Goal: Task Accomplishment & Management: Use online tool/utility

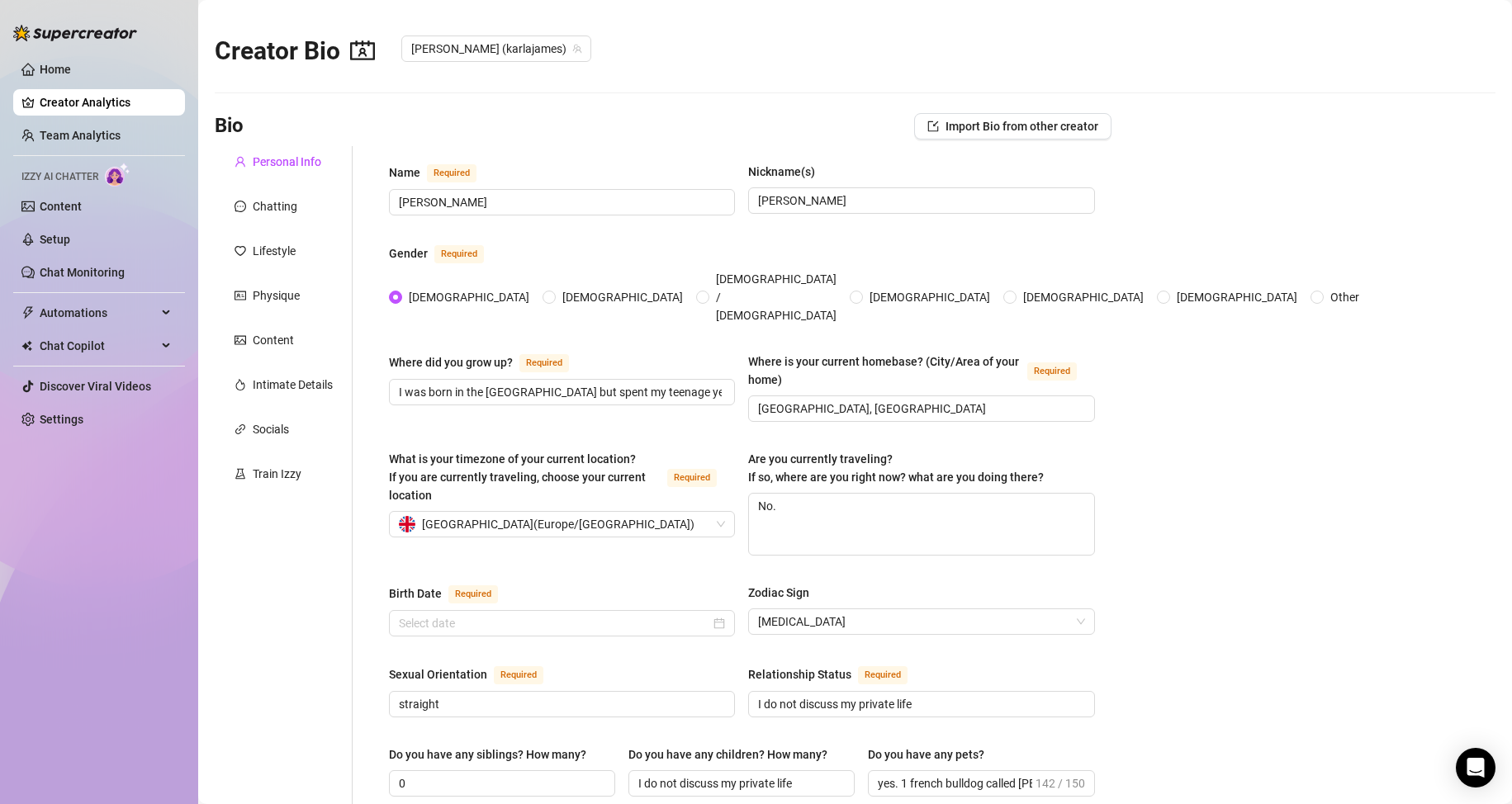
type input "[DATE]"
click at [67, 274] on link "Chat Monitoring" at bounding box center [81, 272] width 85 height 13
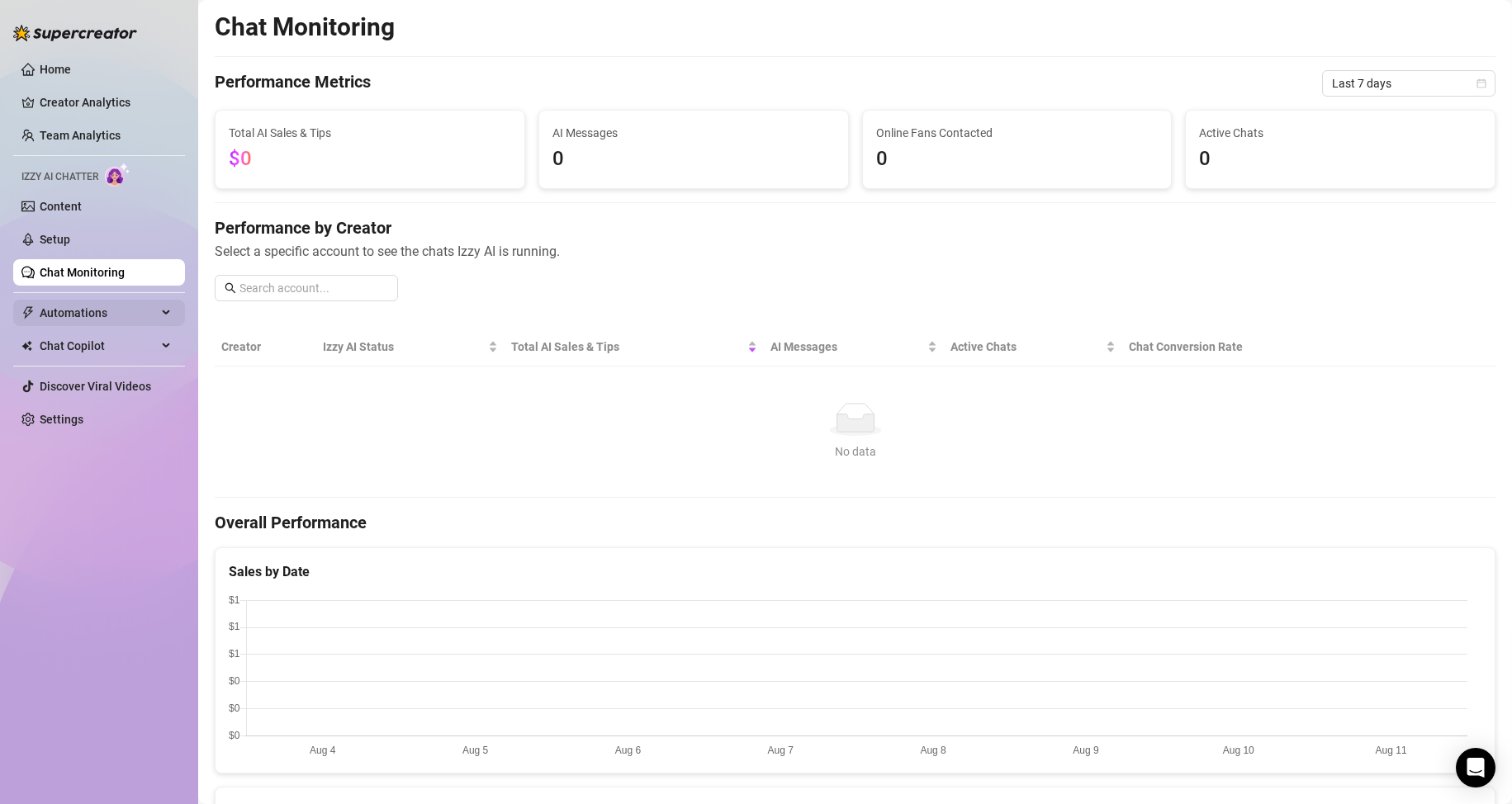
click at [123, 313] on span "Automations" at bounding box center [98, 313] width 117 height 26
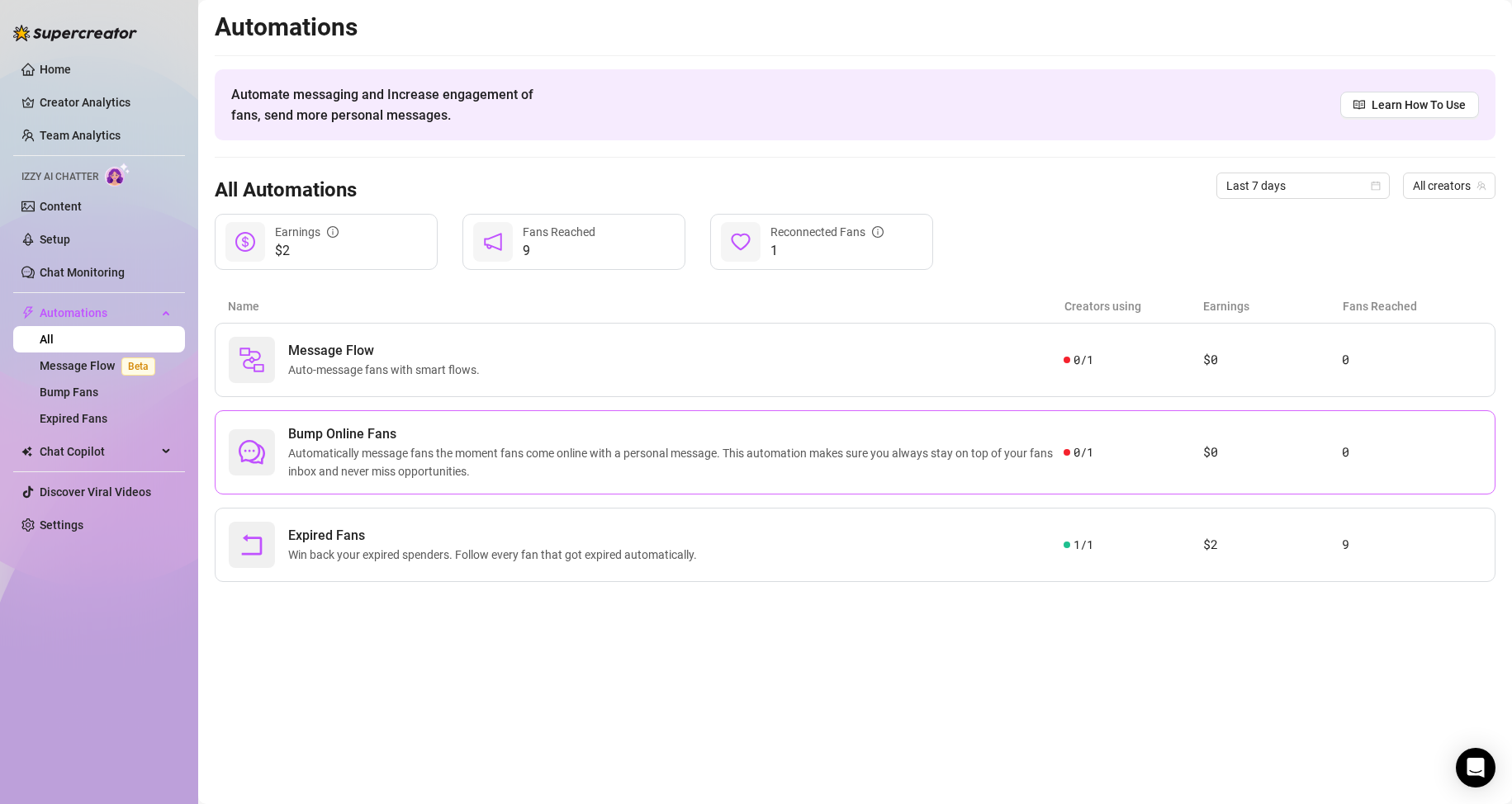
click at [535, 460] on span "Automatically message fans the moment fans come online with a personal message.…" at bounding box center [675, 462] width 775 height 36
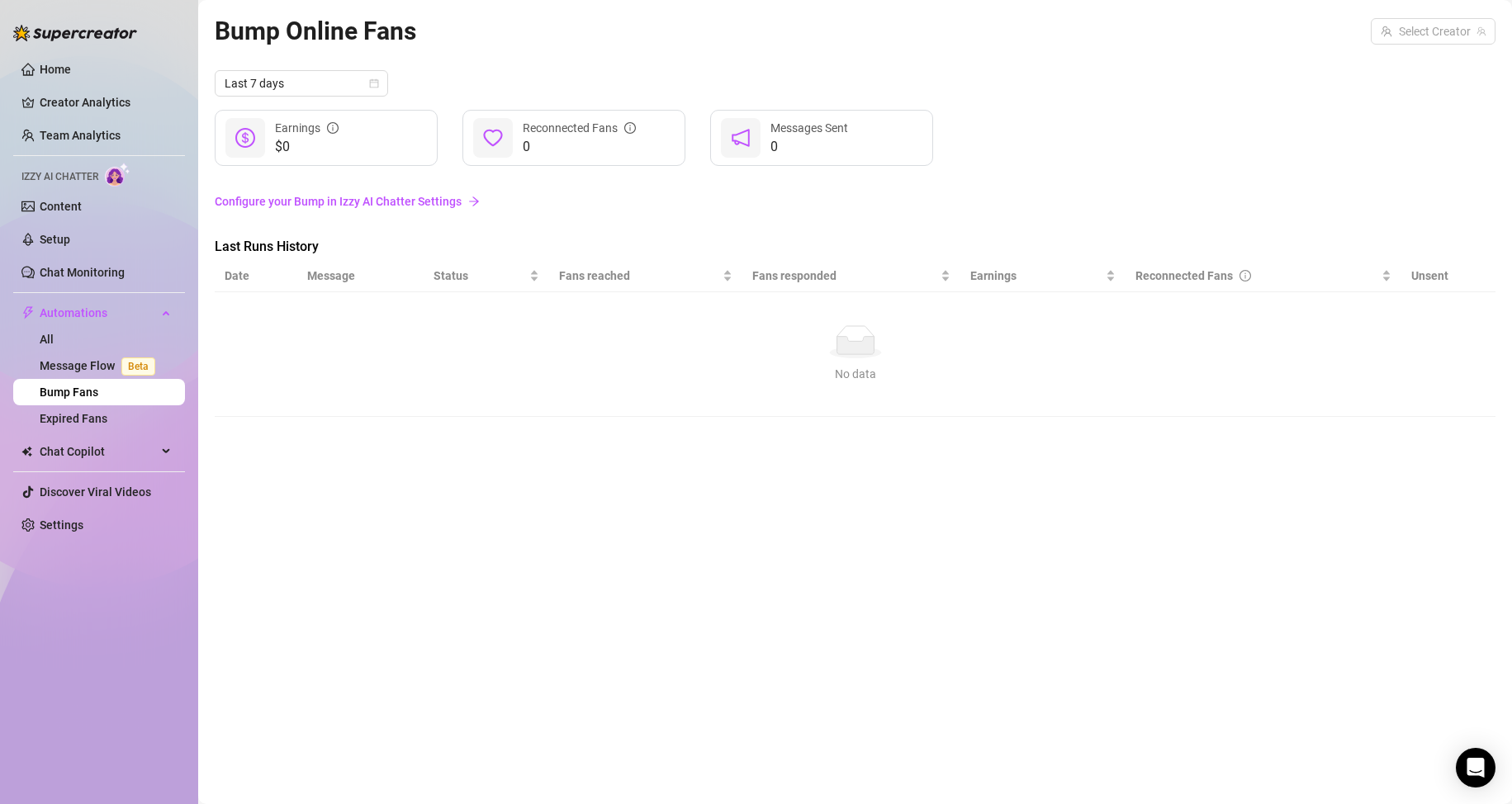
click at [446, 201] on link "Configure your Bump in Izzy AI Chatter Settings" at bounding box center [855, 201] width 1281 height 18
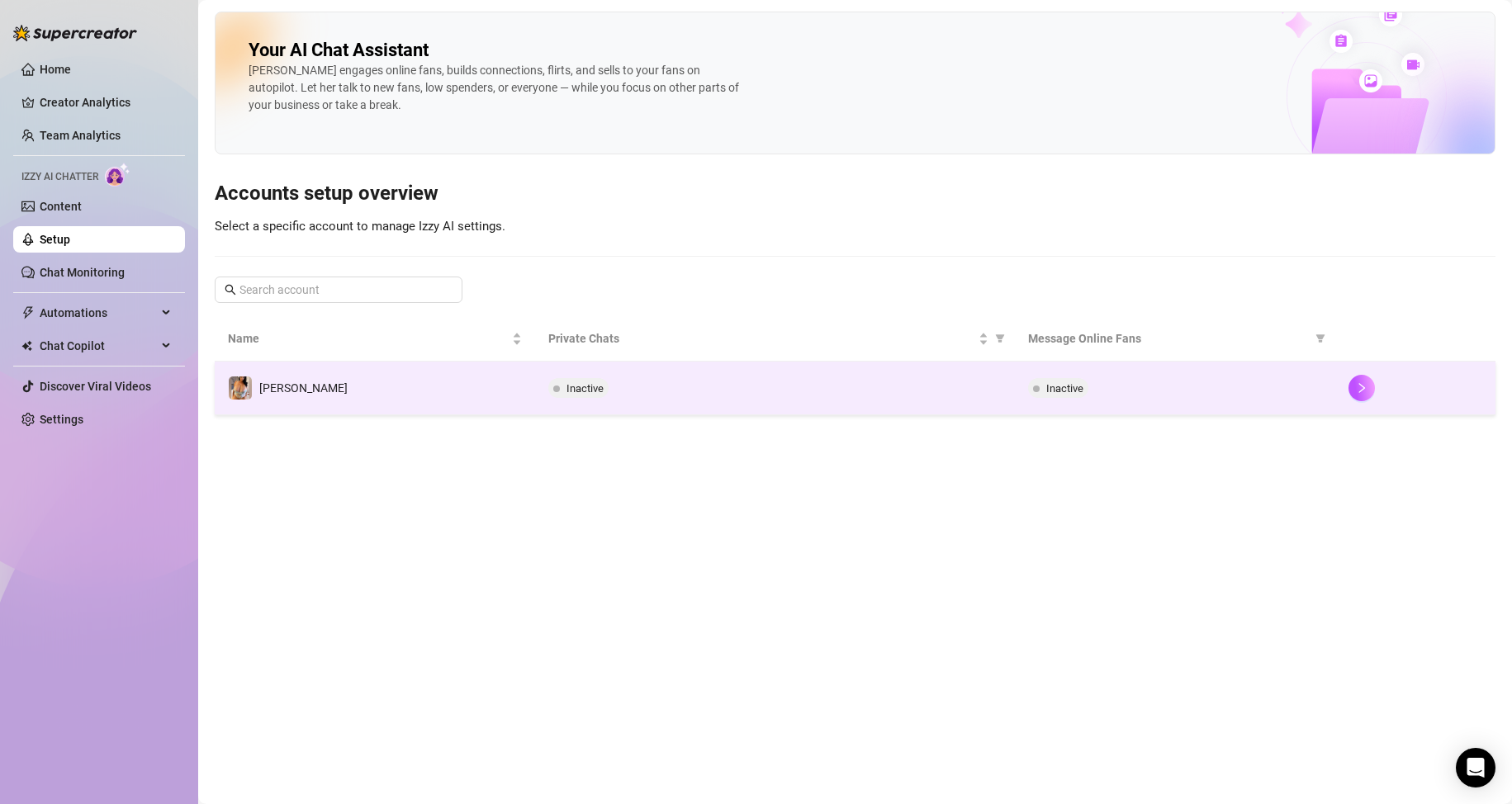
click at [685, 391] on div "Inactive" at bounding box center [775, 388] width 454 height 20
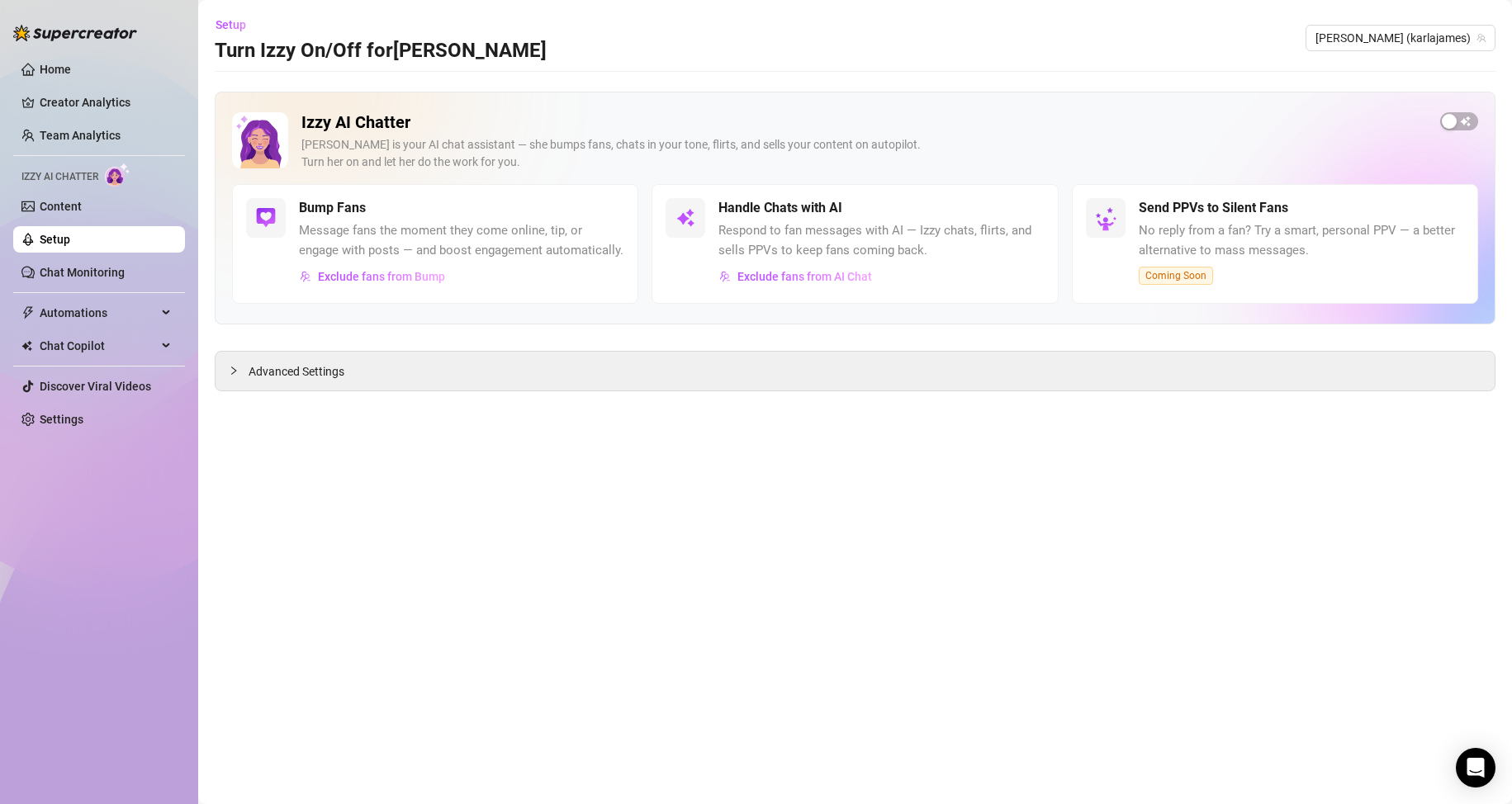
click at [787, 232] on span "Respond to fan messages with AI — Izzy chats, flirts, and sells PPVs to keep fa…" at bounding box center [880, 241] width 325 height 39
click at [1463, 121] on span "button" at bounding box center [1459, 121] width 38 height 18
click at [432, 254] on span "Message fans the moment they come online, tip, or engage with posts — and boost…" at bounding box center [461, 241] width 325 height 39
click at [375, 283] on span "Exclude fans from Bump" at bounding box center [381, 276] width 127 height 13
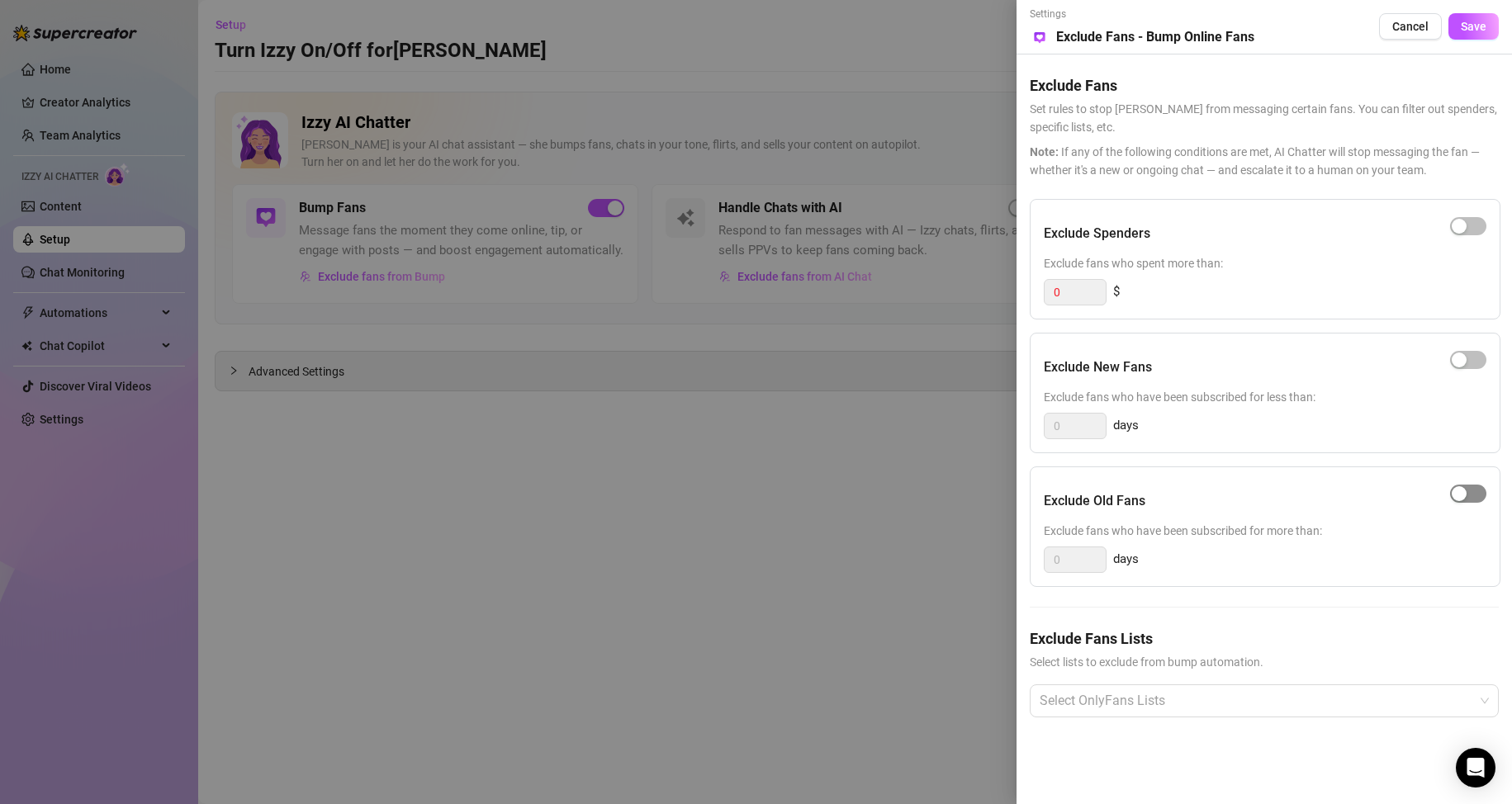
click at [1473, 494] on span "button" at bounding box center [1467, 493] width 36 height 18
click at [1473, 494] on div "button" at bounding box center [1477, 493] width 15 height 15
click at [1198, 699] on div at bounding box center [1255, 701] width 445 height 30
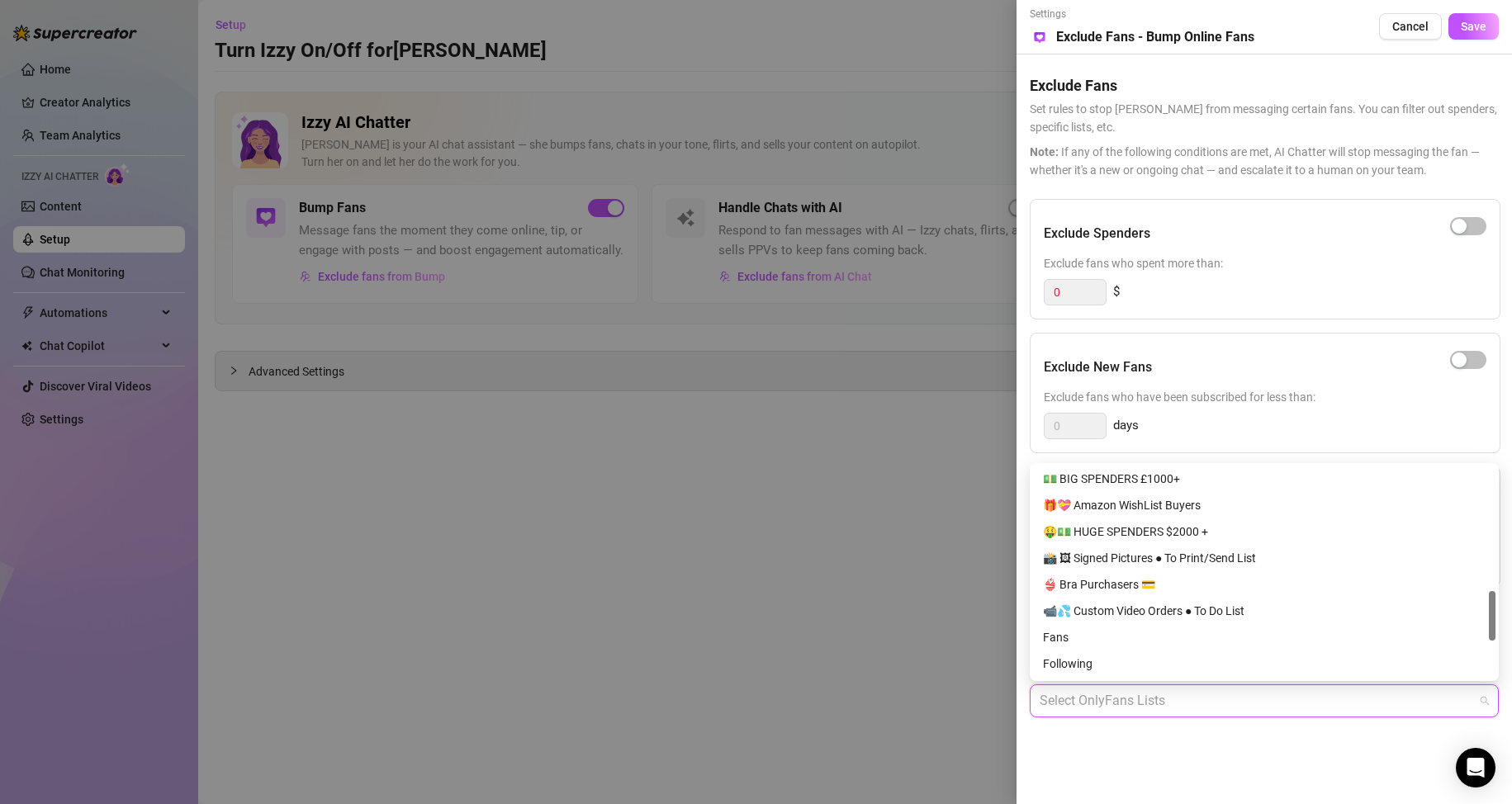
scroll to position [515, 0]
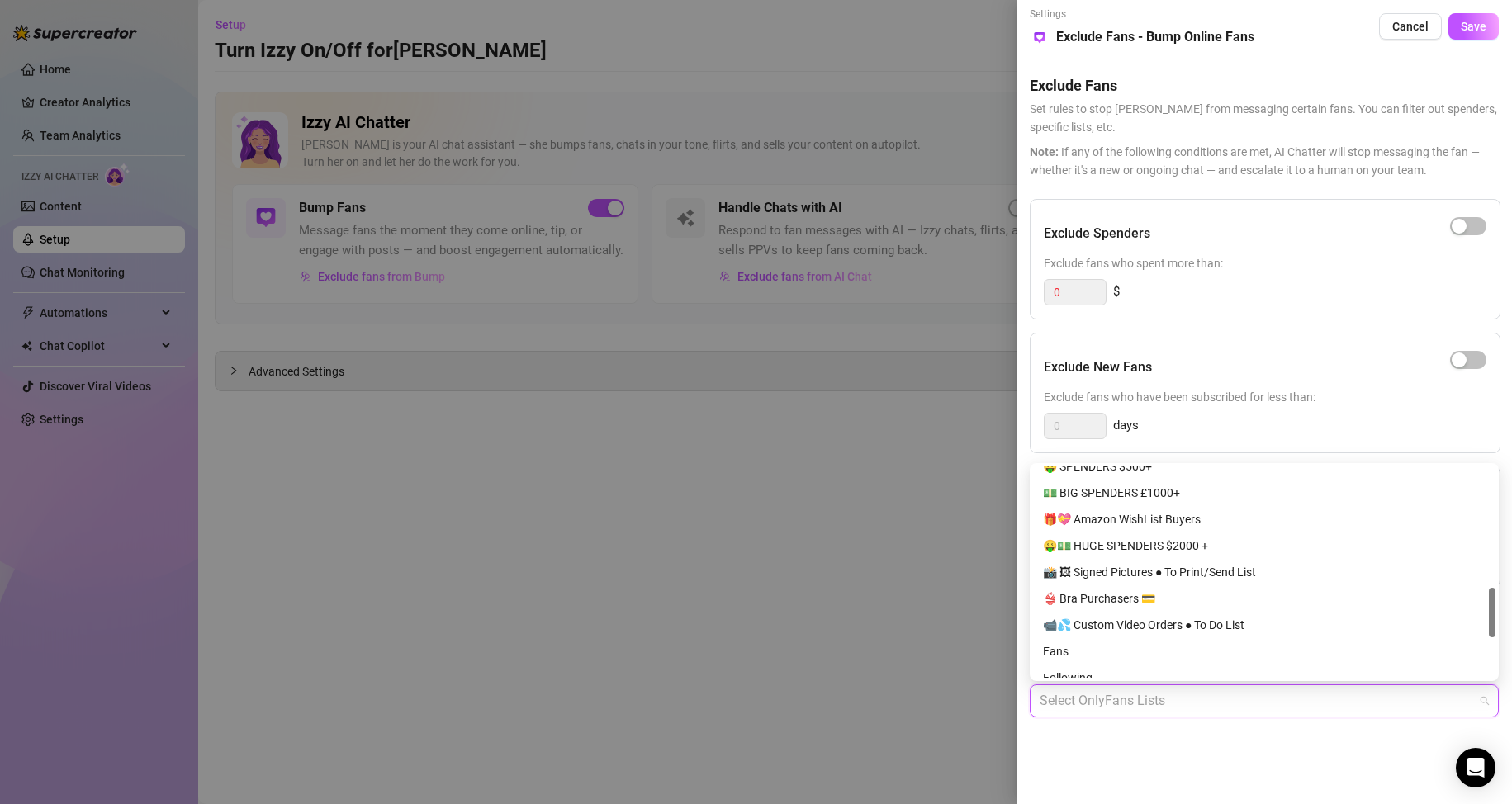
drag, startPoint x: 1493, startPoint y: 487, endPoint x: 1505, endPoint y: 603, distance: 116.6
click at [1505, 603] on body "Home Creator Analytics Team Analytics Izzy AI Chatter Content Setup Chat Monito…" at bounding box center [756, 402] width 1512 height 804
click at [1052, 650] on div "Fans" at bounding box center [1264, 651] width 442 height 18
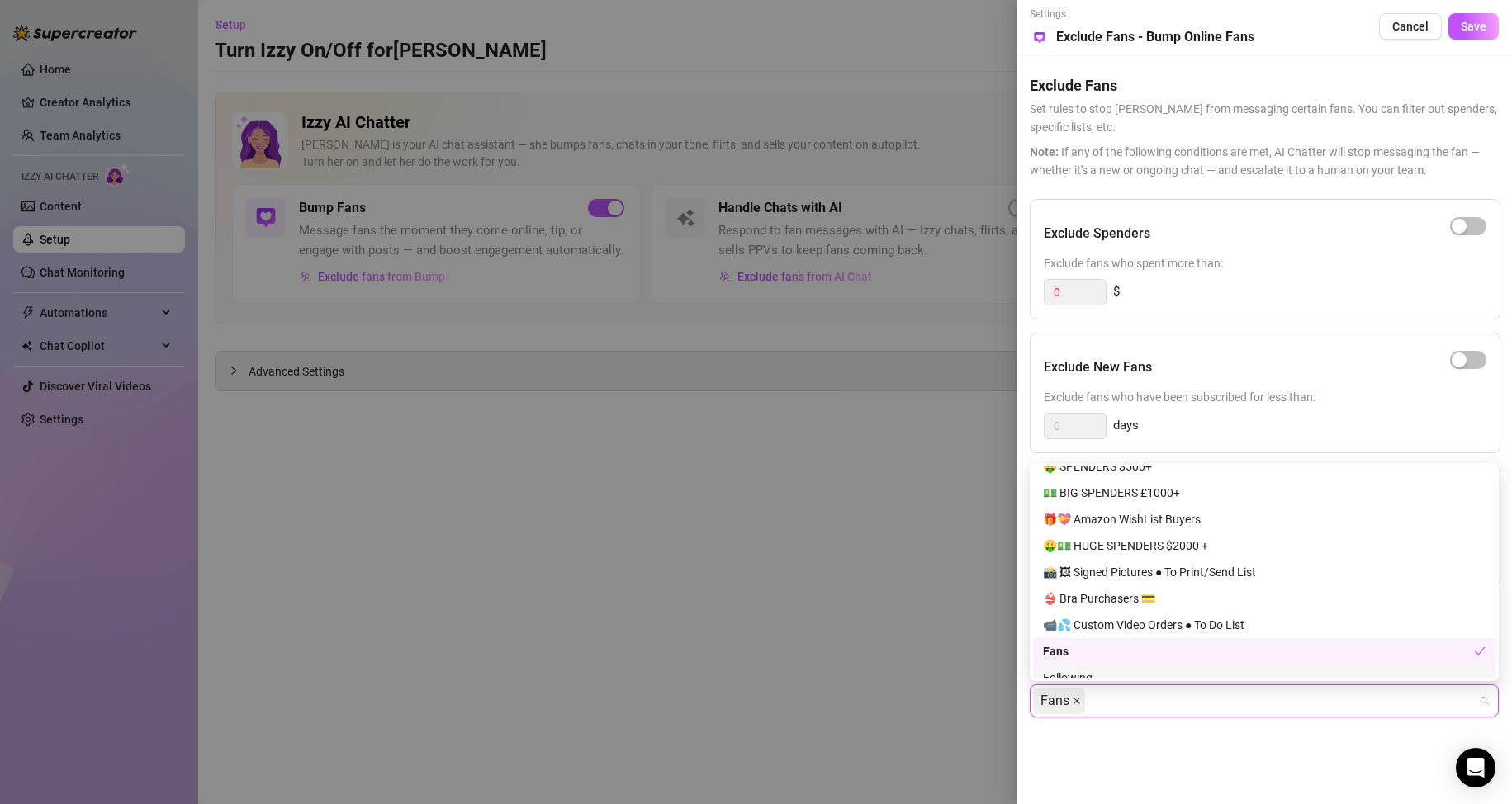
click at [1074, 707] on span at bounding box center [1076, 701] width 8 height 25
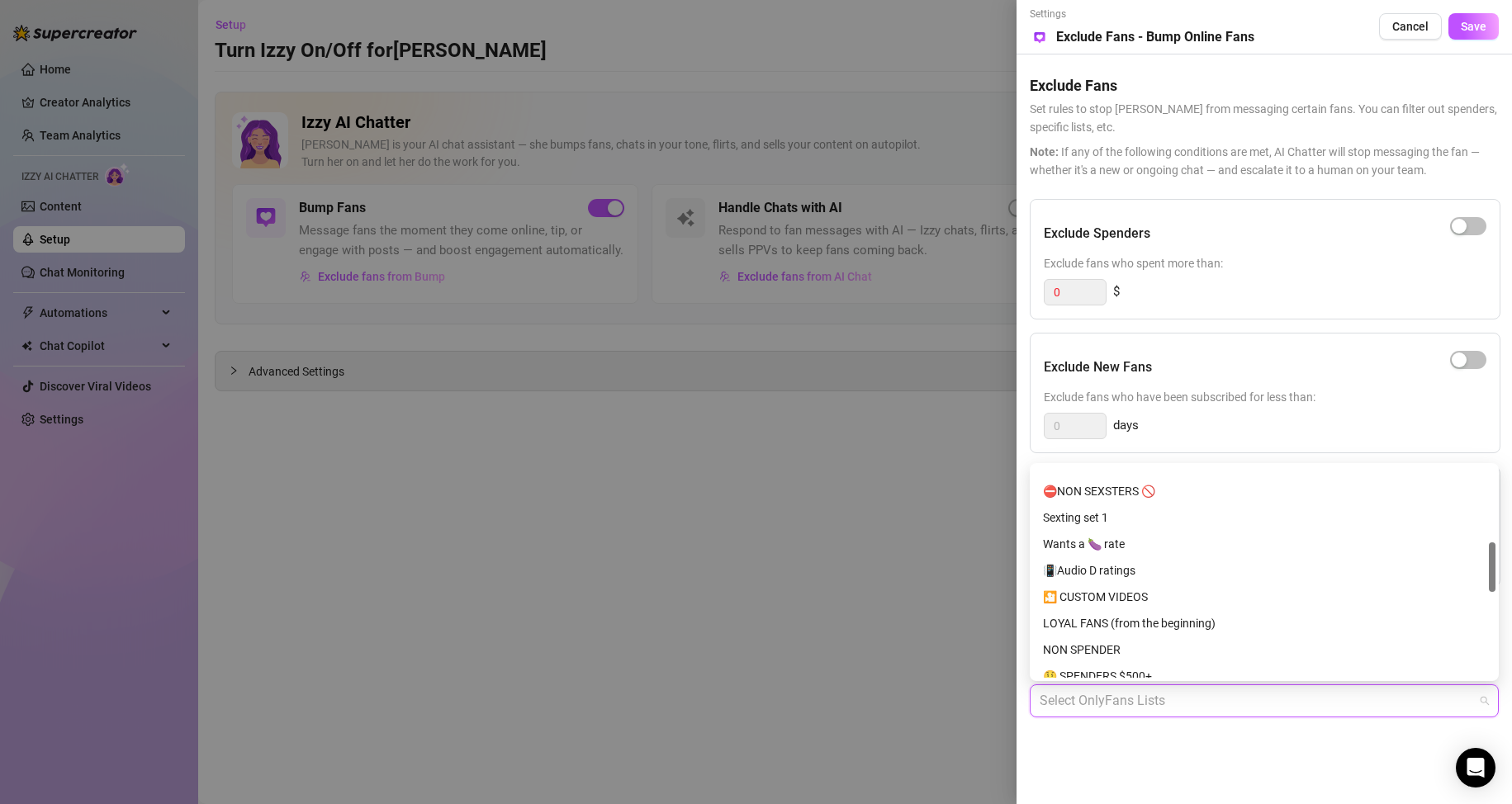
drag, startPoint x: 1490, startPoint y: 597, endPoint x: 1494, endPoint y: 548, distance: 49.2
click at [1494, 548] on div at bounding box center [1493, 567] width 7 height 50
click at [1241, 618] on div "LOYAL FANS (from the beginning)" at bounding box center [1264, 623] width 442 height 18
click at [1360, 764] on div "Settings Preview Exclude Fans - Bump Online Fans Cancel Save Exclude Fans Set r…" at bounding box center [1264, 402] width 496 height 804
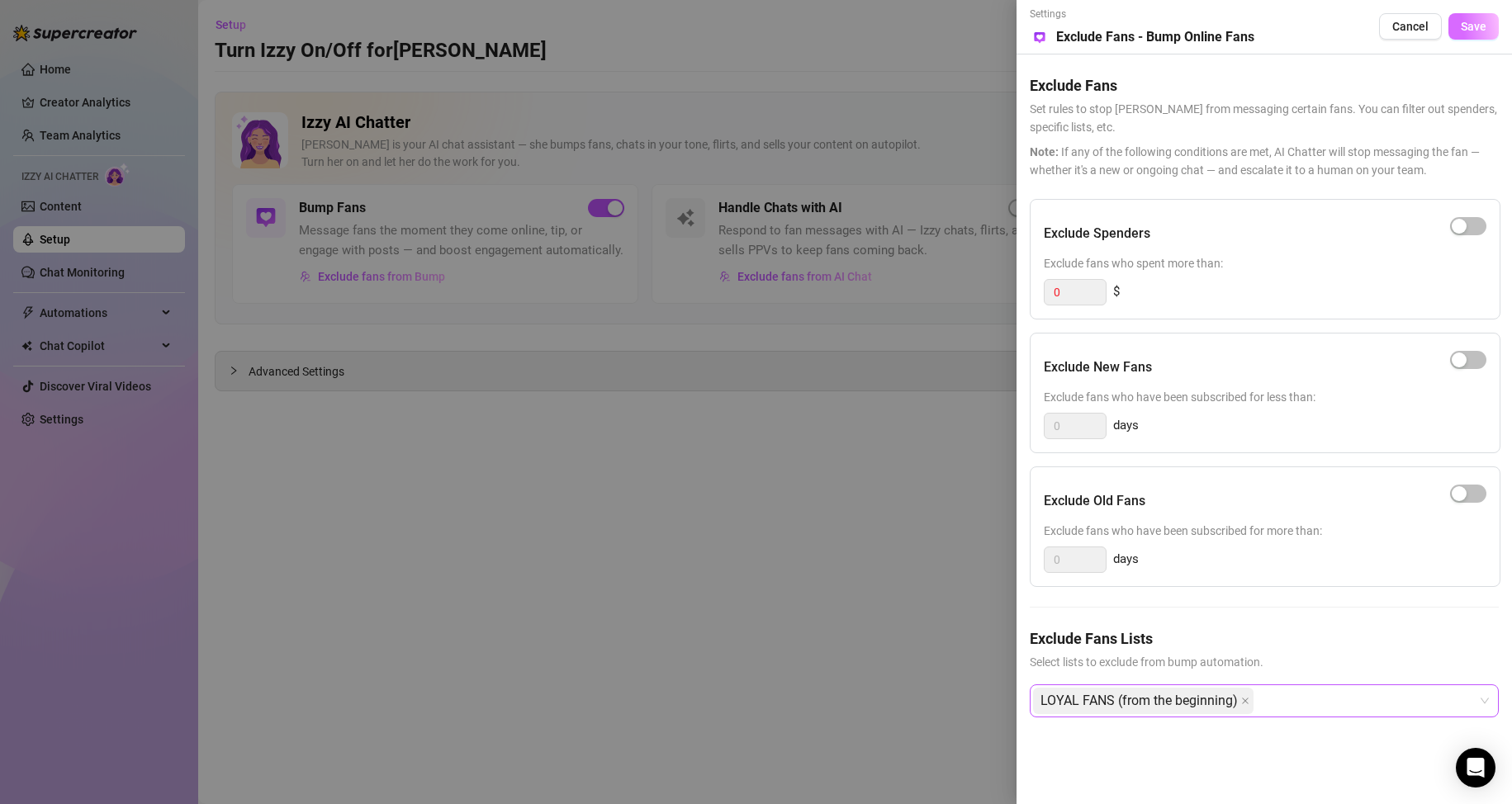
click at [1479, 24] on span "Save" at bounding box center [1473, 26] width 25 height 13
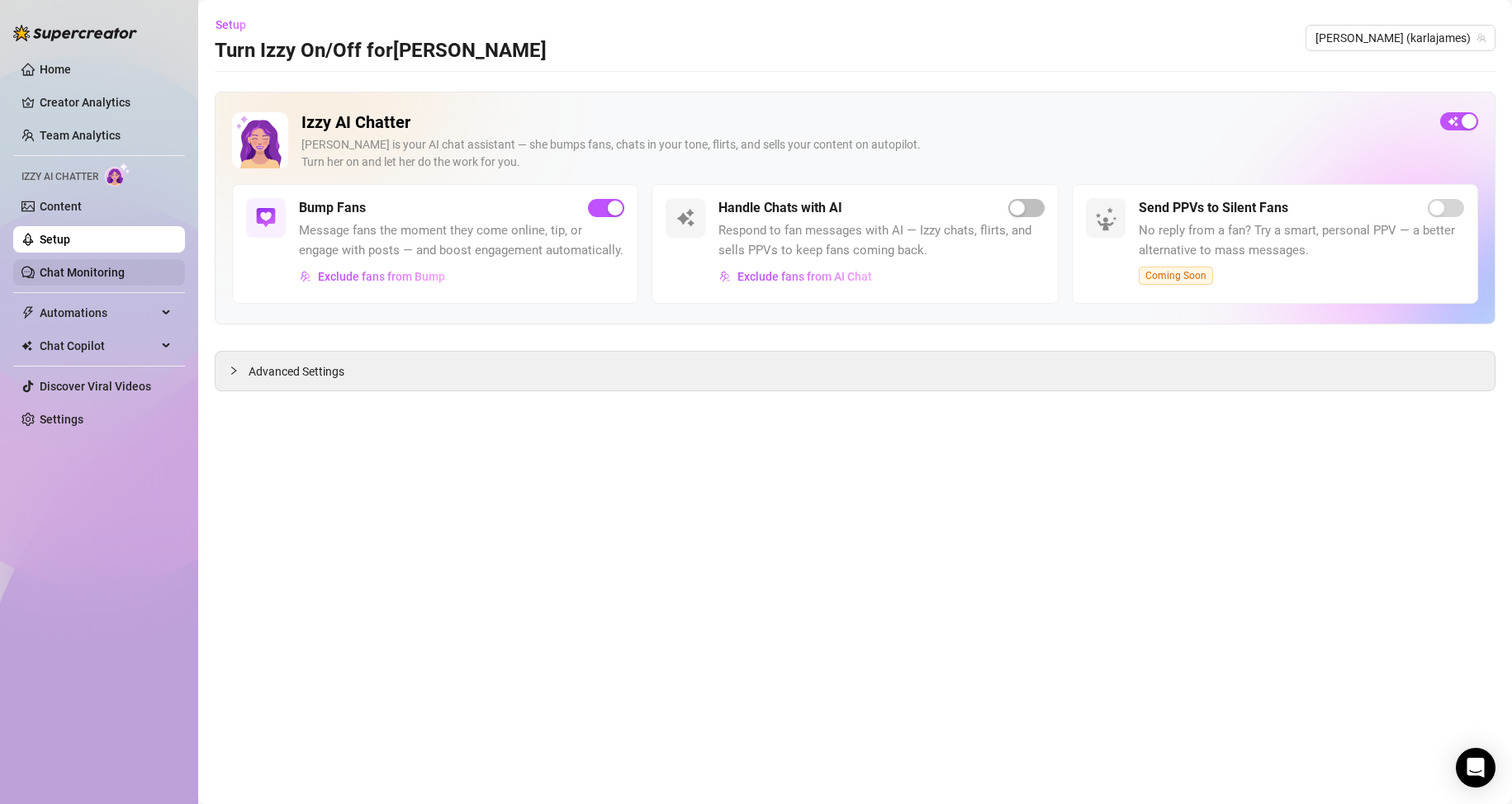
click at [124, 279] on link "Chat Monitoring" at bounding box center [81, 272] width 85 height 13
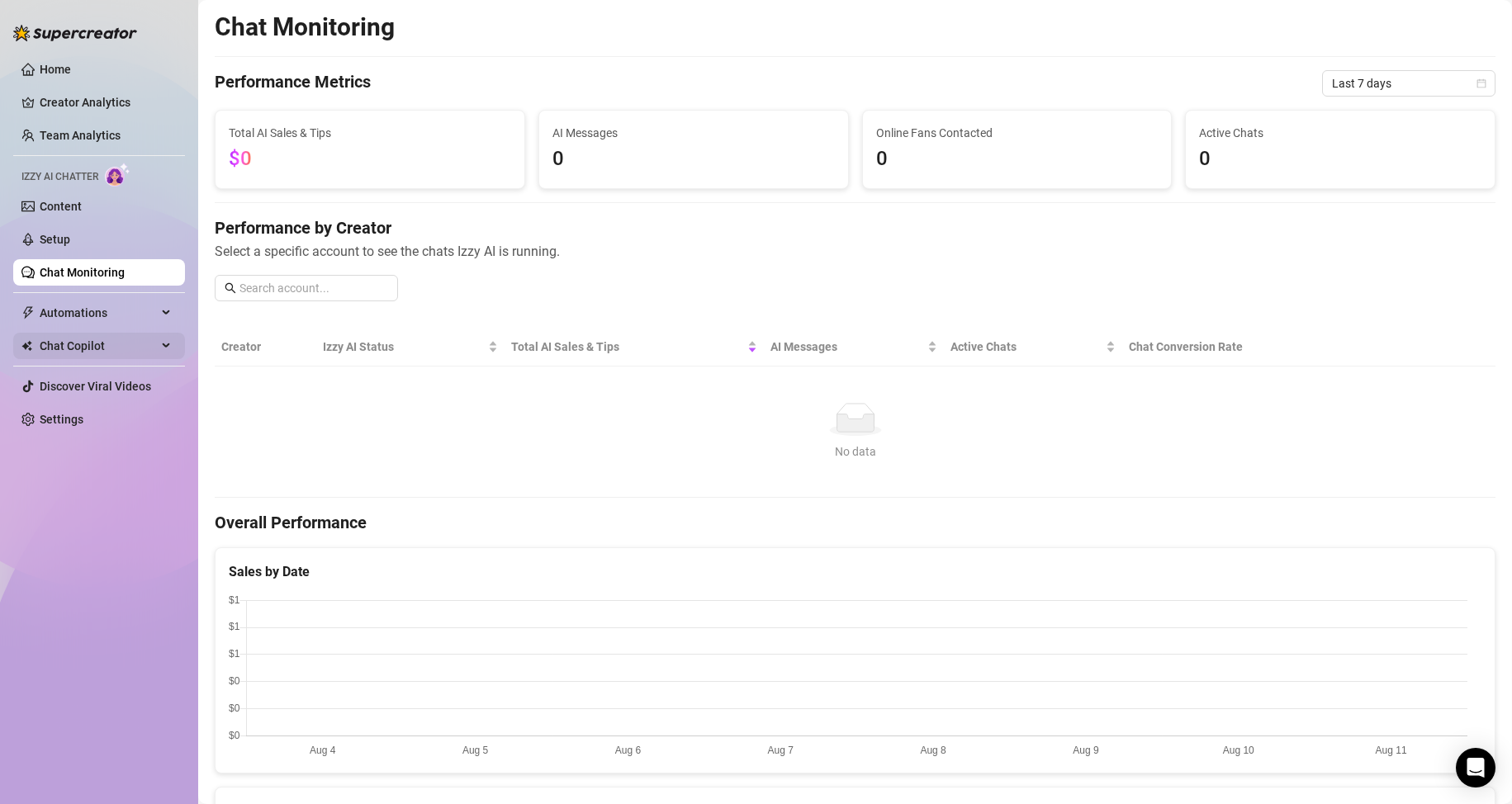
click at [114, 339] on span "Chat Copilot" at bounding box center [98, 346] width 117 height 26
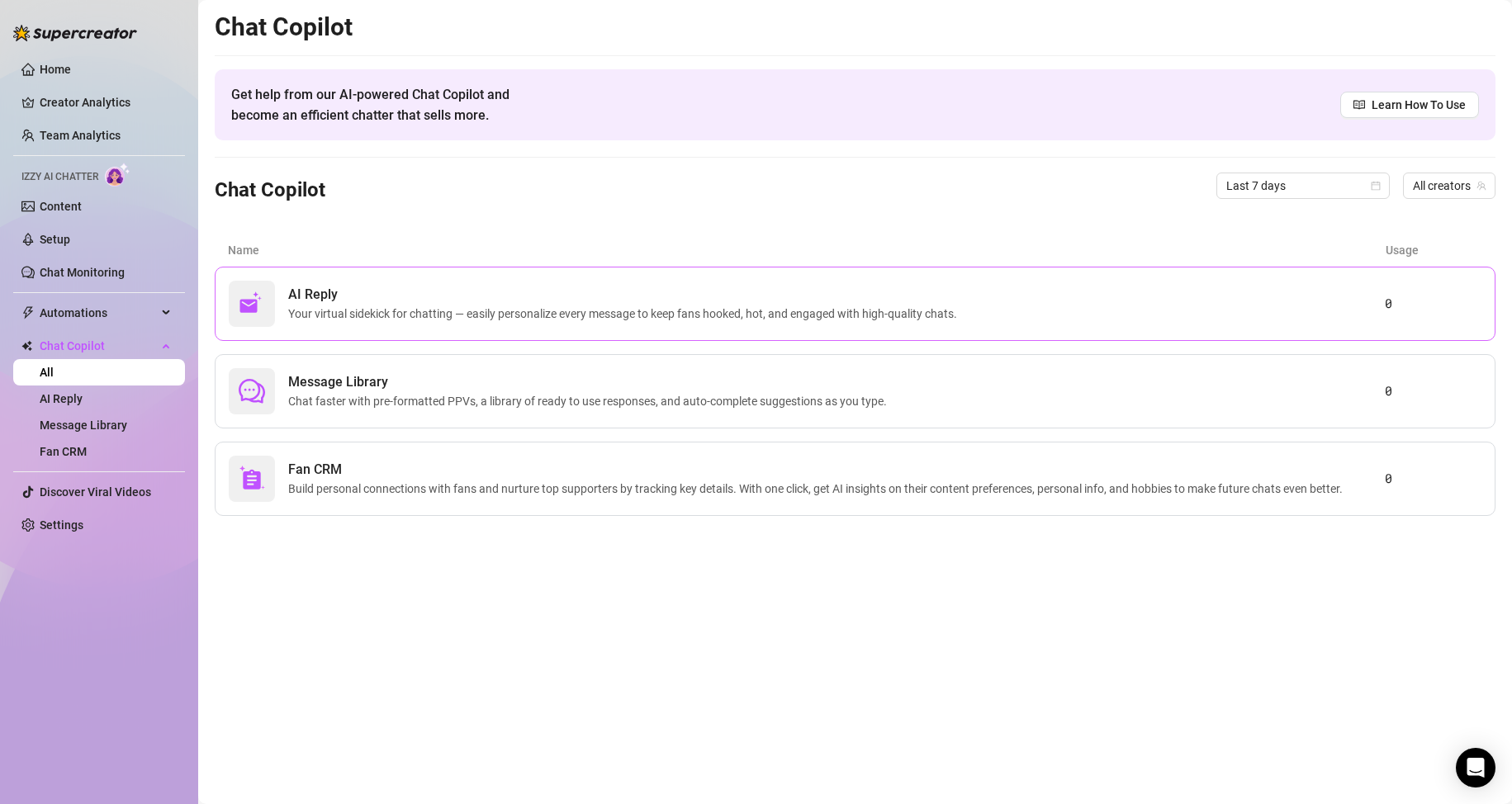
click at [459, 304] on span "AI Reply" at bounding box center [625, 294] width 675 height 20
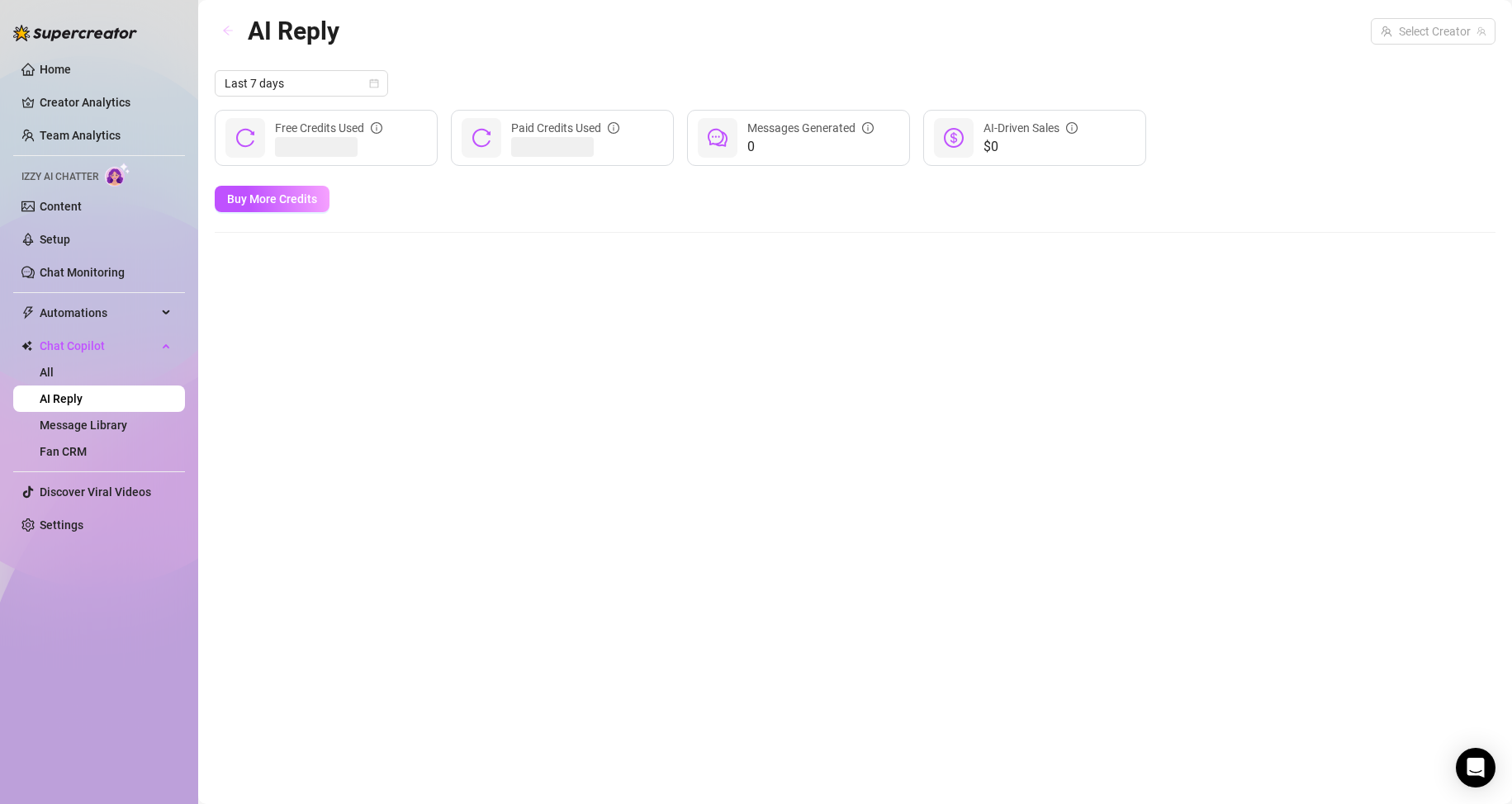
click at [227, 32] on icon "arrow-left" at bounding box center [228, 30] width 11 height 11
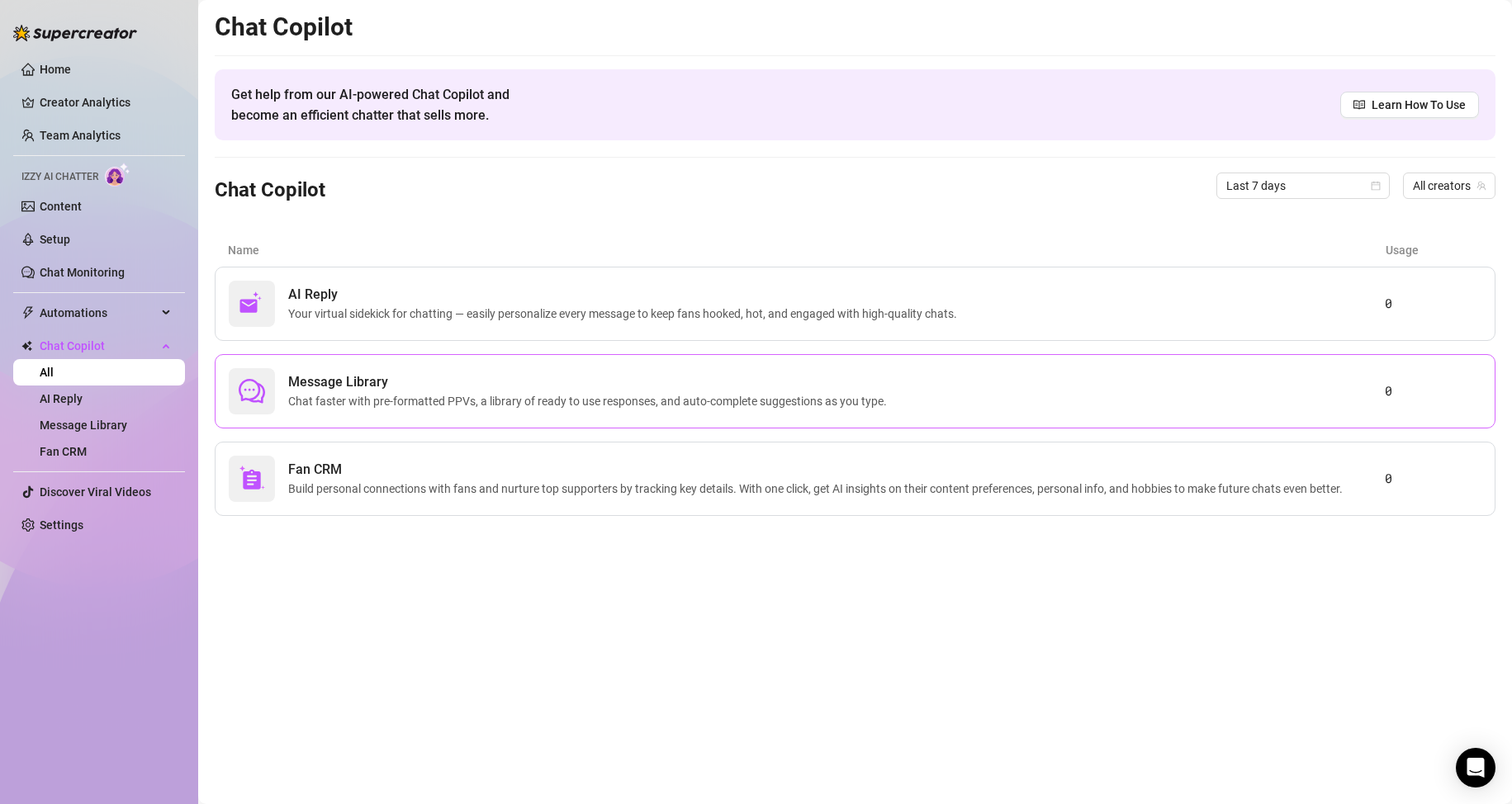
click at [395, 387] on span "Message Library" at bounding box center [590, 382] width 605 height 20
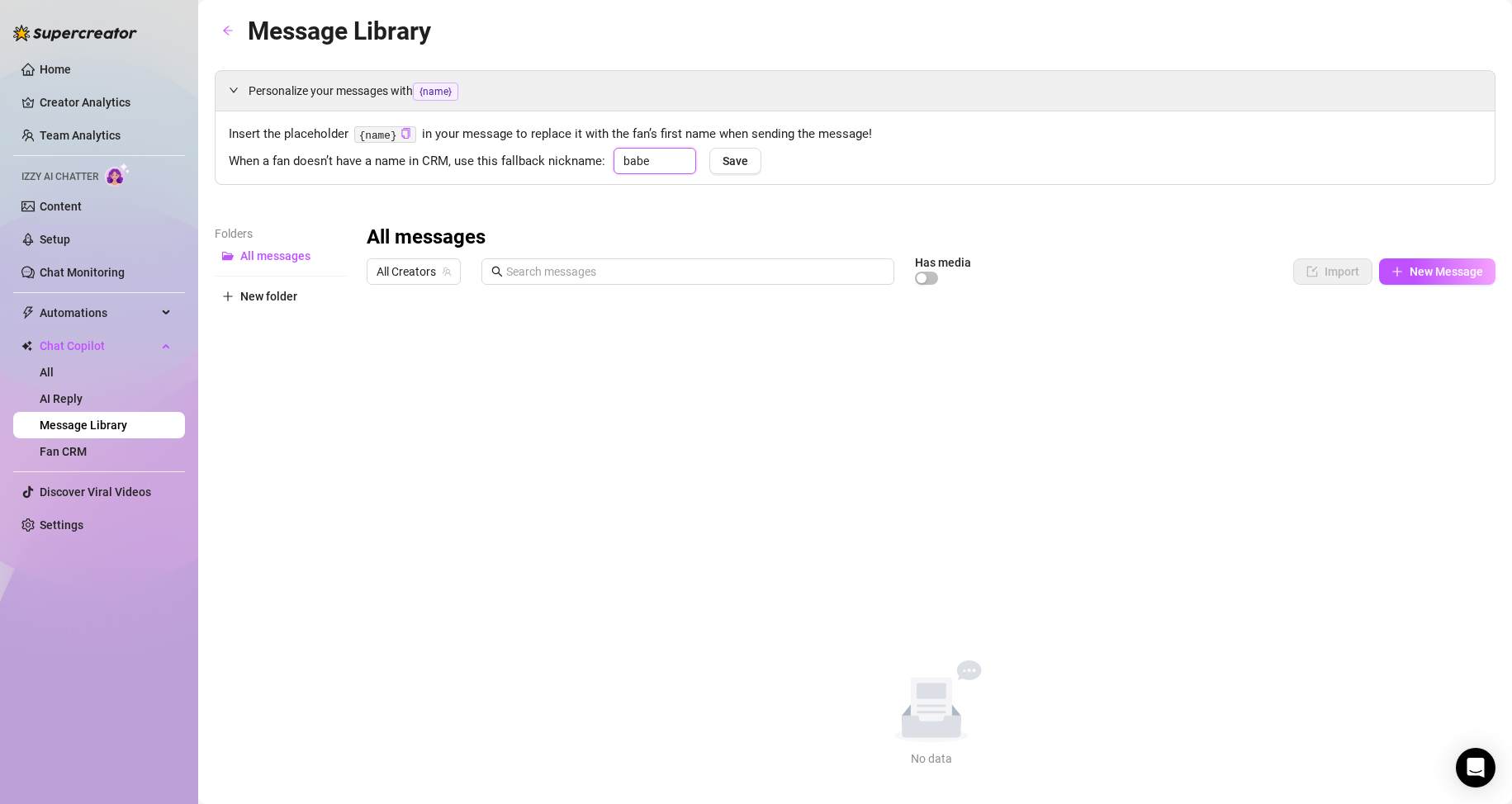
click at [650, 158] on input "babe" at bounding box center [654, 161] width 82 height 26
type input "b"
type input "Babe"
click at [746, 171] on button "Save" at bounding box center [735, 161] width 52 height 26
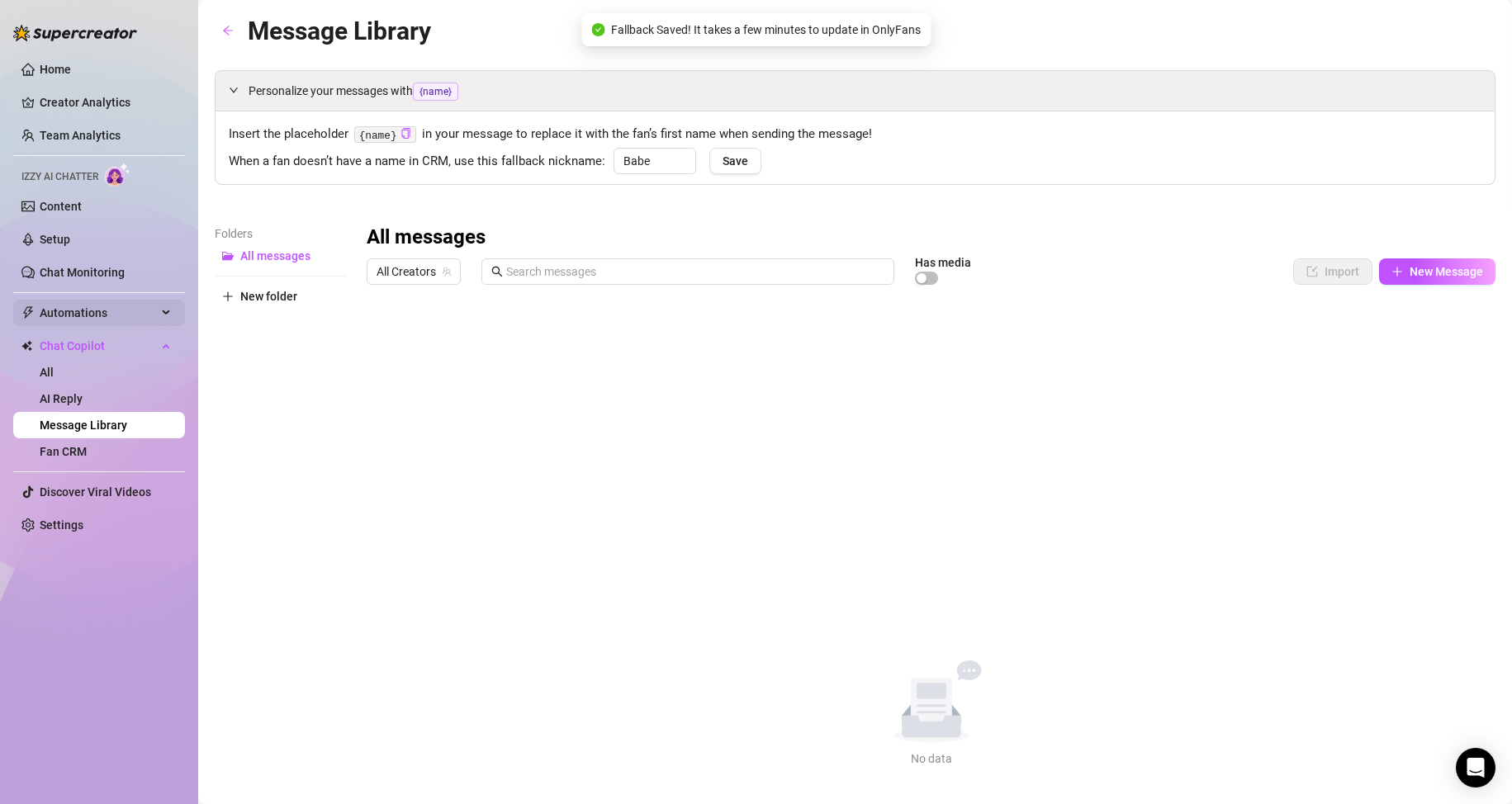
click at [92, 310] on span "Automations" at bounding box center [98, 313] width 117 height 26
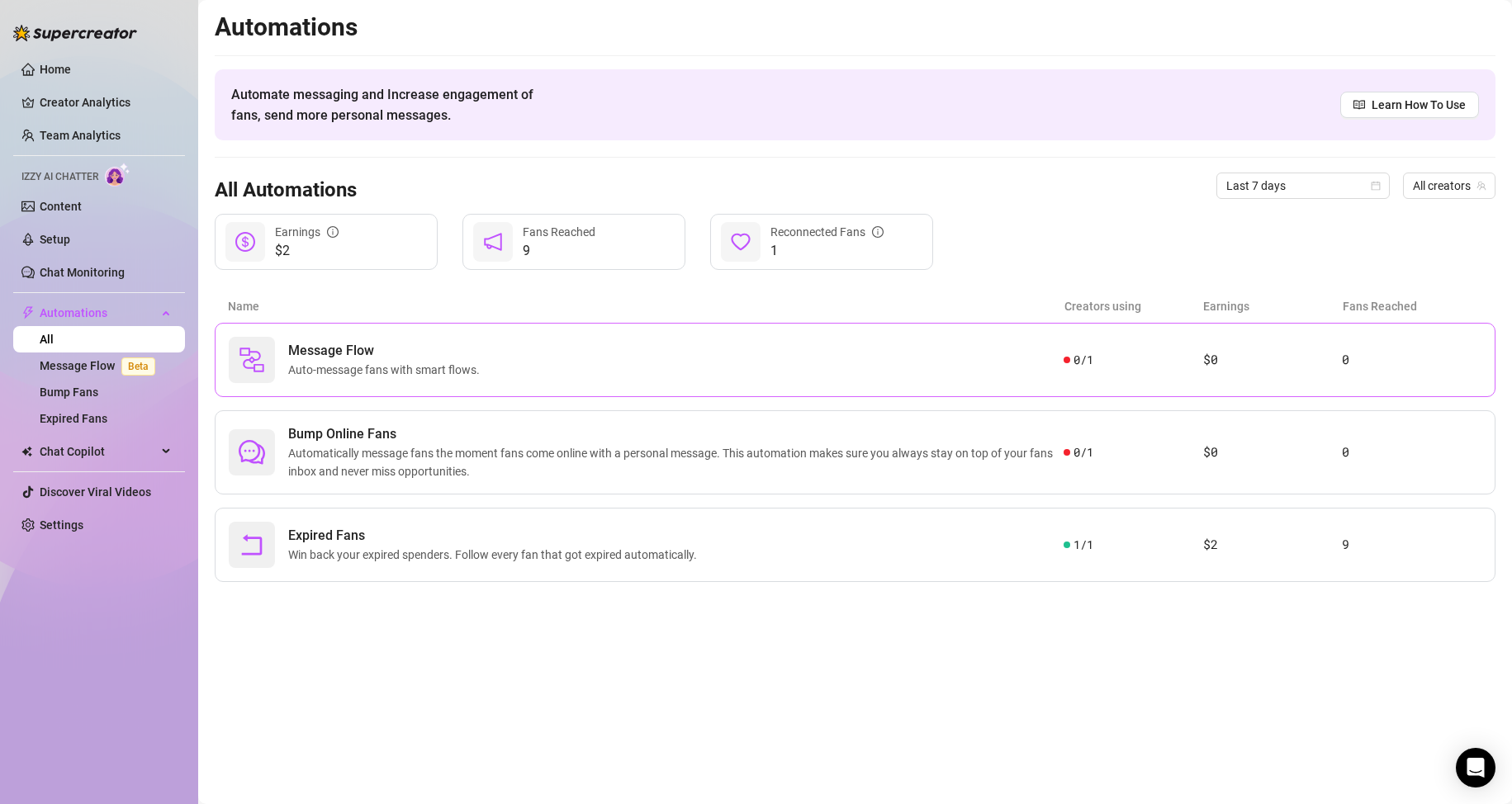
click at [850, 367] on div "Message Flow Auto-message fans with smart flows." at bounding box center [646, 360] width 835 height 46
click at [359, 468] on span "Automatically message fans the moment fans come online with a personal message.…" at bounding box center [675, 462] width 775 height 36
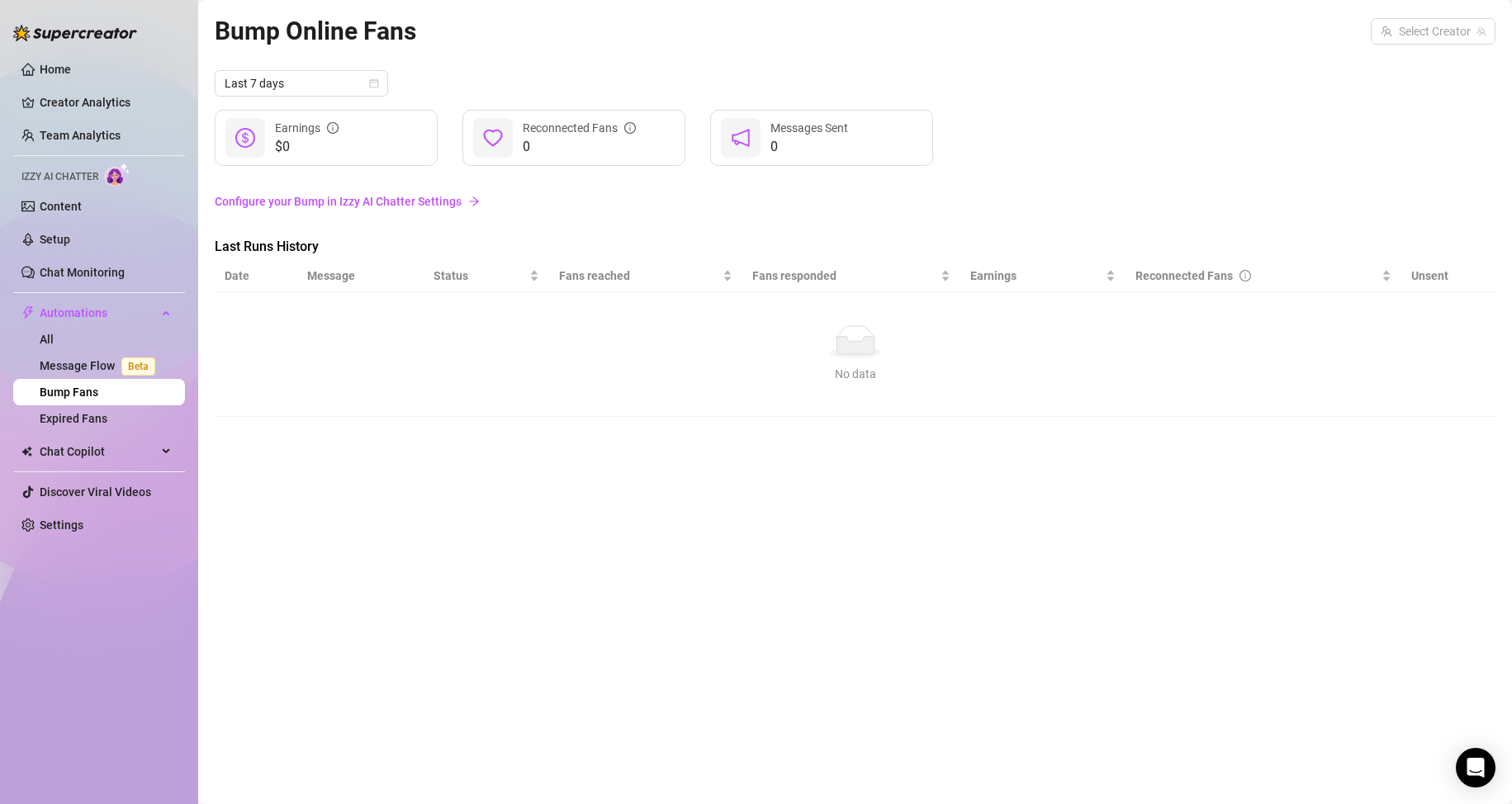
click at [412, 204] on link "Configure your Bump in Izzy AI Chatter Settings" at bounding box center [855, 201] width 1281 height 18
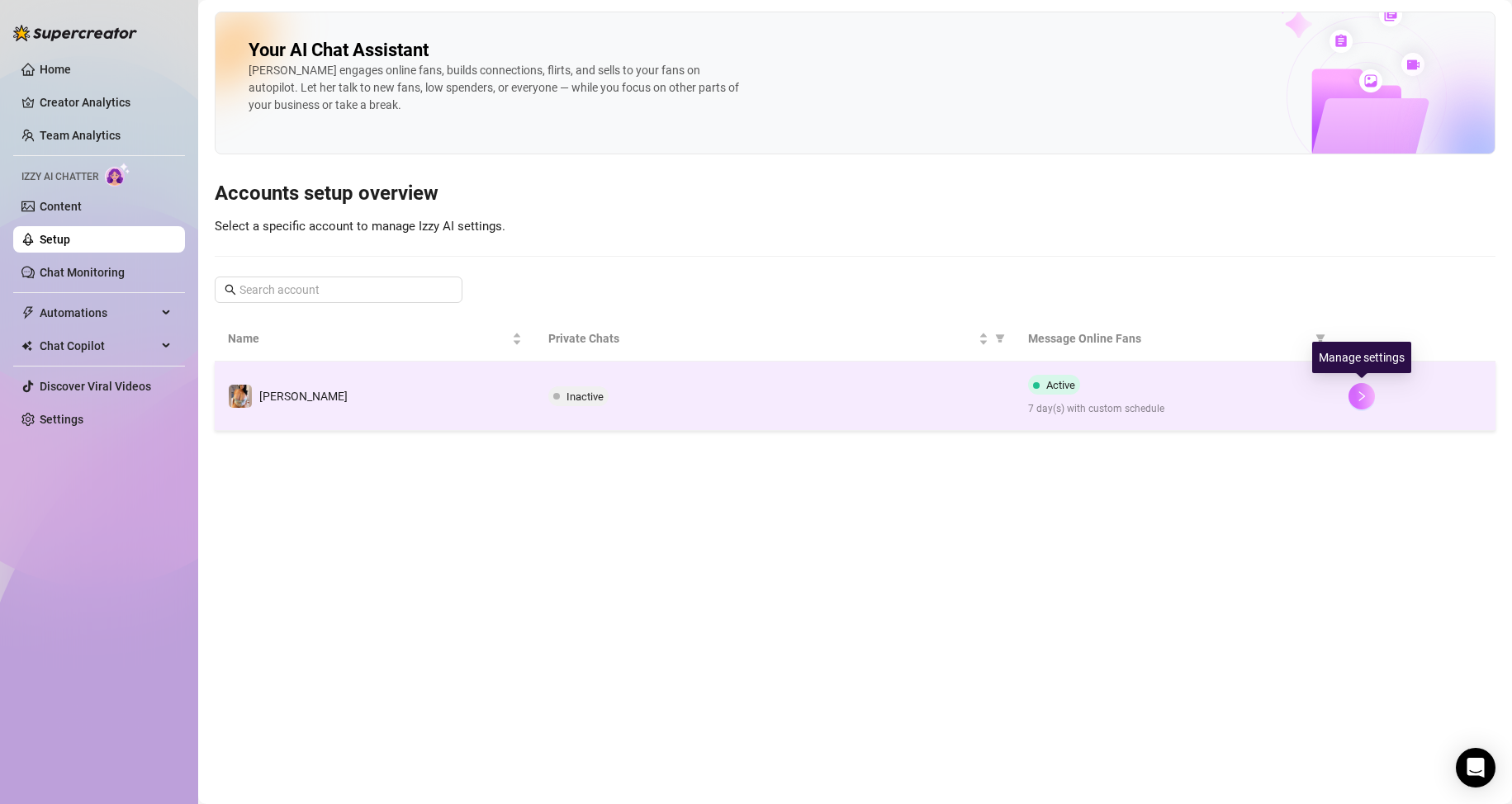
click at [1364, 395] on icon "right" at bounding box center [1361, 396] width 11 height 11
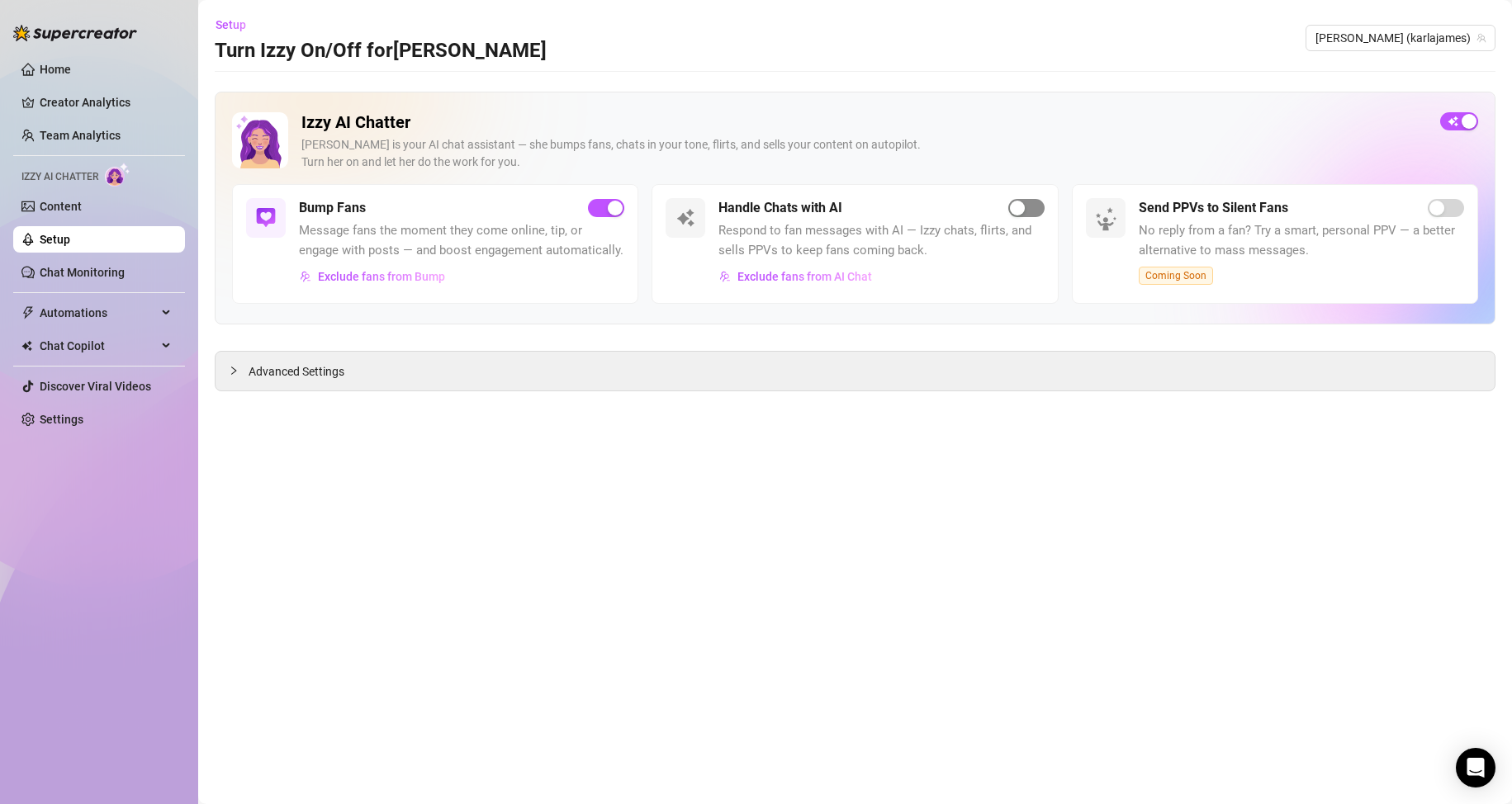
click at [1035, 209] on span "button" at bounding box center [1026, 208] width 36 height 18
click at [449, 241] on span "Message fans the moment they come online, tip, or engage with posts — and boost…" at bounding box center [461, 241] width 325 height 39
click at [316, 194] on div "Bump Fans Message fans the moment they come online, tip, or engage with posts —…" at bounding box center [435, 243] width 406 height 120
click at [81, 200] on link "Content" at bounding box center [60, 206] width 42 height 13
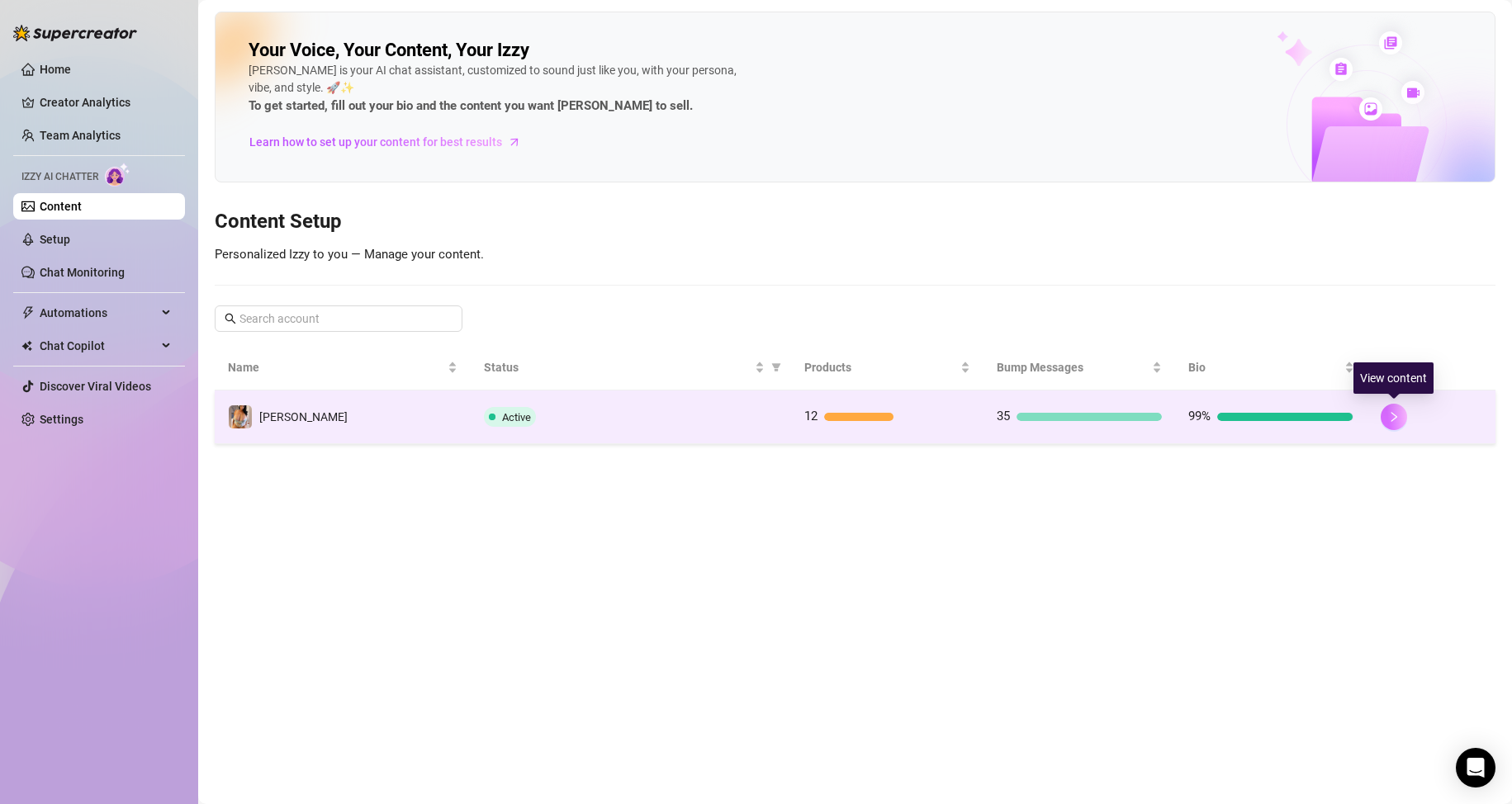
click at [1391, 420] on icon "right" at bounding box center [1394, 416] width 11 height 11
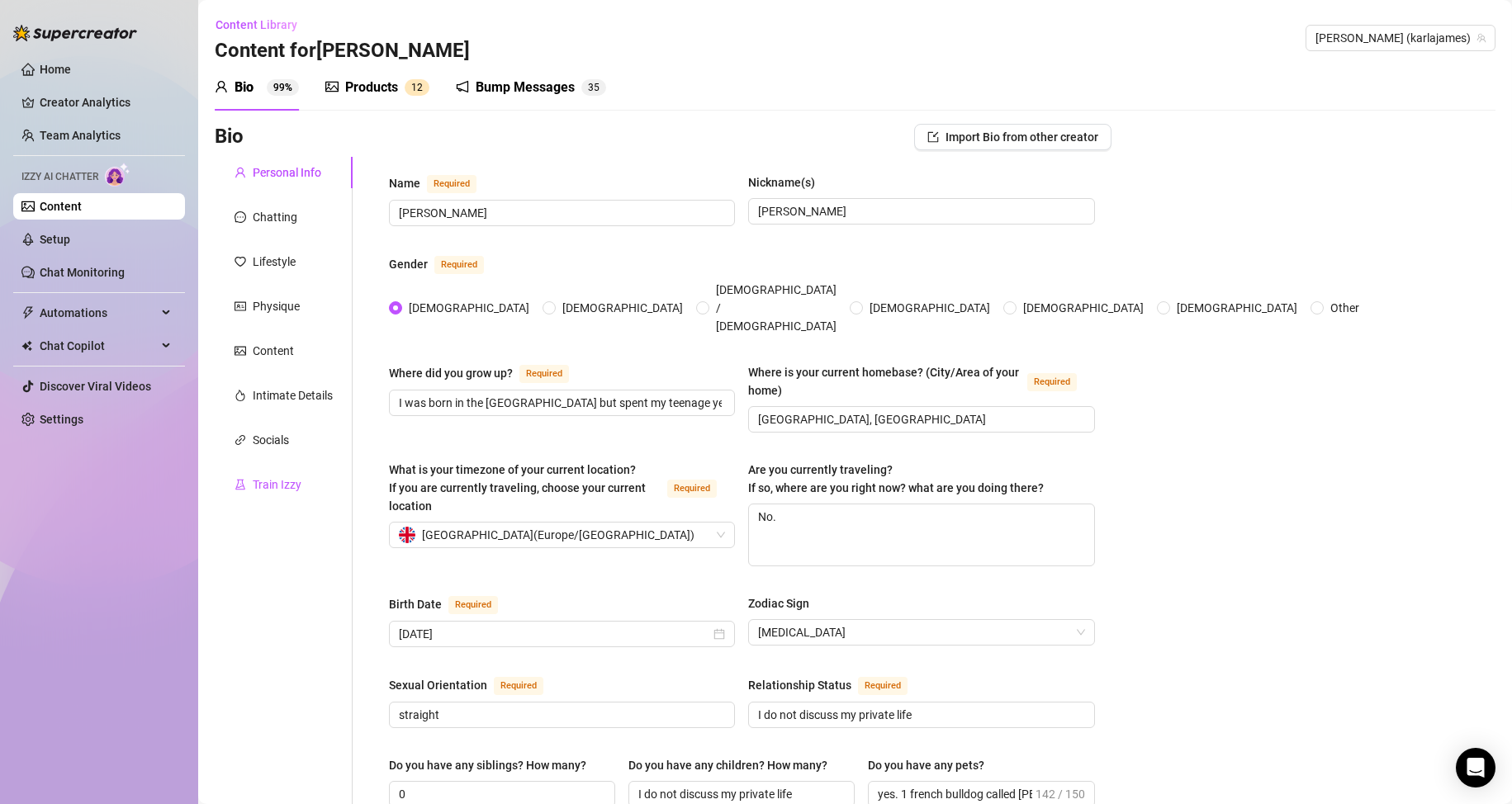
click at [286, 483] on div "Train Izzy" at bounding box center [277, 484] width 49 height 18
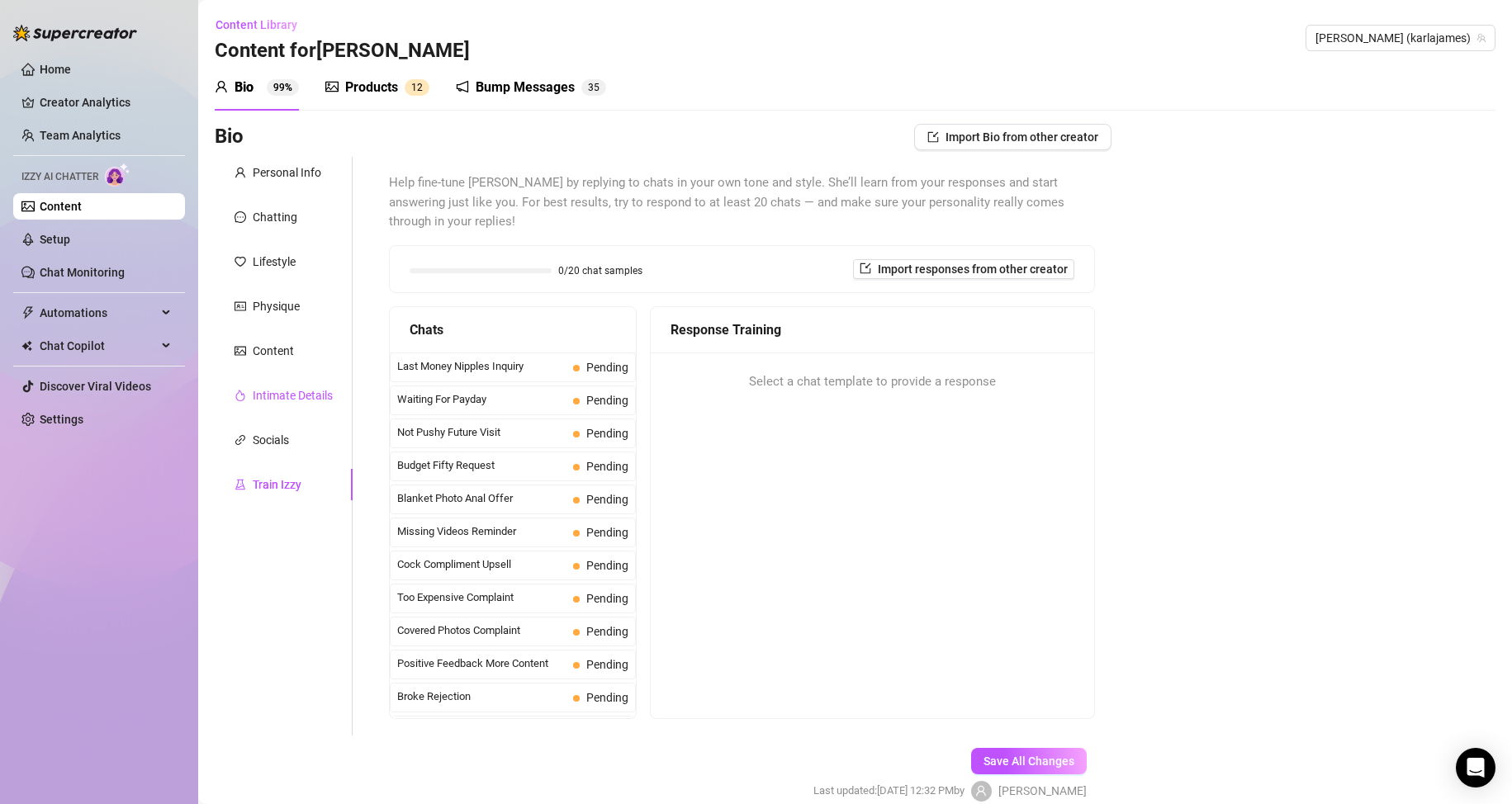
click at [288, 395] on div "Intimate Details" at bounding box center [292, 395] width 80 height 18
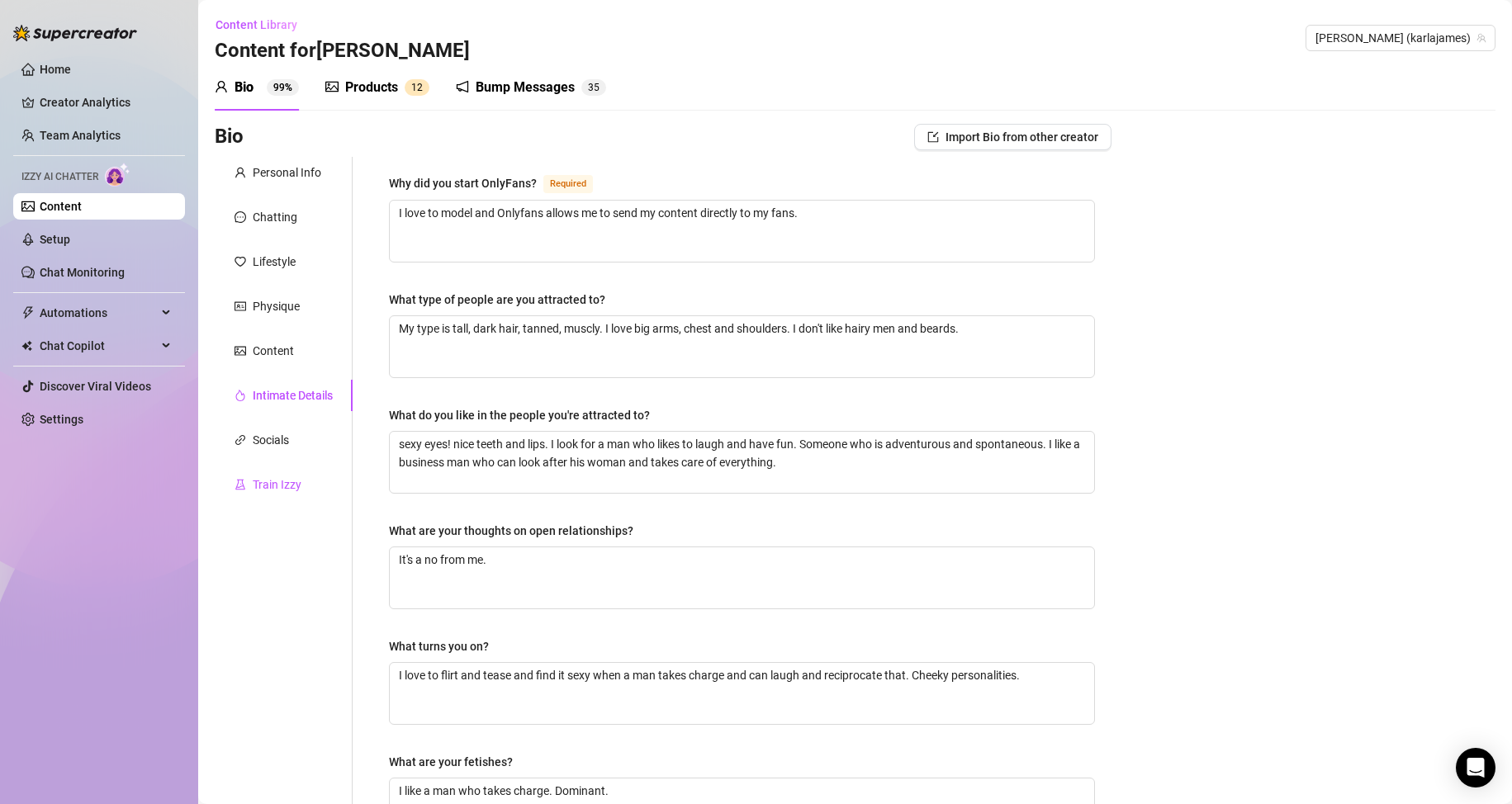
click at [295, 480] on div "Train Izzy" at bounding box center [277, 484] width 49 height 18
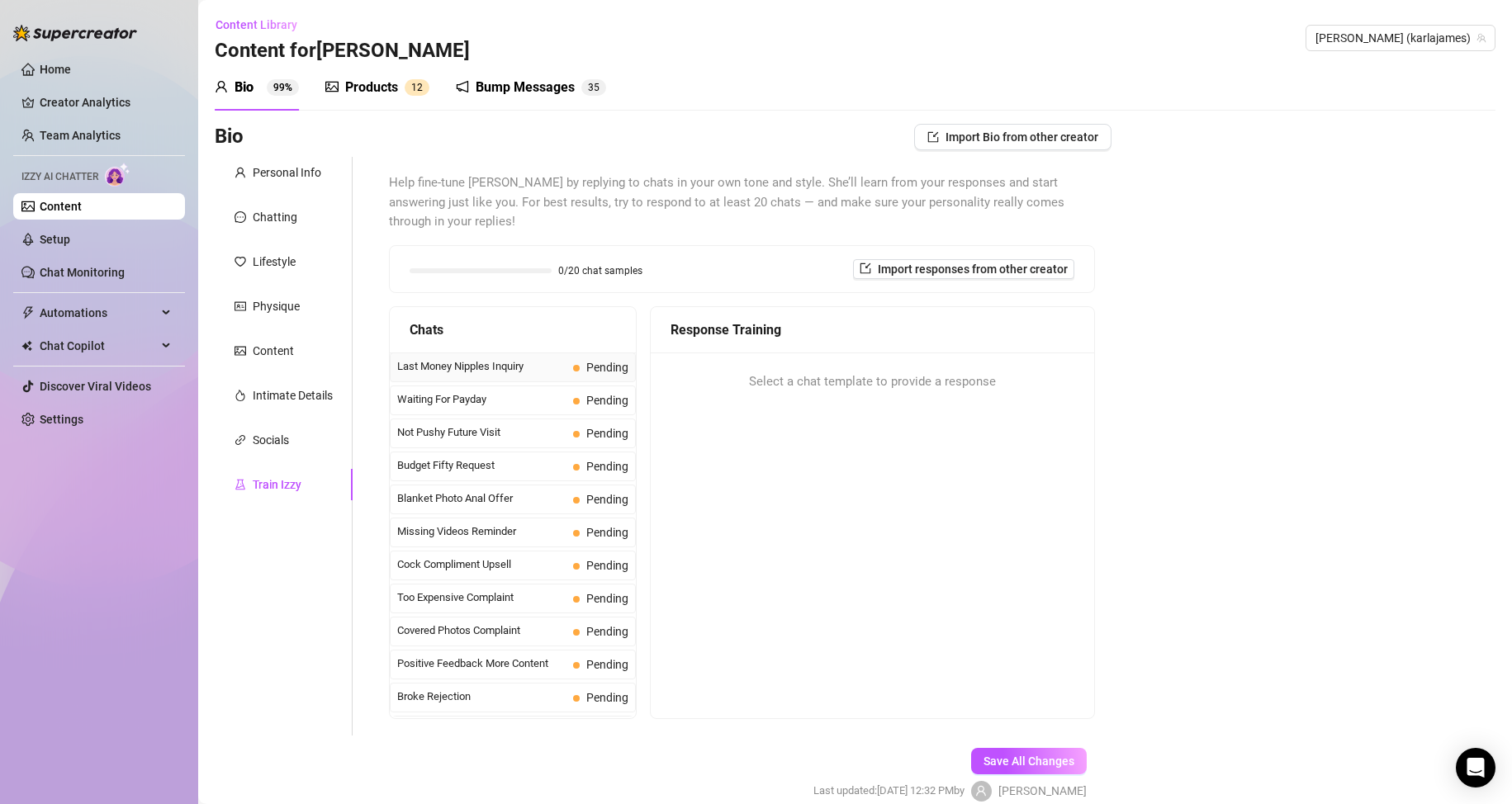
click at [501, 363] on span "Last Money Nipples Inquiry" at bounding box center [481, 366] width 169 height 17
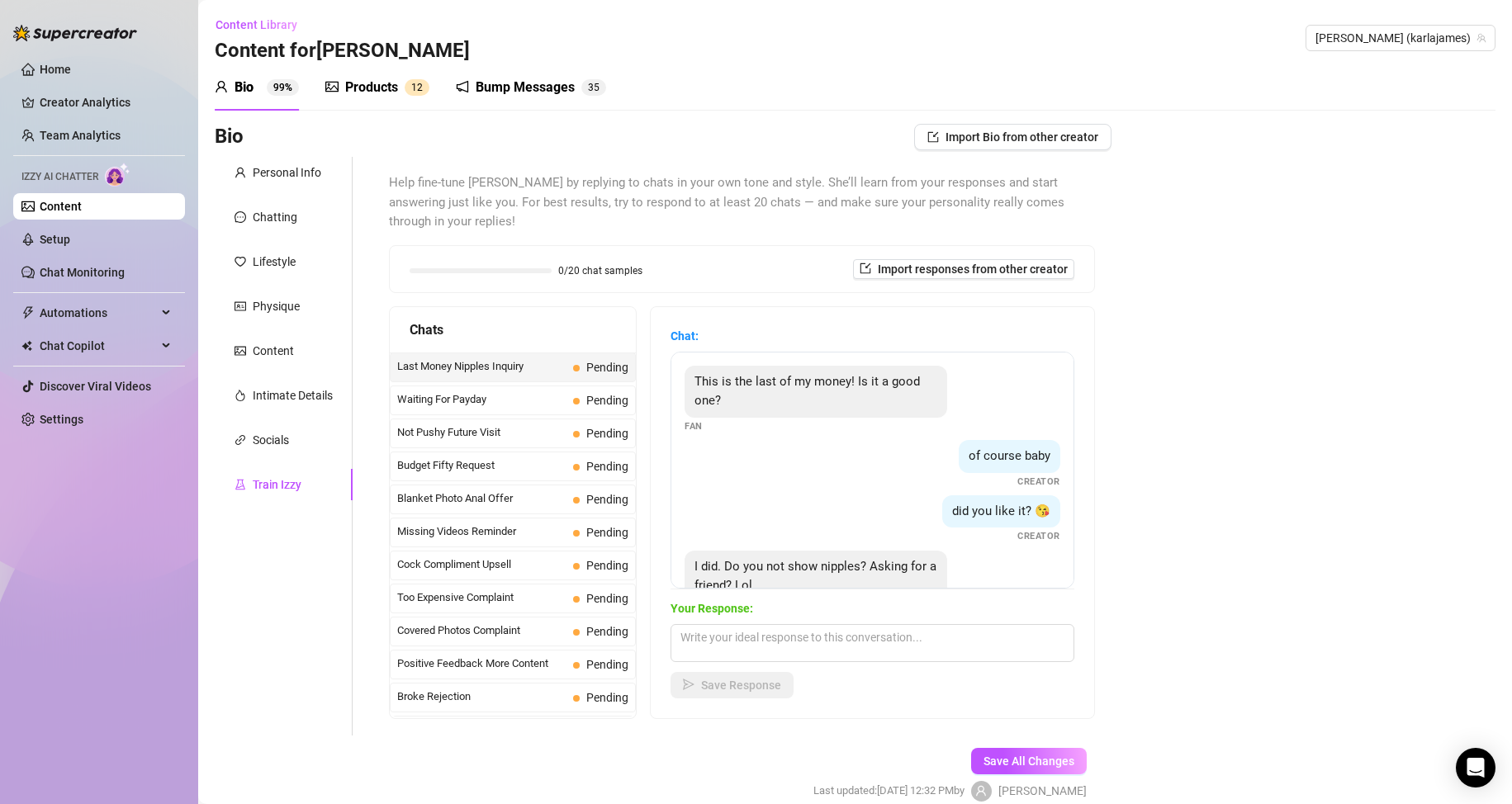
click at [1047, 398] on div "This is the last of my money! Is it a good one? Fan of course baby Creator did …" at bounding box center [872, 470] width 404 height 237
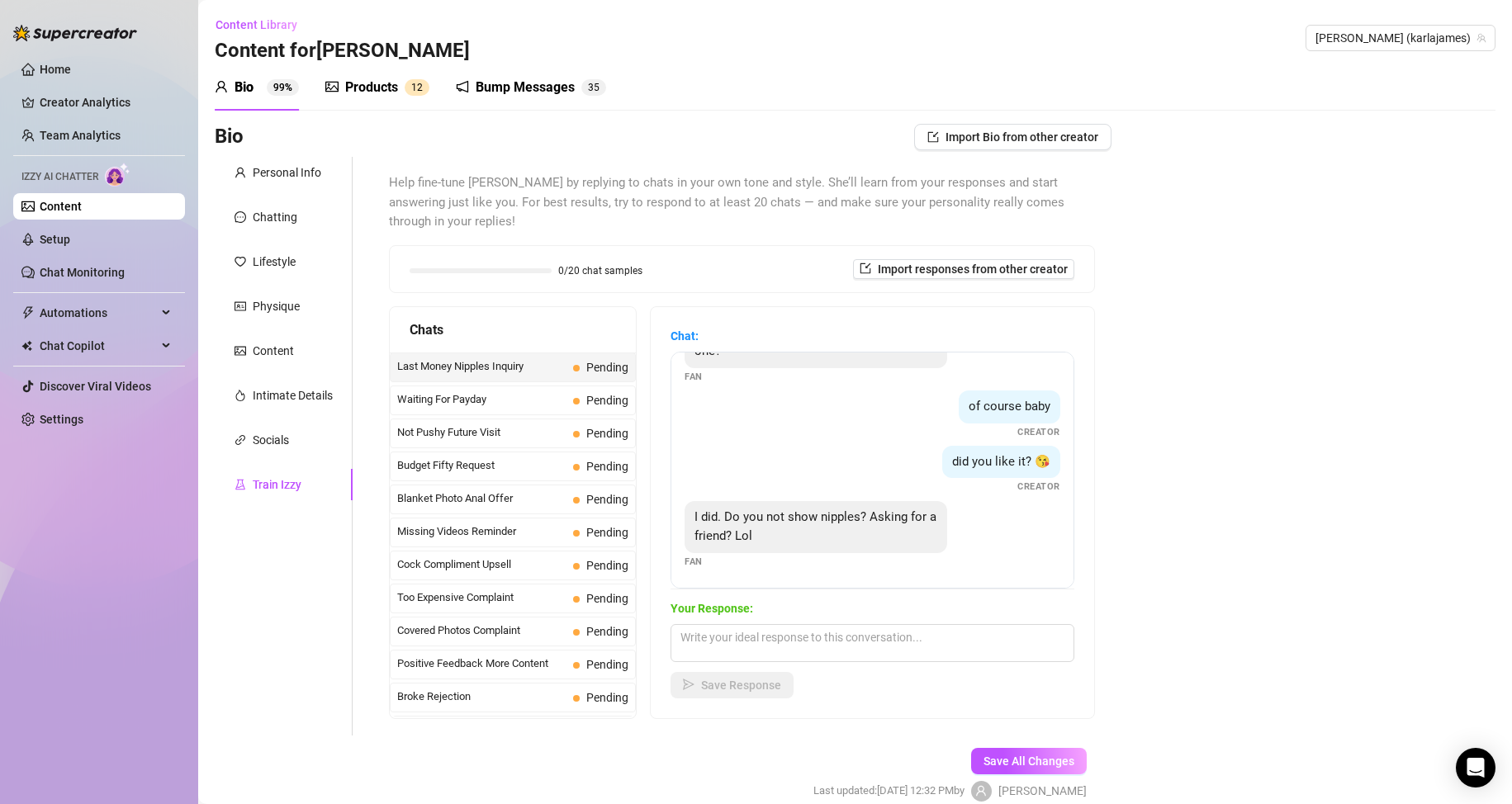
scroll to position [51, 0]
click at [748, 640] on textarea at bounding box center [872, 643] width 404 height 38
type textarea "Of course I do! For the right price hehe!"
click at [751, 687] on span "Save Response" at bounding box center [740, 685] width 80 height 13
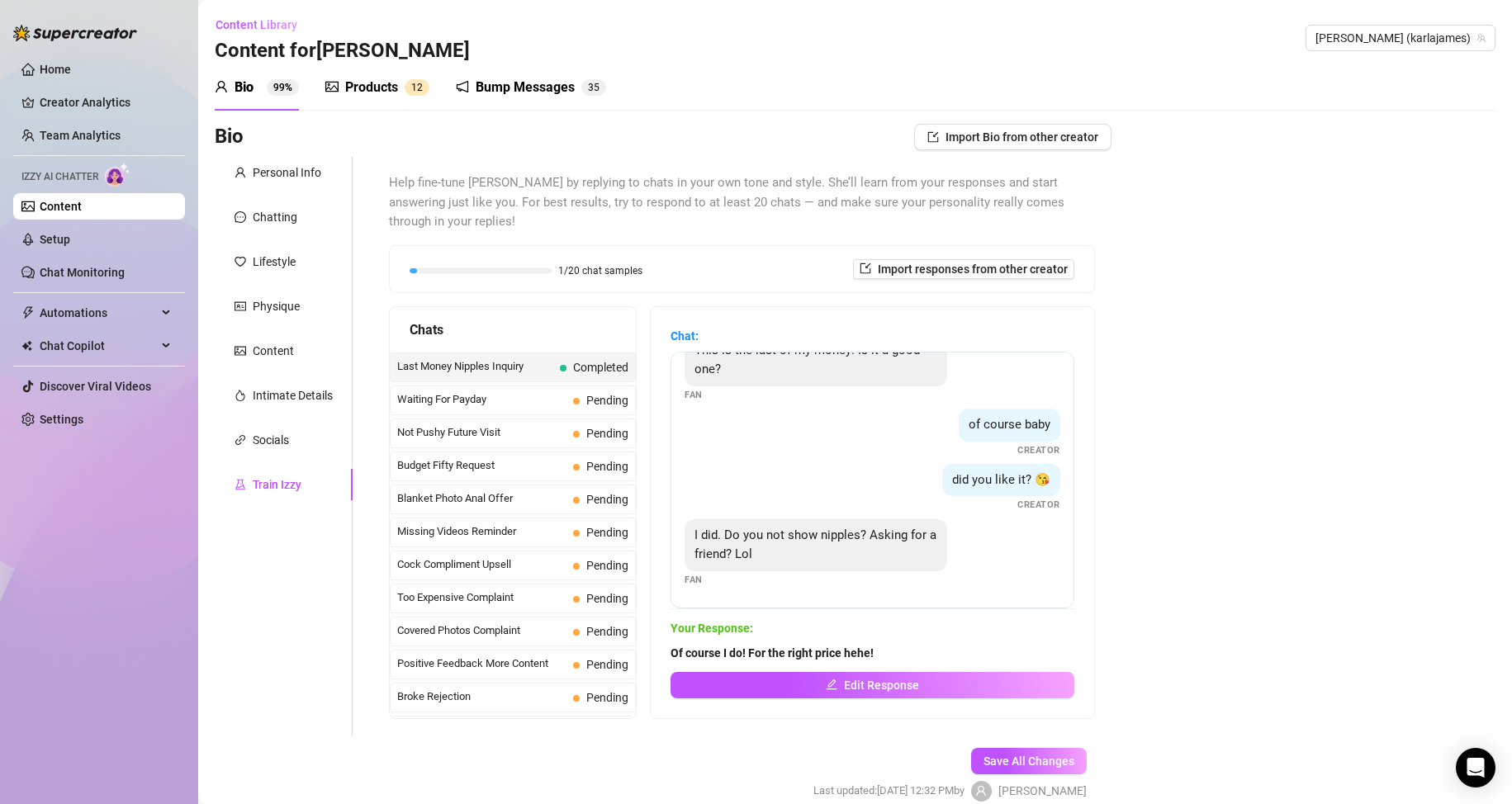
scroll to position [32, 0]
click at [511, 398] on span "Waiting For Payday" at bounding box center [481, 399] width 169 height 17
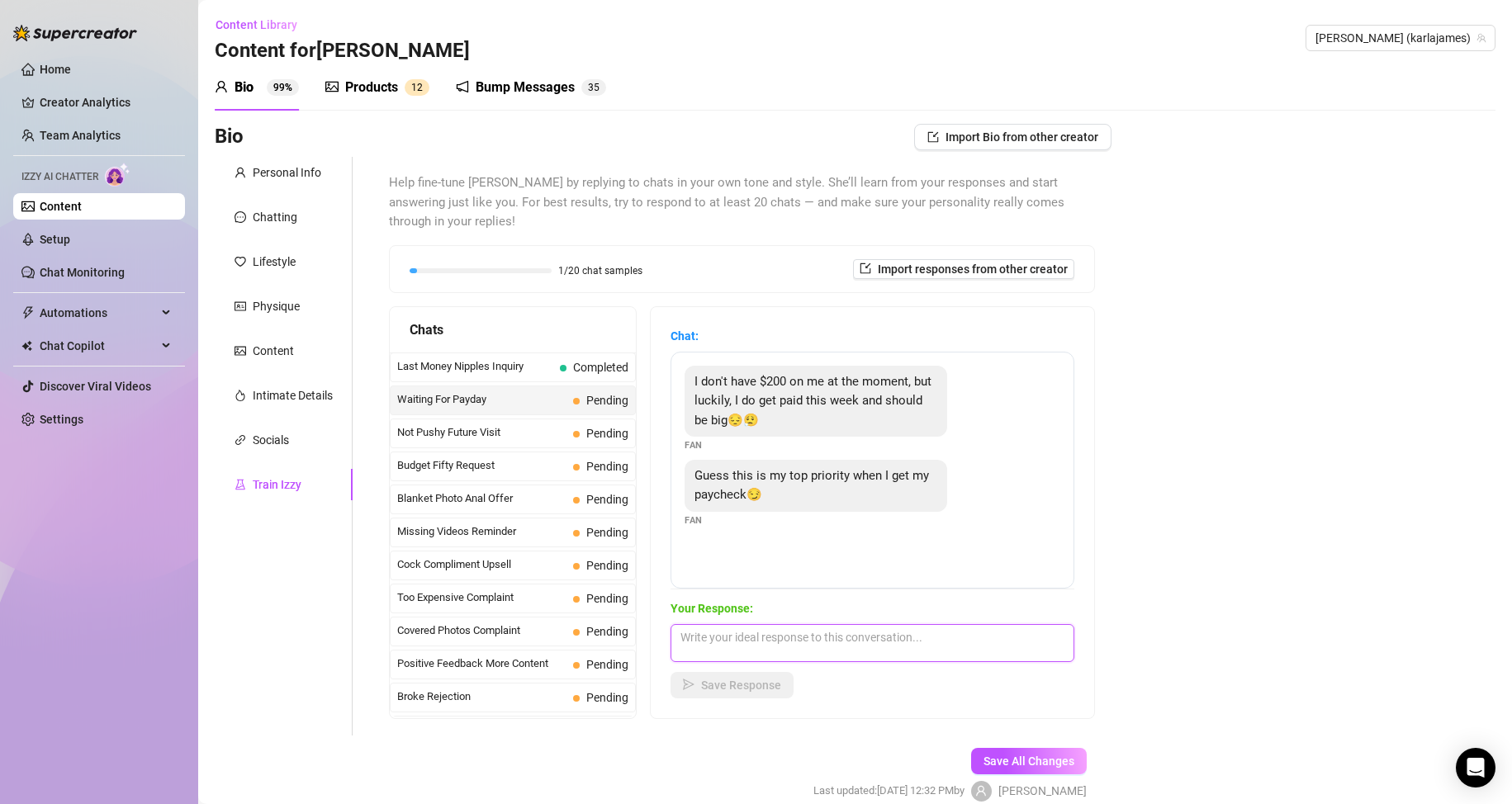
click at [710, 644] on textarea at bounding box center [872, 643] width 404 height 38
type textarea "I should always be your No:1 priority hehe! I can't wait for your pay day! x"
click at [724, 681] on span "Save Response" at bounding box center [740, 685] width 80 height 13
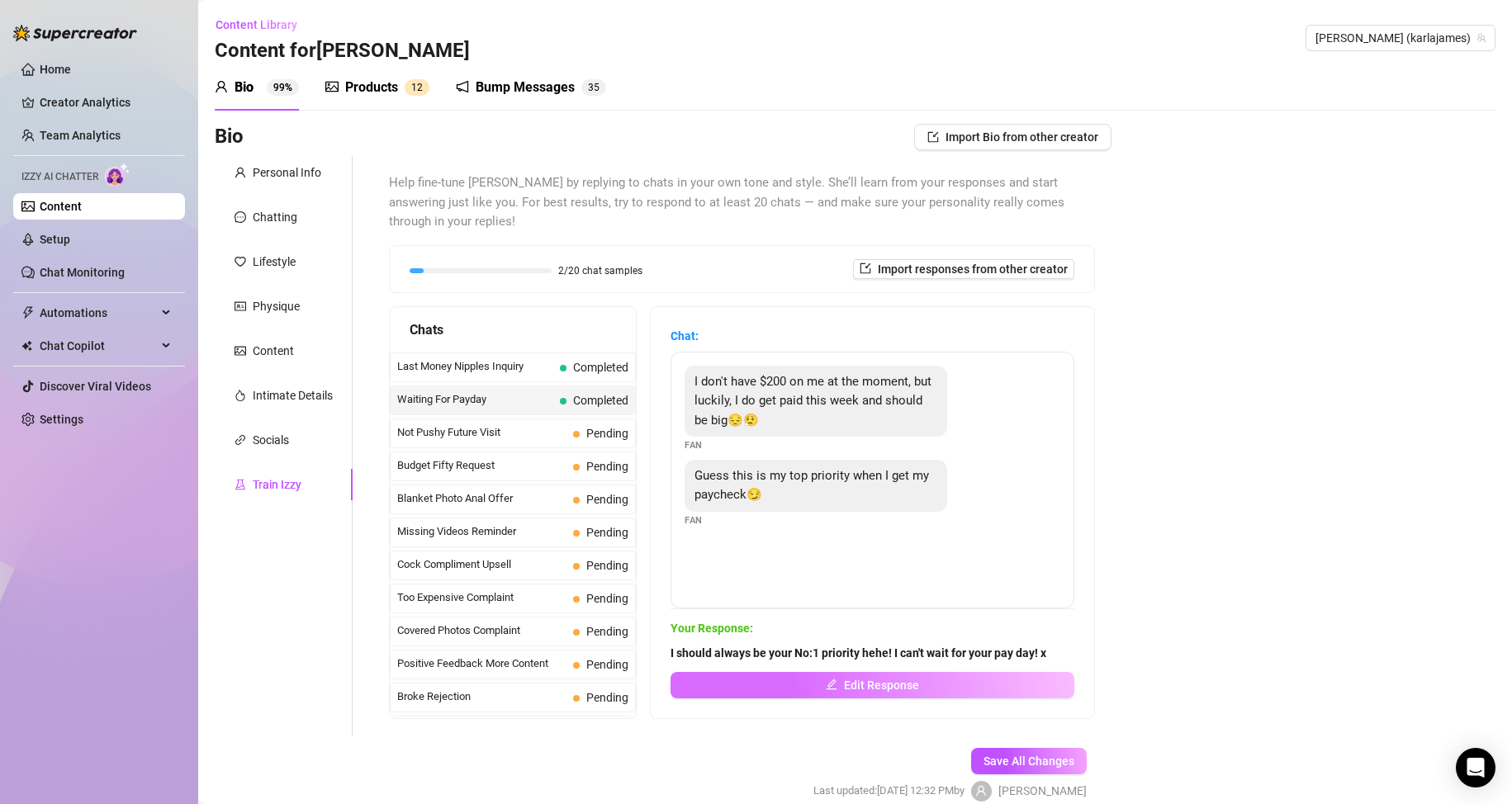
click at [850, 682] on span "Edit Response" at bounding box center [881, 685] width 75 height 13
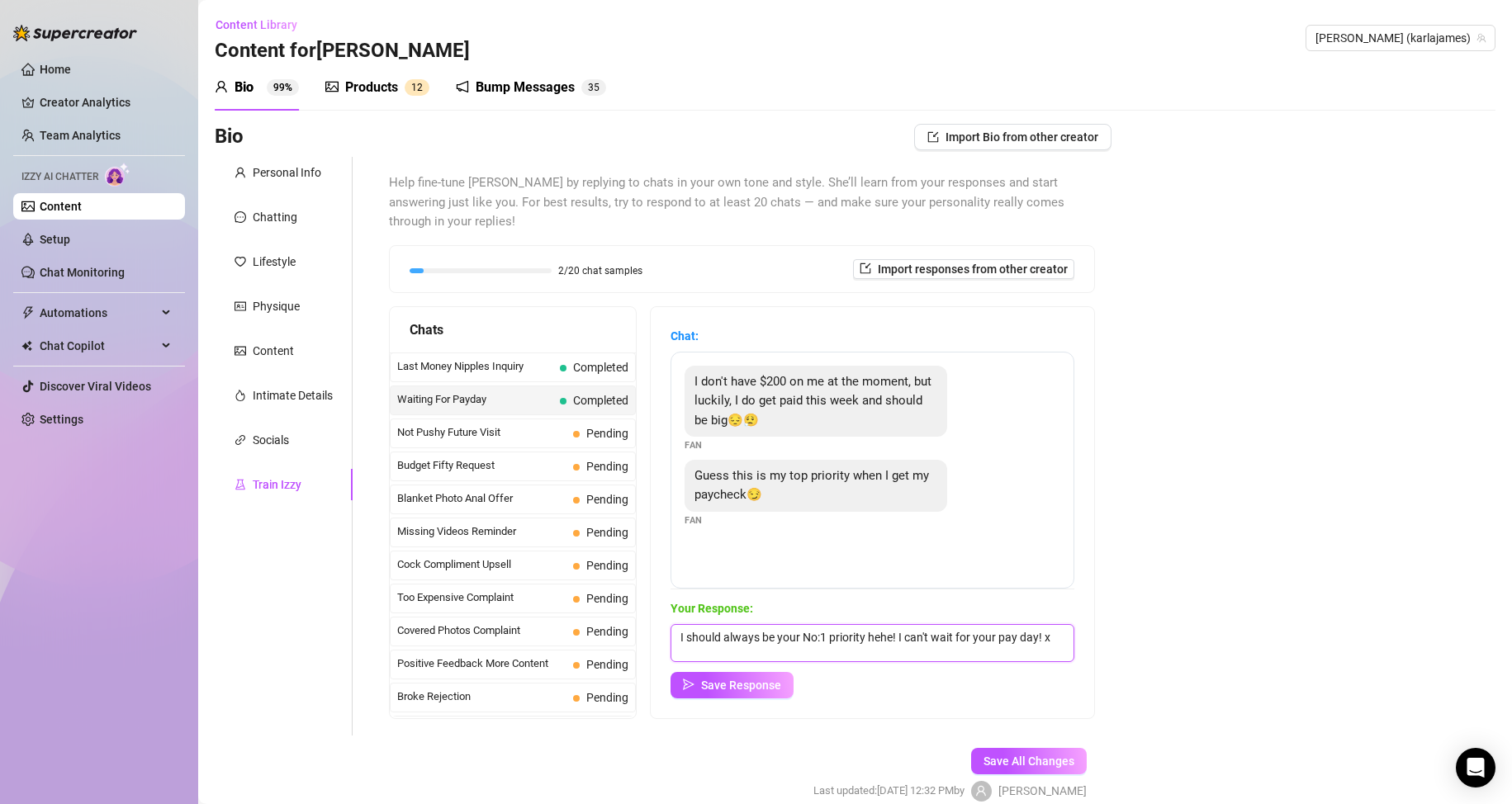
click at [931, 640] on textarea "I should always be your No:1 priority hehe! I can't wait for your pay day! x" at bounding box center [872, 643] width 404 height 38
click at [953, 637] on textarea "I should always be your No:1 priority hehe! I can't wait for your pay day! x" at bounding box center [872, 643] width 404 height 38
click at [991, 637] on textarea "I should always be your No:1 priority hehe! I can't wait for your pay day! x" at bounding box center [872, 643] width 404 height 38
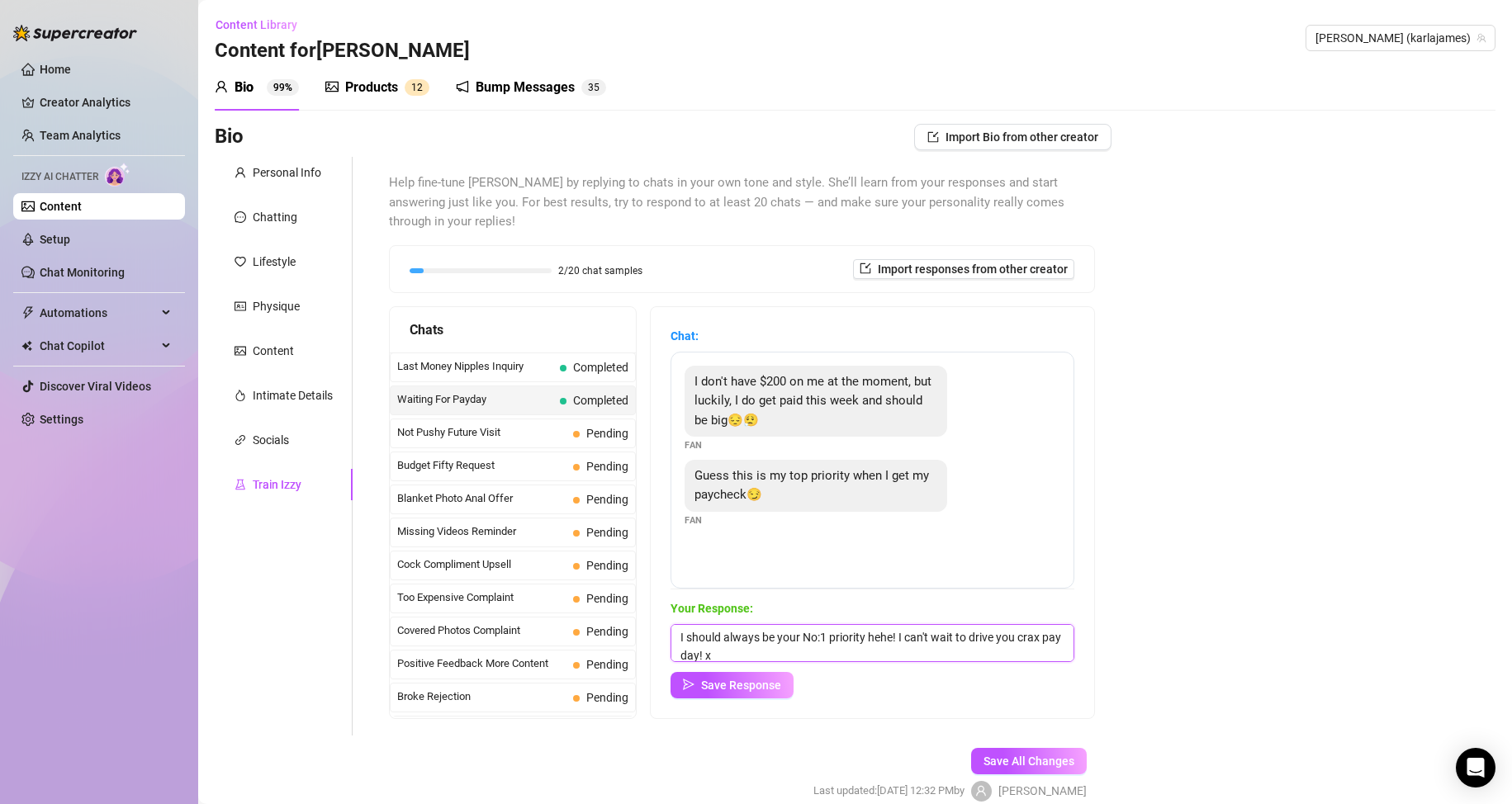
scroll to position [1, 0]
type textarea "I should always be your No:1 priority hehe! I can't wait to drive you crazy on …"
click at [745, 688] on span "Save Response" at bounding box center [740, 685] width 80 height 13
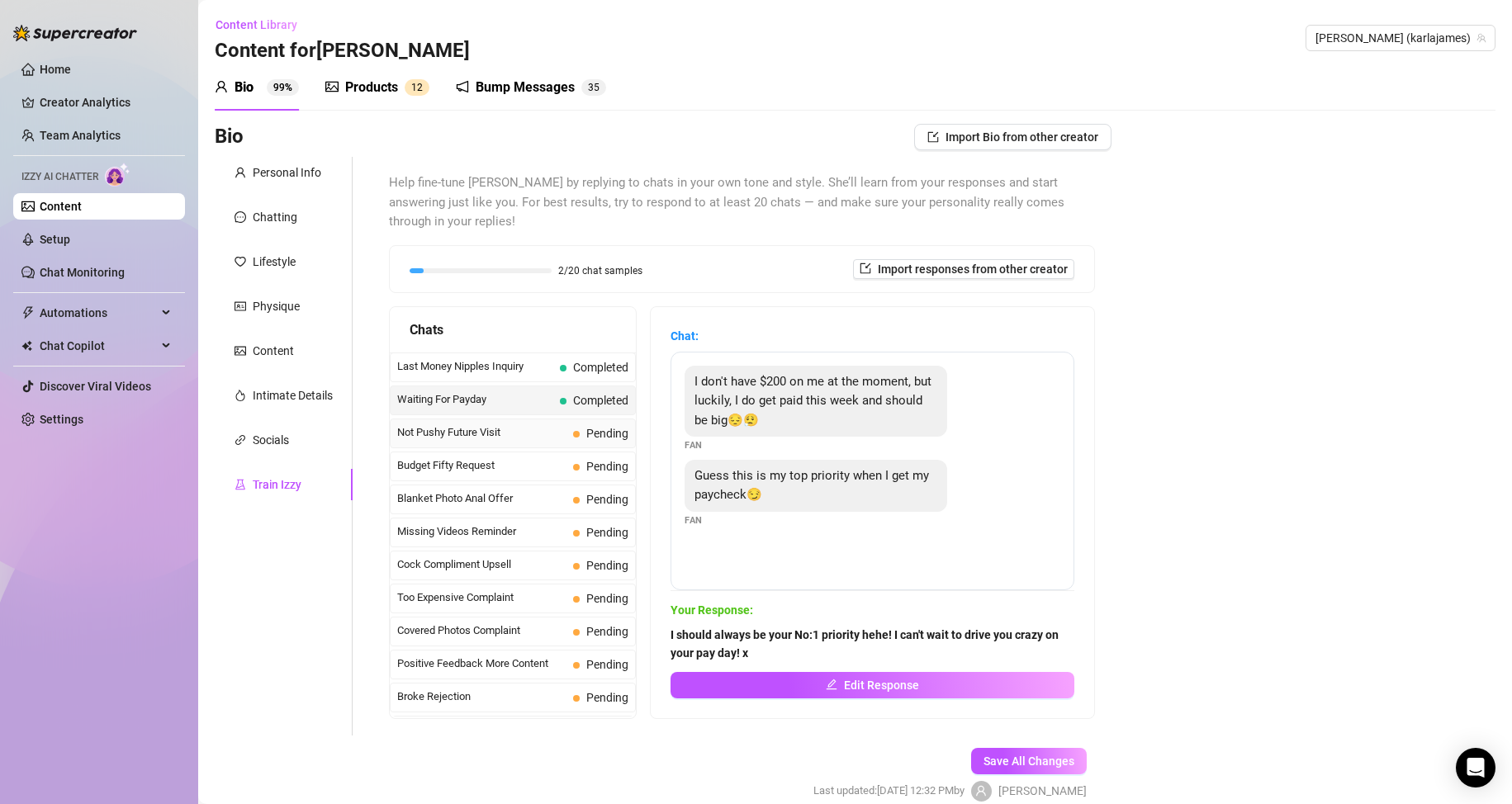
click at [505, 436] on span "Not Pushy Future Visit" at bounding box center [481, 433] width 169 height 17
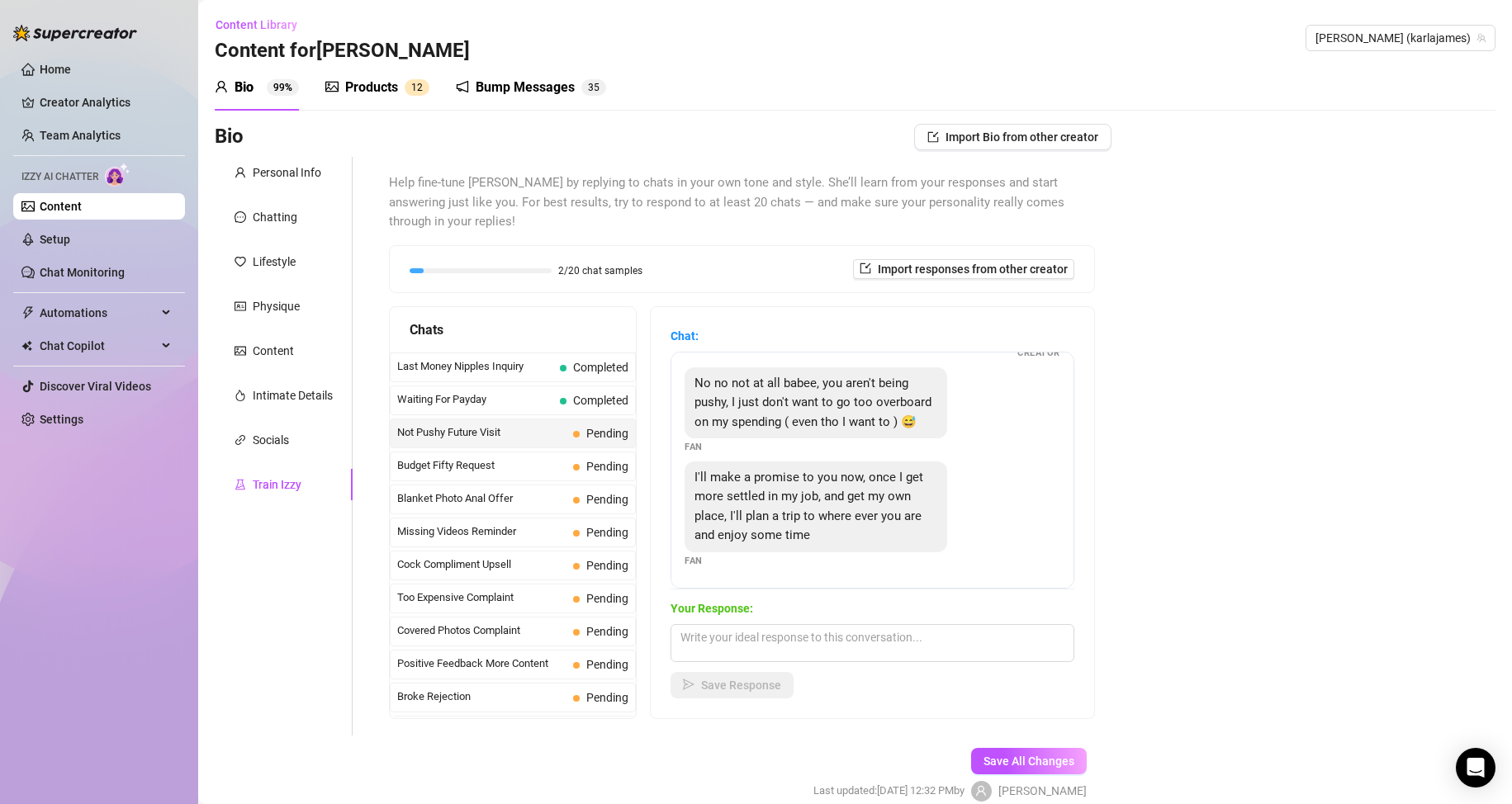
scroll to position [112, 0]
click at [844, 640] on textarea at bounding box center [872, 643] width 404 height 38
type textarea "Oh I don't meet fans babe. I am only available online for you to enjoy x"
click at [689, 688] on icon "send" at bounding box center [689, 684] width 11 height 11
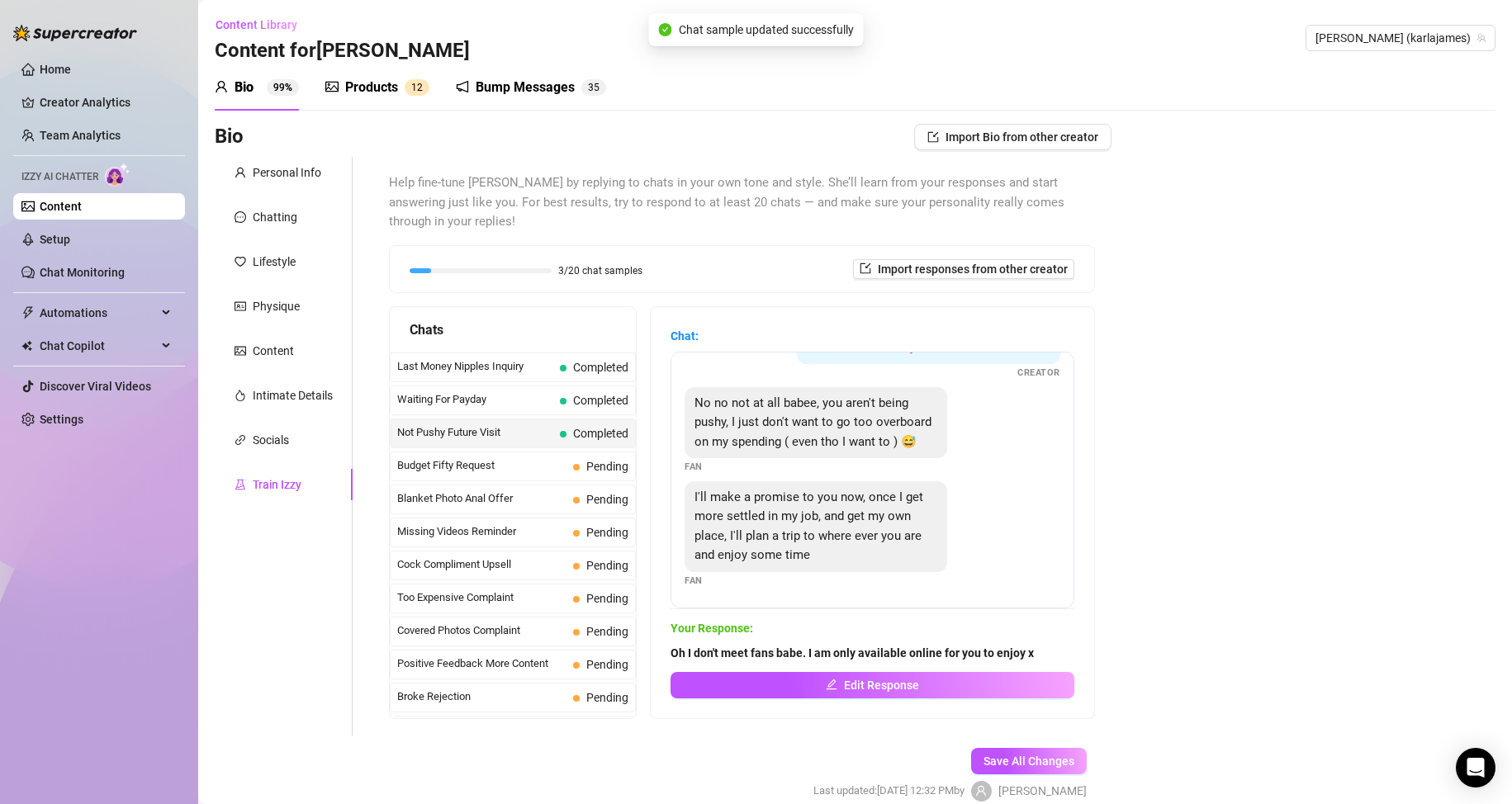
scroll to position [93, 0]
click at [491, 462] on span "Budget Fifty Request" at bounding box center [481, 465] width 169 height 17
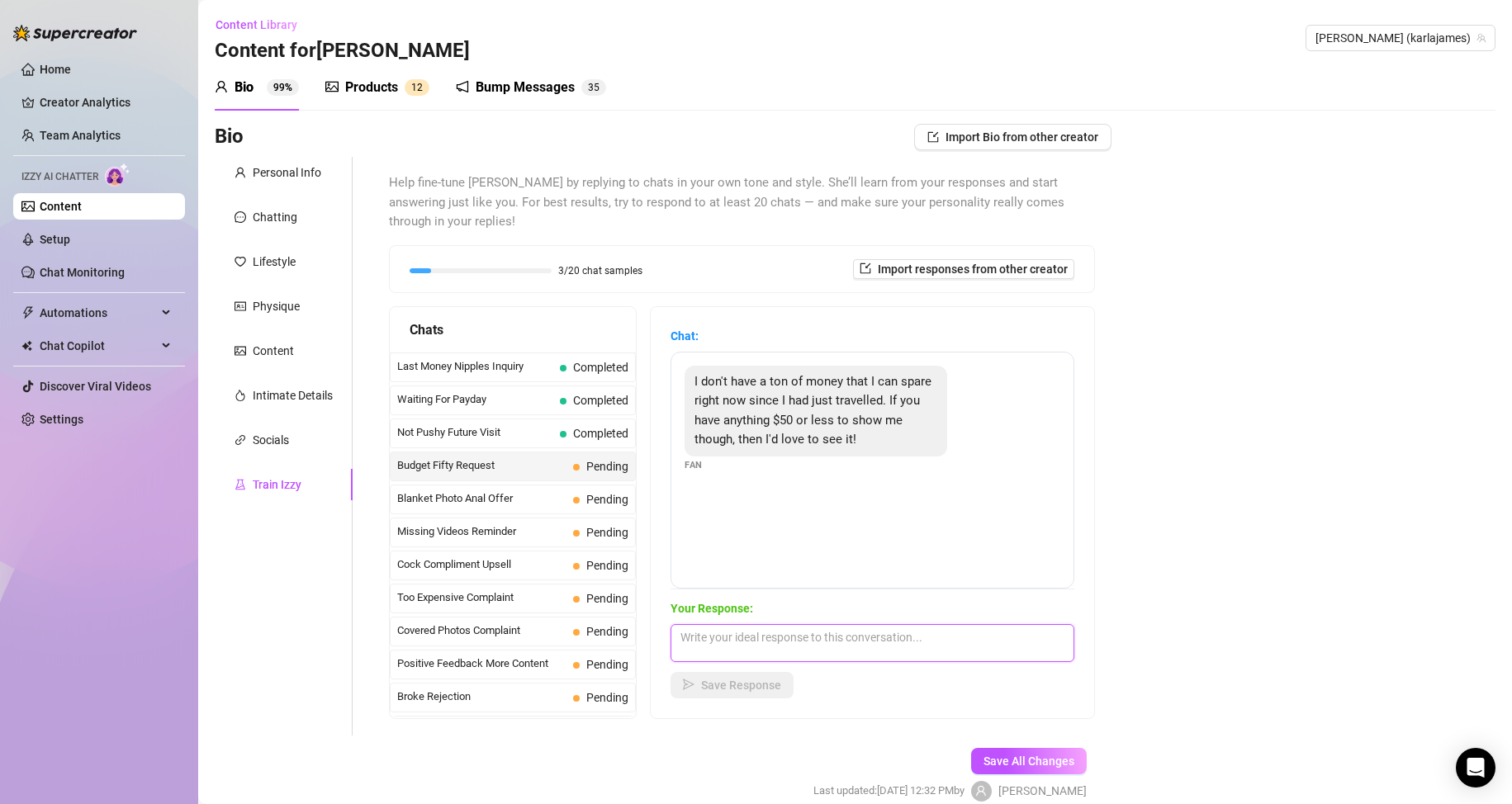
click at [724, 639] on textarea at bounding box center [872, 643] width 404 height 38
type textarea "No problem babe, I am sure I have something. Tell me, what kind of boobie conte…"
click at [758, 686] on span "Save Response" at bounding box center [740, 685] width 80 height 13
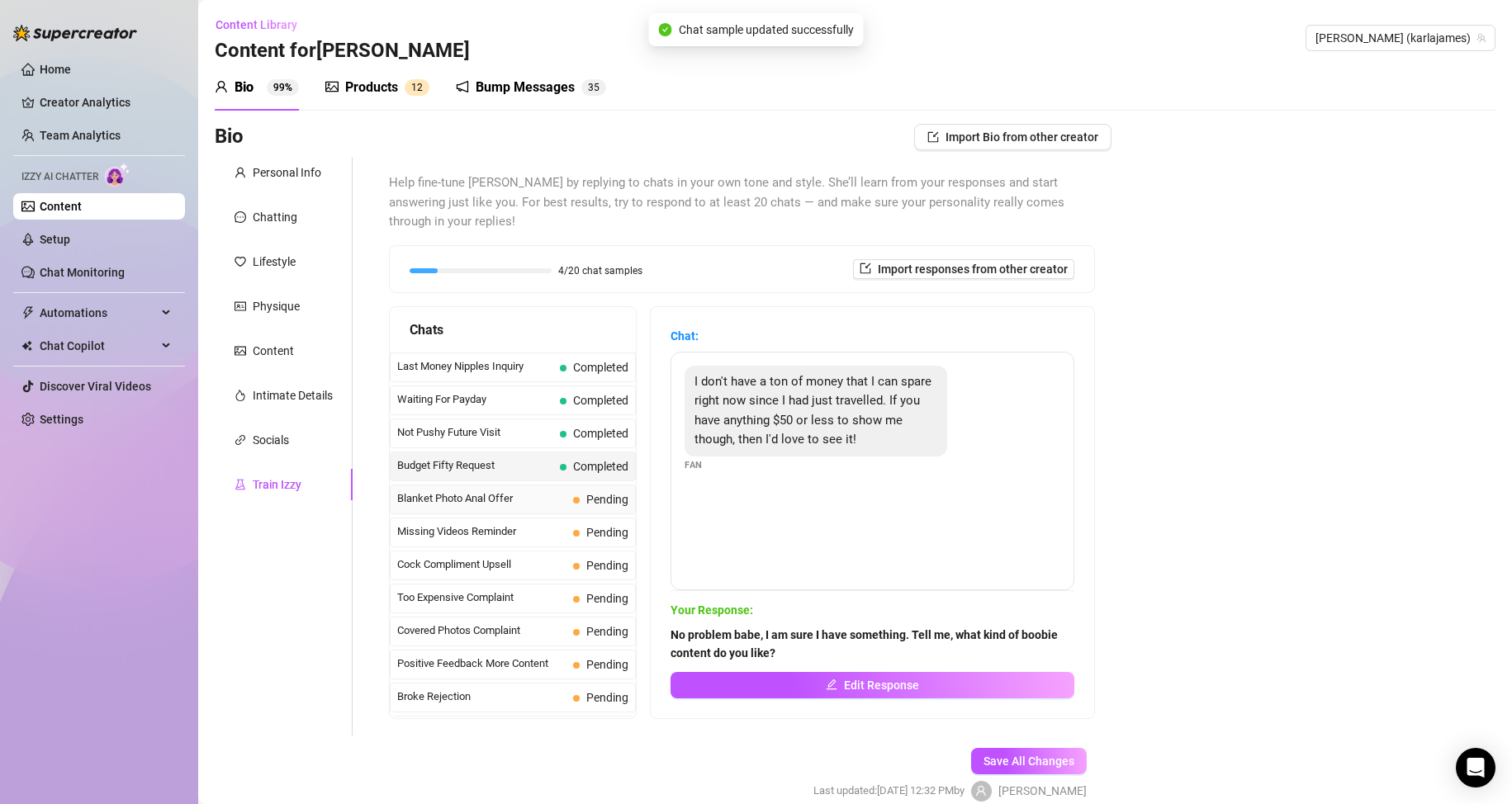
click at [519, 504] on span "Blanket Photo Anal Offer" at bounding box center [481, 498] width 169 height 17
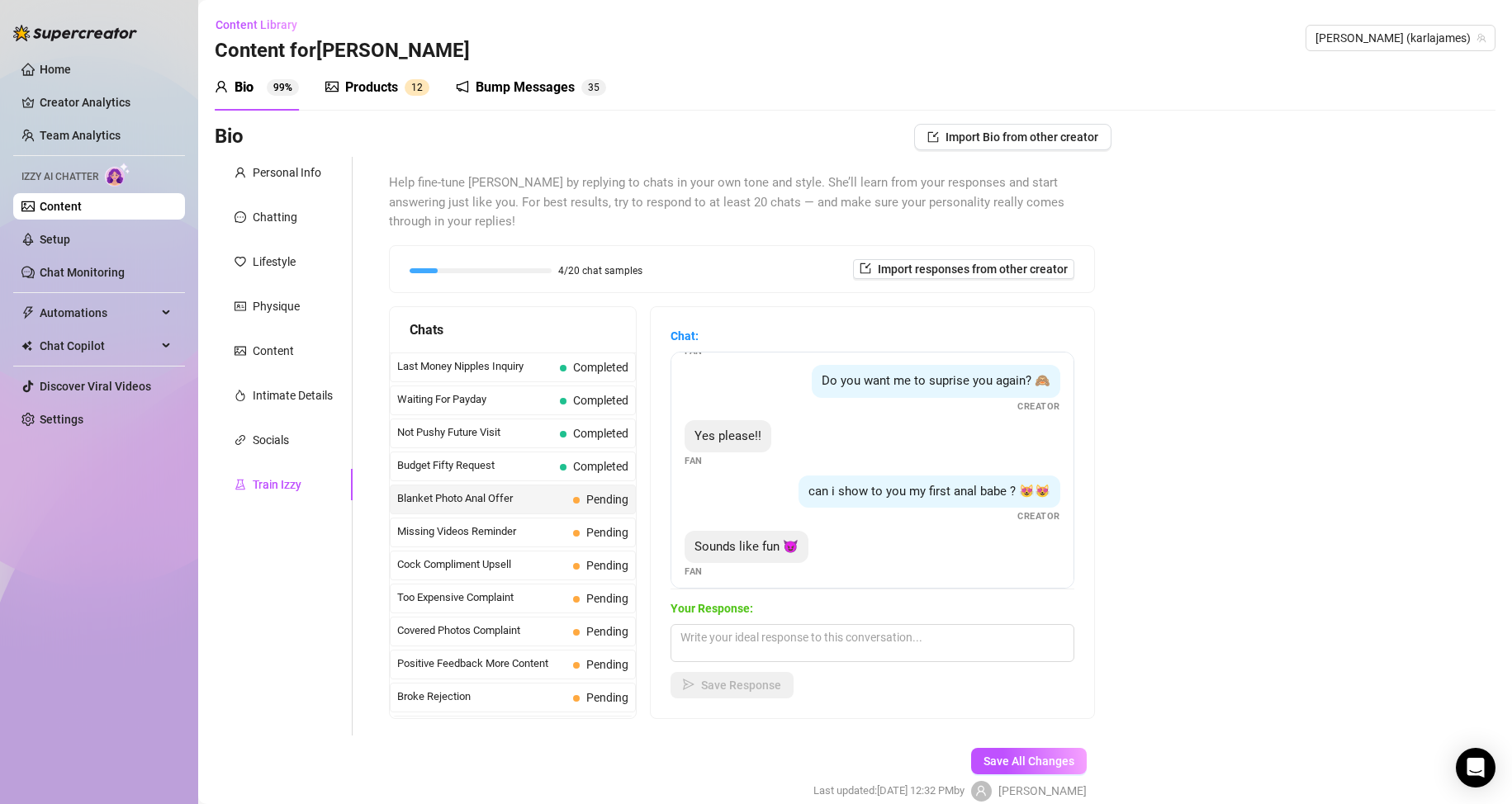
scroll to position [272, 0]
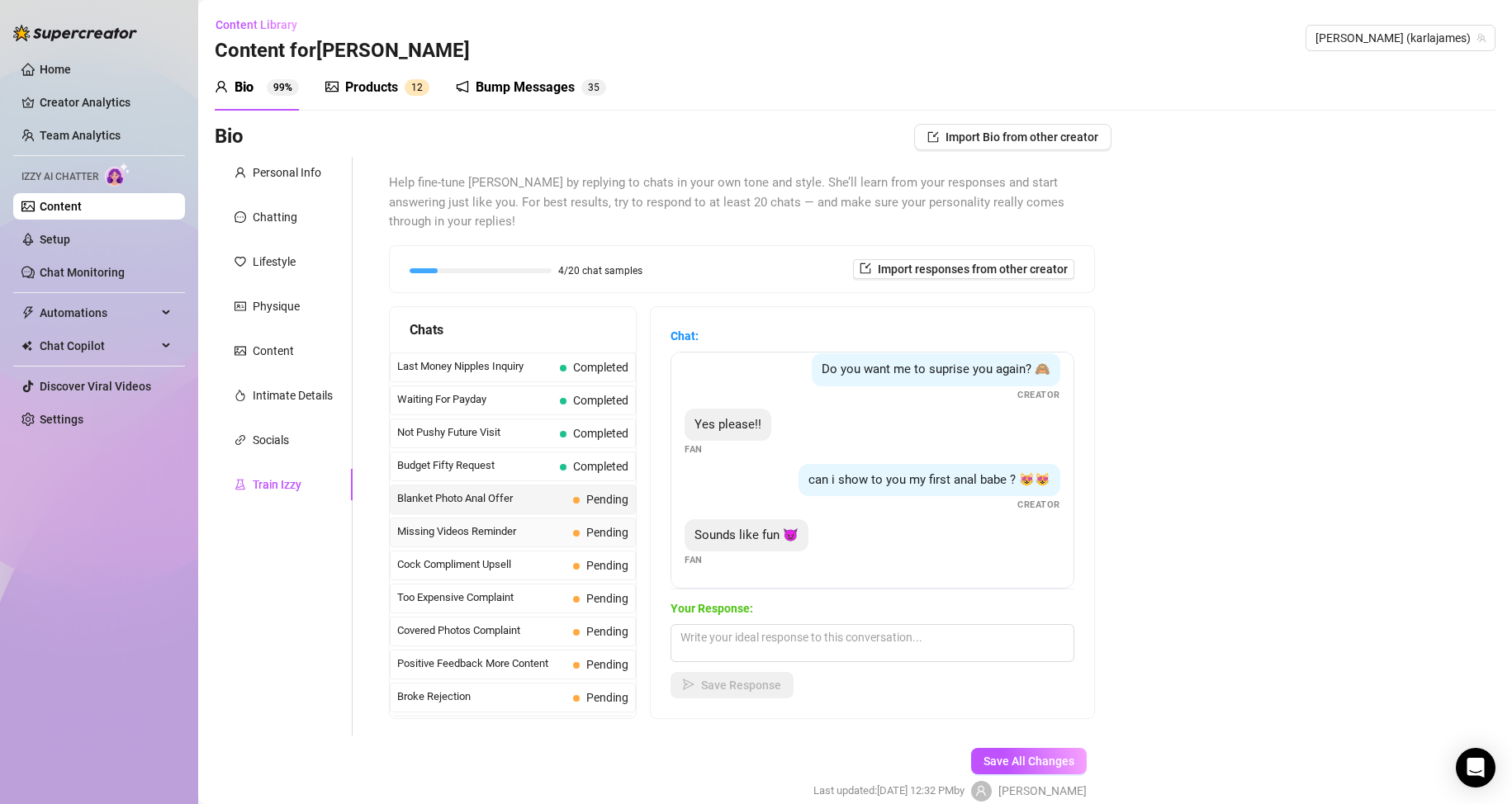
click at [524, 533] on span "Missing Videos Reminder" at bounding box center [481, 532] width 169 height 17
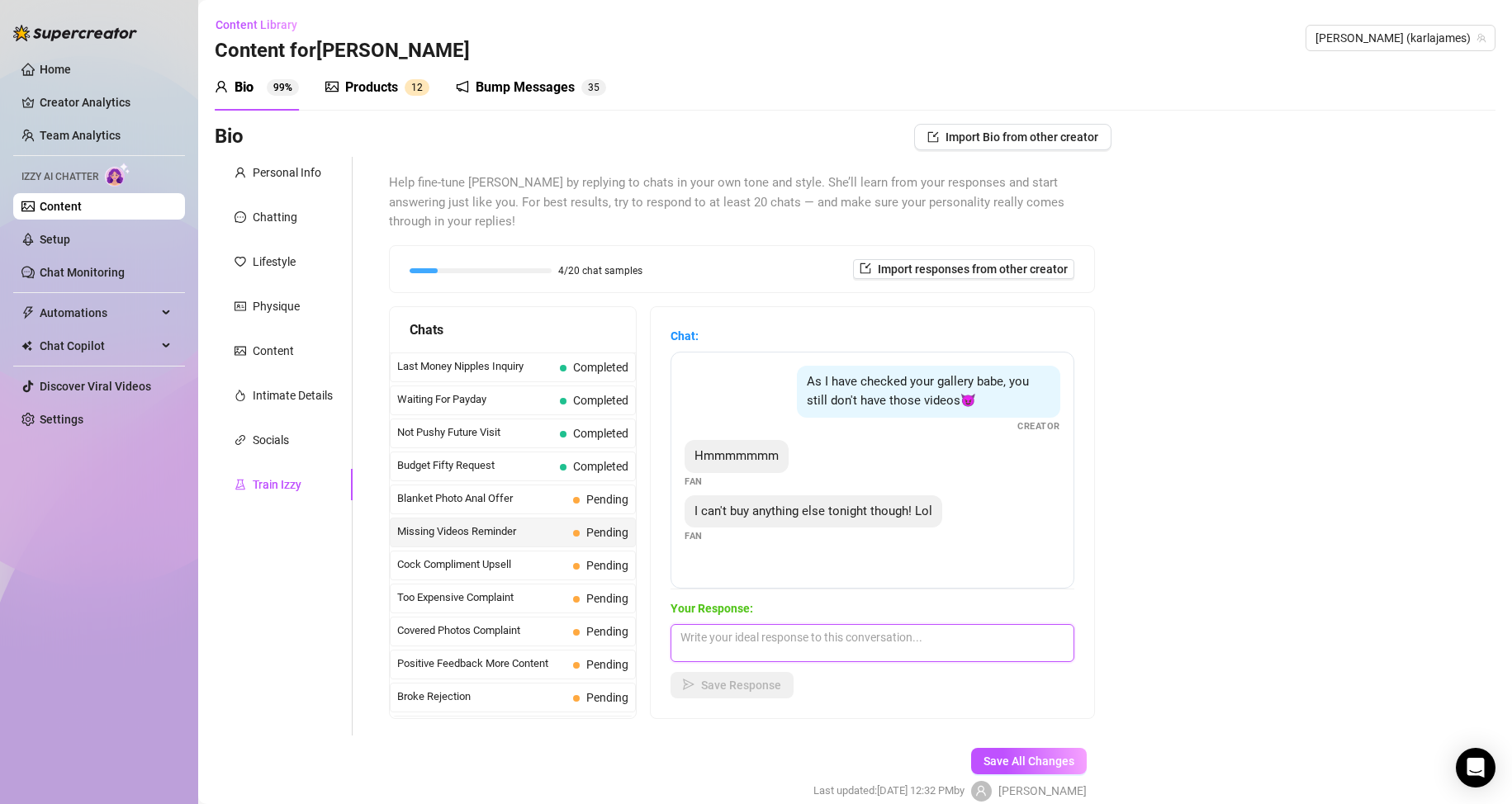
click at [726, 637] on textarea at bounding box center [872, 643] width 404 height 38
type textarea "Are you sure? Are you not in the mood to cum for me? I love it when you show me…"
click at [745, 691] on span "Save Response" at bounding box center [740, 685] width 80 height 13
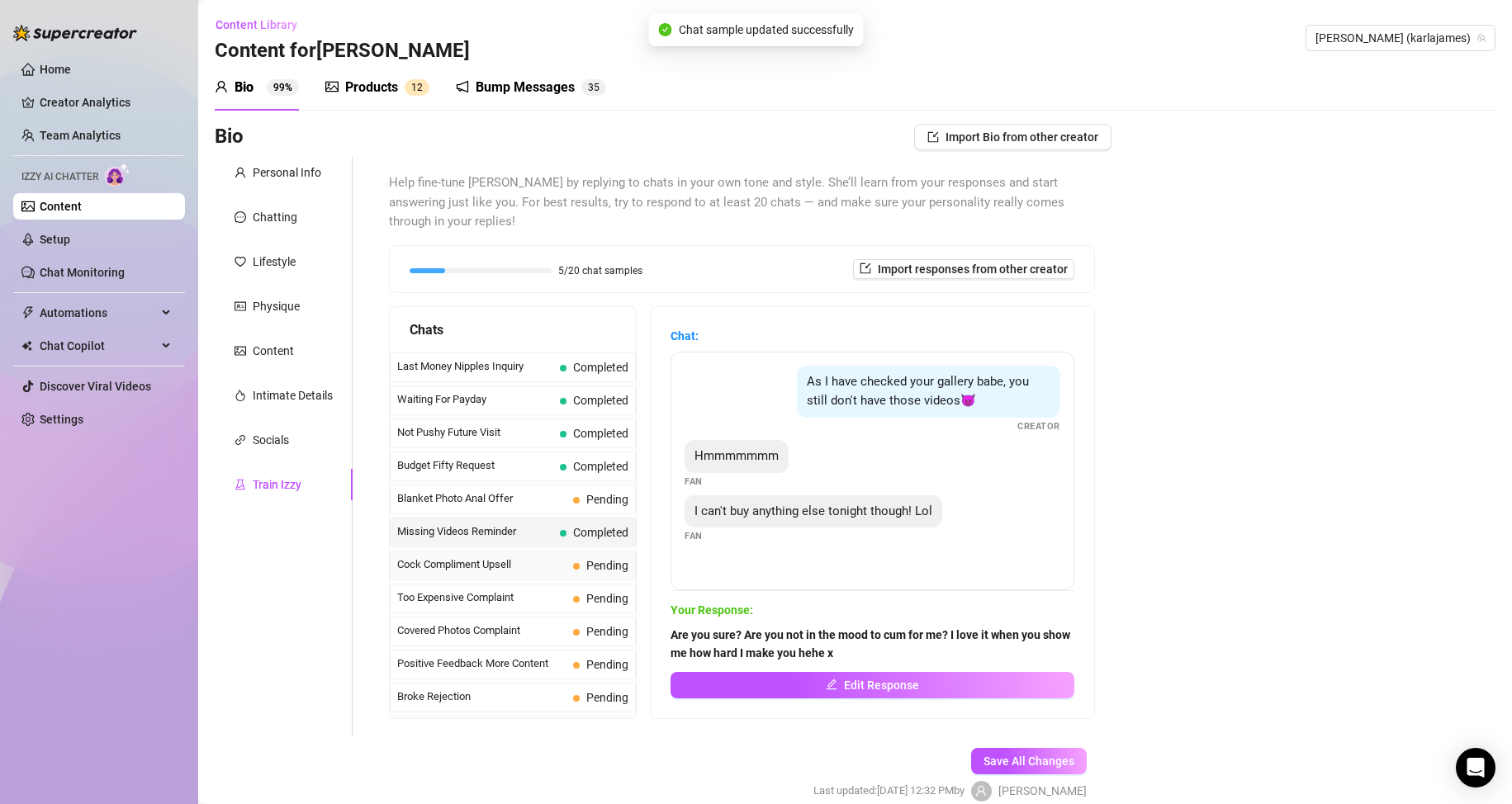
click at [519, 554] on div "Cock Compliment Upsell Pending" at bounding box center [512, 566] width 246 height 30
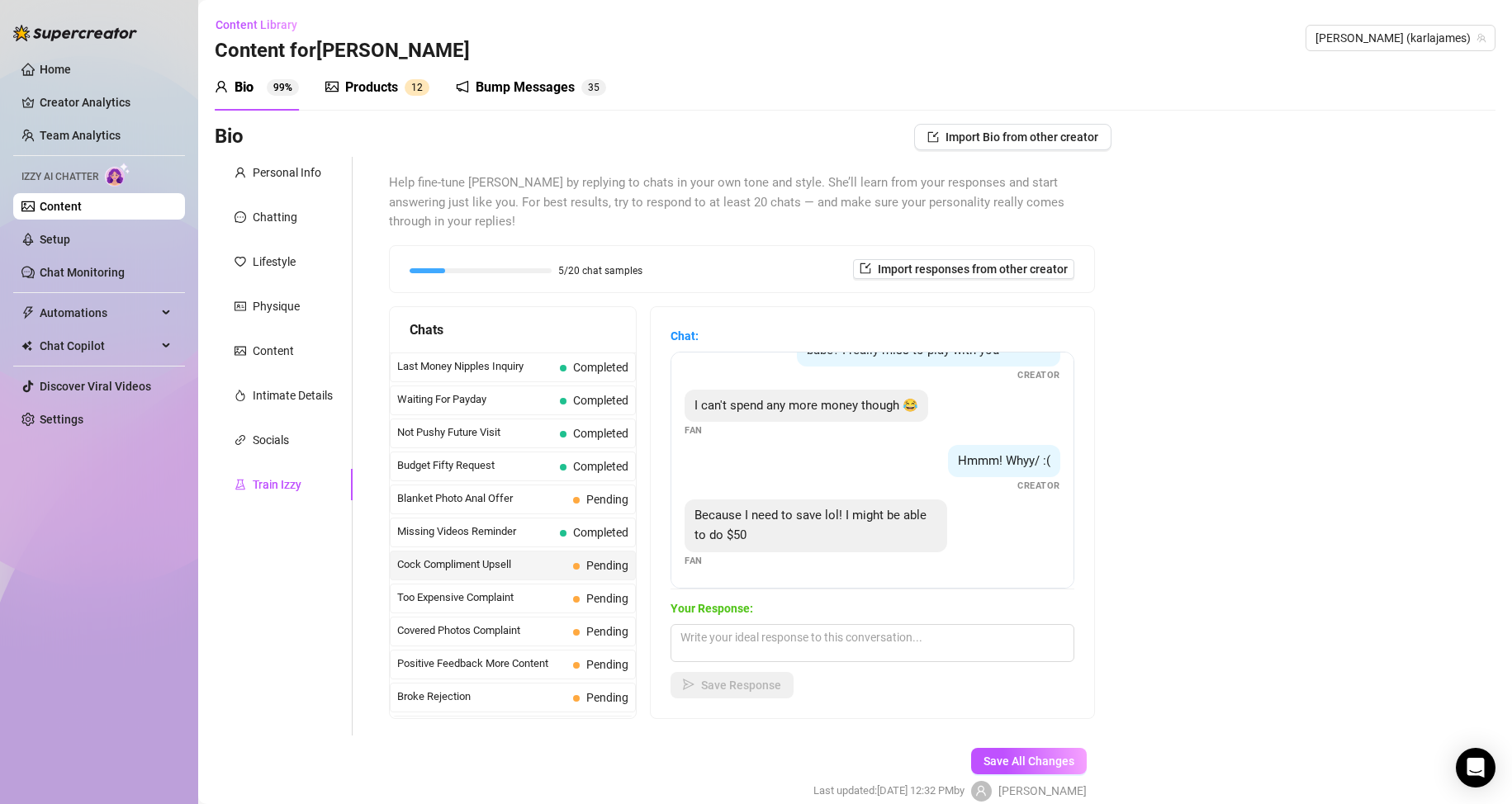
scroll to position [420, 0]
click at [742, 634] on textarea at bounding box center [872, 643] width 404 height 38
type textarea "I'm sure I can find something"
drag, startPoint x: 860, startPoint y: 638, endPoint x: 640, endPoint y: 640, distance: 220.0
click at [640, 640] on div "Chats Last Money Nipples Inquiry Completed Waiting For Payday Completed Not Pus…" at bounding box center [742, 512] width 706 height 413
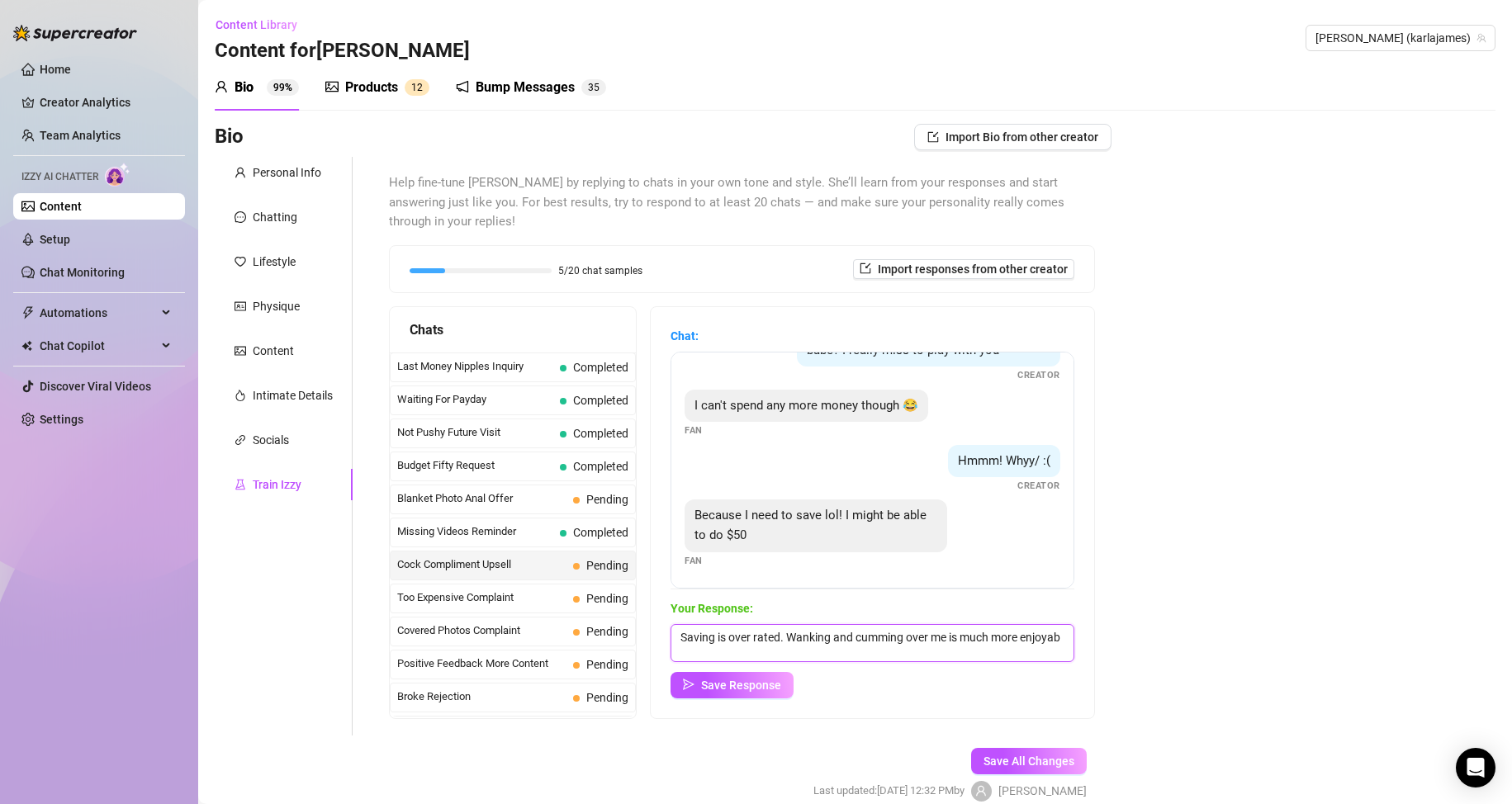
scroll to position [1, 0]
click at [681, 637] on textarea "Saving is over rated. Wanking and cumming over me is much more enjoyable!! Let" at bounding box center [872, 643] width 404 height 38
click at [799, 638] on textarea "Ah Saving is over rated. Wanking and cumming over me is much more enjoyable!! L…" at bounding box center [872, 643] width 404 height 38
click at [904, 636] on textarea "Ah Saving is over rated. Wanking and cumming over me is much more enjoyable!! L…" at bounding box center [872, 643] width 404 height 38
click at [922, 642] on textarea "Ah Saving is over rated. Wanking and cumming over me is much more enjoyable!! L…" at bounding box center [872, 643] width 404 height 38
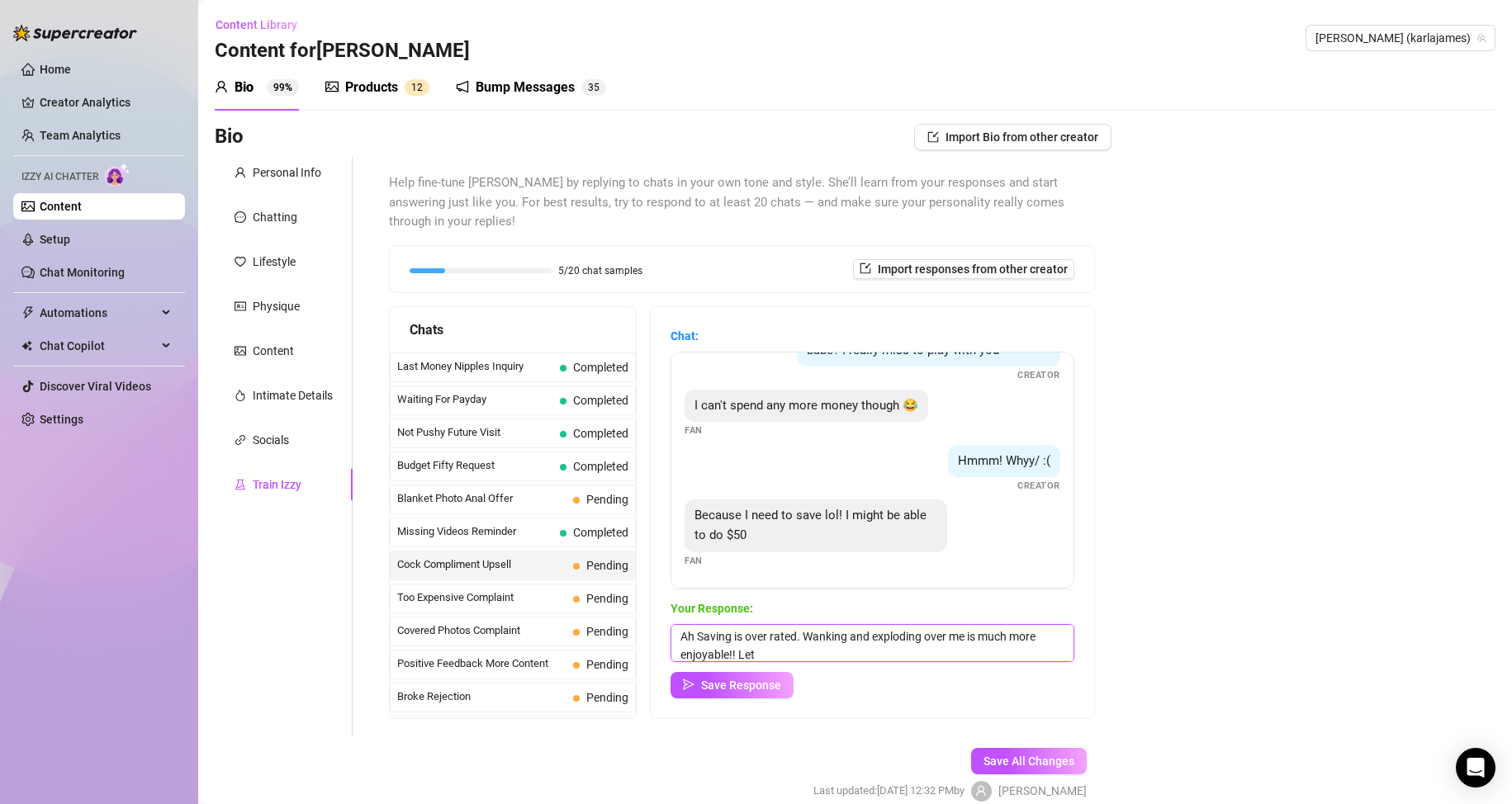
click at [766, 655] on textarea "Ah Saving is over rated. Wanking and exploding over me is much more enjoyable!!…" at bounding box center [872, 643] width 404 height 38
type textarea "Ah Saving is over rated. Wanking and exploding over me is much more enjoyable!!…"
click at [717, 688] on span "Save Response" at bounding box center [740, 685] width 80 height 13
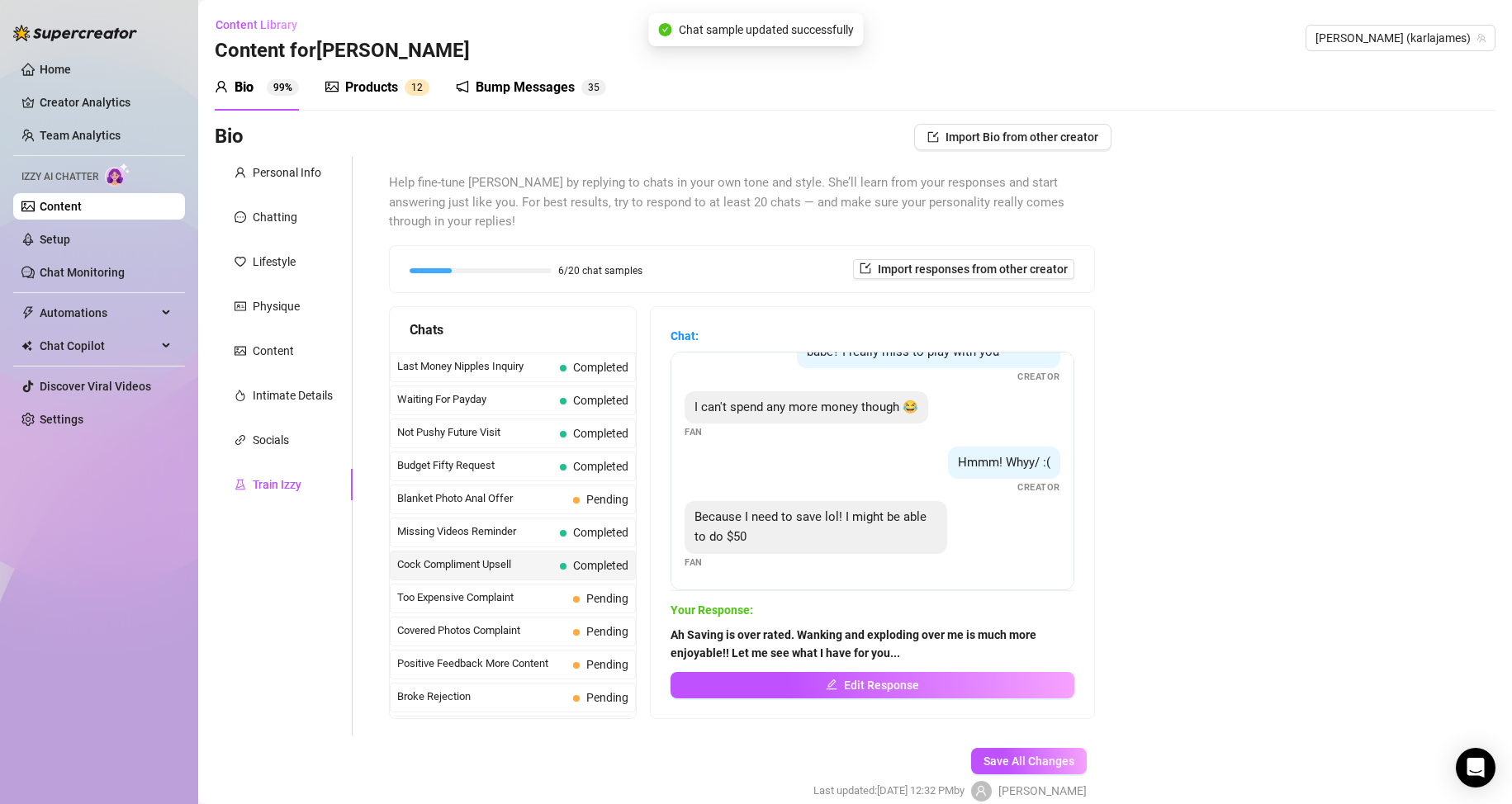
scroll to position [420, 0]
click at [551, 596] on span "Too Expensive Complaint" at bounding box center [481, 597] width 169 height 17
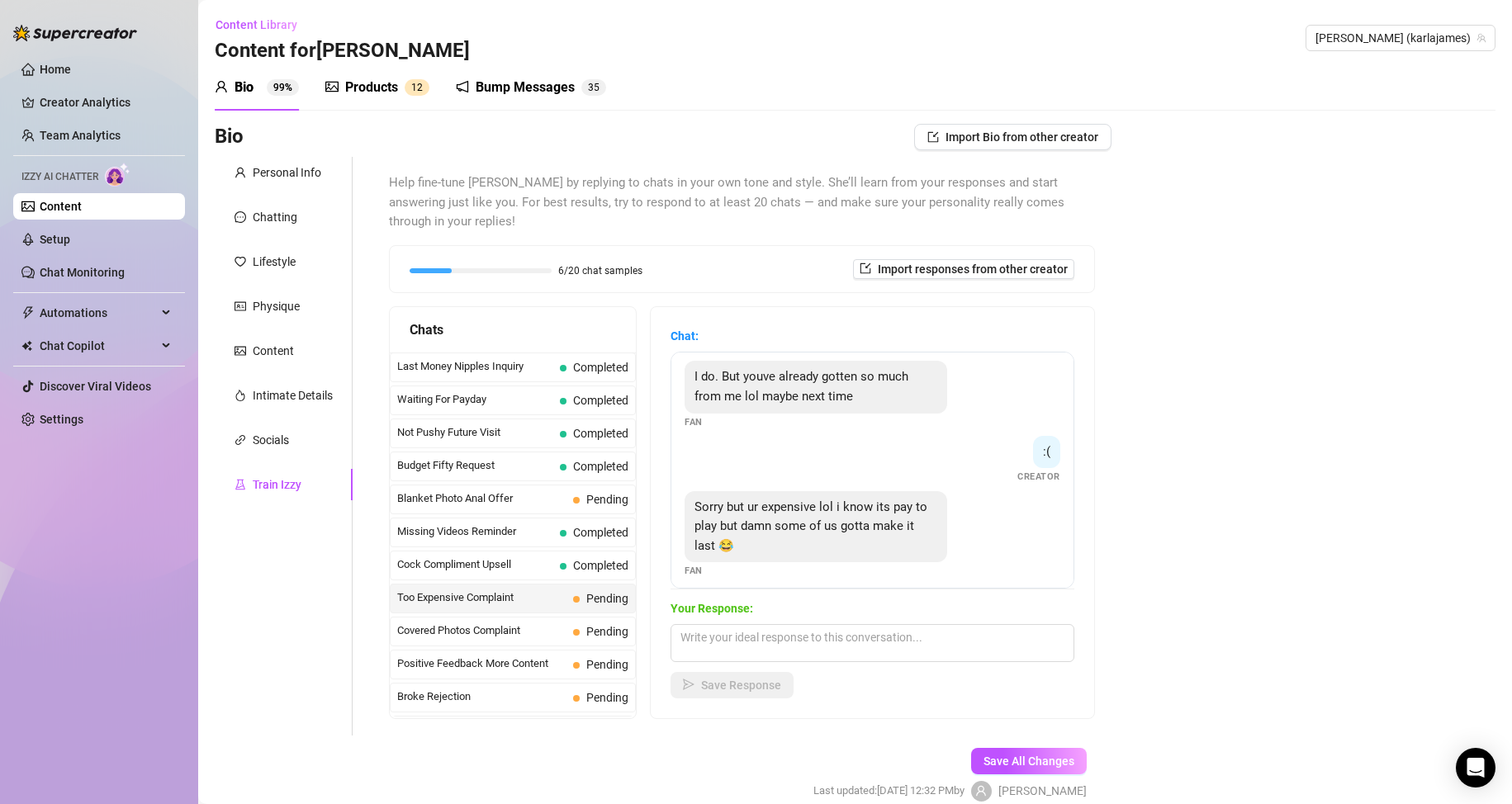
scroll to position [310, 0]
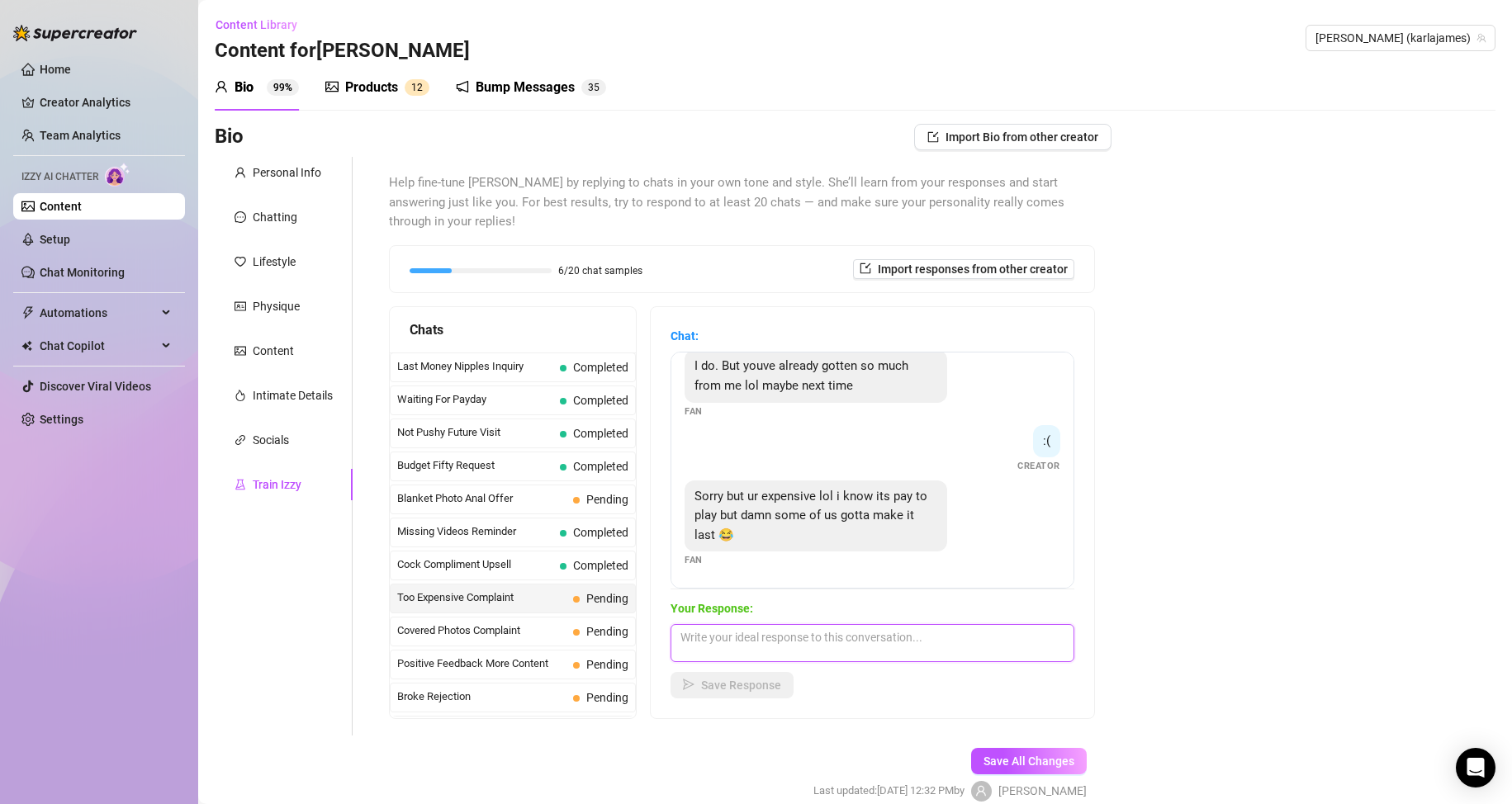
click at [834, 639] on textarea at bounding box center [872, 643] width 404 height 38
click at [700, 634] on textarea "All i'll say is... you are missing out!" at bounding box center [872, 643] width 404 height 38
click at [710, 640] on textarea "All i'll say is... you are missing out!" at bounding box center [872, 643] width 404 height 38
click at [724, 643] on textarea "say is... you are missing out!" at bounding box center [872, 643] width 404 height 38
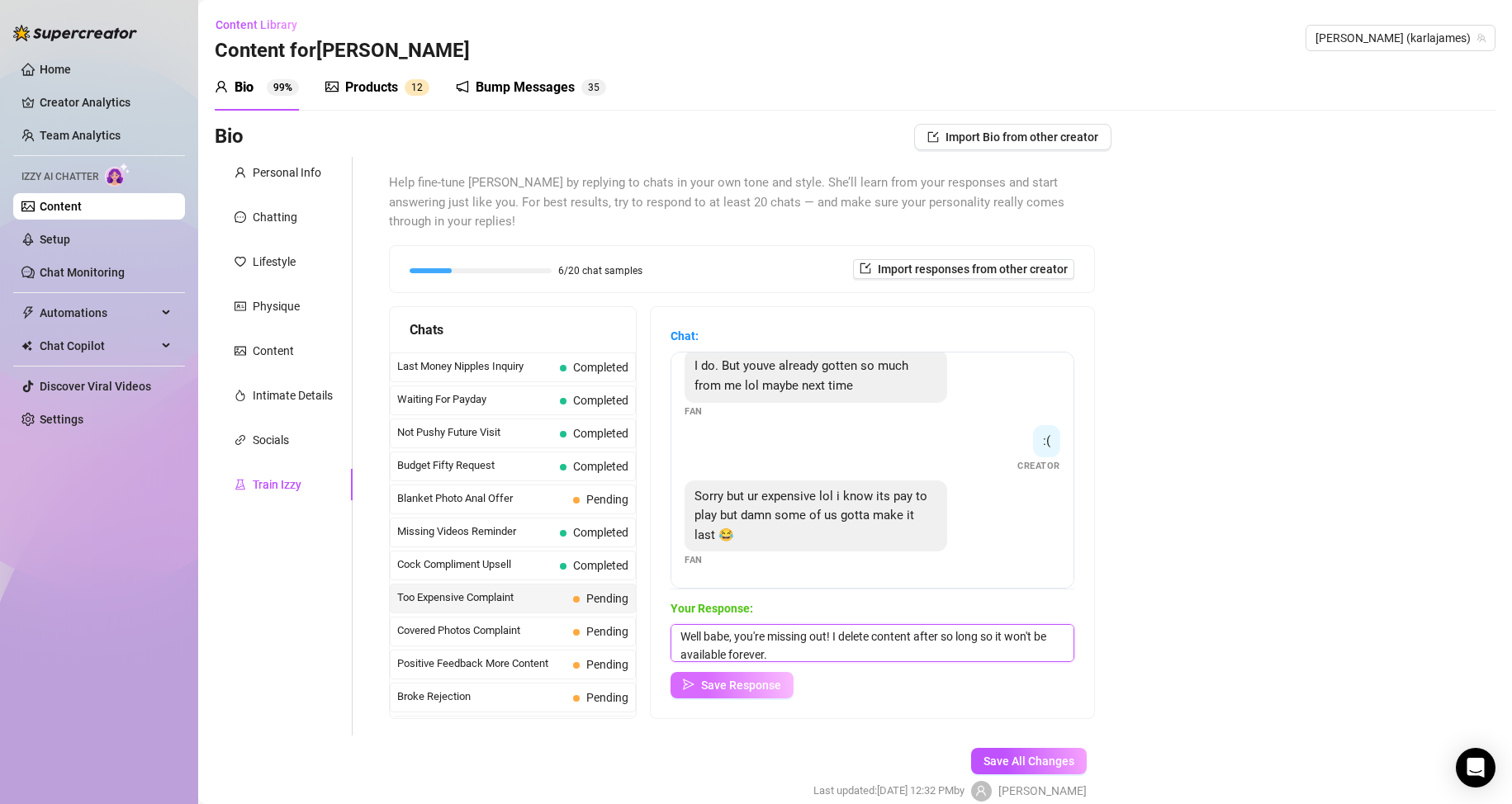
type textarea "Well babe, you're missing out! I delete content after so long so it won't be av…"
click at [727, 682] on span "Save Response" at bounding box center [740, 685] width 80 height 13
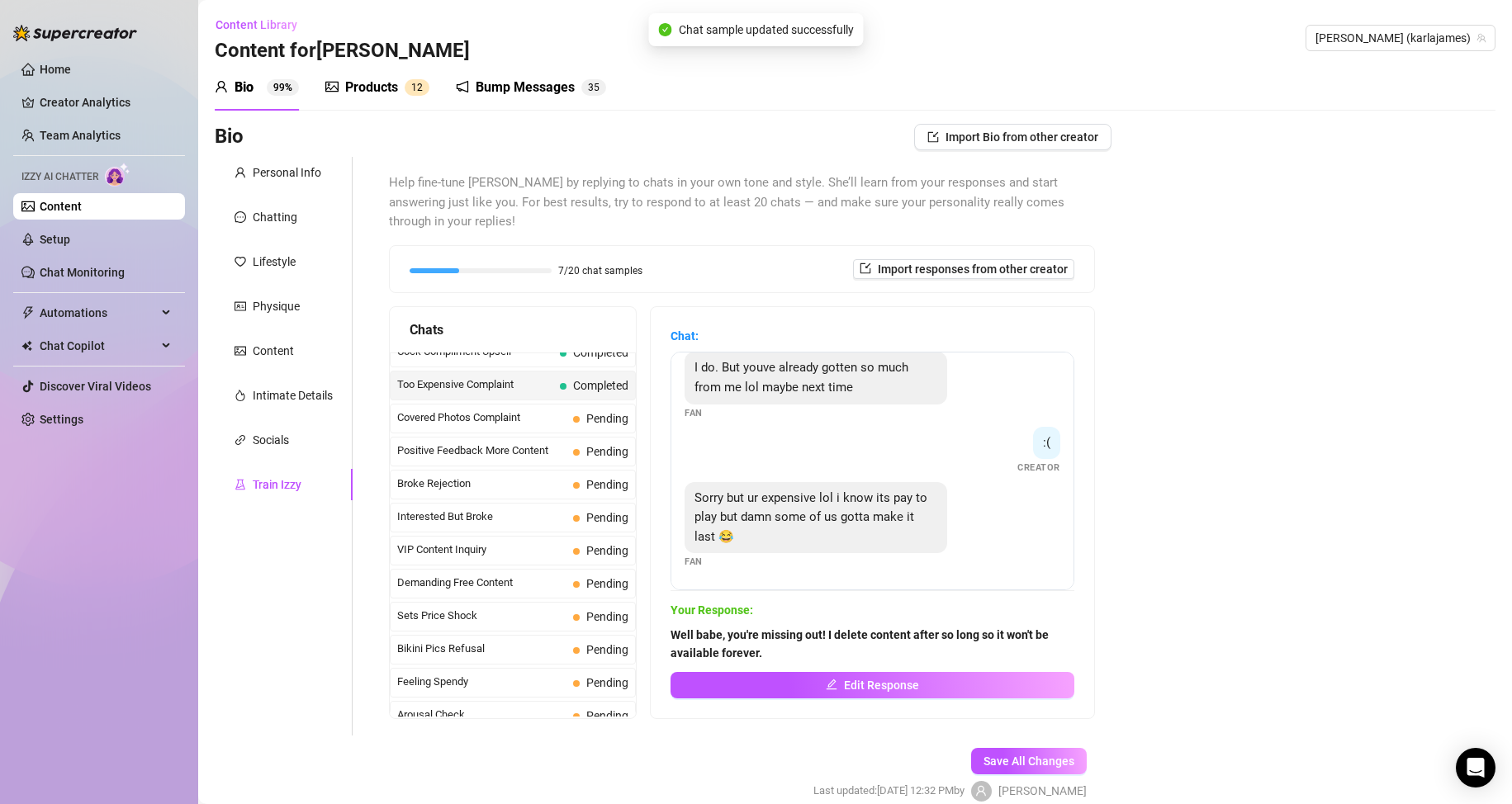
scroll to position [217, 0]
click at [586, 413] on span "Pending" at bounding box center [607, 414] width 42 height 13
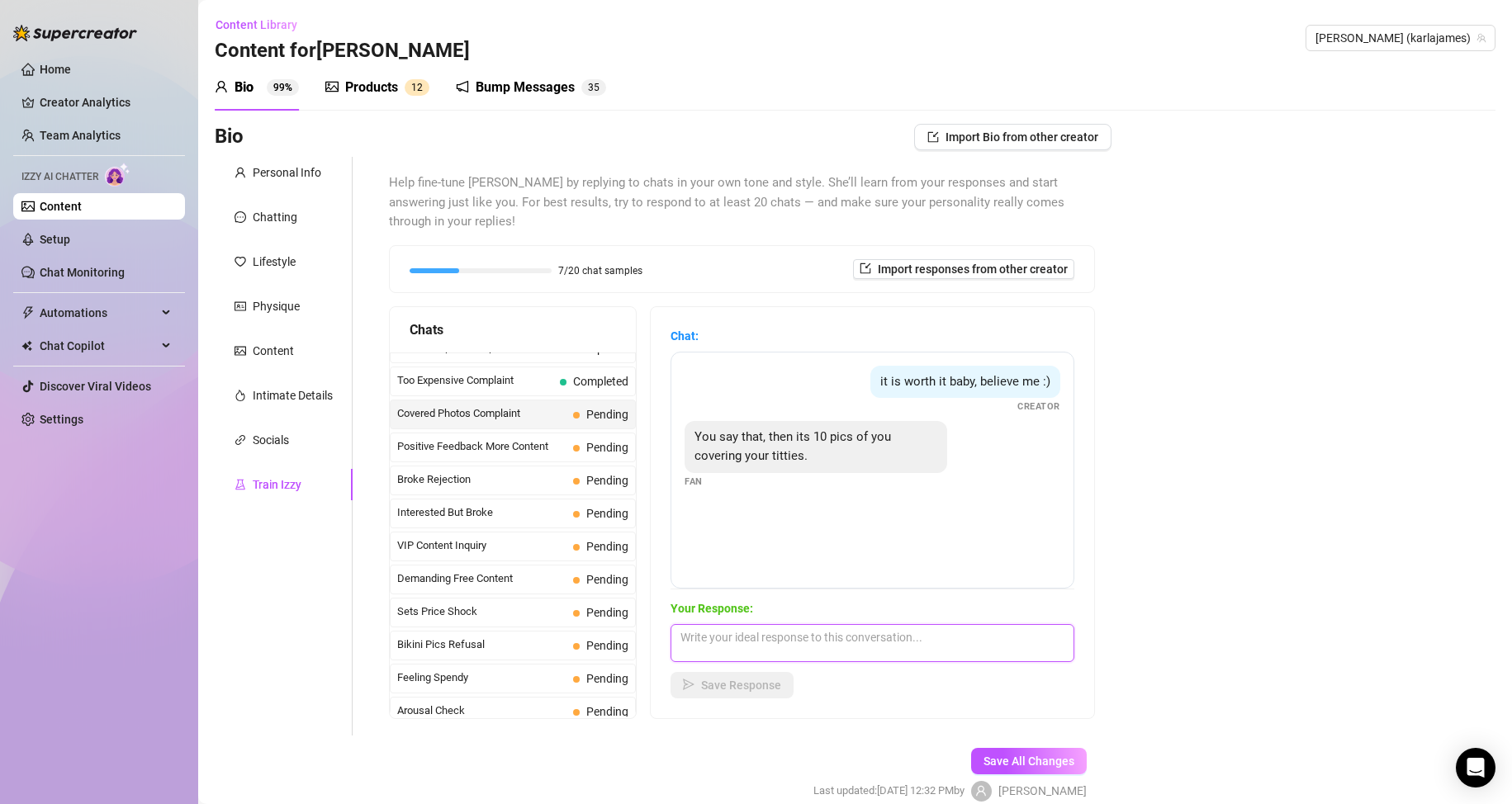
click at [724, 641] on textarea at bounding box center [872, 643] width 404 height 38
click at [723, 645] on textarea at bounding box center [872, 643] width 404 height 38
type textarea "Well, tell me what kind of boobie content you like and I will send it your way."
click at [752, 692] on span "Save Response" at bounding box center [740, 685] width 80 height 13
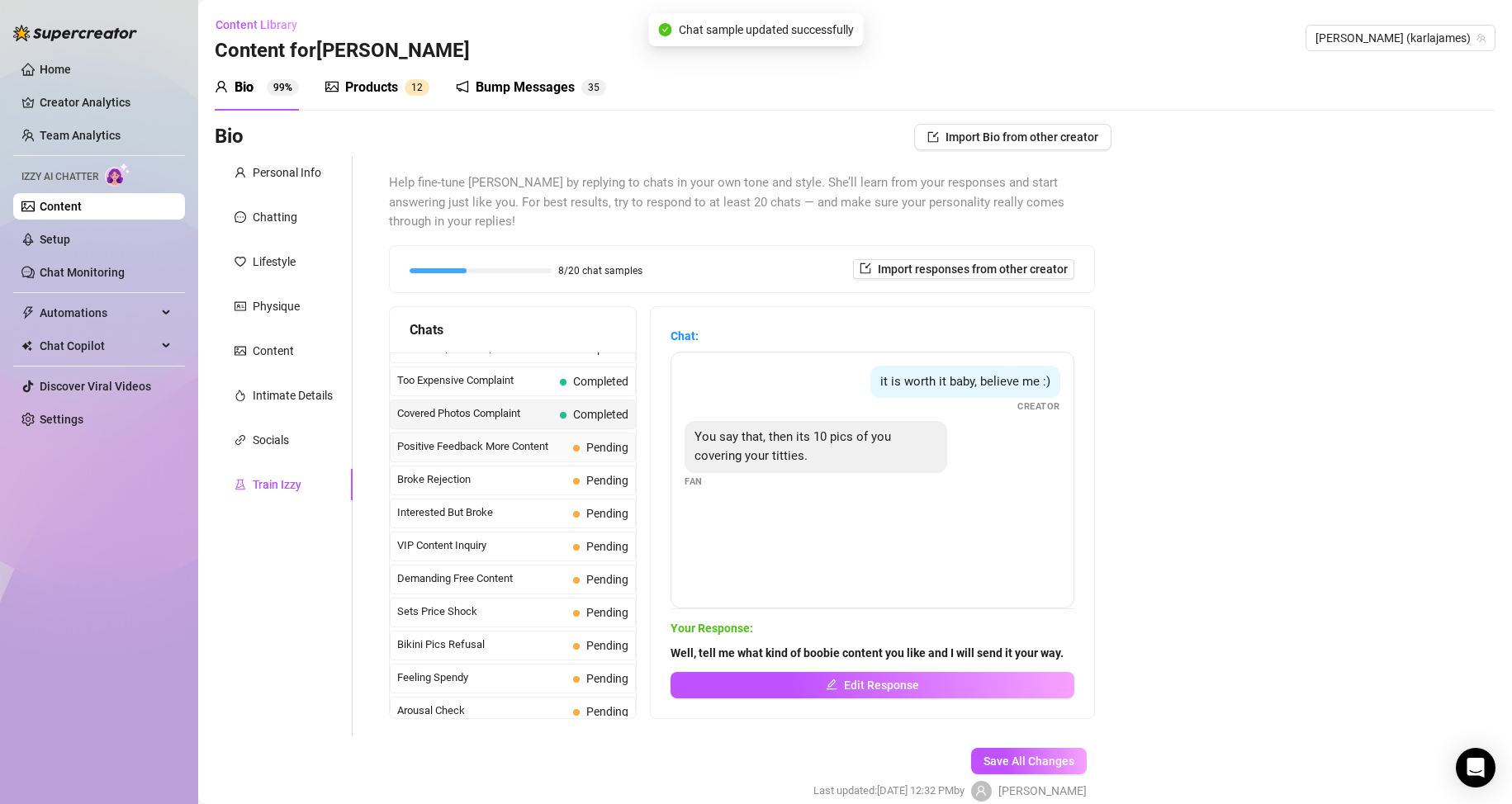
click at [493, 443] on span "Positive Feedback More Content" at bounding box center [481, 447] width 169 height 17
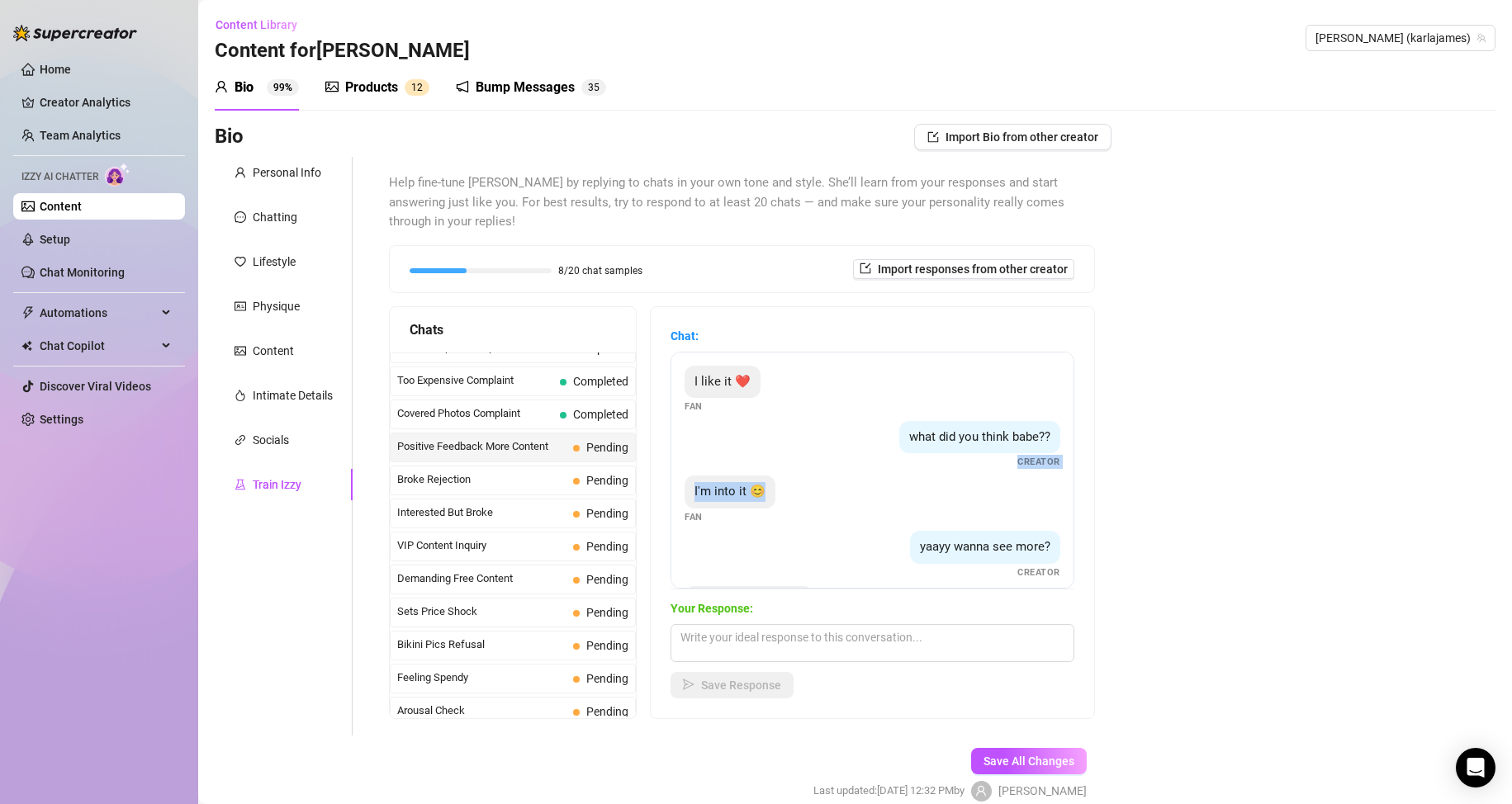
drag, startPoint x: 1049, startPoint y: 450, endPoint x: 1047, endPoint y: 518, distance: 68.0
click at [1047, 518] on div "I like it ❤️ Fan what did you think babe?? Creator I'm into it 😊 Fan yaayy wann…" at bounding box center [872, 470] width 404 height 237
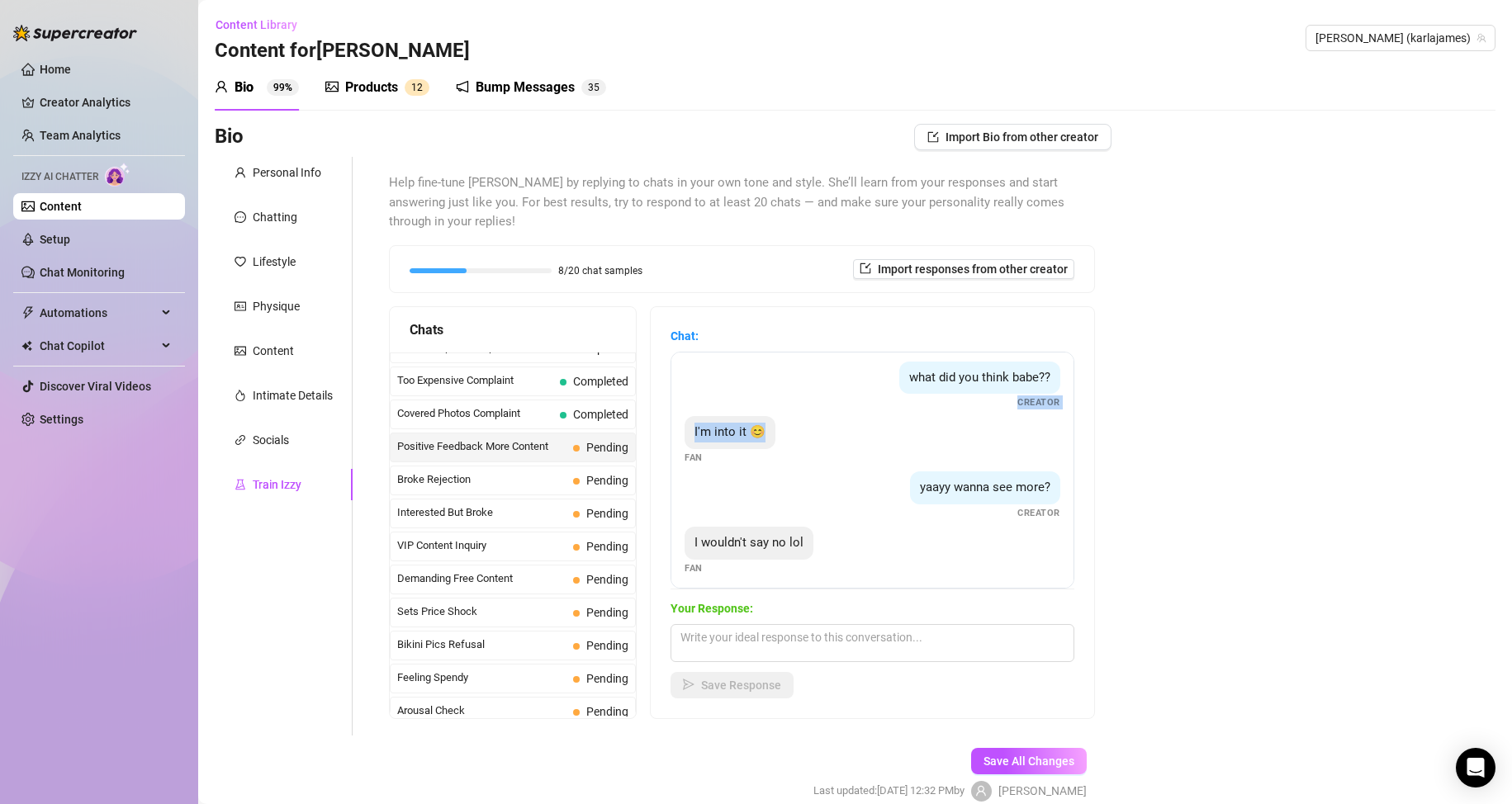
scroll to position [67, 0]
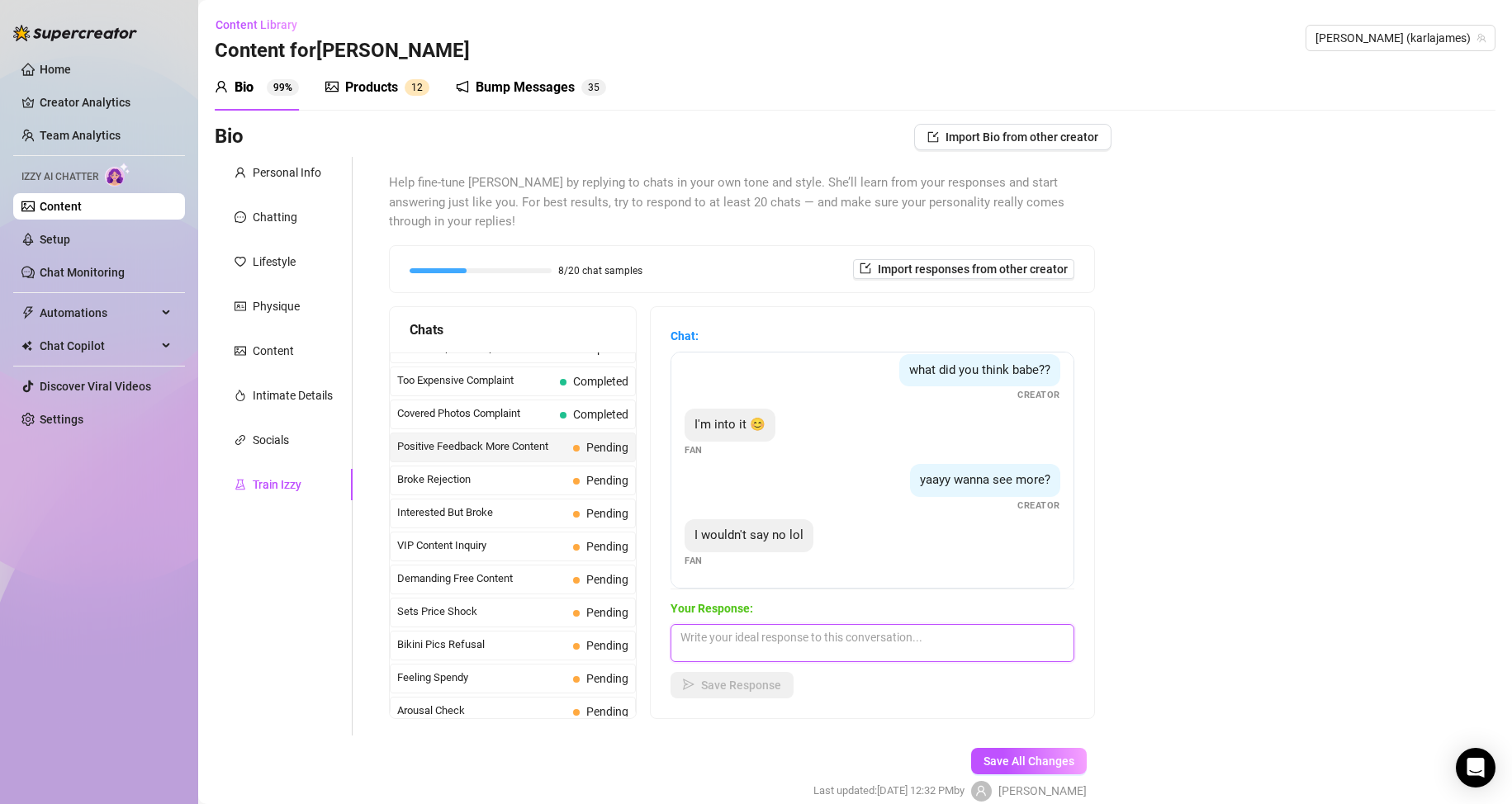
click at [733, 643] on textarea at bounding box center [872, 643] width 404 height 38
click at [901, 642] on textarea "Oh you are going to become one of my favorites fast witht hat attitude lol!" at bounding box center [872, 643] width 404 height 38
click at [847, 649] on textarea "Oh you are going to become one of my favorites fast witht hat attitude lol!" at bounding box center [872, 643] width 404 height 38
click at [893, 638] on textarea "Oh you are going to become one of my favorites fast witht hat attitude lol! I l…" at bounding box center [872, 643] width 404 height 38
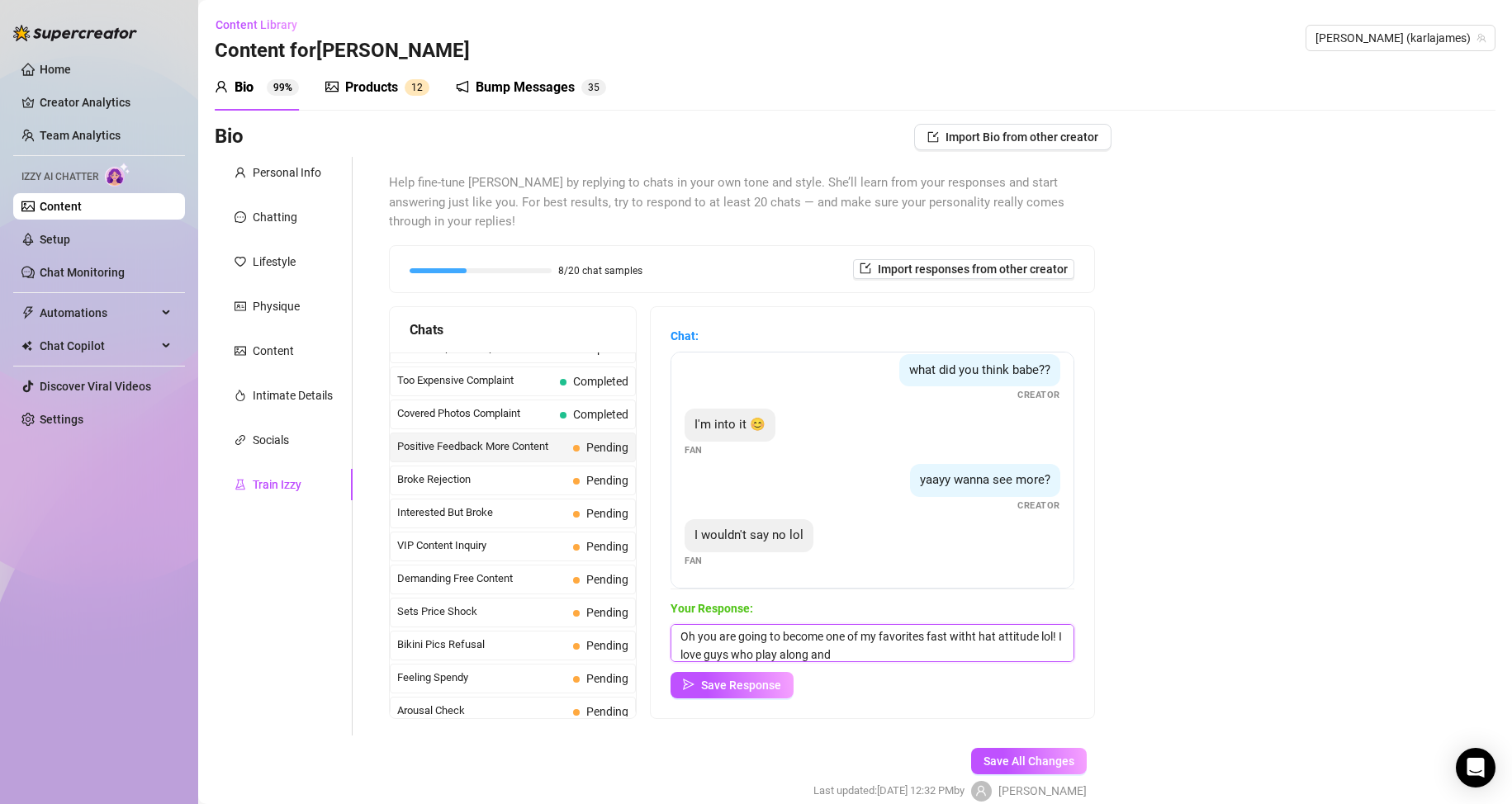
click at [893, 638] on textarea "Oh you are going to become one of my favorites fast witht hat attitude lol! I l…" at bounding box center [872, 643] width 404 height 38
click at [900, 659] on textarea "Oh you are going to become one of my favorites fast witht hat attitude lol! I l…" at bounding box center [872, 643] width 404 height 38
click at [922, 641] on textarea "Oh you are going to become one of my favorites fast witht hat attitude lol! I l…" at bounding box center [872, 643] width 404 height 38
drag, startPoint x: 813, startPoint y: 654, endPoint x: 833, endPoint y: 618, distance: 41.2
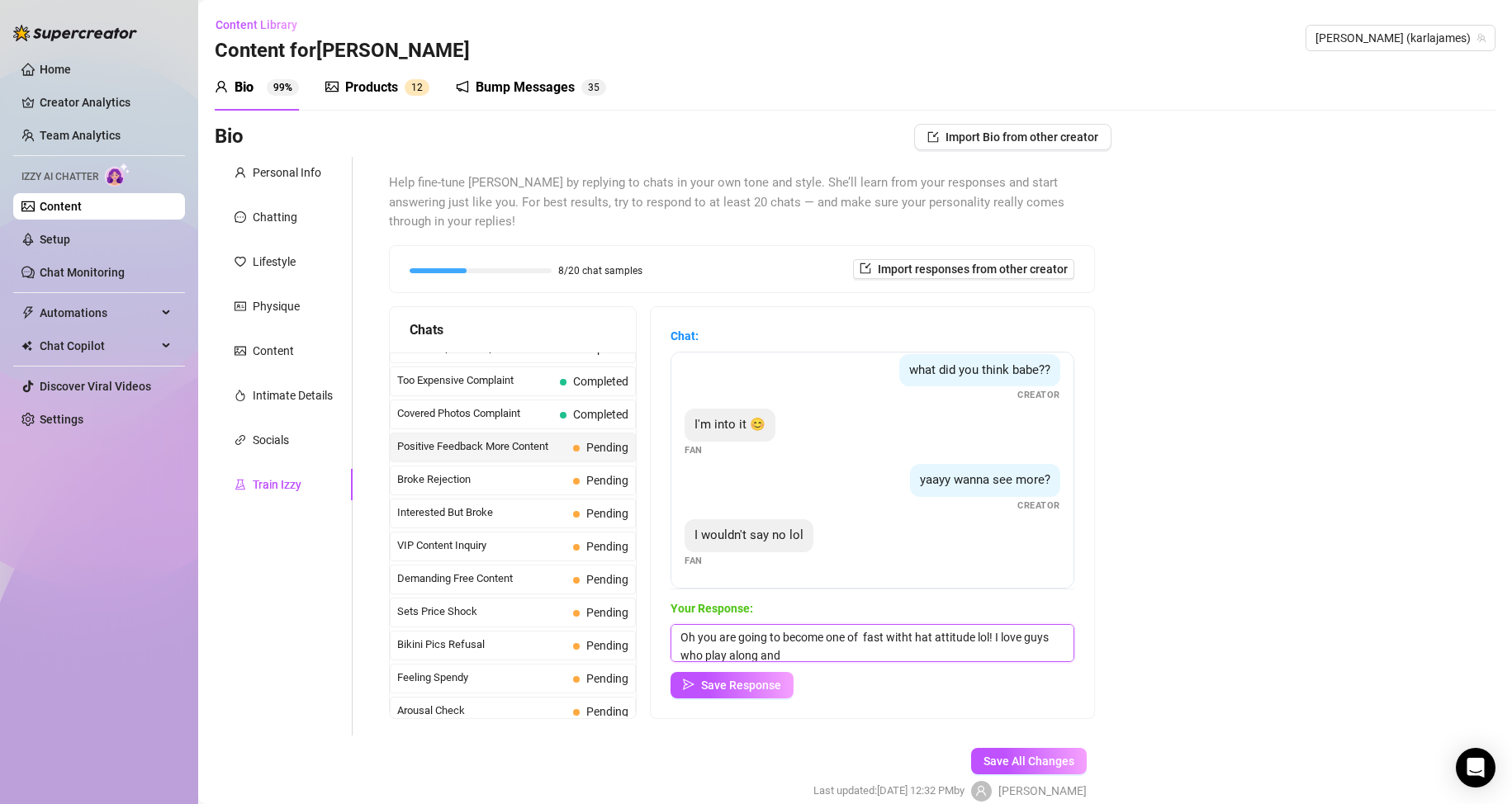
click at [833, 618] on div "Your Response: Oh you are going to become one of fast witht hat attitude lol! I…" at bounding box center [872, 648] width 404 height 99
type textarea "Oh you are SO going to become one of my favorites real fast with that attitude!…"
click at [756, 693] on button "Save Response" at bounding box center [731, 685] width 123 height 26
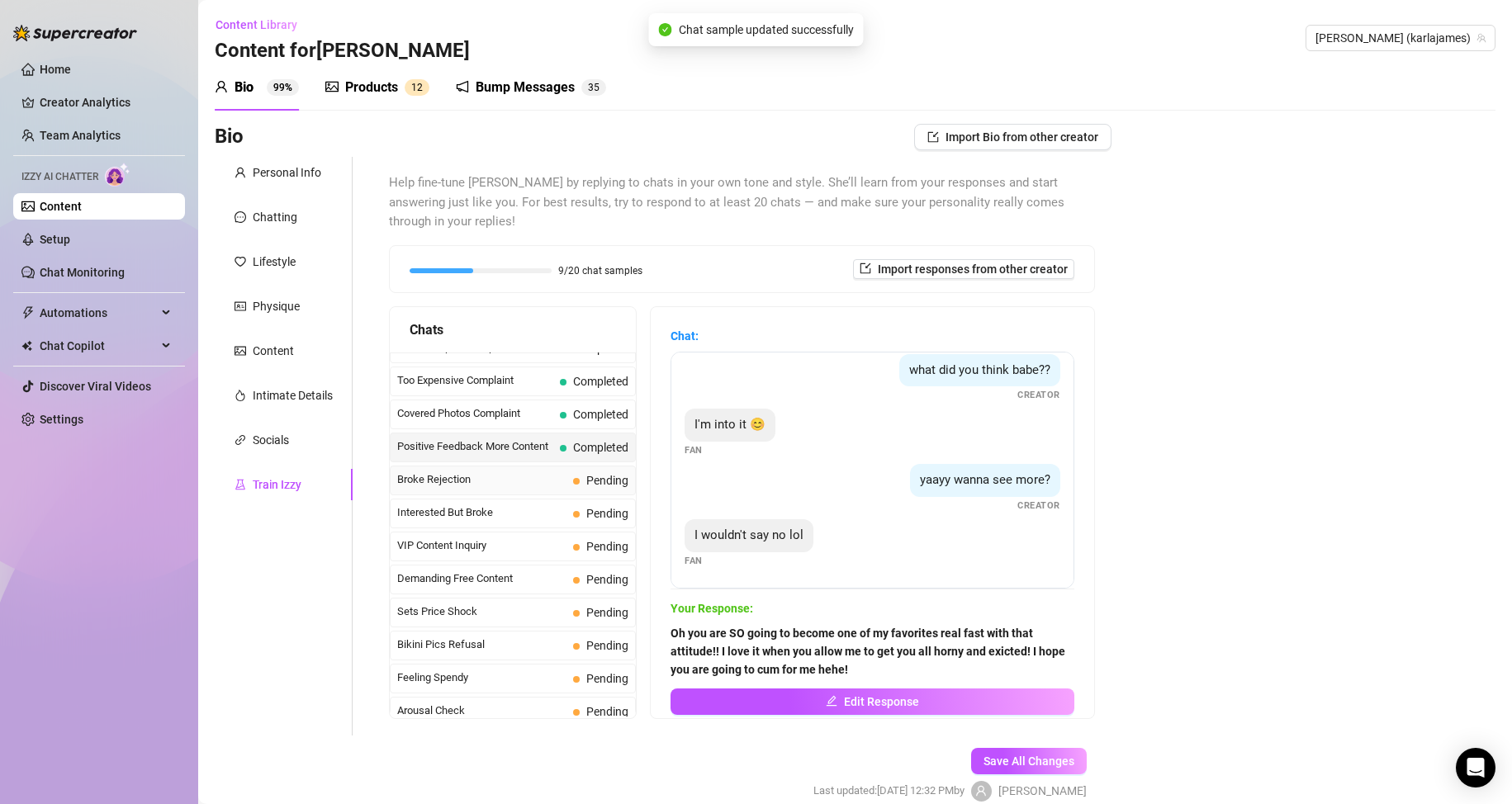
click at [549, 484] on span "Broke Rejection" at bounding box center [481, 479] width 169 height 17
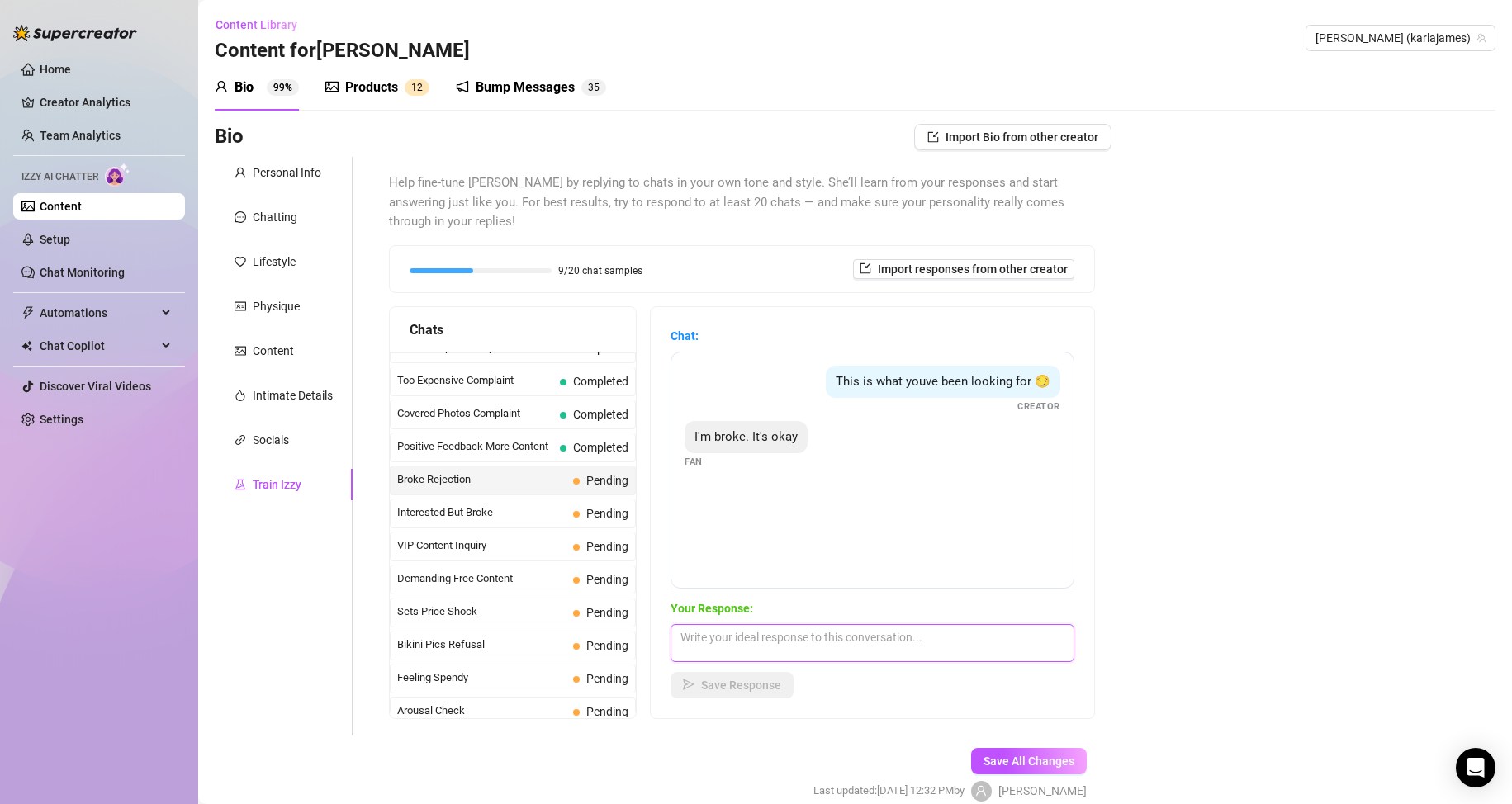
click at [756, 648] on textarea at bounding box center [872, 643] width 404 height 38
click at [761, 644] on textarea at bounding box center [872, 643] width 404 height 38
click at [734, 638] on textarea "Oh no! you are missing out on all of my sexy topless content though!" at bounding box center [872, 643] width 404 height 38
type textarea "Oh no! You are missing out on all of my sexy topless content though!"
click at [777, 688] on span "Save Response" at bounding box center [740, 685] width 80 height 13
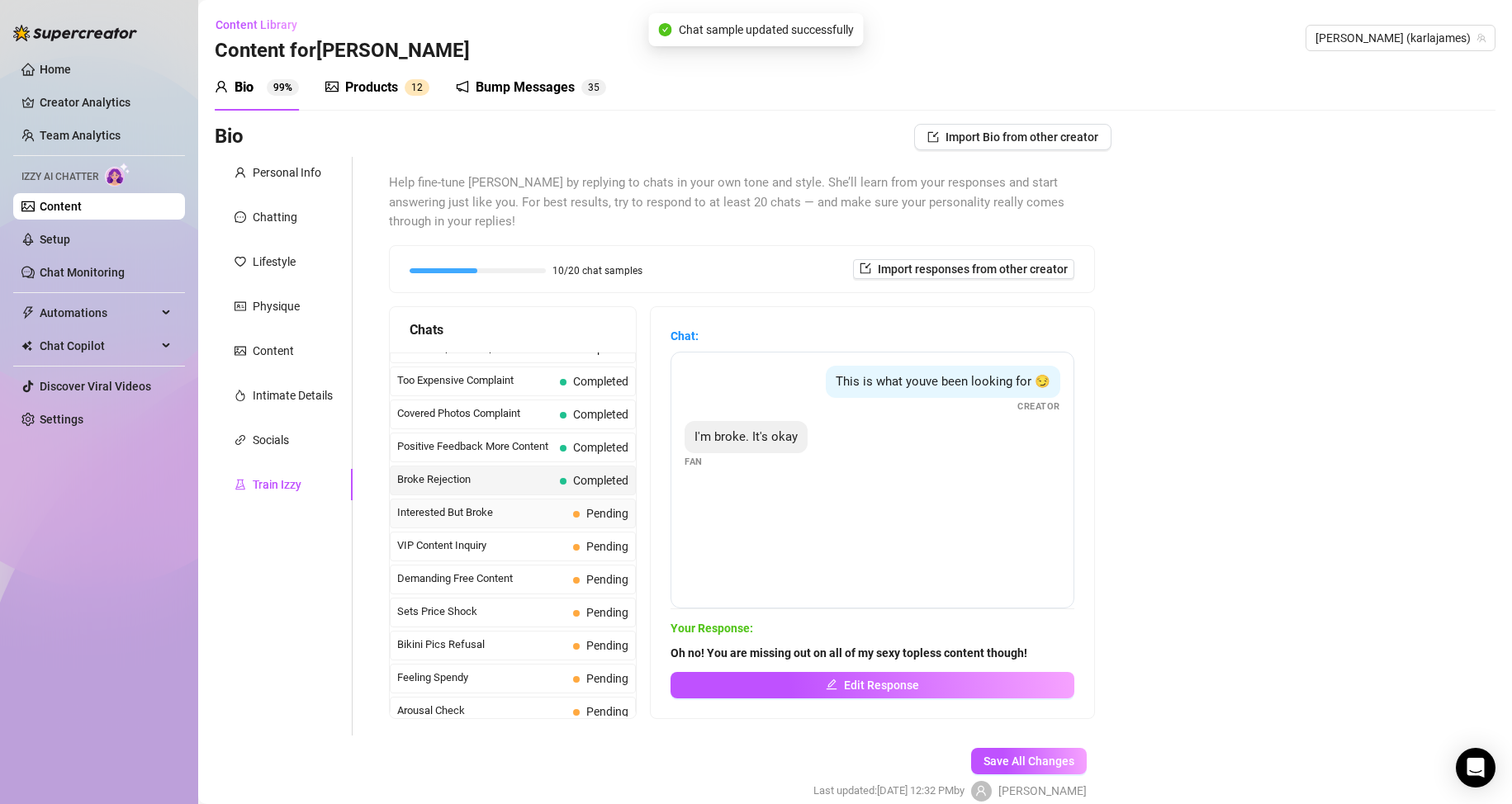
click at [472, 515] on span "Interested But Broke" at bounding box center [481, 512] width 169 height 17
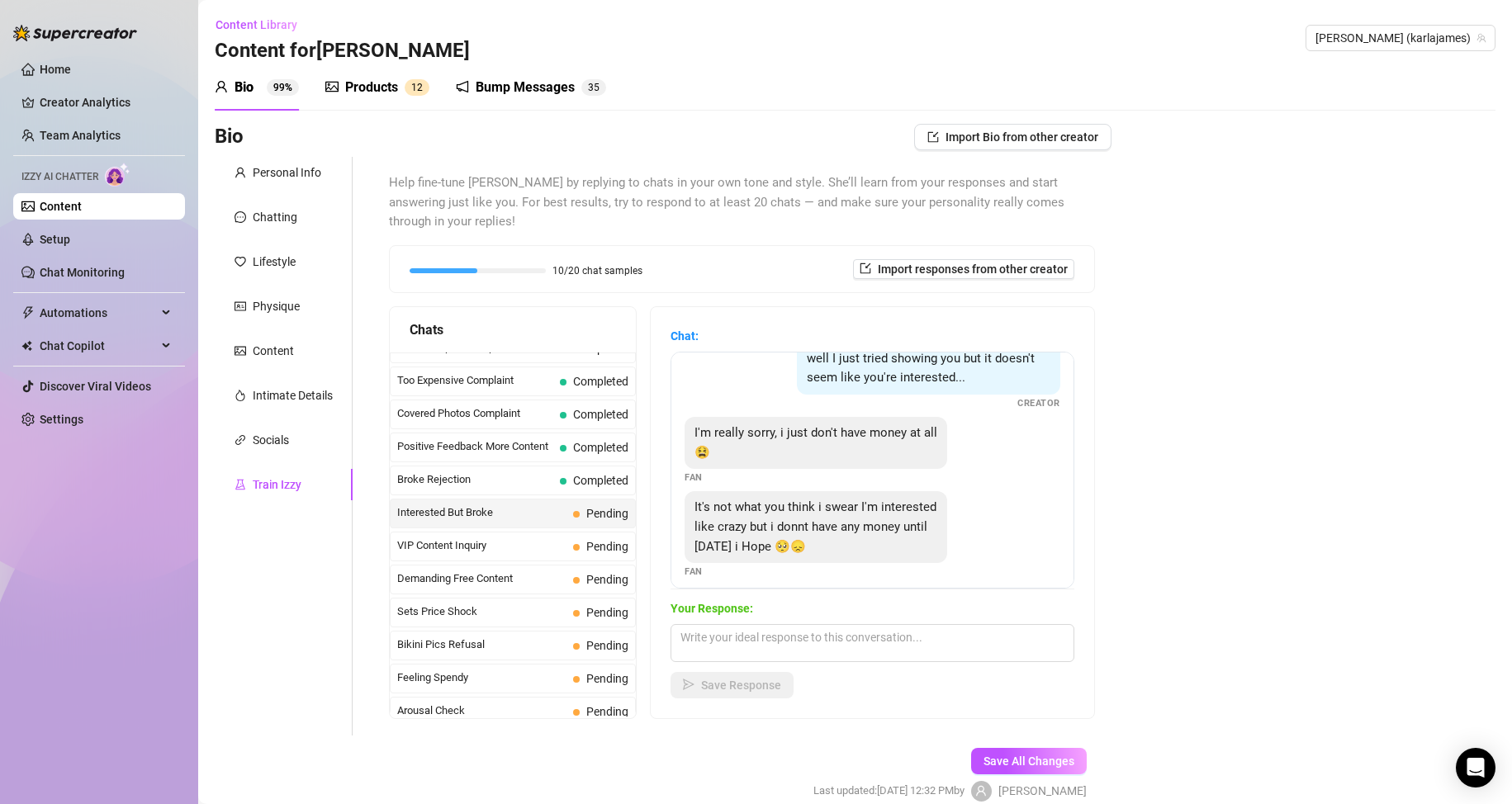
scroll to position [34, 0]
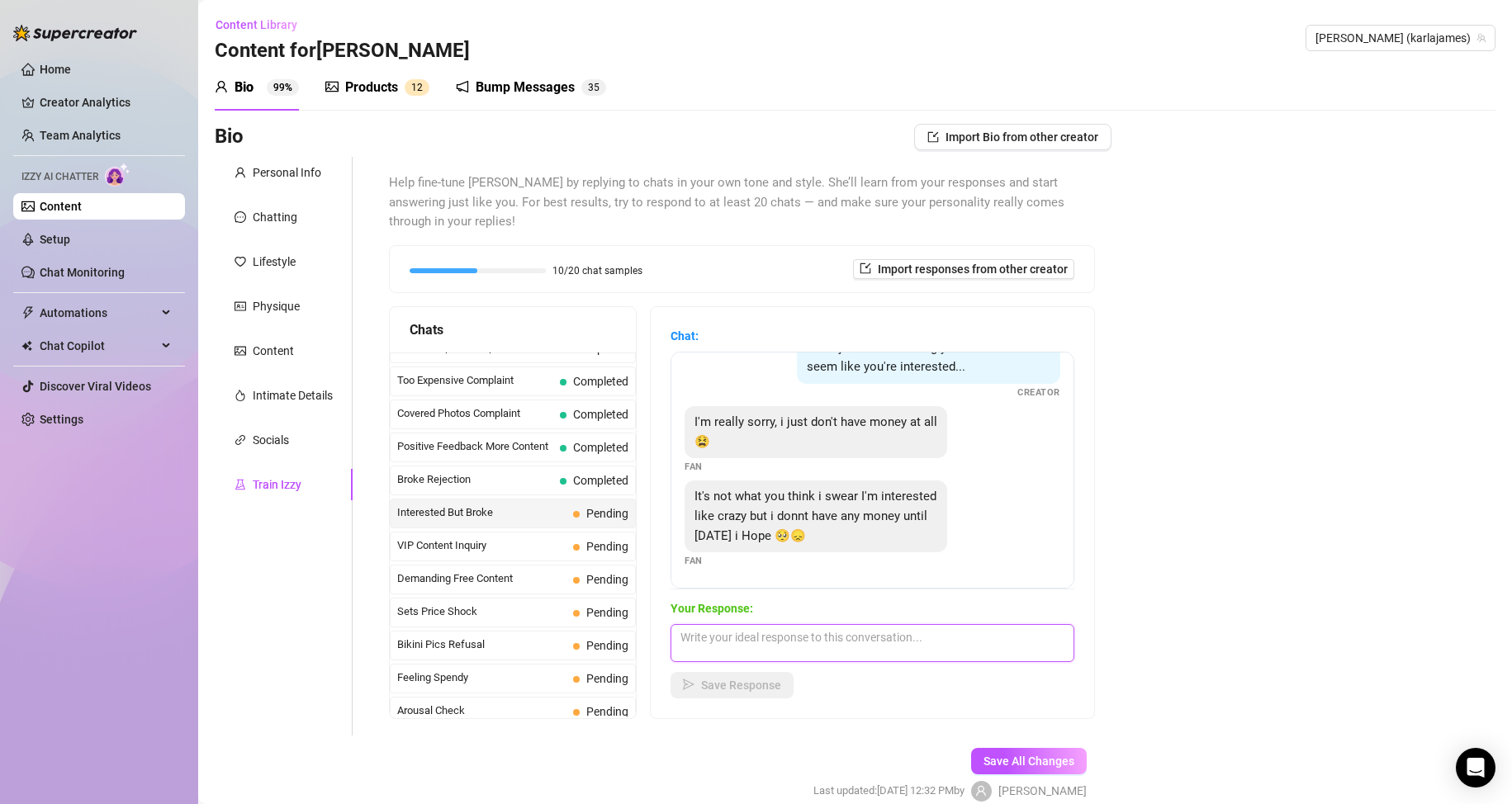
click at [780, 643] on textarea at bounding box center [872, 643] width 404 height 38
type textarea "Awww babe! Well, drop me a message when you can play. Can't wait to make you cu…"
click at [770, 687] on span "Save Response" at bounding box center [740, 685] width 80 height 13
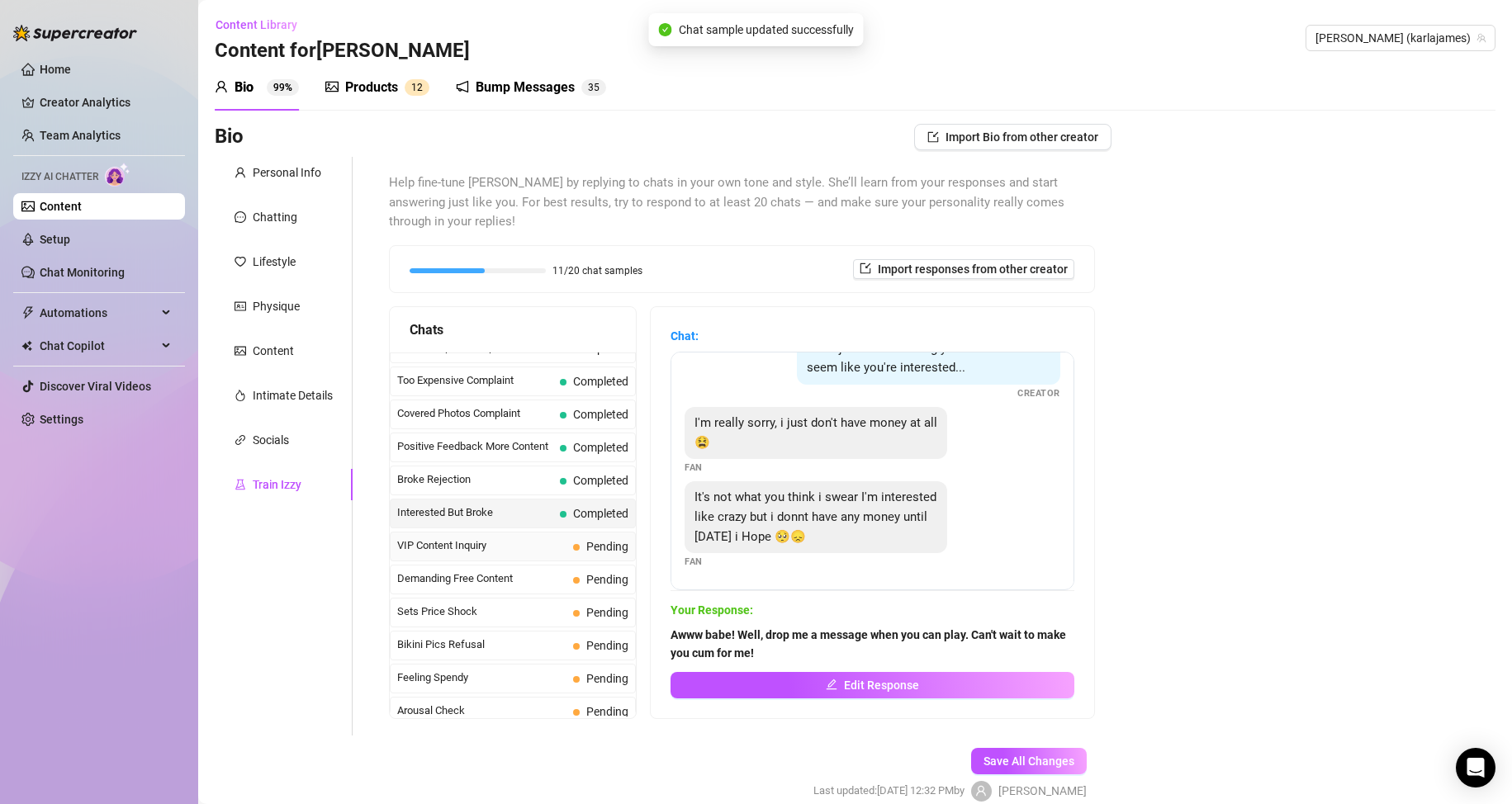
scroll to position [33, 0]
click at [507, 546] on span "VIP Content Inquiry" at bounding box center [481, 546] width 169 height 17
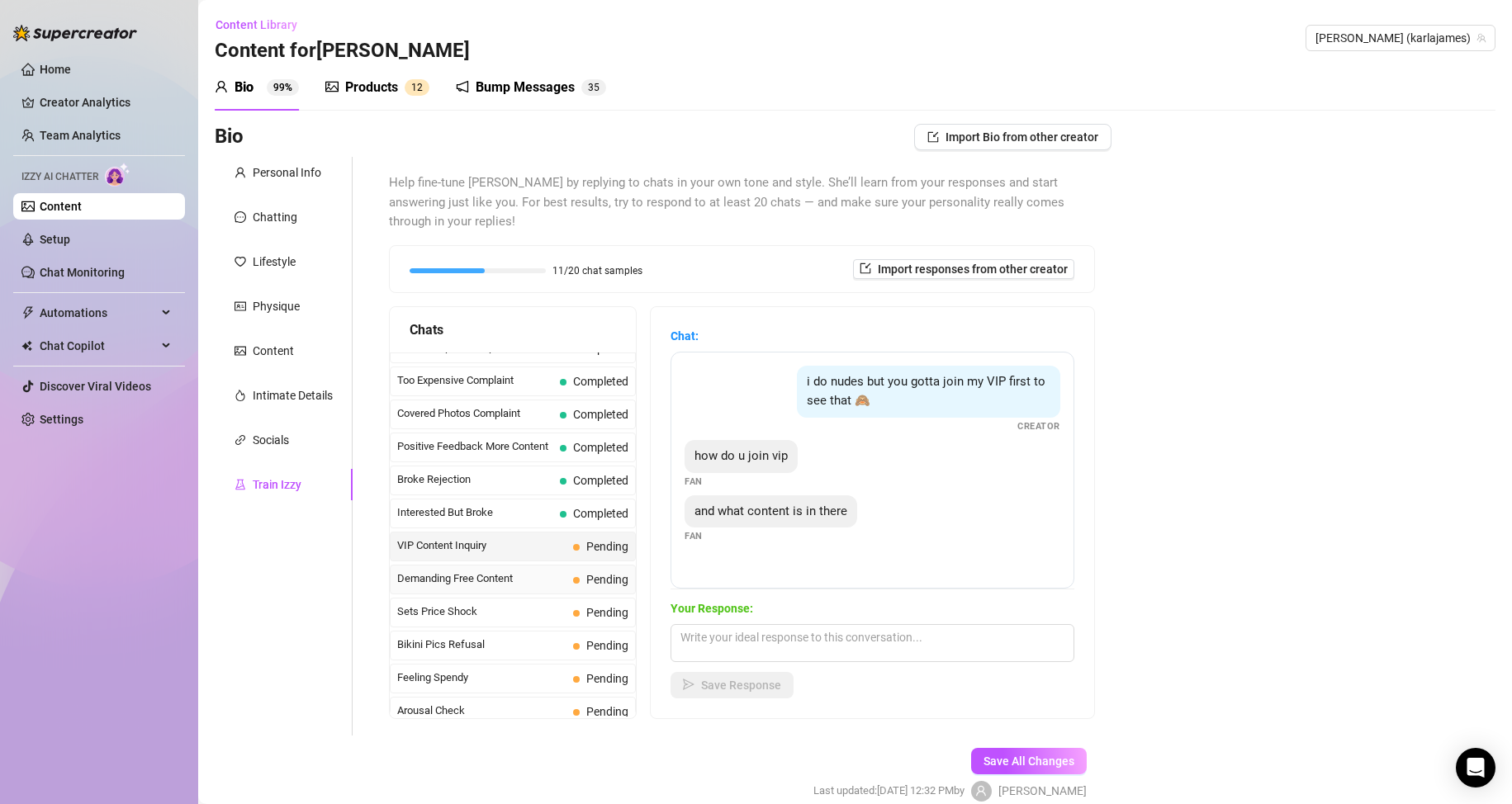
click at [510, 577] on span "Demanding Free Content" at bounding box center [481, 578] width 169 height 17
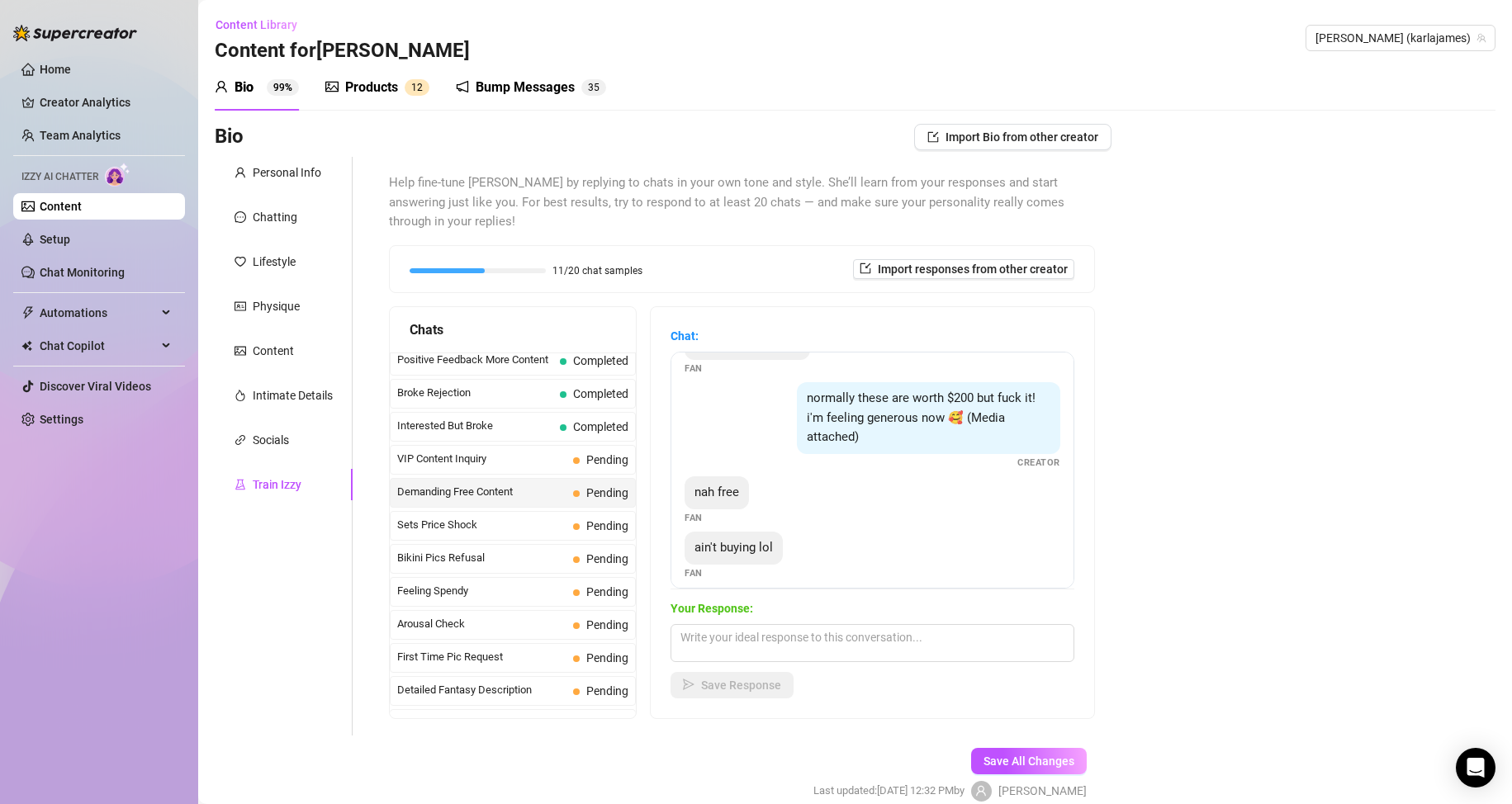
scroll to position [161, 0]
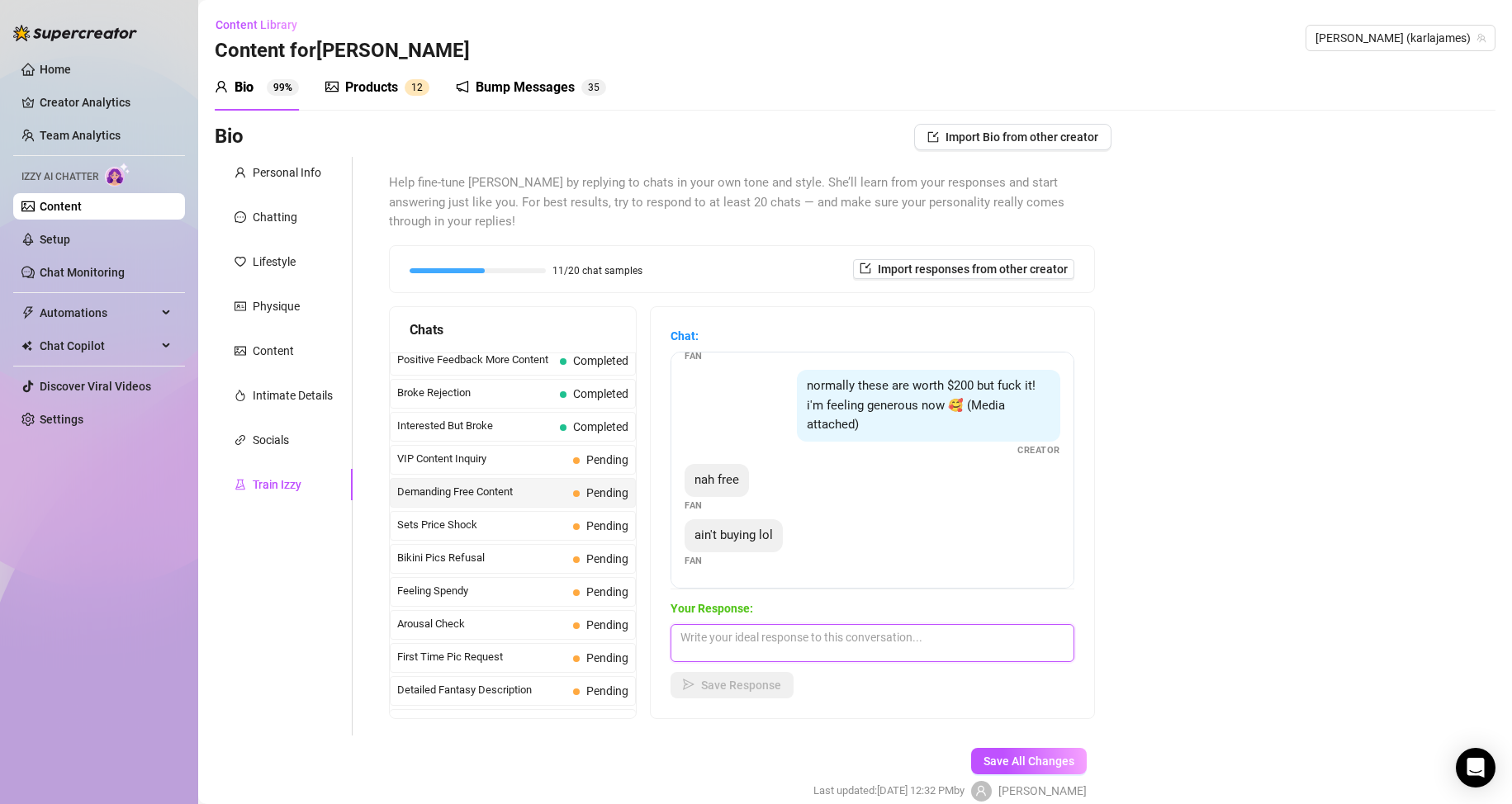
click at [844, 639] on textarea at bounding box center [872, 643] width 404 height 38
click at [837, 636] on textarea at bounding box center [872, 643] width 404 height 38
type textarea "I only work to a topless level babe so tell me what kind of boobie content you …"
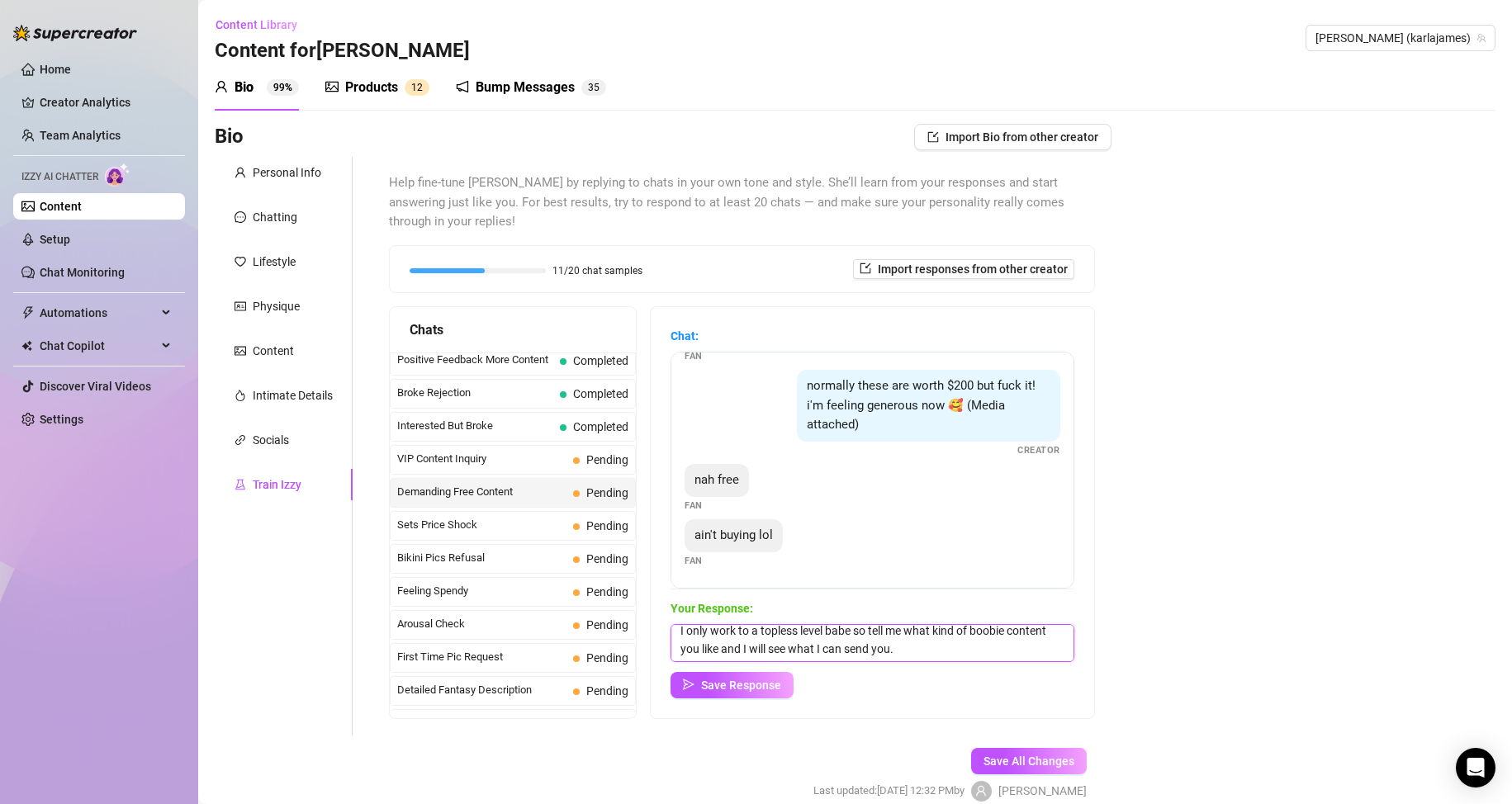
scroll to position [0, 0]
drag, startPoint x: 899, startPoint y: 648, endPoint x: 683, endPoint y: 629, distance: 216.8
click at [683, 629] on textarea "I only work to a topless level babe so tell me what kind of boobie content you …" at bounding box center [872, 643] width 404 height 38
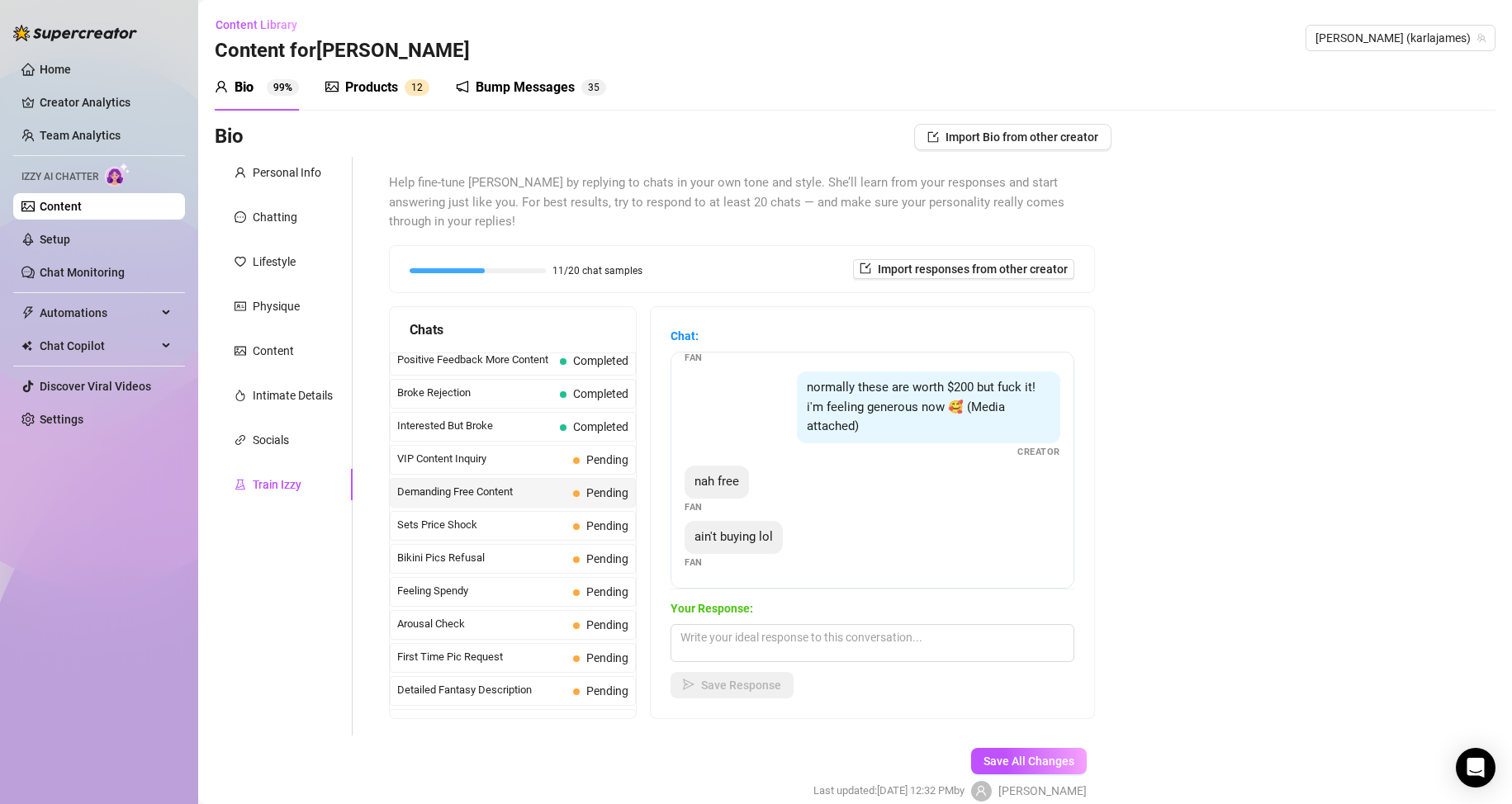
scroll to position [161, 0]
click at [855, 637] on textarea at bounding box center [872, 643] width 404 height 38
click at [825, 636] on textarea "Well babe it's your loss. I don't have times to waste." at bounding box center [872, 643] width 404 height 38
type textarea "Well babe it's your loss. I am a girl in demand, I don't have time to waste."
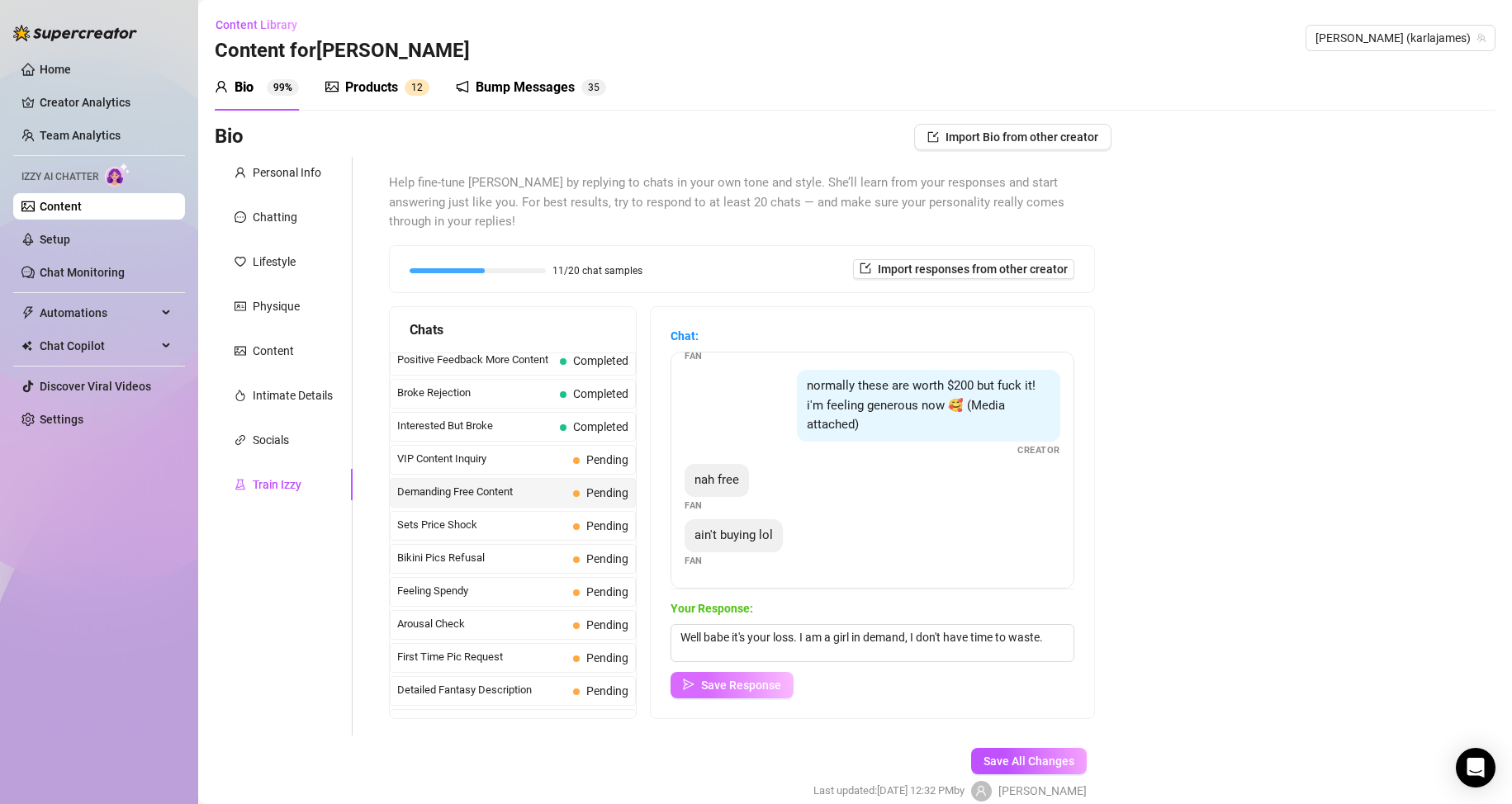
click at [724, 688] on span "Save Response" at bounding box center [740, 685] width 80 height 13
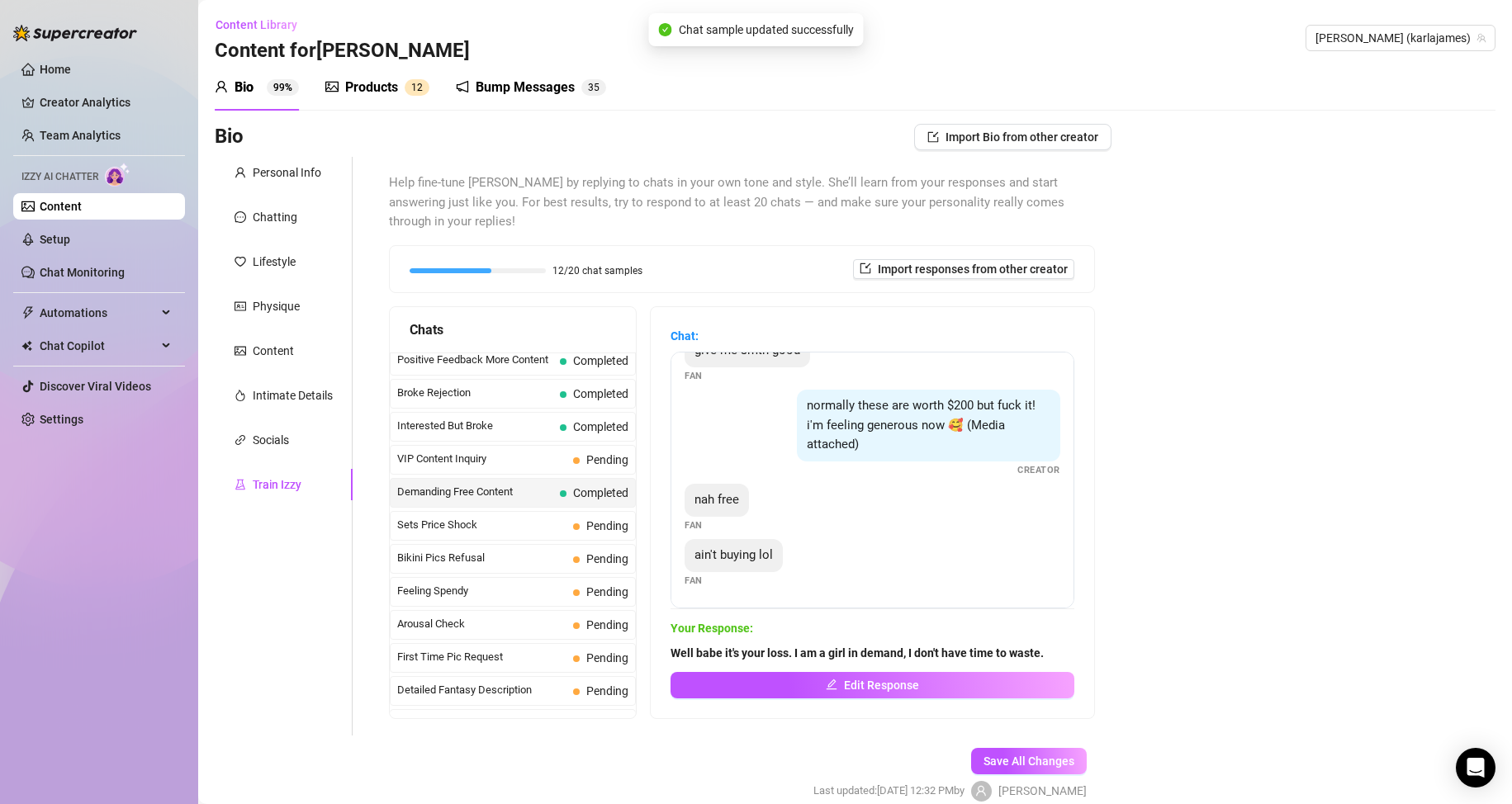
scroll to position [141, 0]
click at [458, 523] on span "Sets Price Shock" at bounding box center [481, 525] width 169 height 17
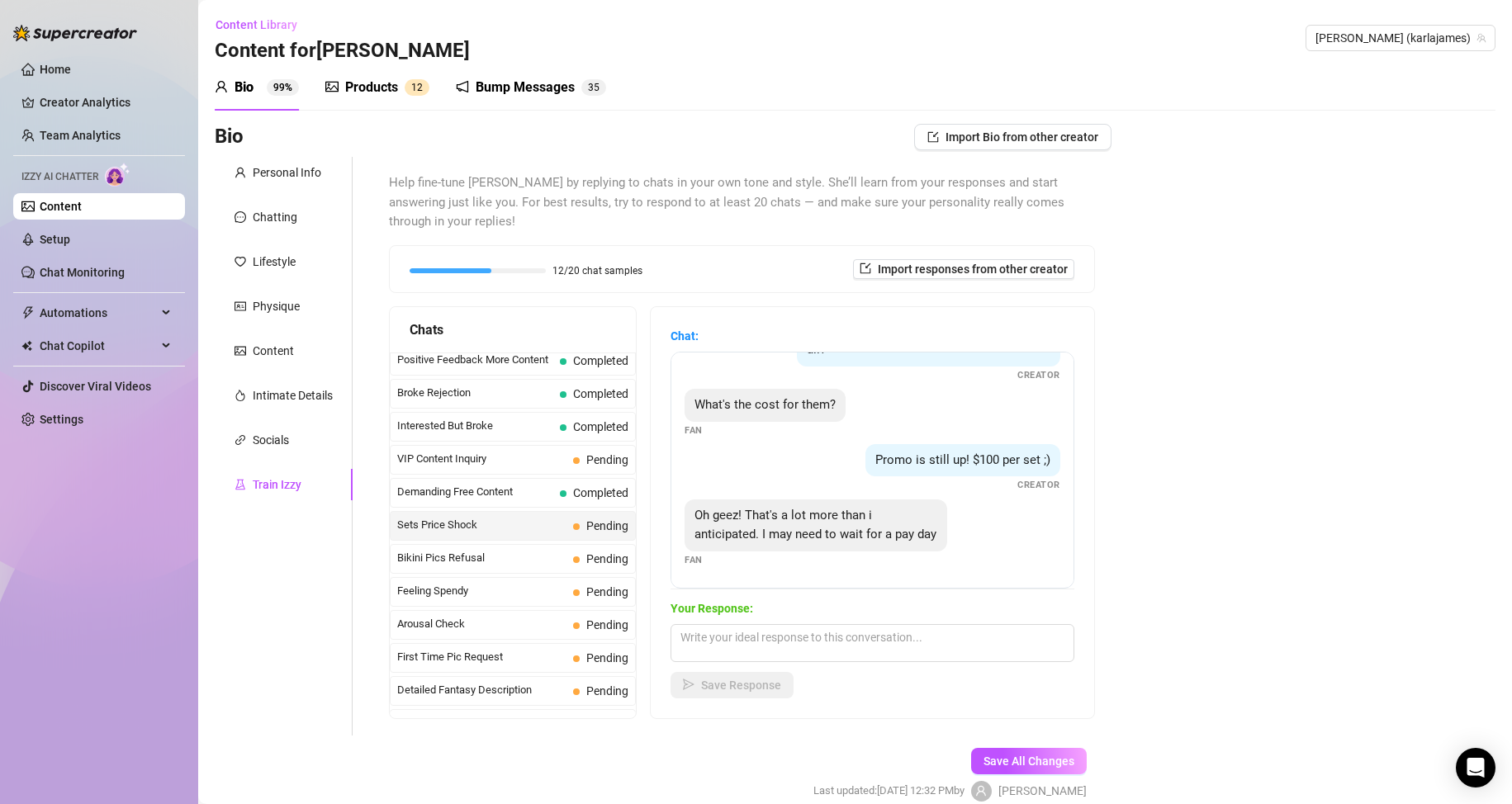
scroll to position [70, 0]
click at [853, 636] on textarea at bounding box center [872, 643] width 404 height 38
type textarea "Get back to me on pay day and then we can play and have some fun!"
click at [781, 687] on span "Save Response" at bounding box center [740, 685] width 80 height 13
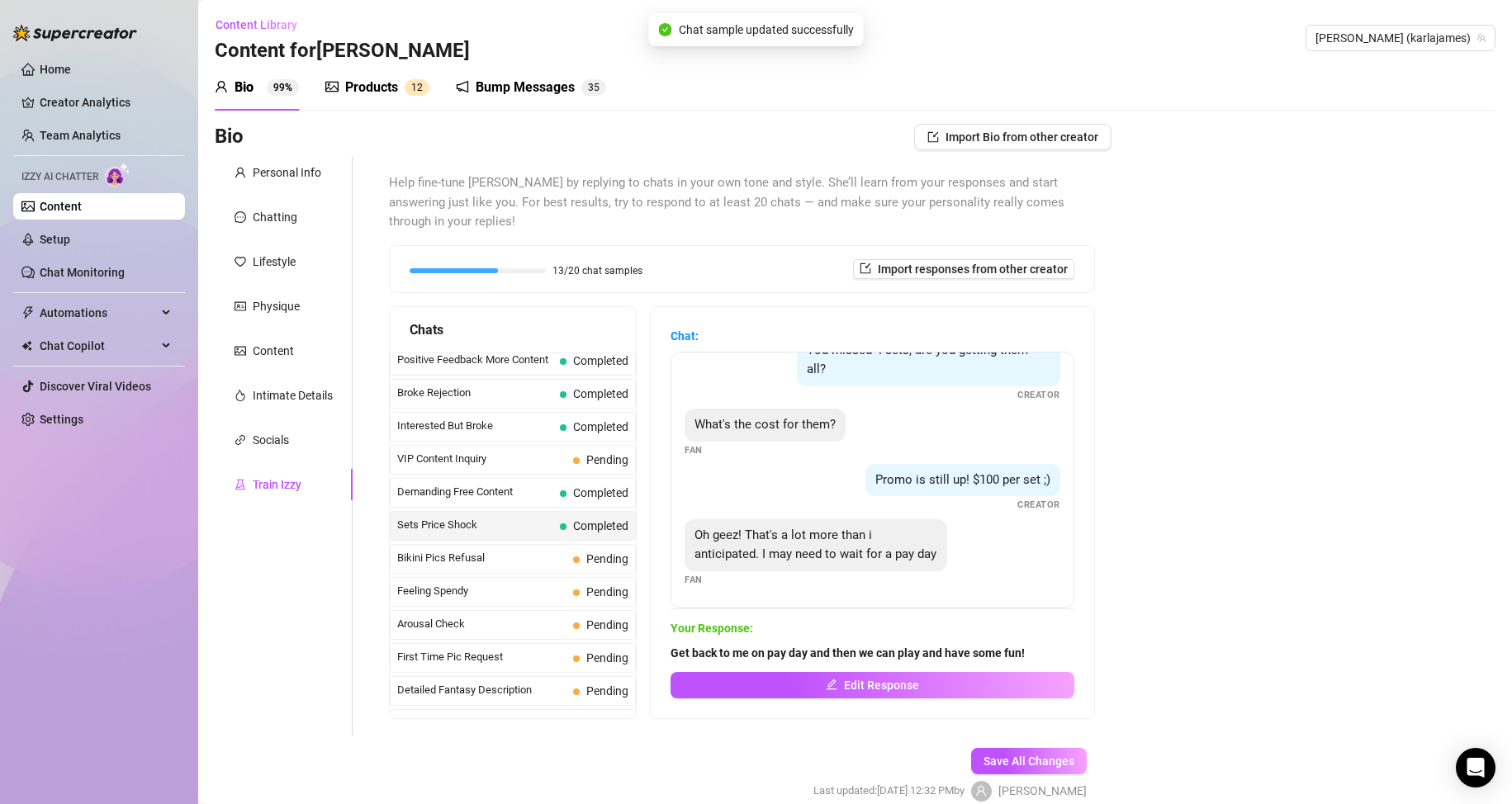
scroll to position [51, 0]
click at [533, 554] on span "Bikini Pics Refusal" at bounding box center [481, 558] width 169 height 17
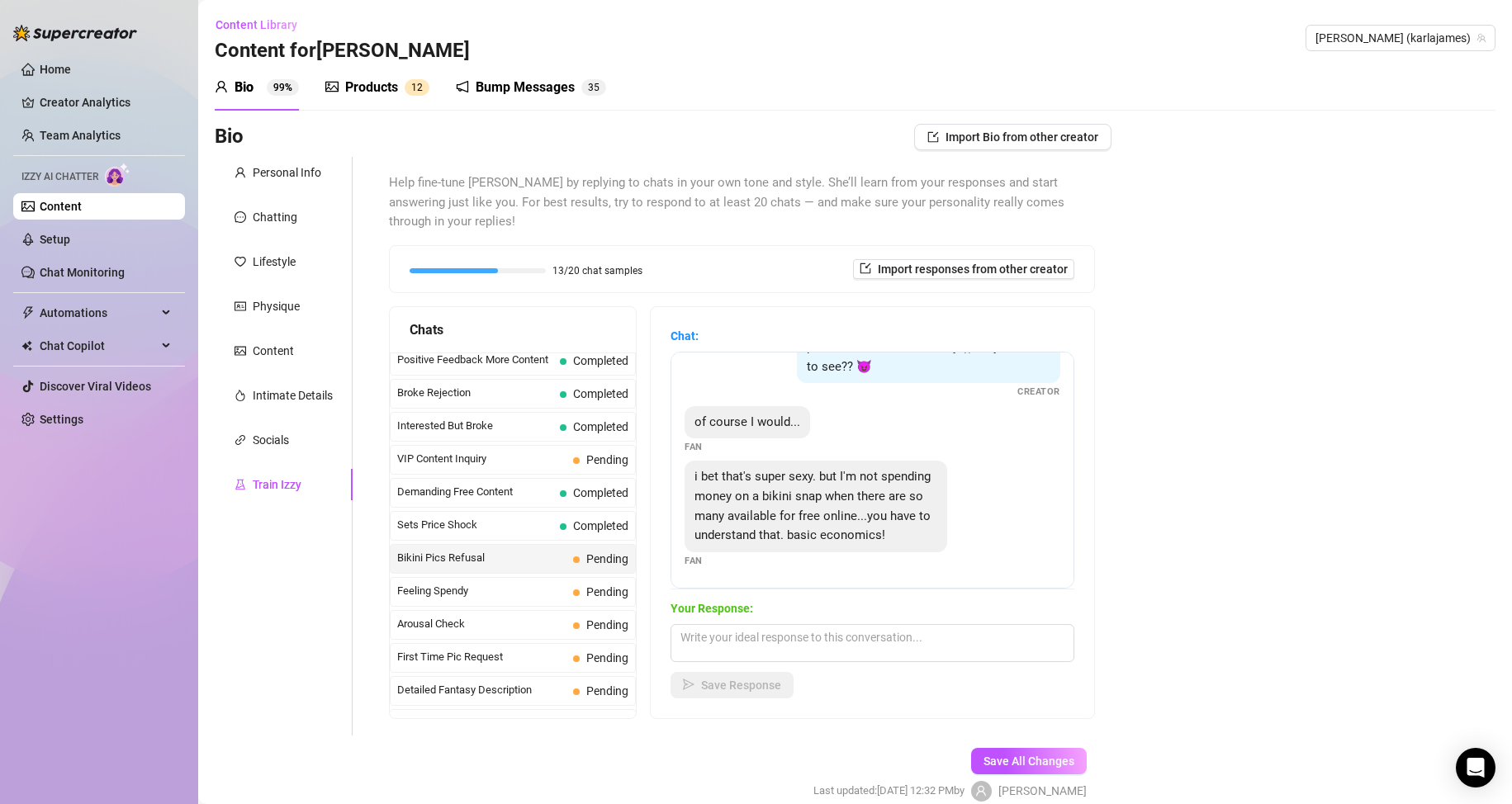
scroll to position [74, 0]
click at [803, 640] on textarea at bounding box center [872, 643] width 404 height 38
click at [701, 637] on textarea at bounding box center [872, 643] width 404 height 38
type textarea "T"
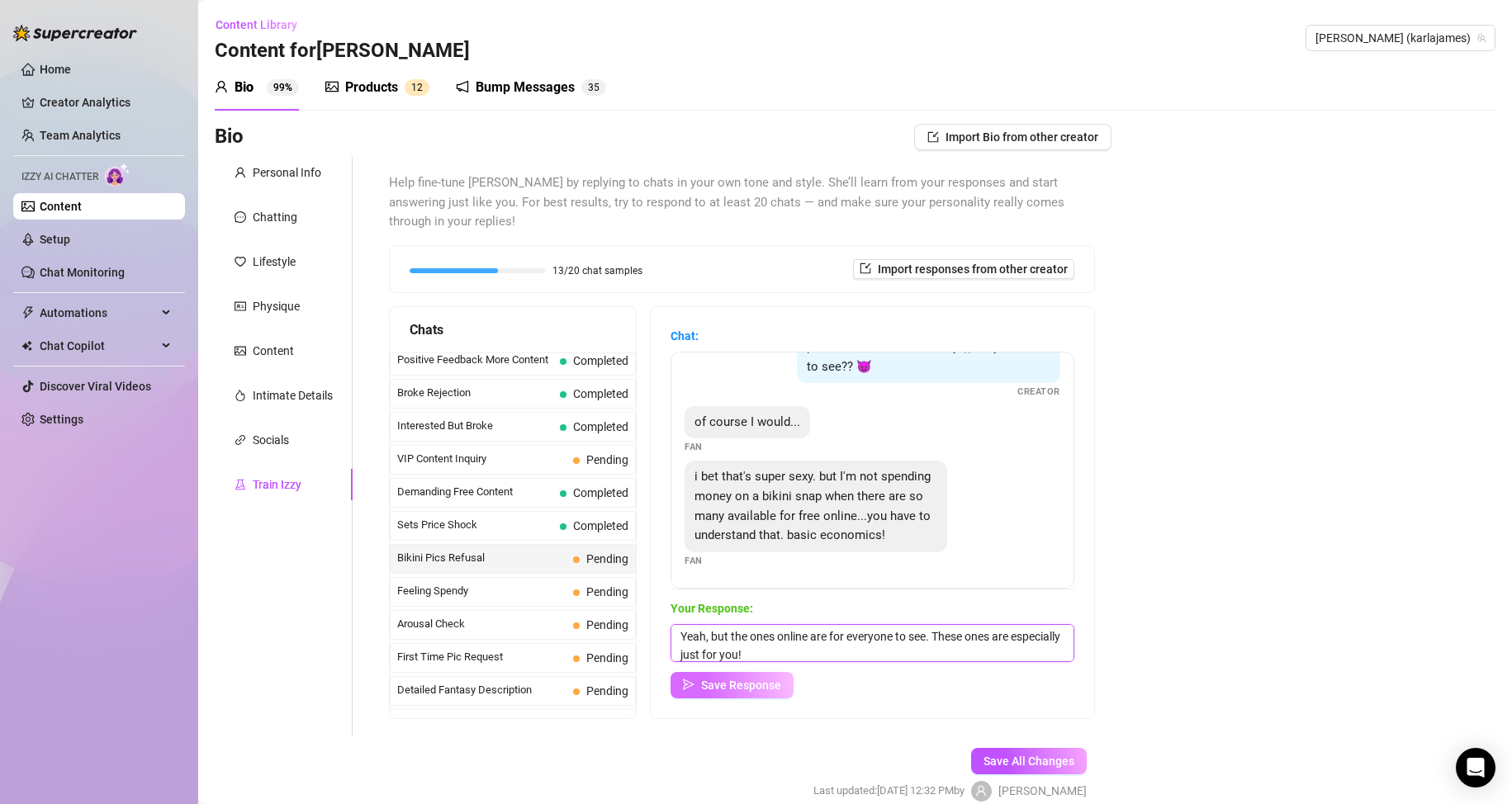
type textarea "Yeah, but the ones online are for everyone to see. These ones are especially ju…"
click at [759, 692] on span "Save Response" at bounding box center [740, 685] width 80 height 13
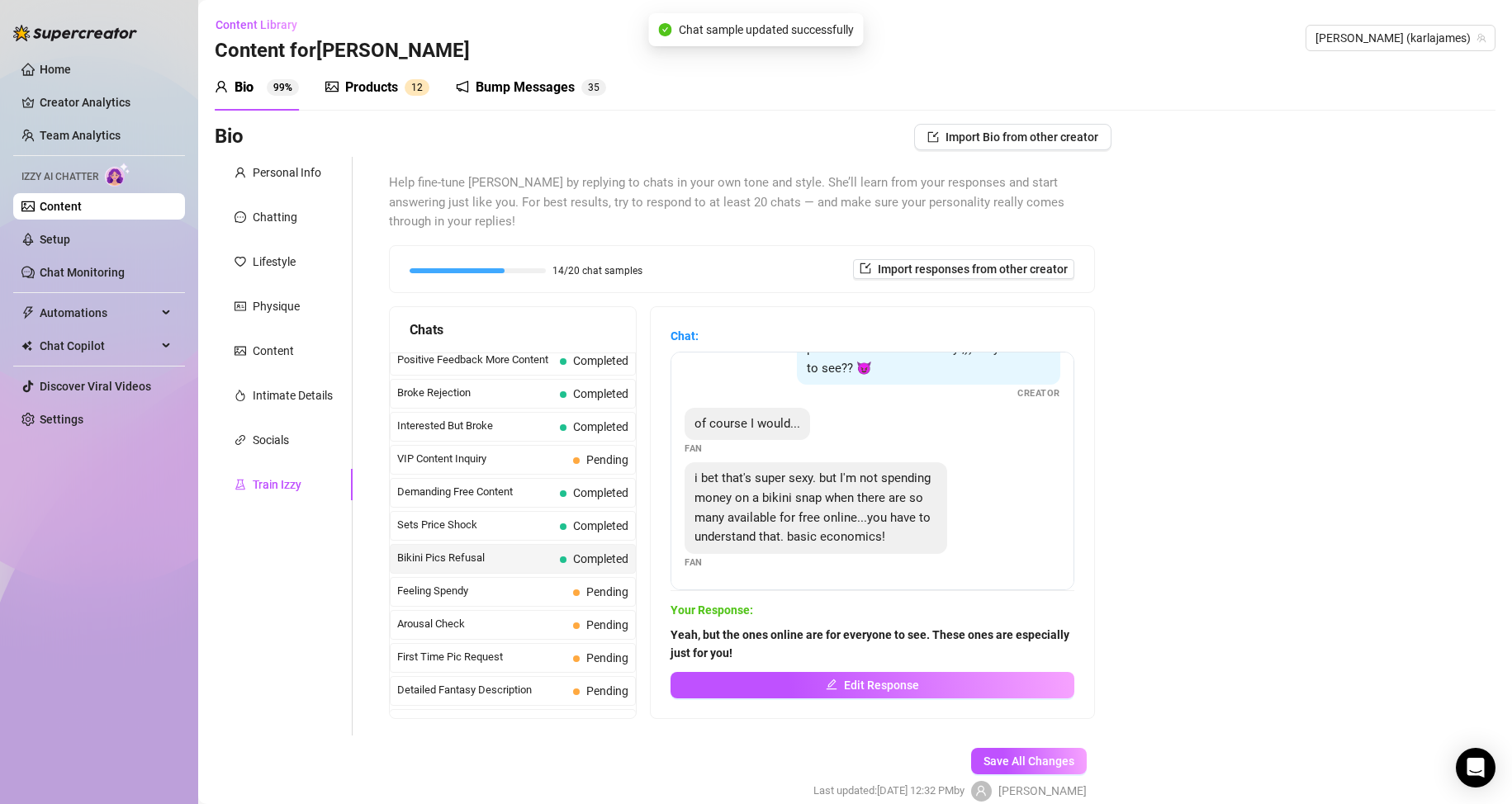
scroll to position [72, 0]
click at [523, 587] on span "Feeling Spendy" at bounding box center [481, 590] width 169 height 17
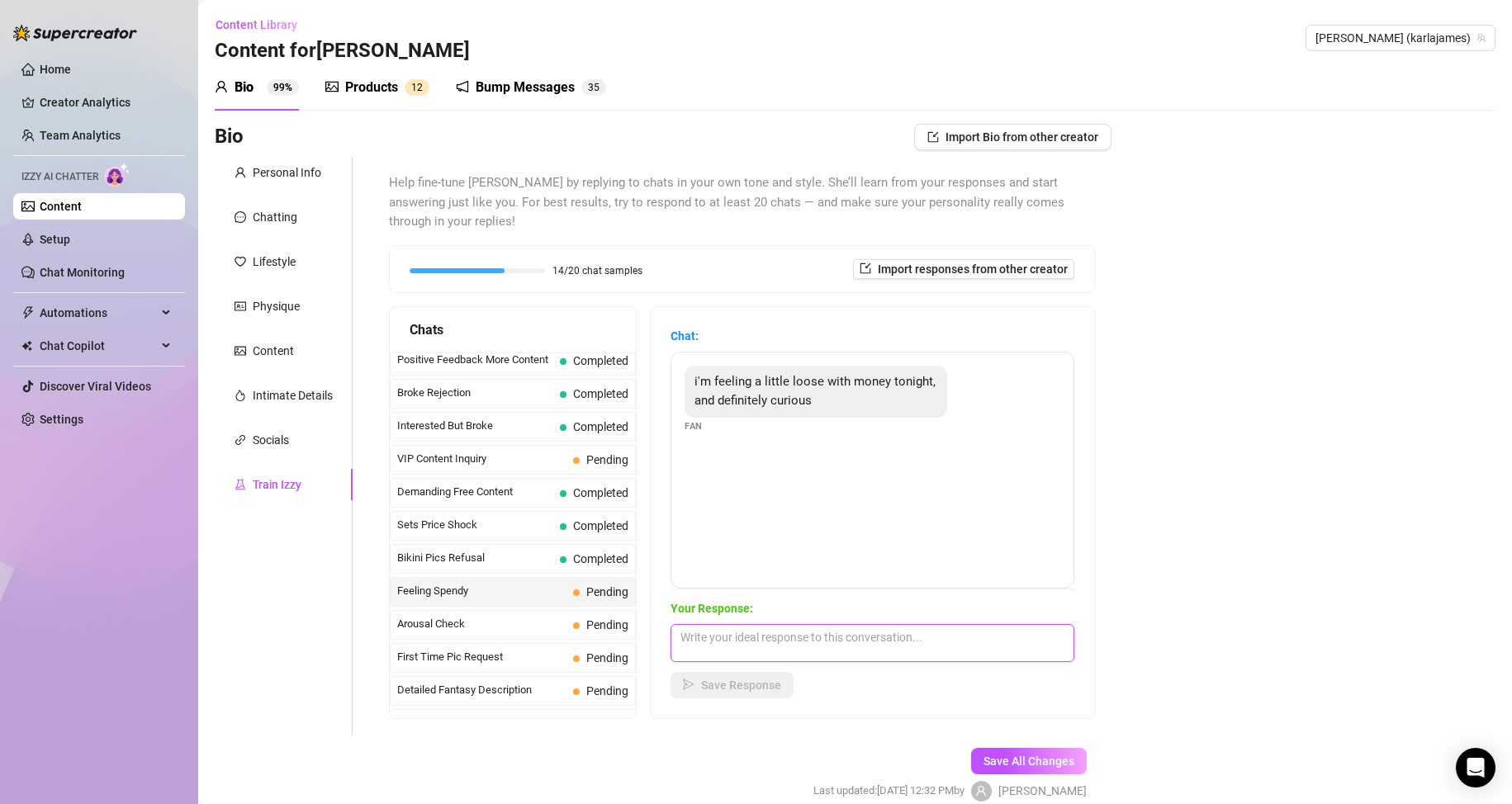
click at [767, 631] on textarea at bounding box center [872, 643] width 404 height 38
type textarea "Ah and you want my attention! Tell me what you'd like to see and I will see wha…"
click at [858, 652] on textarea "Ah and you want my attention! Tell me what you'd like to see and I will see wha…" at bounding box center [872, 643] width 404 height 38
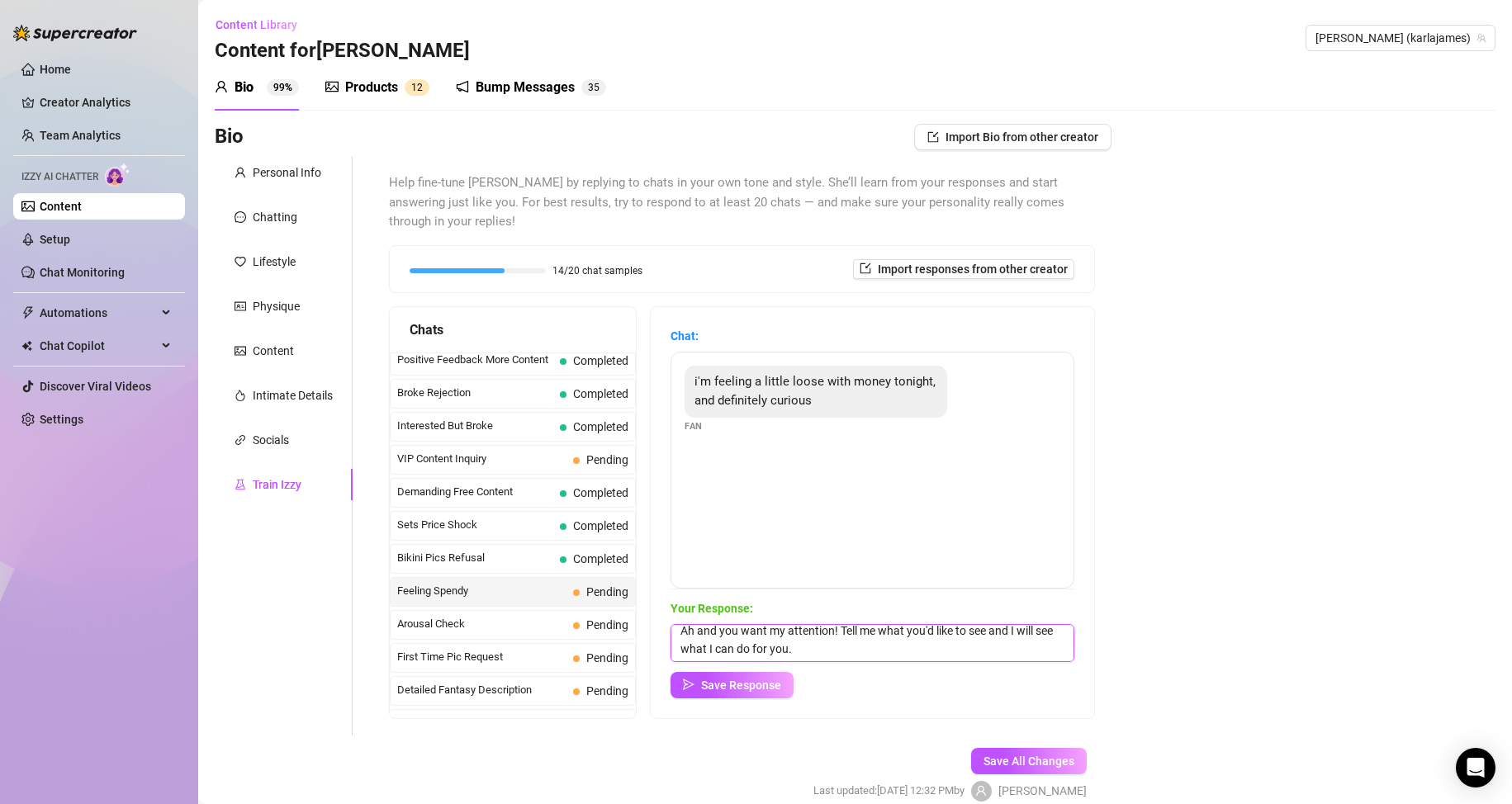
scroll to position [0, 0]
drag, startPoint x: 858, startPoint y: 652, endPoint x: 683, endPoint y: 639, distance: 175.5
click at [683, 639] on div "Chat: i'm feeling a little loose with money tonight, and definitely curious Fan…" at bounding box center [873, 512] width 443 height 411
click at [727, 631] on textarea "My favorite kind of message!!" at bounding box center [872, 643] width 404 height 38
click at [784, 640] on textarea "My favorite kind of message!!" at bounding box center [872, 643] width 404 height 38
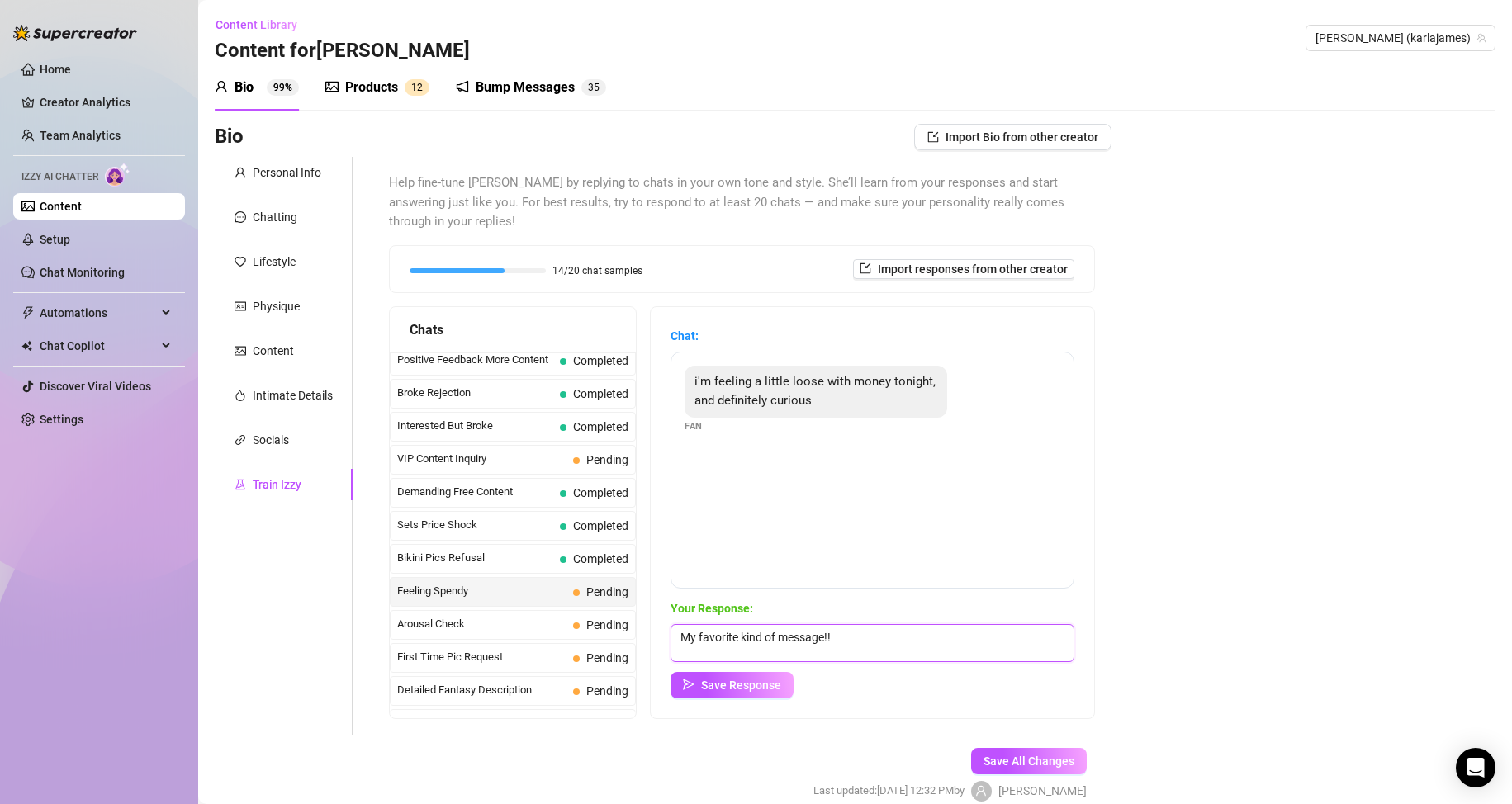
click at [864, 641] on textarea "My favorite kind of message!!" at bounding box center [872, 643] width 404 height 38
click at [738, 638] on textarea "My favorite kind of message!!" at bounding box center [872, 643] width 404 height 38
click at [873, 638] on textarea "My favorite kind of message!!" at bounding box center [872, 643] width 404 height 38
click at [840, 640] on textarea "My favorite kind of message!!" at bounding box center [872, 643] width 404 height 38
click at [870, 629] on textarea "My favorite kind of message!!" at bounding box center [872, 643] width 404 height 38
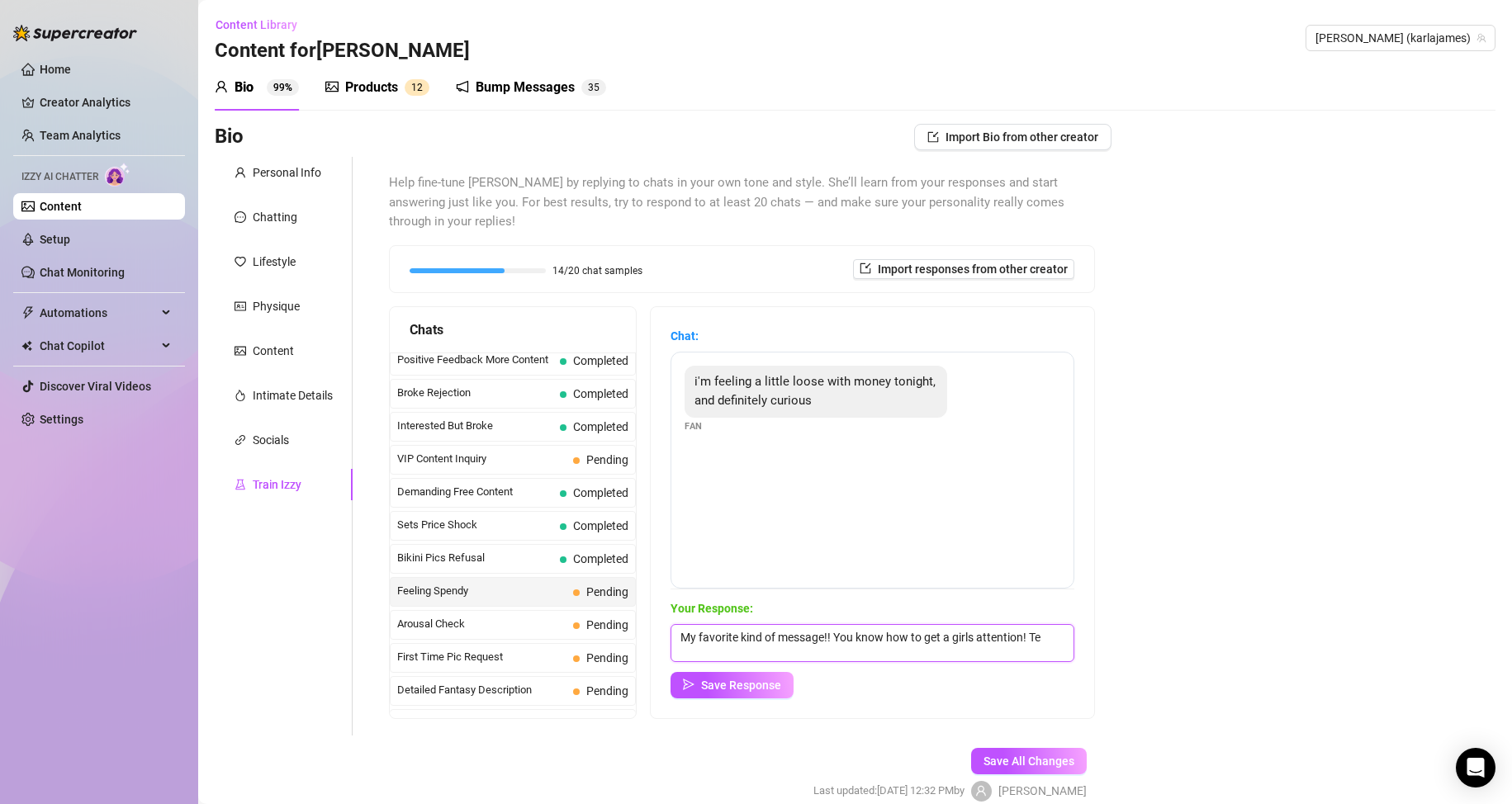
scroll to position [1, 0]
type textarea "My favorite kind of message!! You know how to get a girls attention! Tell me, w…"
click at [775, 685] on span "Save Response" at bounding box center [740, 685] width 80 height 13
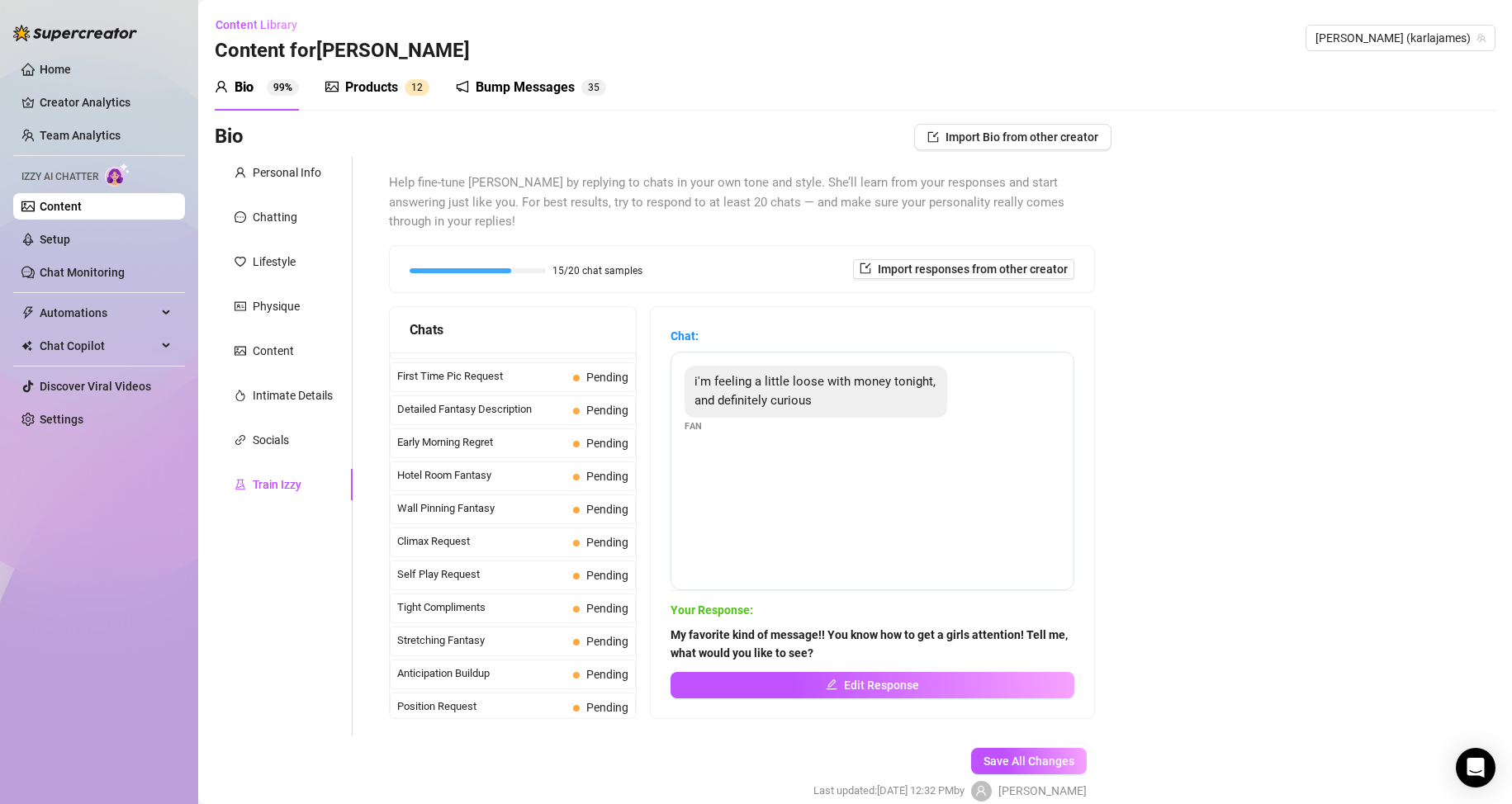
scroll to position [531, 0]
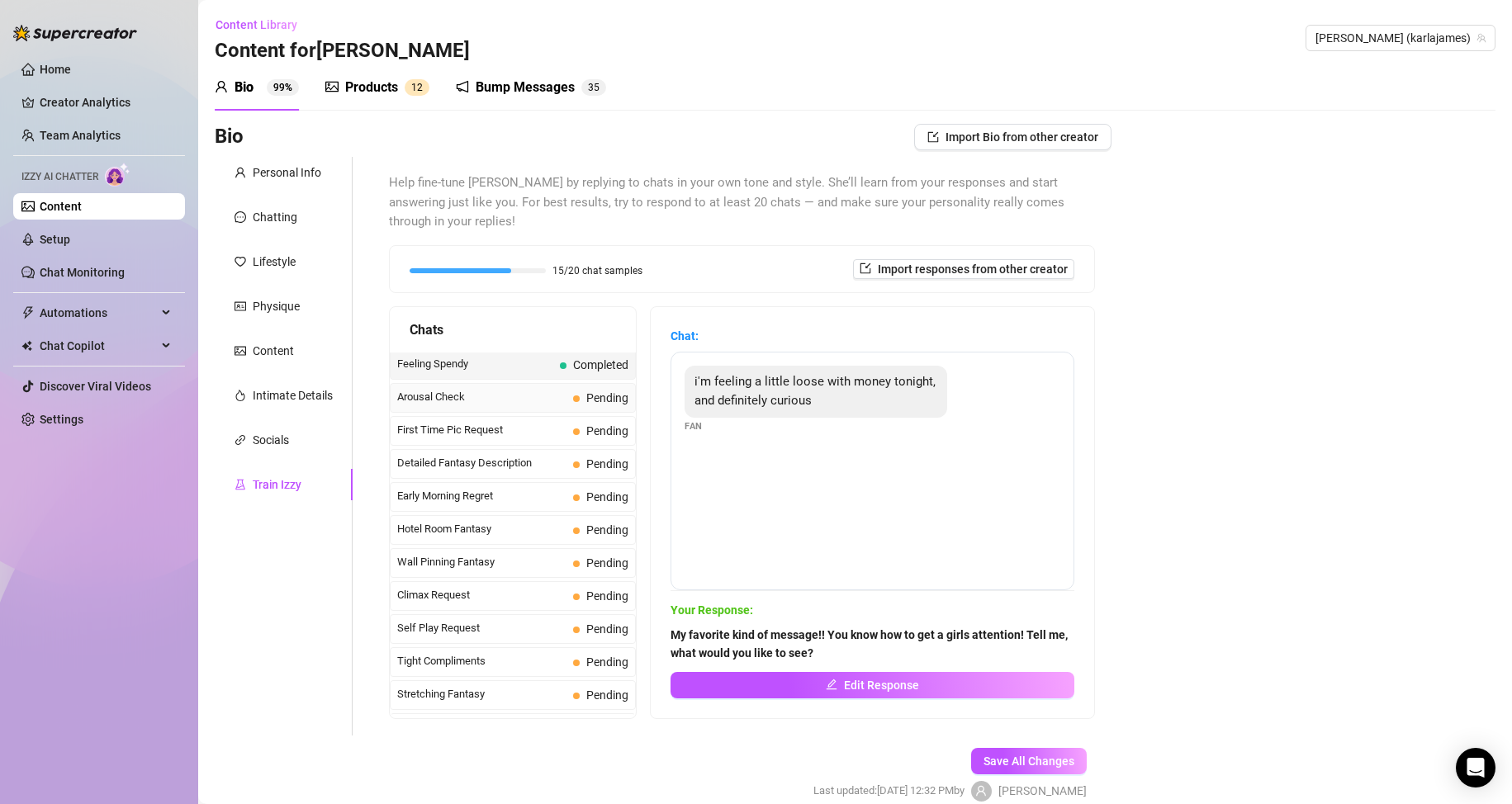
click at [481, 398] on span "Arousal Check" at bounding box center [481, 397] width 169 height 17
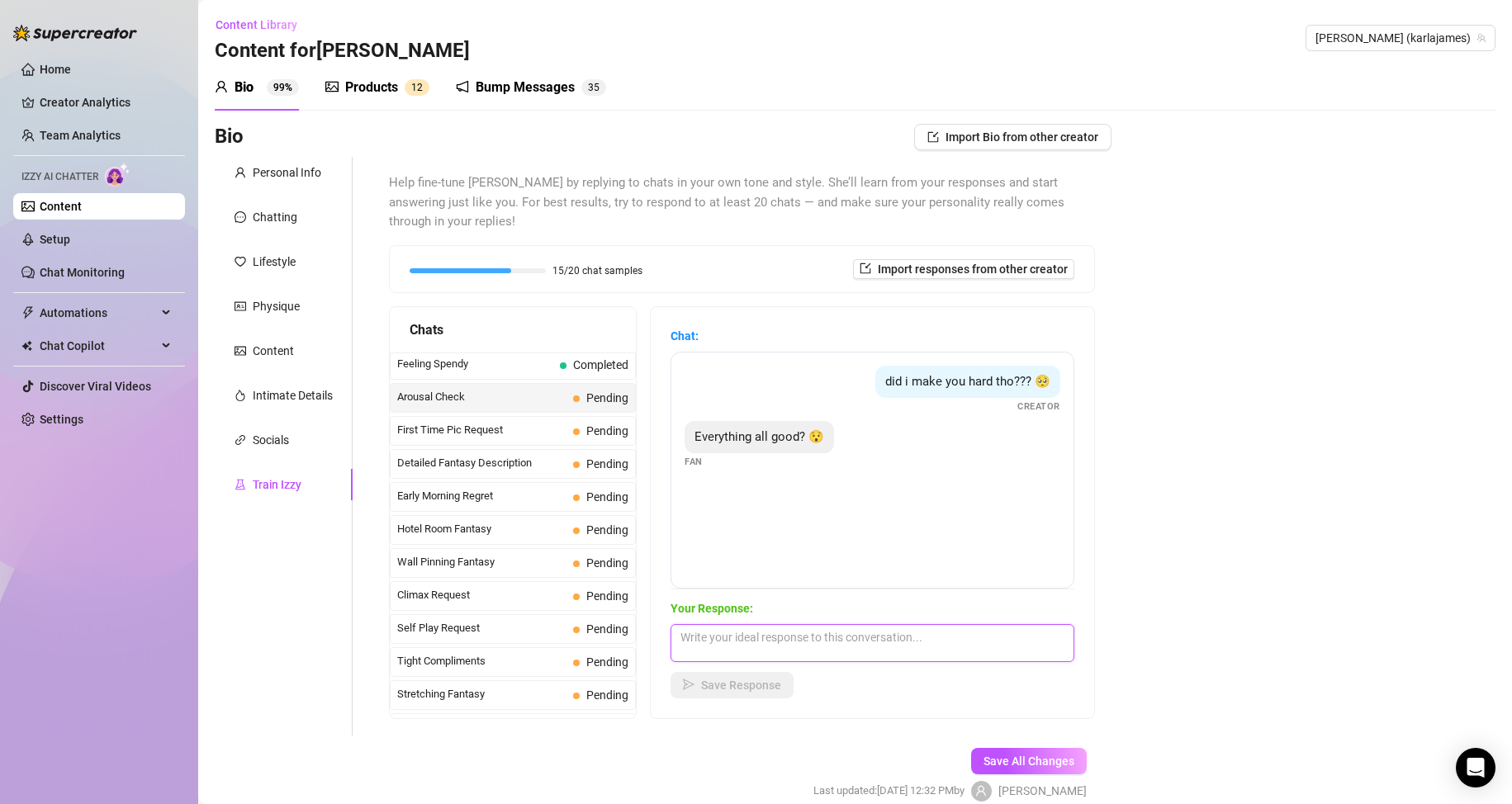
click at [736, 640] on textarea at bounding box center [872, 643] width 404 height 38
type textarea "I want you to play with me. I want to make your dick super hard. Are you in the…"
click at [738, 687] on span "Save Response" at bounding box center [740, 685] width 80 height 13
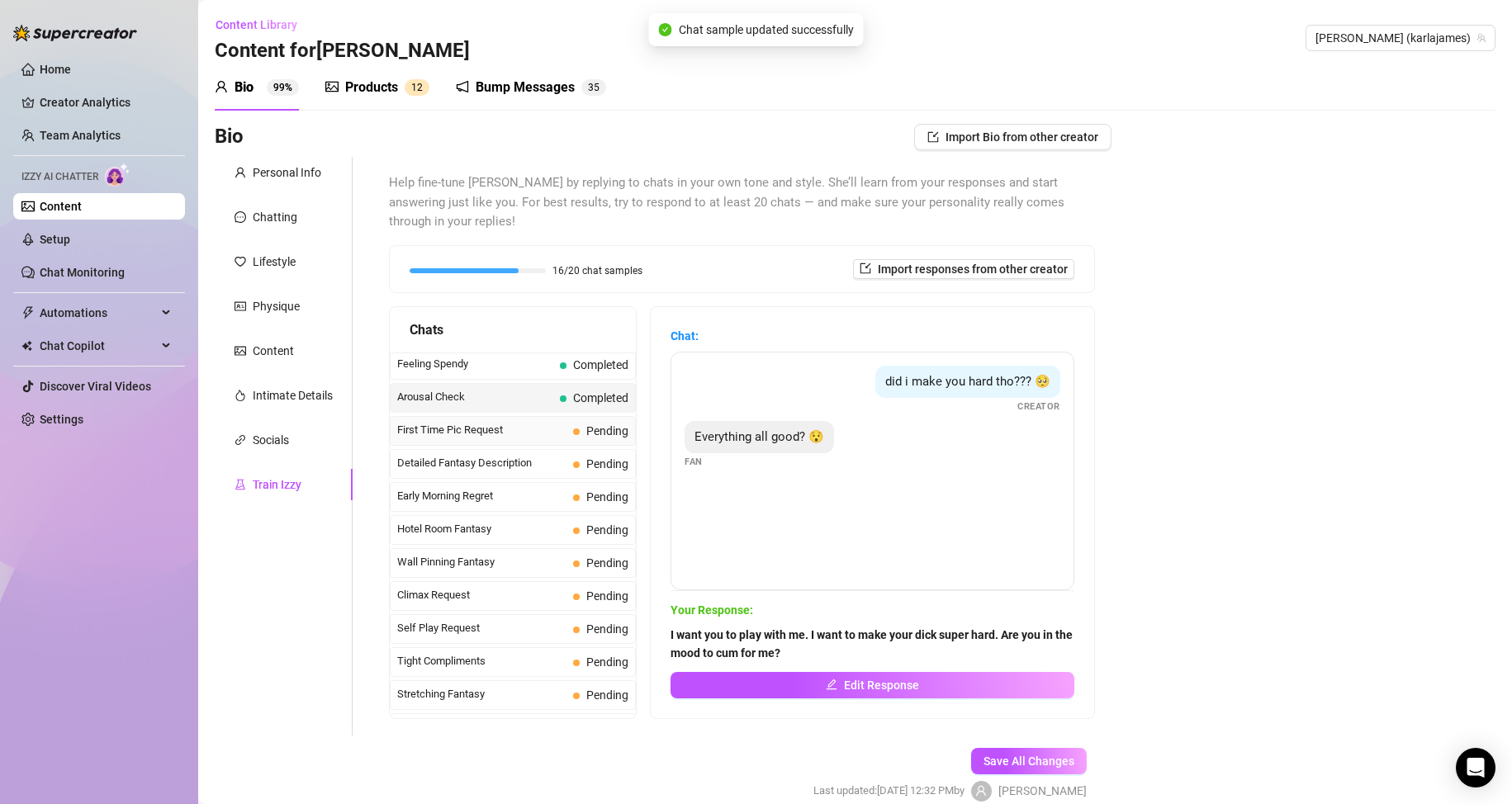
click at [541, 433] on span "First Time Pic Request" at bounding box center [481, 430] width 169 height 17
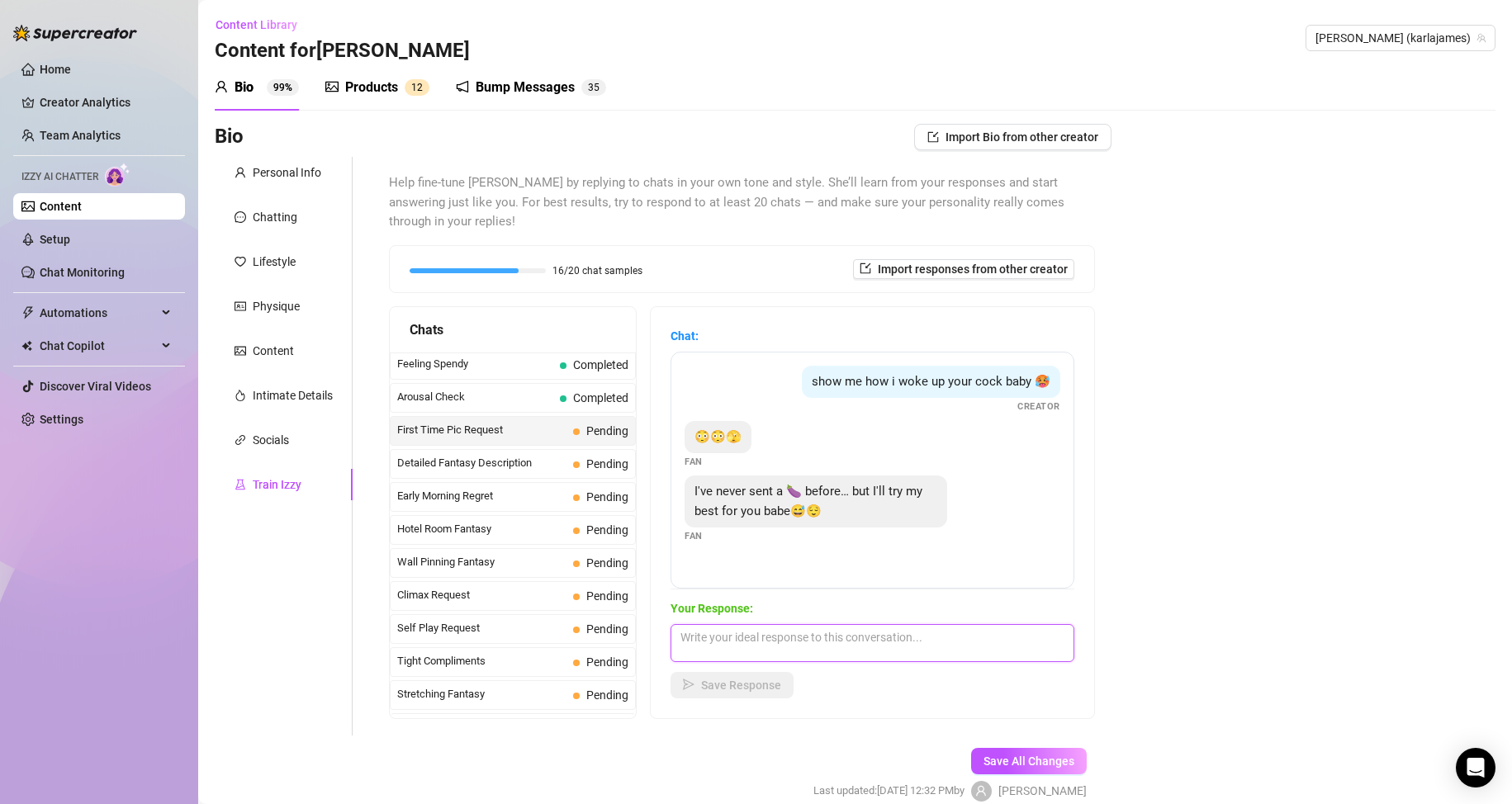
click at [764, 638] on textarea at bounding box center [872, 643] width 404 height 38
type textarea "Don't be shy babe. I love seeing how hard I make you. Go on, show me. I want to…"
click at [781, 690] on span "Save Response" at bounding box center [740, 685] width 80 height 13
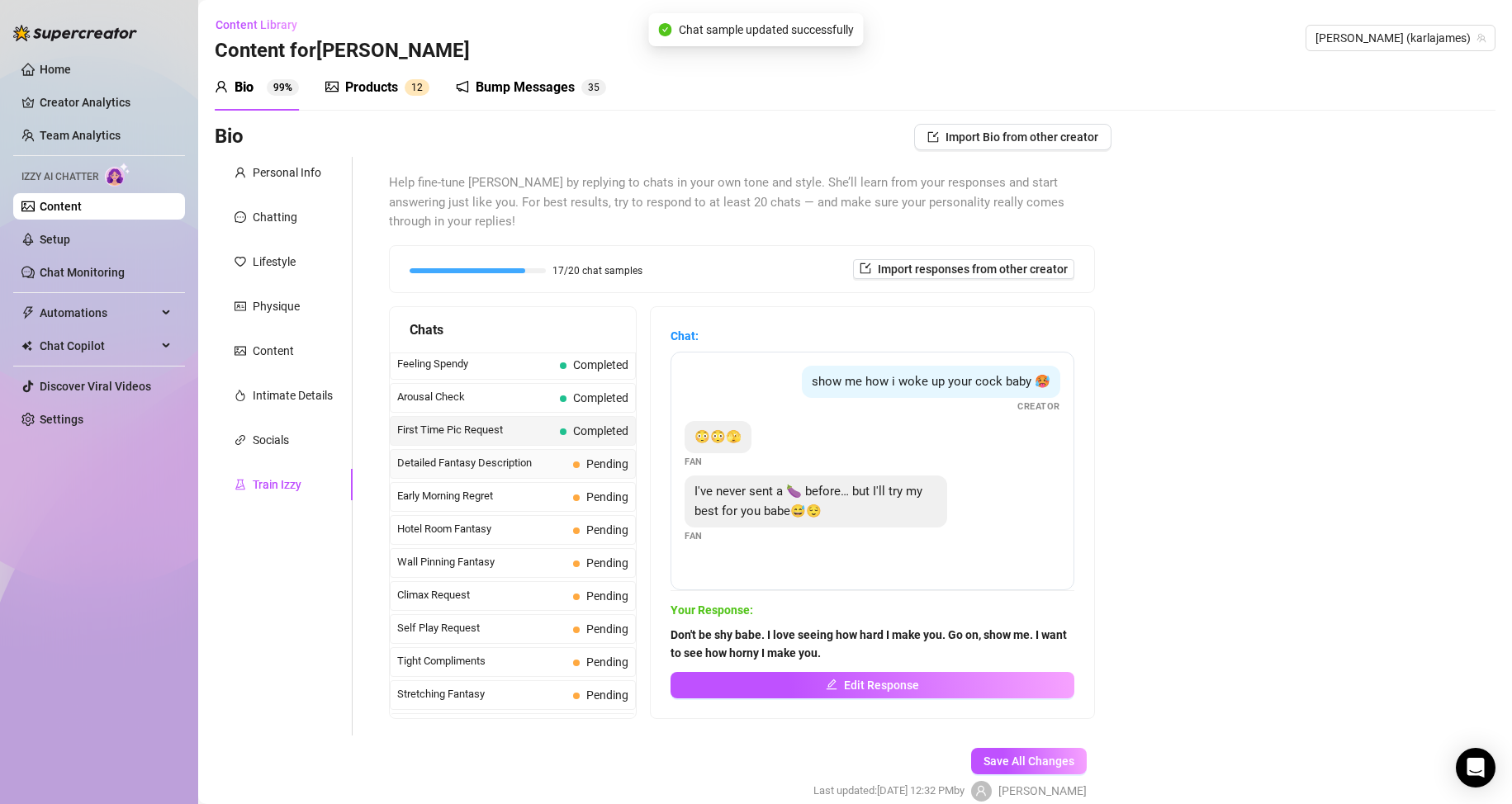
click at [522, 464] on span "Detailed Fantasy Description" at bounding box center [481, 462] width 169 height 17
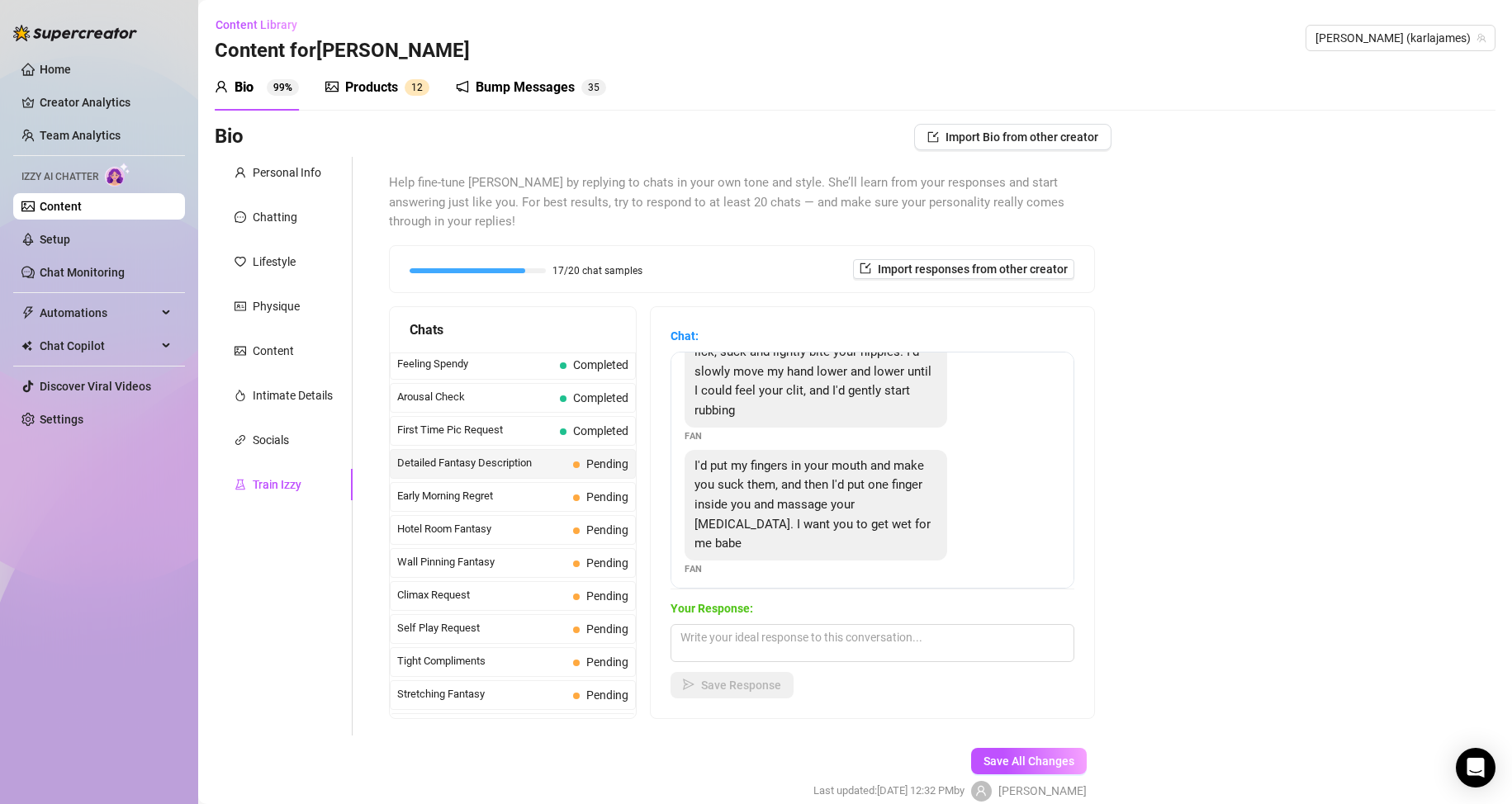
scroll to position [95, 0]
click at [744, 641] on textarea at bounding box center [872, 643] width 404 height 38
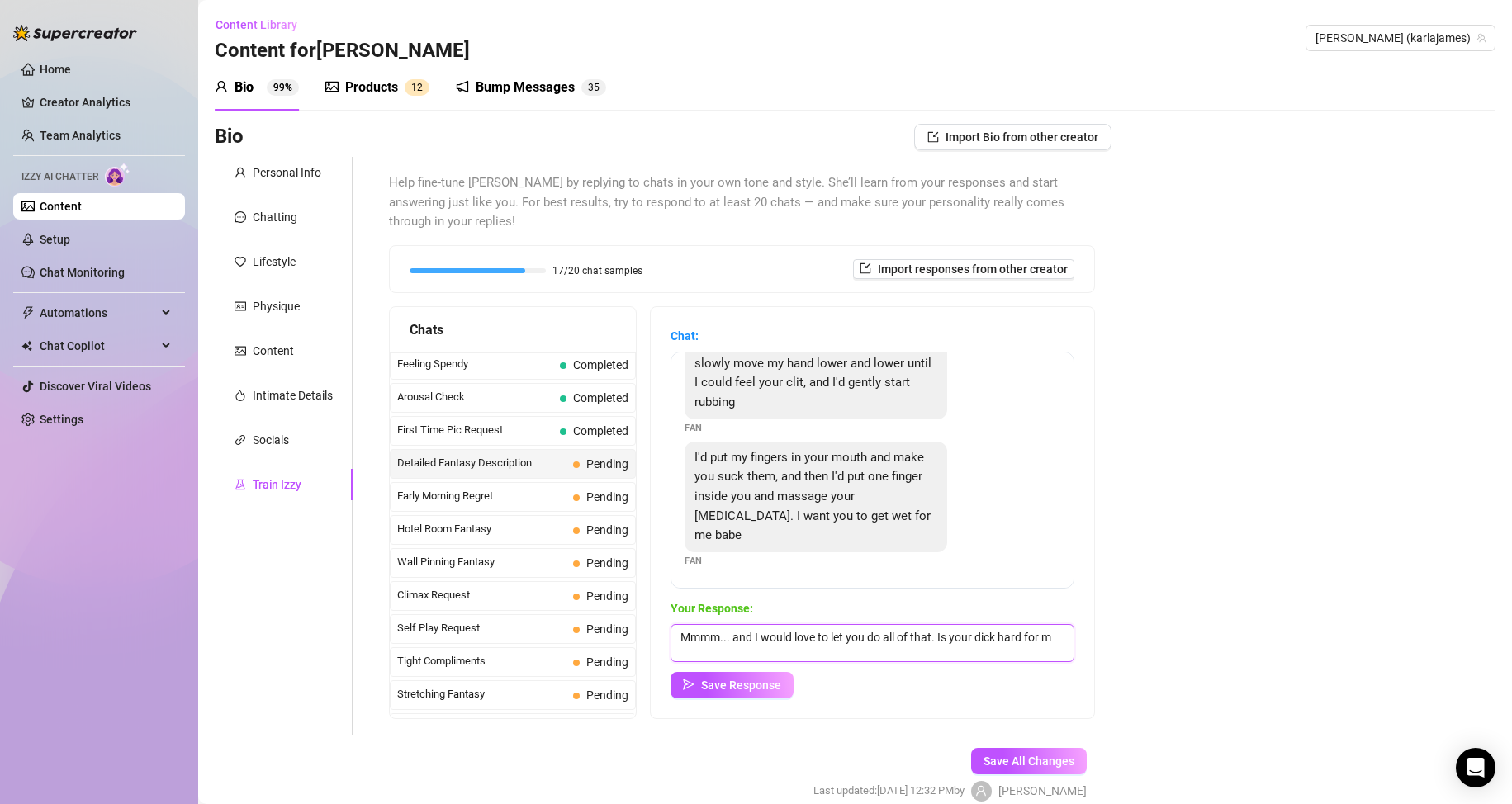
scroll to position [1, 0]
type textarea "Mmmm... and I would love to let you do all of that. Is your dick hard for me ba…"
click at [775, 694] on button "Save Response" at bounding box center [731, 685] width 123 height 26
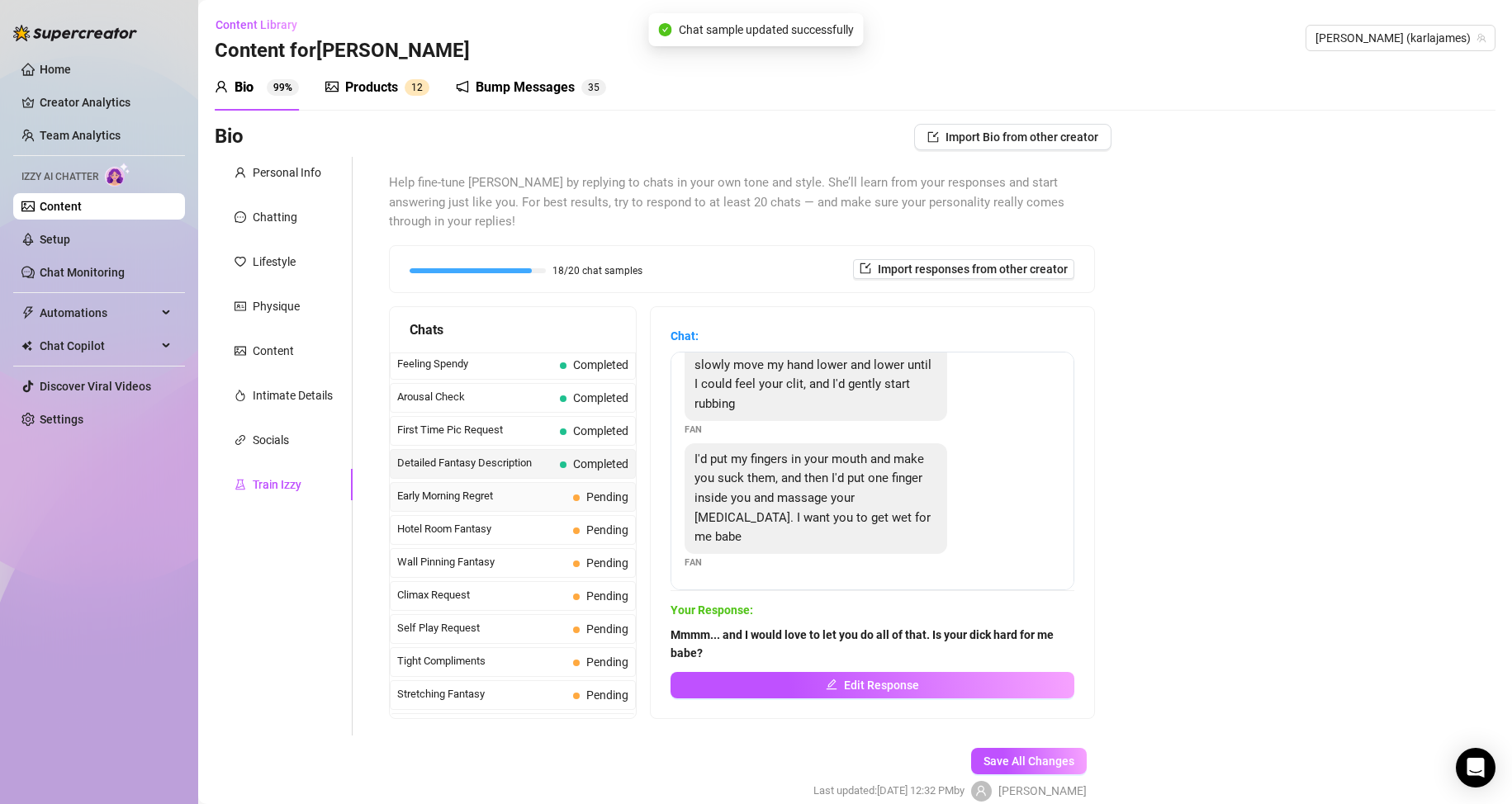
scroll to position [94, 0]
click at [468, 493] on span "Early Morning Regret" at bounding box center [481, 496] width 169 height 17
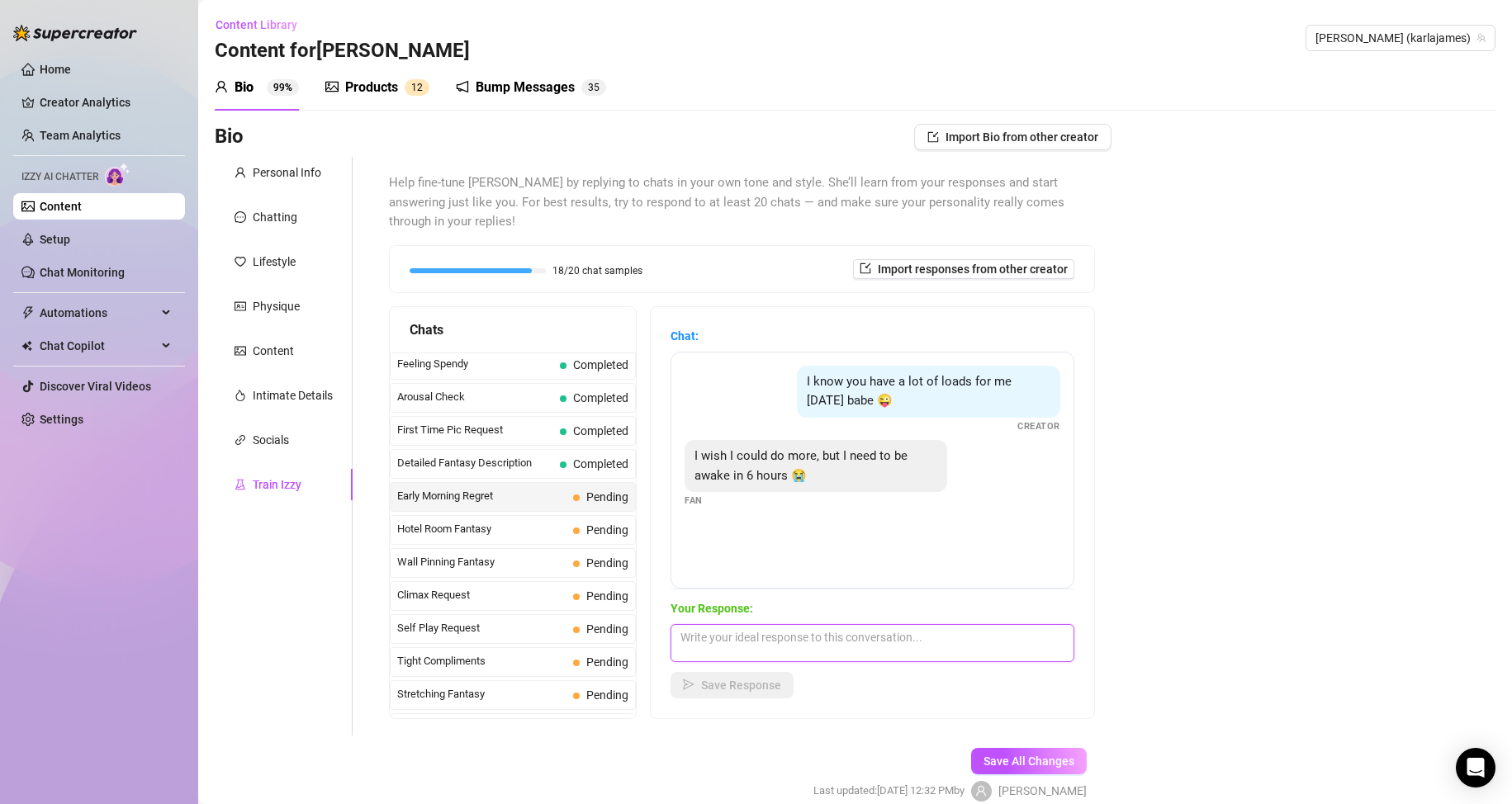
click at [752, 640] on textarea at bounding box center [872, 643] width 404 height 38
type textarea "ok I will be kind and let you sleep but you have to tip me for that pleasure ot…"
click at [780, 683] on span "Save Response" at bounding box center [740, 685] width 80 height 13
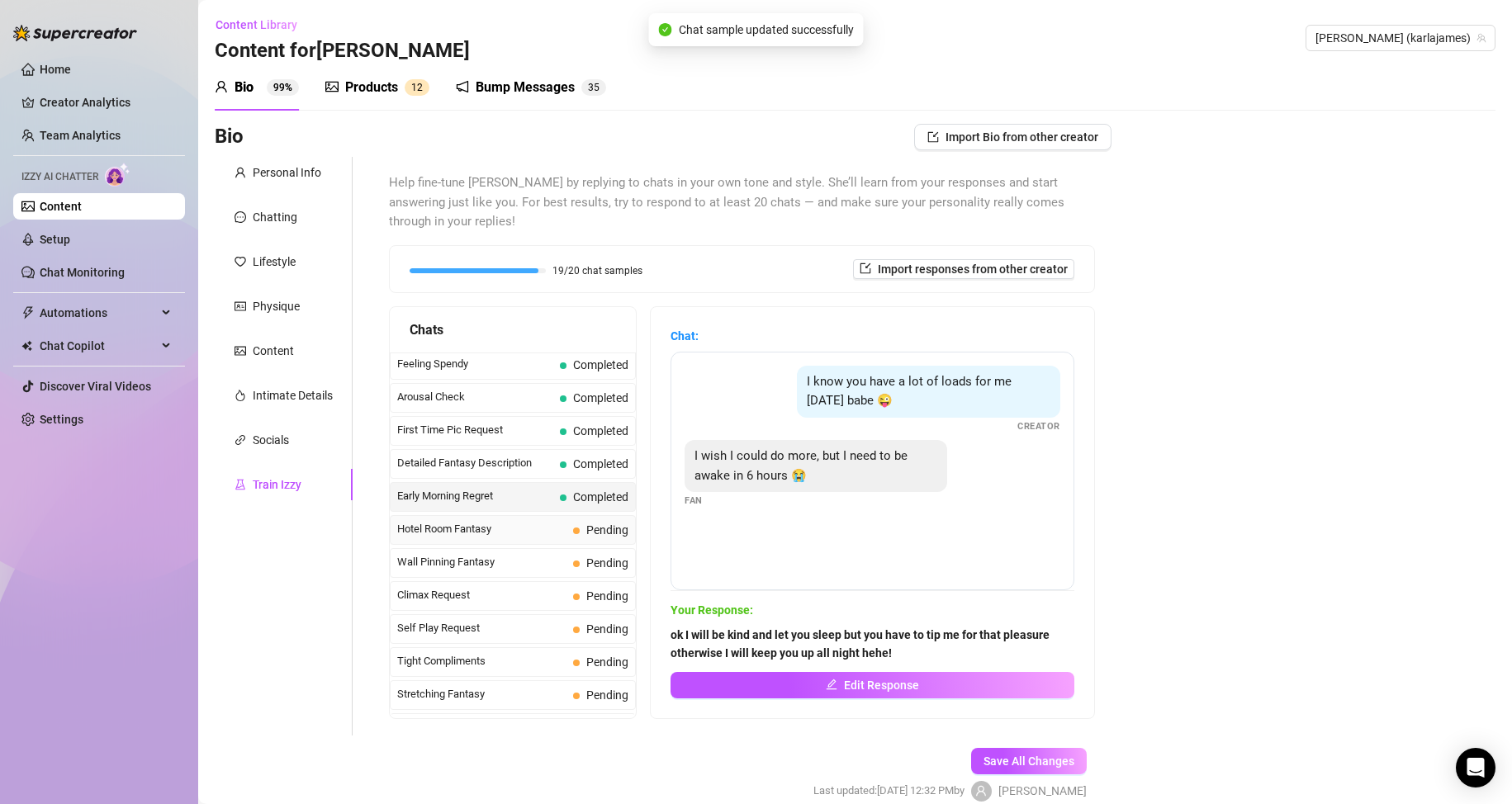
click at [483, 525] on span "Hotel Room Fantasy" at bounding box center [481, 529] width 169 height 17
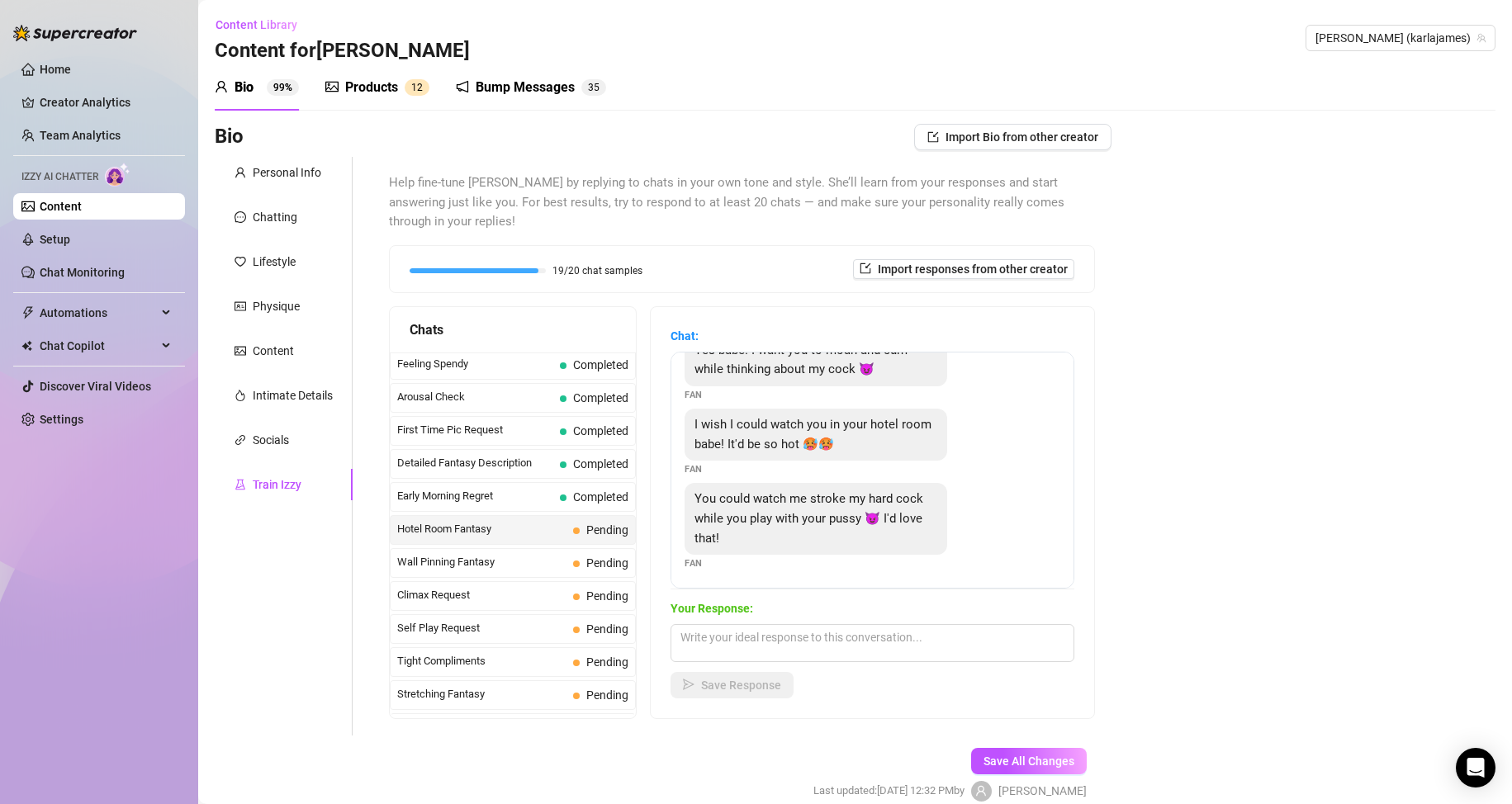
scroll to position [34, 0]
click at [868, 645] on textarea at bounding box center [872, 643] width 404 height 38
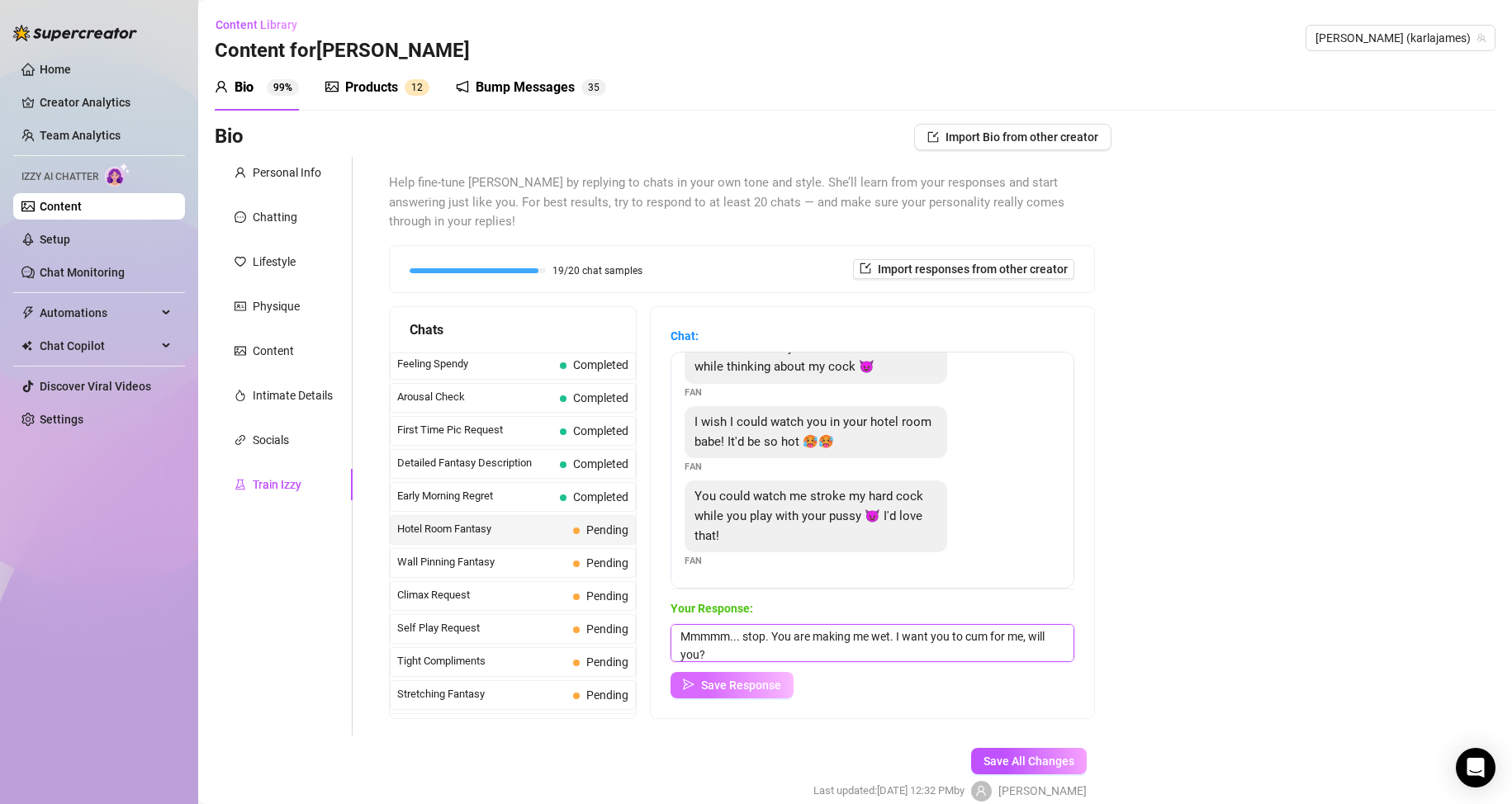
type textarea "Mmmmm... stop. You are making me wet. I want you to cum for me, will you?"
click at [767, 688] on span "Save Response" at bounding box center [740, 685] width 80 height 13
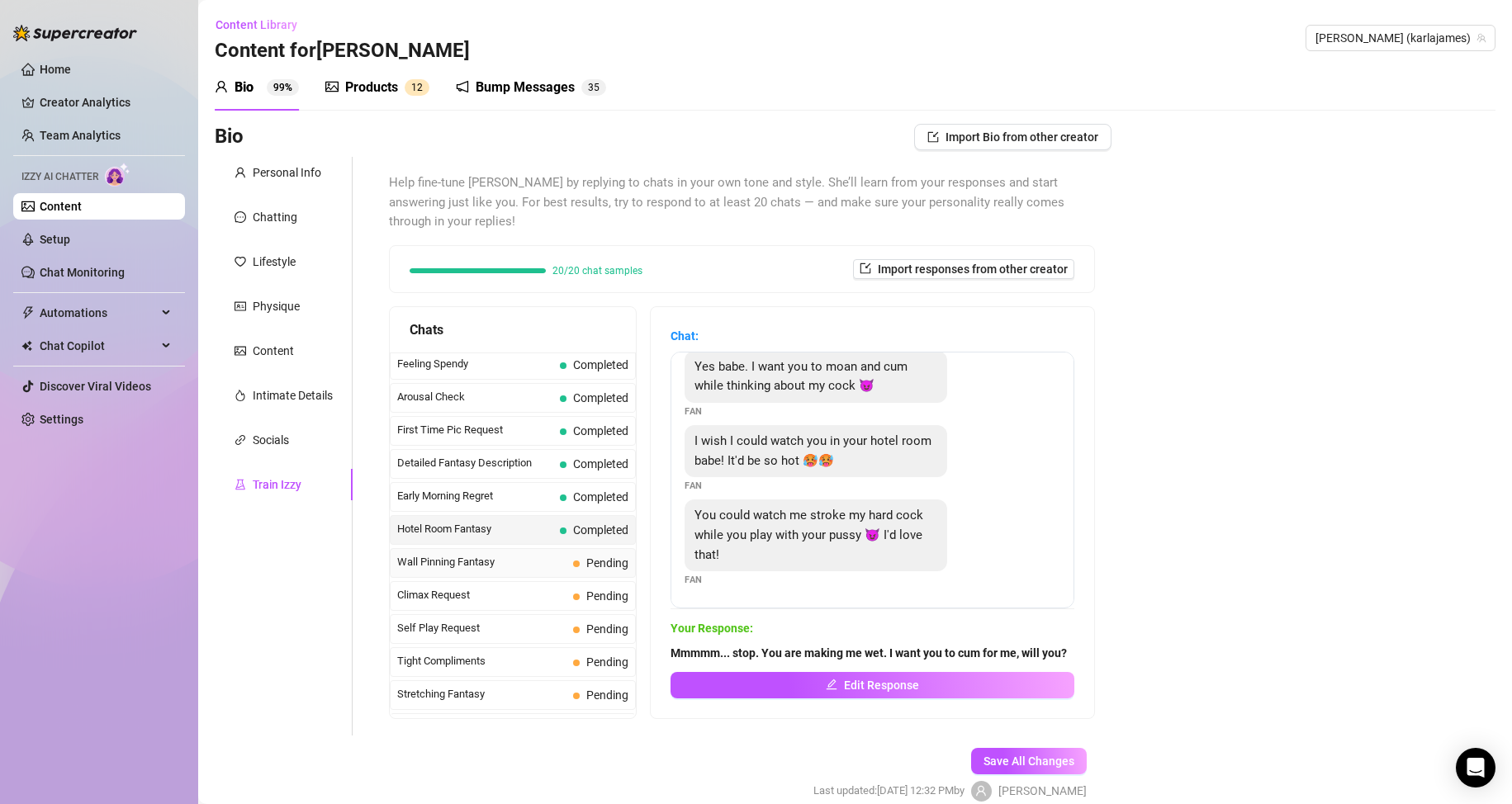
scroll to position [33, 0]
click at [532, 565] on span "Wall Pinning Fantasy" at bounding box center [481, 562] width 169 height 17
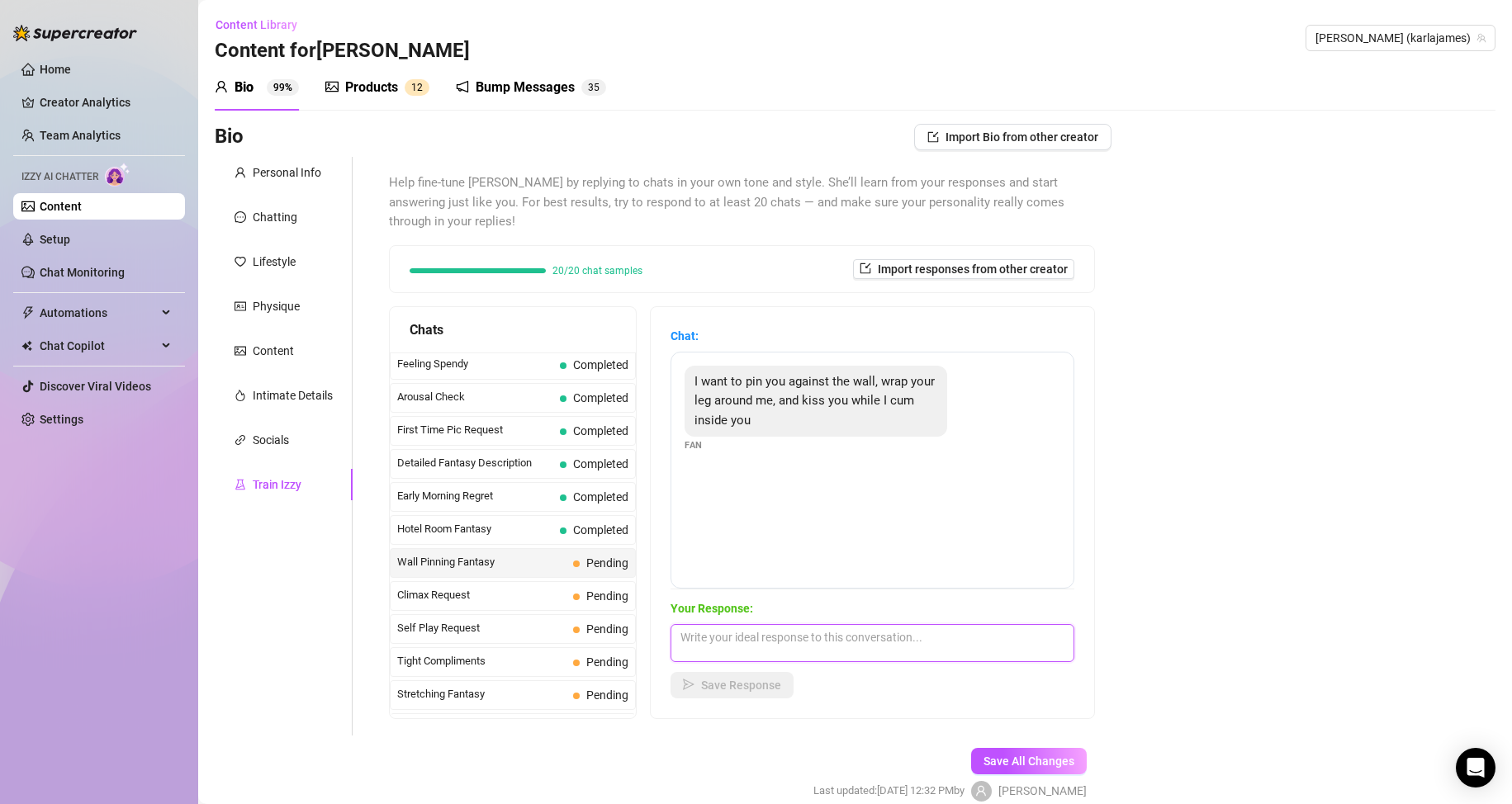
click at [738, 634] on textarea at bounding box center [872, 643] width 404 height 38
drag, startPoint x: 728, startPoint y: 651, endPoint x: 866, endPoint y: 638, distance: 138.6
click at [866, 638] on textarea "Oh god! That would feel so good! I love being pinned up against the wall." at bounding box center [872, 643] width 404 height 38
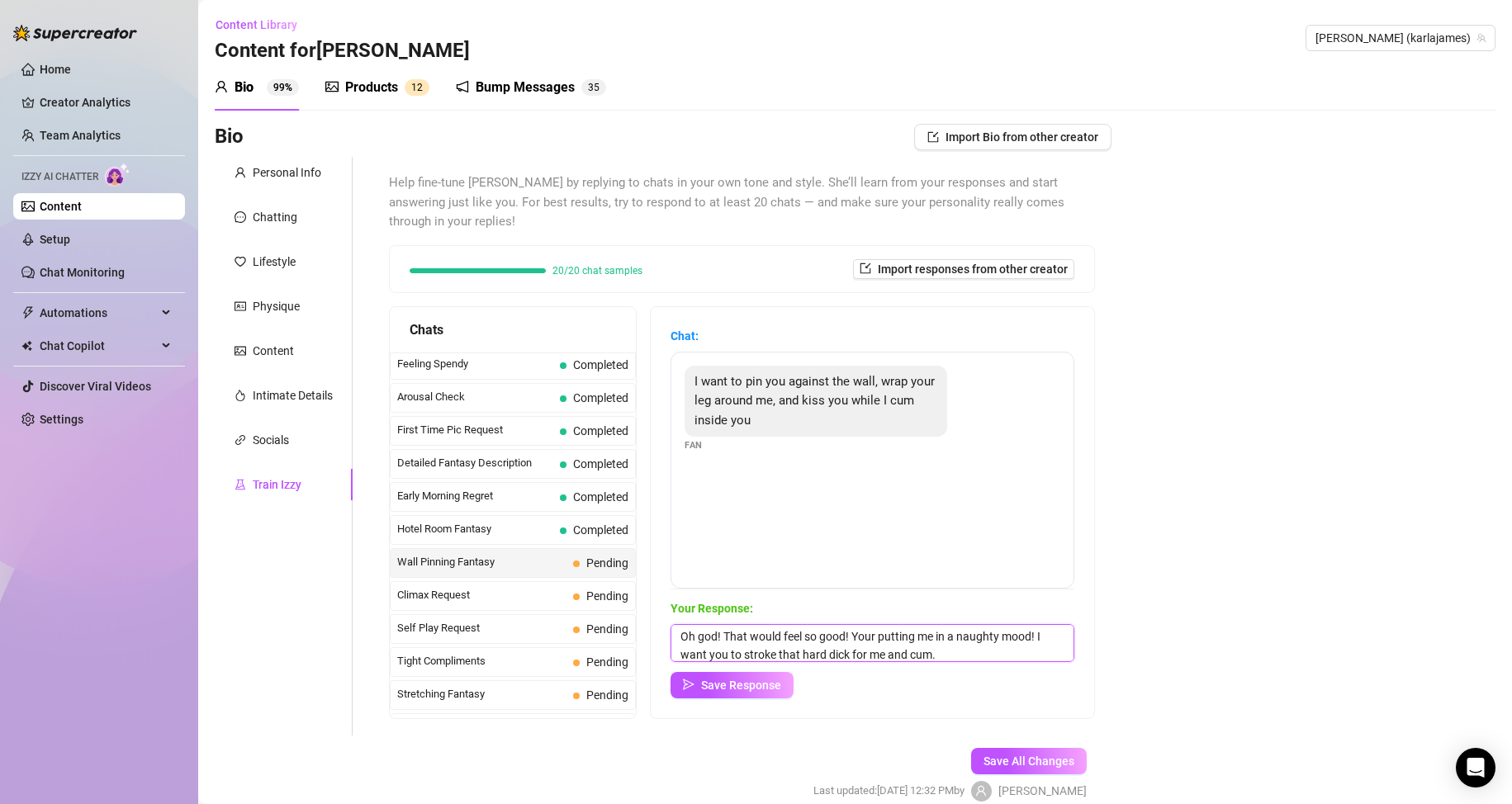
click at [888, 635] on textarea "Oh god! That would feel so good! Your putting me in a naughty mood! I want you …" at bounding box center [872, 643] width 404 height 38
click at [880, 654] on textarea "Oh god! That would feel so good! You're putting me in a naughty mood! I want yo…" at bounding box center [872, 643] width 404 height 38
click at [996, 657] on textarea "Oh god! That would feel so good! You're putting me in a naughty mood! I want yo…" at bounding box center [872, 643] width 404 height 38
type textarea "Oh god! That would feel so good! You're putting me in a naughty mood! Are you s…"
click at [775, 693] on button "Save Response" at bounding box center [731, 685] width 123 height 26
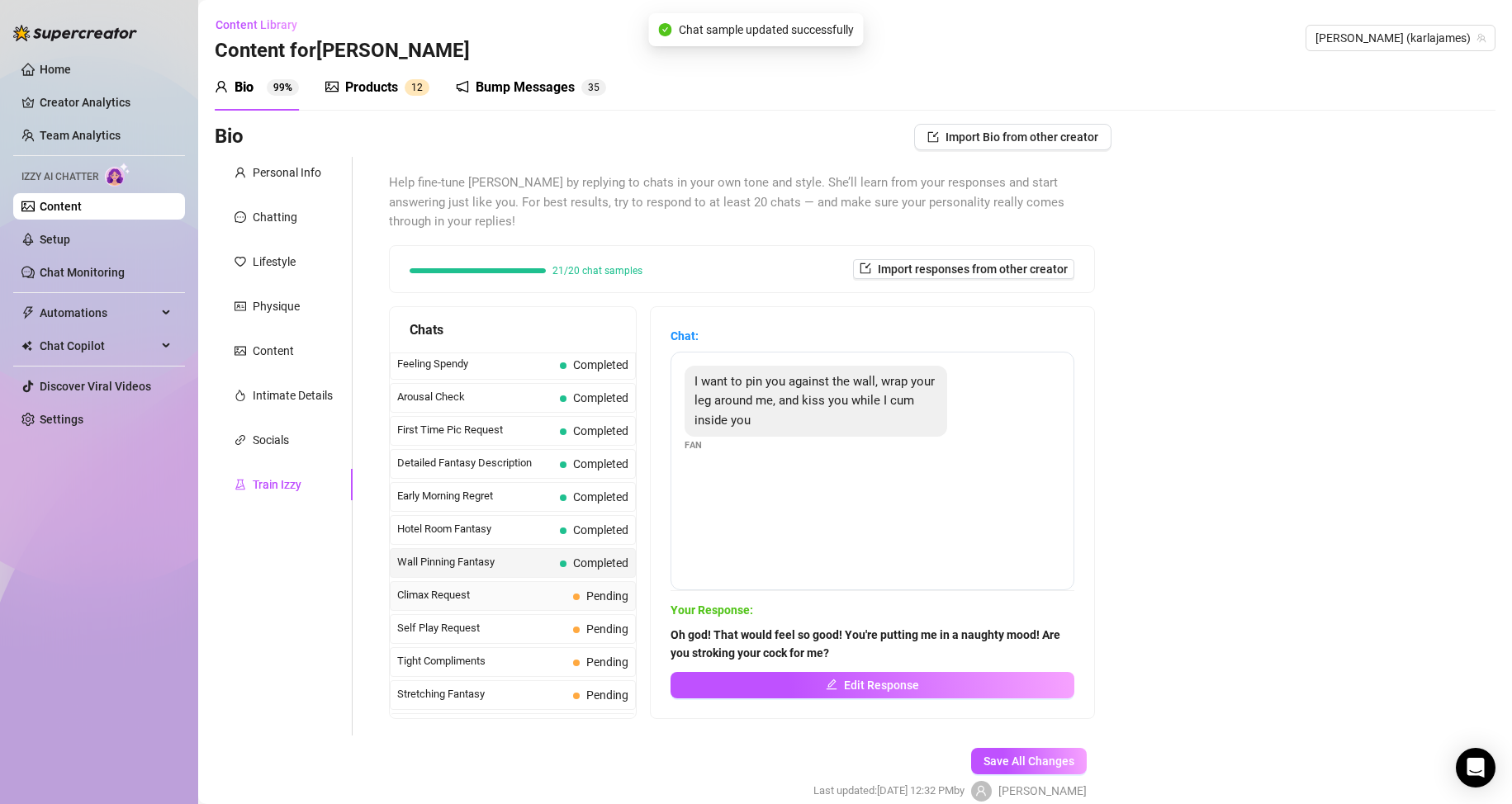
click at [509, 595] on span "Climax Request" at bounding box center [481, 595] width 169 height 17
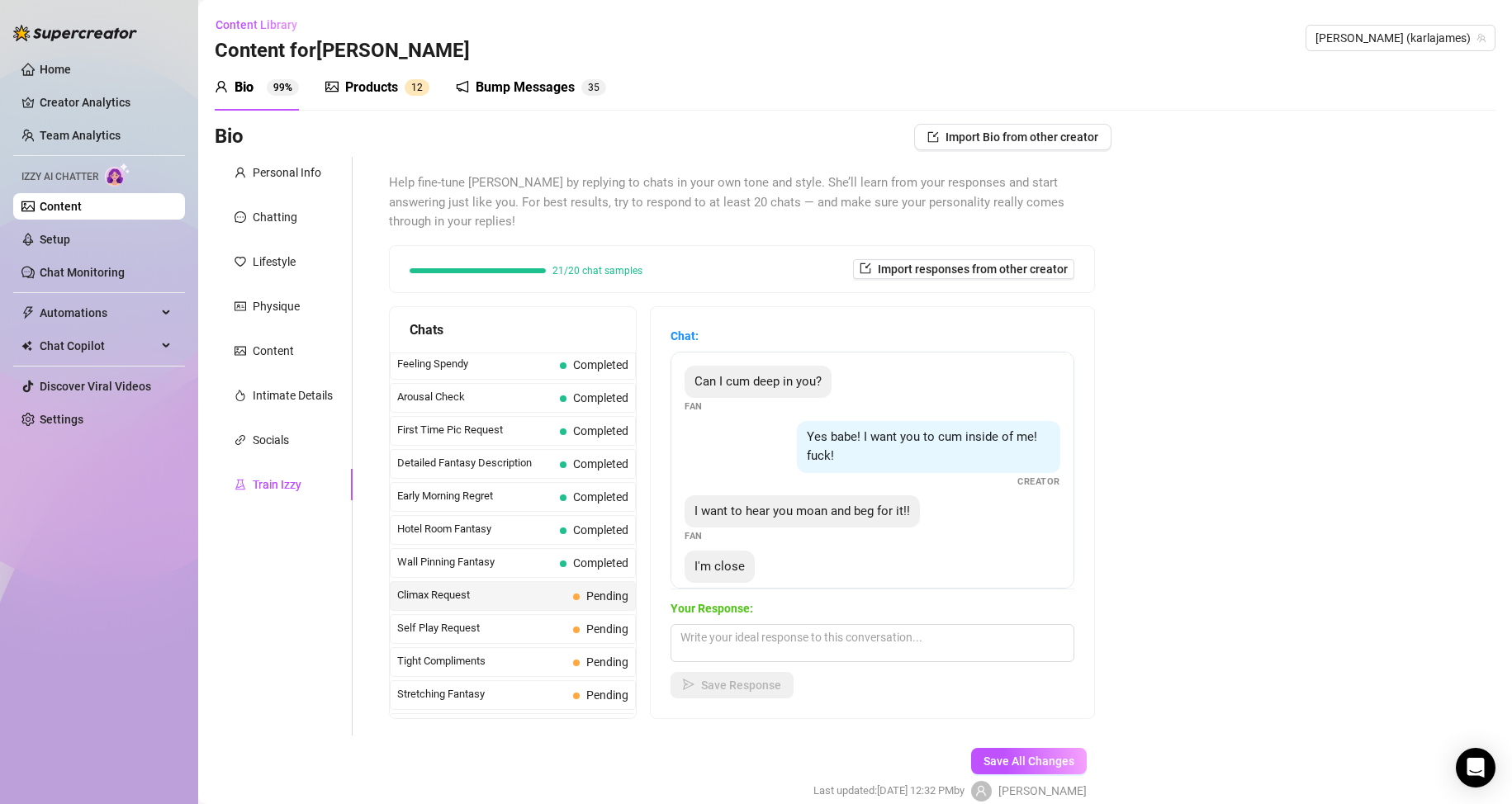
scroll to position [32, 0]
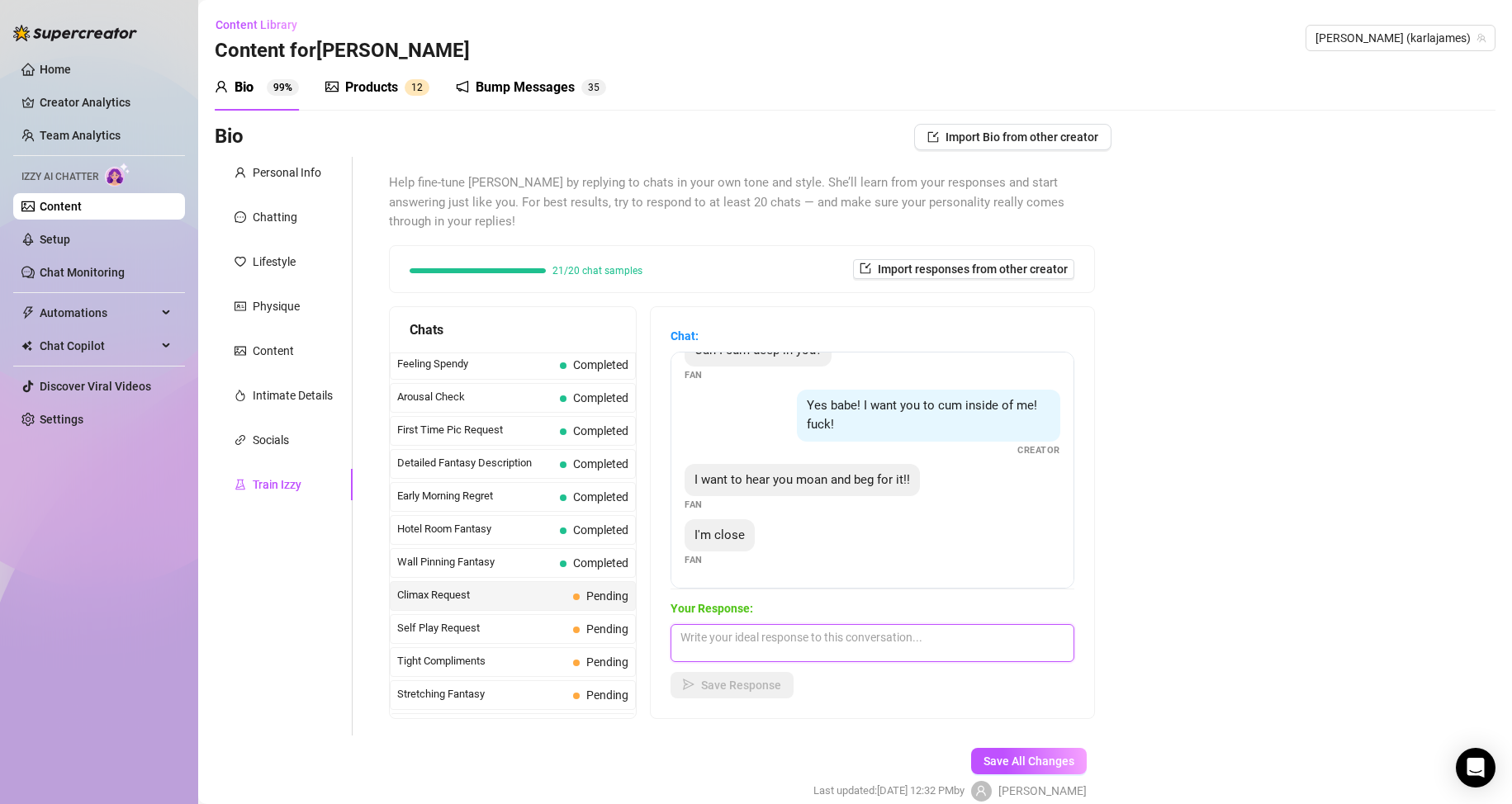
click at [856, 642] on textarea at bounding box center [872, 643] width 404 height 38
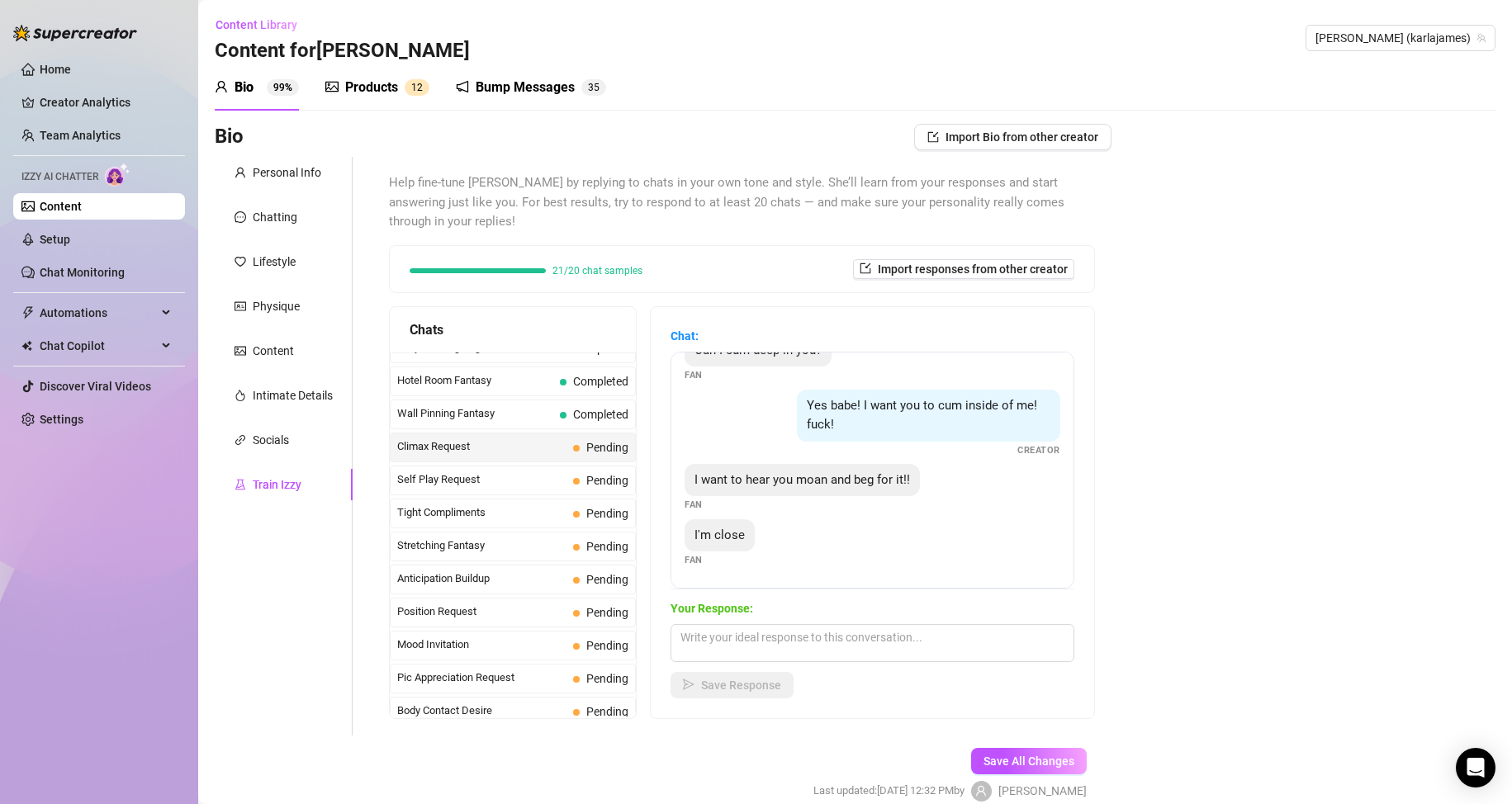
scroll to position [684, 0]
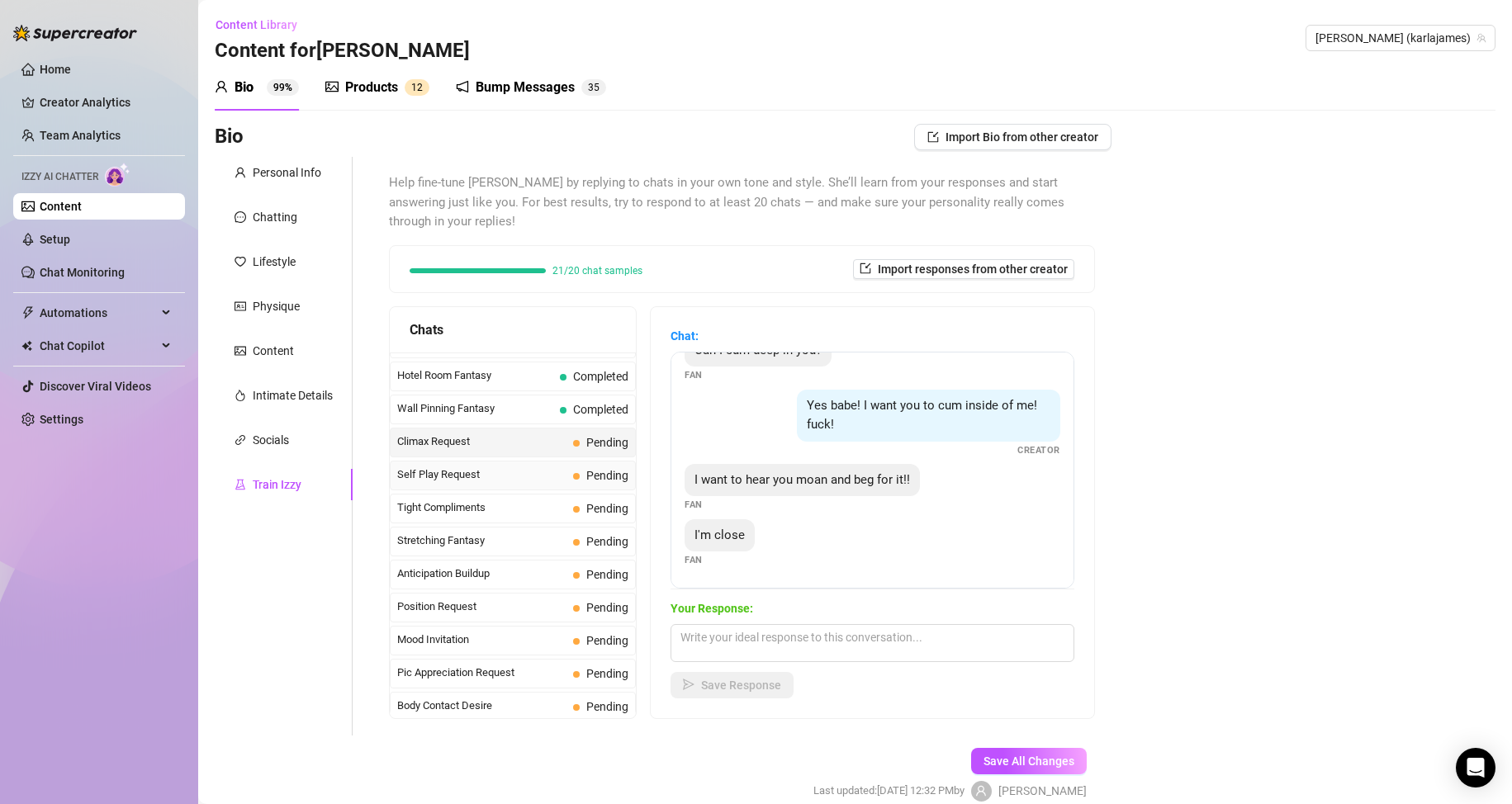
click at [515, 472] on span "Self Play Request" at bounding box center [481, 475] width 169 height 17
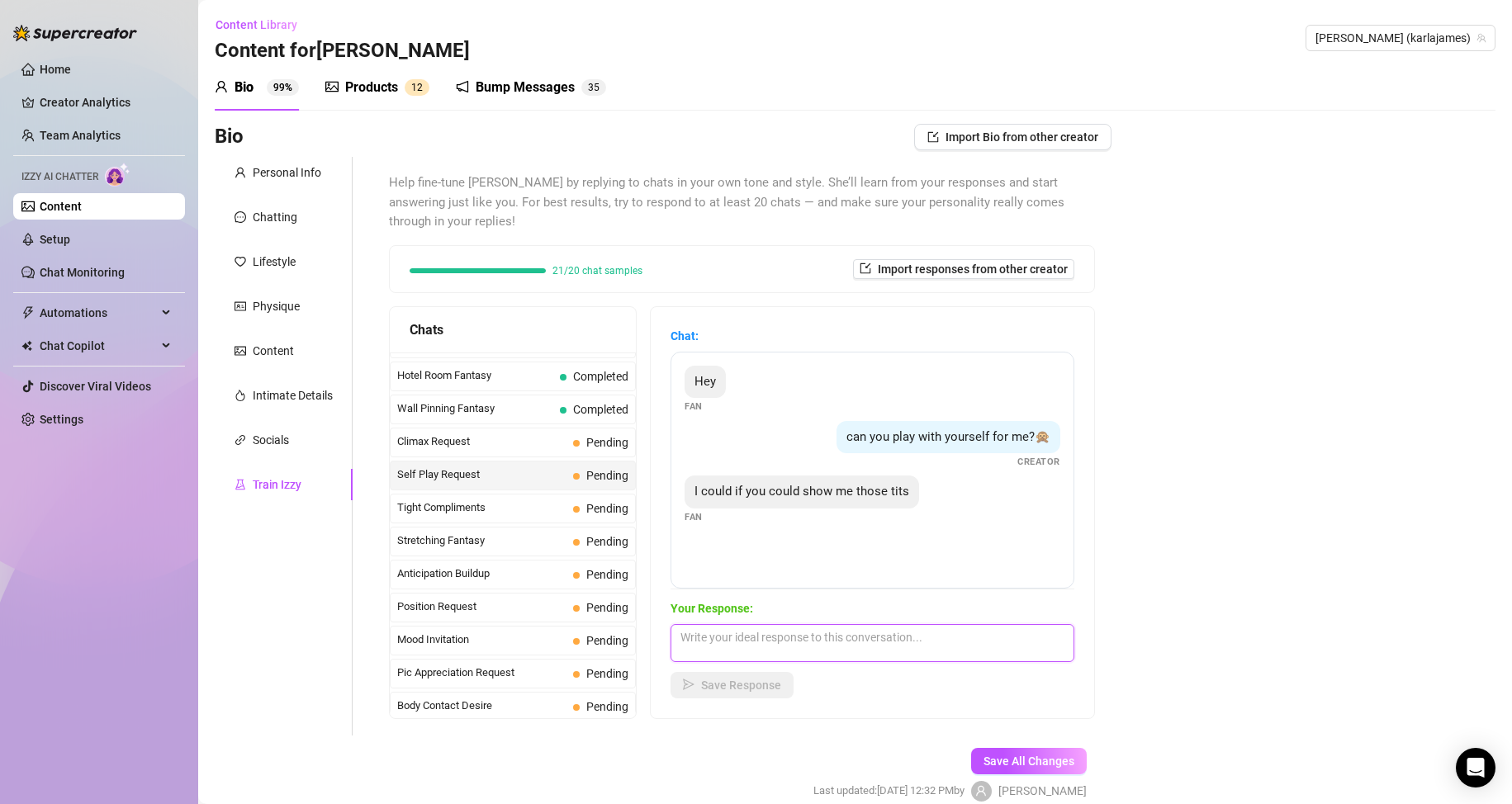
click at [806, 639] on textarea at bounding box center [872, 643] width 404 height 38
type textarea "Your wish is my command darling!"
click at [746, 675] on button "Save Response" at bounding box center [731, 685] width 123 height 26
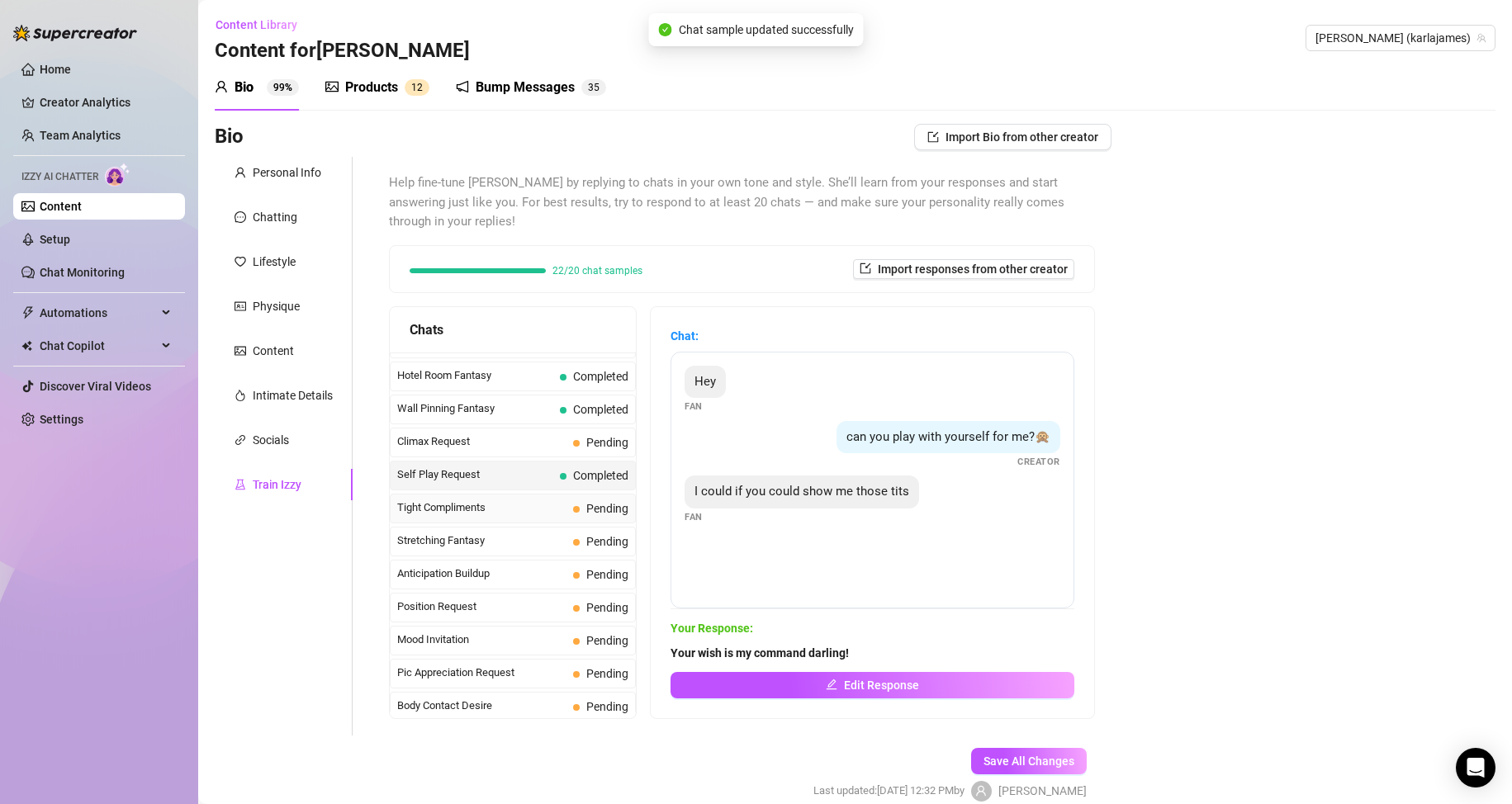
click at [530, 497] on div "Tight Compliments Pending" at bounding box center [512, 509] width 246 height 30
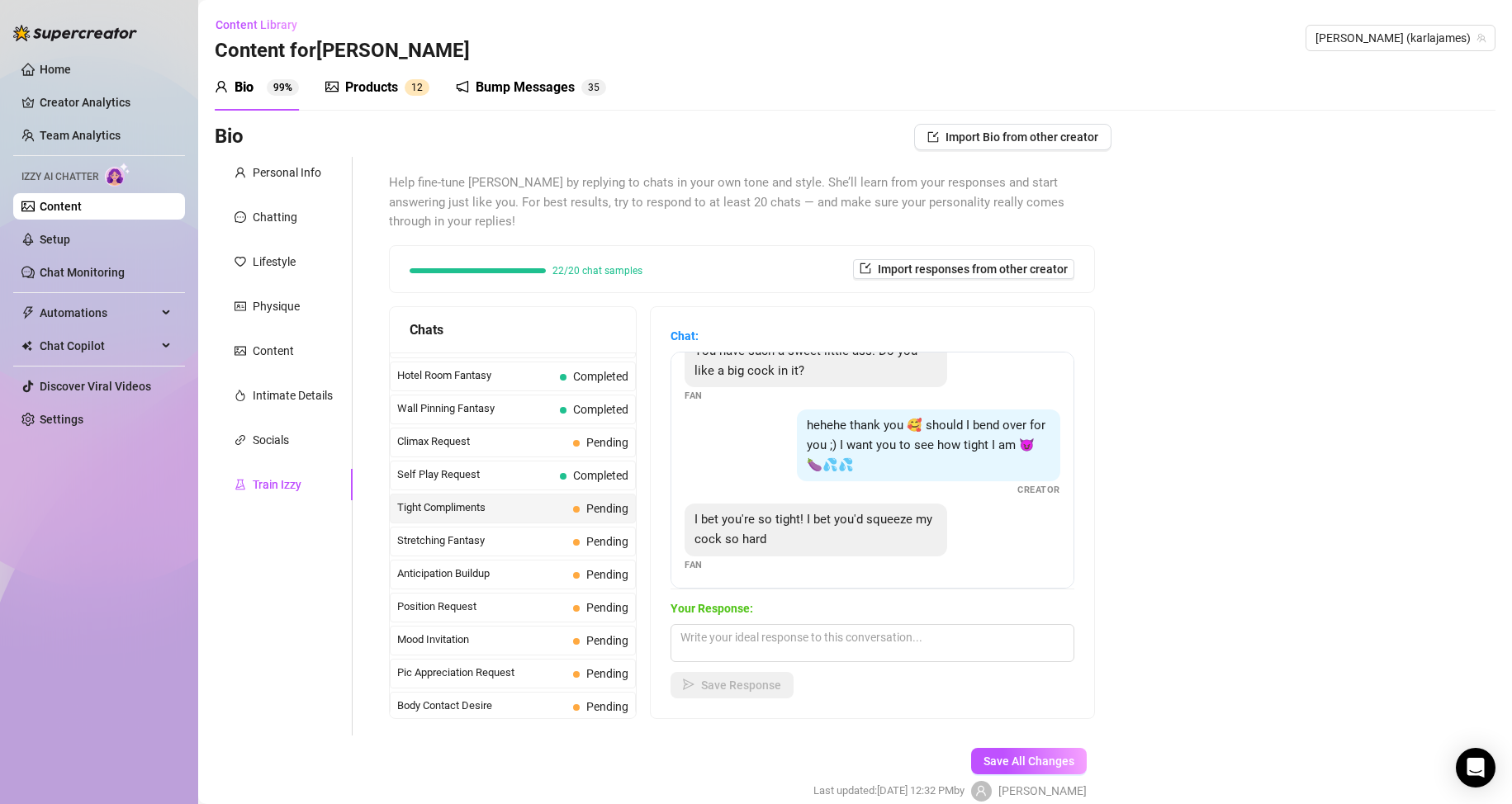
scroll to position [109, 0]
click at [757, 639] on textarea at bounding box center [872, 643] width 404 height 38
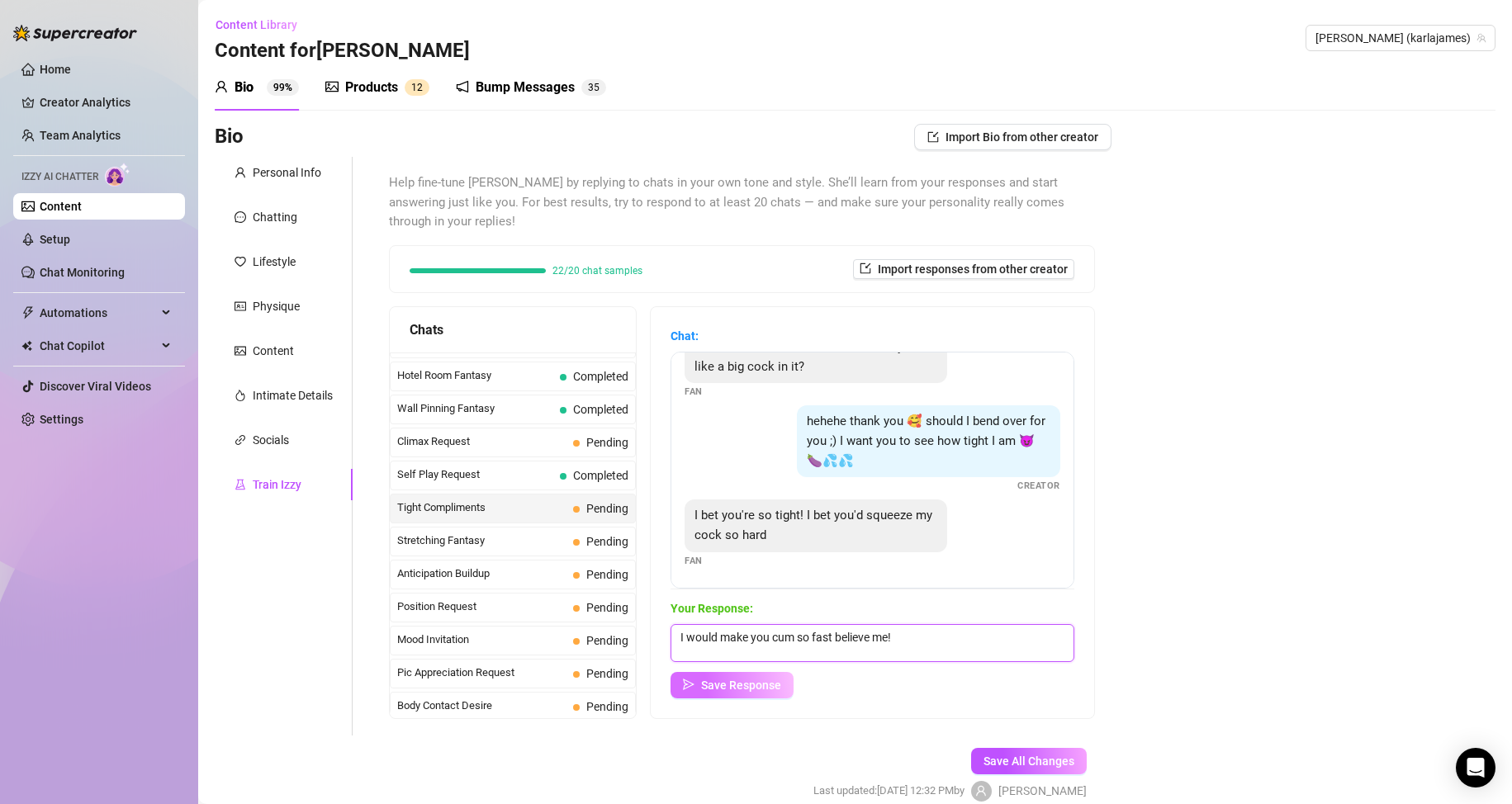
type textarea "I would make you cum so fast believe me!"
click at [748, 686] on span "Save Response" at bounding box center [740, 685] width 80 height 13
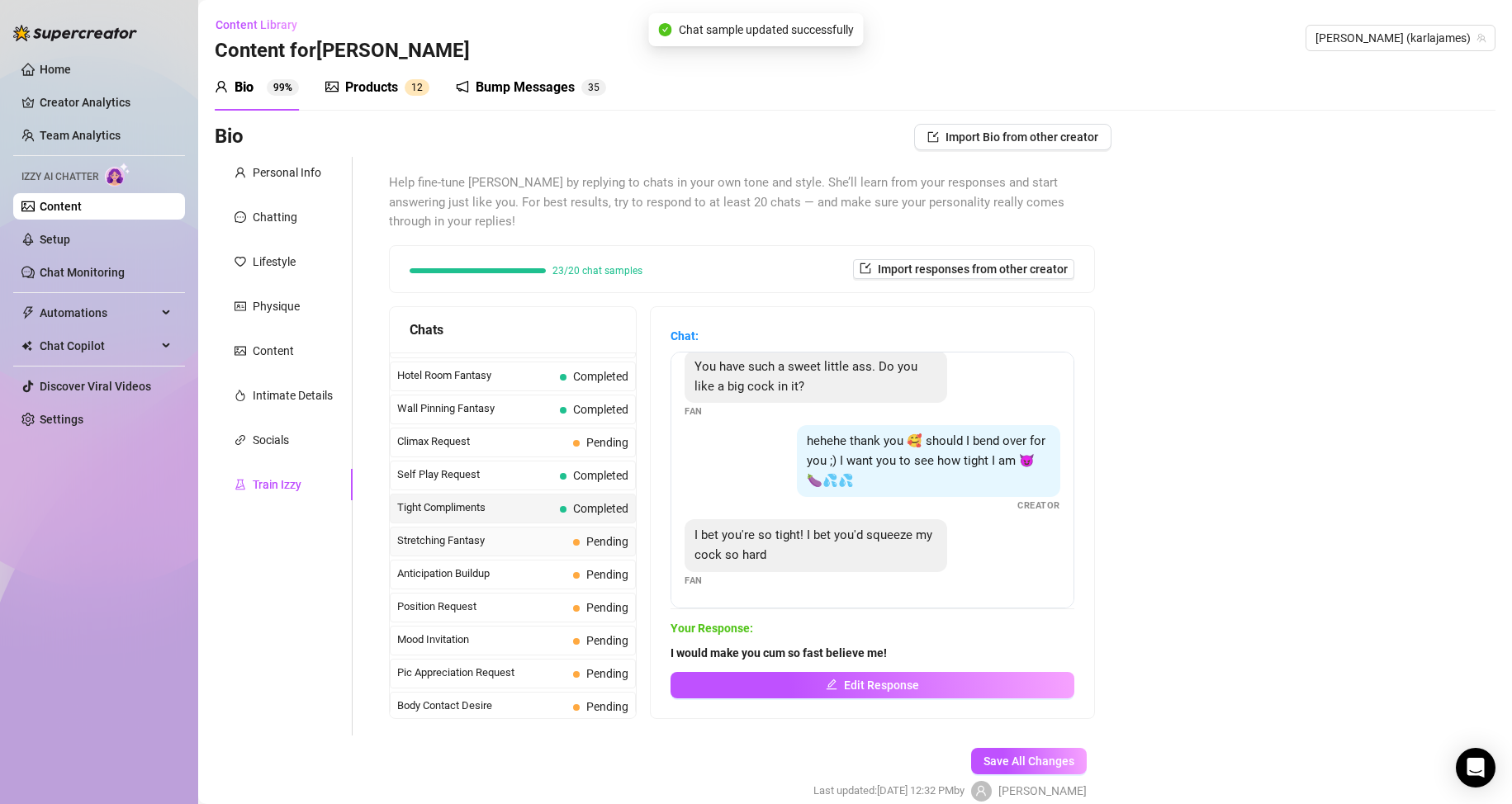
scroll to position [89, 0]
click at [527, 540] on span "Stretching Fantasy" at bounding box center [481, 540] width 169 height 17
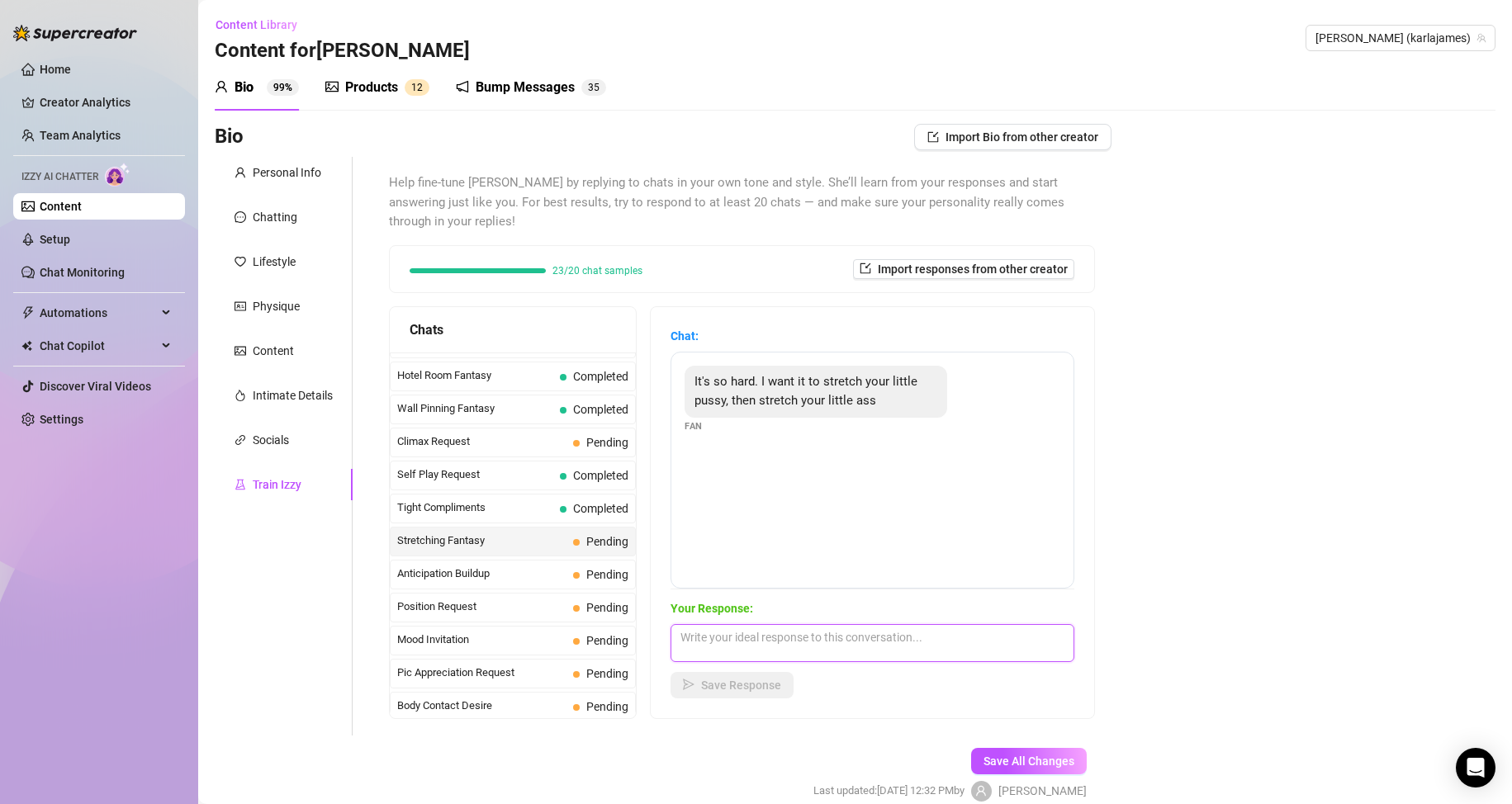
click at [715, 640] on textarea at bounding box center [872, 643] width 404 height 38
click at [524, 575] on span "Anticipation Buildup" at bounding box center [481, 574] width 169 height 17
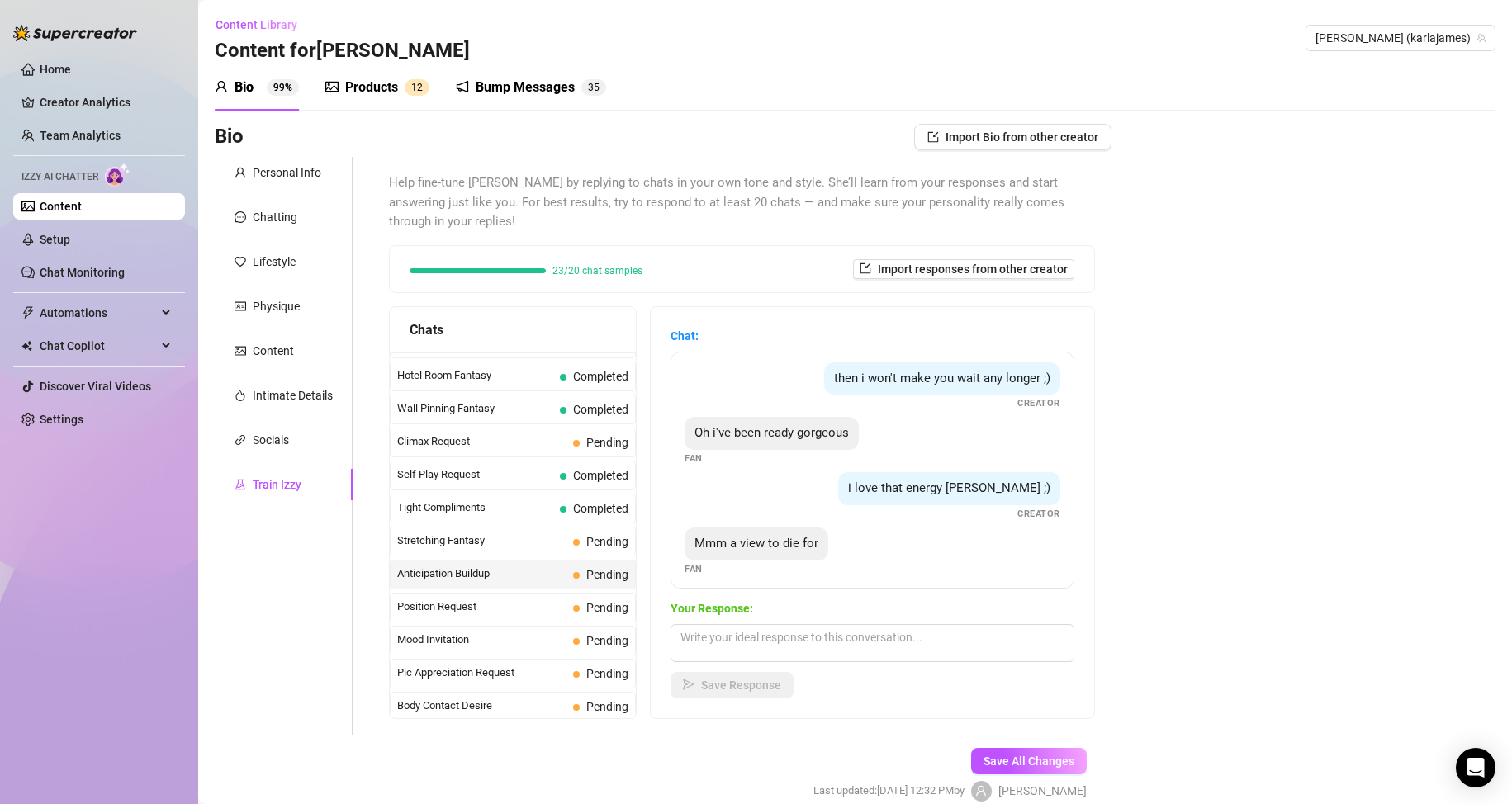
scroll to position [67, 0]
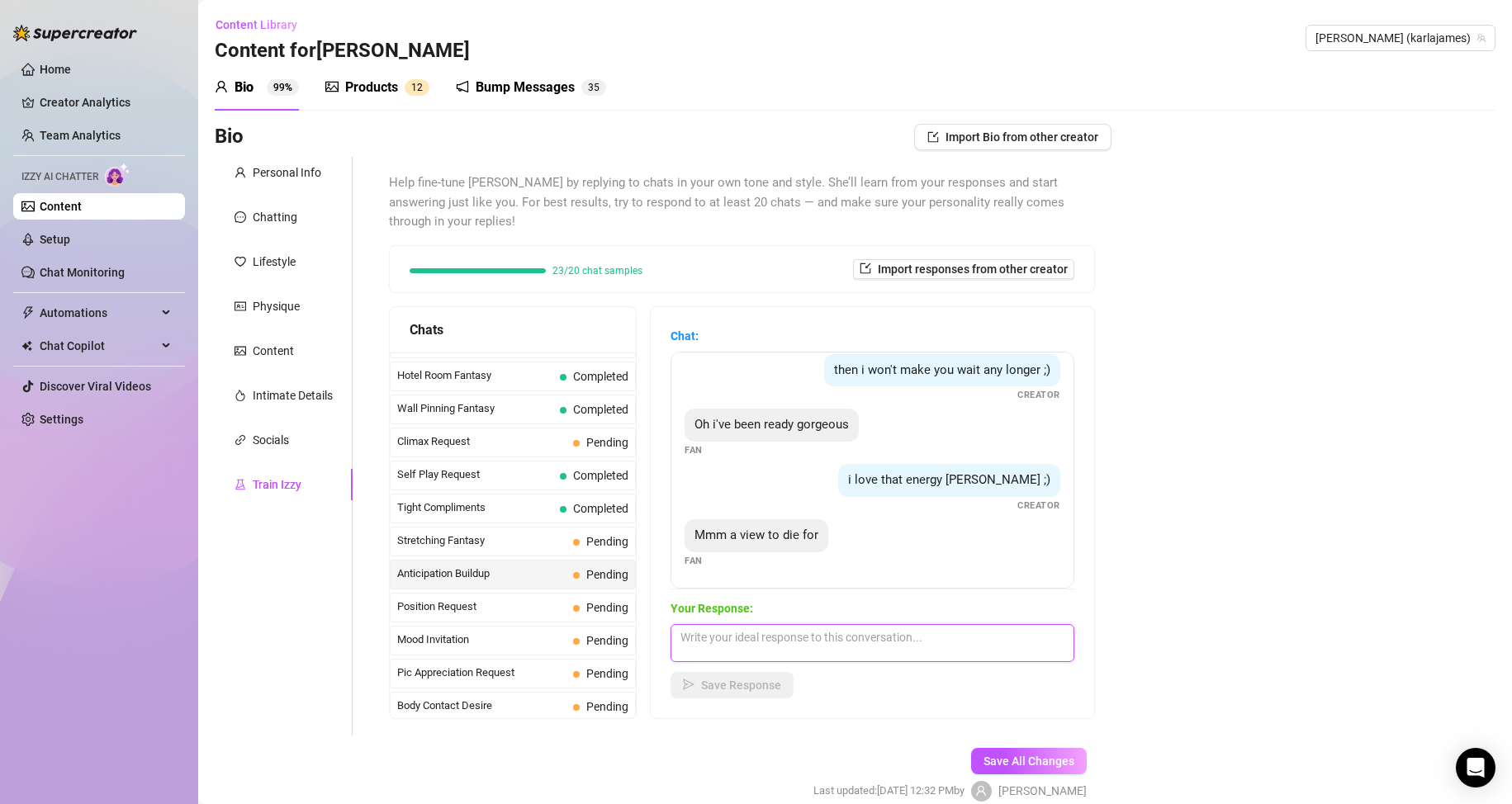
click at [787, 642] on textarea at bounding box center [872, 643] width 404 height 38
type textarea "Is your cock nice and hard for me? Are you stroking and playing with it?"
click at [770, 680] on span "Save Response" at bounding box center [740, 685] width 80 height 13
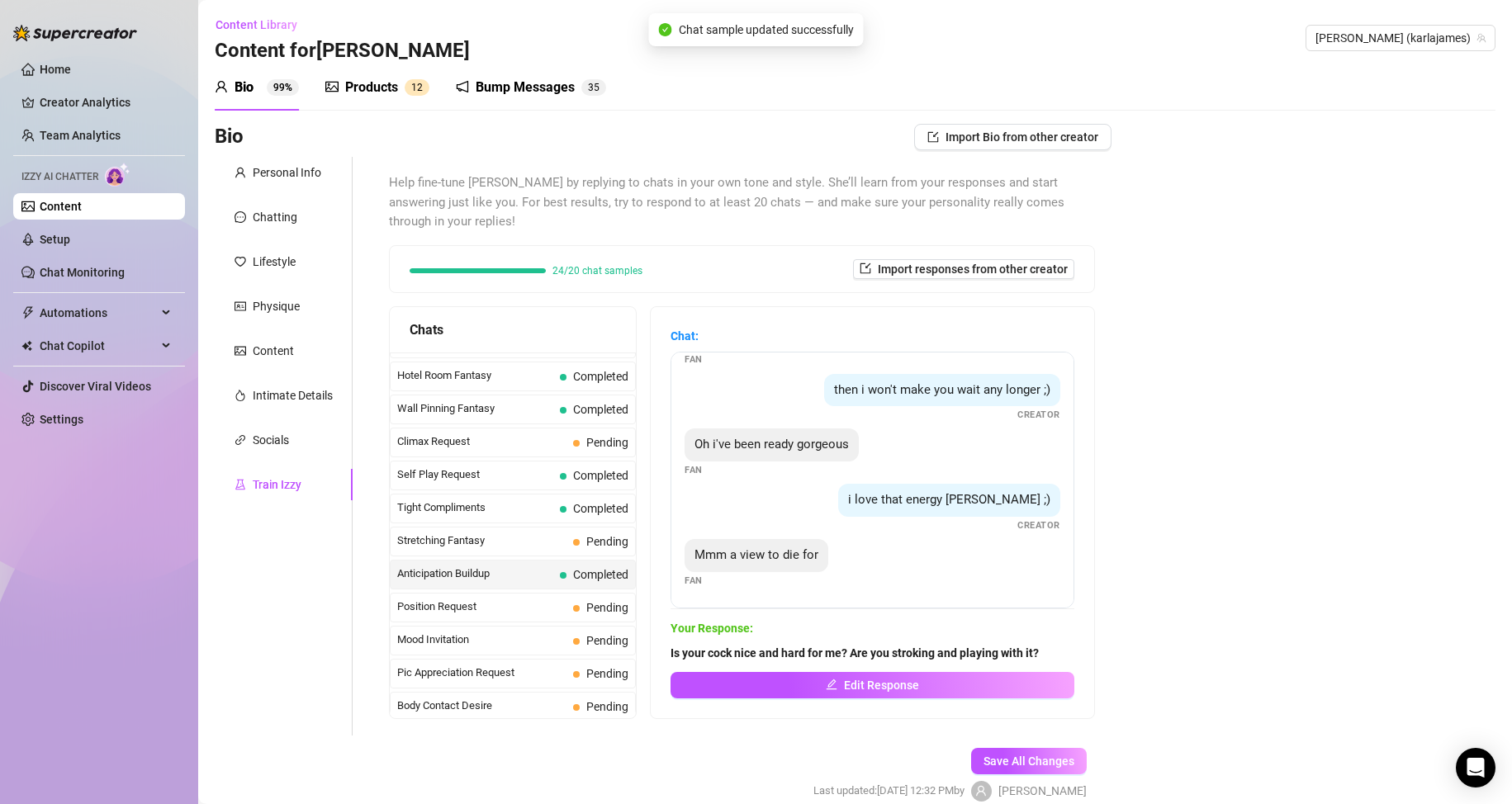
scroll to position [47, 0]
click at [510, 600] on span "Position Request" at bounding box center [481, 606] width 169 height 17
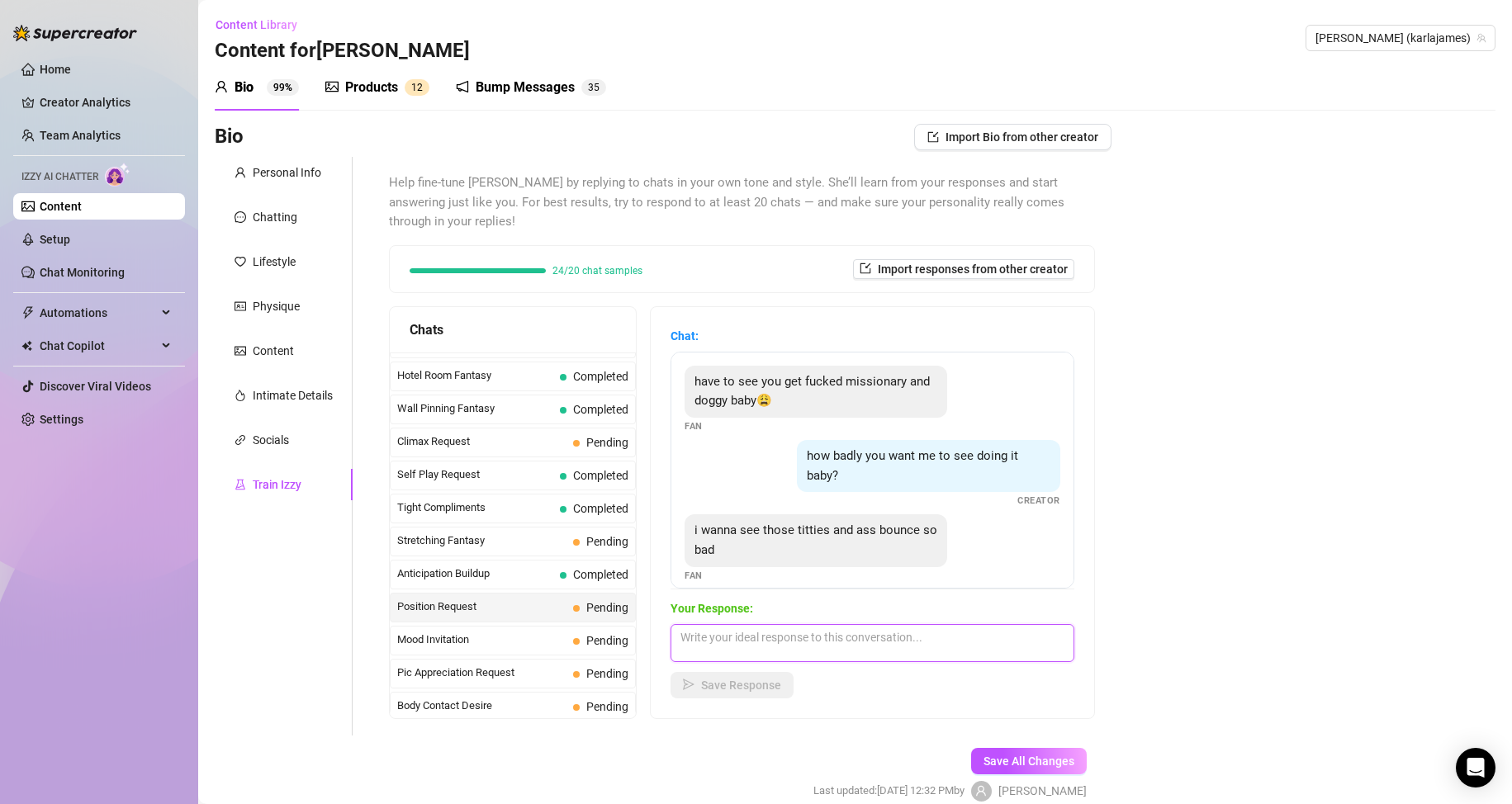
click at [763, 629] on textarea at bounding box center [872, 643] width 404 height 38
click at [489, 637] on span "Mood Invitation" at bounding box center [481, 639] width 169 height 17
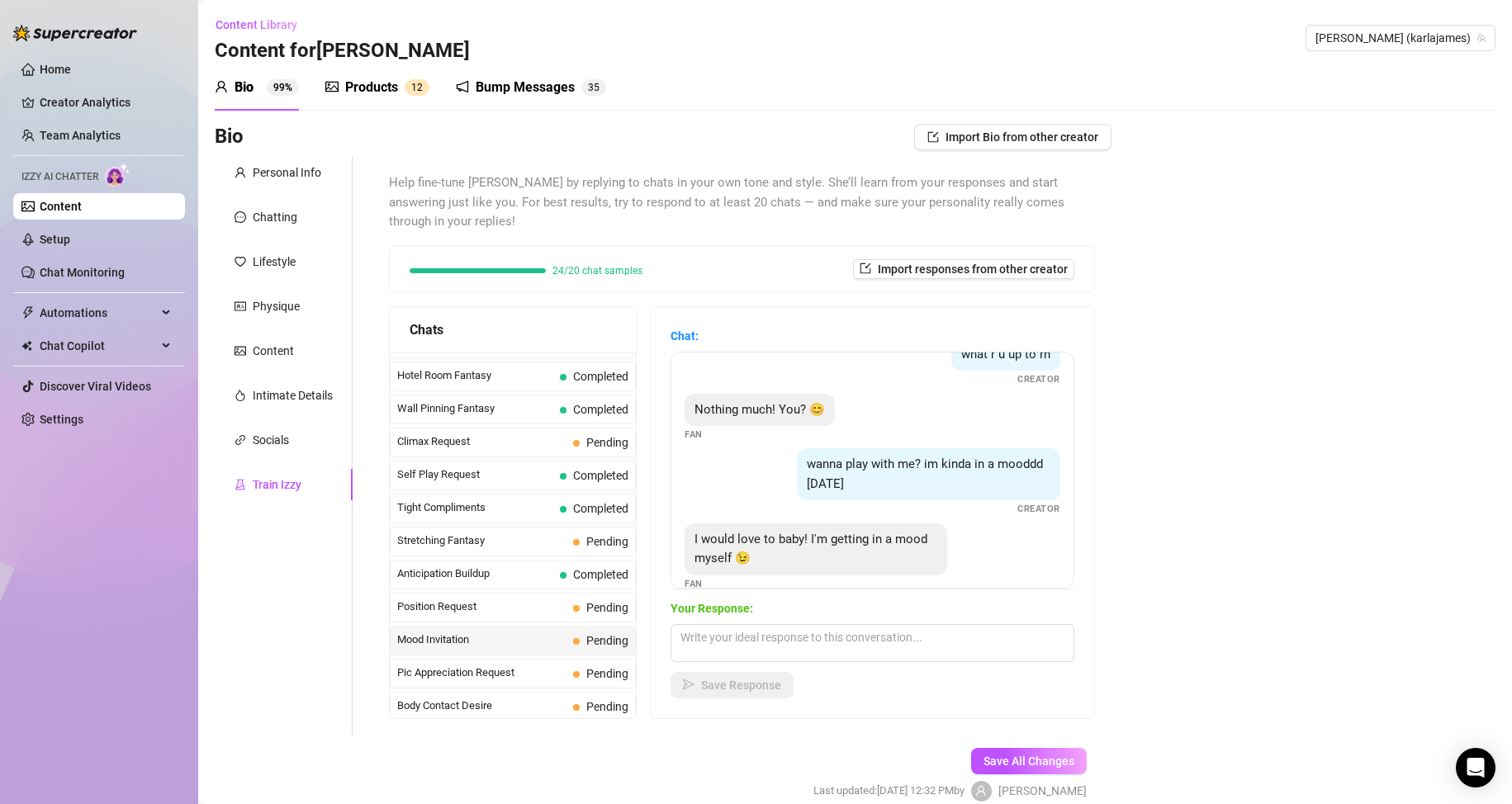
scroll to position [51, 0]
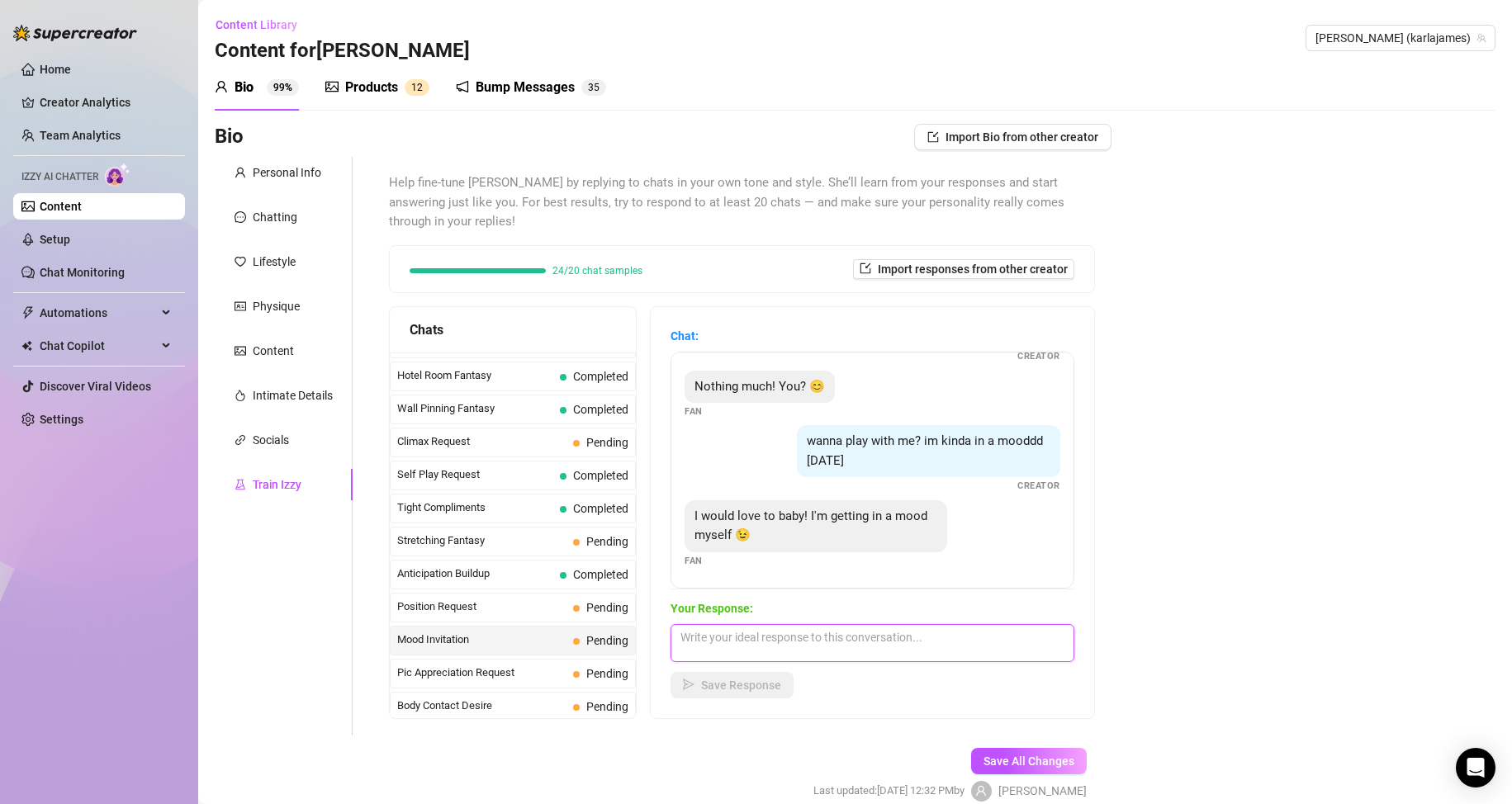
click at [760, 633] on textarea at bounding box center [872, 643] width 404 height 38
type textarea "A"
type textarea "Oh I like the sound of that! Are you in the mood to stroke your cock for me? I …"
click at [752, 685] on span "Save Response" at bounding box center [740, 685] width 80 height 13
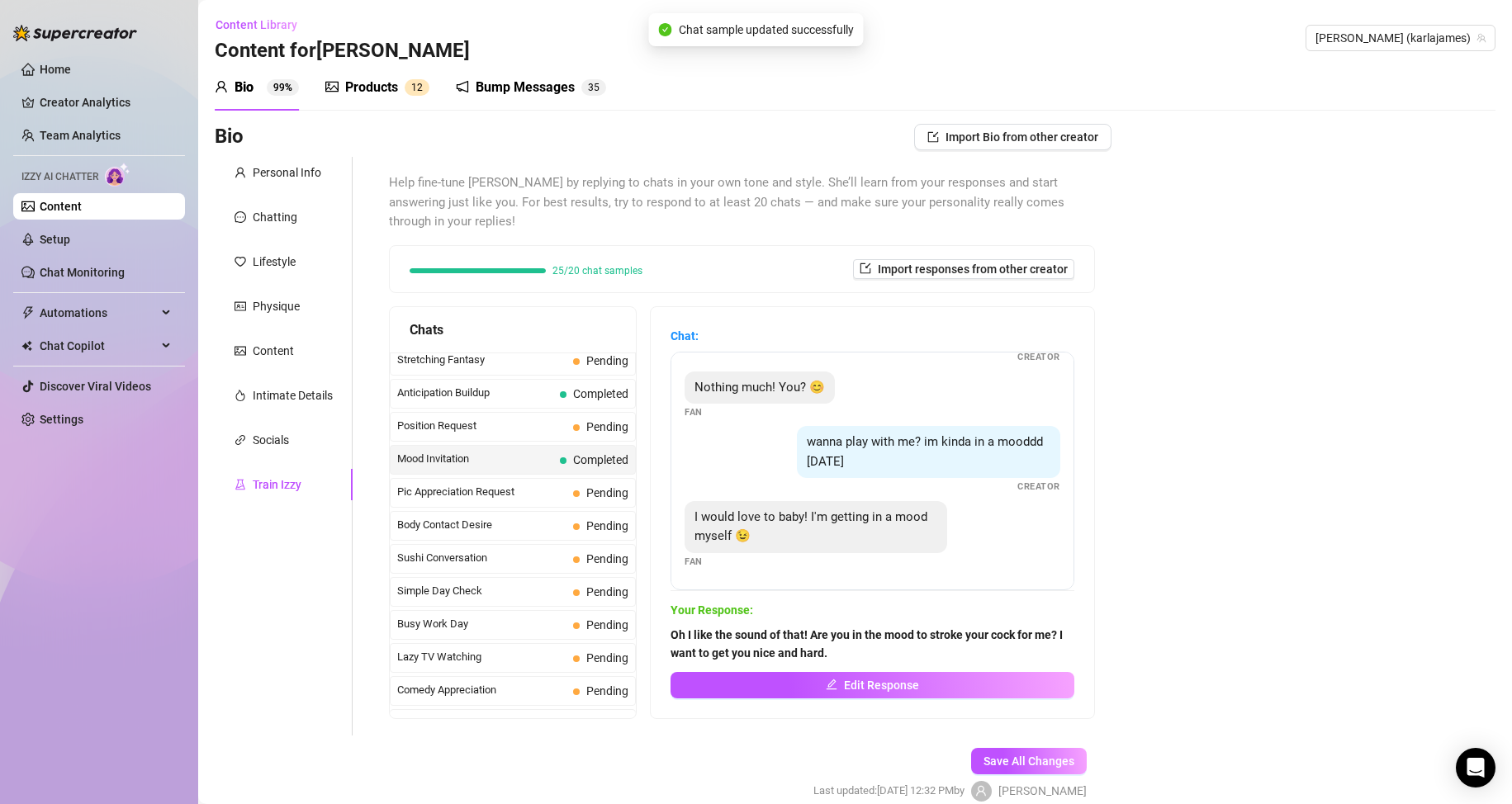
scroll to position [898, 0]
click at [490, 455] on span "Pic Appreciation Request" at bounding box center [481, 460] width 169 height 17
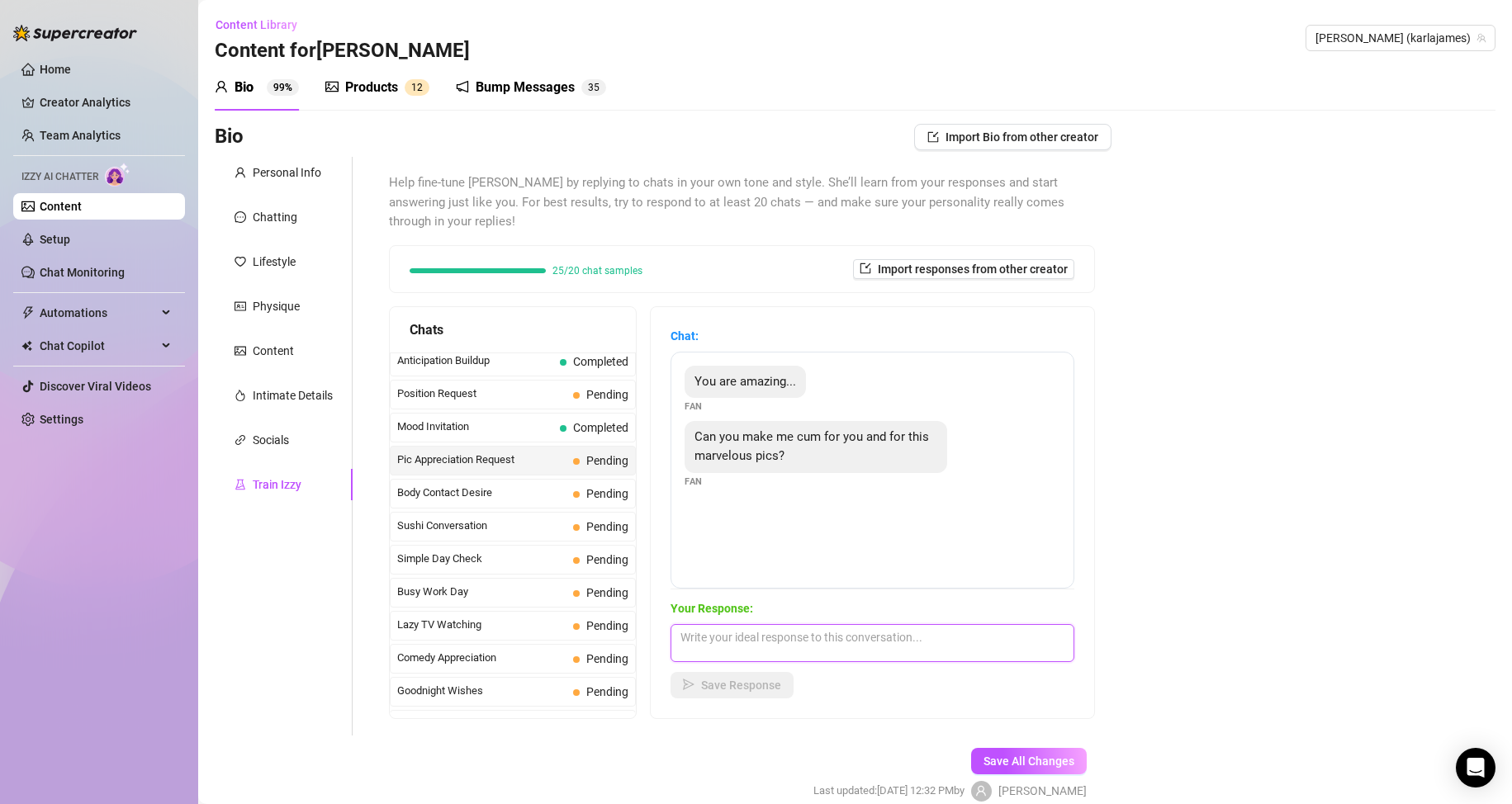
click at [741, 638] on textarea at bounding box center [872, 643] width 404 height 38
type textarea "Yes baby, Stroke that dick for me and show me how hard I make you"
click at [780, 685] on span "Save Response" at bounding box center [740, 685] width 80 height 13
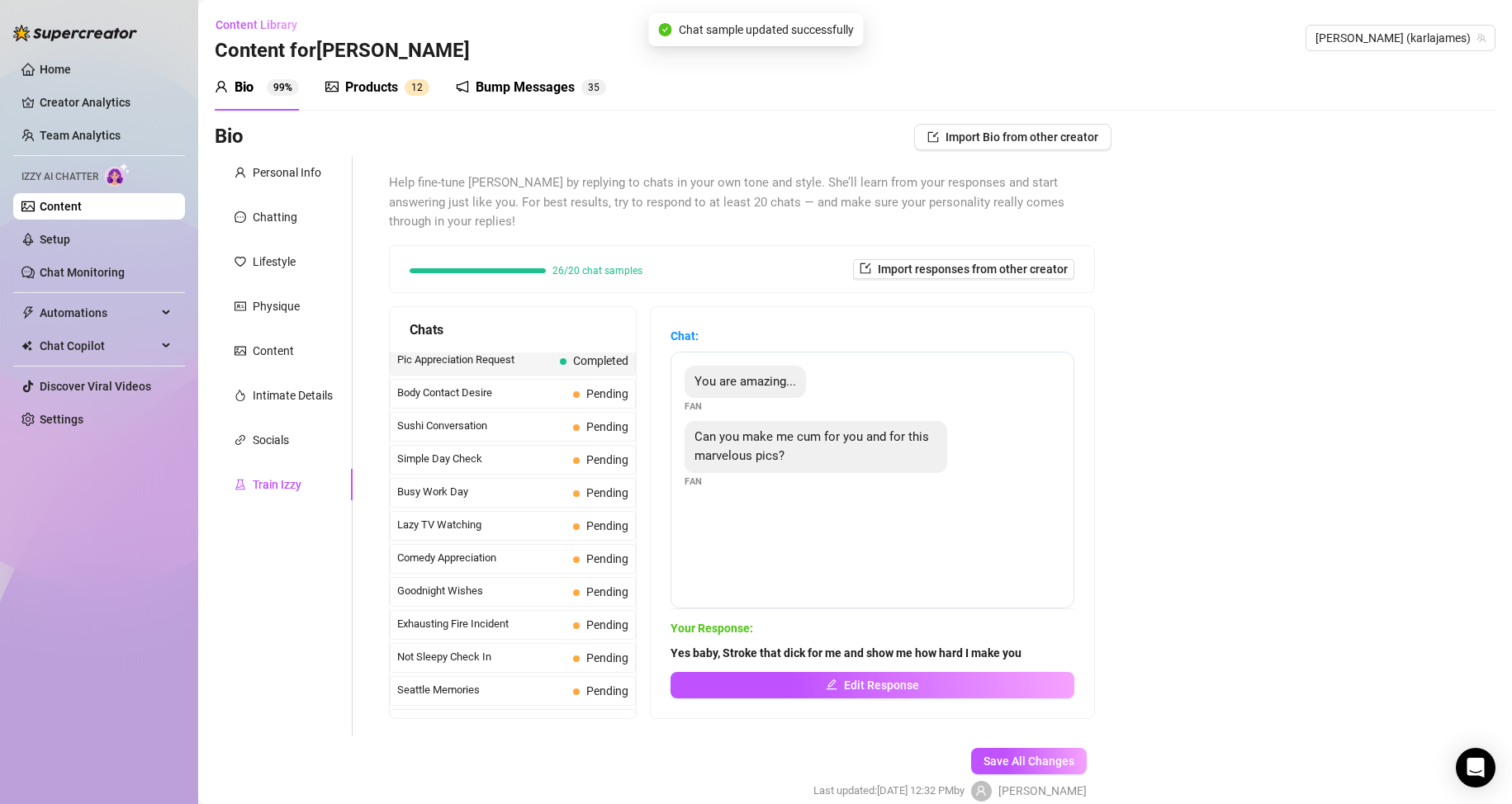
scroll to position [1001, 0]
click at [506, 390] on span "Body Contact Desire" at bounding box center [481, 389] width 169 height 17
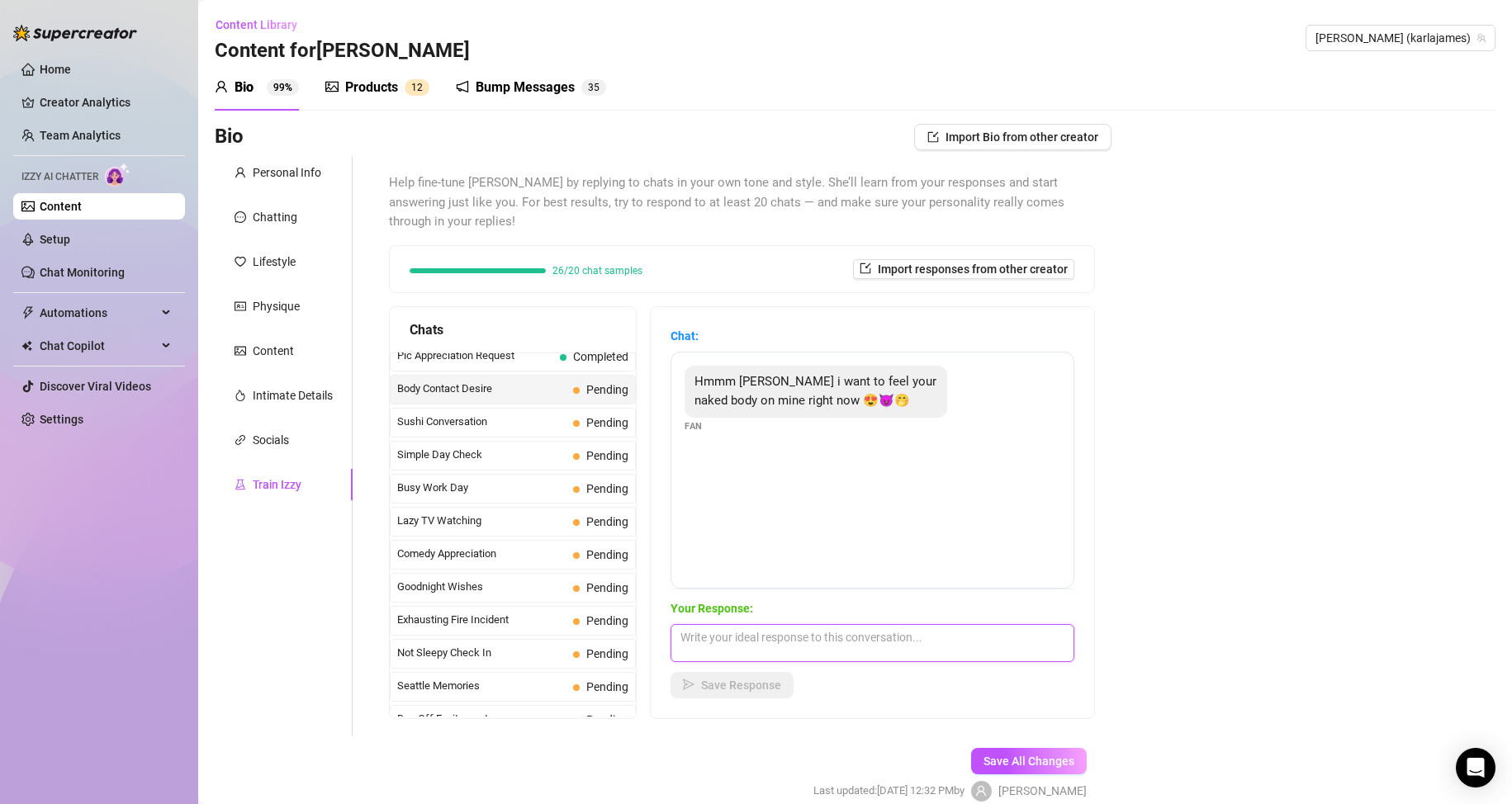
click at [774, 648] on textarea at bounding box center [872, 643] width 404 height 38
click at [915, 643] on textarea "Are you sure you could handle the excitment babe?" at bounding box center [872, 643] width 404 height 38
click at [925, 654] on textarea "Are you sure you could handle the excitment babe?" at bounding box center [872, 643] width 404 height 38
click at [986, 635] on textarea "Are you sure you could handle the excitement babe?" at bounding box center [872, 643] width 404 height 38
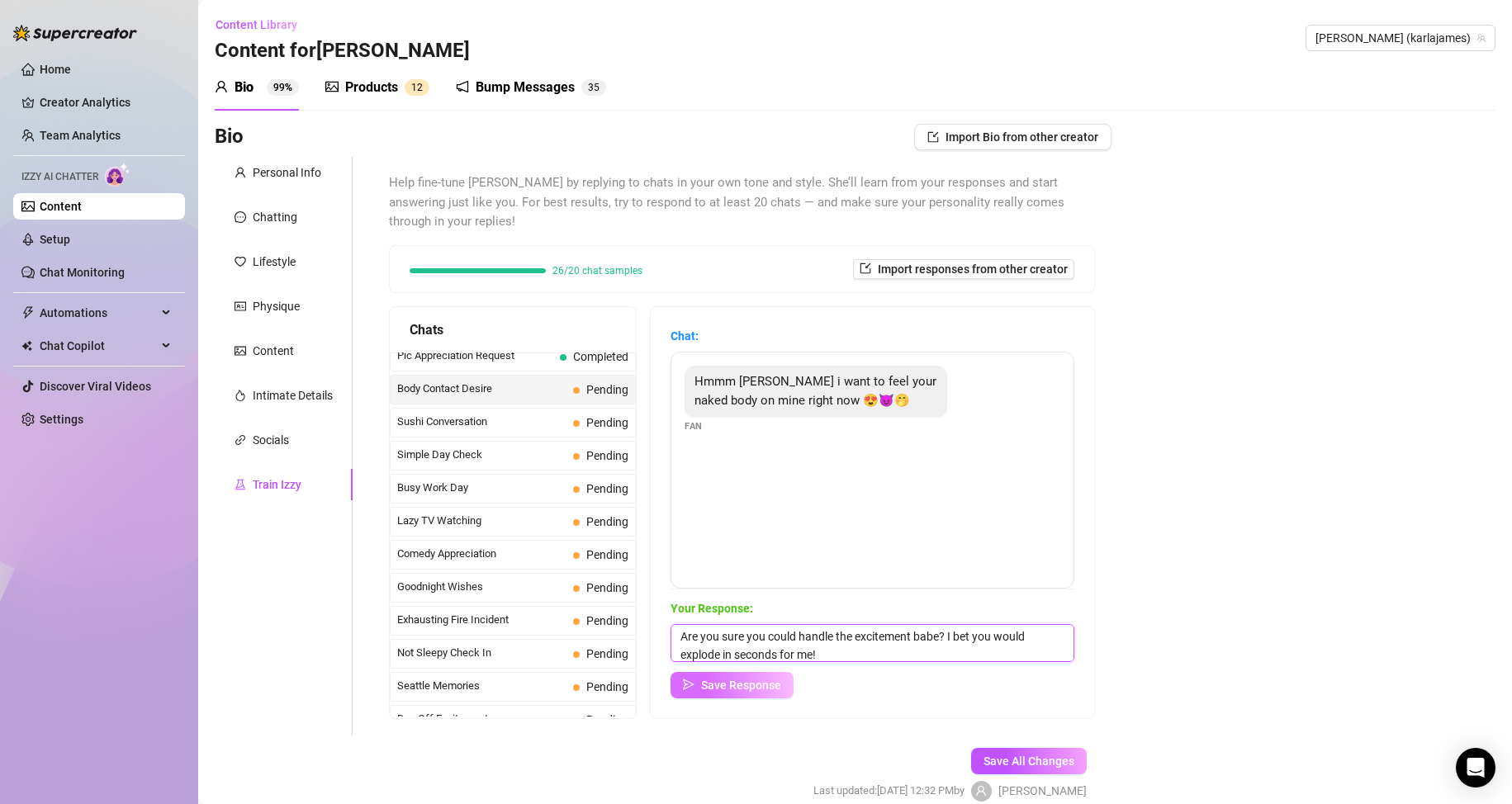
type textarea "Are you sure you could handle the excitement babe? I bet you would explode in s…"
click at [762, 681] on span "Save Response" at bounding box center [740, 685] width 80 height 13
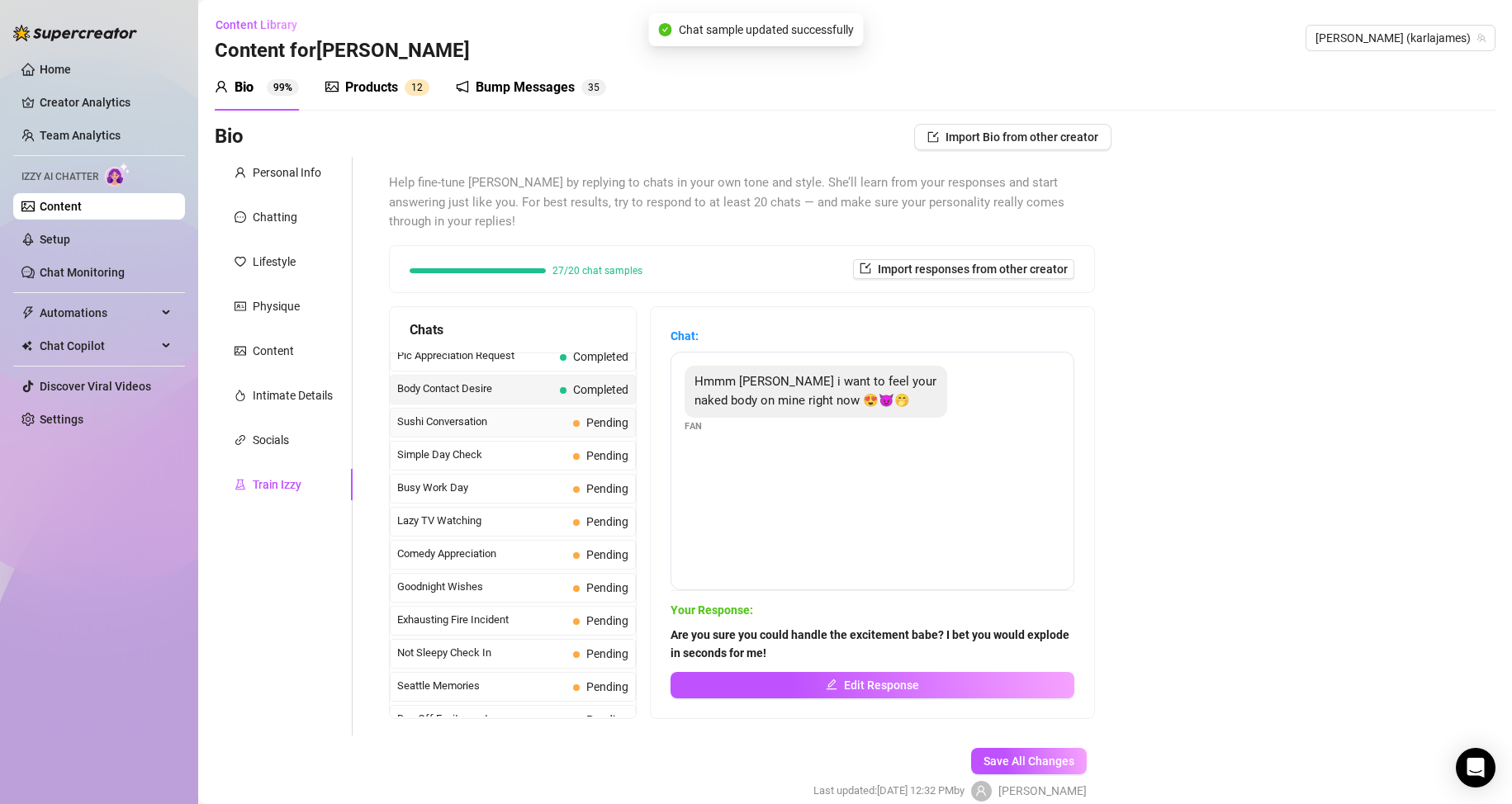
click at [496, 421] on span "Sushi Conversation" at bounding box center [481, 421] width 169 height 17
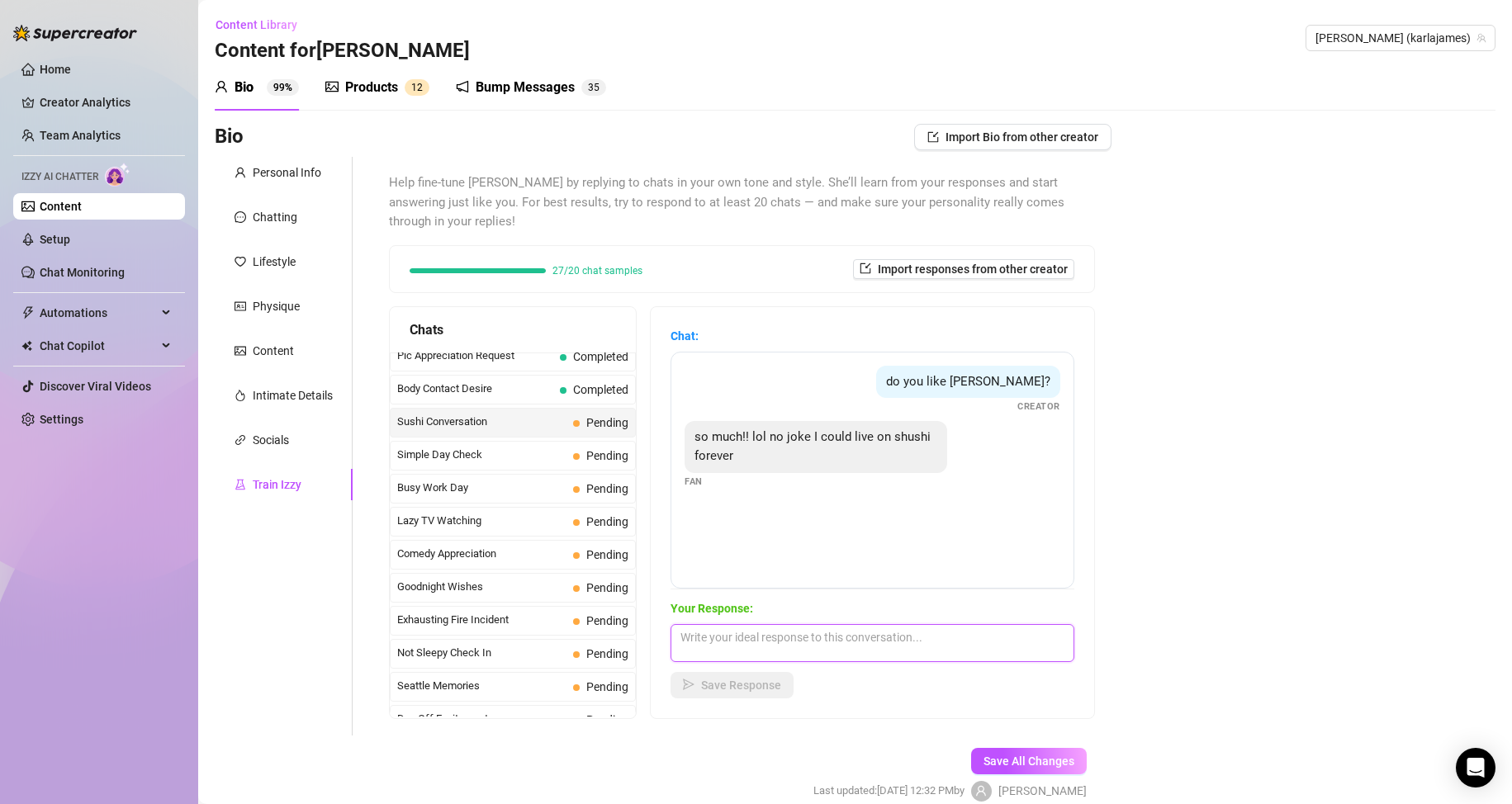
click at [714, 638] on textarea at bounding box center [872, 643] width 404 height 38
type textarea "N"
type textarea "I'm not a sushi fan. I love garlic prawns but I don't eat a lot of fish."
click at [746, 672] on button "Save Response" at bounding box center [731, 685] width 123 height 26
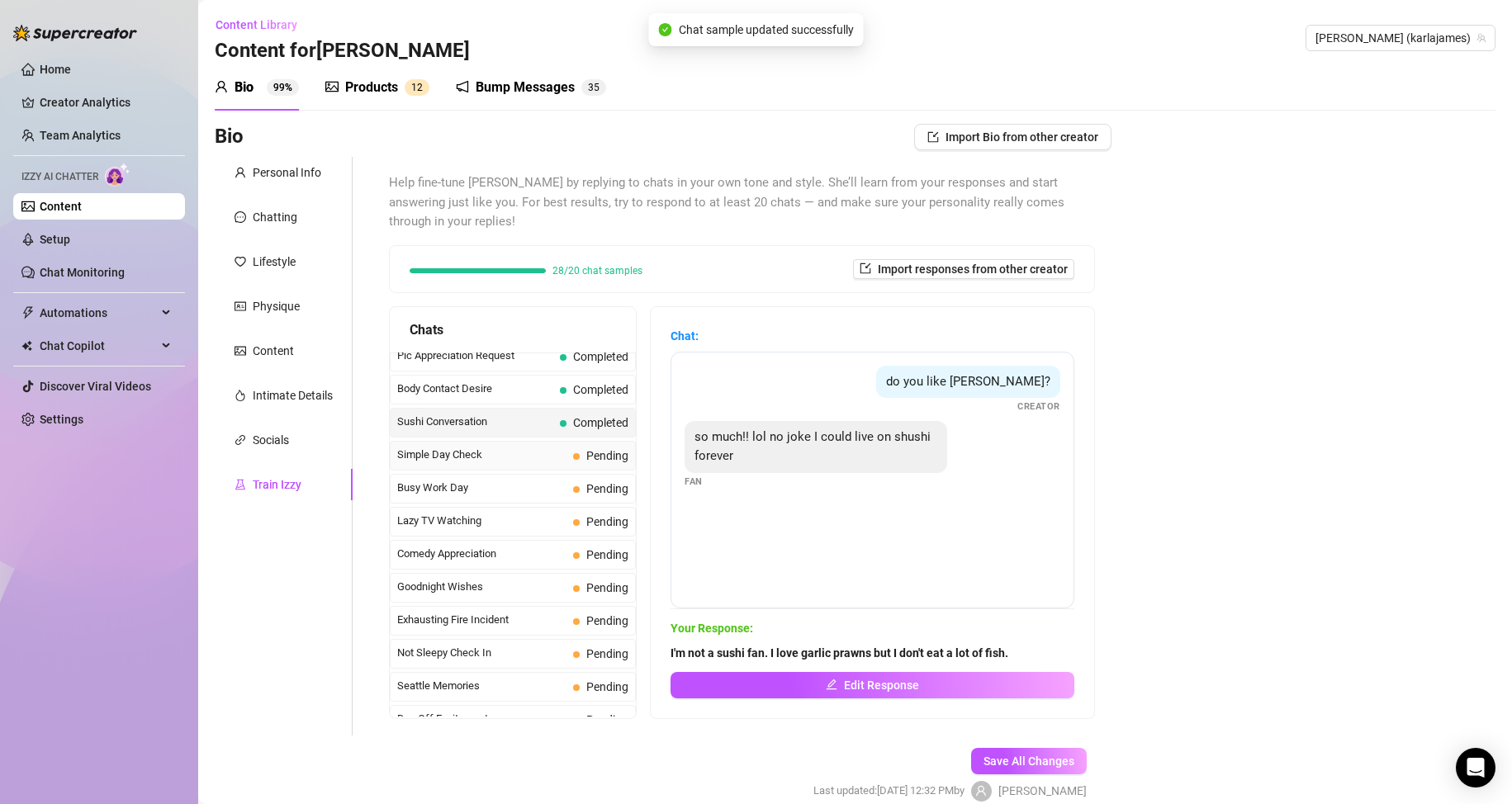
click at [487, 451] on span "Simple Day Check" at bounding box center [481, 455] width 169 height 17
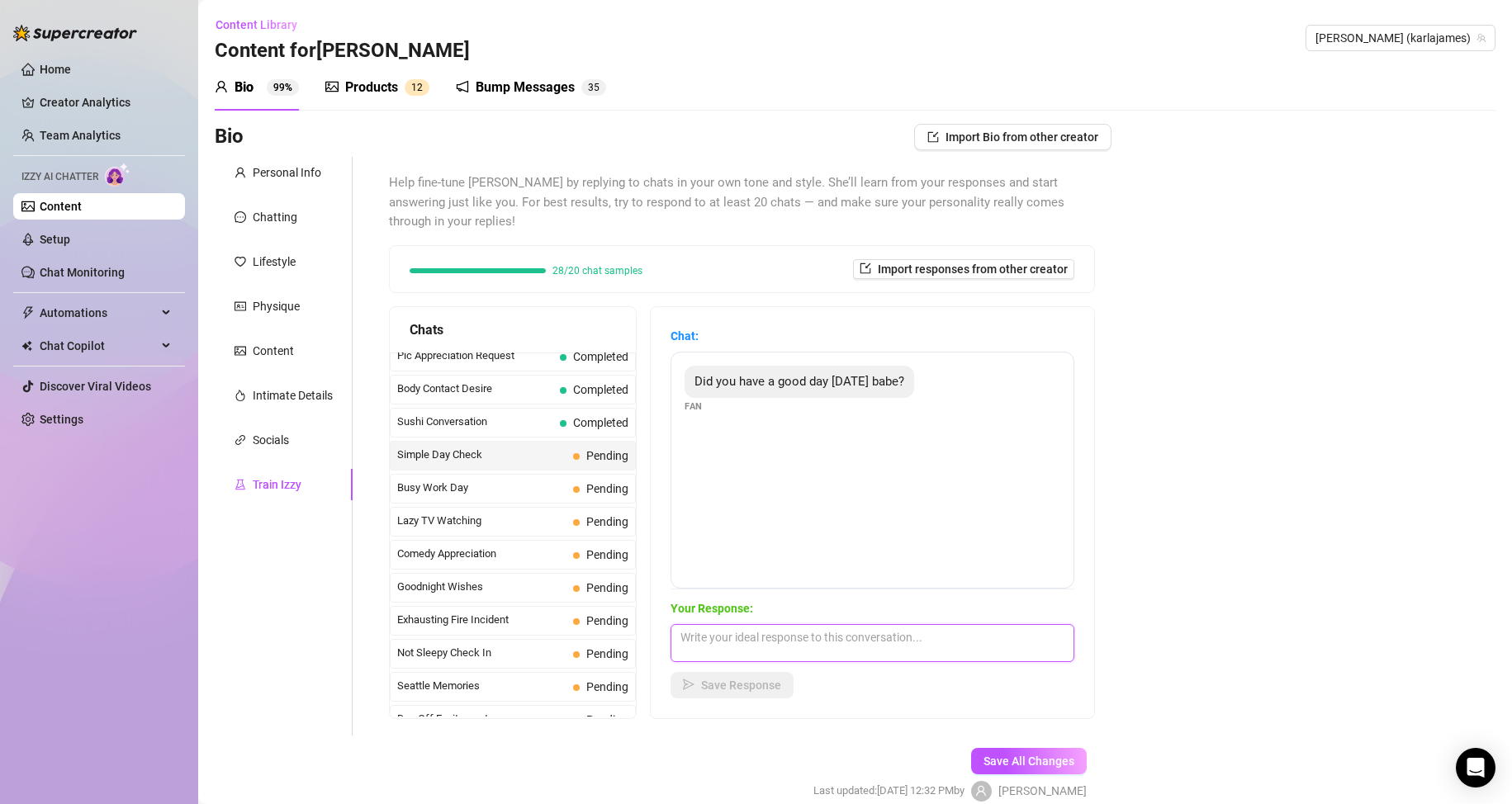
click at [778, 651] on textarea at bounding box center [872, 643] width 404 height 38
click at [892, 639] on textarea "Hey babe, Yeah, my day has been good thank you." at bounding box center [872, 643] width 404 height 38
click at [774, 638] on textarea "Hey babe, Yeah, my day has been good, thank you." at bounding box center [872, 643] width 404 height 38
click at [958, 634] on textarea "Hey babe, Yeah my day has been good, thank you." at bounding box center [872, 643] width 404 height 38
type textarea "Hey babe, Yeah my day has been good, thank you. How has your day been?"
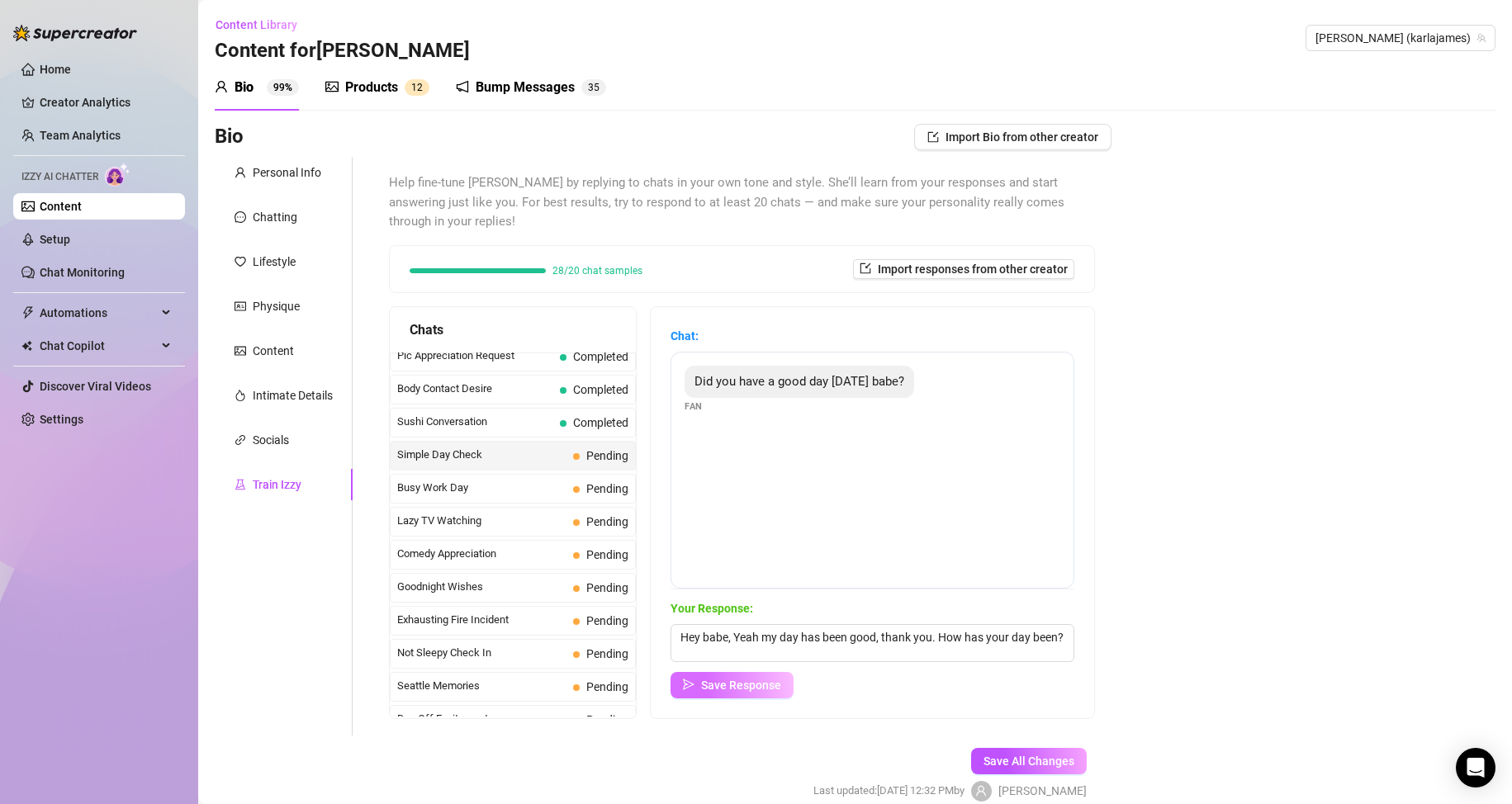
click at [770, 692] on button "Save Response" at bounding box center [731, 685] width 123 height 26
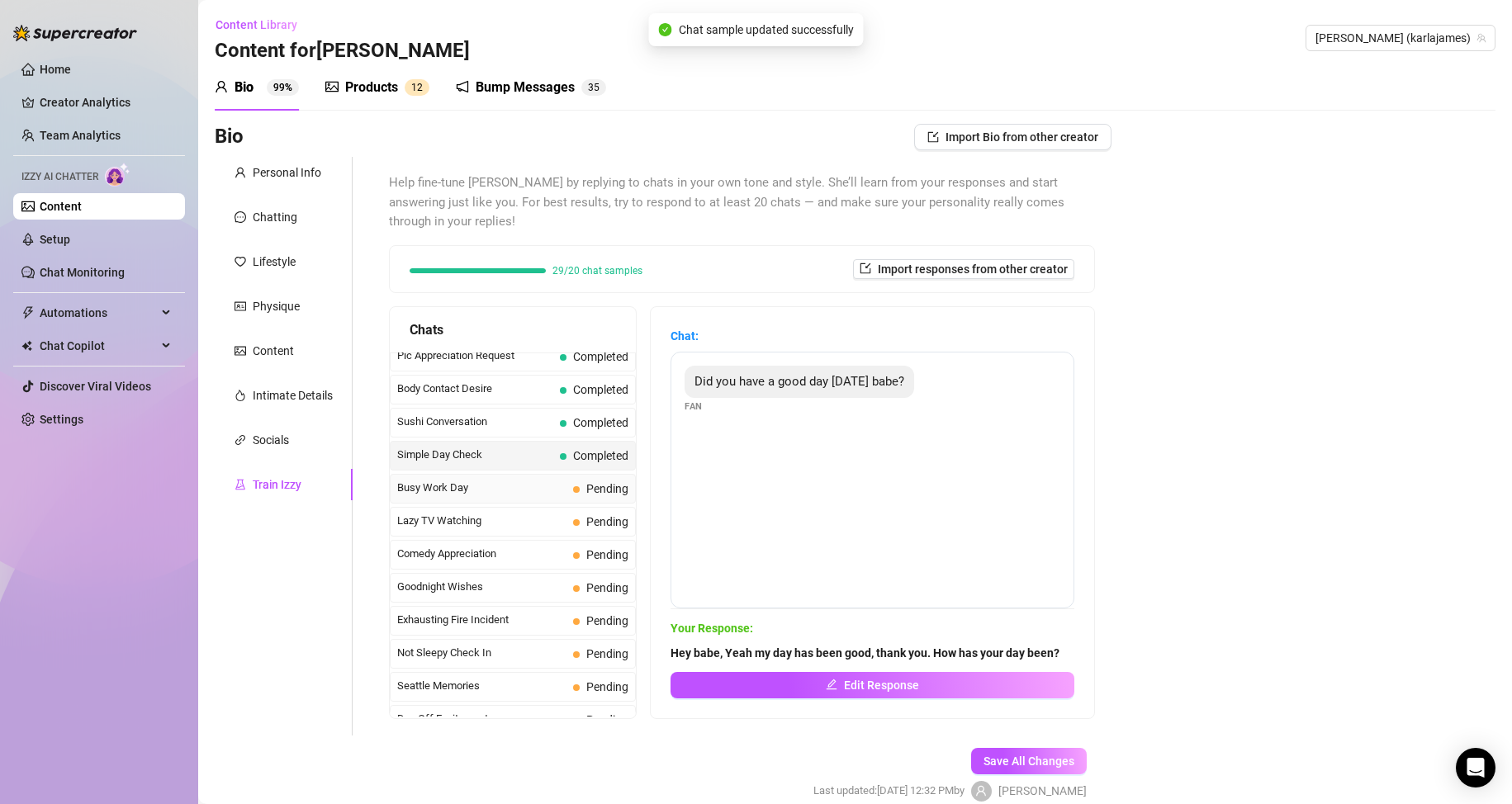
click at [508, 489] on span "Busy Work Day" at bounding box center [481, 488] width 169 height 17
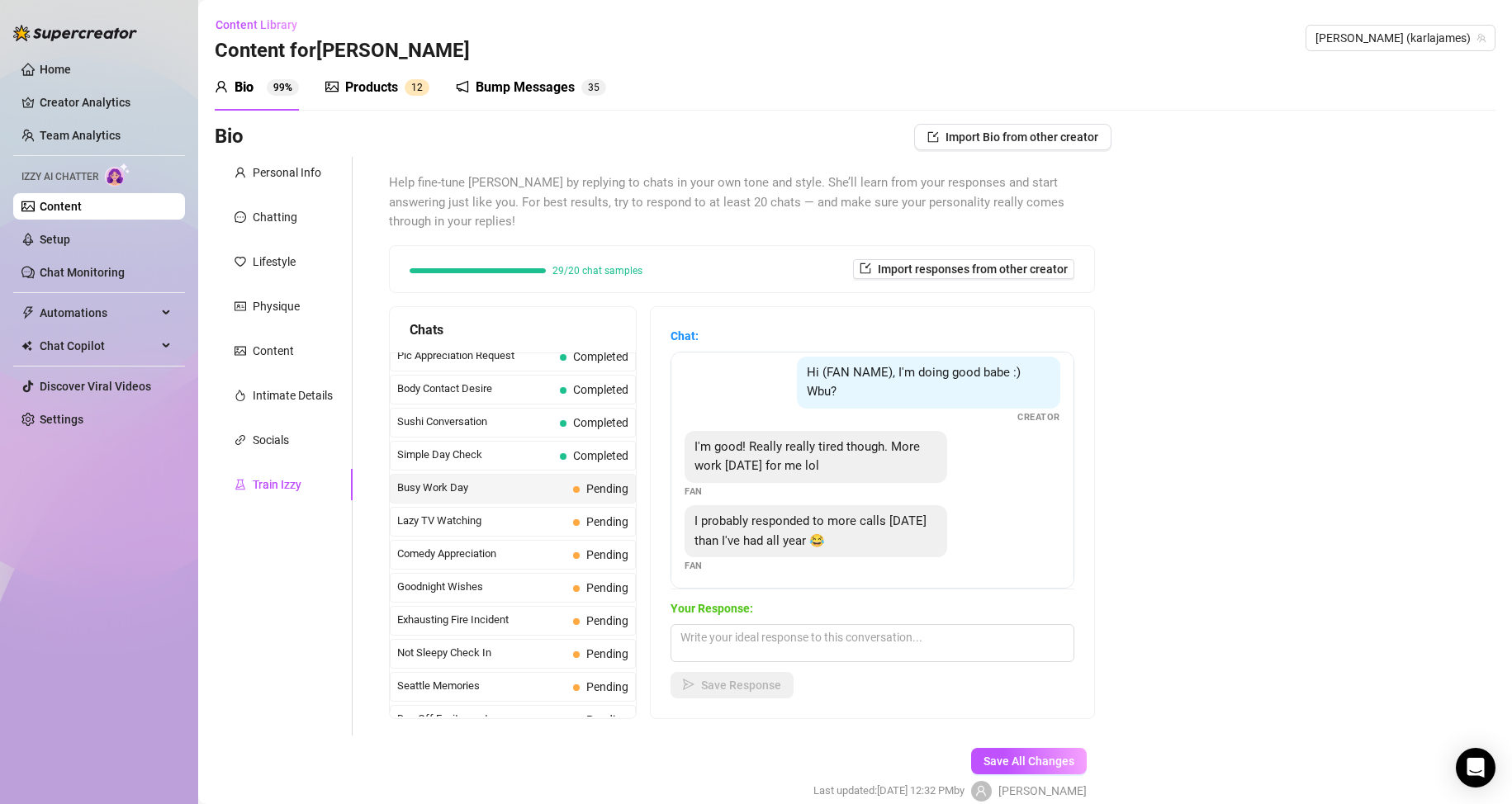
scroll to position [70, 0]
click at [757, 634] on textarea at bounding box center [872, 643] width 404 height 38
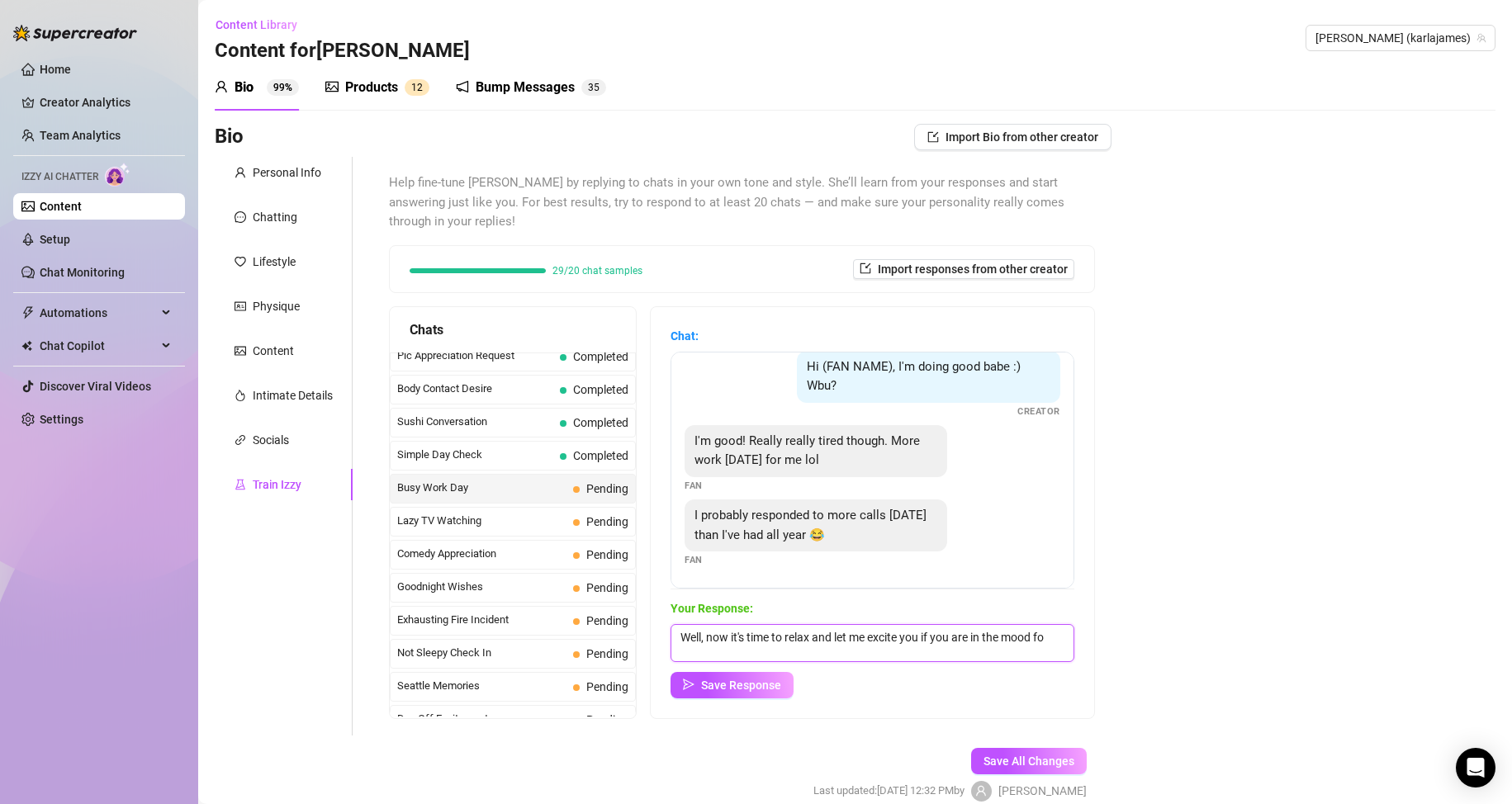
scroll to position [1, 0]
type textarea "Well, now it's time to relax and let me excite you if you are in the mood for i…"
click at [759, 690] on span "Save Response" at bounding box center [740, 685] width 80 height 13
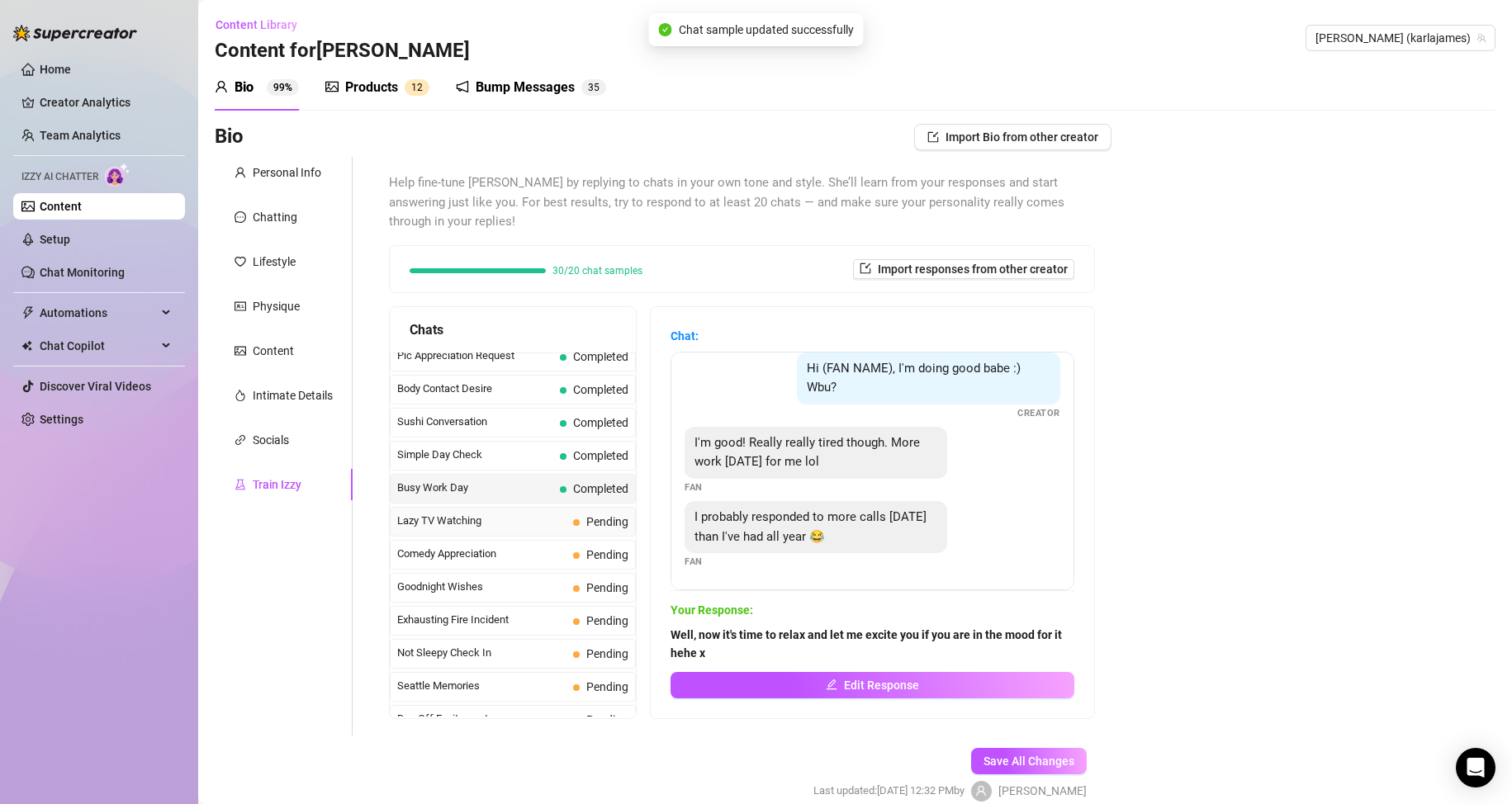
scroll to position [68, 0]
click at [514, 525] on span "Lazy TV Watching" at bounding box center [481, 520] width 169 height 17
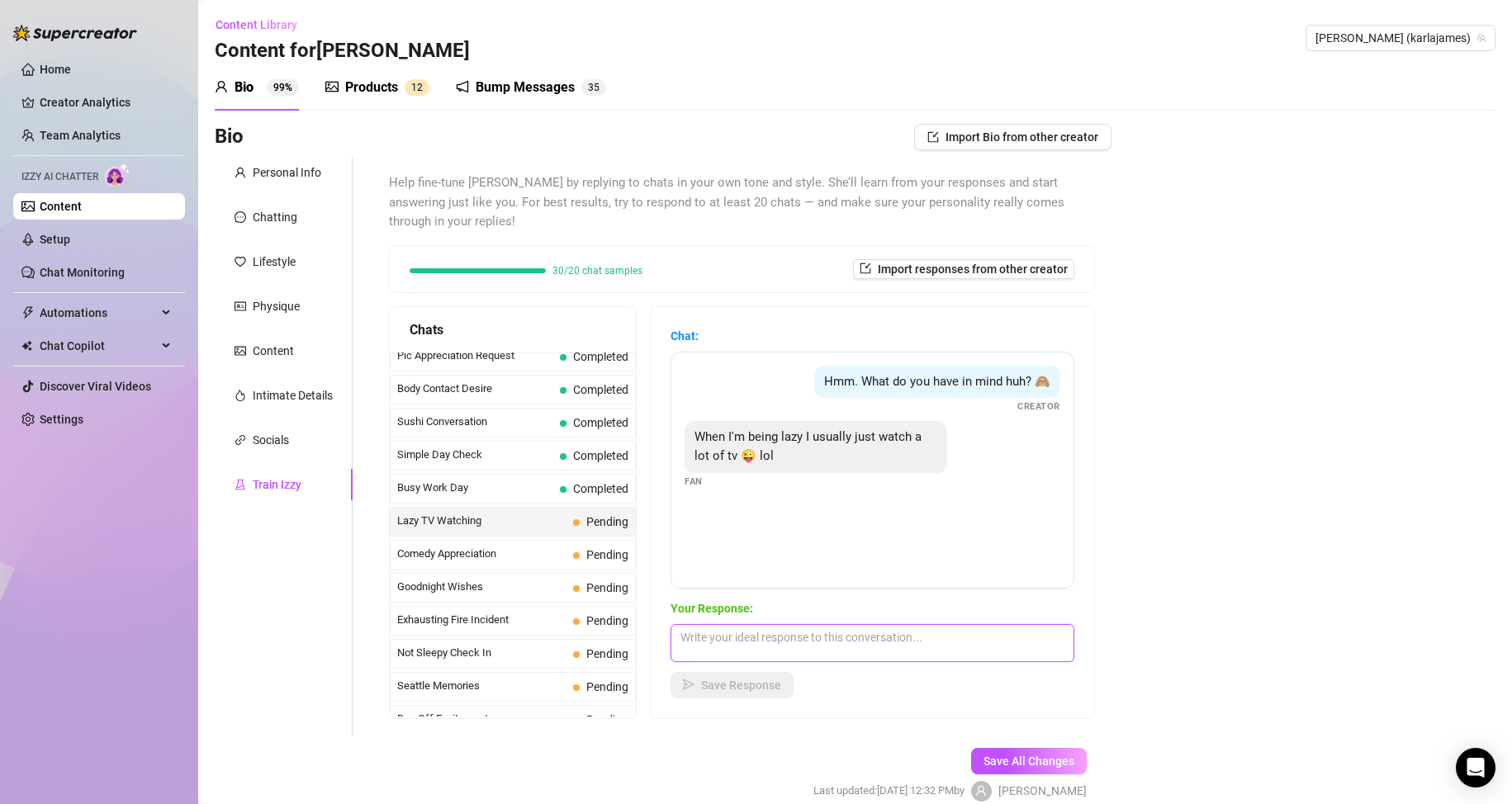
click at [738, 639] on textarea at bounding box center [872, 643] width 404 height 38
type textarea "TV is boring. It's time to watch me instead hehe. TV can't get you all hot and …"
click at [781, 685] on span "Save Response" at bounding box center [740, 685] width 80 height 13
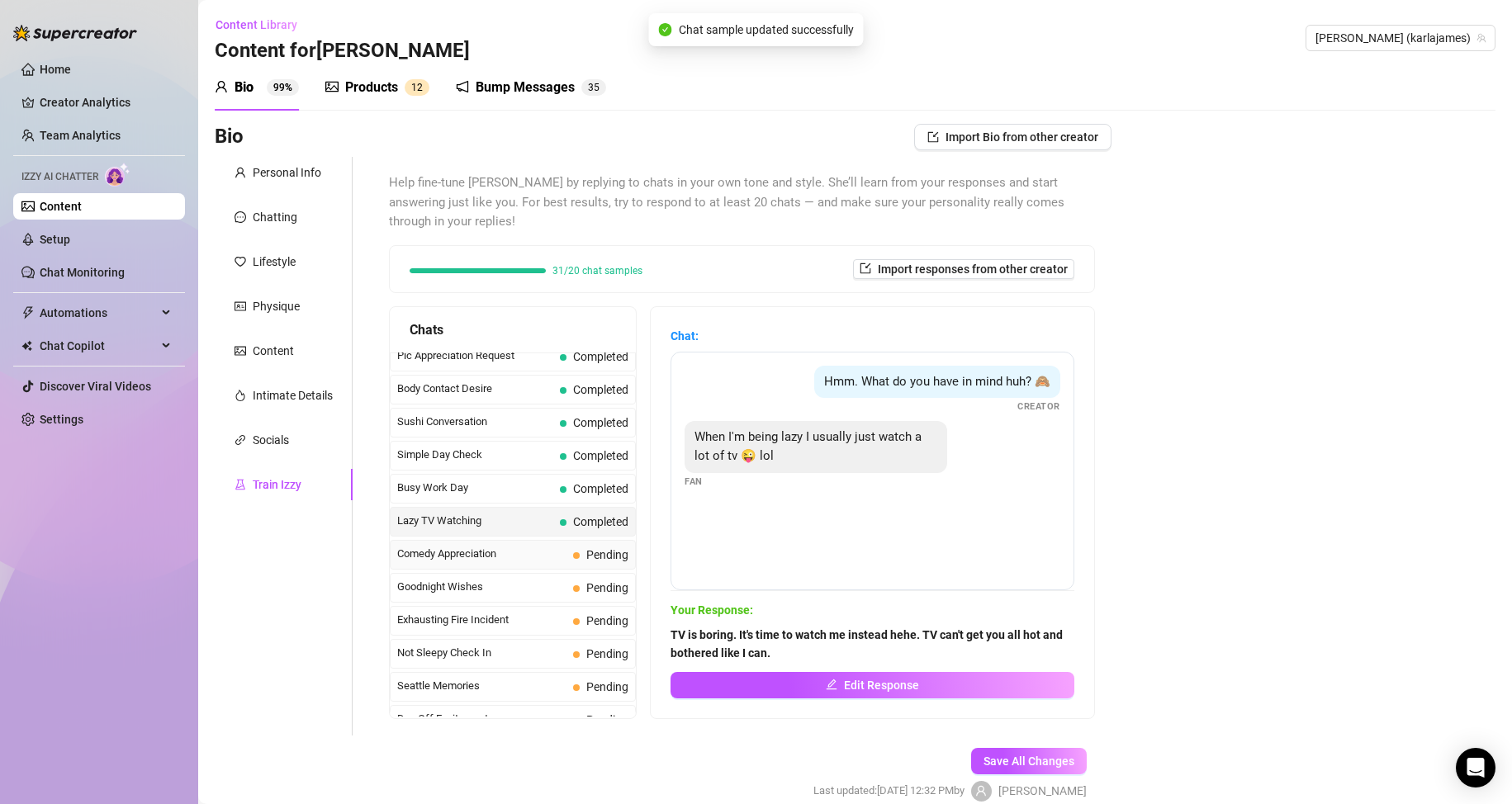
click at [502, 554] on span "Comedy Appreciation" at bounding box center [481, 554] width 169 height 17
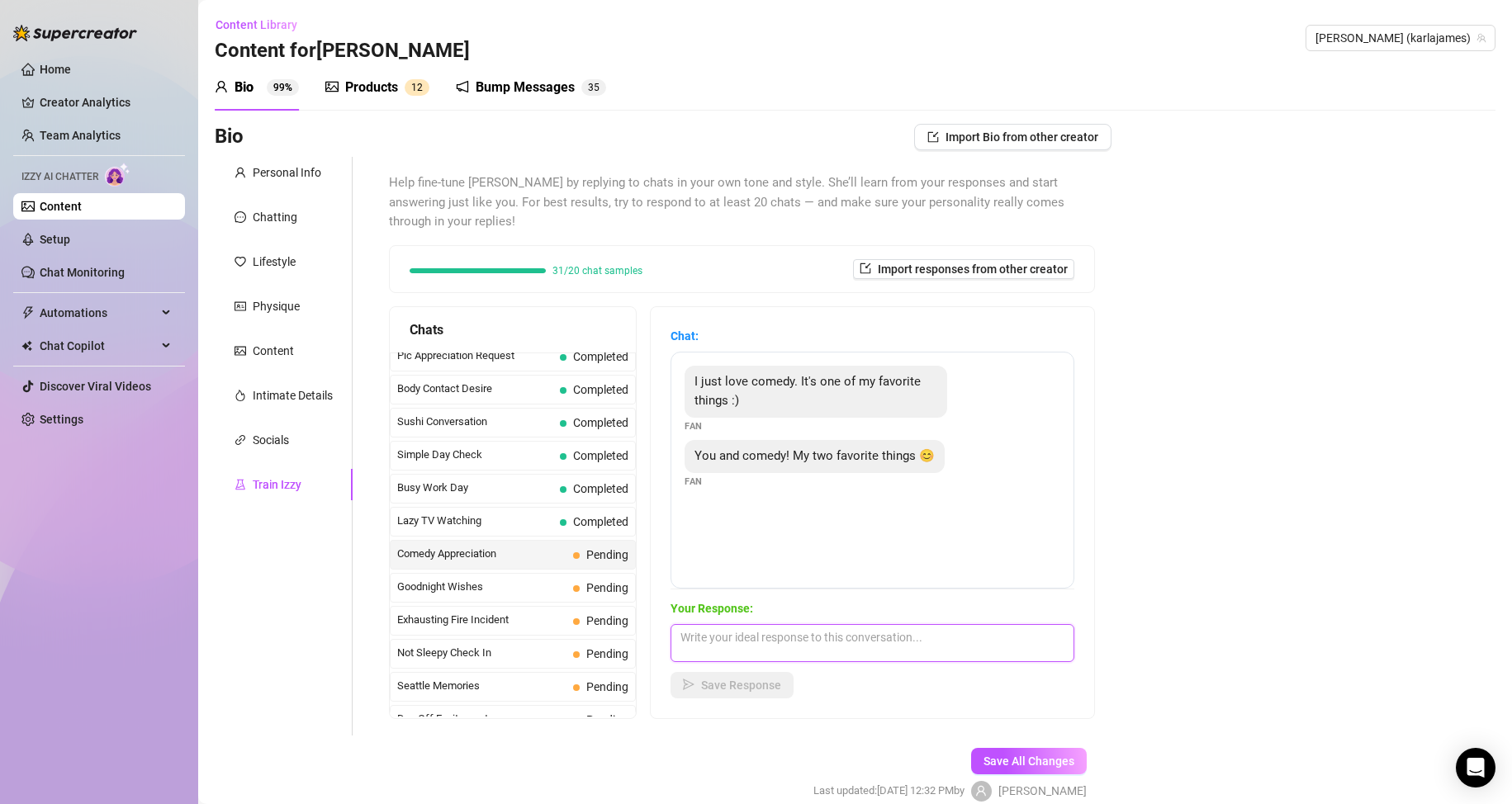
click at [774, 643] on textarea at bounding box center [872, 643] width 404 height 38
type textarea "I should always be the number 1 priority lol!"
click at [760, 683] on span "Save Response" at bounding box center [740, 685] width 80 height 13
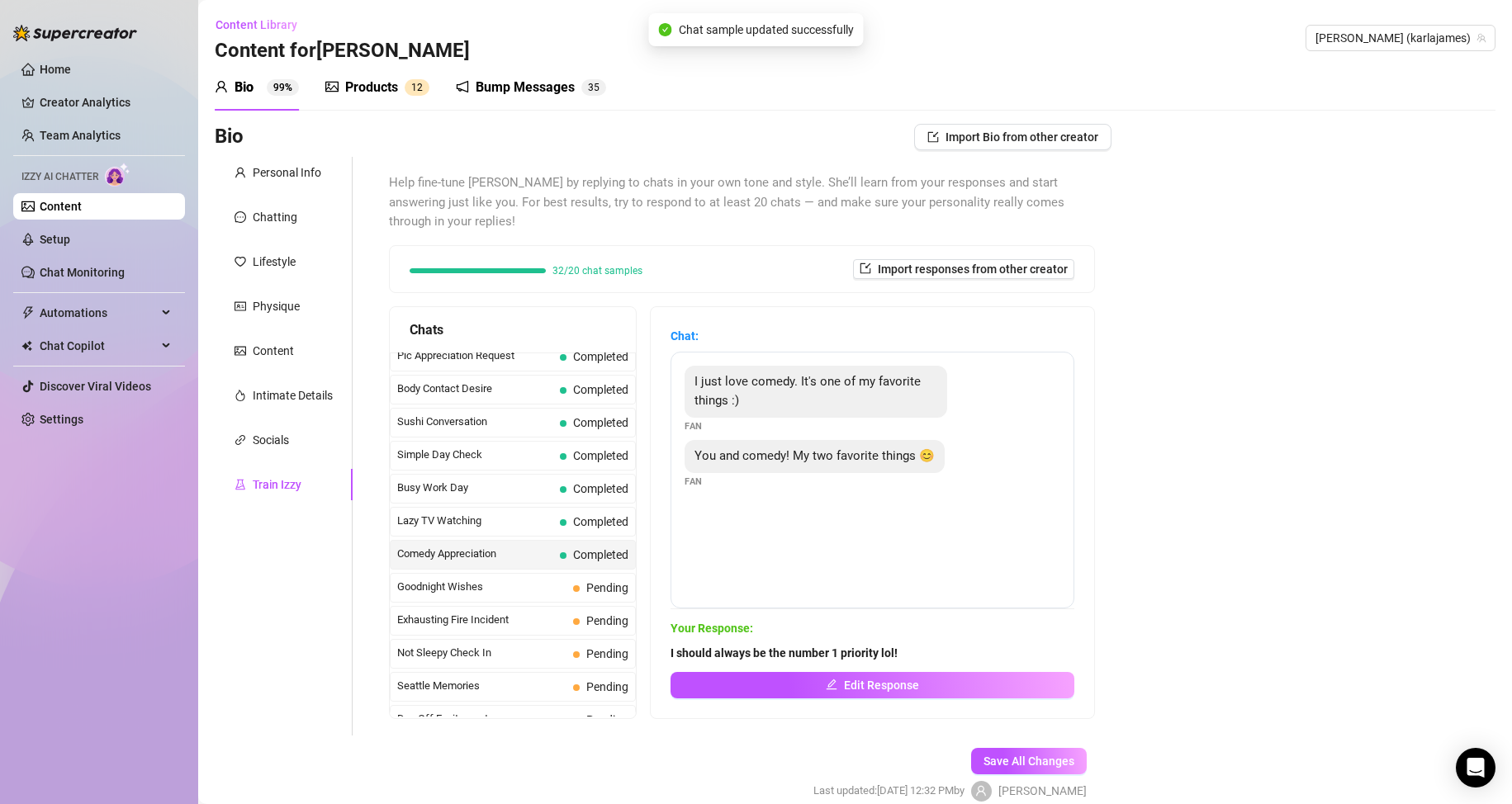
click at [512, 583] on span "Goodnight Wishes" at bounding box center [481, 587] width 169 height 17
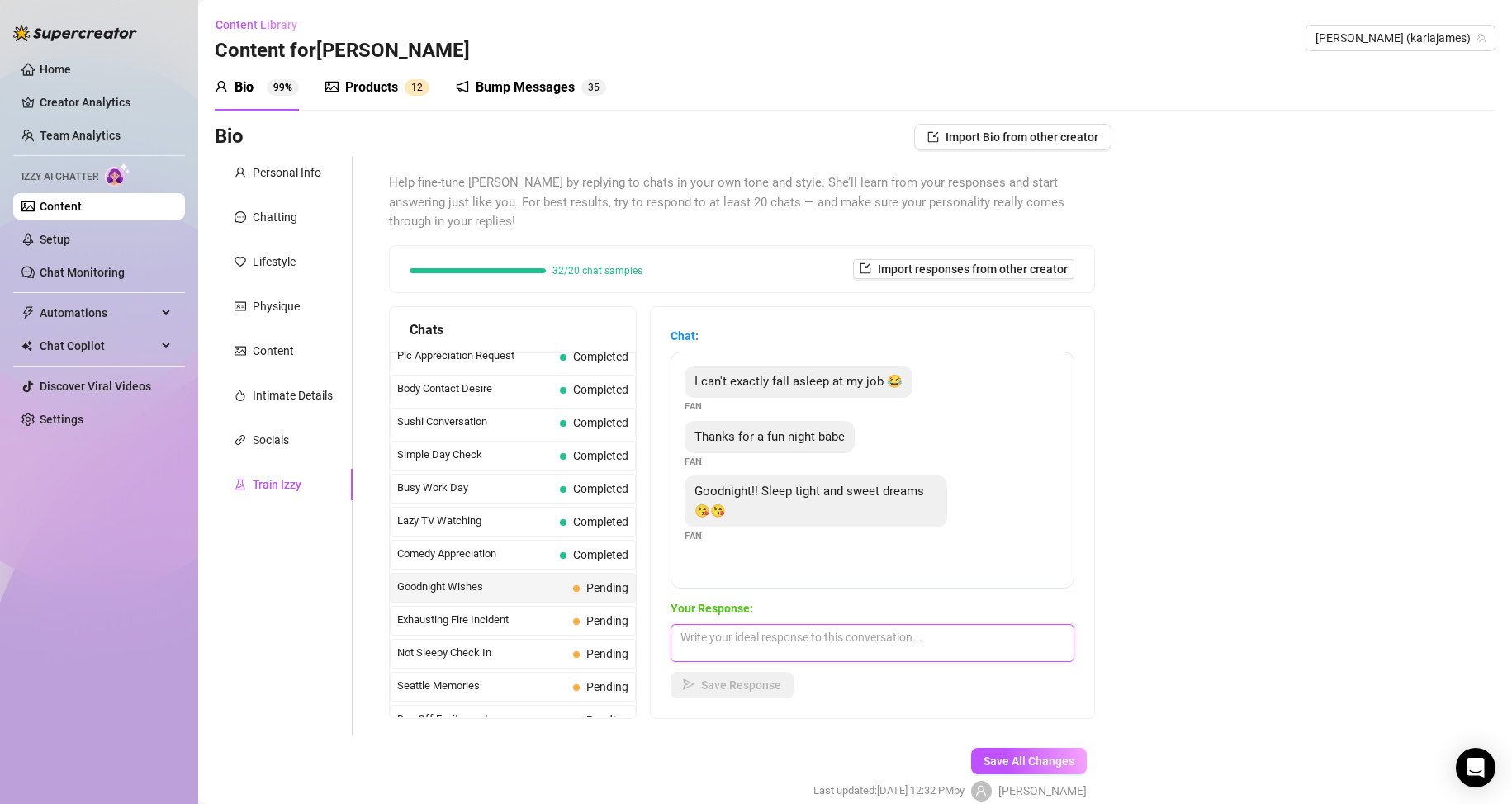
click at [761, 641] on textarea at bounding box center [872, 643] width 404 height 38
type textarea "Night babe, speak another day xx"
click at [757, 689] on span "Save Response" at bounding box center [740, 685] width 80 height 13
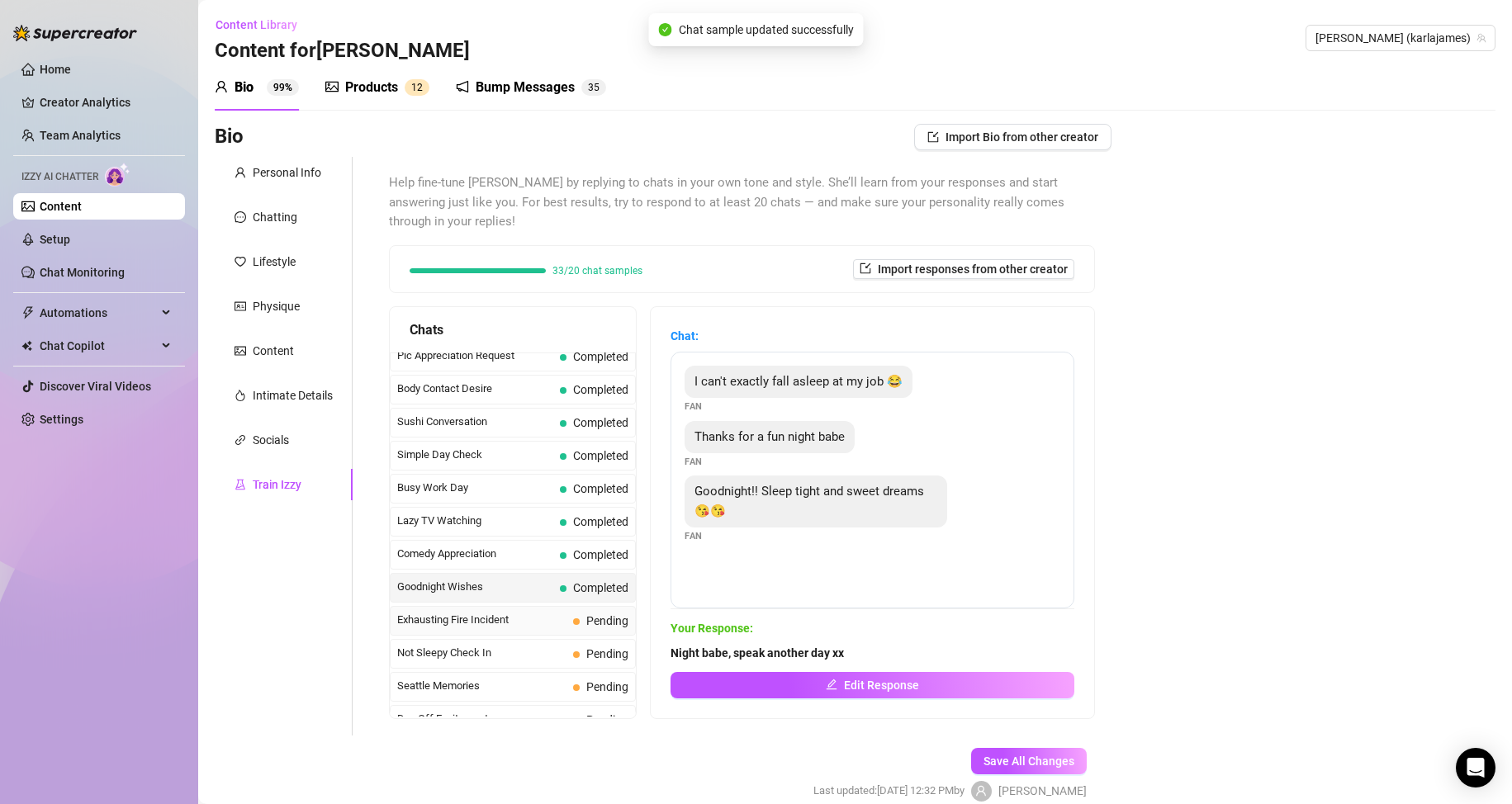
click at [510, 622] on span "Exhausting Fire Incident" at bounding box center [481, 619] width 169 height 17
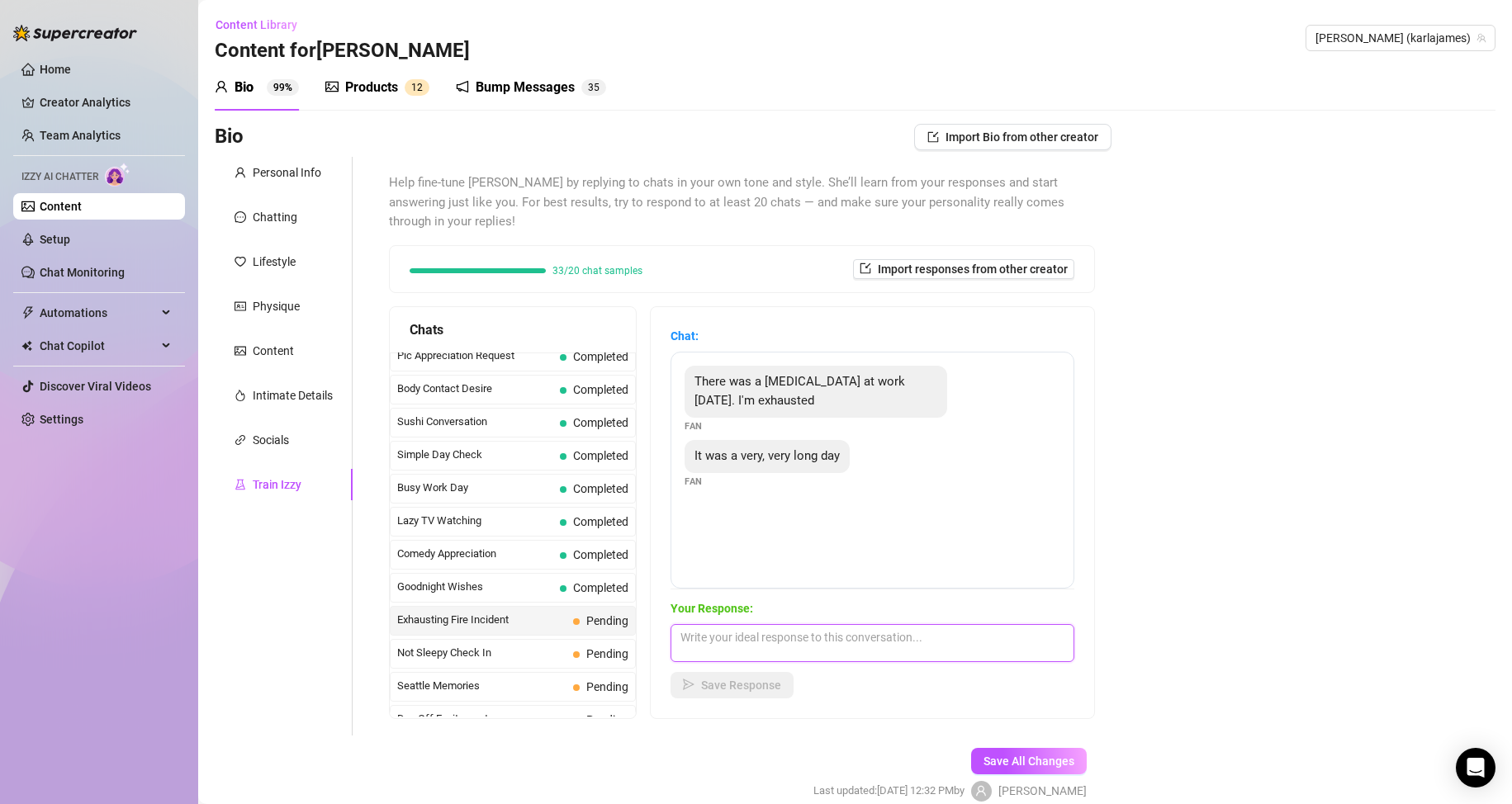
click at [744, 644] on textarea at bounding box center [872, 643] width 404 height 38
type textarea "Oh babe. Well, now it's time to relax and enjoy something that you love. Me! he…"
click at [745, 680] on span "Save Response" at bounding box center [740, 685] width 80 height 13
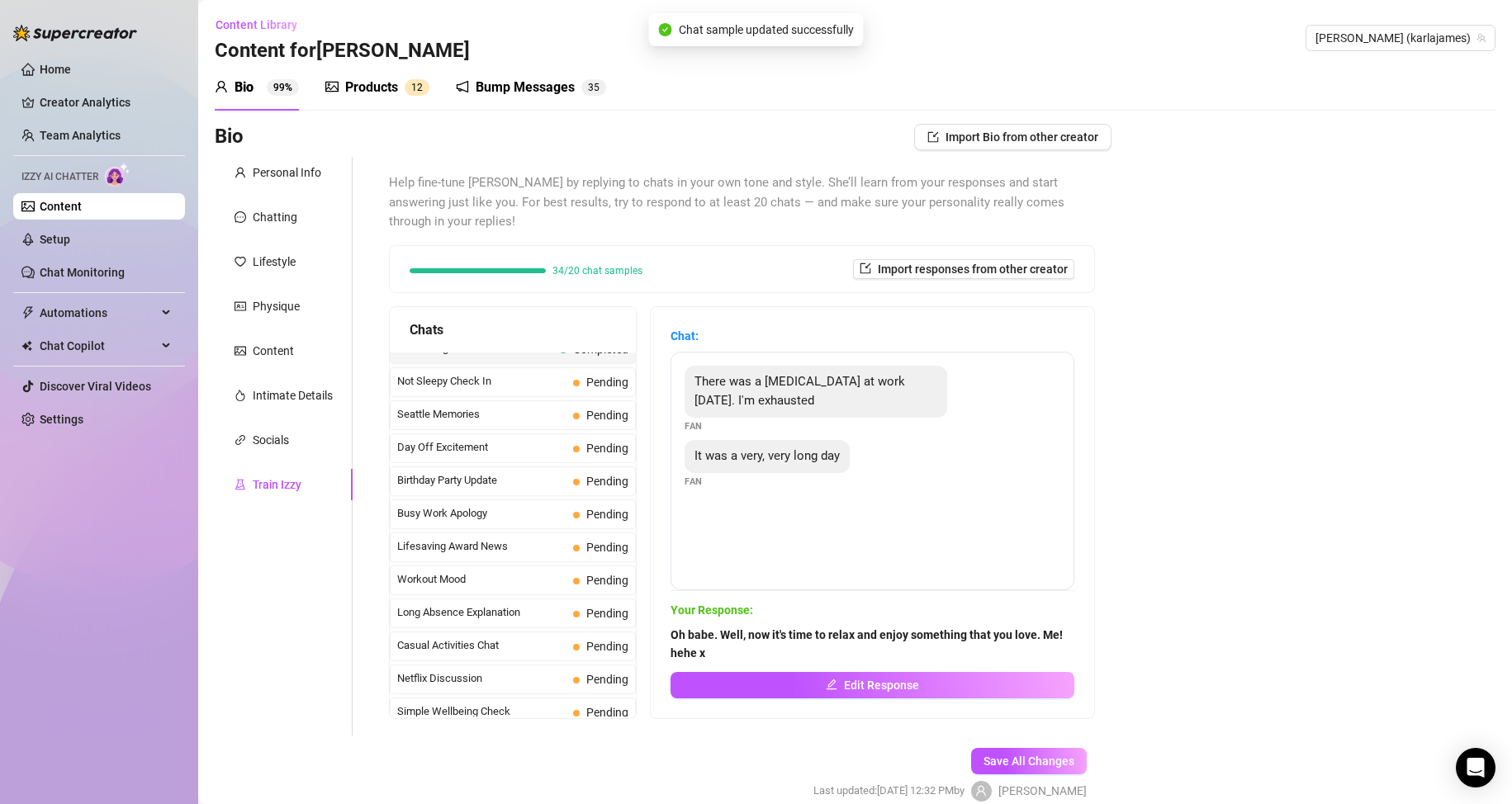
scroll to position [1232, 0]
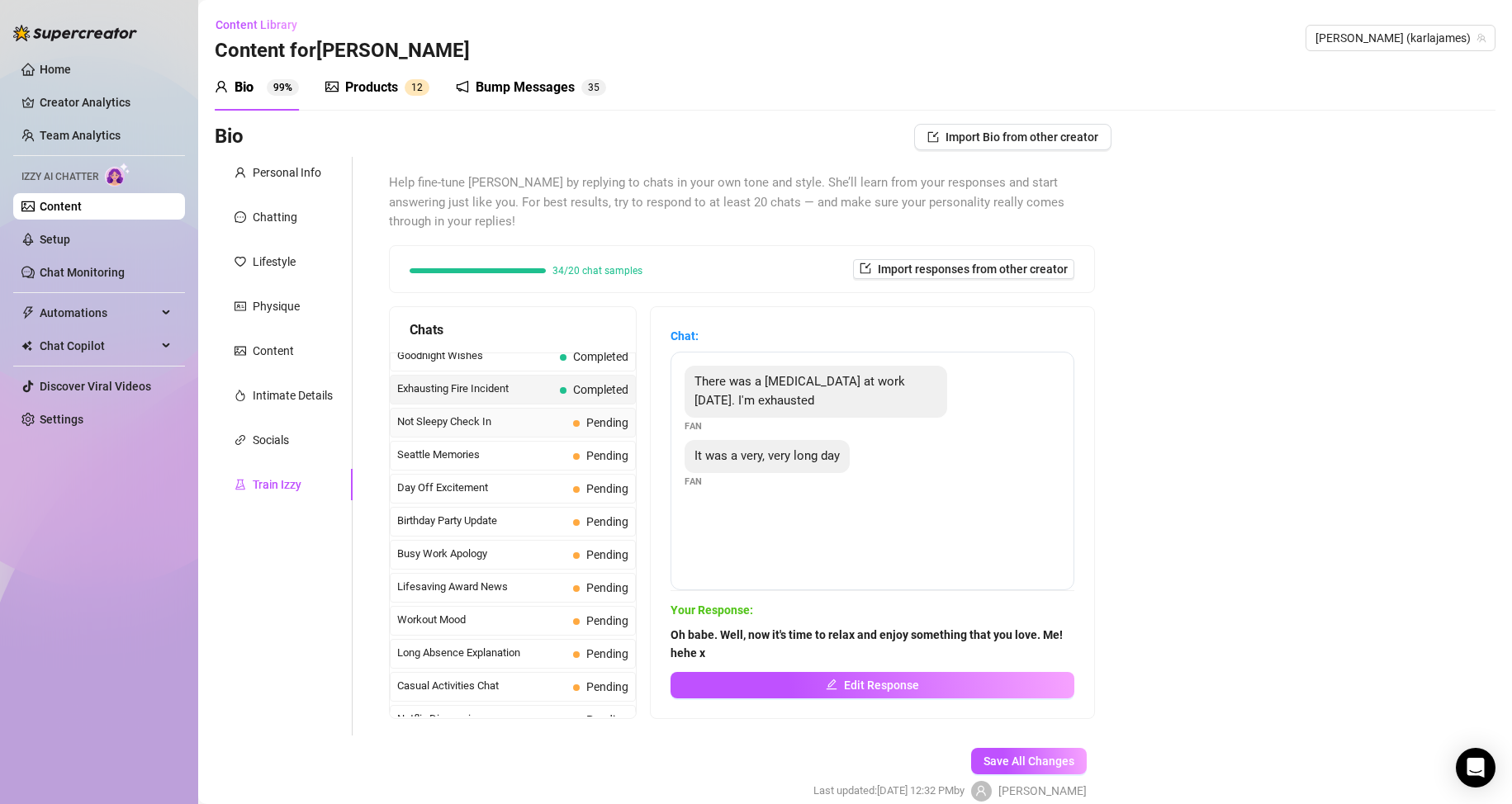
click at [468, 408] on div "Not Sleepy Check In Pending" at bounding box center [512, 423] width 246 height 30
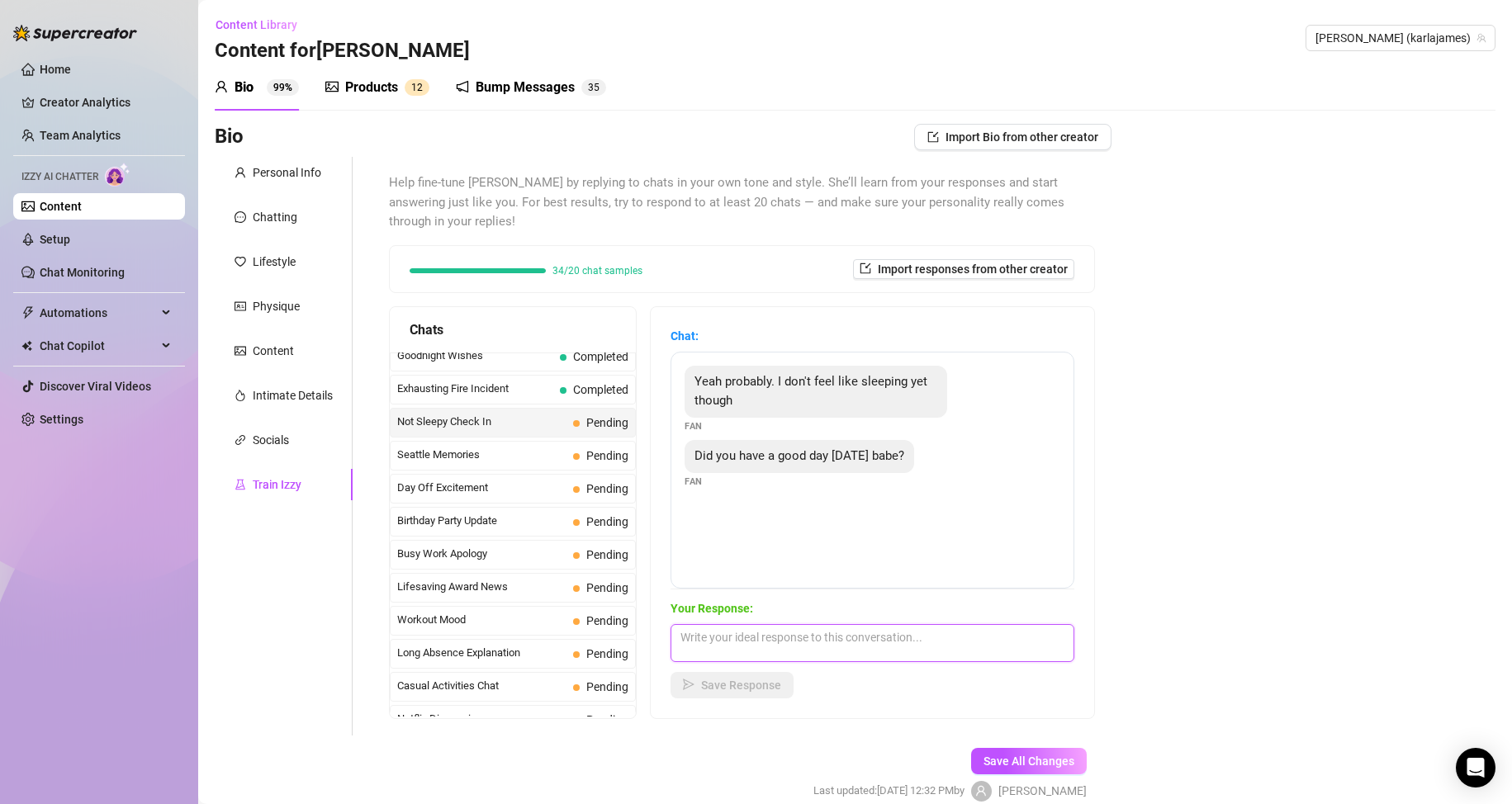
click at [760, 638] on textarea at bounding box center [872, 643] width 404 height 38
type textarea "Yeah it's been ok. You don't want to sleep huh? Want to get naughty and play wi…"
click at [719, 691] on span "Save Response" at bounding box center [740, 685] width 80 height 13
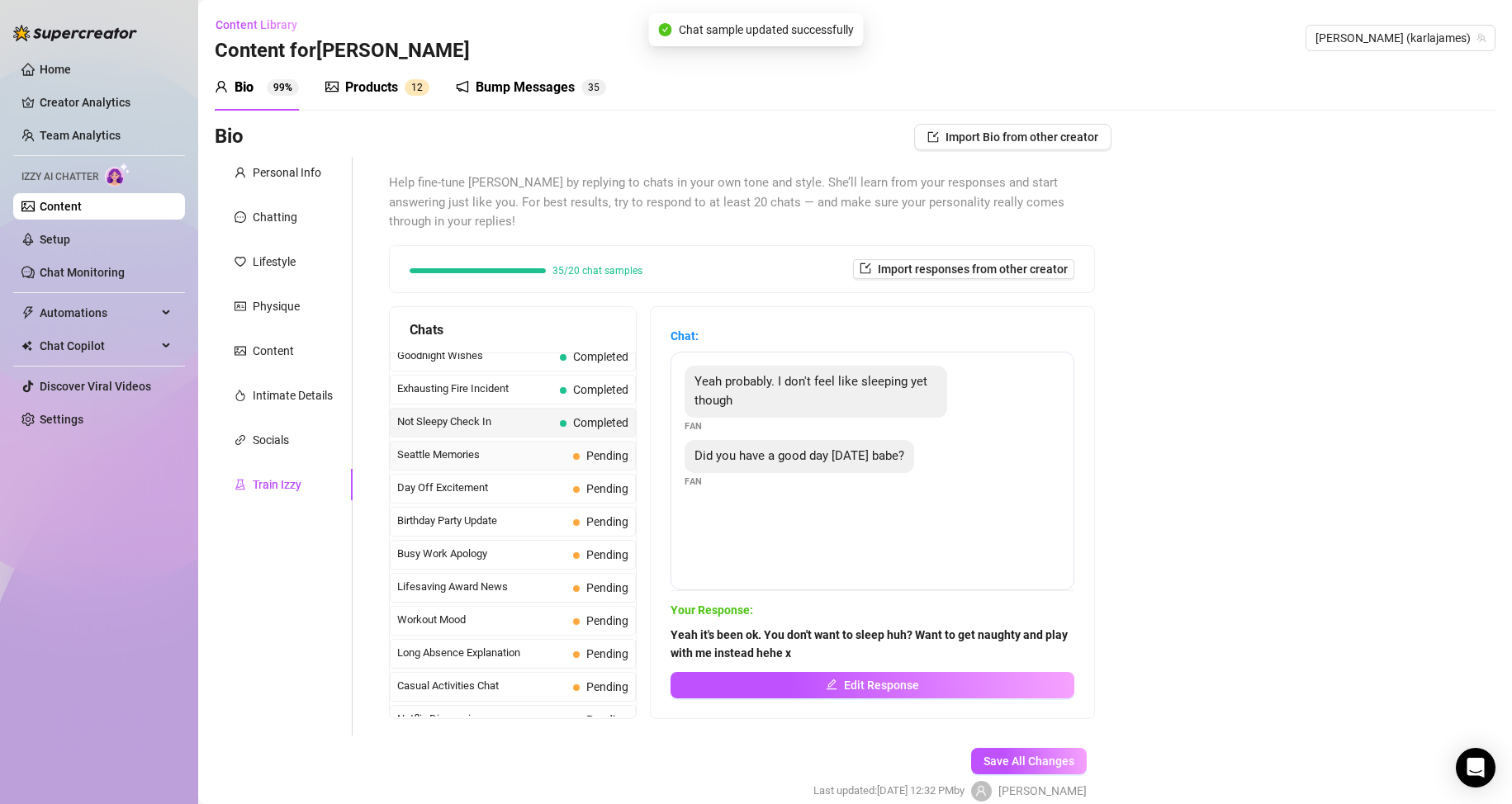
click at [481, 461] on span "Seattle Memories" at bounding box center [481, 455] width 169 height 17
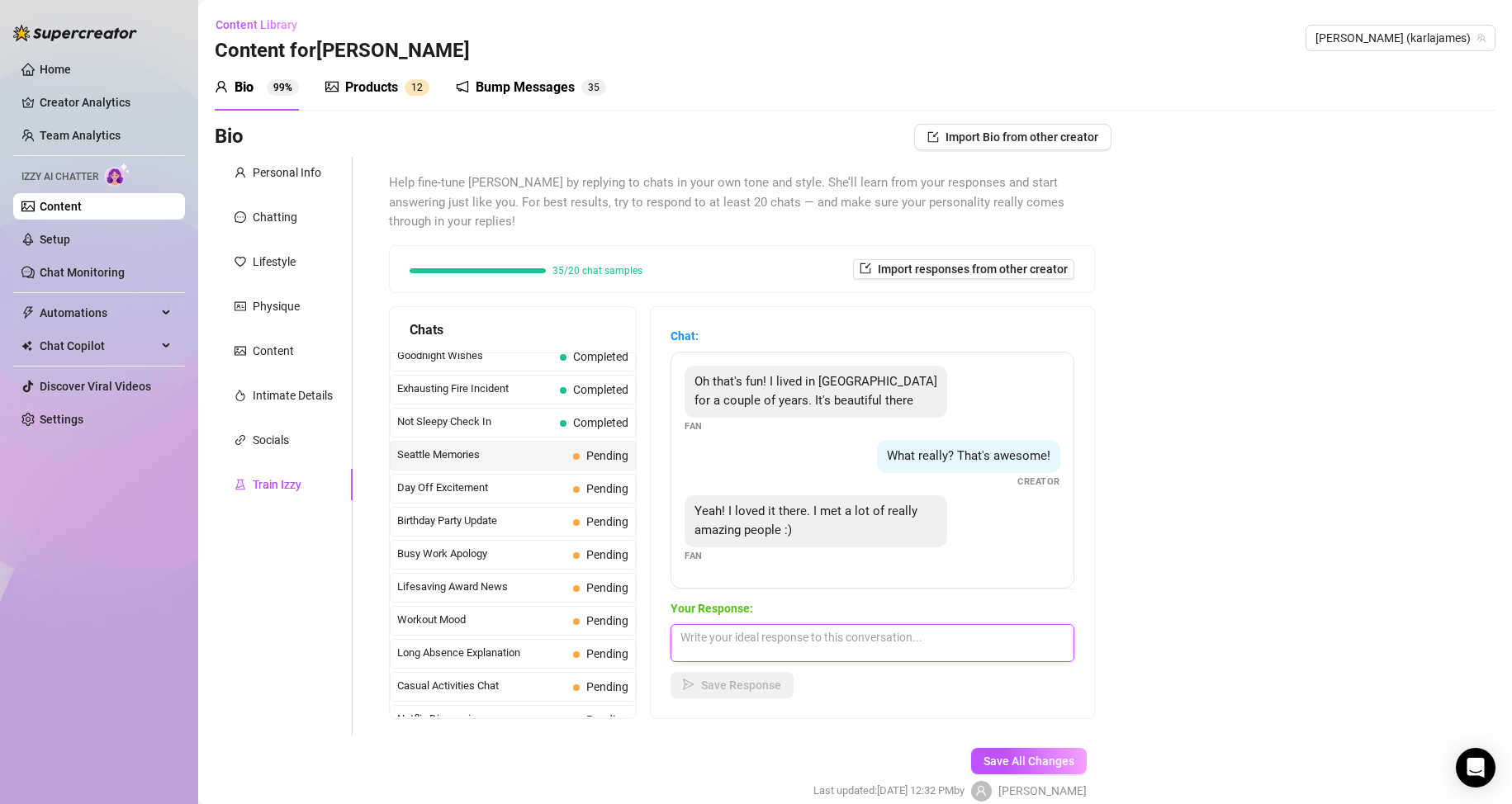
click at [760, 640] on textarea at bounding box center [872, 643] width 404 height 38
type textarea "That's cool. I don't travel to the [GEOGRAPHIC_DATA] anymore. I don't like long…"
click at [776, 693] on button "Save Response" at bounding box center [731, 685] width 123 height 26
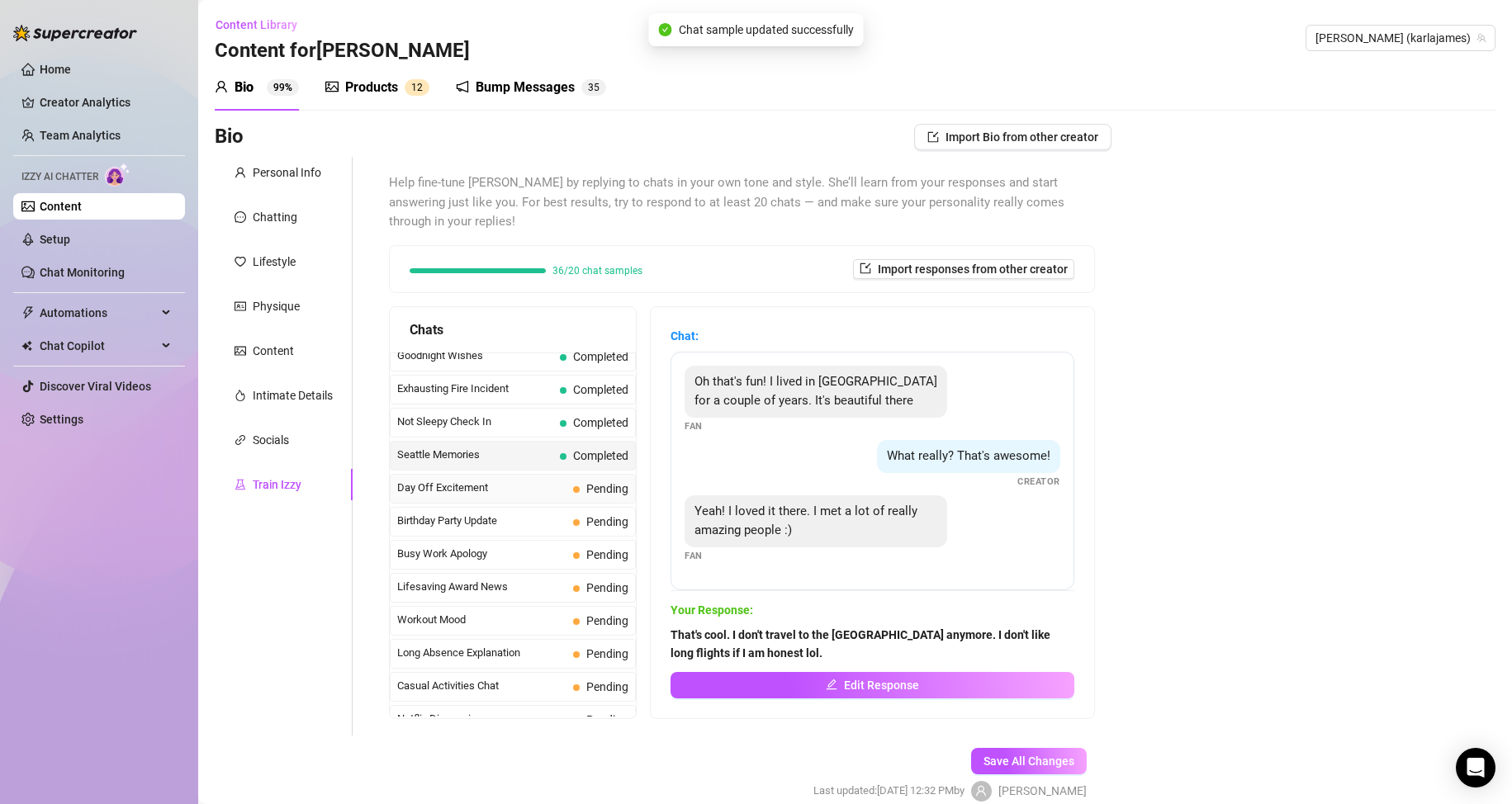
click at [523, 496] on span "Day Off Excitement" at bounding box center [481, 488] width 169 height 17
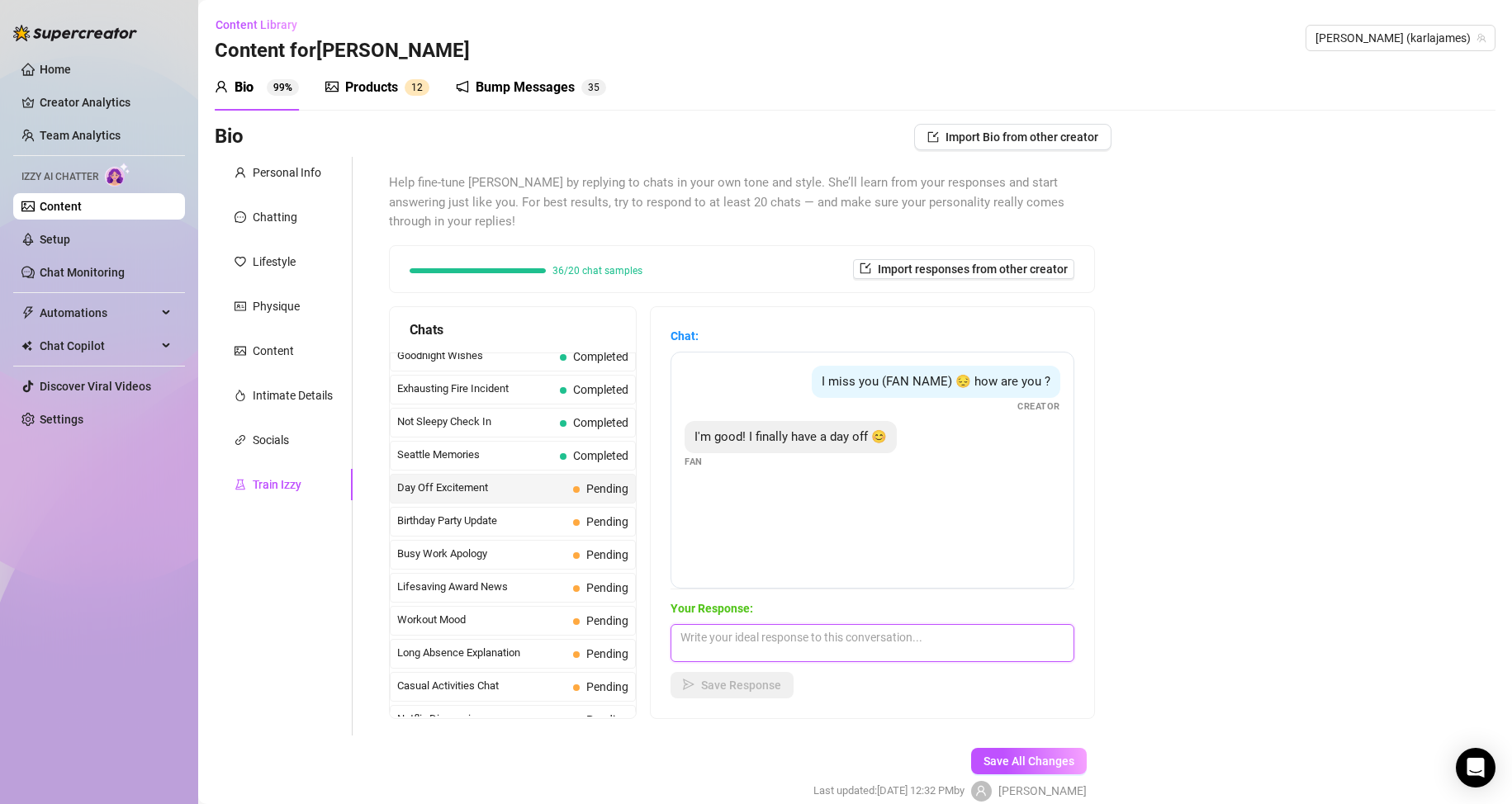
click at [781, 645] on textarea at bounding box center [872, 643] width 404 height 38
type textarea "Oh good! What are your plans for the day? Hopefully they involve playing with m…"
click at [763, 688] on span "Save Response" at bounding box center [740, 685] width 80 height 13
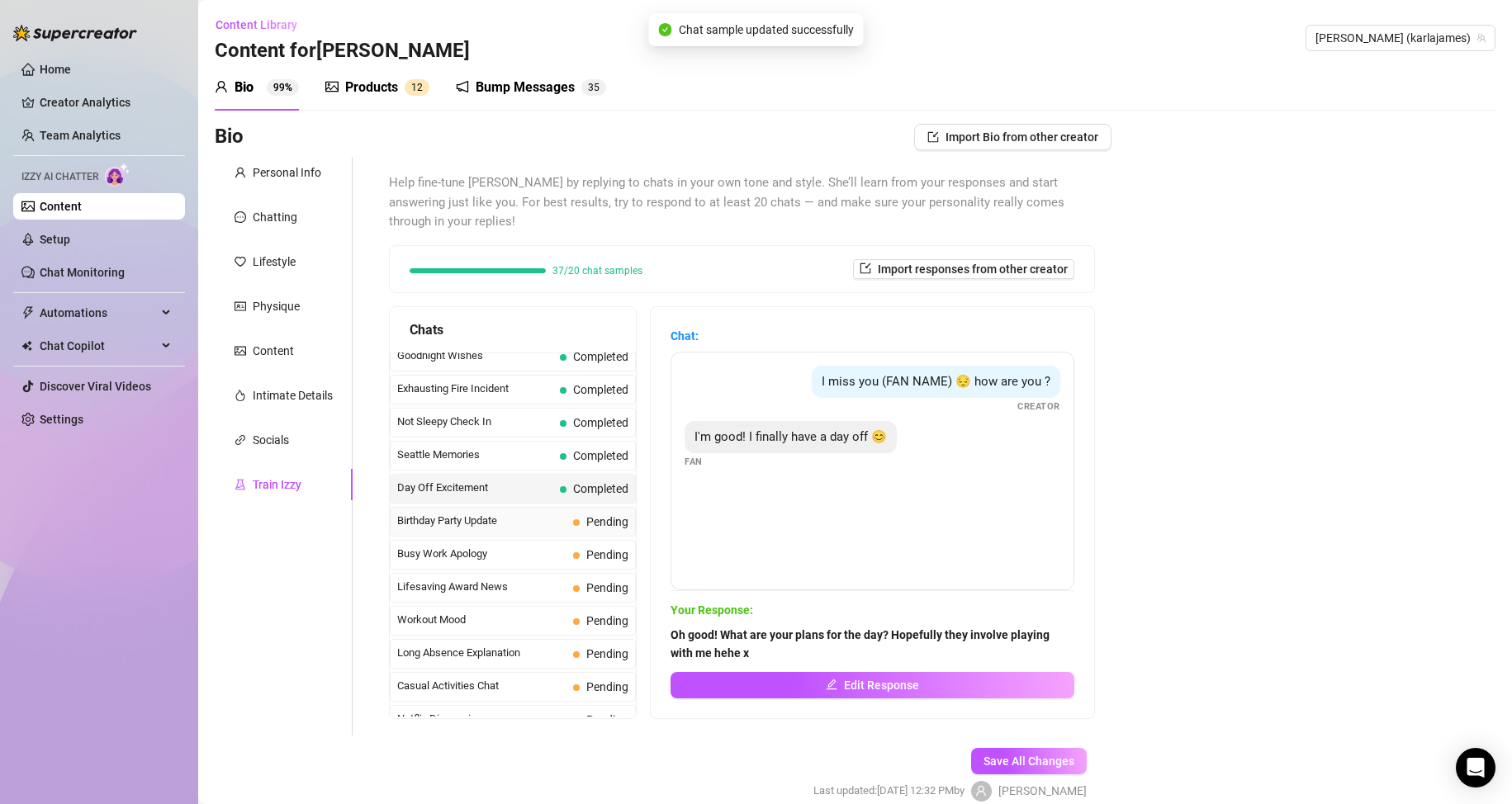
click at [541, 529] on span "Birthday Party Update" at bounding box center [481, 520] width 169 height 17
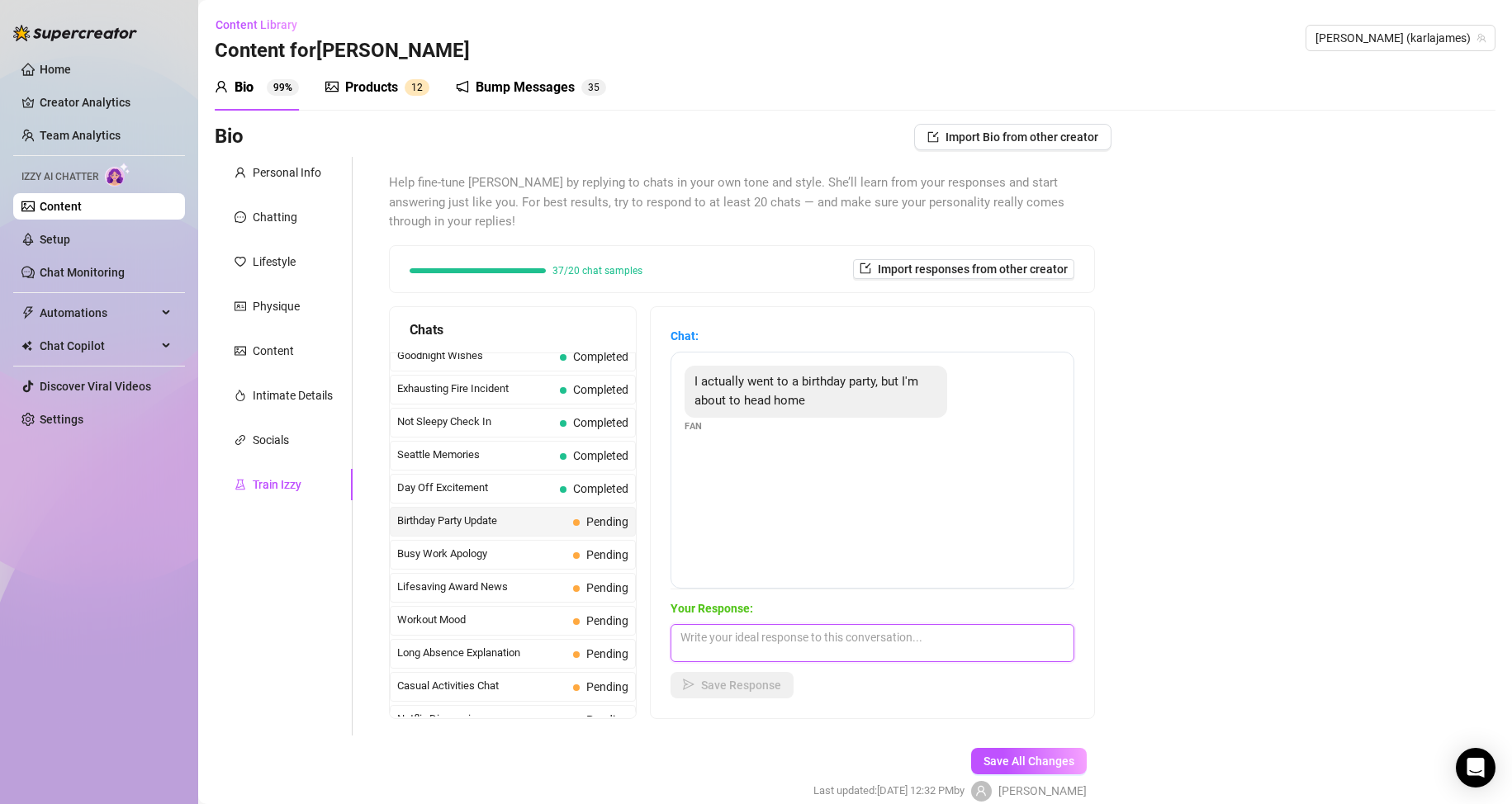
click at [755, 645] on textarea at bounding box center [872, 643] width 404 height 38
type textarea "What's your plans for when you get home? Hopefully they involve playing me with…"
click at [752, 685] on span "Save Response" at bounding box center [740, 685] width 80 height 13
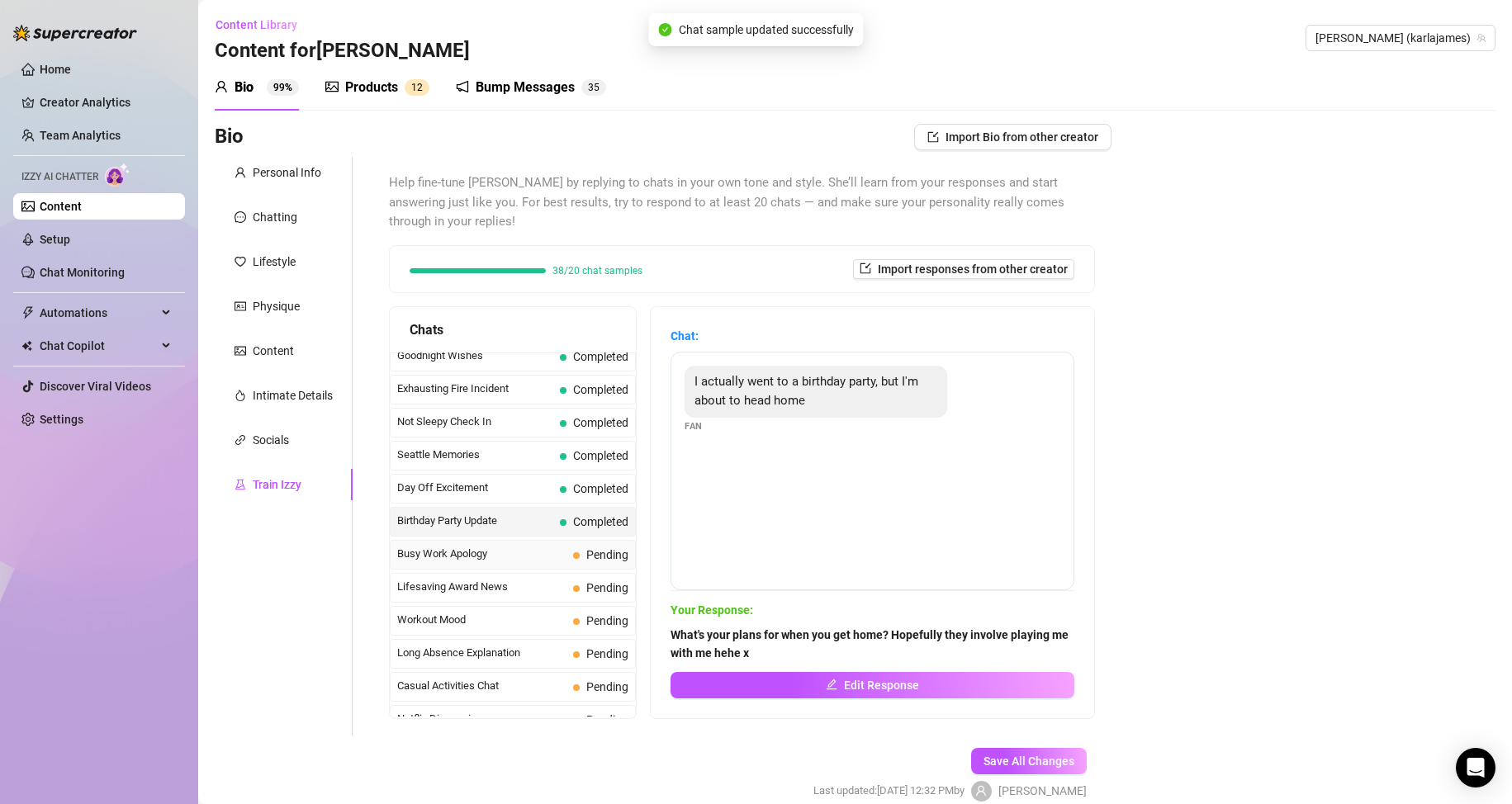
click at [538, 554] on span "Busy Work Apology" at bounding box center [481, 554] width 169 height 17
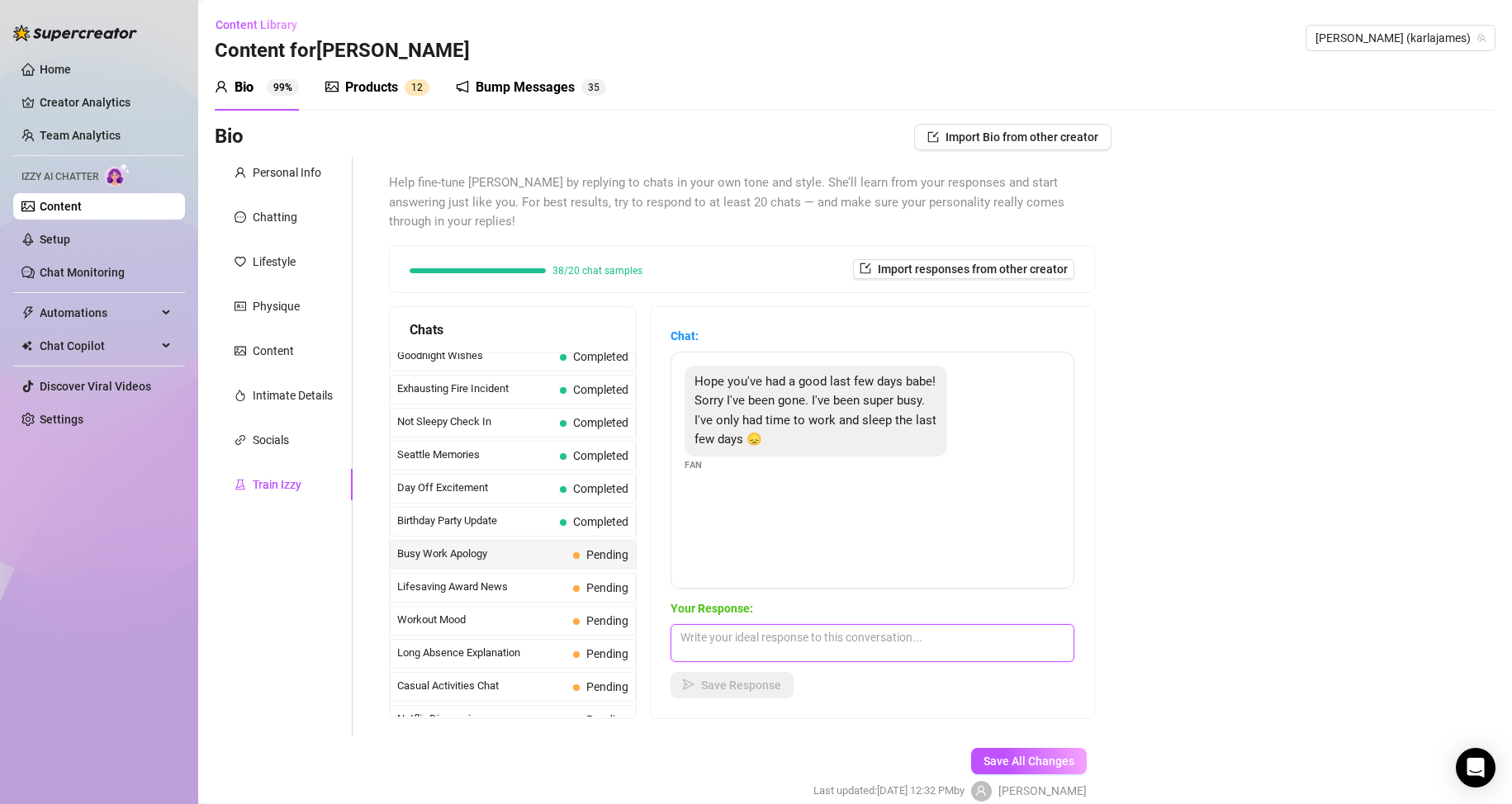
click at [727, 637] on textarea at bounding box center [872, 643] width 404 height 38
type textarea "I feel neglected lol."
drag, startPoint x: 799, startPoint y: 636, endPoint x: 632, endPoint y: 627, distance: 167.2
click at [632, 627] on div "Chats Last Money Nipples Inquiry Completed Waiting For Payday Completed Not Pus…" at bounding box center [742, 512] width 706 height 413
type textarea "T"
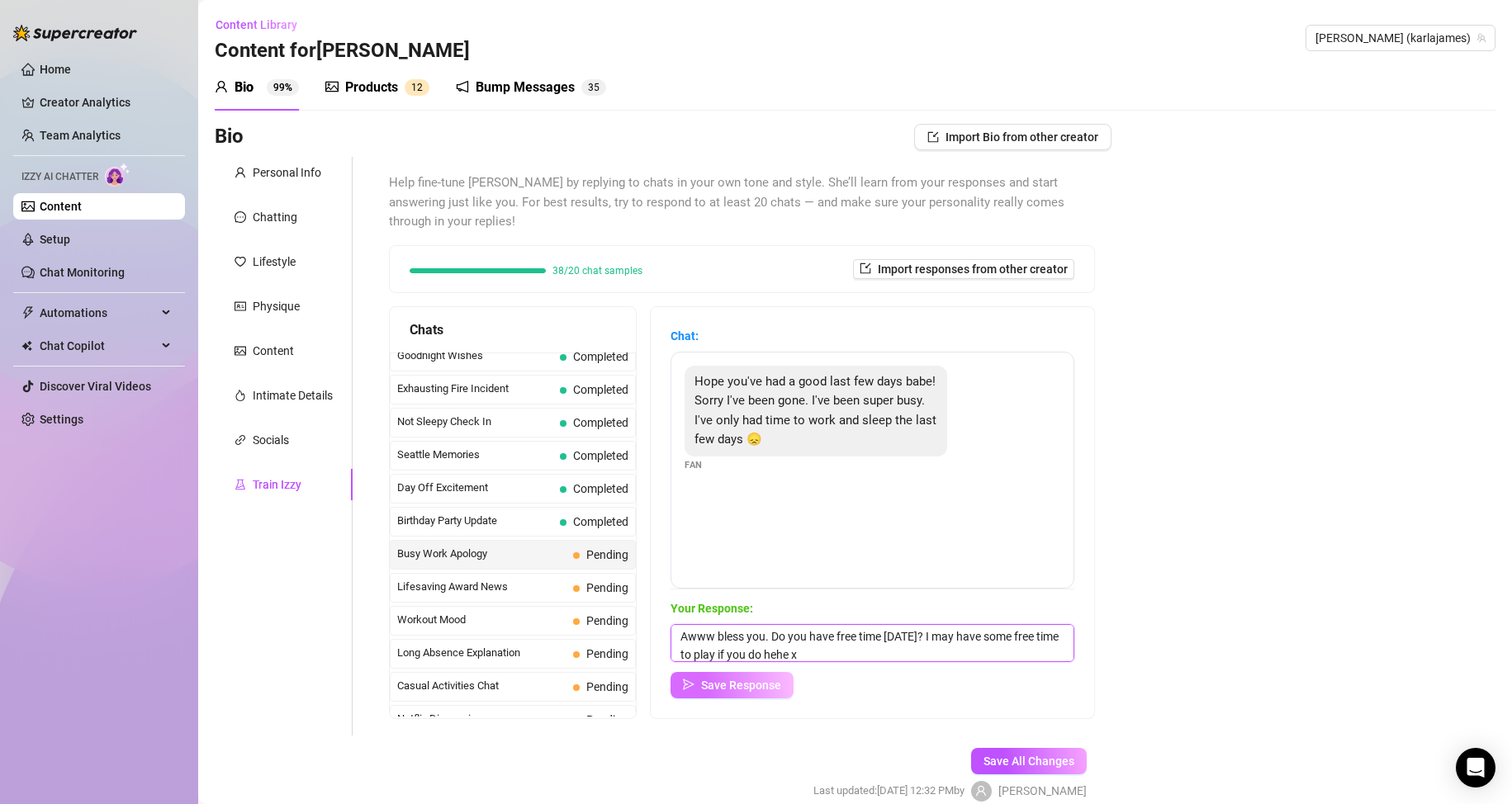
type textarea "Awww bless you. Do you have free time [DATE]? I may have some free time to play…"
click at [695, 679] on icon "send" at bounding box center [689, 684] width 11 height 11
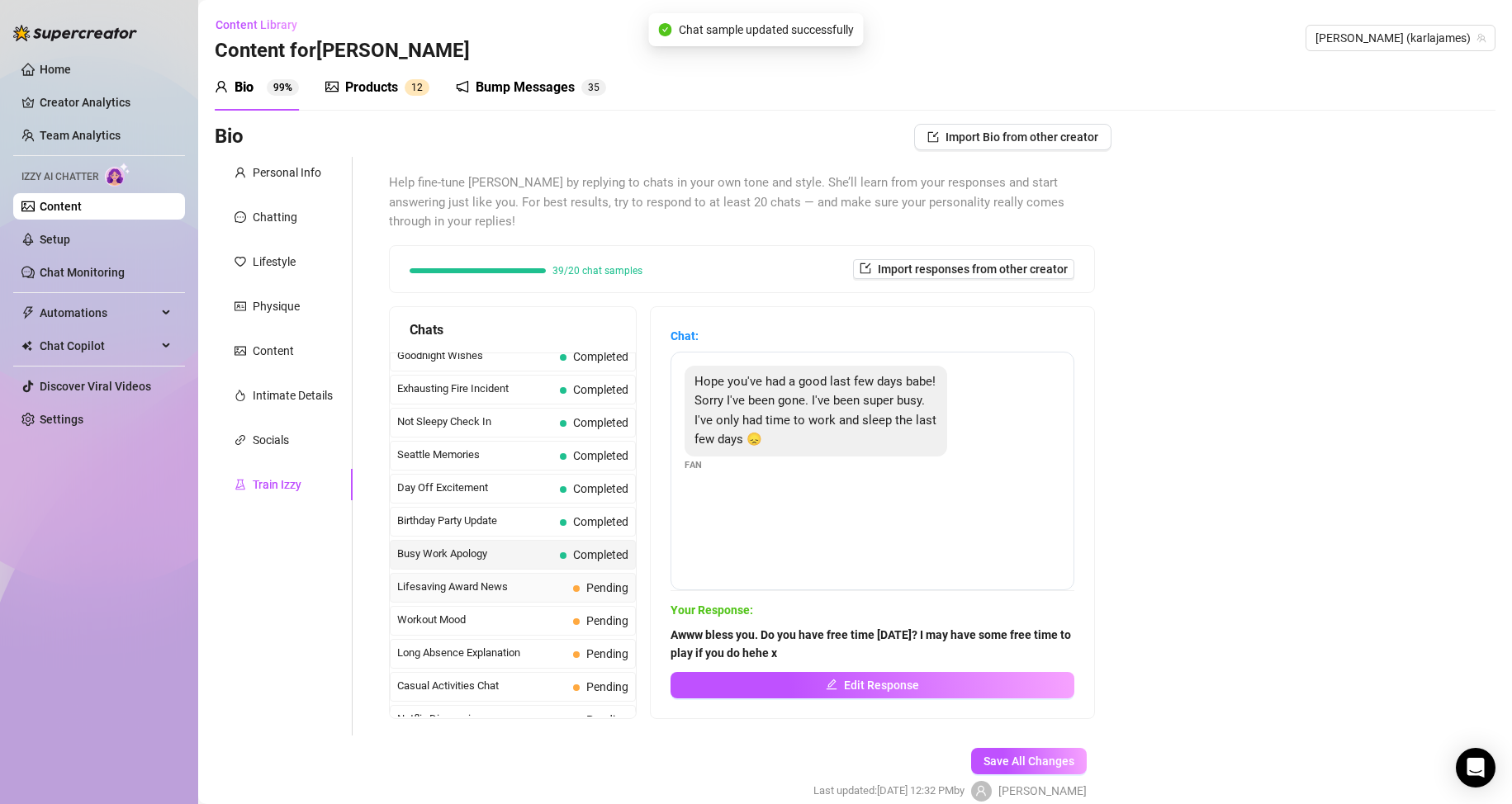
click at [490, 588] on span "Lifesaving Award News" at bounding box center [481, 587] width 169 height 17
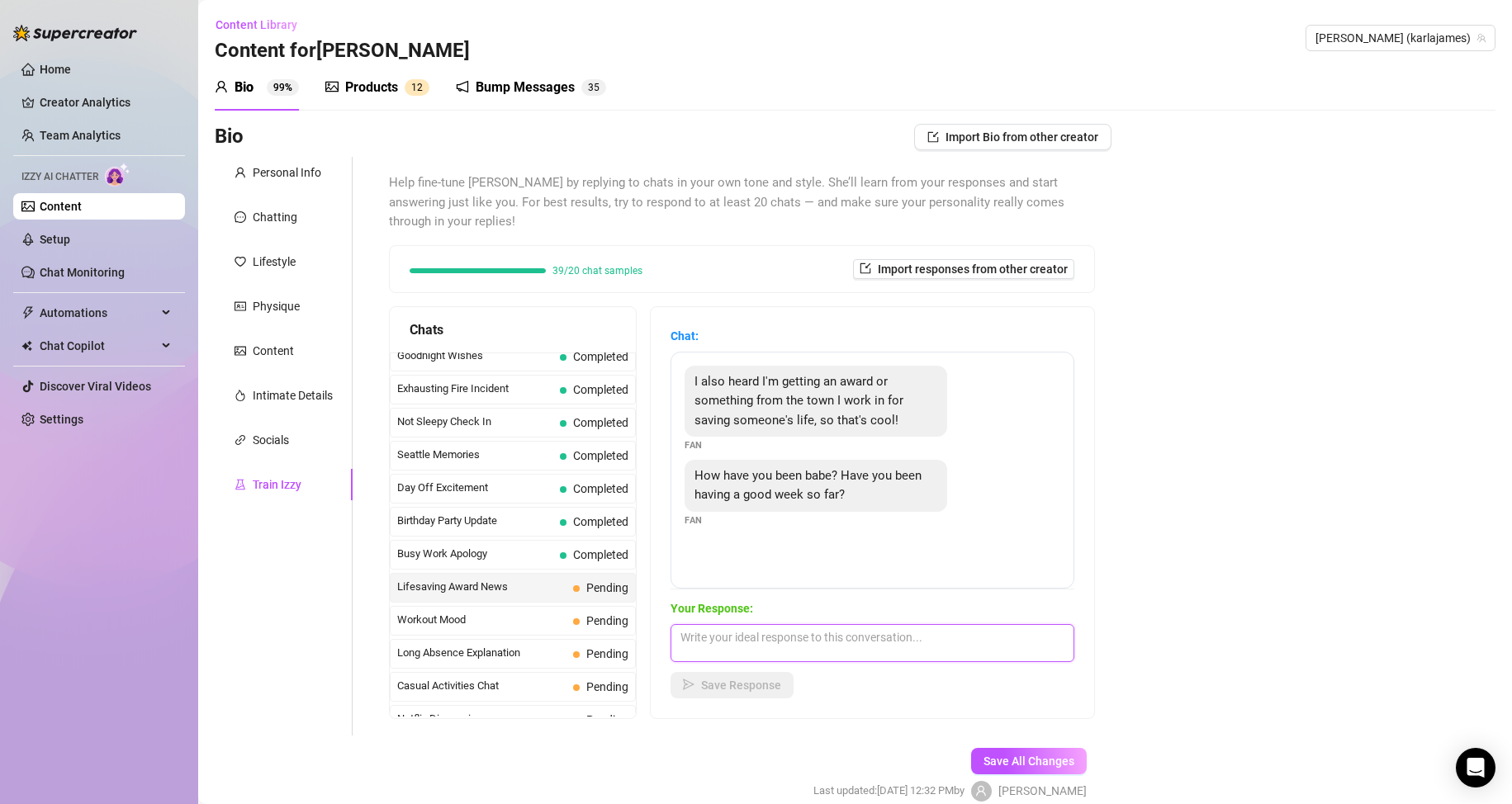
click at [787, 645] on textarea at bounding box center [872, 643] width 404 height 38
type textarea "Oh that's so lovely to hear! Go you Mr [PERSON_NAME]! I've been good babe, busy…"
click at [781, 681] on span "Save Response" at bounding box center [740, 685] width 80 height 13
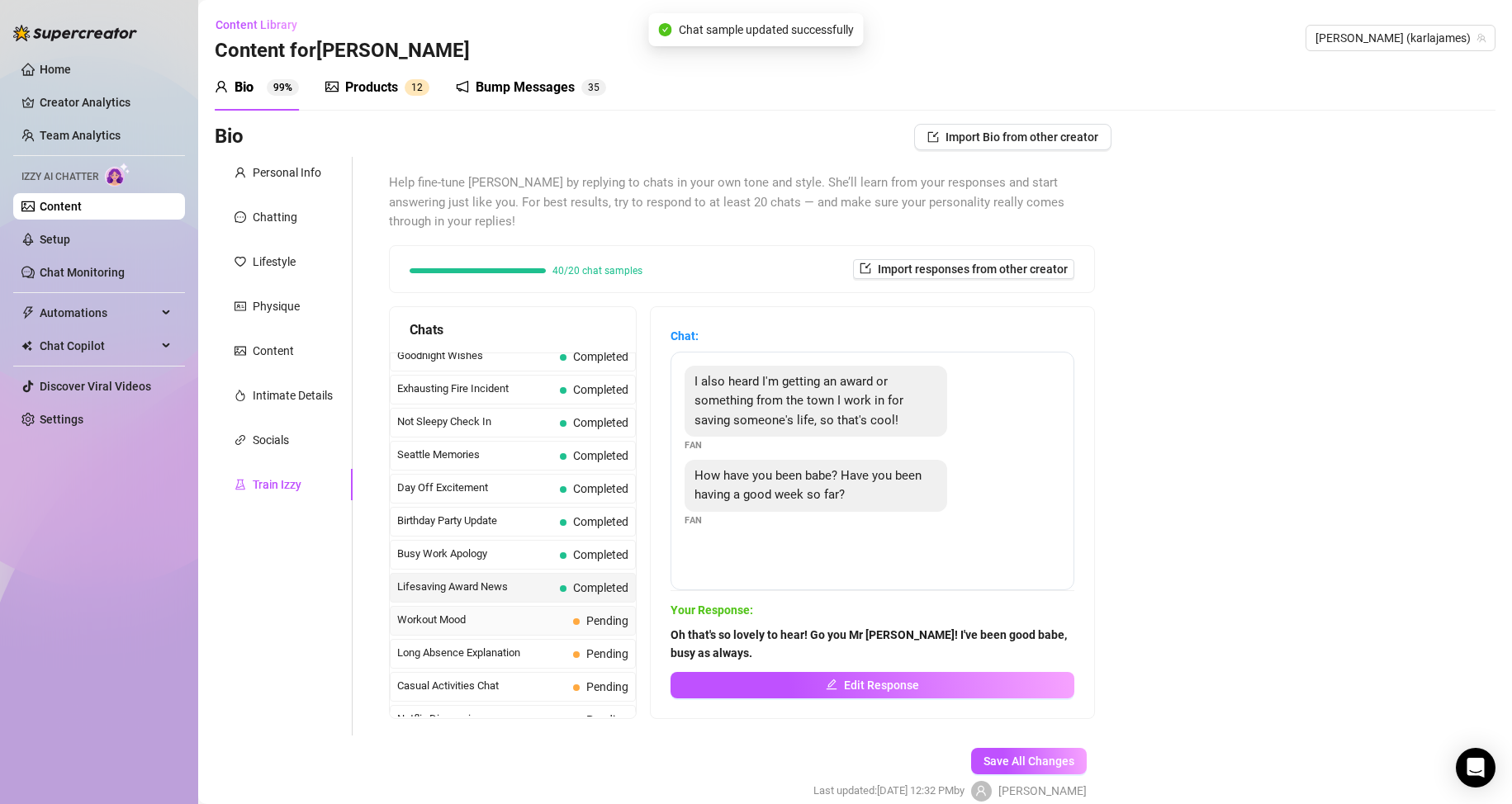
click at [533, 611] on div "Workout Mood Pending" at bounding box center [512, 621] width 246 height 30
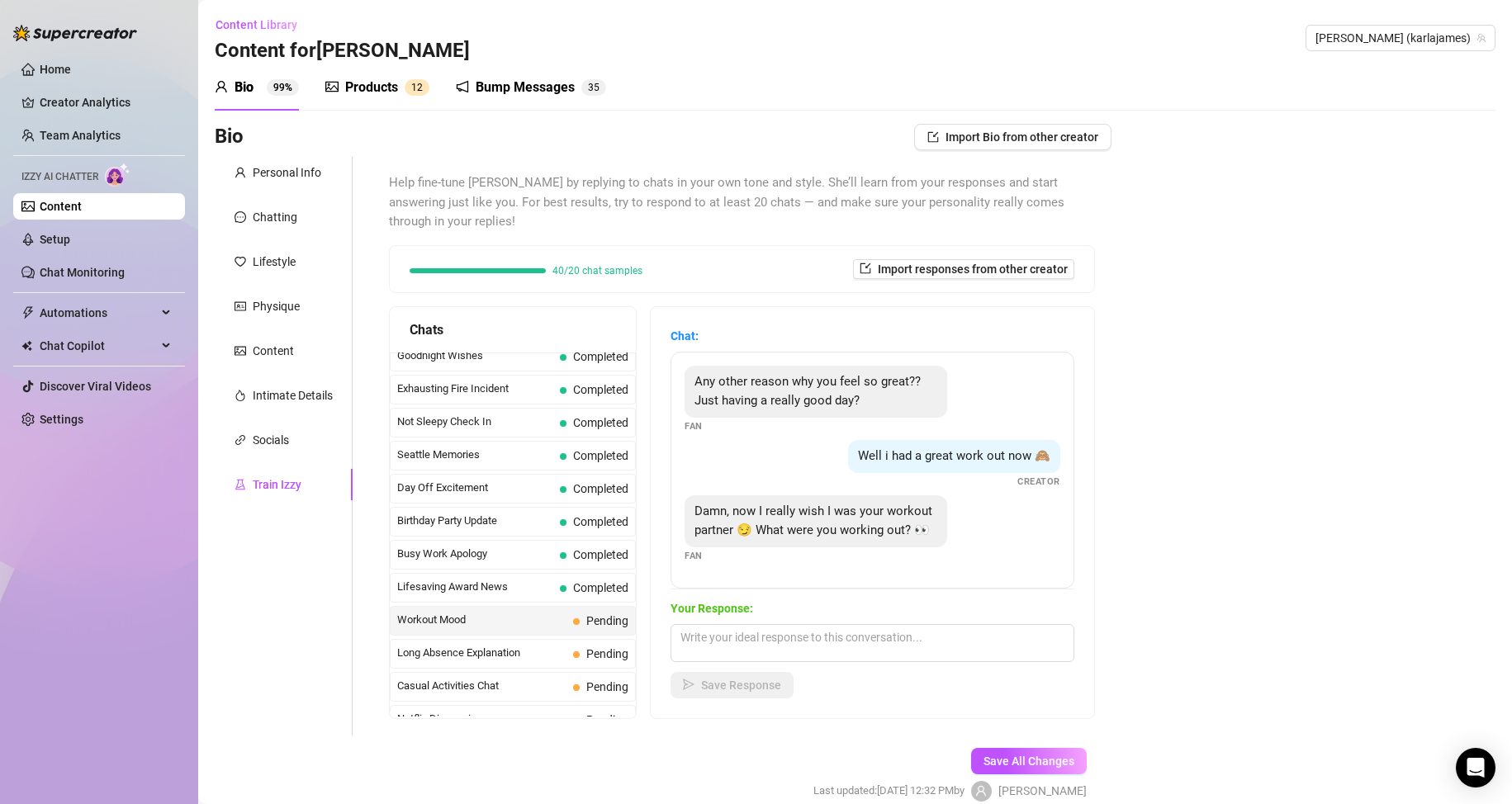
scroll to position [15, 0]
click at [763, 641] on textarea at bounding box center [872, 643] width 404 height 38
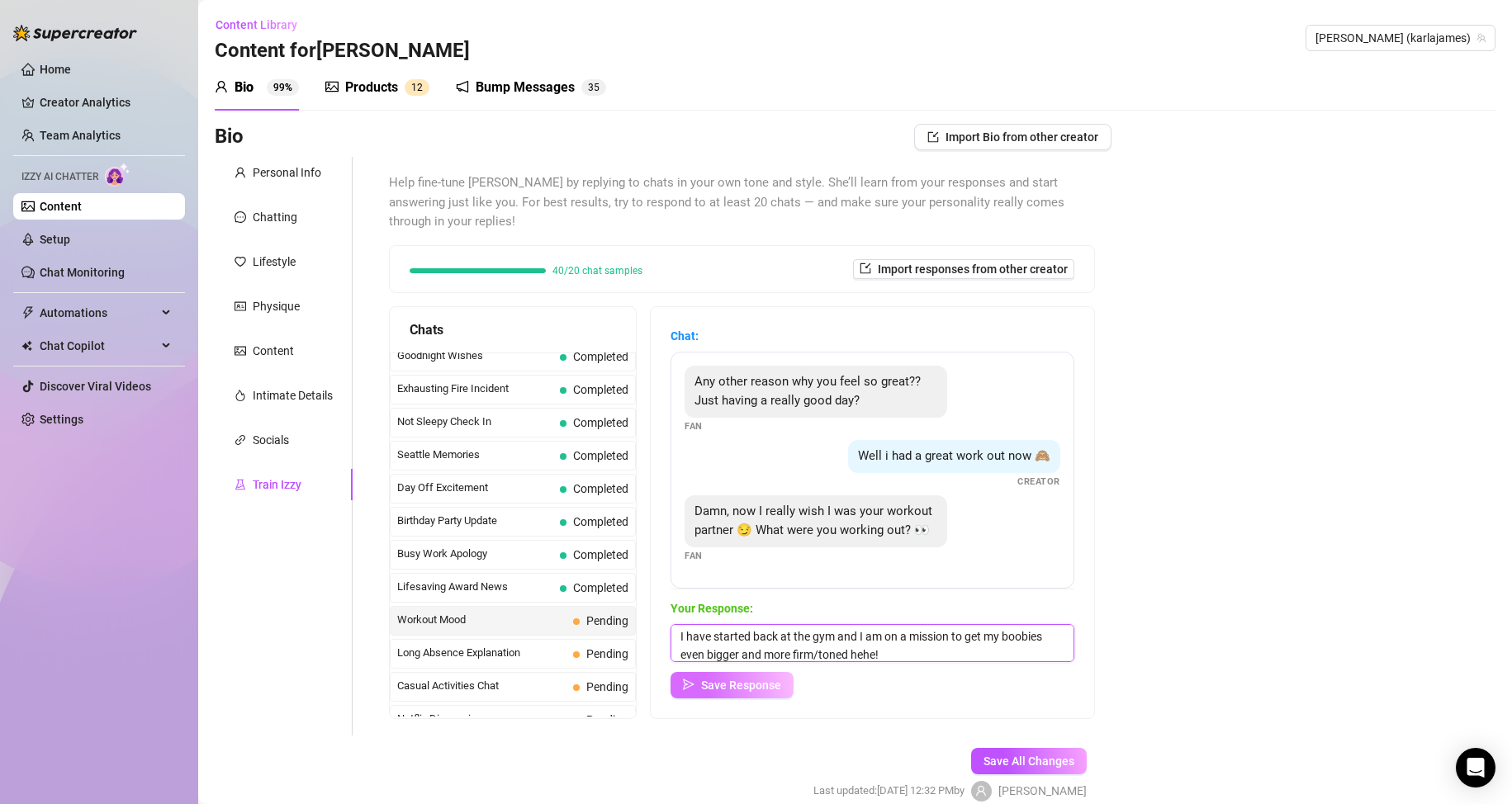
type textarea "I have started back at the gym and I am on a mission to get my boobies even big…"
click at [774, 683] on span "Save Response" at bounding box center [740, 685] width 80 height 13
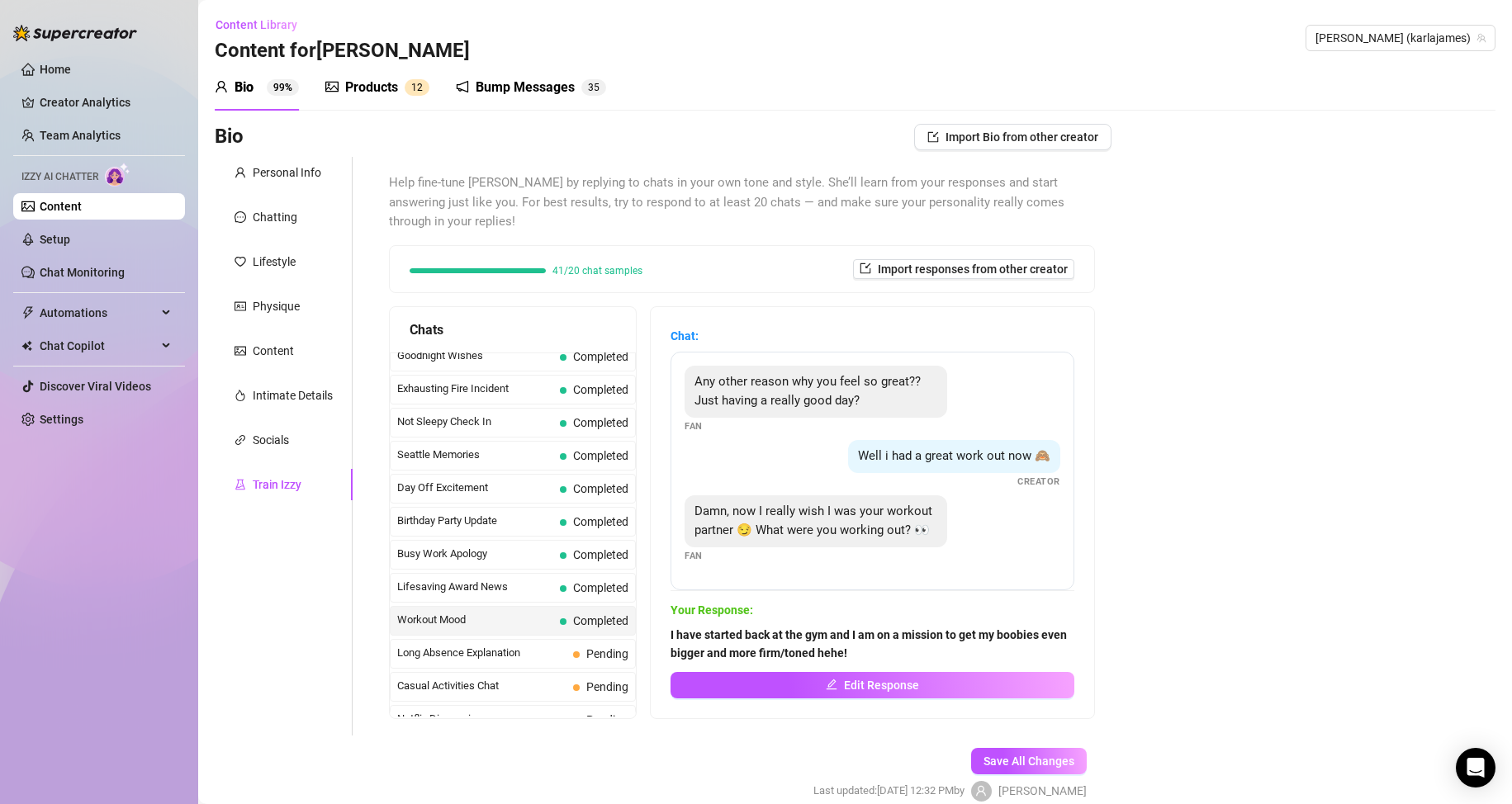
scroll to position [13, 0]
click at [499, 653] on span "Long Absence Explanation" at bounding box center [481, 652] width 169 height 17
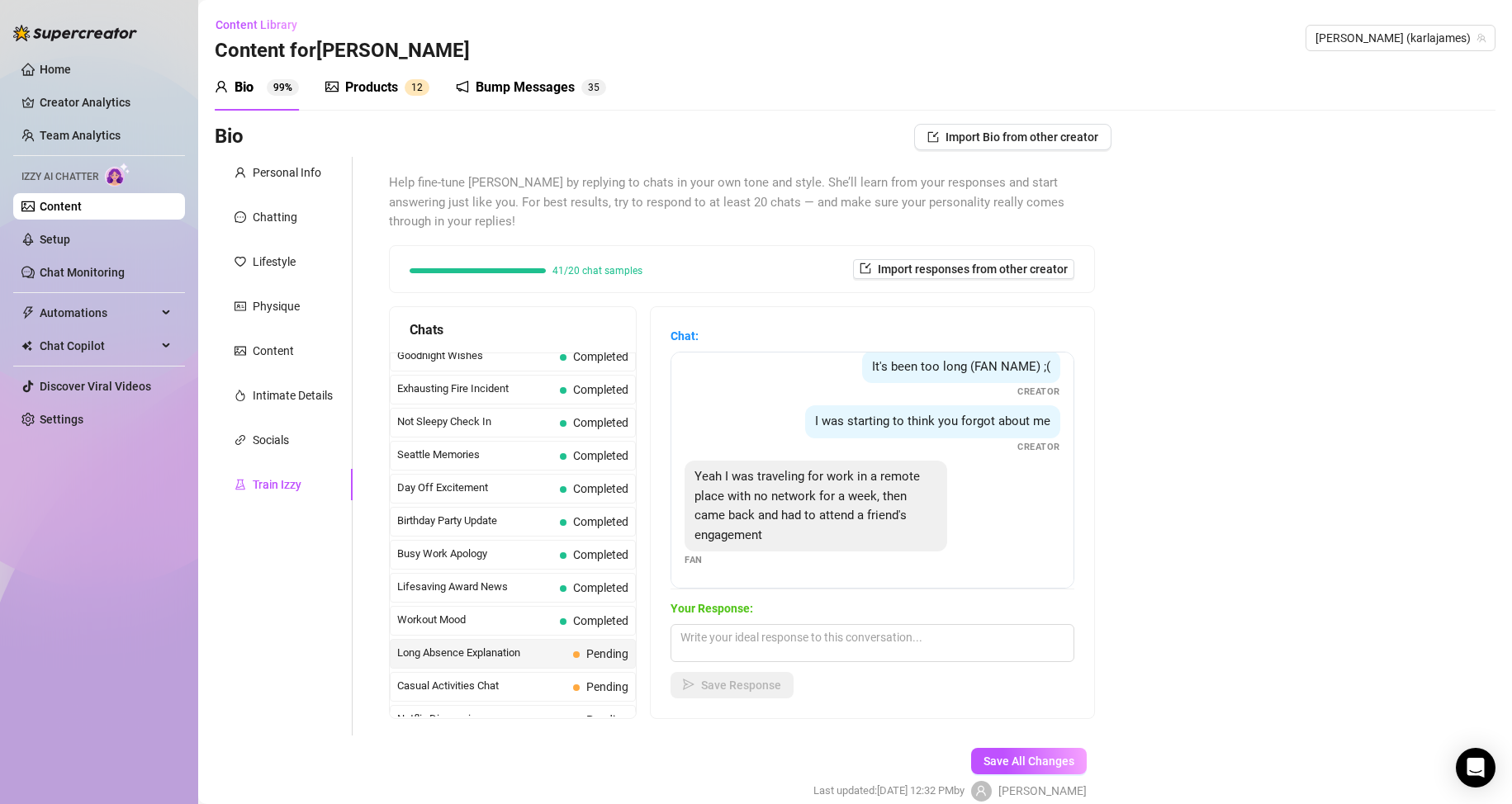
scroll to position [89, 0]
click at [769, 645] on textarea at bounding box center [872, 643] width 404 height 38
click at [724, 635] on textarea "I definatley" at bounding box center [872, 643] width 404 height 38
click at [731, 636] on textarea "I definatley" at bounding box center [872, 643] width 404 height 38
click at [764, 636] on textarea "I definitley" at bounding box center [872, 643] width 404 height 38
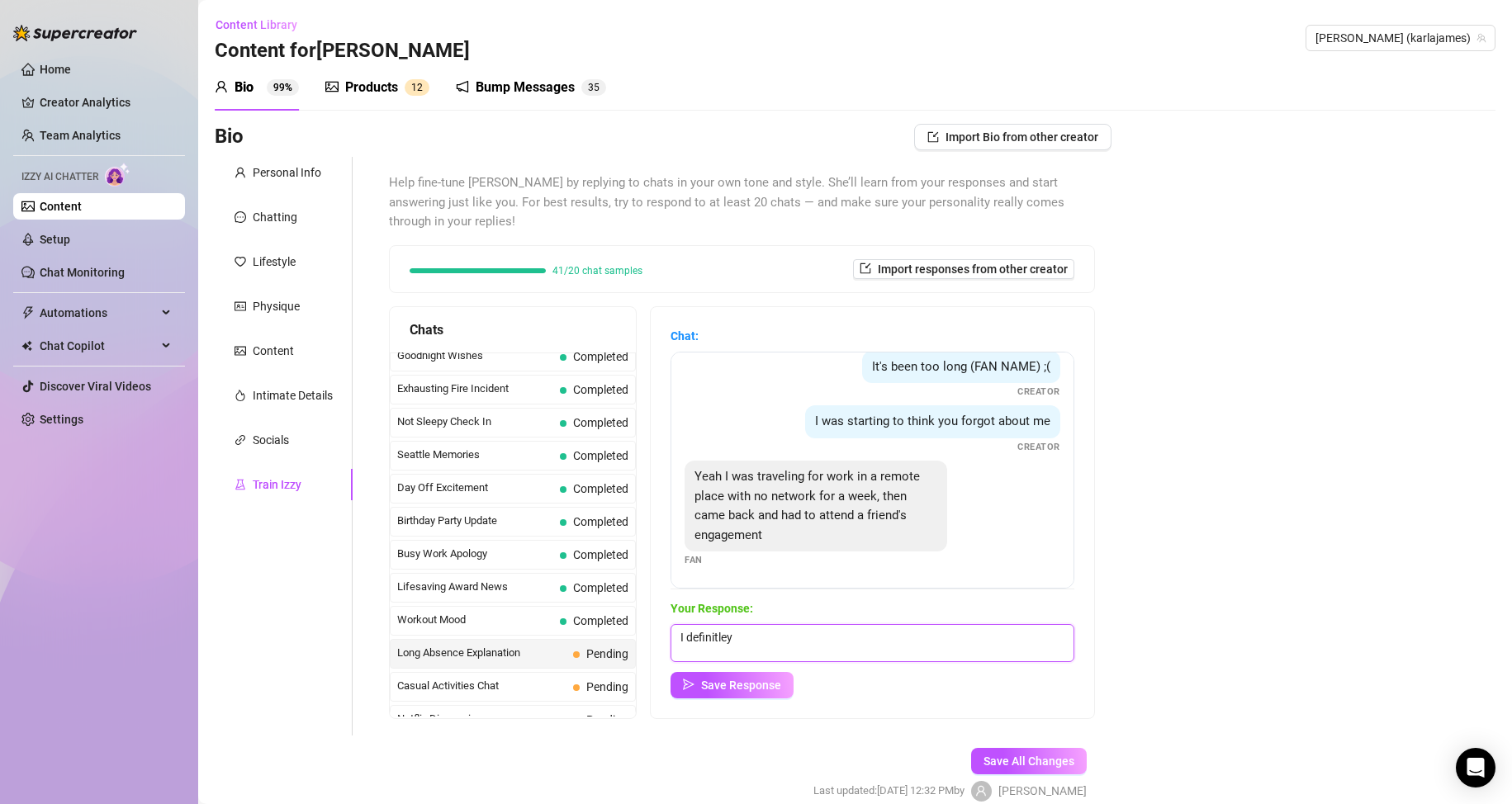
click at [780, 637] on textarea "I definitley" at bounding box center [872, 643] width 404 height 38
click at [762, 637] on textarea "I defiatley" at bounding box center [872, 643] width 404 height 38
click at [844, 653] on textarea "I definitely feel unloved and neglected. You have to make it up to me and showe…" at bounding box center [872, 643] width 404 height 38
click at [837, 653] on textarea "I definitely feel unloved and neglected. You have to make it up to me and showe…" at bounding box center [872, 643] width 404 height 38
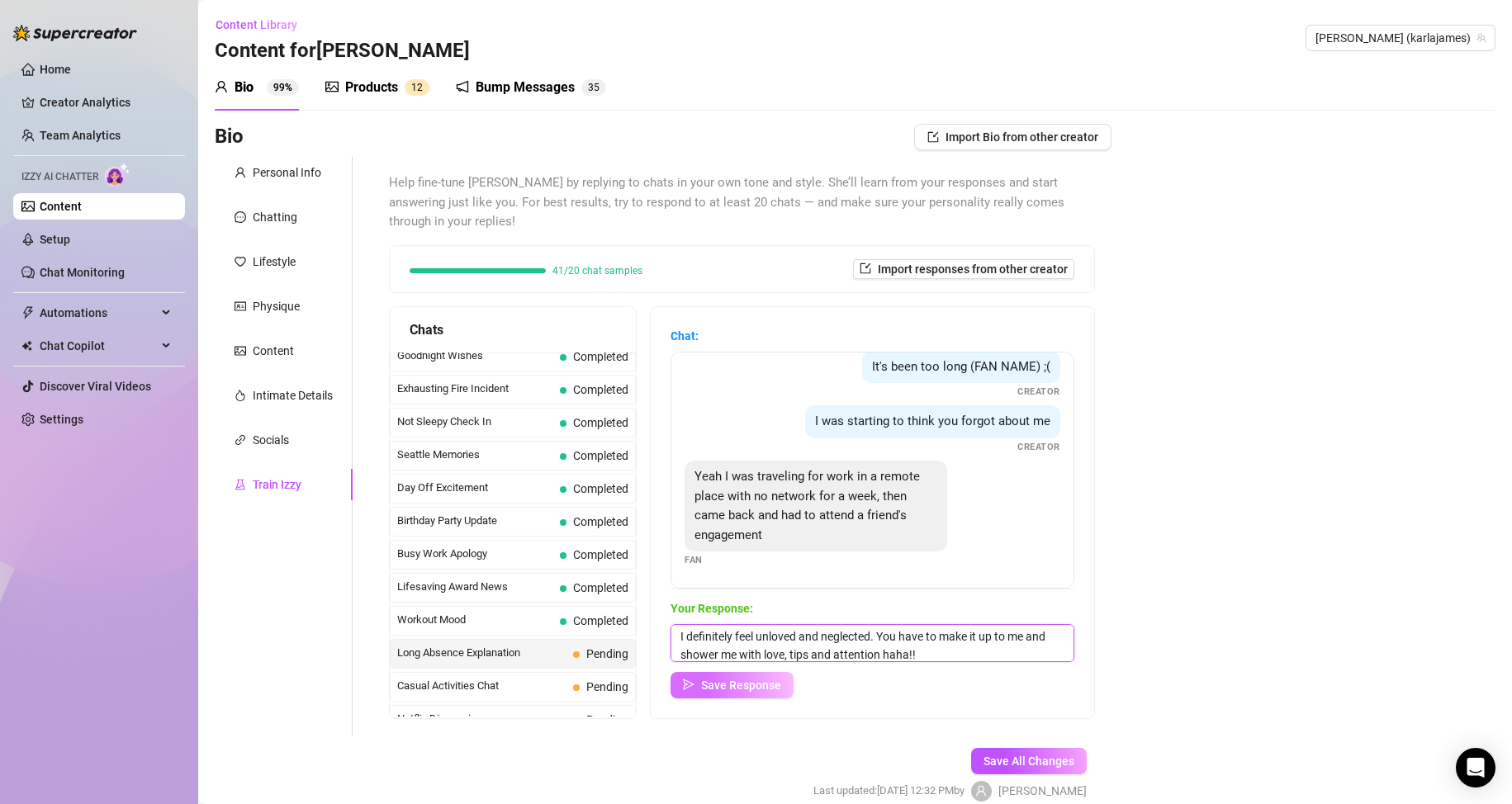
type textarea "I definitely feel unloved and neglected. You have to make it up to me and showe…"
click at [765, 684] on span "Save Response" at bounding box center [740, 685] width 80 height 13
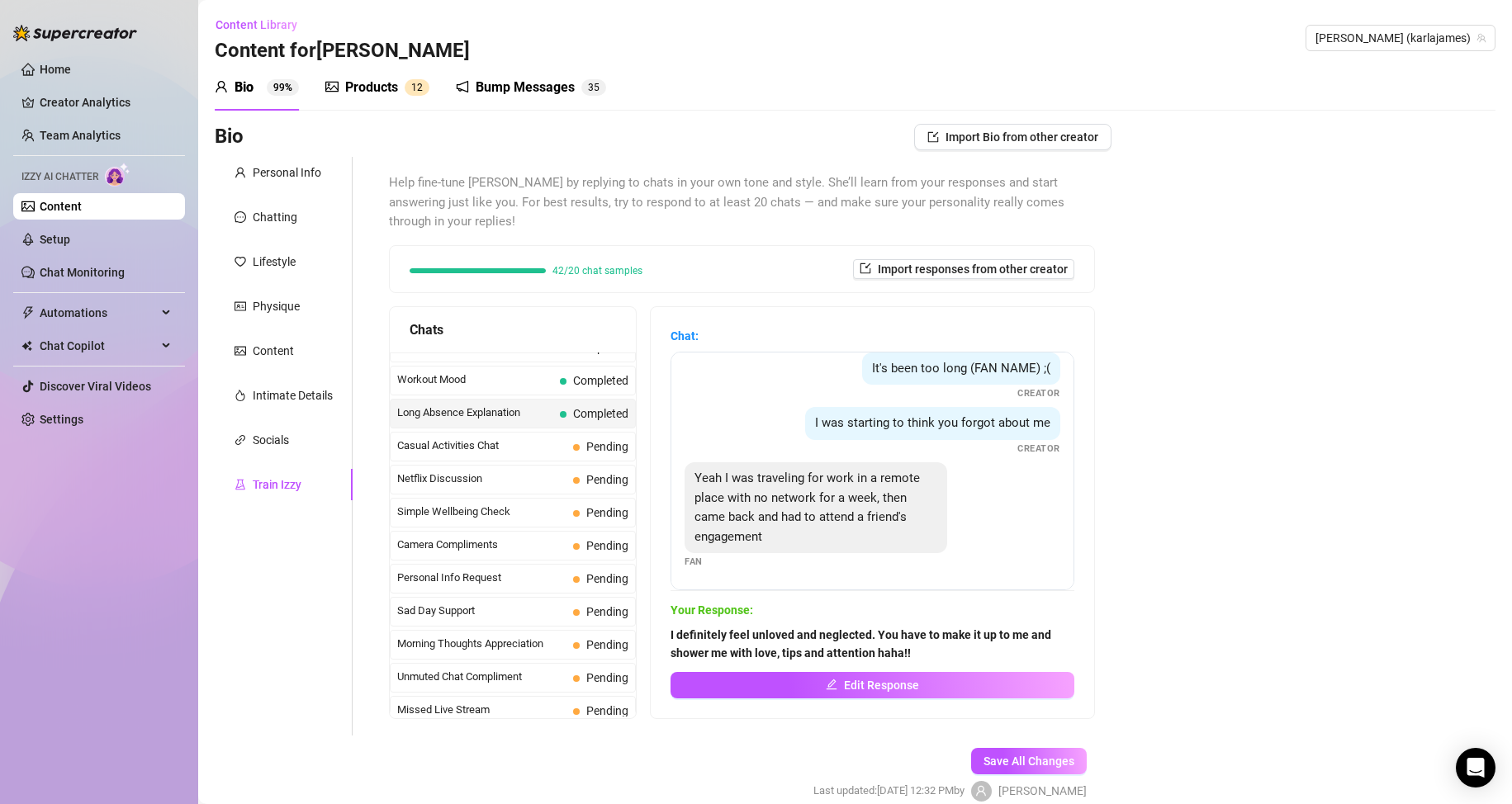
scroll to position [1482, 0]
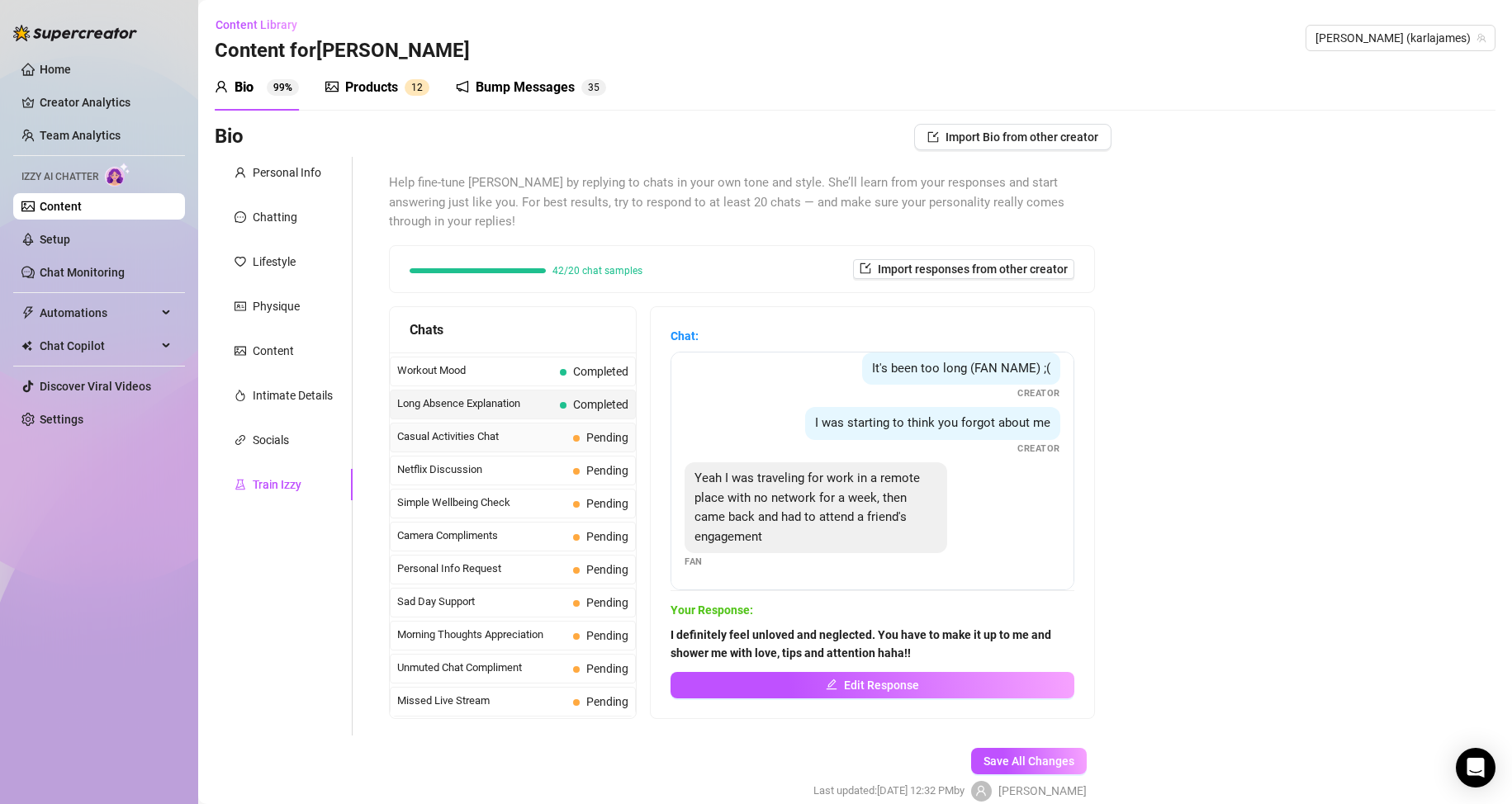
click at [484, 436] on span "Casual Activities Chat" at bounding box center [481, 436] width 169 height 17
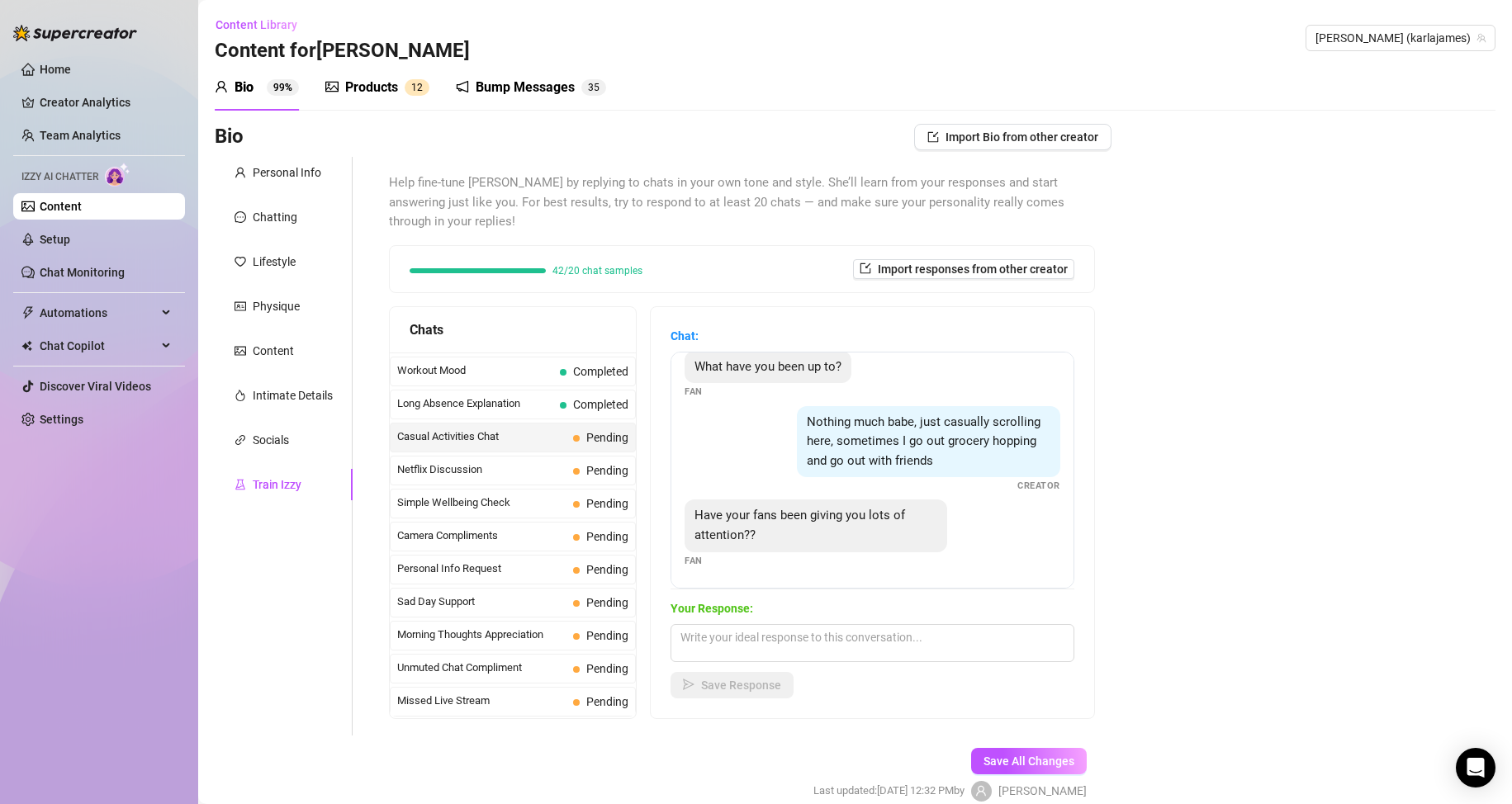
scroll to position [34, 0]
click at [755, 633] on textarea at bounding box center [872, 643] width 404 height 38
drag, startPoint x: 950, startPoint y: 637, endPoint x: 770, endPoint y: 633, distance: 180.0
click at [770, 633] on textarea "No, [DATE] has been a quiet day. Are you going to" at bounding box center [872, 643] width 404 height 38
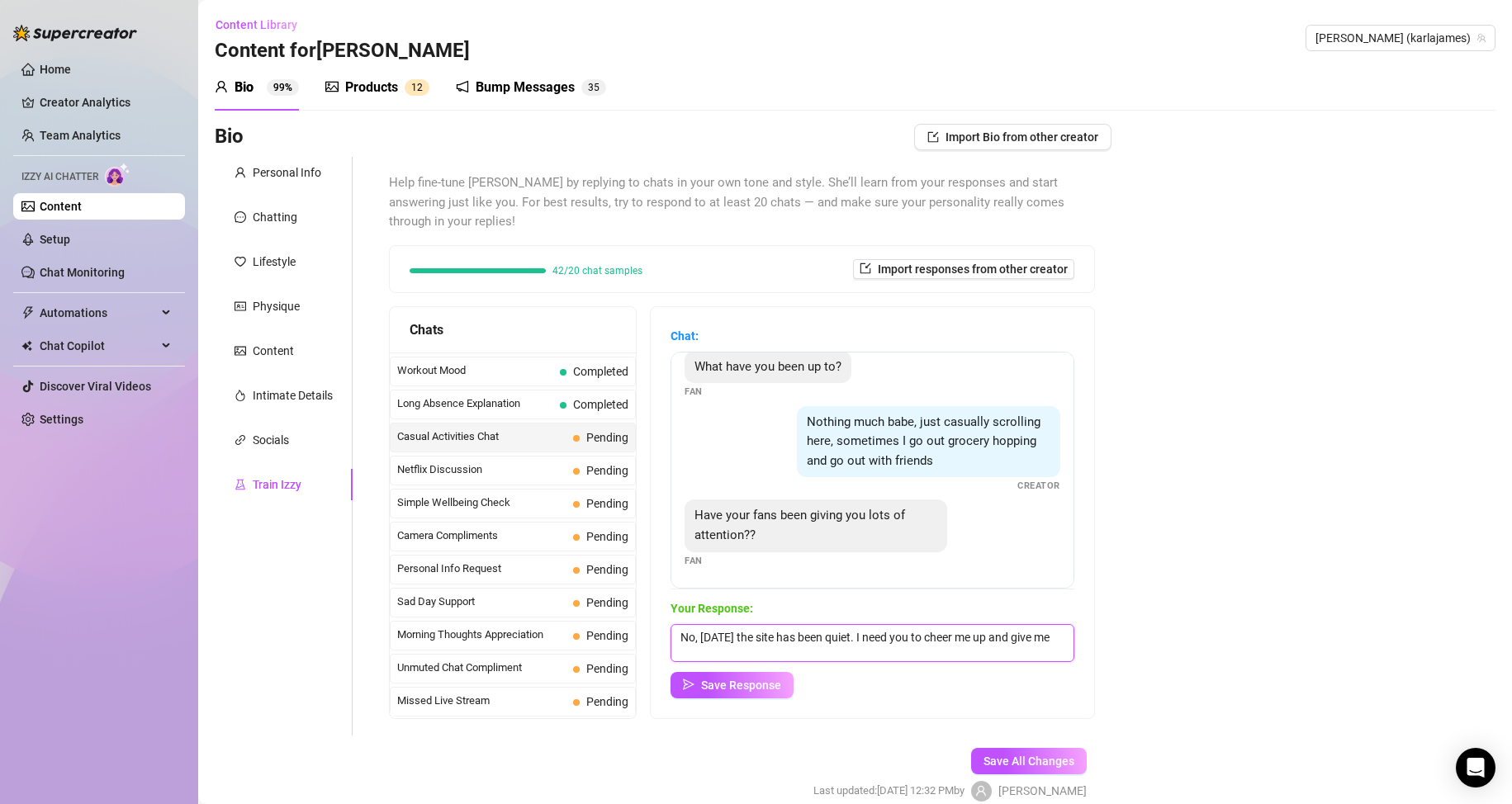
click at [781, 637] on textarea "No, [DATE] the site has been quiet. I need you to cheer me up and give me" at bounding box center [872, 643] width 404 height 38
click at [1029, 638] on textarea "No, [DATE] has been quiet. I need you to cheer me up and give me" at bounding box center [872, 643] width 404 height 38
click at [1029, 639] on textarea "No, [DATE] has been quiet. I need you to cheer me up and give me attention" at bounding box center [872, 643] width 404 height 38
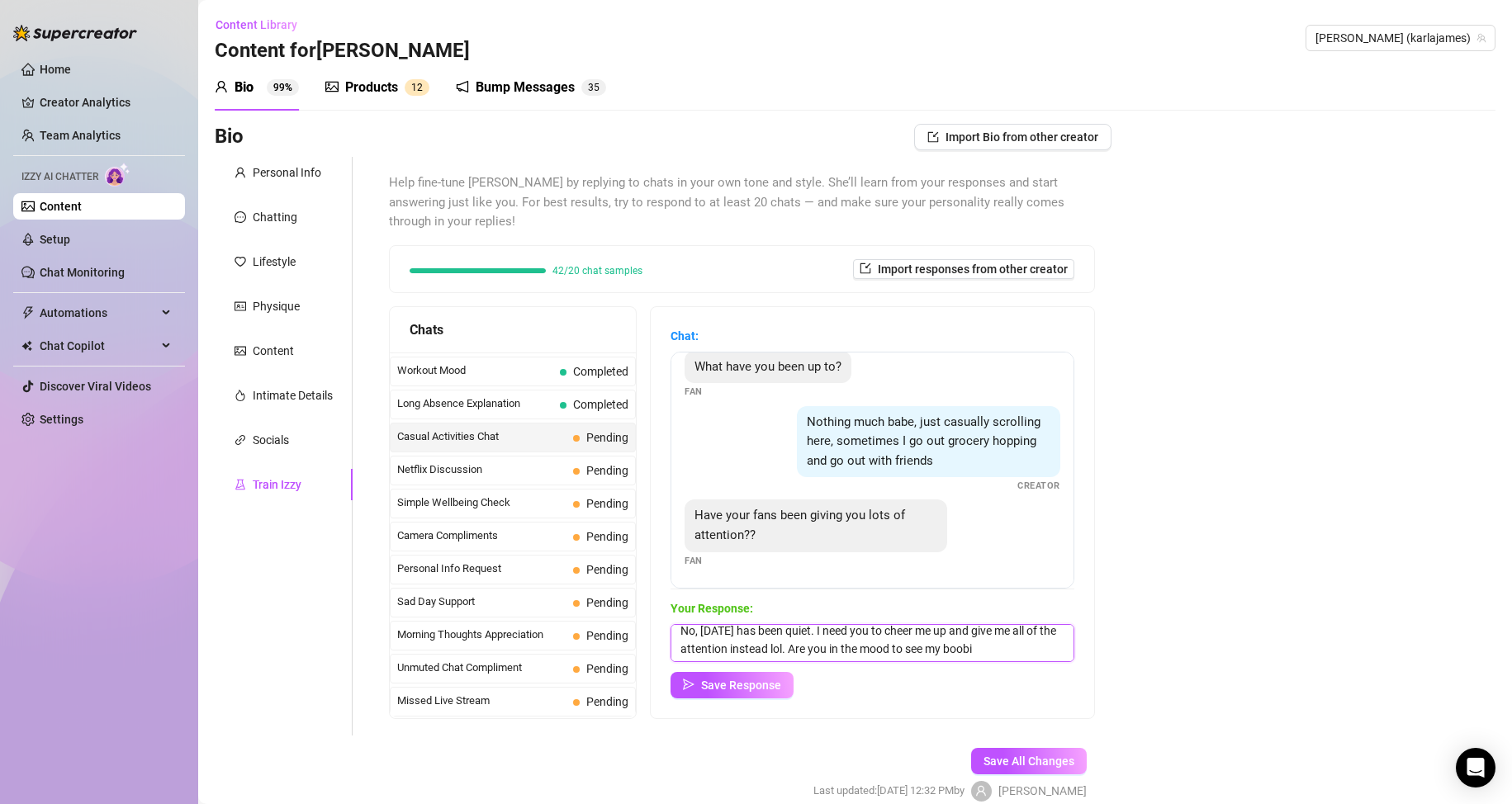
scroll to position [7, 0]
type textarea "No, [DATE] has been quiet. I need you to cheer me up and give me all of the att…"
click at [764, 681] on span "Save Response" at bounding box center [740, 685] width 80 height 13
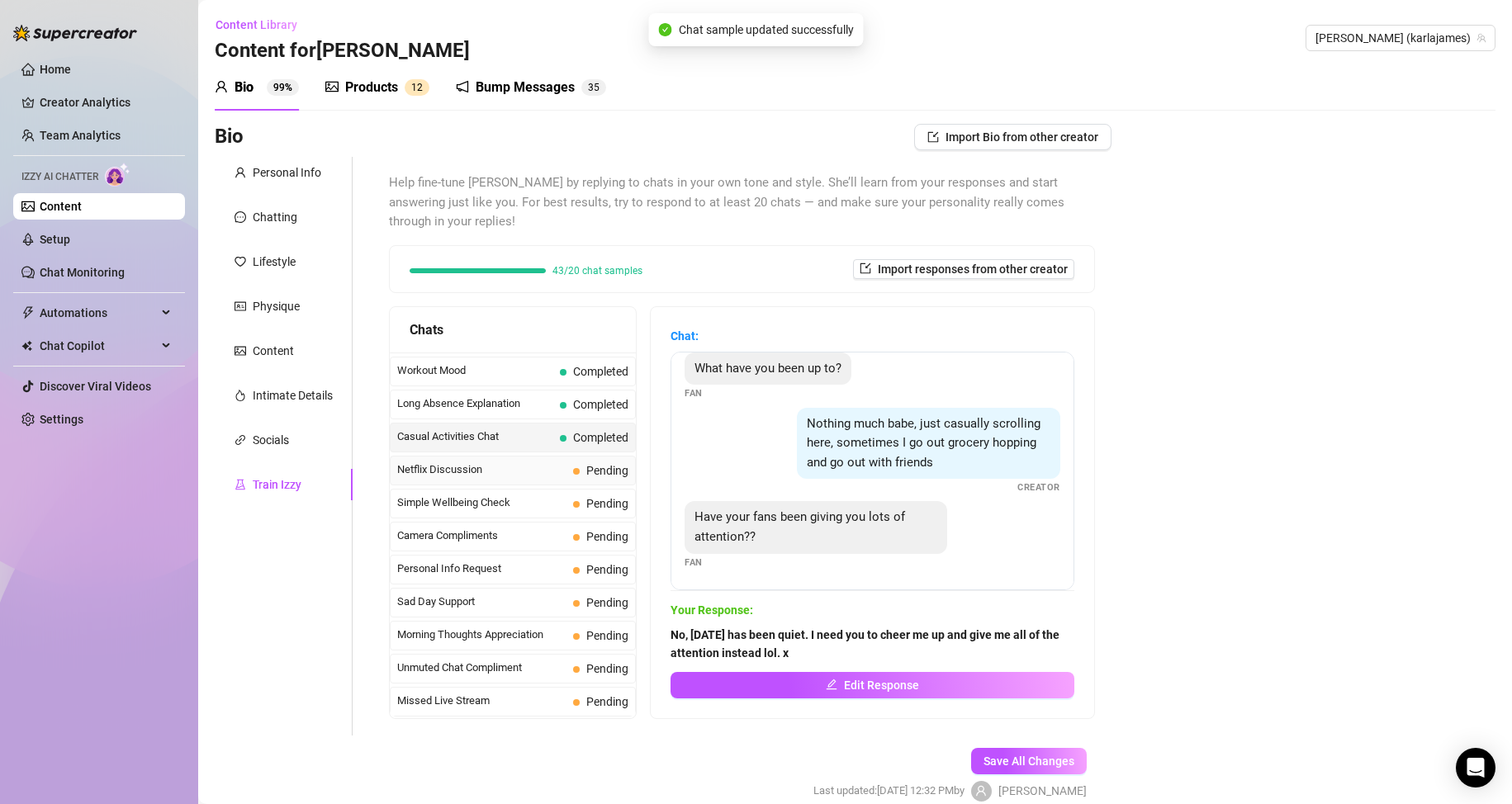
scroll to position [33, 0]
click at [512, 467] on span "Netflix Discussion" at bounding box center [481, 469] width 169 height 17
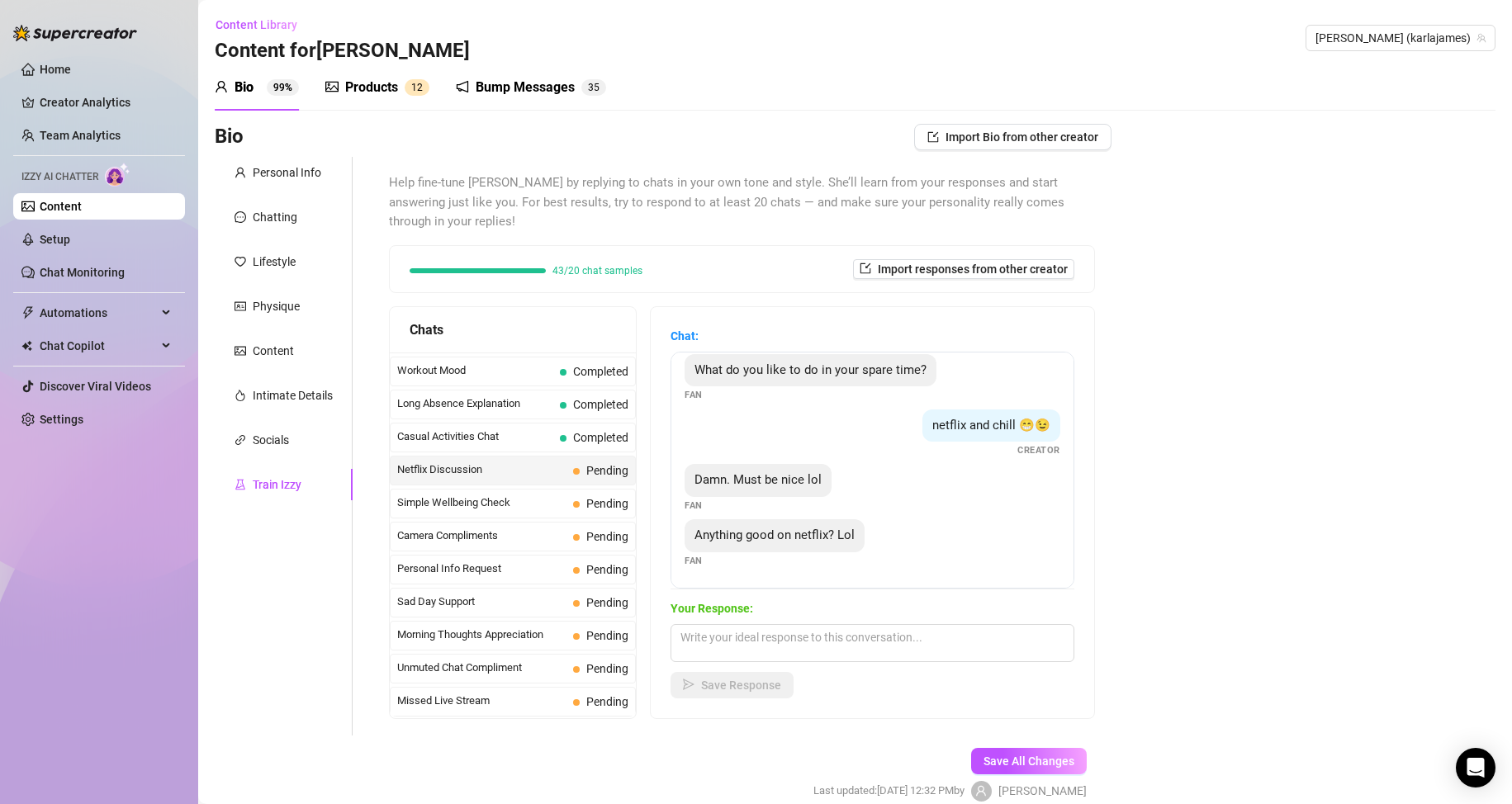
scroll to position [32, 0]
click at [904, 643] on textarea at bounding box center [872, 643] width 404 height 38
type textarea "M"
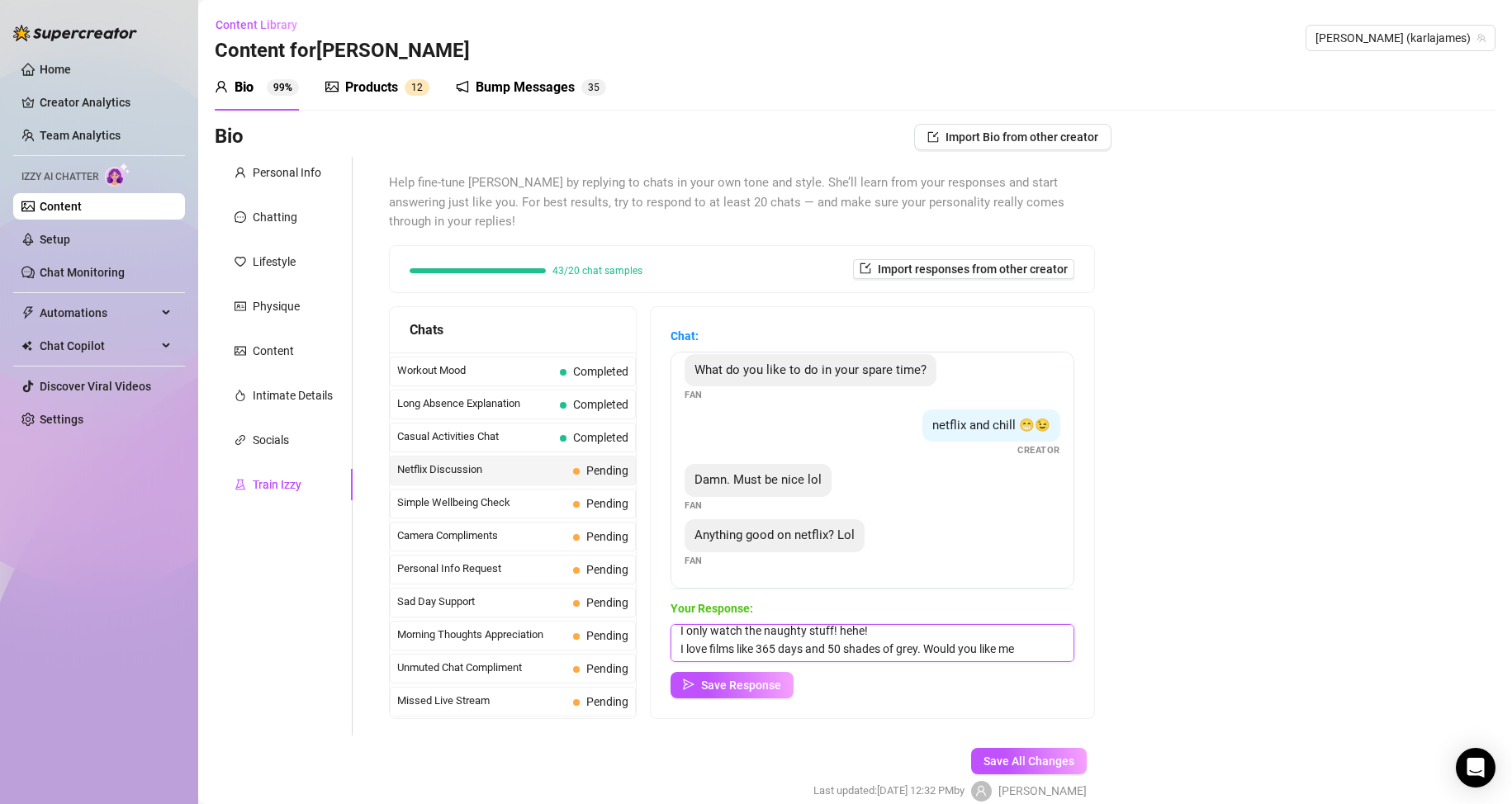
scroll to position [7, 0]
type textarea "I only watch the naughty stuff! hehe! I love films like 365 days and 50 shades …"
click at [781, 687] on span "Save Response" at bounding box center [740, 685] width 80 height 13
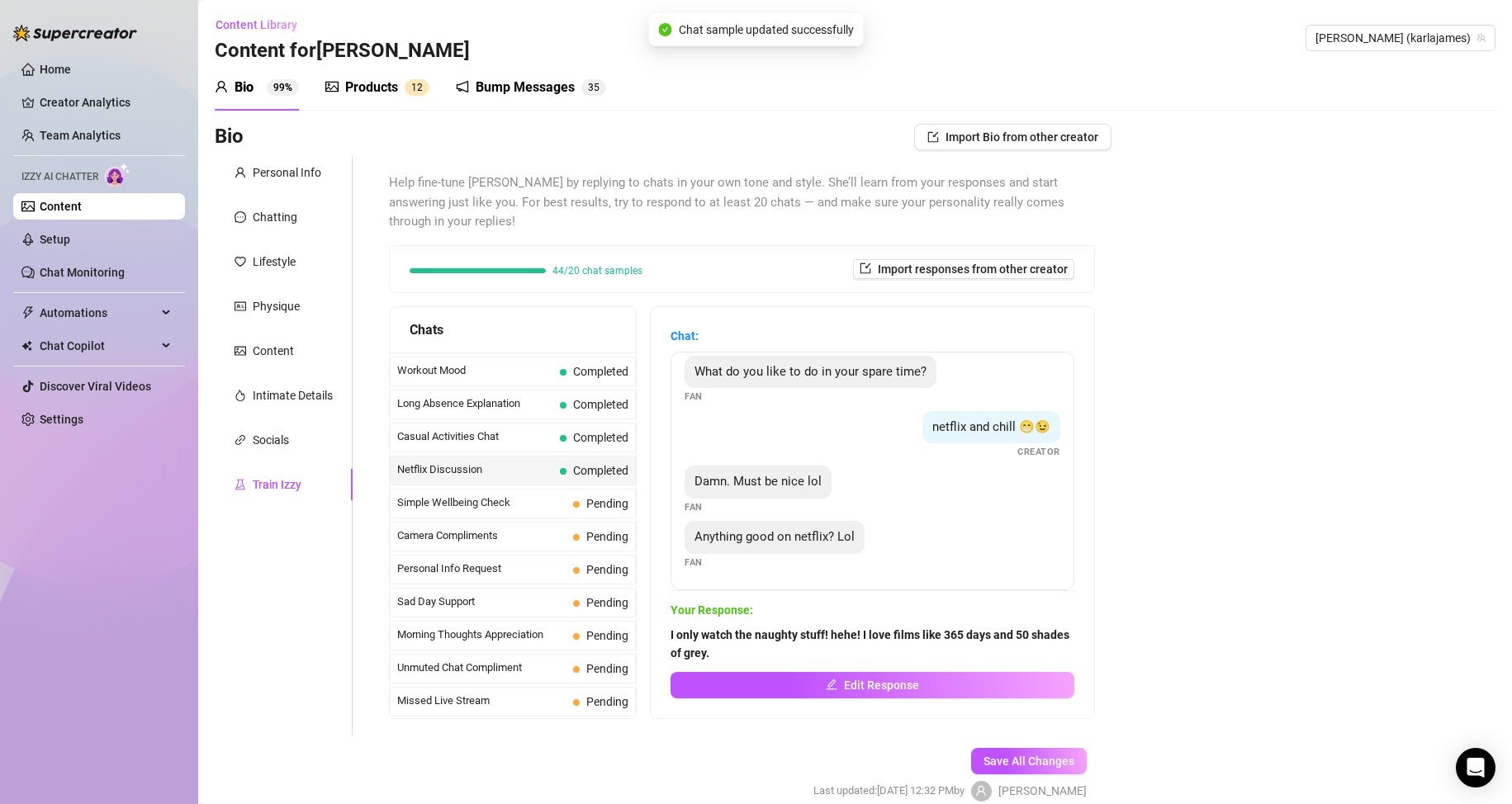
scroll to position [30, 0]
click at [512, 511] on span "Simple Wellbeing Check" at bounding box center [481, 503] width 169 height 17
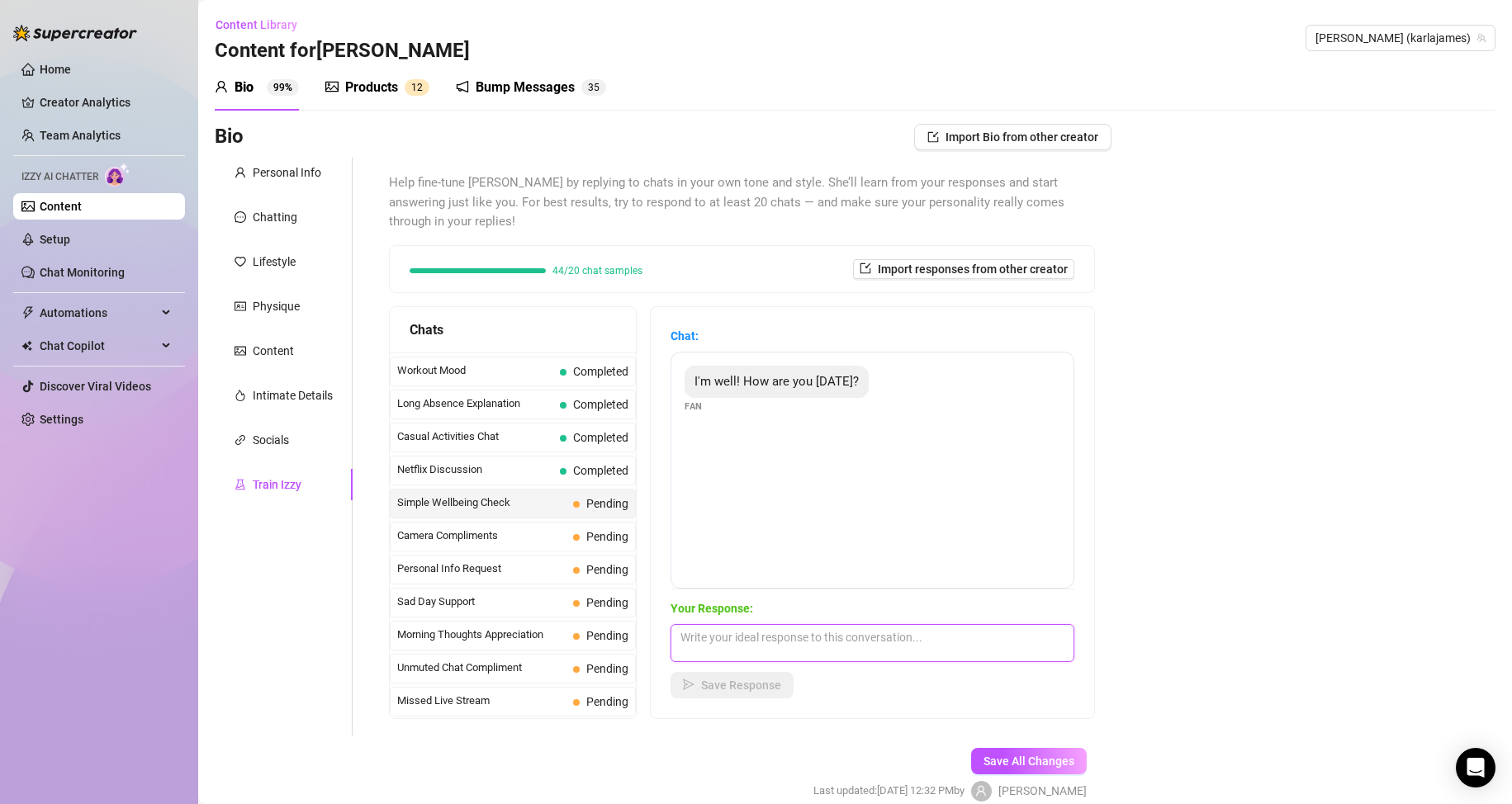
click at [741, 652] on textarea at bounding box center [872, 643] width 404 height 38
click at [738, 644] on textarea at bounding box center [872, 643] width 404 height 38
click at [844, 636] on textarea "I'm good huni, thank you. Hows has life been treating you? Done anything fun or…" at bounding box center [872, 643] width 404 height 38
click at [862, 655] on textarea "I'm good huni, thank you. How's has life been treating you? Done anything fun o…" at bounding box center [872, 643] width 404 height 38
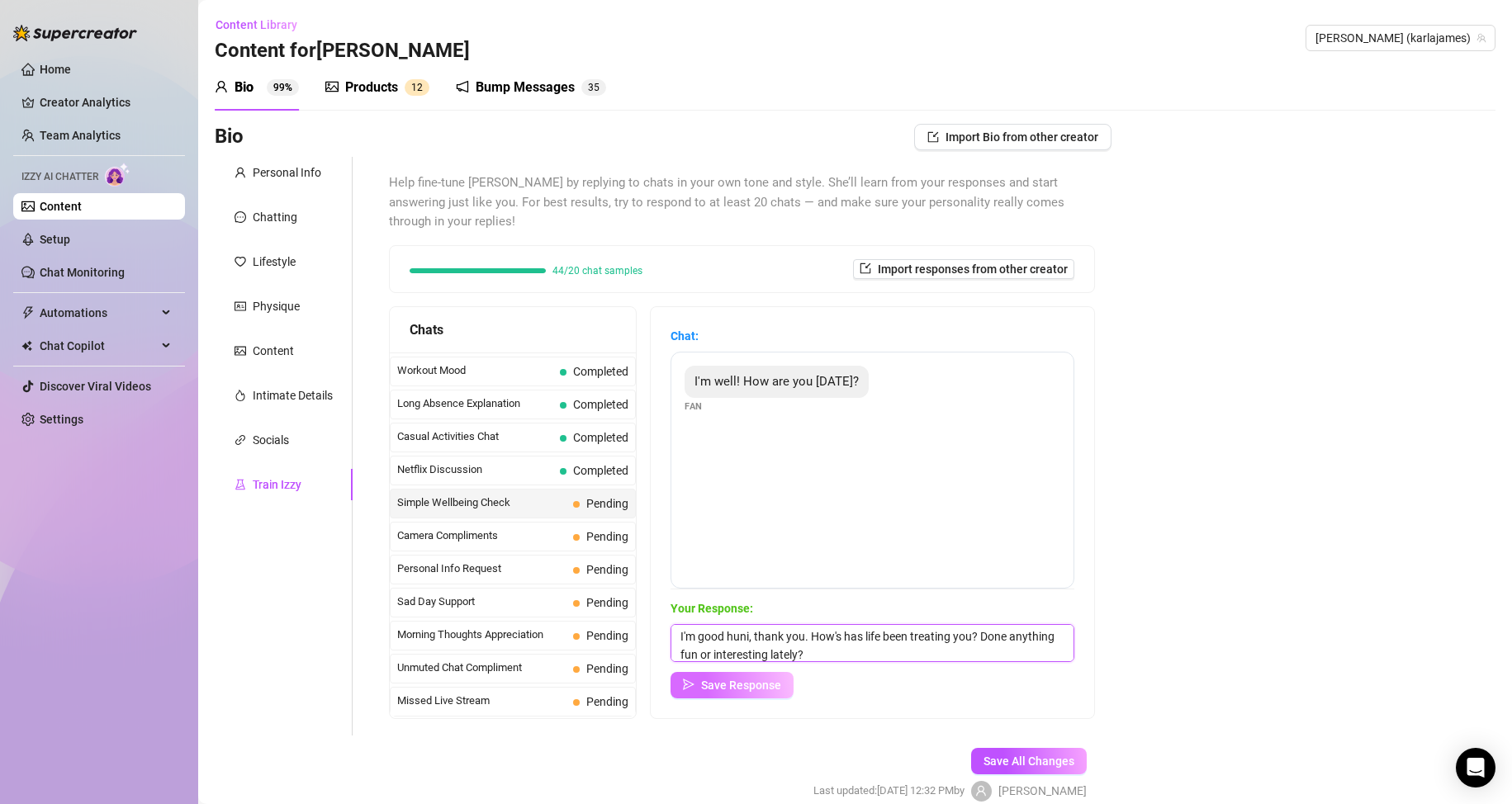
type textarea "I'm good huni, thank you. How's has life been treating you? Done anything fun o…"
click at [770, 683] on span "Save Response" at bounding box center [740, 685] width 80 height 13
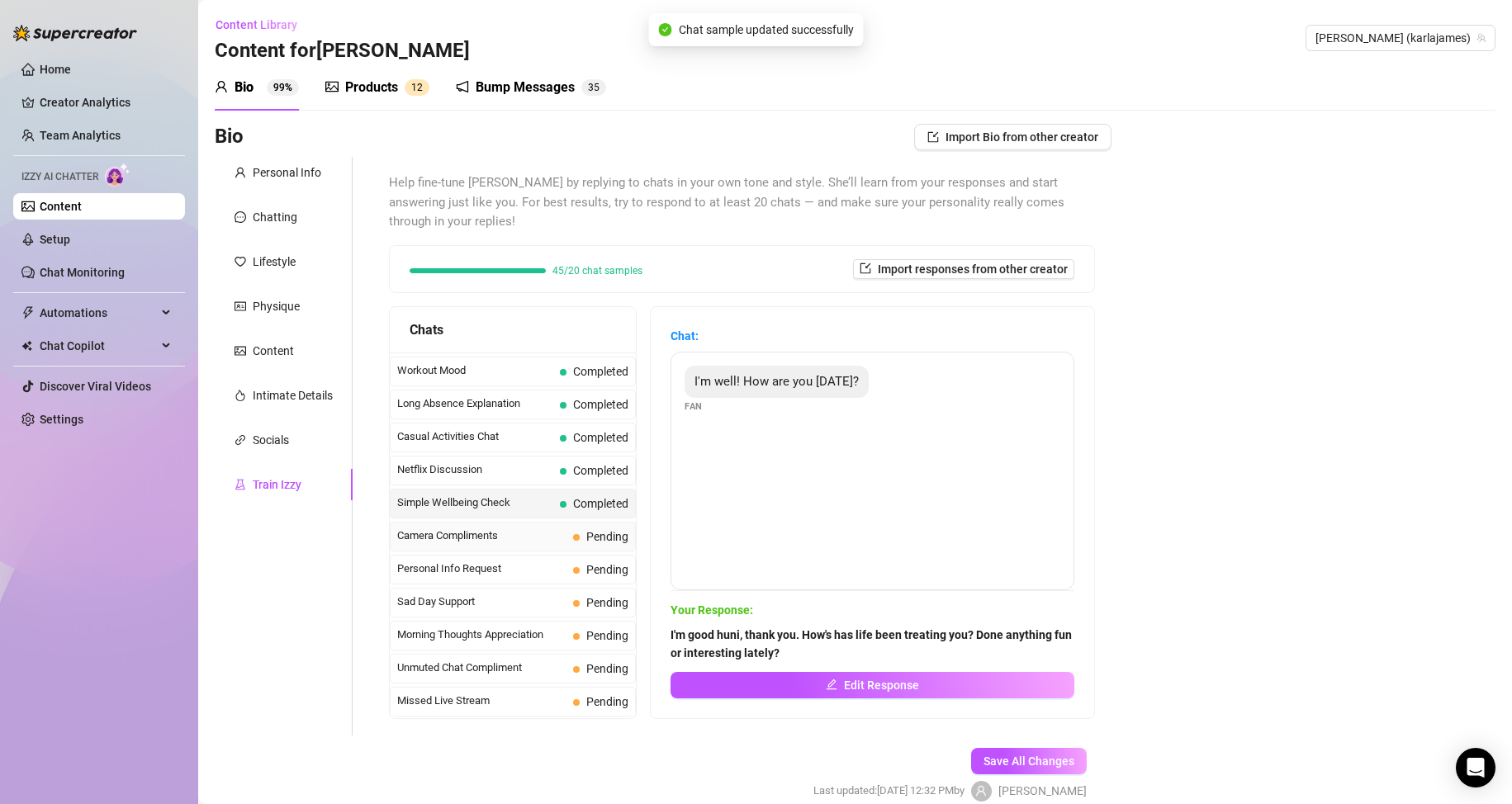
click at [569, 540] on div "Camera Compliments Pending" at bounding box center [512, 537] width 246 height 30
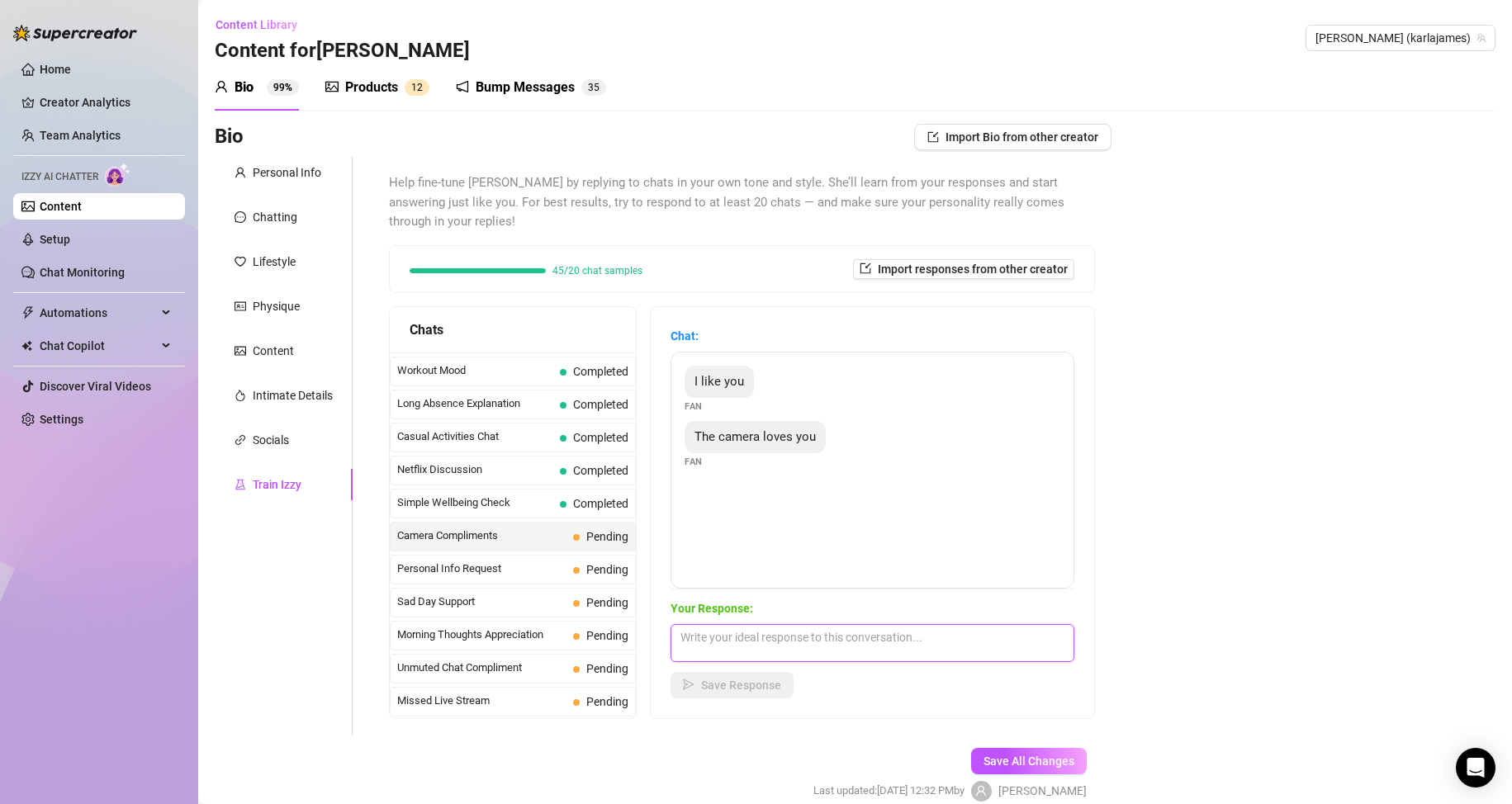
click at [744, 647] on textarea at bounding box center [872, 643] width 404 height 38
type textarea "I know lol! That's why I am good at my job and making men all hot and horny lol!"
click at [749, 683] on span "Save Response" at bounding box center [740, 685] width 80 height 13
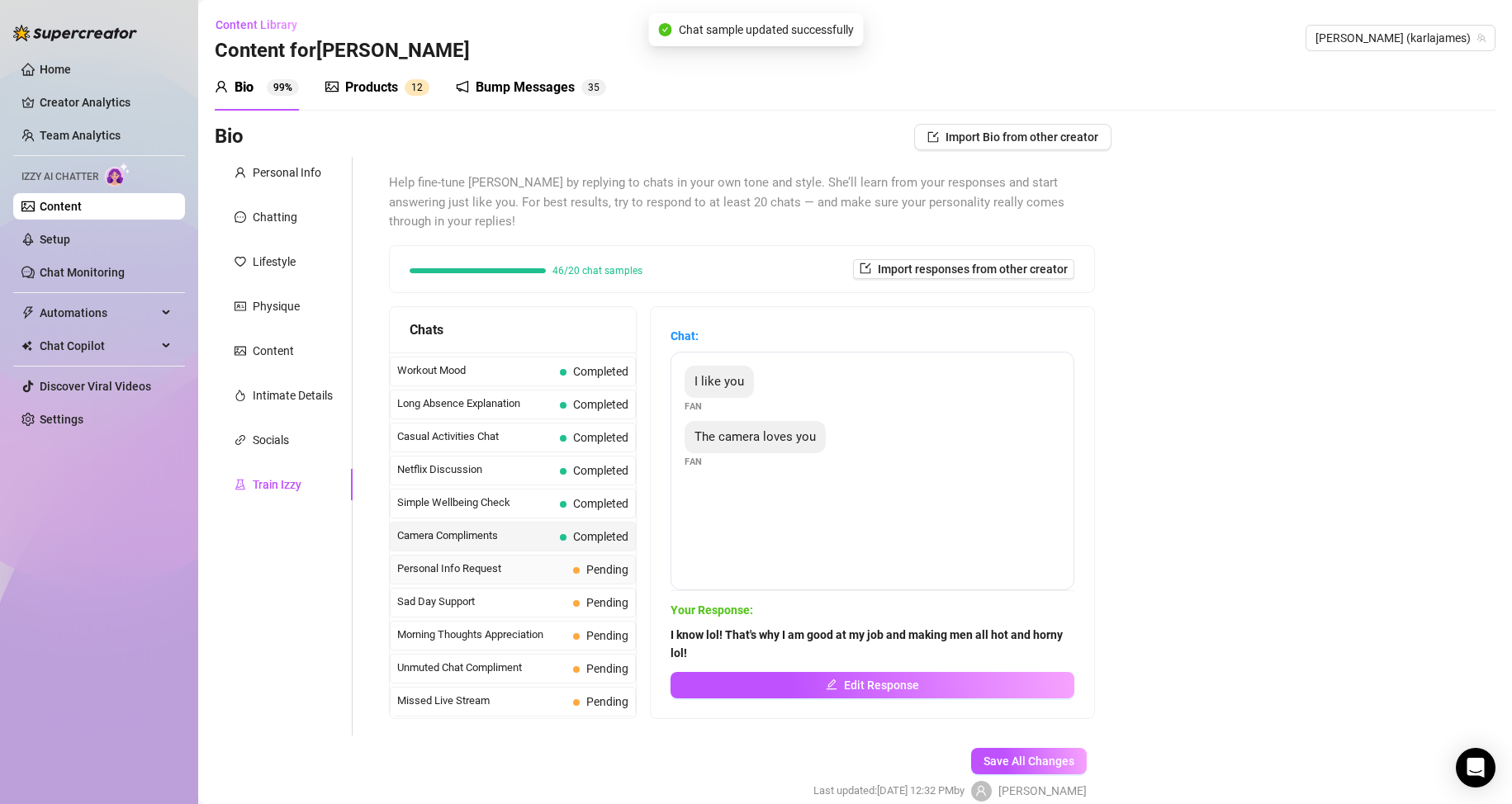
click at [485, 565] on span "Personal Info Request" at bounding box center [481, 568] width 169 height 17
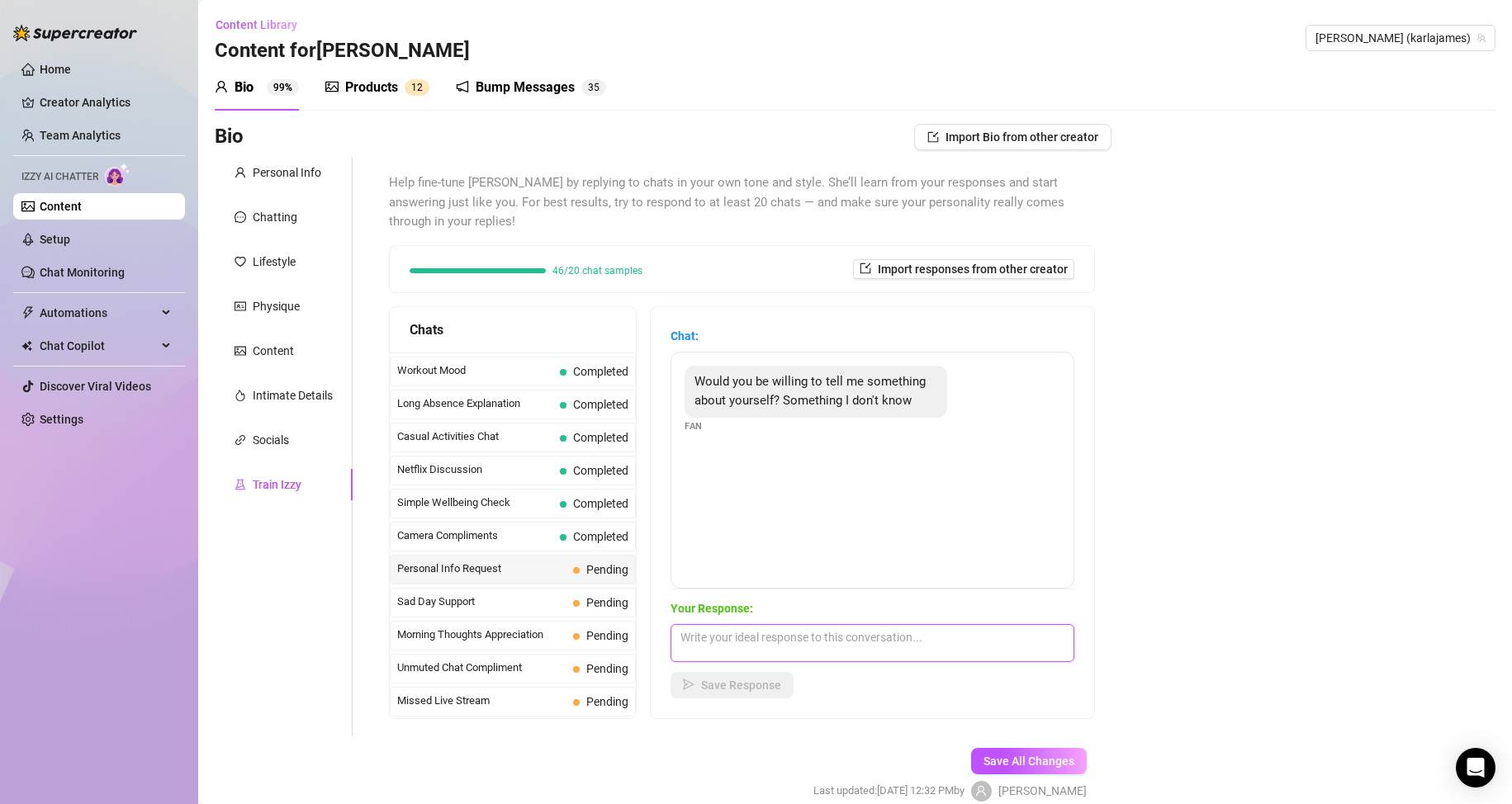
click at [739, 635] on textarea at bounding box center [872, 643] width 404 height 38
click at [813, 642] on textarea "Hmmm... It will cost ypu haha!" at bounding box center [872, 643] width 404 height 38
click at [858, 640] on textarea "Hmmm... It will cost you haha!" at bounding box center [872, 643] width 404 height 38
type textarea "Hmmm... It will cost you haha! I don't give my secrets away for free lol!"
click at [759, 682] on span "Save Response" at bounding box center [740, 685] width 80 height 13
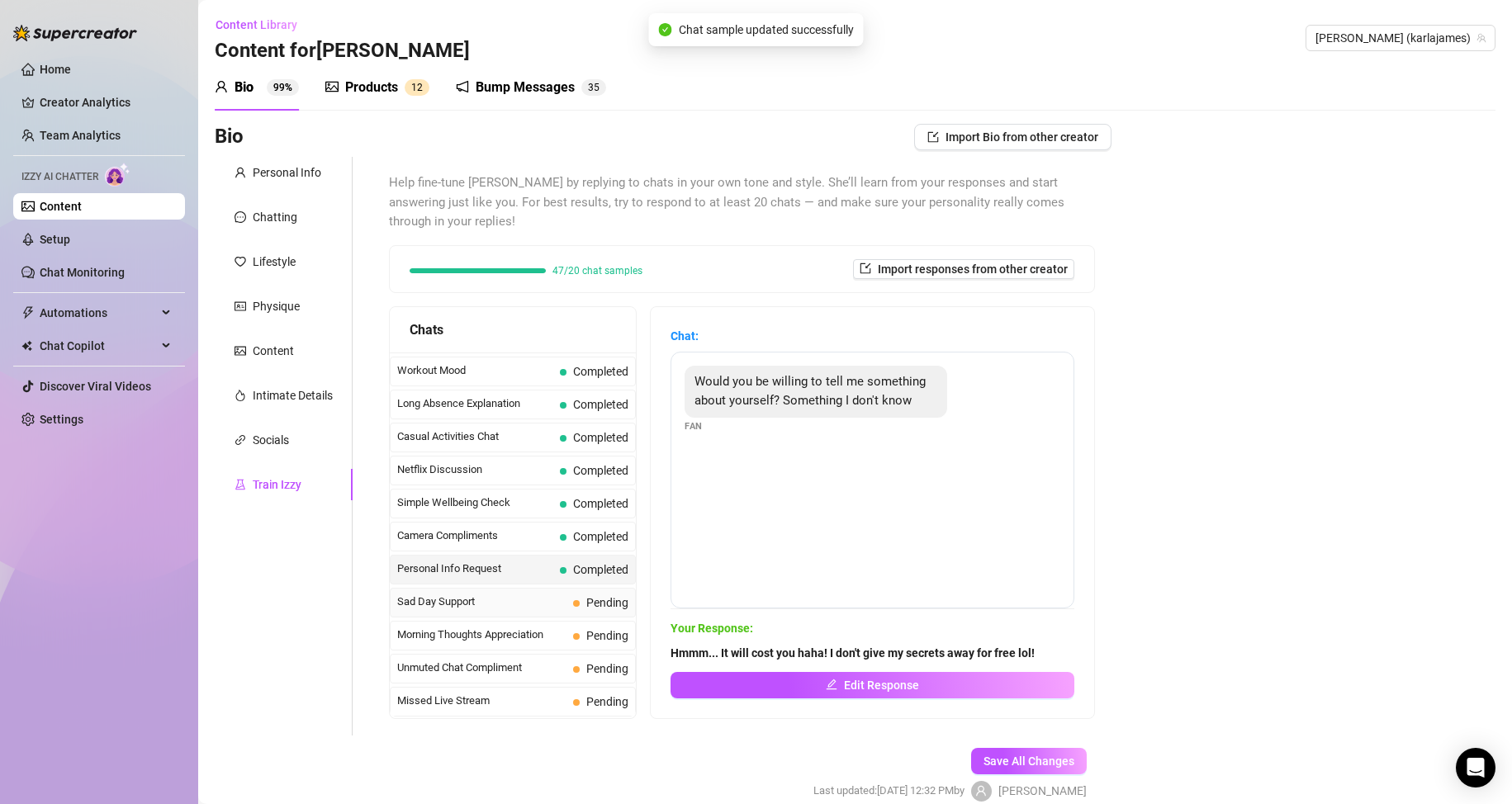
click at [510, 594] on span "Sad Day Support" at bounding box center [481, 602] width 169 height 17
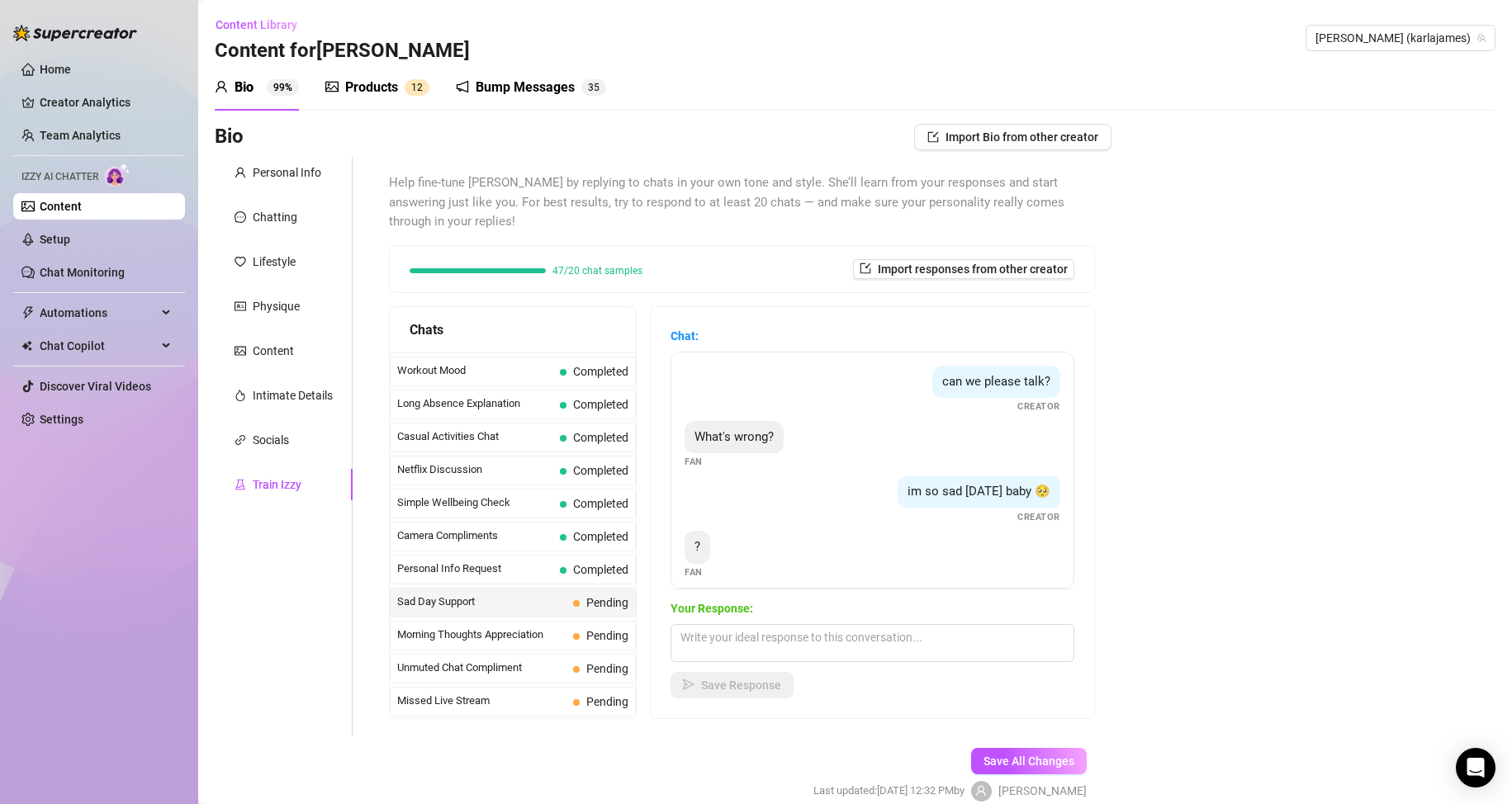
scroll to position [11, 0]
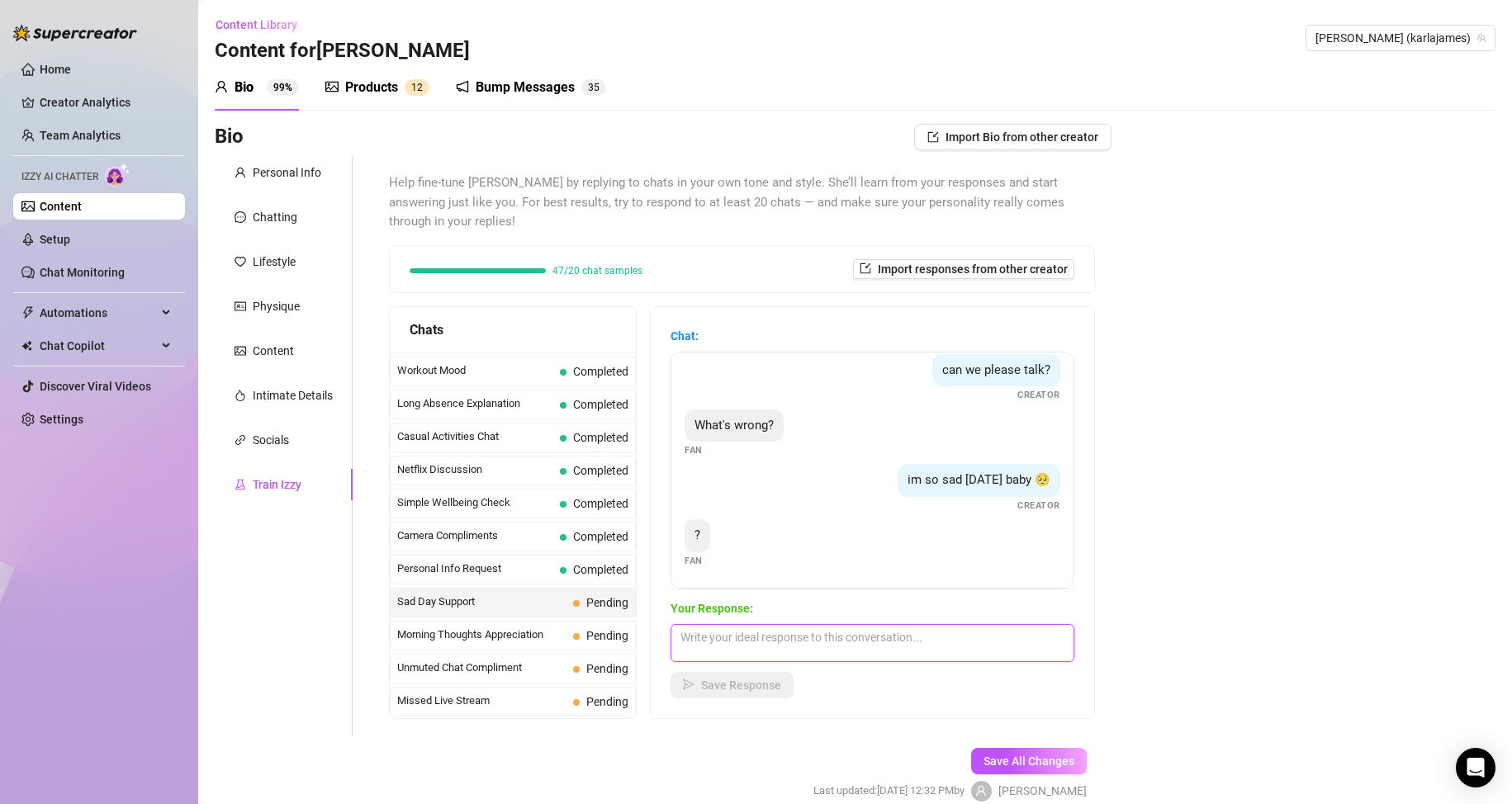
click at [760, 642] on textarea at bounding box center [872, 643] width 404 height 38
type textarea "I need you to cheer me up and play with me lol"
click at [764, 689] on span "Save Response" at bounding box center [740, 685] width 80 height 13
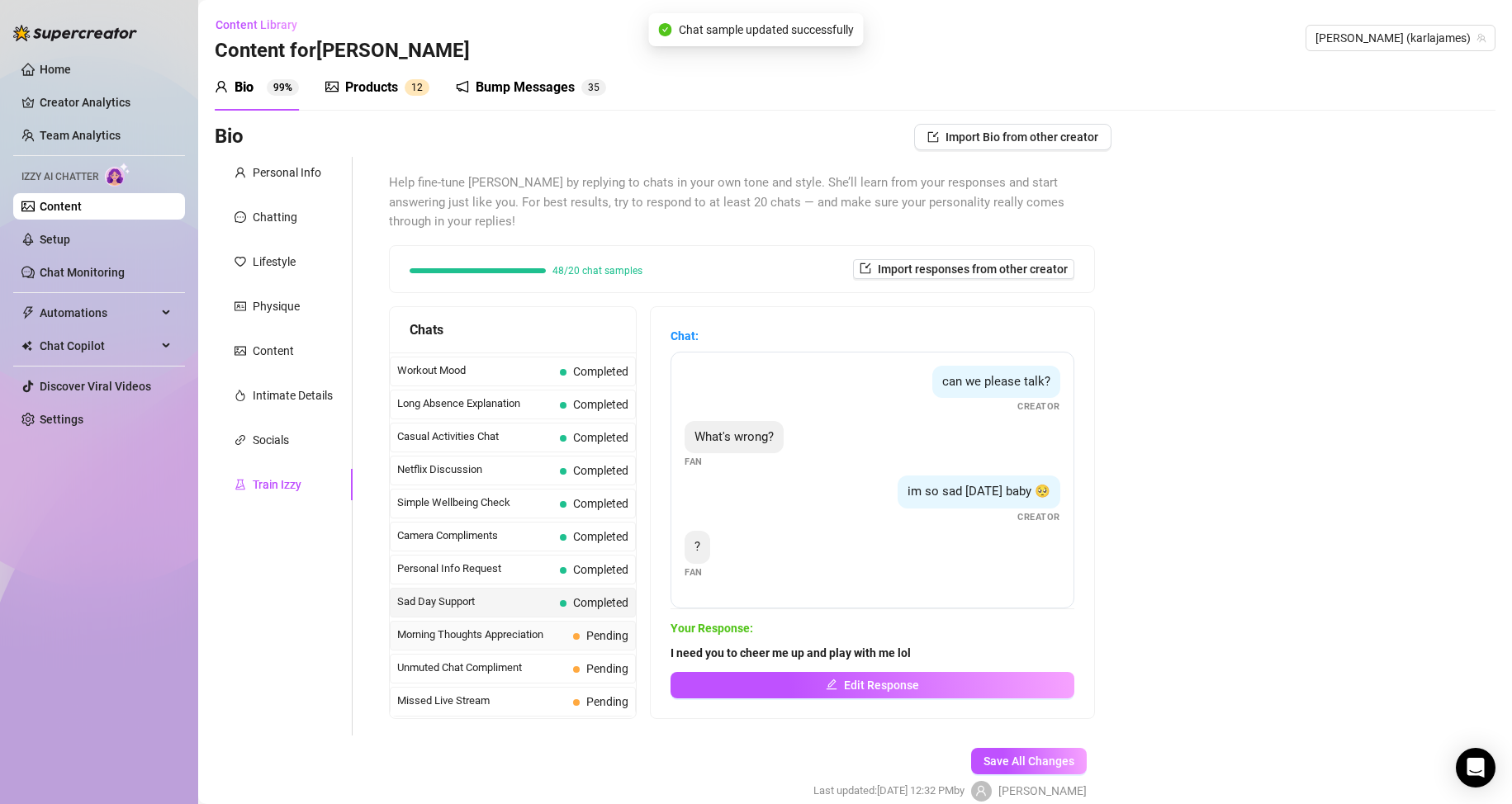
scroll to position [0, 0]
click at [532, 631] on span "Morning Thoughts Appreciation" at bounding box center [481, 634] width 169 height 17
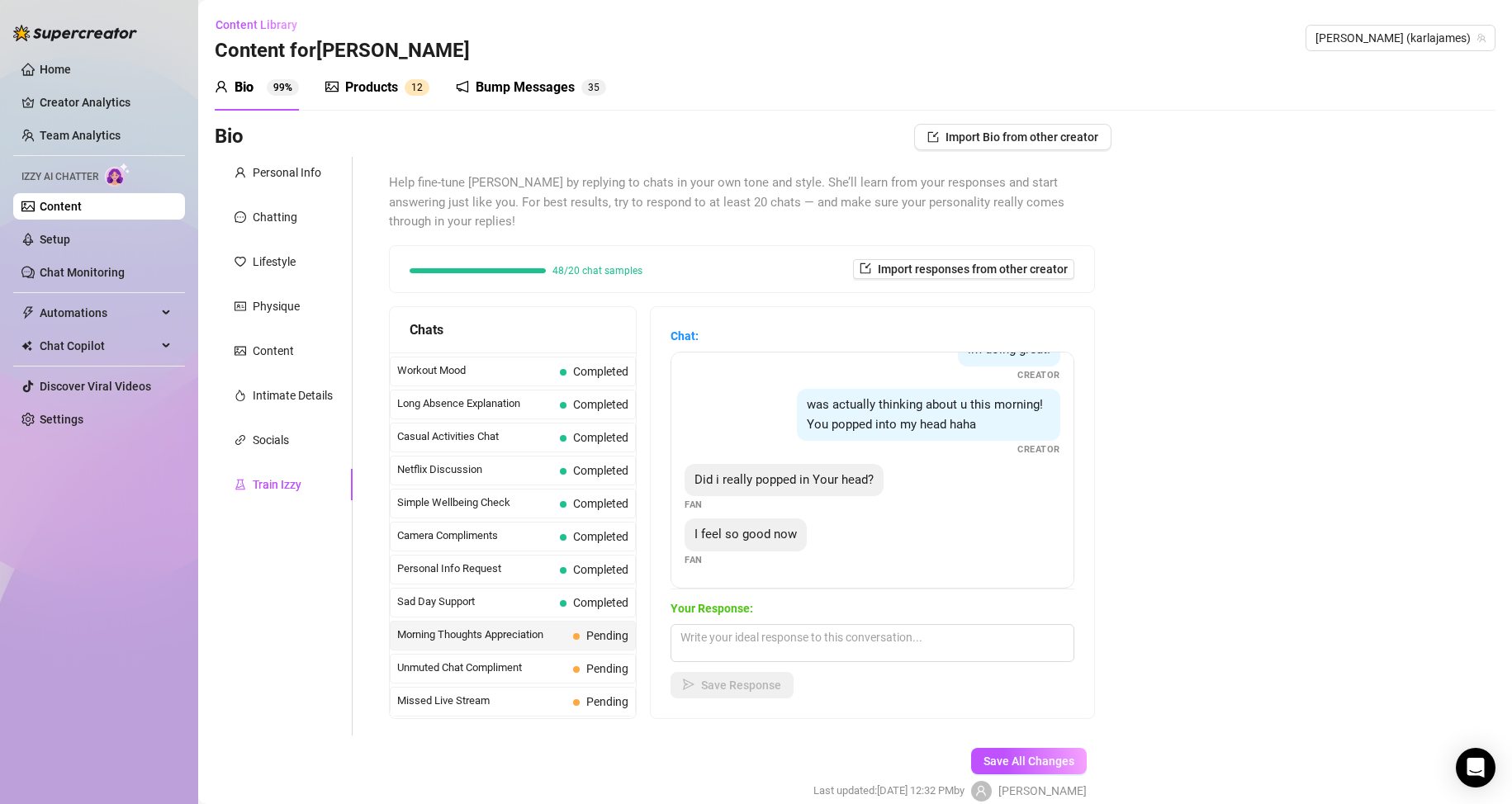
scroll to position [161, 0]
click at [773, 638] on textarea at bounding box center [872, 643] width 404 height 38
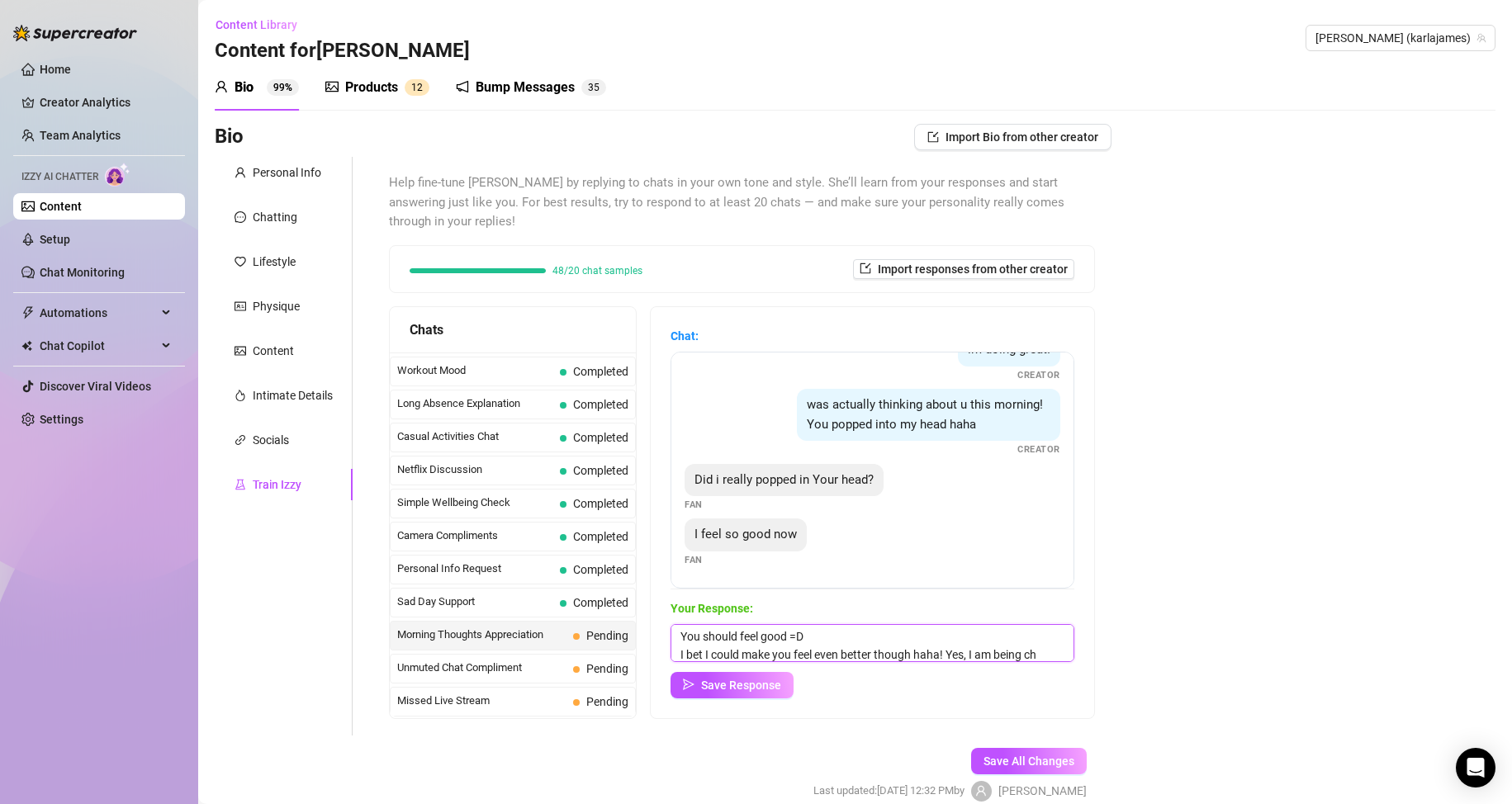
scroll to position [19, 0]
type textarea "You should feel good =D I bet I could make you feel even better though haha! Ye…"
click at [770, 690] on span "Save Response" at bounding box center [740, 685] width 80 height 13
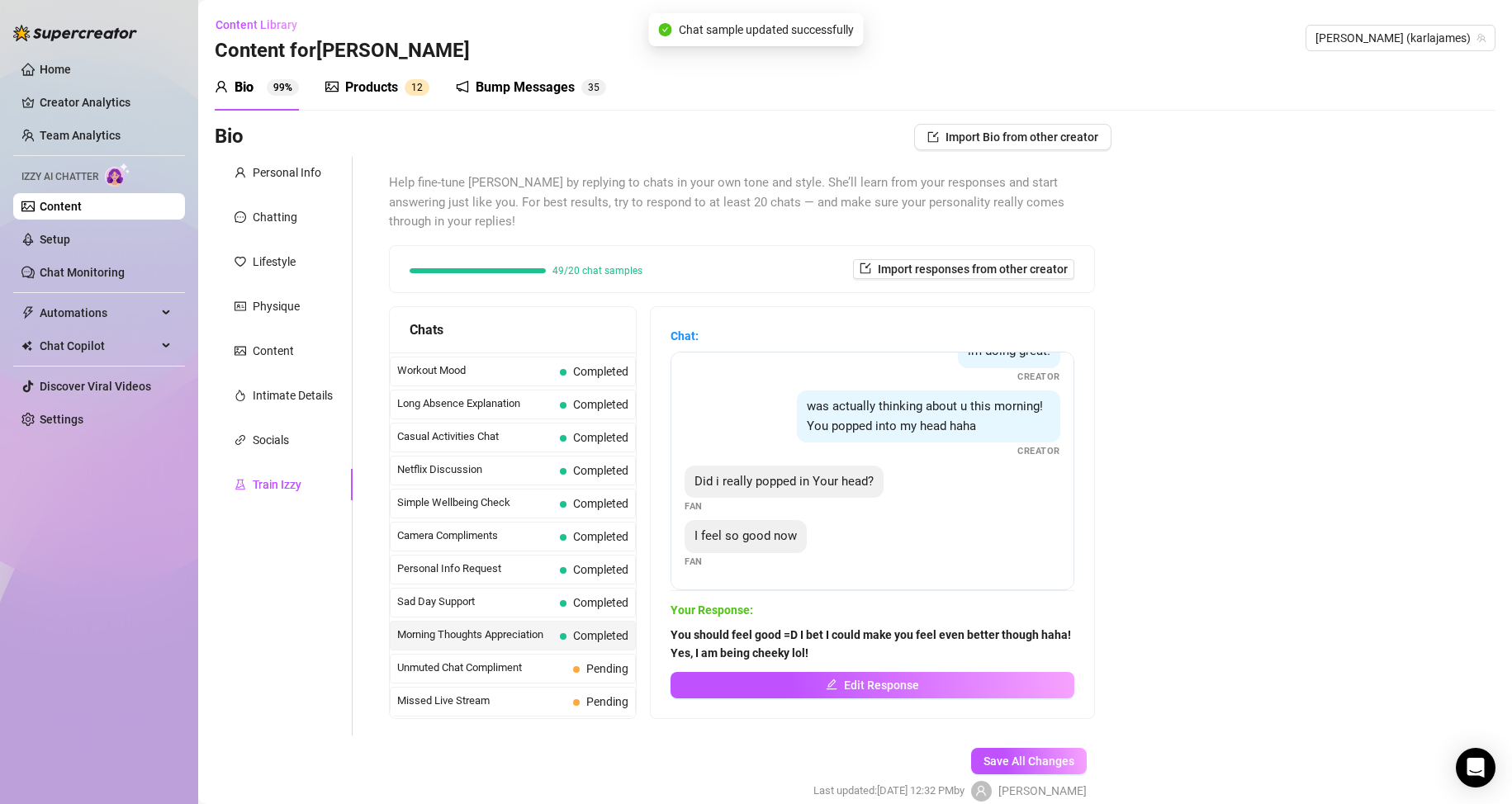
scroll to position [159, 0]
click at [547, 682] on div "Unmuted Chat Compliment Pending" at bounding box center [512, 669] width 246 height 30
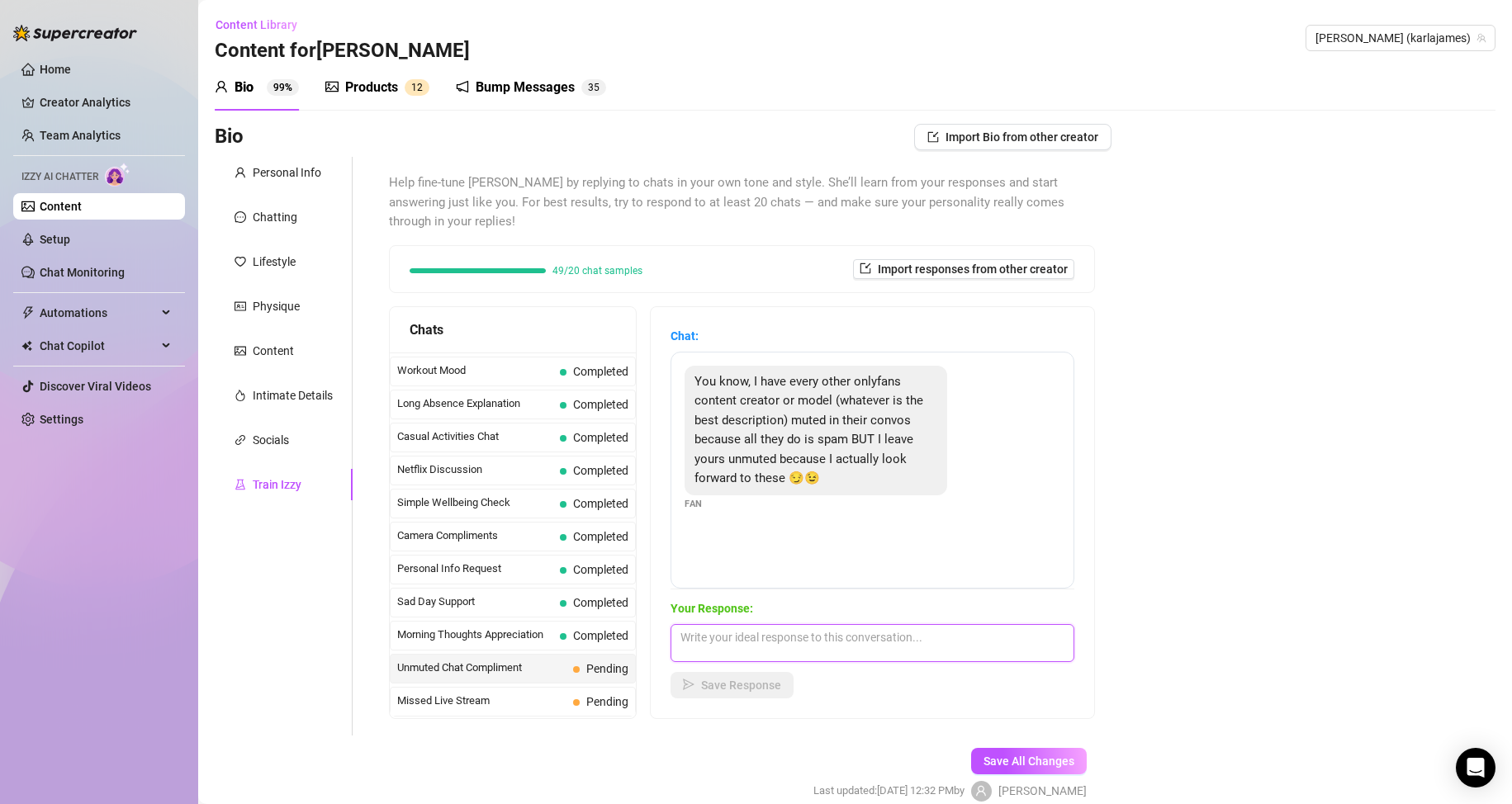
click at [767, 640] on textarea at bounding box center [872, 643] width 404 height 38
type textarea "T"
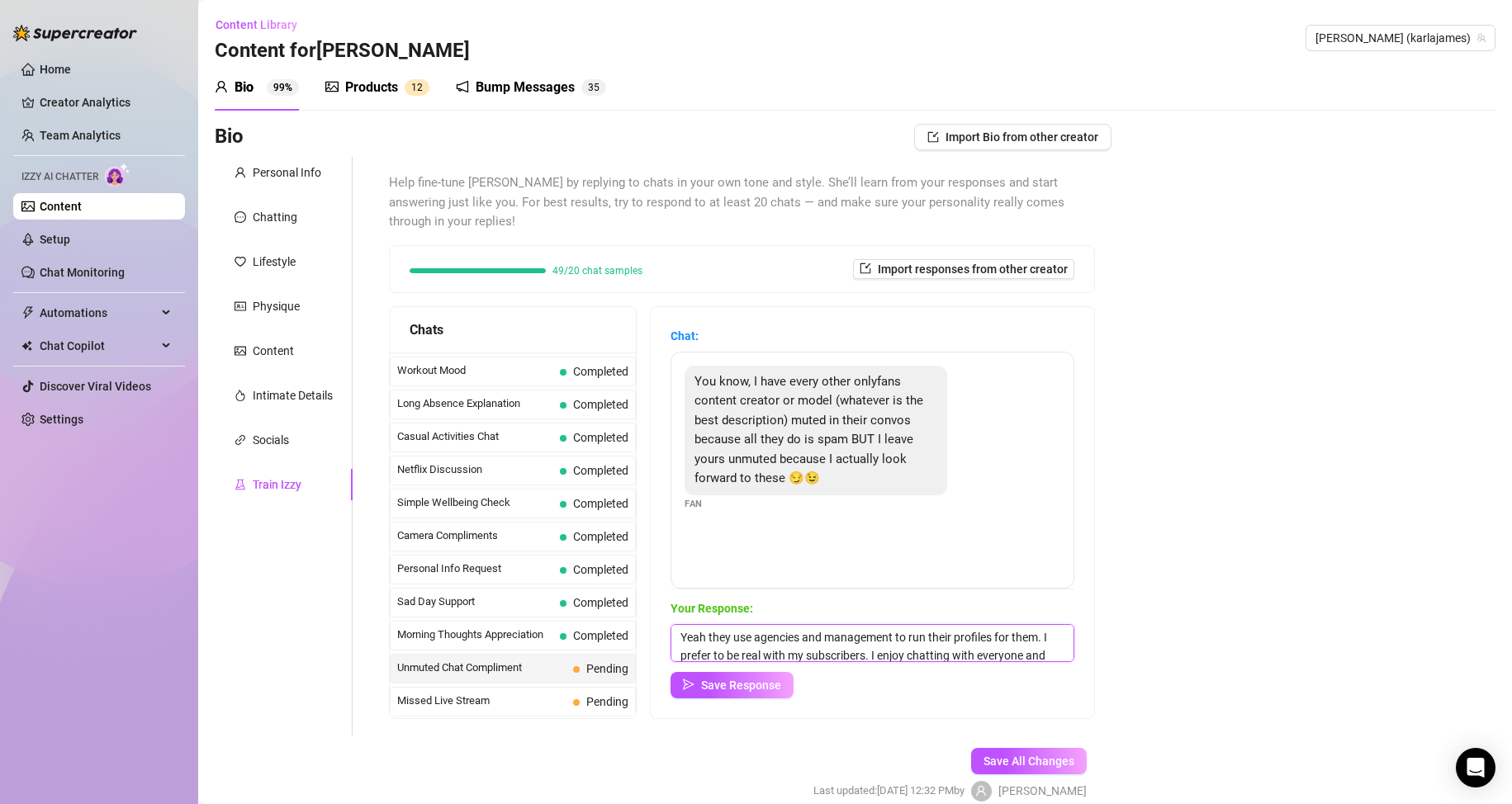
click at [904, 636] on textarea "Yeah they use agencies and management to run their profiles for them. I prefer …" at bounding box center [872, 643] width 404 height 38
click at [772, 646] on textarea "Yeah they use agencies and managements to run their profiles for them. I prefer…" at bounding box center [872, 643] width 404 height 38
type textarea "Yeah they use agencies and managements to run their profiles for them. I prefer…"
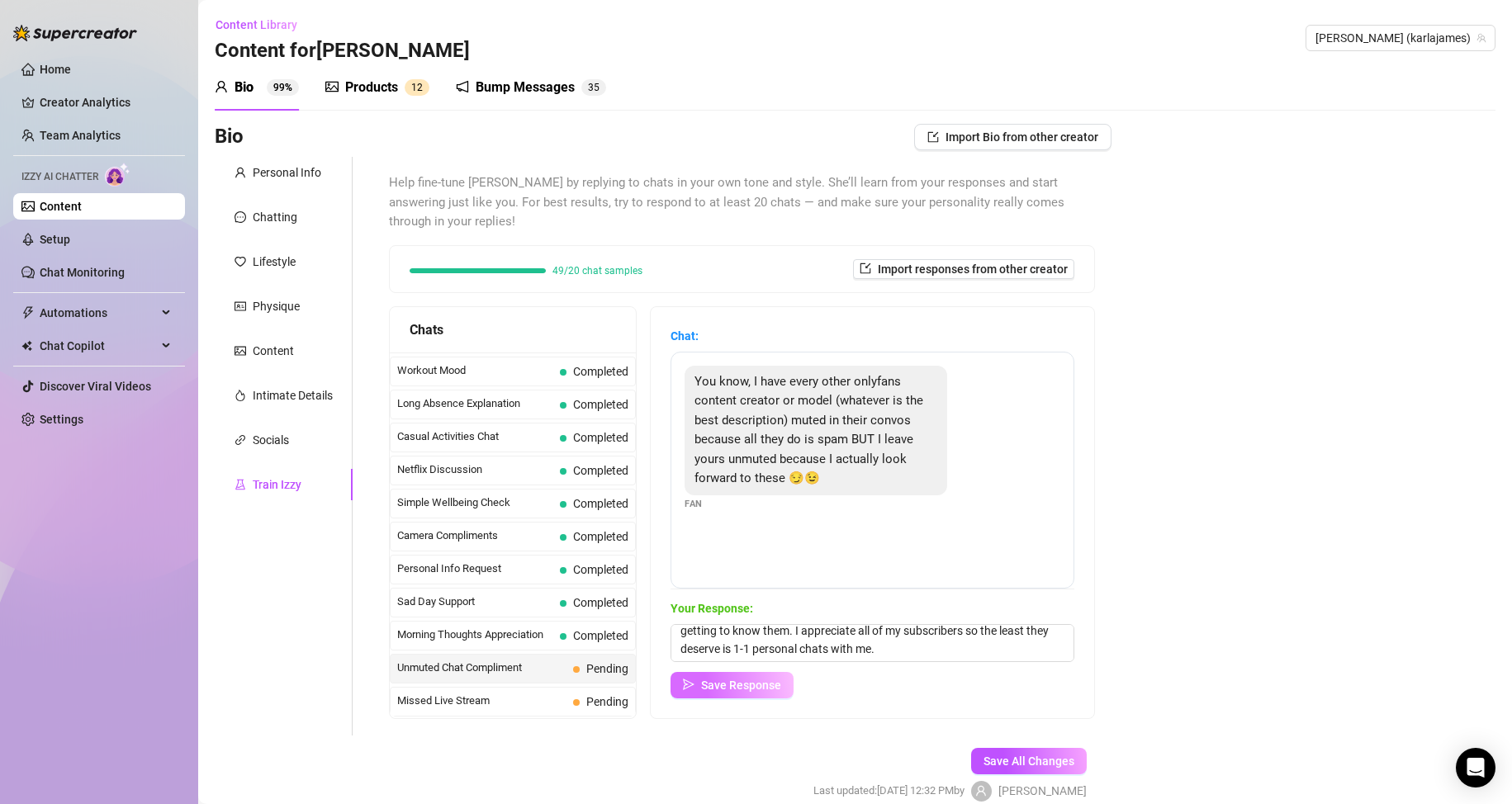
click at [751, 673] on button "Save Response" at bounding box center [731, 685] width 123 height 26
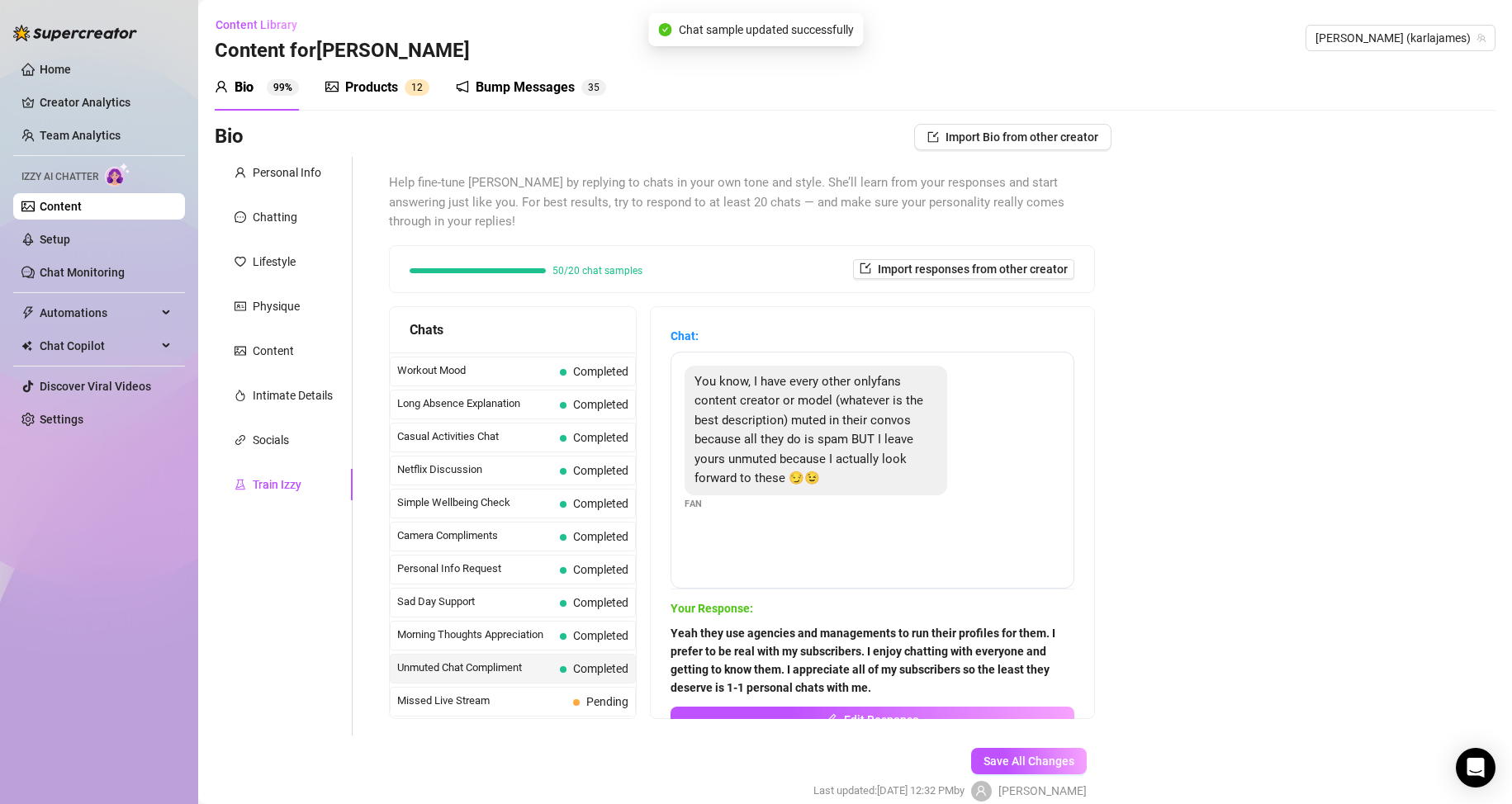
click at [524, 666] on span "Unmuted Chat Compliment" at bounding box center [475, 667] width 156 height 17
click at [502, 698] on span "Missed Live Stream" at bounding box center [481, 701] width 169 height 17
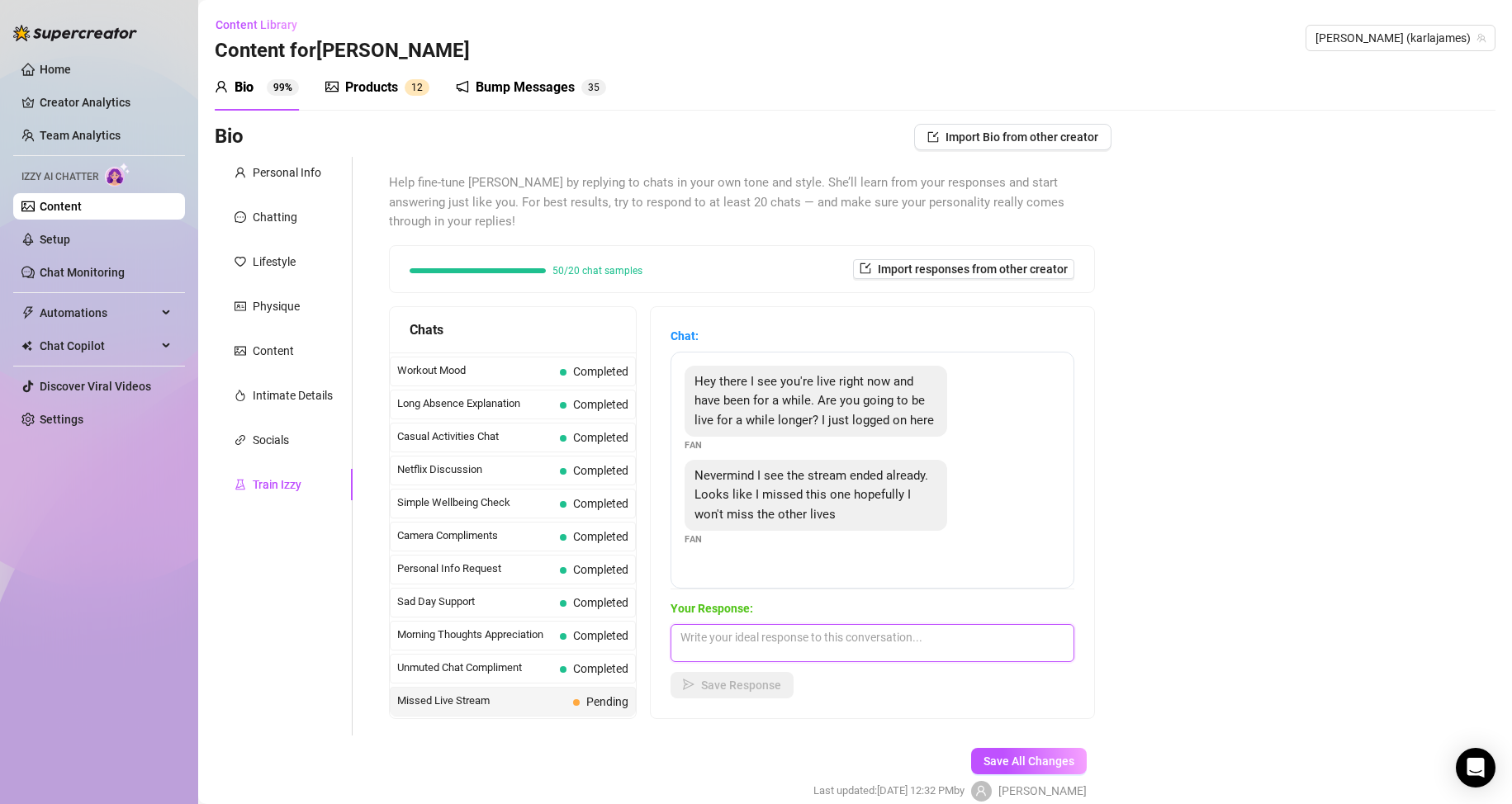
click at [782, 639] on textarea at bounding box center [872, 643] width 404 height 38
type textarea "I"
type textarea "Aww i'm sorry babe. I will be live again soon don't worry."
click at [756, 685] on span "Save Response" at bounding box center [740, 685] width 80 height 13
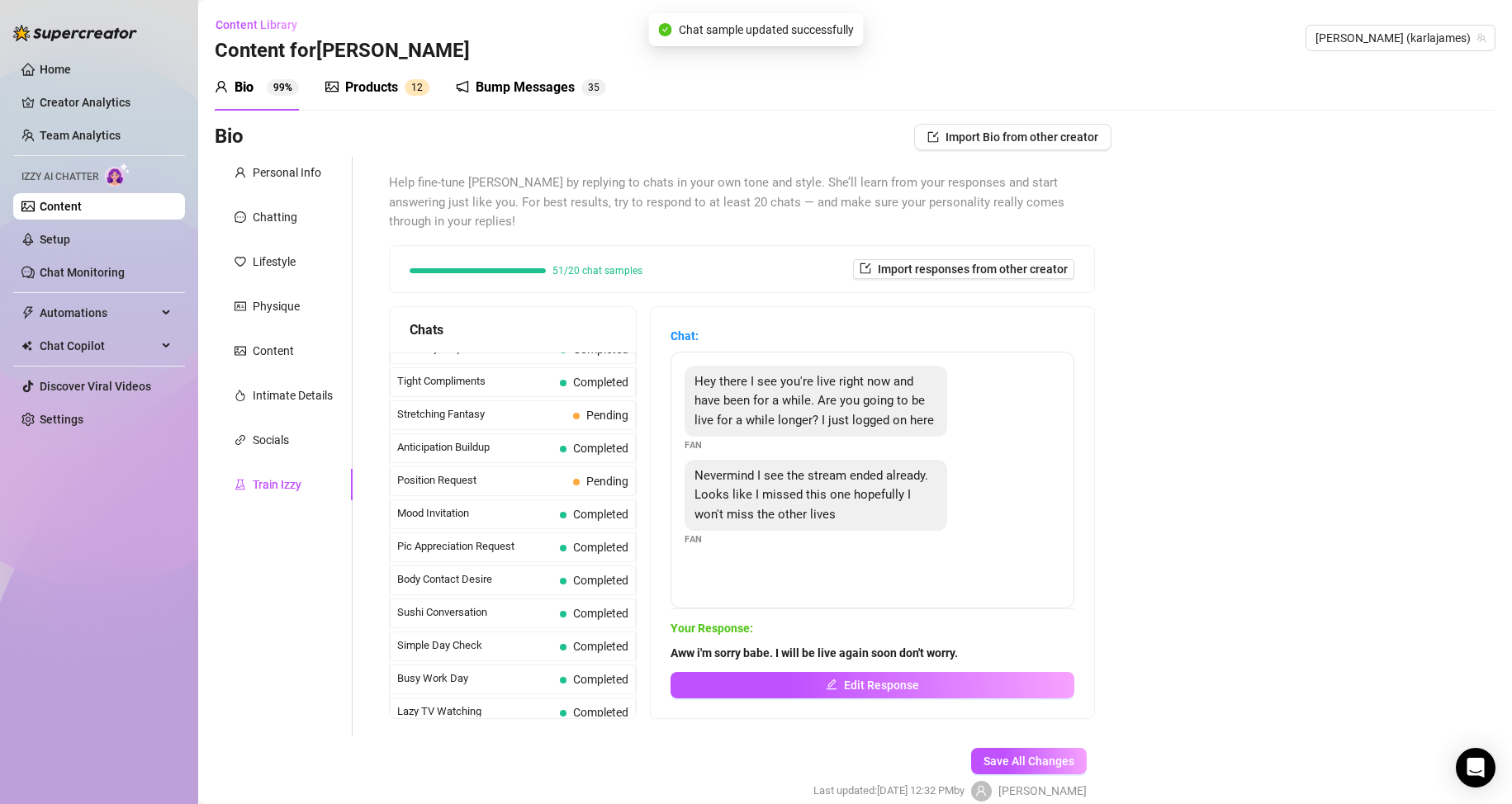
scroll to position [812, 0]
click at [556, 489] on div "Position Request Pending" at bounding box center [512, 481] width 246 height 30
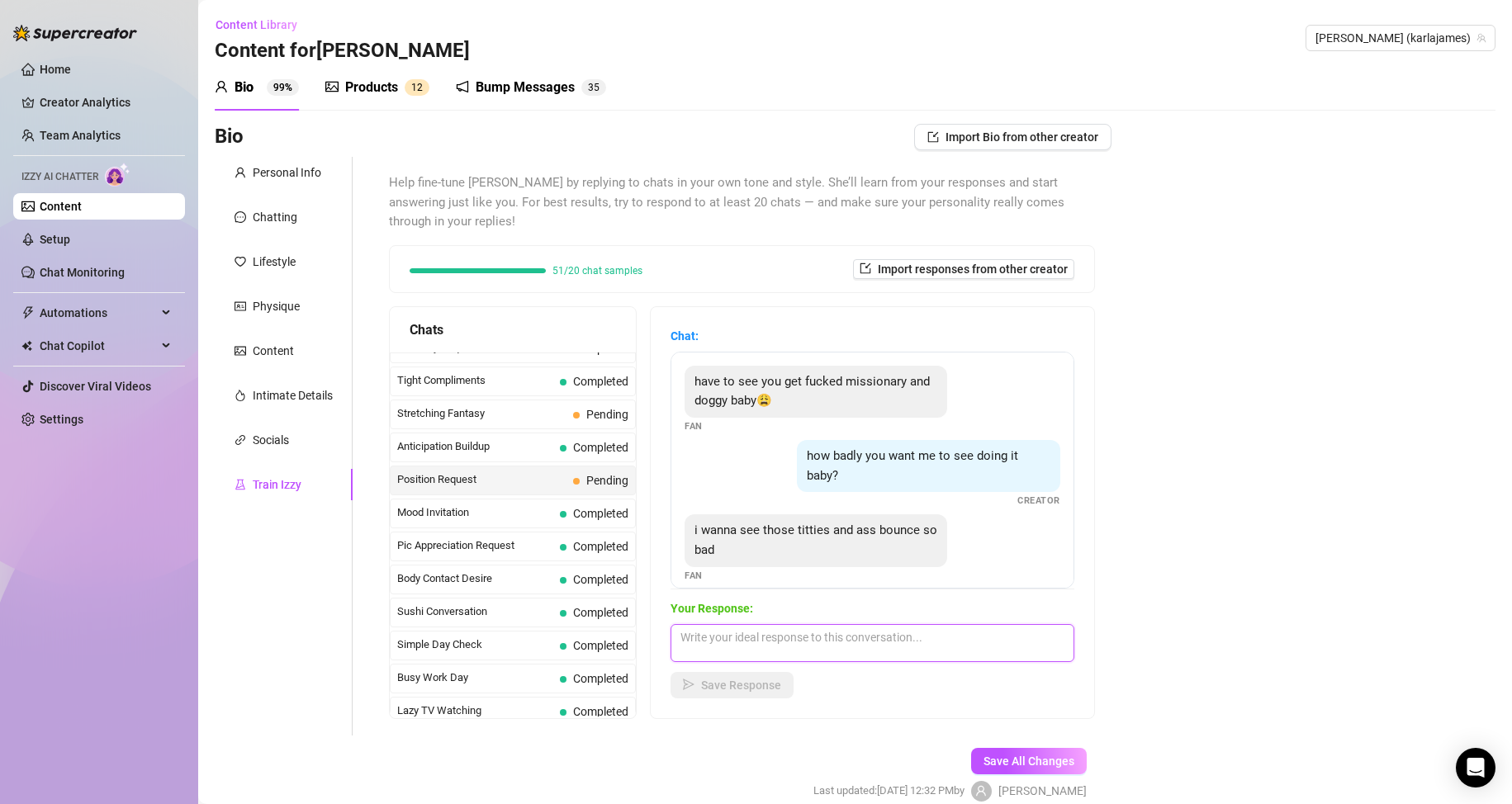
click at [738, 649] on textarea at bounding box center [872, 643] width 404 height 38
type textarea "A"
type textarea "How much would you love to see them bounce?"
click at [744, 694] on button "Save Response" at bounding box center [731, 685] width 123 height 26
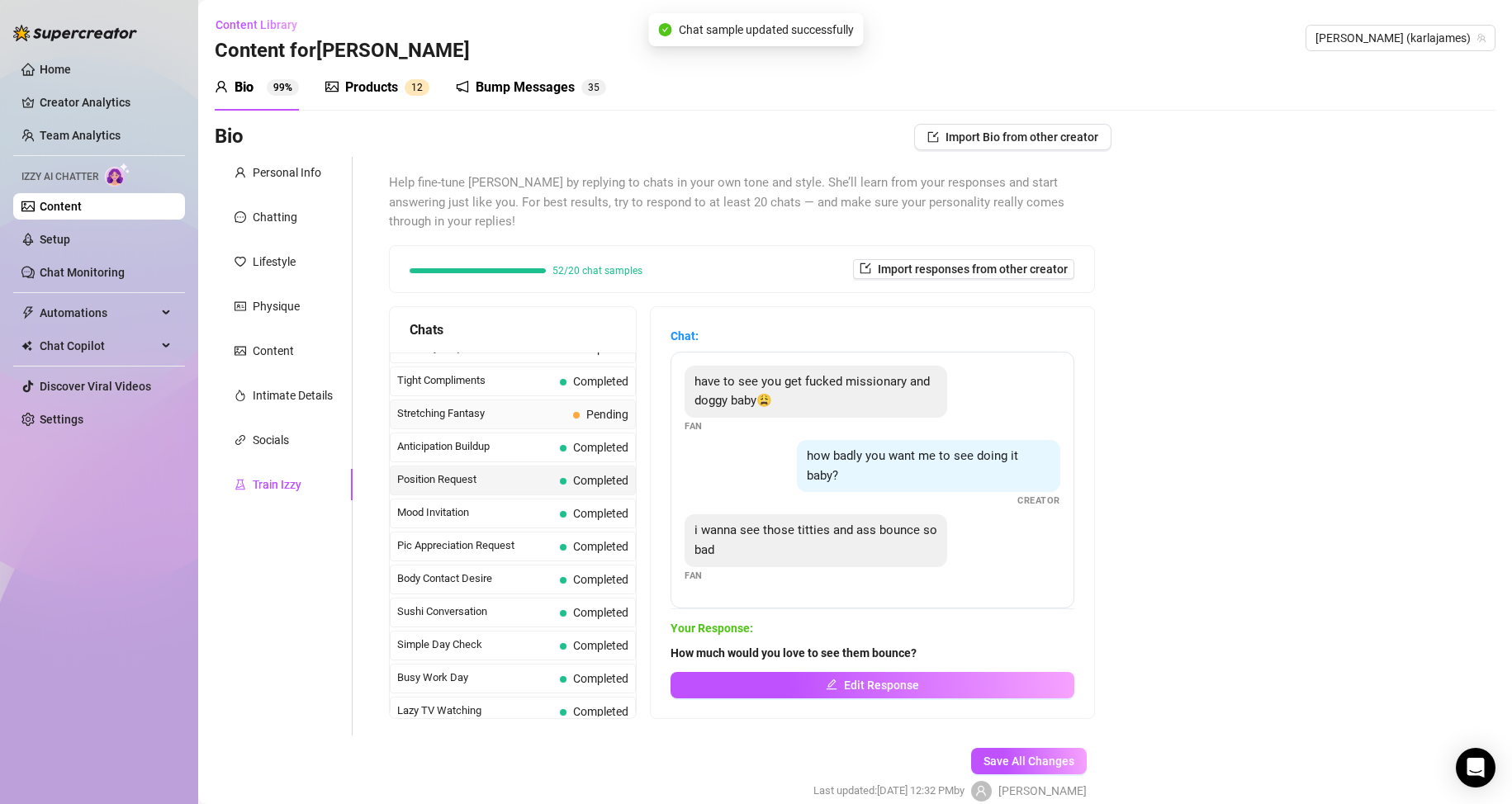
click at [550, 425] on div "Stretching Fantasy Pending" at bounding box center [512, 414] width 246 height 30
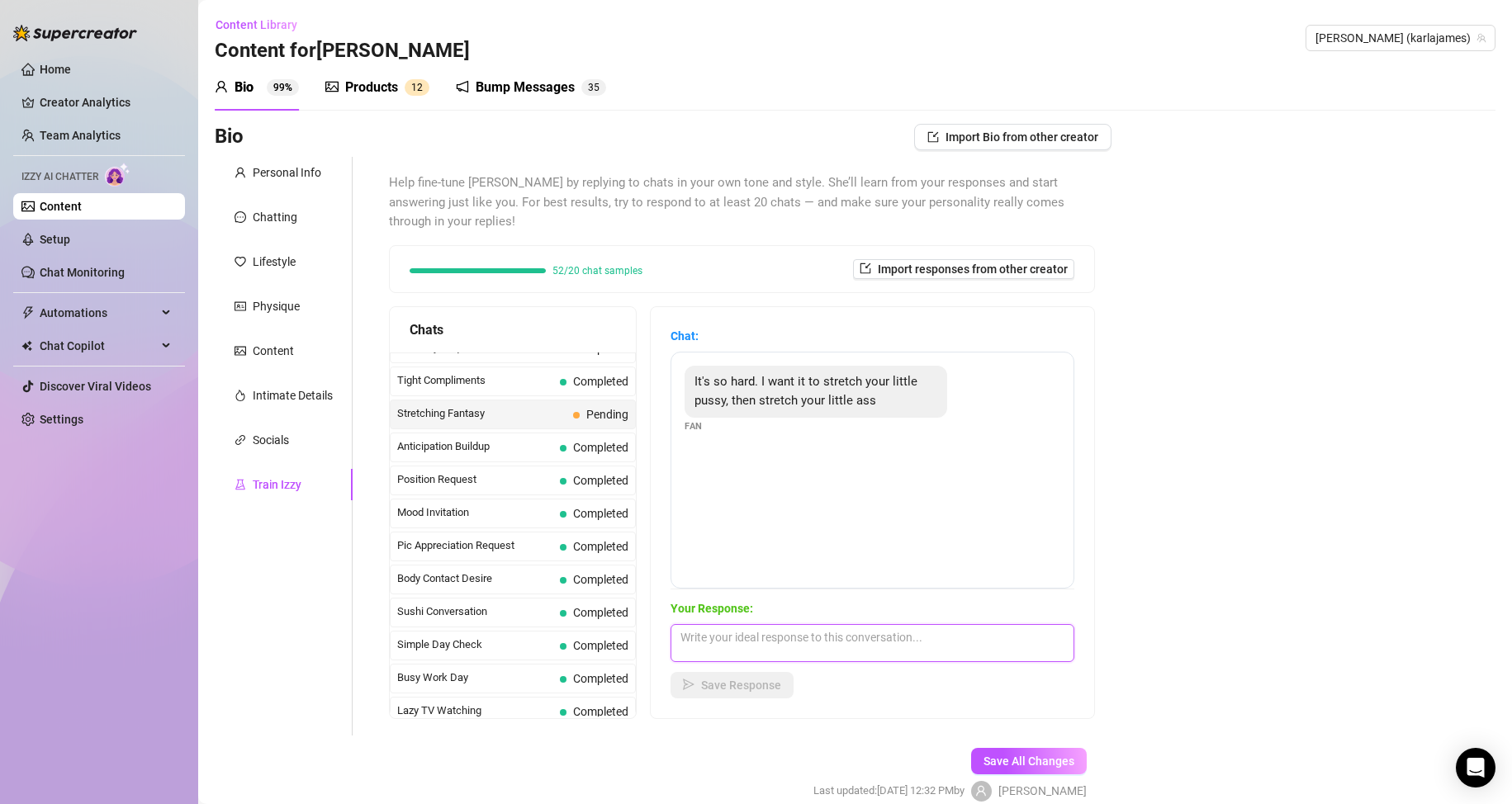
click at [754, 631] on textarea at bounding box center [872, 643] width 404 height 38
type textarea "Mmm... I know I don't show it but my pussy is so tight. You'd love fucking me b…"
click at [757, 694] on button "Save Response" at bounding box center [731, 685] width 123 height 26
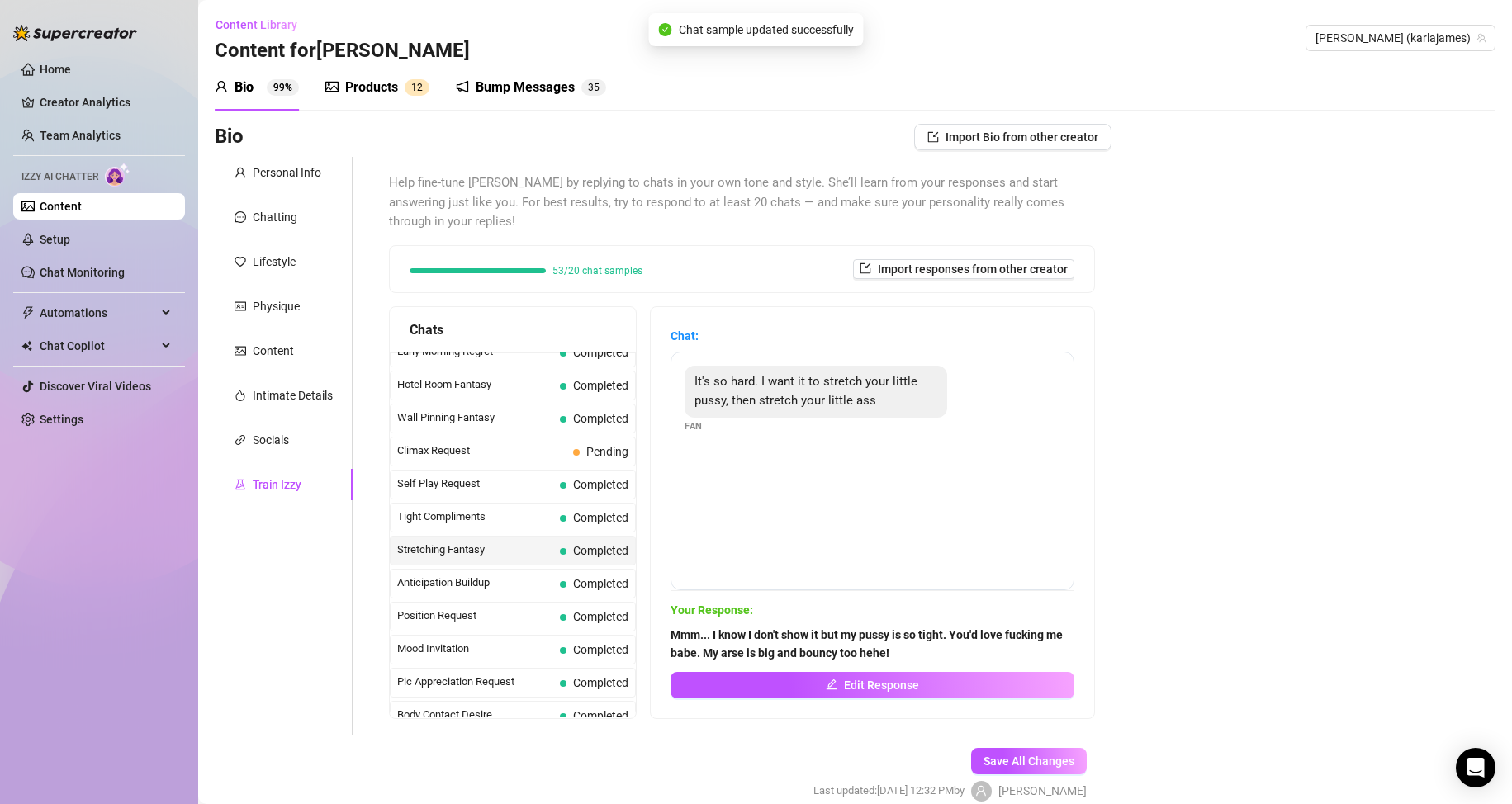
scroll to position [630, 0]
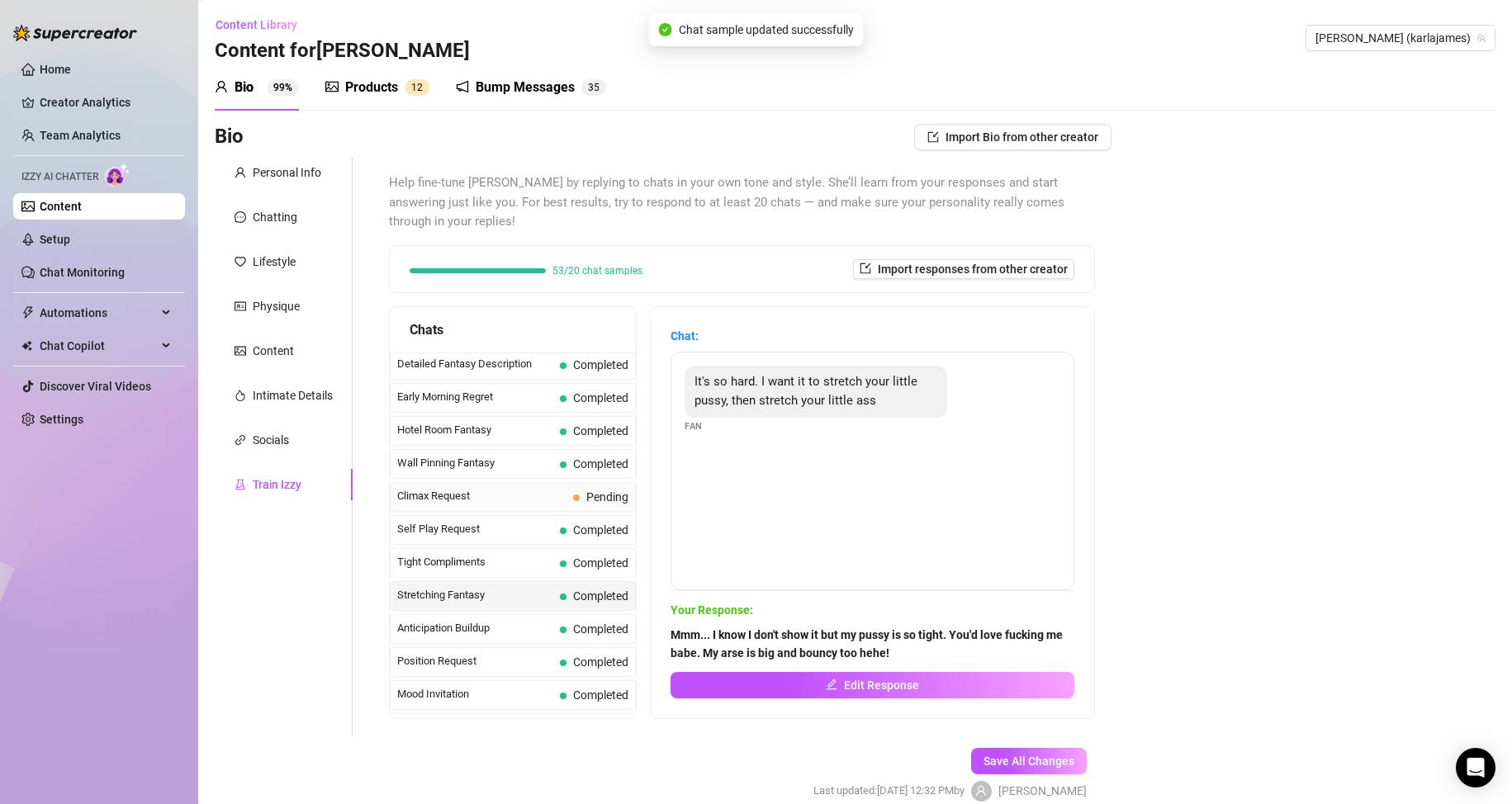
click at [537, 495] on span "Climax Request" at bounding box center [481, 496] width 169 height 17
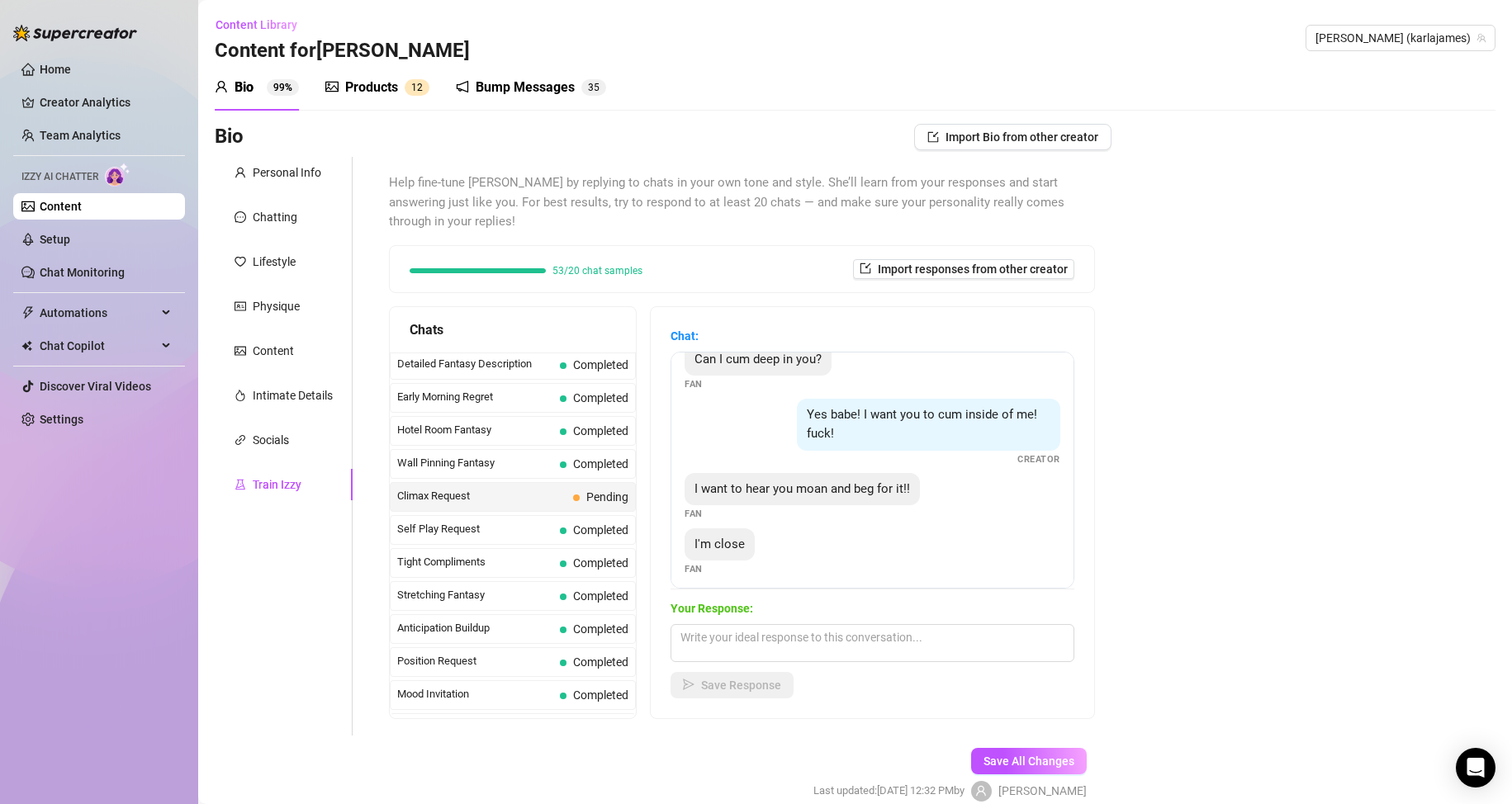
scroll to position [32, 0]
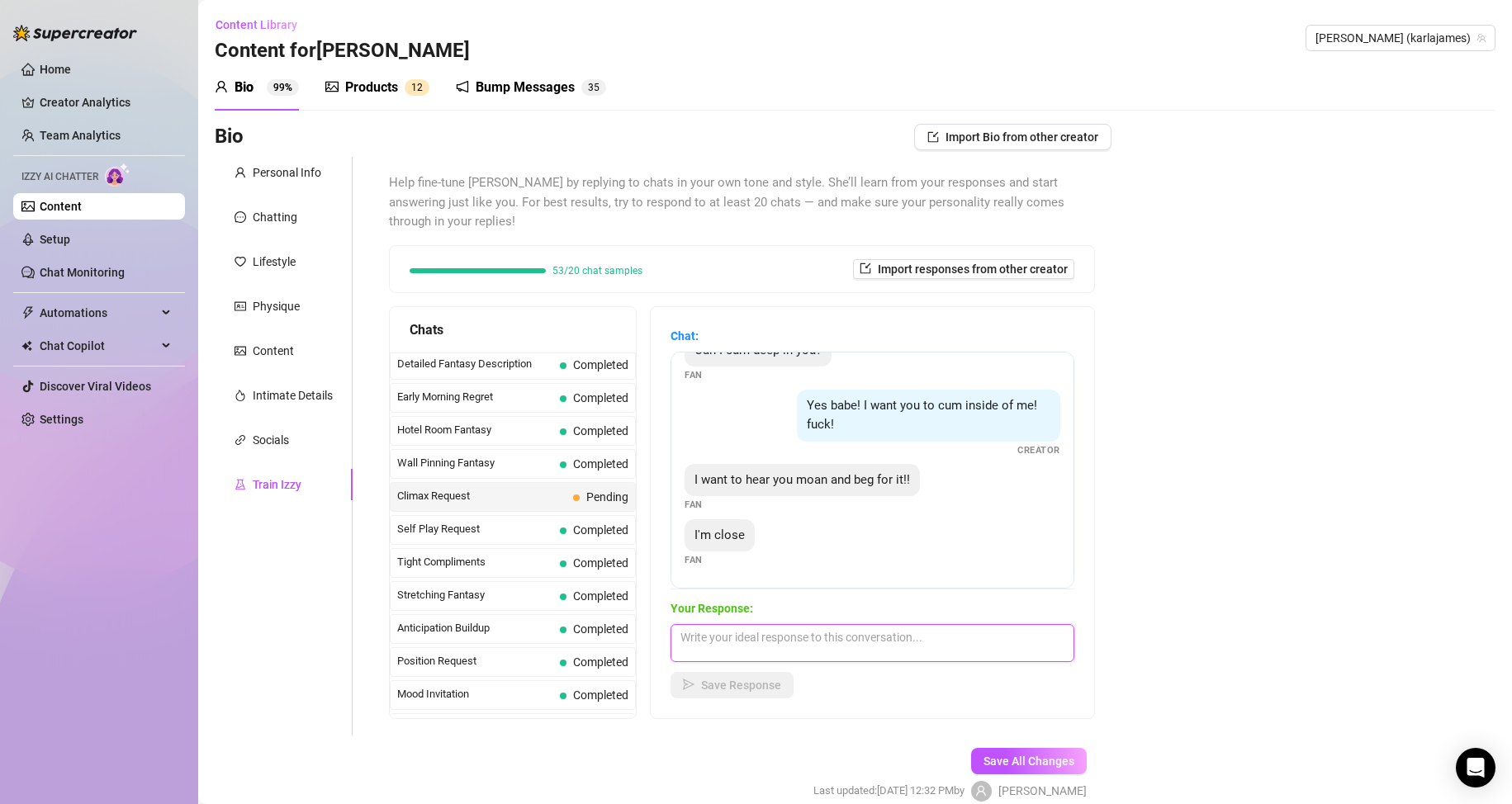
click at [766, 640] on textarea at bounding box center [872, 643] width 404 height 38
click at [783, 636] on textarea at bounding box center [872, 643] width 404 height 38
type textarea "G"
click at [1051, 498] on div "Can I cum deep in you? Fan Yes babe! I want you to cum inside of me! fuck! Crea…" at bounding box center [872, 470] width 404 height 237
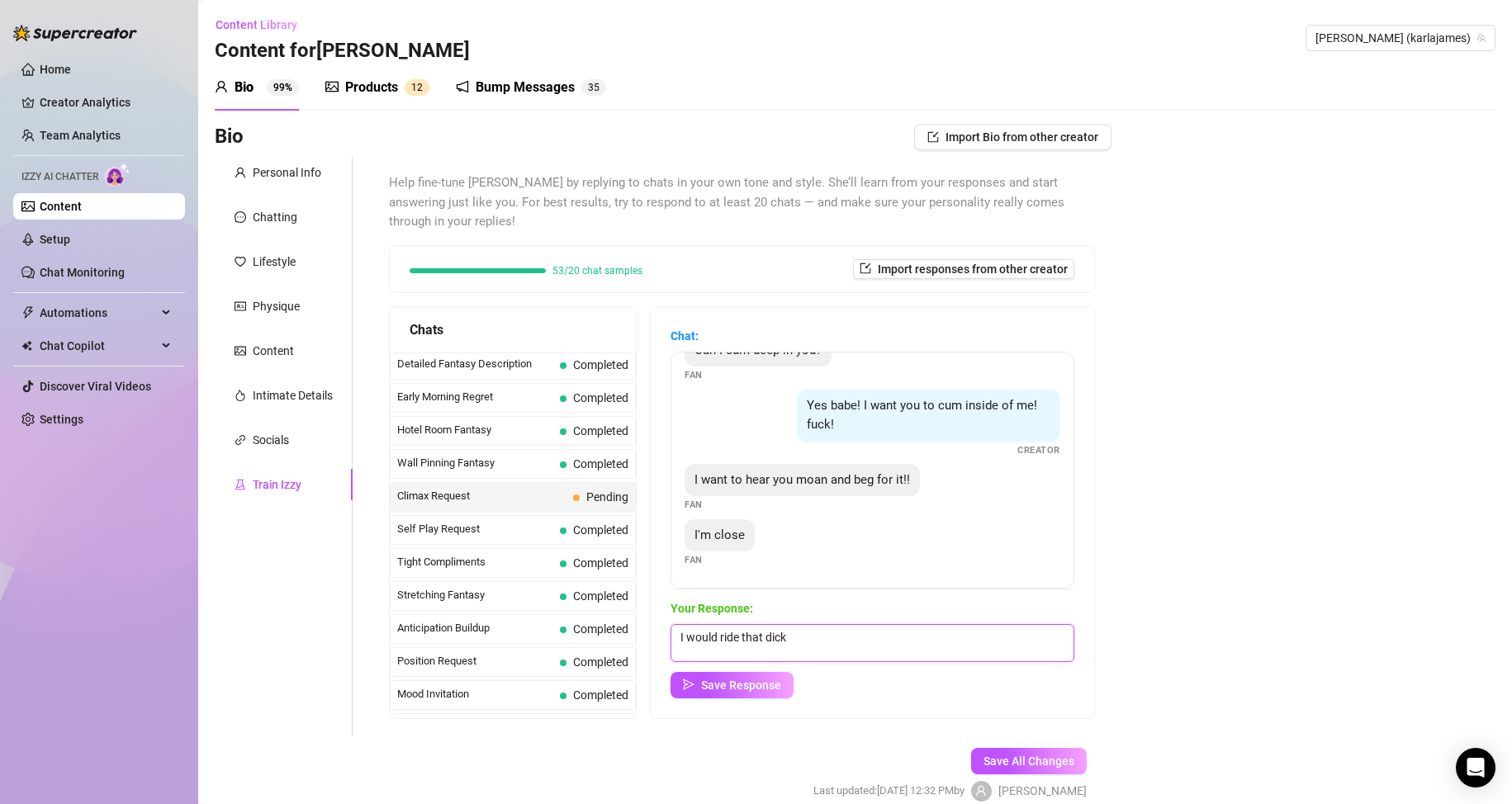
click at [823, 643] on textarea "I would ride that dick" at bounding box center [872, 643] width 404 height 38
type textarea "I would ride that dick so good baby! I would make you explode like never before…"
click at [758, 685] on span "Save Response" at bounding box center [740, 685] width 80 height 13
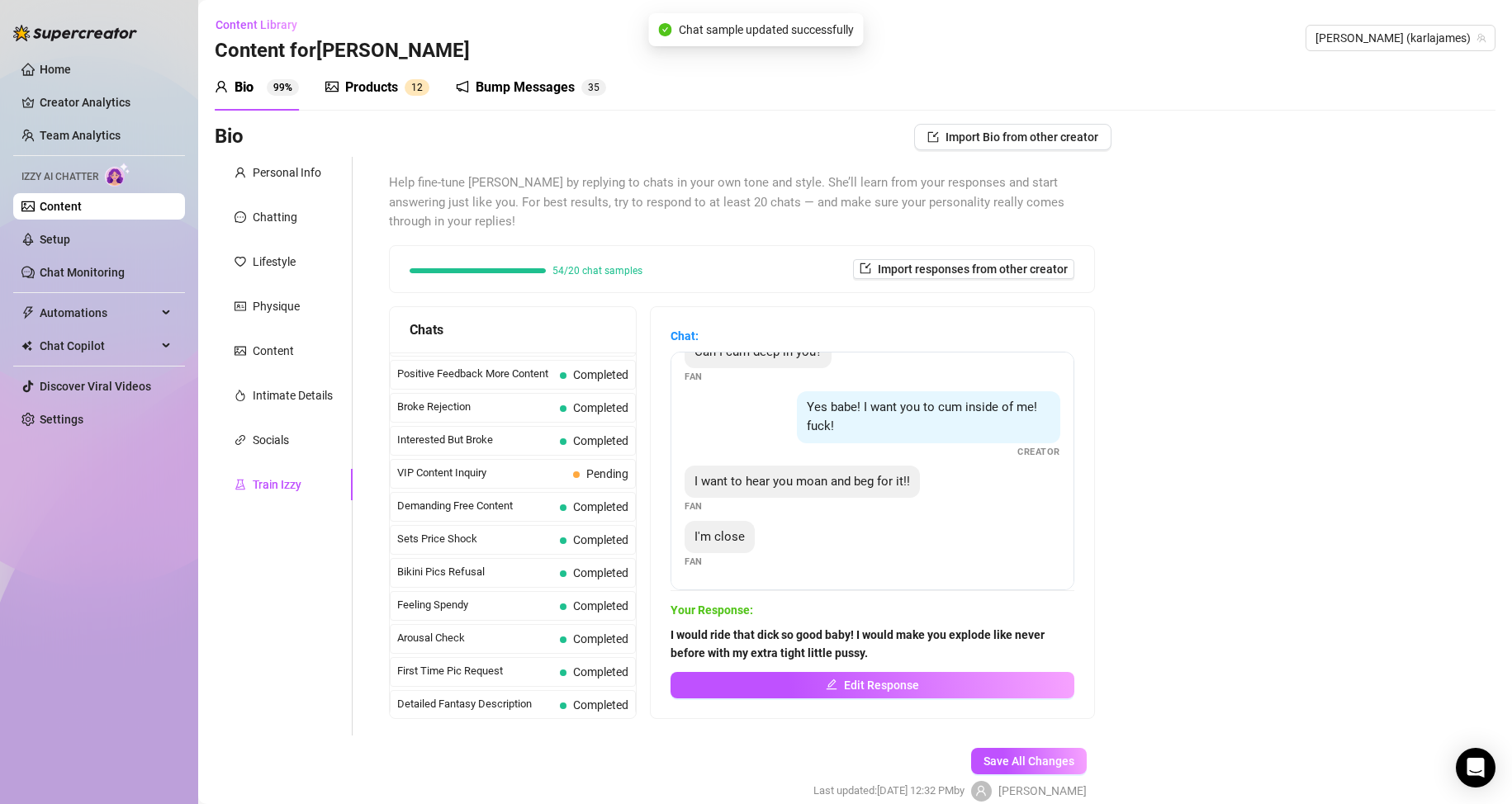
scroll to position [253, 0]
click at [532, 509] on span "VIP Content Inquiry" at bounding box center [481, 509] width 169 height 17
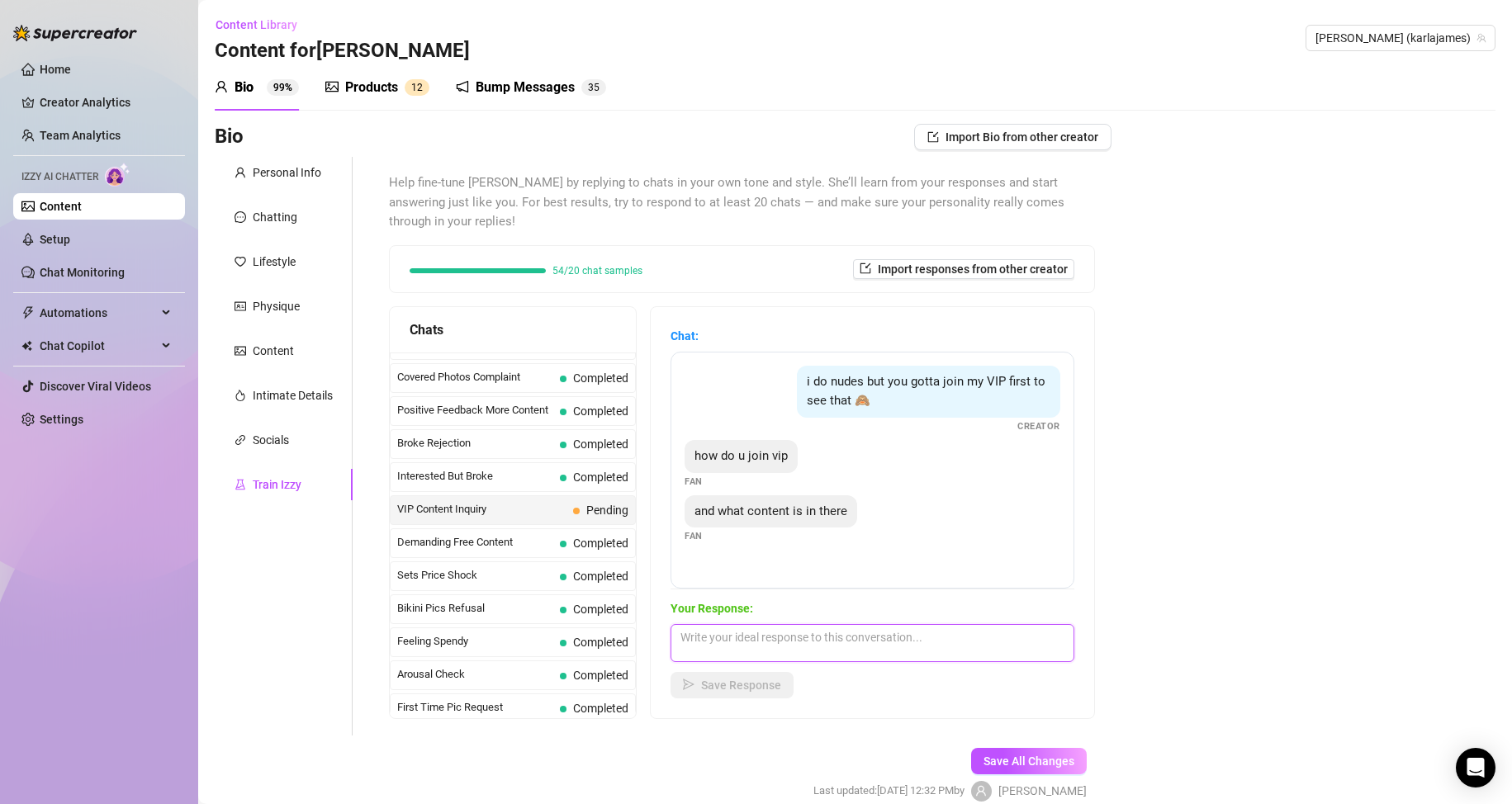
click at [777, 649] on textarea at bounding box center [872, 643] width 404 height 38
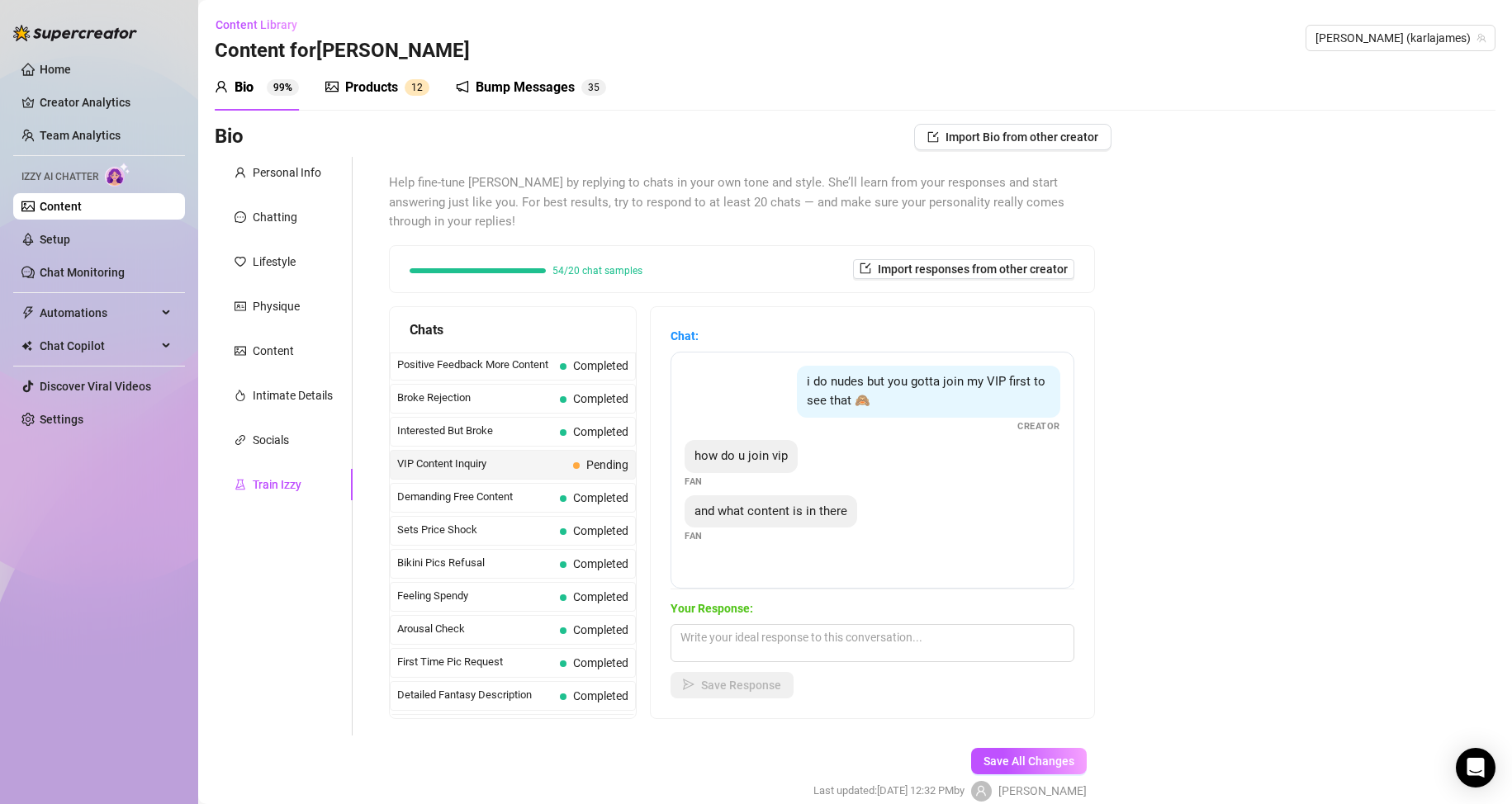
scroll to position [0, 0]
click at [731, 636] on textarea at bounding box center [872, 643] width 404 height 38
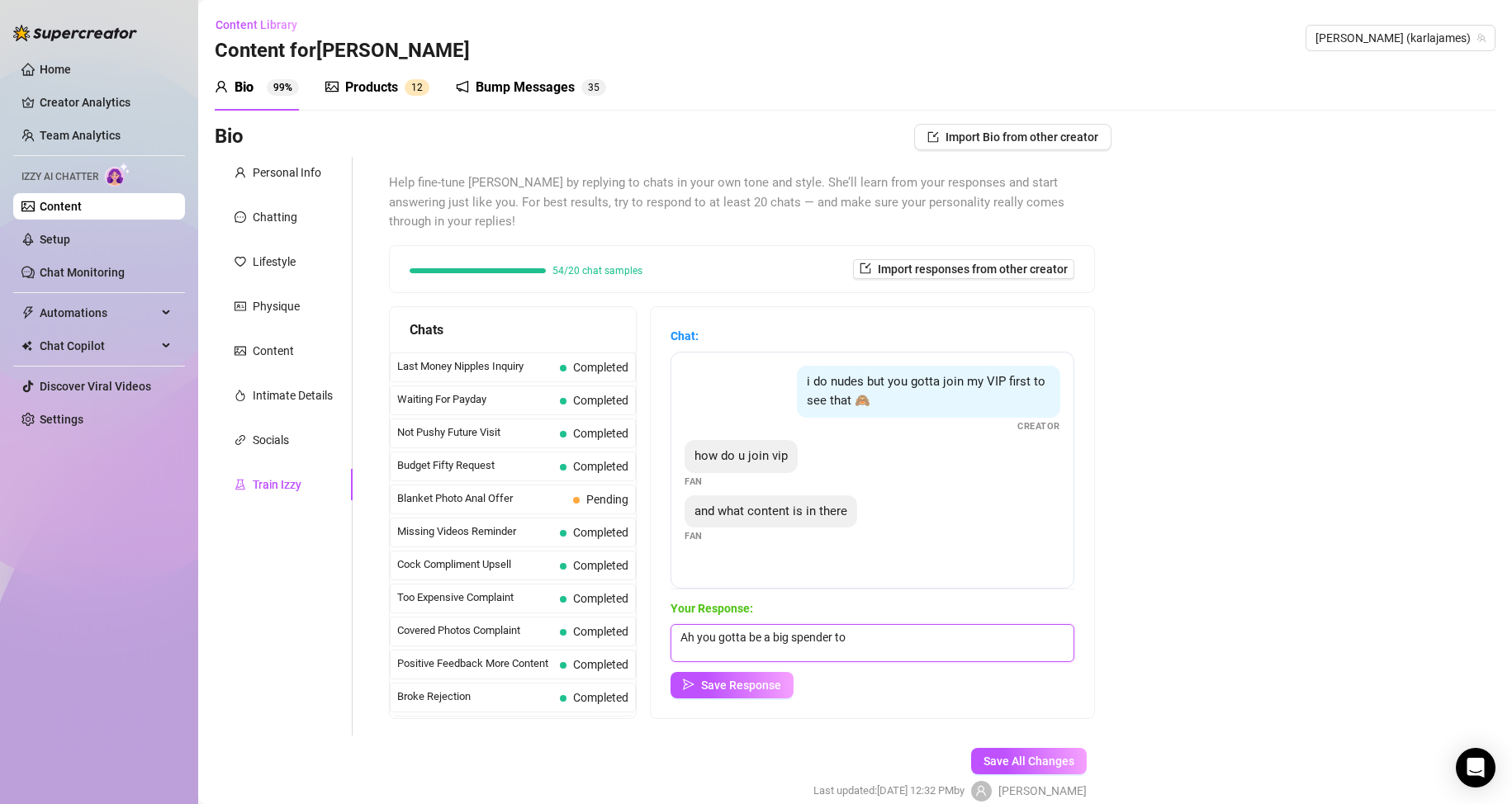
click at [760, 638] on textarea "Ah you gotta be a big spender to" at bounding box center [872, 643] width 404 height 38
type textarea "Ah you have to be a big spender to get on my VIP list."
click at [752, 685] on span "Save Response" at bounding box center [740, 685] width 80 height 13
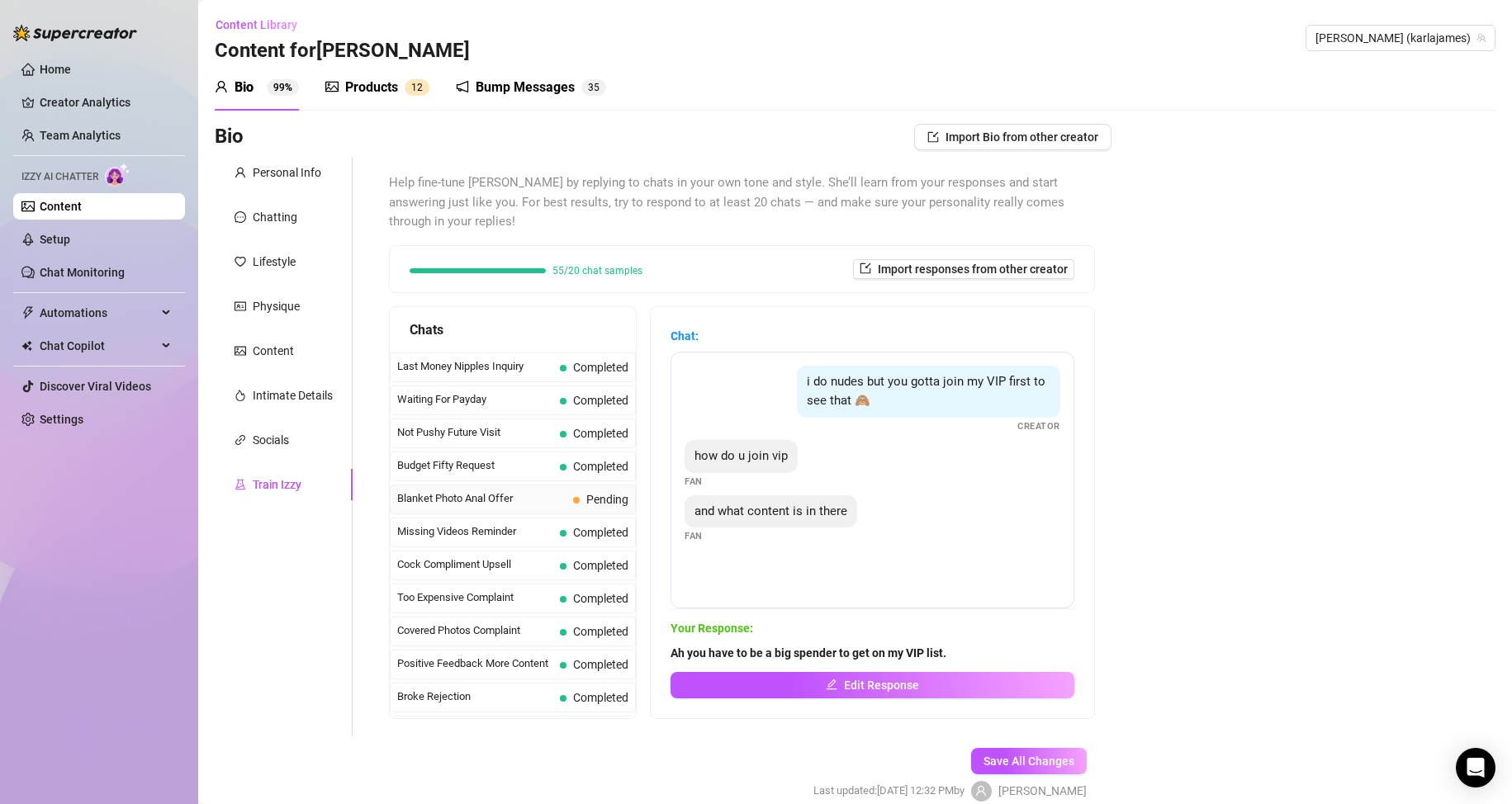
click at [538, 498] on span "Blanket Photo Anal Offer" at bounding box center [481, 498] width 169 height 17
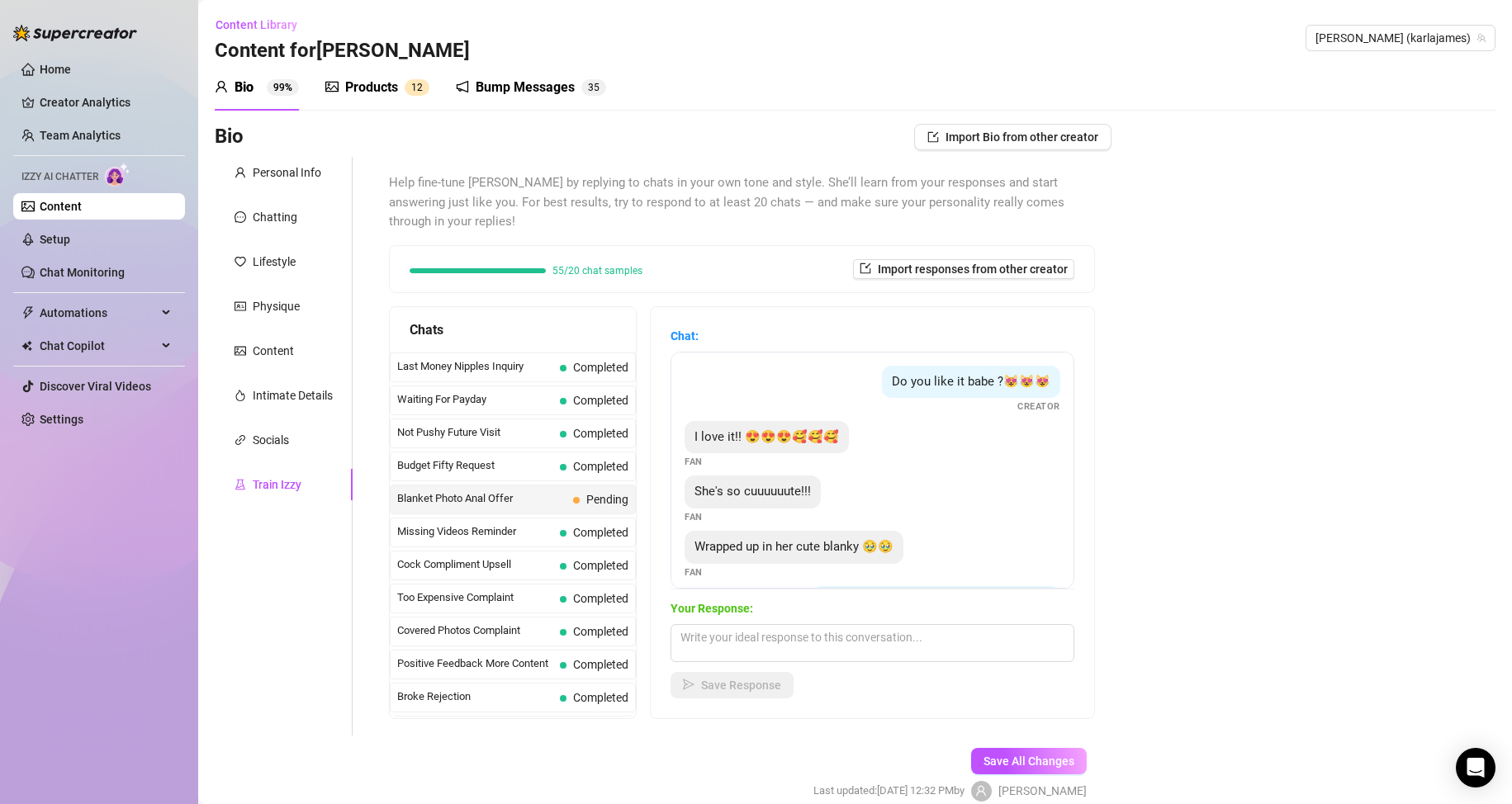
drag, startPoint x: 1048, startPoint y: 452, endPoint x: 1054, endPoint y: 437, distance: 16.2
click at [1054, 437] on div "Do you like it babe ?😻😻😻 Creator I love it!! 😍😍😍🥰🥰🥰 Fan She's so cuuuuuute!!! F…" at bounding box center [872, 470] width 404 height 237
click at [918, 269] on span "Import responses from other creator" at bounding box center [972, 269] width 190 height 13
click at [953, 308] on input "search" at bounding box center [947, 312] width 131 height 25
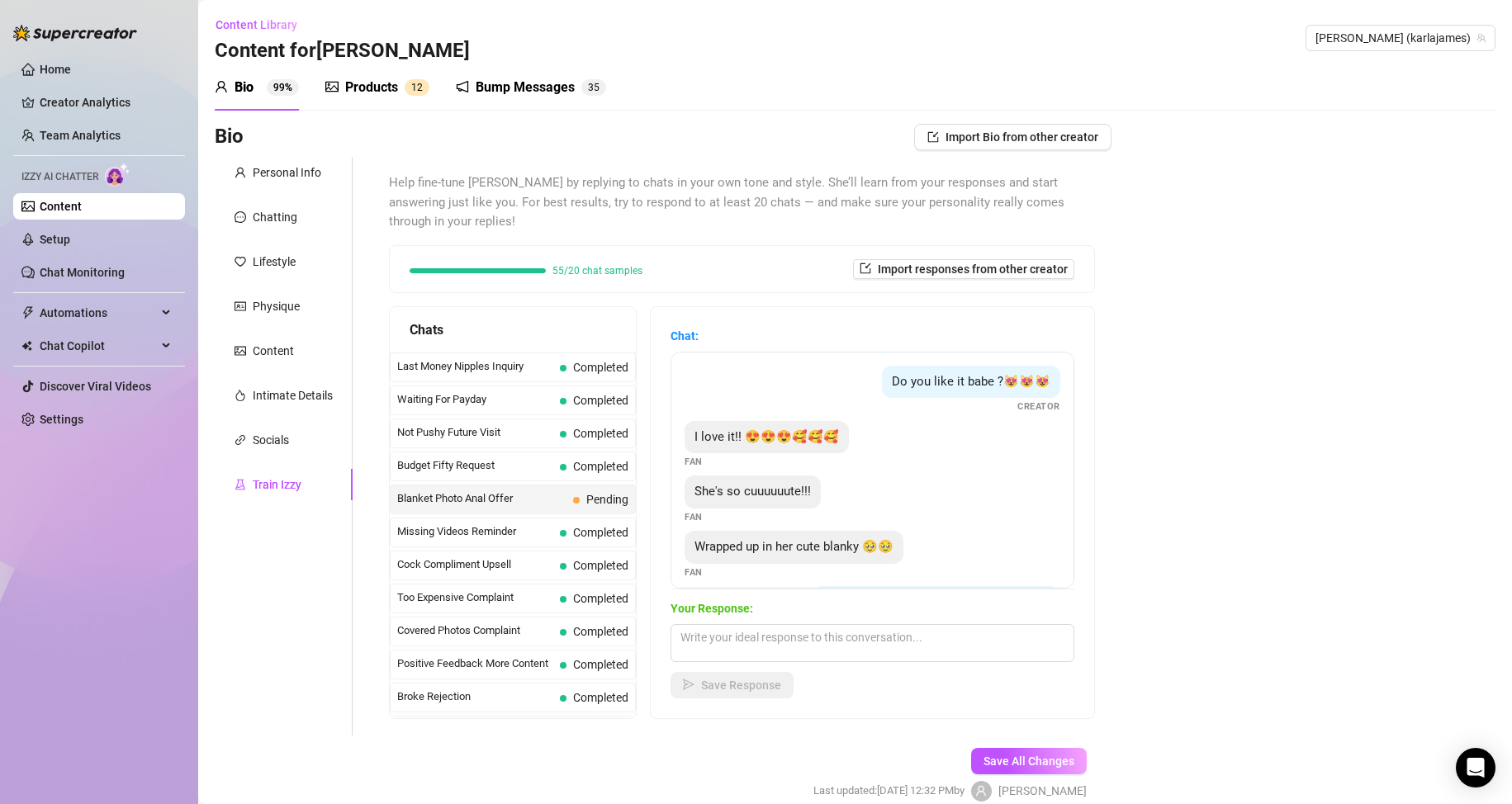
click at [1117, 276] on div "Bio Import Bio from other creator Personal Info Chatting Lifestyle Physique Con…" at bounding box center [855, 476] width 1281 height 707
click at [984, 761] on span "Save All Changes" at bounding box center [1029, 761] width 91 height 13
click at [531, 365] on span "Last Money Nipples Inquiry" at bounding box center [475, 366] width 156 height 17
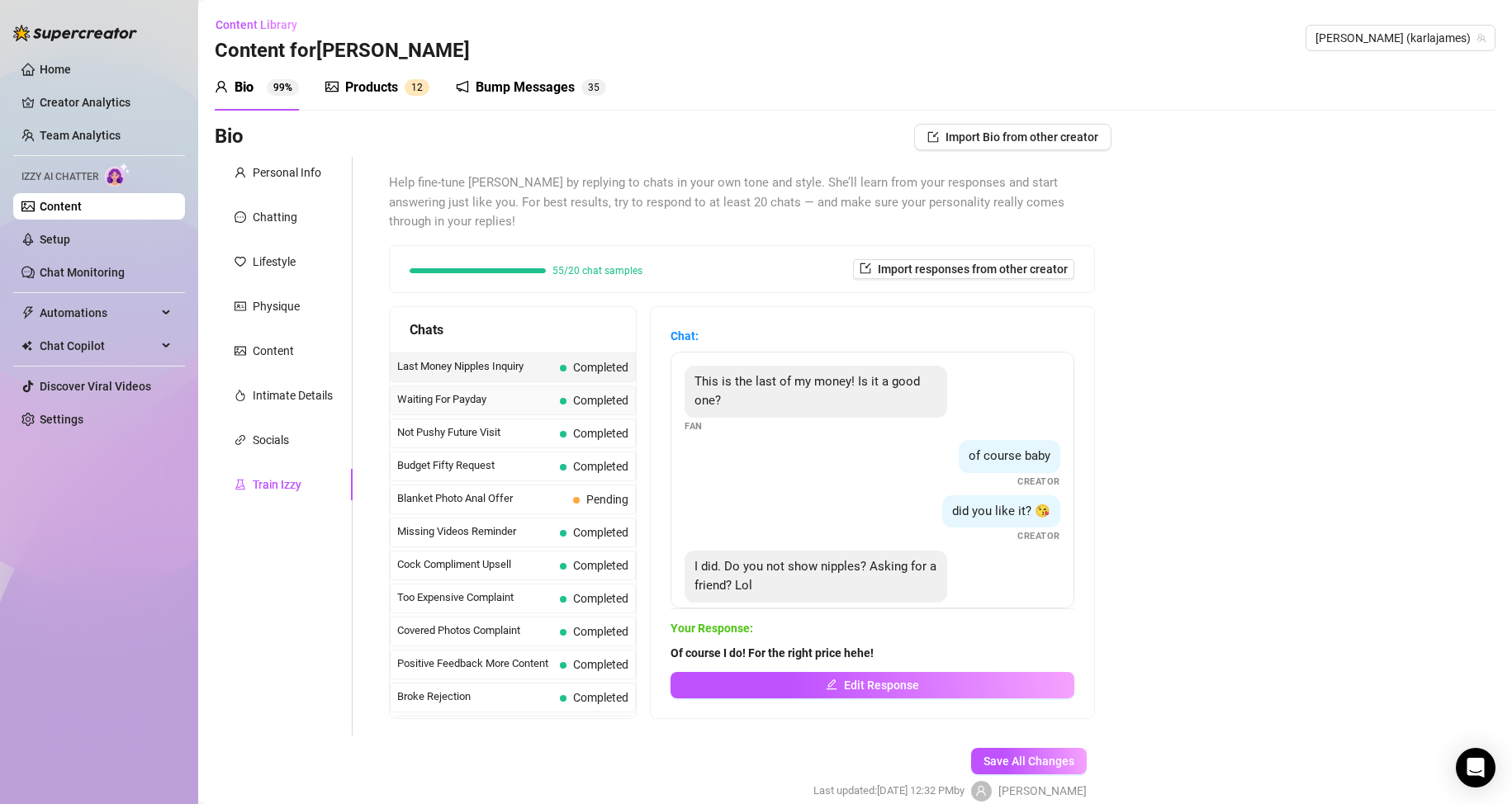
click at [519, 405] on span "Waiting For Payday" at bounding box center [475, 399] width 156 height 17
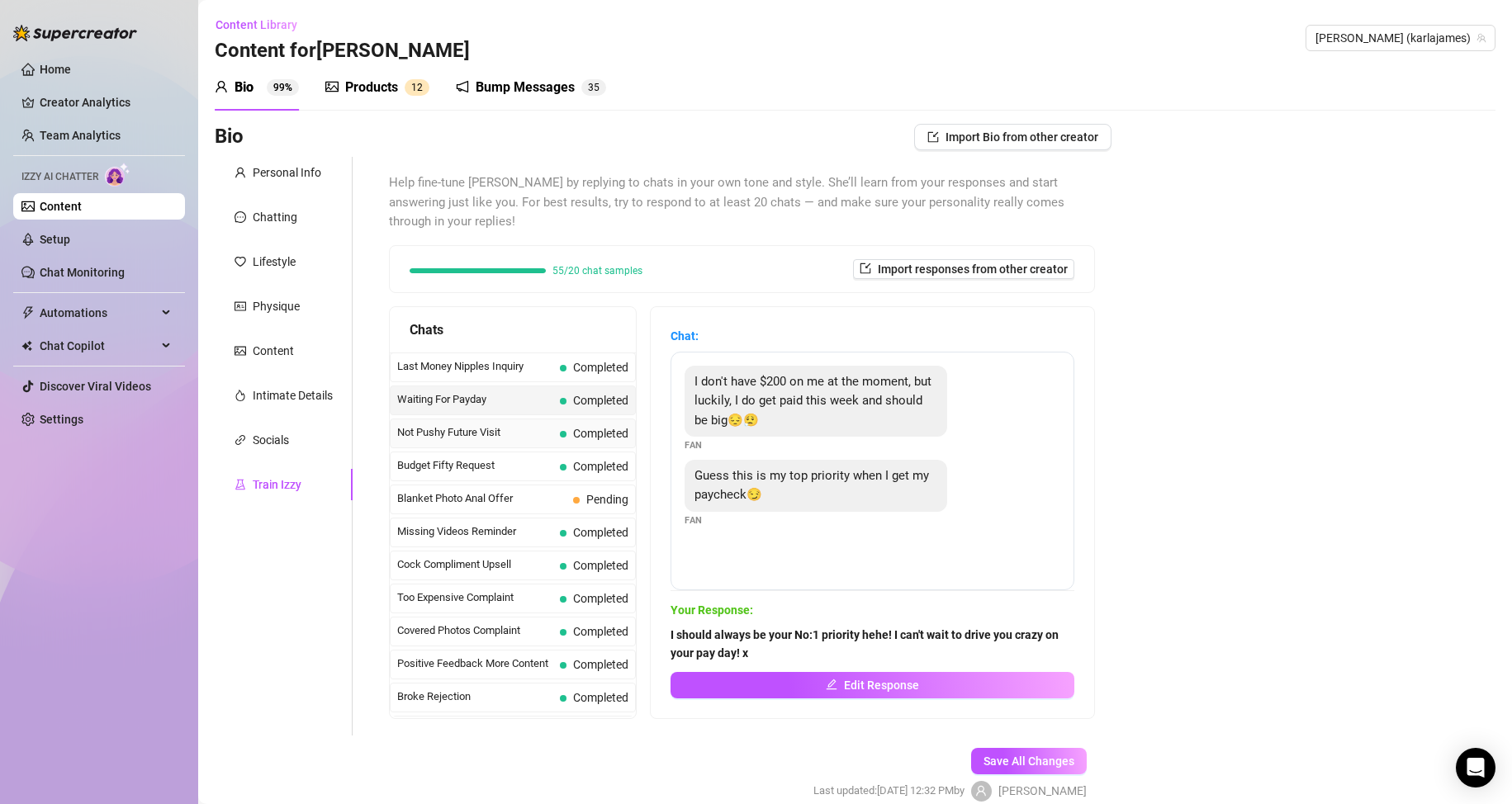
click at [514, 435] on span "Not Pushy Future Visit" at bounding box center [475, 433] width 156 height 17
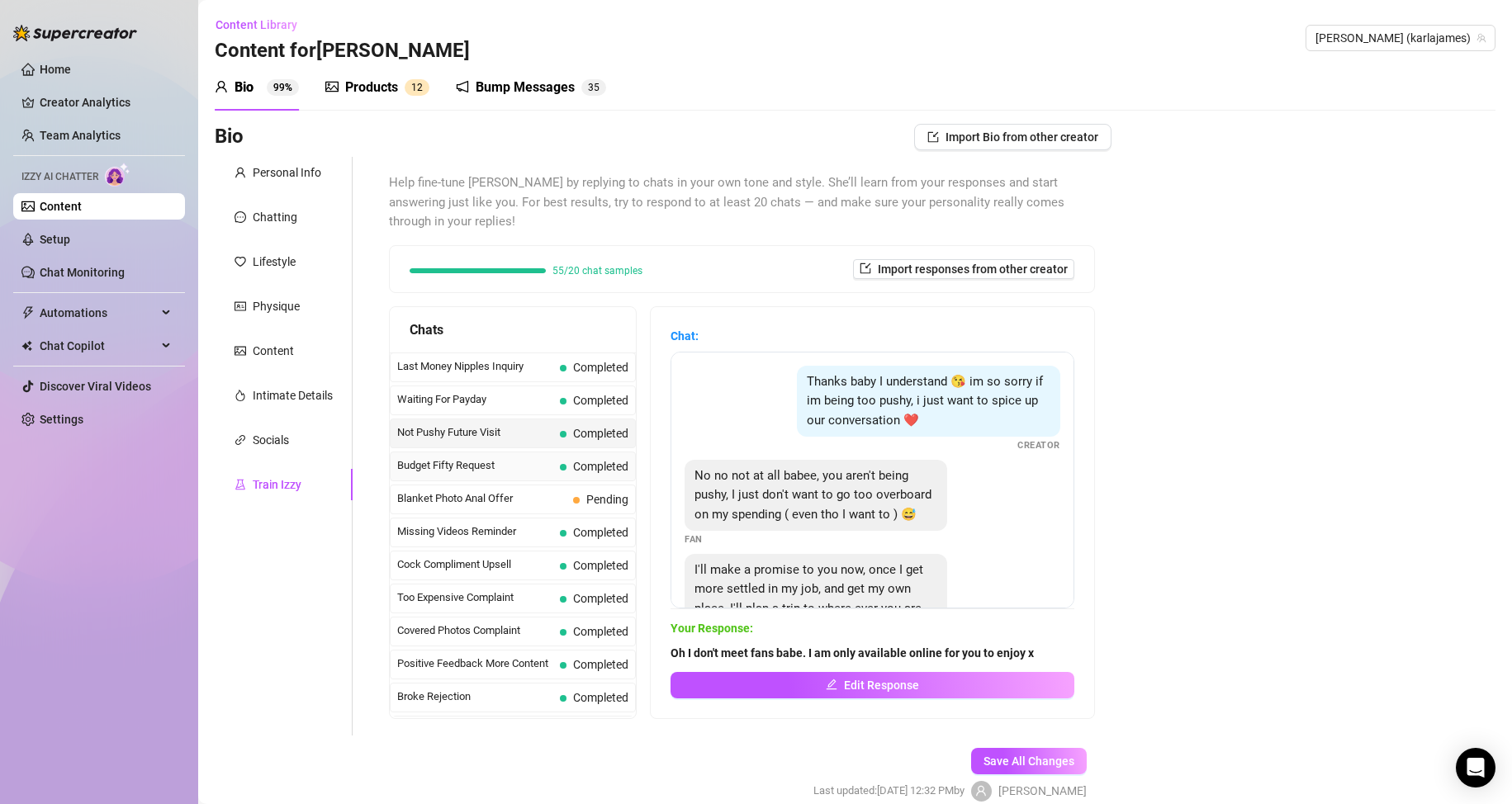
click at [509, 462] on span "Budget Fifty Request" at bounding box center [475, 465] width 156 height 17
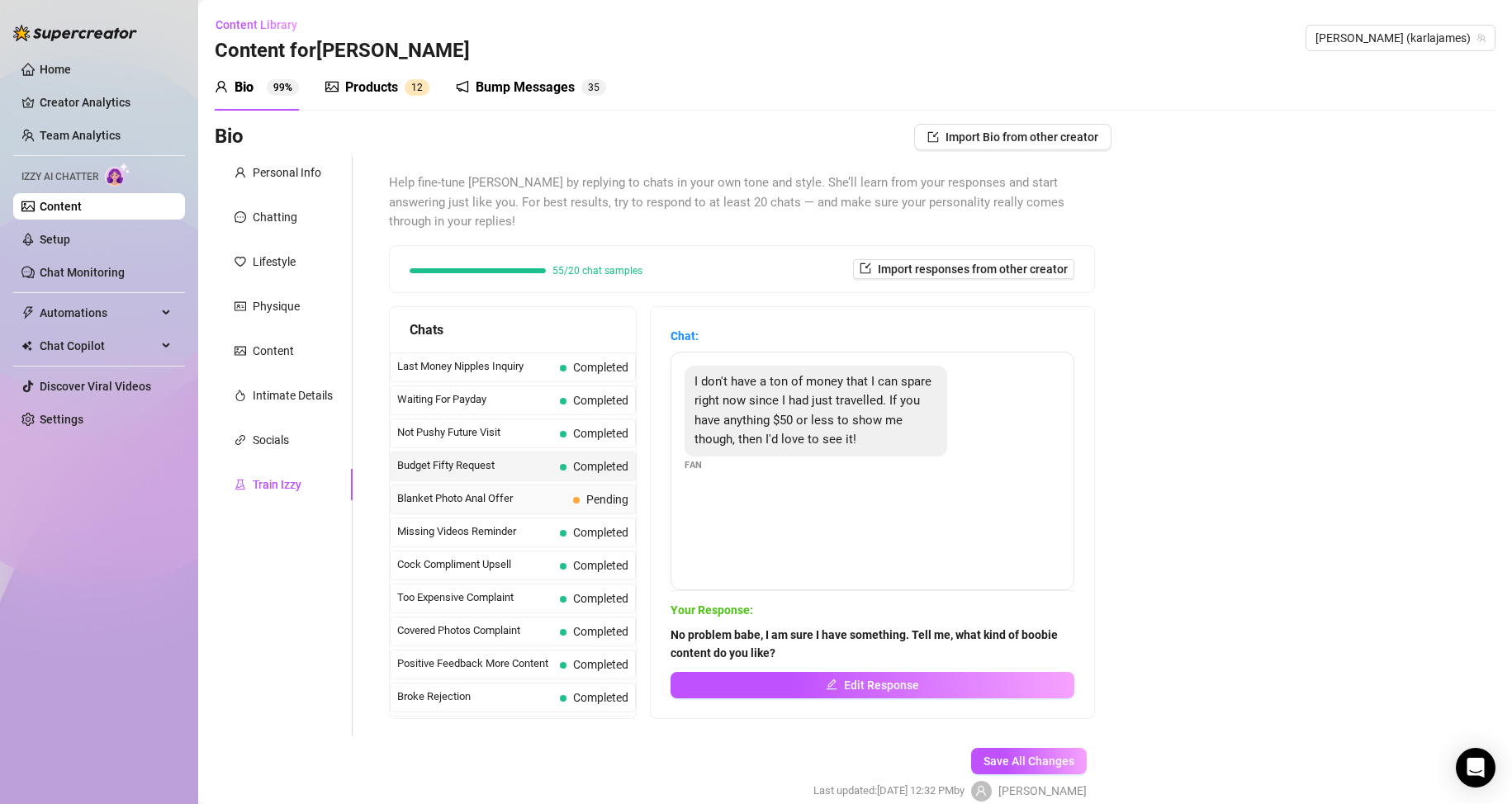
click at [507, 484] on div "Blanket Photo Anal Offer Pending" at bounding box center [512, 499] width 246 height 30
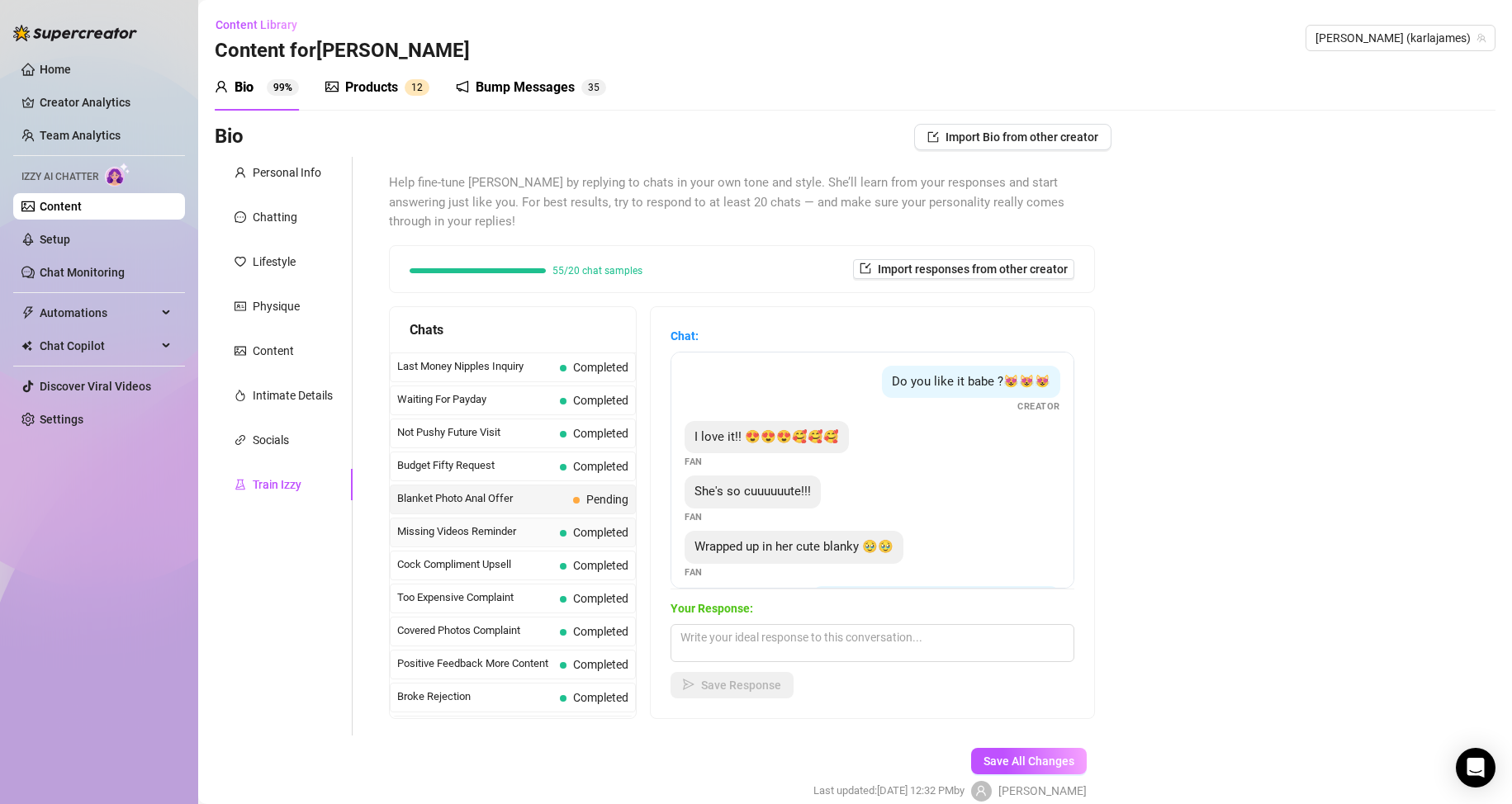
click at [505, 525] on span "Missing Videos Reminder" at bounding box center [475, 532] width 156 height 17
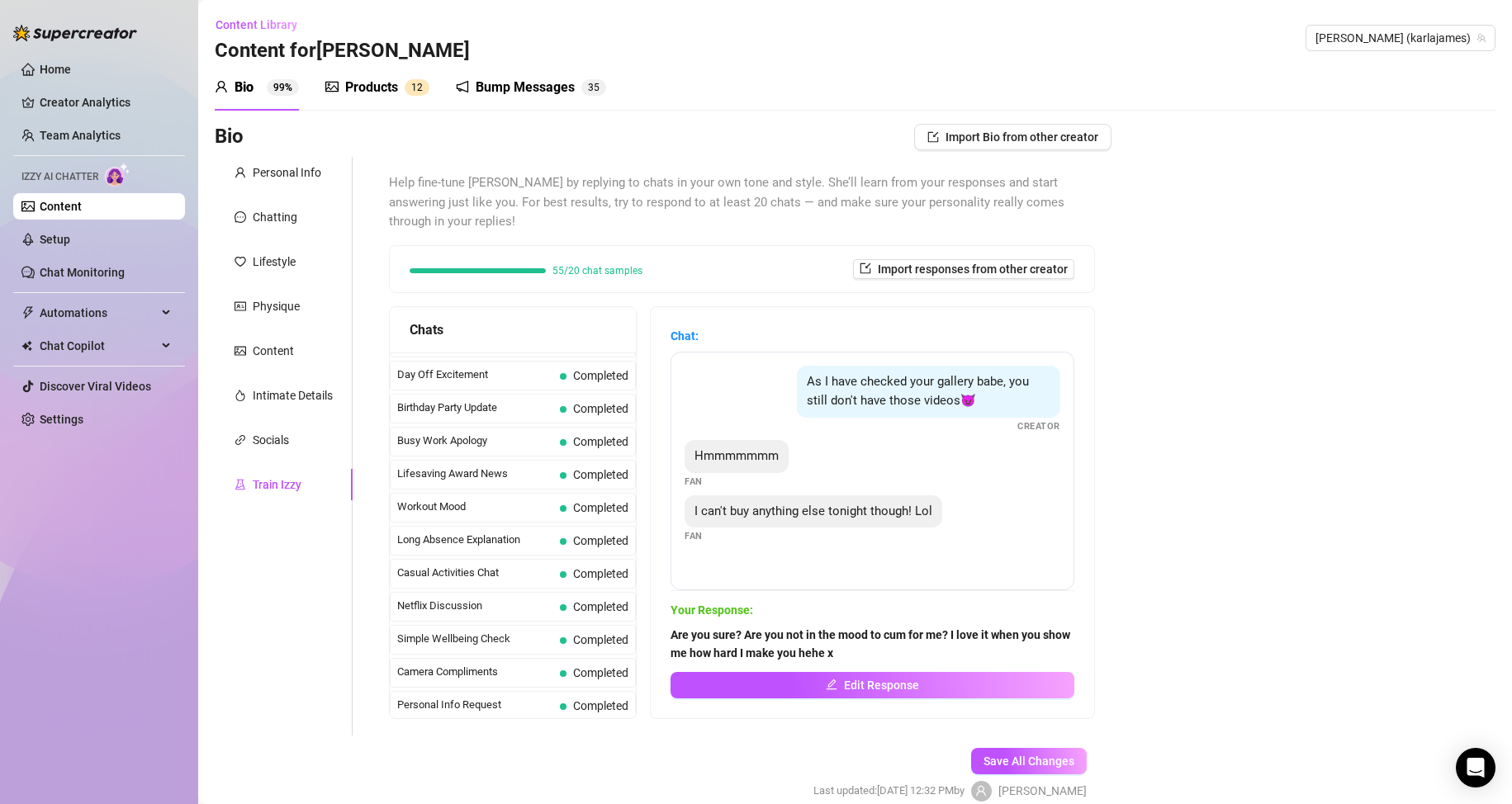
scroll to position [1482, 0]
click at [520, 708] on span "Missed Live Stream" at bounding box center [475, 701] width 156 height 17
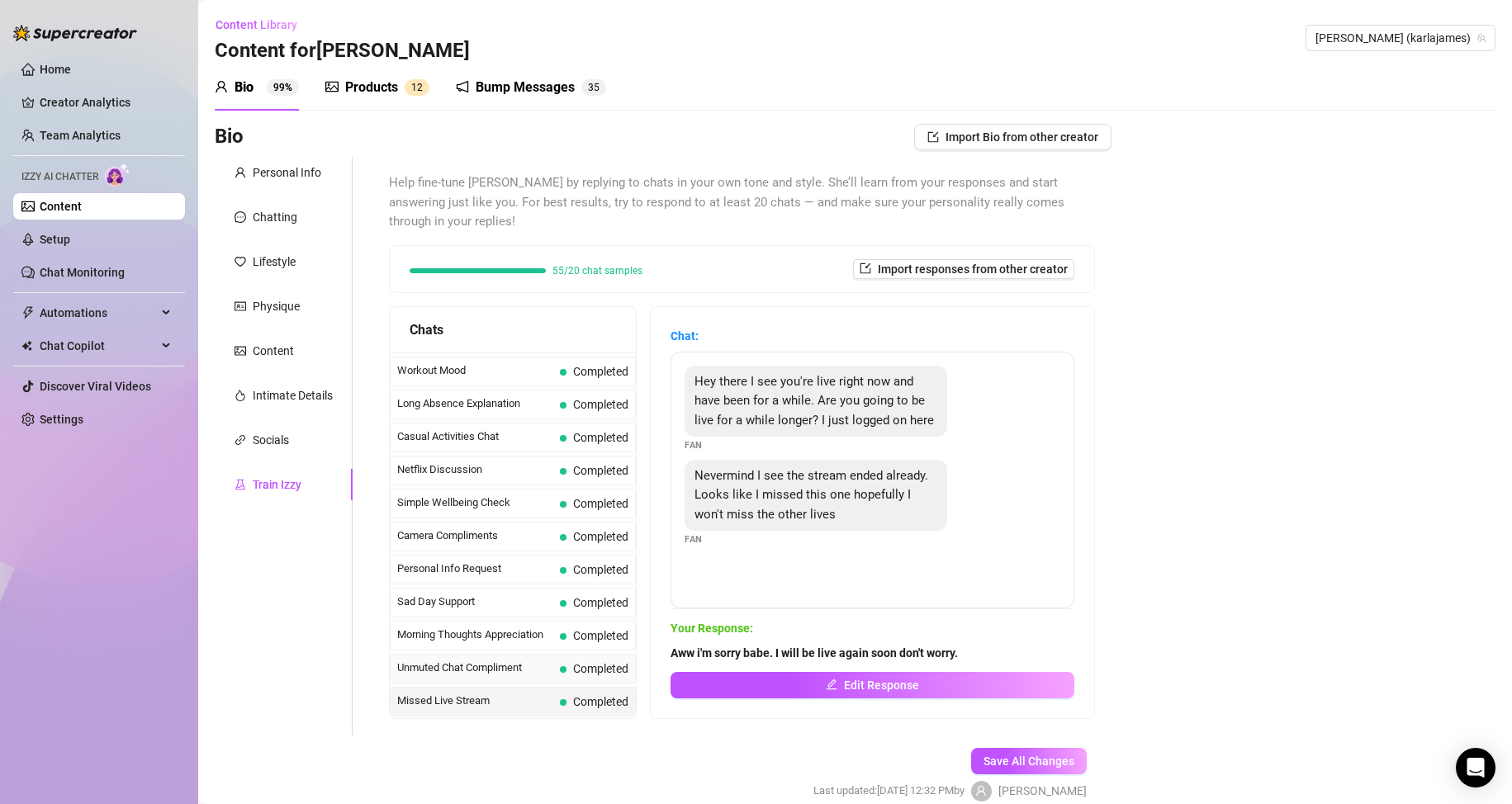
click at [512, 671] on span "Unmuted Chat Compliment" at bounding box center [475, 667] width 156 height 17
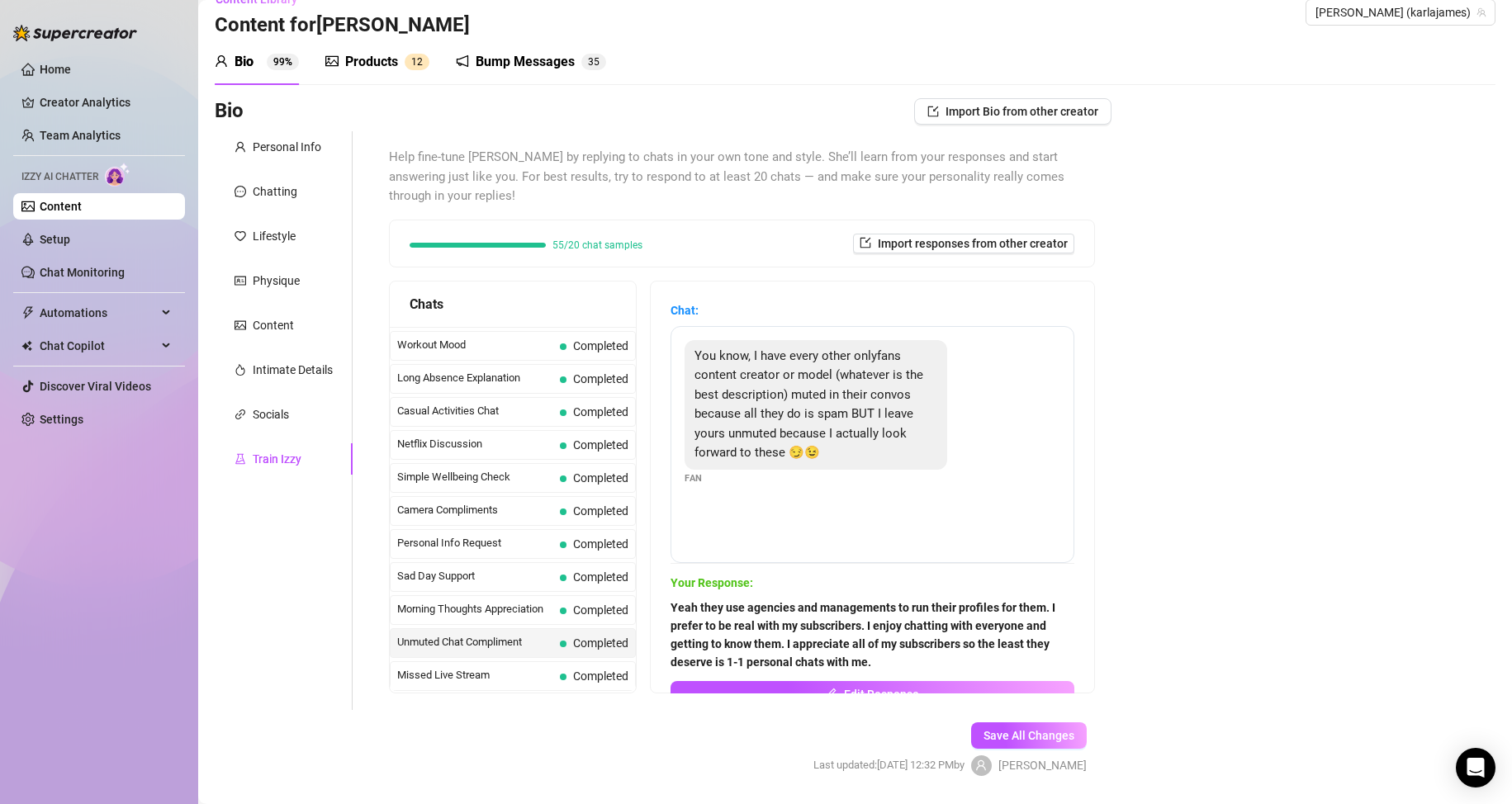
scroll to position [32, 0]
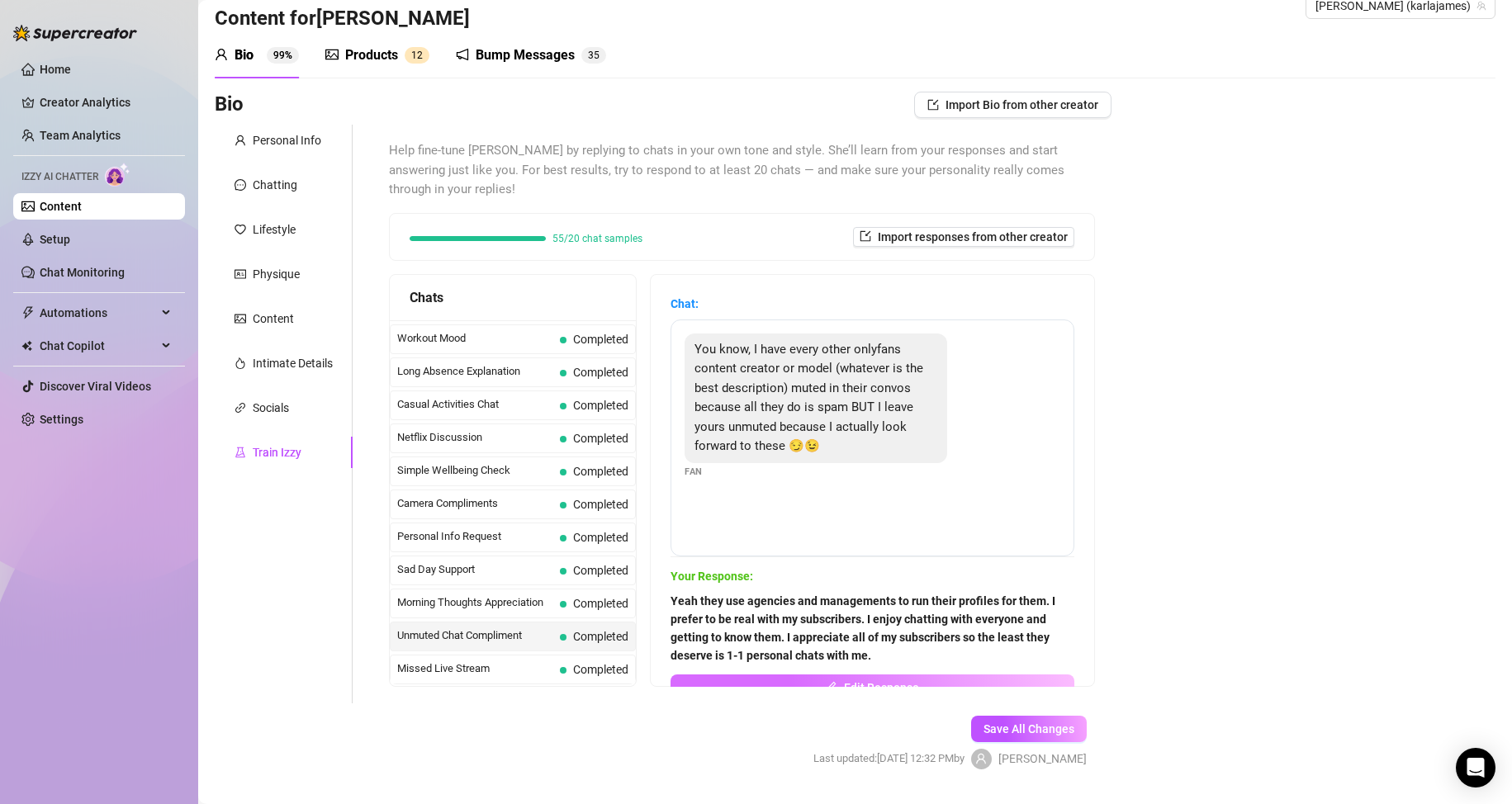
click at [867, 679] on button "Edit Response" at bounding box center [872, 688] width 404 height 26
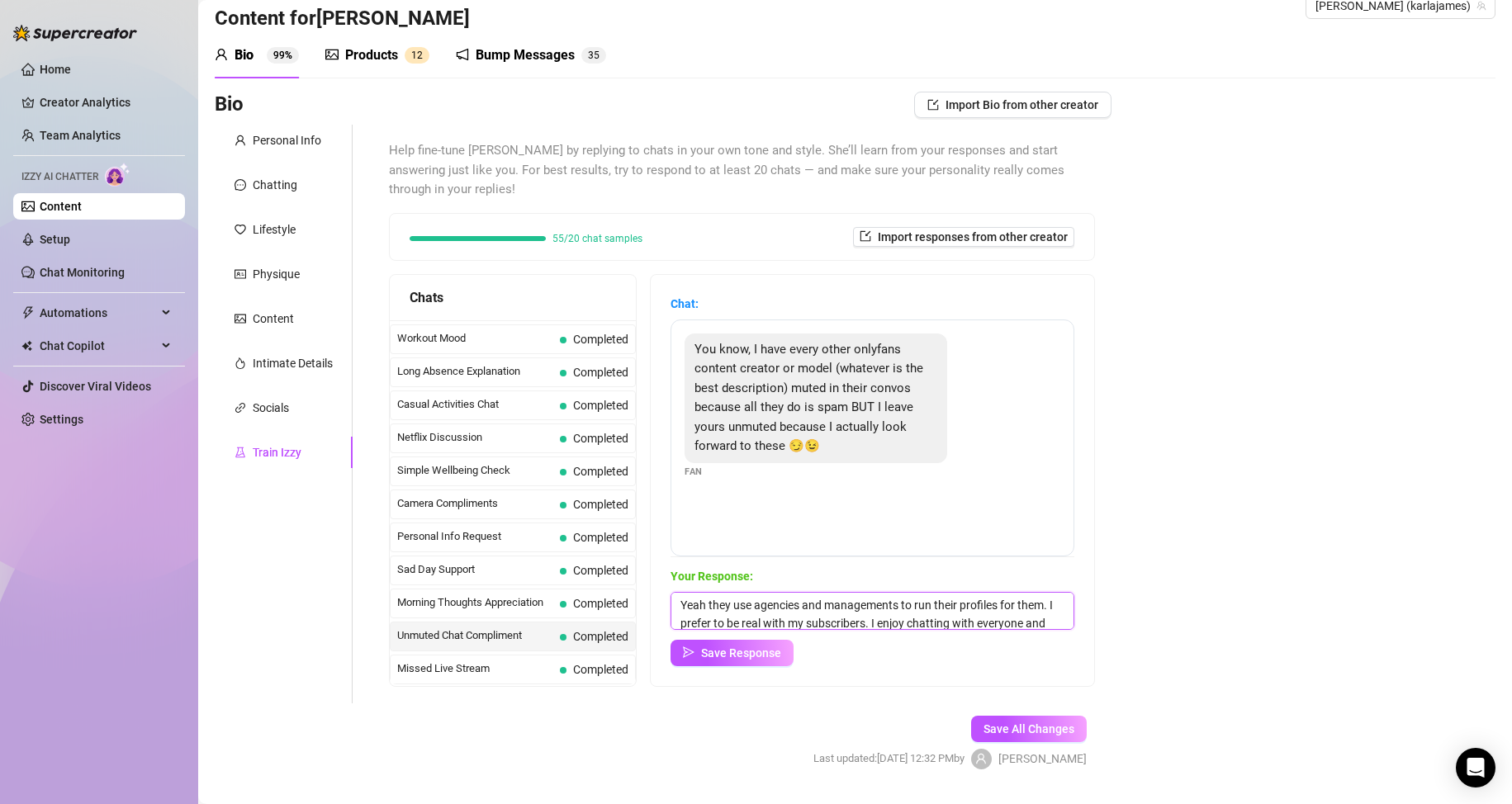
scroll to position [33, 0]
click at [872, 607] on textarea "Yeah they use agencies and managements to run their profiles for them. I prefer…" at bounding box center [872, 610] width 404 height 38
drag, startPoint x: 1041, startPoint y: 621, endPoint x: 947, endPoint y: 624, distance: 94.0
click at [947, 624] on textarea "Yeah they use agencies and managements to run their profiles for them. I prefer…" at bounding box center [872, 610] width 404 height 38
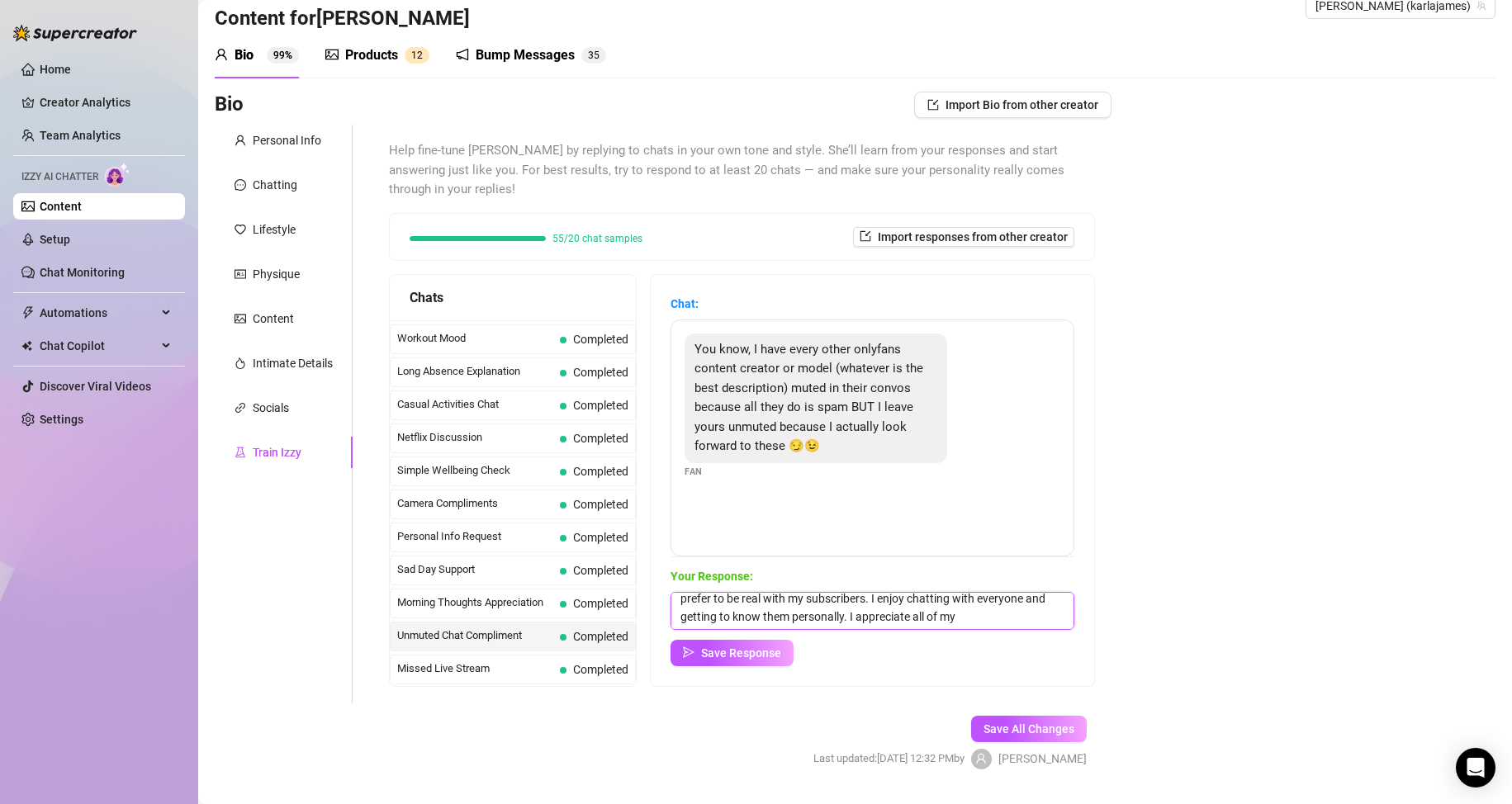
scroll to position [43, 0]
type textarea "Yeah they use agencies and managements to run their profiles for them. I prefer…"
click at [794, 655] on button "Save Response" at bounding box center [731, 653] width 123 height 26
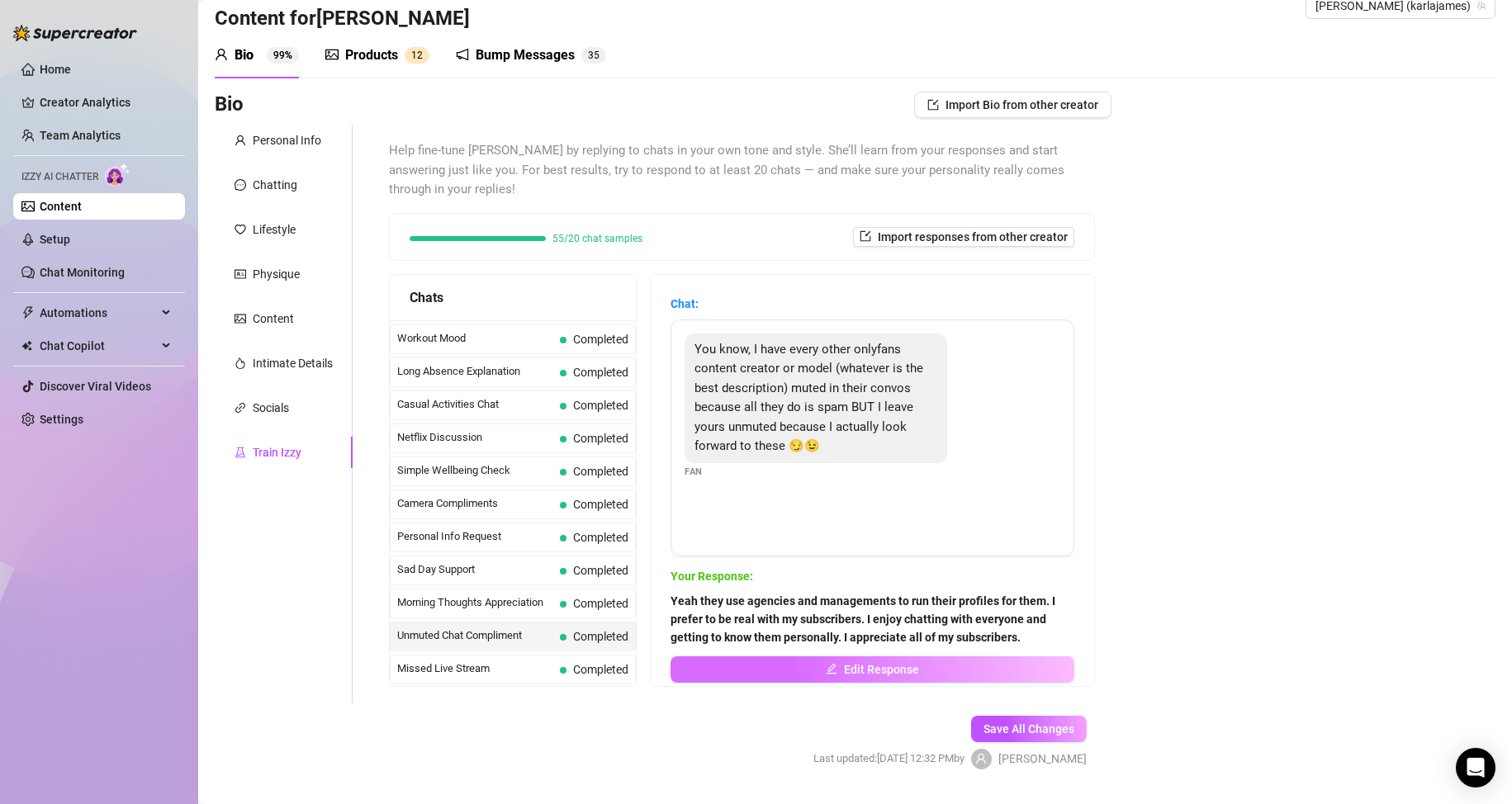
click at [924, 666] on button "Edit Response" at bounding box center [872, 669] width 404 height 26
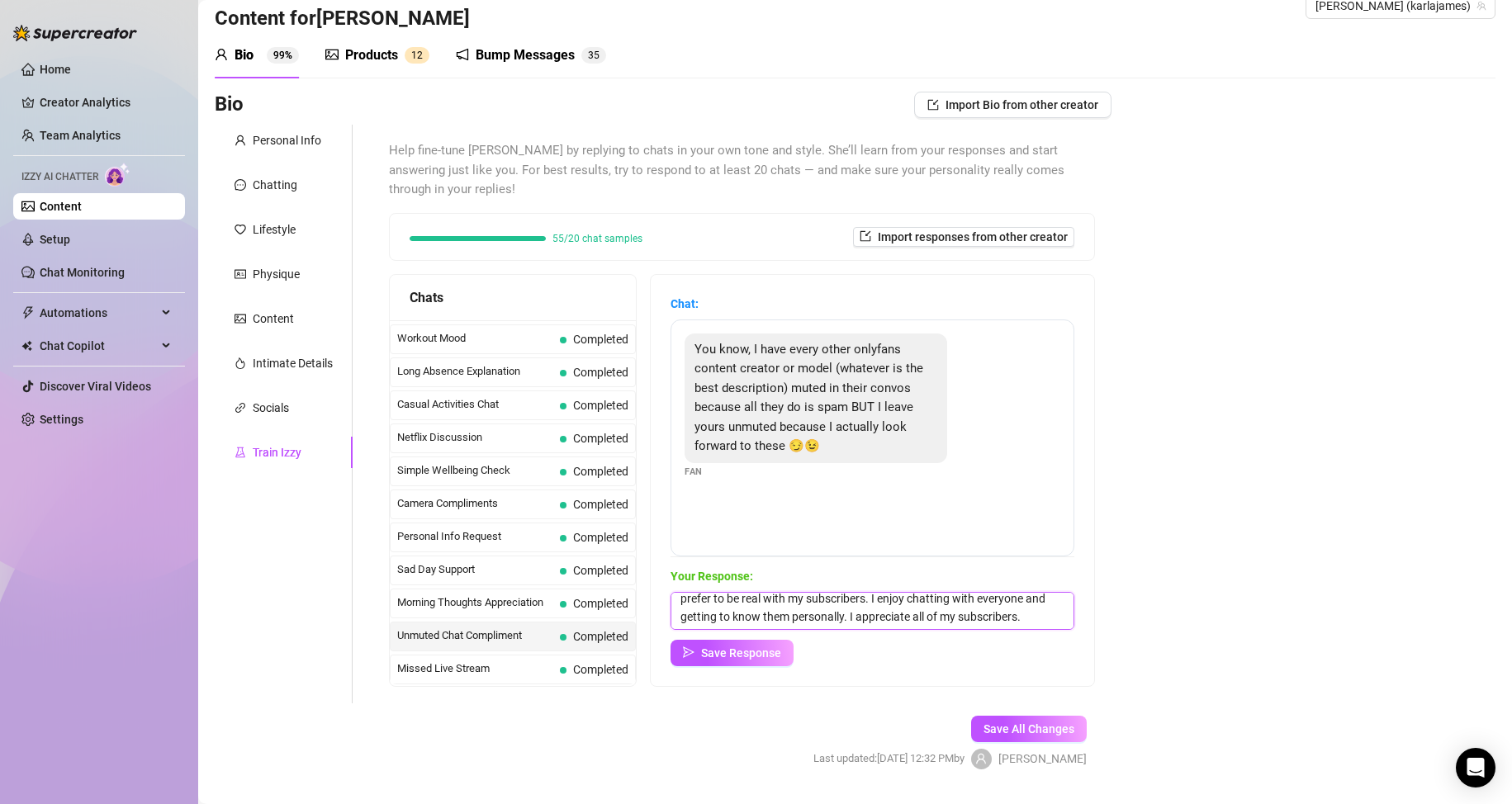
click at [781, 620] on textarea "Yeah they use agencies and managements to run their profiles for them. I prefer…" at bounding box center [872, 610] width 404 height 38
type textarea "Yeah they use agencies and managements to run their profiles for them. I prefer…"
click at [760, 656] on span "Save Response" at bounding box center [740, 652] width 80 height 13
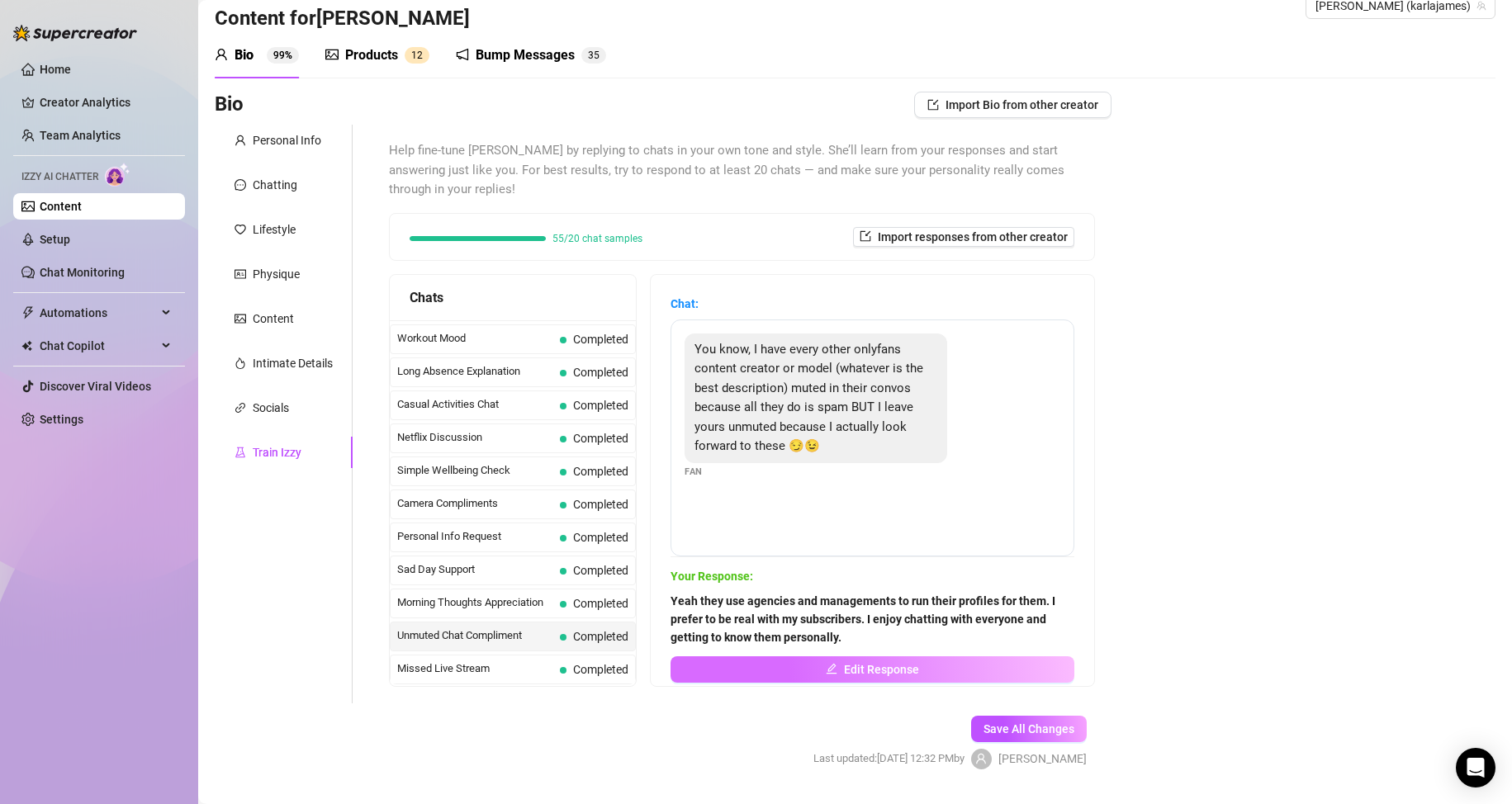
click at [877, 665] on span "Edit Response" at bounding box center [881, 669] width 75 height 13
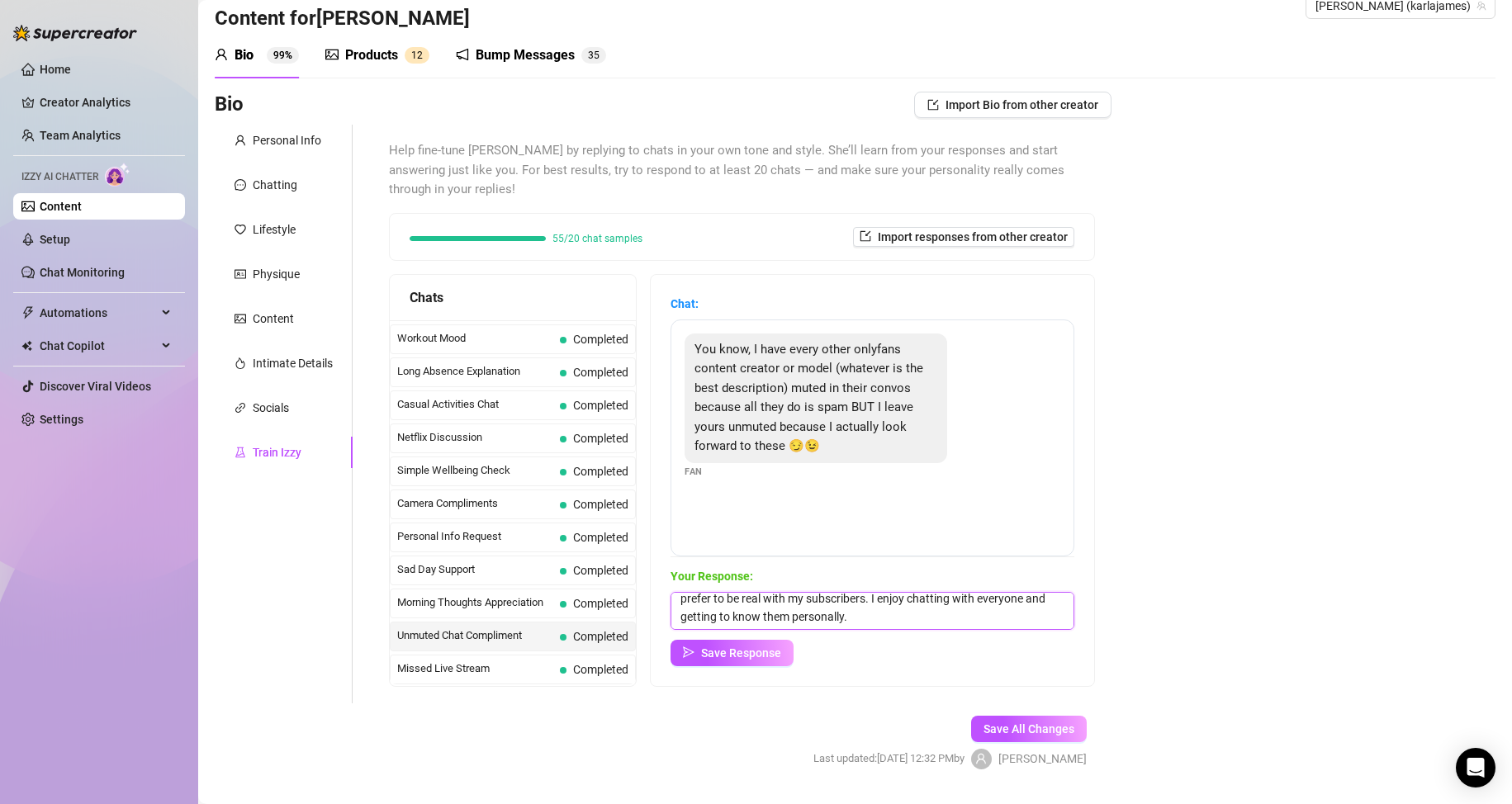
click at [990, 616] on textarea "Yeah they use agencies and managements to run their profiles for them. I prefer…" at bounding box center [872, 610] width 404 height 38
click at [847, 622] on textarea "Yeah they use agencies and managements to run their profiles for them. I prefer…" at bounding box center [872, 610] width 404 height 38
type textarea "Yeah they use agencies and managements to run their profiles for them. I prefer…"
click at [752, 655] on span "Save Response" at bounding box center [740, 652] width 80 height 13
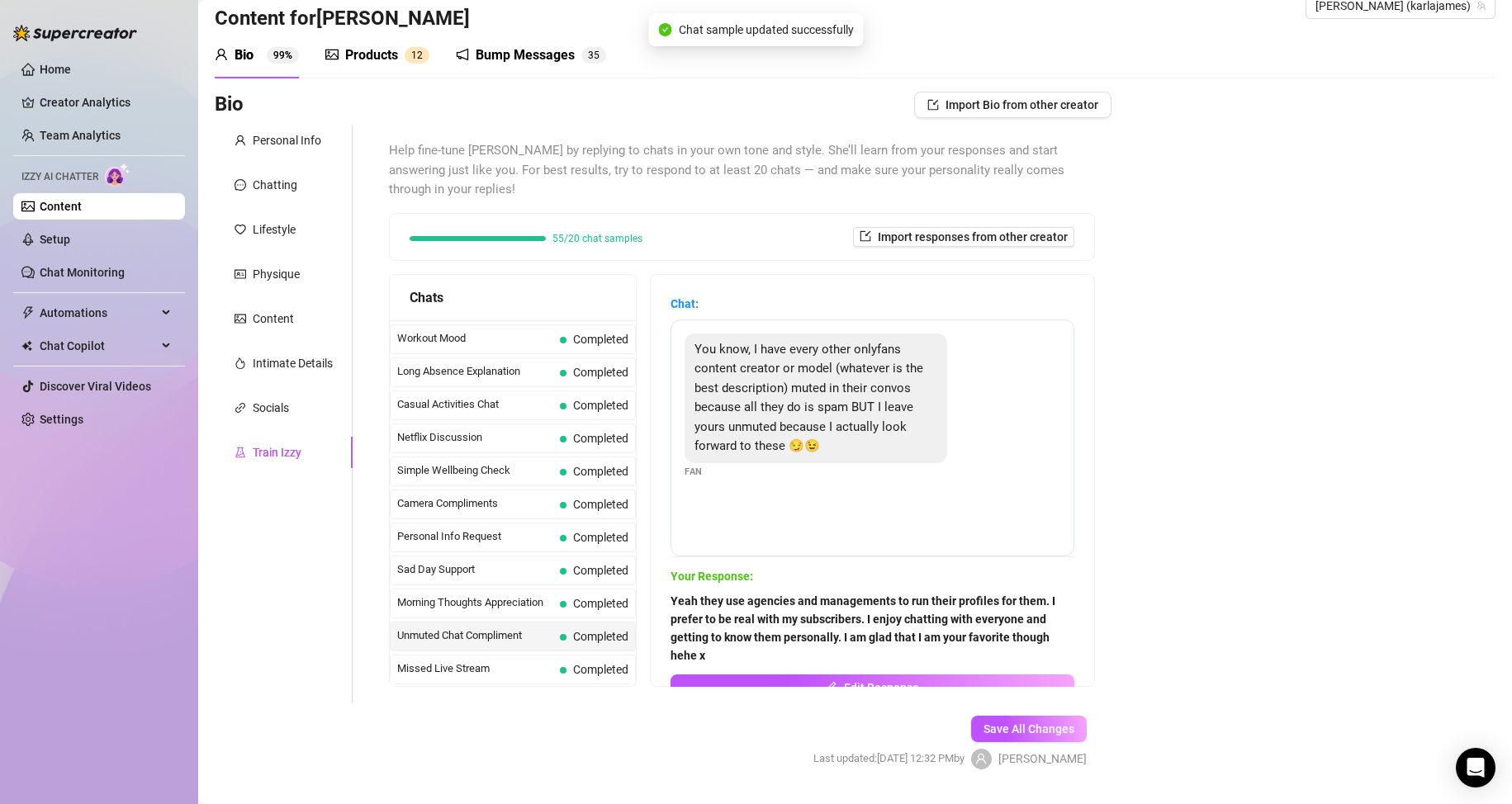
scroll to position [0, 0]
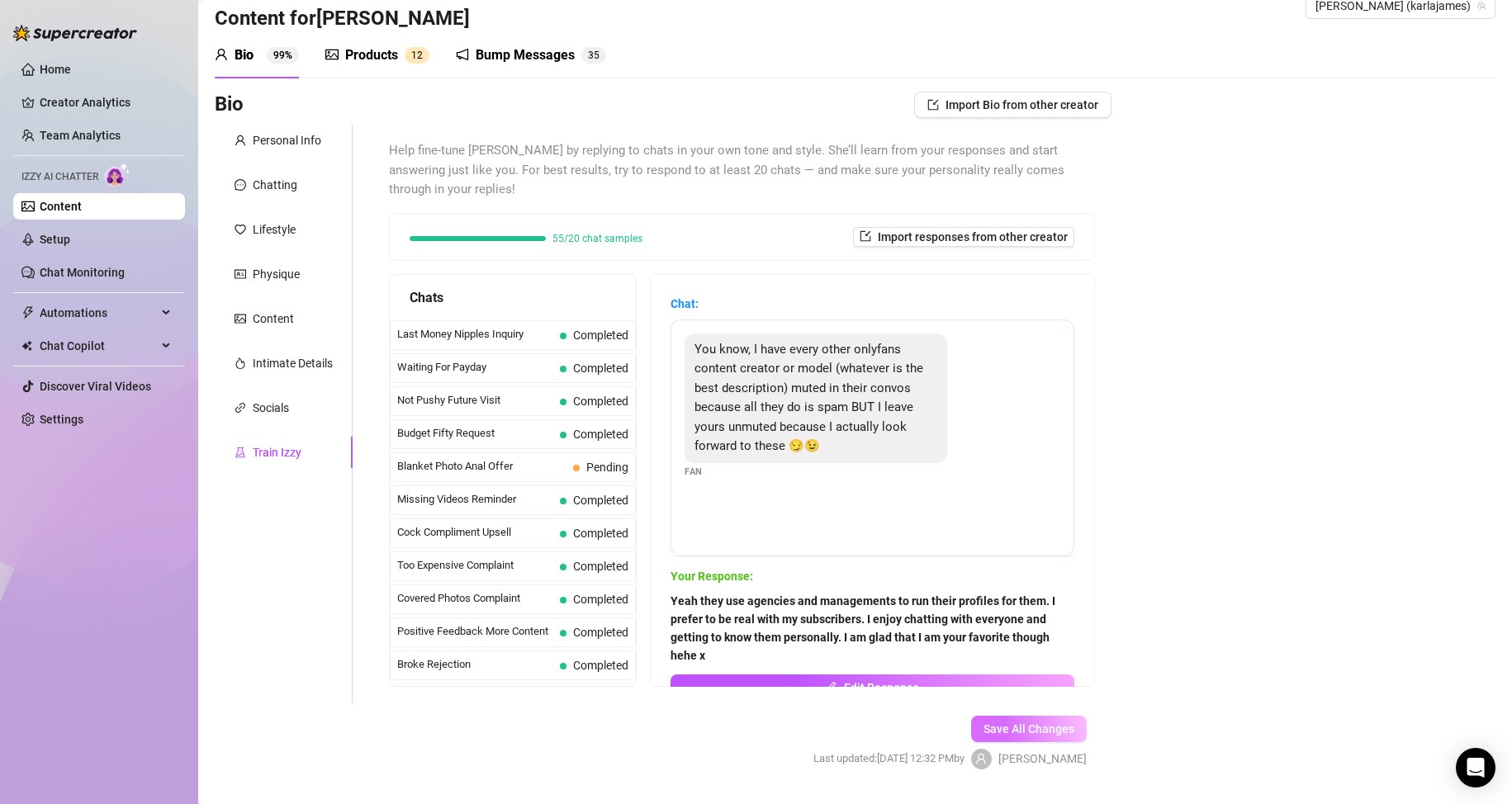
click at [982, 718] on button "Save All Changes" at bounding box center [1029, 729] width 116 height 26
click at [514, 399] on span "Not Pushy Future Visit" at bounding box center [475, 400] width 156 height 17
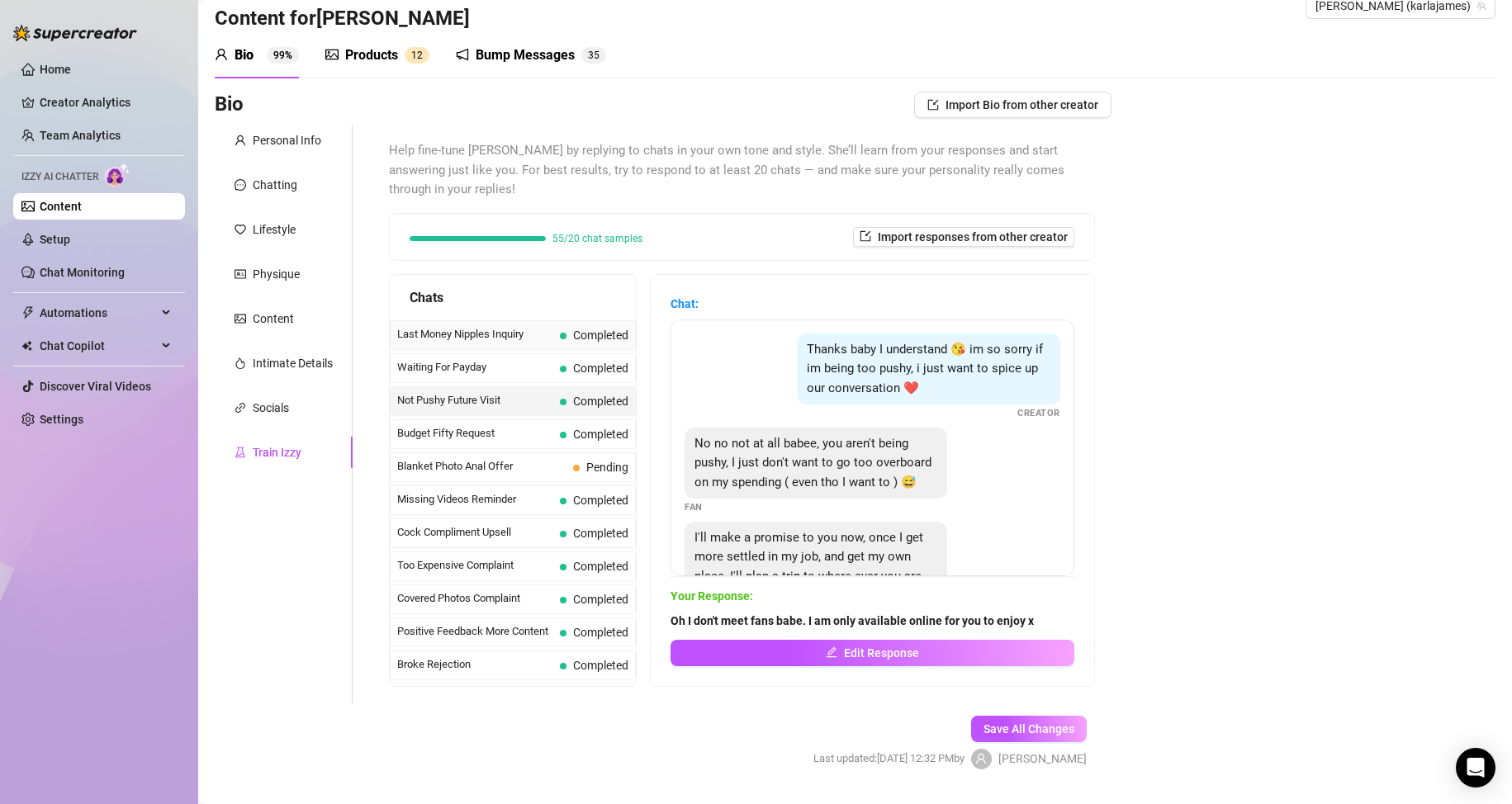
click at [521, 345] on div "Last Money Nipples Inquiry Completed" at bounding box center [512, 335] width 246 height 30
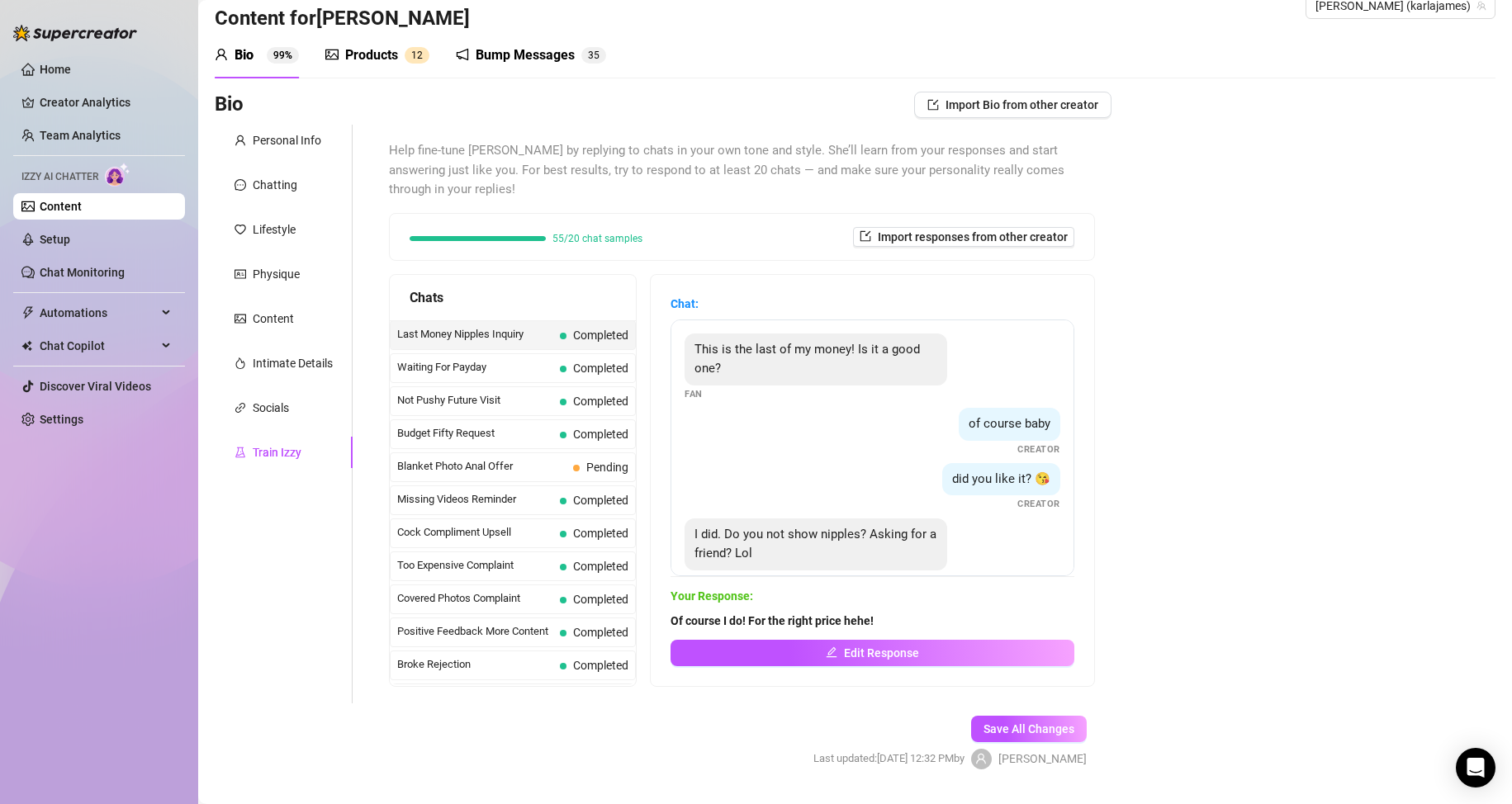
scroll to position [31, 0]
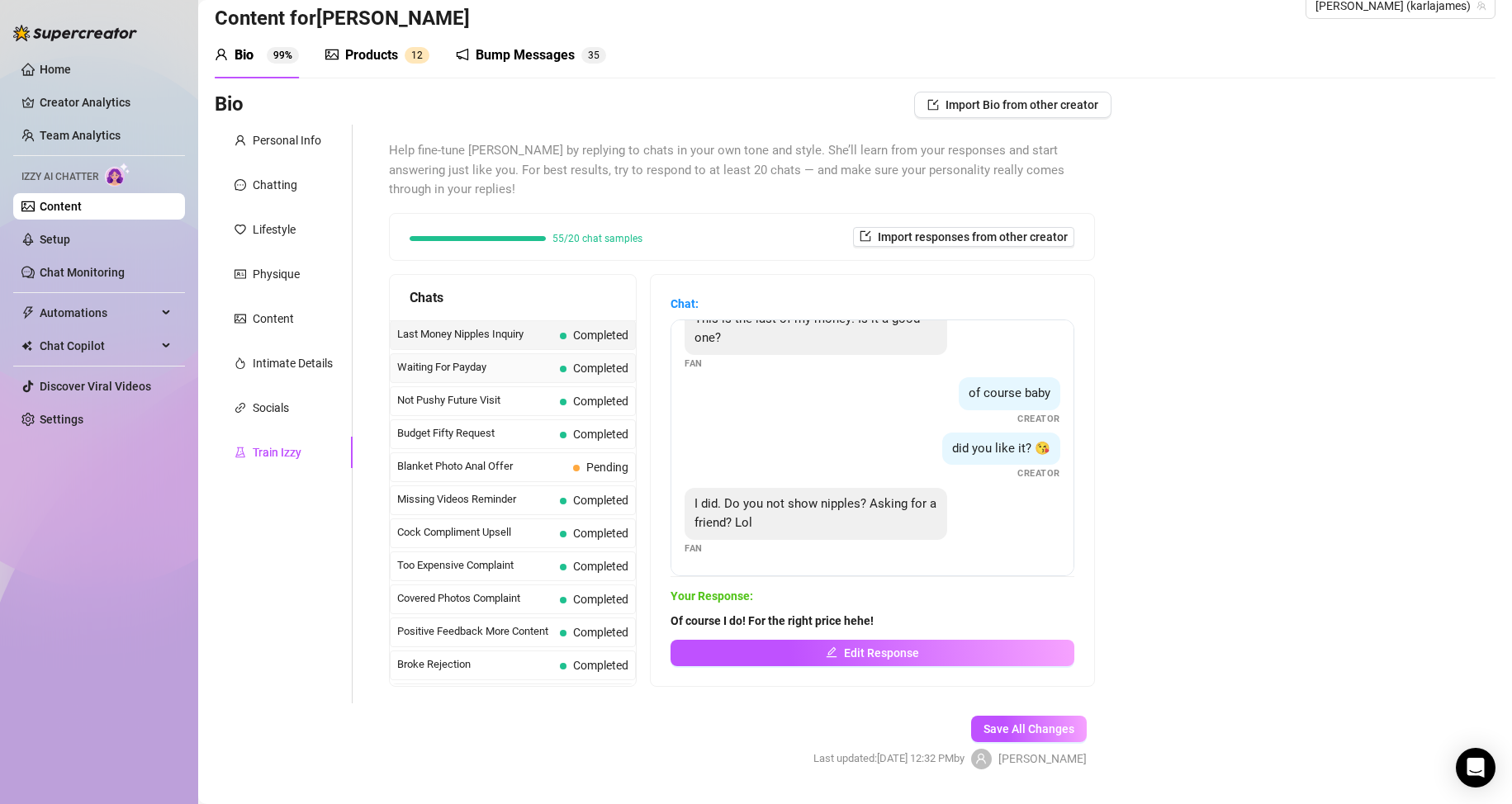
click at [532, 372] on span "Waiting For Payday" at bounding box center [475, 367] width 156 height 17
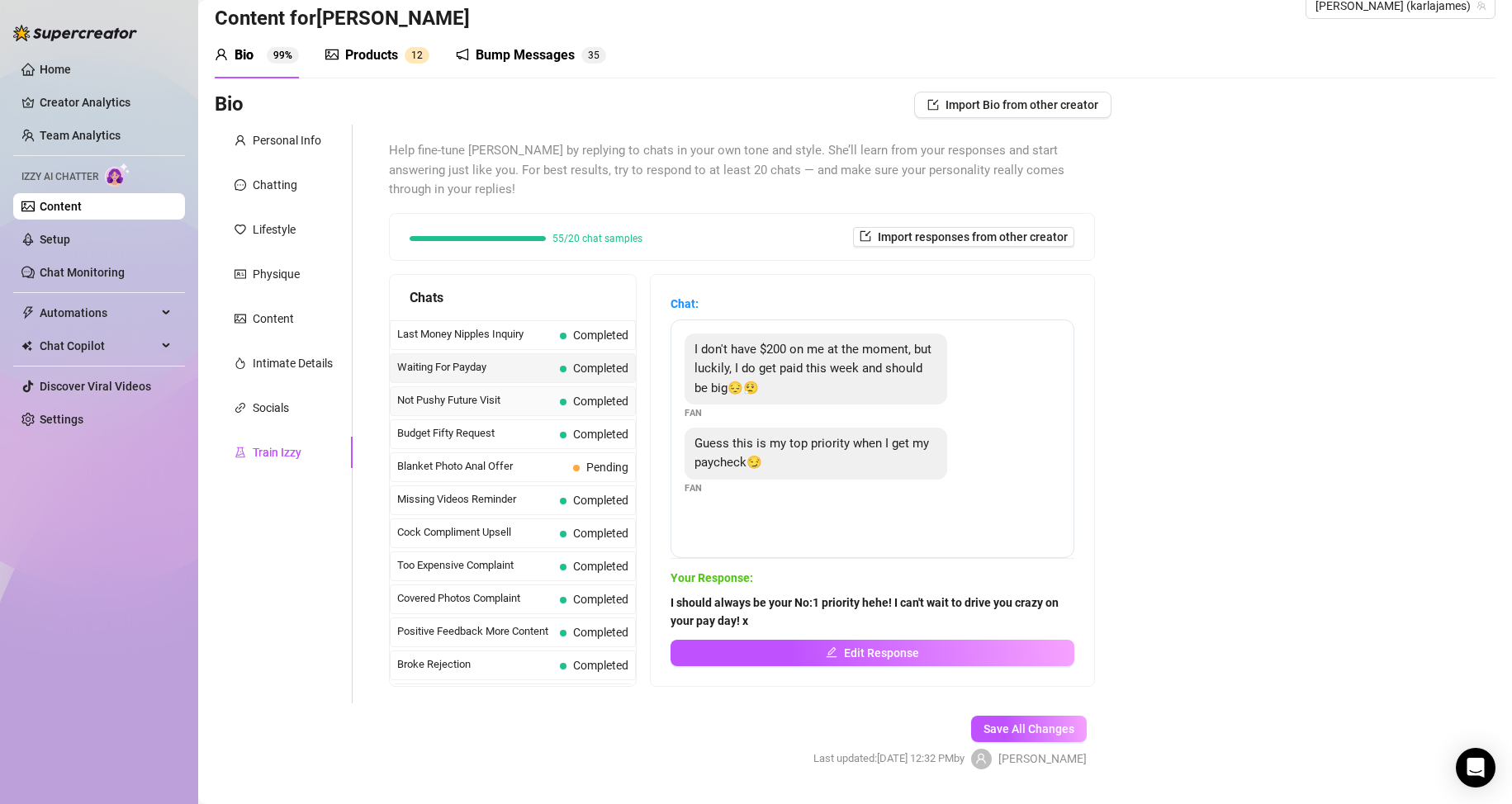
click at [512, 396] on span "Not Pushy Future Visit" at bounding box center [475, 400] width 156 height 17
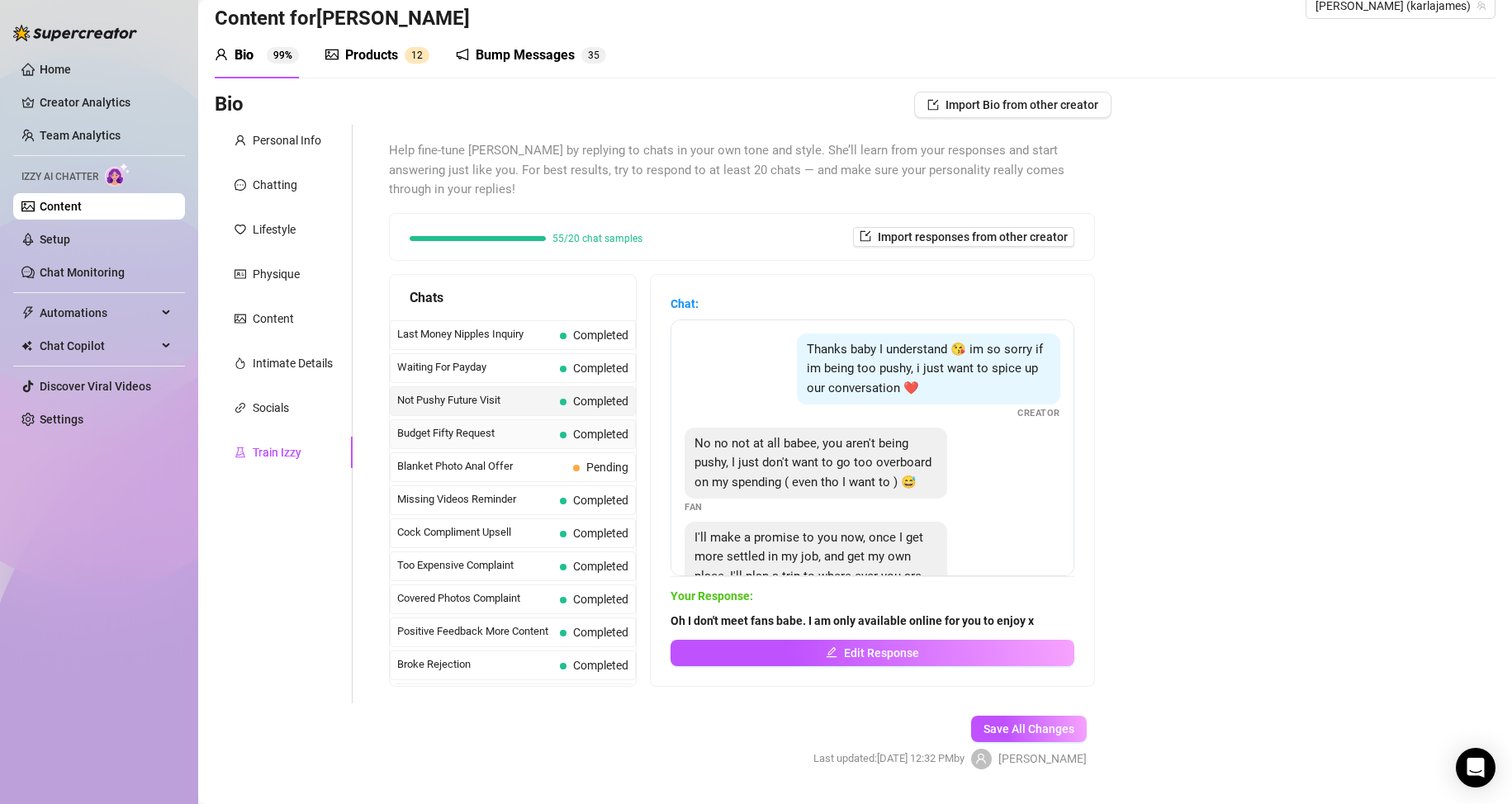
click at [503, 440] on span "Budget Fifty Request" at bounding box center [475, 433] width 156 height 17
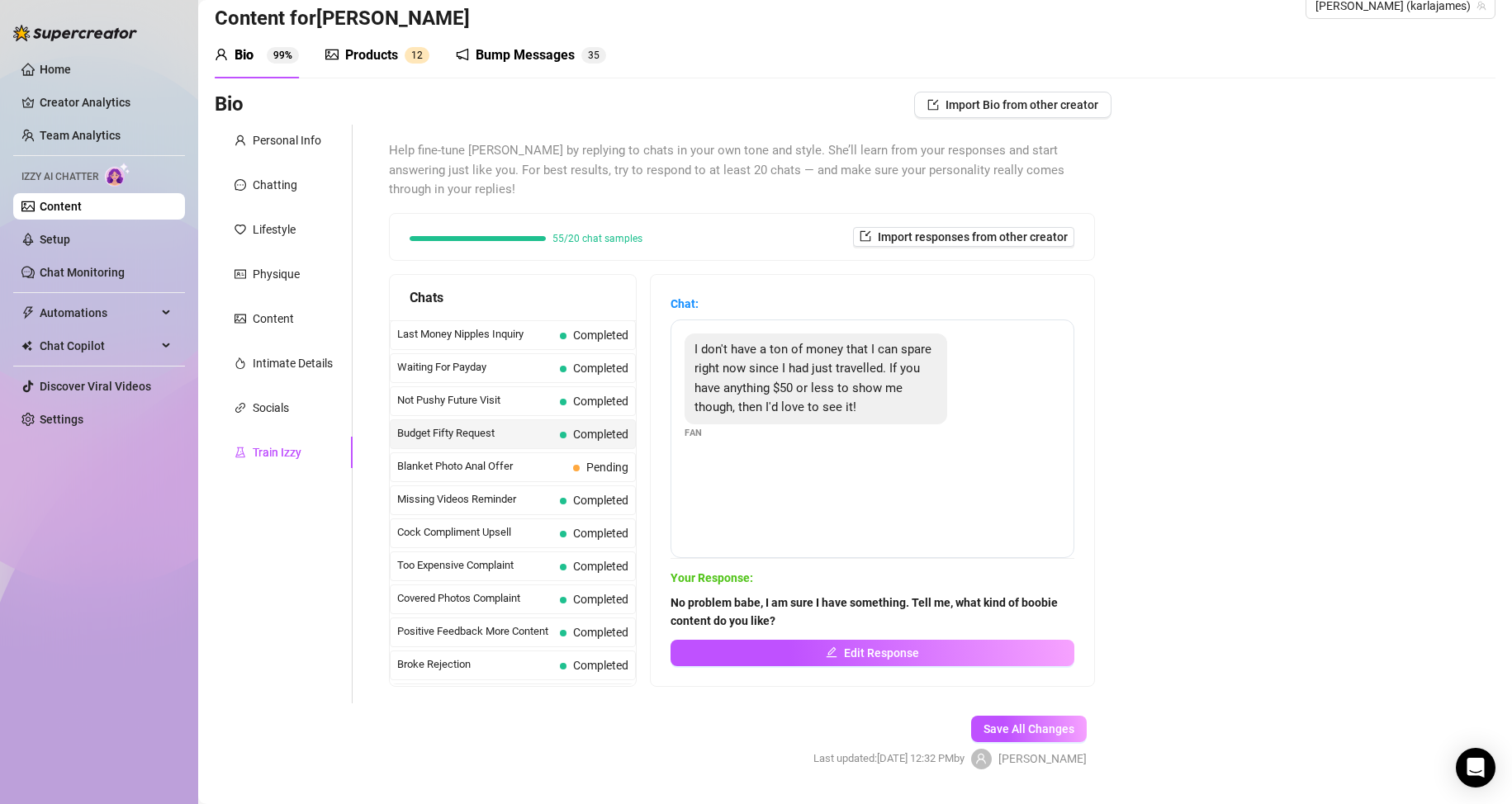
click at [494, 441] on span "Budget Fifty Request" at bounding box center [475, 433] width 156 height 17
click at [484, 462] on span "Blanket Photo Anal Offer" at bounding box center [481, 466] width 169 height 17
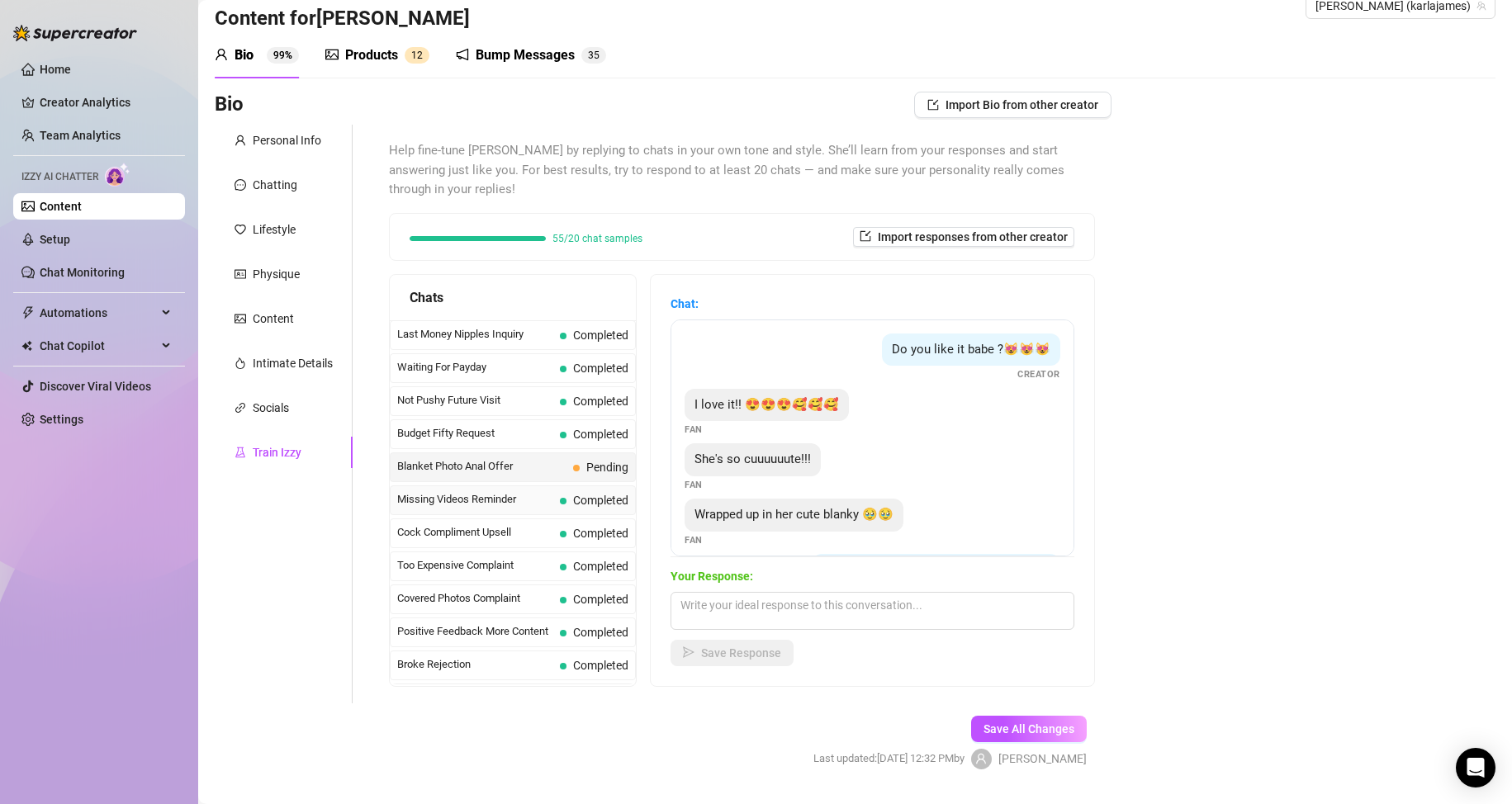
click at [479, 496] on span "Missing Videos Reminder" at bounding box center [475, 499] width 156 height 17
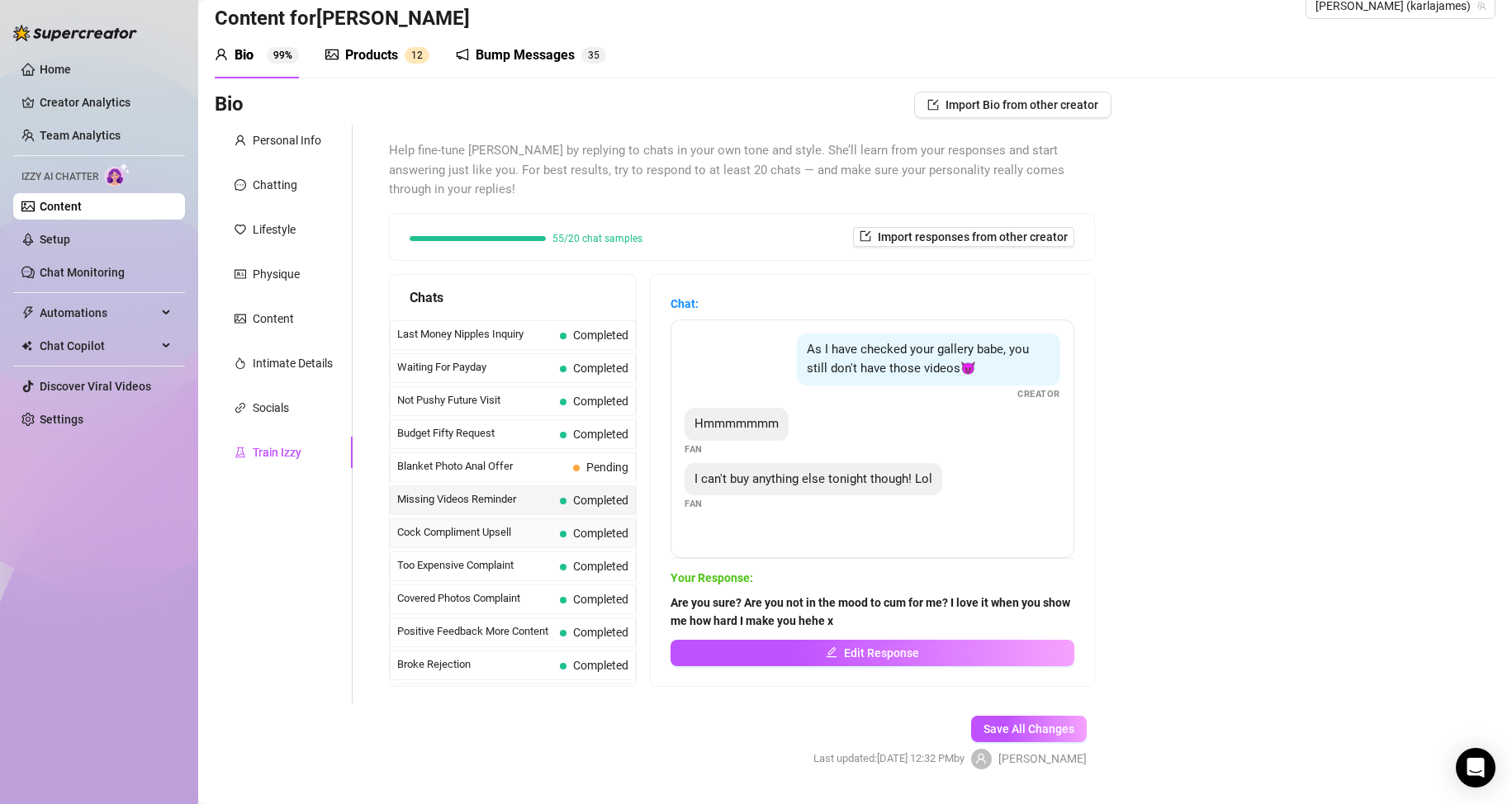
click at [466, 532] on span "Cock Compliment Upsell" at bounding box center [475, 532] width 156 height 17
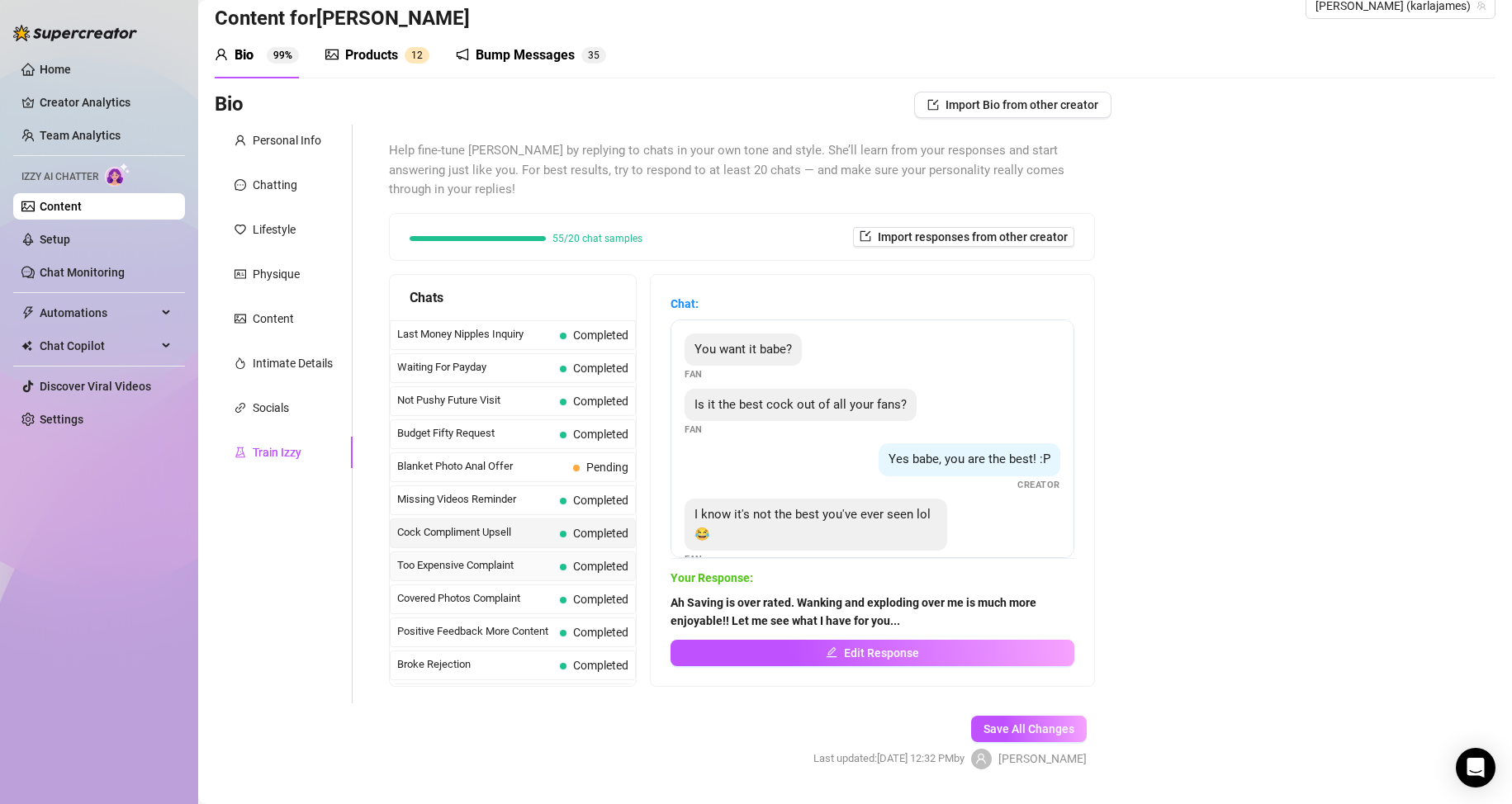
click at [459, 556] on div "Too Expensive Complaint Completed" at bounding box center [512, 567] width 246 height 30
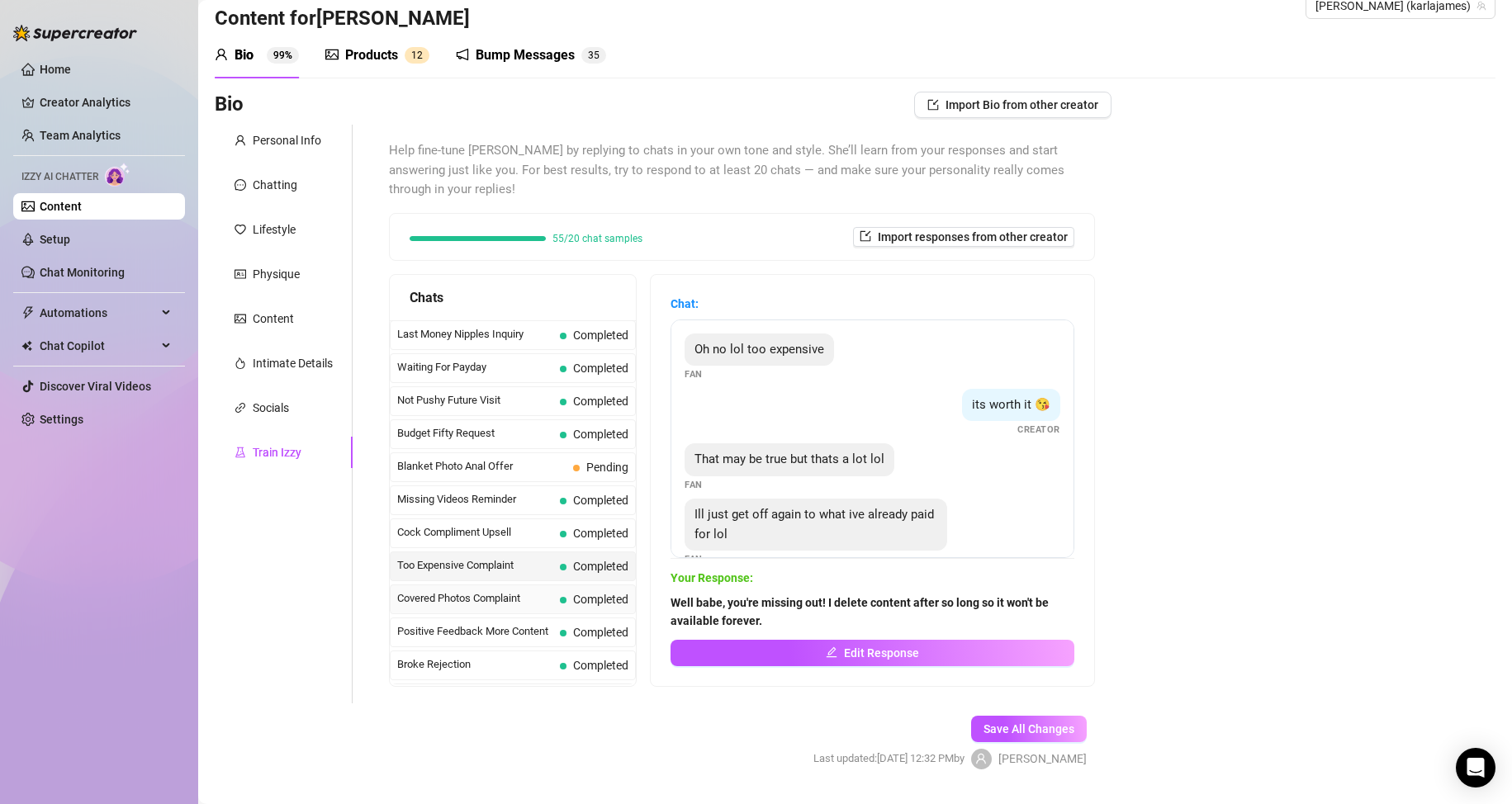
click at [451, 594] on span "Covered Photos Complaint" at bounding box center [475, 598] width 156 height 17
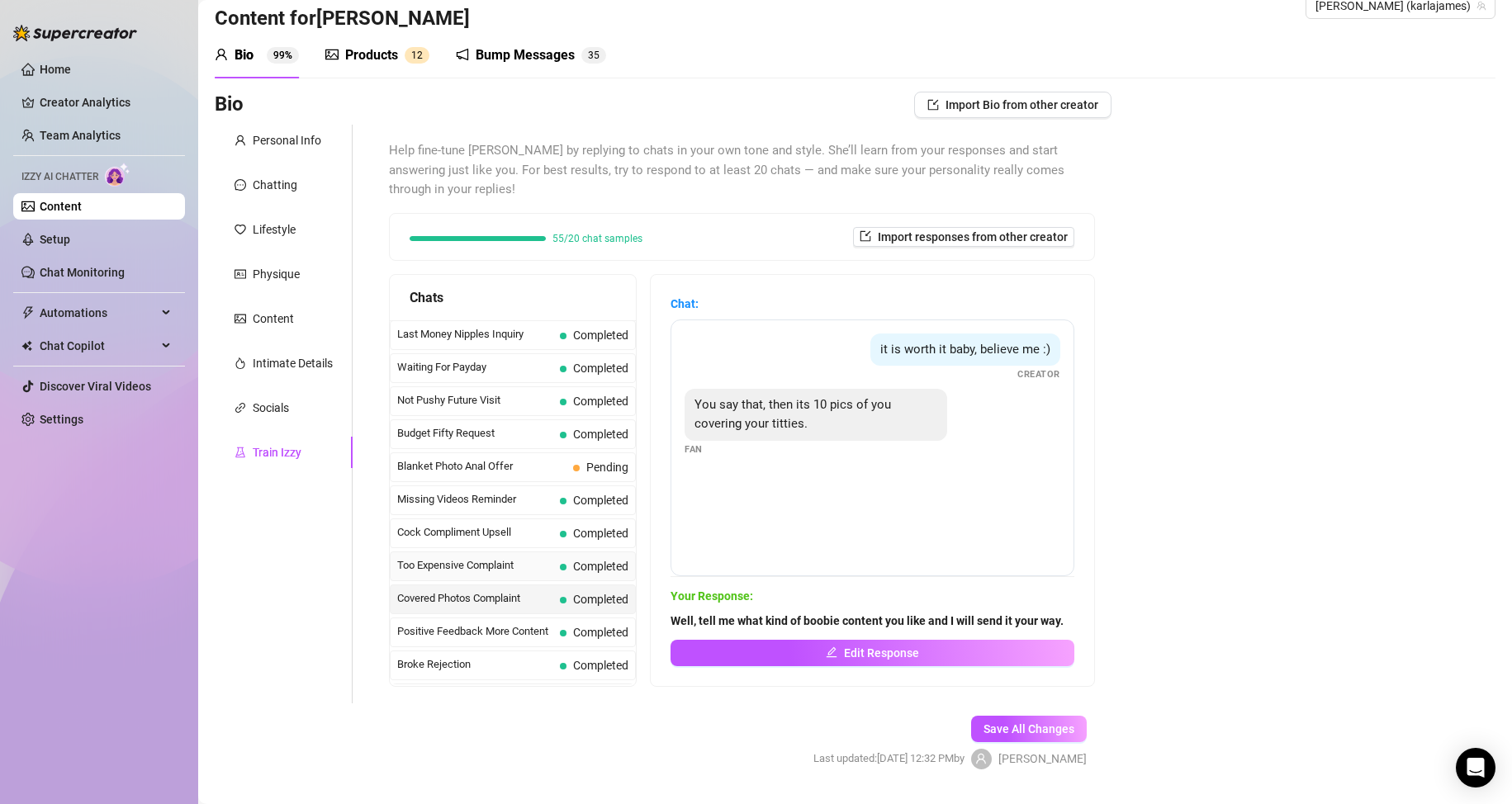
click at [468, 570] on span "Too Expensive Complaint" at bounding box center [475, 565] width 156 height 17
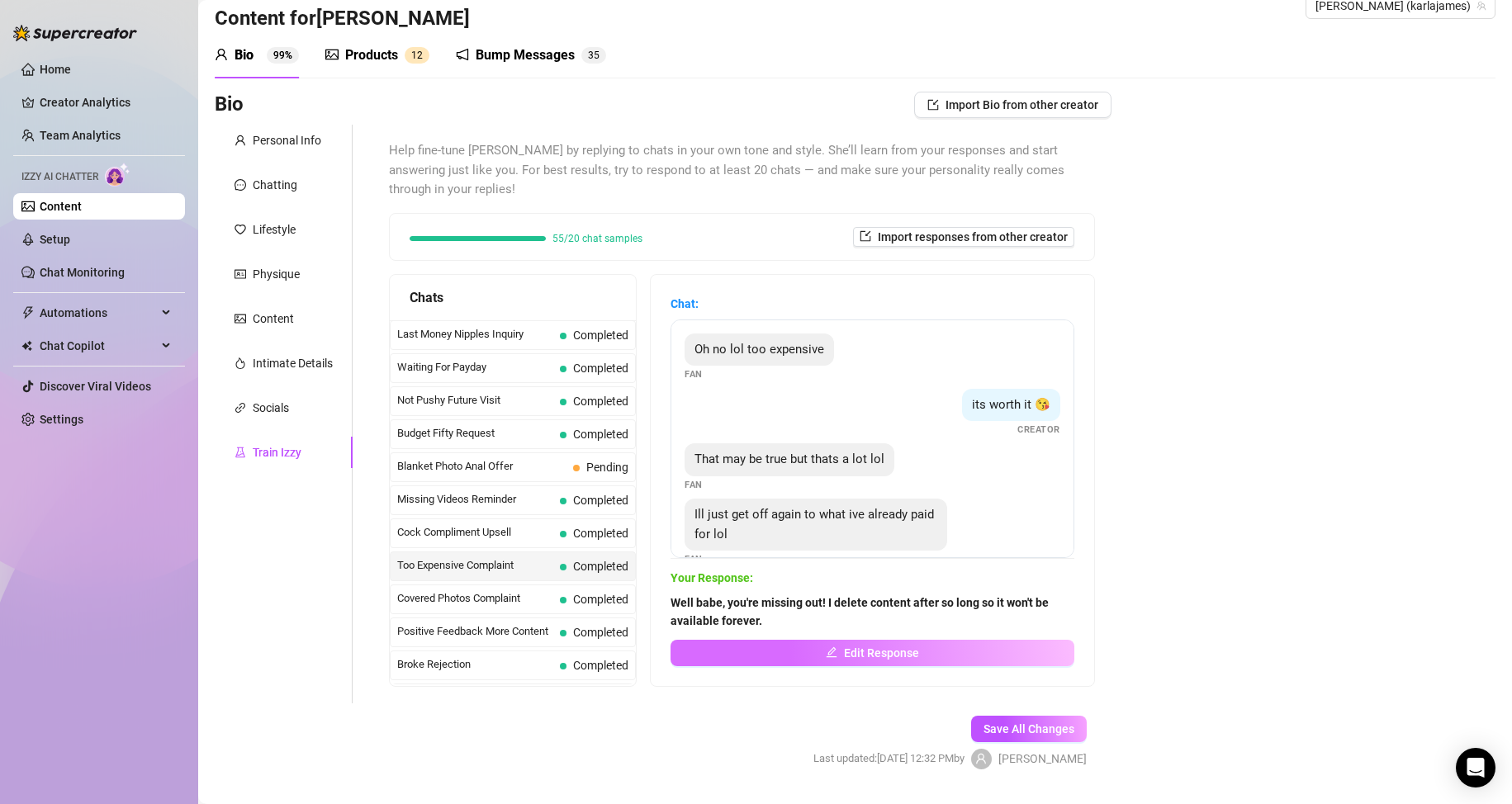
click at [774, 655] on button "Edit Response" at bounding box center [872, 653] width 404 height 26
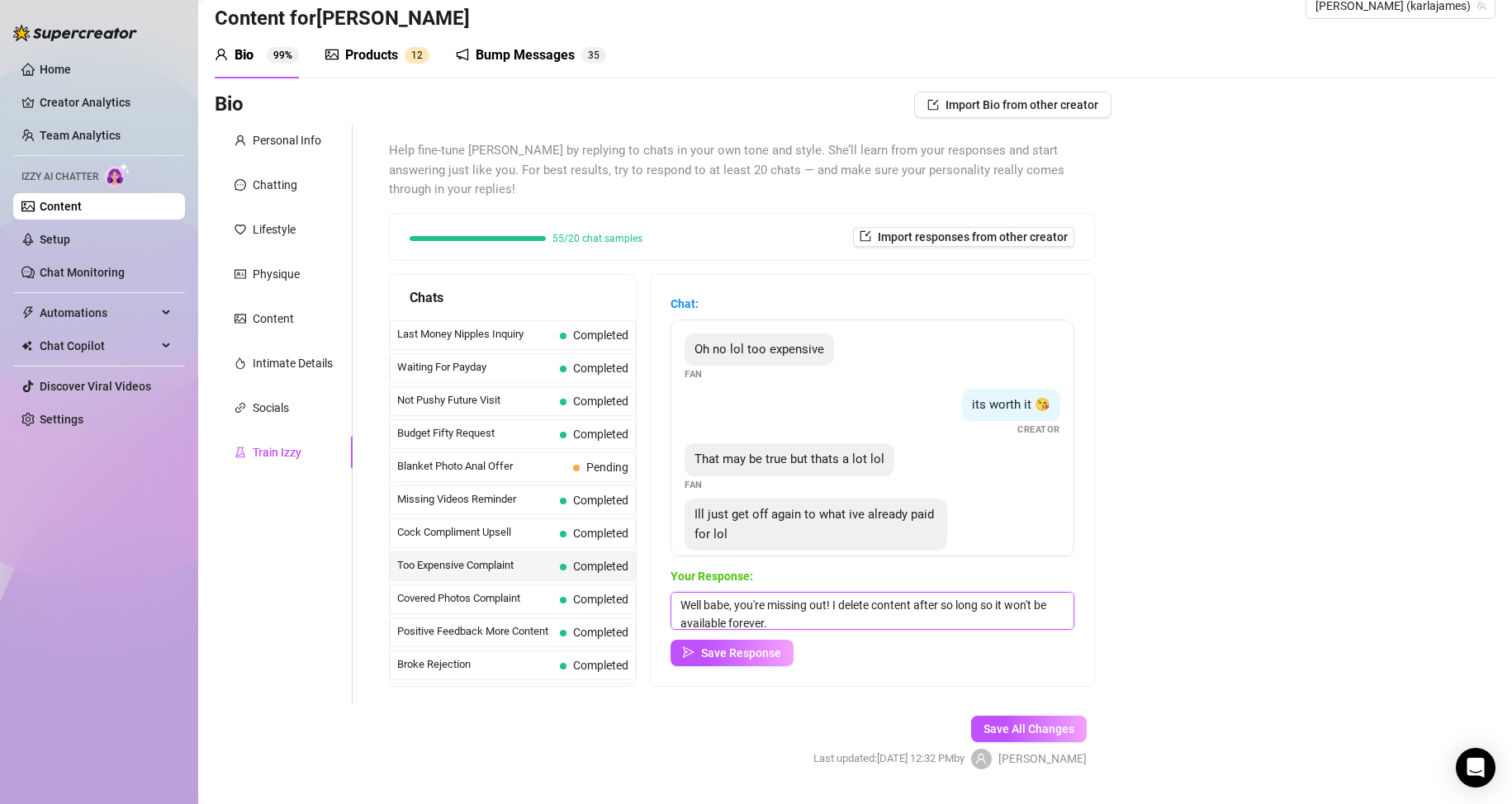
click at [851, 622] on textarea "Well babe, you're missing out! I delete content after so long so it won't be av…" at bounding box center [872, 610] width 404 height 38
type textarea "Well babe, you're missing out! I delete content after so long so it won't be av…"
click at [772, 653] on span "Save Response" at bounding box center [740, 652] width 80 height 13
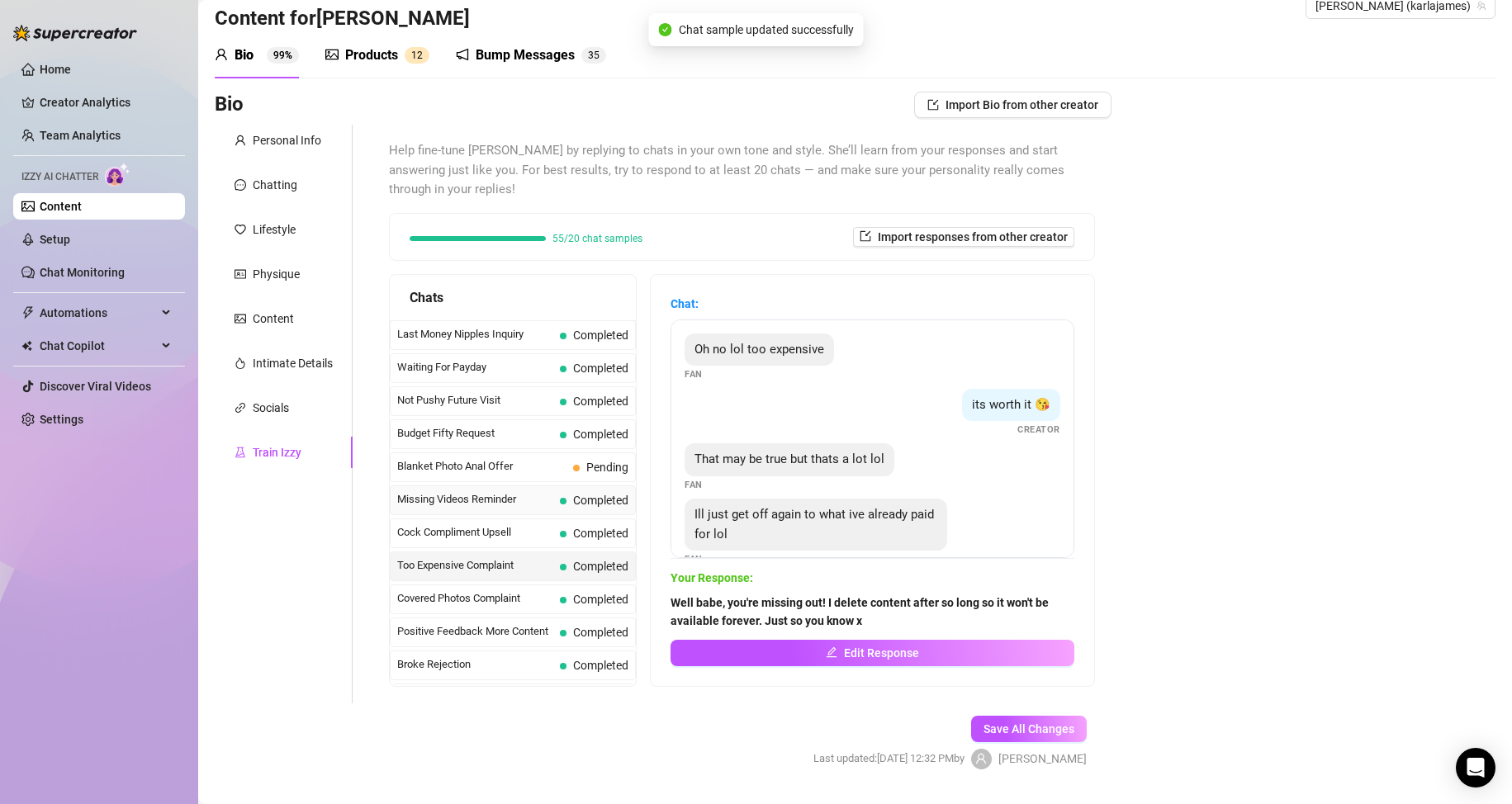
click at [493, 497] on span "Missing Videos Reminder" at bounding box center [475, 499] width 156 height 17
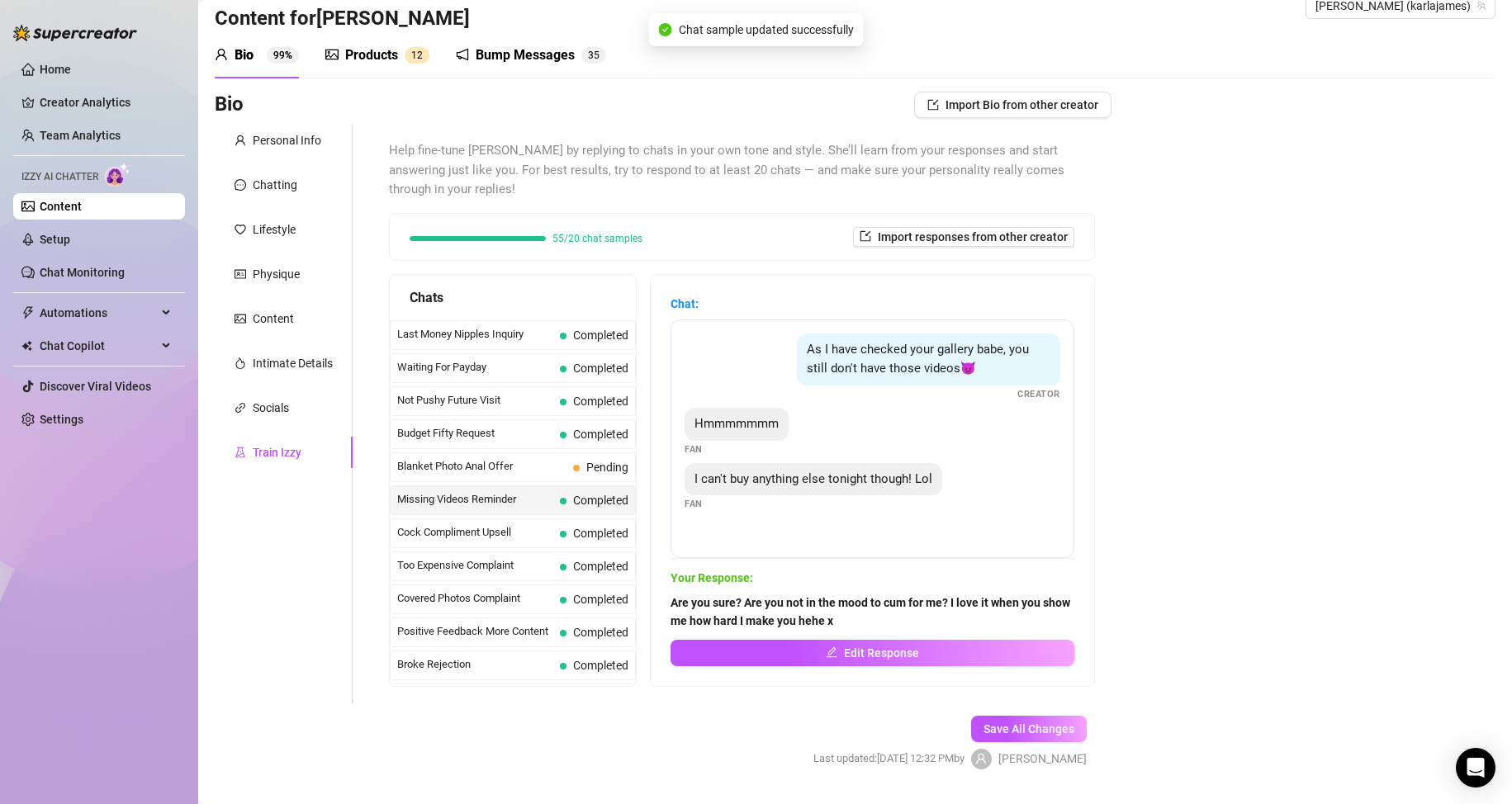
click at [492, 514] on div "Missing Videos Reminder Completed" at bounding box center [512, 500] width 246 height 30
click at [489, 526] on span "Cock Compliment Upsell" at bounding box center [475, 532] width 156 height 17
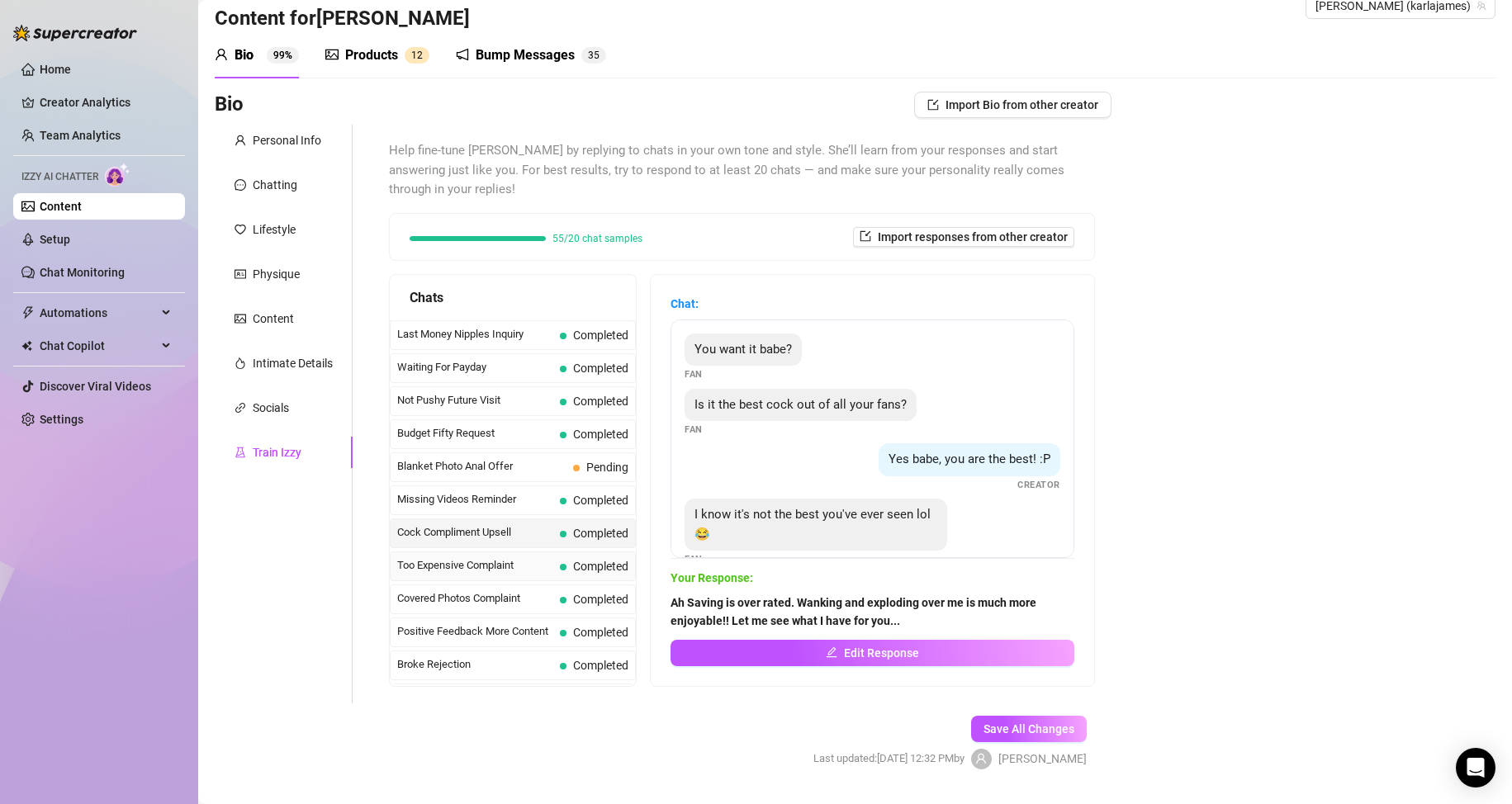
click at [482, 562] on span "Too Expensive Complaint" at bounding box center [475, 565] width 156 height 17
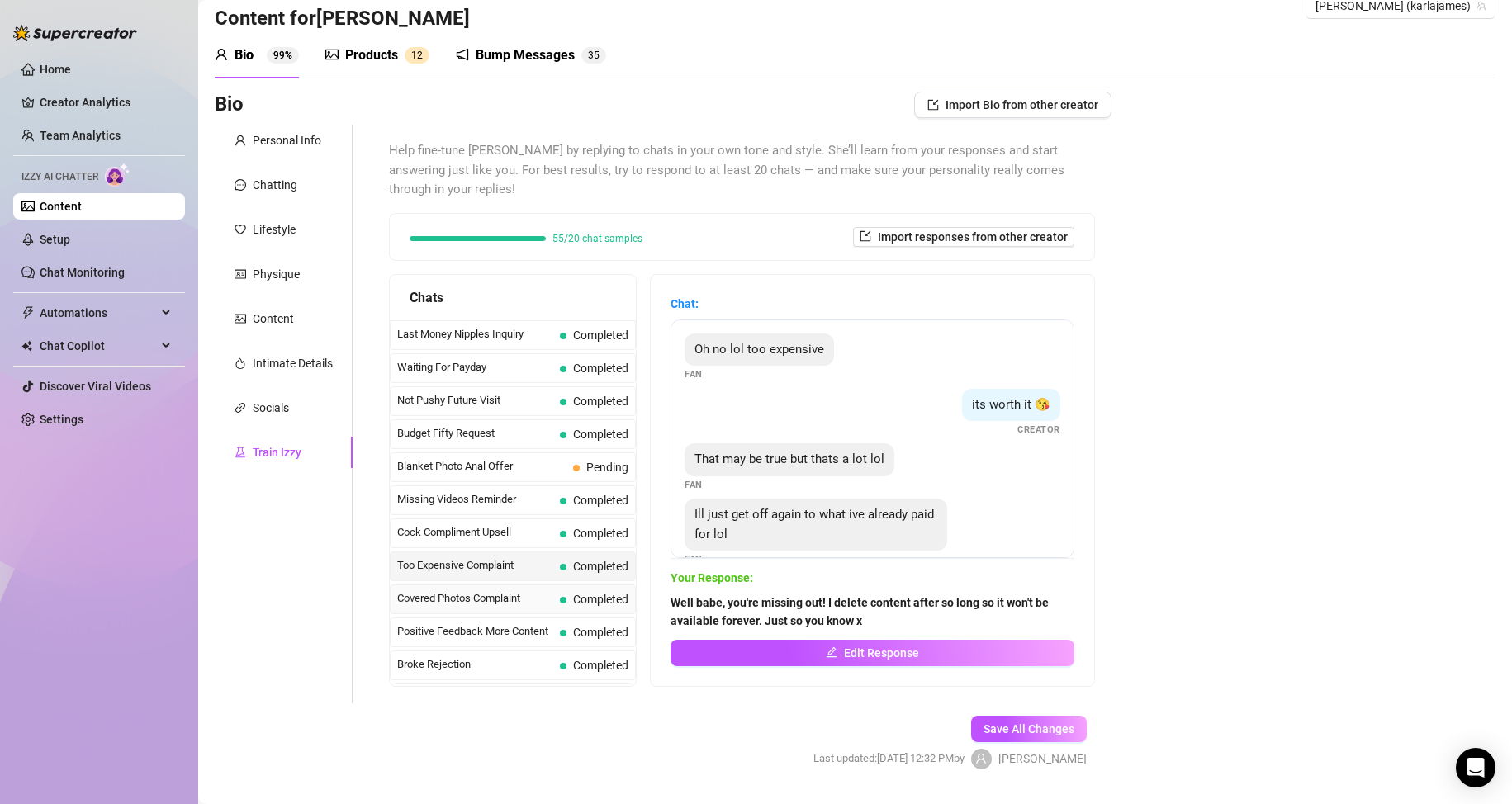
click at [476, 595] on span "Covered Photos Complaint" at bounding box center [475, 598] width 156 height 17
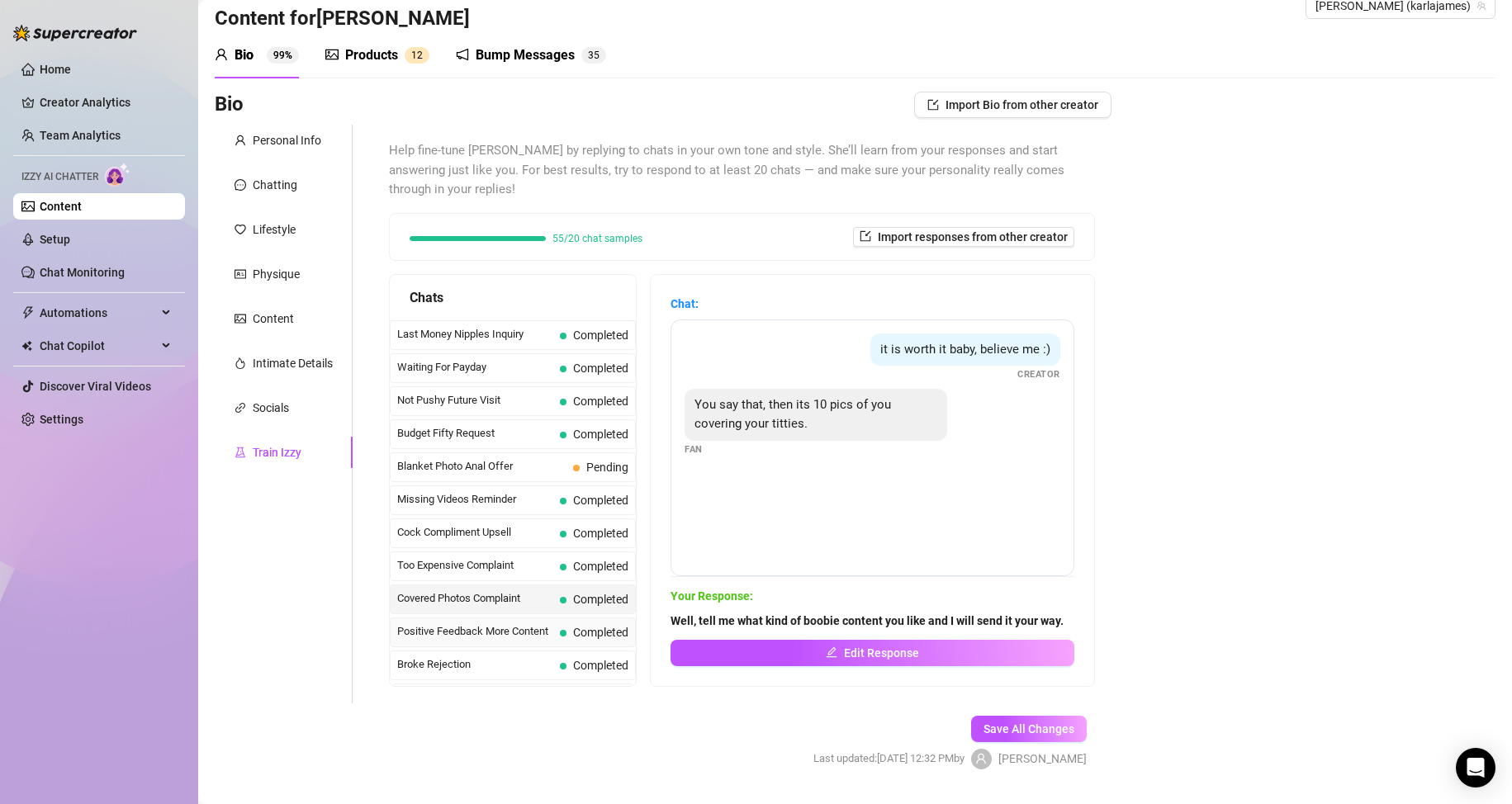
click at [477, 622] on div "Positive Feedback More Content Completed" at bounding box center [512, 632] width 246 height 30
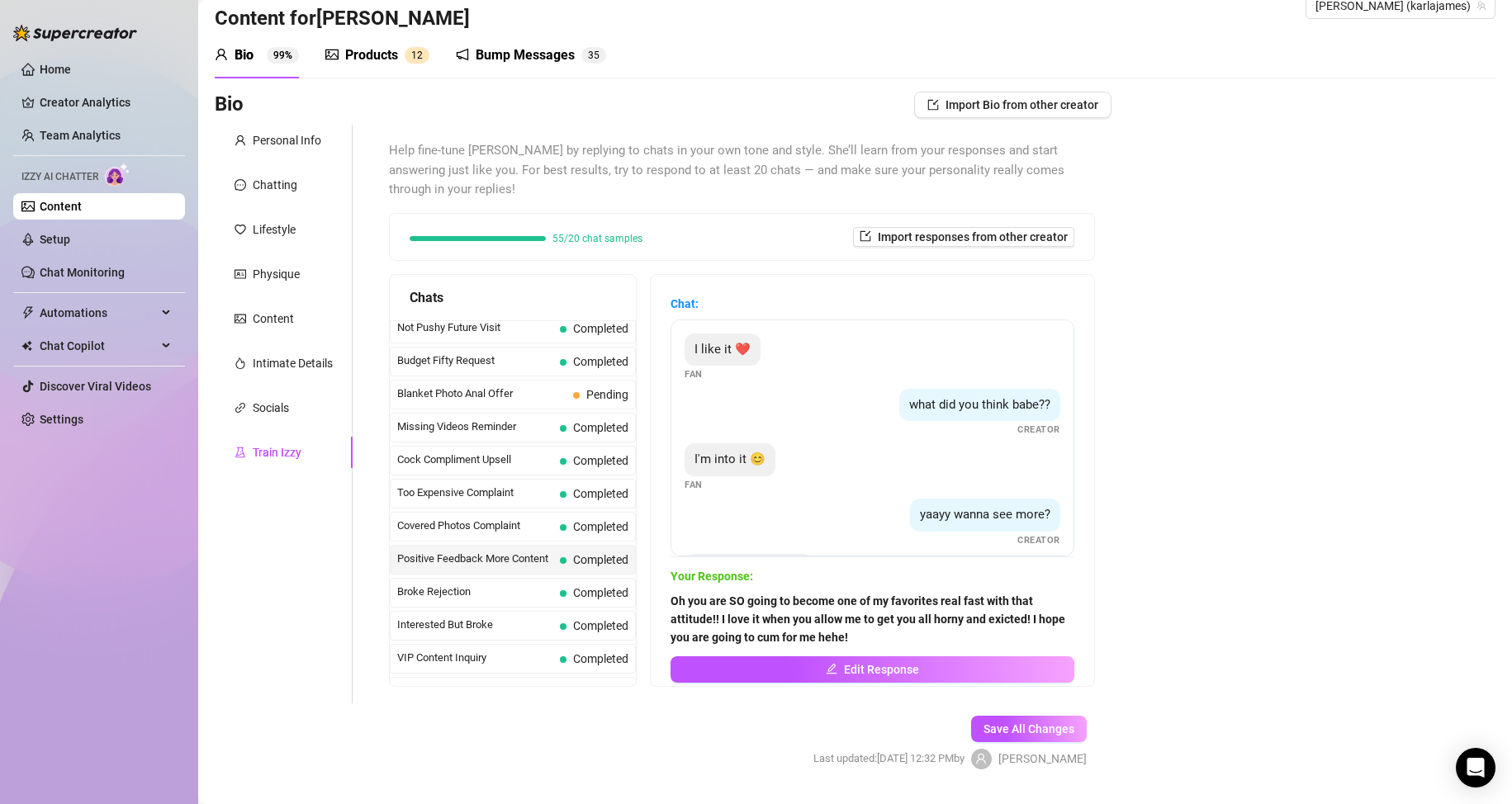
scroll to position [77, 0]
click at [449, 427] on span "Missing Videos Reminder" at bounding box center [475, 422] width 156 height 17
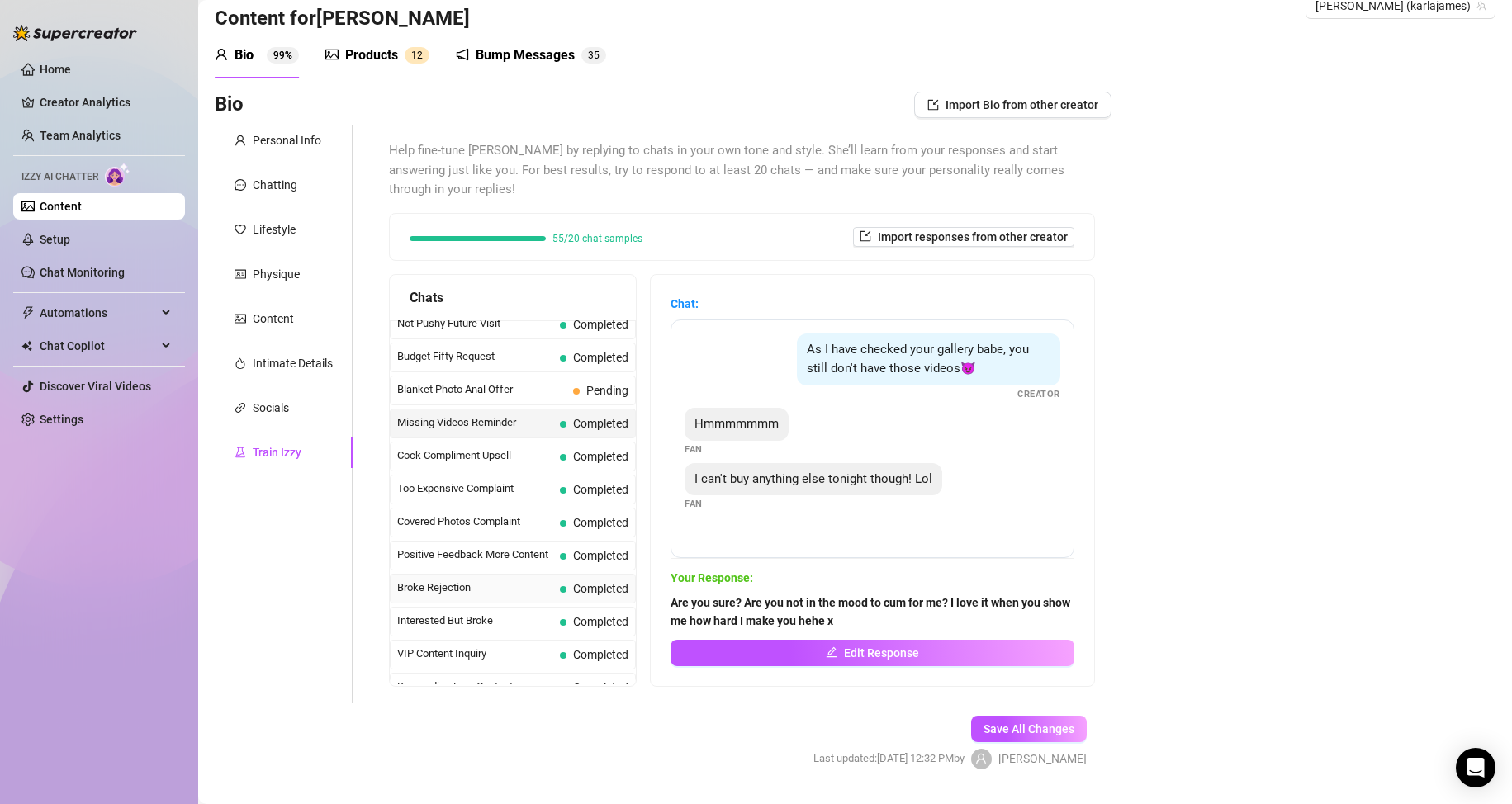
click at [453, 584] on span "Broke Rejection" at bounding box center [475, 588] width 156 height 17
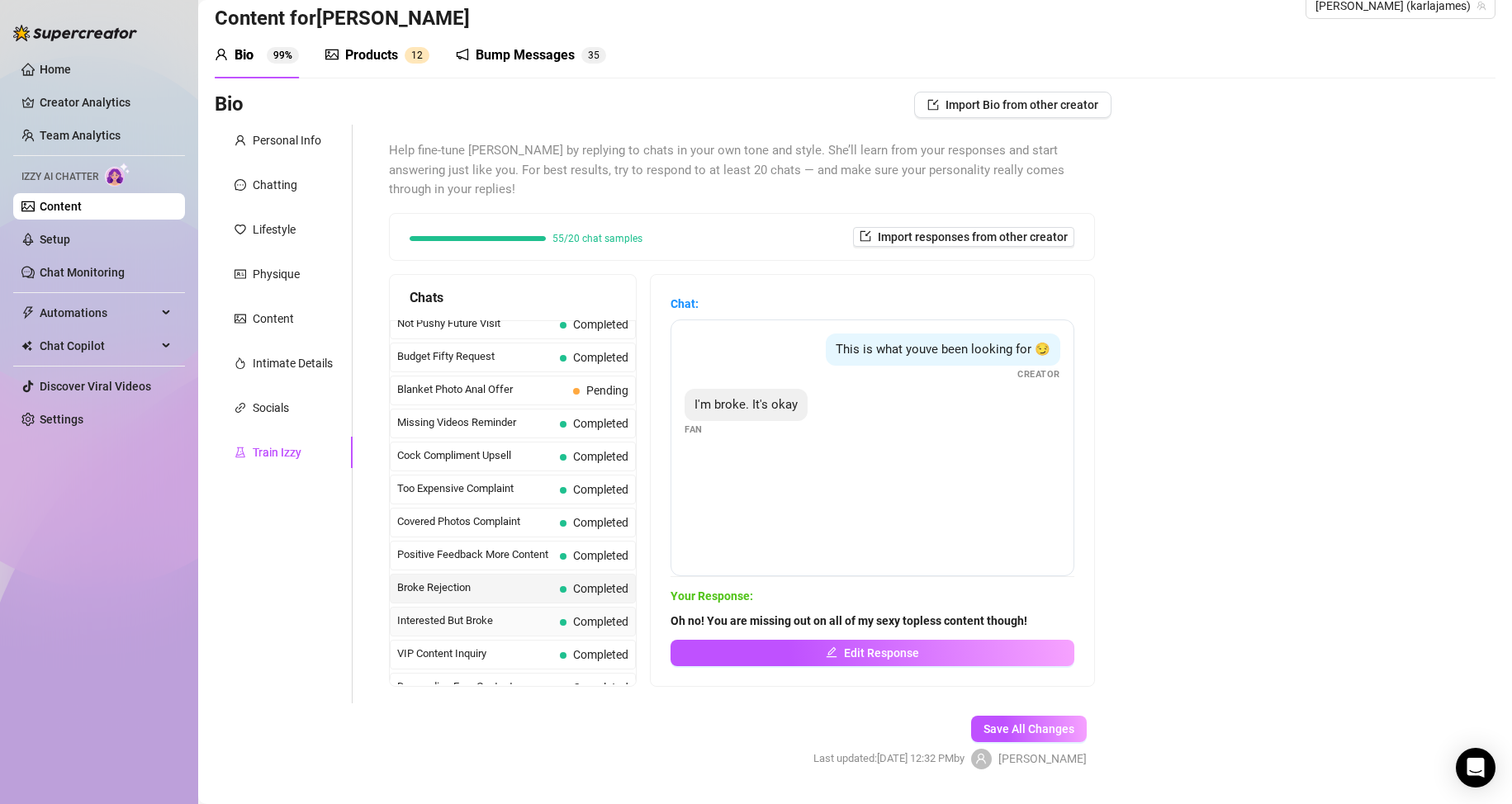
click at [455, 619] on span "Interested But Broke" at bounding box center [475, 620] width 156 height 17
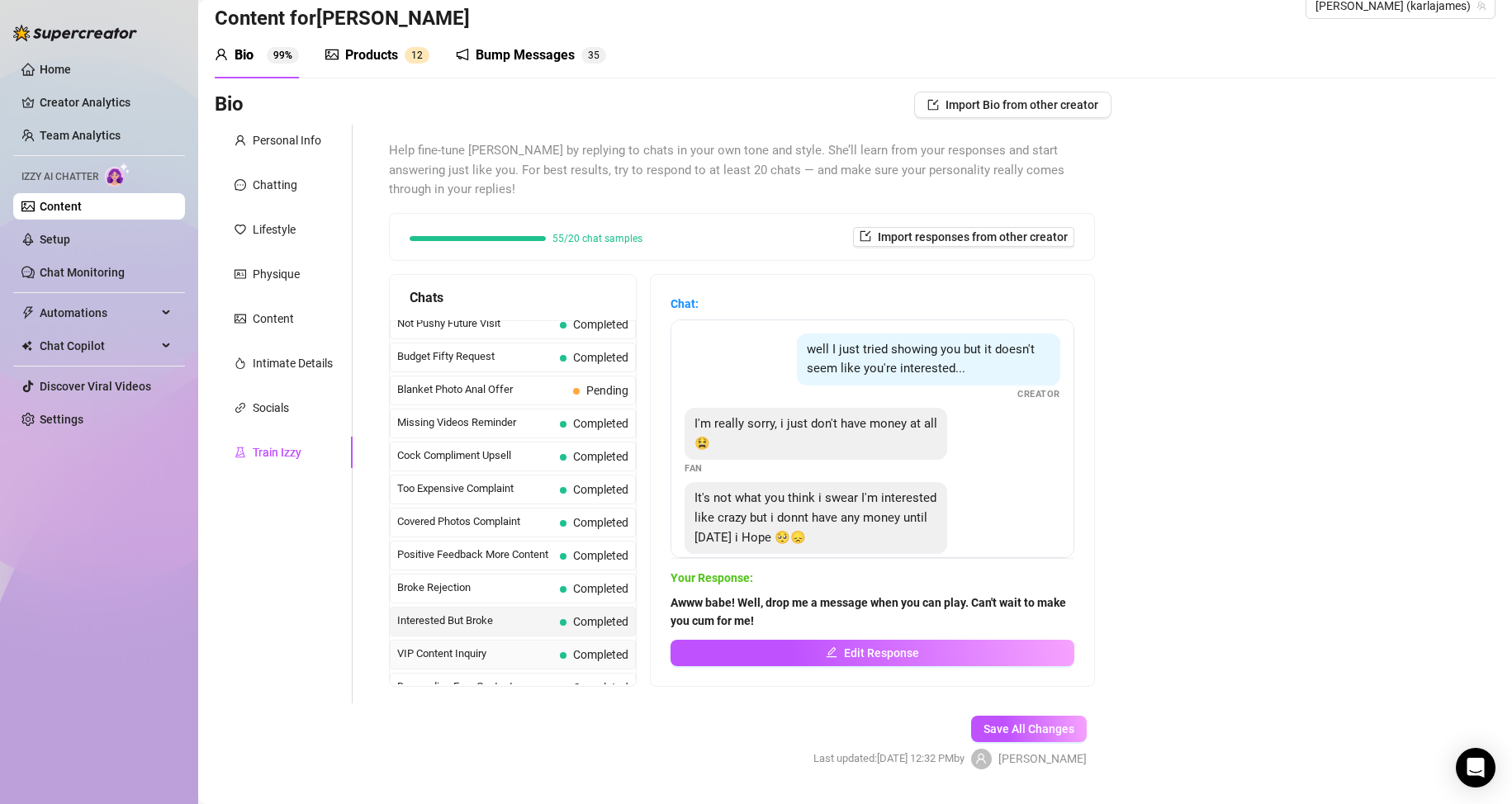
click at [449, 647] on span "VIP Content Inquiry" at bounding box center [475, 653] width 156 height 17
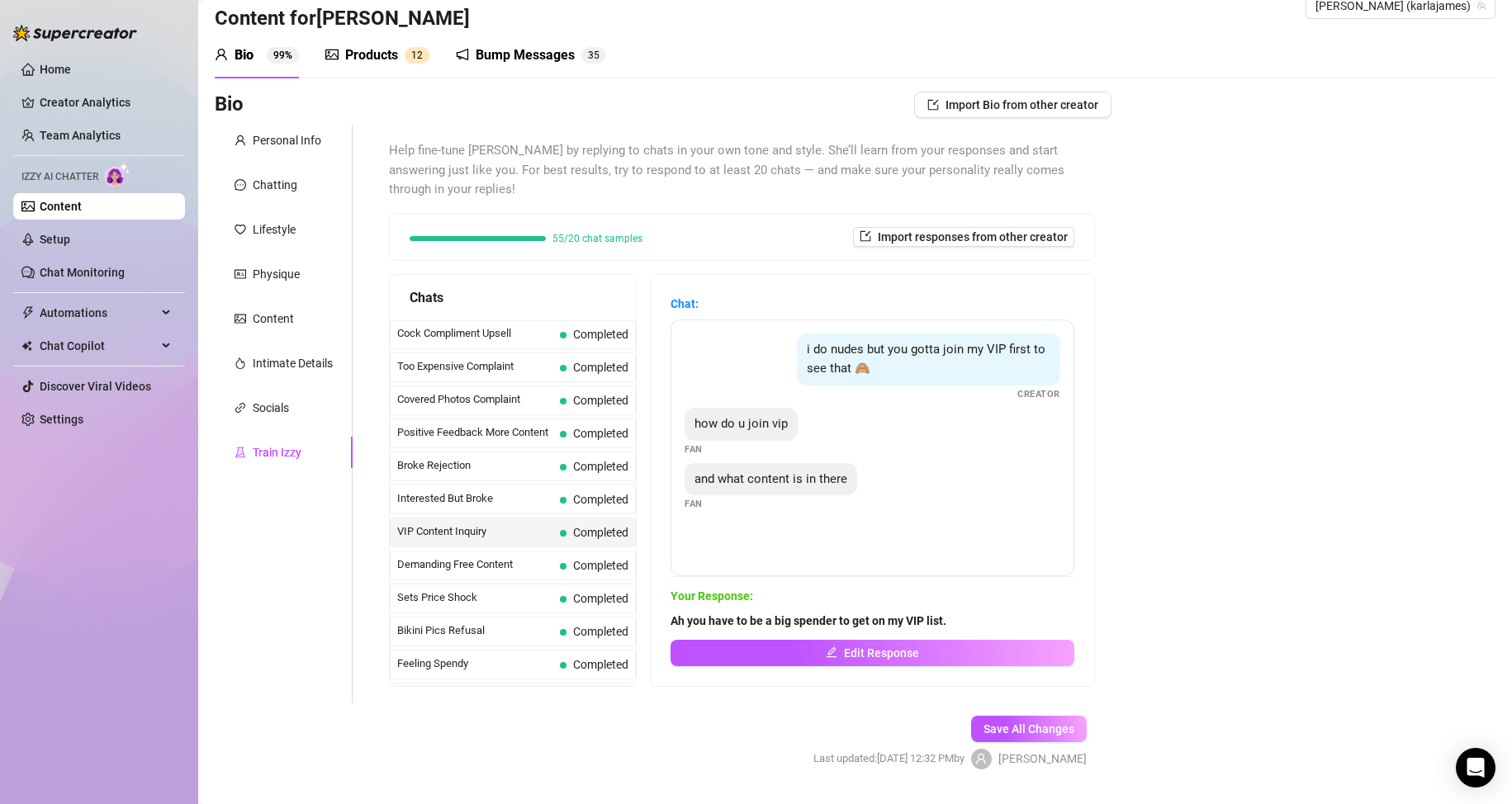
scroll to position [341, 0]
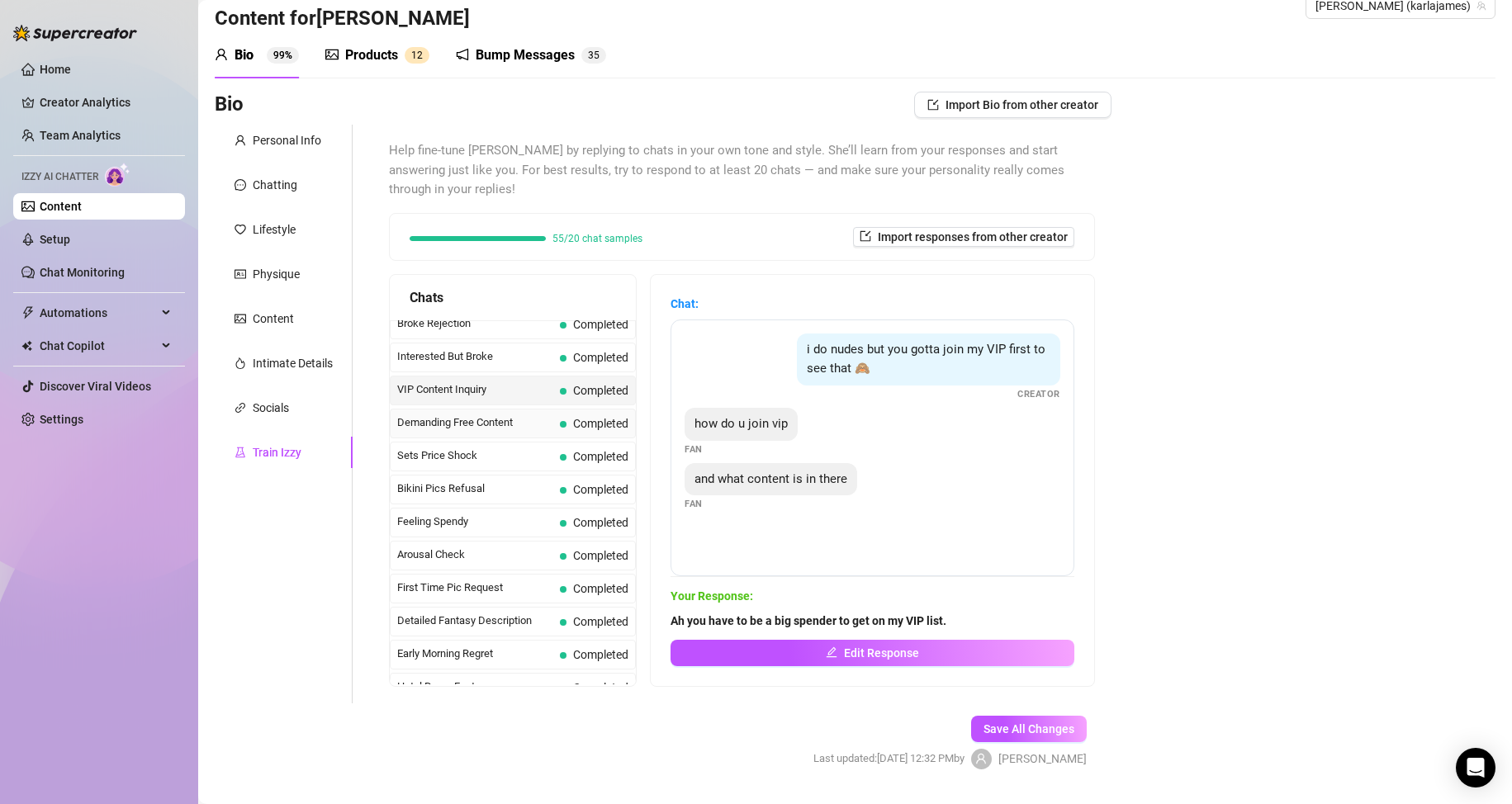
click at [507, 425] on span "Demanding Free Content" at bounding box center [475, 422] width 156 height 17
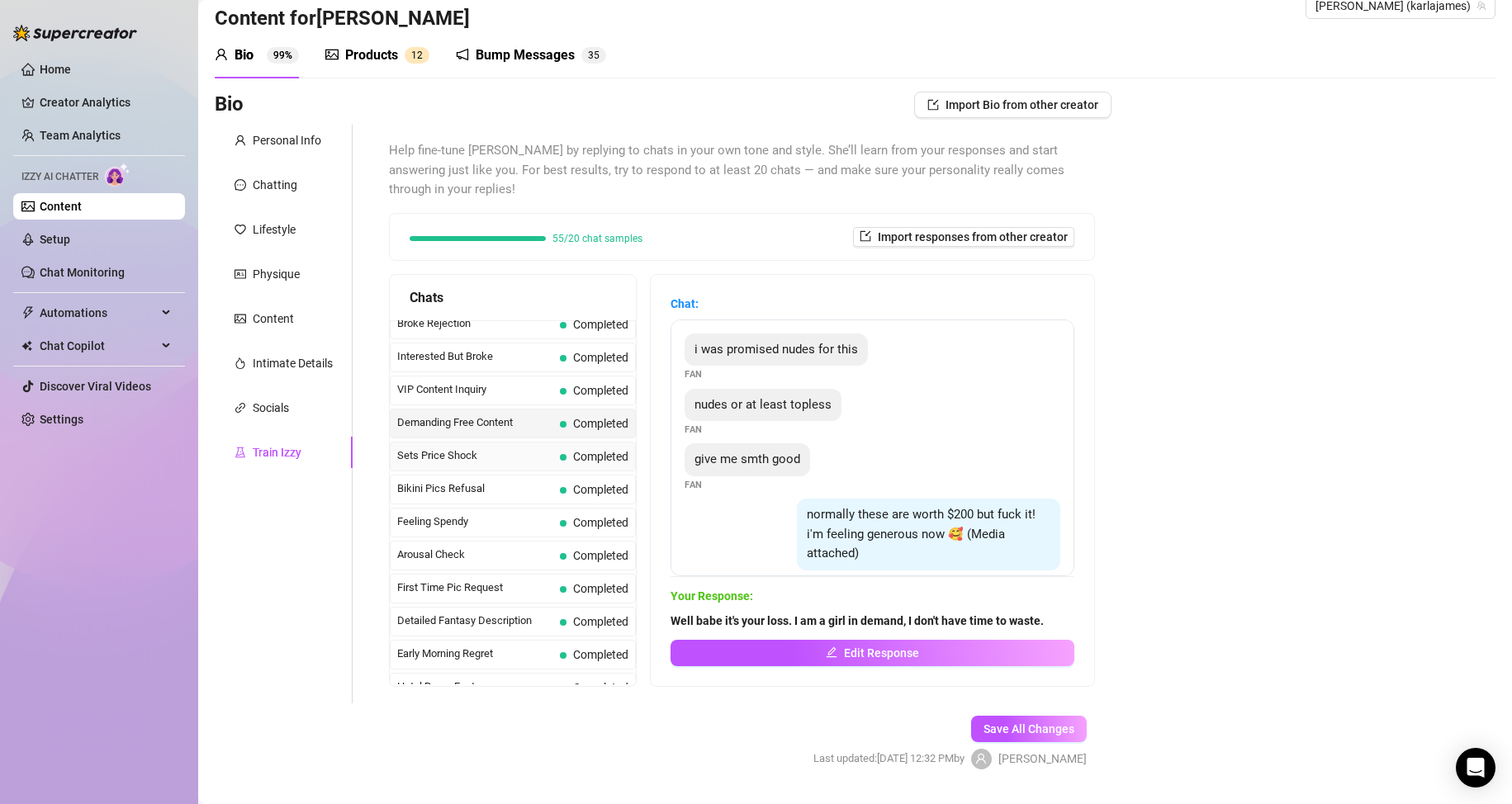
click at [494, 460] on span "Sets Price Shock" at bounding box center [475, 455] width 156 height 17
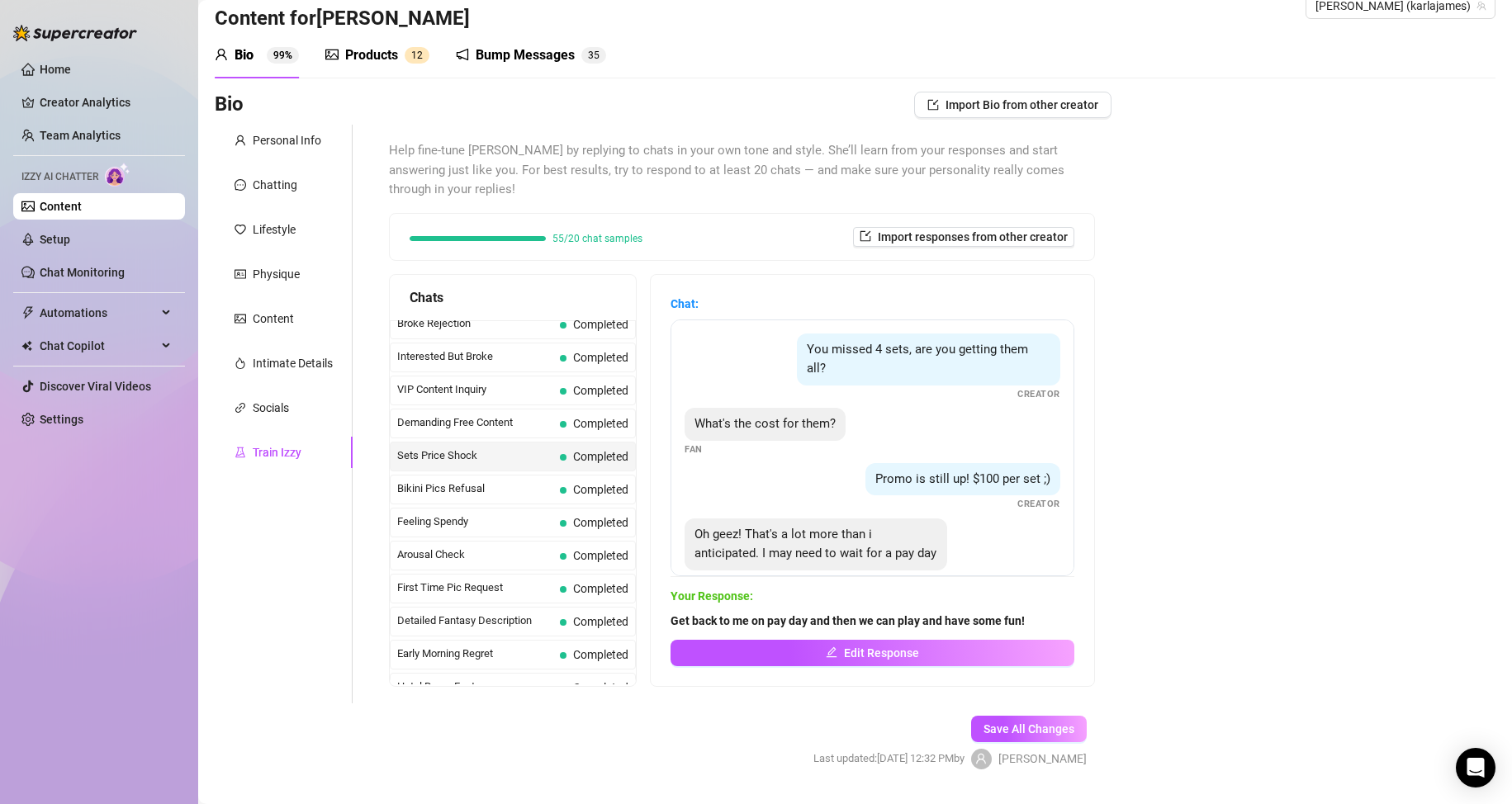
scroll to position [51, 0]
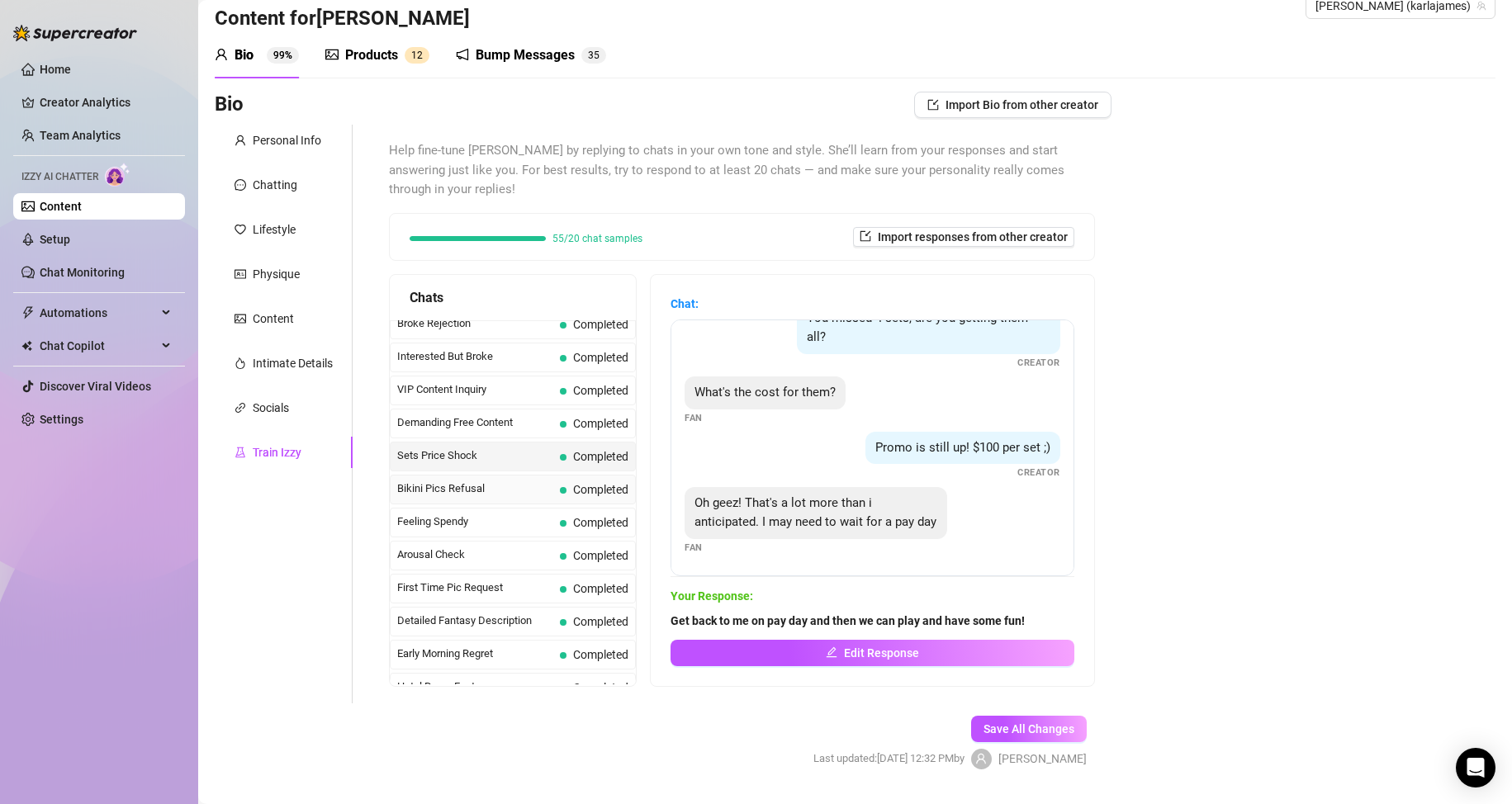
click at [456, 488] on span "Bikini Pics Refusal" at bounding box center [475, 489] width 156 height 17
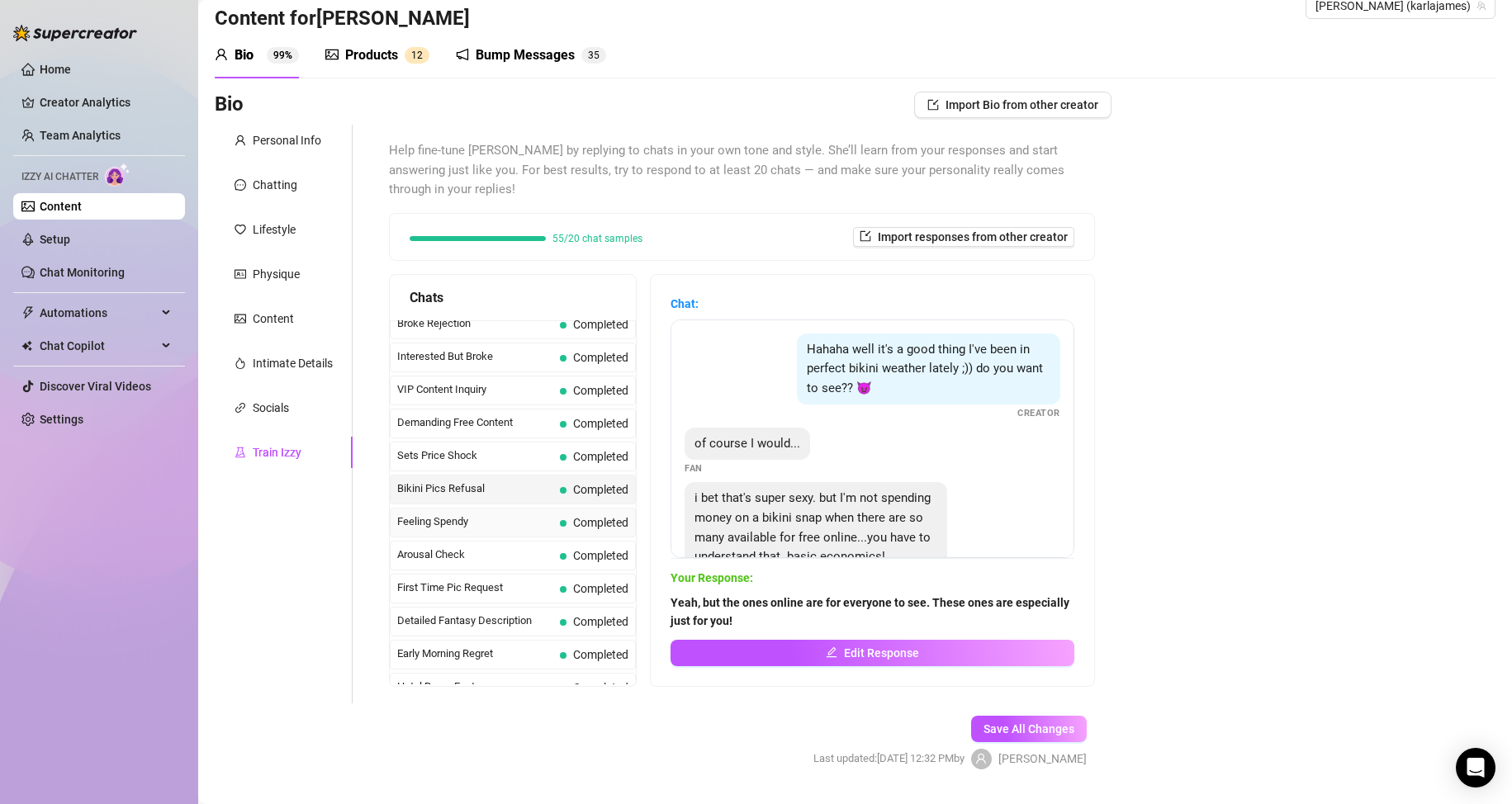
click at [442, 525] on span "Feeling Spendy" at bounding box center [475, 521] width 156 height 17
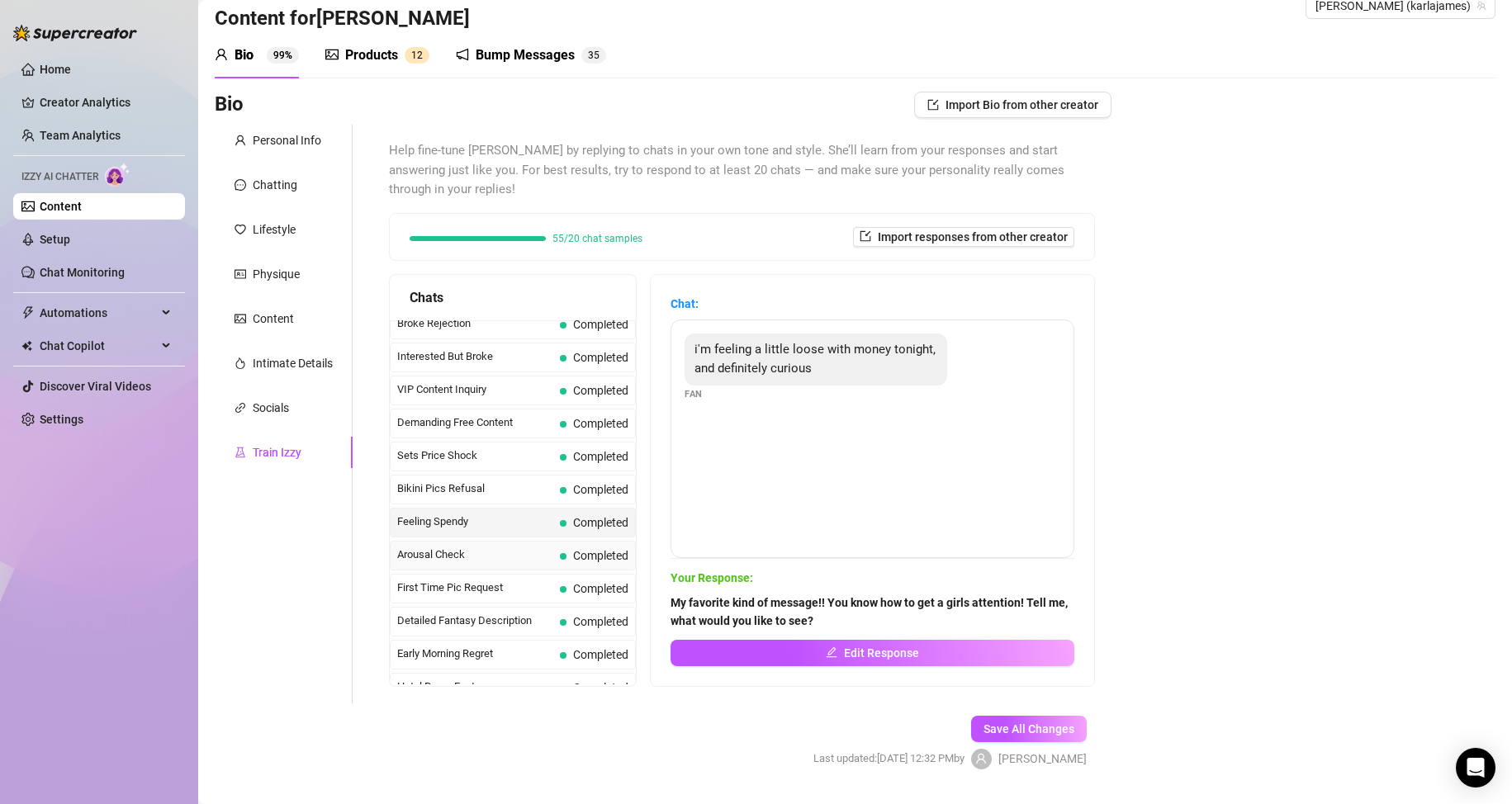
click at [435, 554] on span "Arousal Check" at bounding box center [475, 554] width 156 height 17
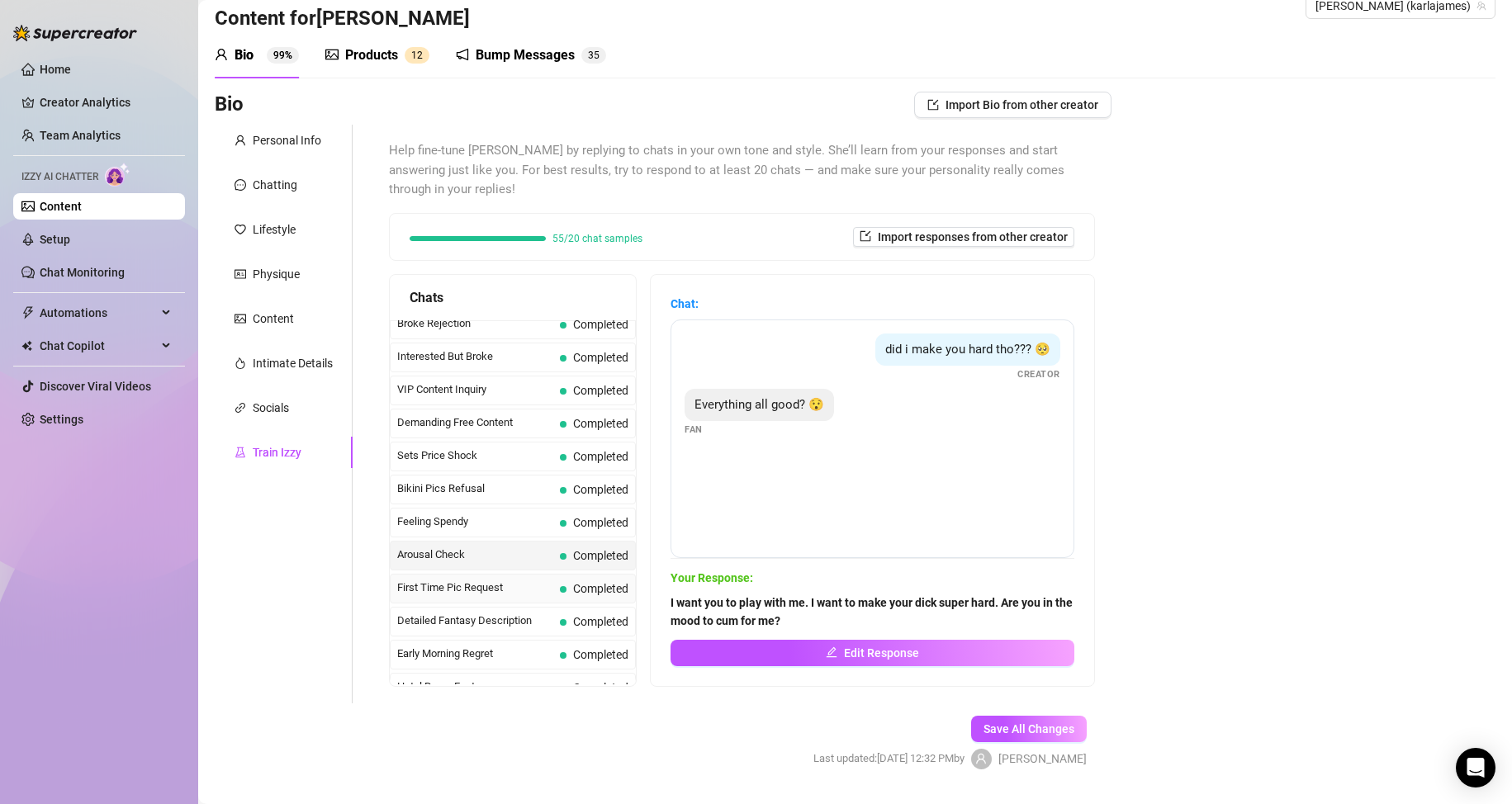
click at [431, 584] on span "First Time Pic Request" at bounding box center [475, 588] width 156 height 17
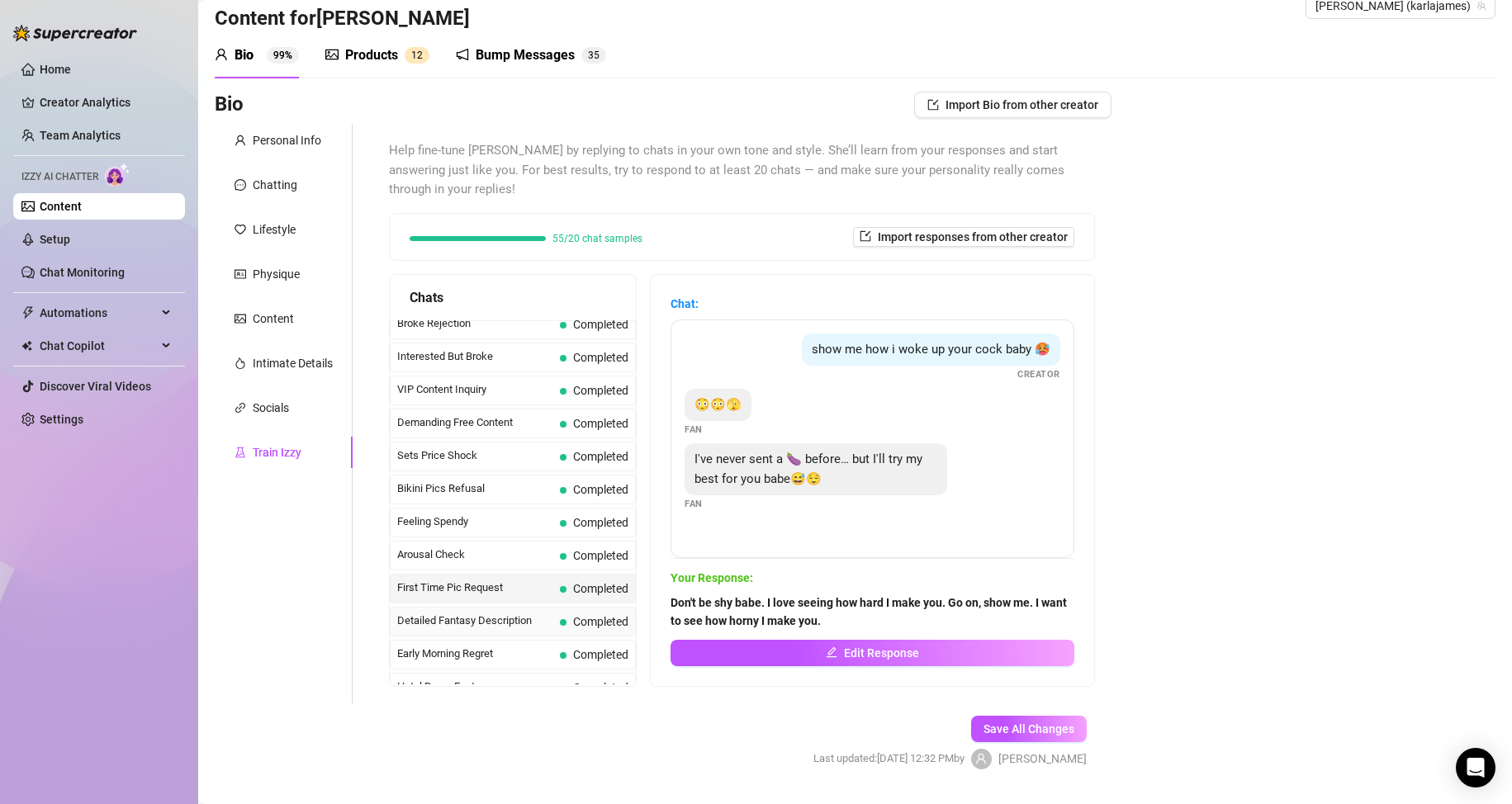
click at [440, 617] on span "Detailed Fantasy Description" at bounding box center [475, 620] width 156 height 17
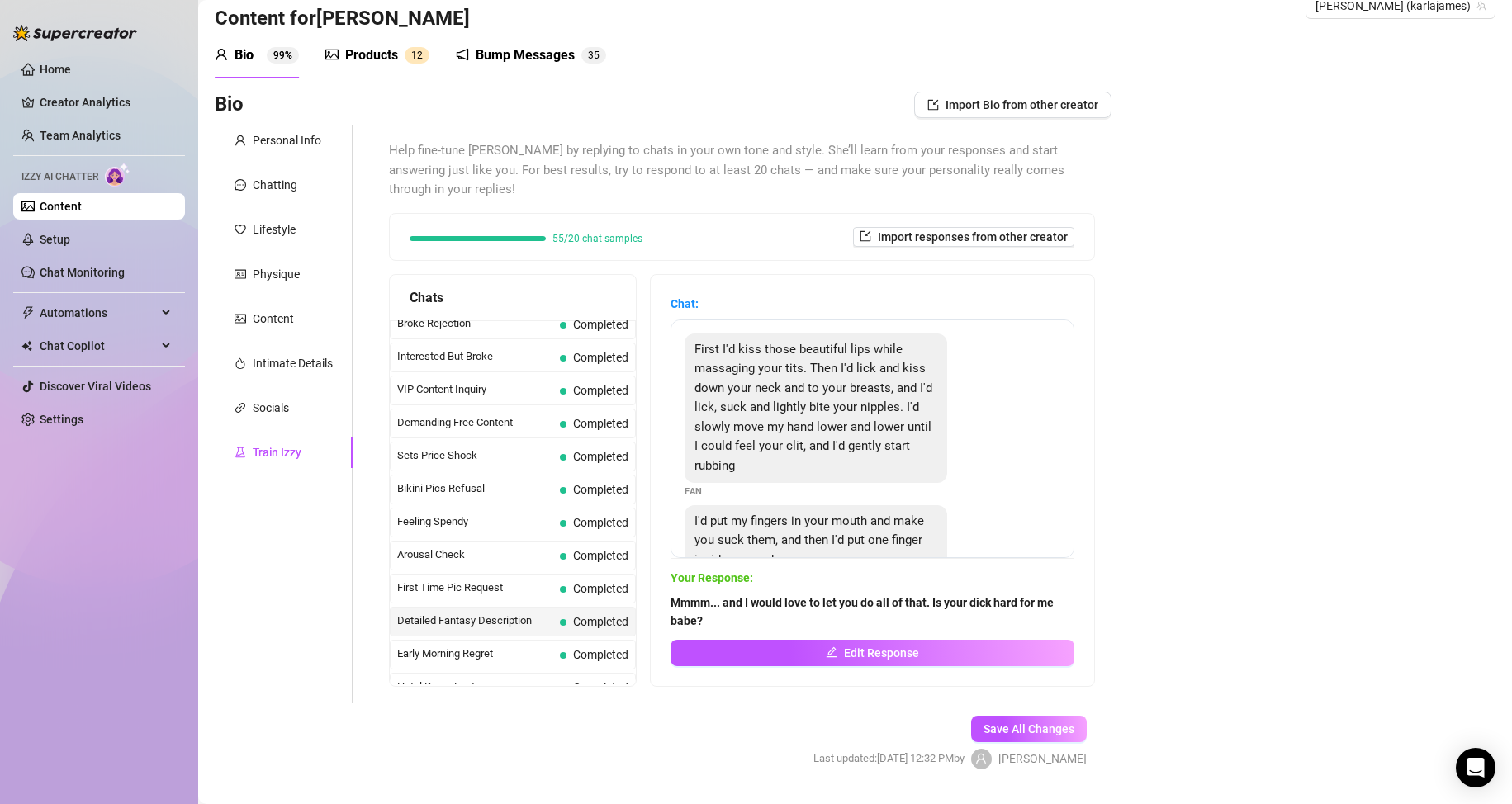
click at [440, 617] on span "Detailed Fantasy Description" at bounding box center [475, 620] width 156 height 17
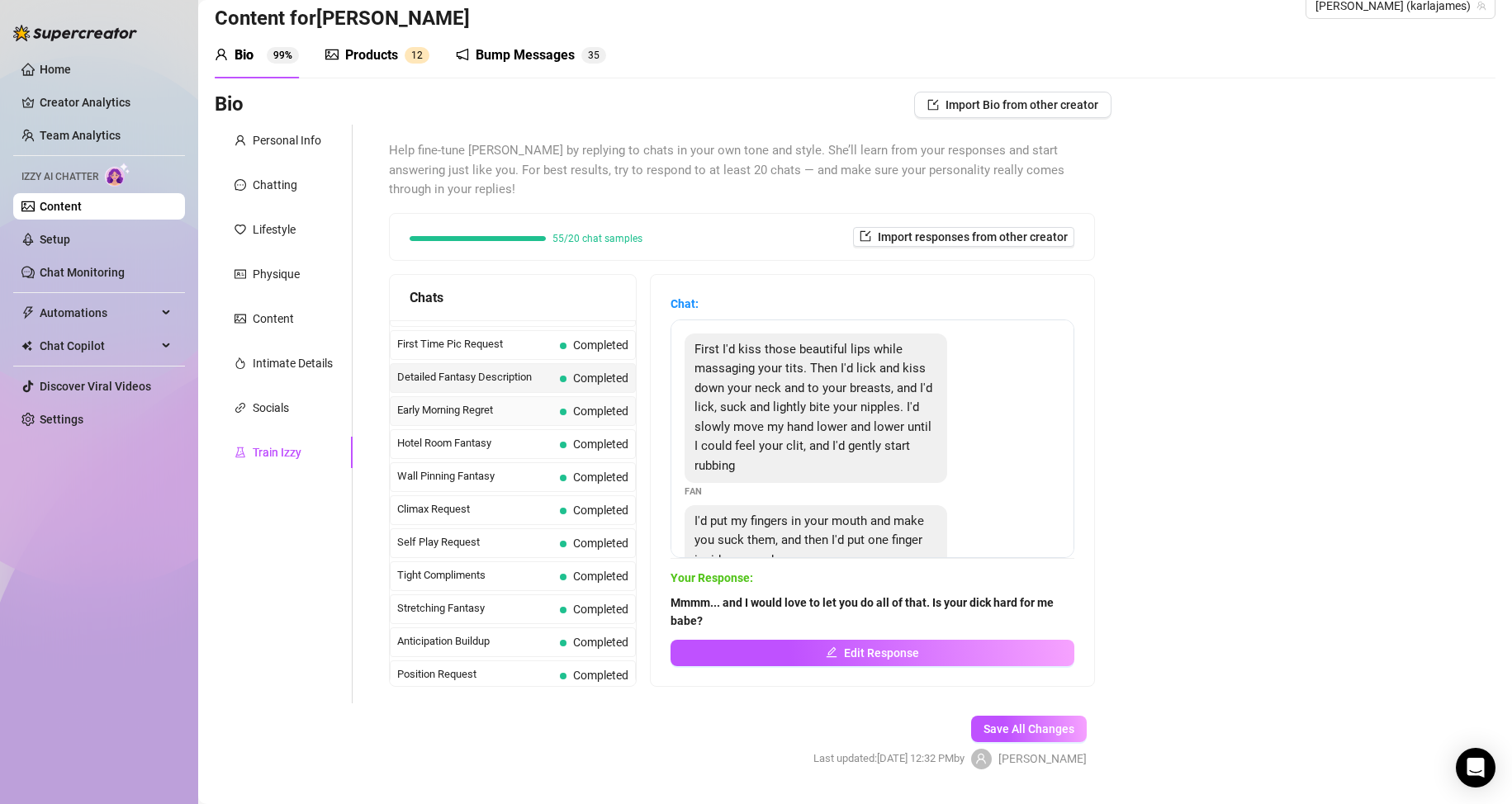
click at [510, 413] on span "Early Morning Regret" at bounding box center [475, 410] width 156 height 17
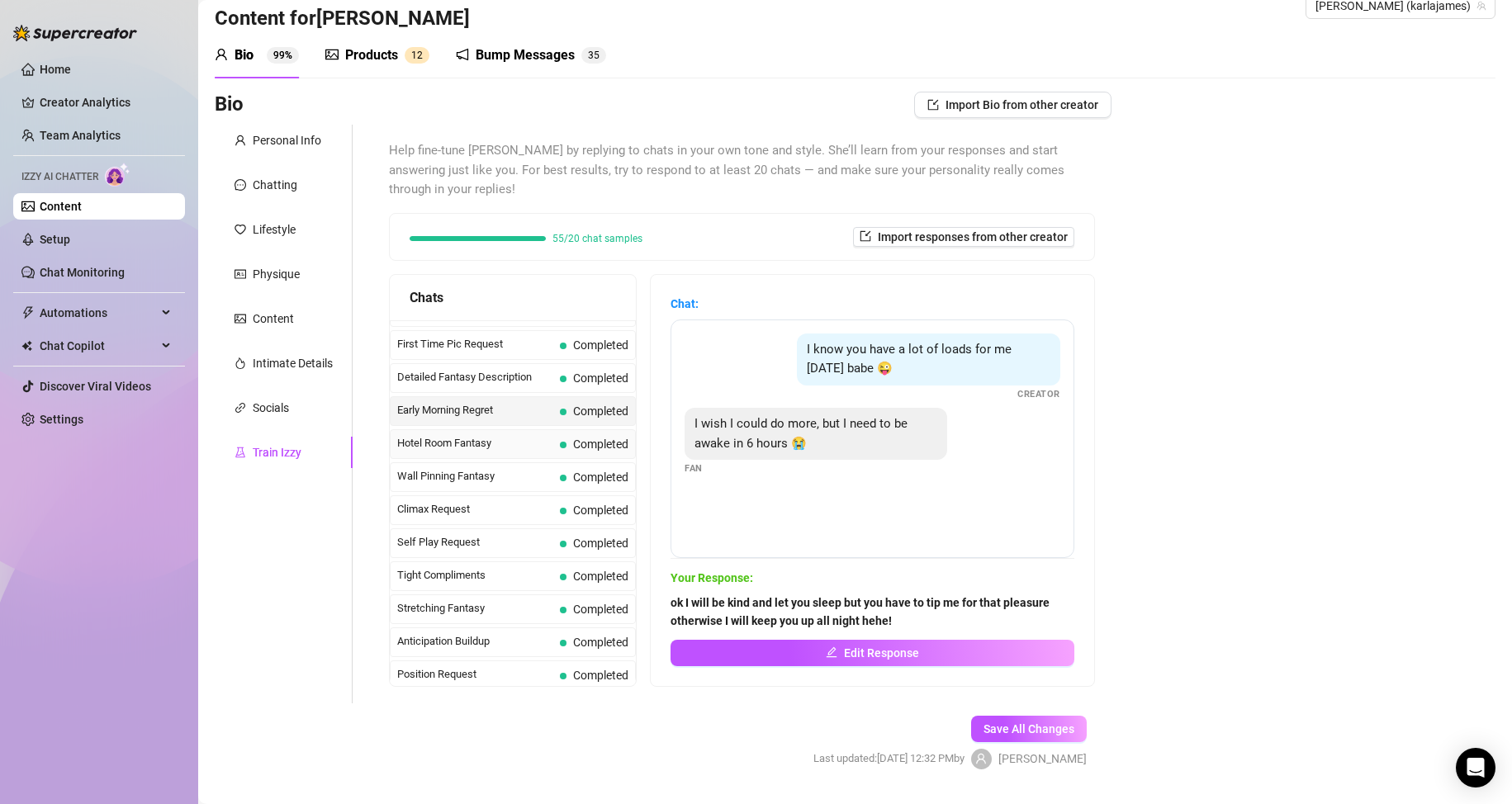
click at [498, 444] on span "Hotel Room Fantasy" at bounding box center [475, 443] width 156 height 17
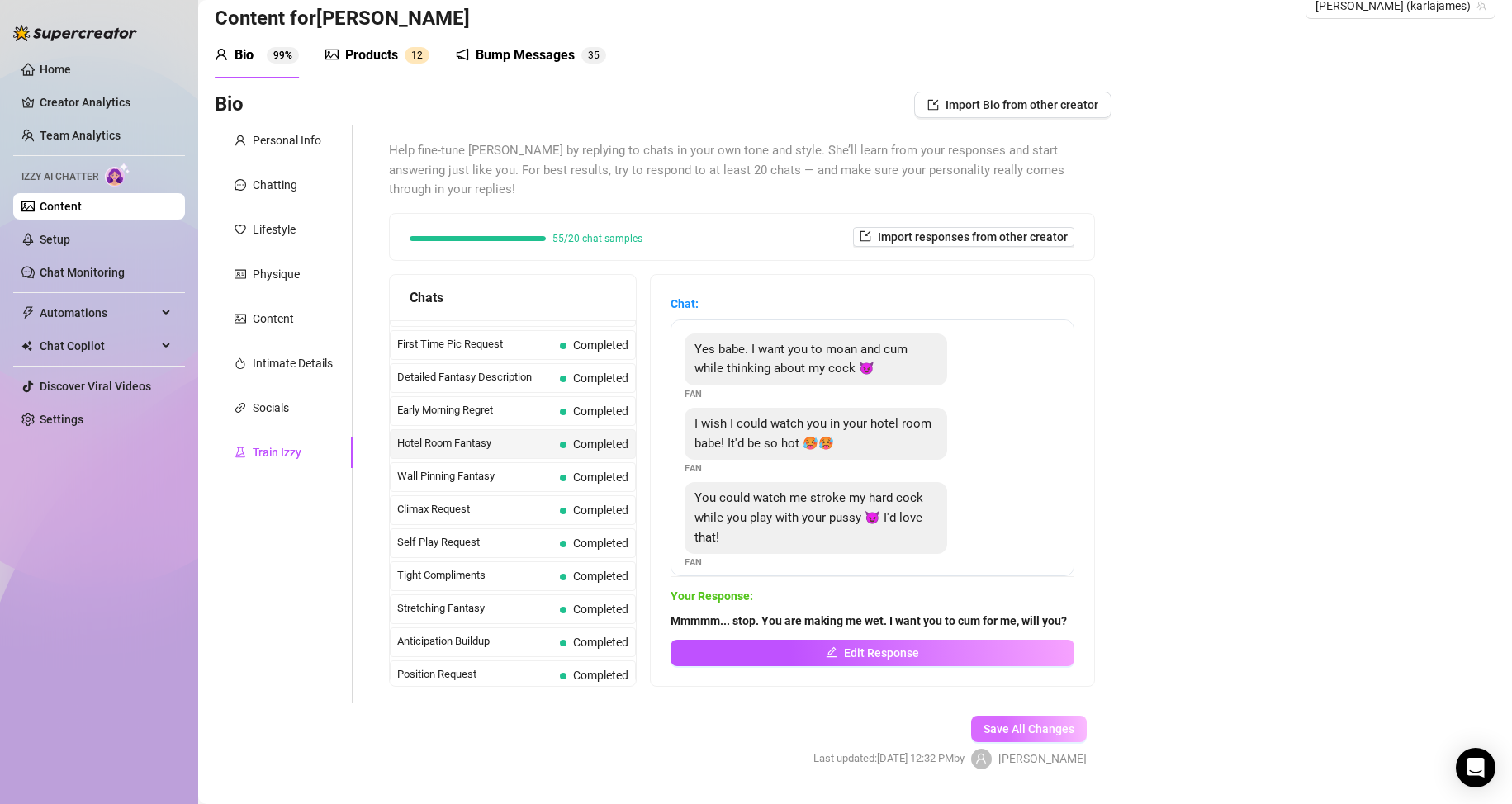
click at [996, 727] on span "Save All Changes" at bounding box center [1029, 729] width 91 height 13
click at [807, 26] on span "Text contains forbidden word: outdoor" at bounding box center [766, 30] width 195 height 18
click at [815, 26] on span "Text contains forbidden word: outdoor" at bounding box center [766, 30] width 195 height 18
click at [851, 37] on span "Text contains forbidden word: outdoor" at bounding box center [766, 30] width 195 height 18
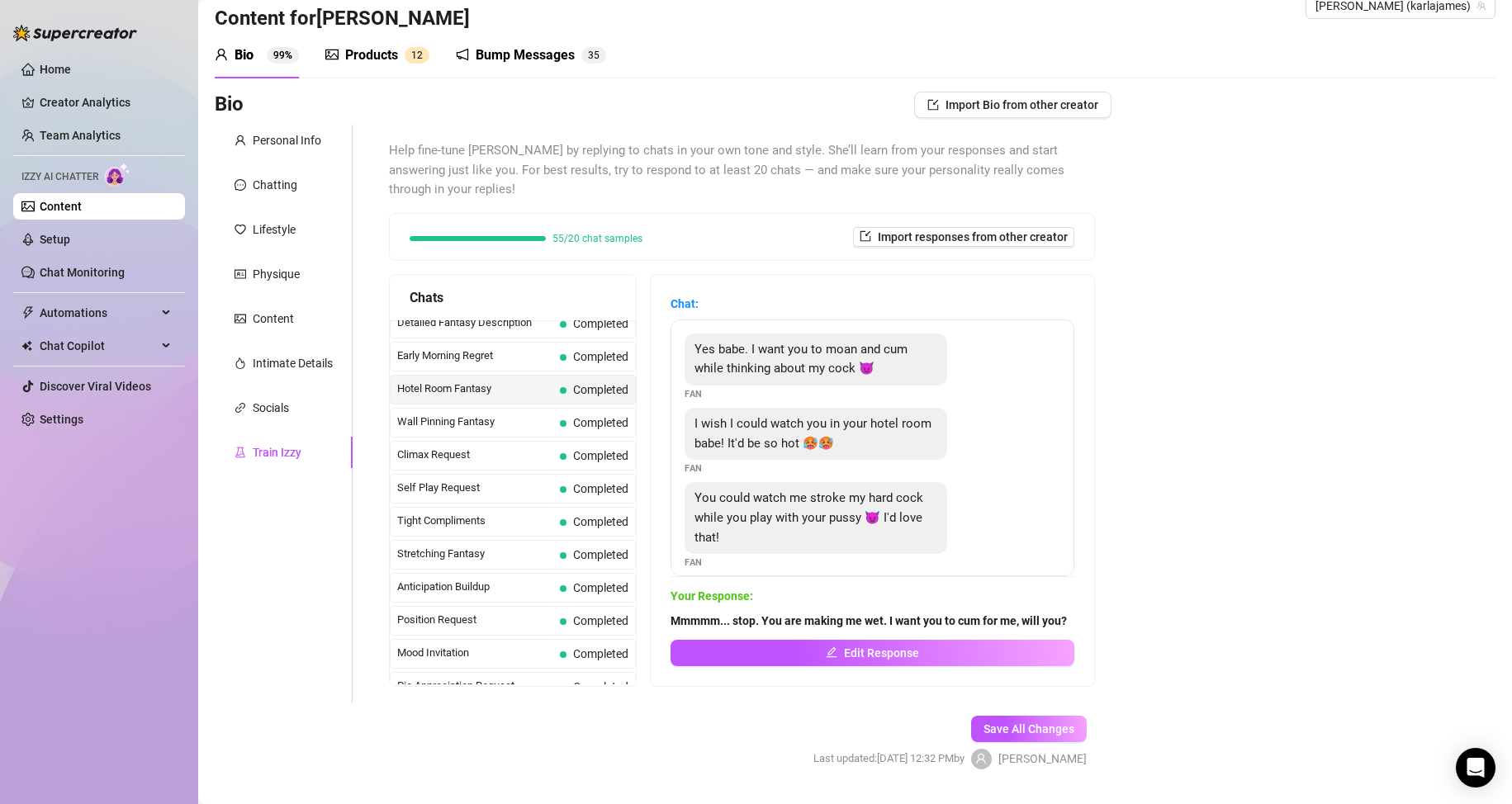
scroll to position [644, 0]
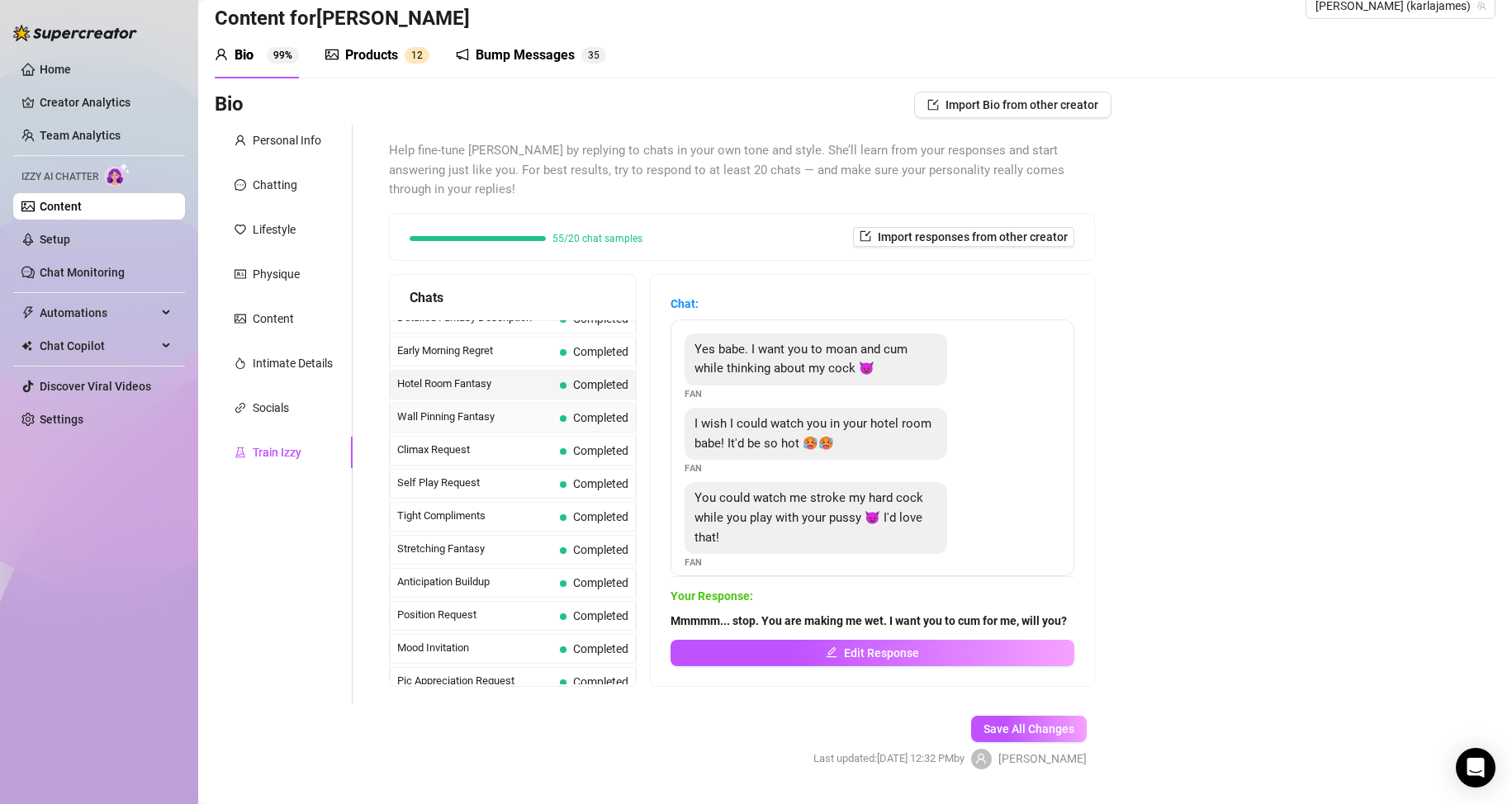
click at [519, 420] on span "Wall Pinning Fantasy" at bounding box center [475, 417] width 156 height 17
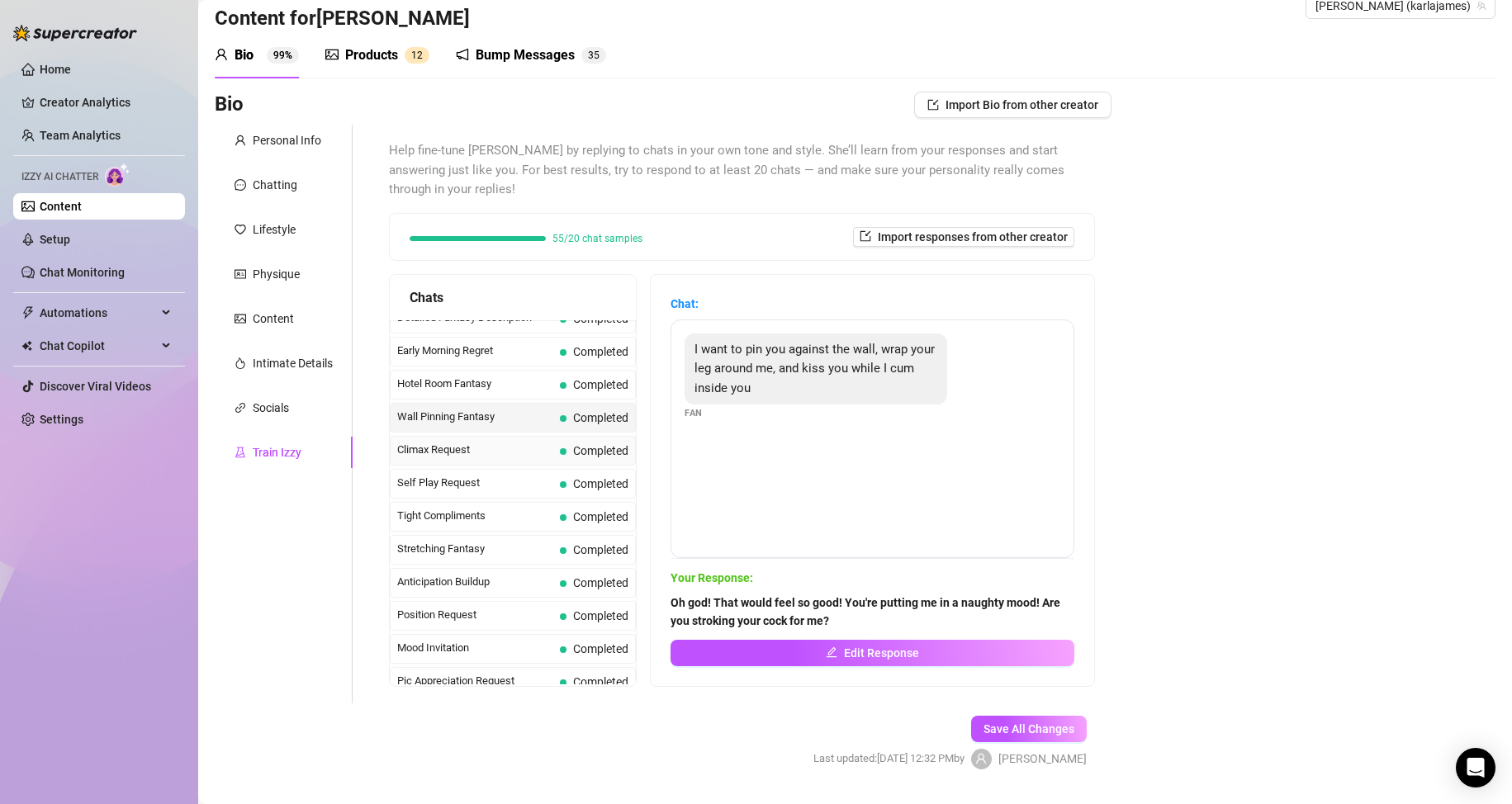
click at [482, 453] on span "Climax Request" at bounding box center [475, 449] width 156 height 17
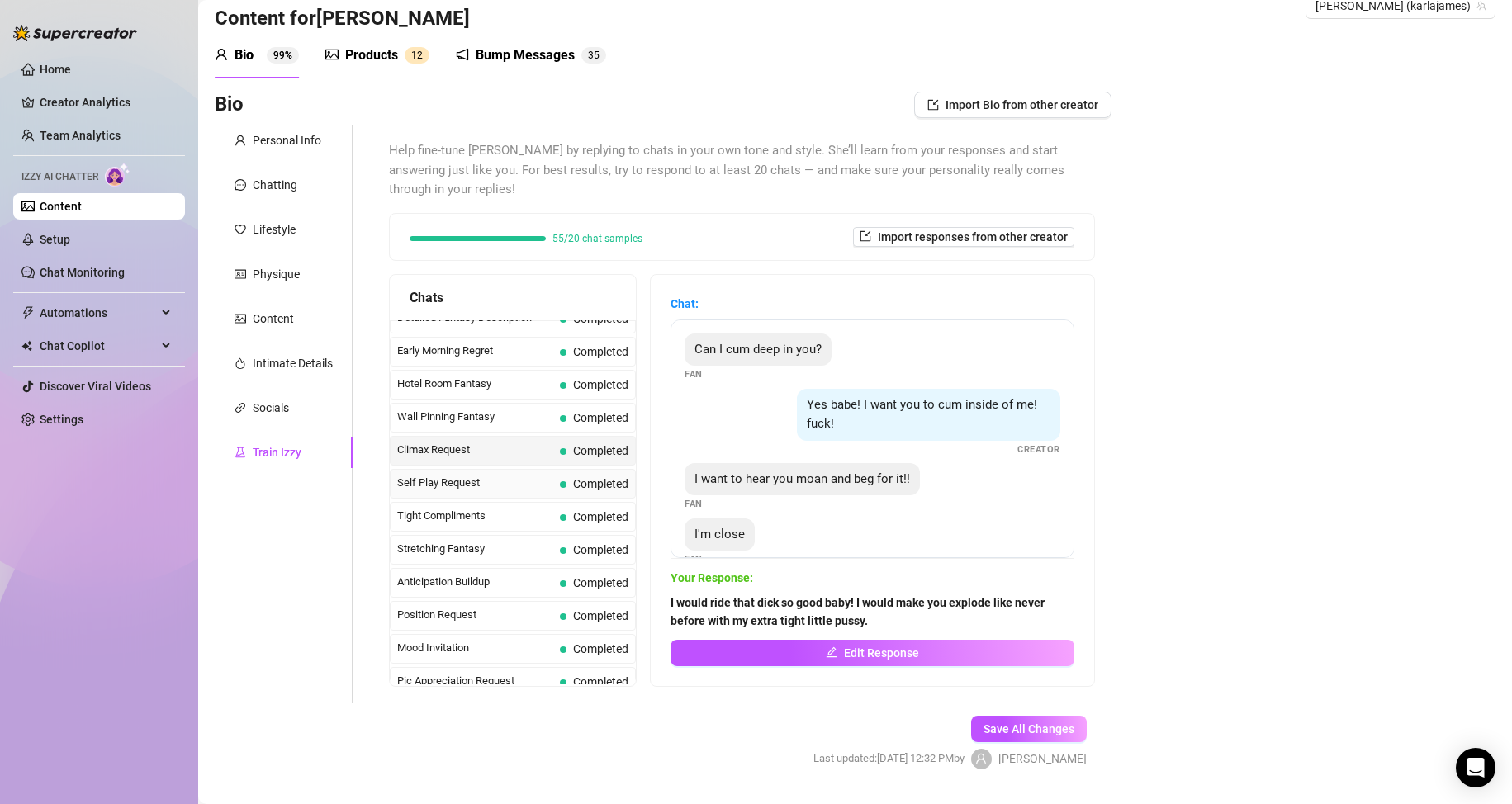
click at [484, 480] on span "Self Play Request" at bounding box center [475, 483] width 156 height 17
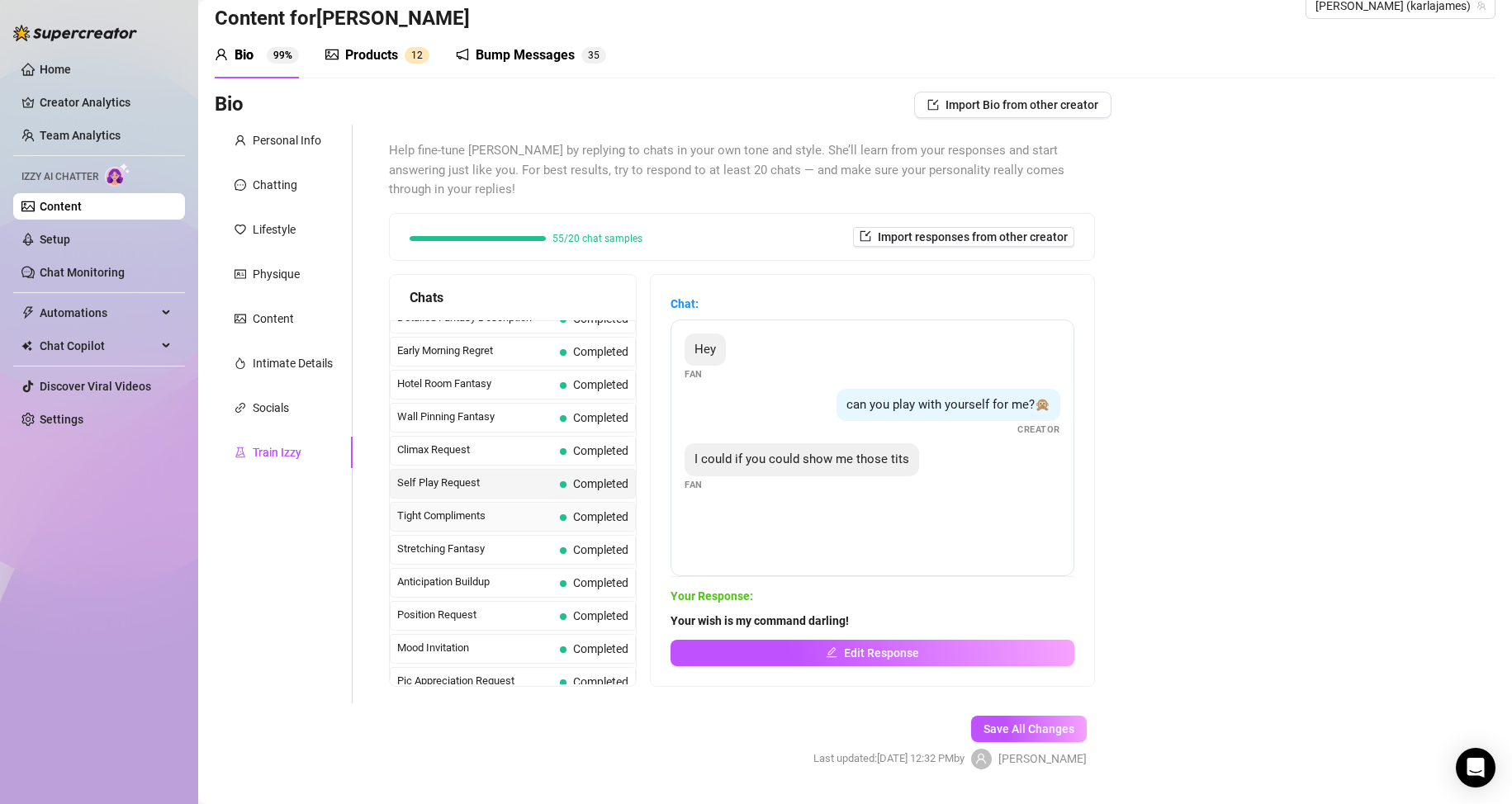
click at [481, 518] on span "Tight Compliments" at bounding box center [475, 516] width 156 height 17
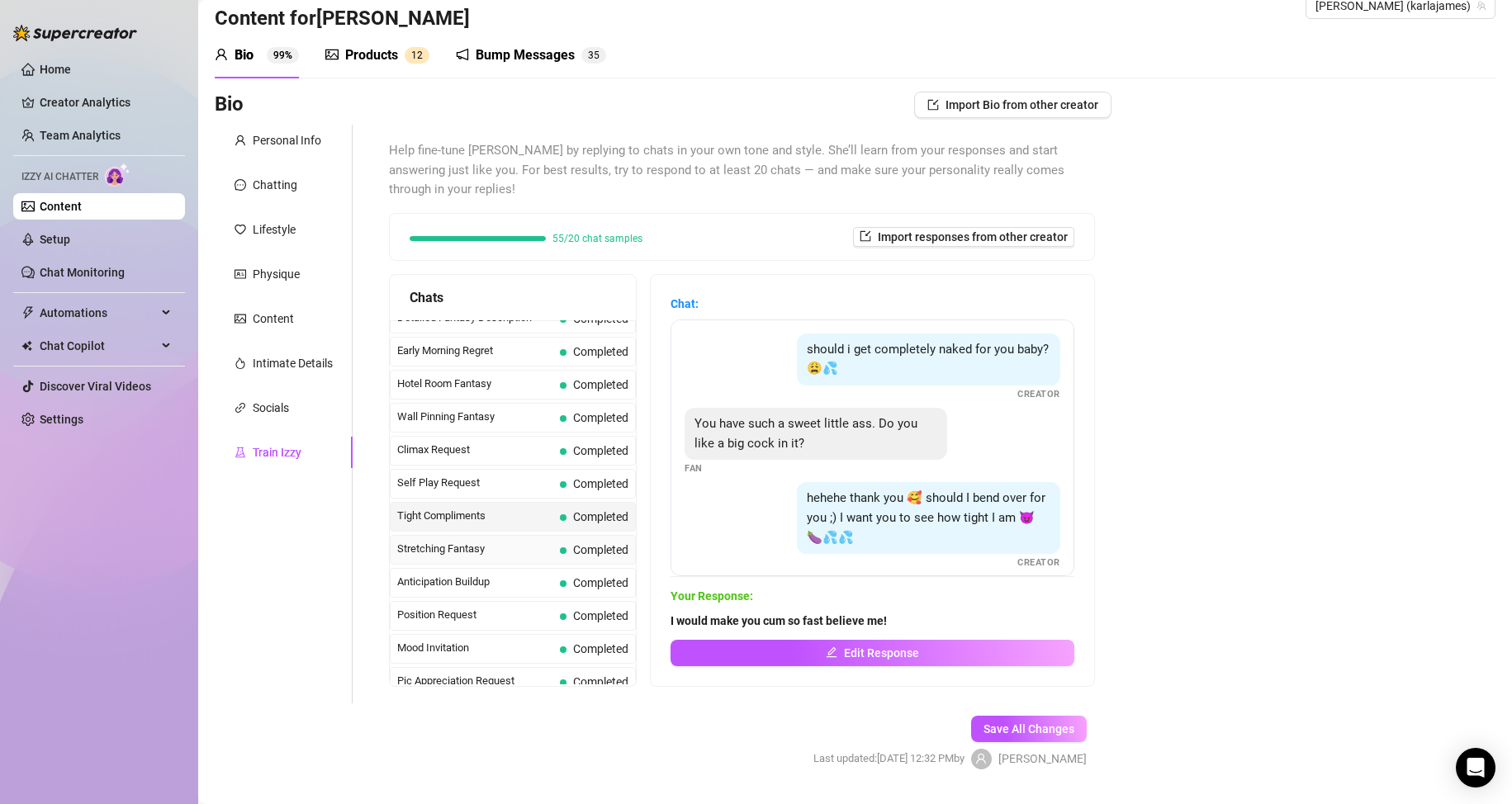
click at [478, 554] on span "Stretching Fantasy" at bounding box center [475, 548] width 156 height 17
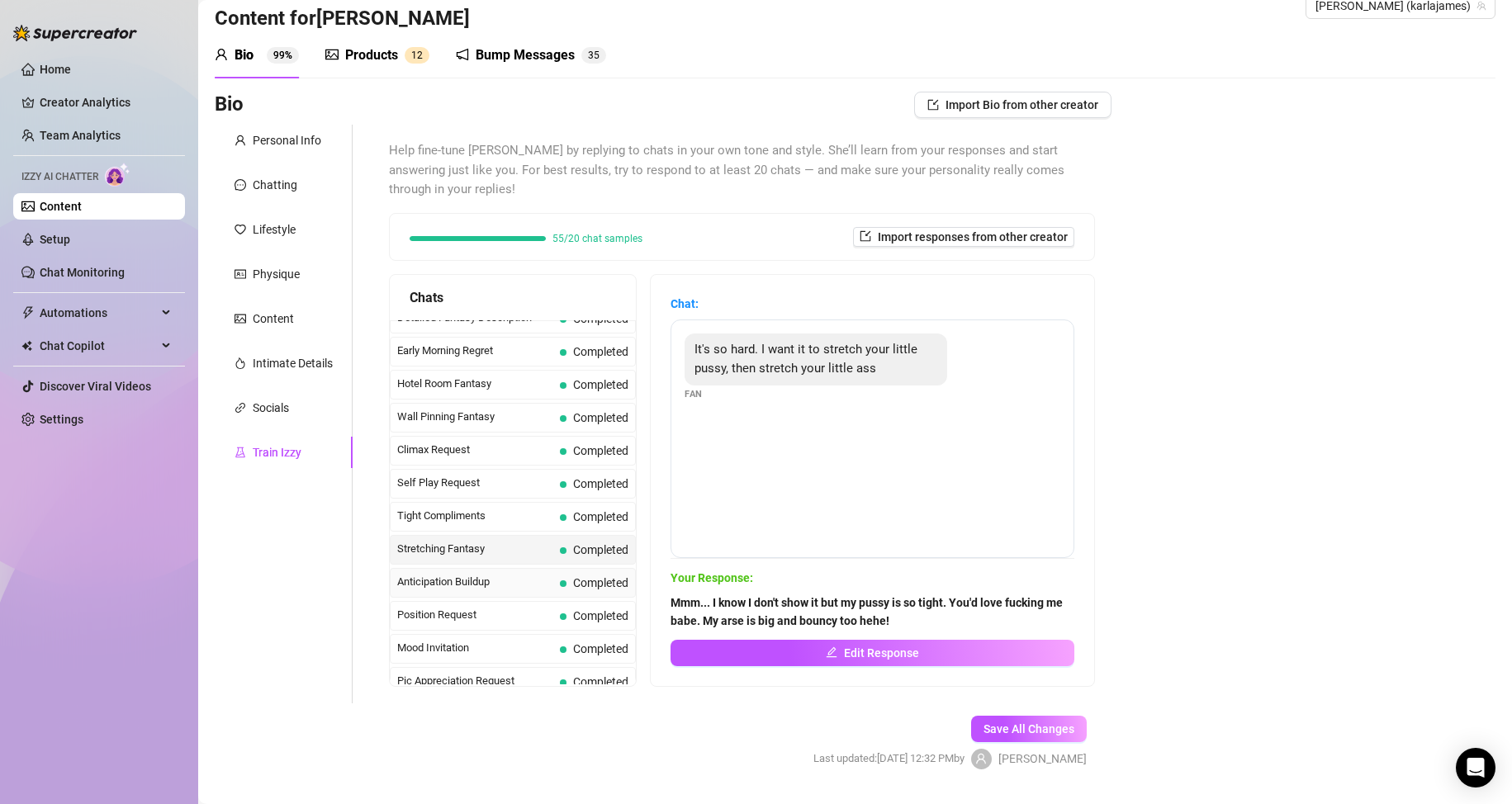
click at [478, 575] on span "Anticipation Buildup" at bounding box center [475, 582] width 156 height 17
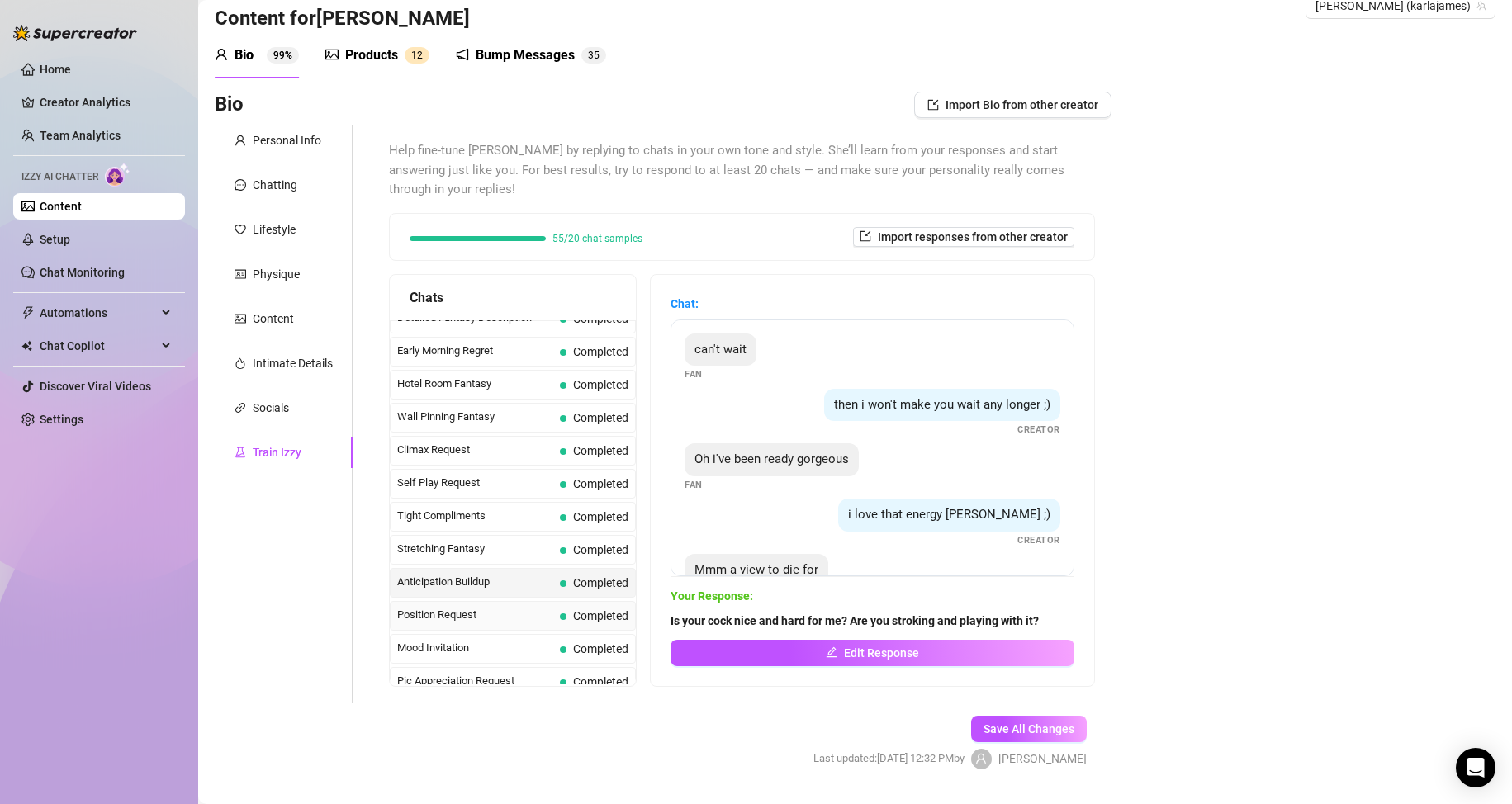
click at [486, 611] on span "Position Request" at bounding box center [475, 615] width 156 height 17
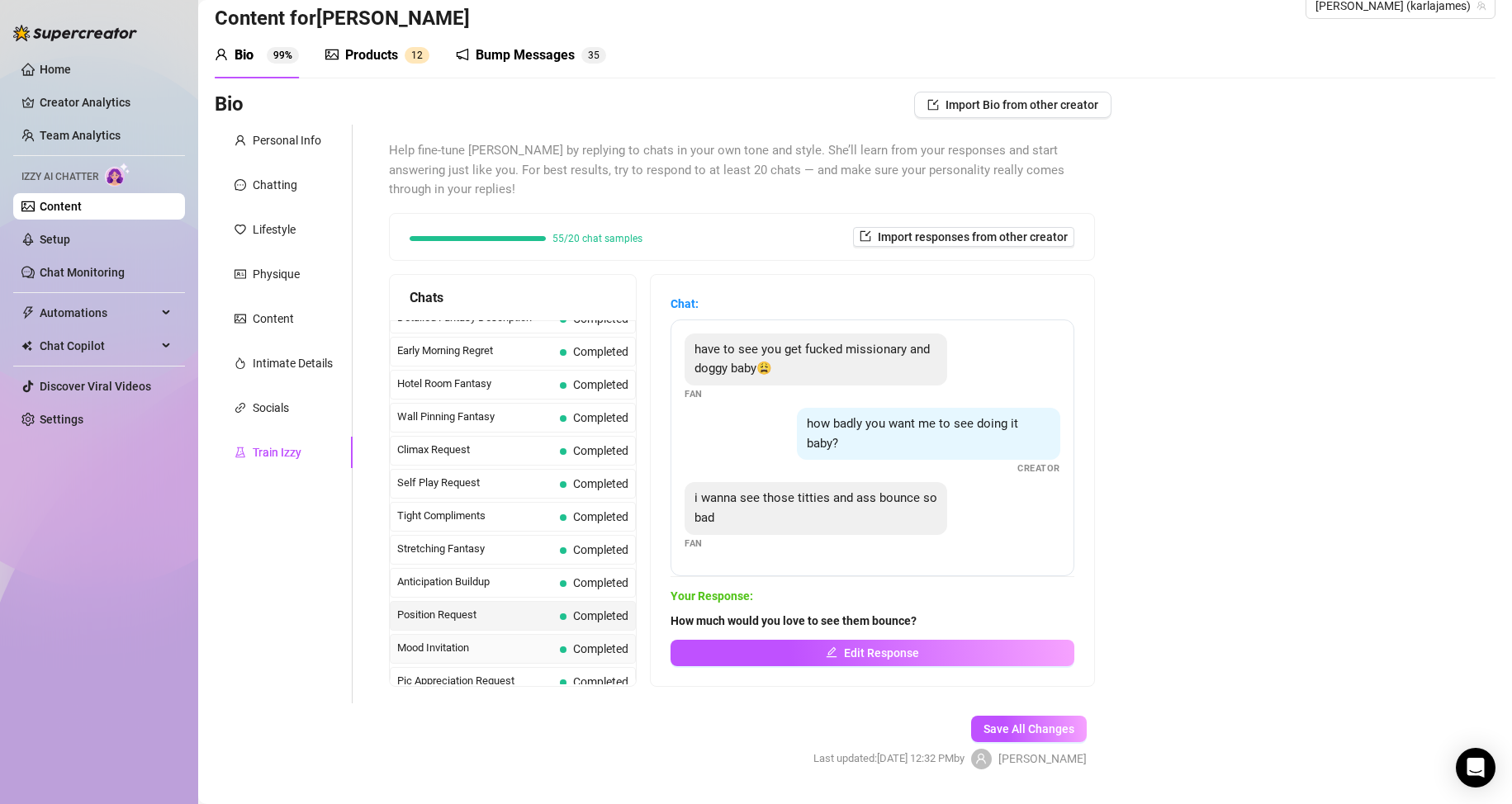
click at [489, 645] on span "Mood Invitation" at bounding box center [475, 648] width 156 height 17
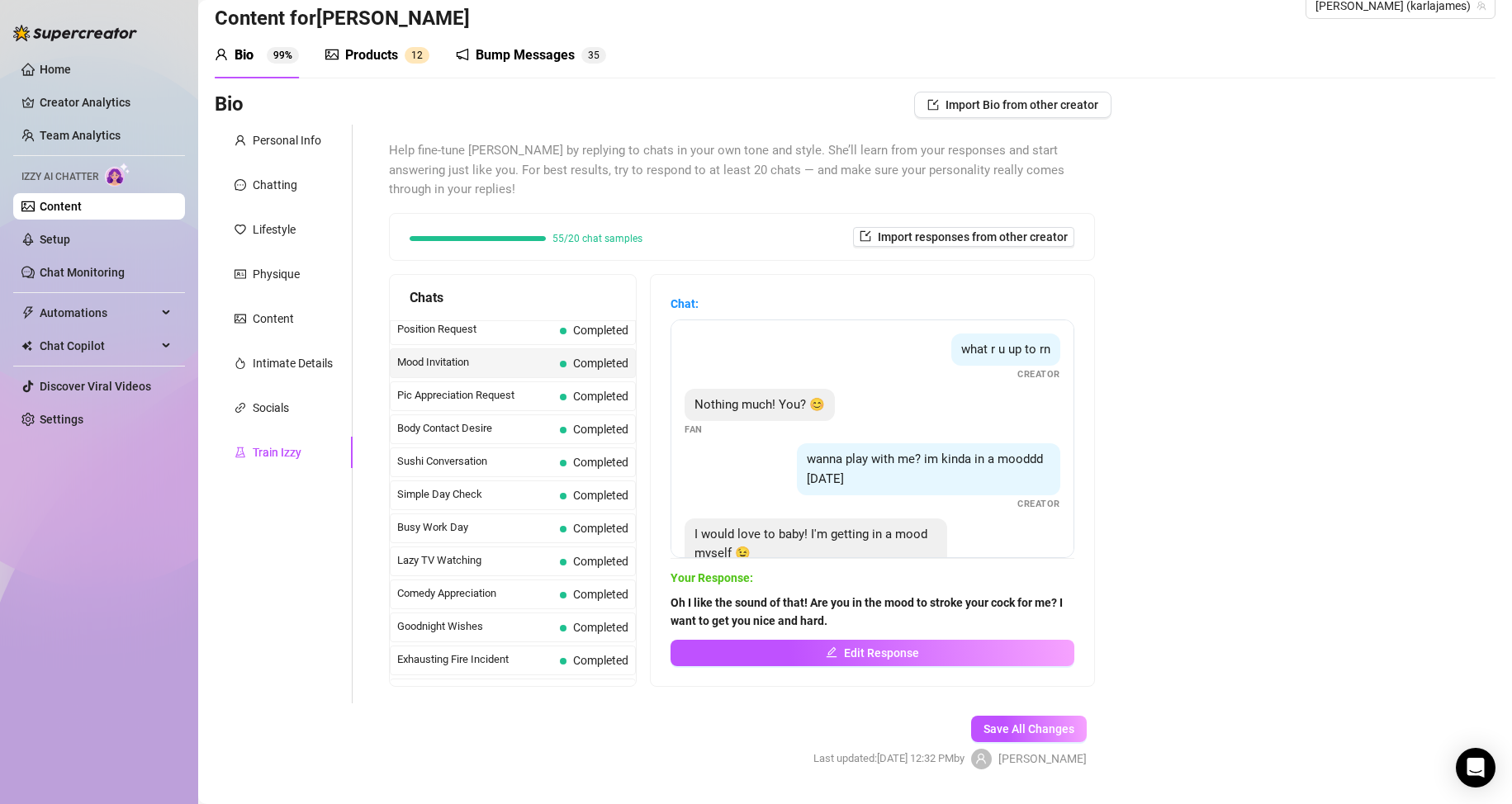
scroll to position [938, 0]
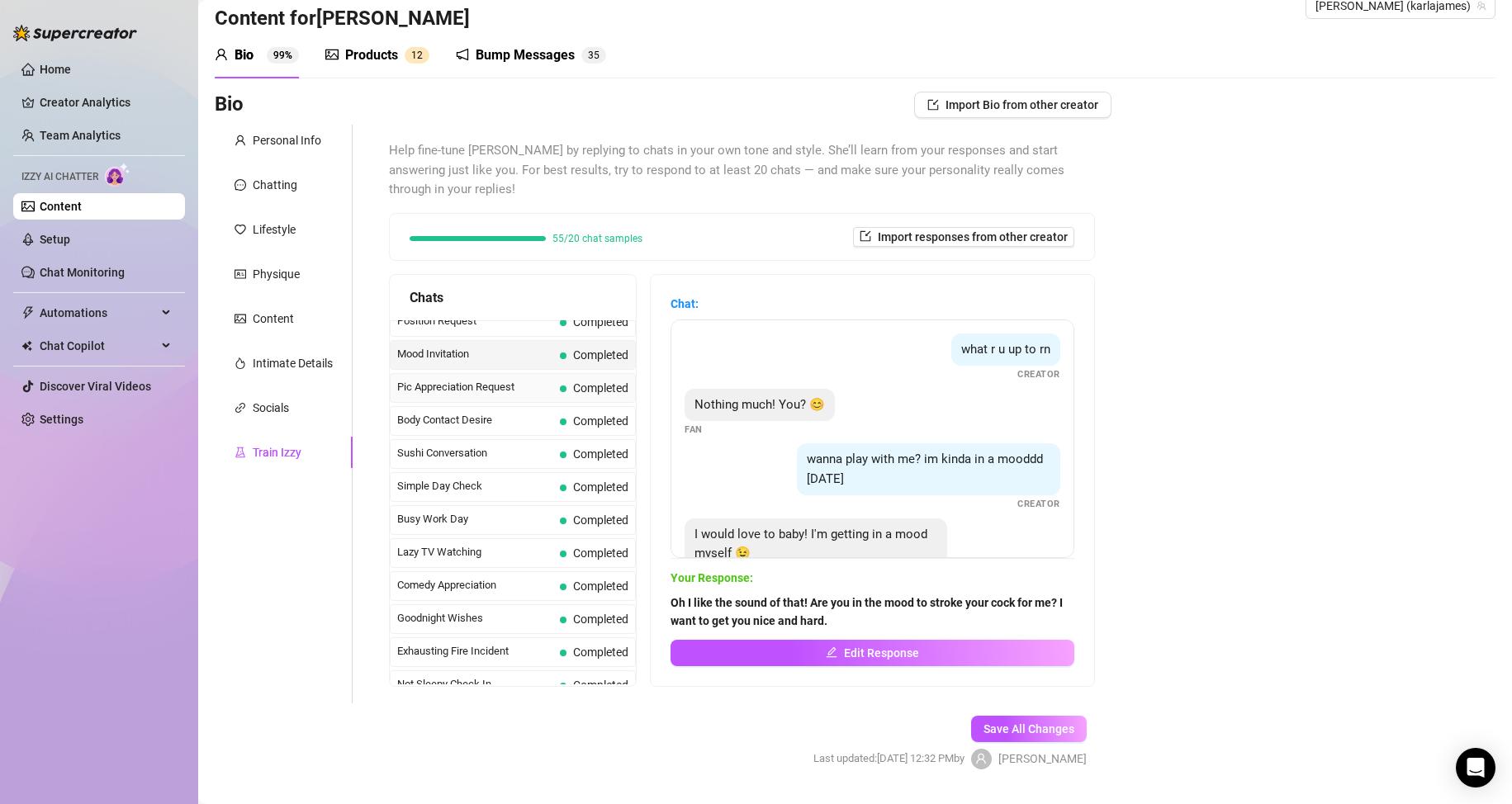
click at [482, 391] on span "Pic Appreciation Request" at bounding box center [475, 387] width 156 height 17
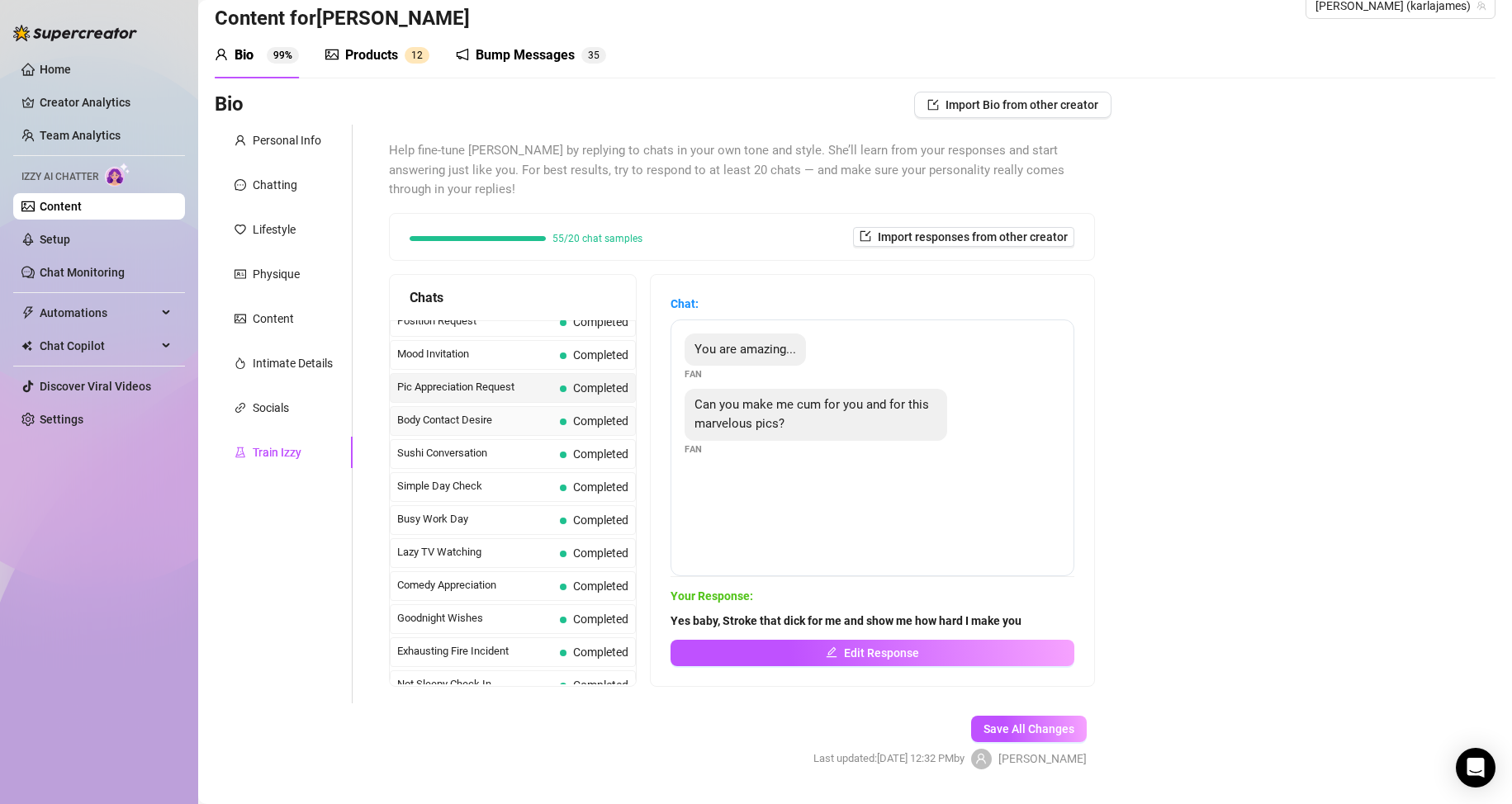
click at [480, 415] on span "Body Contact Desire" at bounding box center [475, 420] width 156 height 17
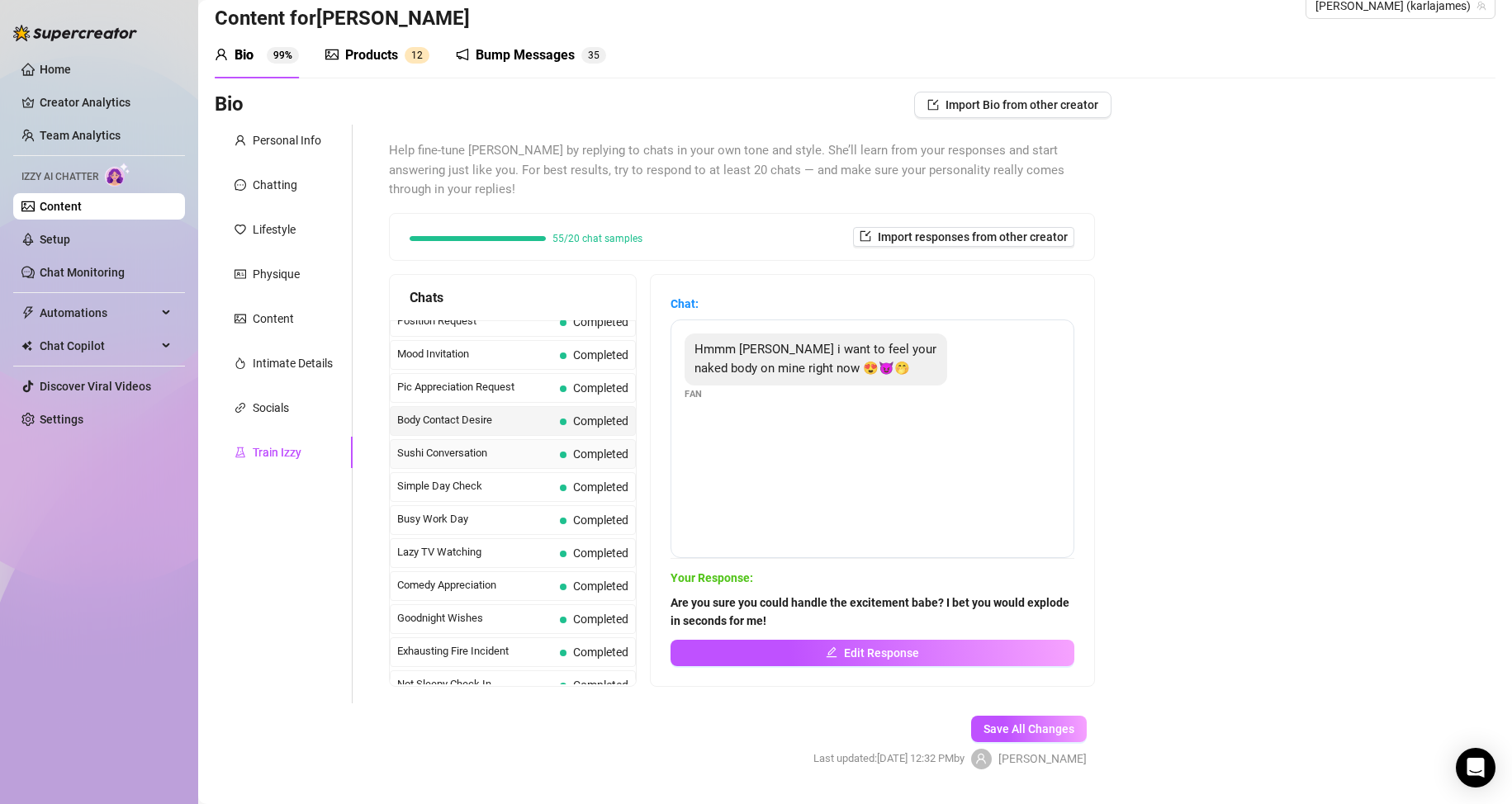
click at [478, 448] on span "Sushi Conversation" at bounding box center [475, 453] width 156 height 17
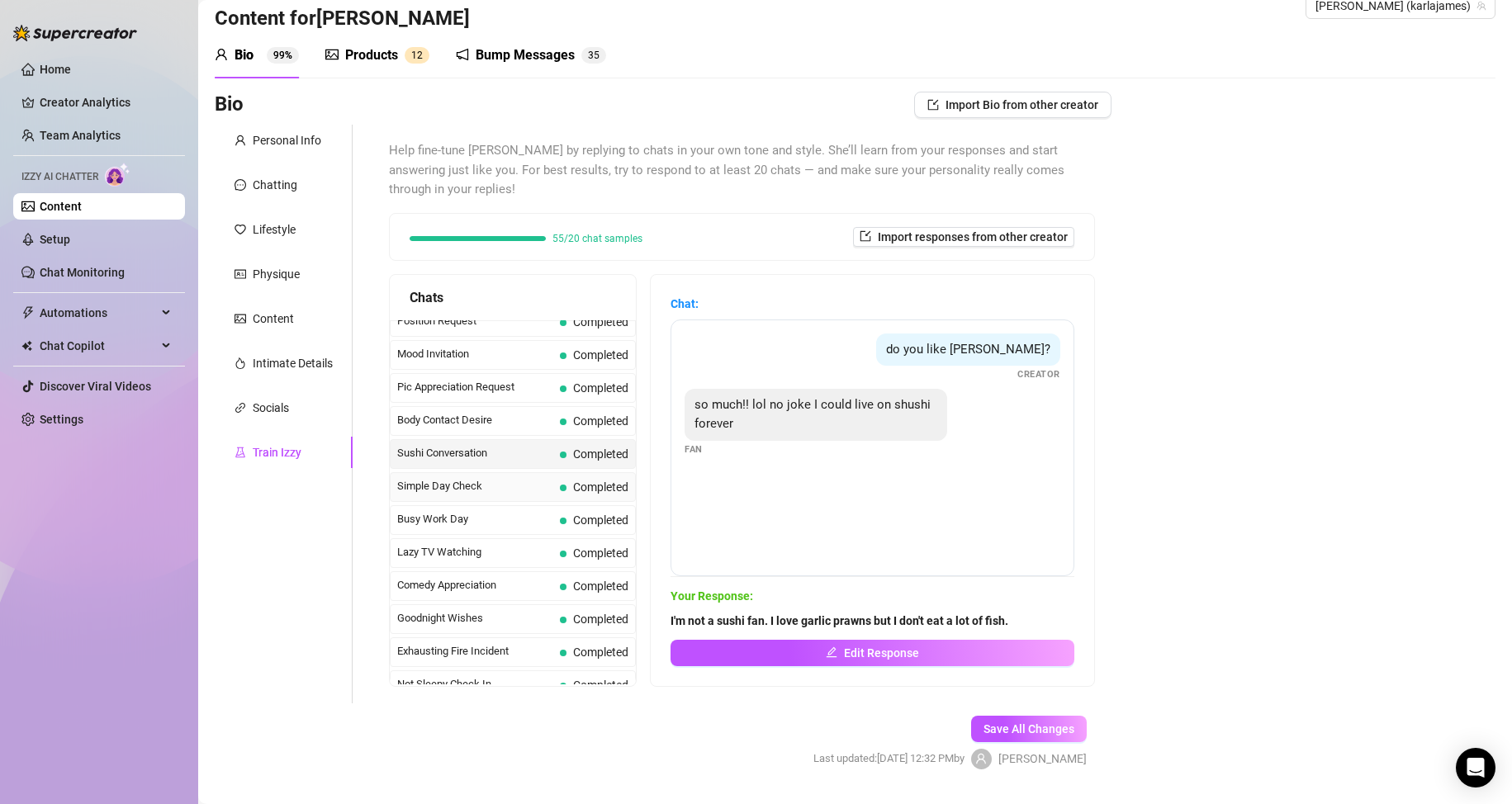
click at [478, 486] on span "Simple Day Check" at bounding box center [475, 486] width 156 height 17
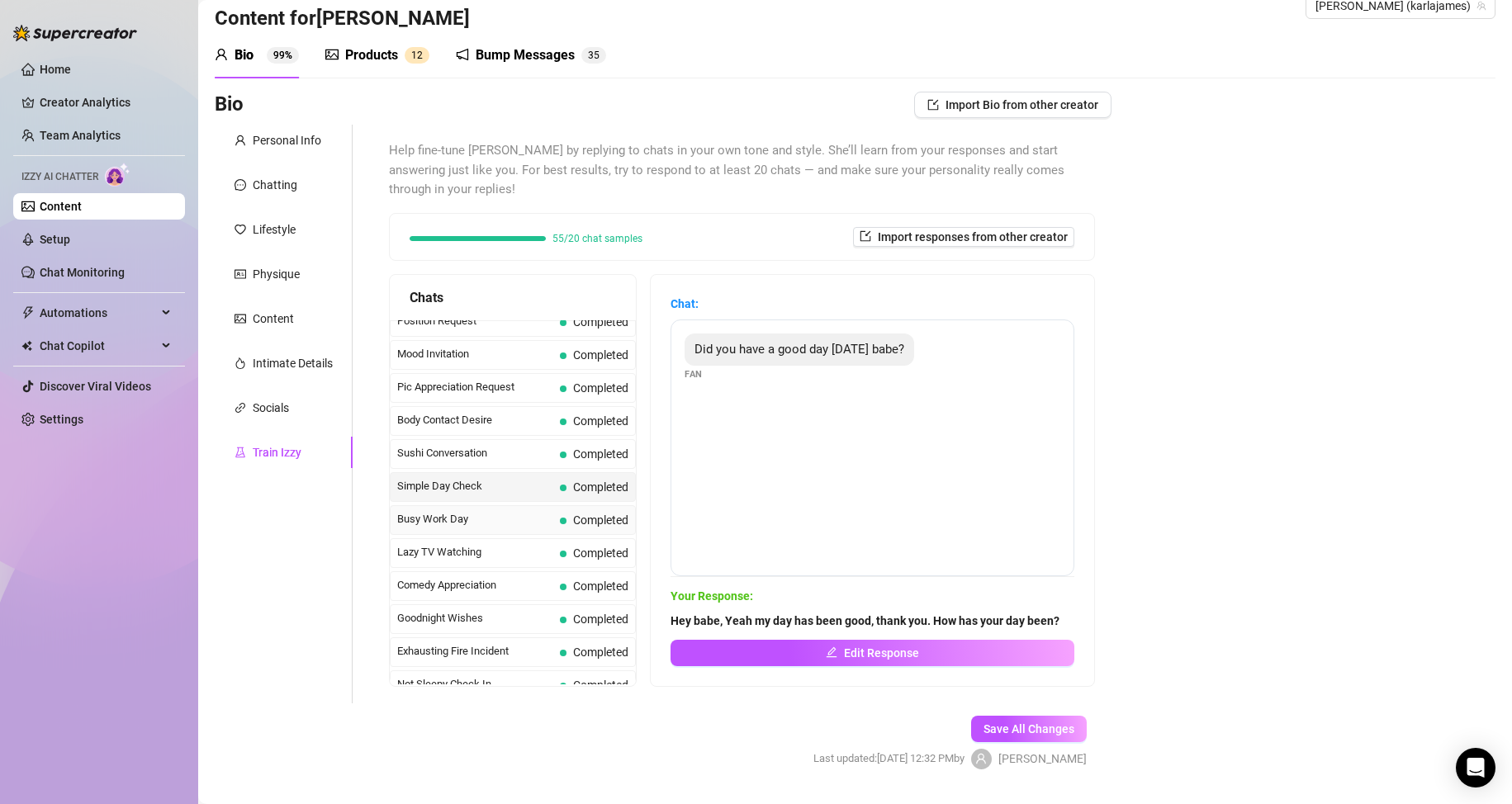
click at [477, 509] on div "Busy Work Day Completed" at bounding box center [512, 520] width 246 height 30
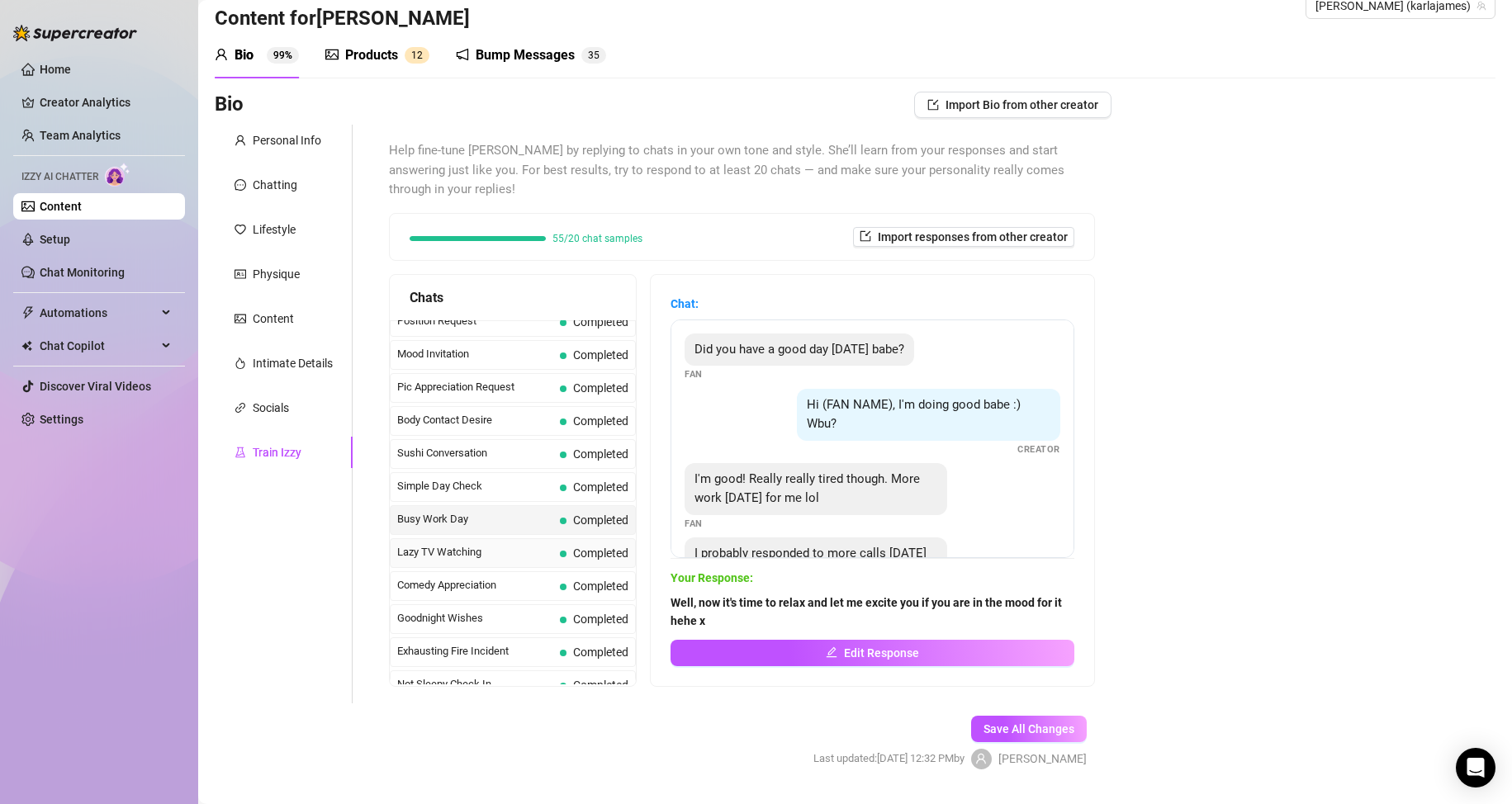
click at [475, 550] on span "Lazy TV Watching" at bounding box center [475, 552] width 156 height 17
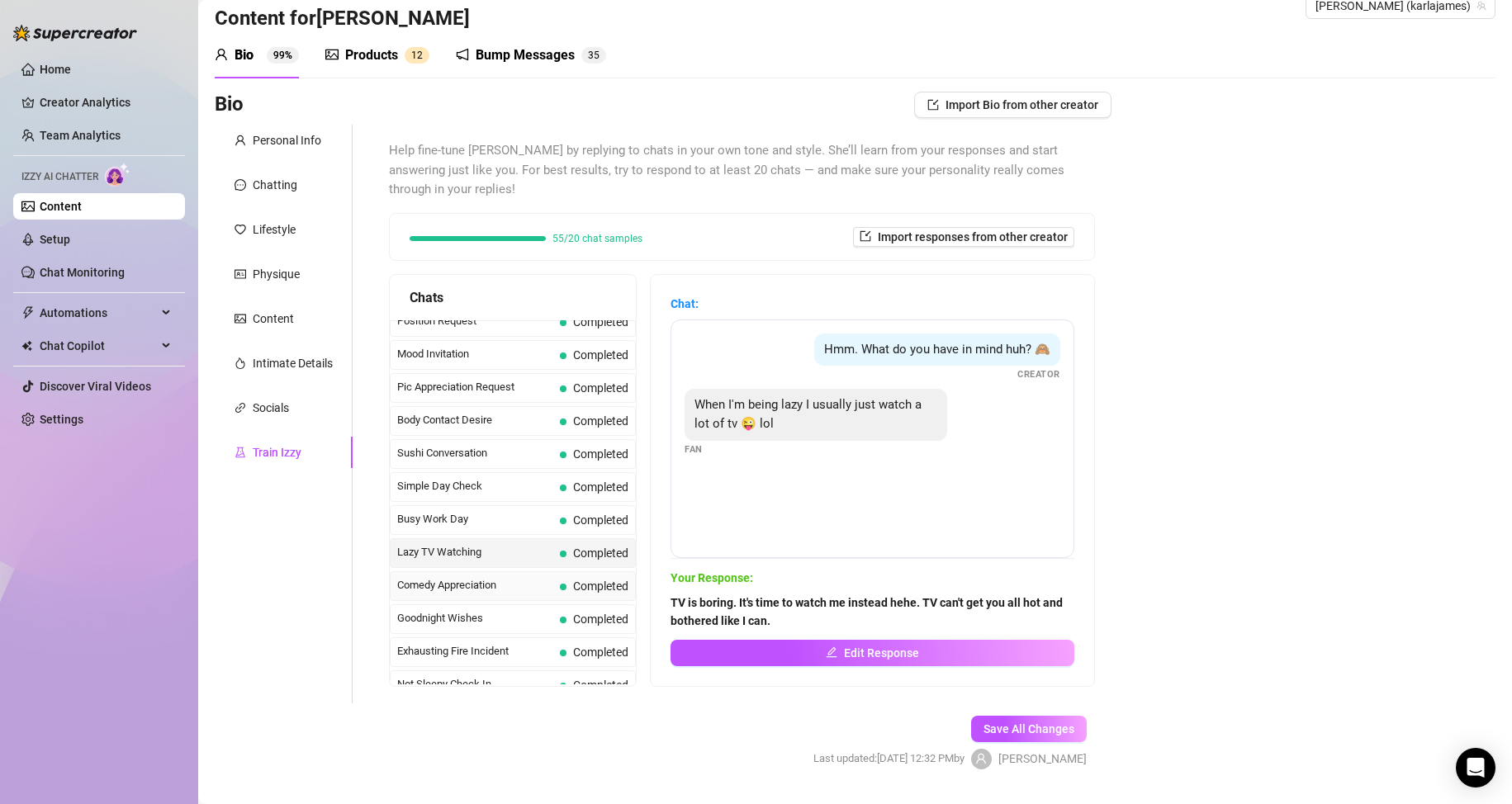
click at [475, 579] on span "Comedy Appreciation" at bounding box center [475, 585] width 156 height 17
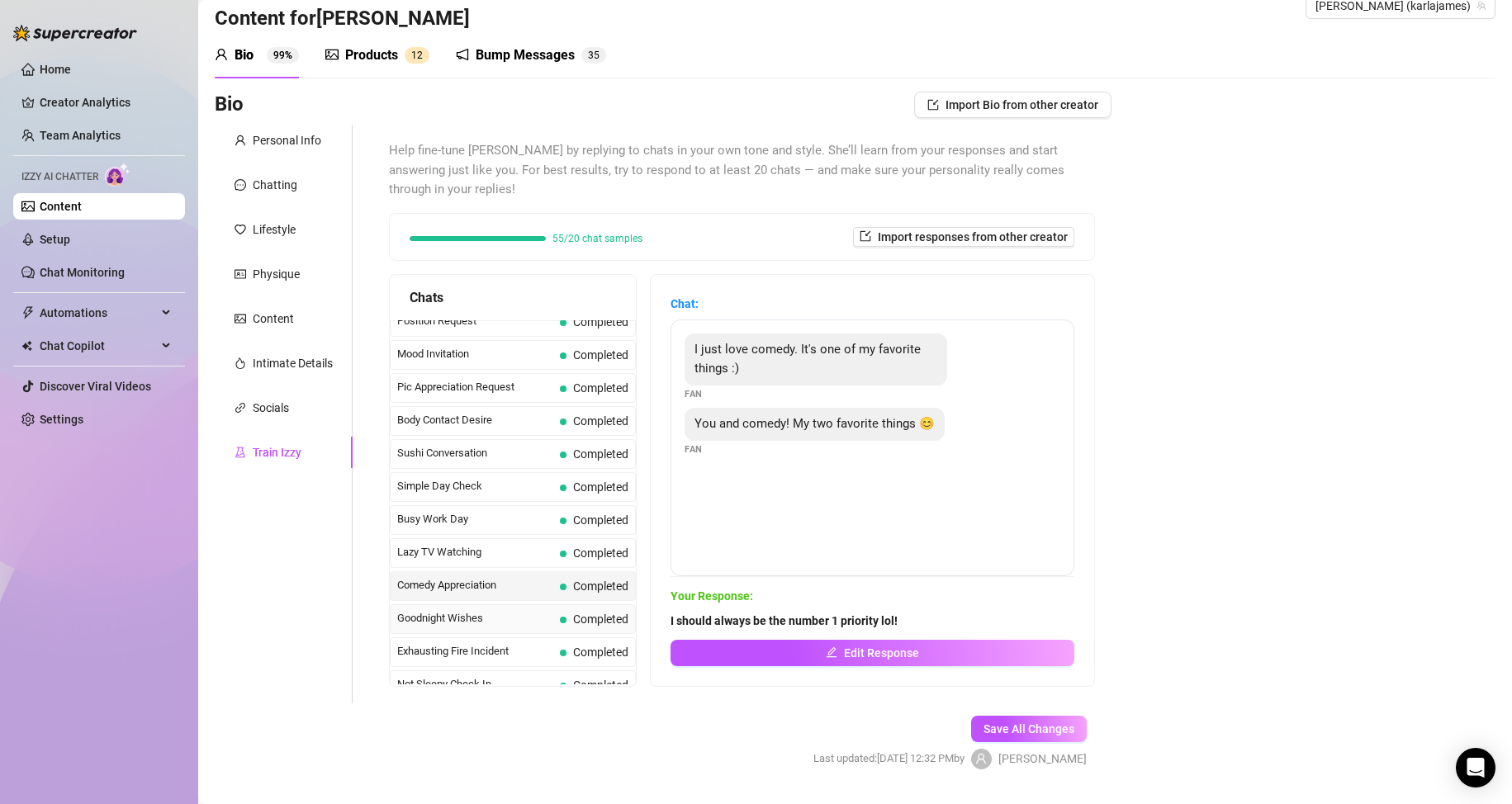
click at [469, 613] on span "Goodnight Wishes" at bounding box center [475, 618] width 156 height 17
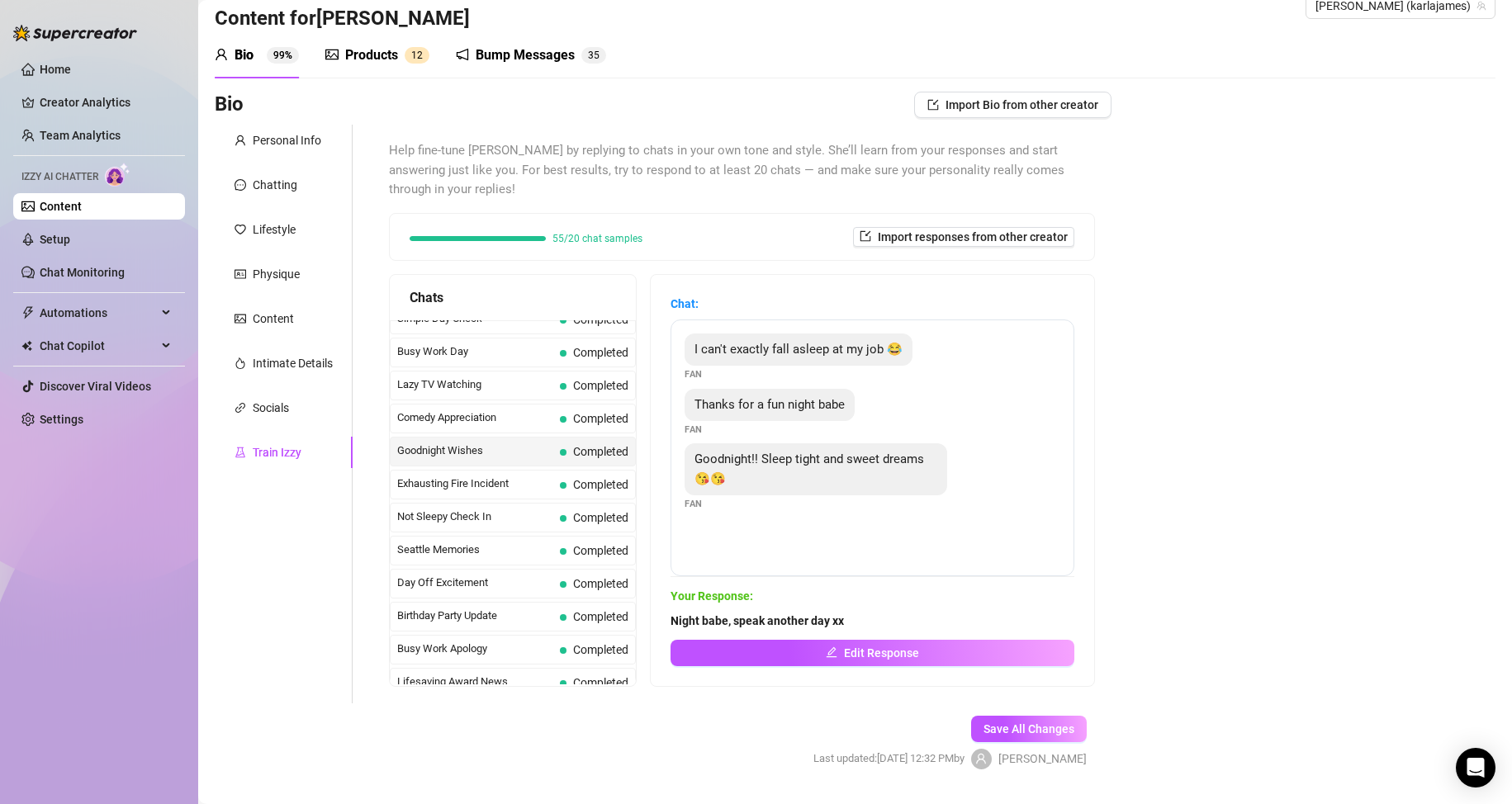
scroll to position [1115, 0]
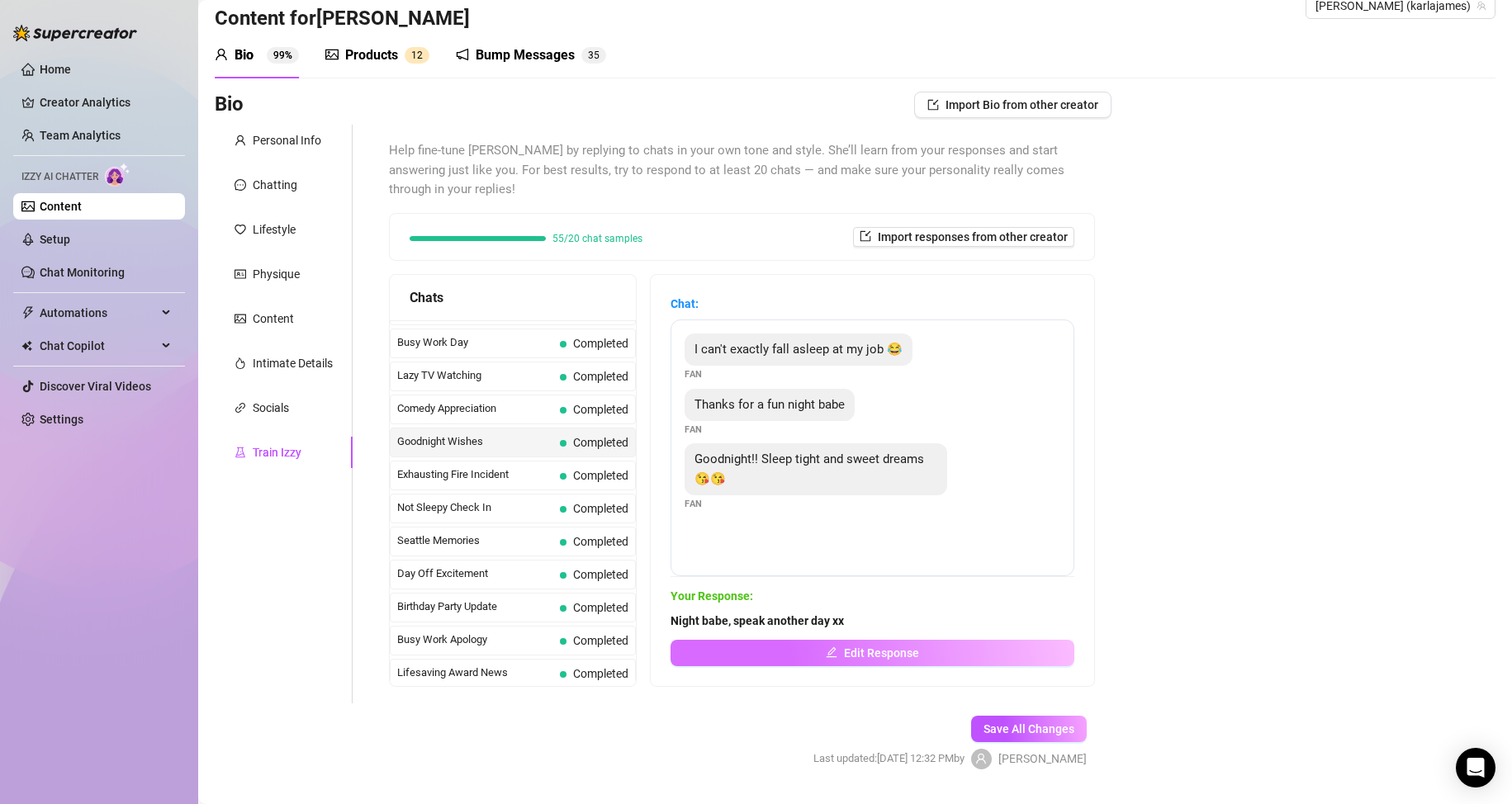
click at [828, 644] on button "Edit Response" at bounding box center [872, 653] width 404 height 26
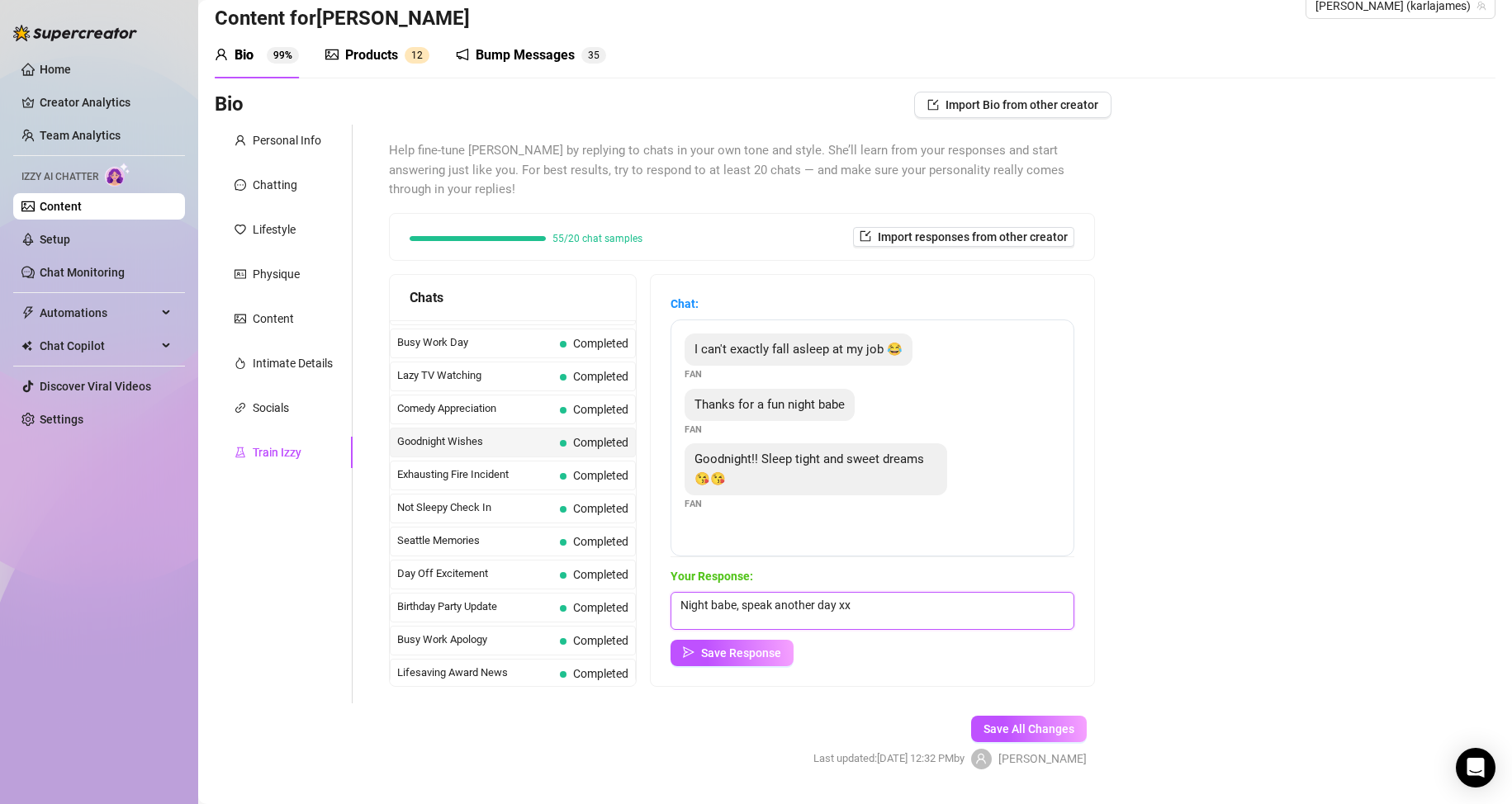
click at [850, 606] on textarea "Night babe, speak another day xx" at bounding box center [872, 610] width 404 height 38
type textarea "Night babe, speak another time xx"
click at [767, 655] on span "Save Response" at bounding box center [740, 652] width 80 height 13
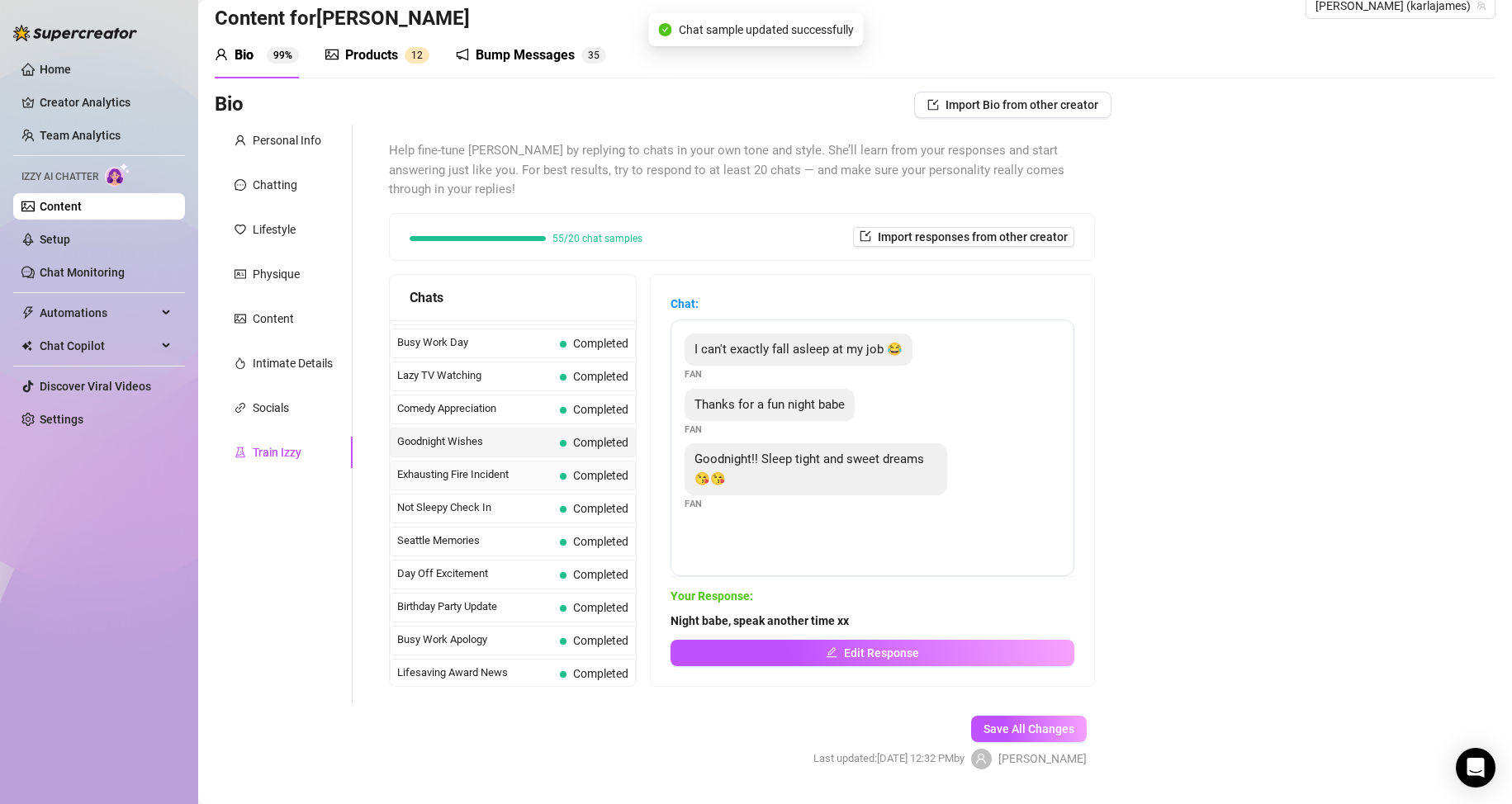
click at [512, 482] on span "Exhausting Fire Incident" at bounding box center [475, 475] width 156 height 17
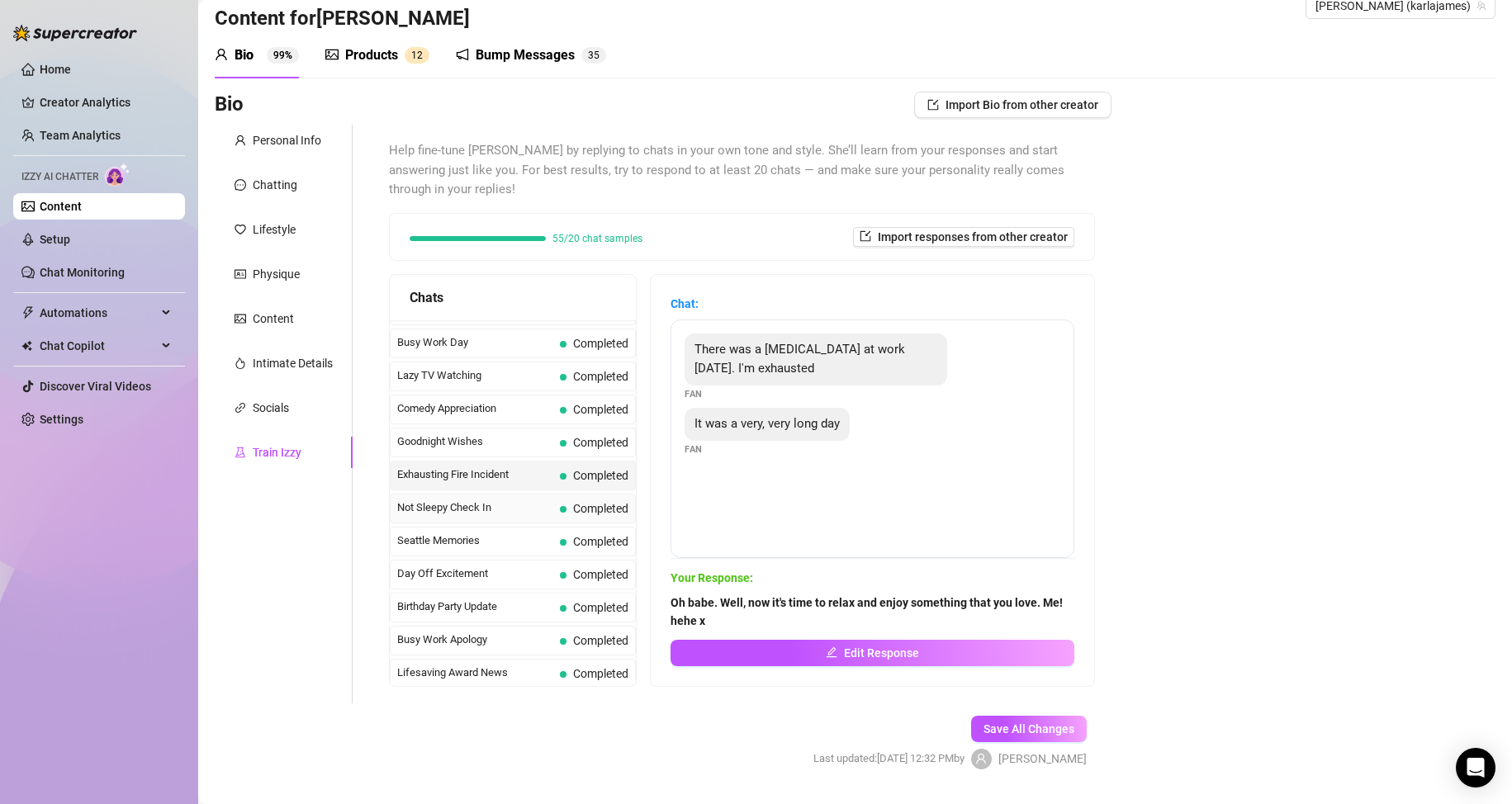
click at [509, 506] on span "Not Sleepy Check In" at bounding box center [475, 507] width 156 height 17
click at [491, 537] on span "Seattle Memories" at bounding box center [475, 540] width 156 height 17
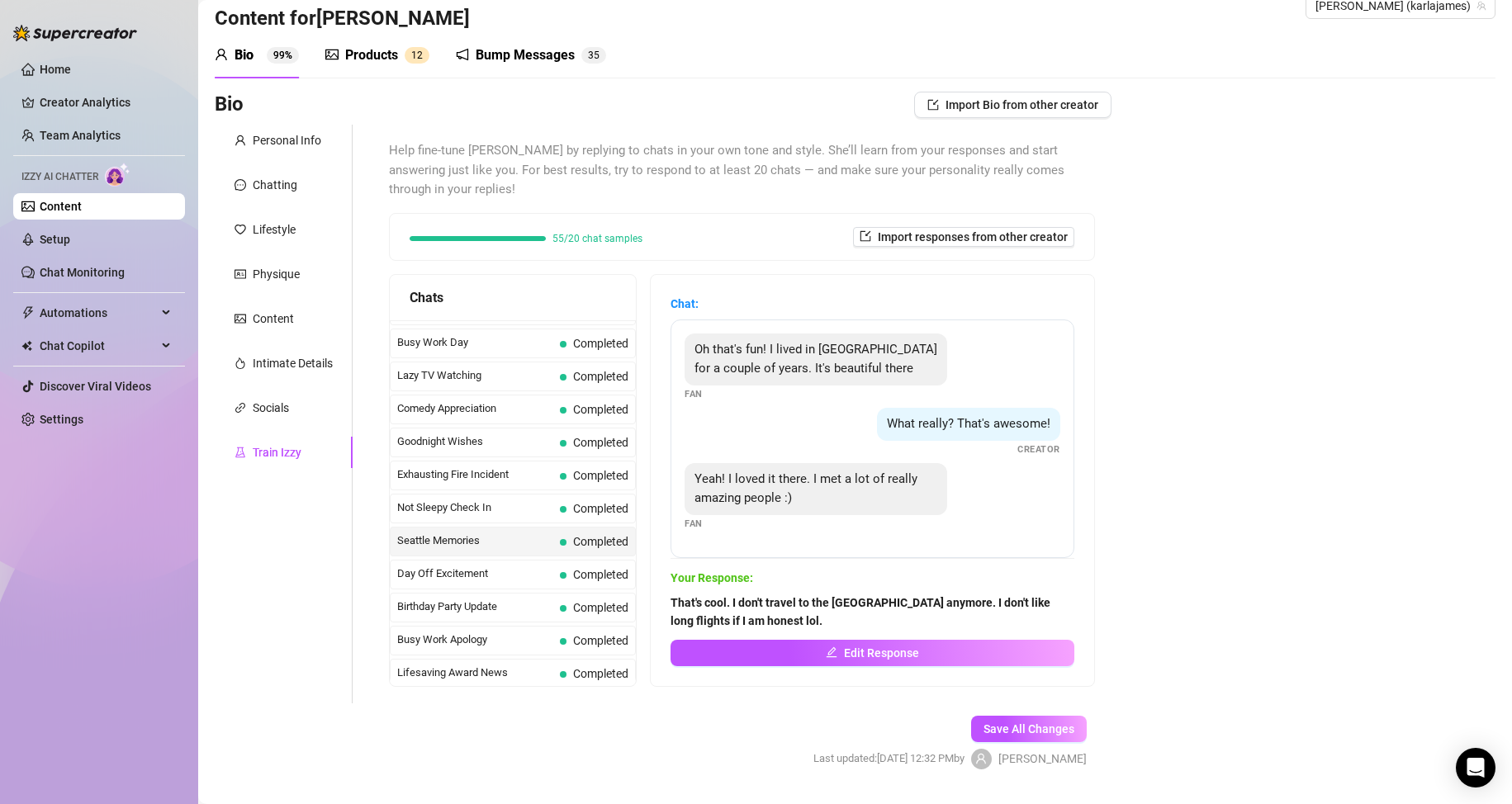
click at [482, 554] on div "Seattle Memories Completed" at bounding box center [512, 541] width 246 height 30
click at [482, 540] on span "Seattle Memories" at bounding box center [475, 540] width 156 height 17
click at [470, 572] on span "Day Off Excitement" at bounding box center [475, 574] width 156 height 17
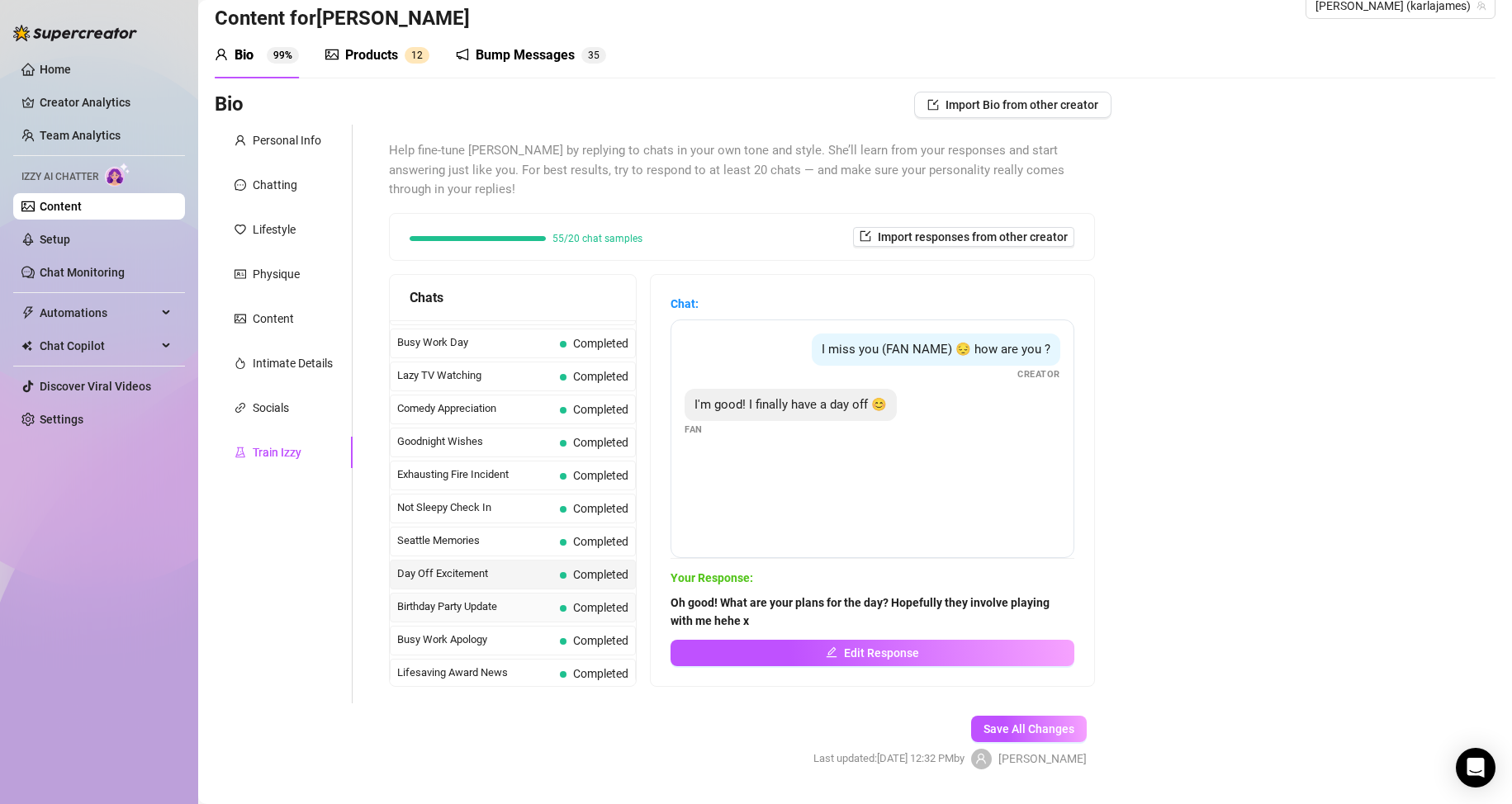
click at [465, 593] on div "Birthday Party Update Completed" at bounding box center [512, 608] width 246 height 30
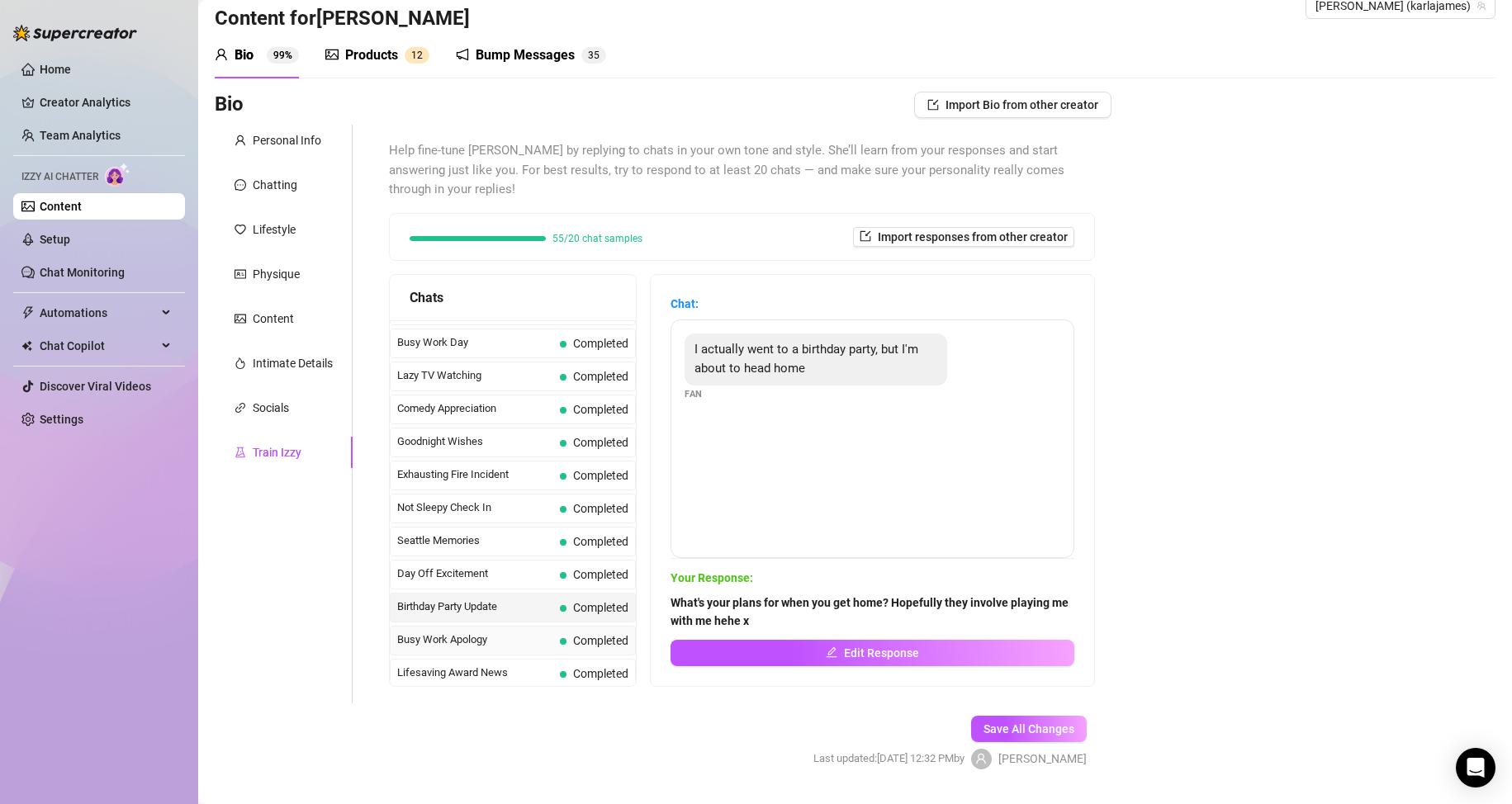
click at [455, 643] on span "Busy Work Apology" at bounding box center [475, 639] width 156 height 17
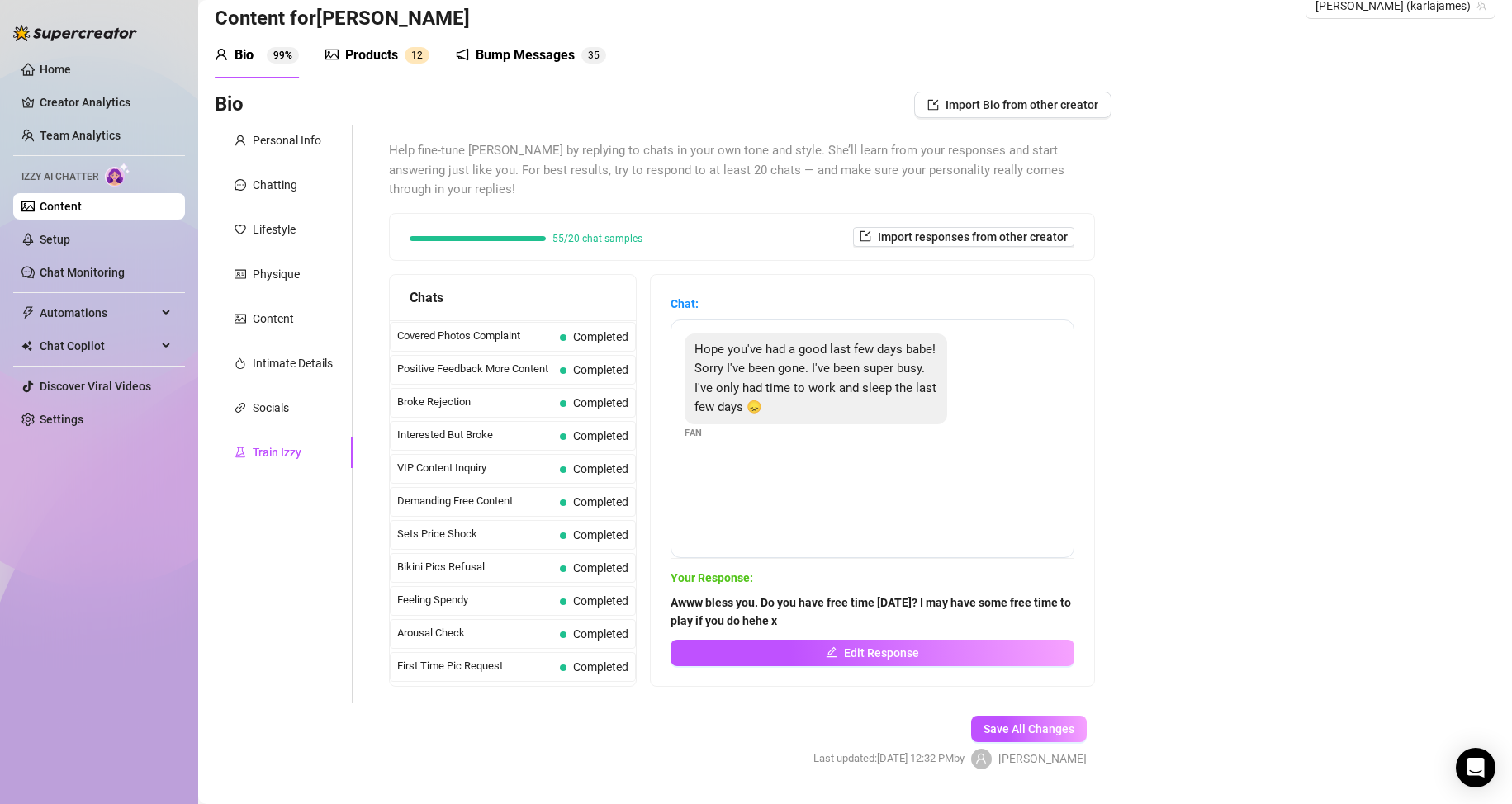
scroll to position [0, 0]
click at [534, 334] on span "Last Money Nipples Inquiry" at bounding box center [475, 334] width 156 height 17
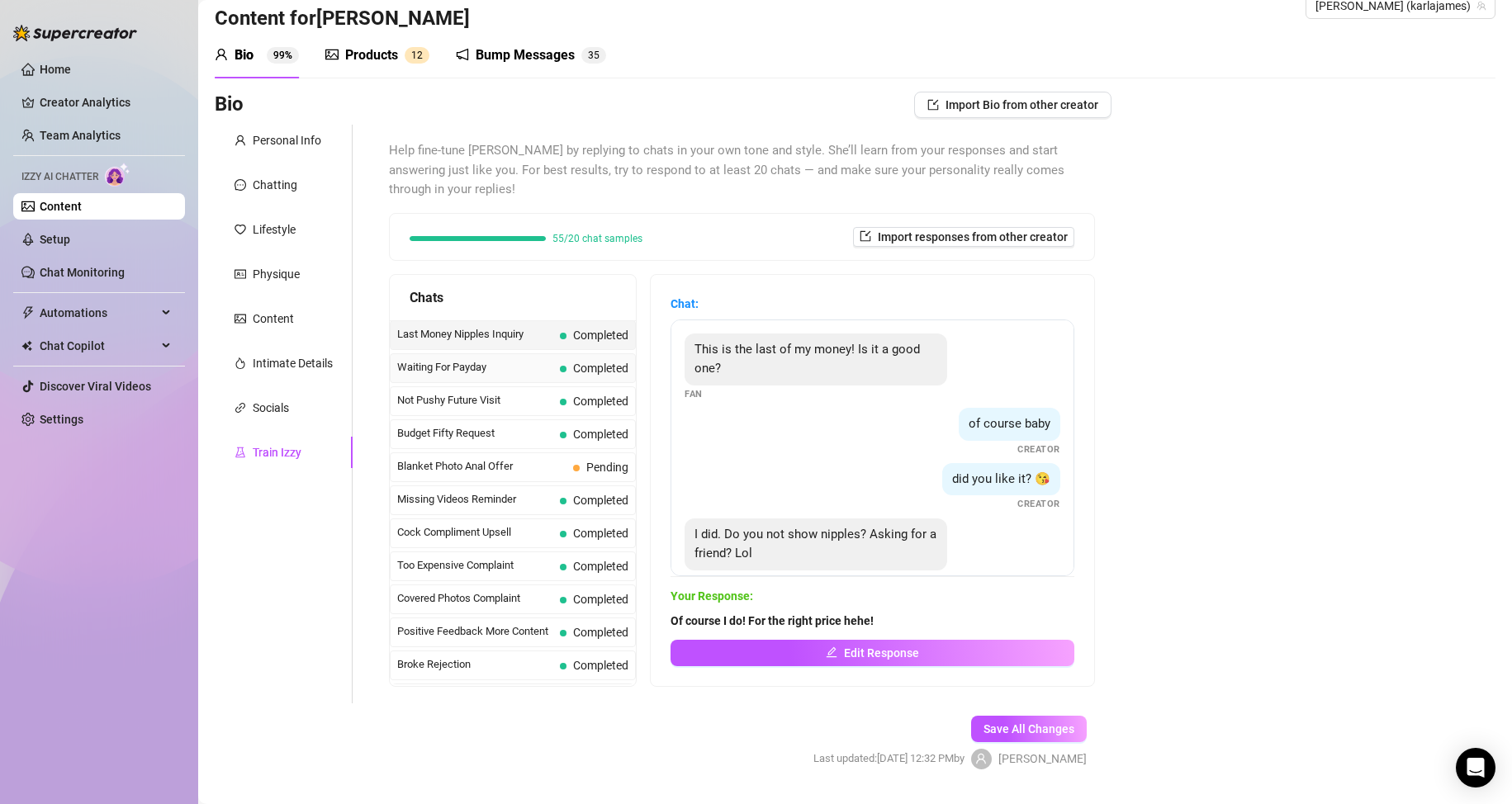
click at [564, 368] on span at bounding box center [563, 370] width 7 height 7
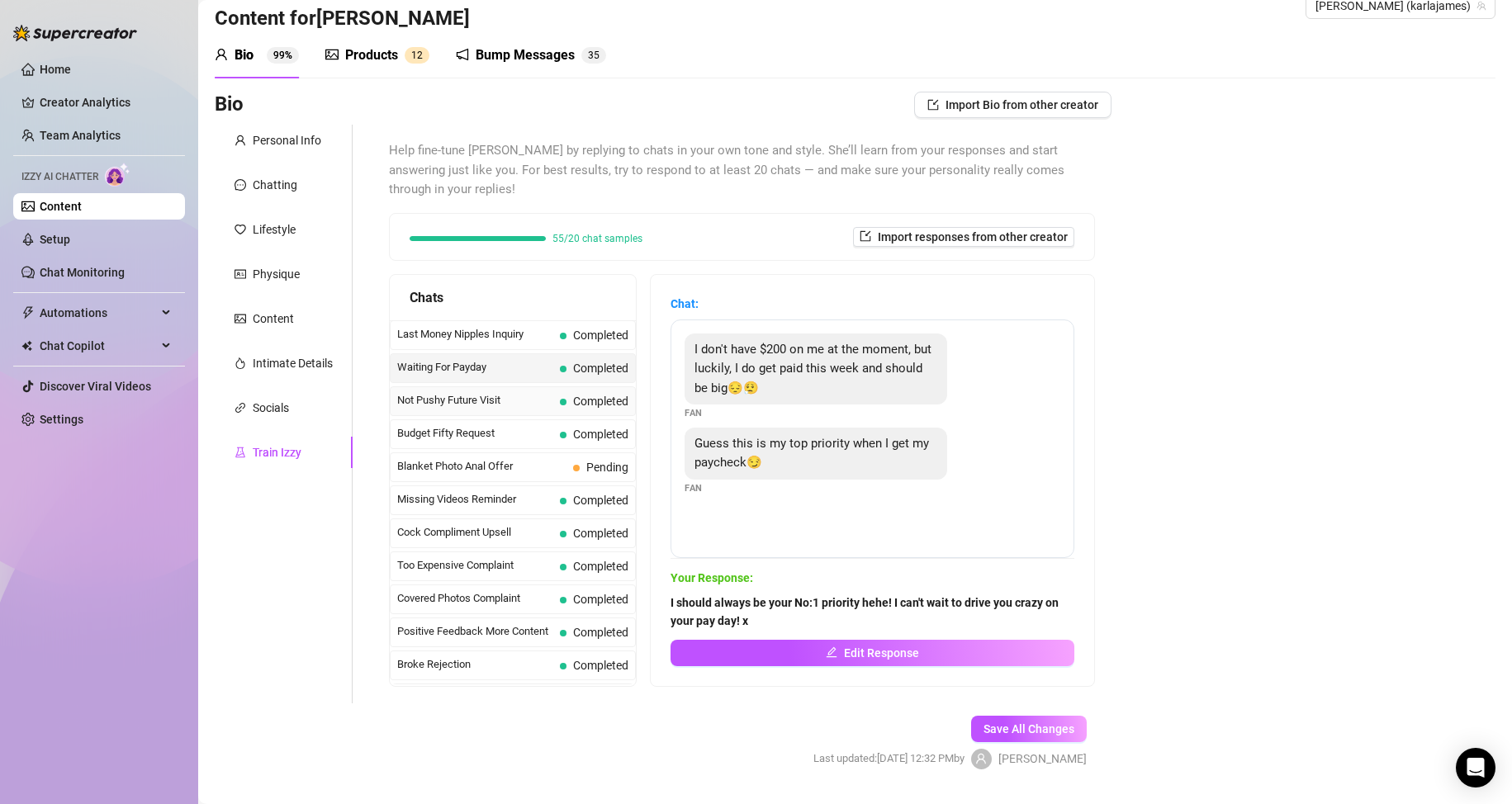
click at [555, 396] on div "Not Pushy Future Visit Completed" at bounding box center [512, 401] width 246 height 30
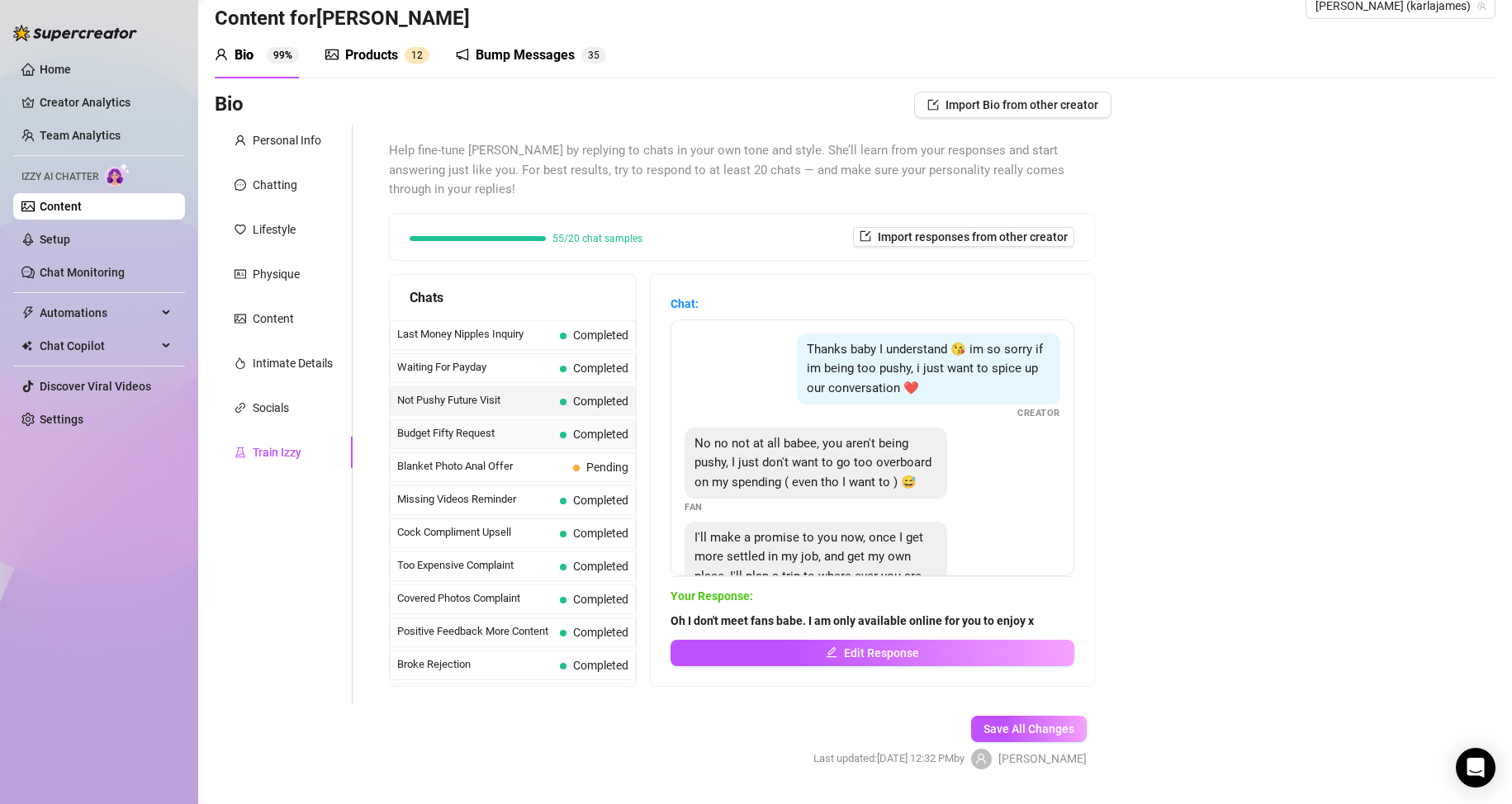
click at [547, 427] on span "Budget Fifty Request" at bounding box center [475, 433] width 156 height 17
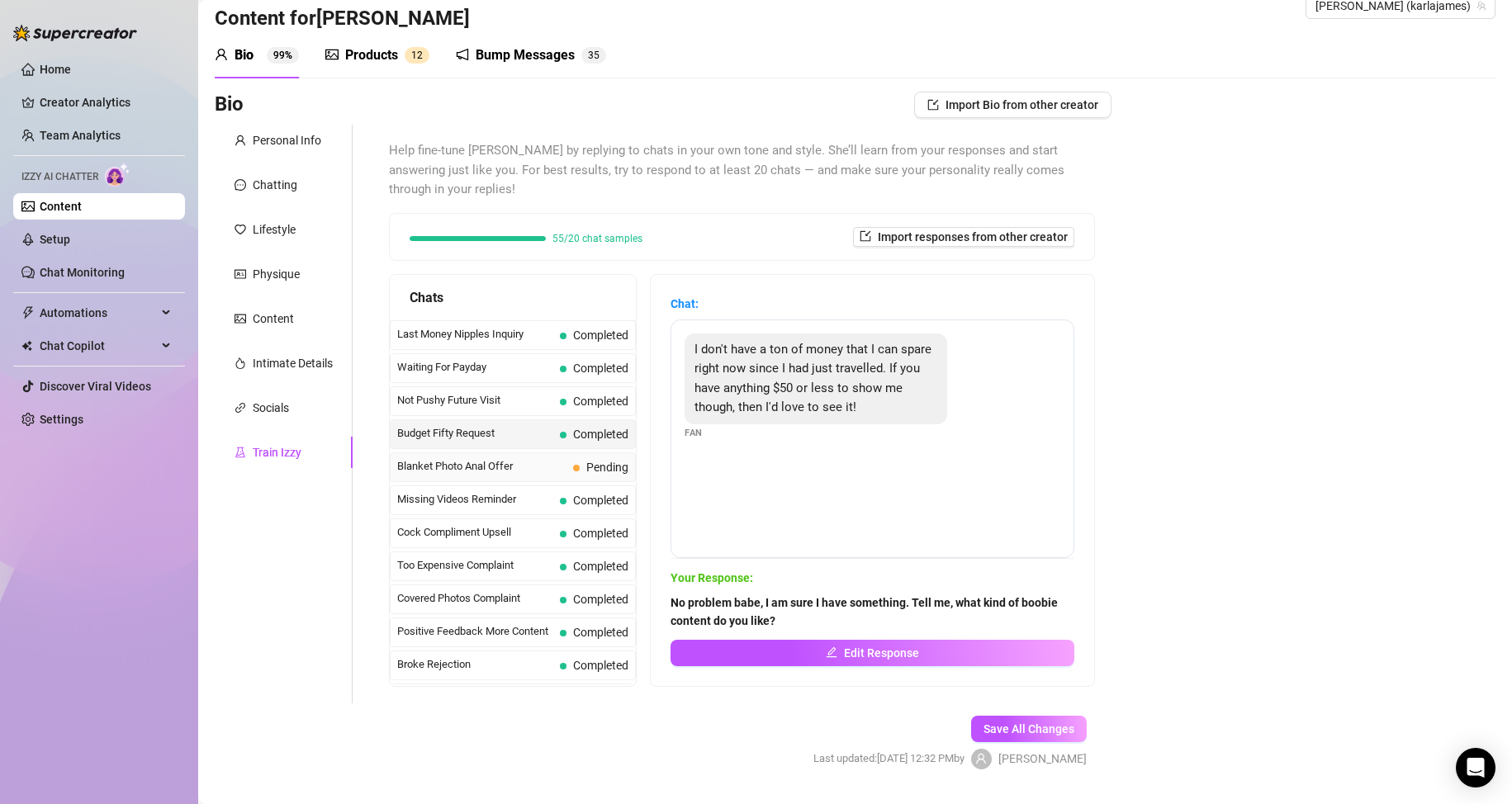
click at [541, 463] on span "Blanket Photo Anal Offer" at bounding box center [481, 466] width 169 height 17
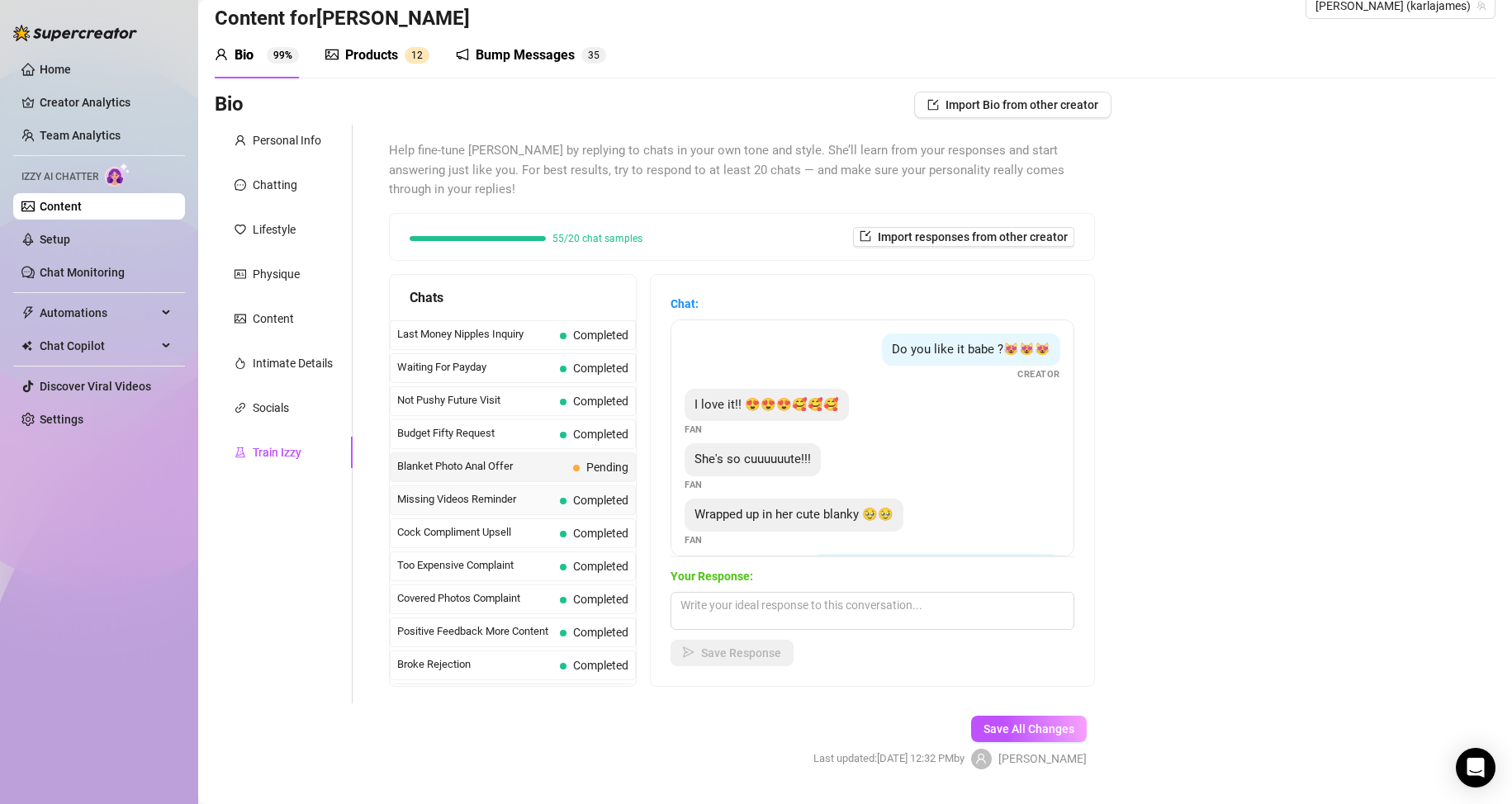
click at [538, 494] on span "Missing Videos Reminder" at bounding box center [475, 499] width 156 height 17
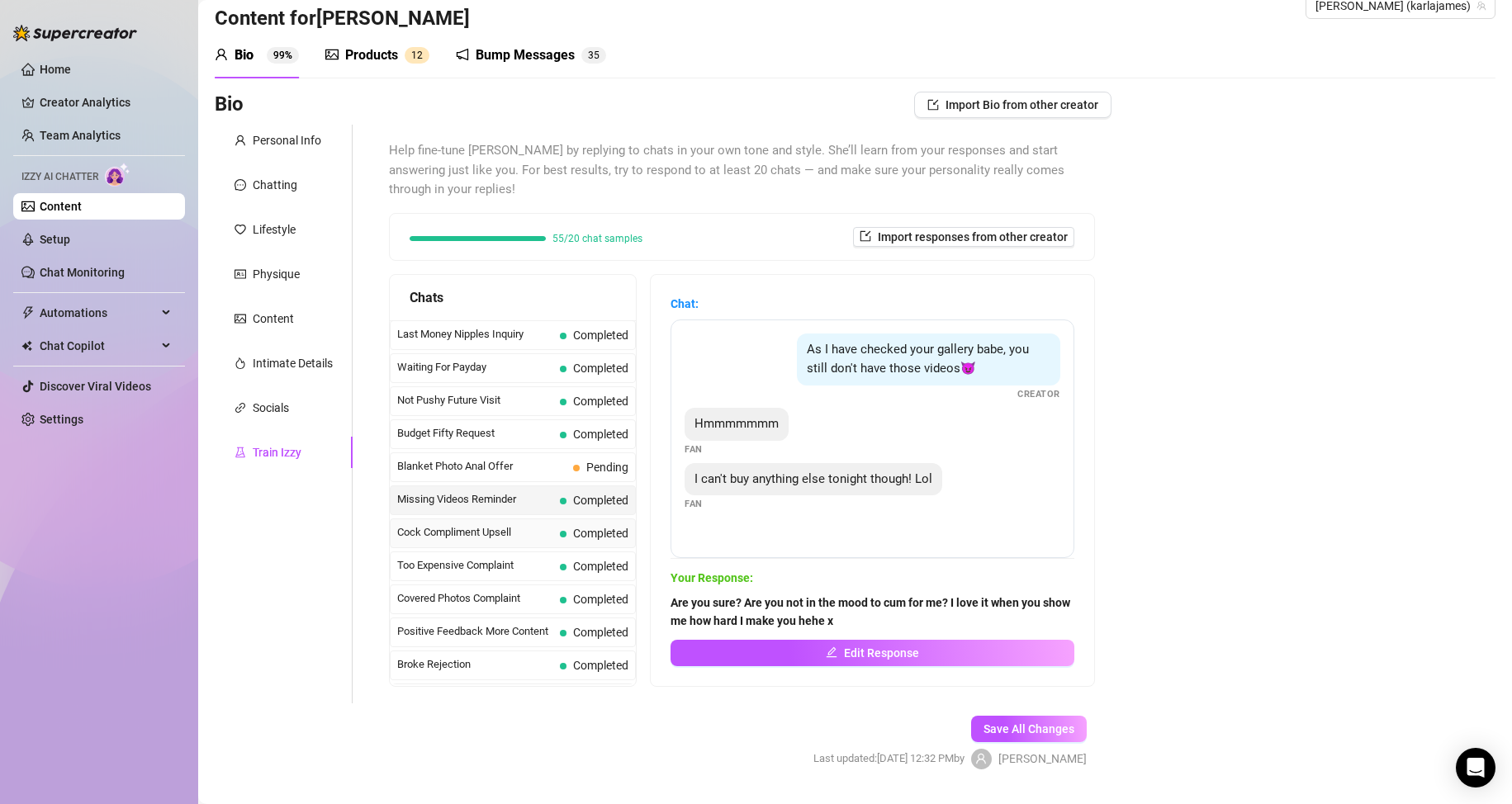
click at [519, 531] on span "Cock Compliment Upsell" at bounding box center [475, 532] width 156 height 17
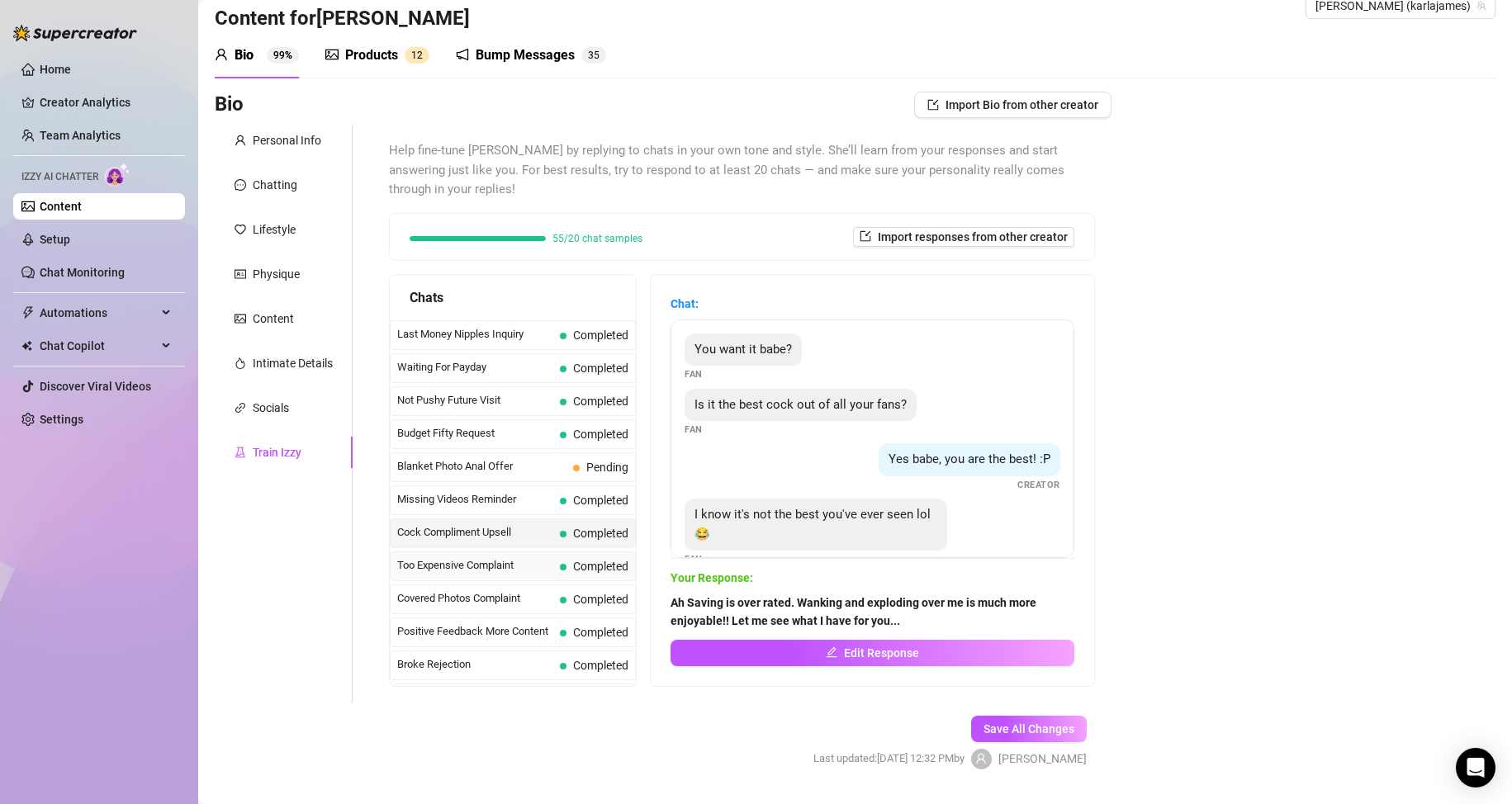
click at [511, 563] on span "Too Expensive Complaint" at bounding box center [475, 565] width 156 height 17
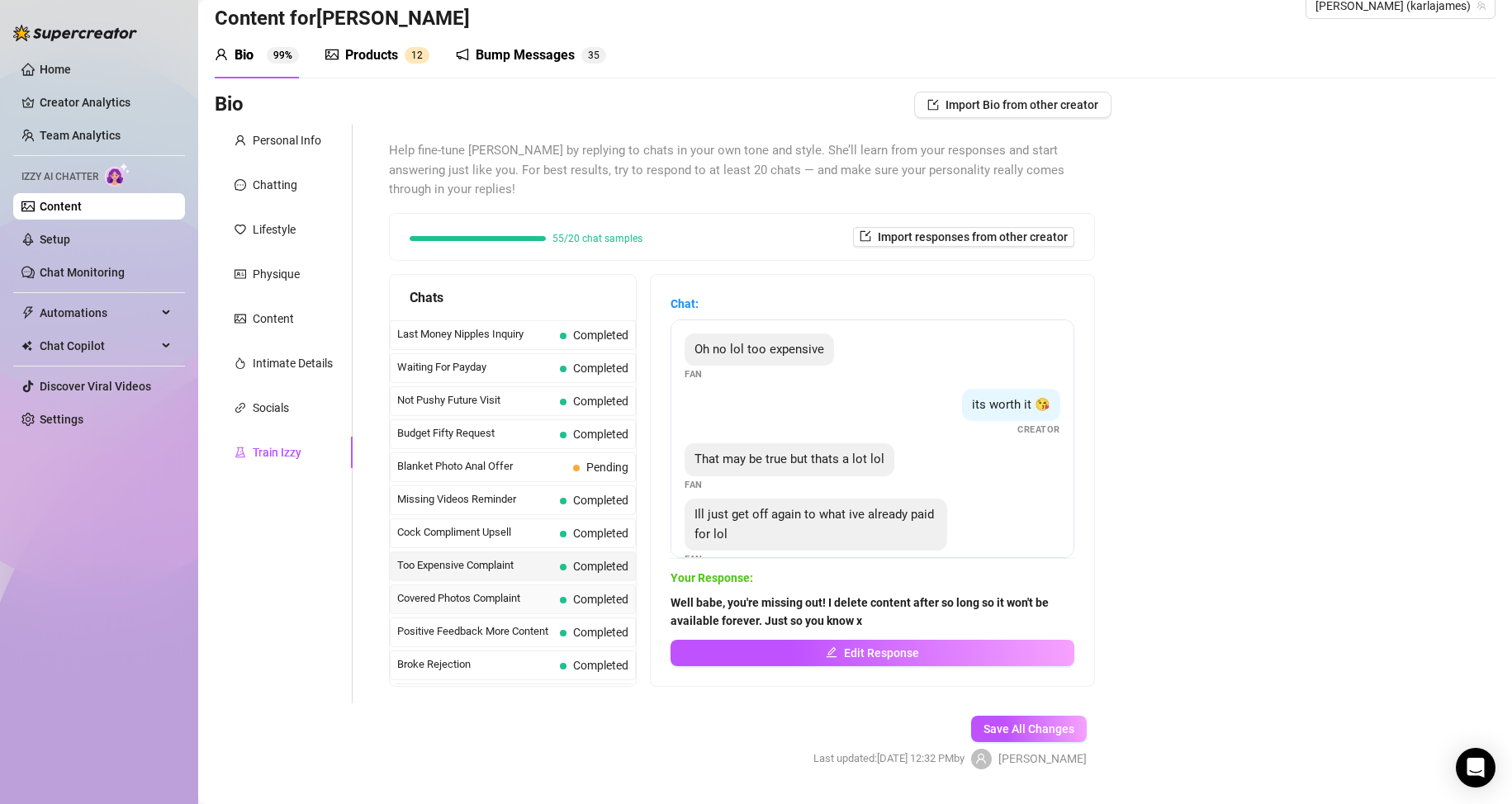
click at [505, 596] on span "Covered Photos Complaint" at bounding box center [475, 598] width 156 height 17
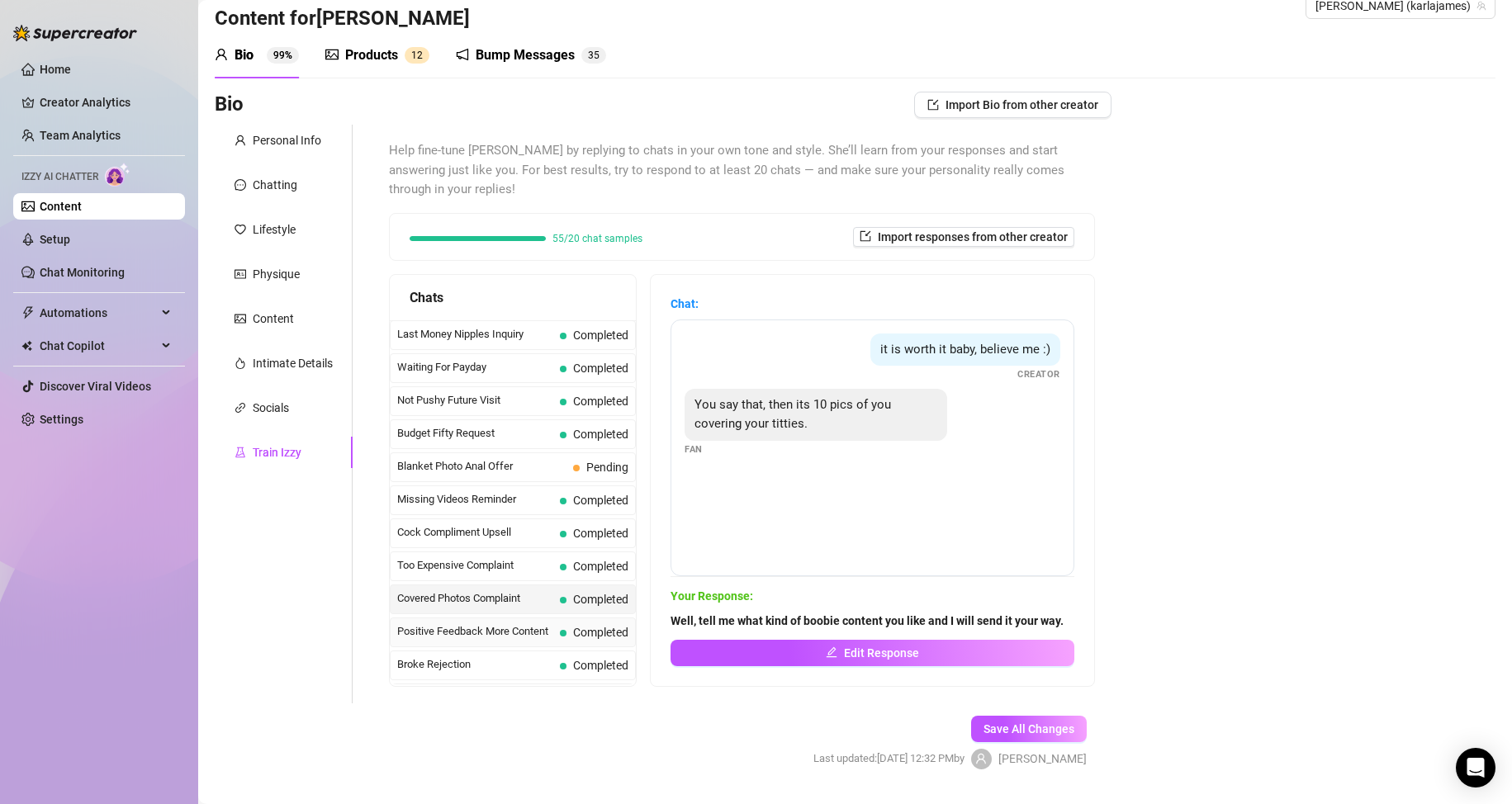
click at [504, 627] on span "Positive Feedback More Content" at bounding box center [475, 631] width 156 height 17
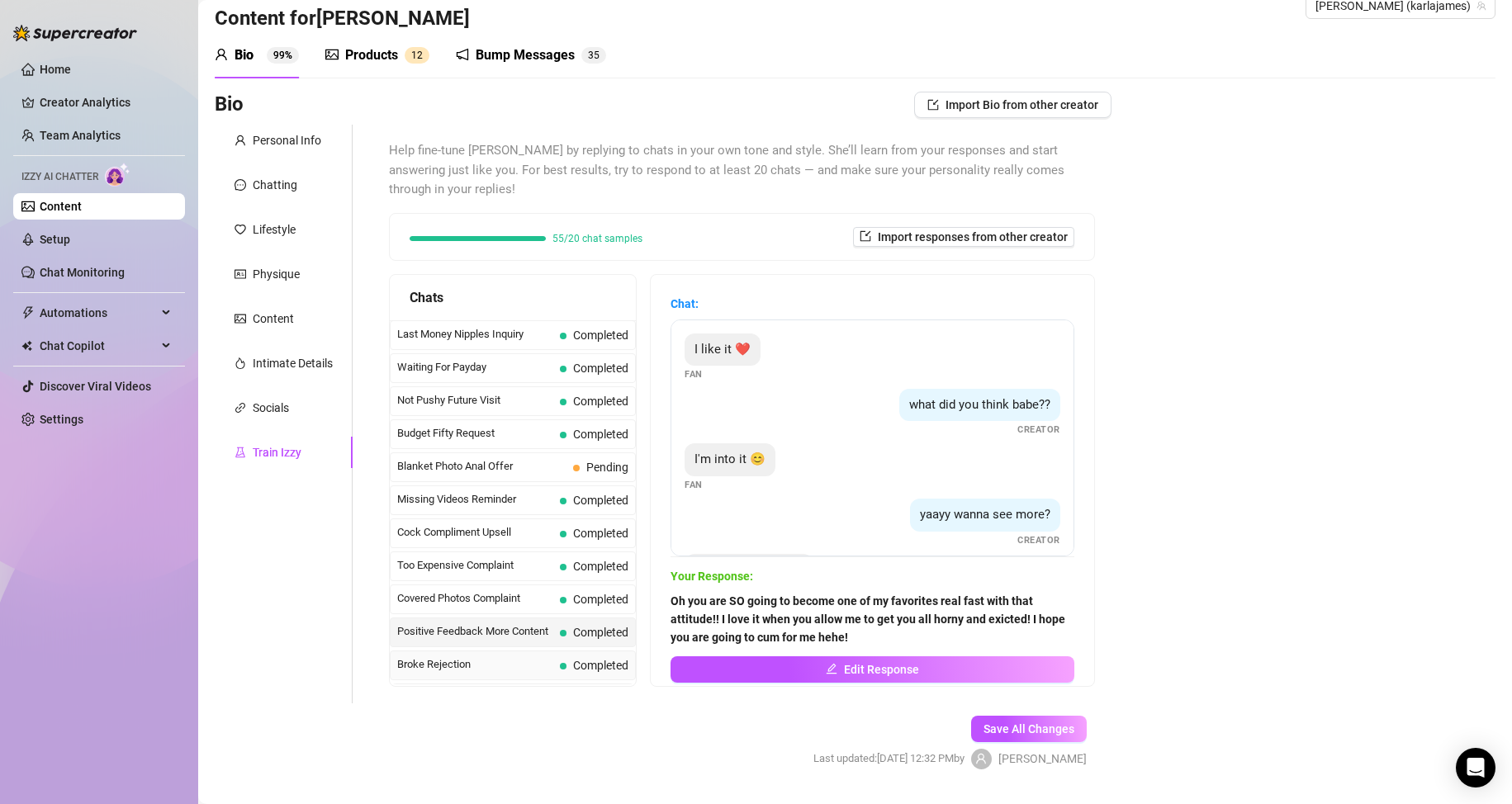
click at [503, 658] on span "Broke Rejection" at bounding box center [475, 664] width 156 height 17
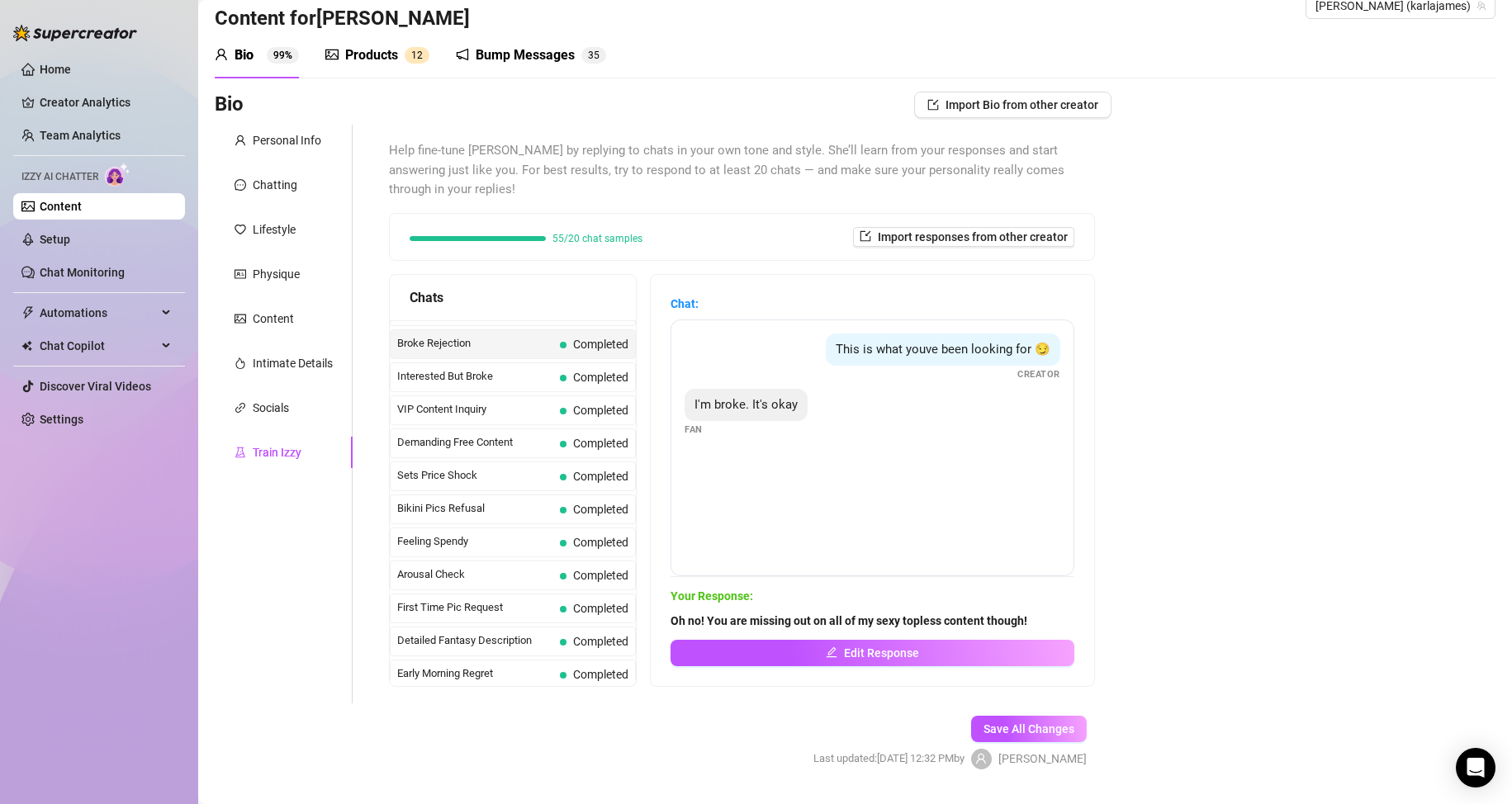
scroll to position [363, 0]
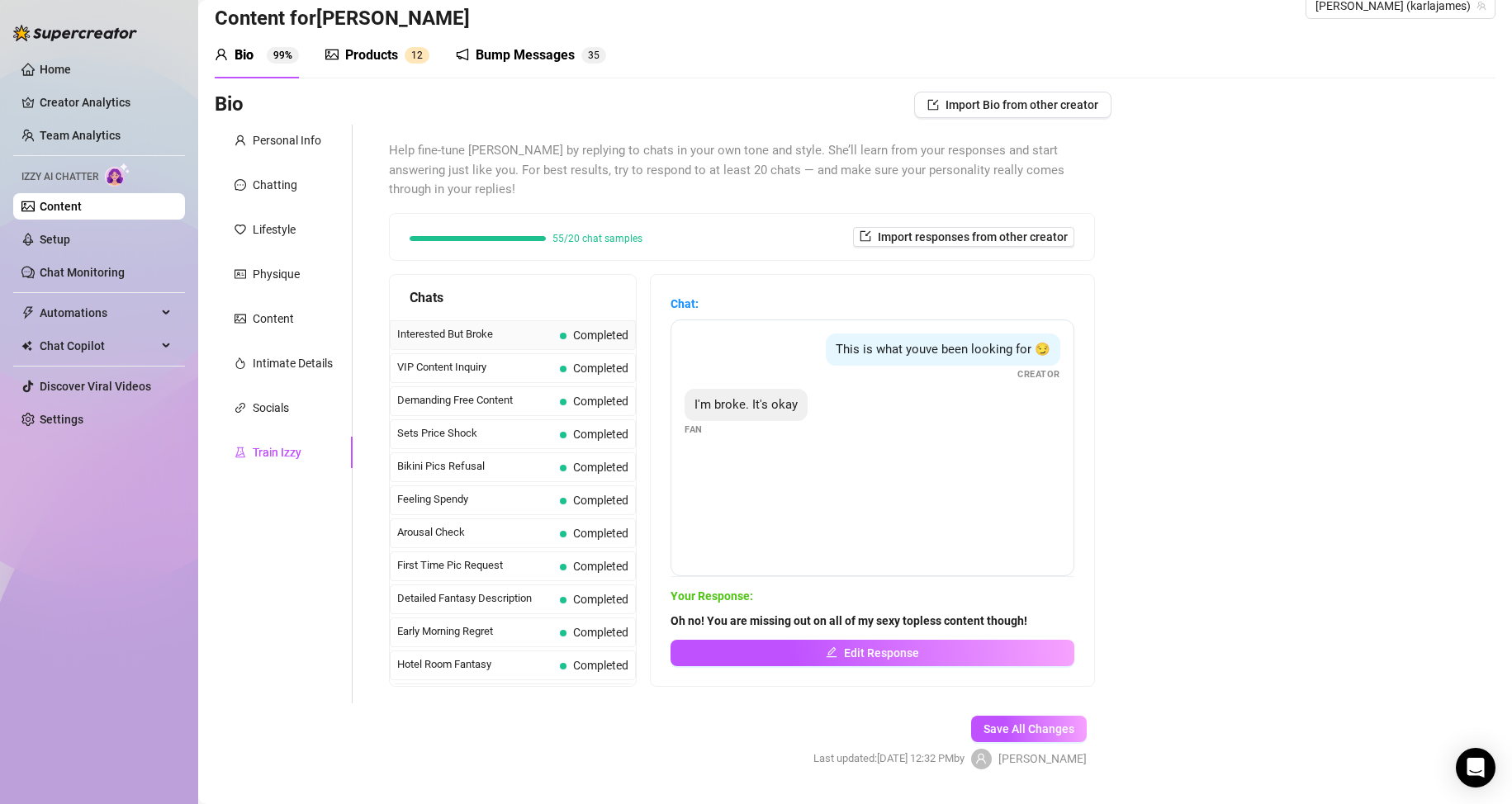
click at [493, 335] on span "Interested But Broke" at bounding box center [475, 334] width 156 height 17
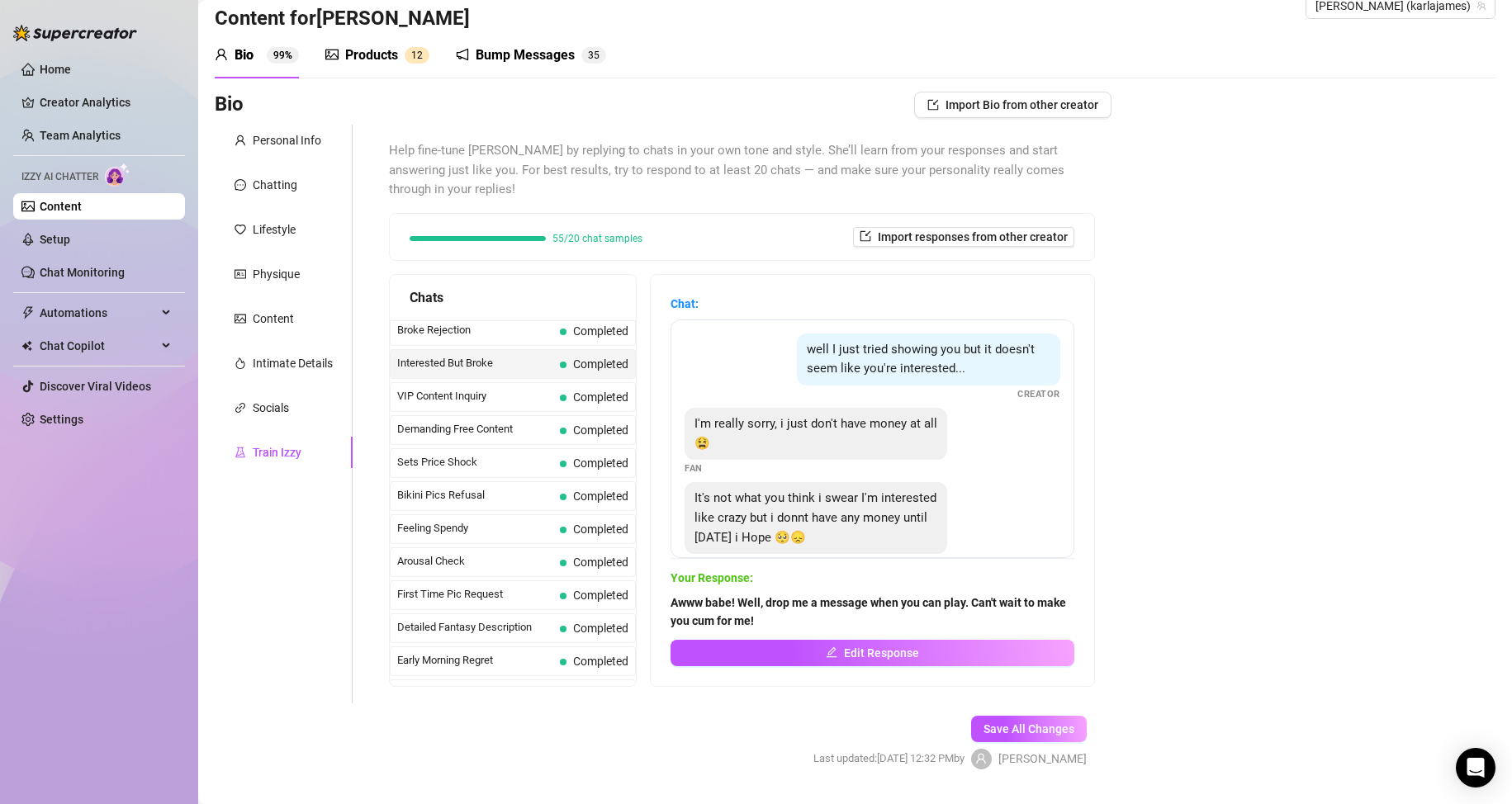
scroll to position [330, 0]
click at [519, 391] on div "VIP Content Inquiry Completed" at bounding box center [512, 401] width 246 height 30
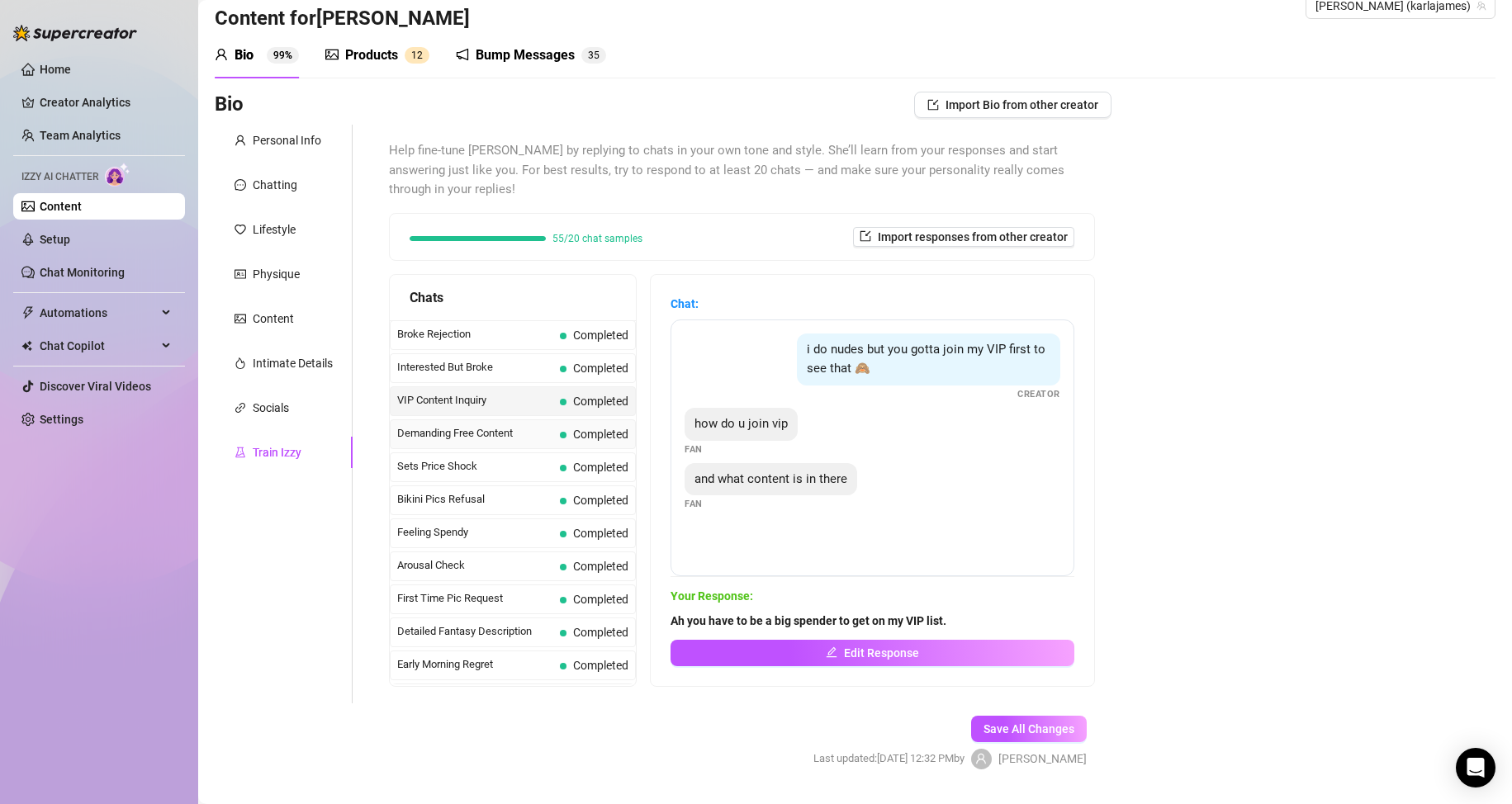
click at [502, 432] on span "Demanding Free Content" at bounding box center [475, 433] width 156 height 17
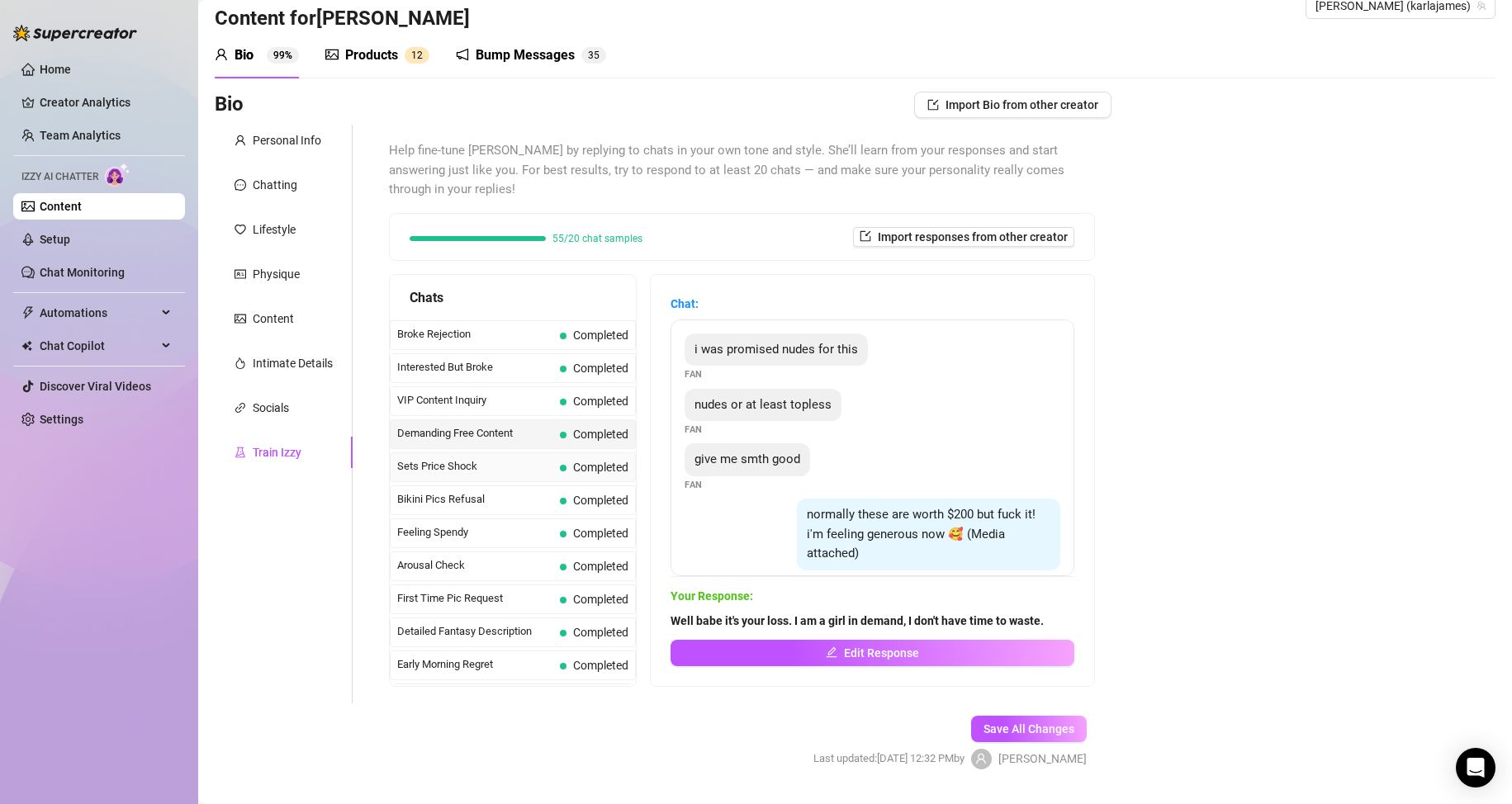
click at [493, 464] on span "Sets Price Shock" at bounding box center [475, 466] width 156 height 17
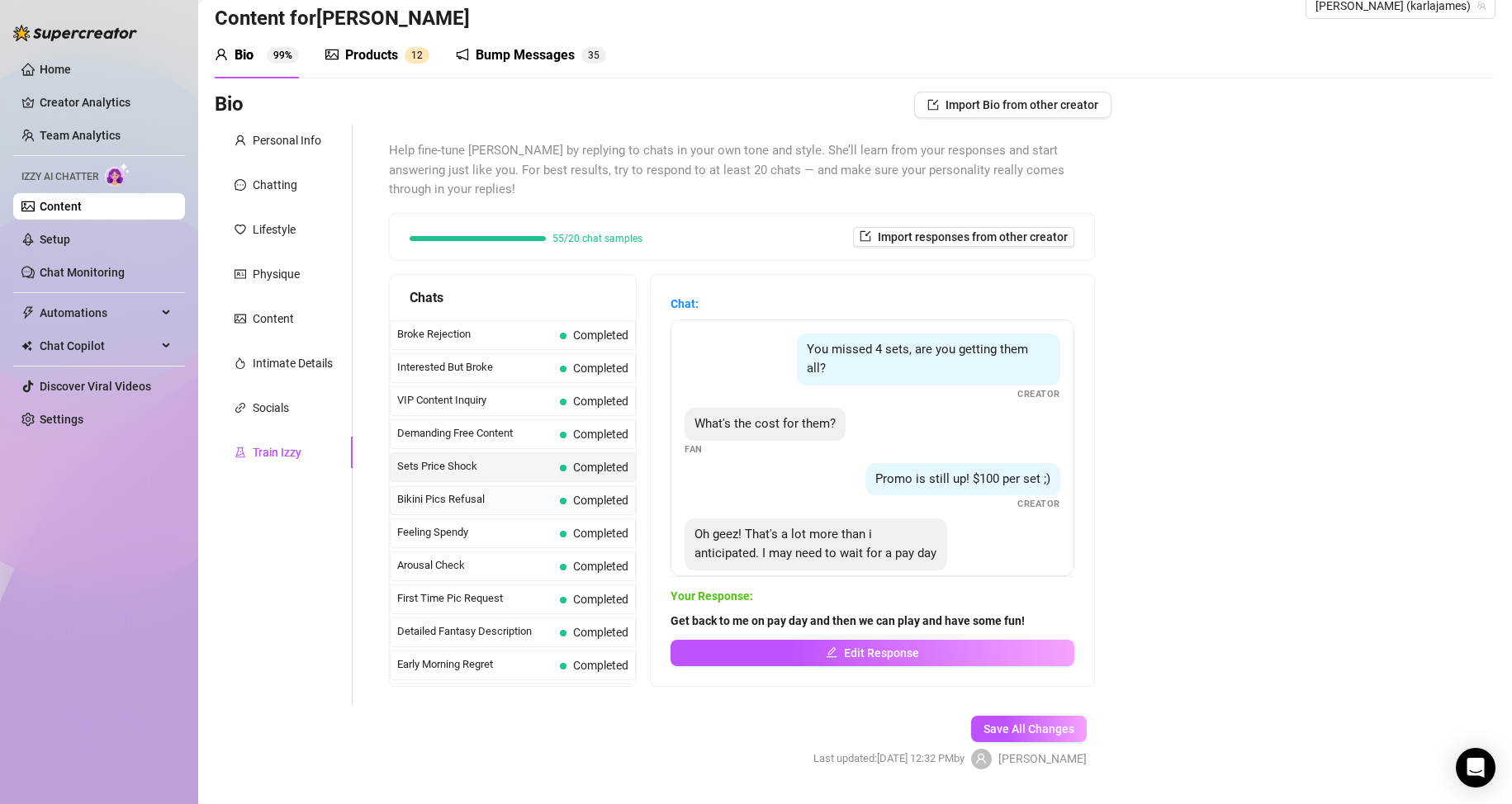
click at [484, 495] on span "Bikini Pics Refusal" at bounding box center [475, 499] width 156 height 17
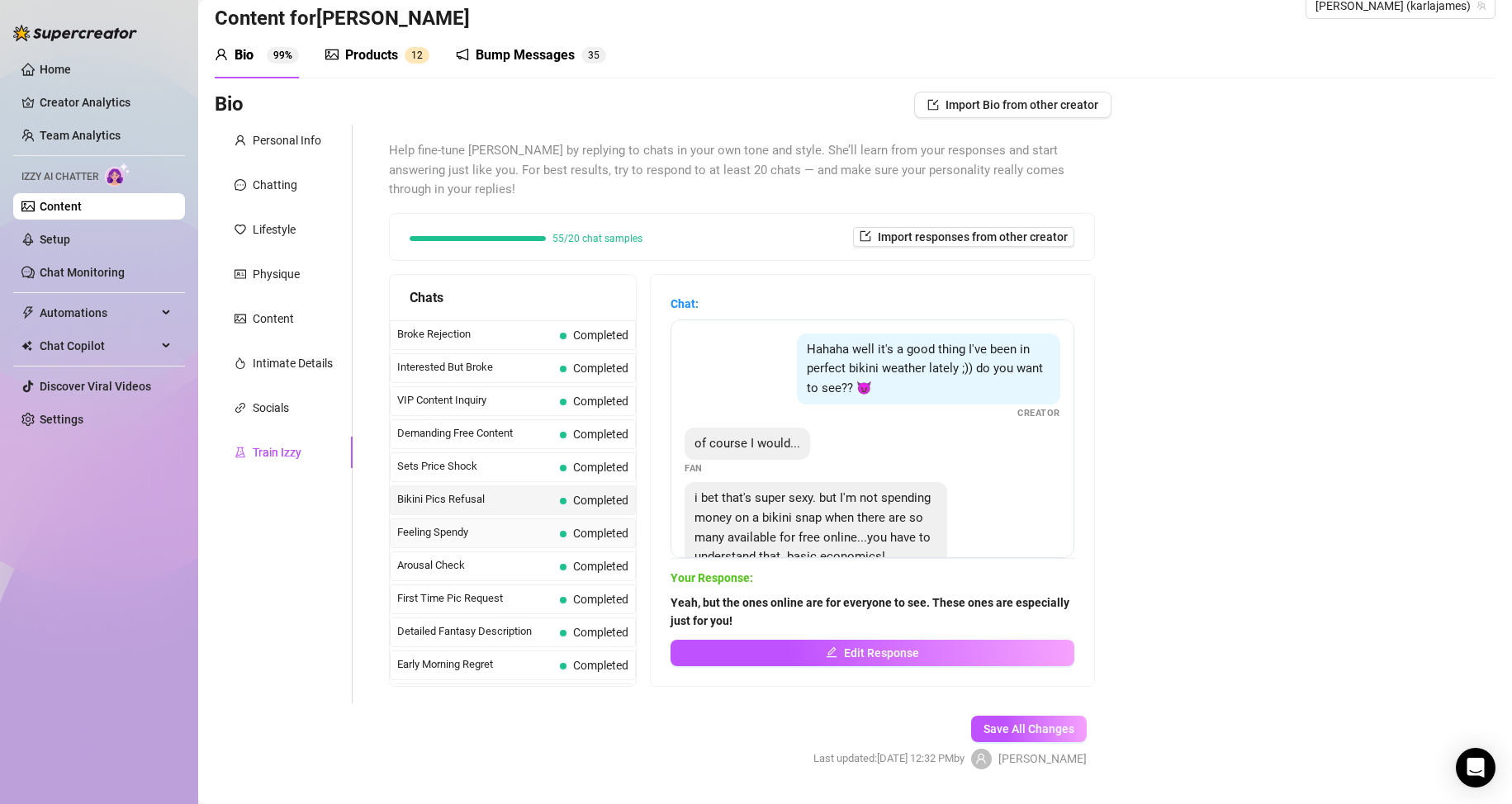
click at [481, 529] on span "Feeling Spendy" at bounding box center [475, 532] width 156 height 17
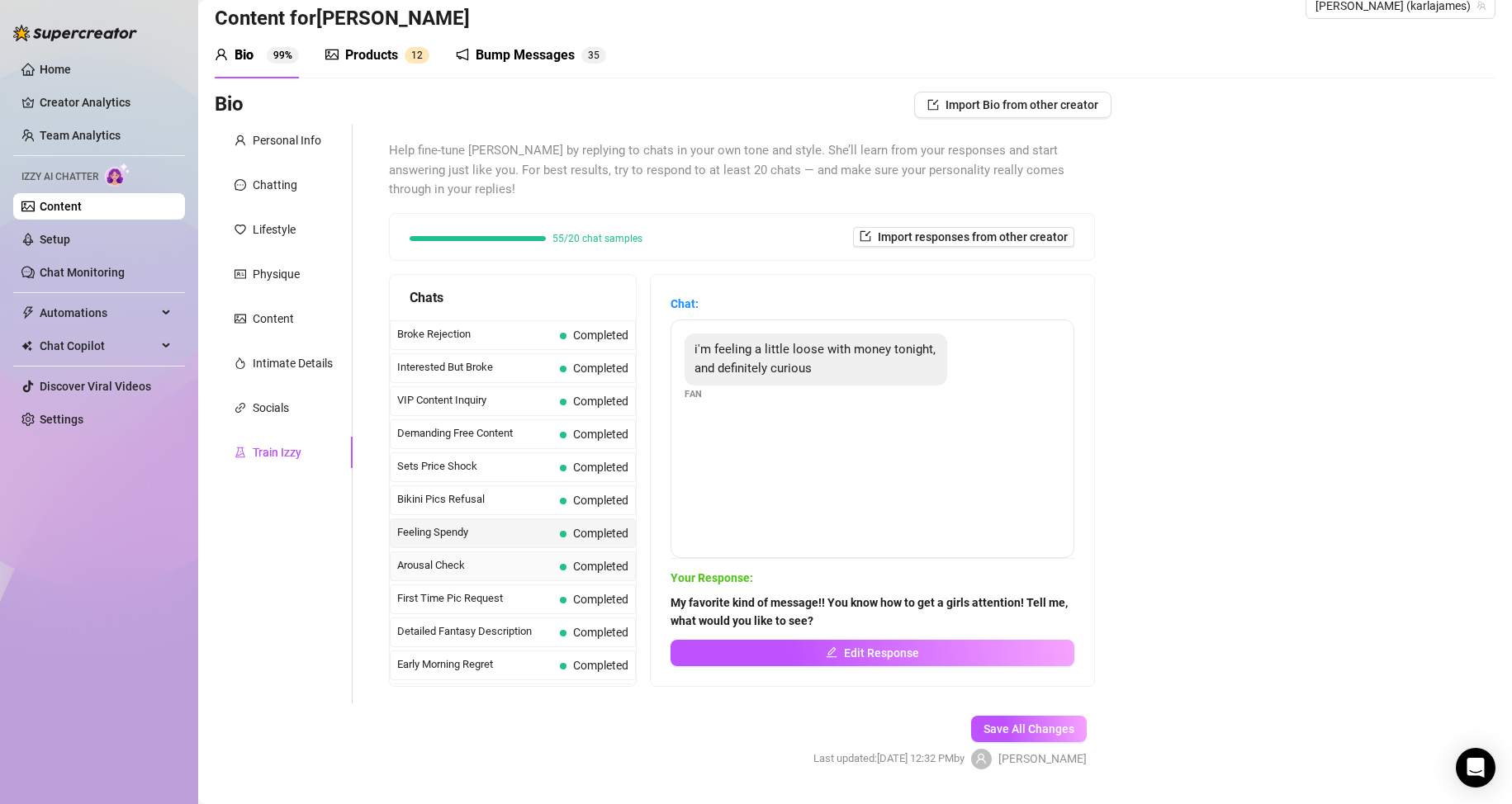
click at [471, 554] on div "Arousal Check Completed" at bounding box center [512, 567] width 246 height 30
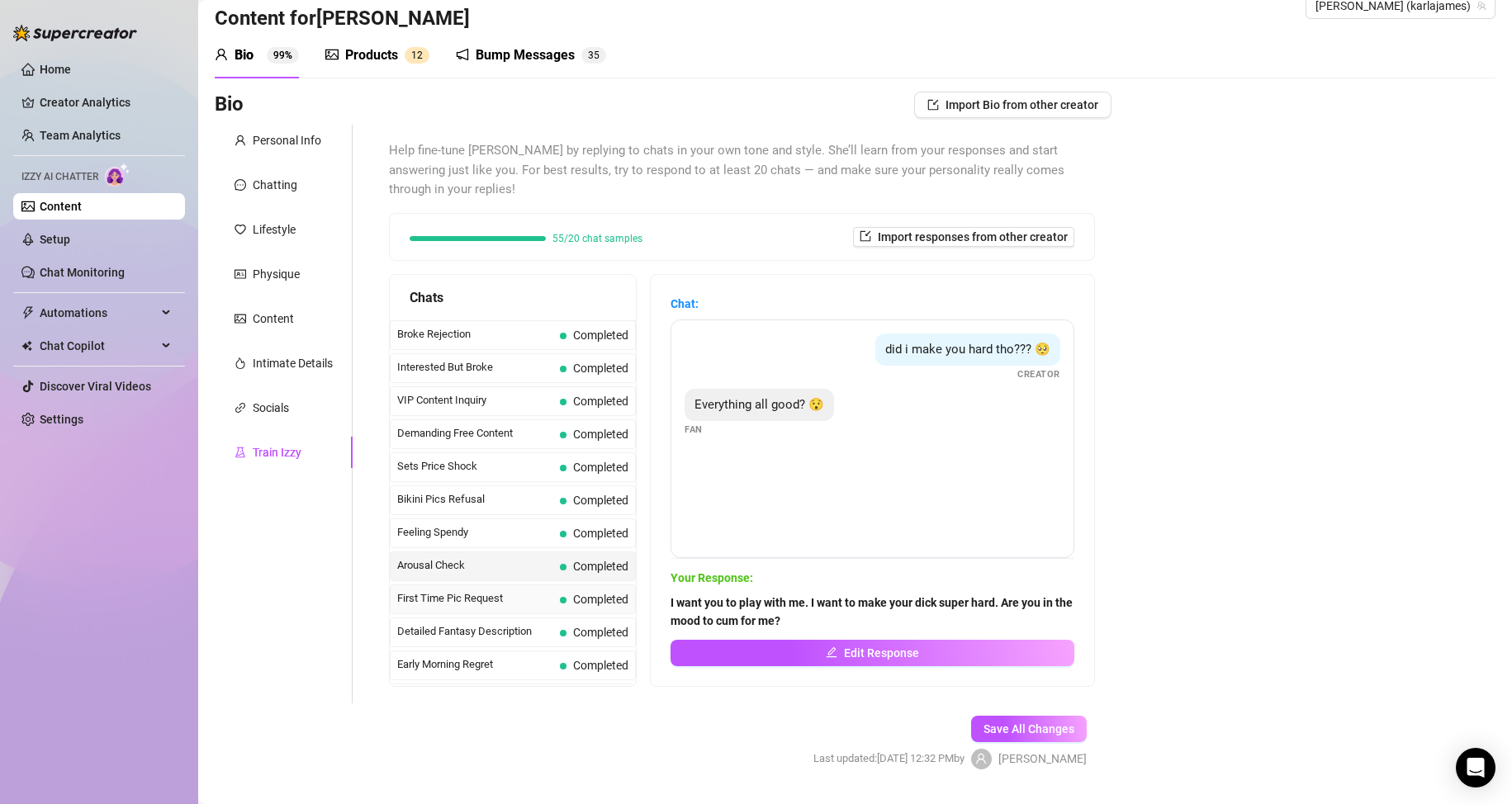
click at [470, 597] on span "First Time Pic Request" at bounding box center [475, 598] width 156 height 17
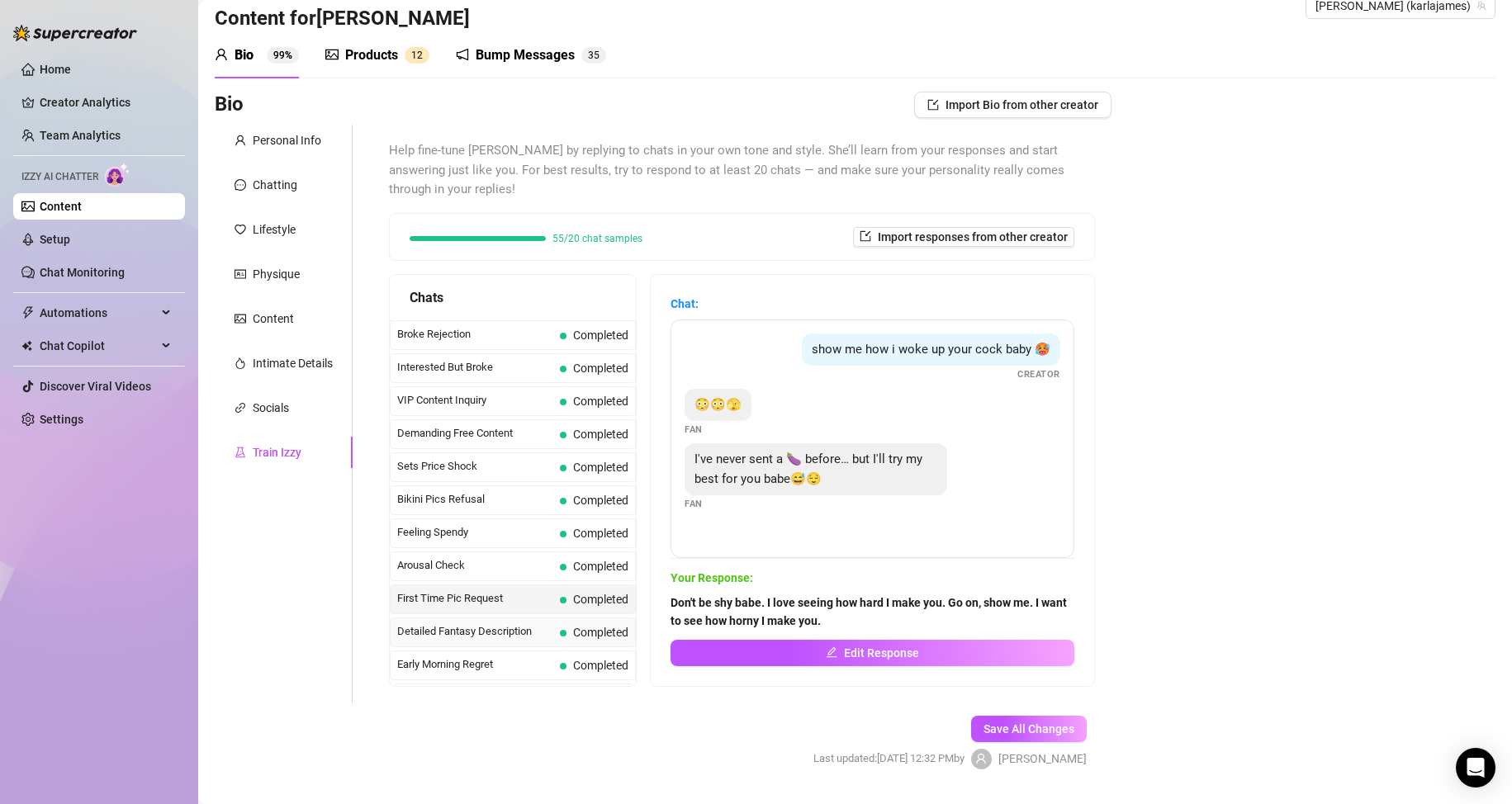
click at [468, 631] on span "Detailed Fantasy Description" at bounding box center [475, 631] width 156 height 17
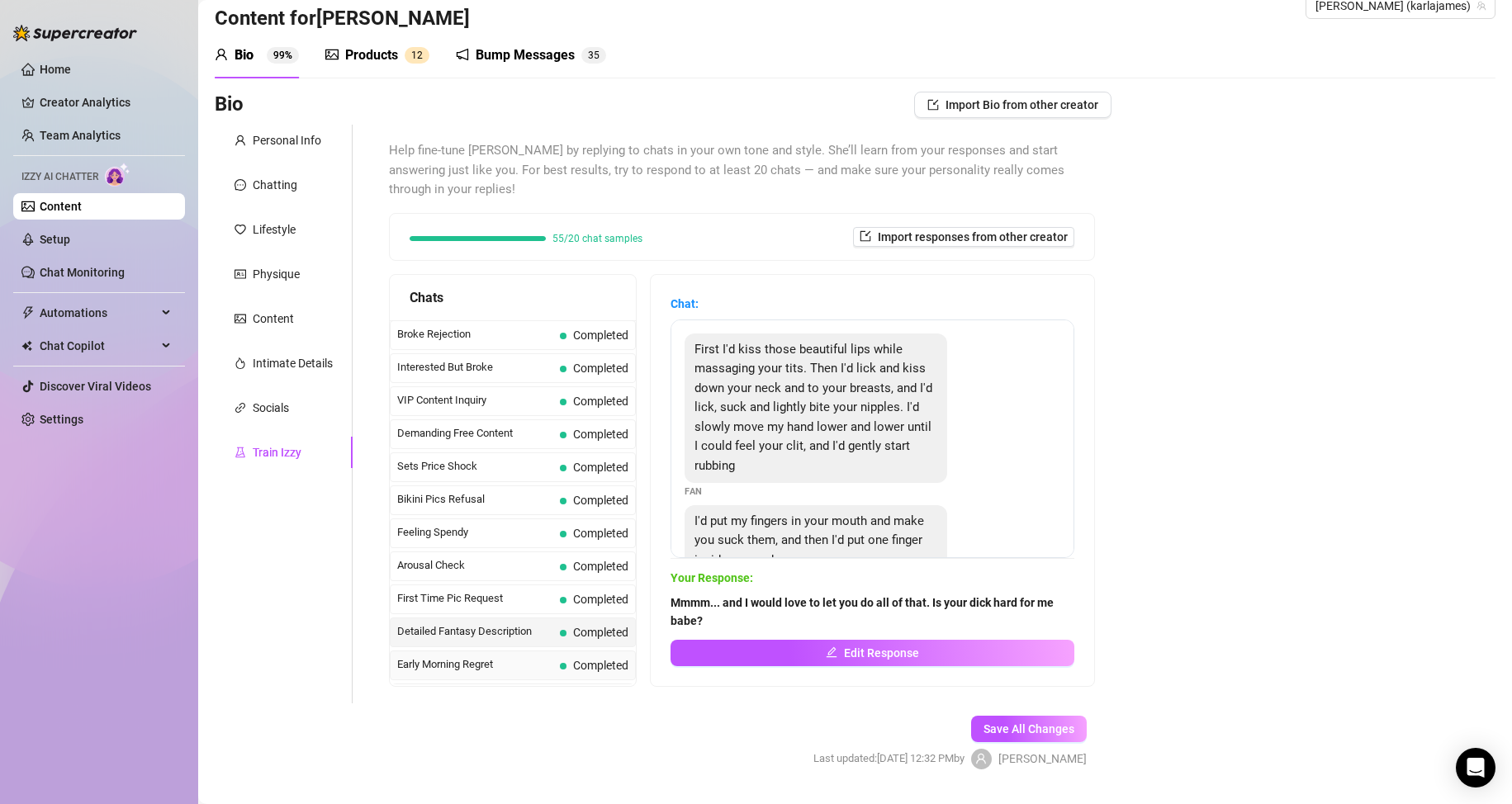
click at [466, 660] on span "Early Morning Regret" at bounding box center [475, 664] width 156 height 17
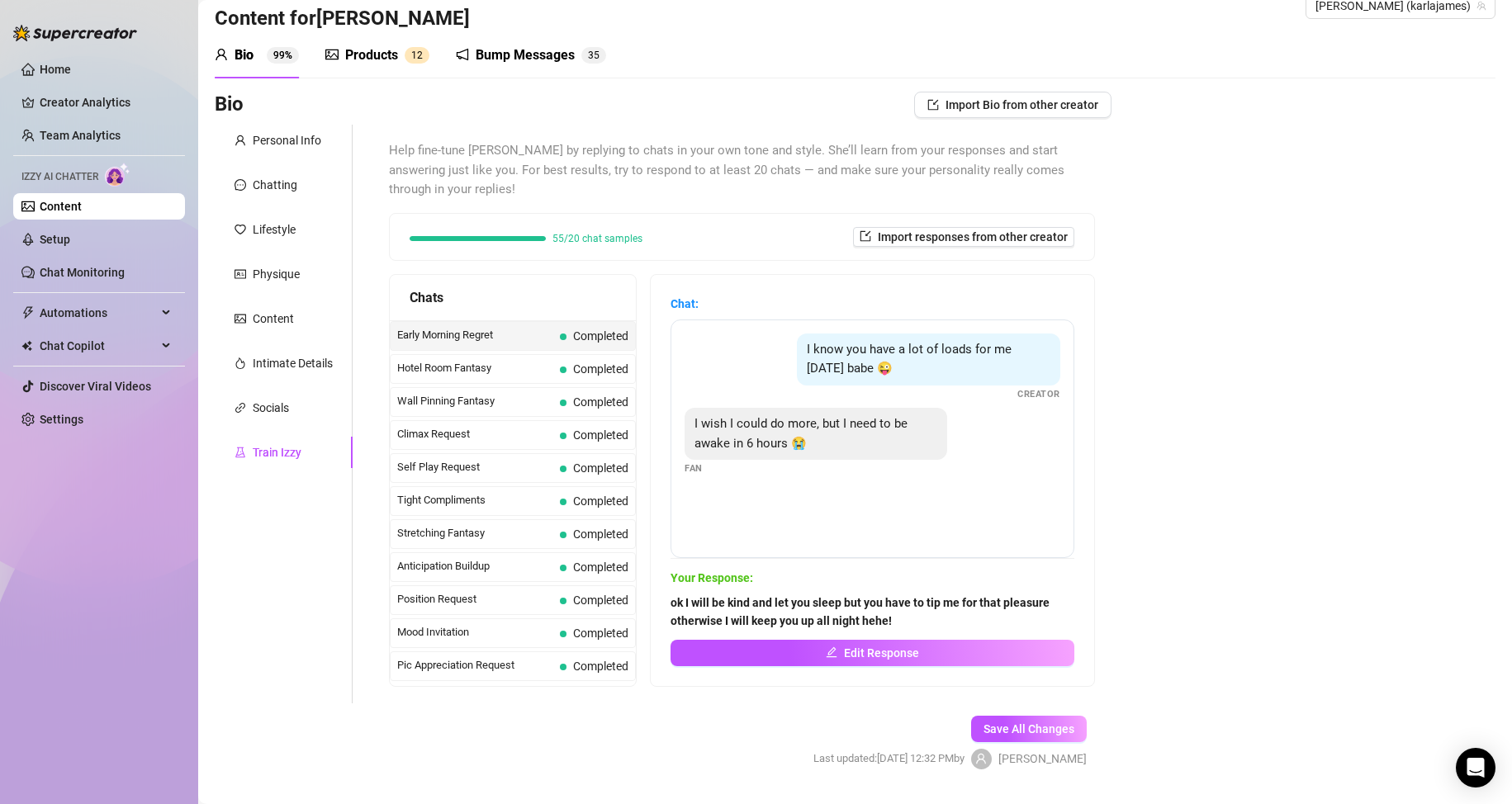
scroll to position [660, 0]
click at [479, 367] on span "Hotel Room Fantasy" at bounding box center [475, 367] width 156 height 17
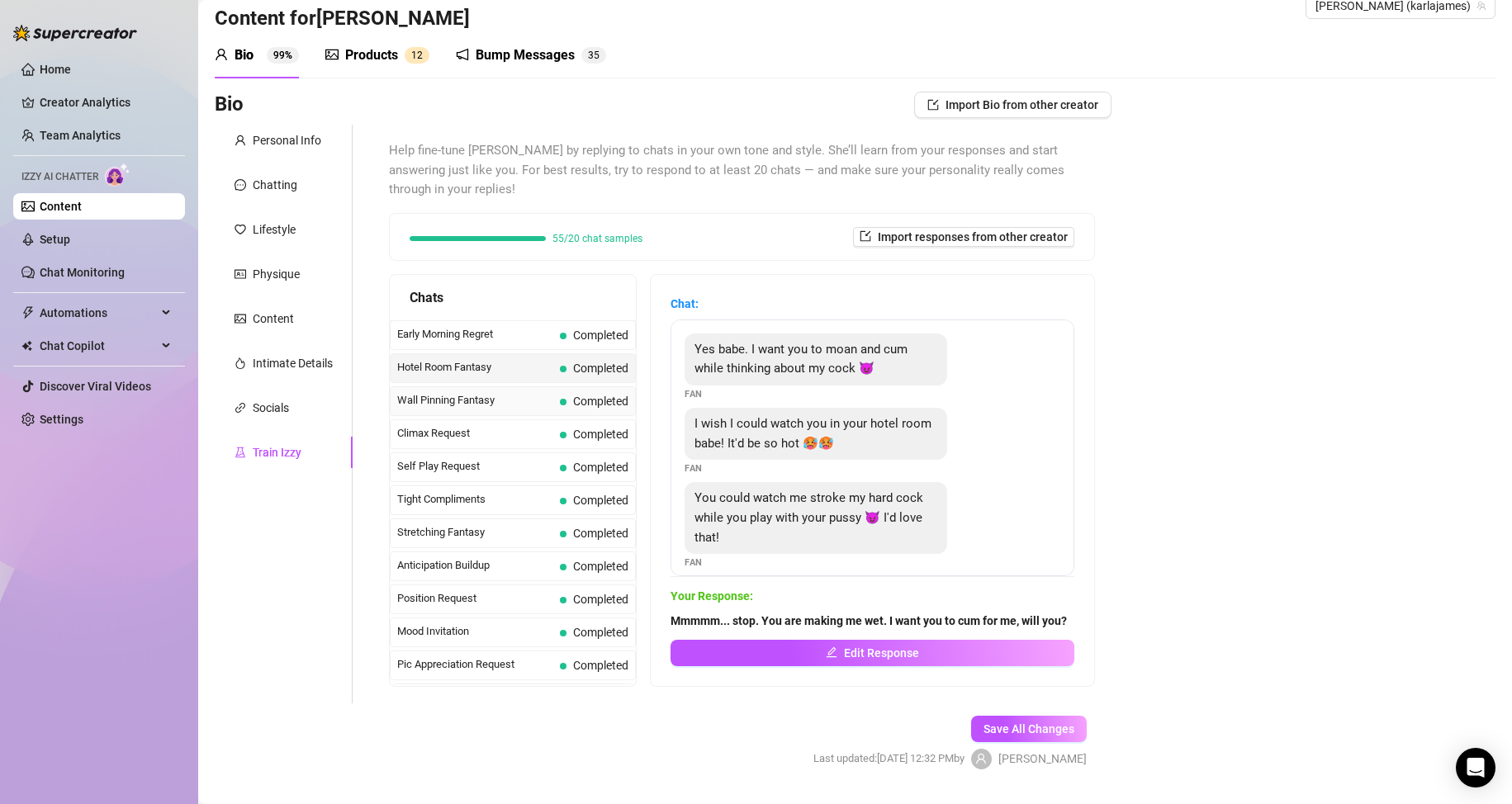
click at [471, 396] on span "Wall Pinning Fantasy" at bounding box center [475, 400] width 156 height 17
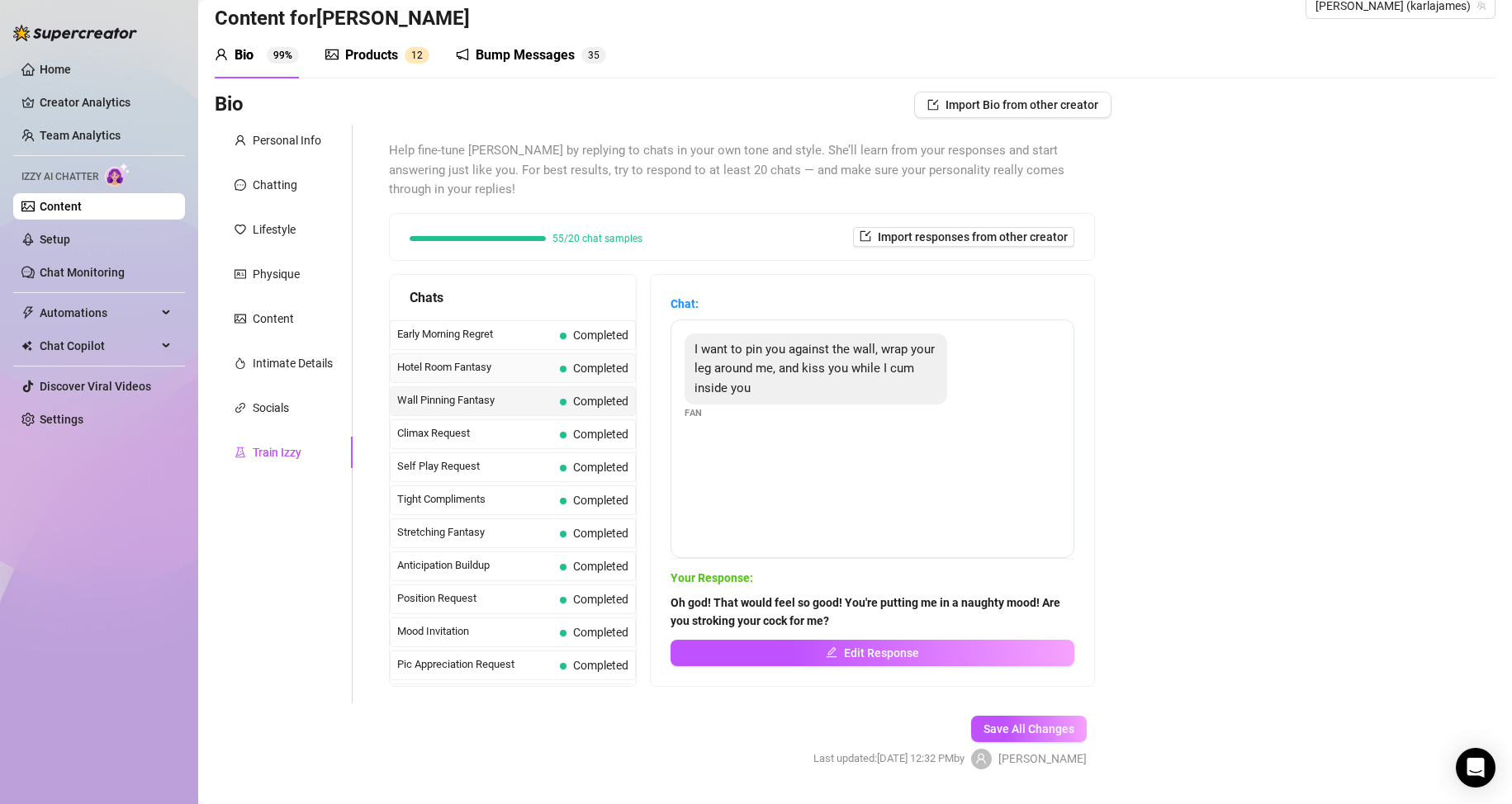
click at [474, 366] on span "Hotel Room Fantasy" at bounding box center [475, 367] width 156 height 17
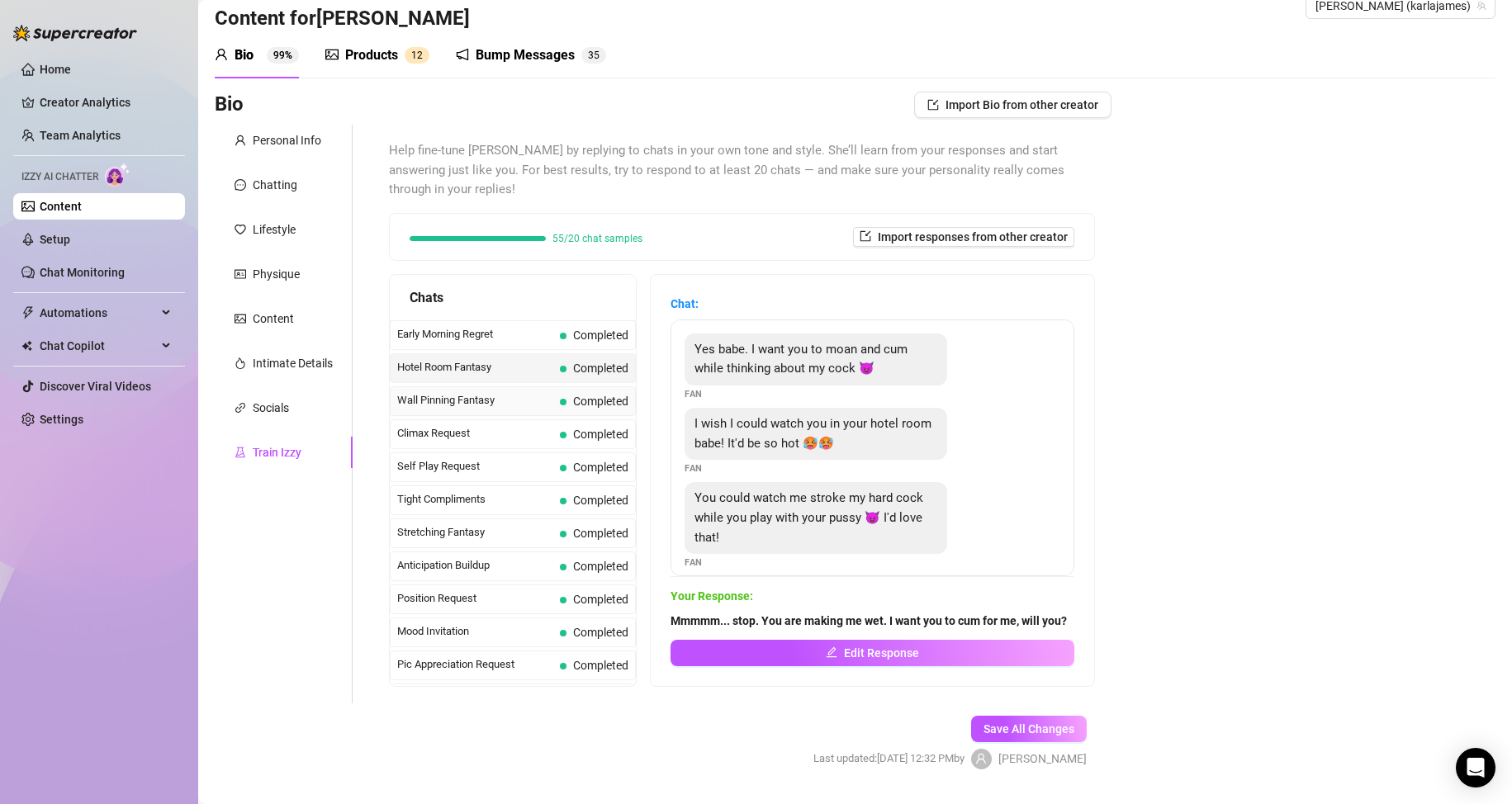
click at [468, 393] on span "Wall Pinning Fantasy" at bounding box center [475, 400] width 156 height 17
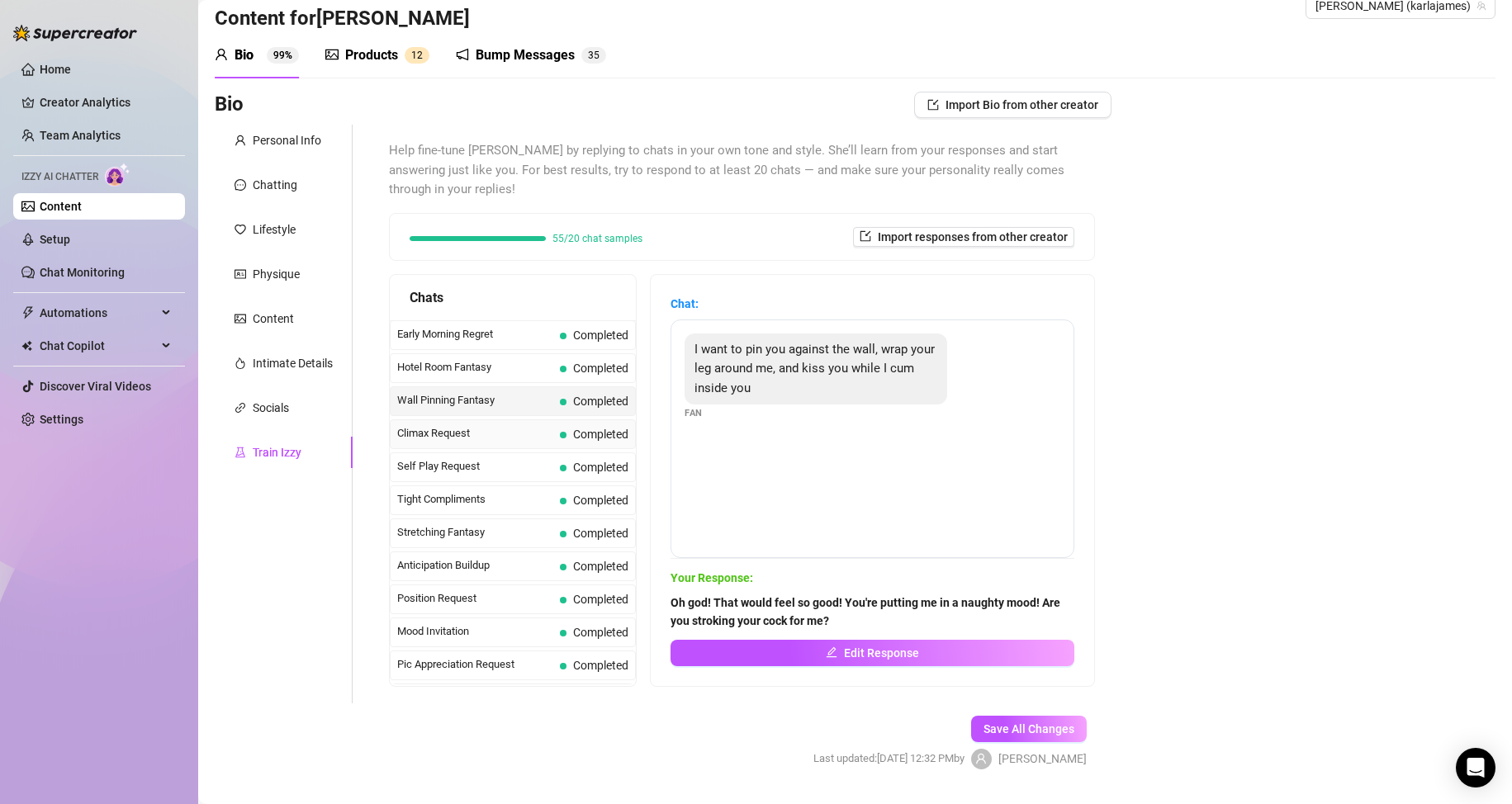
click at [462, 431] on span "Climax Request" at bounding box center [475, 433] width 156 height 17
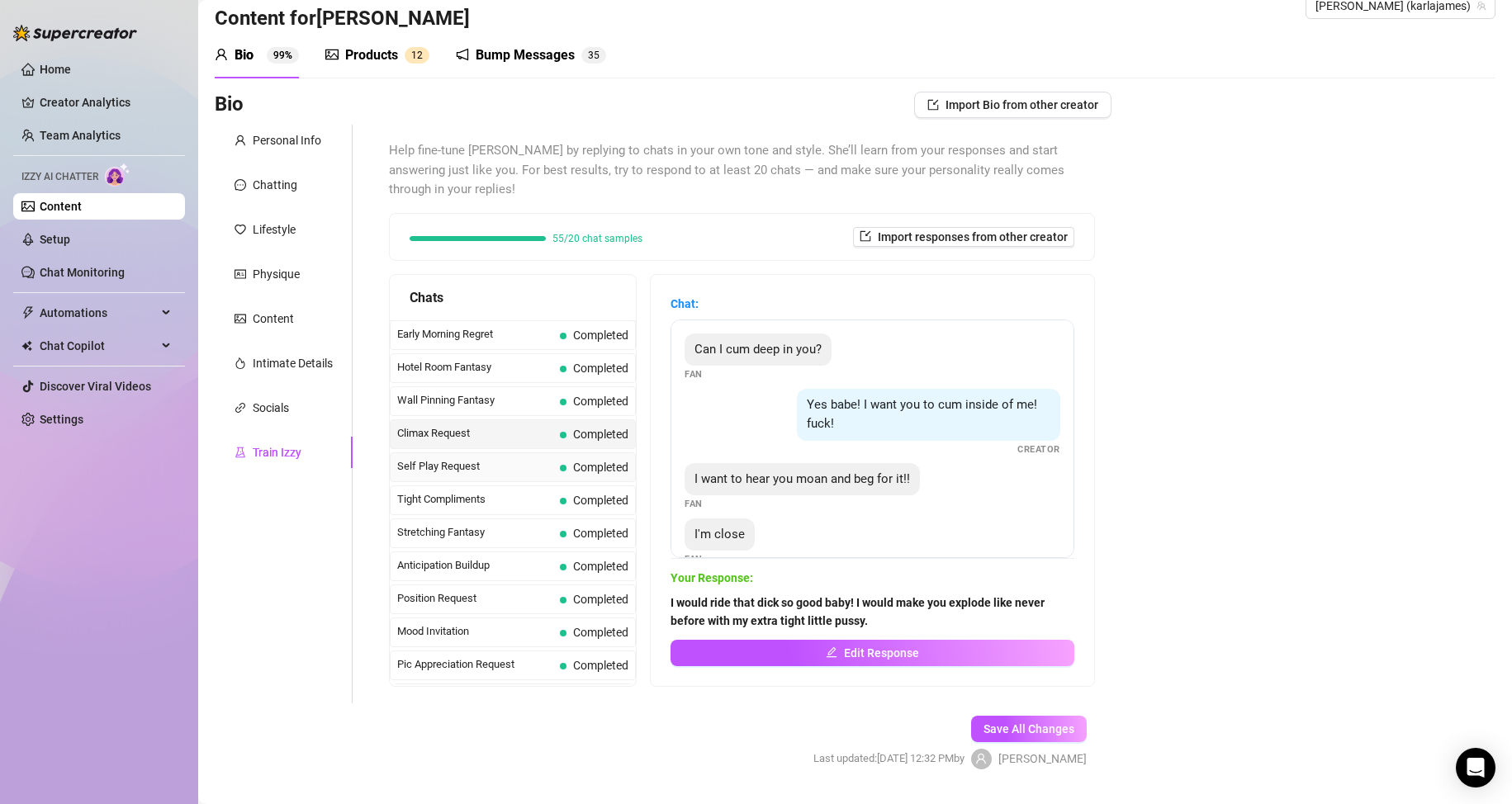
click at [461, 459] on span "Self Play Request" at bounding box center [475, 466] width 156 height 17
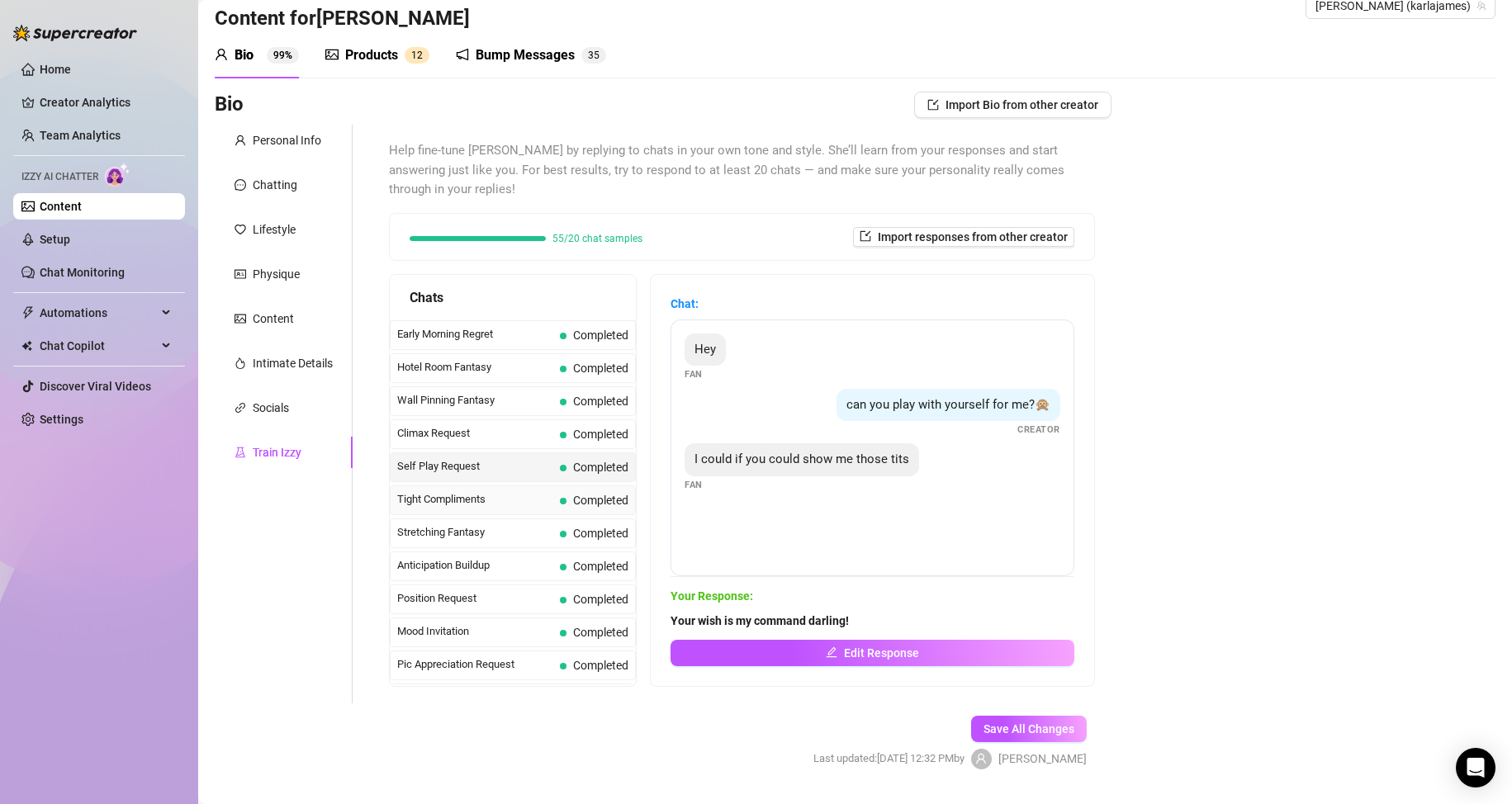
click at [458, 485] on div "Tight Compliments Completed" at bounding box center [512, 500] width 246 height 30
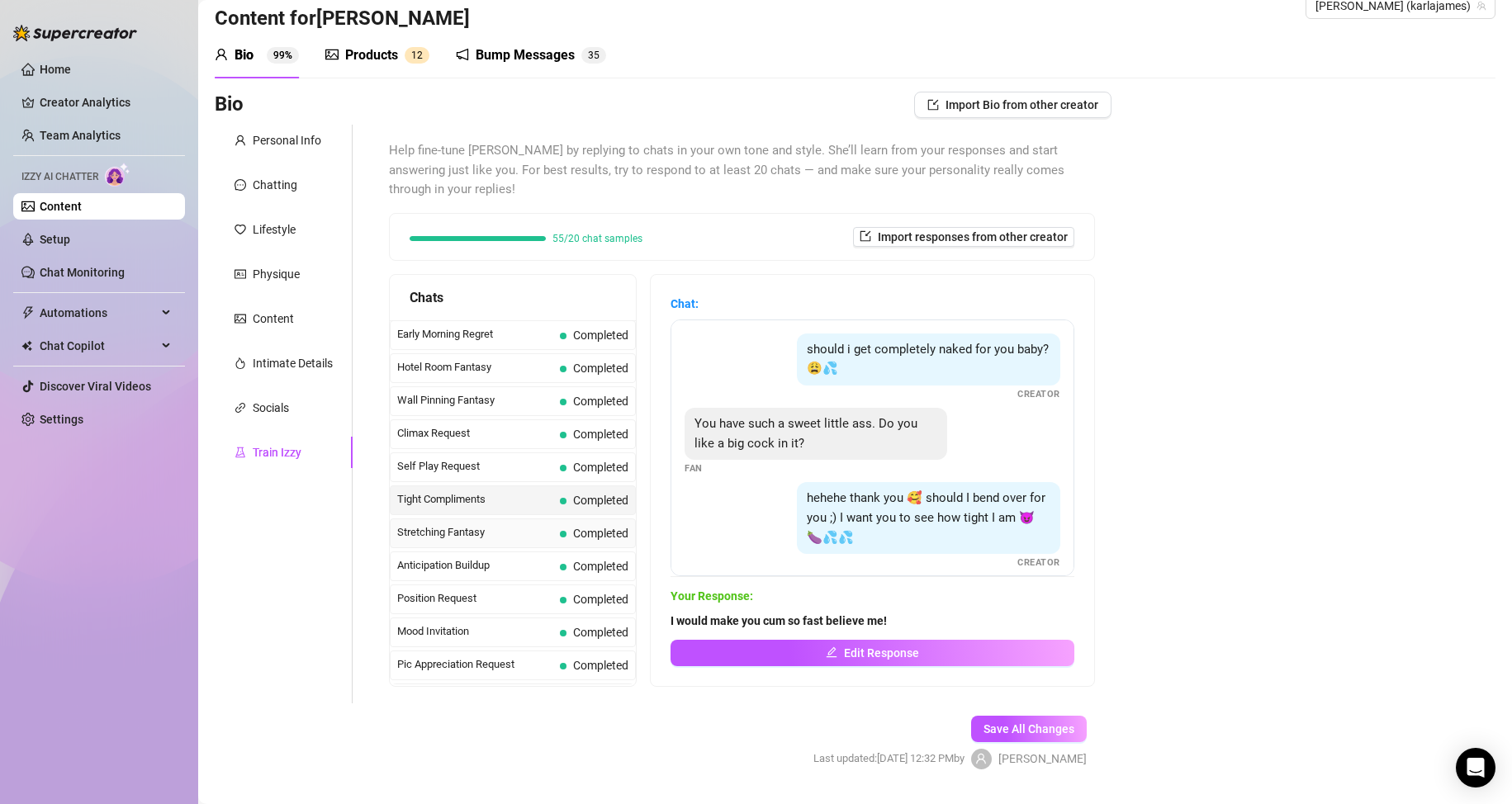
click at [448, 529] on span "Stretching Fantasy" at bounding box center [475, 532] width 156 height 17
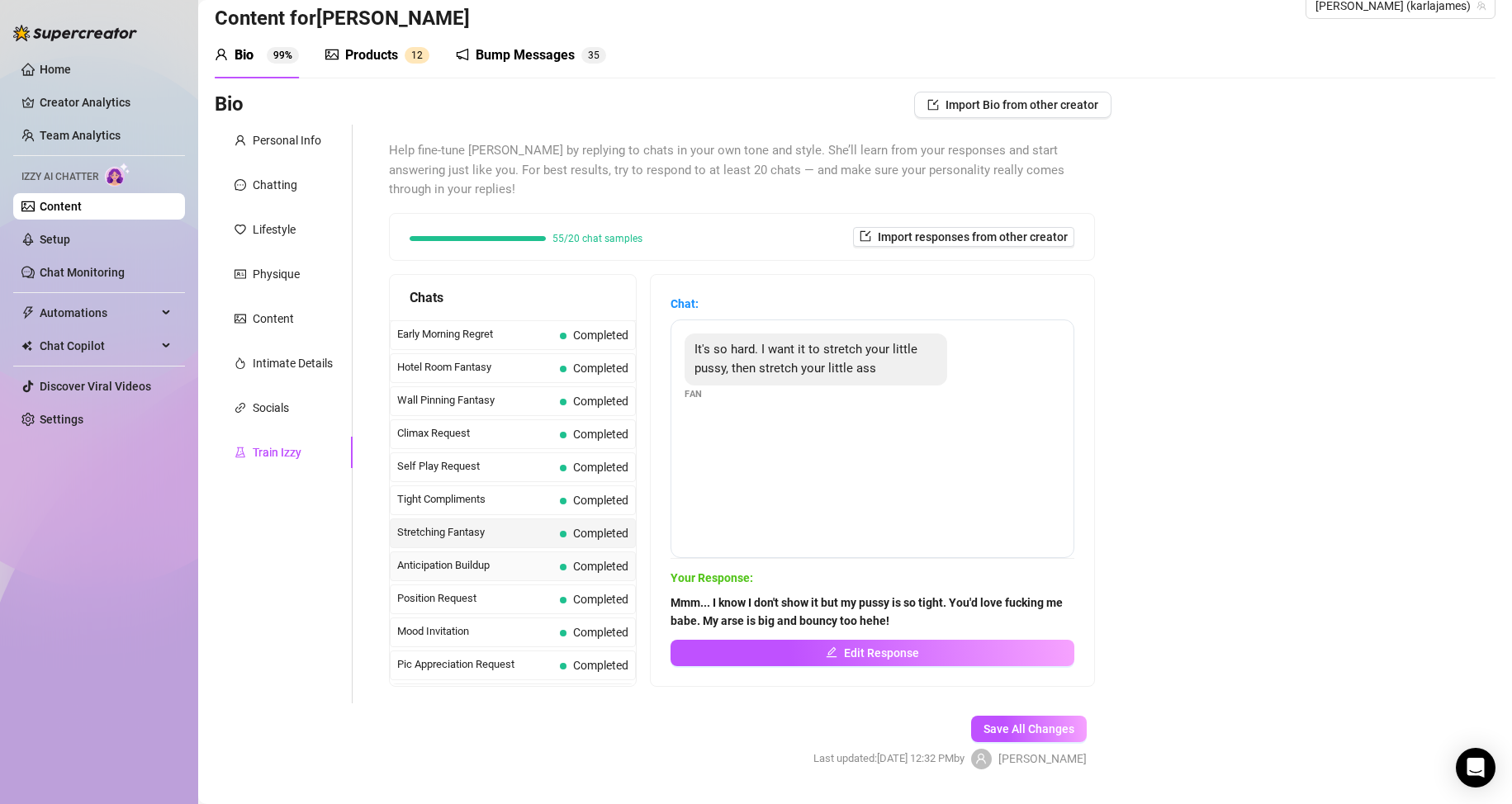
click at [450, 557] on span "Anticipation Buildup" at bounding box center [475, 565] width 156 height 17
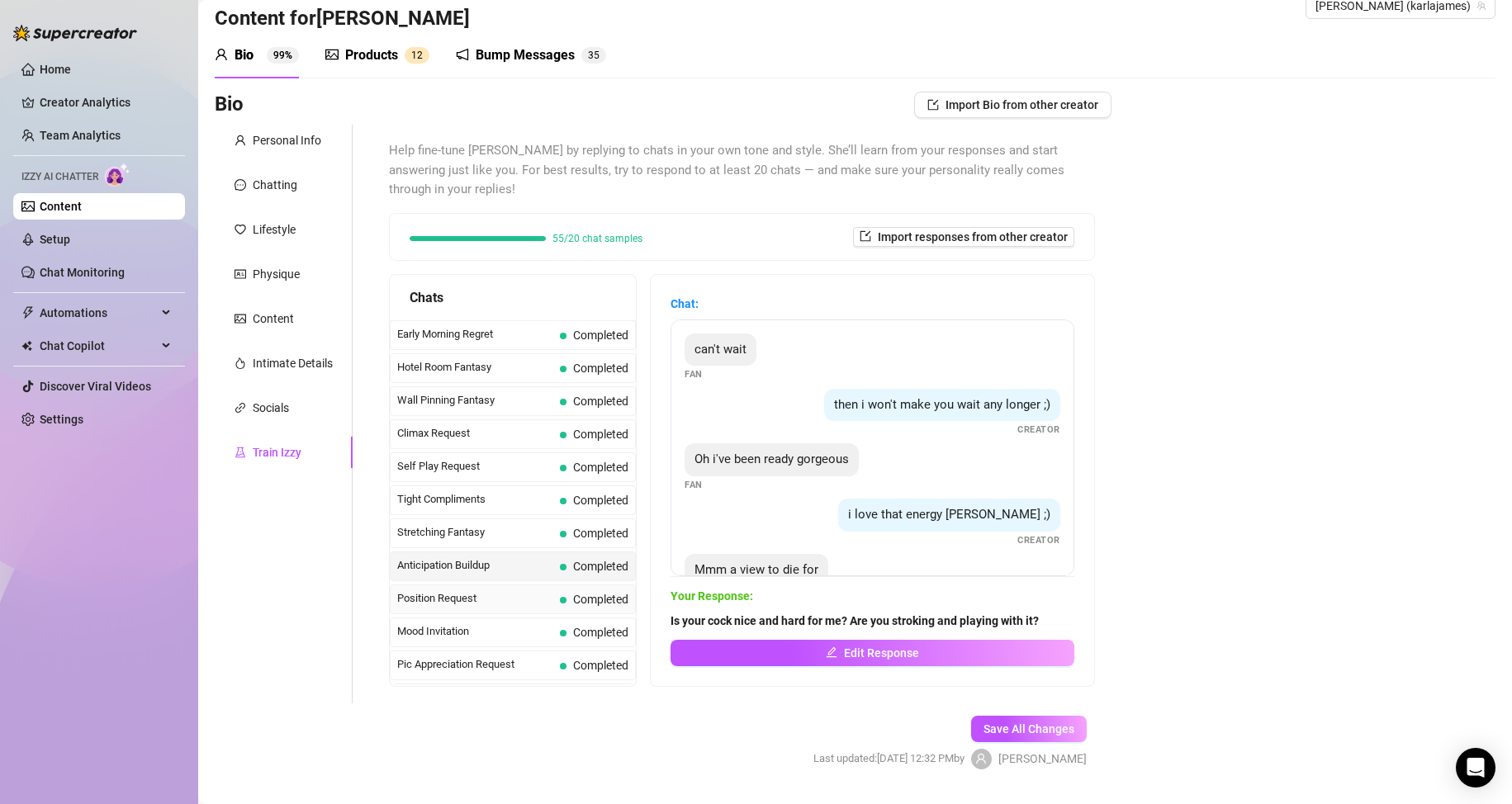
click at [448, 597] on span "Position Request" at bounding box center [475, 598] width 156 height 17
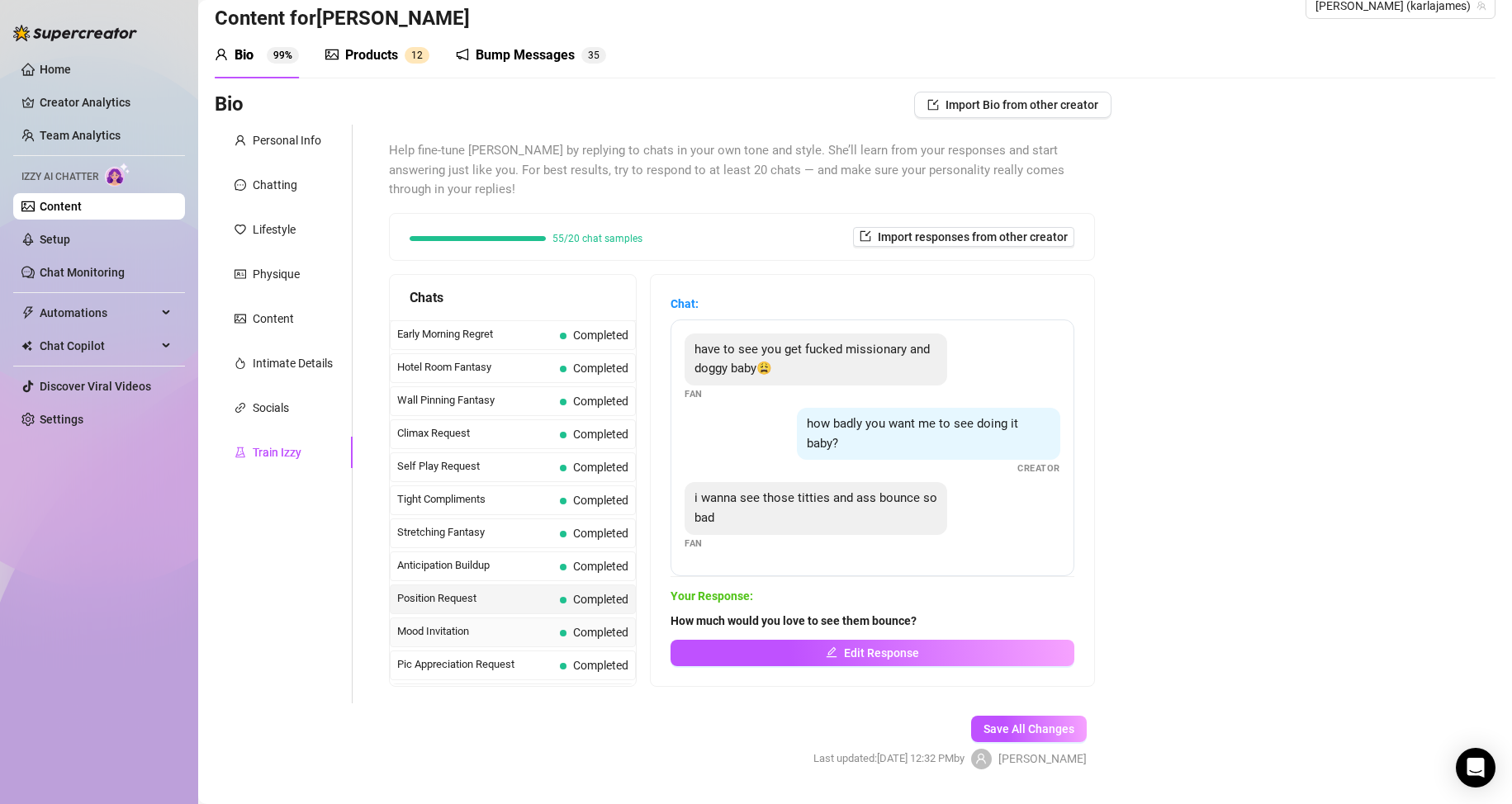
click at [445, 626] on span "Mood Invitation" at bounding box center [475, 631] width 156 height 17
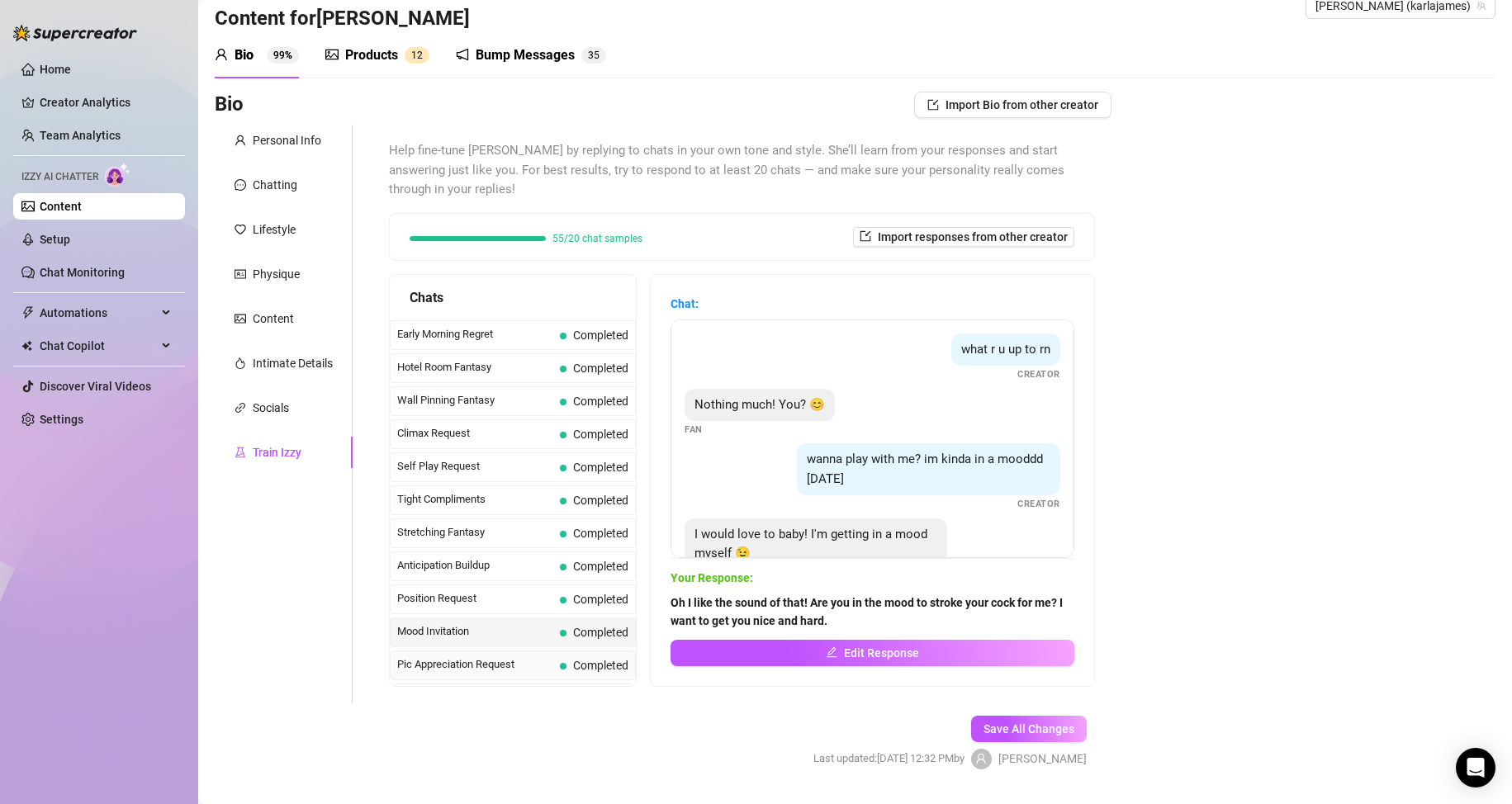
click at [447, 657] on span "Pic Appreciation Request" at bounding box center [475, 664] width 156 height 17
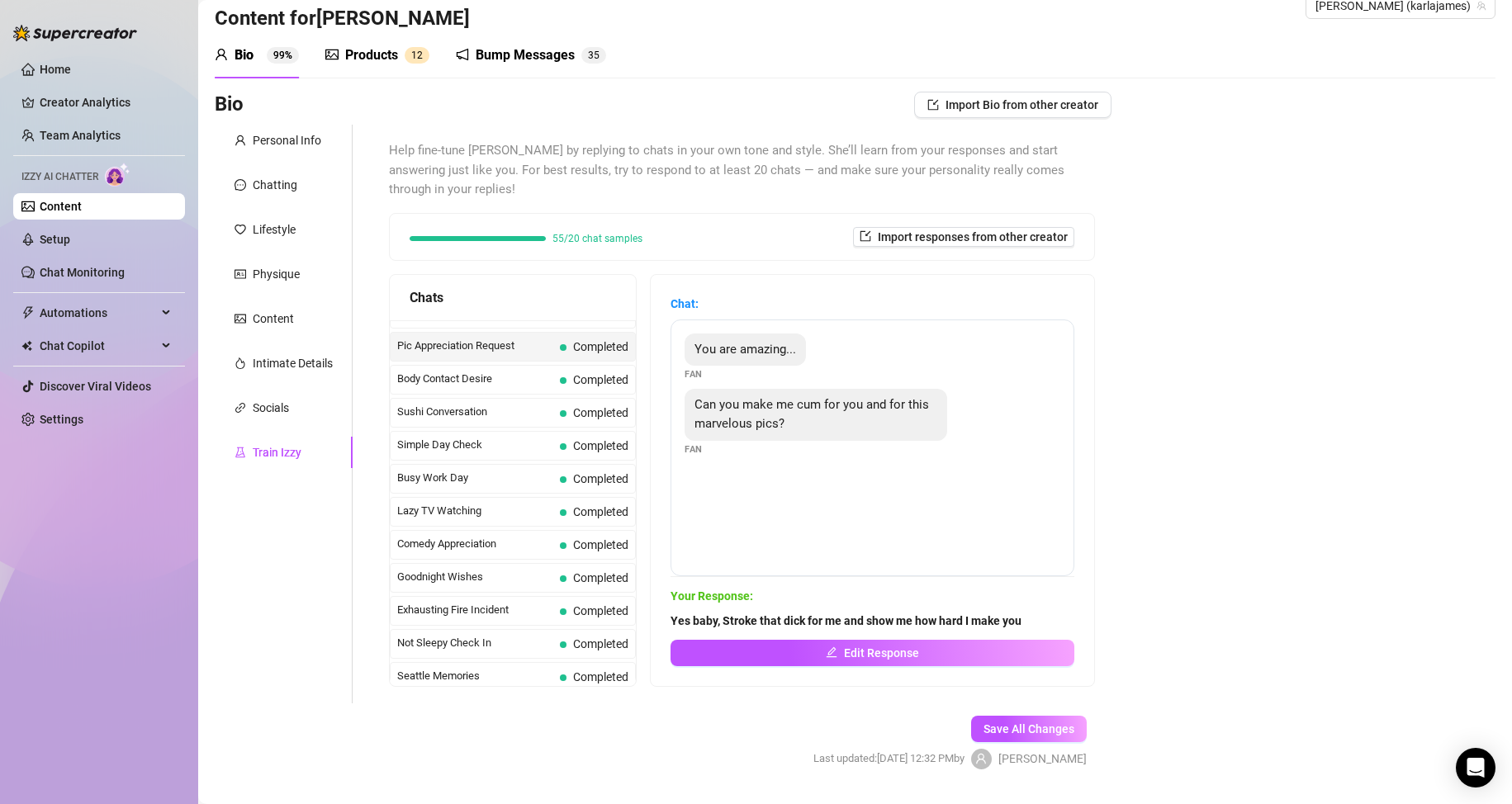
scroll to position [991, 0]
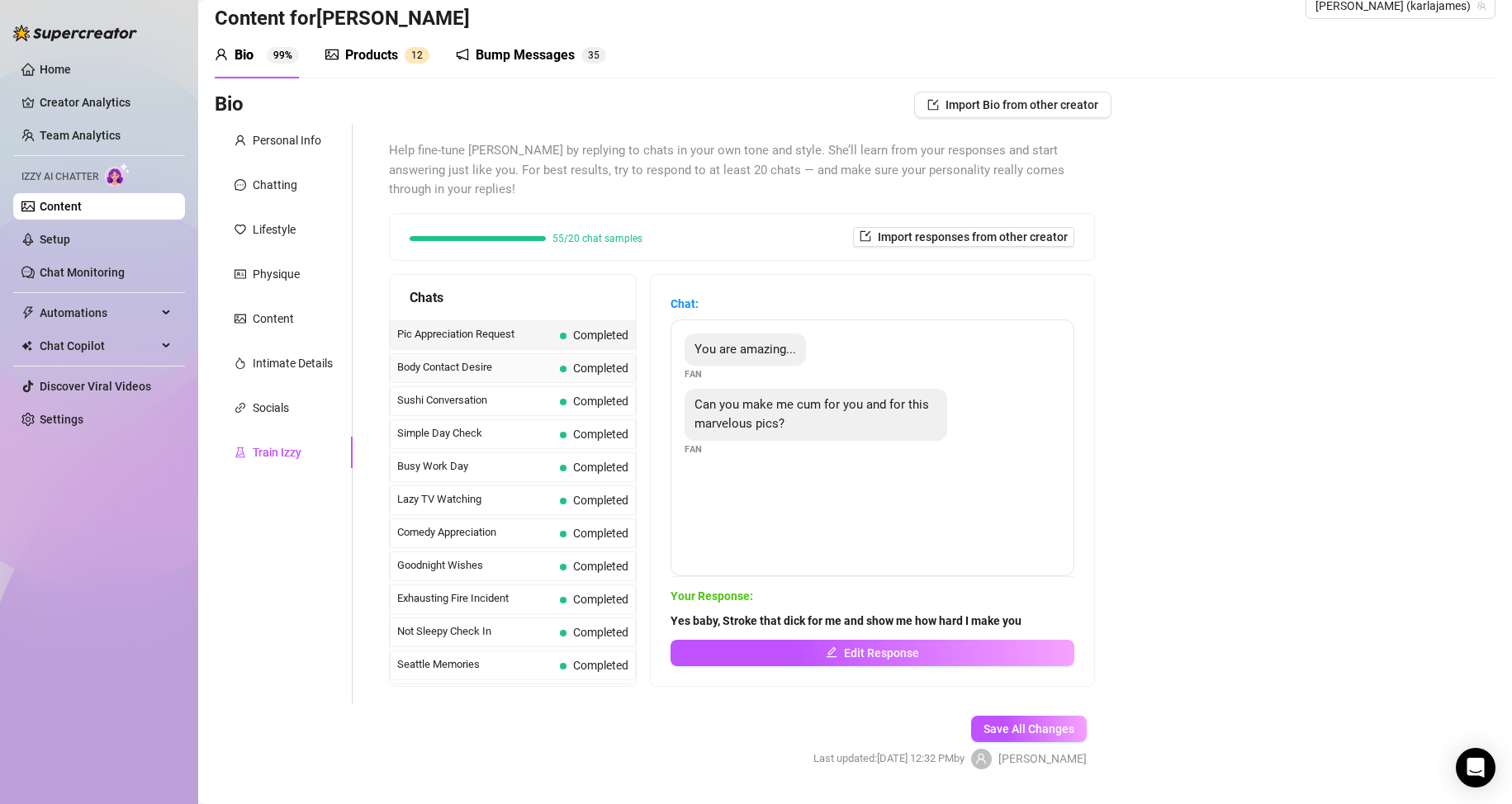
click at [440, 367] on span "Body Contact Desire" at bounding box center [475, 367] width 156 height 17
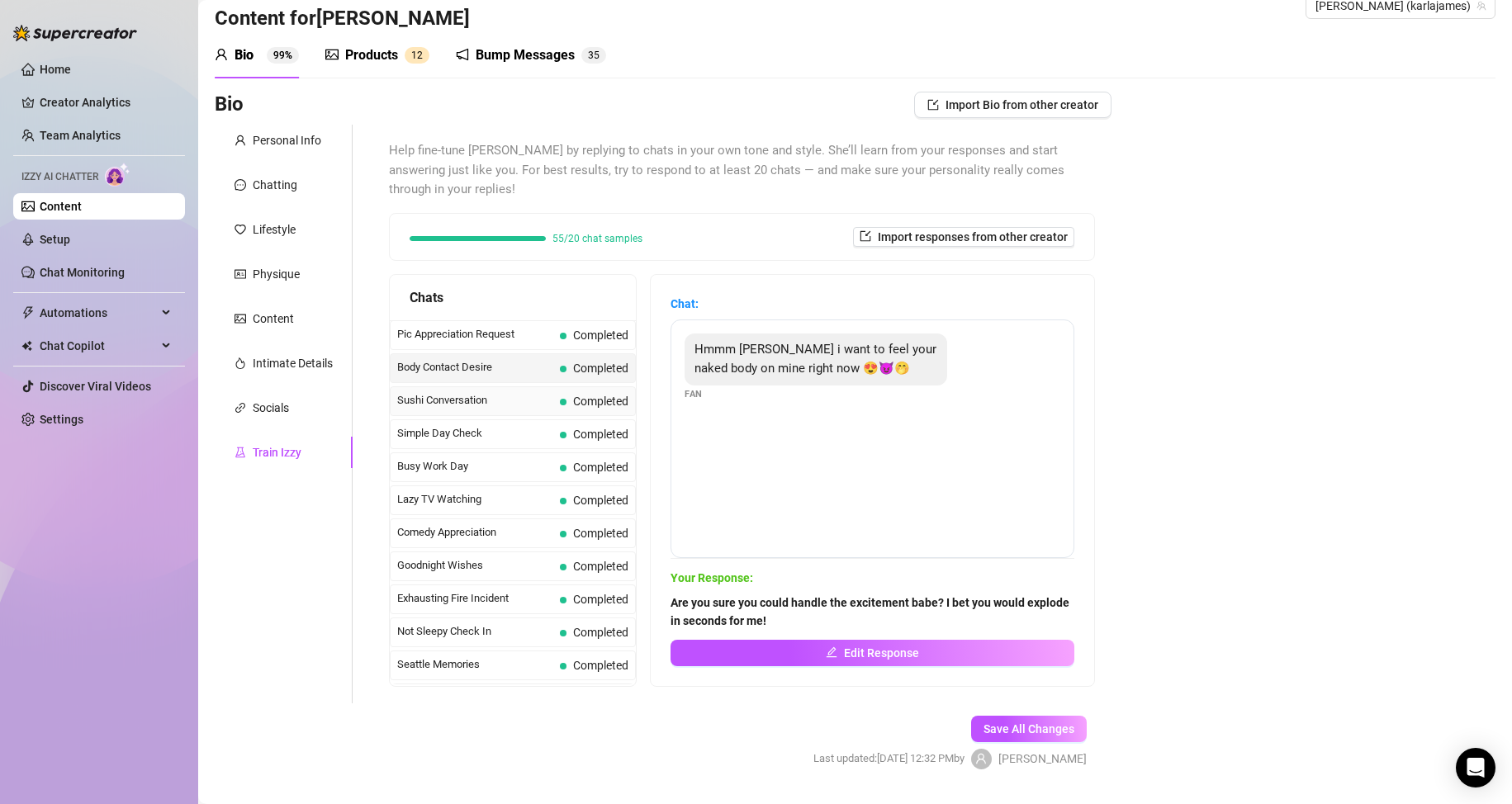
click at [440, 392] on span "Sushi Conversation" at bounding box center [475, 400] width 156 height 17
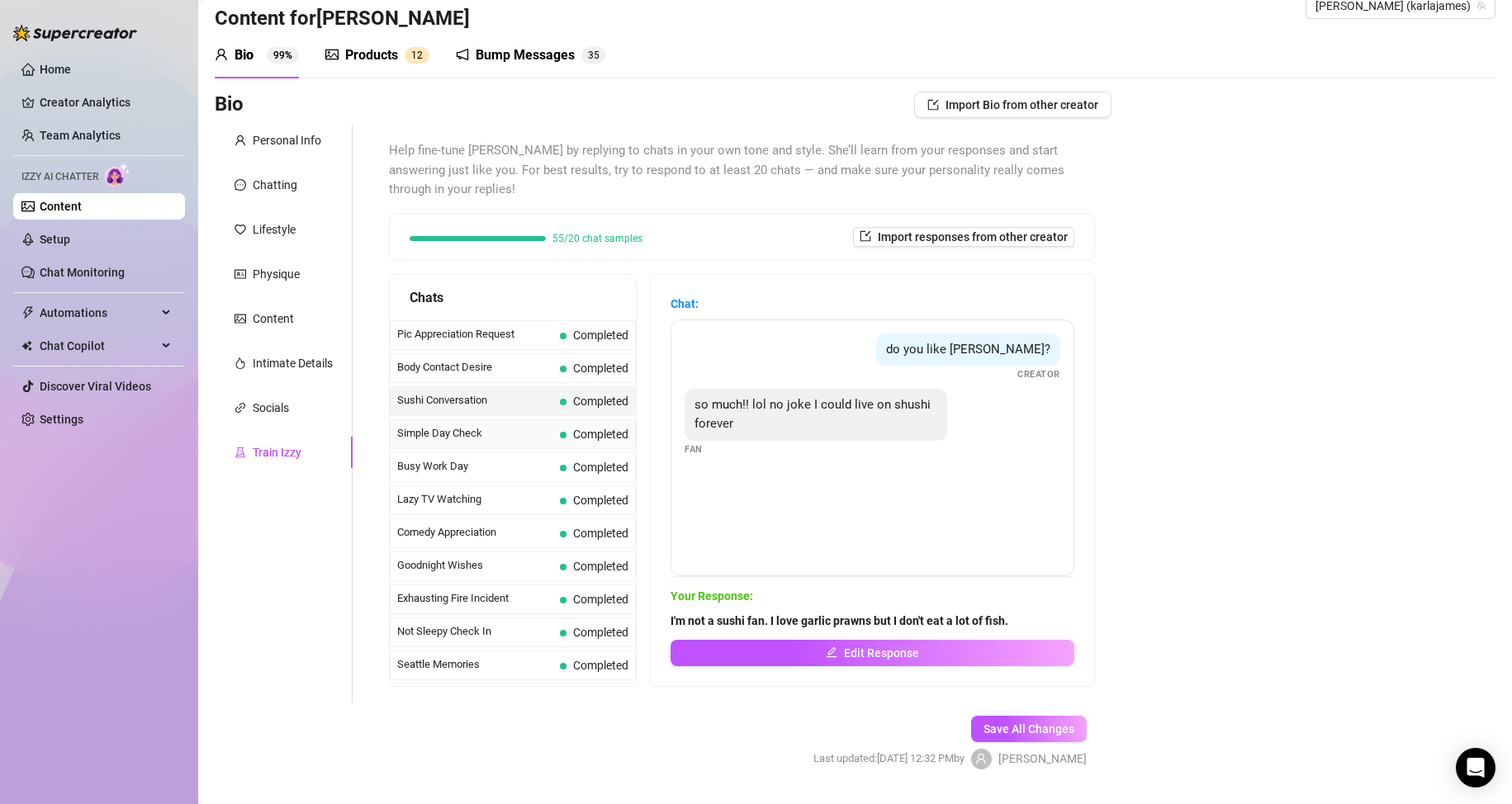
click at [439, 434] on span "Simple Day Check" at bounding box center [475, 433] width 156 height 17
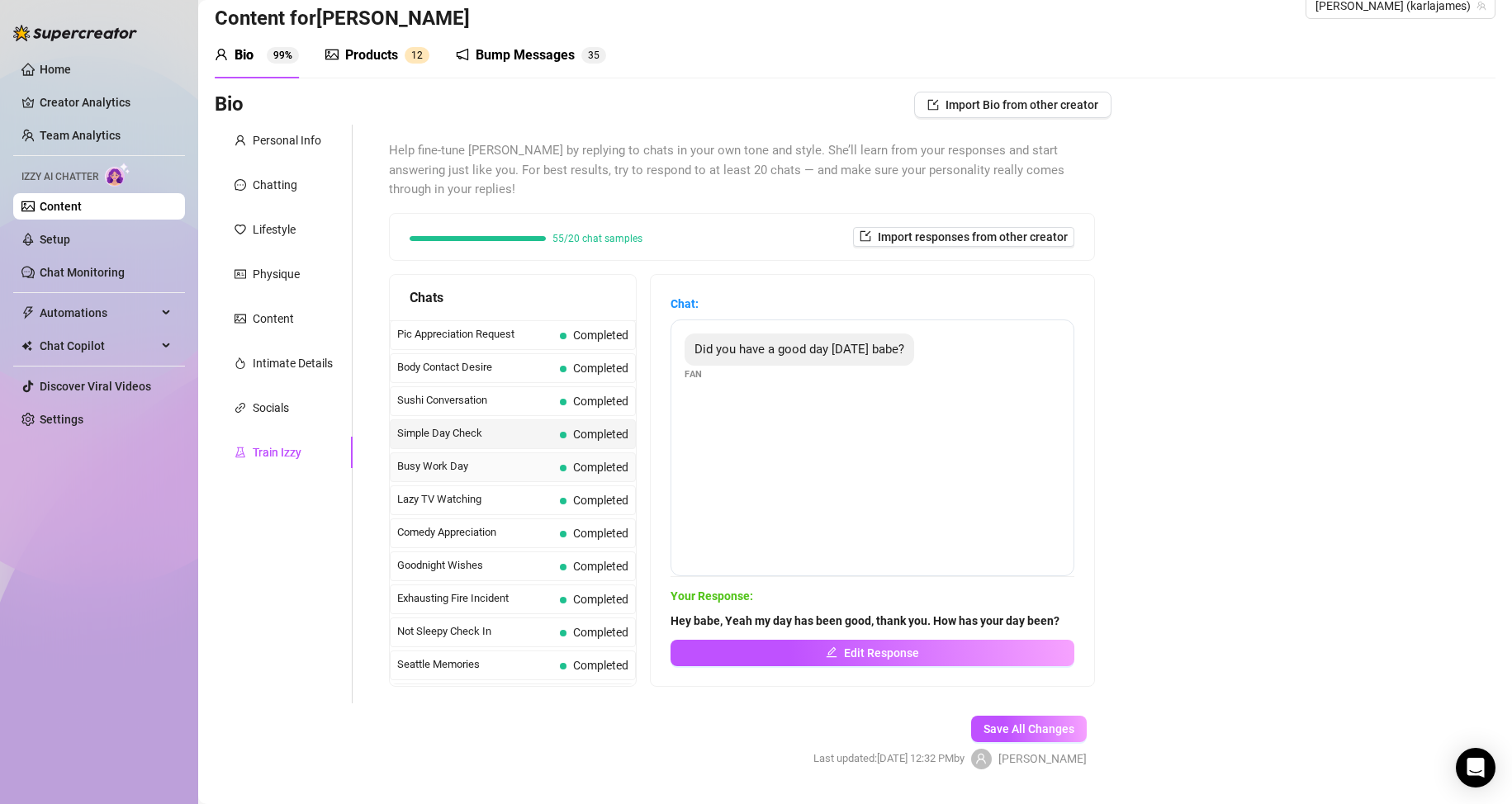
click at [439, 459] on span "Busy Work Day" at bounding box center [475, 466] width 156 height 17
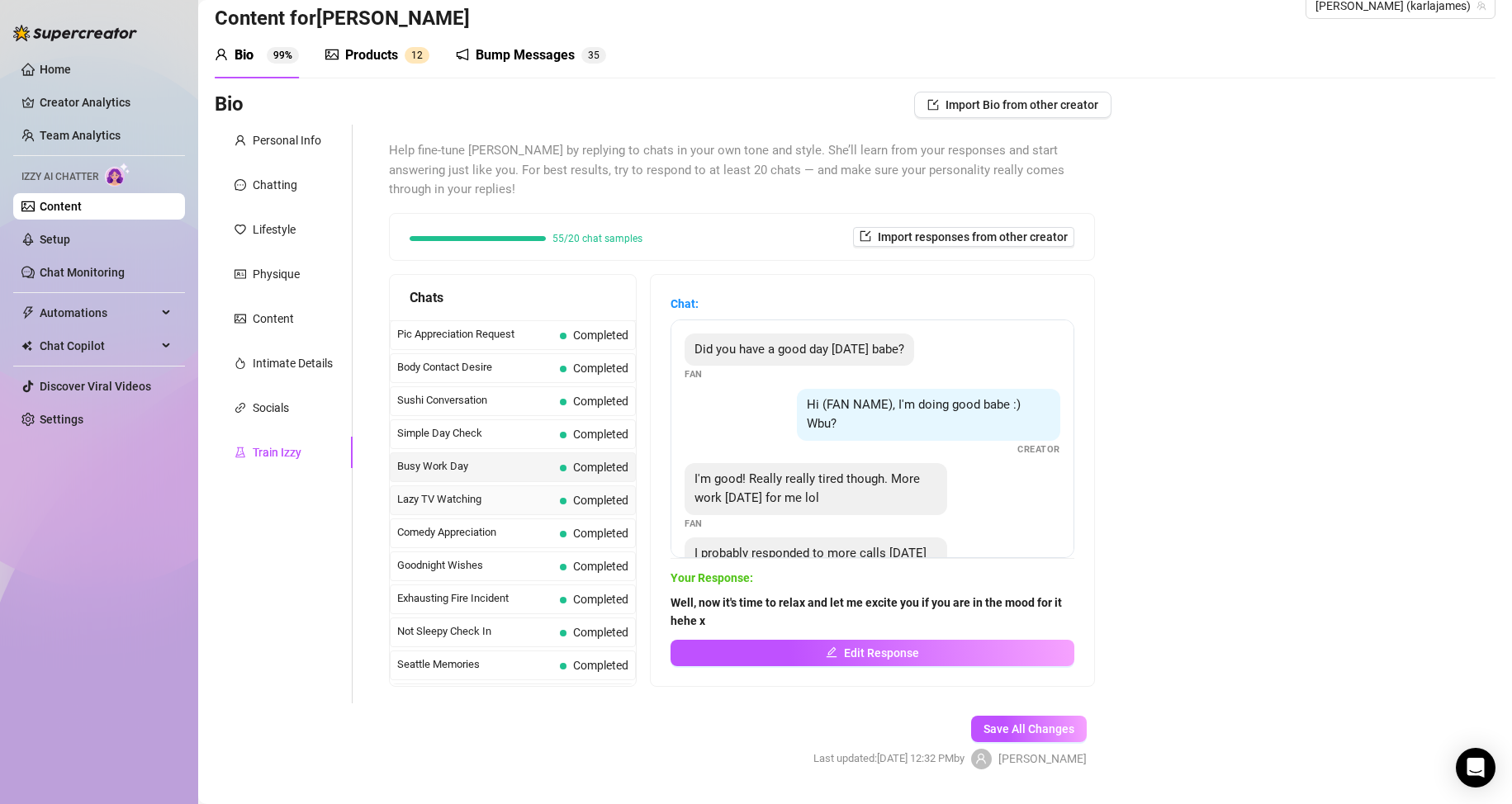
click at [439, 502] on span "Lazy TV Watching" at bounding box center [475, 499] width 156 height 17
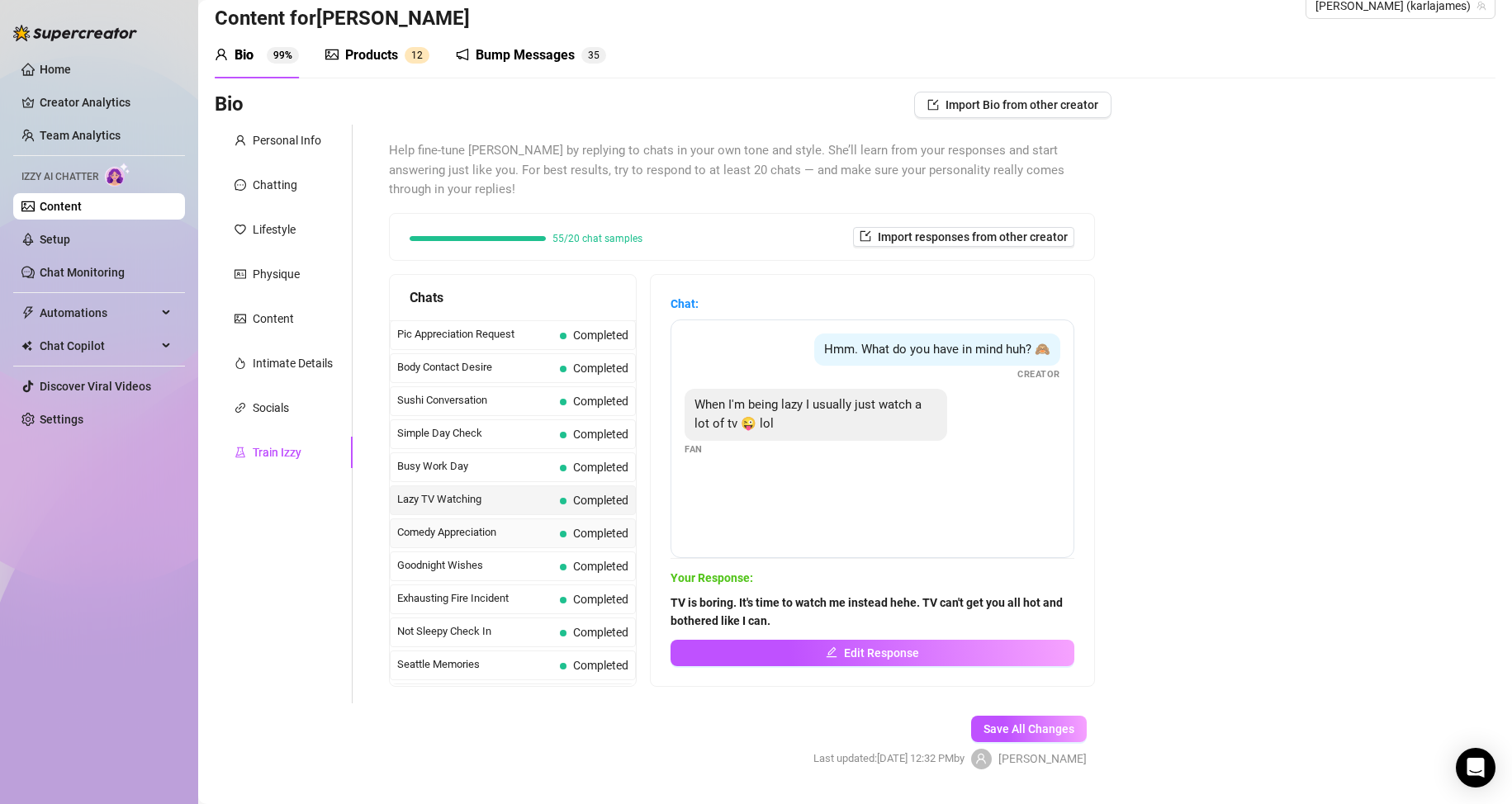
click at [439, 525] on span "Comedy Appreciation" at bounding box center [475, 532] width 156 height 17
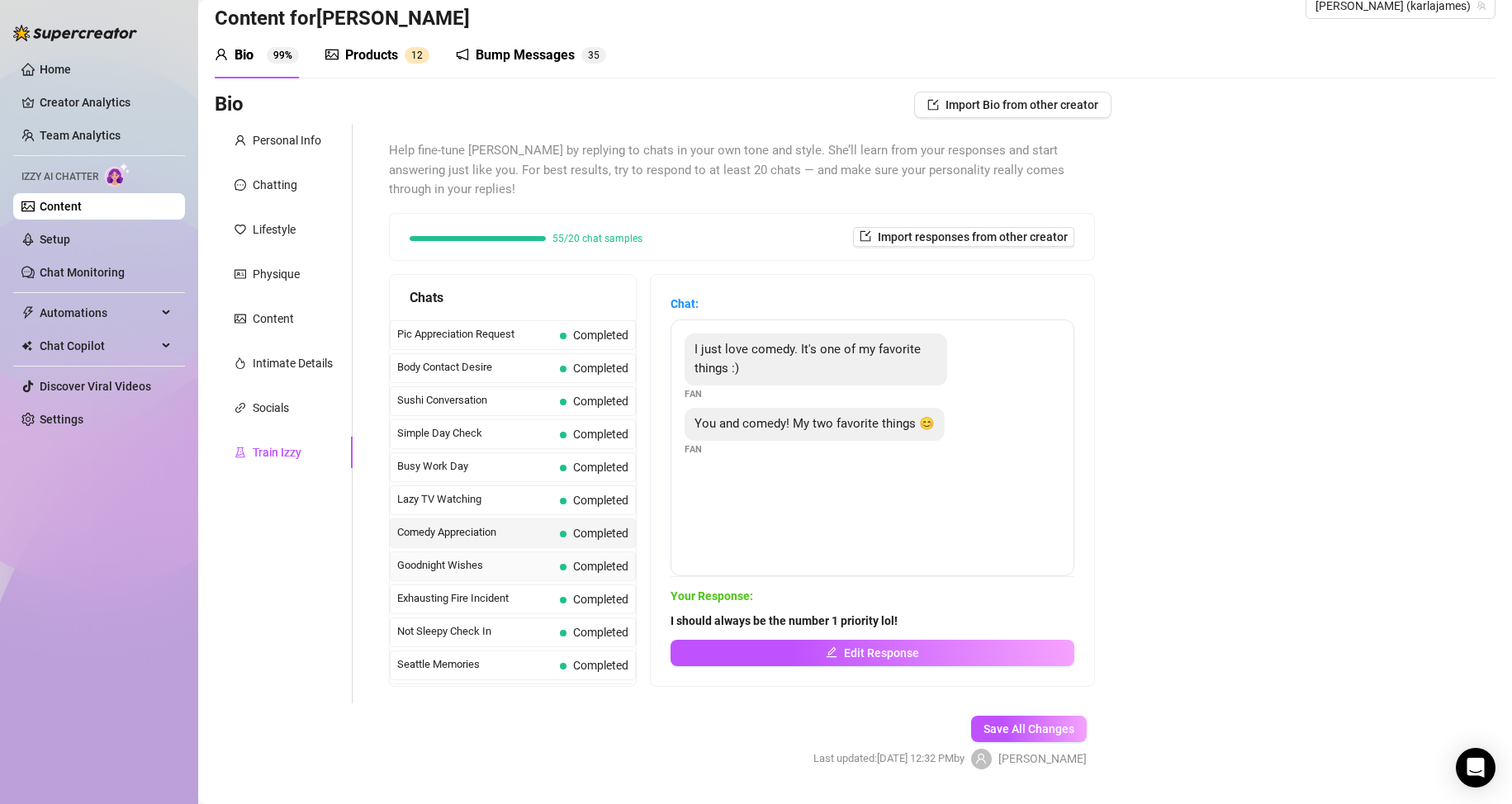
click at [437, 558] on span "Goodnight Wishes" at bounding box center [475, 565] width 156 height 17
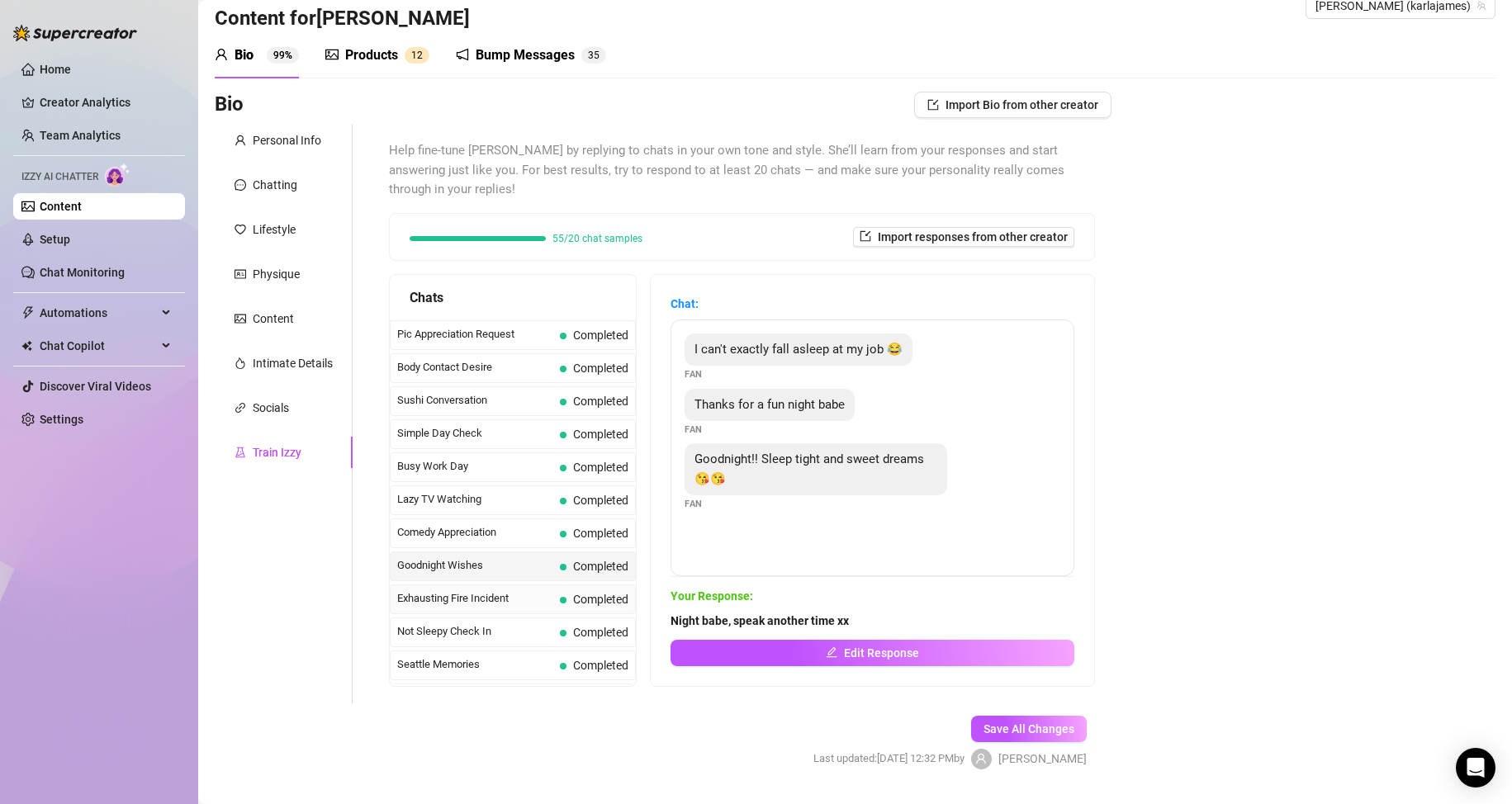
click at [439, 592] on span "Exhausting Fire Incident" at bounding box center [475, 598] width 156 height 17
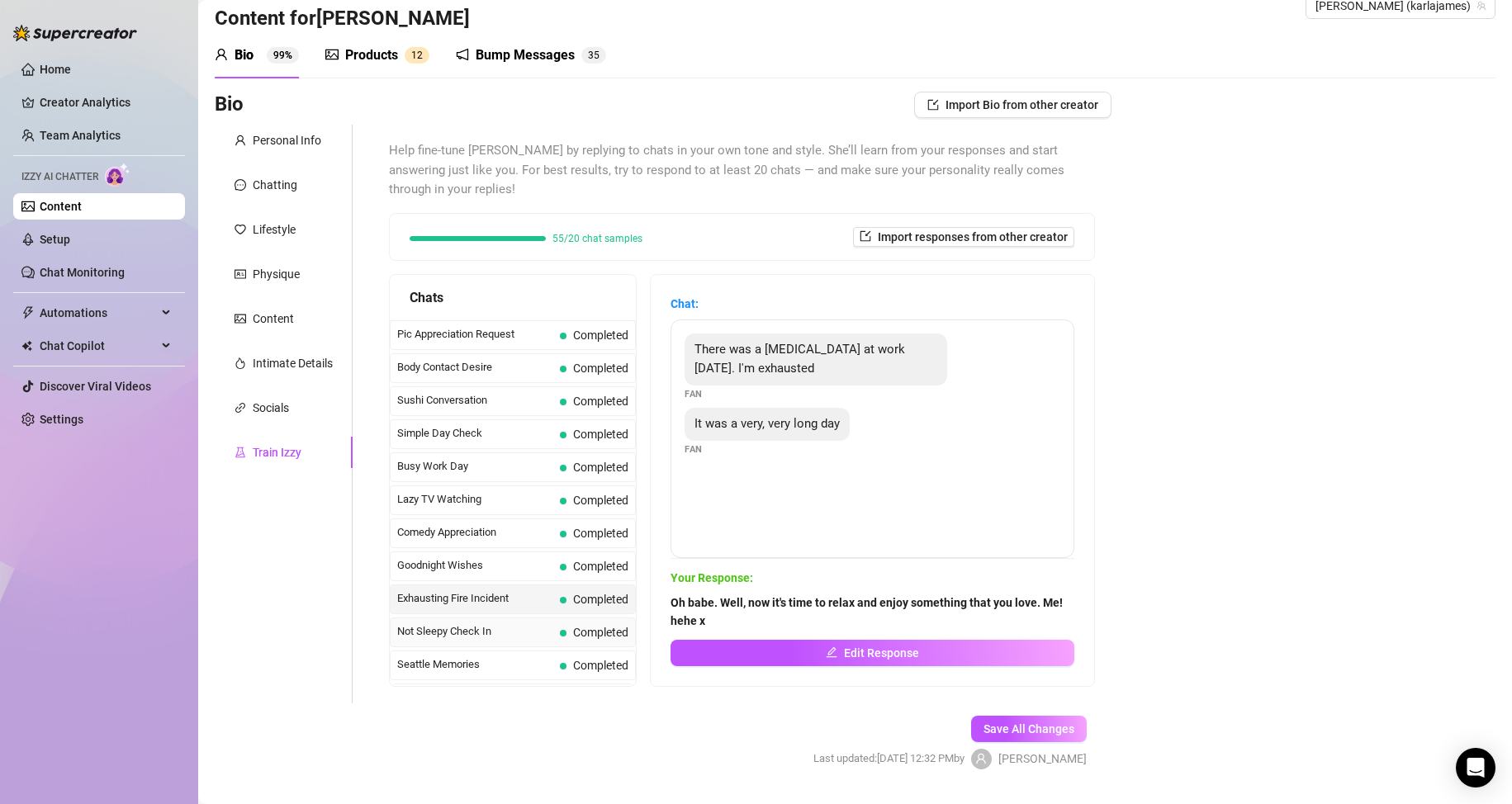
click at [439, 625] on span "Not Sleepy Check In" at bounding box center [475, 631] width 156 height 17
click at [440, 662] on span "Seattle Memories" at bounding box center [475, 664] width 156 height 17
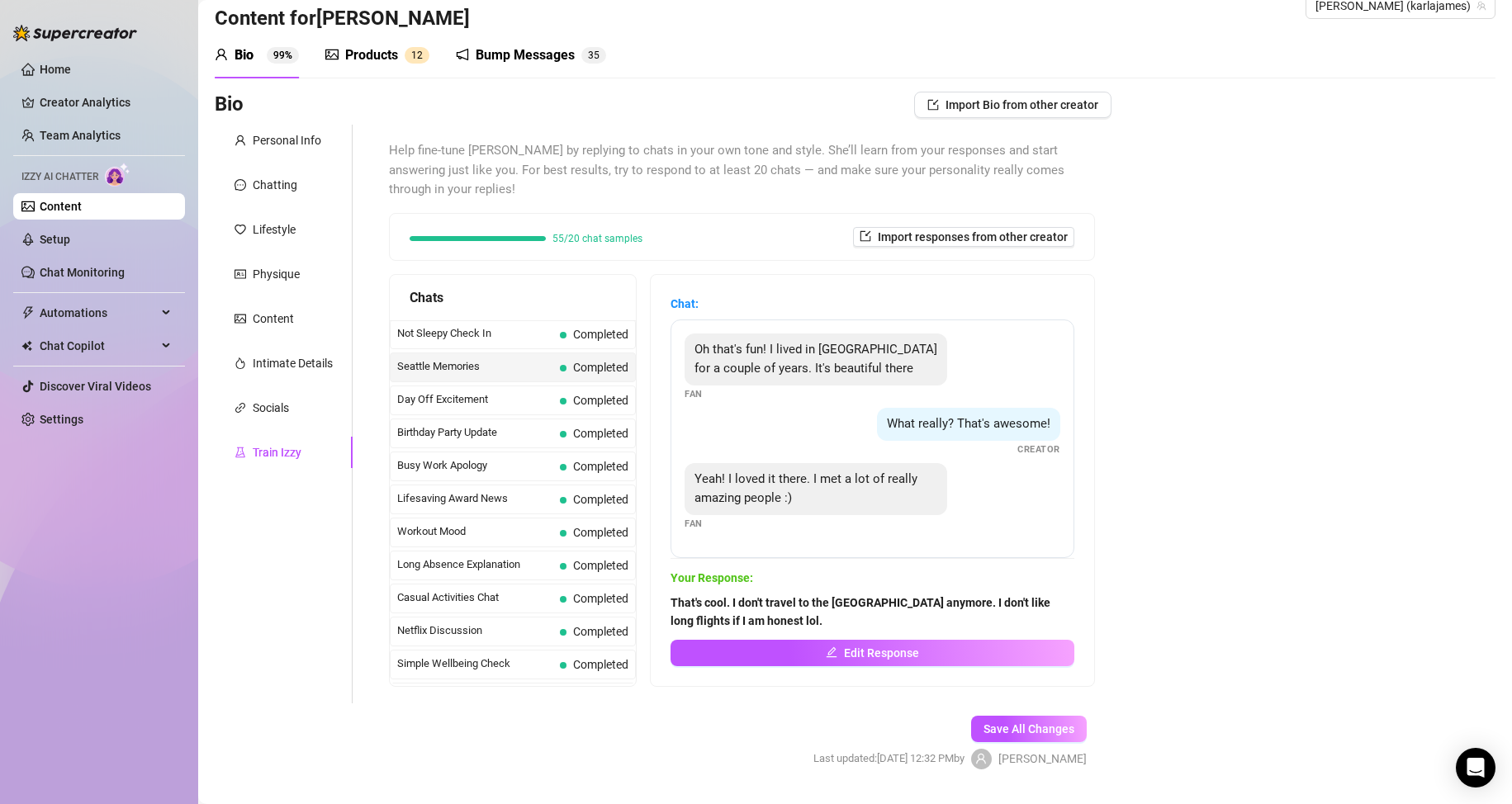
scroll to position [1321, 0]
click at [461, 365] on span "Day Off Excitement" at bounding box center [475, 367] width 156 height 17
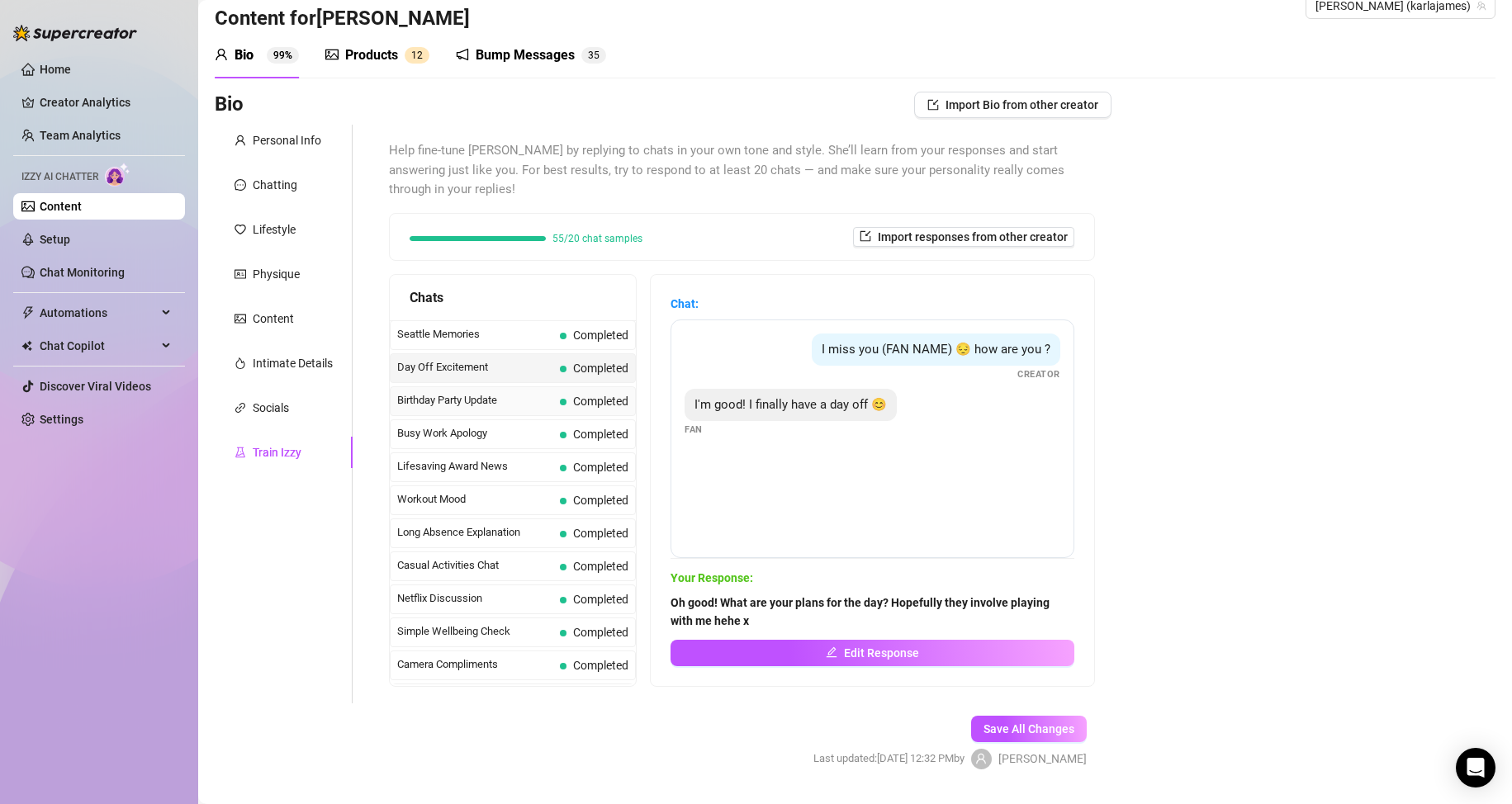
click at [458, 410] on div "Birthday Party Update Completed" at bounding box center [512, 401] width 246 height 30
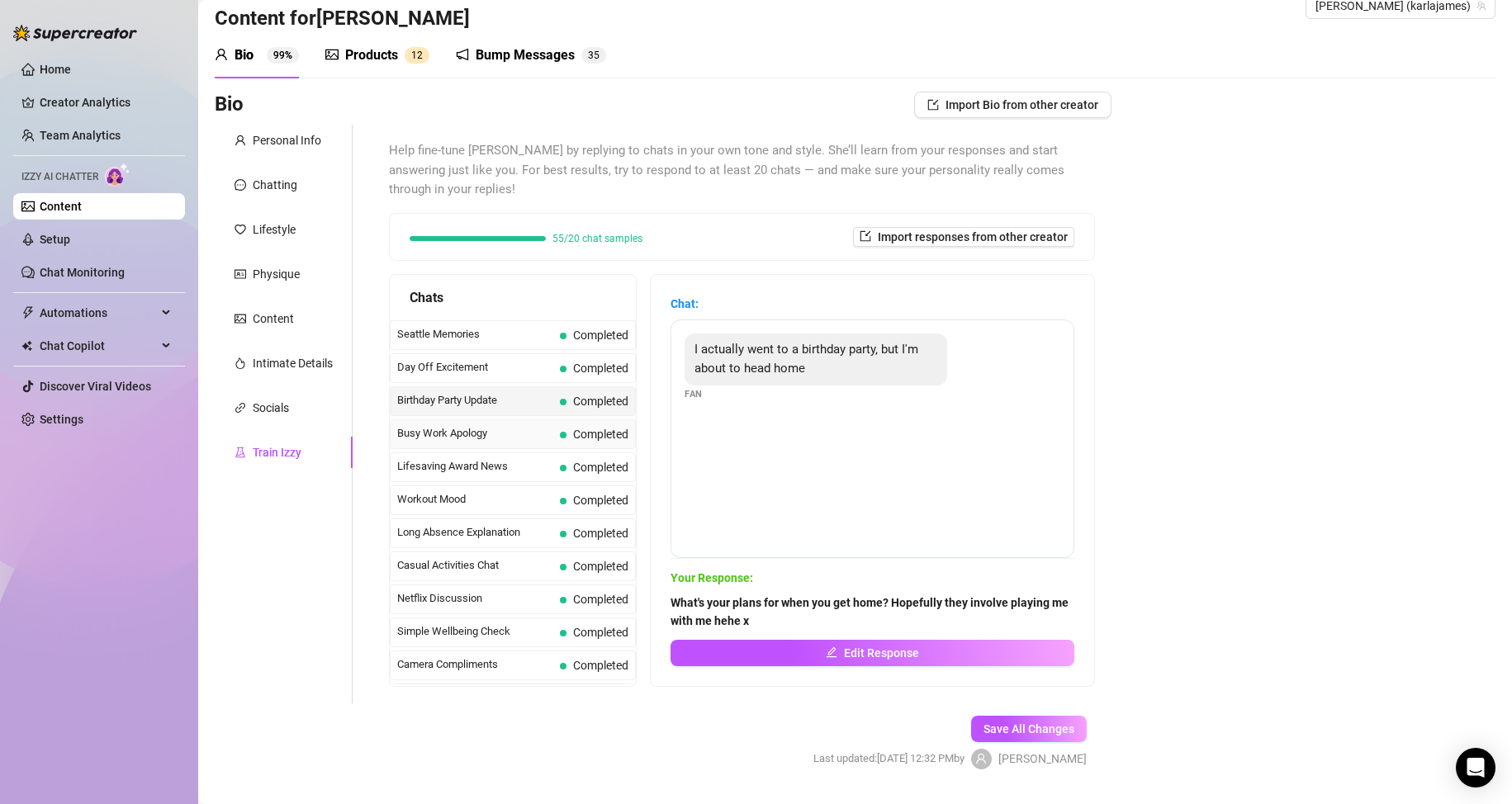
click at [456, 429] on span "Busy Work Apology" at bounding box center [475, 433] width 156 height 17
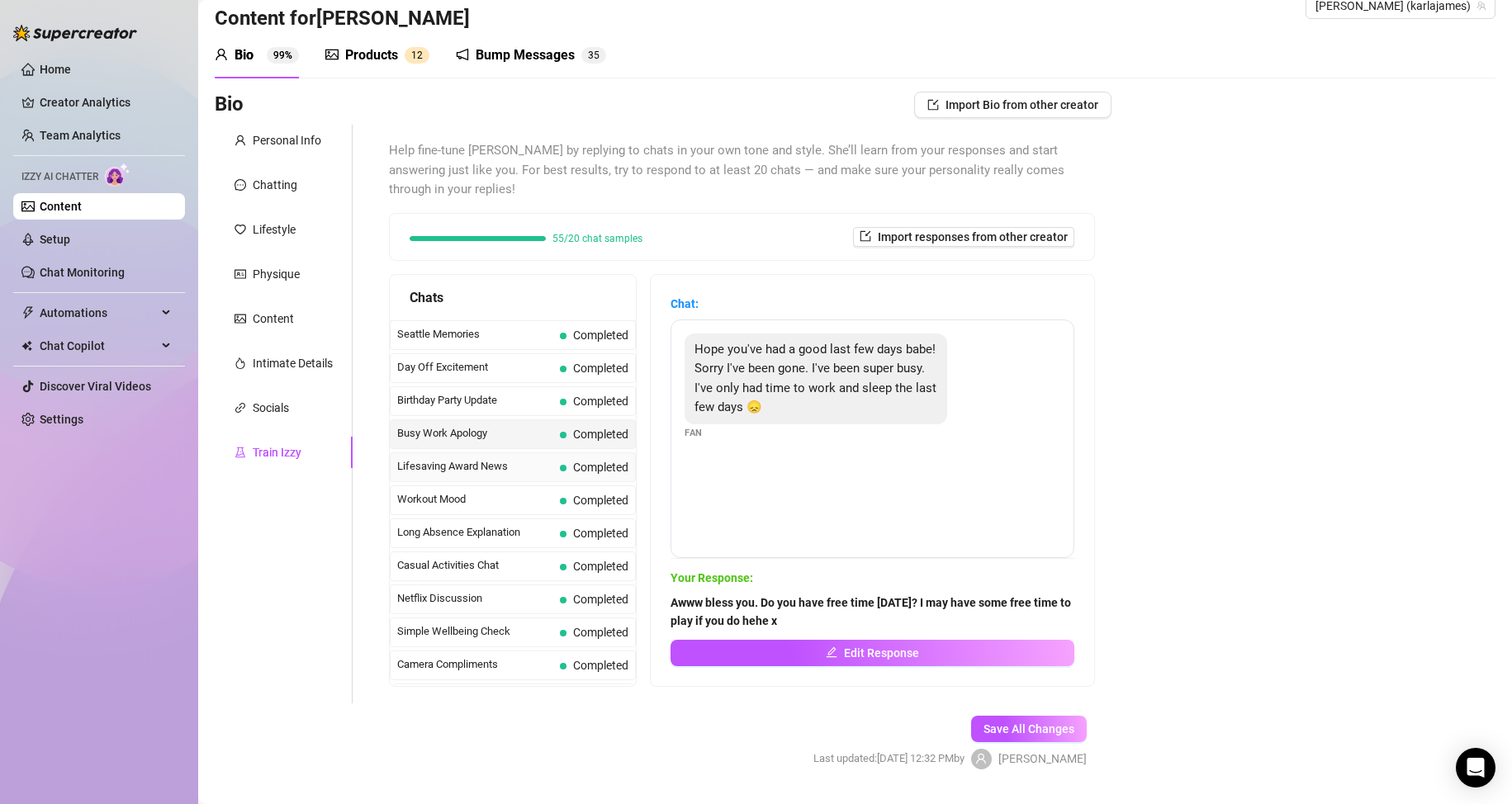
click at [455, 459] on span "Lifesaving Award News" at bounding box center [475, 466] width 156 height 17
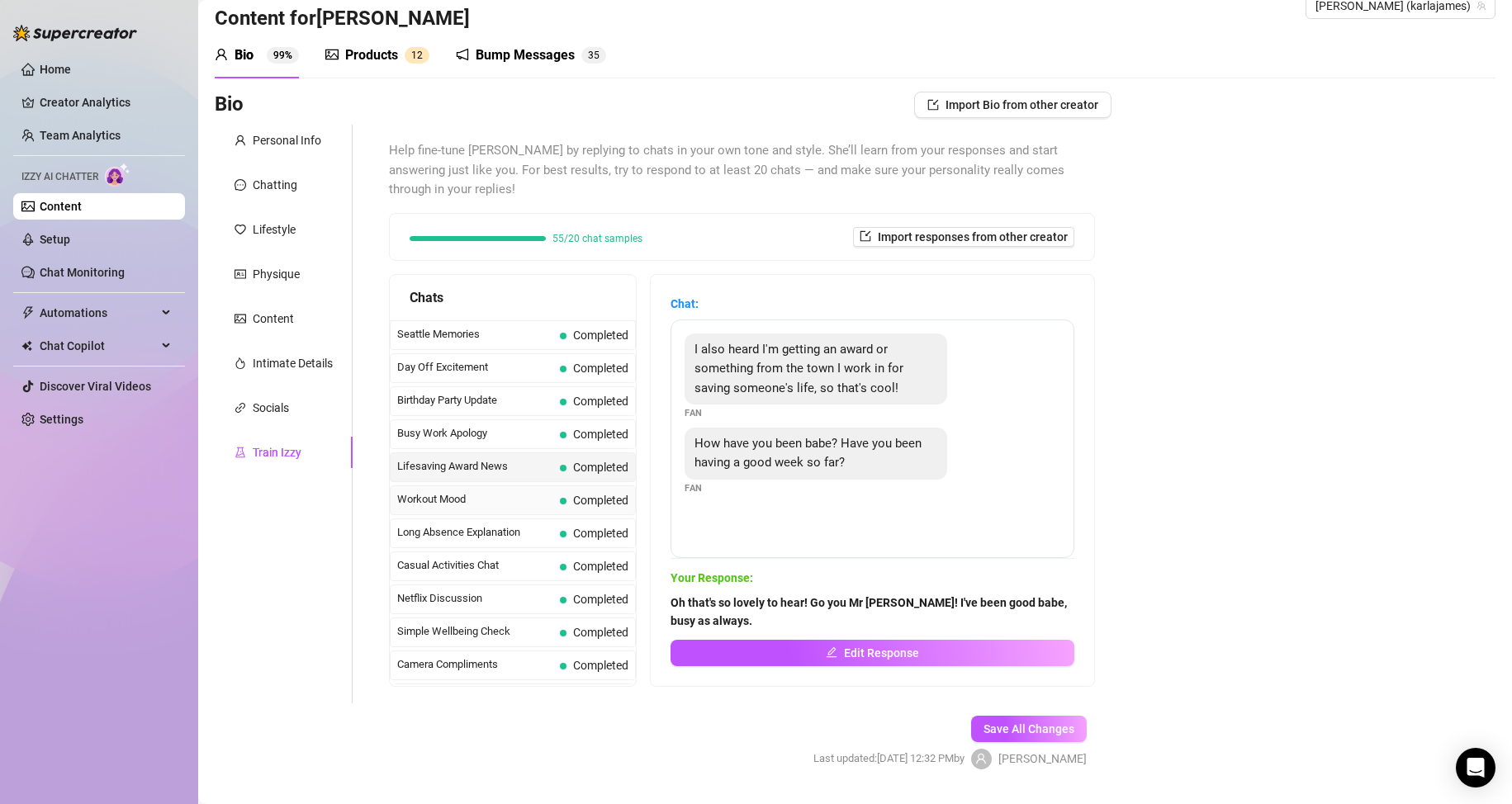
click at [454, 492] on span "Workout Mood" at bounding box center [475, 499] width 156 height 17
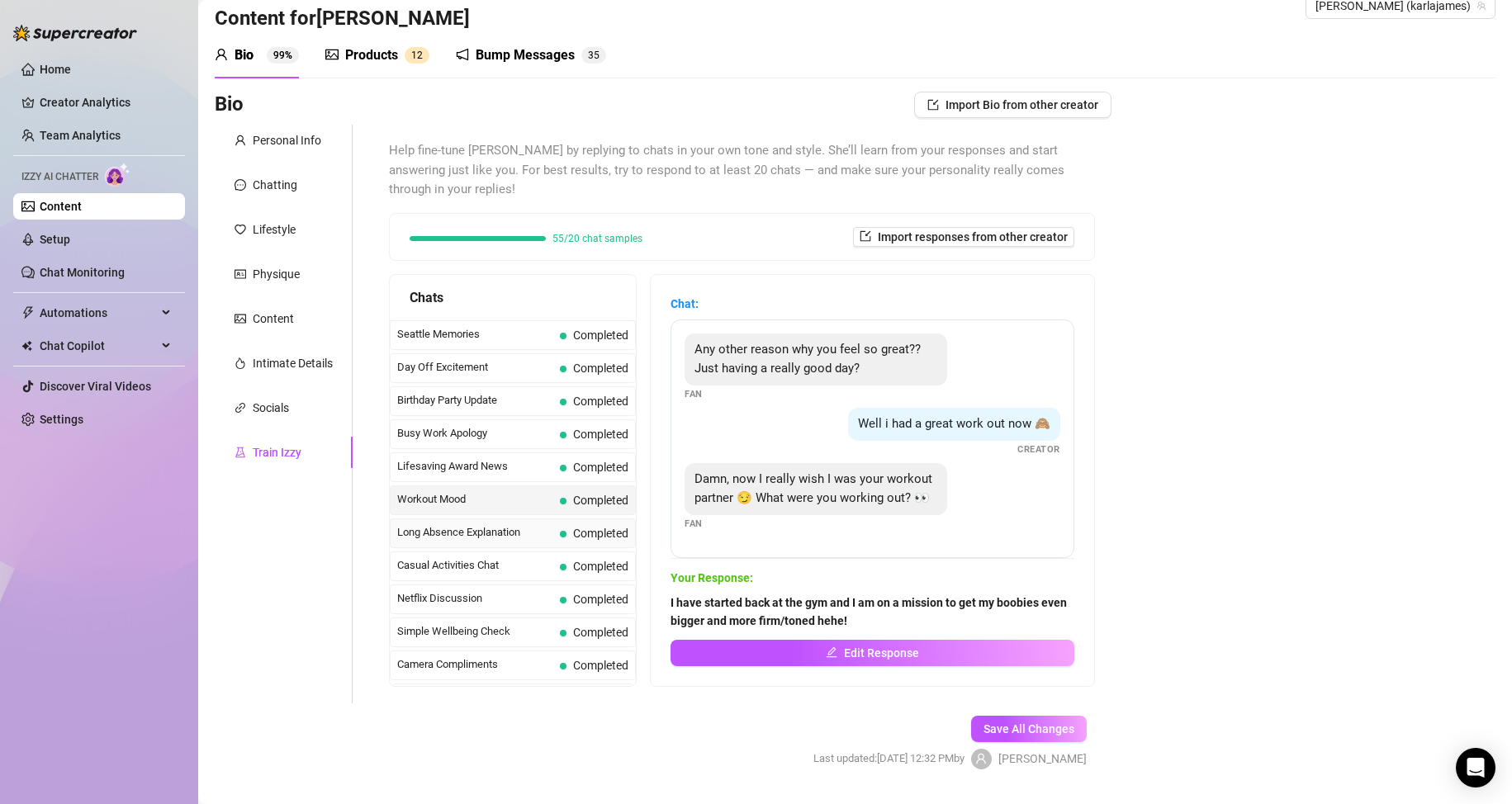
click at [453, 525] on span "Long Absence Explanation" at bounding box center [475, 532] width 156 height 17
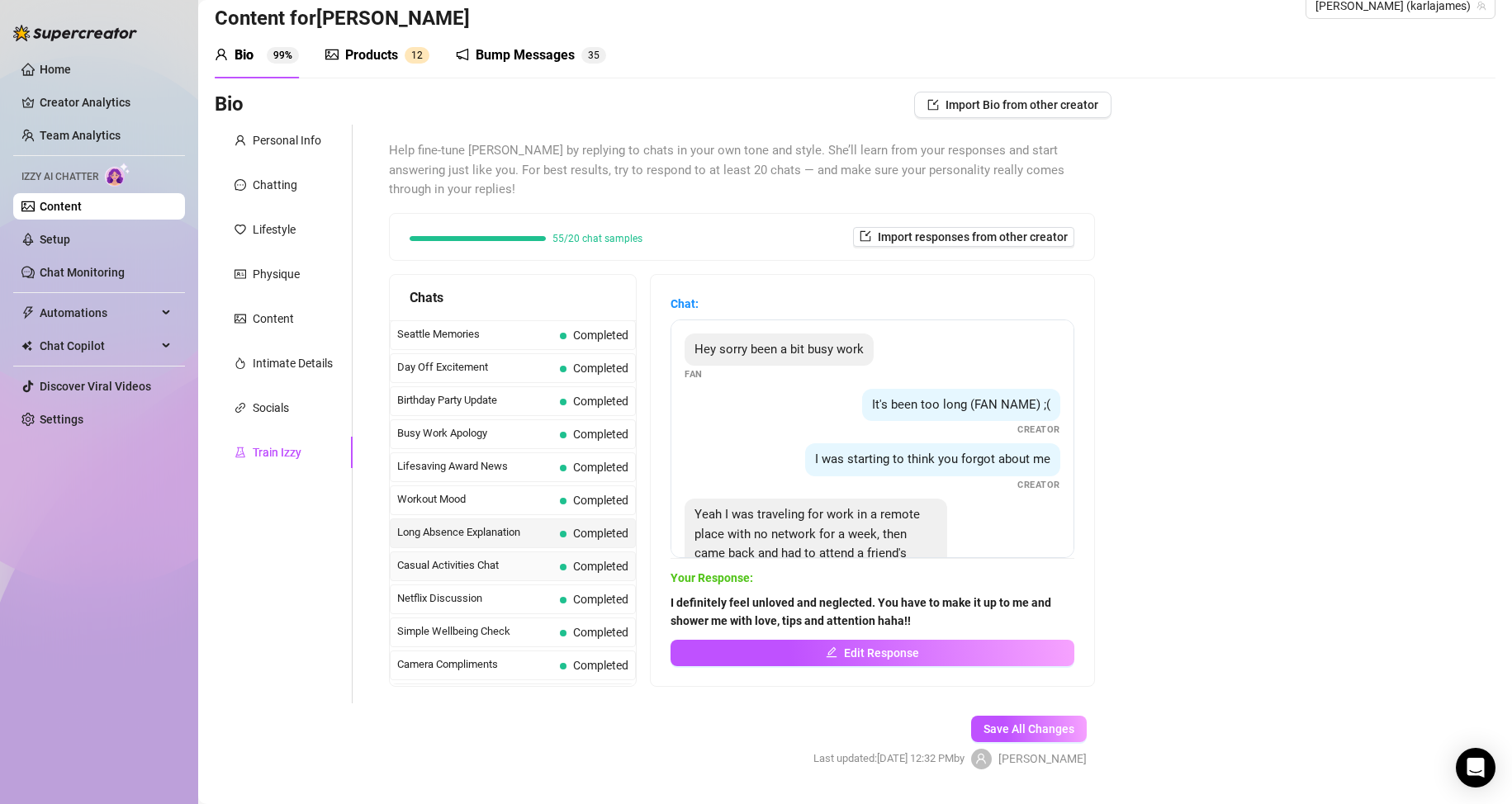
click at [447, 559] on span "Casual Activities Chat" at bounding box center [475, 565] width 156 height 17
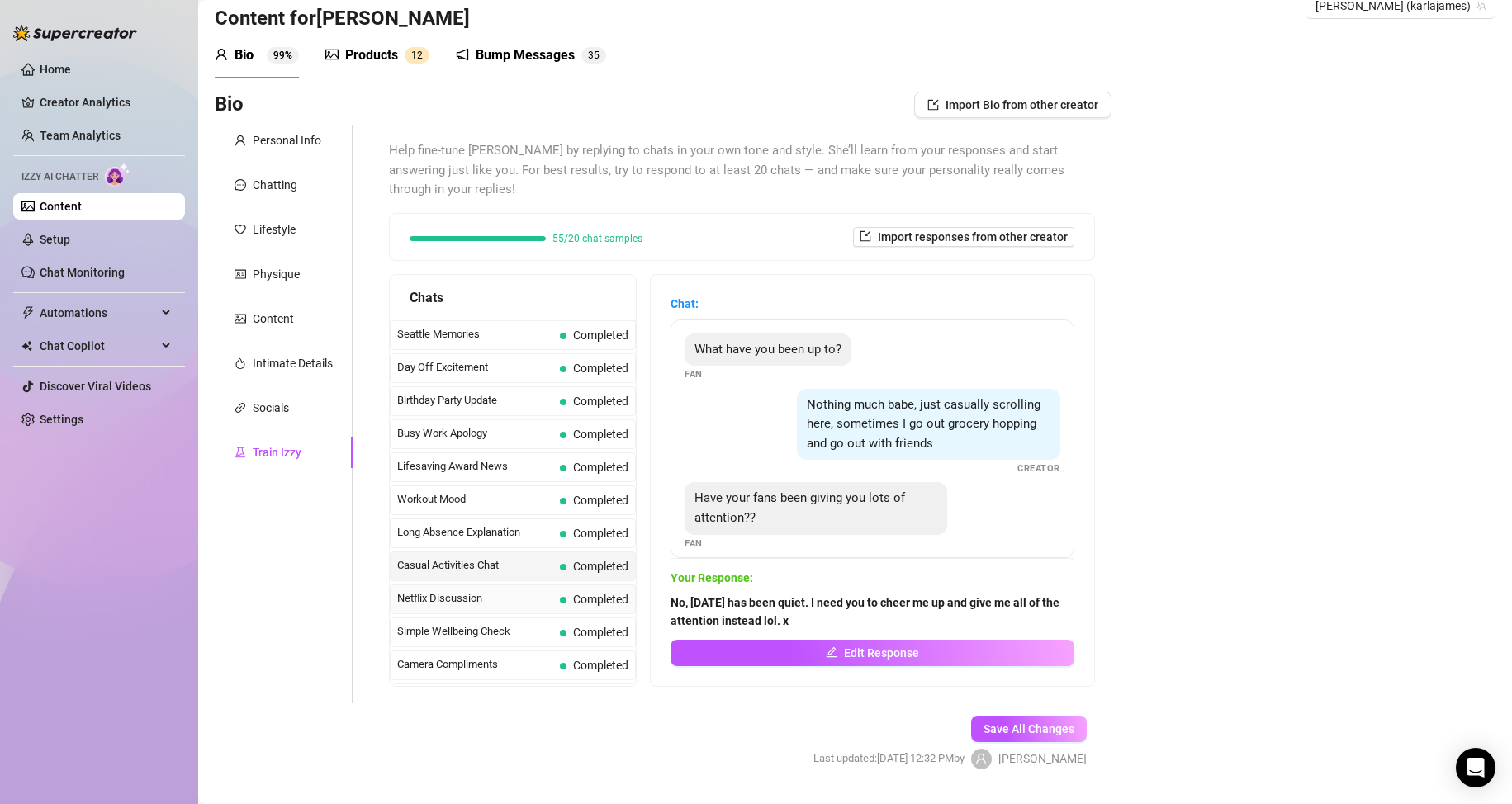
click at [446, 593] on span "Netflix Discussion" at bounding box center [475, 598] width 156 height 17
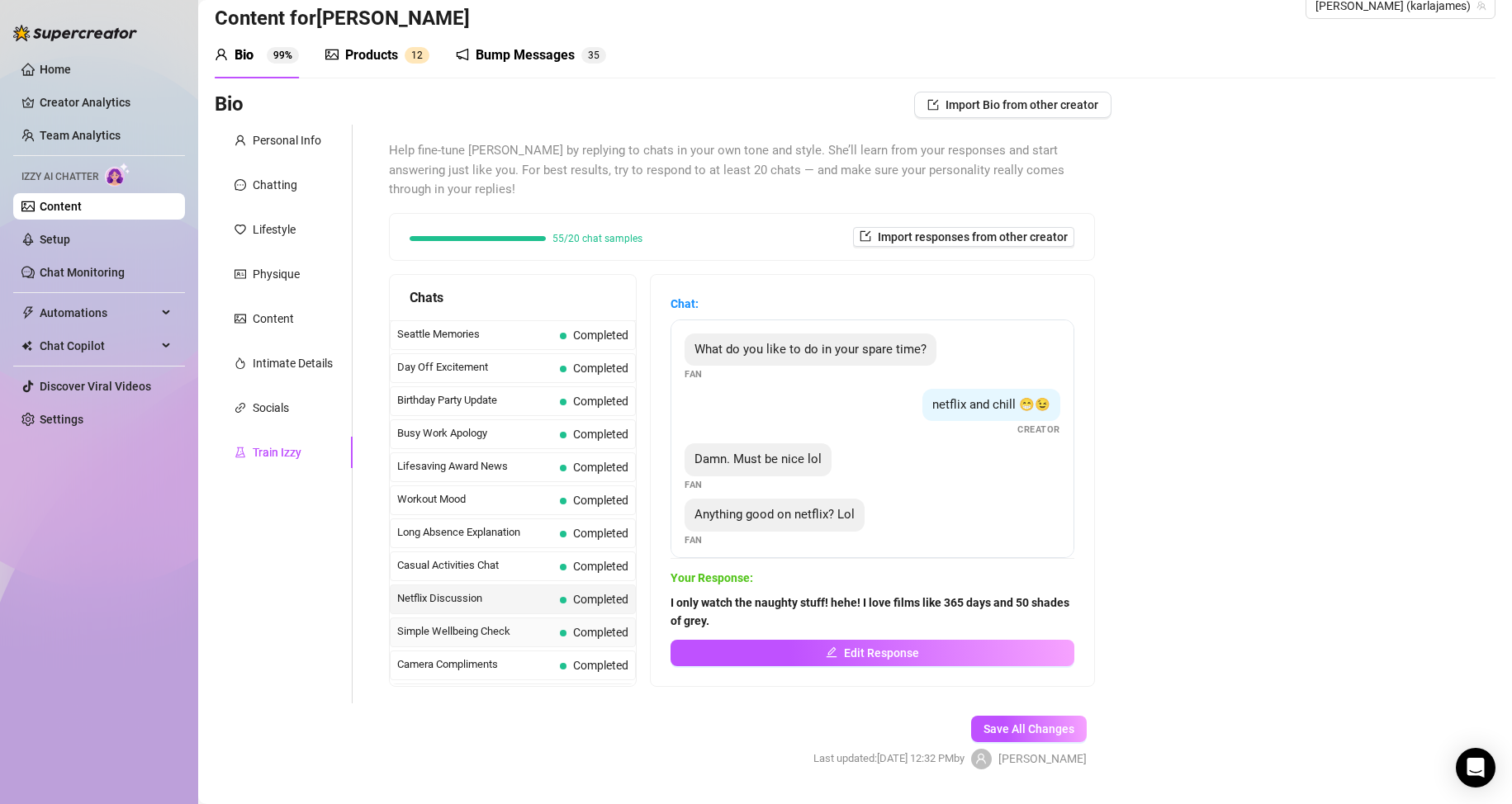
click at [458, 625] on span "Simple Wellbeing Check" at bounding box center [475, 631] width 156 height 17
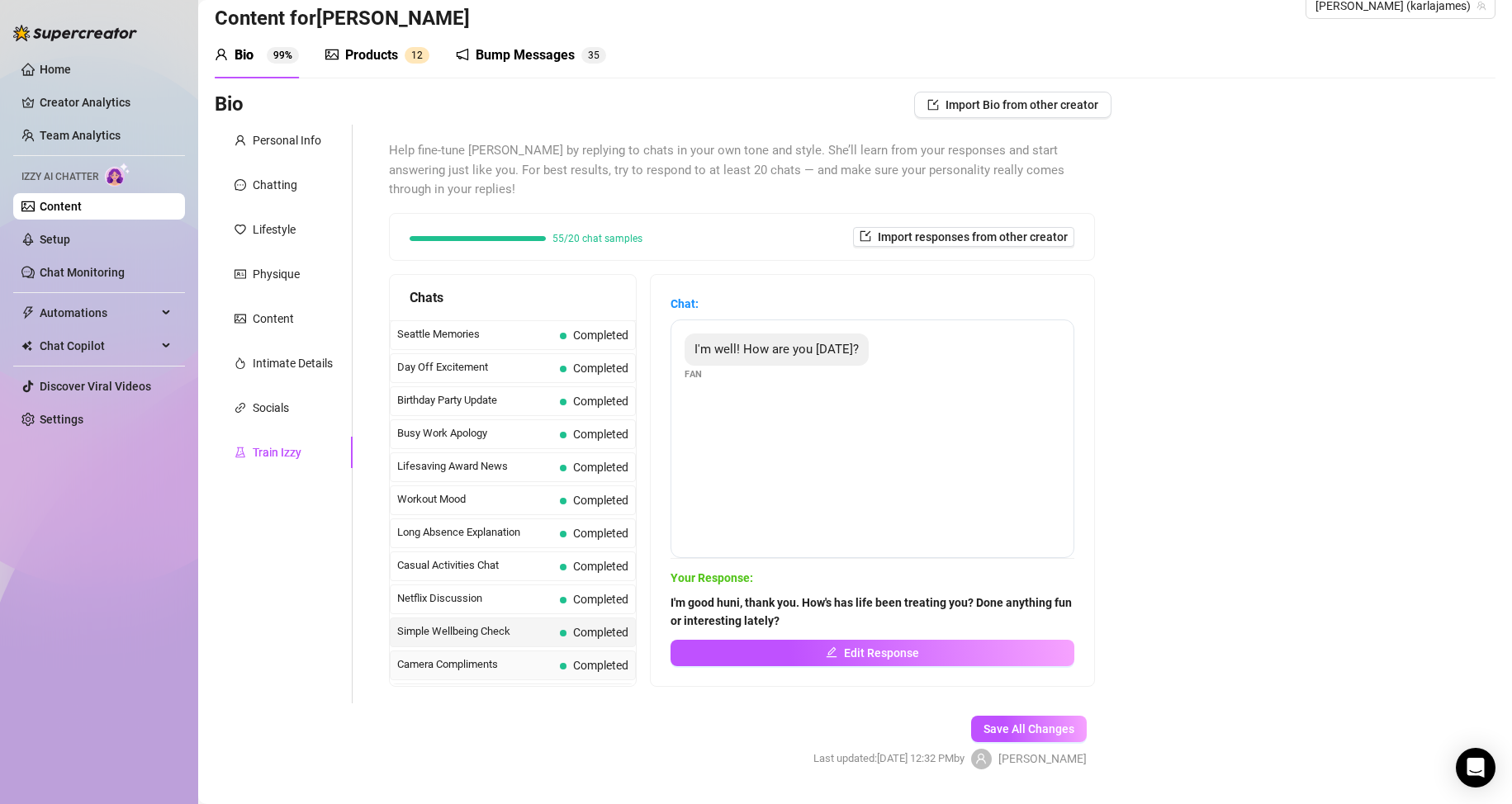
click at [461, 653] on div "Camera Compliments Completed" at bounding box center [512, 666] width 246 height 30
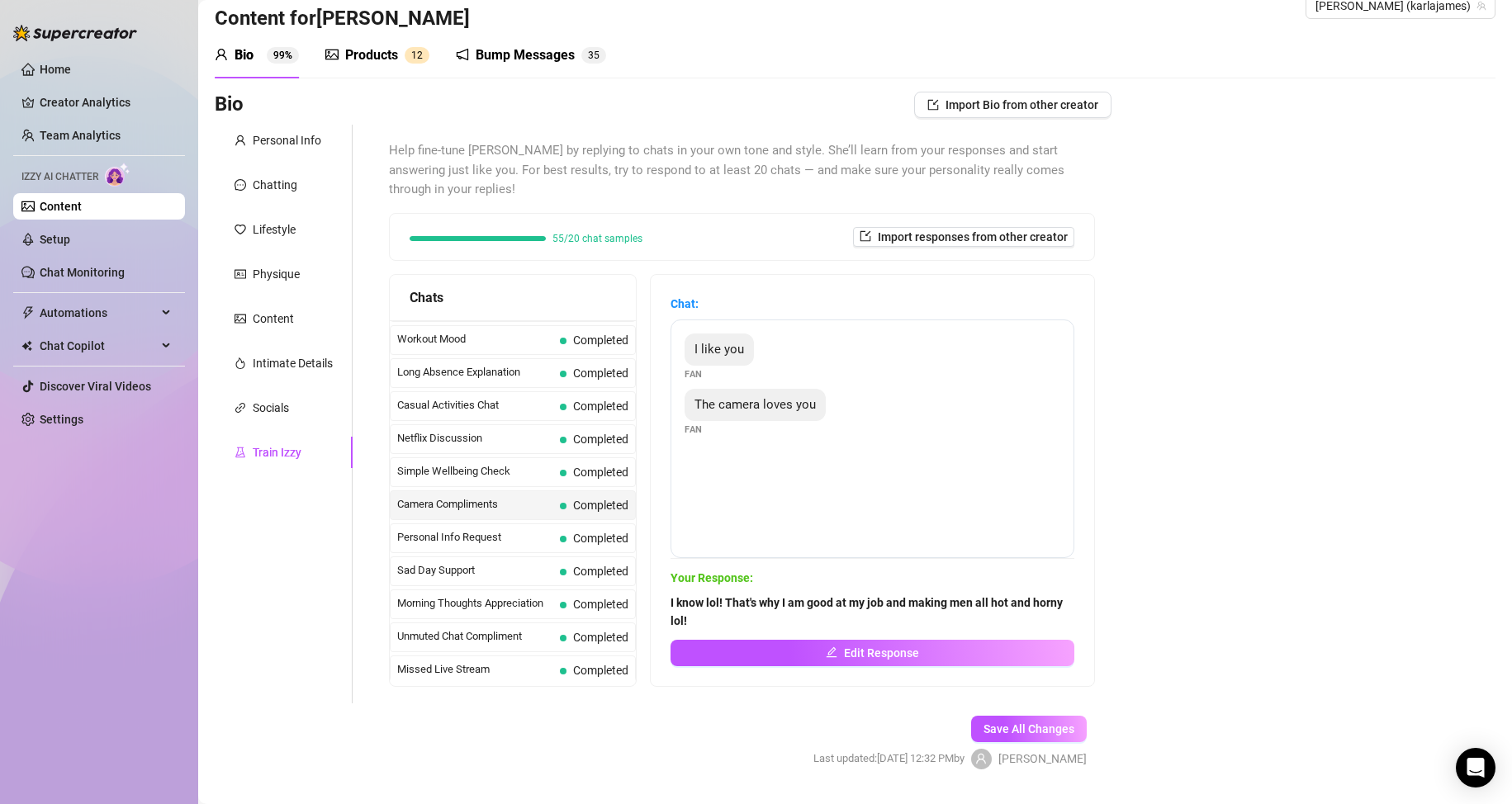
scroll to position [1482, 0]
click at [498, 533] on span "Personal Info Request" at bounding box center [475, 536] width 156 height 17
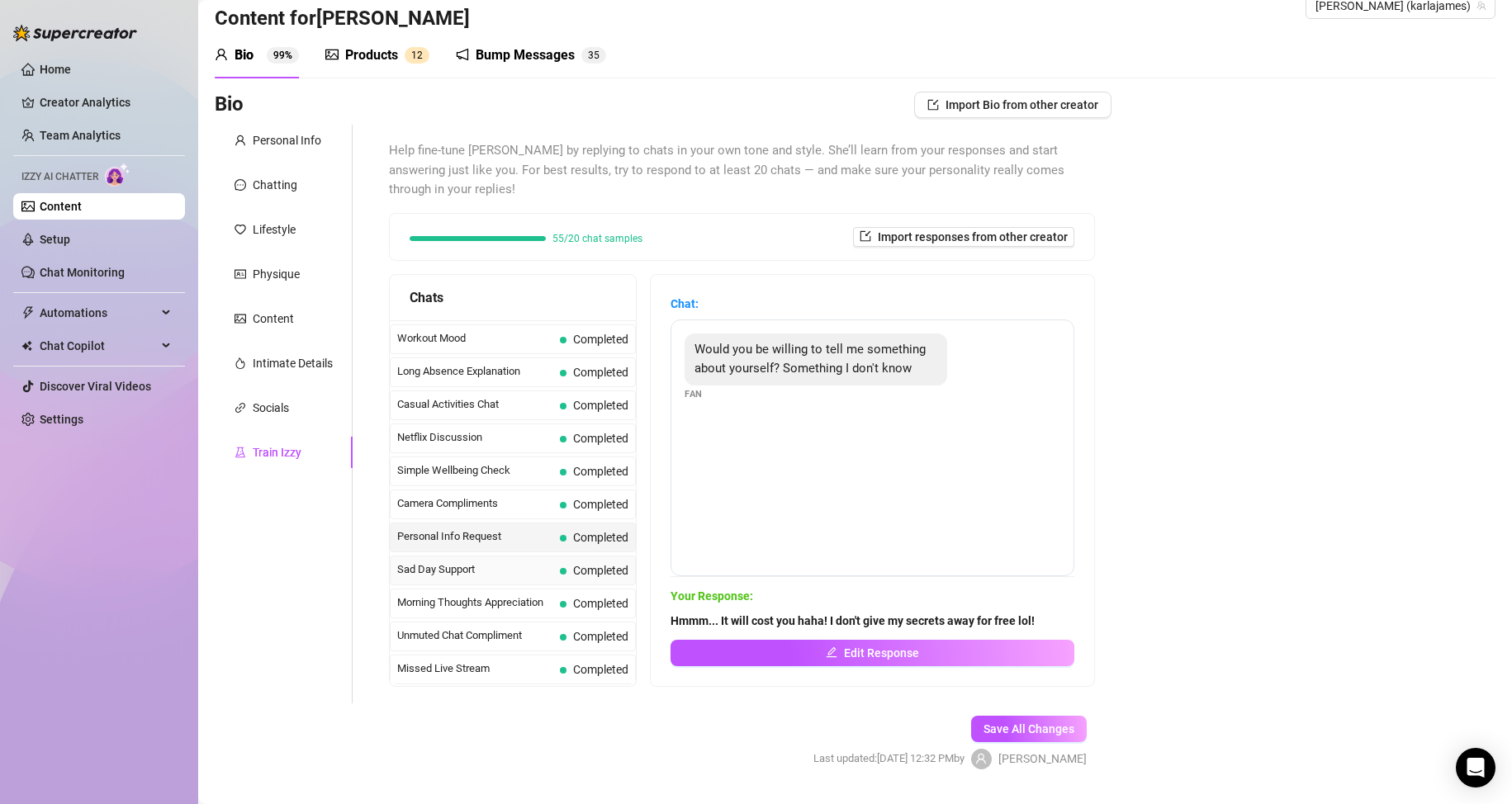
click at [488, 577] on span "Sad Day Support" at bounding box center [475, 569] width 156 height 17
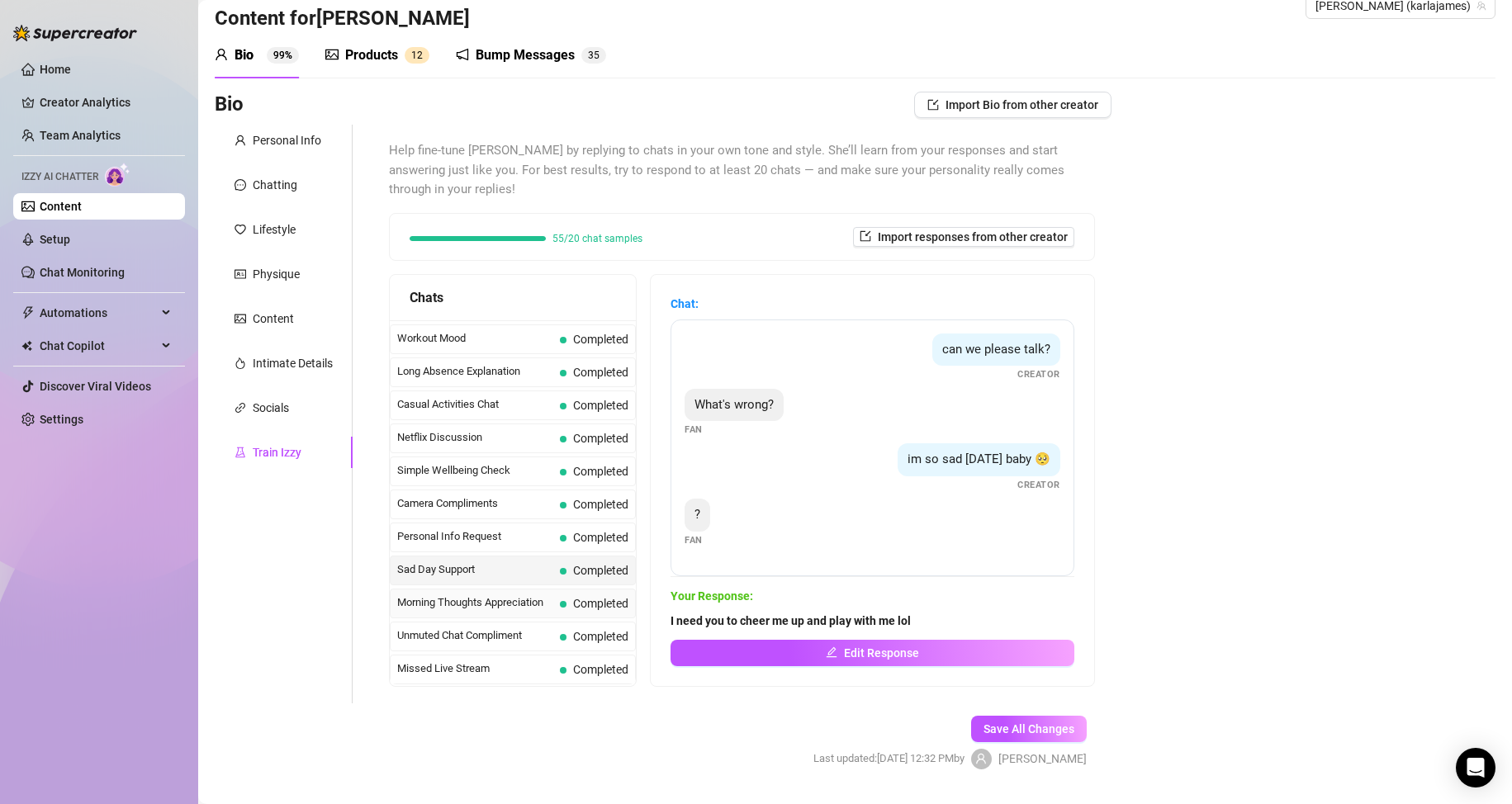
click at [484, 605] on span "Morning Thoughts Appreciation" at bounding box center [475, 603] width 156 height 17
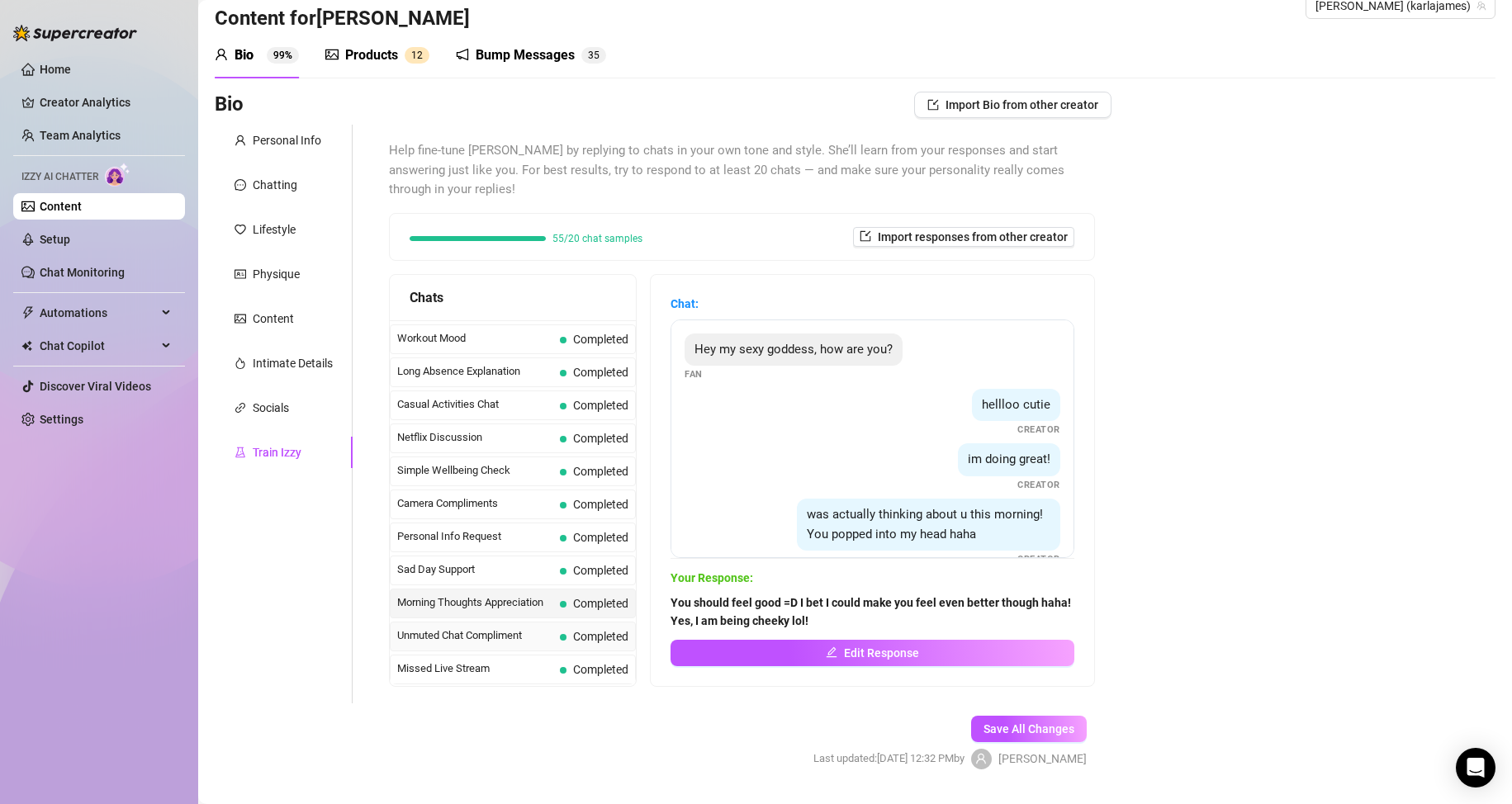
click at [477, 637] on span "Unmuted Chat Compliment" at bounding box center [475, 635] width 156 height 17
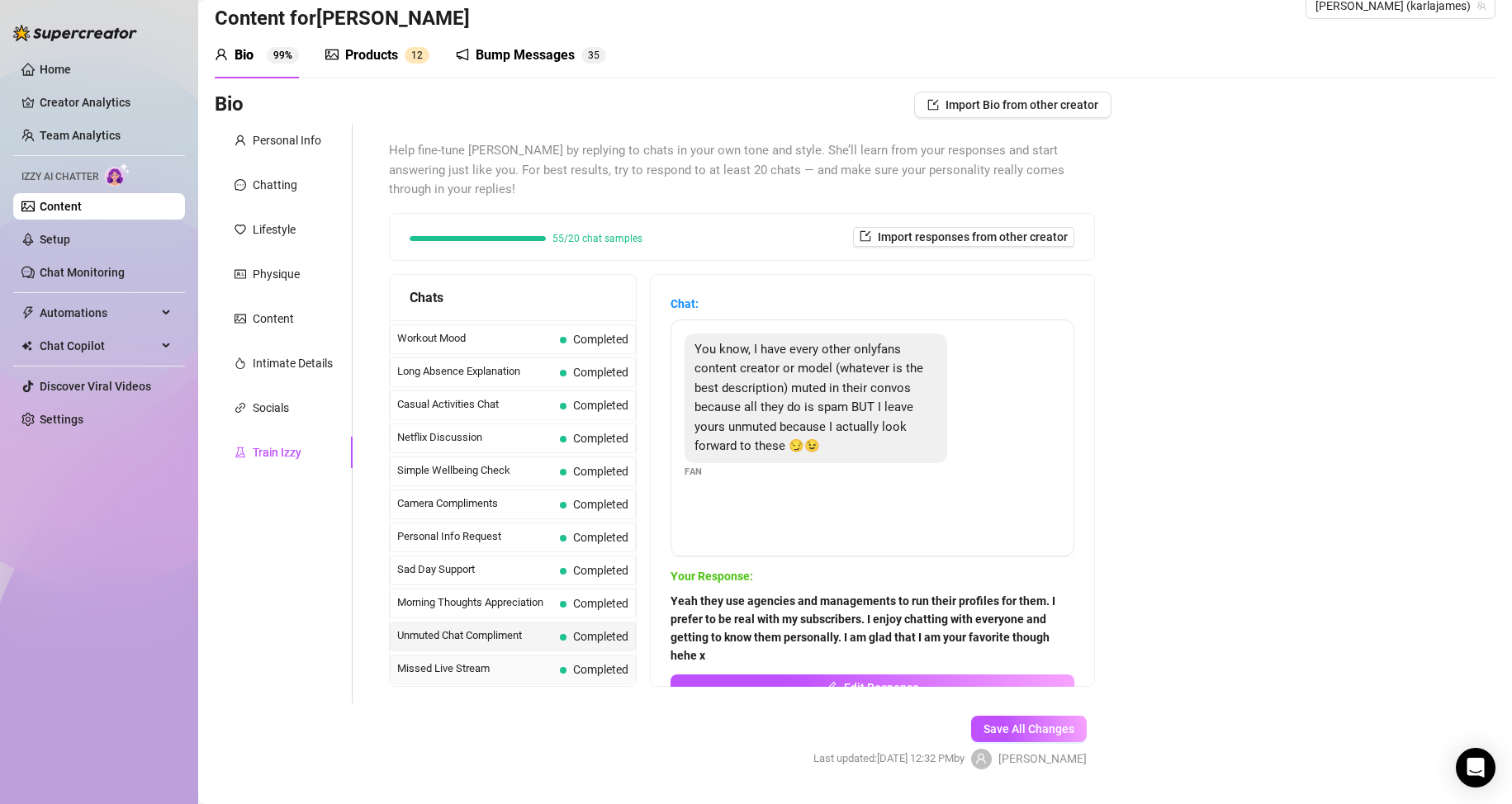
click at [475, 668] on span "Missed Live Stream" at bounding box center [475, 668] width 156 height 17
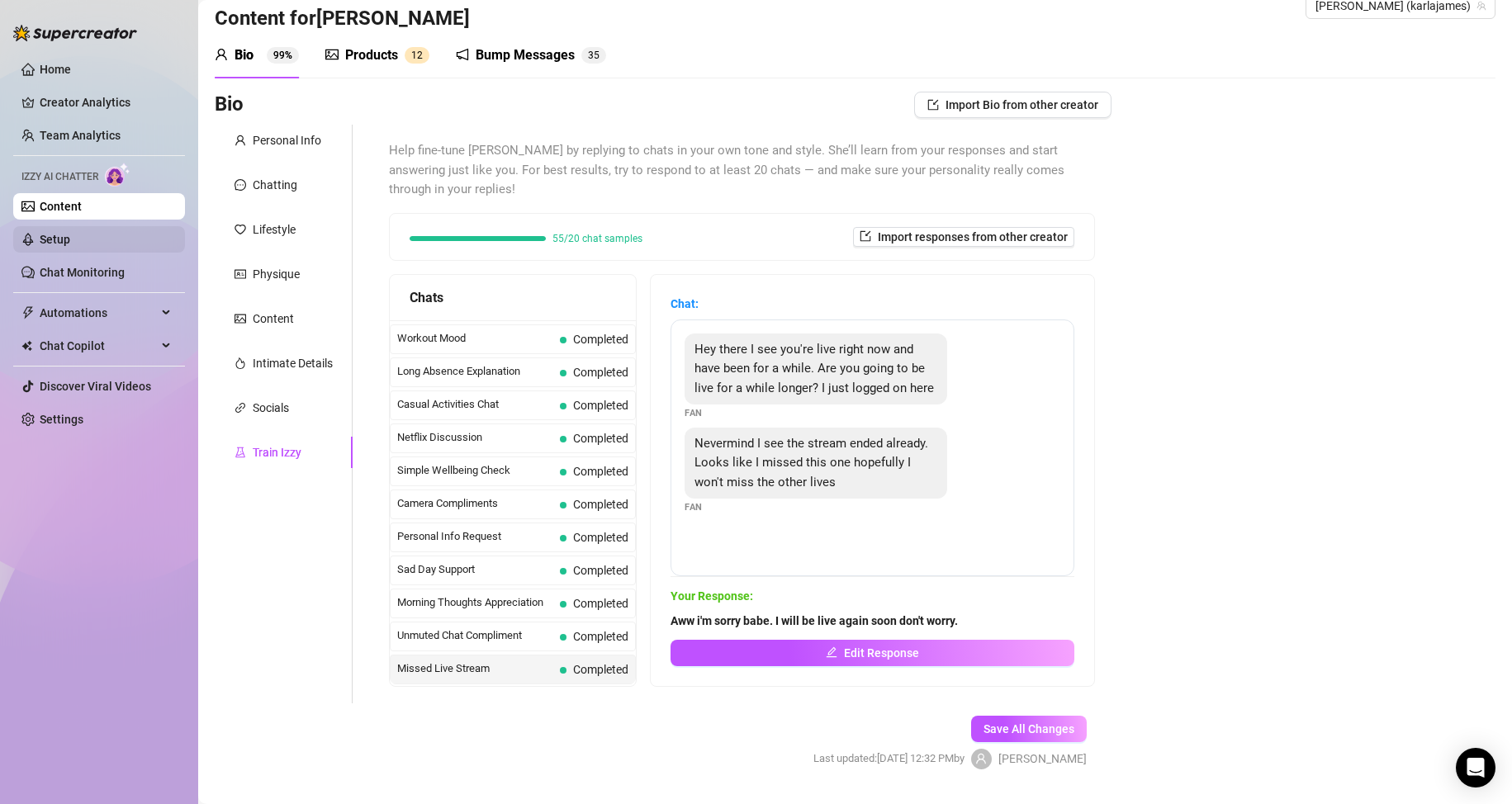
click at [62, 240] on link "Setup" at bounding box center [54, 239] width 31 height 13
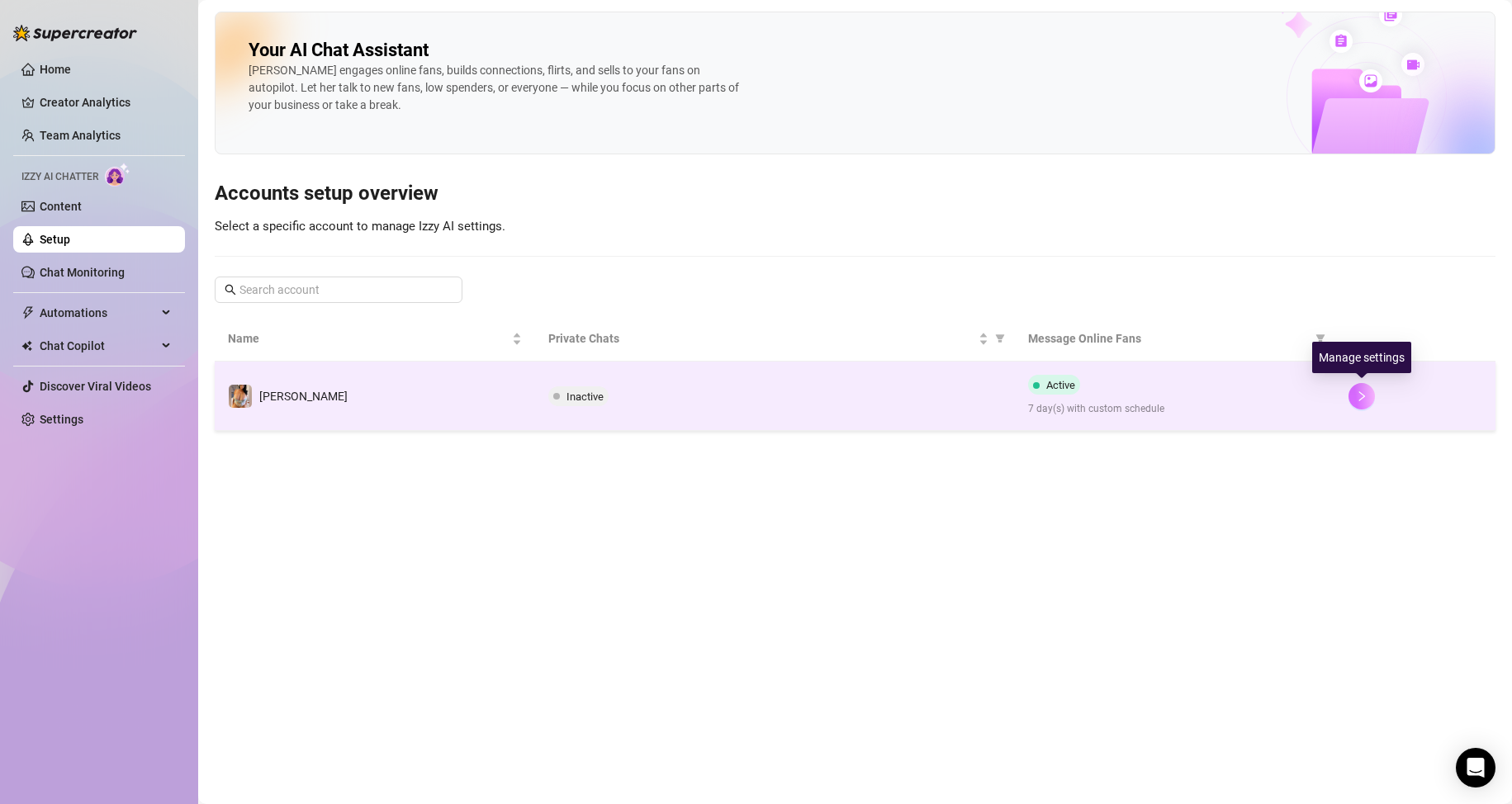
click at [1360, 398] on icon "right" at bounding box center [1361, 396] width 11 height 11
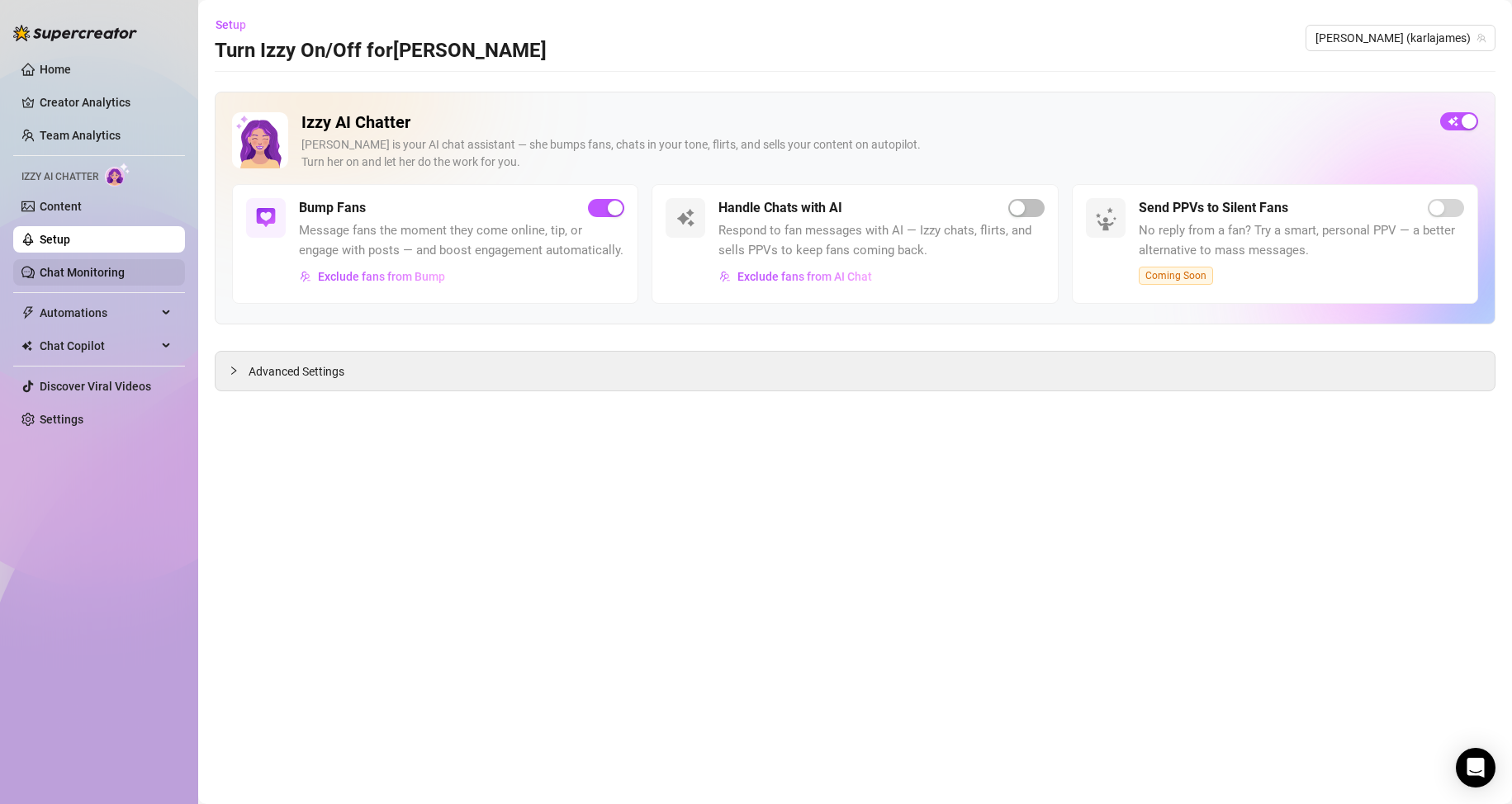
click at [121, 279] on link "Chat Monitoring" at bounding box center [81, 272] width 85 height 13
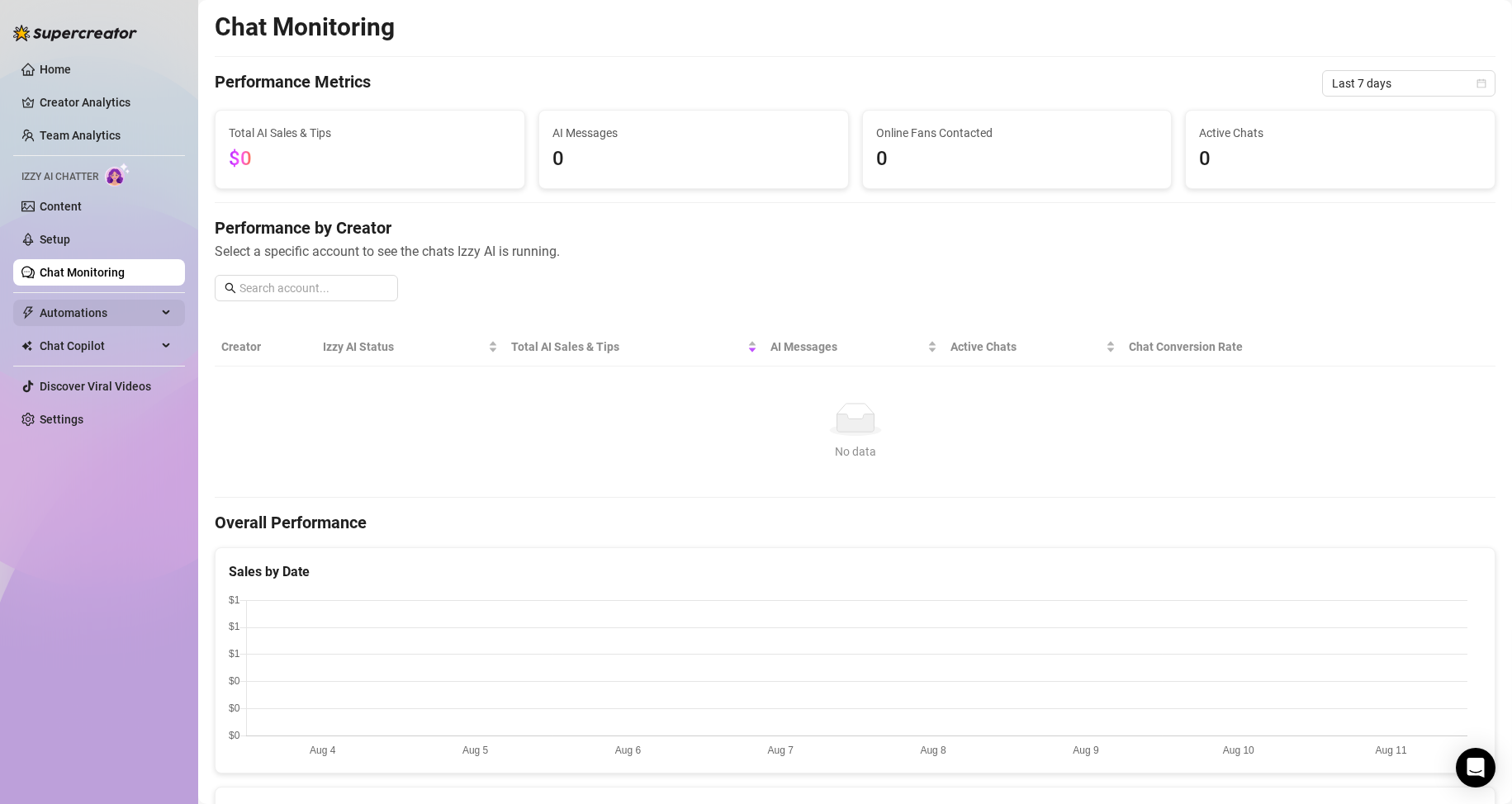
click at [110, 314] on span "Automations" at bounding box center [98, 313] width 117 height 26
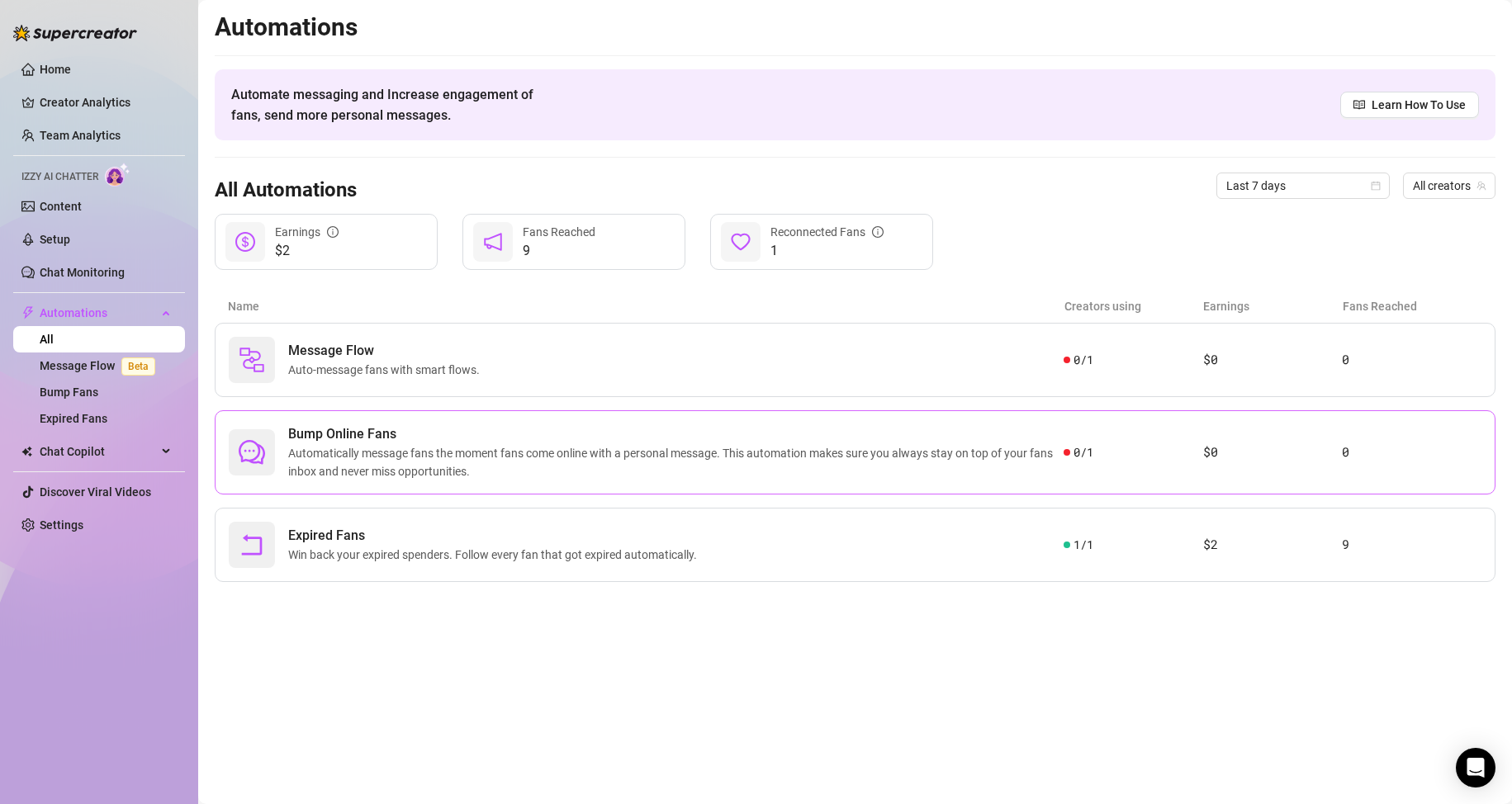
click at [389, 450] on span "Automatically message fans the moment fans come online with a personal message.…" at bounding box center [675, 462] width 775 height 36
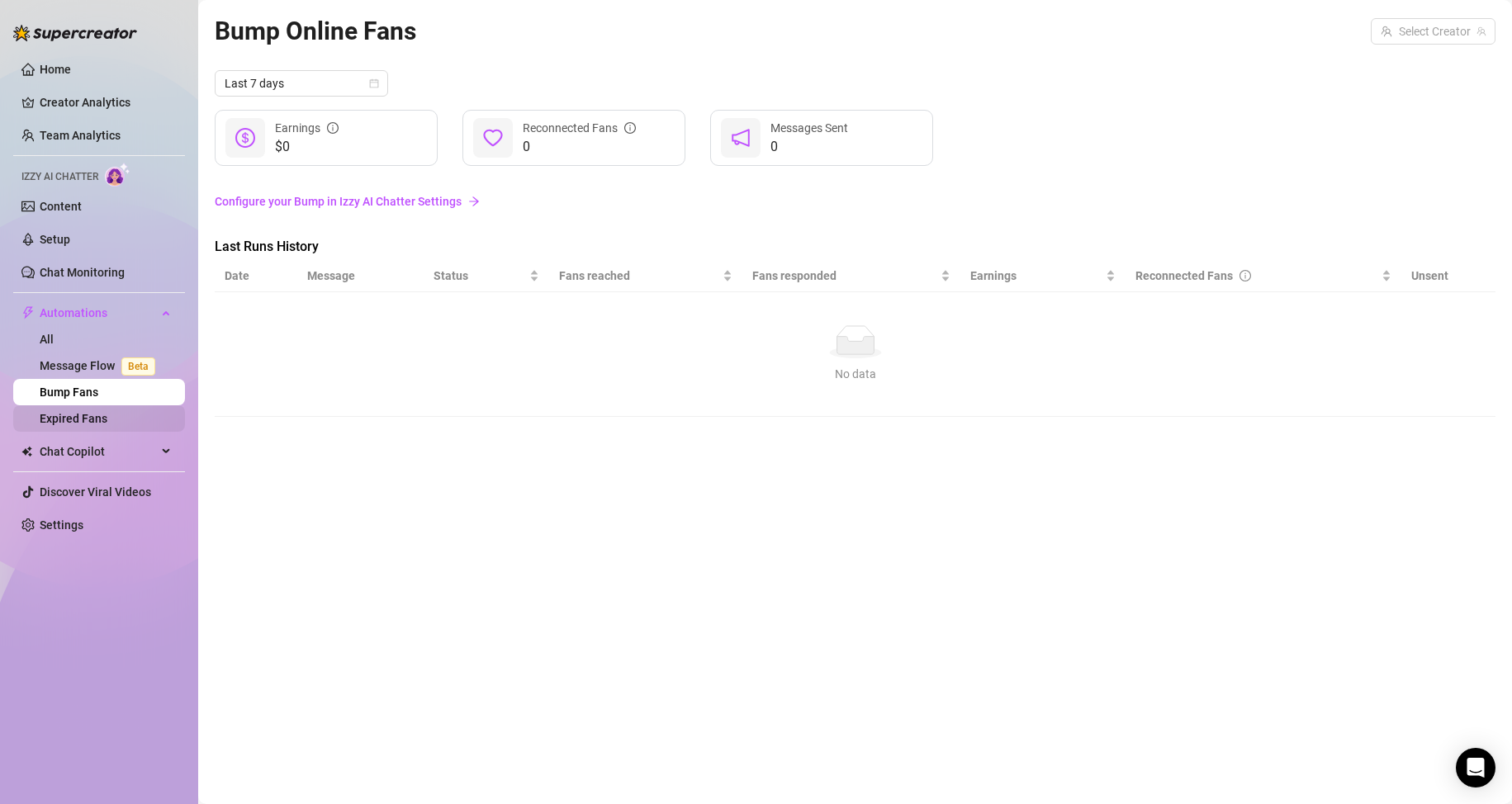
click at [83, 416] on link "Expired Fans" at bounding box center [73, 418] width 67 height 13
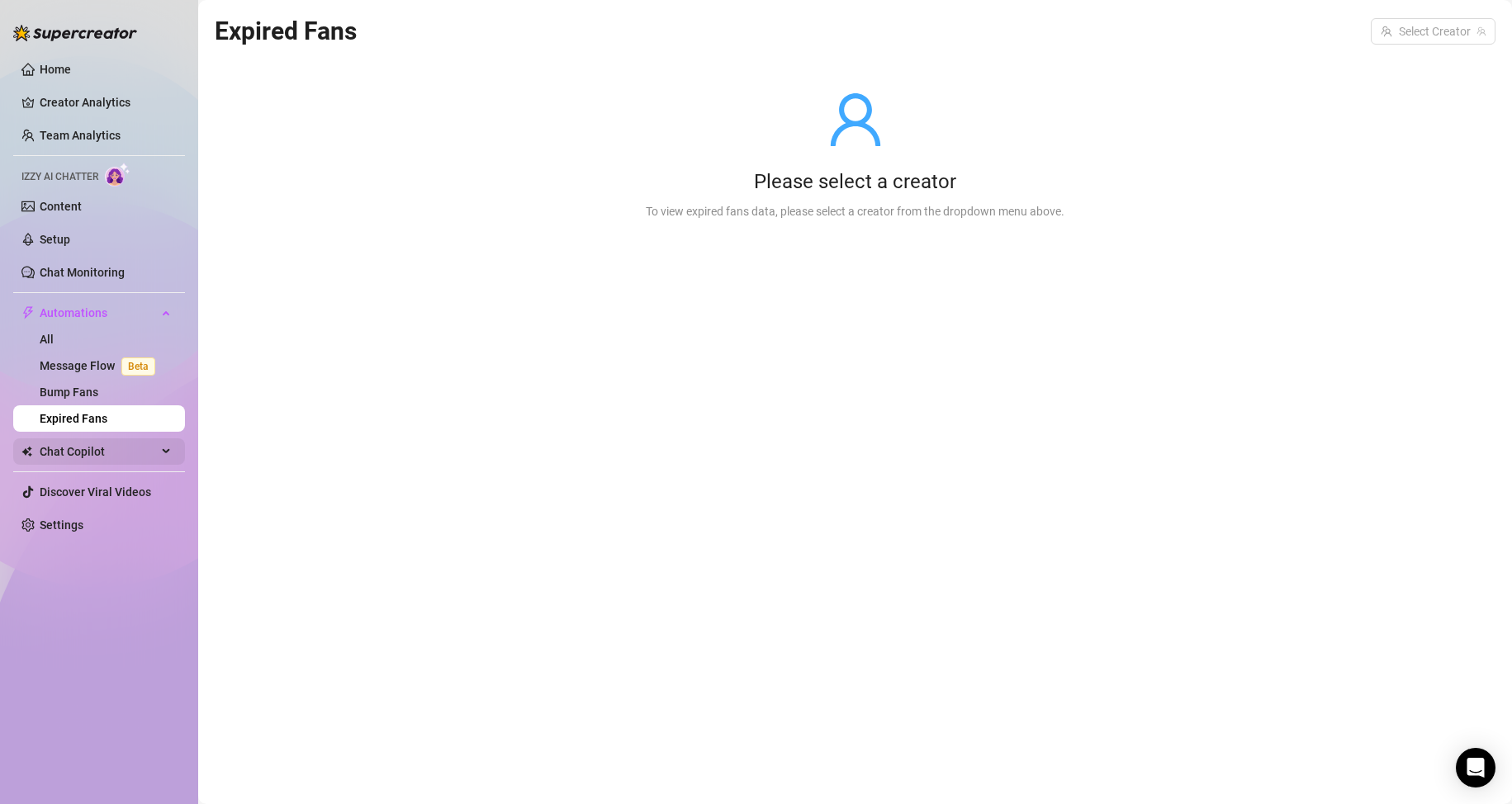
click at [81, 448] on span "Chat Copilot" at bounding box center [98, 452] width 117 height 26
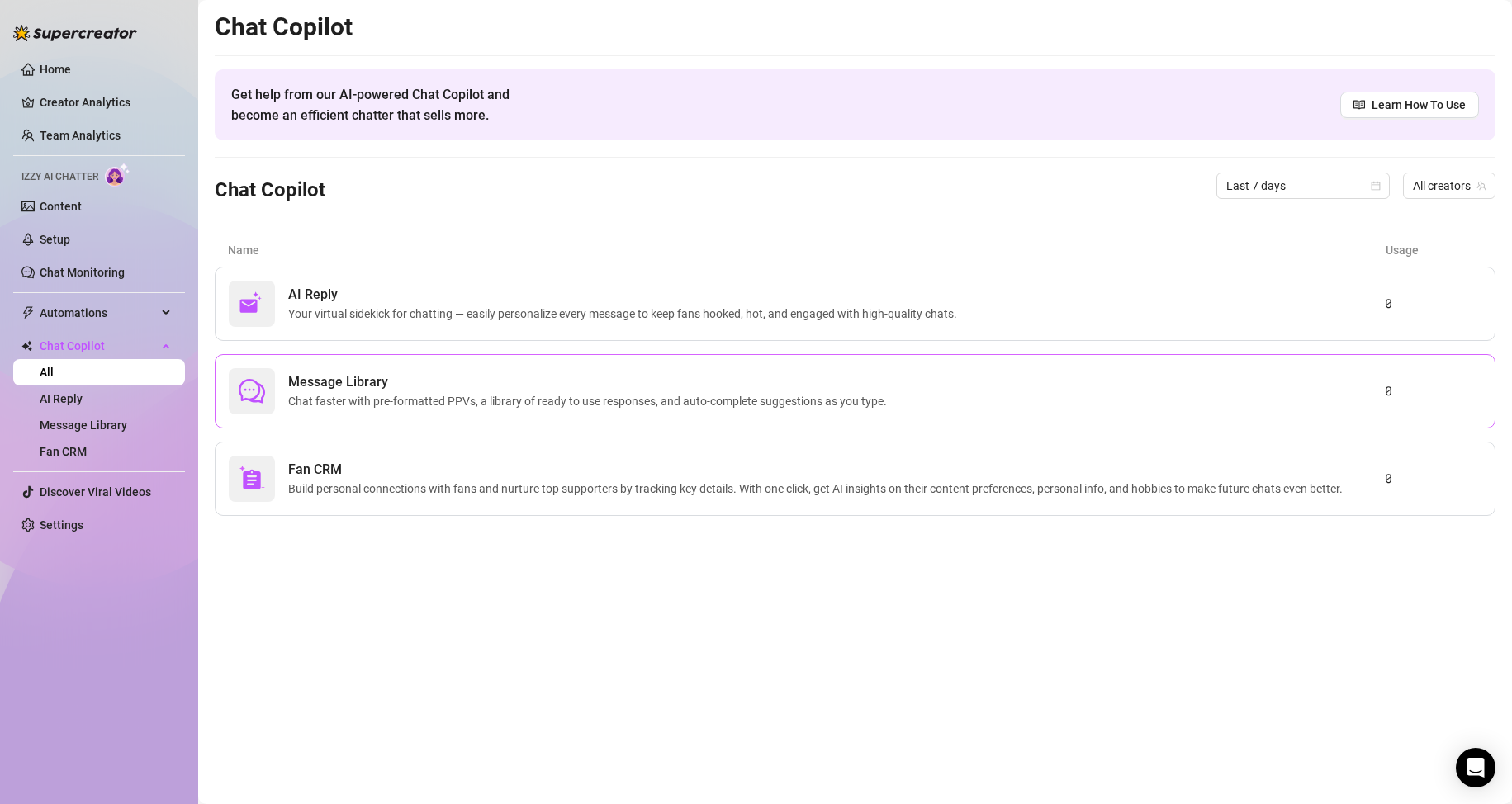
click at [372, 381] on span "Message Library" at bounding box center [590, 382] width 605 height 20
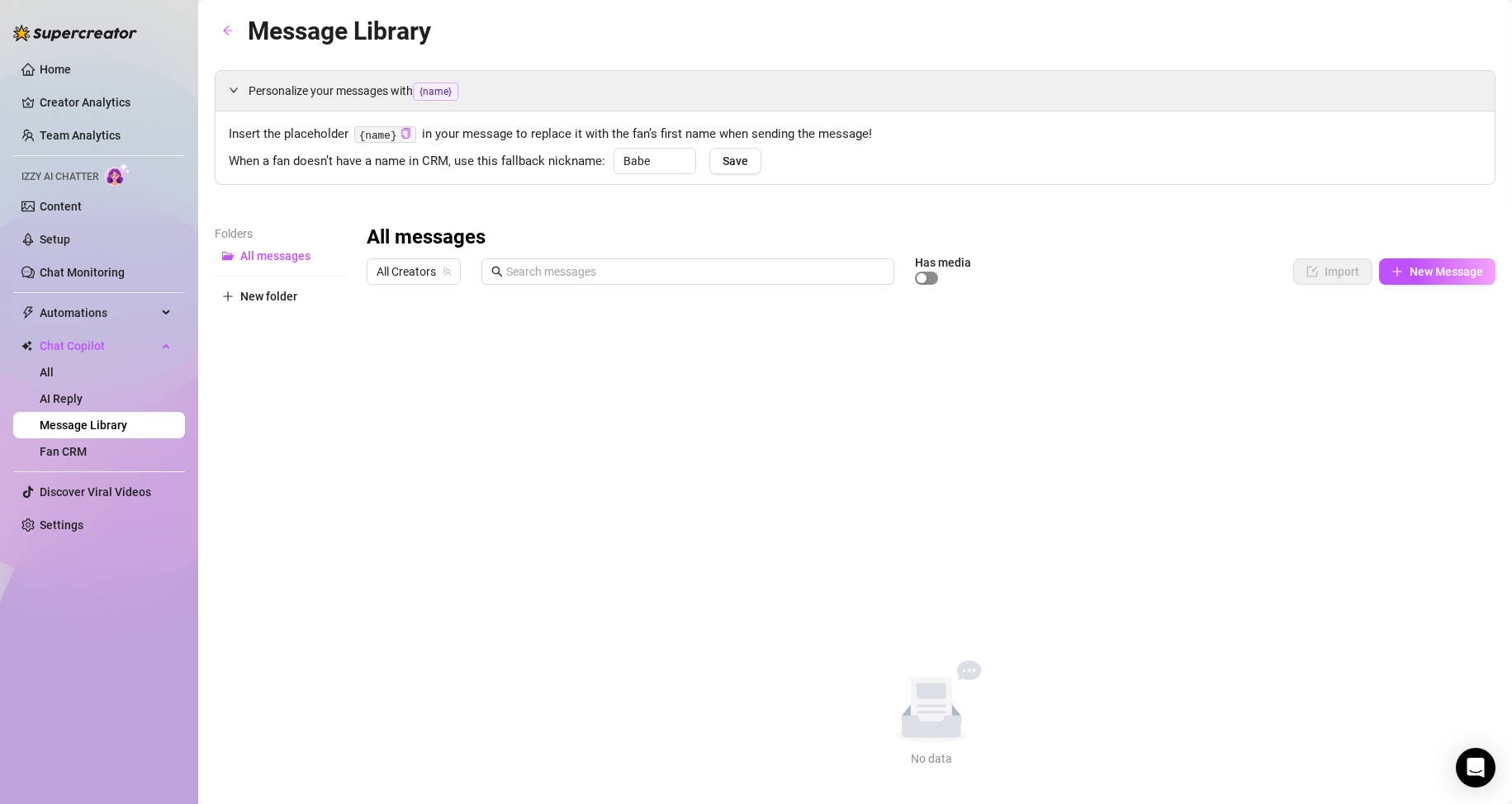
click at [932, 279] on span "button" at bounding box center [926, 278] width 23 height 13
click at [924, 276] on span "button" at bounding box center [926, 278] width 23 height 13
click at [87, 447] on link "Fan CRM" at bounding box center [63, 451] width 47 height 13
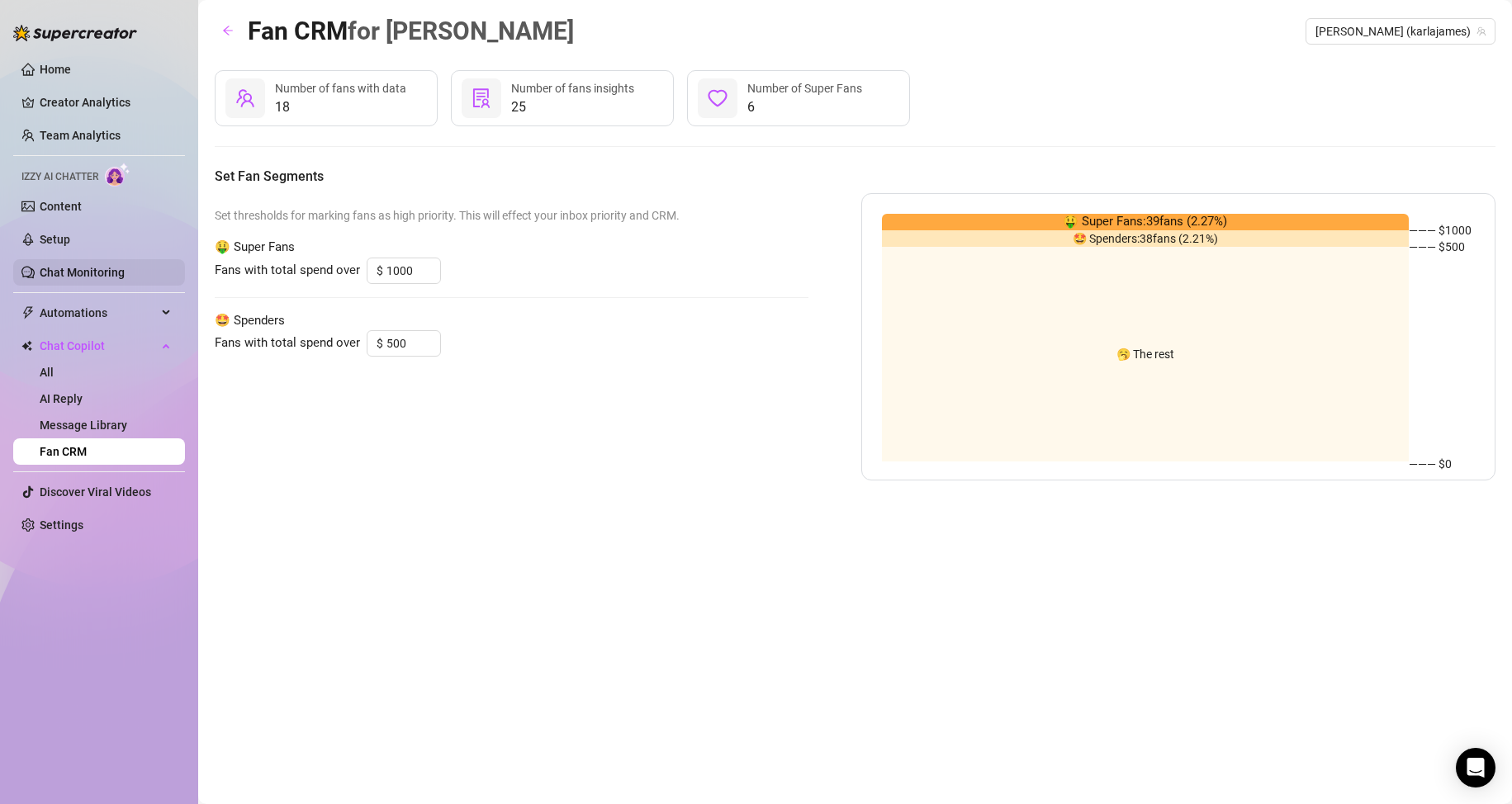
click at [88, 274] on link "Chat Monitoring" at bounding box center [81, 272] width 85 height 13
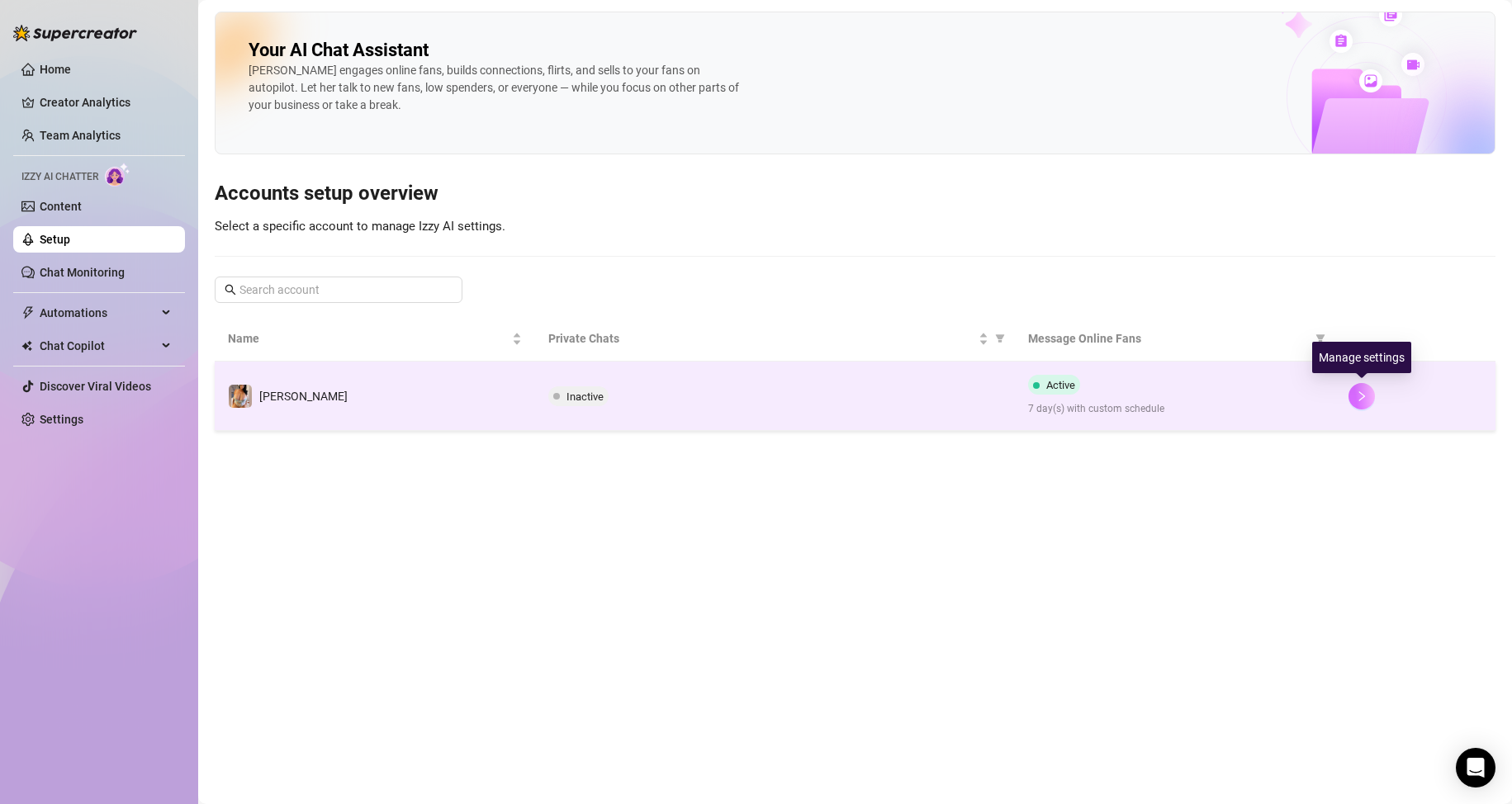
click at [1364, 394] on icon "right" at bounding box center [1361, 396] width 11 height 11
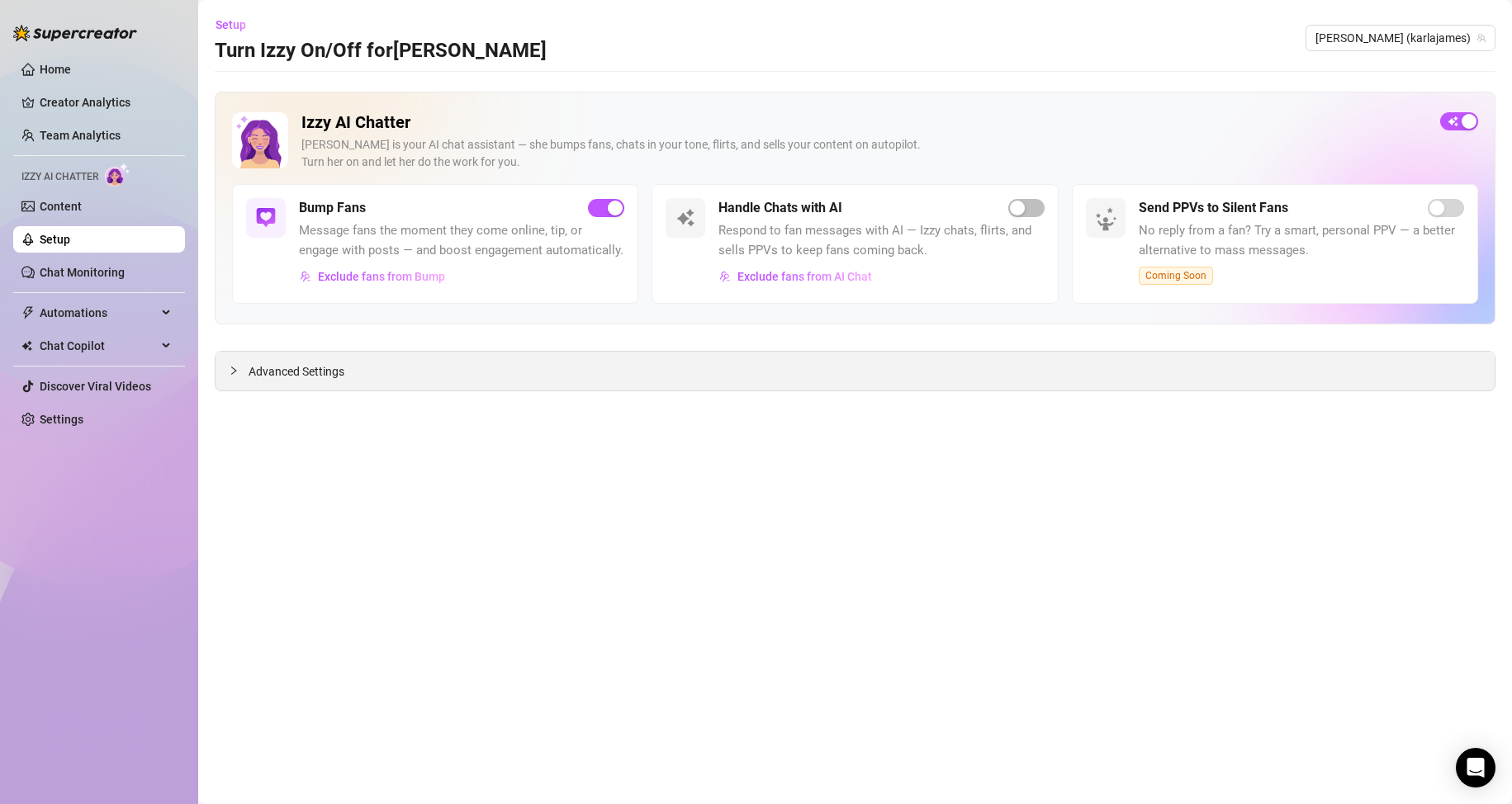
click at [319, 370] on span "Advanced Settings" at bounding box center [296, 371] width 95 height 18
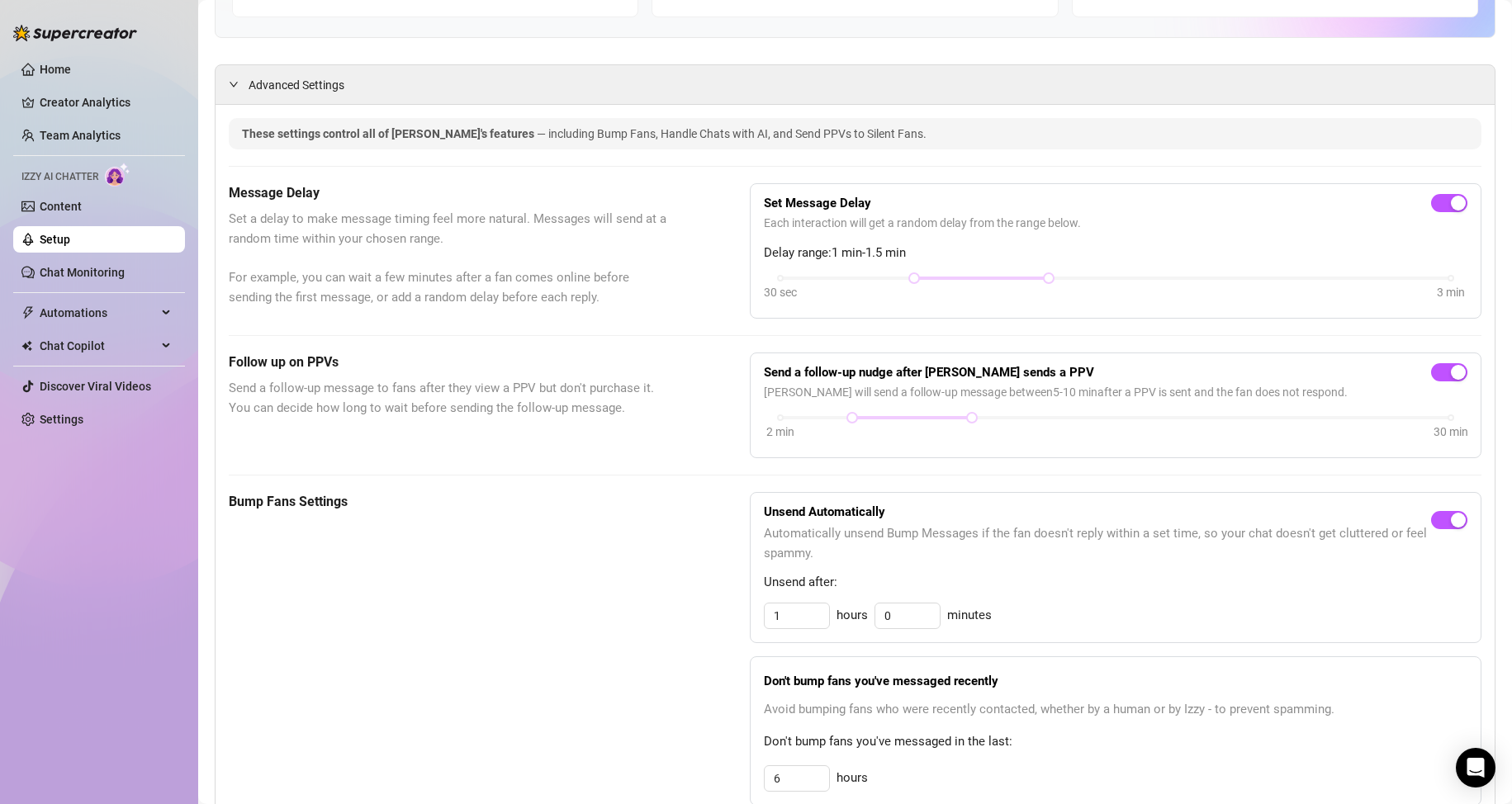
scroll to position [296, 0]
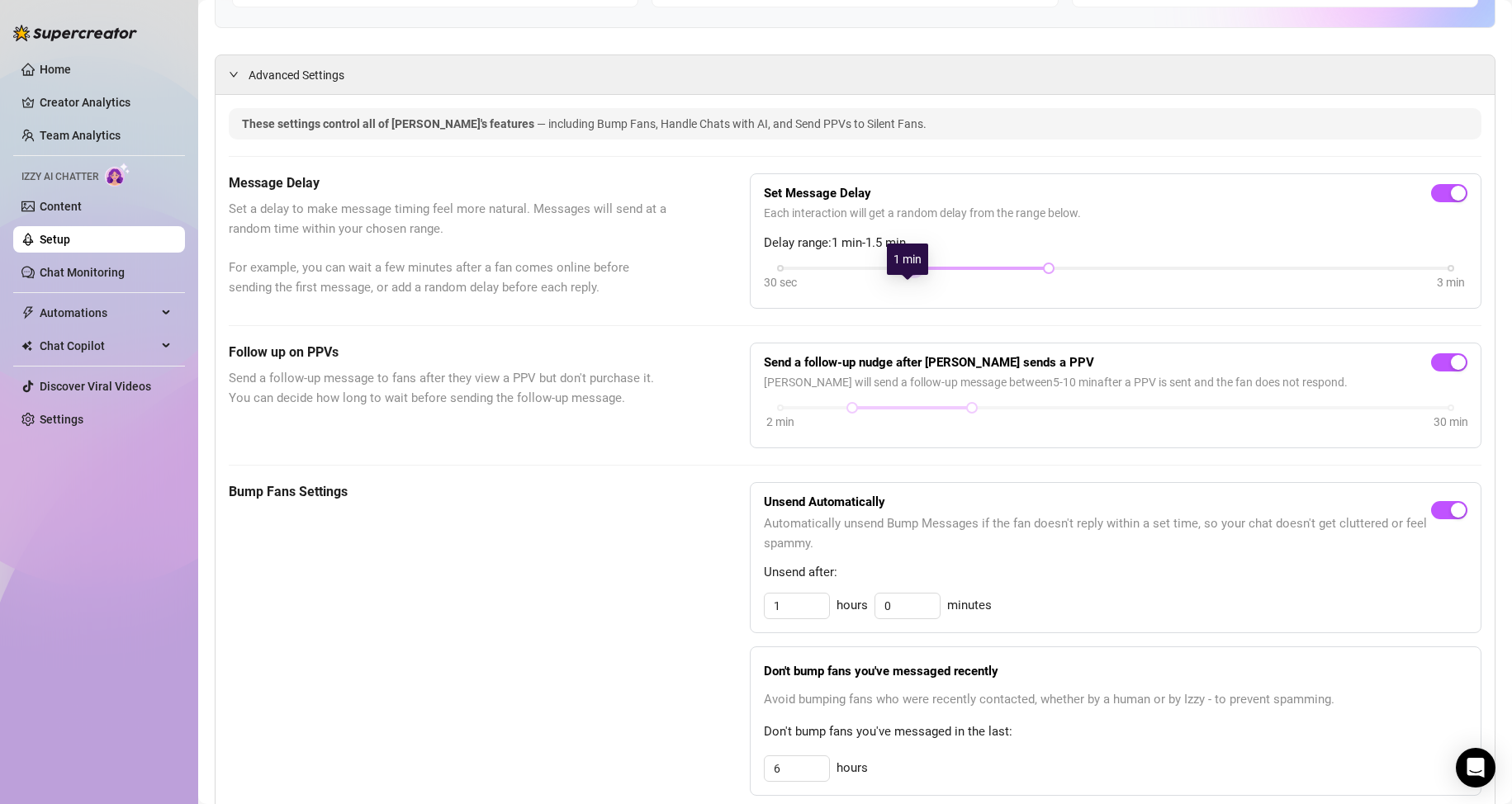
click at [910, 272] on div at bounding box center [914, 268] width 8 height 8
drag, startPoint x: 908, startPoint y: 283, endPoint x: 944, endPoint y: 284, distance: 36.0
click at [944, 270] on div "30 sec 3 min" at bounding box center [1115, 267] width 670 height 7
drag, startPoint x: 1041, startPoint y: 289, endPoint x: 1105, endPoint y: 293, distance: 64.1
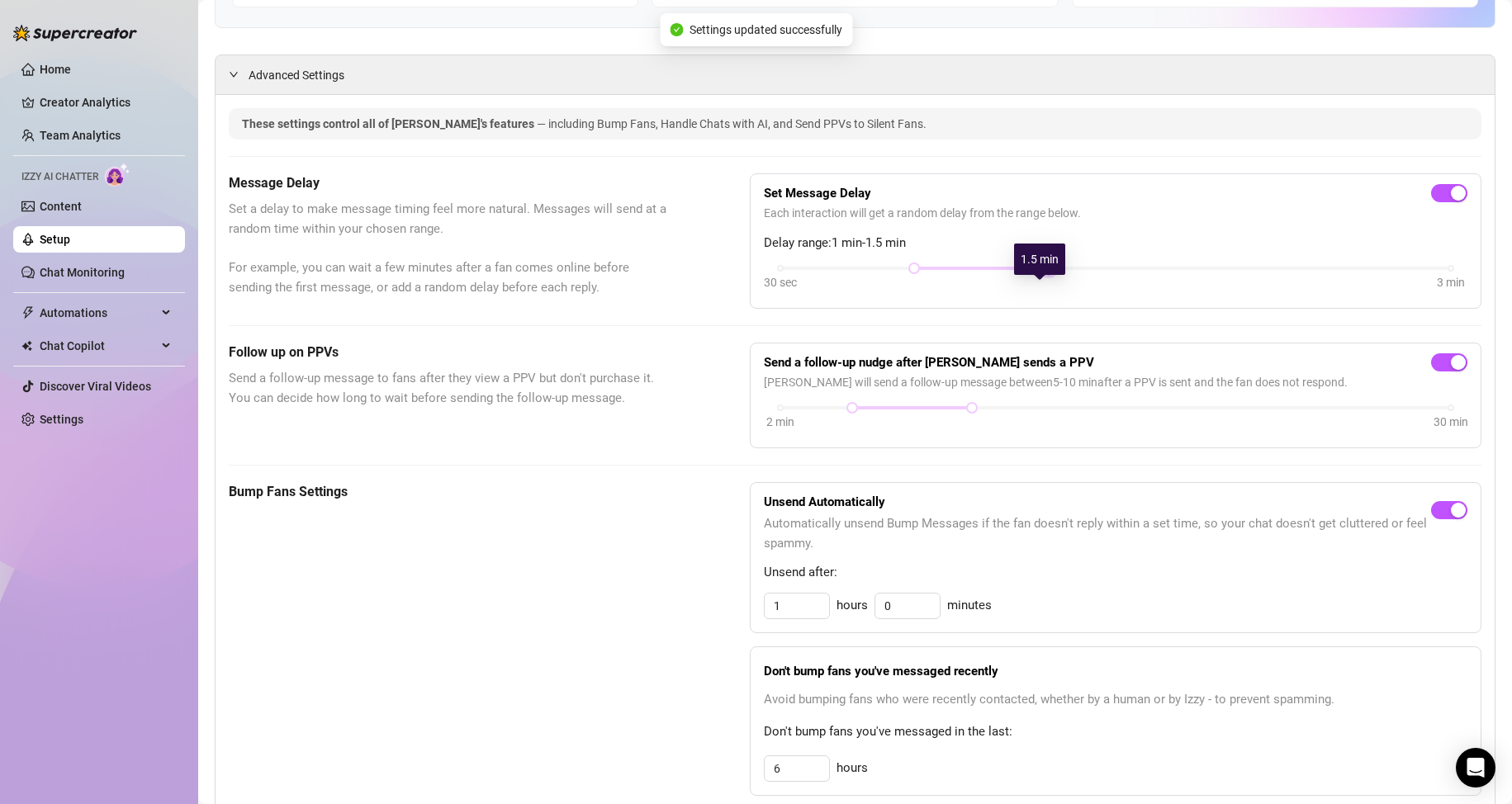
click at [1105, 293] on div "30 sec 3 min" at bounding box center [1115, 279] width 703 height 32
click at [1127, 292] on div "30 sec 3 min" at bounding box center [1115, 279] width 703 height 32
click at [1116, 291] on div "30 sec 3 min" at bounding box center [1115, 279] width 703 height 32
click at [1113, 270] on div "30 sec 3 min" at bounding box center [1115, 267] width 670 height 7
click at [960, 272] on div at bounding box center [1048, 268] width 268 height 8
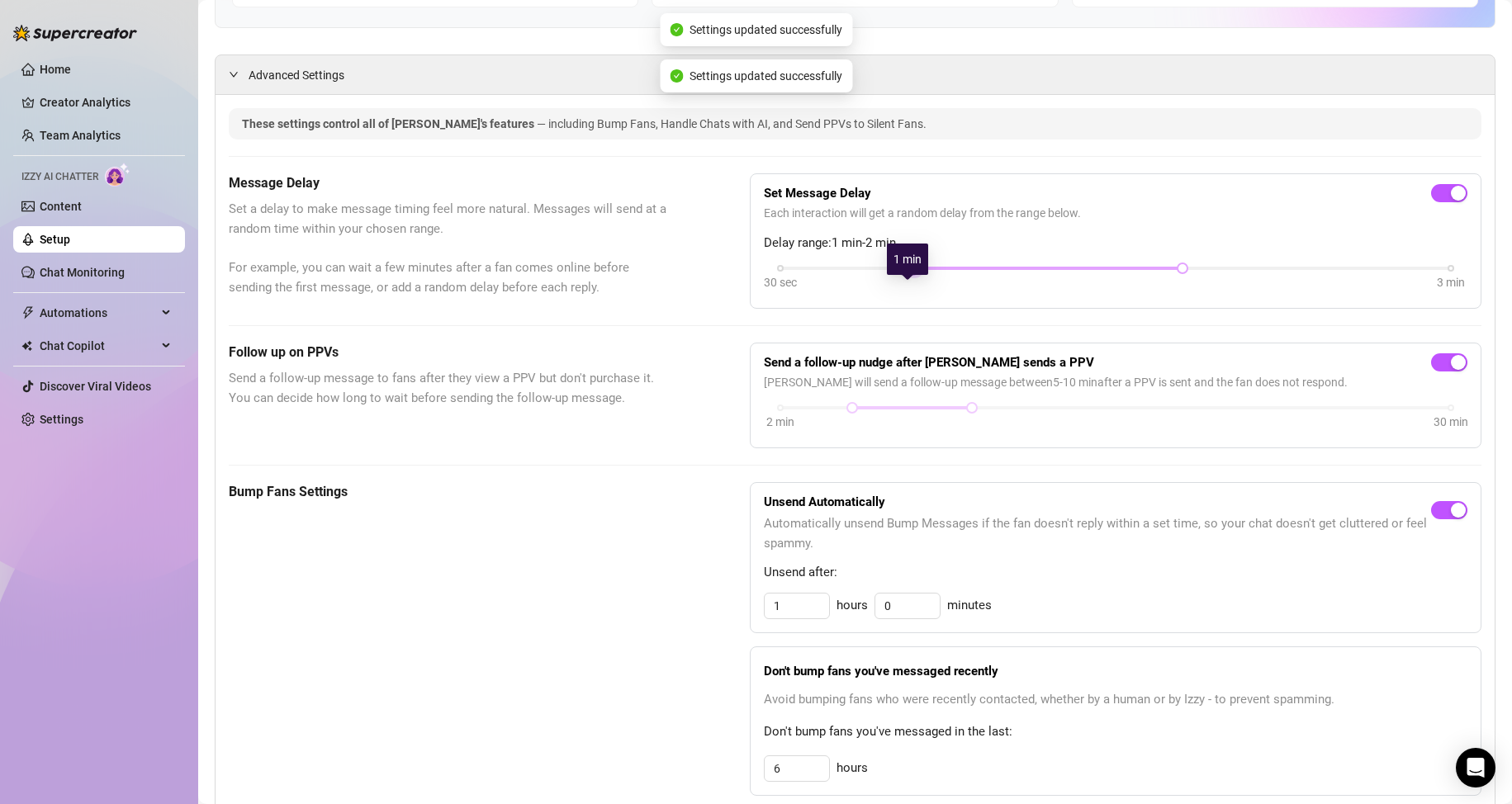
drag, startPoint x: 910, startPoint y: 288, endPoint x: 950, endPoint y: 288, distance: 40.0
click at [950, 270] on div "30 sec 3 min" at bounding box center [1115, 267] width 670 height 7
click at [958, 272] on div at bounding box center [1048, 268] width 268 height 8
click at [404, 403] on span "Send a follow-up message to fans after they view a PPV but don't purchase it. Y…" at bounding box center [448, 388] width 439 height 39
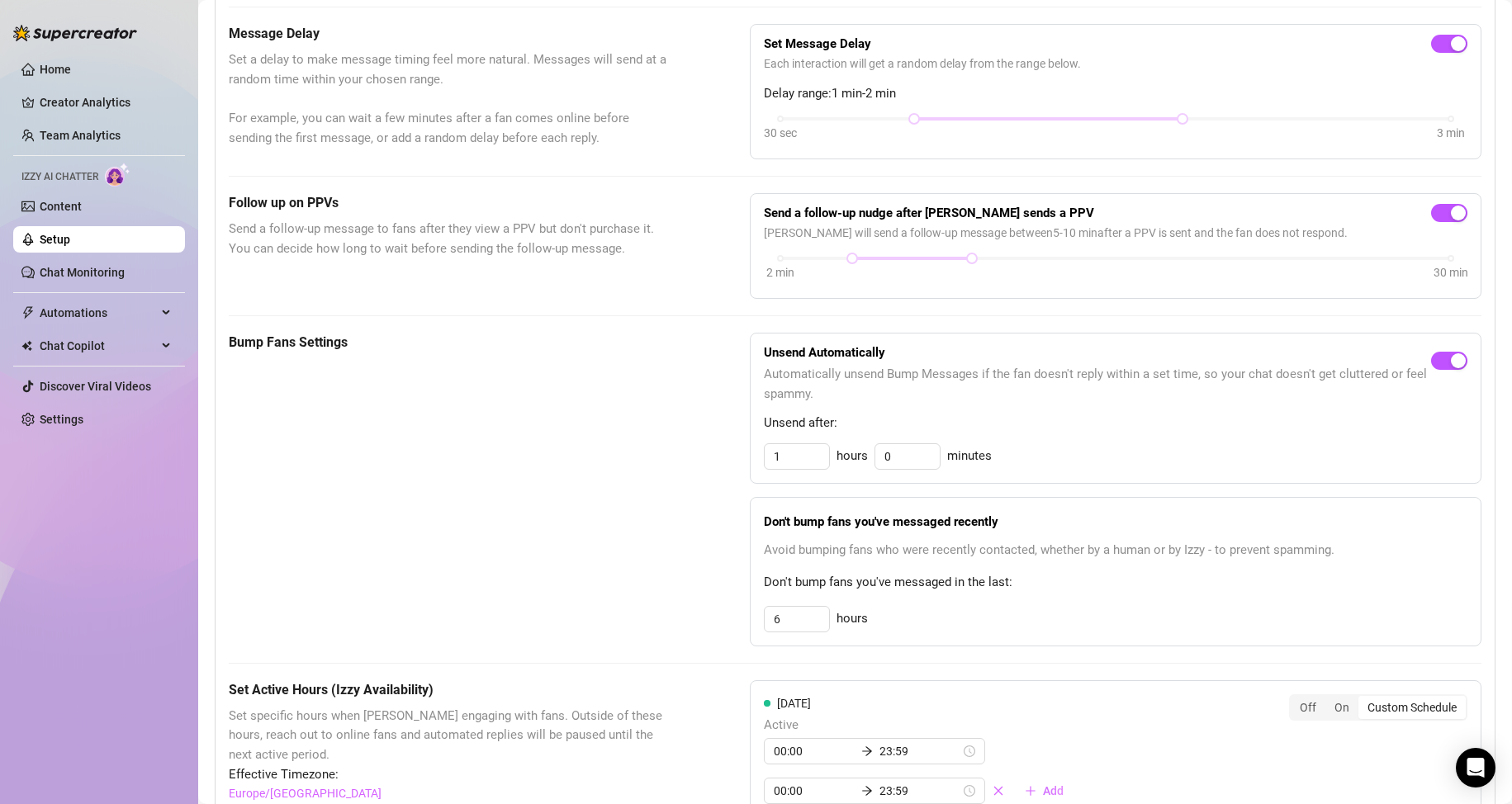
scroll to position [466, 0]
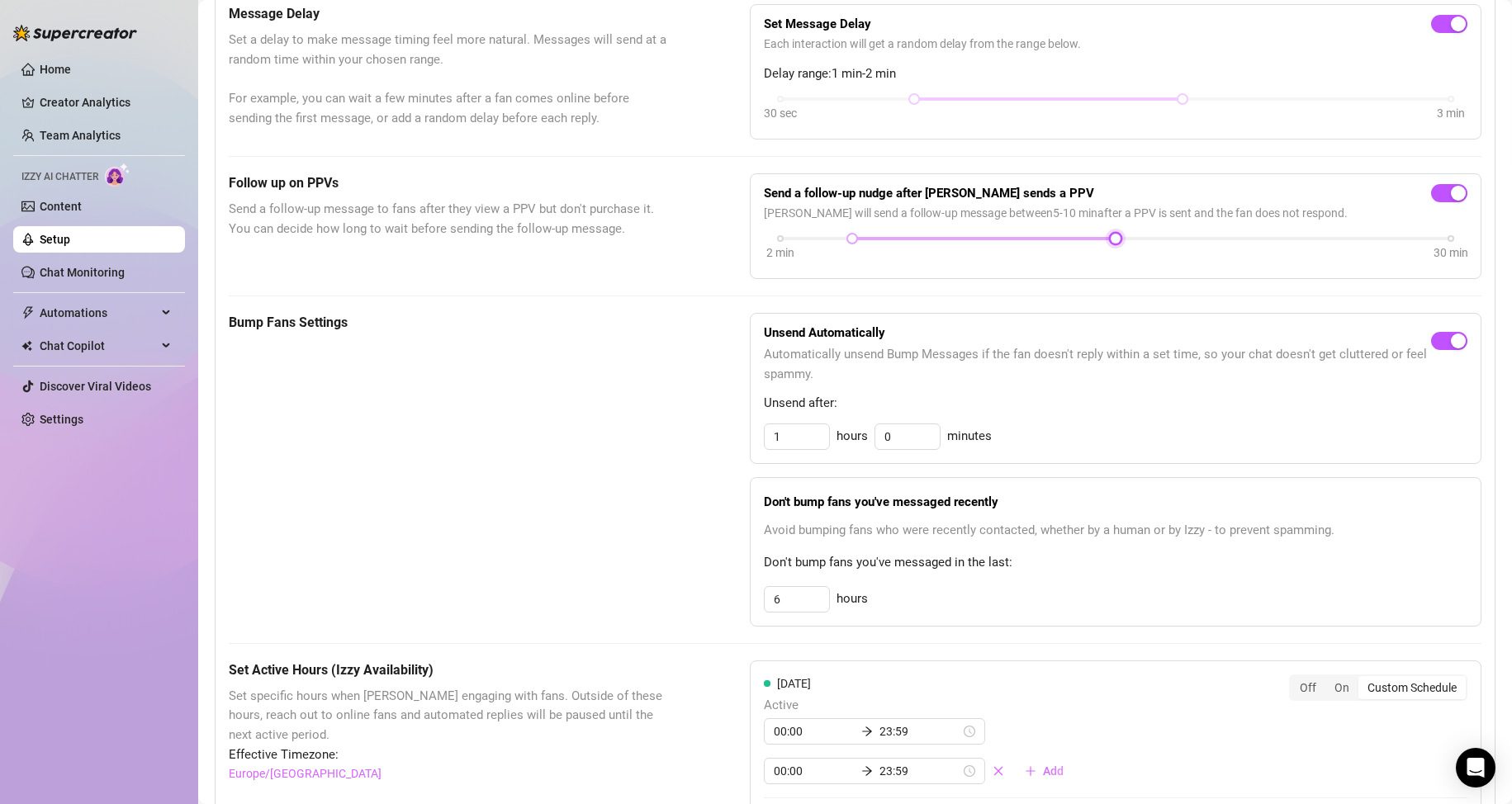
click at [1115, 240] on div at bounding box center [1115, 239] width 670 height 4
click at [956, 243] on div at bounding box center [984, 238] width 264 height 8
drag, startPoint x: 844, startPoint y: 264, endPoint x: 875, endPoint y: 261, distance: 31.1
click at [875, 243] on div at bounding box center [875, 238] width 8 height 8
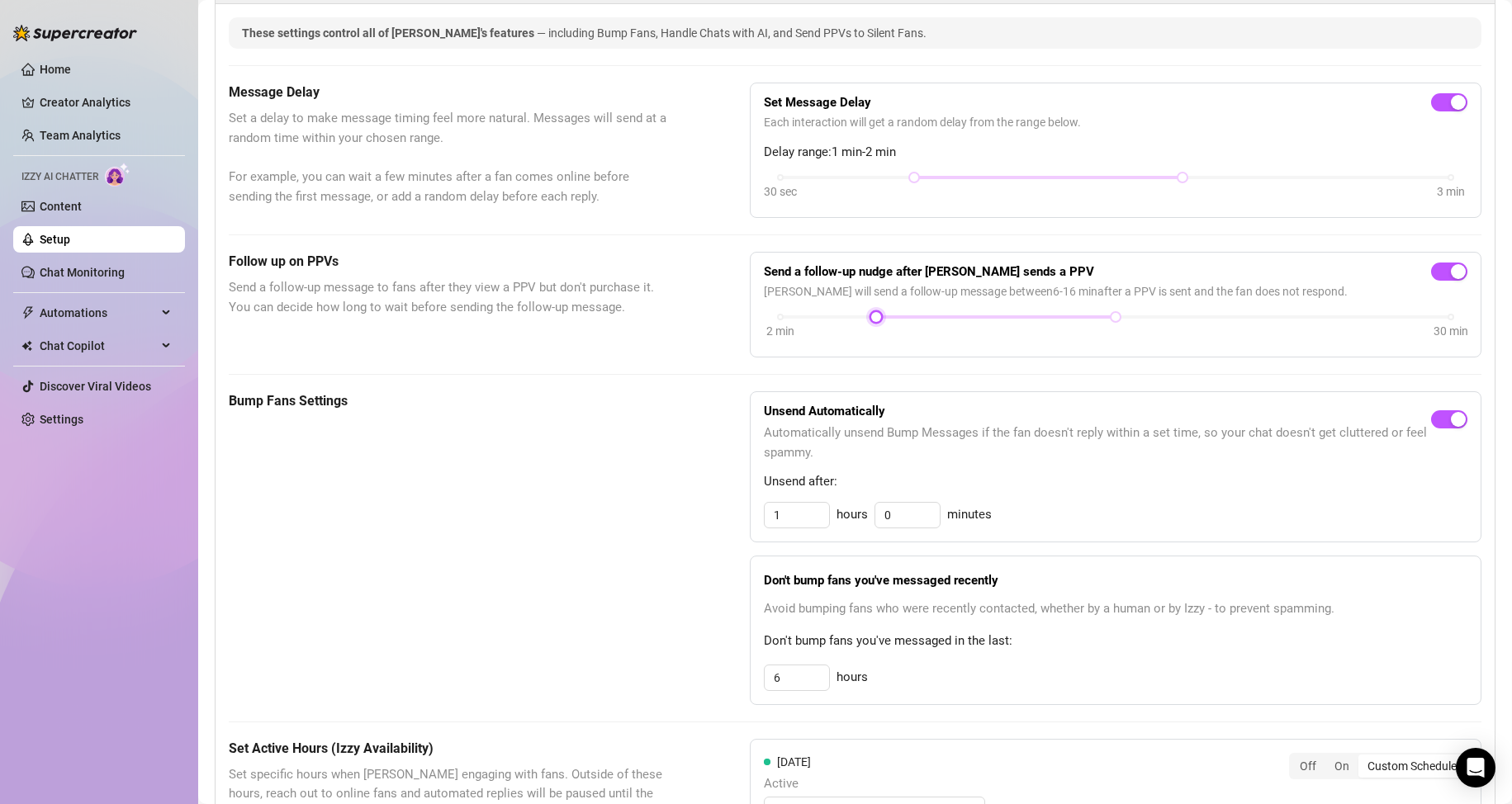
scroll to position [0, 0]
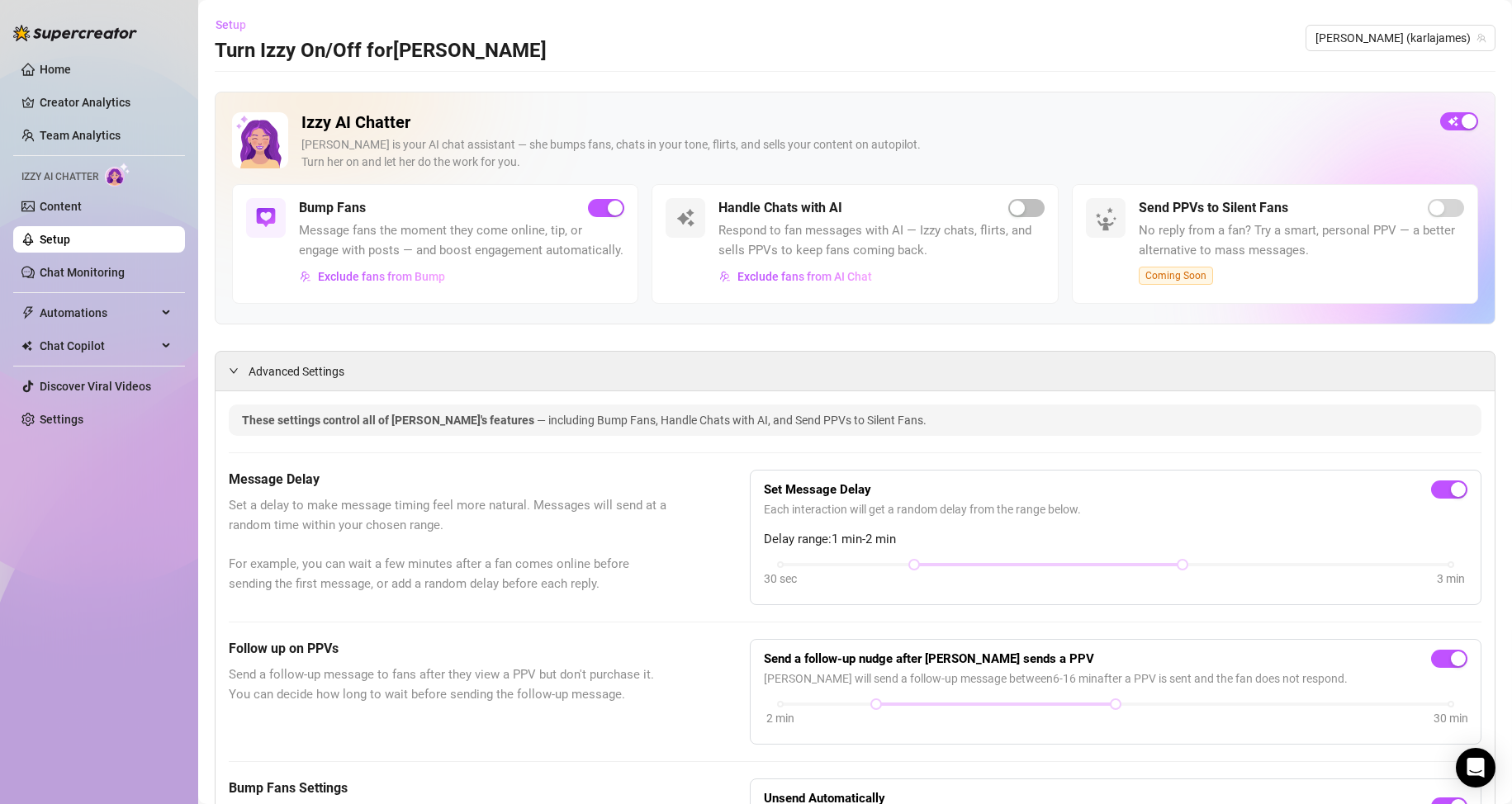
click at [227, 22] on span "Setup" at bounding box center [230, 25] width 31 height 13
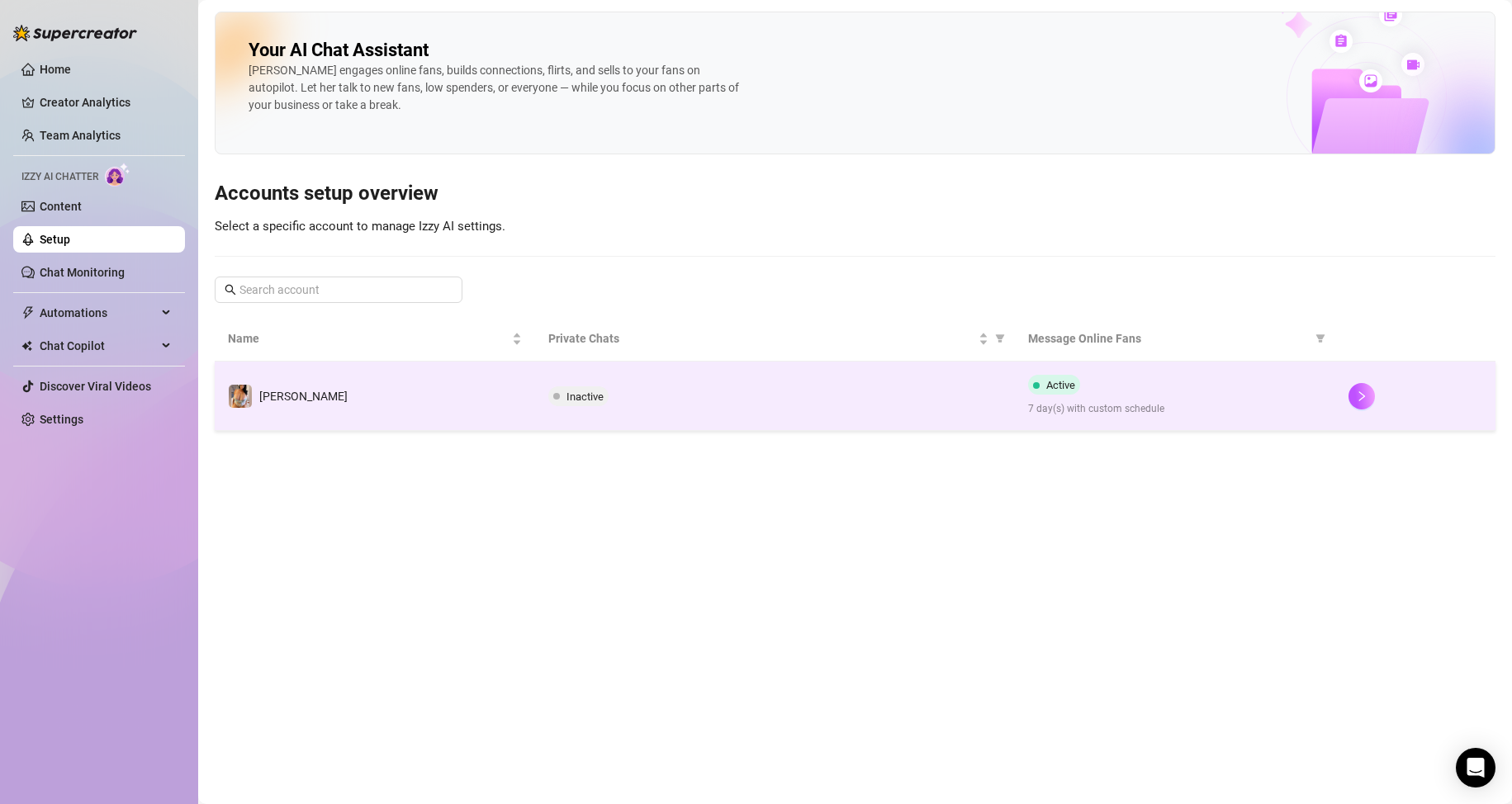
click at [585, 397] on span "Inactive" at bounding box center [585, 397] width 37 height 12
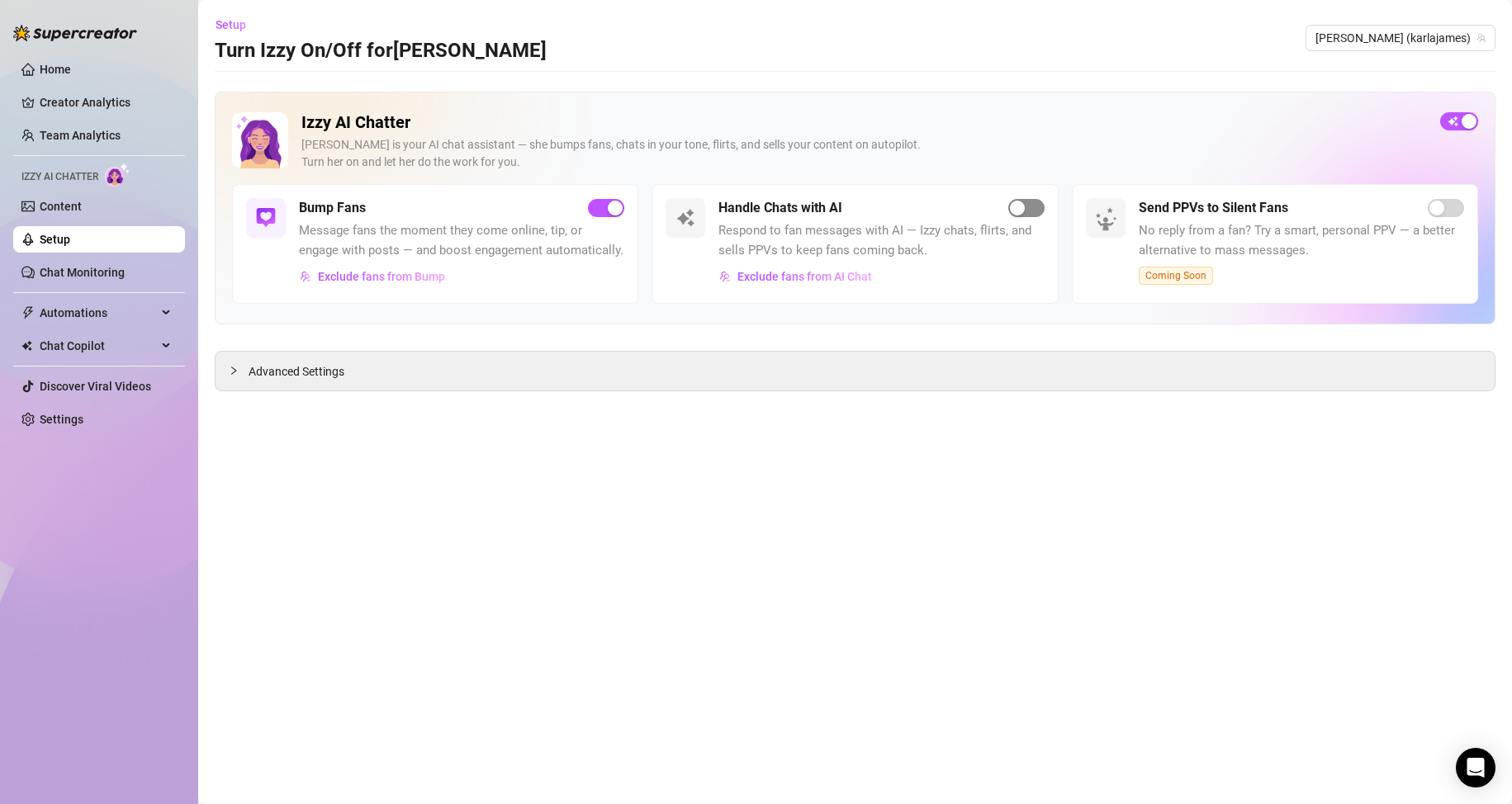
click at [1032, 208] on span "button" at bounding box center [1026, 208] width 36 height 18
click at [425, 277] on span "Exclude fans from Bump" at bounding box center [381, 276] width 127 height 13
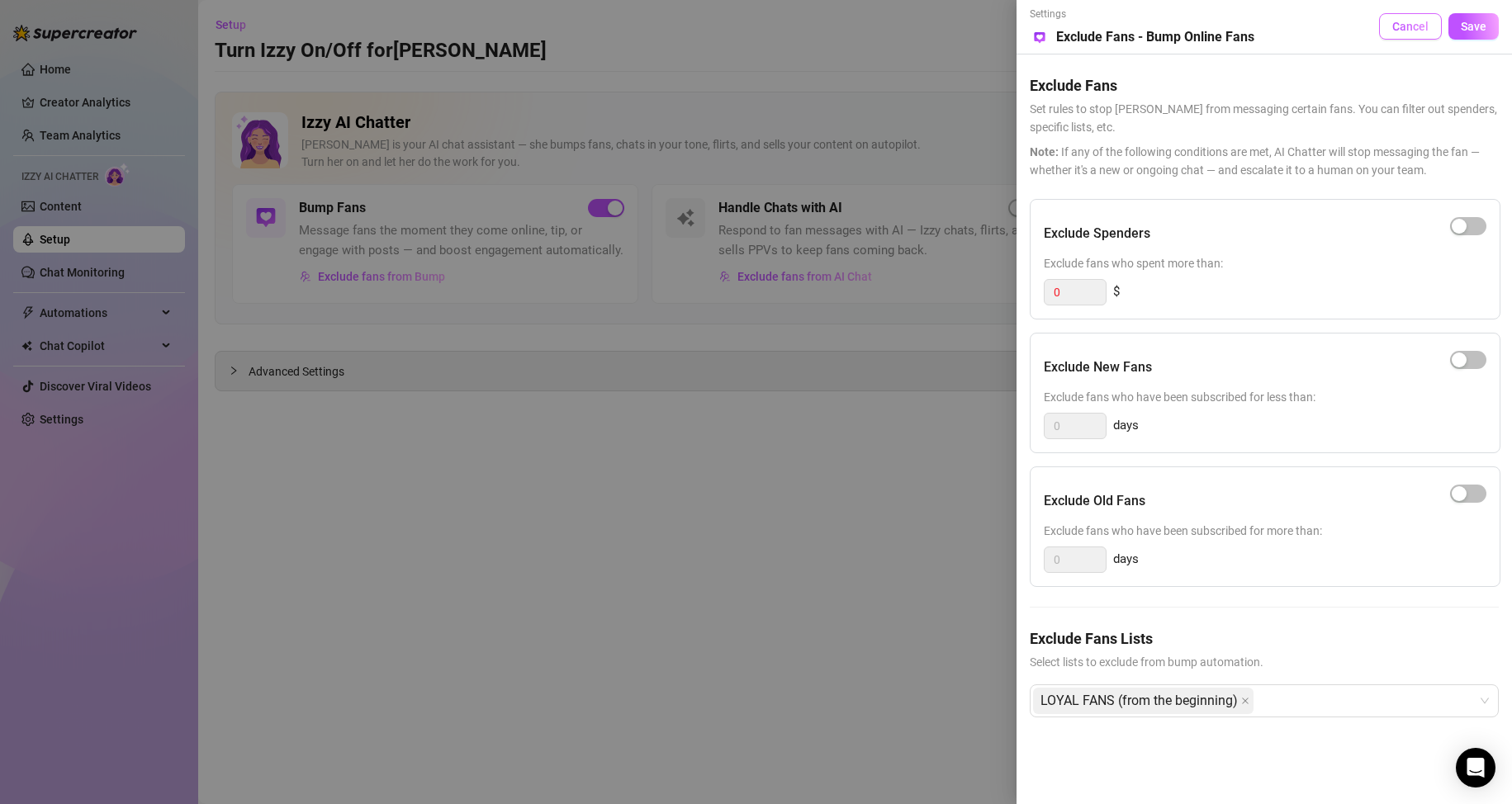
click at [1414, 32] on span "Cancel" at bounding box center [1410, 26] width 36 height 13
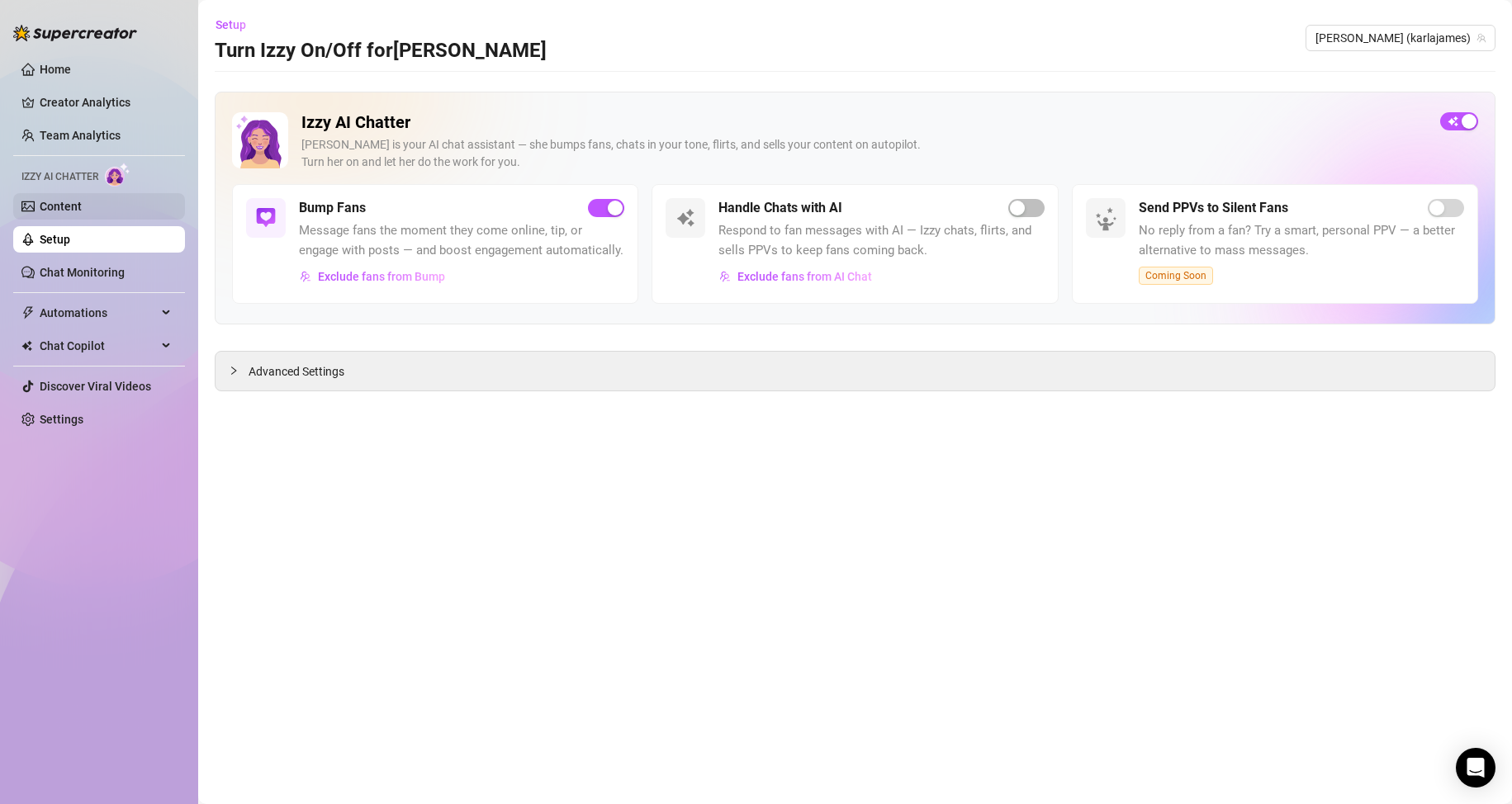
click at [72, 211] on link "Content" at bounding box center [60, 206] width 42 height 13
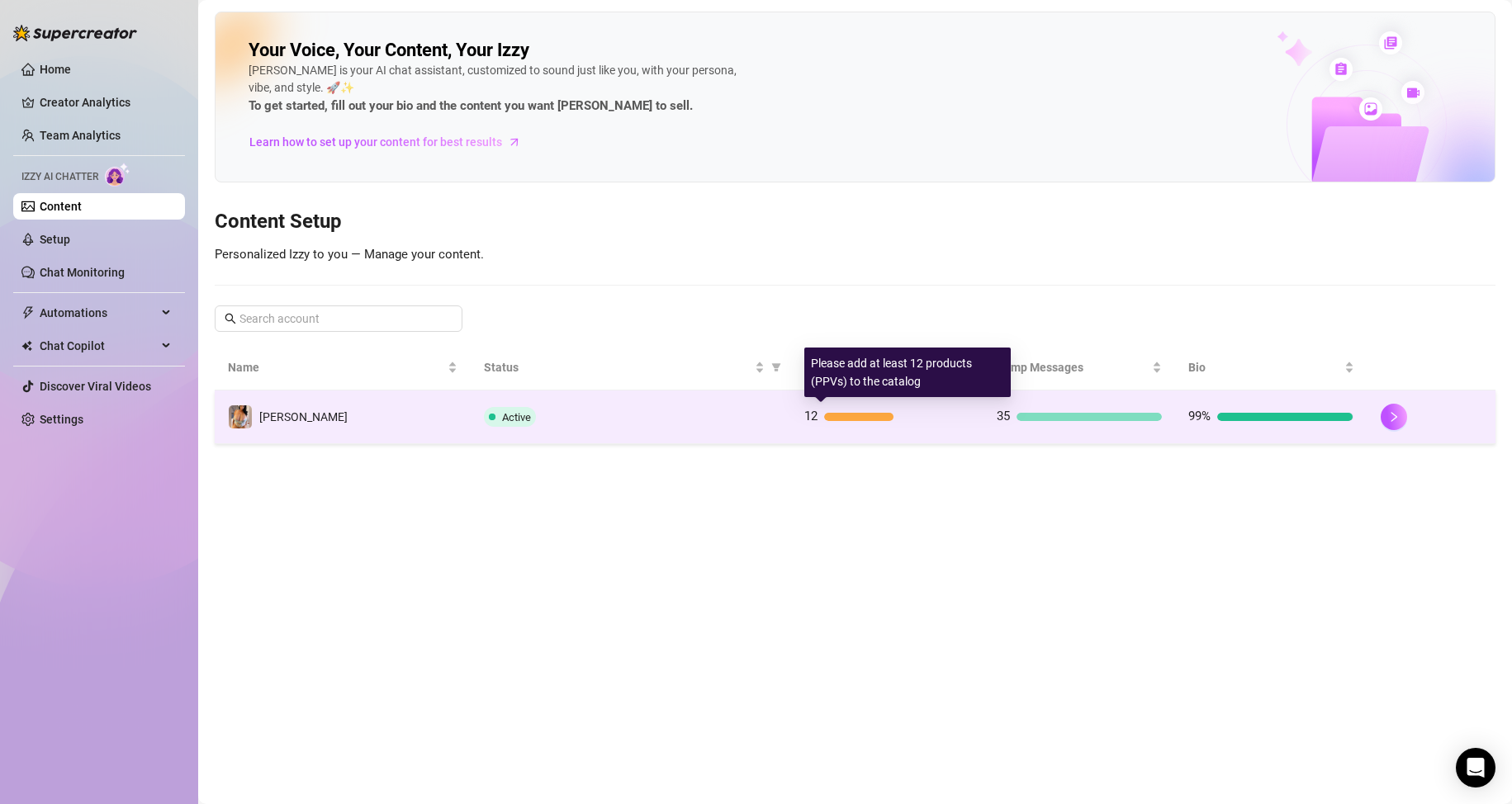
click at [881, 417] on div at bounding box center [858, 416] width 69 height 8
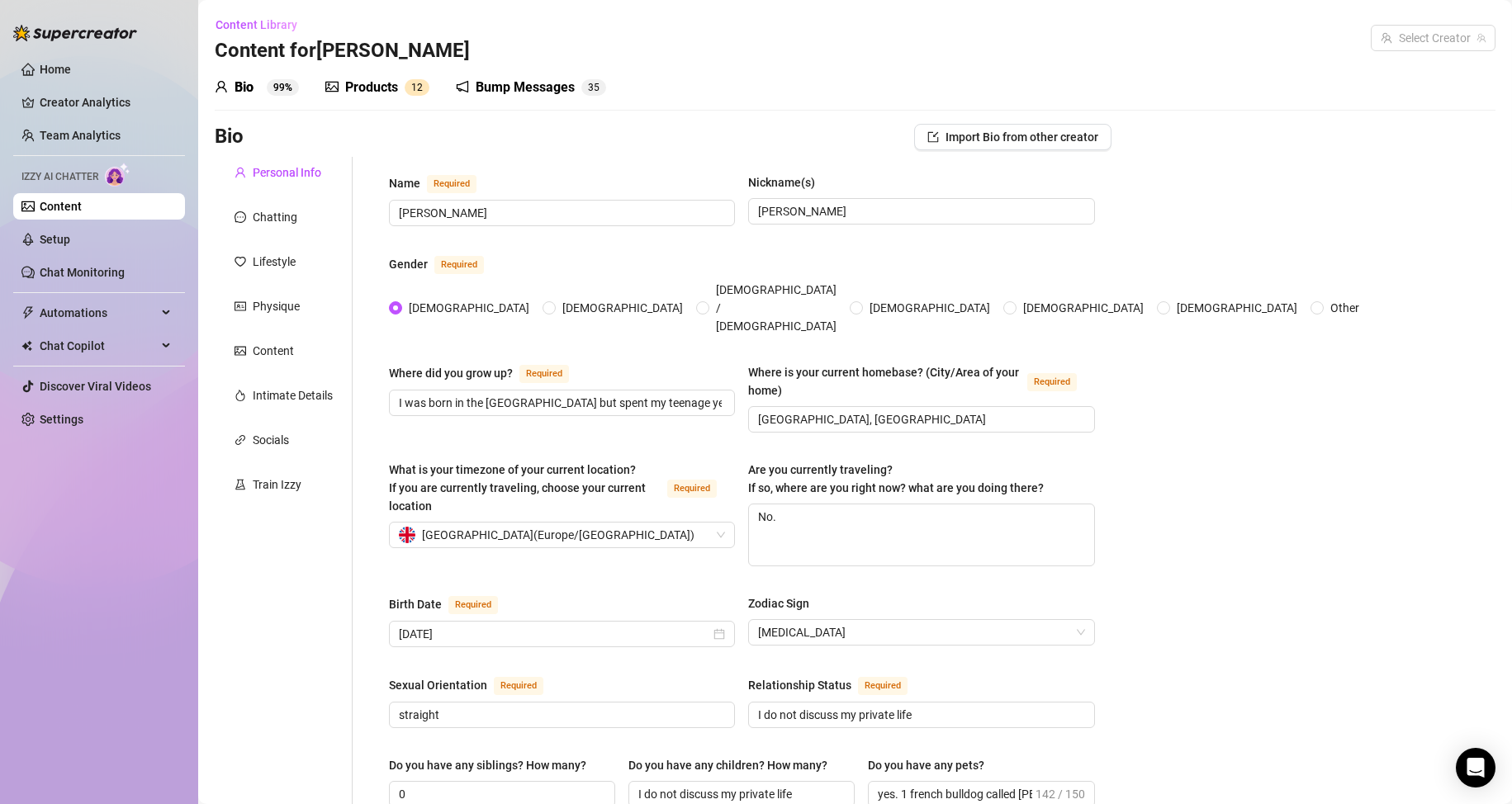
click at [352, 80] on div "Products" at bounding box center [371, 88] width 53 height 20
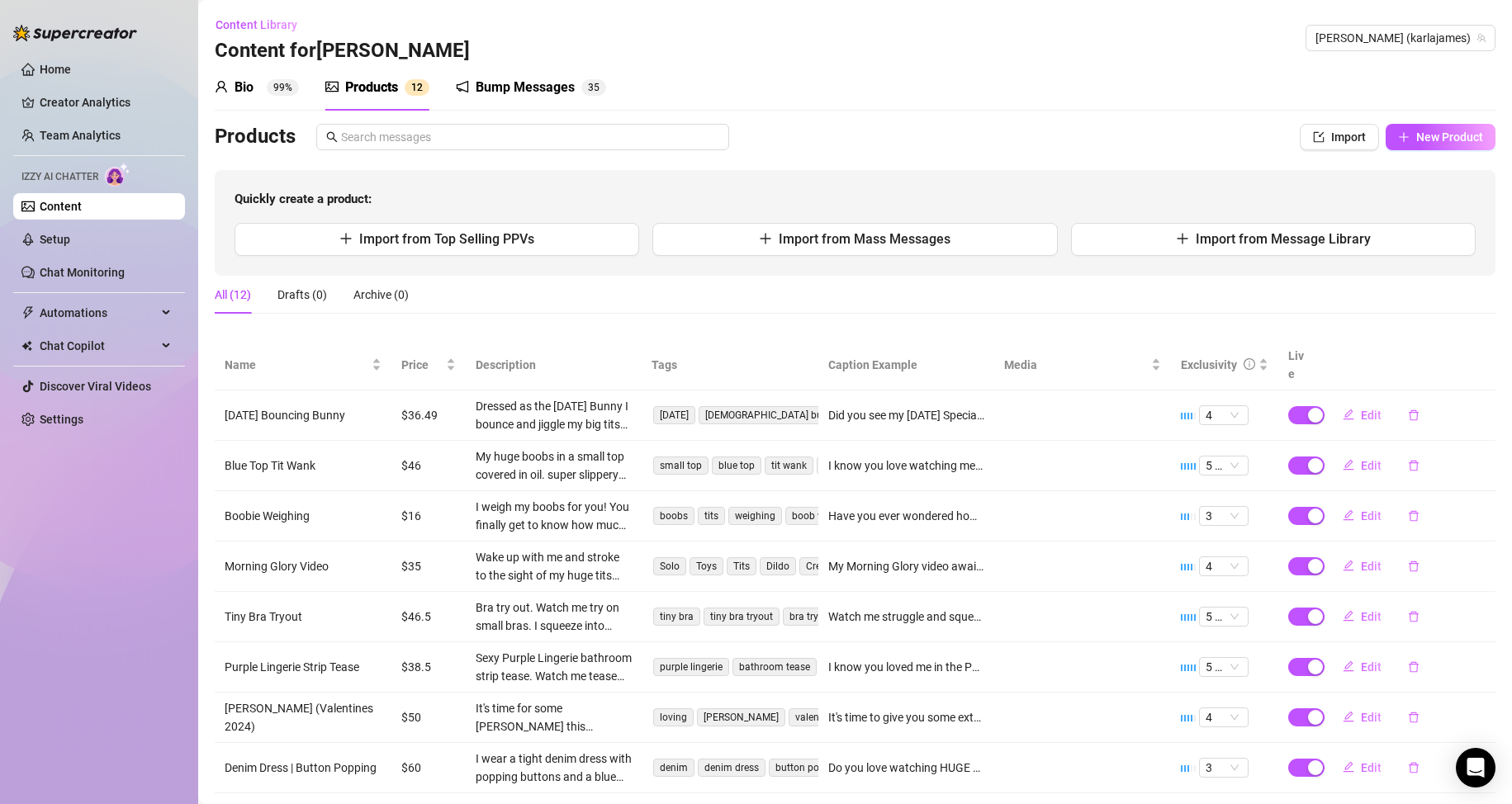
click at [554, 79] on div "Bump Messages" at bounding box center [525, 88] width 99 height 20
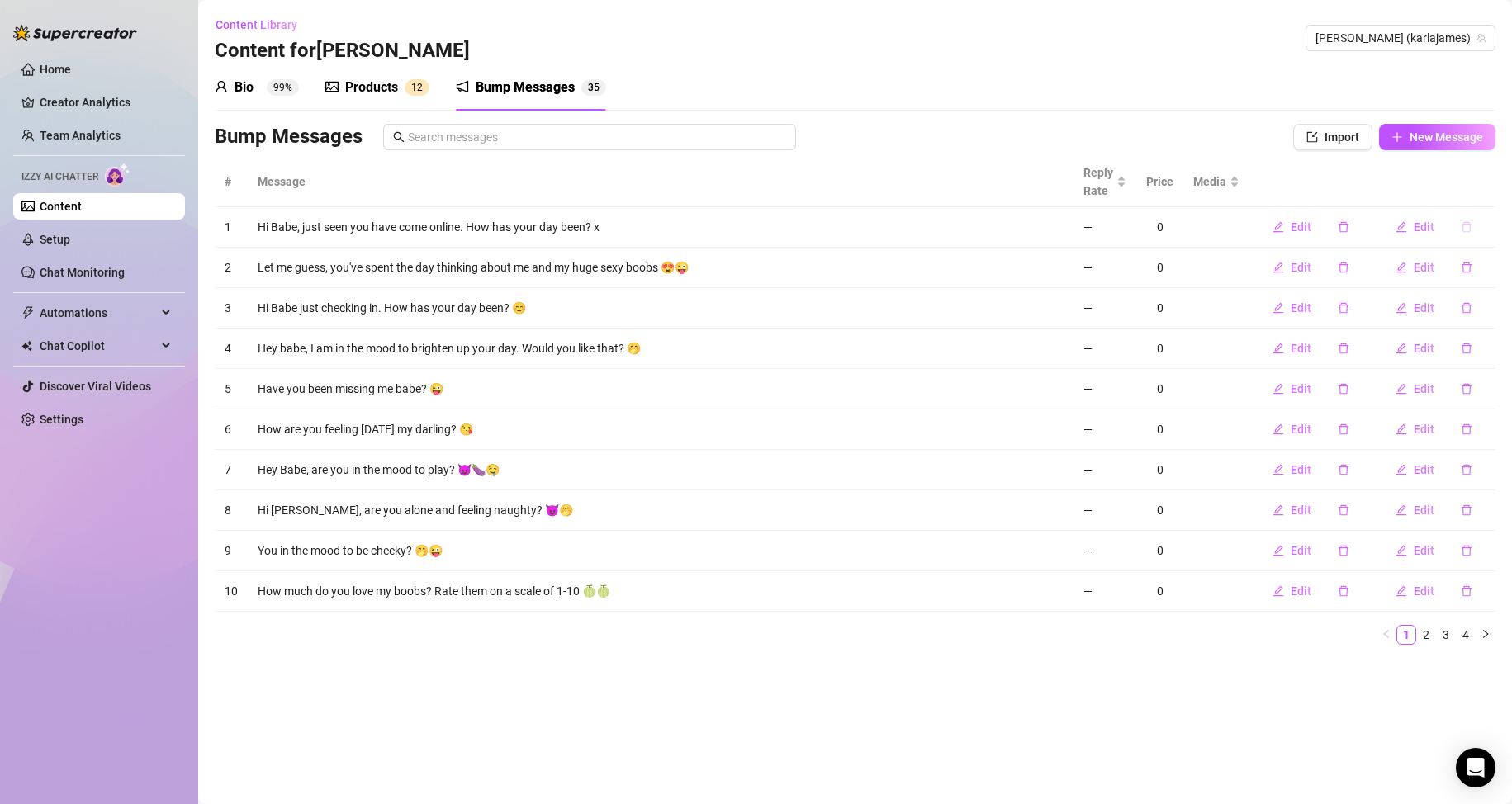
click at [1466, 226] on icon "delete" at bounding box center [1466, 227] width 11 height 11
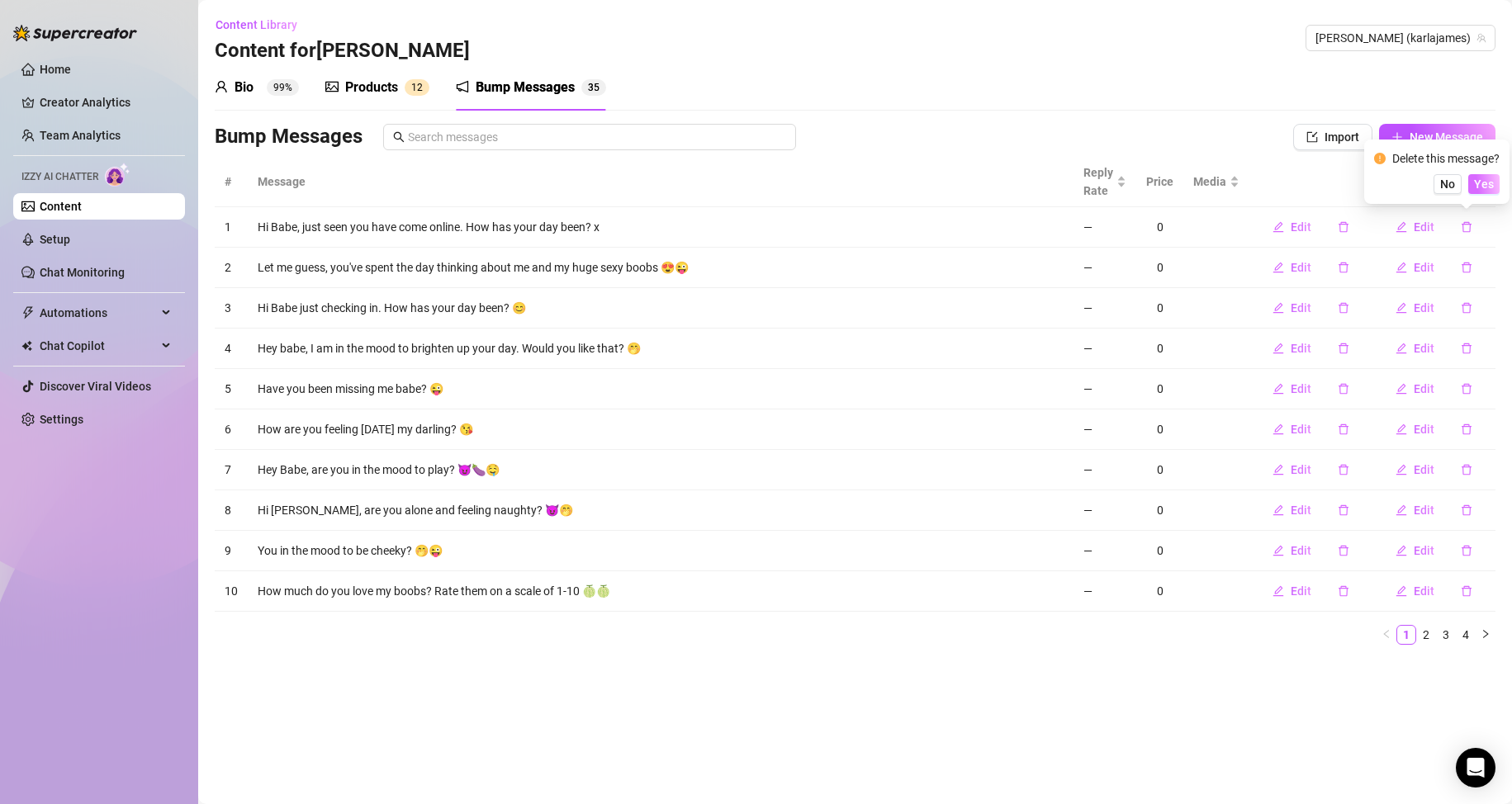
click at [1480, 189] on span "Yes" at bounding box center [1484, 184] width 20 height 13
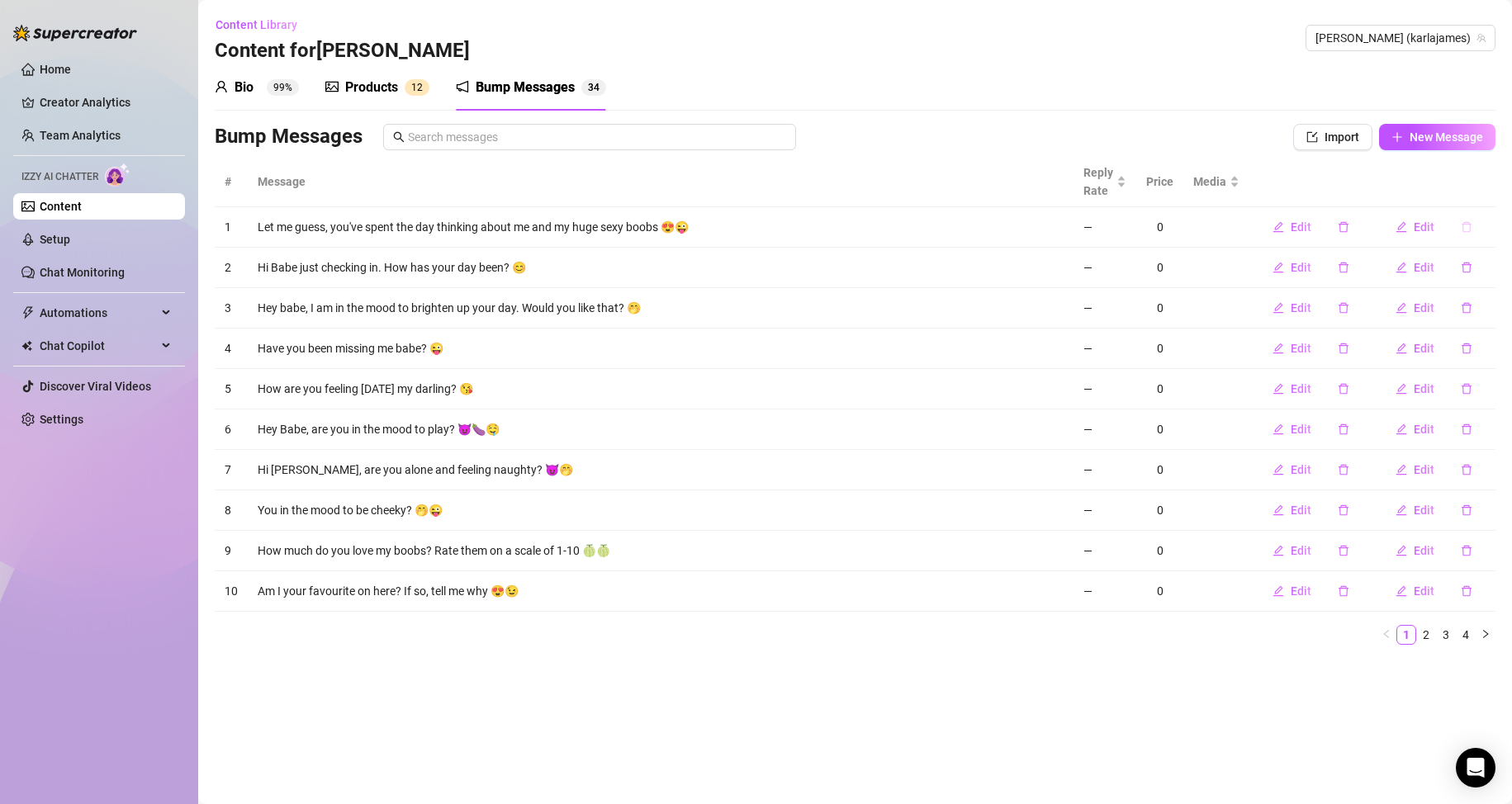
click at [1466, 226] on icon "delete" at bounding box center [1466, 227] width 11 height 11
click at [1478, 188] on span "Yes" at bounding box center [1484, 184] width 20 height 13
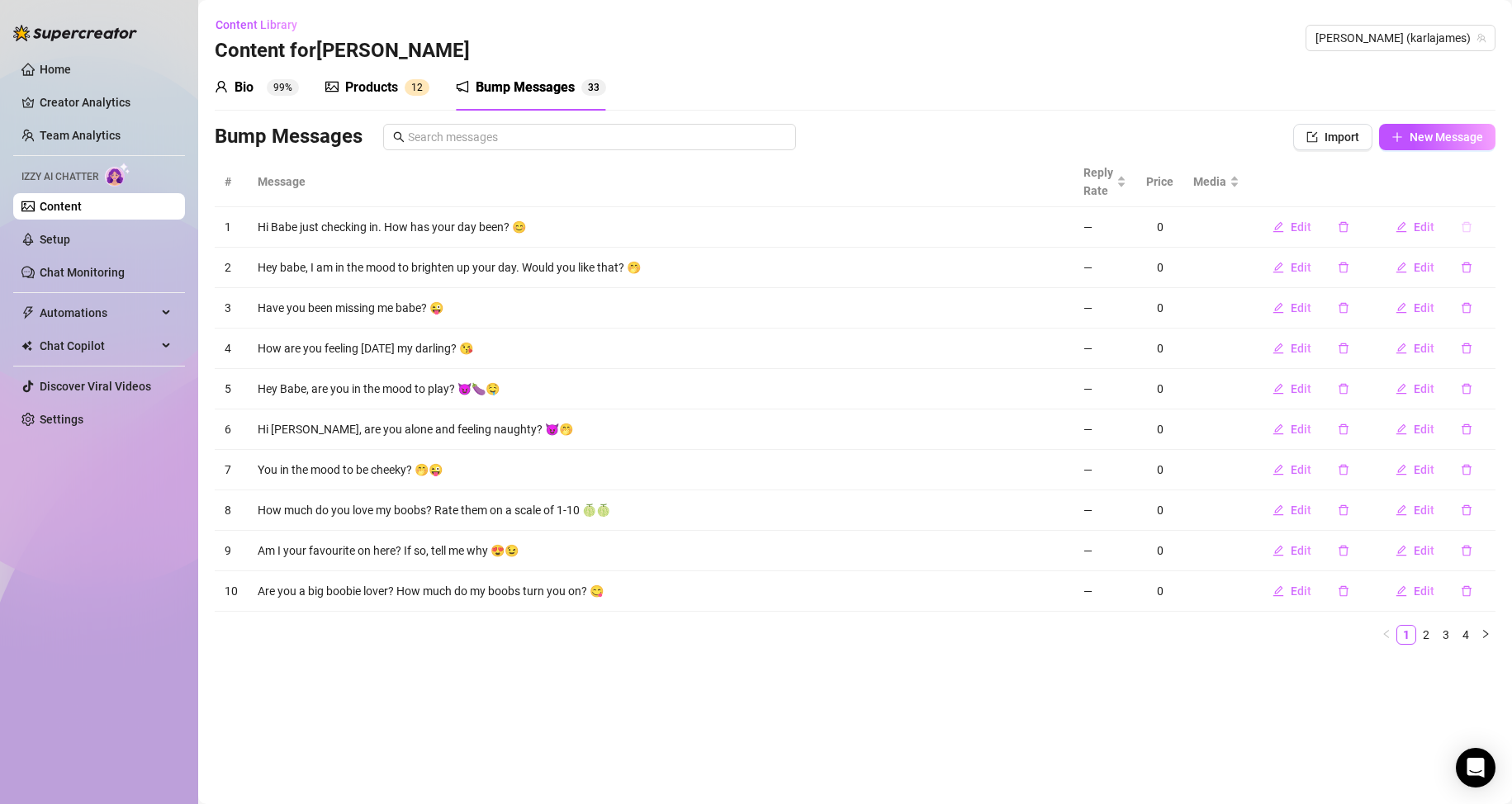
click at [1464, 228] on icon "delete" at bounding box center [1466, 227] width 11 height 11
click at [1486, 186] on span "Yes" at bounding box center [1484, 184] width 20 height 13
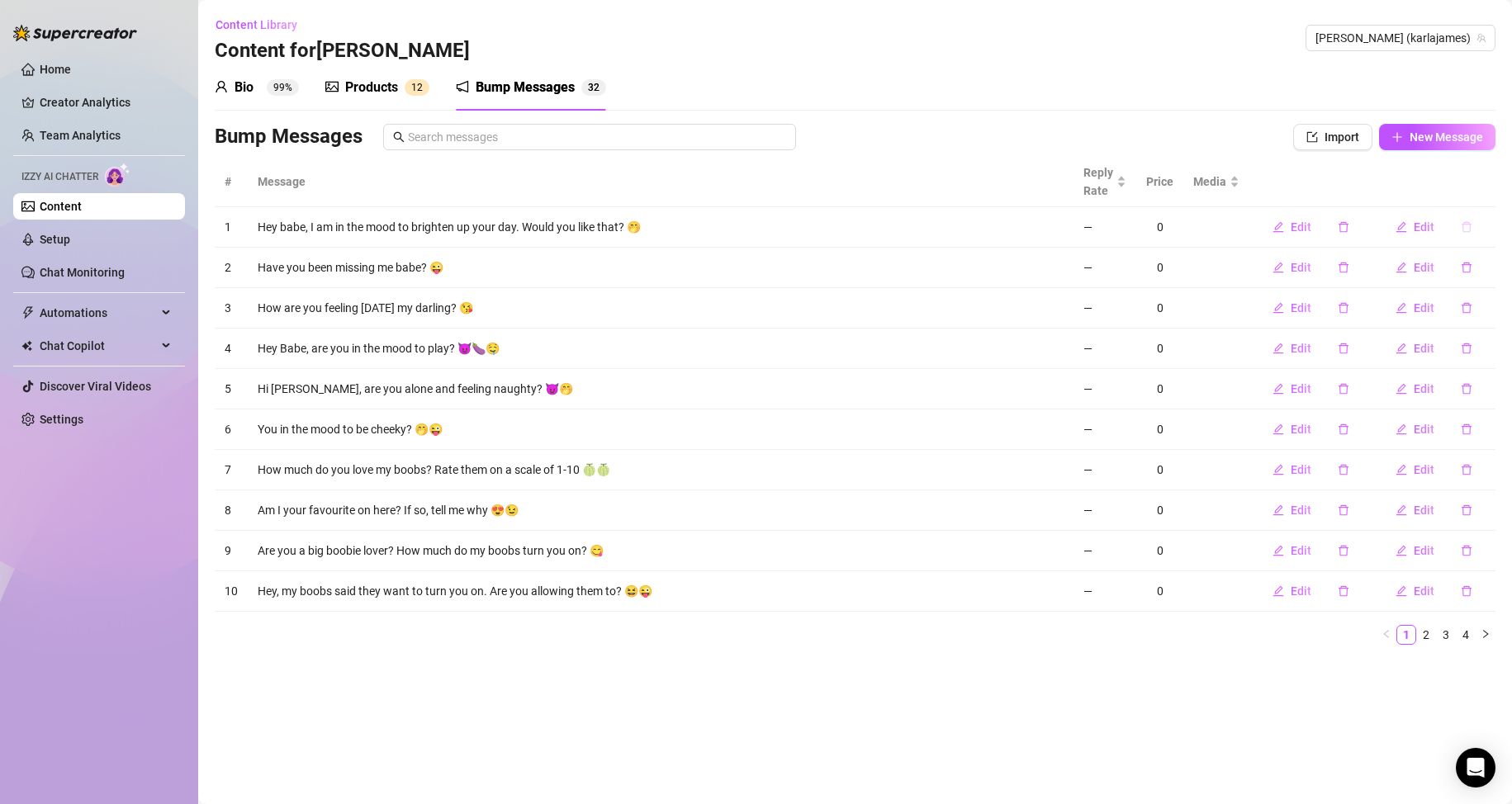
click at [1468, 231] on icon "delete" at bounding box center [1466, 227] width 11 height 11
click at [1483, 185] on span "Yes" at bounding box center [1484, 184] width 20 height 13
click at [1465, 225] on icon "delete" at bounding box center [1466, 227] width 11 height 11
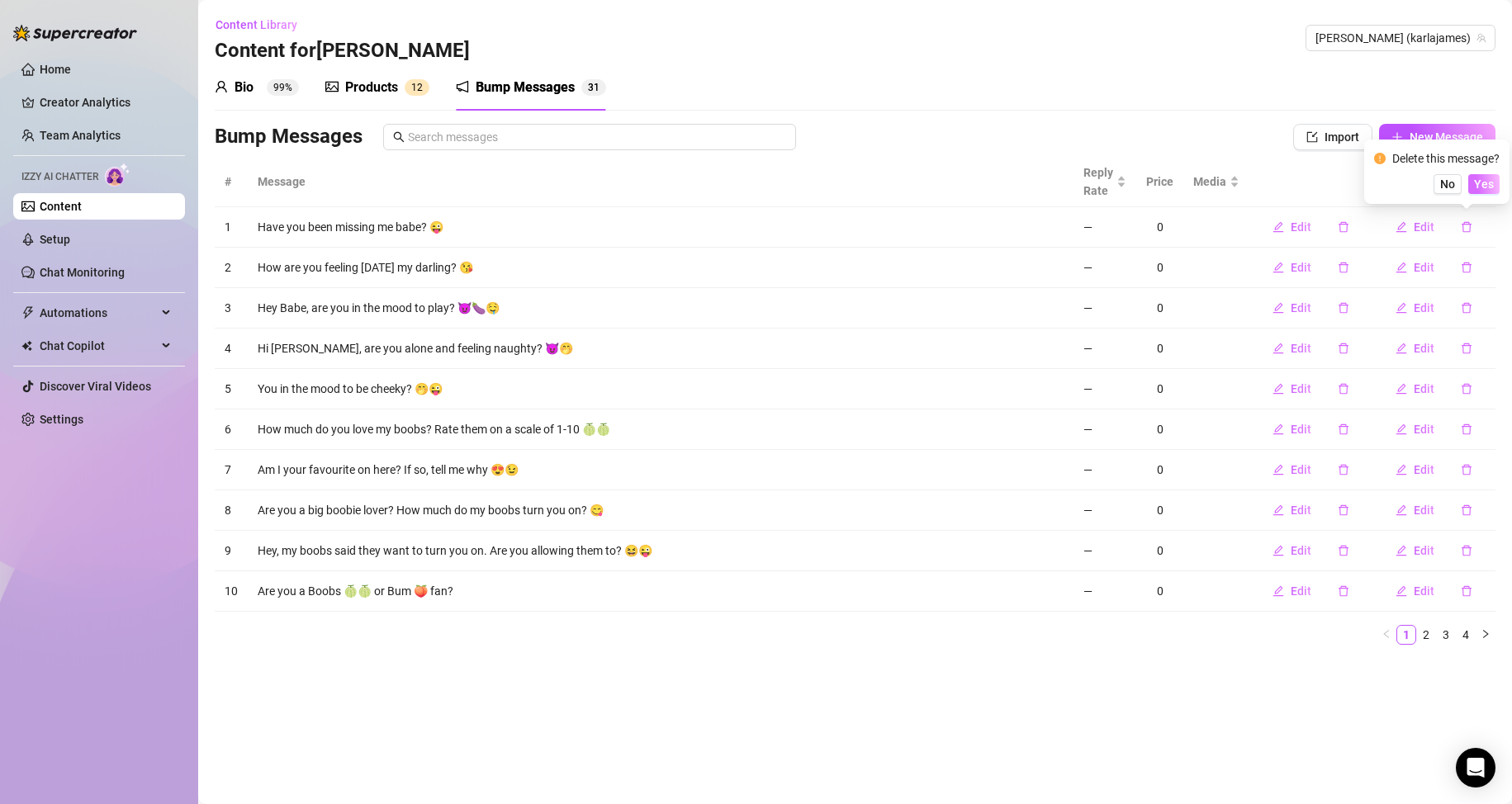
click at [1483, 193] on button "Yes" at bounding box center [1484, 184] width 32 height 20
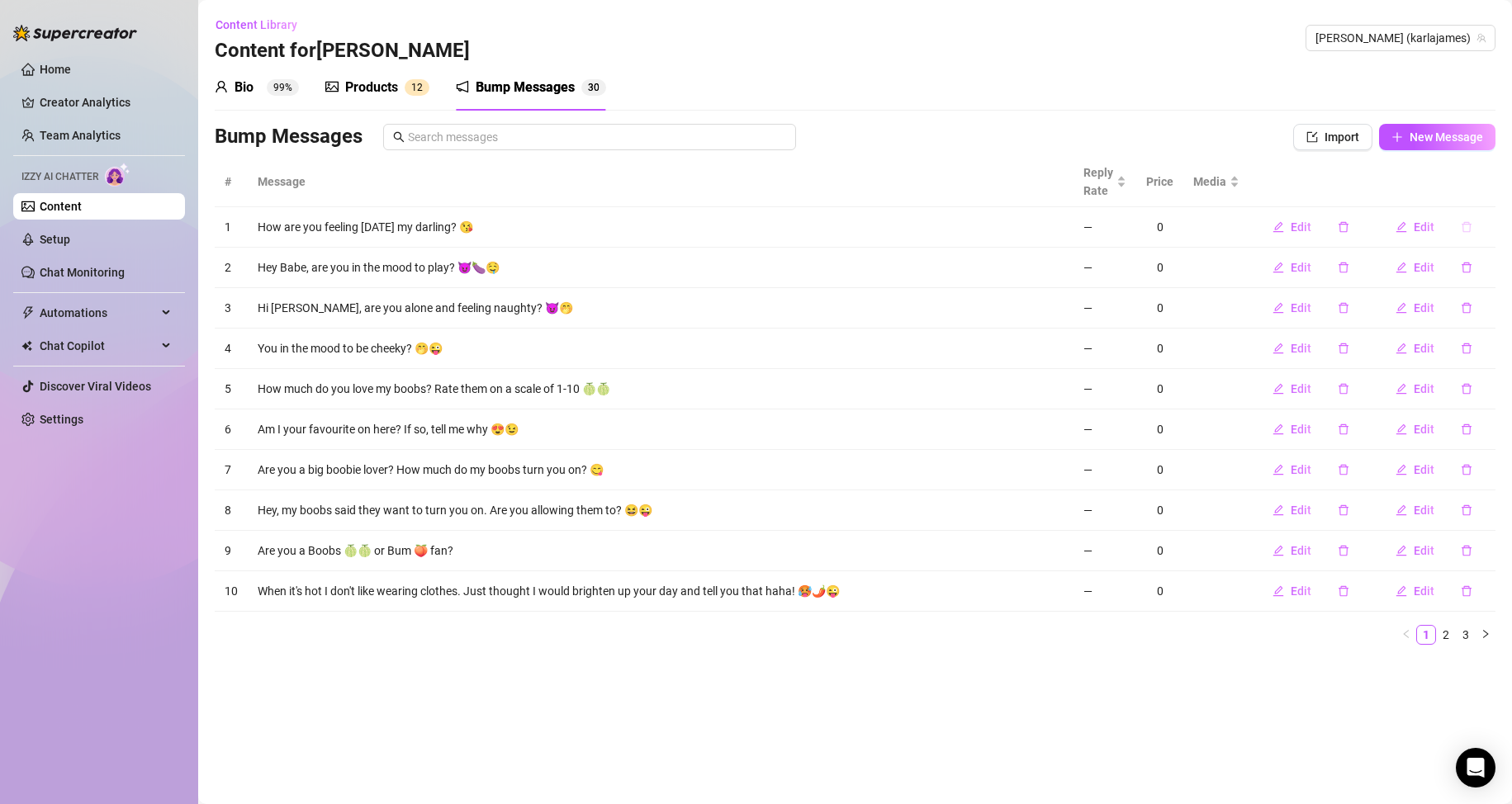
click at [1468, 225] on icon "delete" at bounding box center [1466, 227] width 11 height 11
click at [1483, 185] on span "Yes" at bounding box center [1484, 184] width 20 height 13
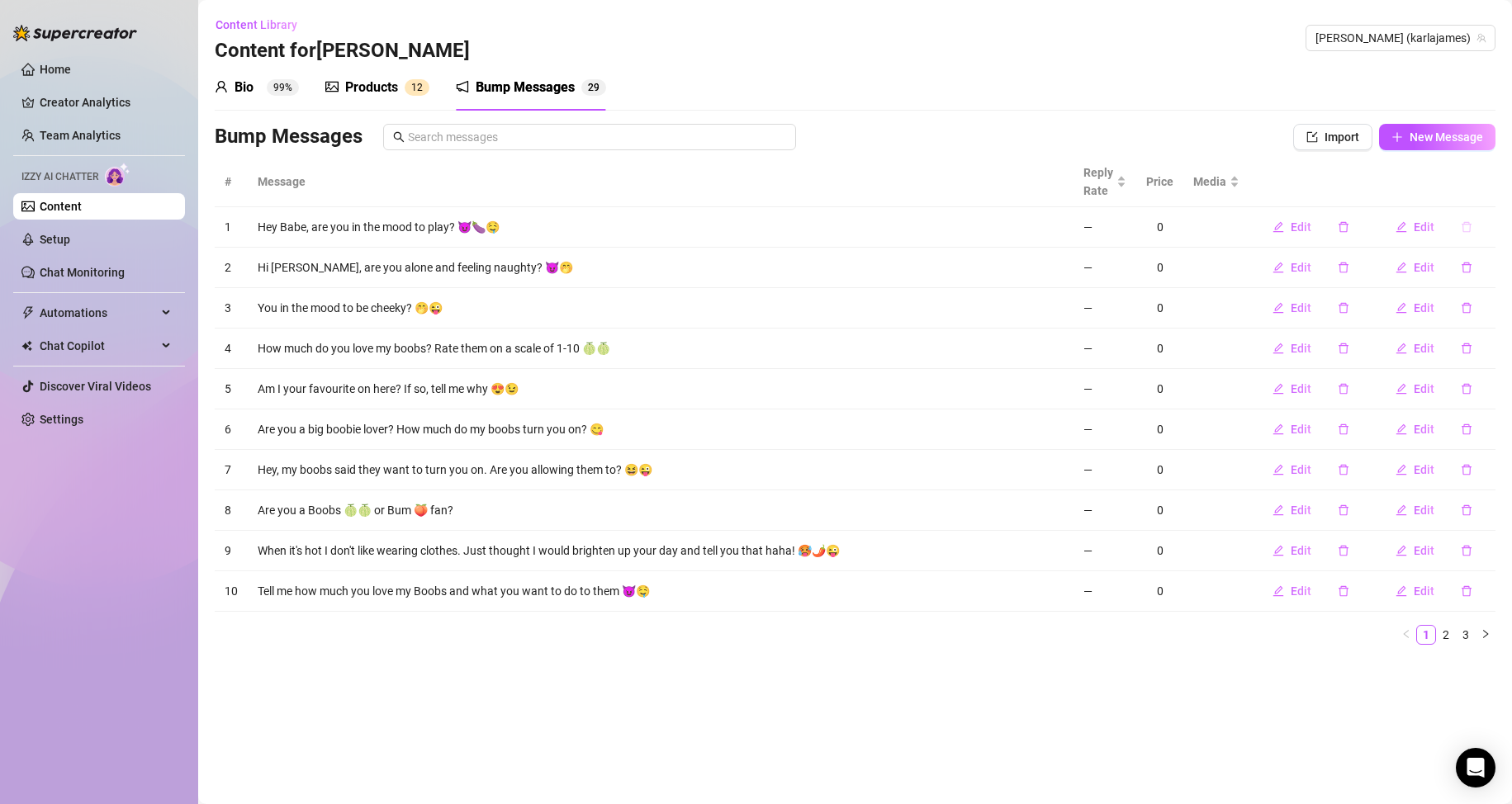
click at [1467, 226] on icon "delete" at bounding box center [1466, 227] width 11 height 11
click at [1480, 187] on span "Yes" at bounding box center [1484, 184] width 20 height 13
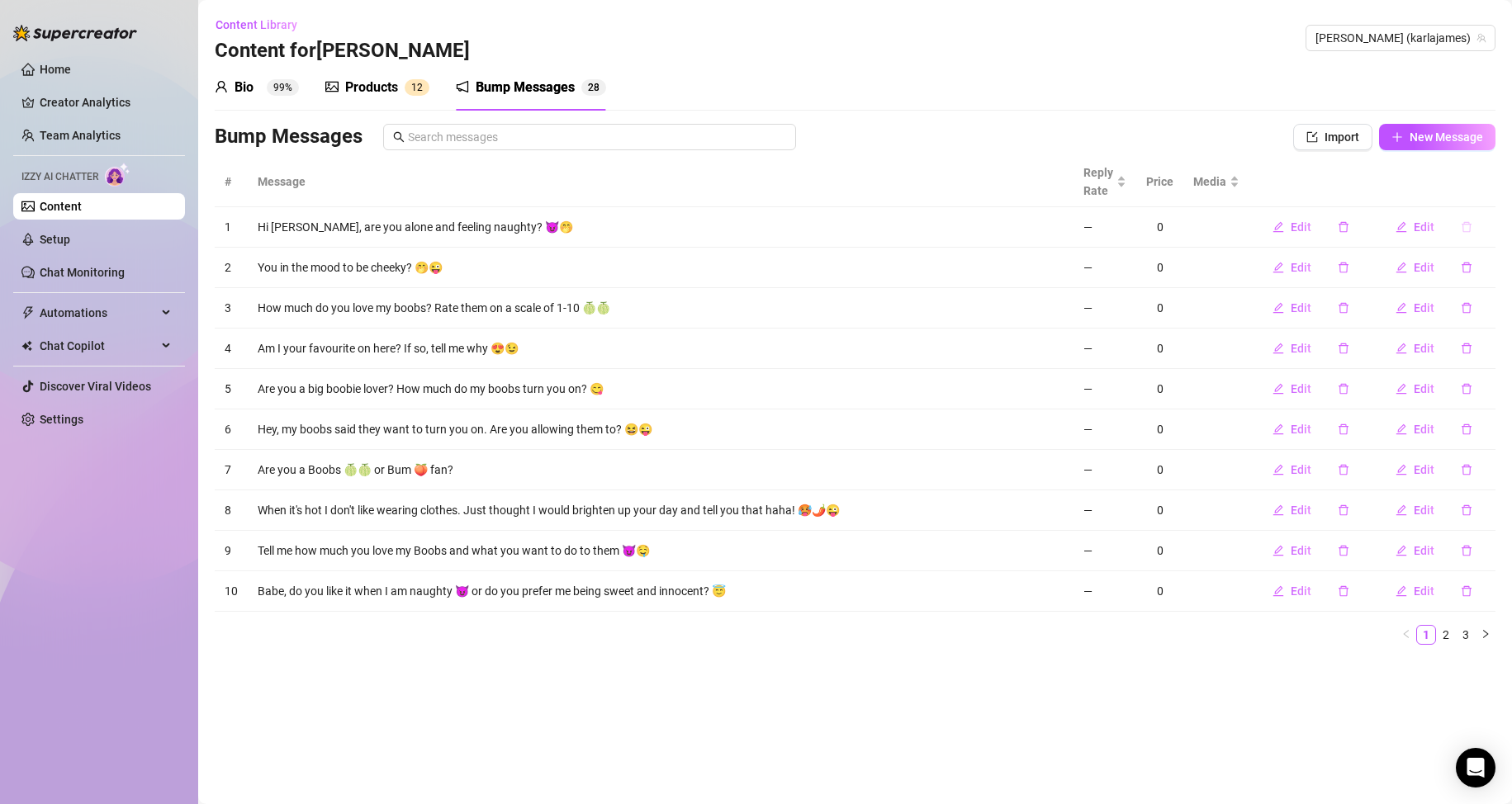
click at [1466, 225] on icon "delete" at bounding box center [1466, 227] width 11 height 11
click at [1487, 179] on span "Yes" at bounding box center [1484, 184] width 20 height 13
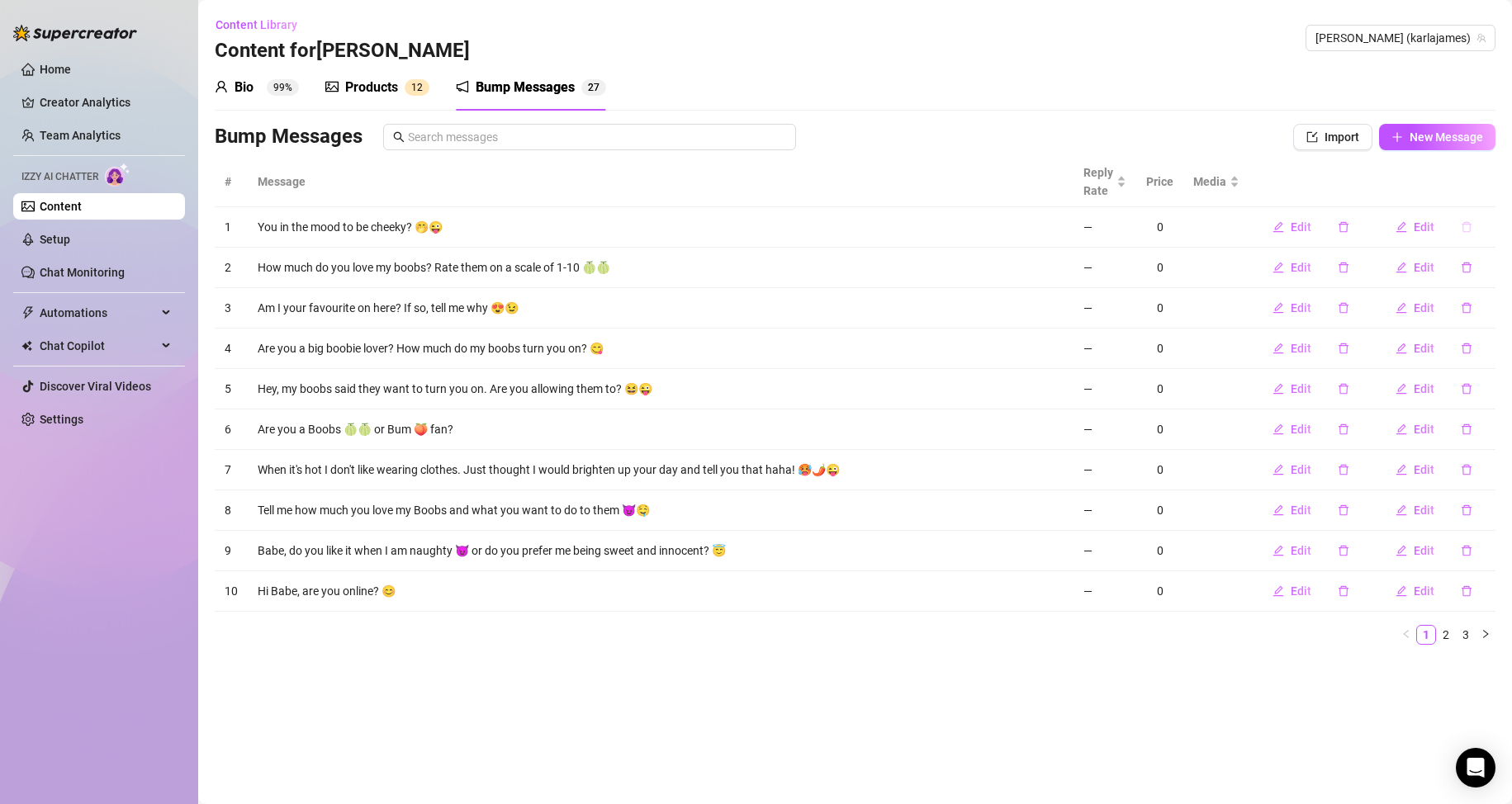
click at [1464, 223] on icon "delete" at bounding box center [1466, 228] width 10 height 11
click at [1478, 187] on span "Yes" at bounding box center [1484, 184] width 20 height 13
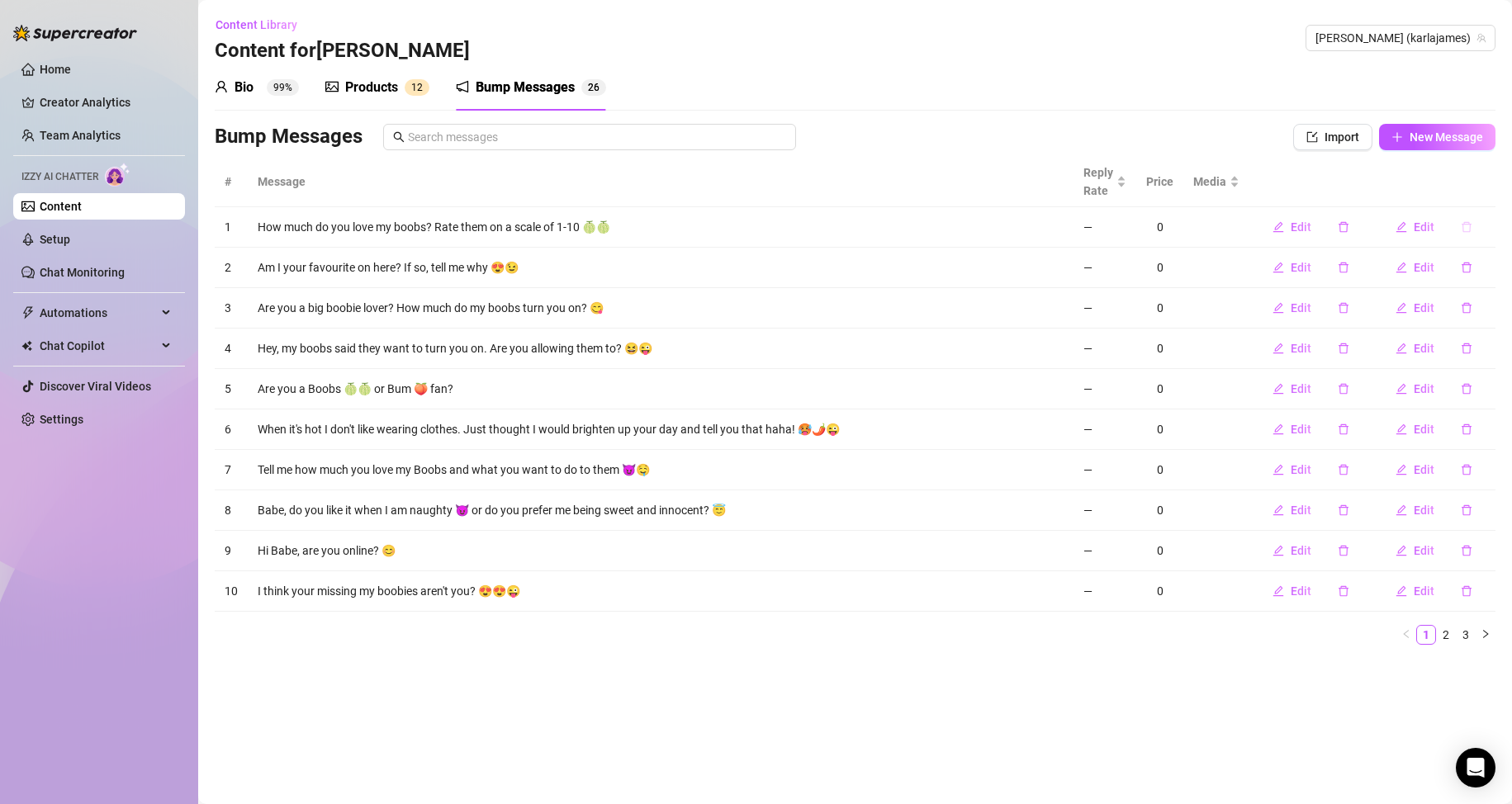
click at [1466, 227] on icon "delete" at bounding box center [1466, 227] width 11 height 11
click at [1479, 188] on span "Yes" at bounding box center [1484, 184] width 20 height 13
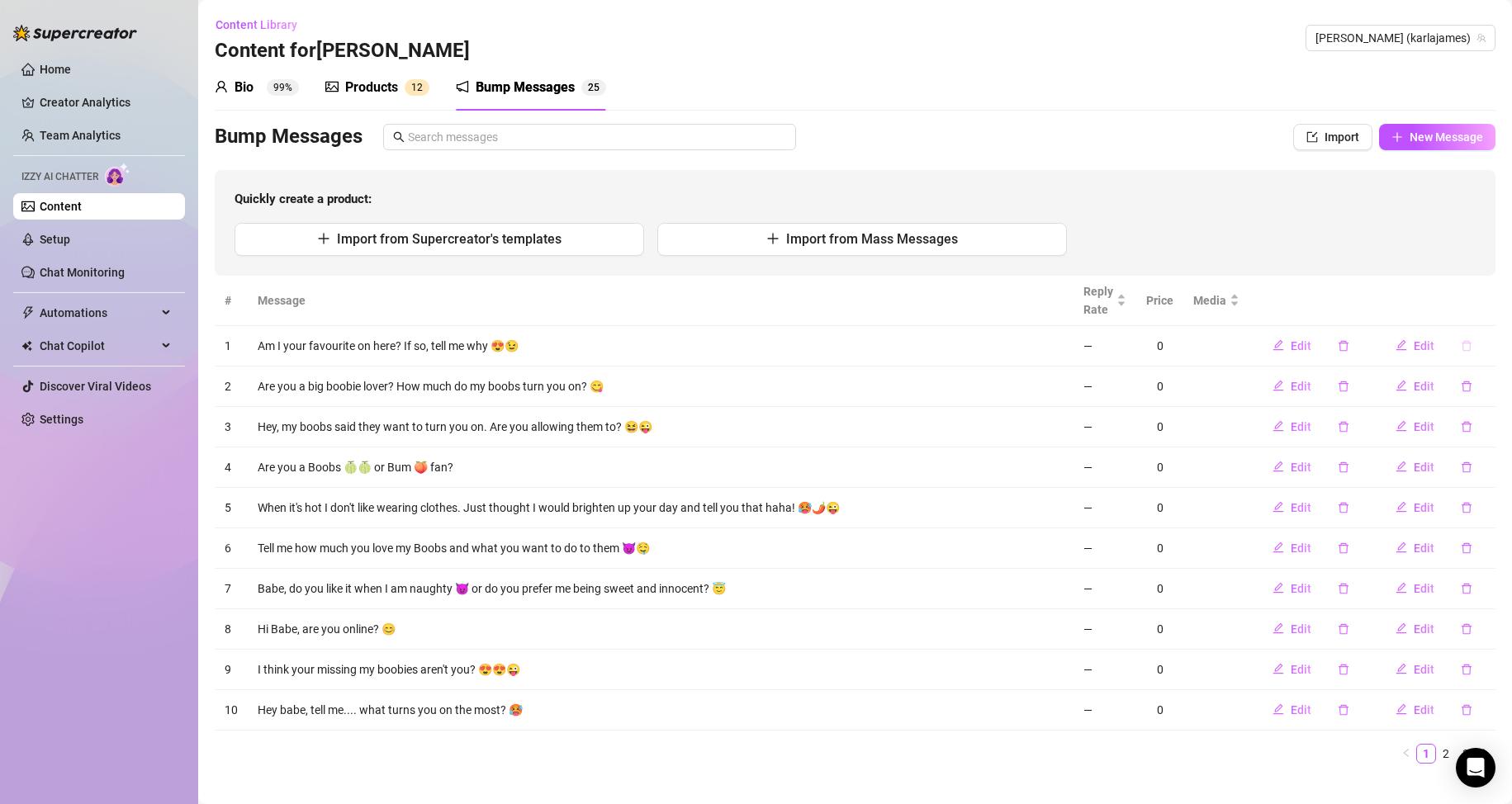
click at [1461, 350] on icon "delete" at bounding box center [1466, 345] width 10 height 11
click at [1486, 304] on span "Yes" at bounding box center [1484, 302] width 20 height 13
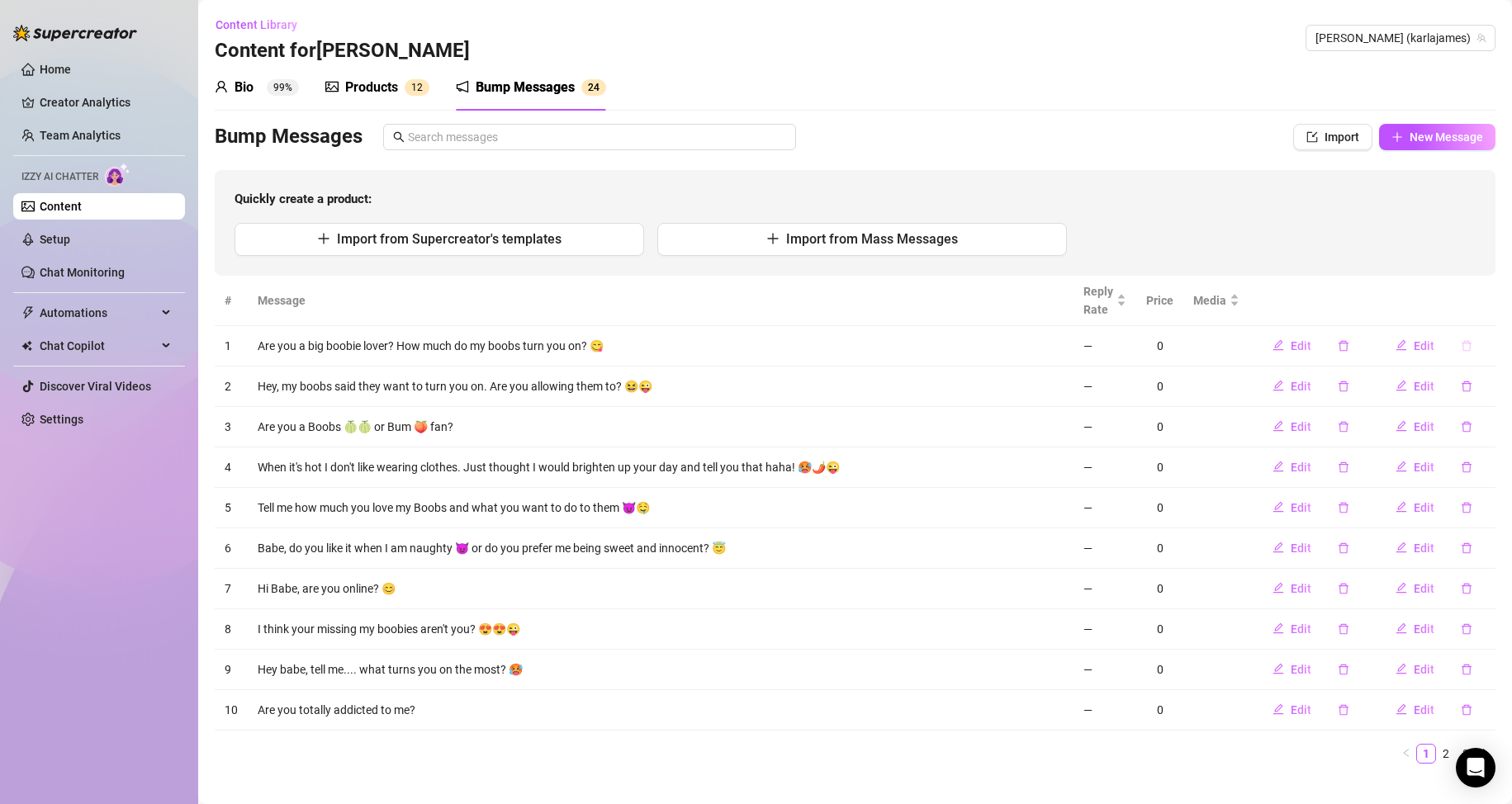
click at [1461, 348] on icon "delete" at bounding box center [1466, 345] width 11 height 11
click at [1487, 302] on span "Yes" at bounding box center [1484, 302] width 20 height 13
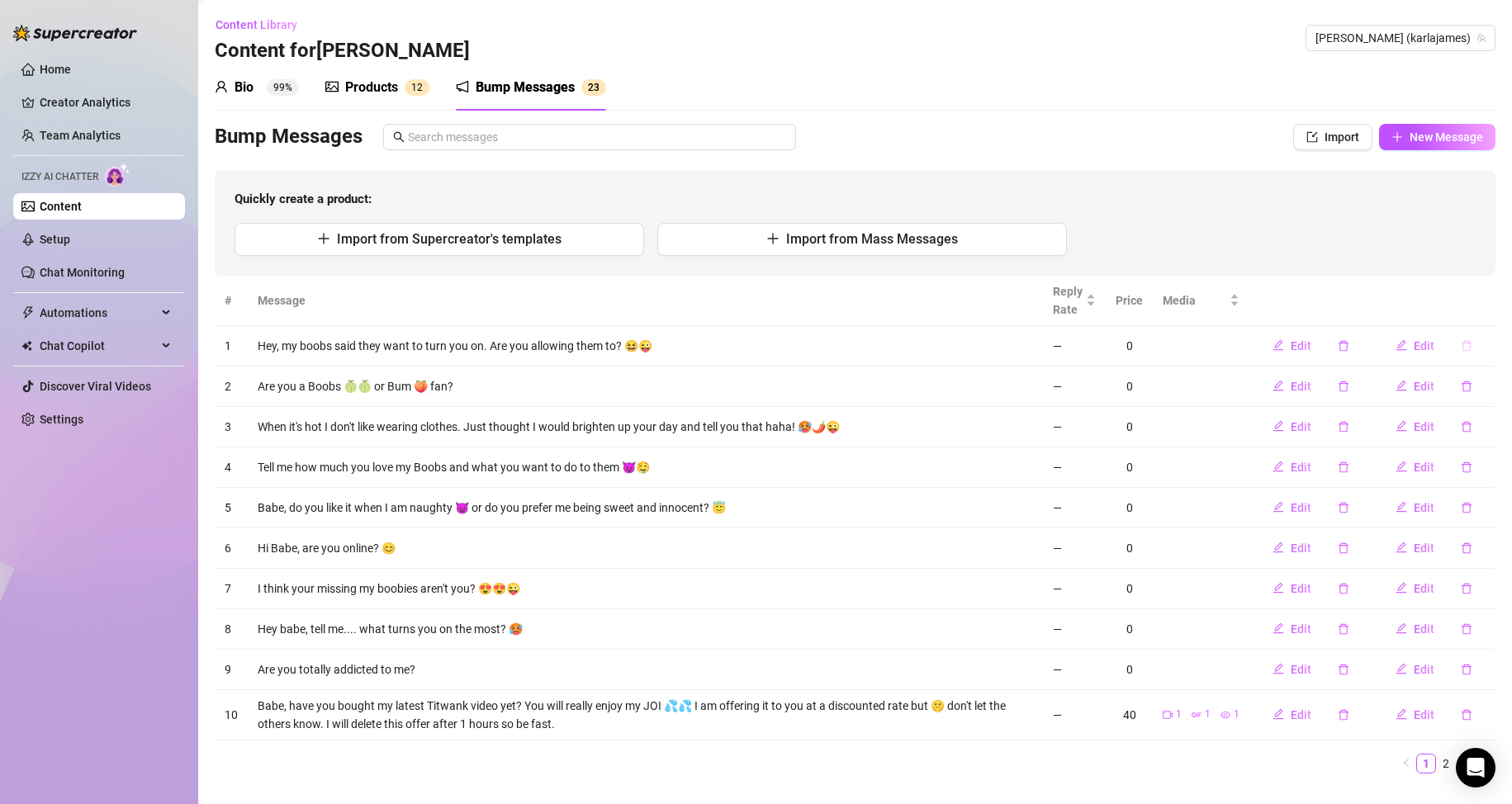
click at [1461, 342] on icon "delete" at bounding box center [1466, 345] width 10 height 11
click at [1478, 305] on span "Yes" at bounding box center [1484, 302] width 20 height 13
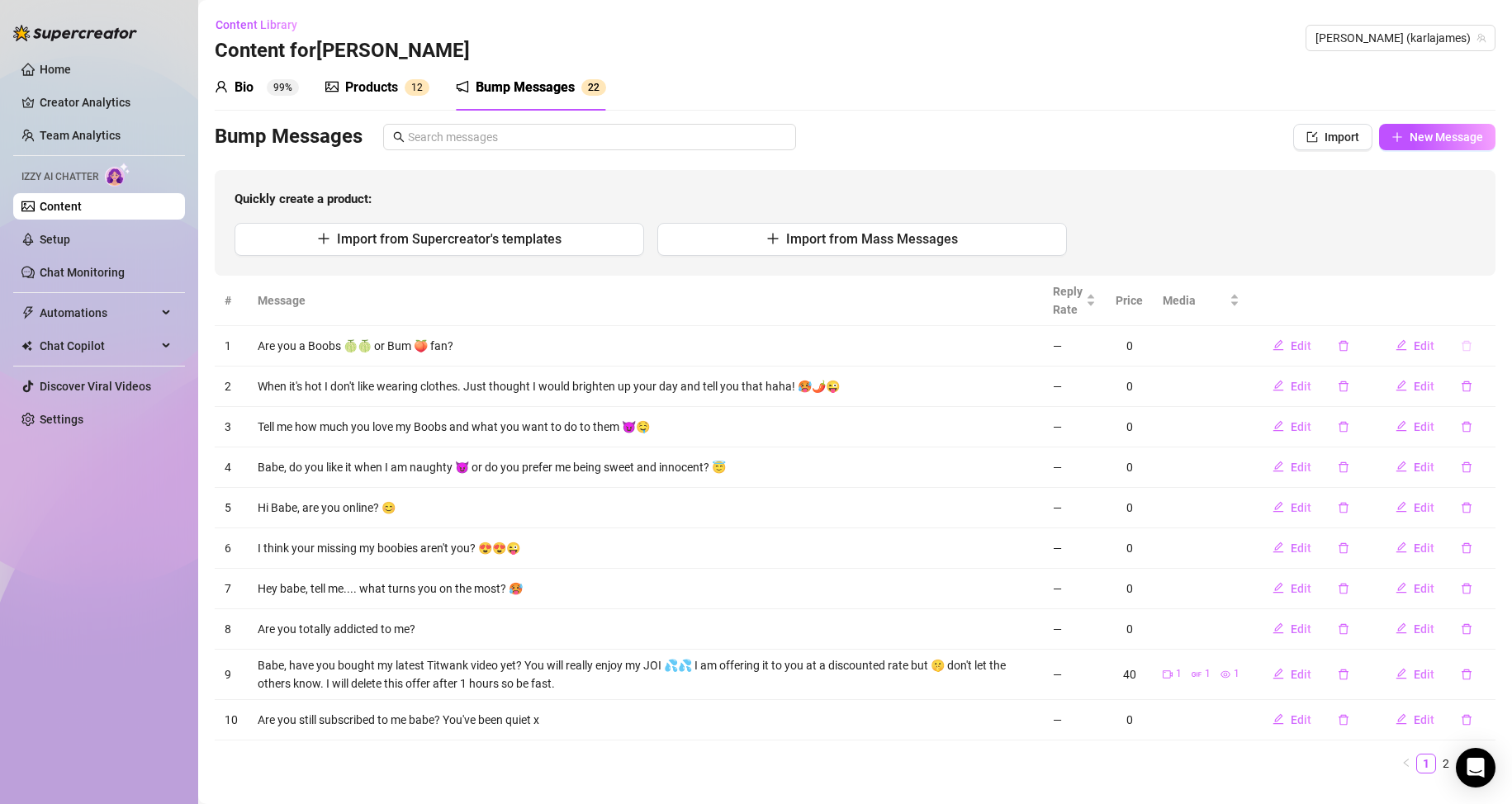
click at [1461, 344] on icon "delete" at bounding box center [1466, 345] width 11 height 11
click at [1483, 309] on span "Yes" at bounding box center [1484, 302] width 20 height 13
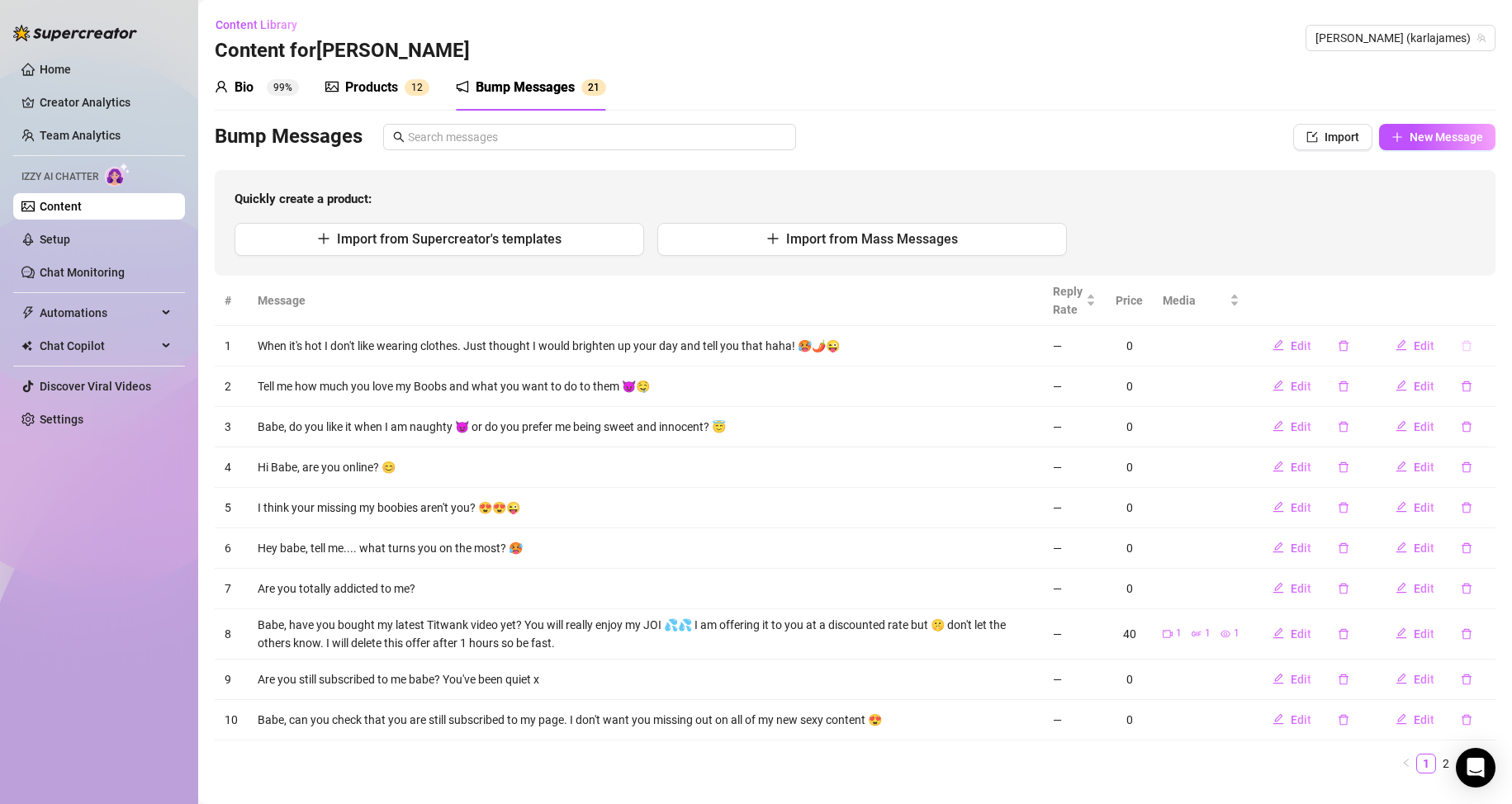
click at [1461, 342] on icon "delete" at bounding box center [1466, 345] width 10 height 11
click at [1483, 303] on span "Yes" at bounding box center [1484, 302] width 20 height 13
click at [1461, 344] on icon "delete" at bounding box center [1466, 345] width 11 height 11
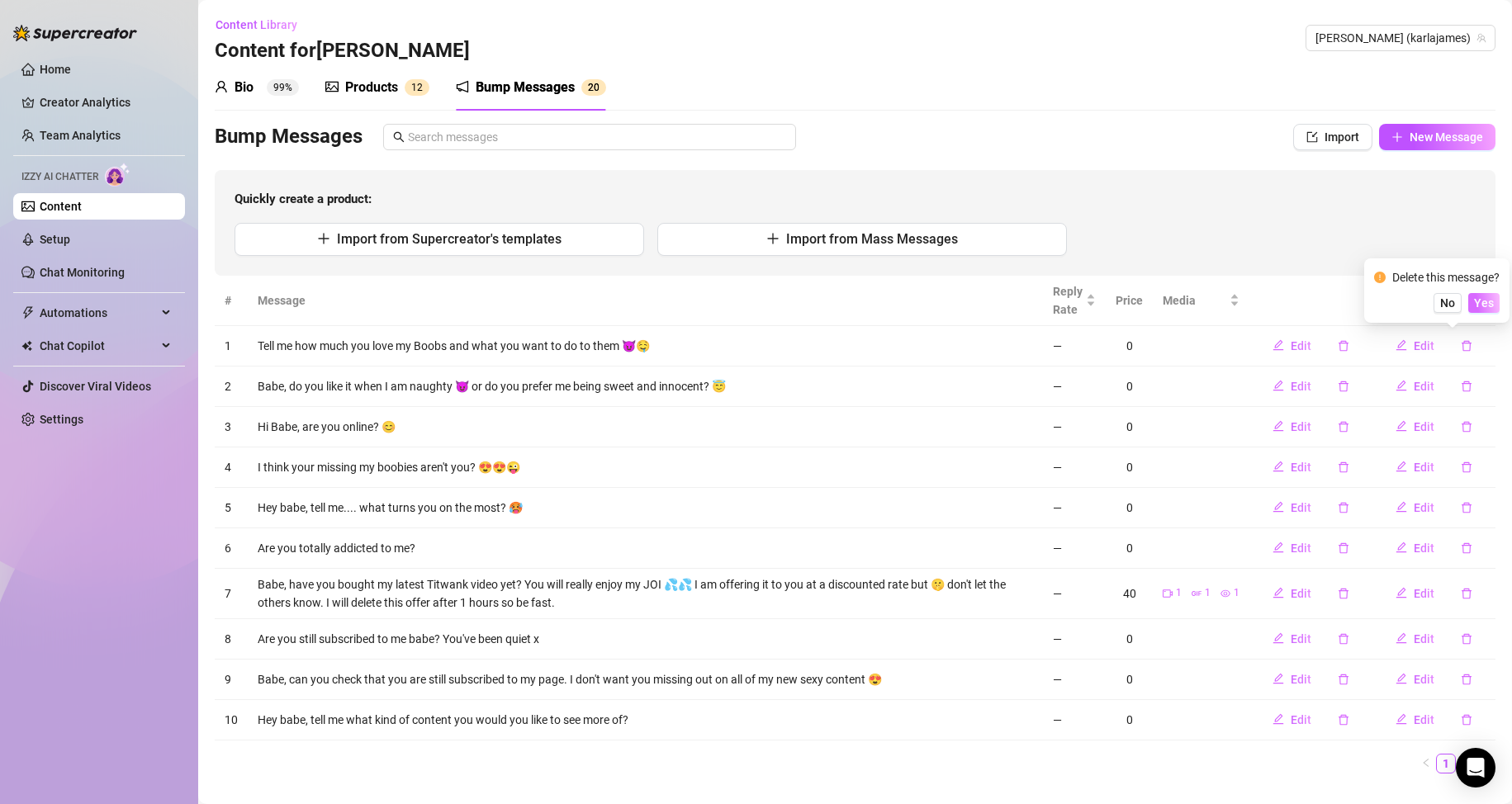
click at [1482, 306] on span "Yes" at bounding box center [1484, 302] width 20 height 13
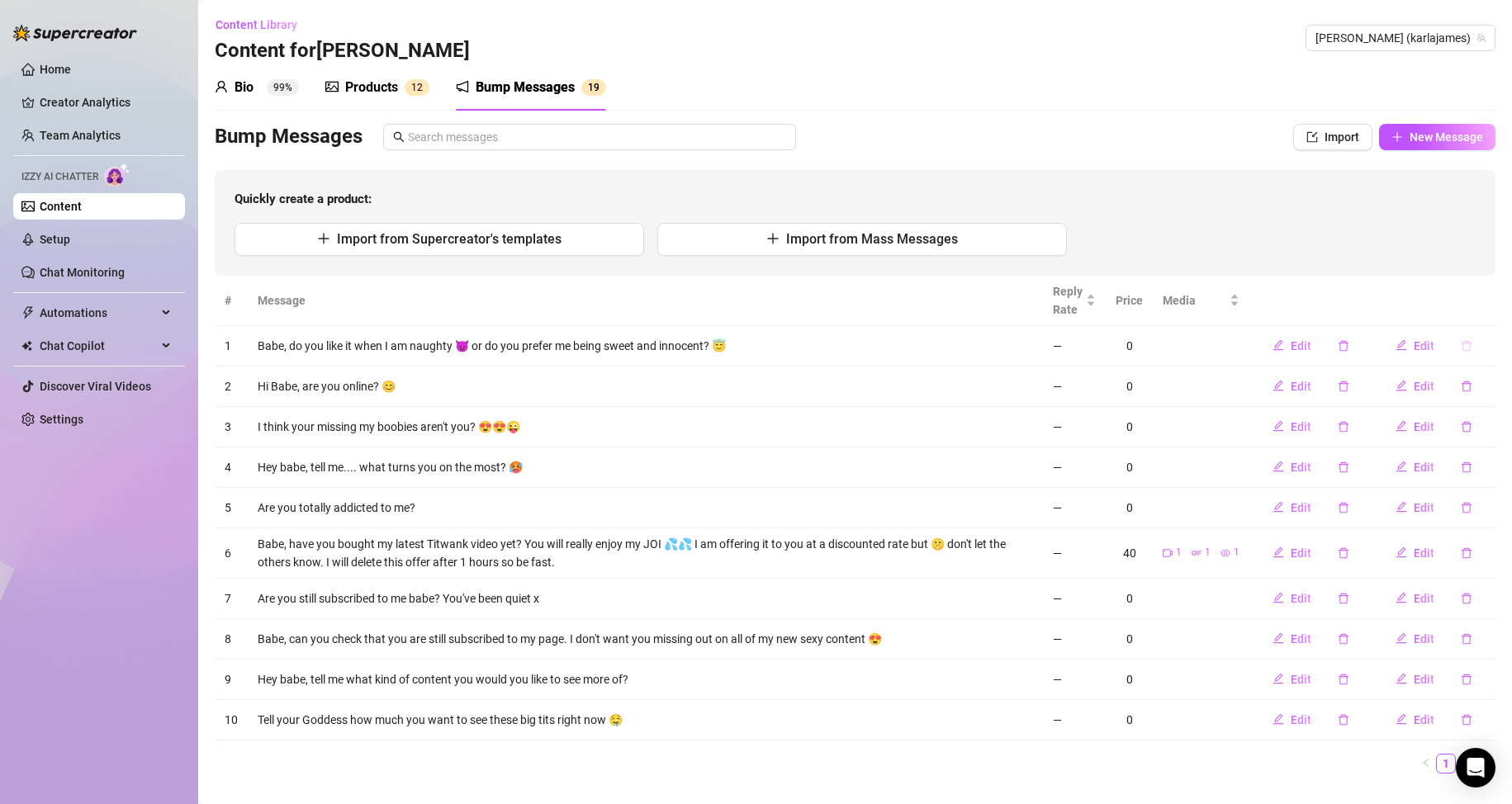
click at [1461, 342] on icon "delete" at bounding box center [1466, 345] width 10 height 11
click at [1483, 309] on span "Yes" at bounding box center [1484, 302] width 20 height 13
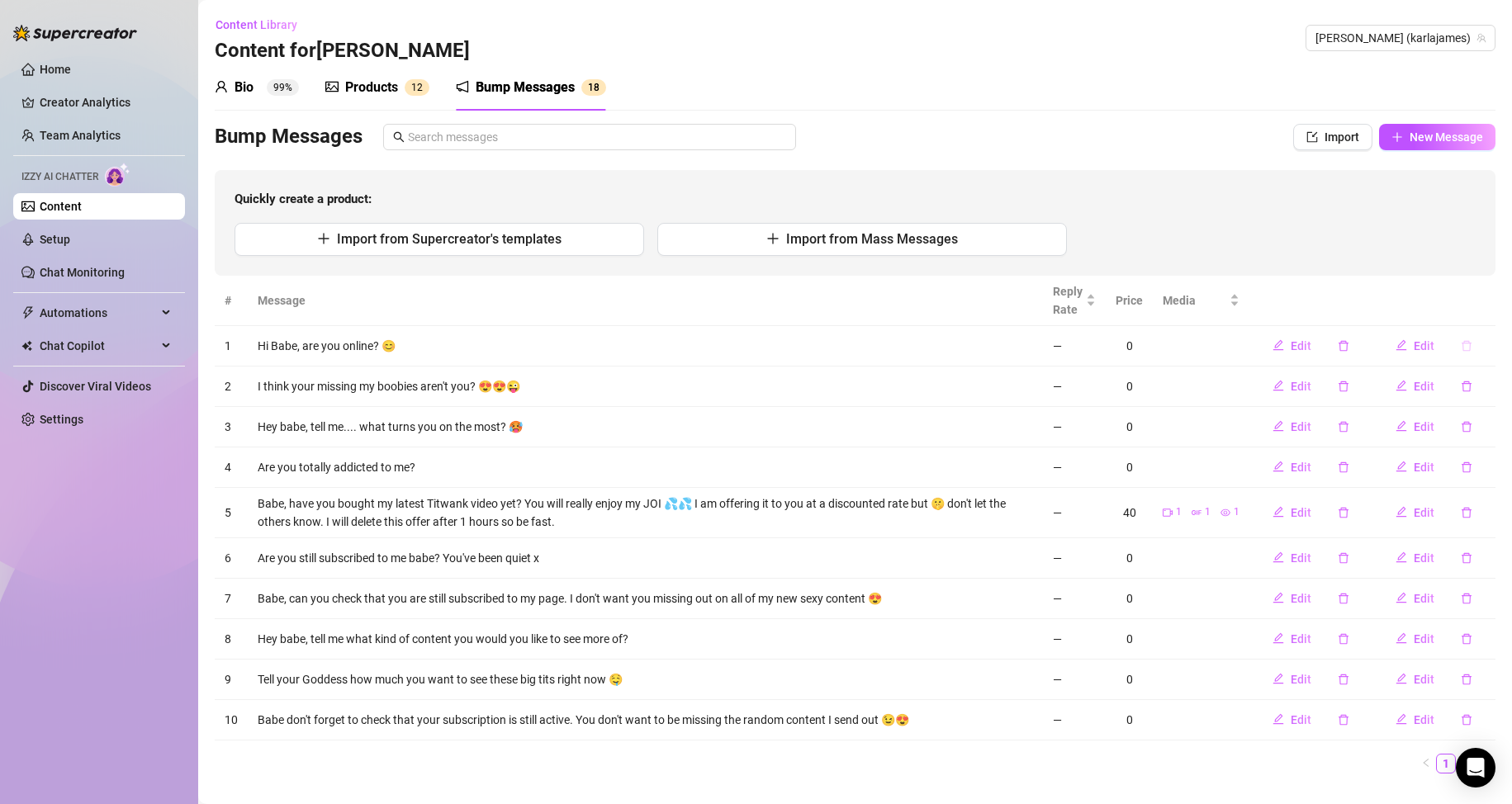
click at [1461, 347] on icon "delete" at bounding box center [1466, 345] width 11 height 11
click at [1488, 299] on span "Yes" at bounding box center [1484, 302] width 20 height 13
click at [1461, 346] on icon "delete" at bounding box center [1466, 345] width 11 height 11
click at [1480, 299] on span "Yes" at bounding box center [1484, 302] width 20 height 13
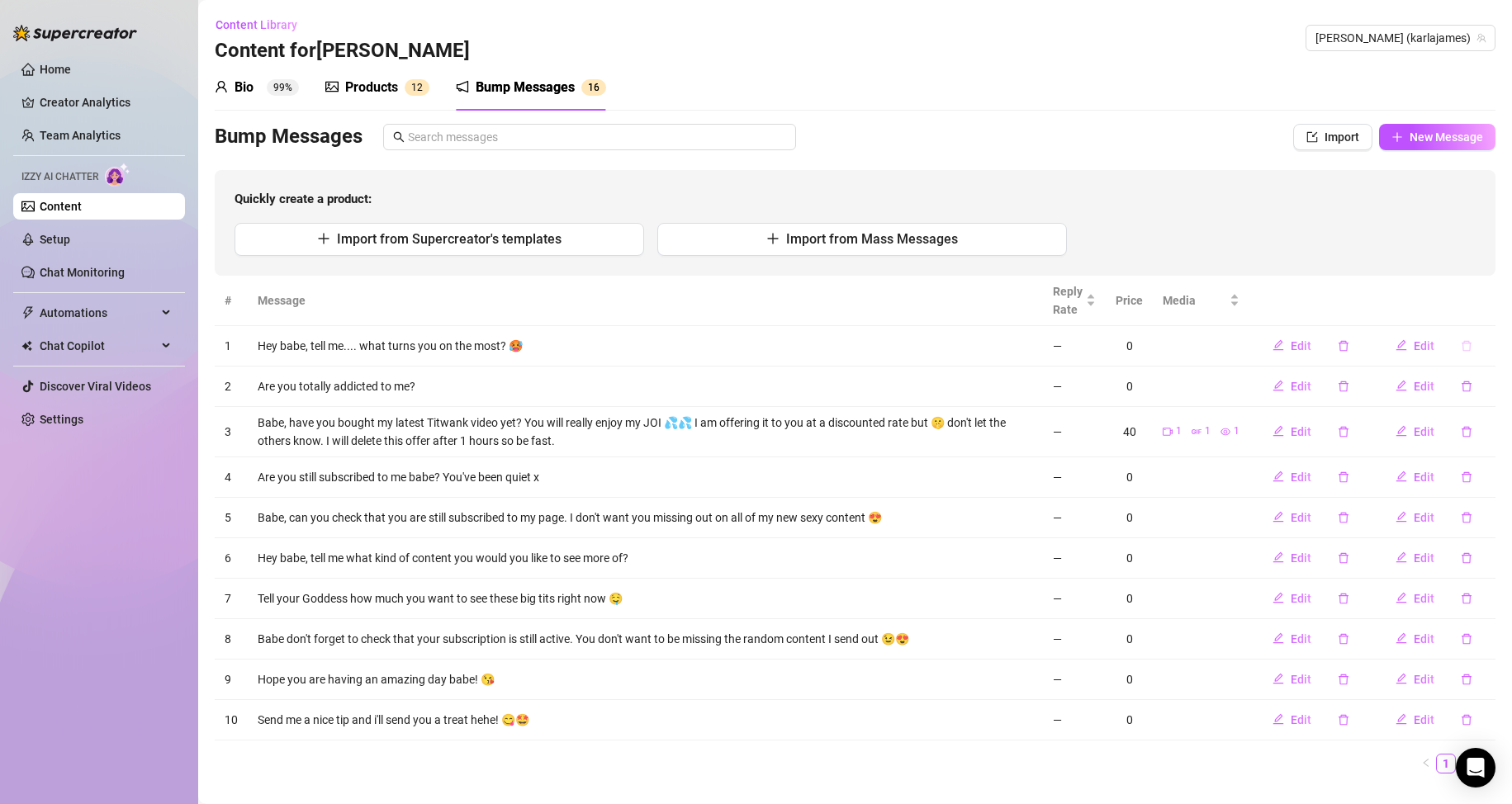
click at [1461, 342] on icon "delete" at bounding box center [1466, 345] width 10 height 11
click at [1486, 307] on span "Yes" at bounding box center [1484, 302] width 20 height 13
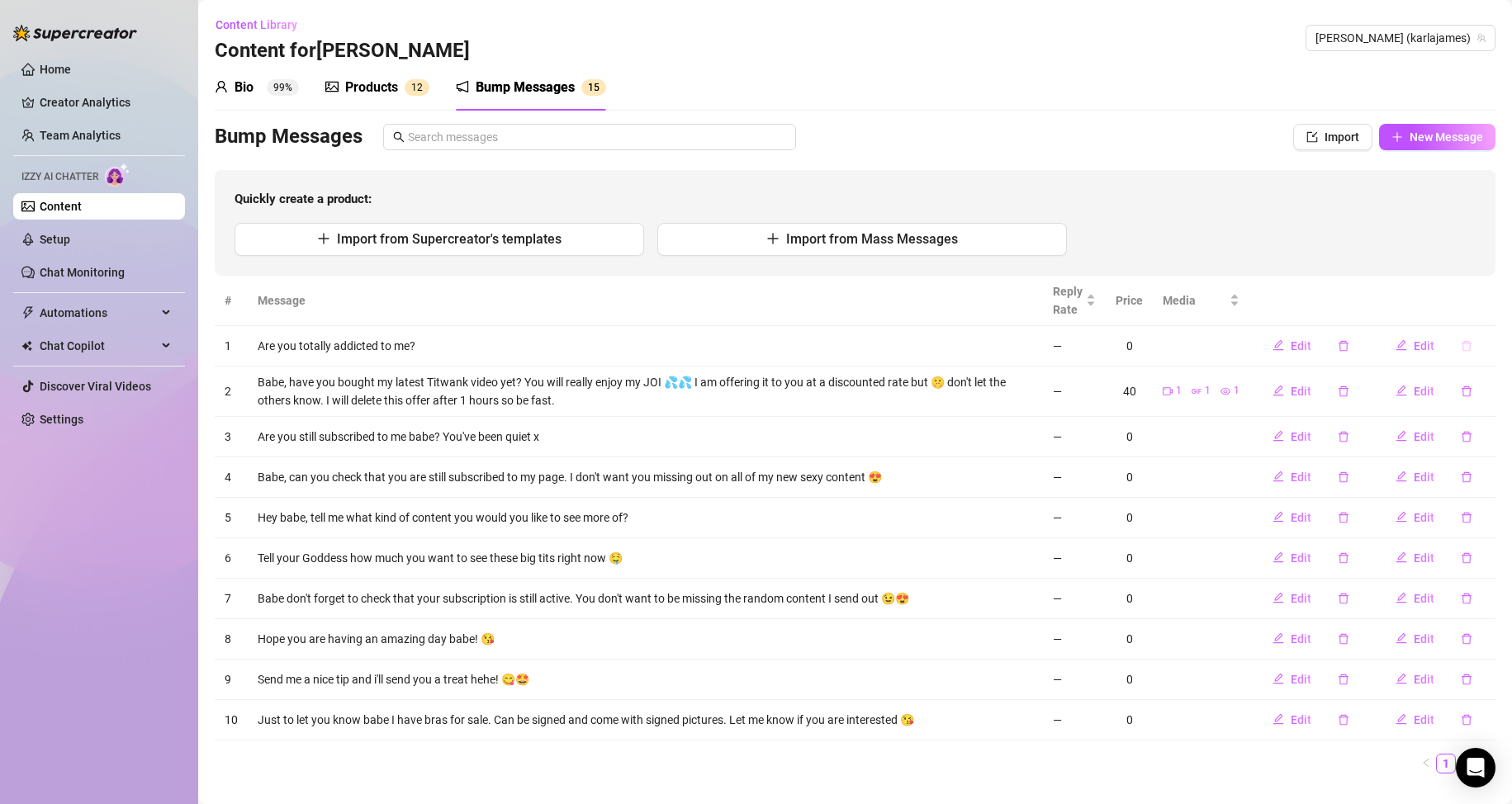
click at [1461, 344] on icon "delete" at bounding box center [1466, 345] width 10 height 11
click at [1484, 305] on span "Yes" at bounding box center [1484, 302] width 20 height 13
click at [1461, 345] on icon "delete" at bounding box center [1466, 345] width 11 height 11
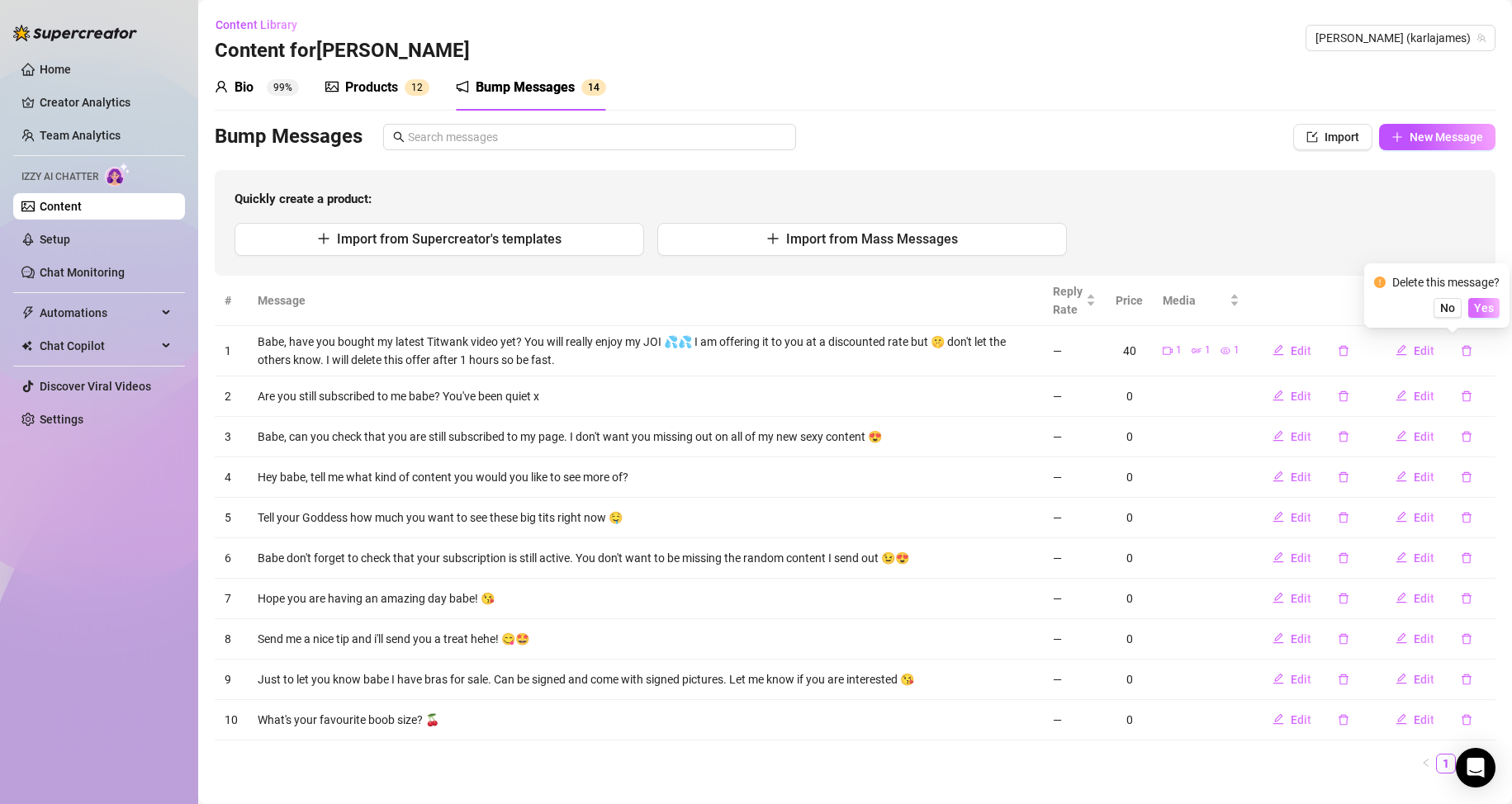
click at [1476, 302] on button "Yes" at bounding box center [1484, 307] width 32 height 20
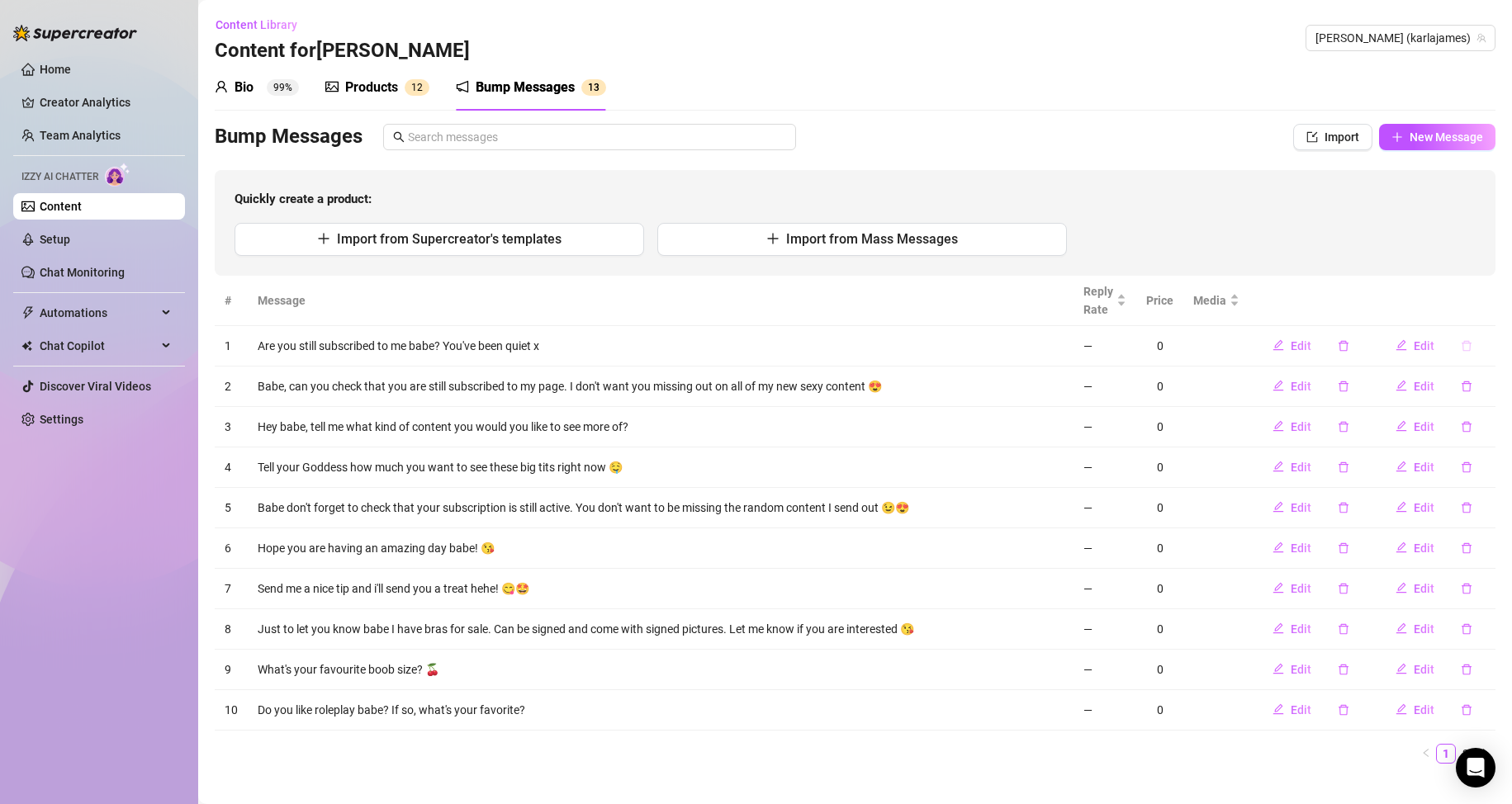
click at [1454, 352] on button "button" at bounding box center [1466, 346] width 38 height 26
click at [1483, 305] on span "Yes" at bounding box center [1484, 302] width 20 height 13
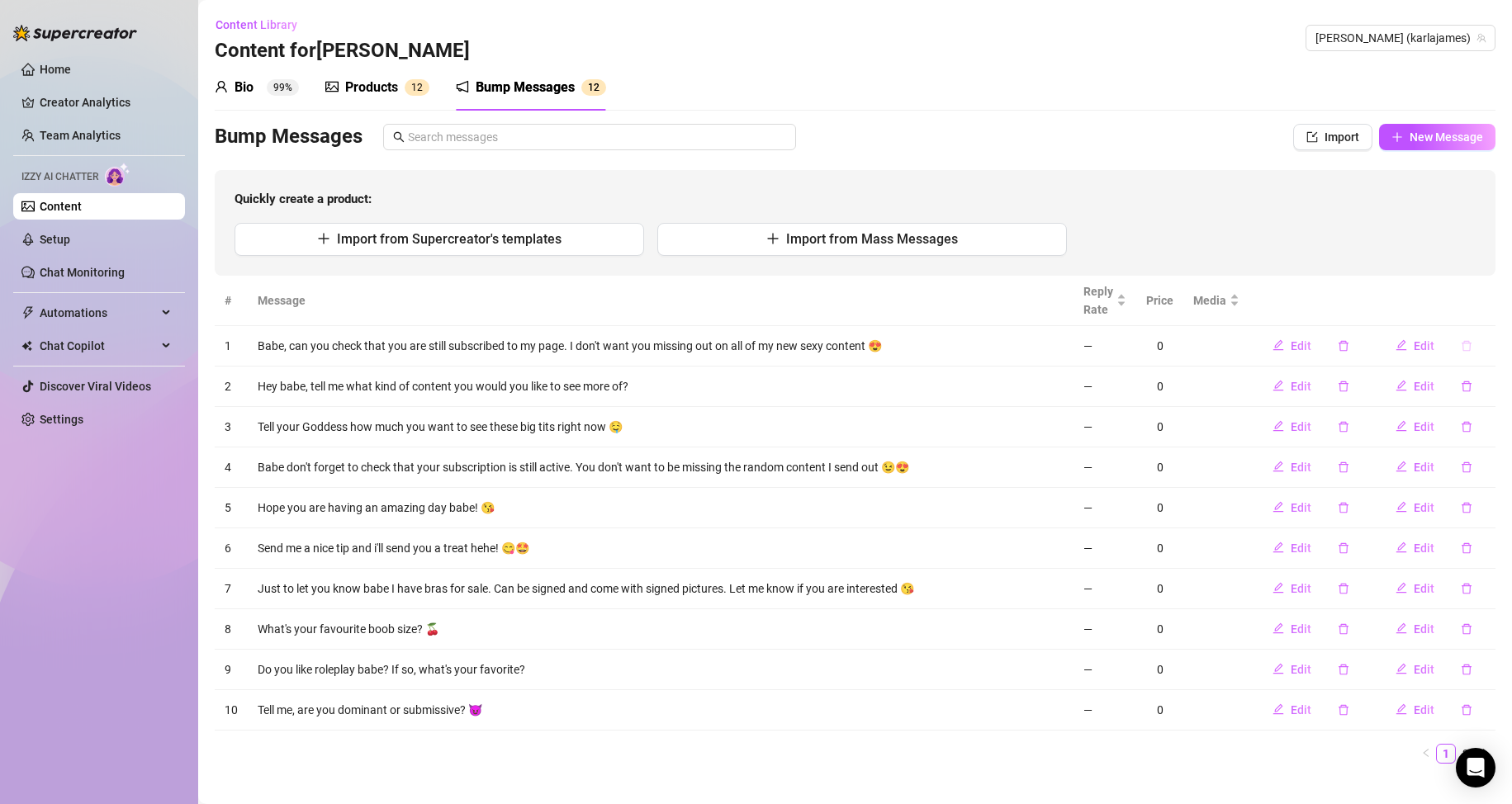
click at [1461, 342] on icon "delete" at bounding box center [1466, 345] width 10 height 11
click at [1486, 306] on span "Yes" at bounding box center [1484, 302] width 20 height 13
click at [1461, 343] on icon "delete" at bounding box center [1466, 345] width 11 height 11
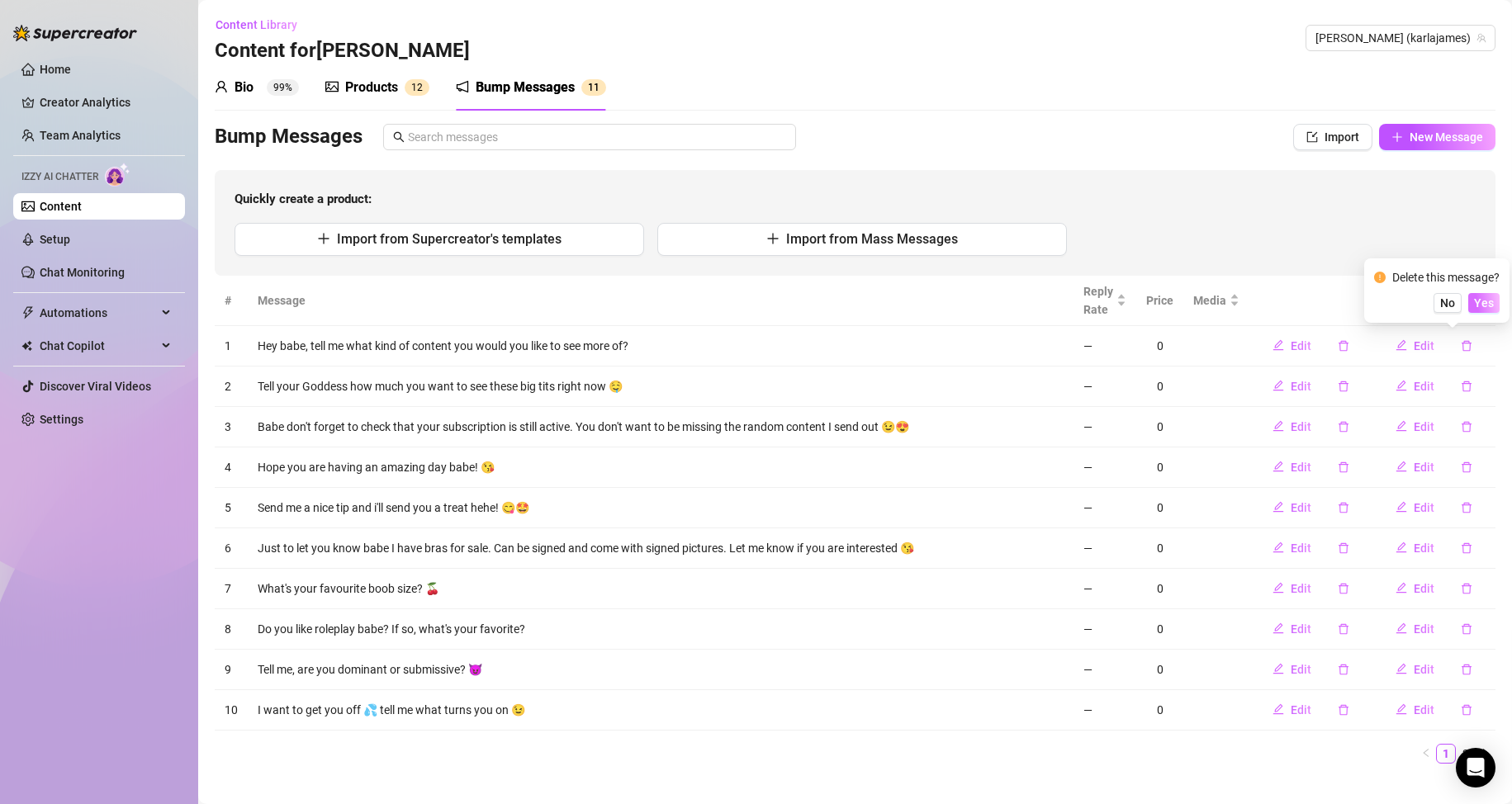
click at [1484, 300] on span "Yes" at bounding box center [1484, 302] width 20 height 13
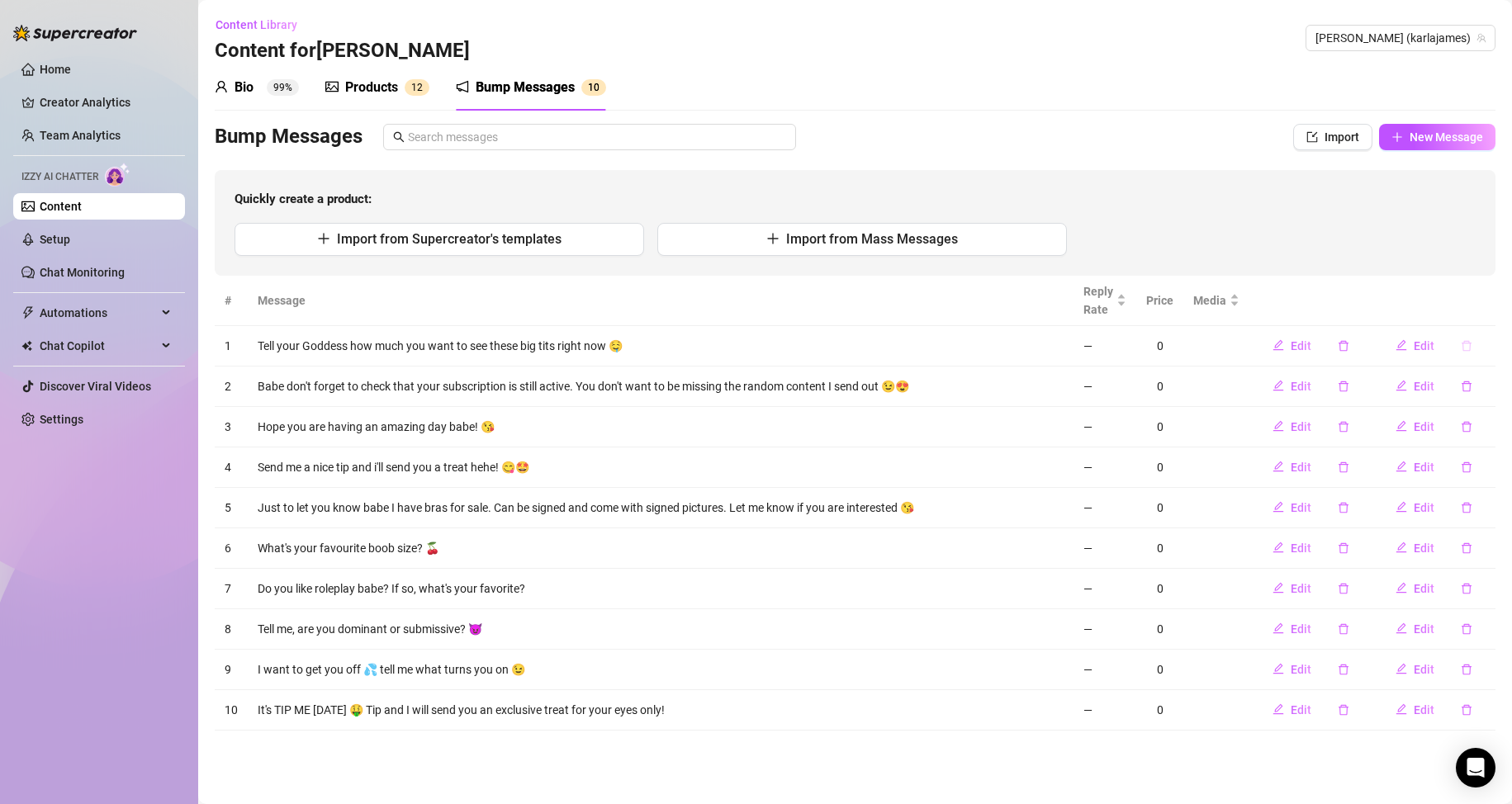
click at [1466, 348] on icon "delete" at bounding box center [1466, 345] width 11 height 11
click at [1479, 308] on span "Yes" at bounding box center [1484, 302] width 20 height 13
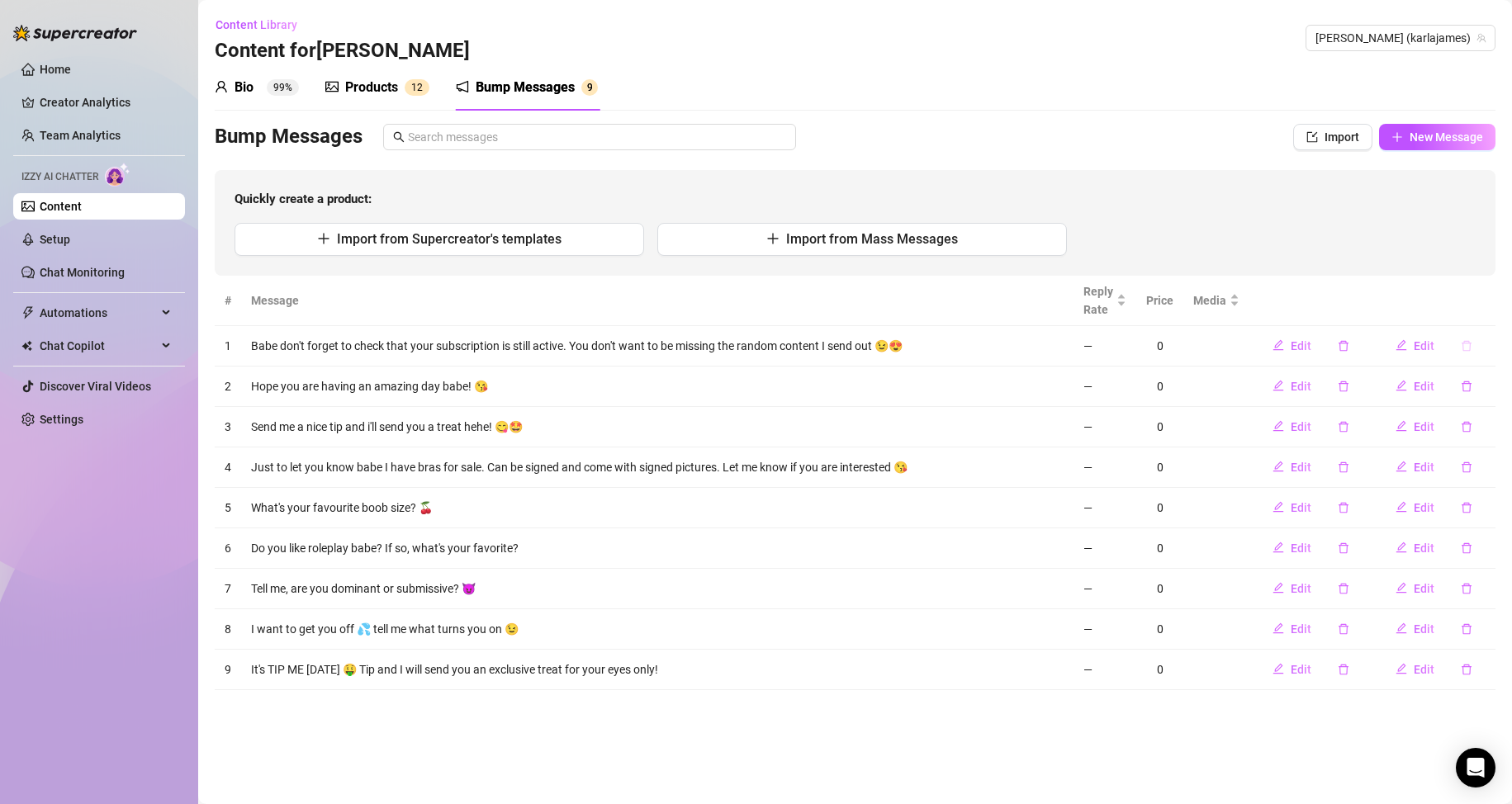
click at [1468, 346] on icon "delete" at bounding box center [1466, 345] width 11 height 11
click at [1494, 288] on div "Delete this message? No Yes" at bounding box center [1437, 290] width 125 height 45
click at [1487, 308] on span "Yes" at bounding box center [1484, 302] width 20 height 13
click at [1467, 347] on icon "delete" at bounding box center [1466, 345] width 11 height 11
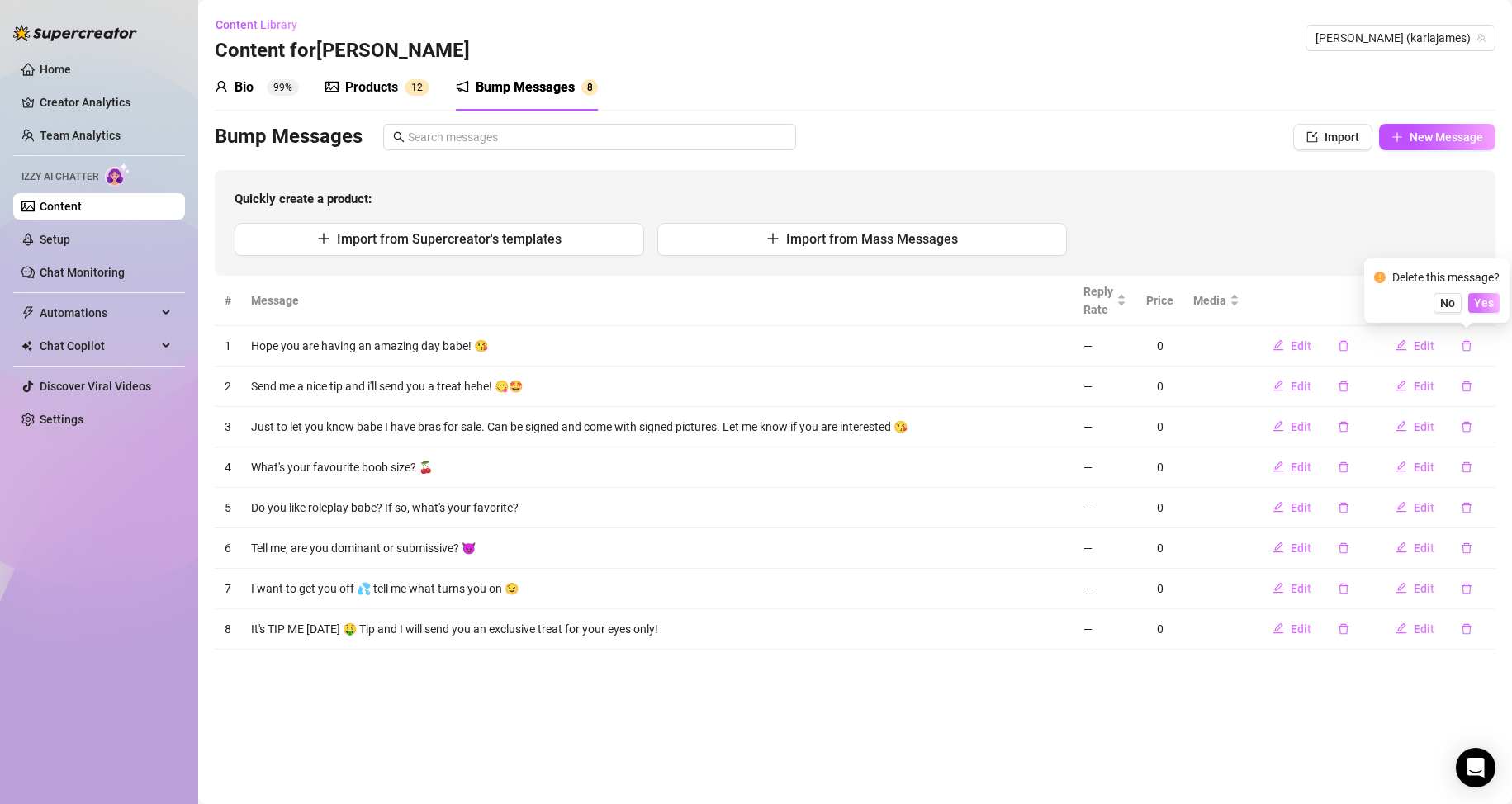
click at [1485, 305] on span "Yes" at bounding box center [1484, 302] width 20 height 13
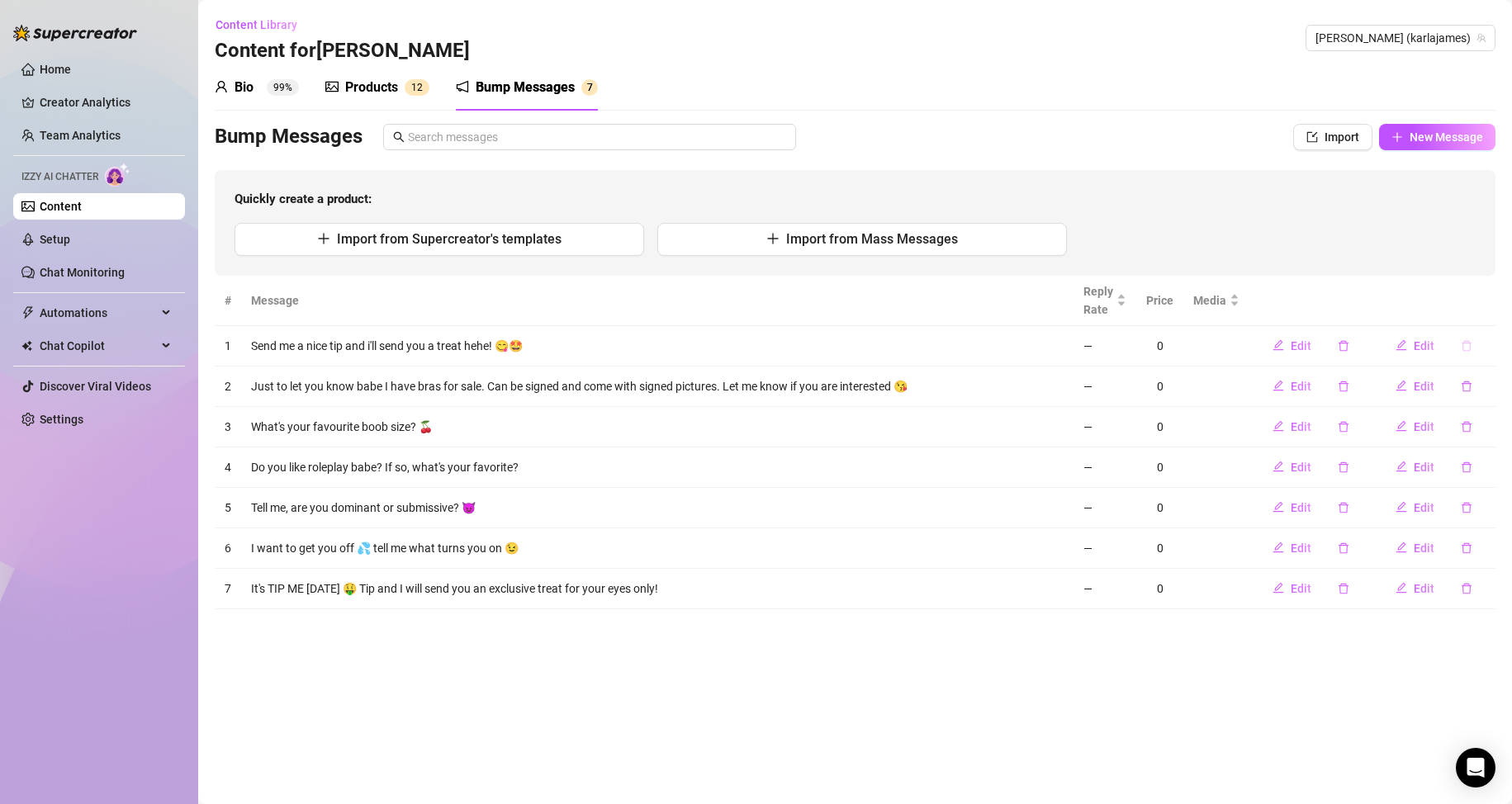
click at [1467, 341] on icon "delete" at bounding box center [1466, 345] width 10 height 11
click at [1484, 309] on span "Yes" at bounding box center [1484, 302] width 20 height 13
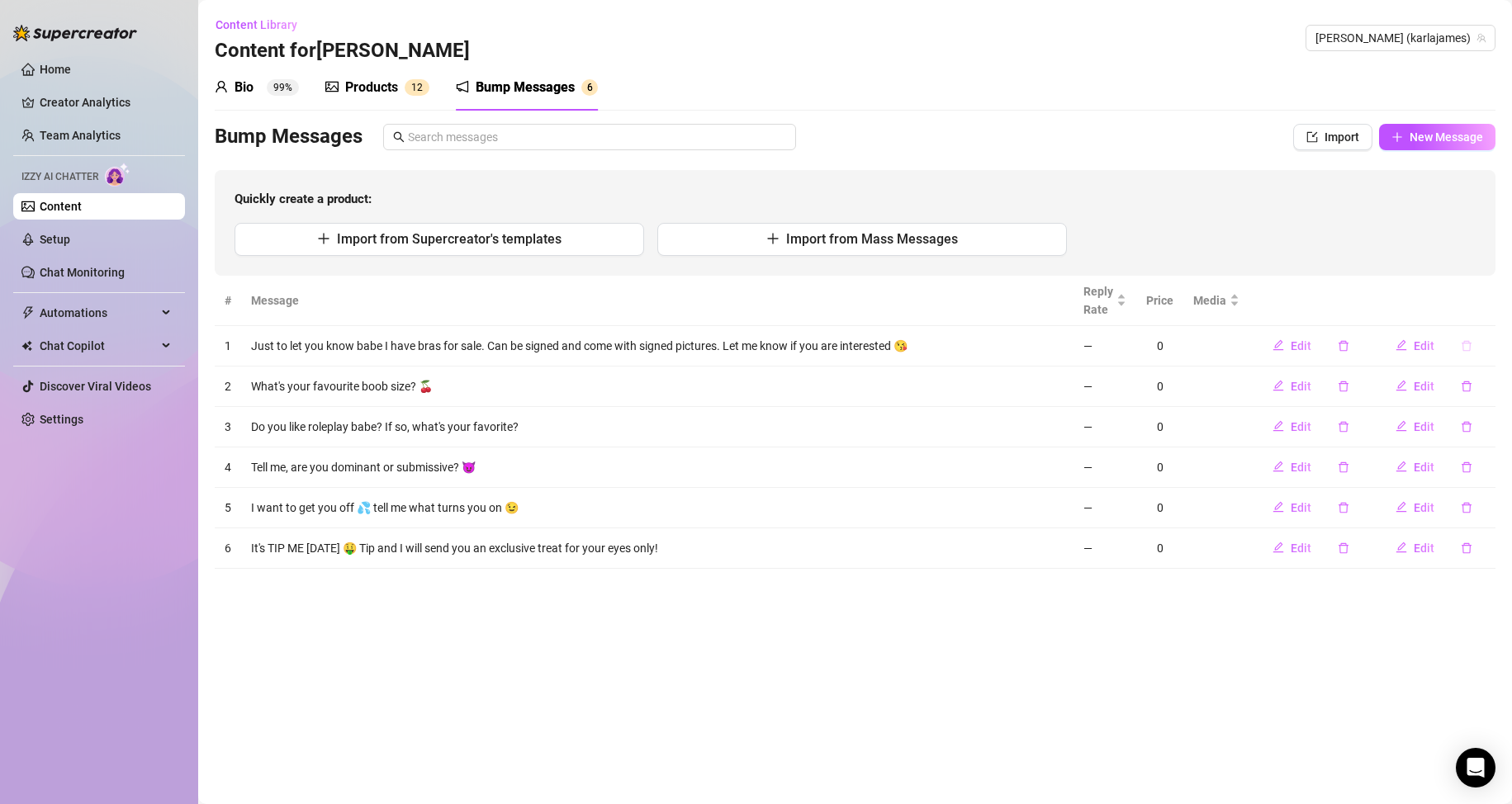
click at [1467, 344] on icon "delete" at bounding box center [1466, 345] width 11 height 11
click at [1490, 303] on span "Yes" at bounding box center [1484, 302] width 20 height 13
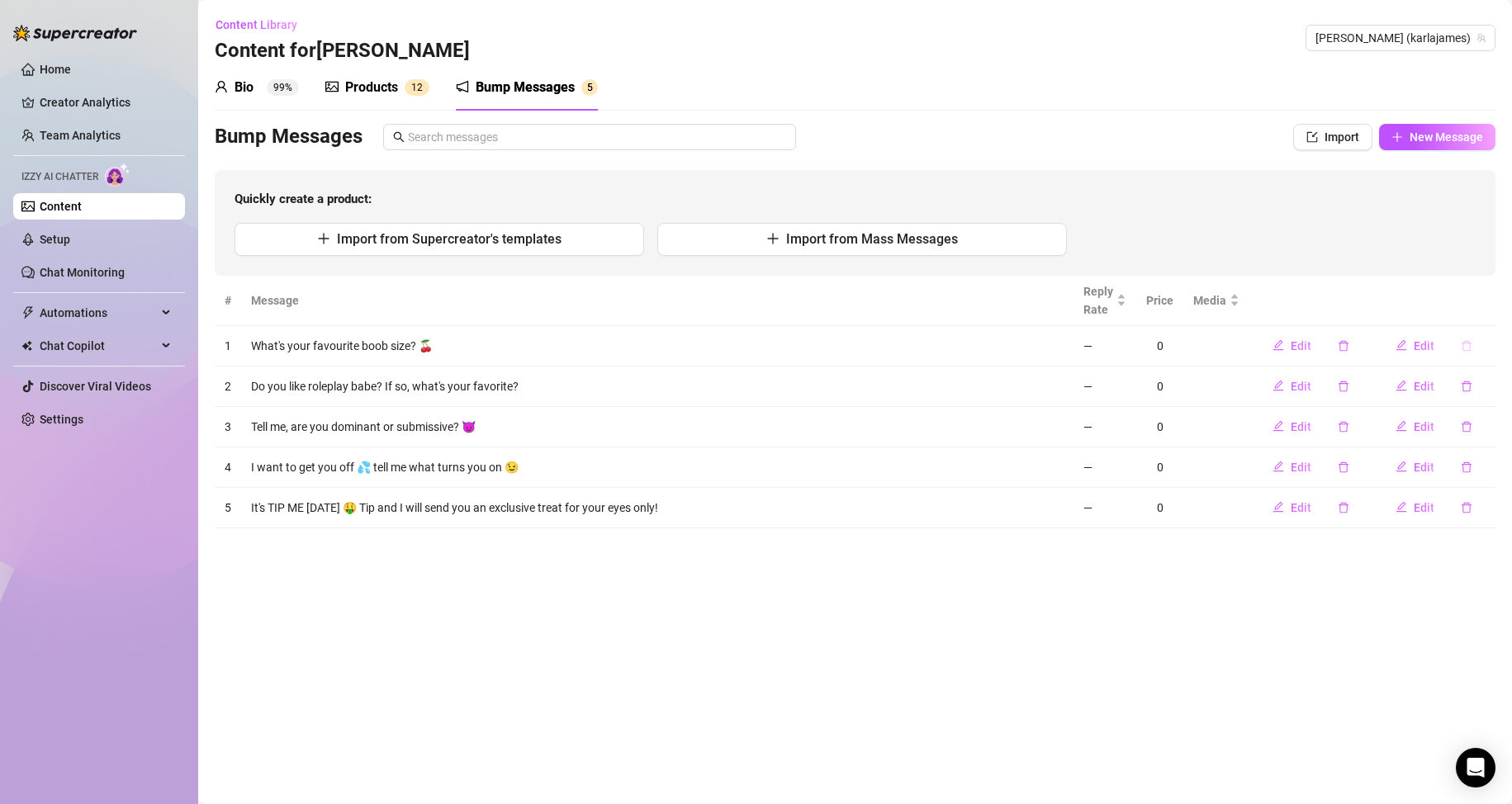
click at [1469, 338] on button "button" at bounding box center [1466, 346] width 38 height 26
click at [1483, 304] on span "Yes" at bounding box center [1484, 302] width 20 height 13
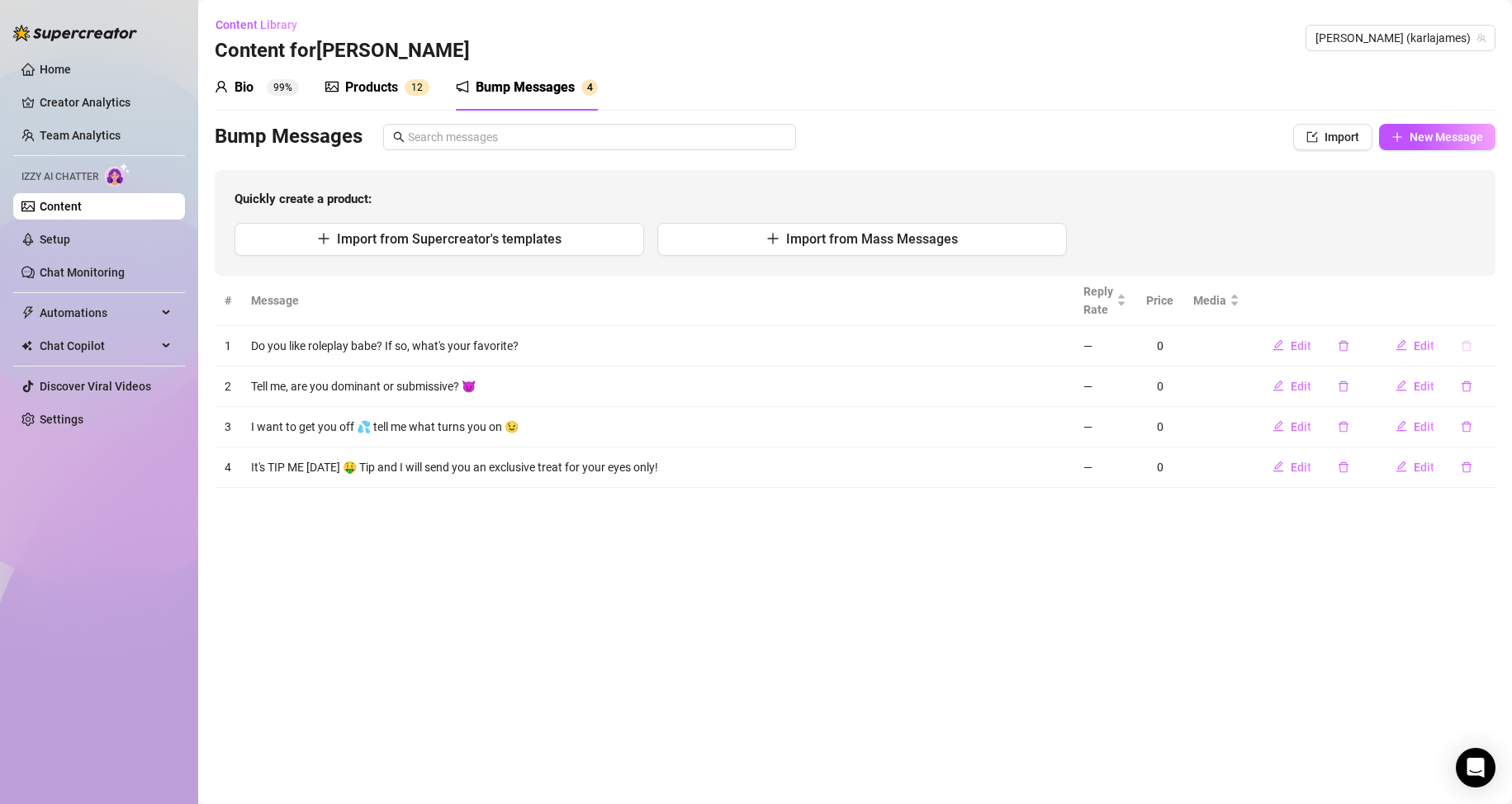
click at [1469, 342] on icon "delete" at bounding box center [1466, 345] width 10 height 11
click at [1482, 300] on span "Yes" at bounding box center [1484, 302] width 20 height 13
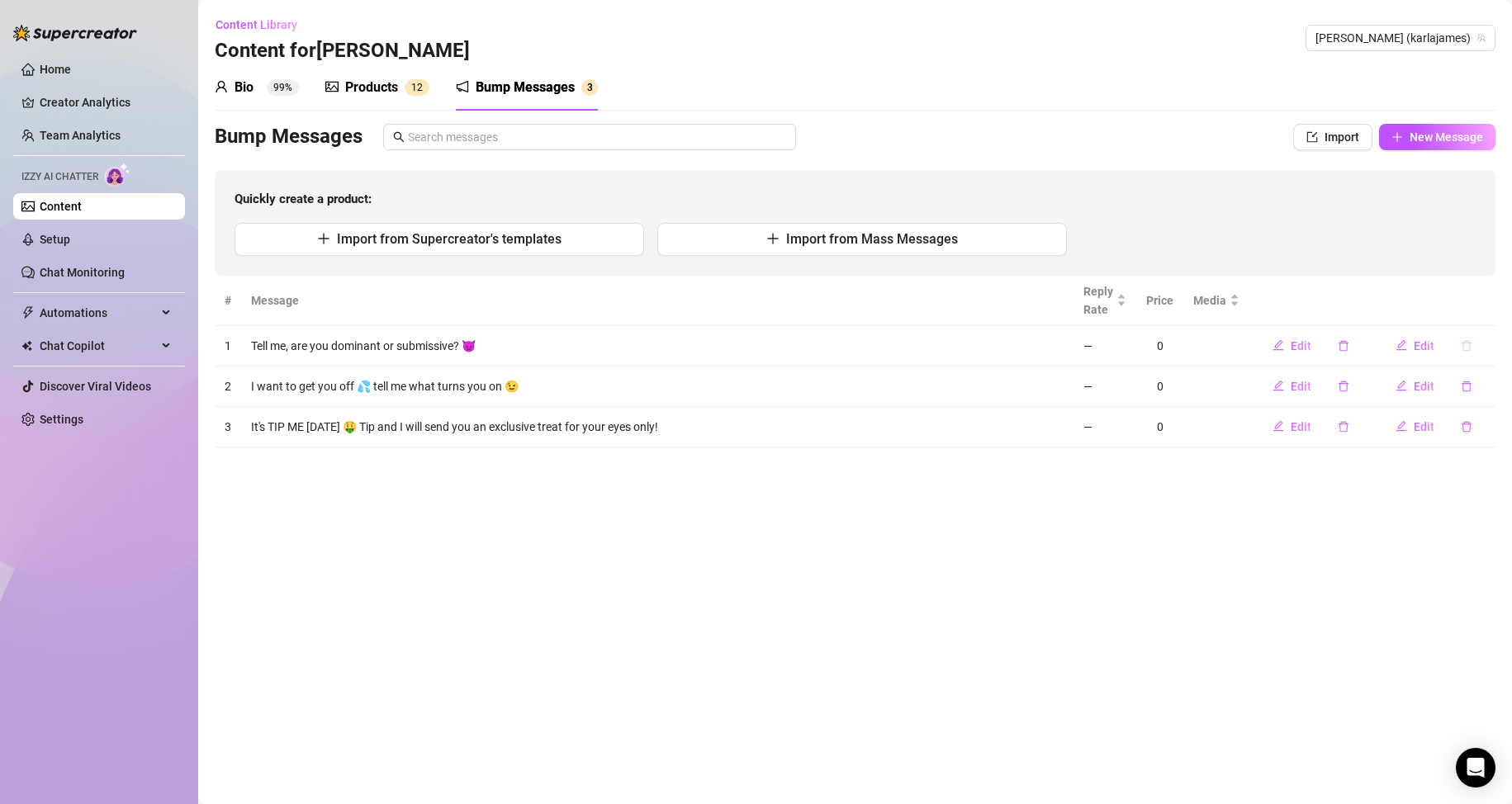
click at [1465, 342] on icon "delete" at bounding box center [1466, 345] width 11 height 11
click at [1479, 308] on span "Yes" at bounding box center [1484, 302] width 20 height 13
click at [1465, 342] on icon "delete" at bounding box center [1466, 345] width 11 height 11
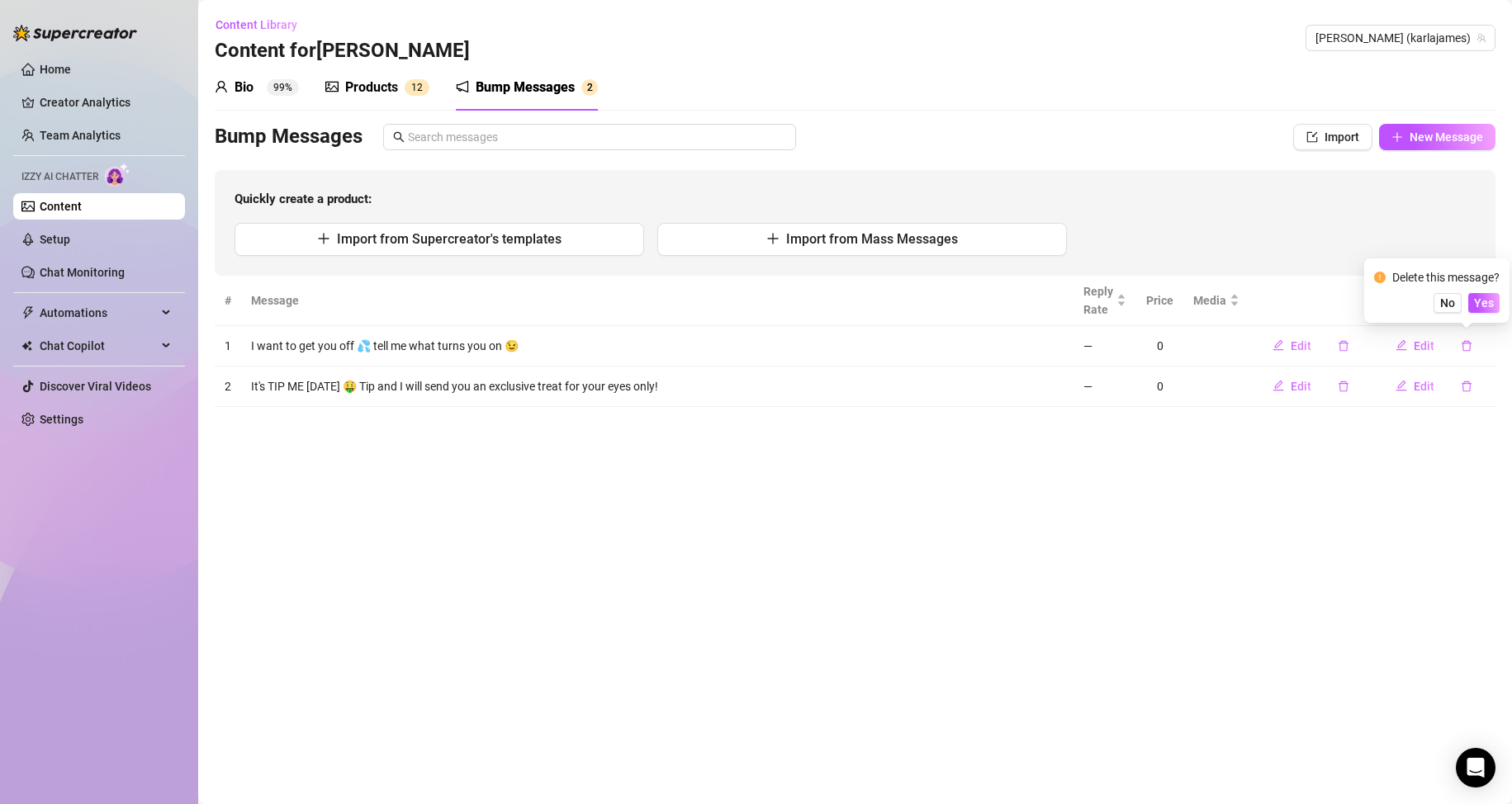
click at [1482, 313] on div "Delete this message? No Yes" at bounding box center [1437, 291] width 145 height 65
click at [1485, 306] on span "Yes" at bounding box center [1484, 302] width 20 height 13
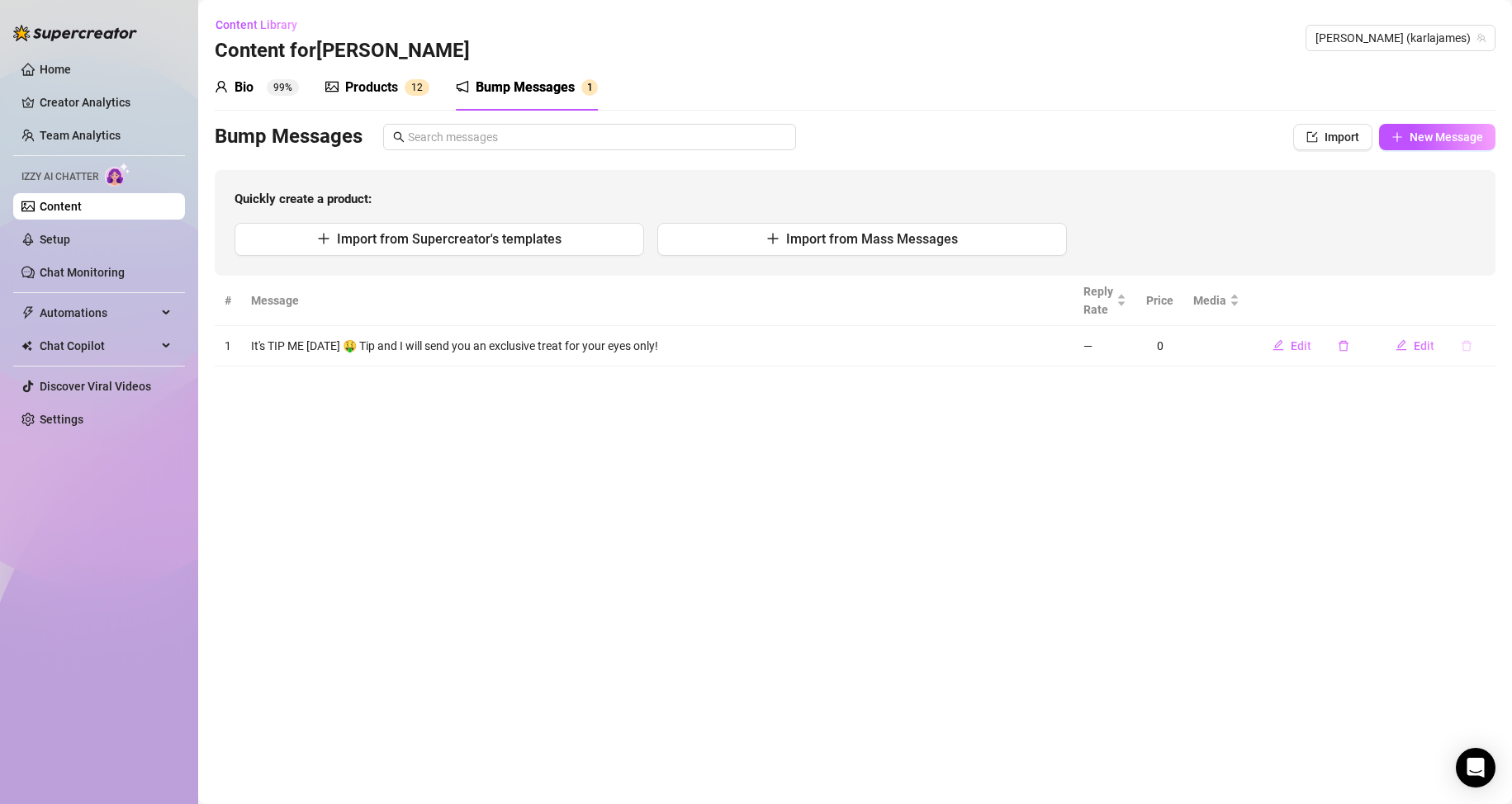
click at [1468, 342] on icon "delete" at bounding box center [1466, 345] width 10 height 11
click at [1487, 312] on button "Yes" at bounding box center [1484, 303] width 32 height 20
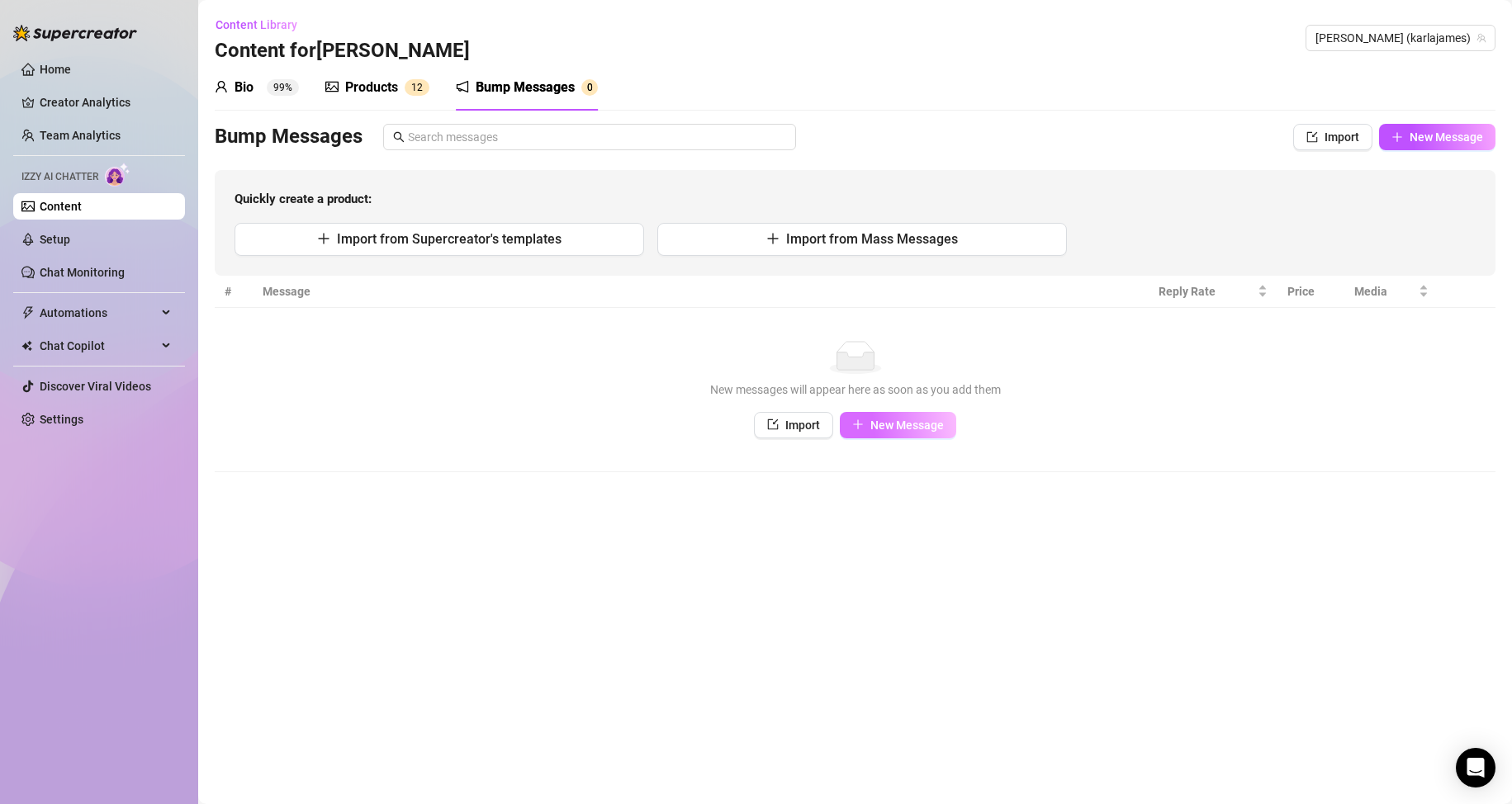
click at [900, 419] on span "New Message" at bounding box center [908, 425] width 74 height 13
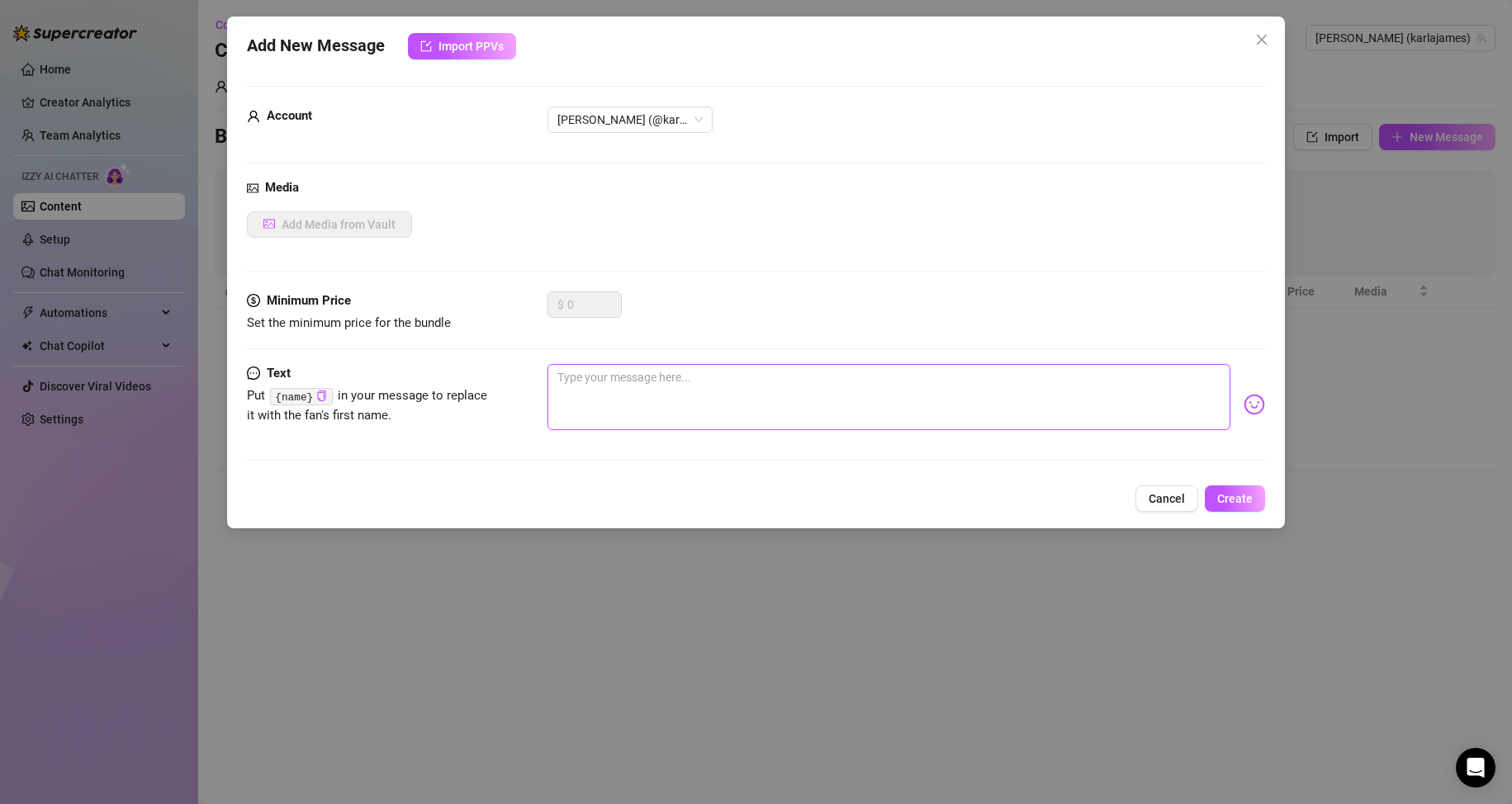
click at [604, 381] on textarea at bounding box center [889, 397] width 683 height 66
type textarea "H"
type textarea "Hi"
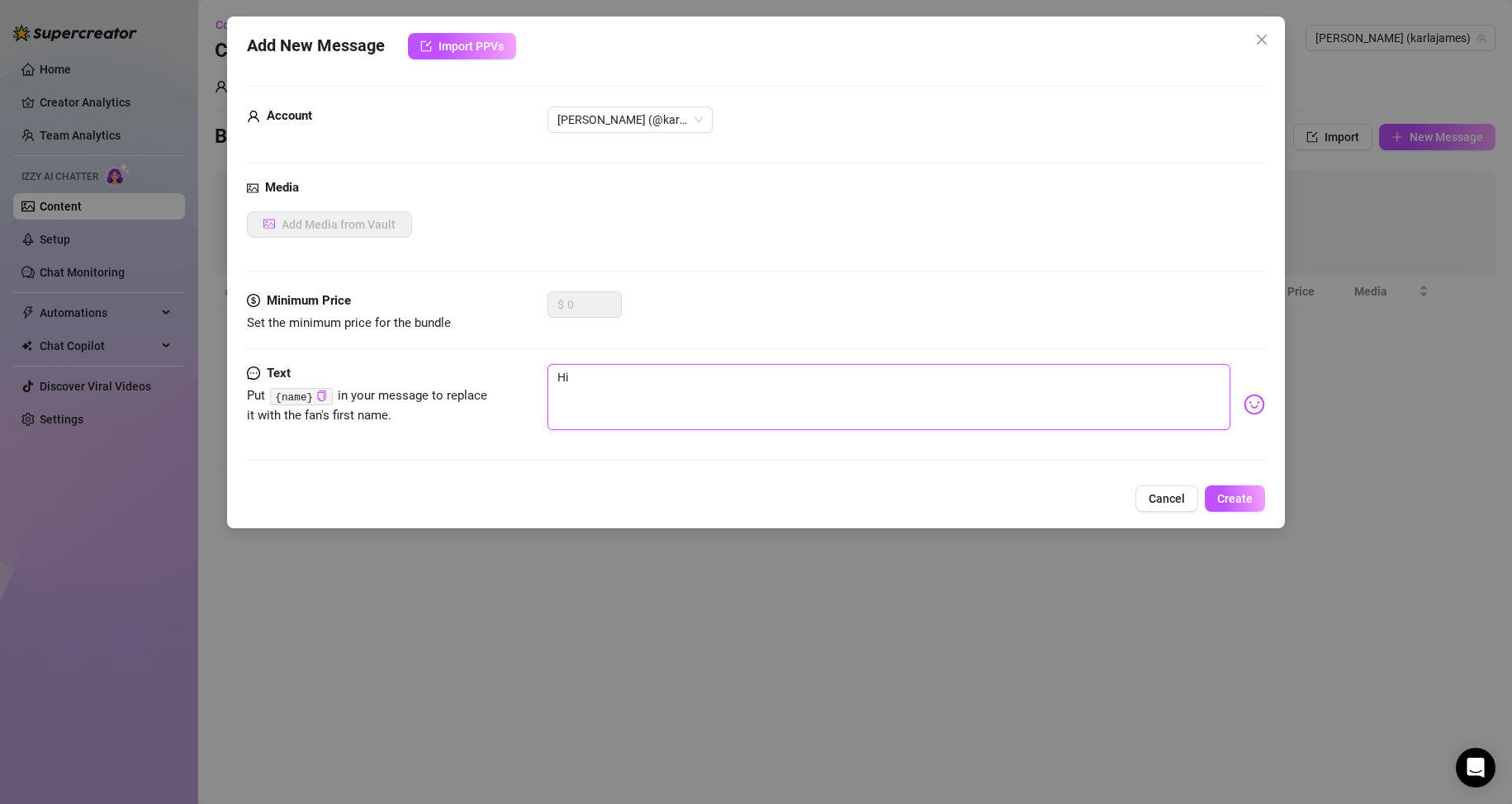
type textarea "Hi"
type textarea "Hi b"
type textarea "Hi ba"
type textarea "Hi bab"
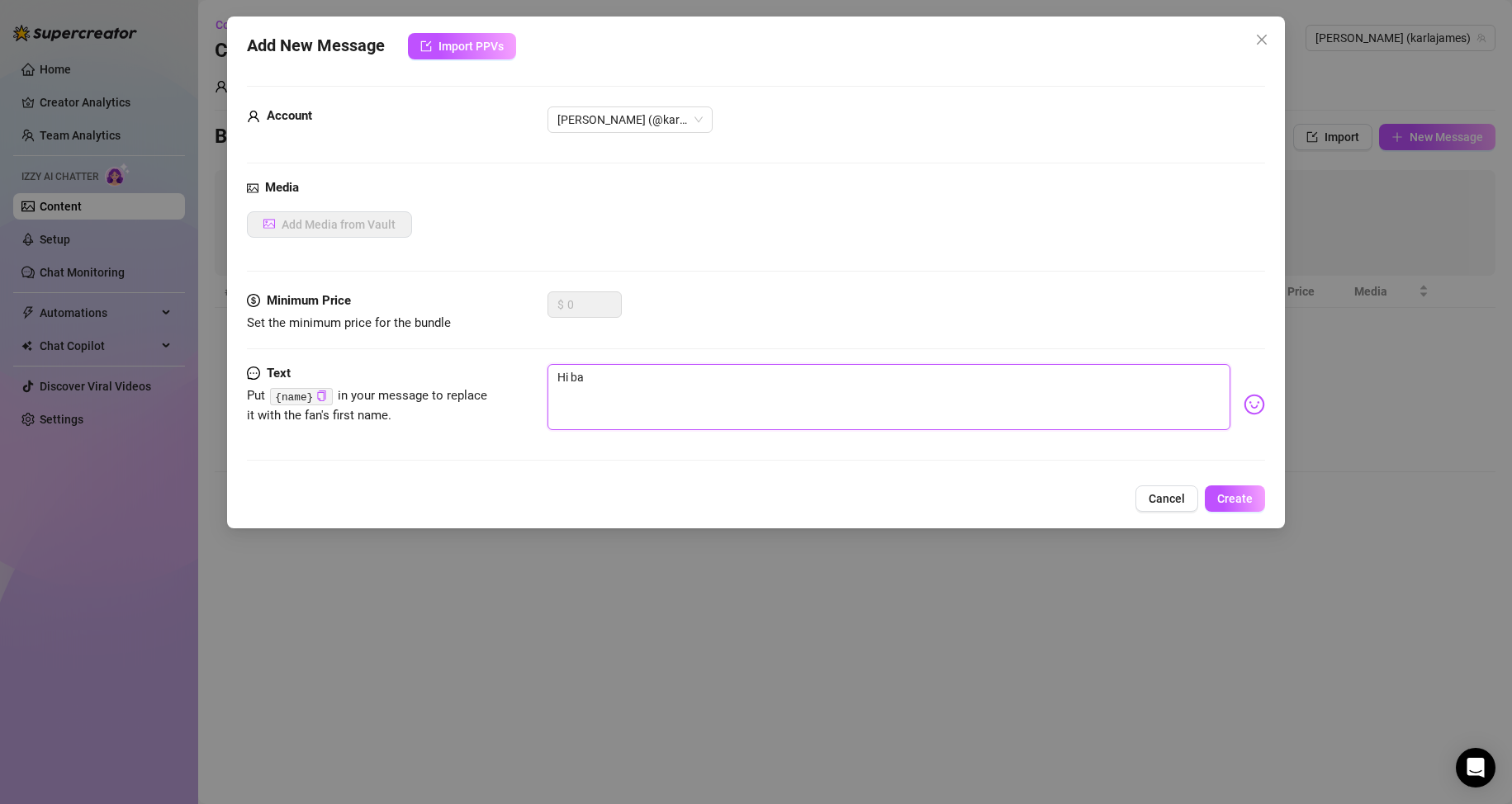
type textarea "Hi bab"
type textarea "Hi babe"
type textarea "Hi babe,"
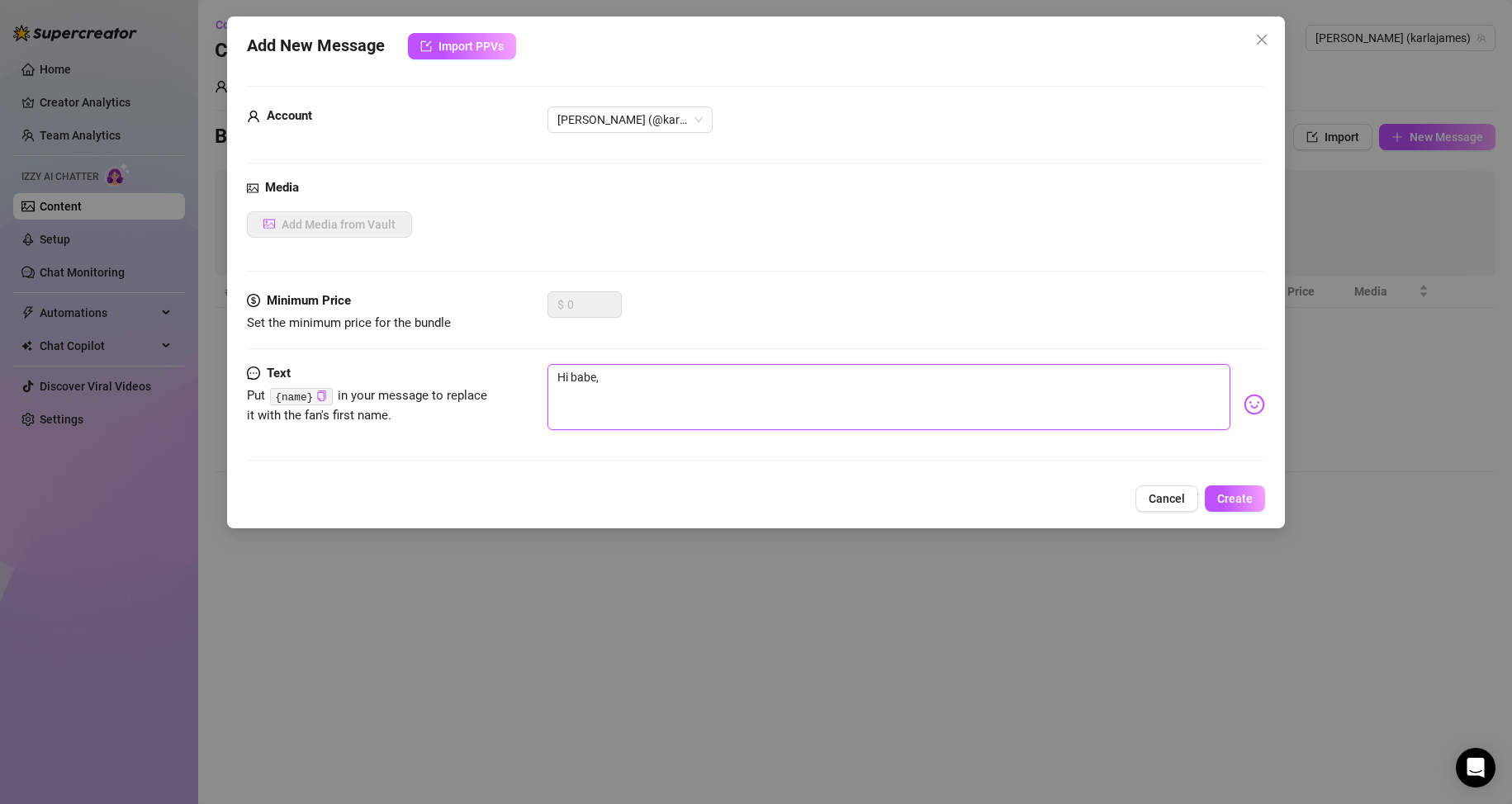
type textarea "Hi babe,"
type textarea "Hi babe, j"
type textarea "Hi babe, ju"
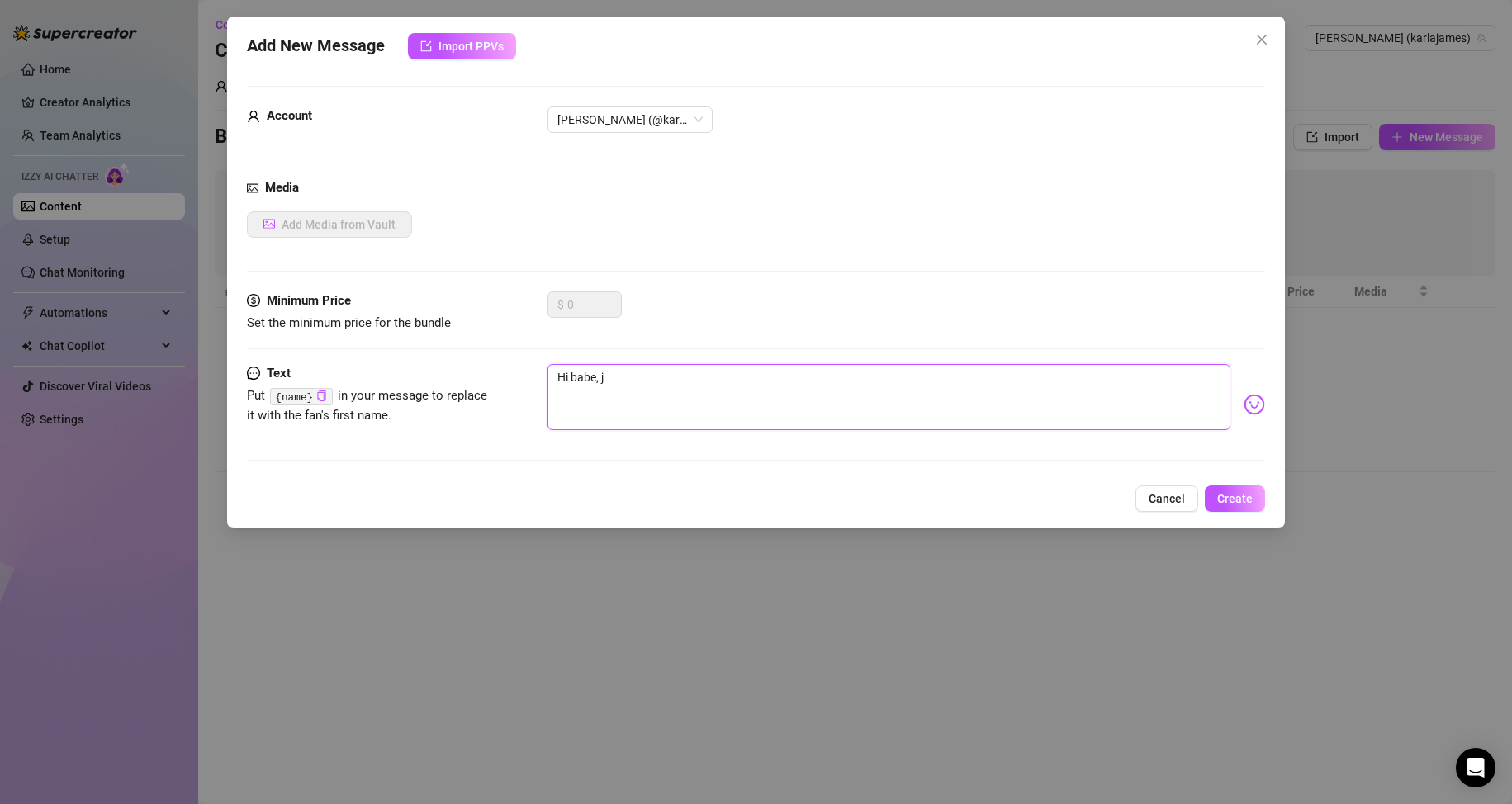
type textarea "Hi babe, ju"
type textarea "Hi babe, jus"
type textarea "Hi babe, just"
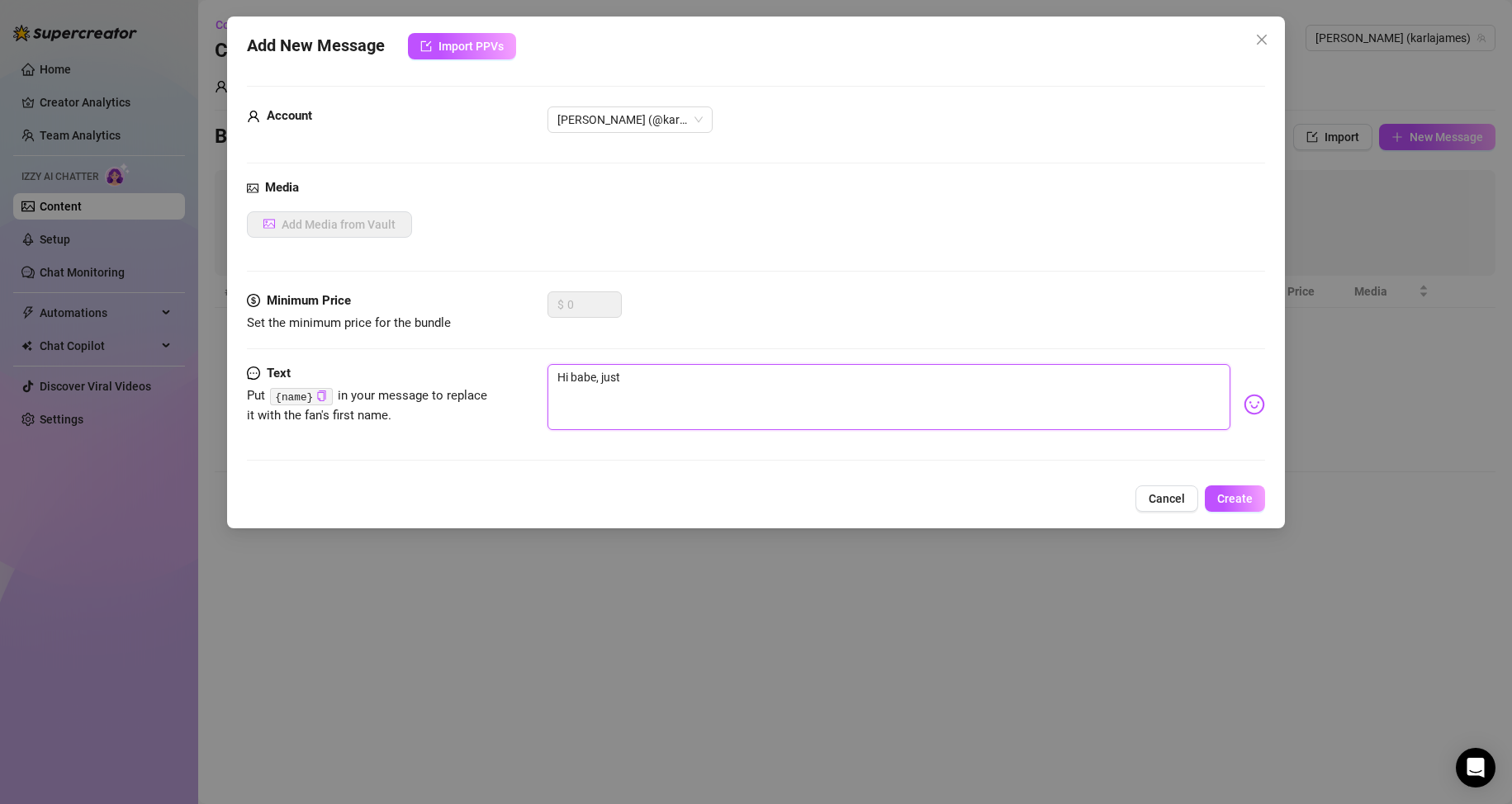
type textarea "Hi babe, just"
type textarea "Hi babe, just d"
type textarea "Hi babe, just do"
type textarea "Hi babe, just doi"
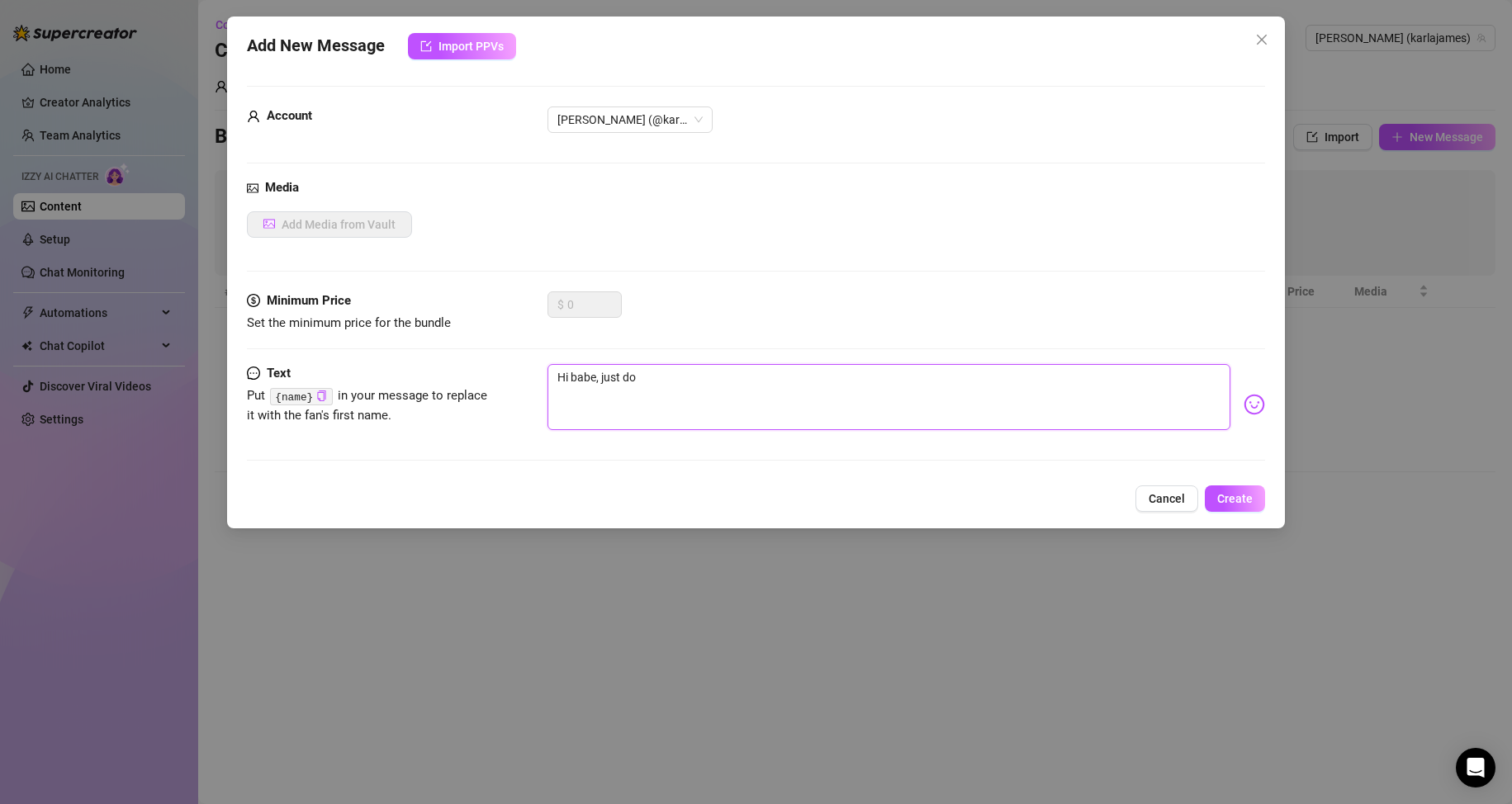
type textarea "Hi babe, just doi"
type textarea "Hi babe, just doin"
type textarea "Hi babe, just doing"
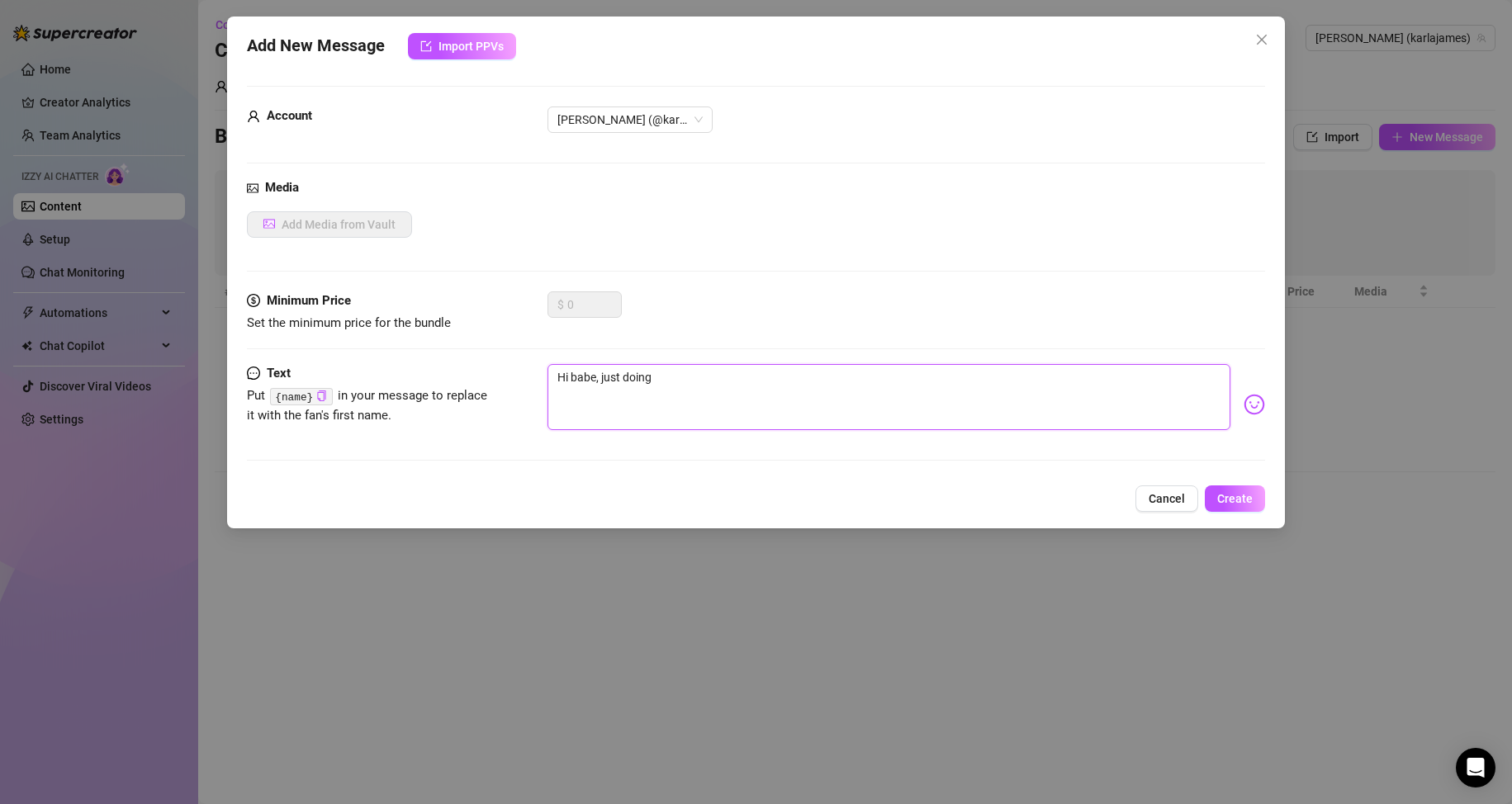
type textarea "Hi babe, just doing a"
type textarea "Hi babe, just doing a b"
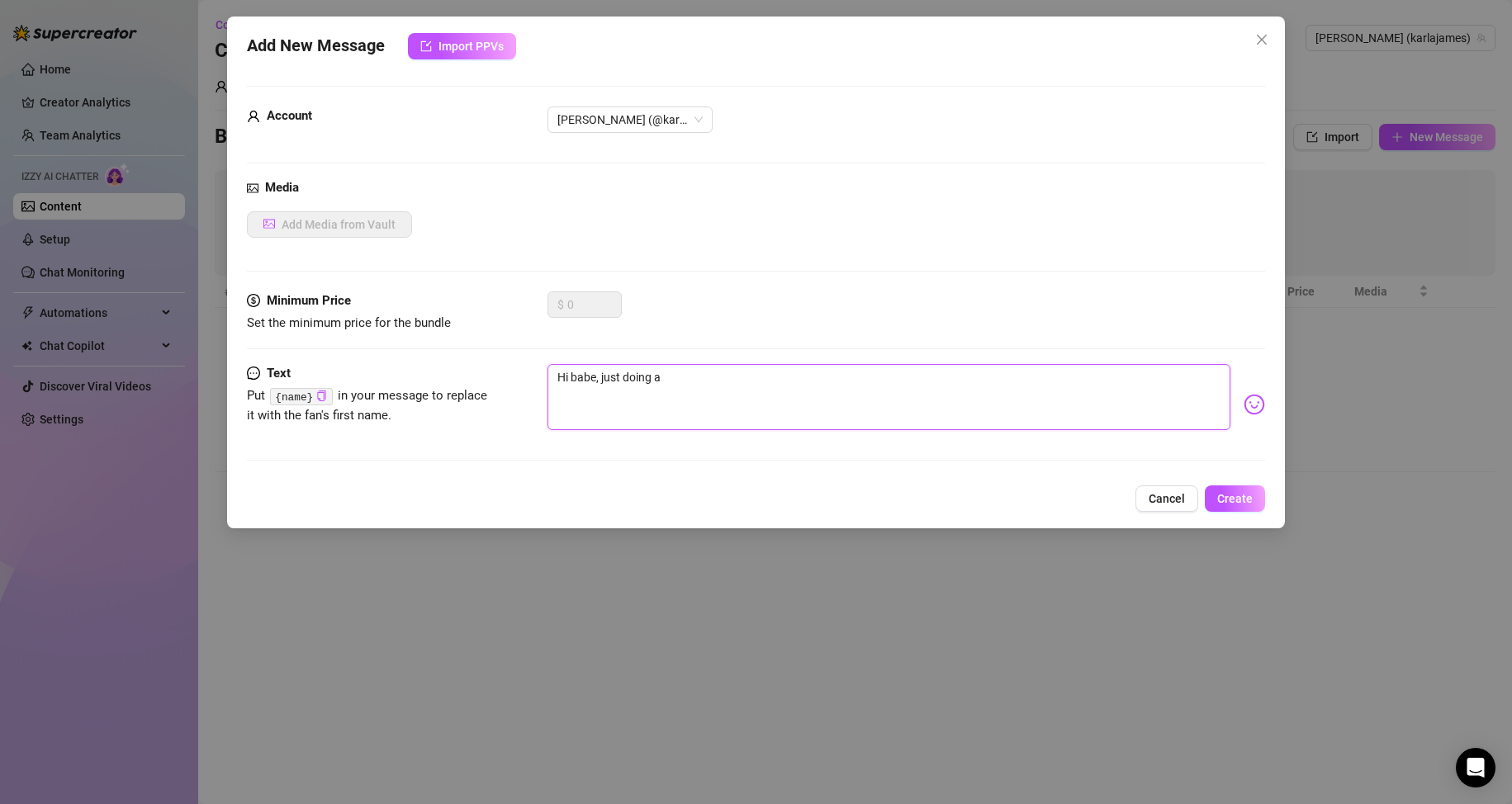
type textarea "Hi babe, just doing a b"
type textarea "Hi babe, just doing a bi"
type textarea "Hi babe, just doing a bit"
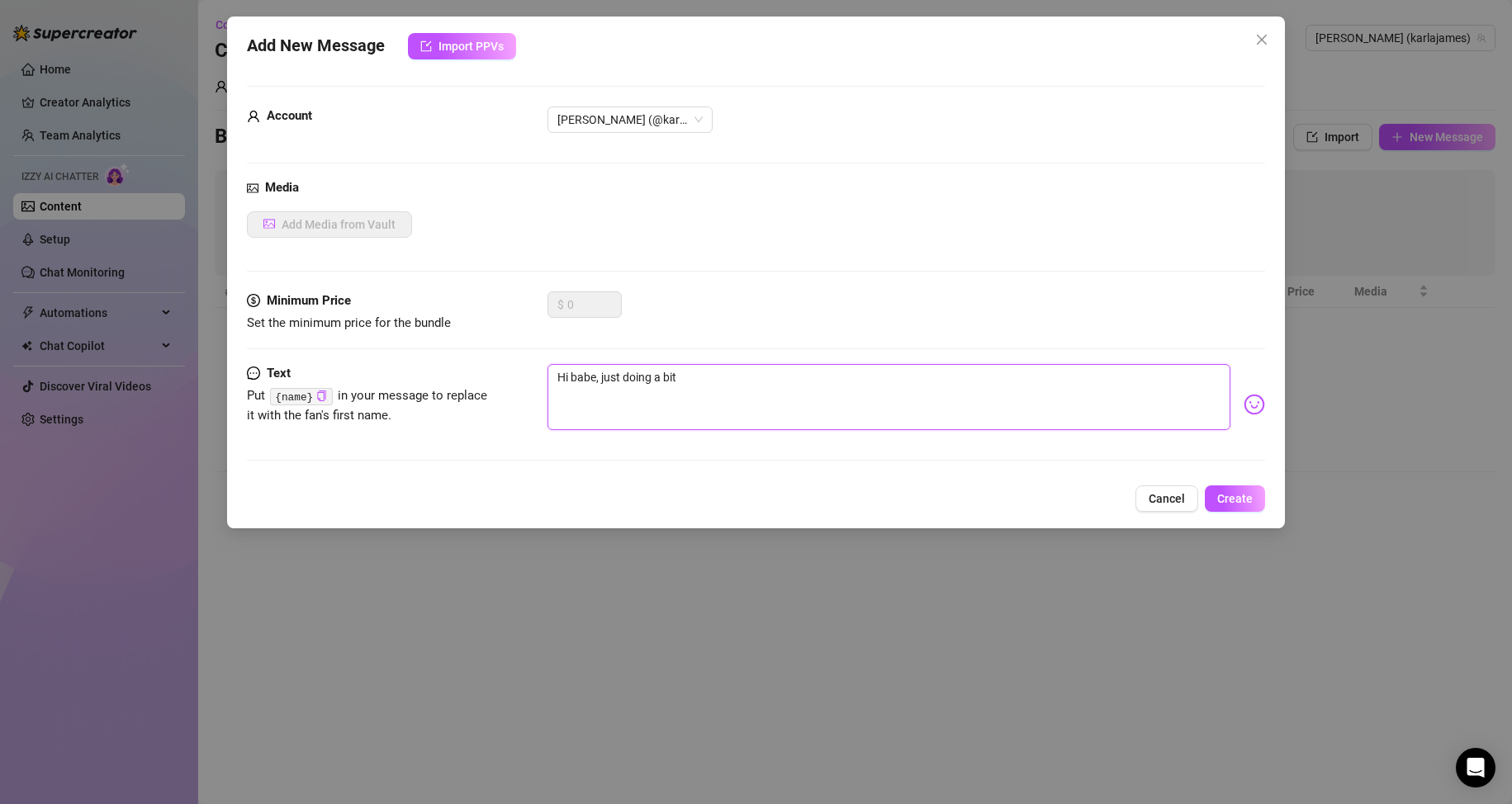
type textarea "Hi babe, just doing a bit"
type textarea "Hi babe, just doing a bit o"
type textarea "Hi babe, just doing a bit of"
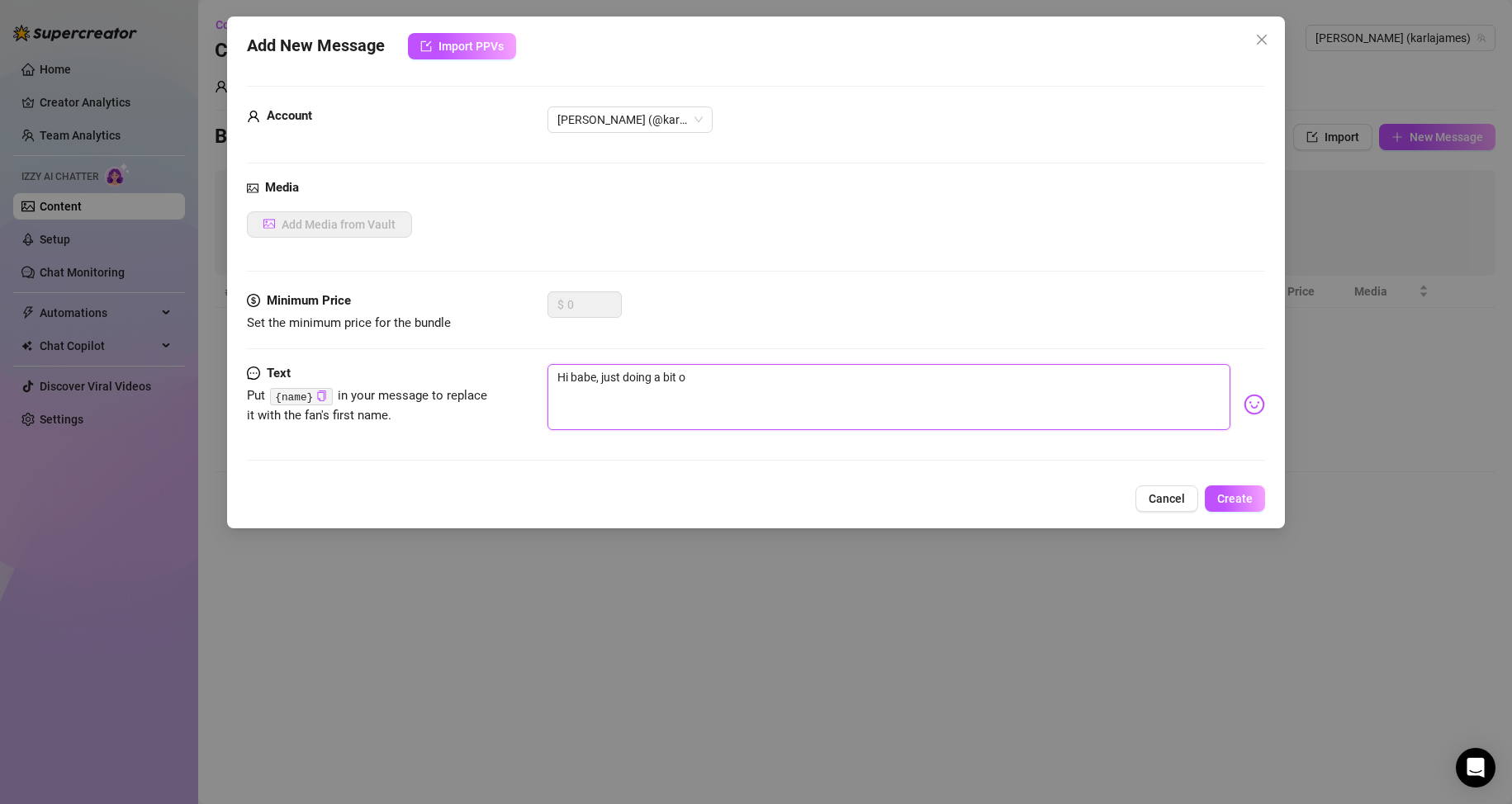
type textarea "Hi babe, just doing a bit of"
type textarea "Hi babe, just doing a bit of m"
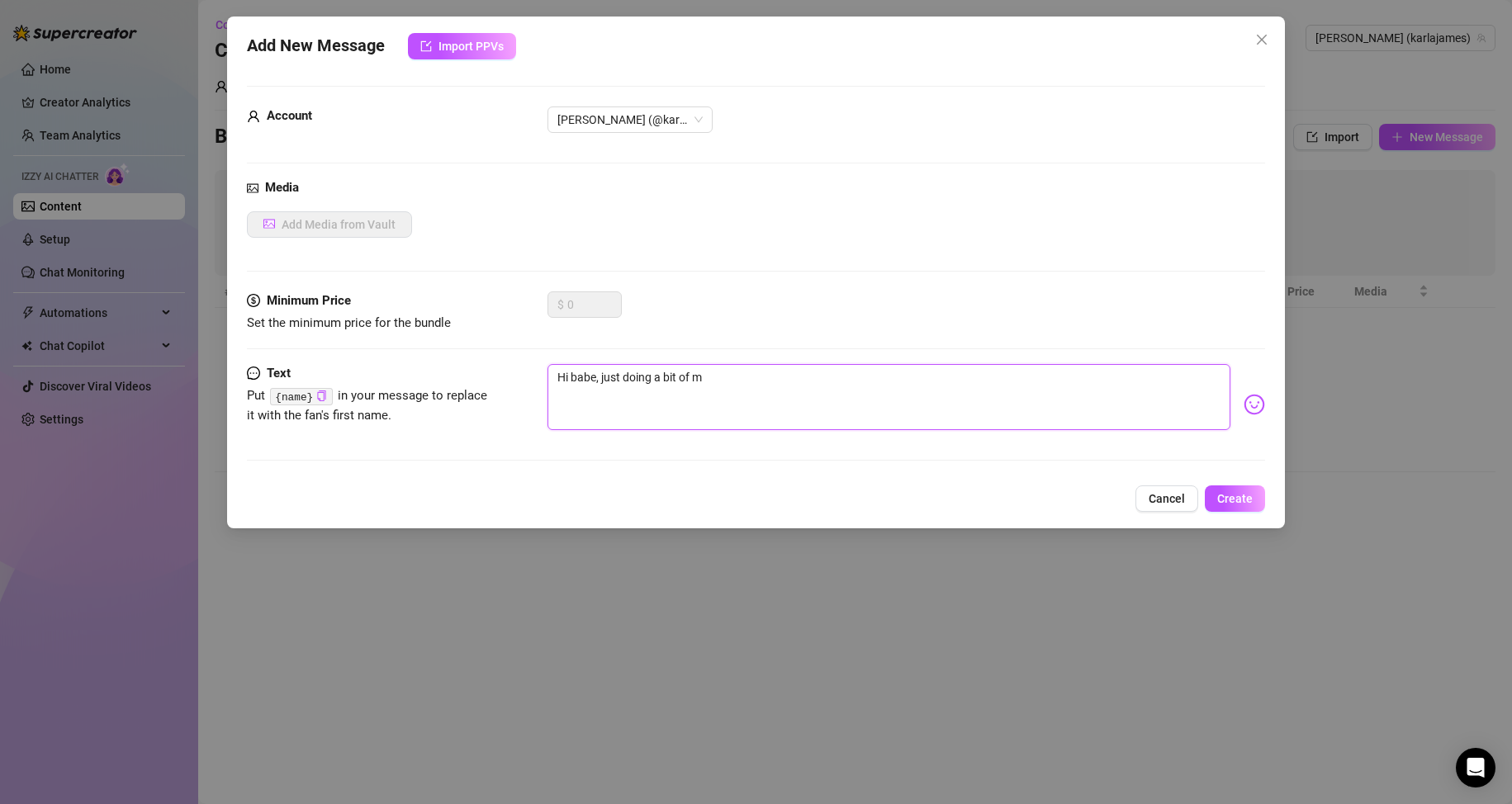
type textarea "Hi babe, just doing a bit of ma"
type textarea "Hi babe, just doing a bit of mar"
type textarea "Hi babe, just doing a bit of mark"
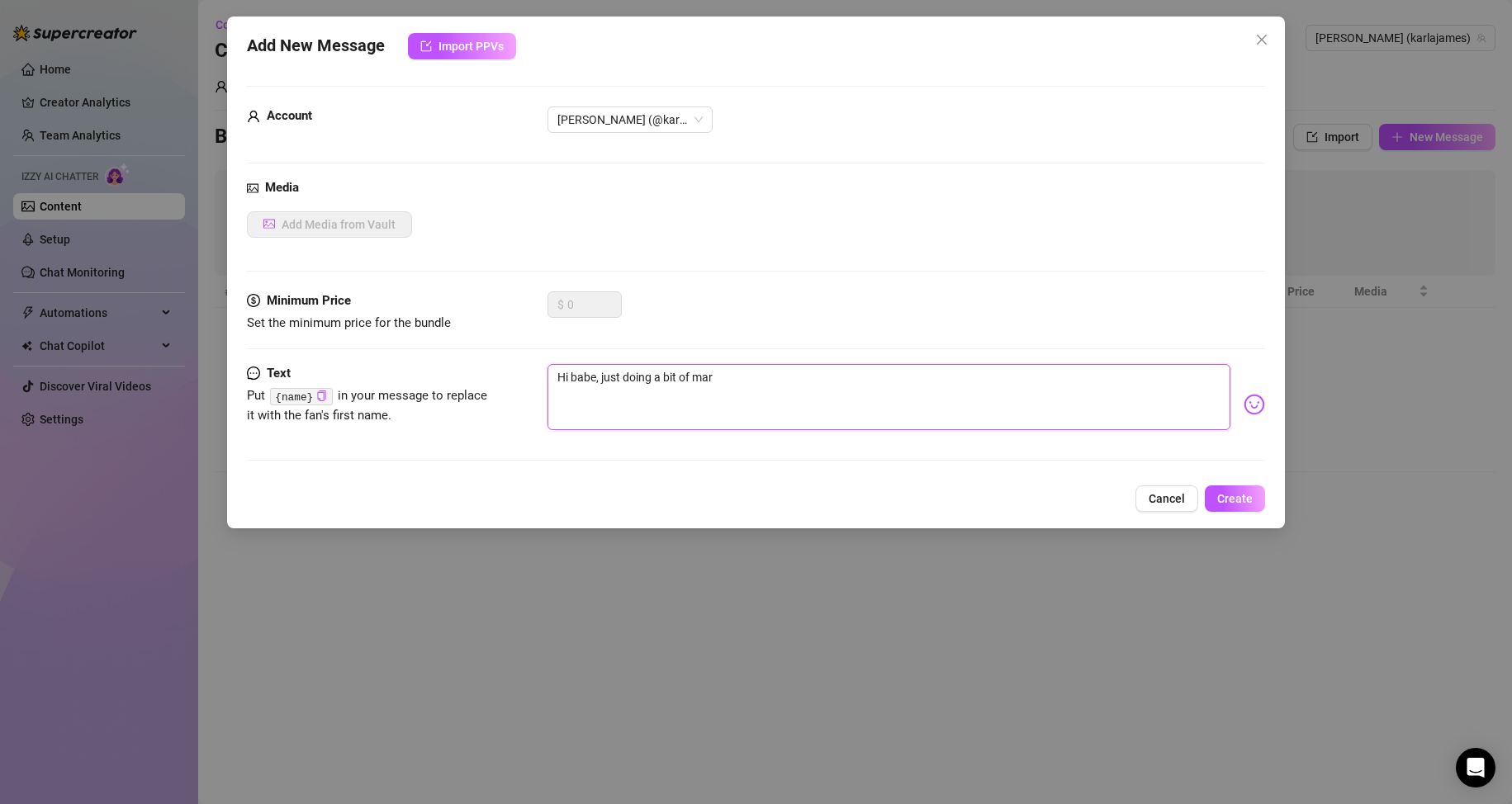
type textarea "Hi babe, just doing a bit of mark"
type textarea "Hi babe, just doing a bit of marke"
type textarea "Hi babe, just doing a bit of market"
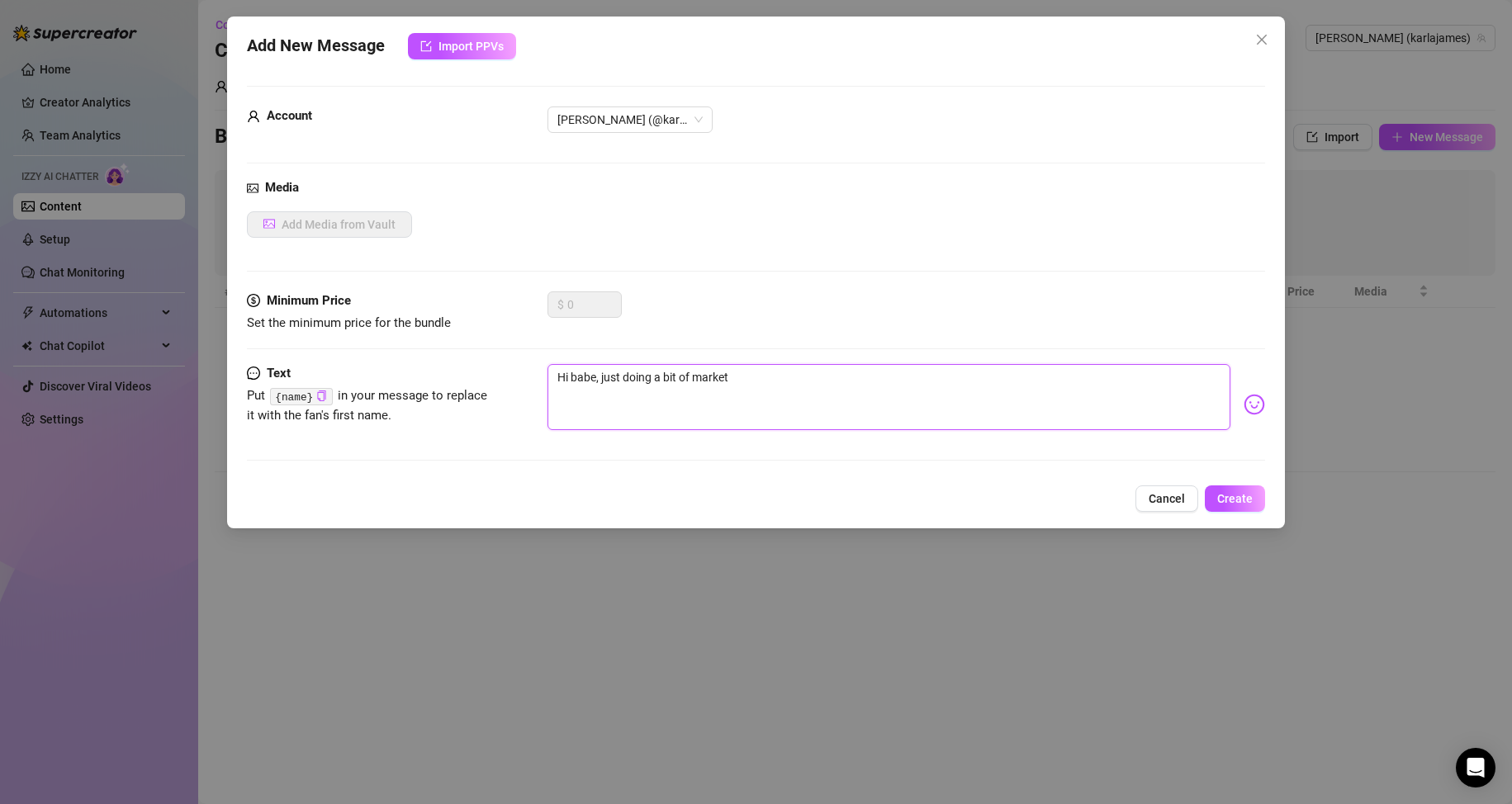
type textarea "Hi babe, just doing a bit of market"
type textarea "Hi babe, just doing a bit of market r"
type textarea "Hi babe, just doing a bit of market re"
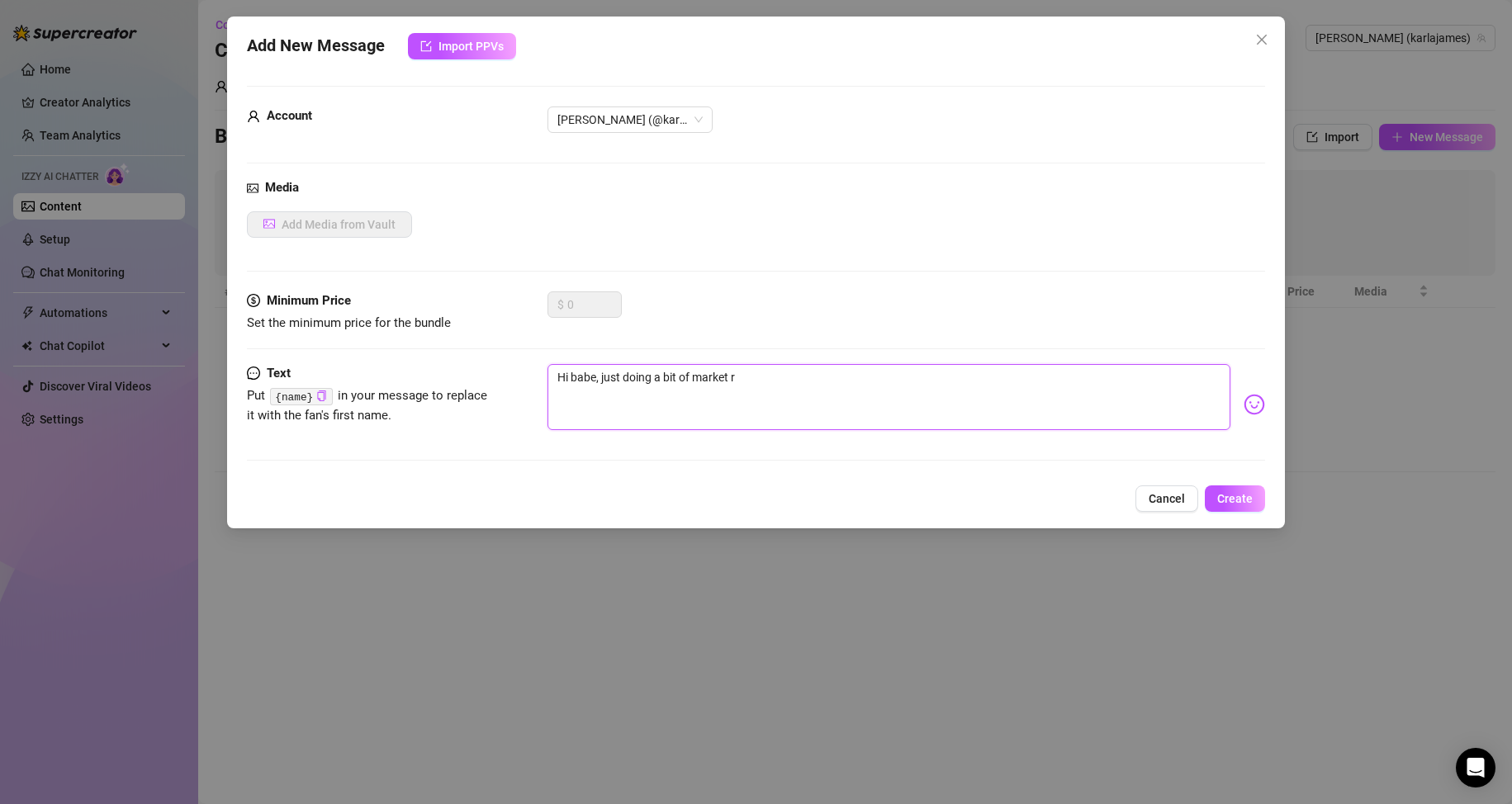
type textarea "Hi babe, just doing a bit of market re"
type textarea "Hi babe, just doing a bit of market res"
type textarea "Hi babe, just doing a bit of market rese"
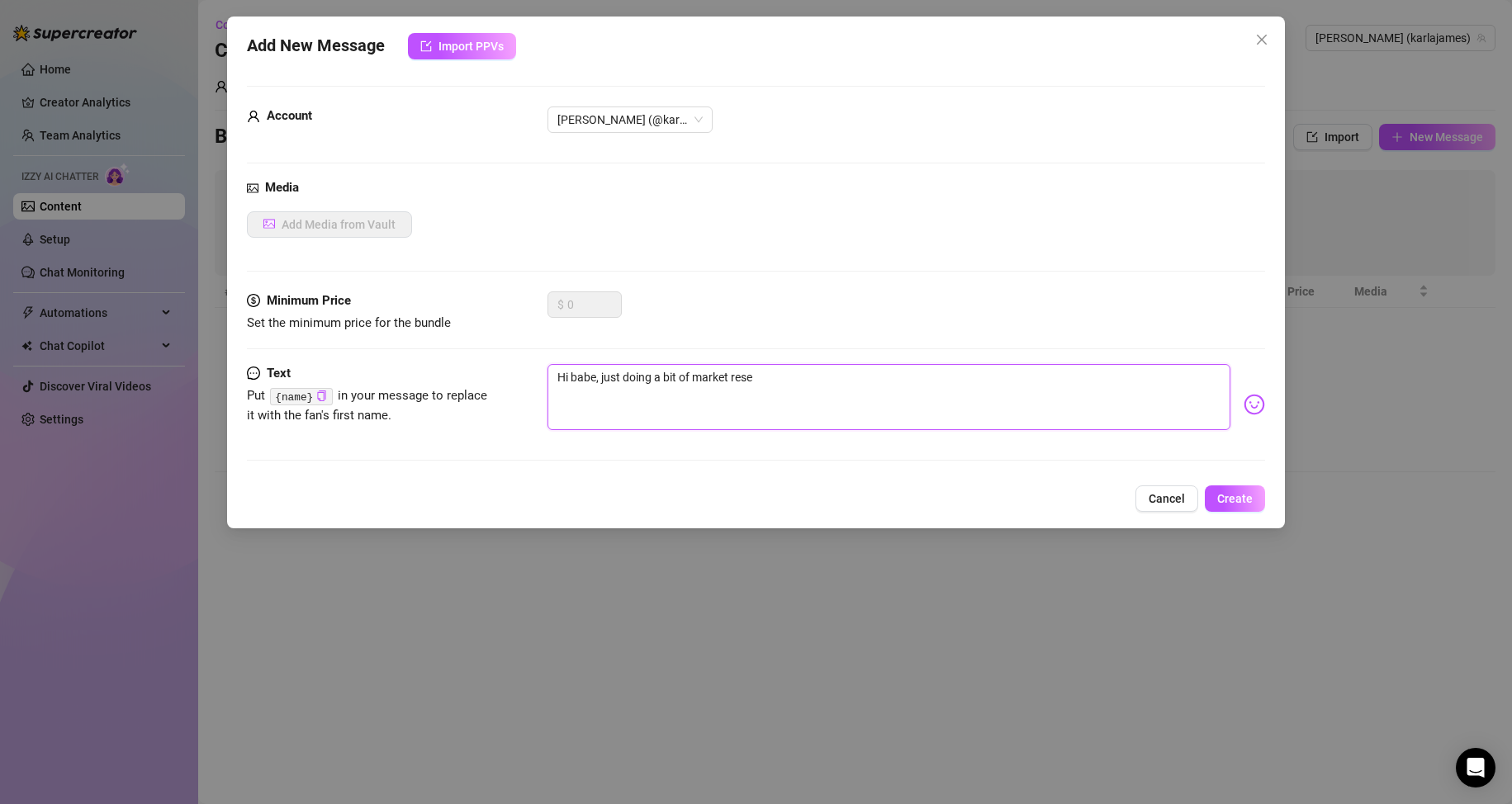
type textarea "Hi babe, just doing a bit of market resea"
type textarea "Hi babe, just doing a bit of market resear"
type textarea "Hi babe, just doing a bit of market researc"
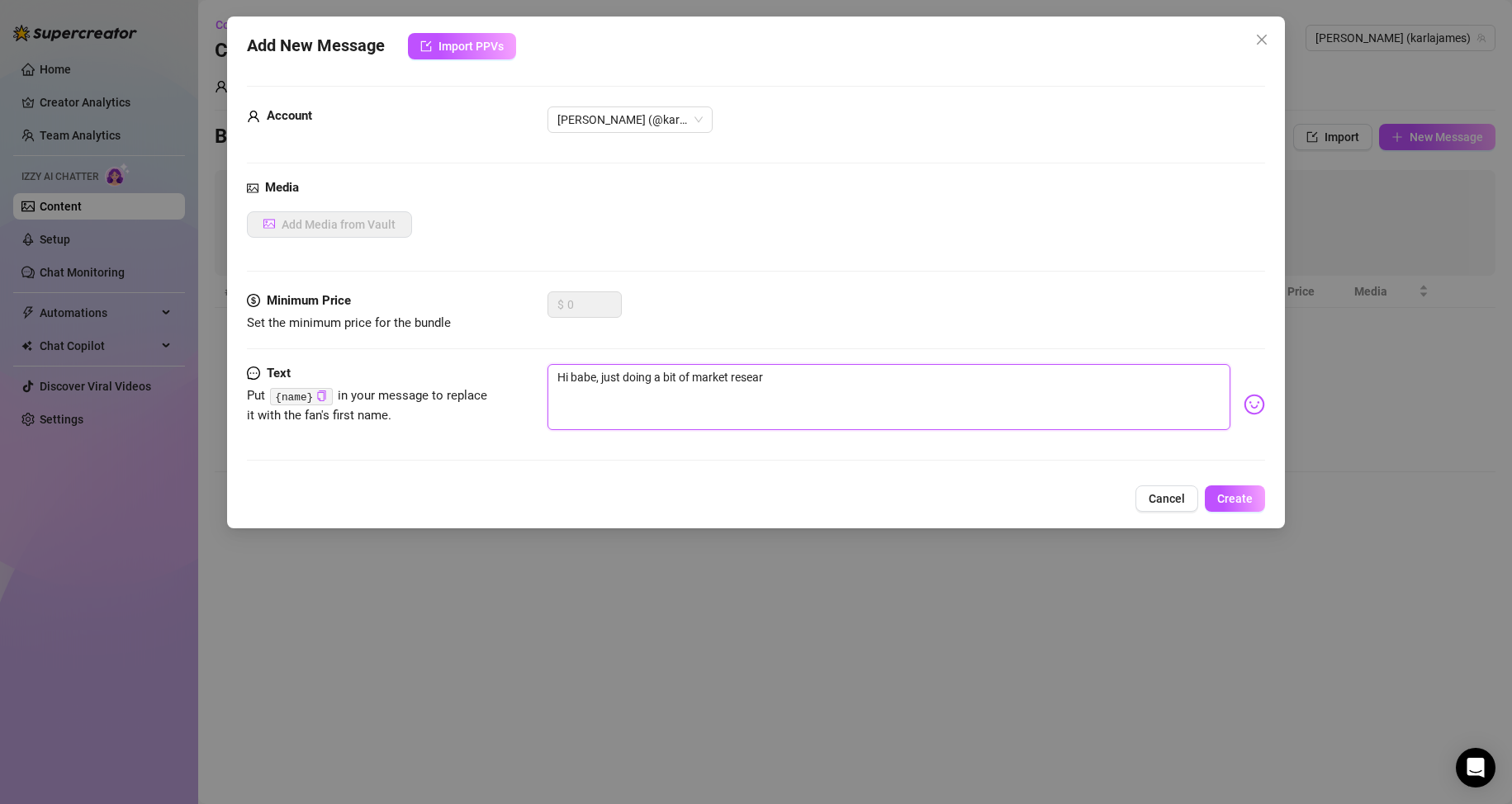
type textarea "Hi babe, just doing a bit of market researc"
type textarea "Hi babe, just doing a bit of market research"
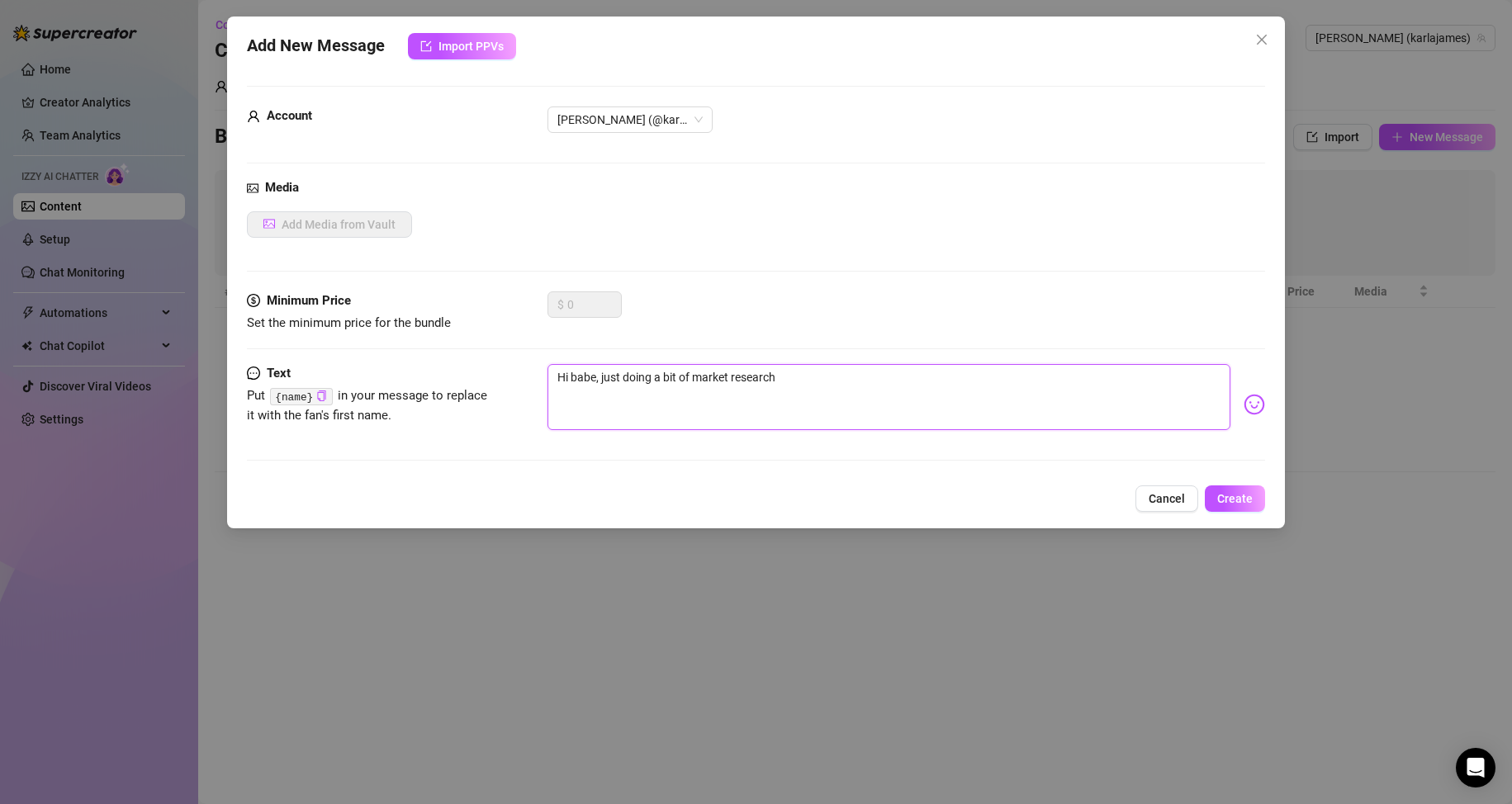
type textarea "Hi babe, just doing a bit of market research l"
type textarea "Hi babe, just doing a bit of market research lo"
type textarea "Hi babe, just doing a bit of market research lol"
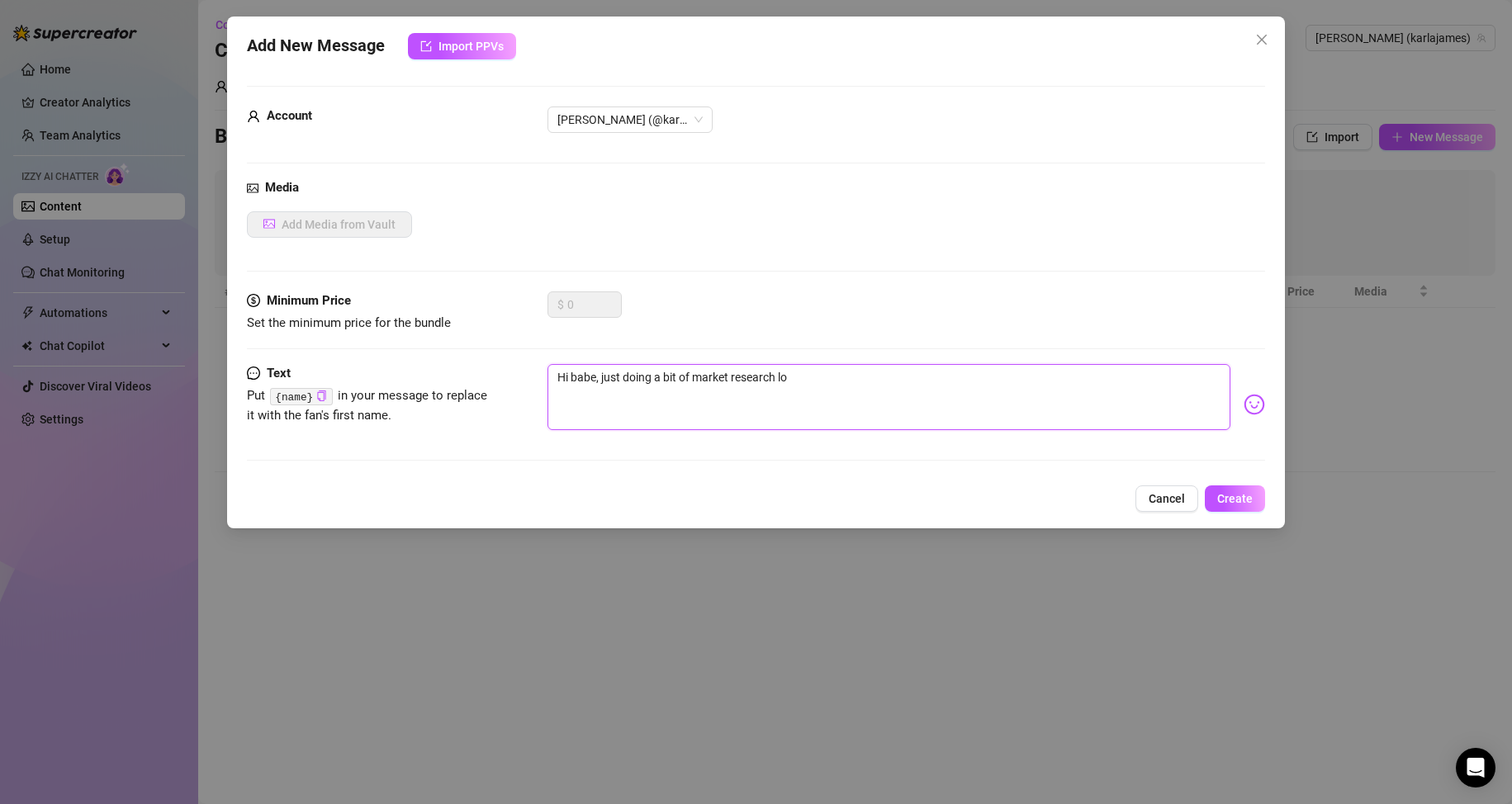
type textarea "Hi babe, just doing a bit of market research lol"
type textarea "Hi babe, just doing a bit of market research lol."
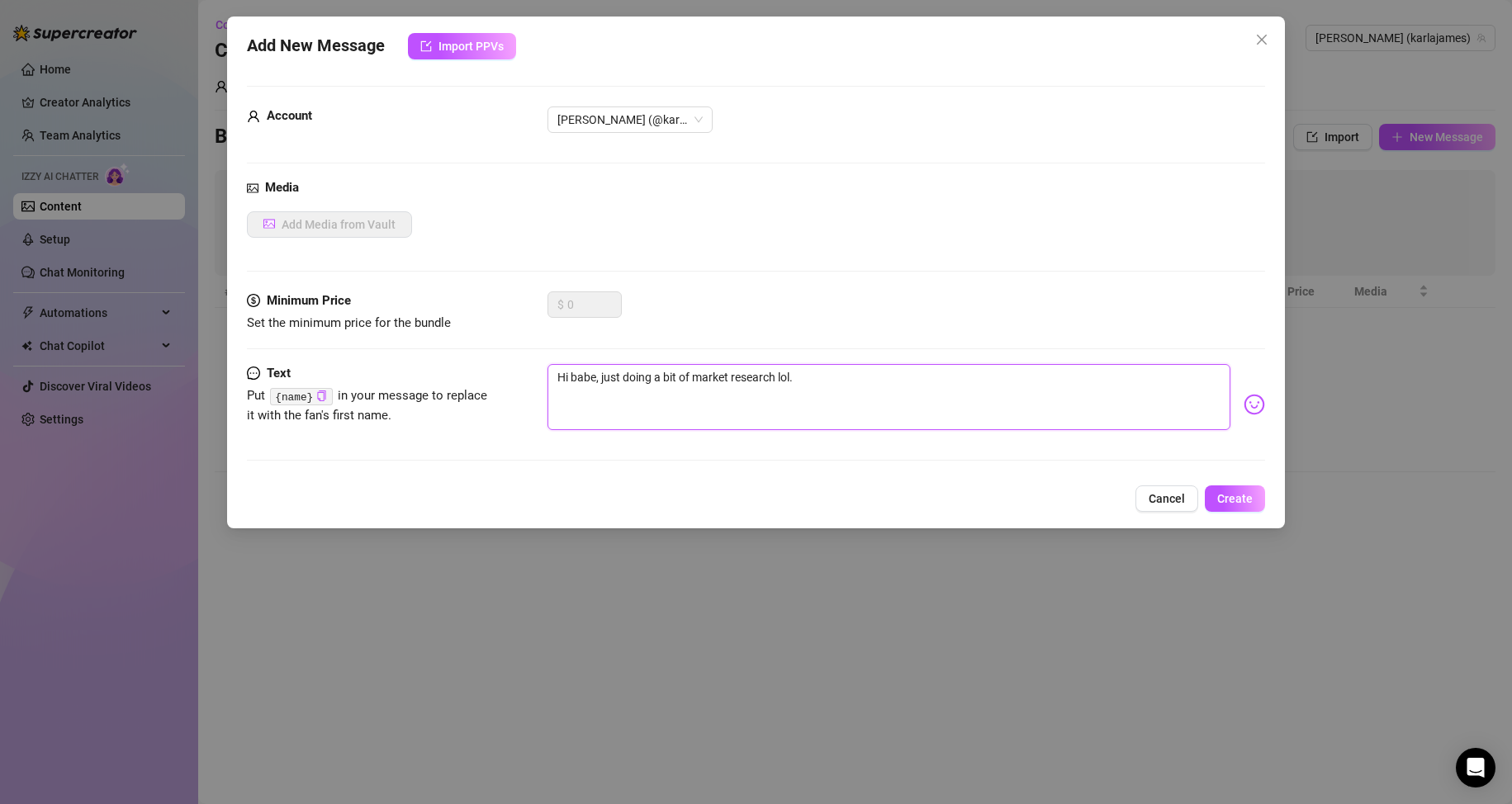
type textarea "Hi babe, just doing a bit of market research lol. W"
type textarea "Hi babe, just doing a bit of market research lol. Wh"
type textarea "Hi babe, just doing a bit of market research lol. Wha"
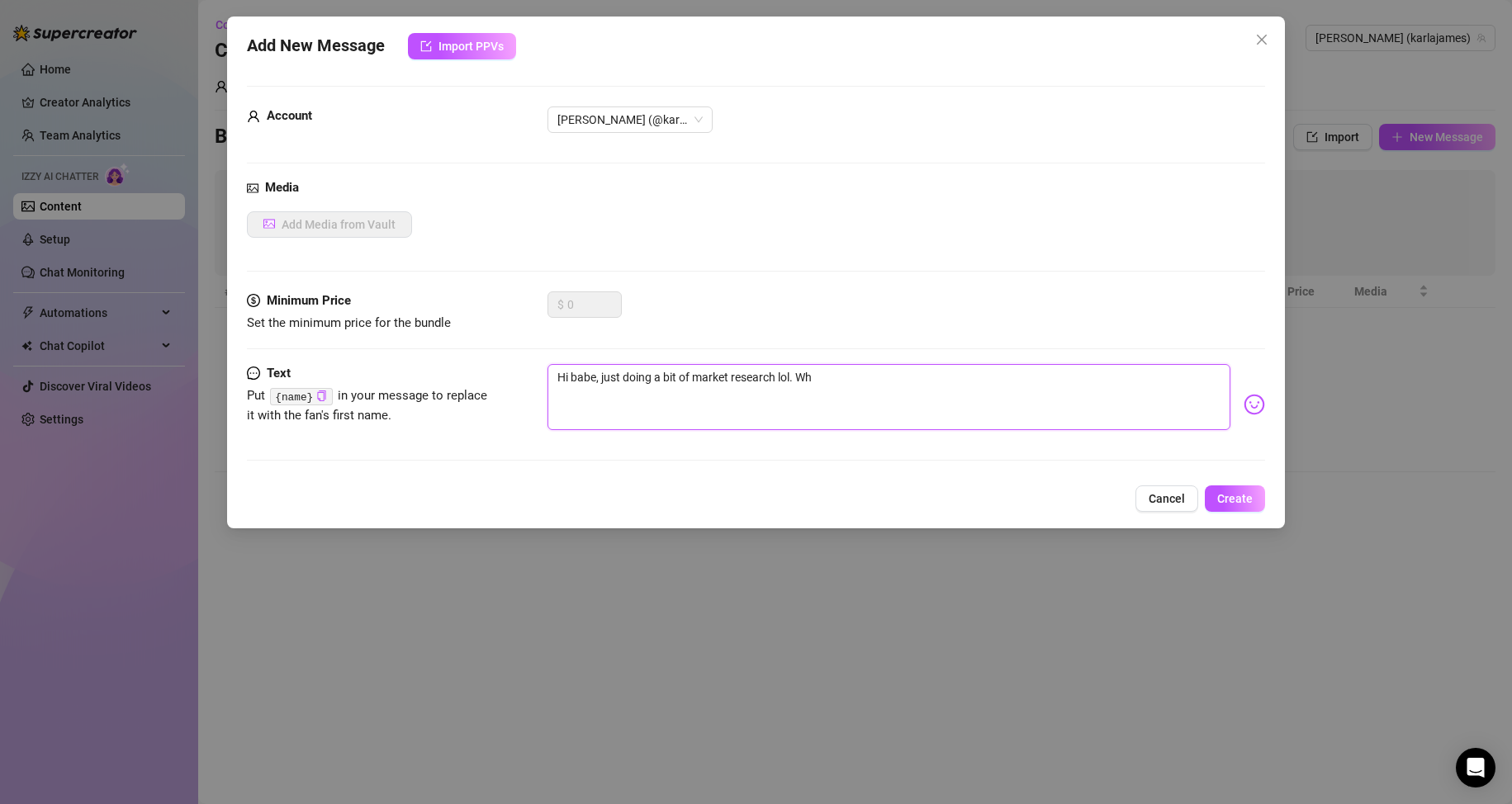
type textarea "Hi babe, just doing a bit of market research lol. Wha"
type textarea "Hi babe, just doing a bit of market research lol. What"
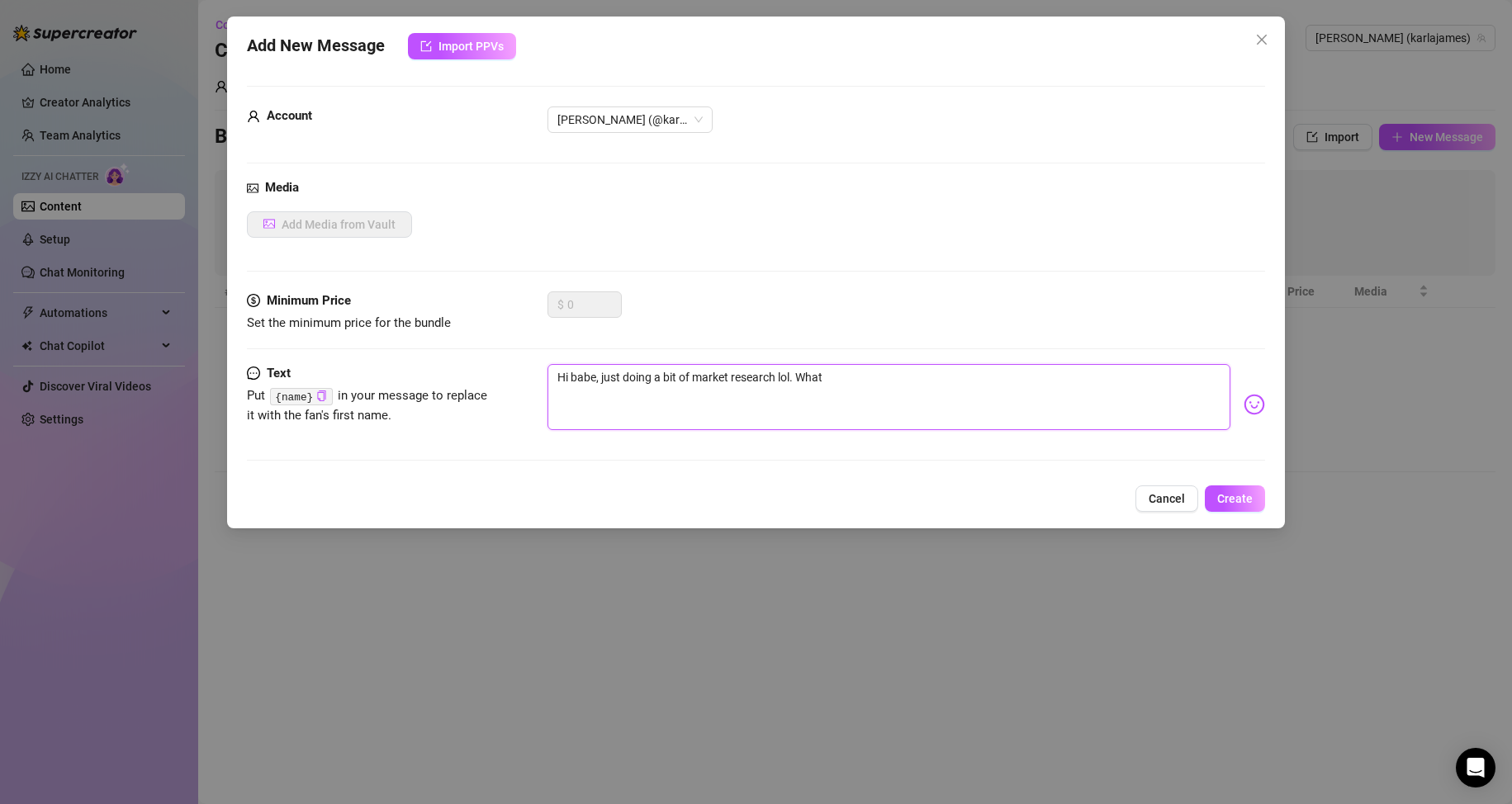
type textarea "Hi babe, just doing a bit of market research lol. What o"
type textarea "Hi babe, just doing a bit of market research lol. What"
type textarea "Hi babe, just doing a bit of market research lol. What y"
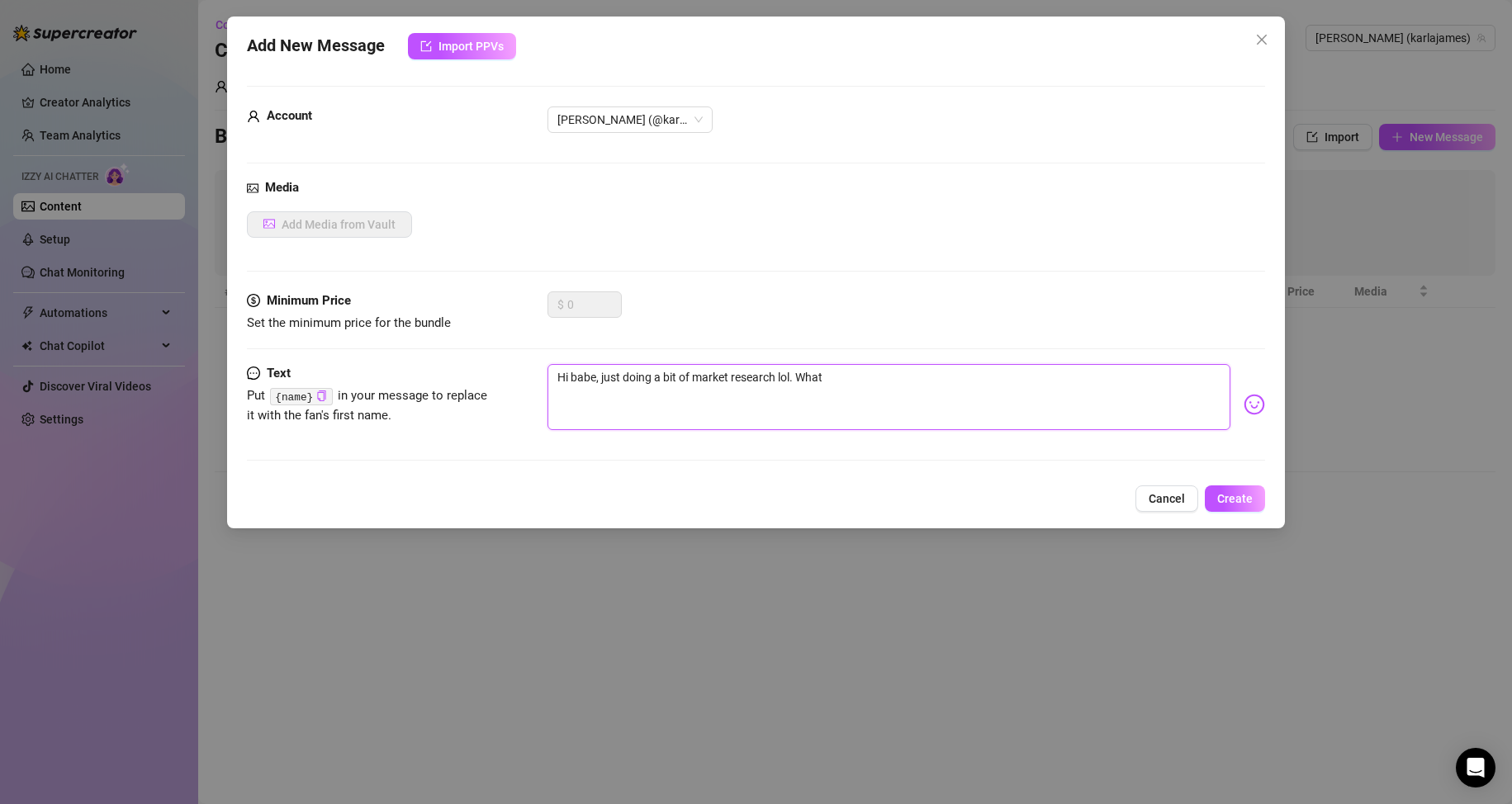
type textarea "Hi babe, just doing a bit of market research lol. What y"
type textarea "Hi babe, just doing a bit of market research lol. What yo"
type textarea "Hi babe, just doing a bit of market research lol. What you"
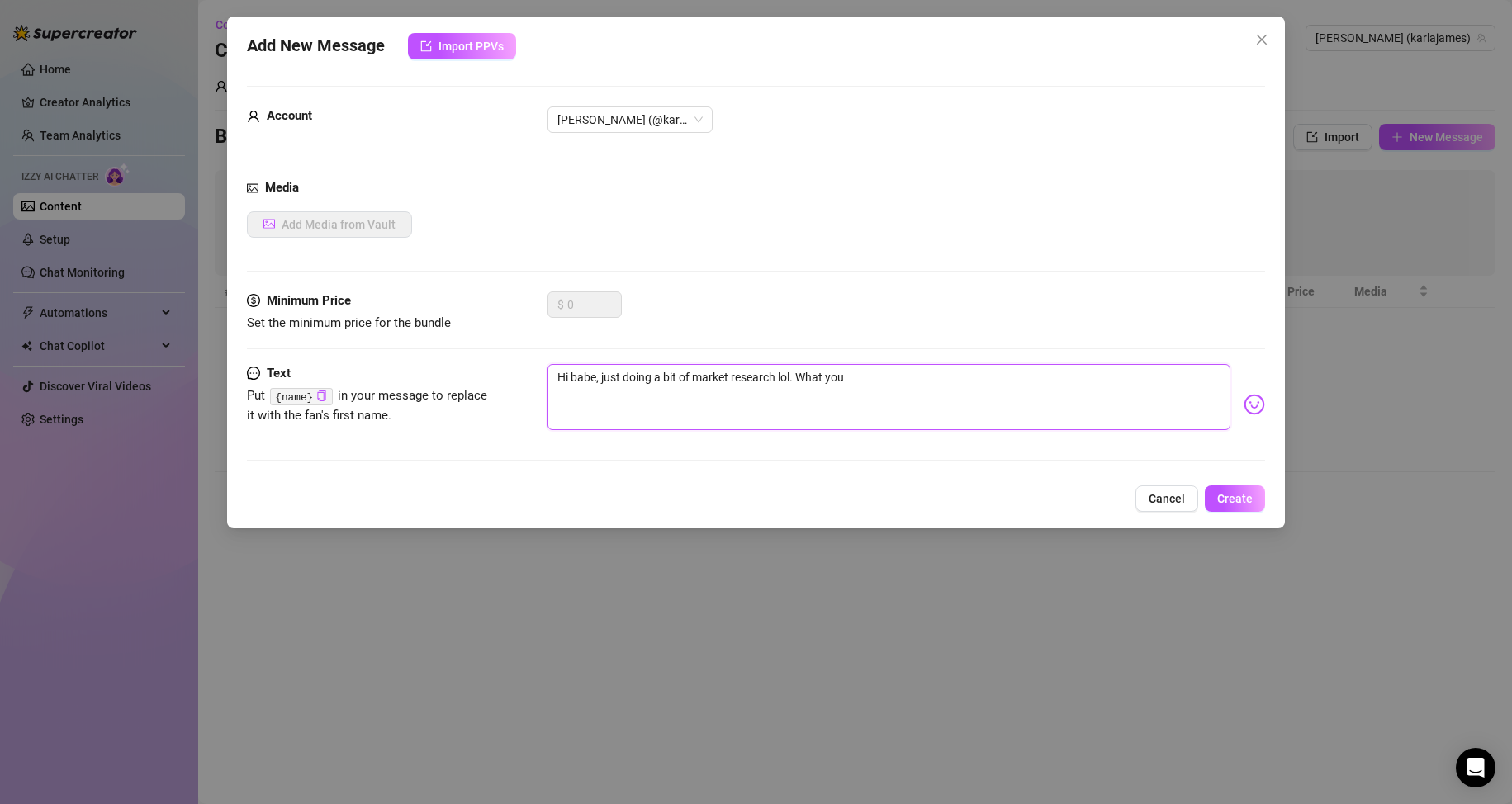
type textarea "Hi babe, just doing a bit of market research lol. What yo"
type textarea "Hi babe, just doing a bit of market research lol. What y"
type textarea "Hi babe, just doing a bit of market research lol. What"
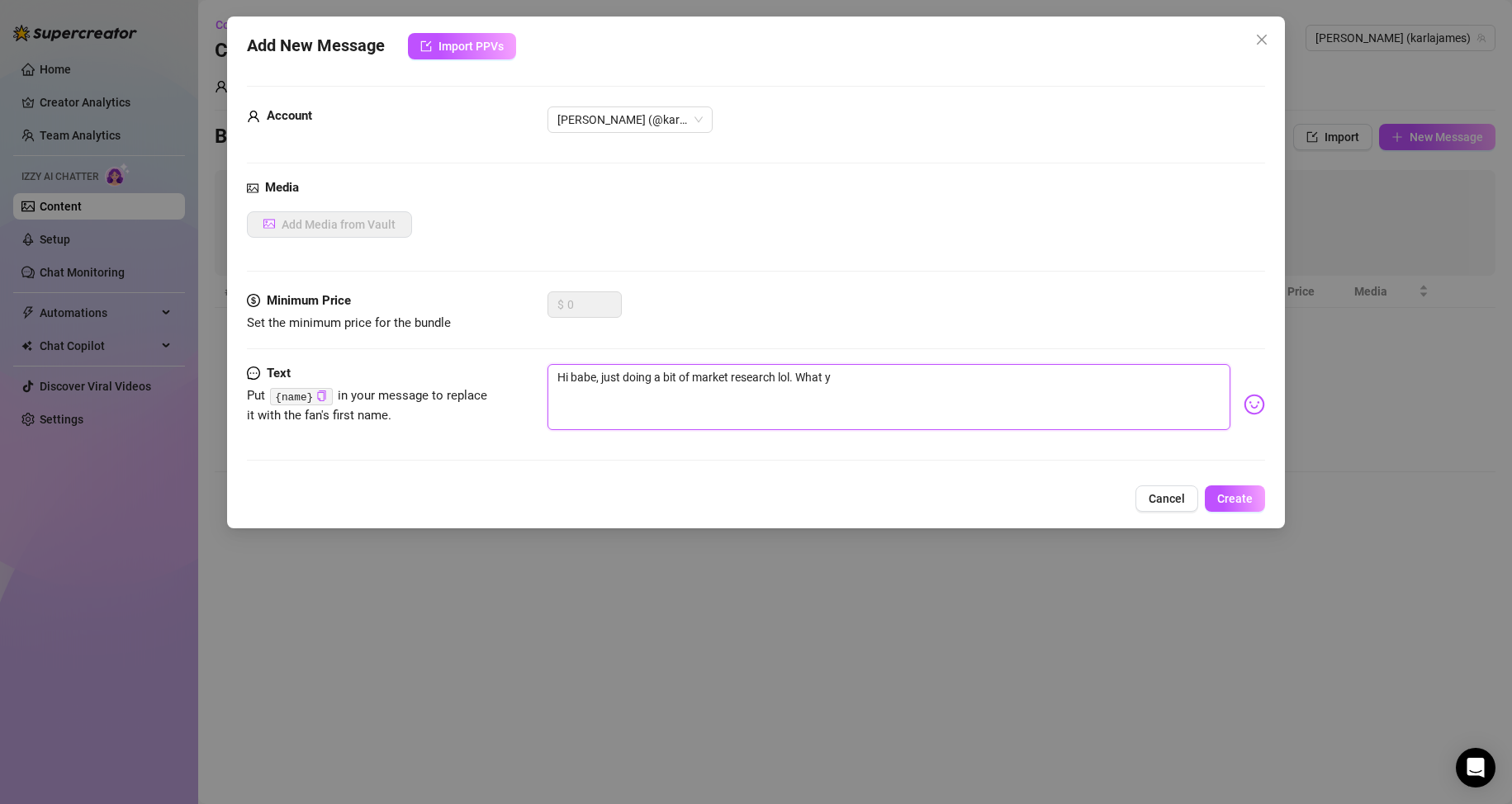
type textarea "Hi babe, just doing a bit of market research lol. What"
type textarea "Hi babe, just doing a bit of market research lol. What k"
type textarea "Hi babe, just doing a bit of market research lol. What ki"
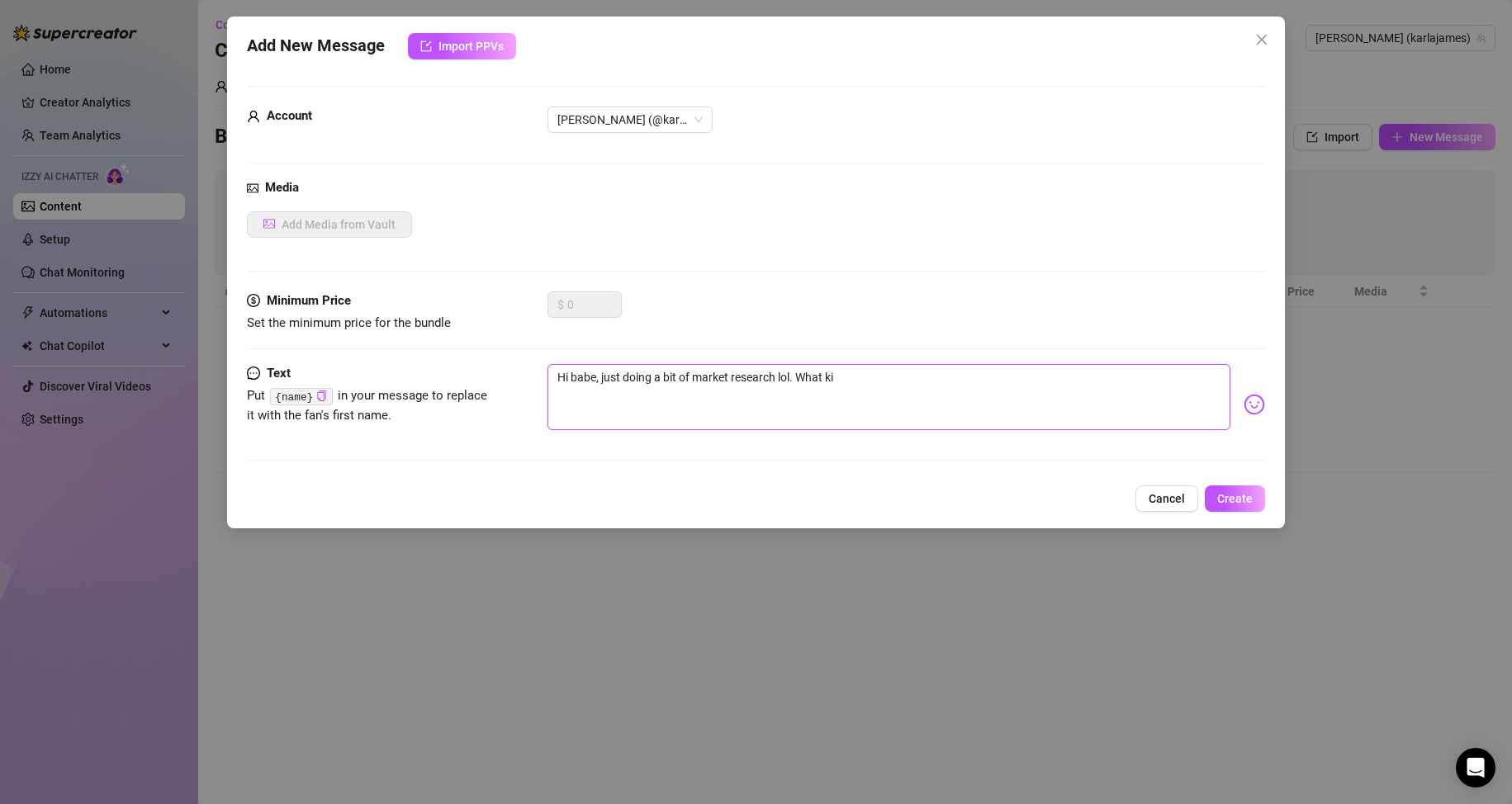
type textarea "Hi babe, just doing a bit of market research lol. What kin"
type textarea "Hi babe, just doing a bit of market research lol. What kind"
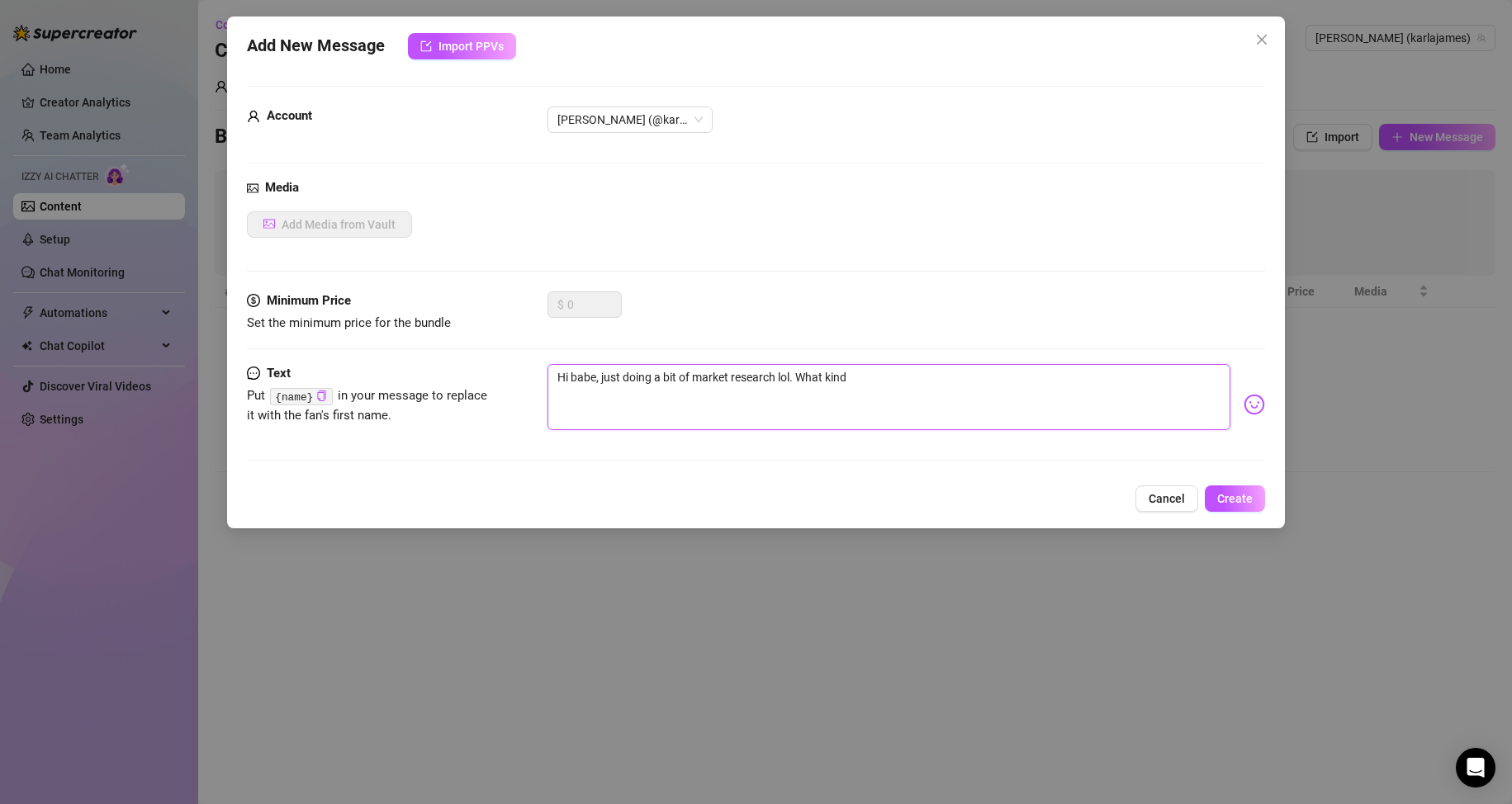
type textarea "Hi babe, just doing a bit of market research lol. What kind"
type textarea "Hi babe, just doing a bit of market research lol. What kind o"
type textarea "Hi babe, just doing a bit of market research lol. What kind of"
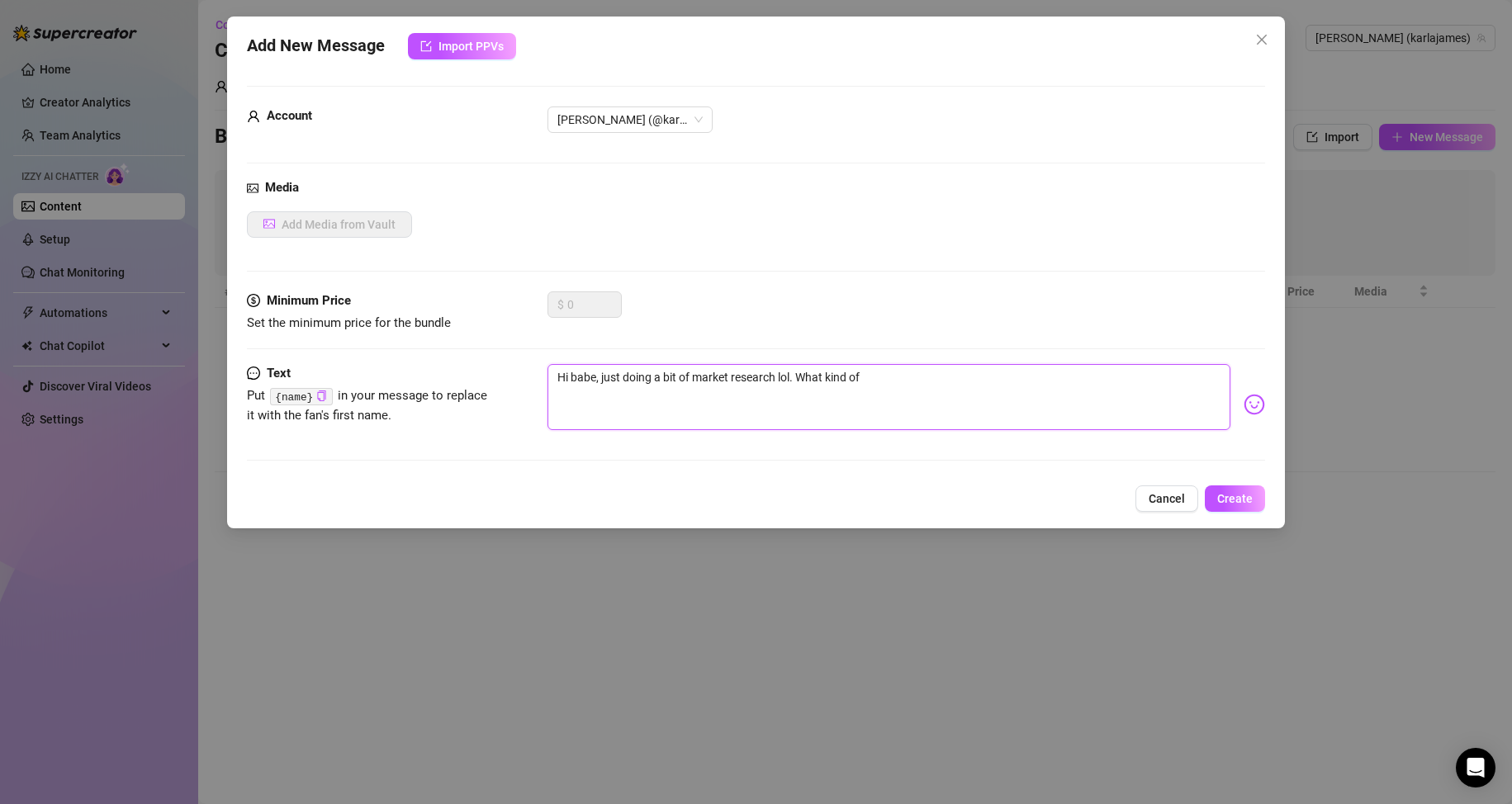
type textarea "Hi babe, just doing a bit of market research lol. What kind of c"
type textarea "Hi babe, just doing a bit of market research lol. What kind of co"
type textarea "Hi babe, just doing a bit of market research lol. What kind of con"
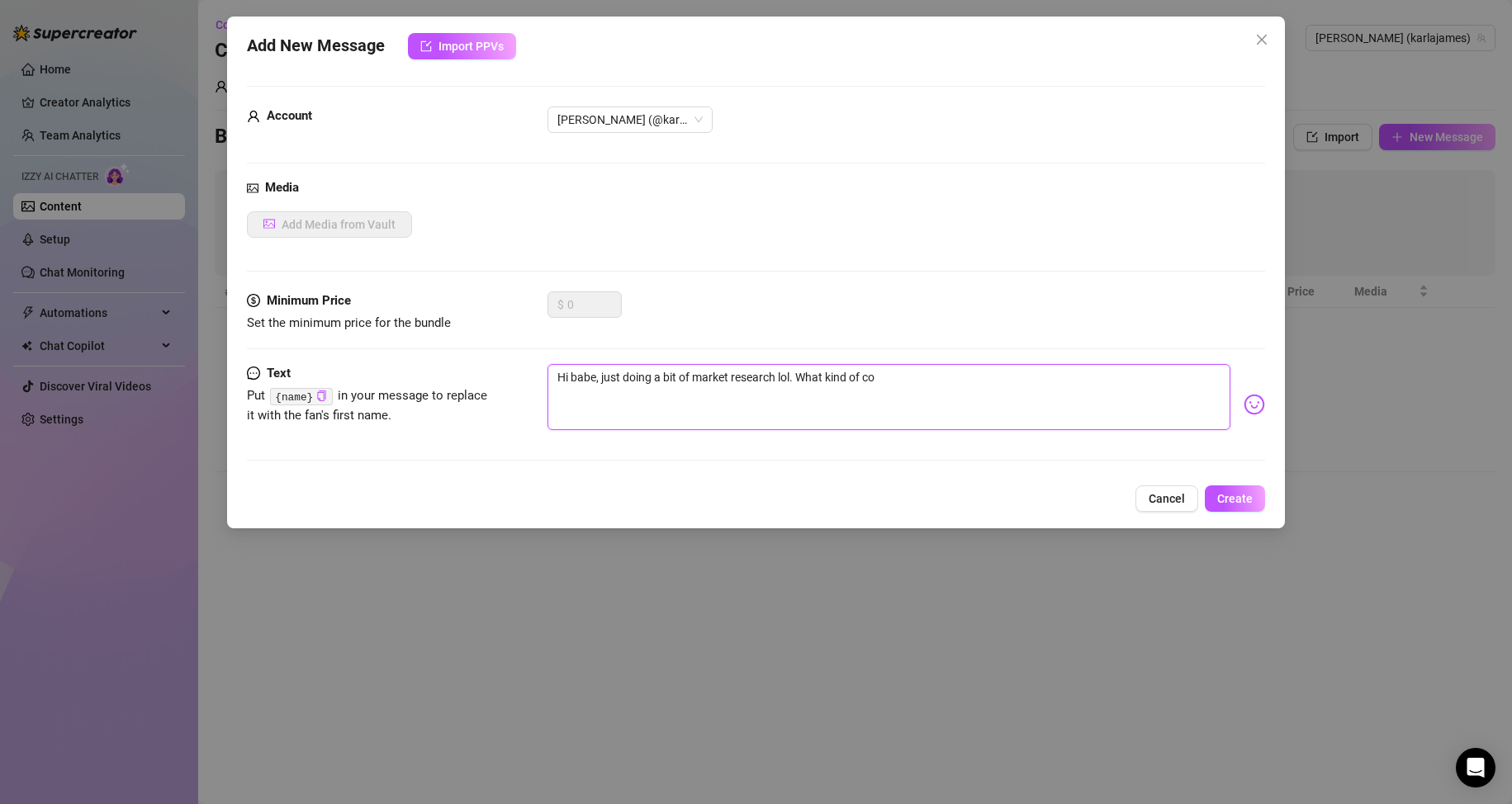
type textarea "Hi babe, just doing a bit of market research lol. What kind of con"
type textarea "Hi babe, just doing a bit of market research lol. What kind of cont"
type textarea "Hi babe, just doing a bit of market research lol. What kind of conte"
type textarea "Hi babe, just doing a bit of market research lol. What kind of conten"
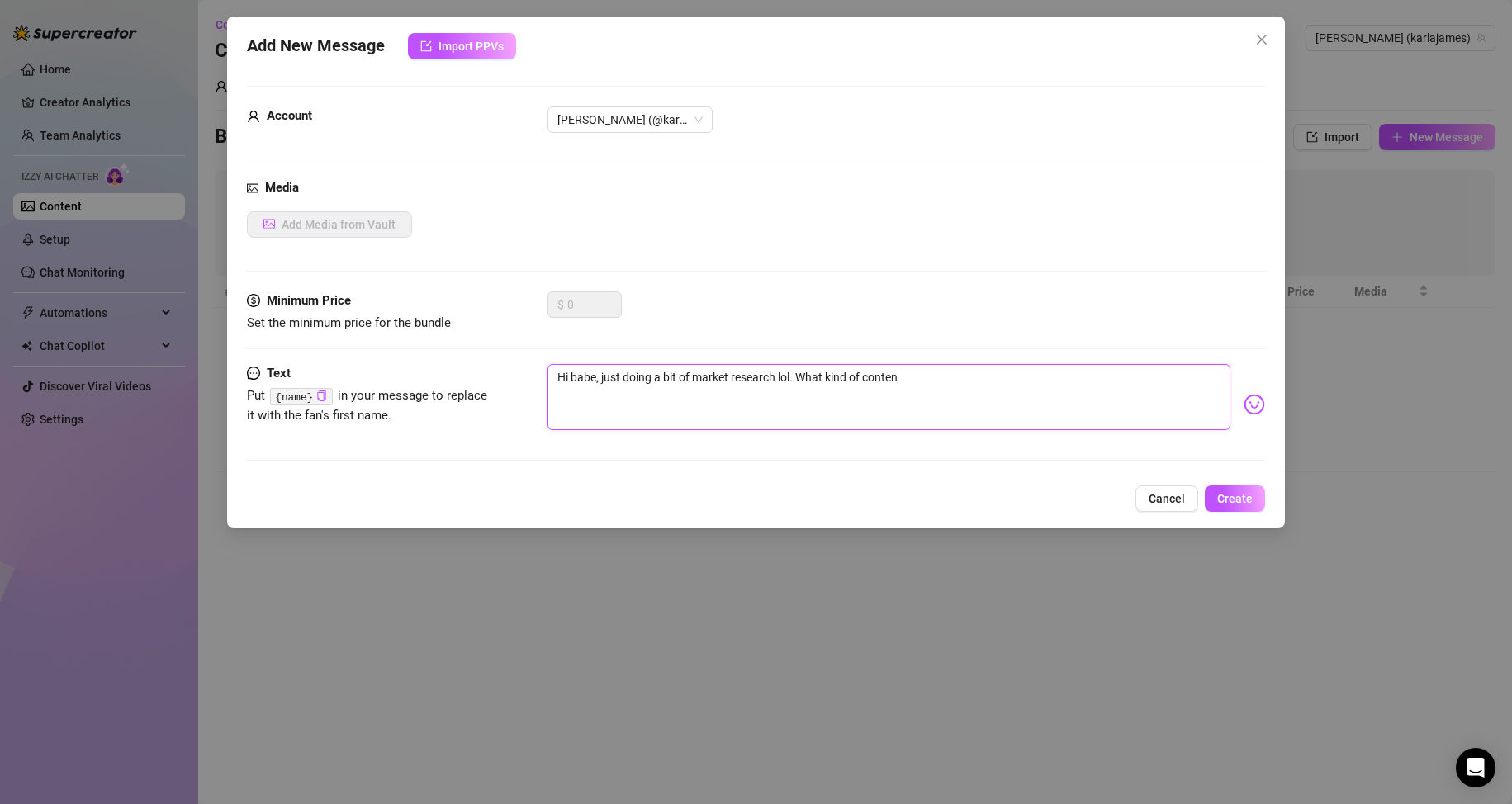
type textarea "Hi babe, just doing a bit of market research lol. What kind of content"
type textarea "Hi babe, just doing a bit of market research lol. What kind of content w"
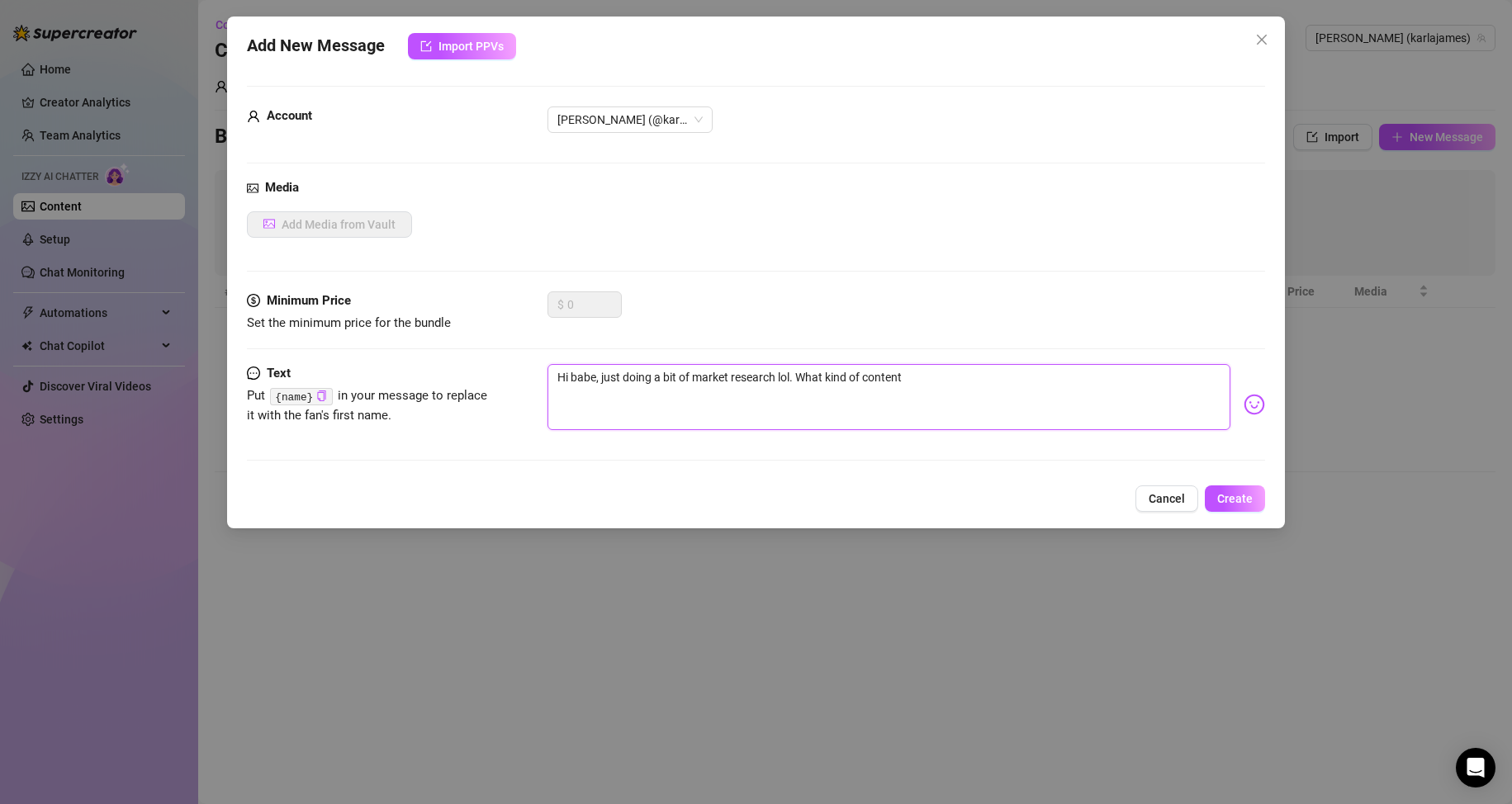
type textarea "Hi babe, just doing a bit of market research lol. What kind of content w"
type textarea "Hi babe, just doing a bit of market research lol. What kind of content wo"
type textarea "Hi babe, just doing a bit of market research lol. What kind of content wou"
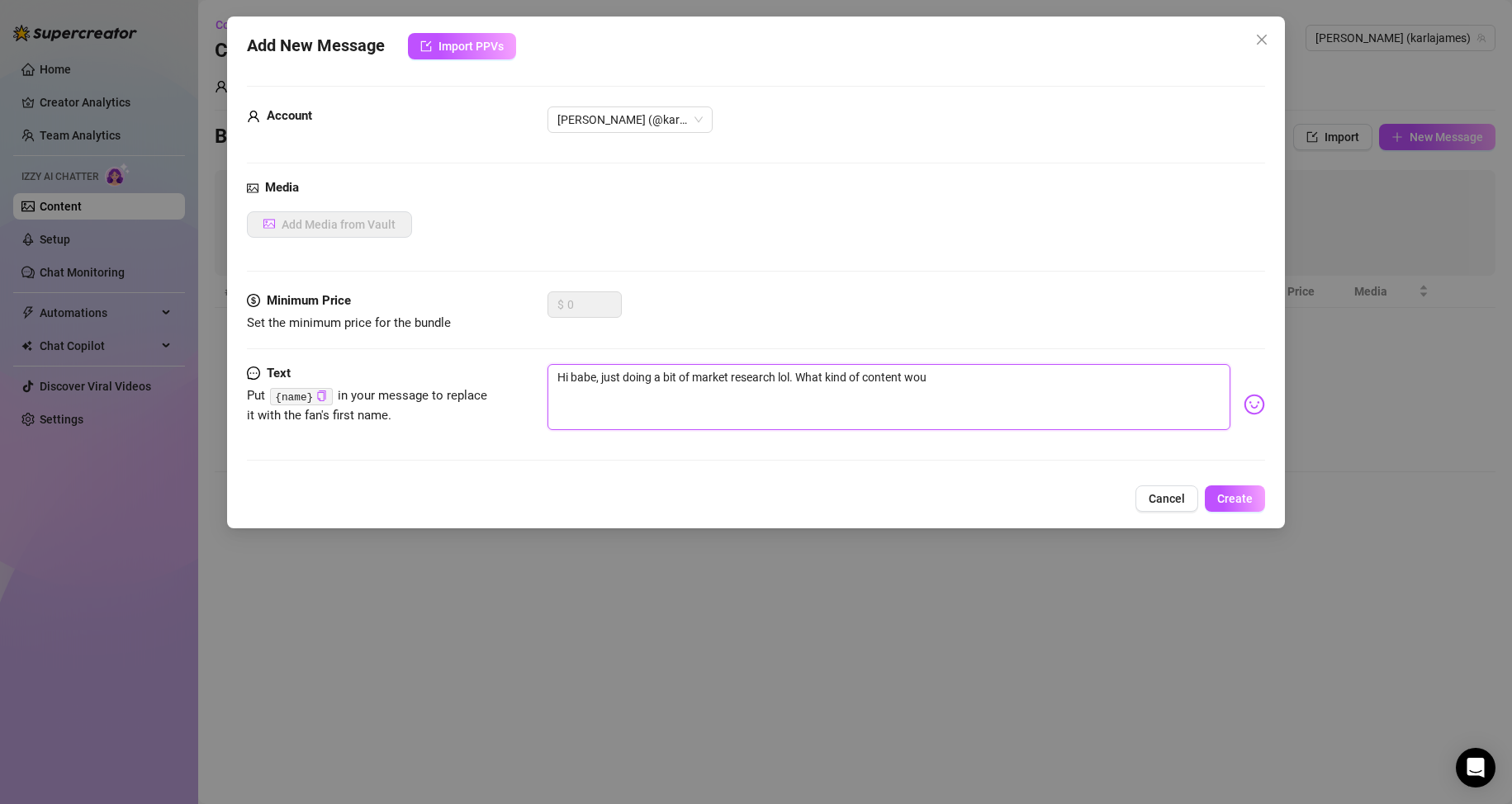
type textarea "Hi babe, just doing a bit of market research lol. What kind of content woul"
type textarea "Hi babe, just doing a bit of market research lol. What kind of content would"
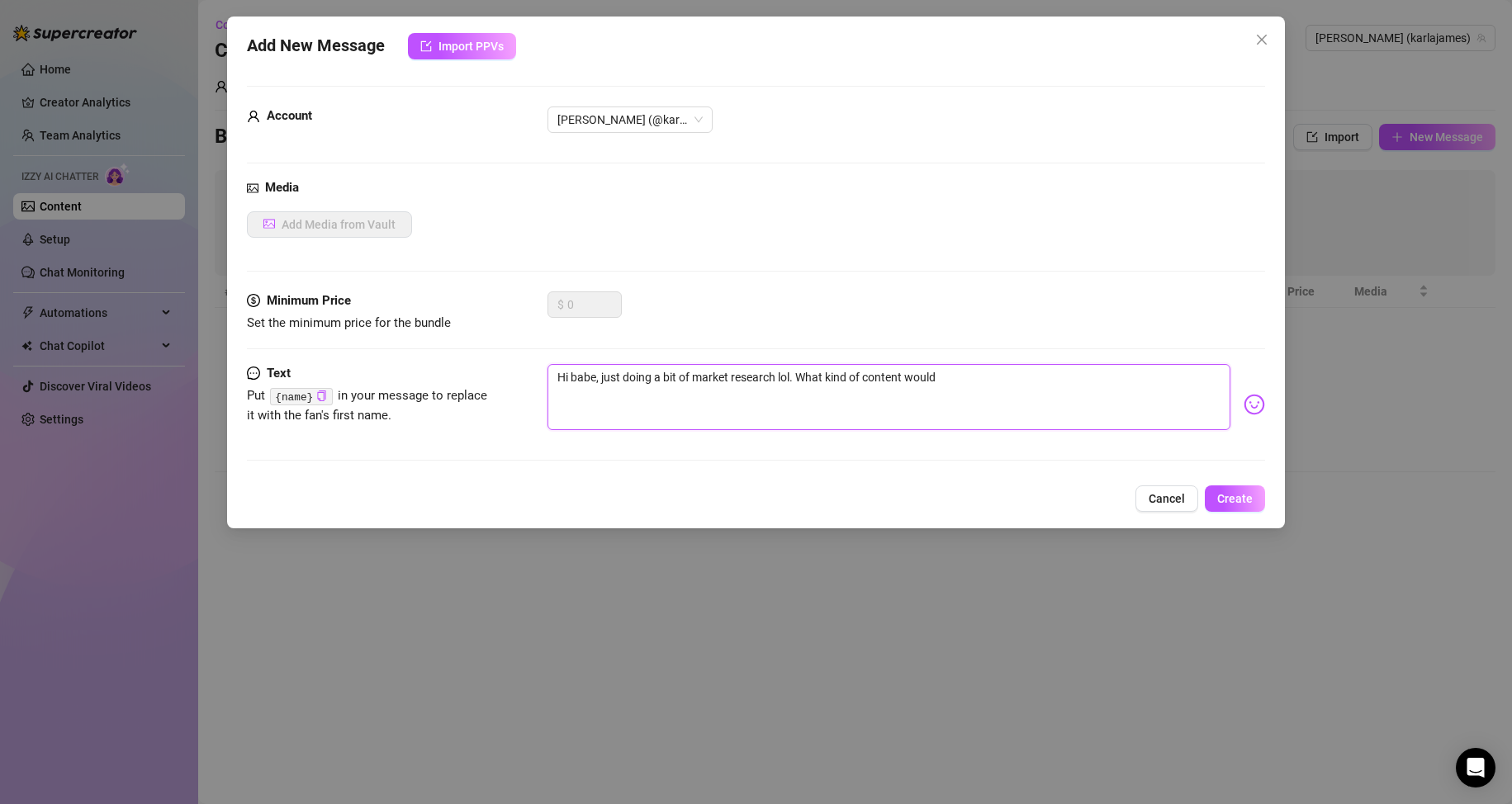
type textarea "Hi babe, just doing a bit of market research lol. What kind of content would"
type textarea "Hi babe, just doing a bit of market research lol. What kind of content would y"
type textarea "Hi babe, just doing a bit of market research lol. What kind of content would yo"
type textarea "Hi babe, just doing a bit of market research lol. What kind of content would you"
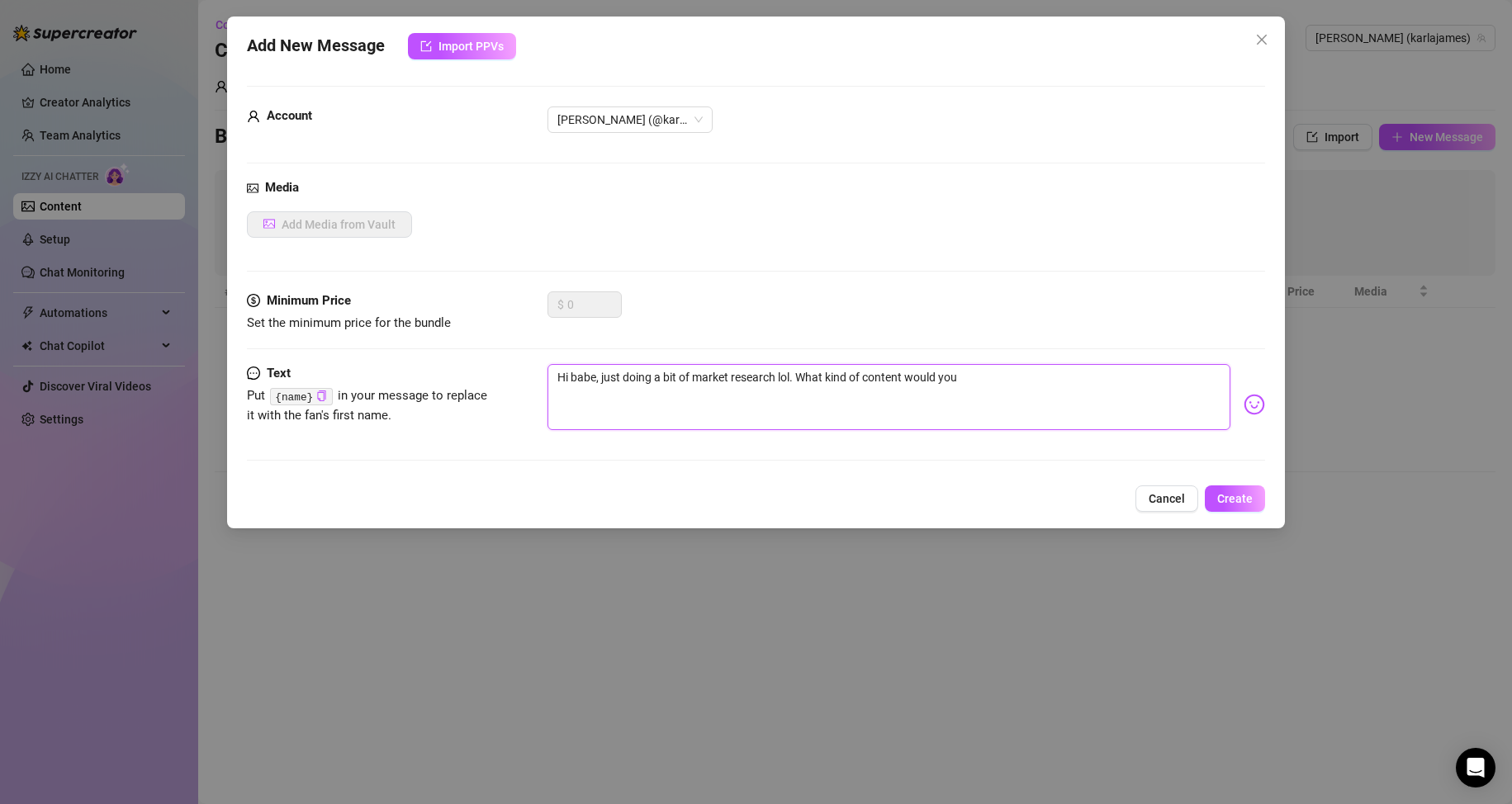
type textarea "Hi babe, just doing a bit of market research lol. What kind of content would you"
type textarea "Hi babe, just doing a bit of market research lol. What kind of content would yo…"
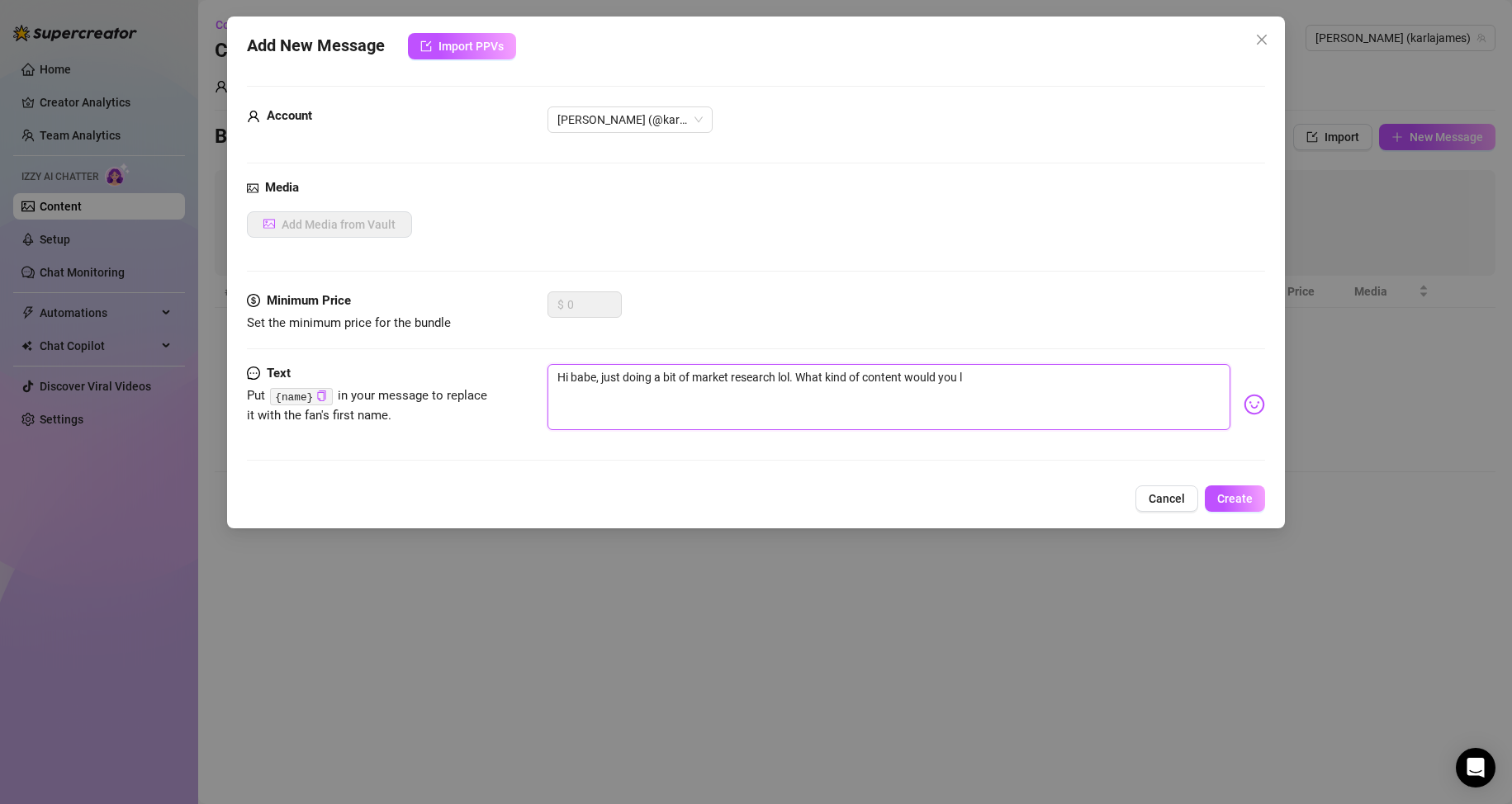
type textarea "Hi babe, just doing a bit of market research lol. What kind of content would yo…"
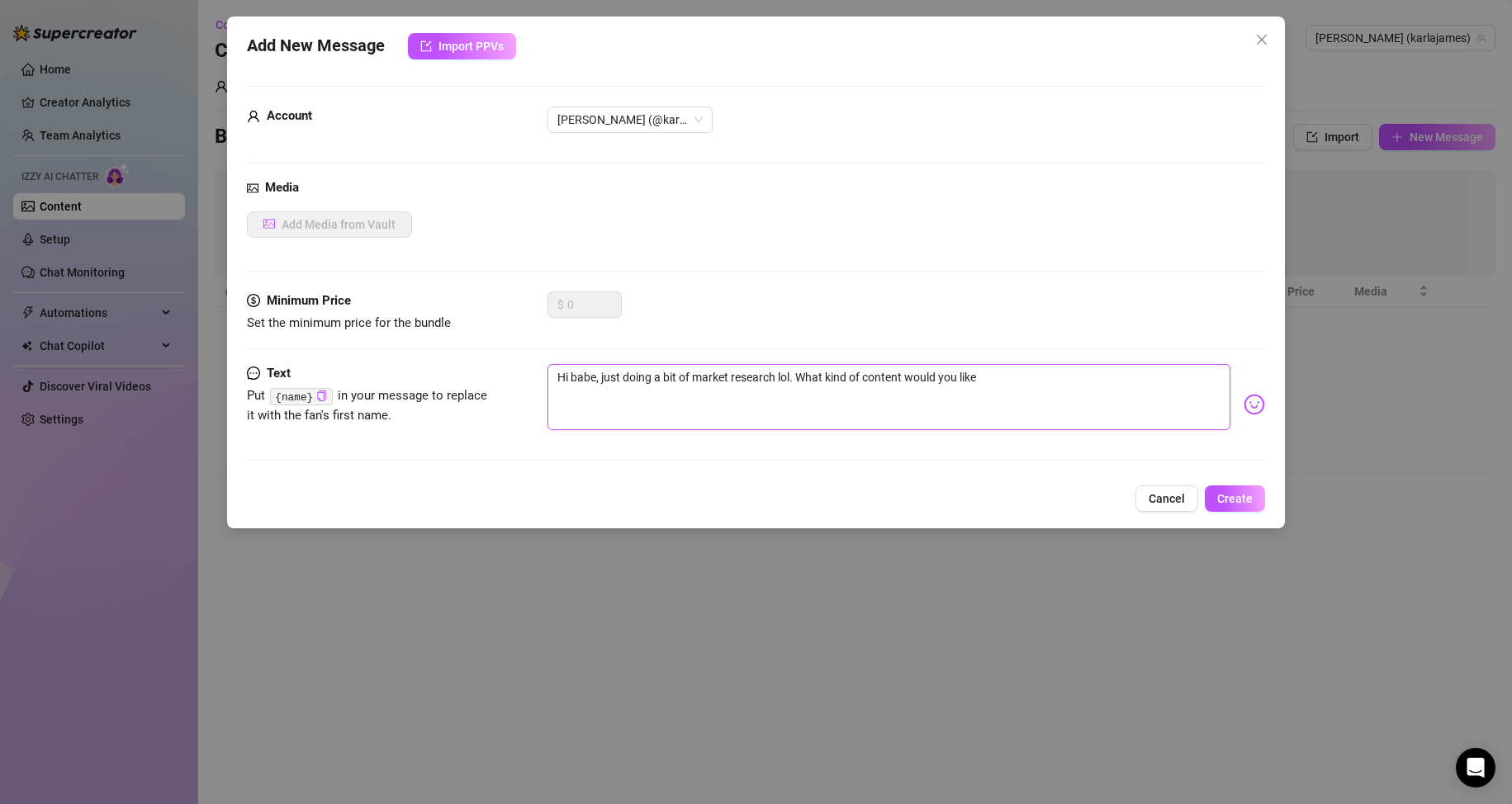
type textarea "Hi babe, just doing a bit of market research lol. What kind of content would yo…"
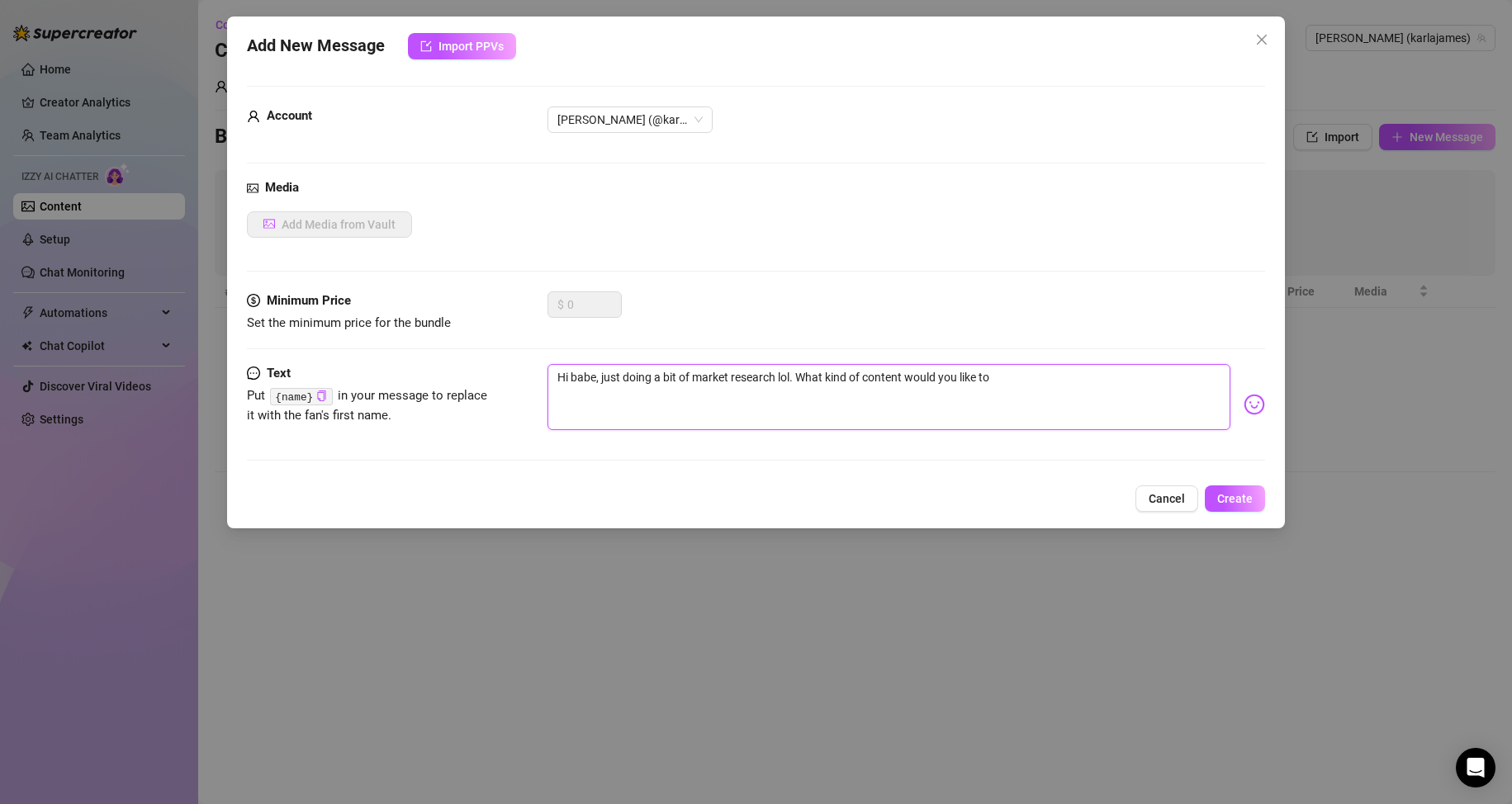
type textarea "Hi babe, just doing a bit of market research lol. What kind of content would yo…"
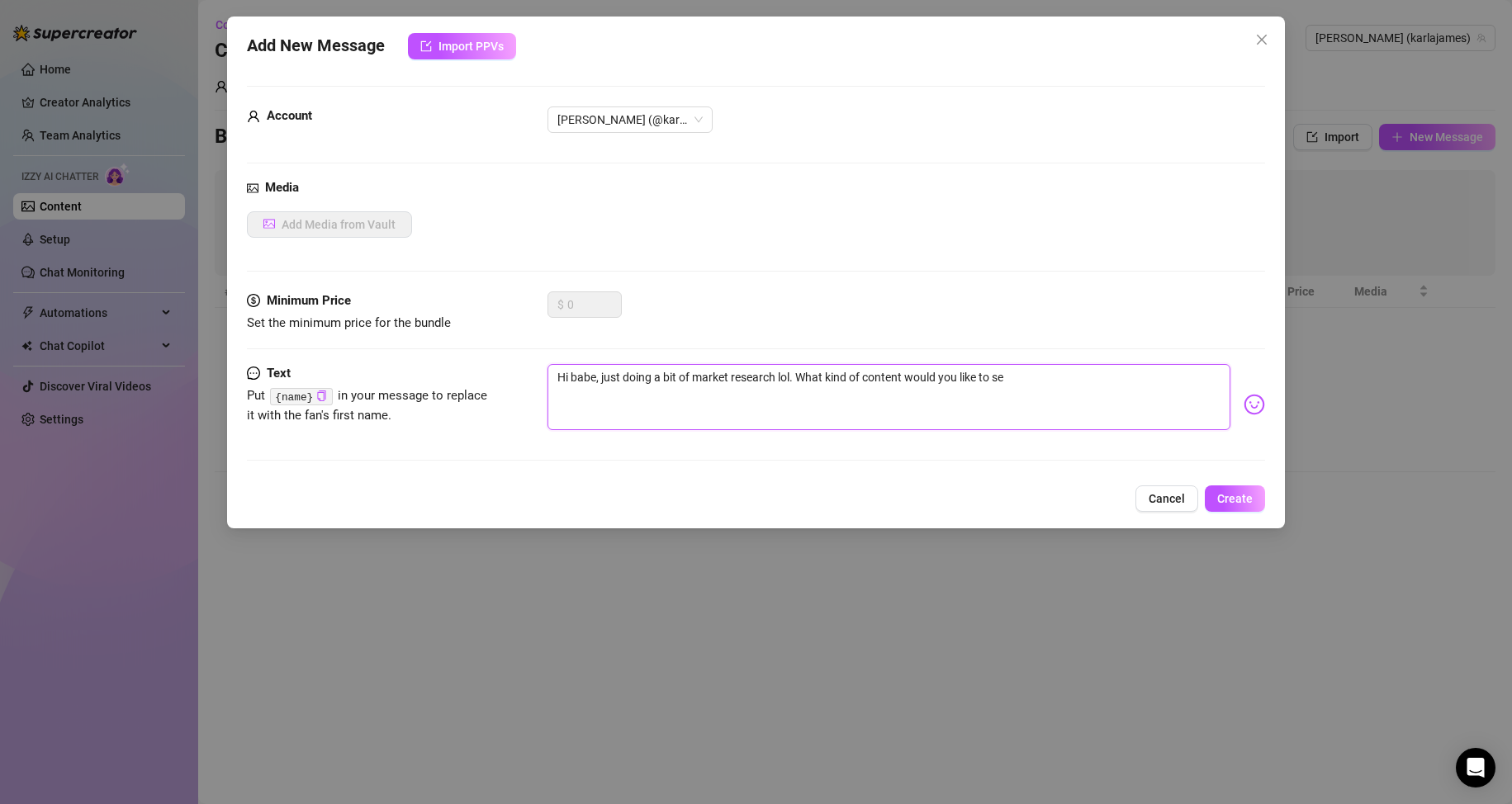
type textarea "Hi babe, just doing a bit of market research lol. What kind of content would yo…"
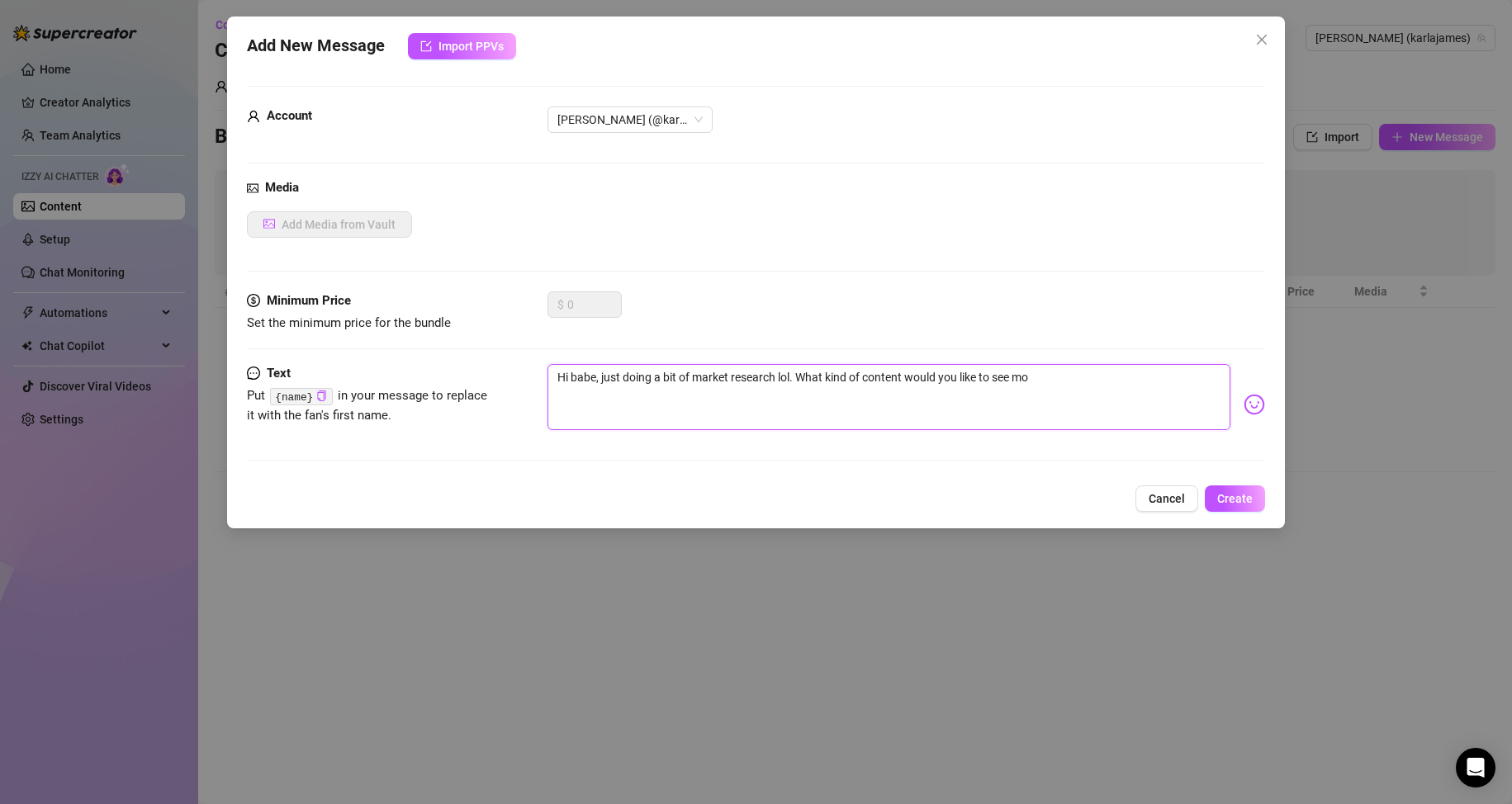
type textarea "Hi babe, just doing a bit of market research lol. What kind of content would yo…"
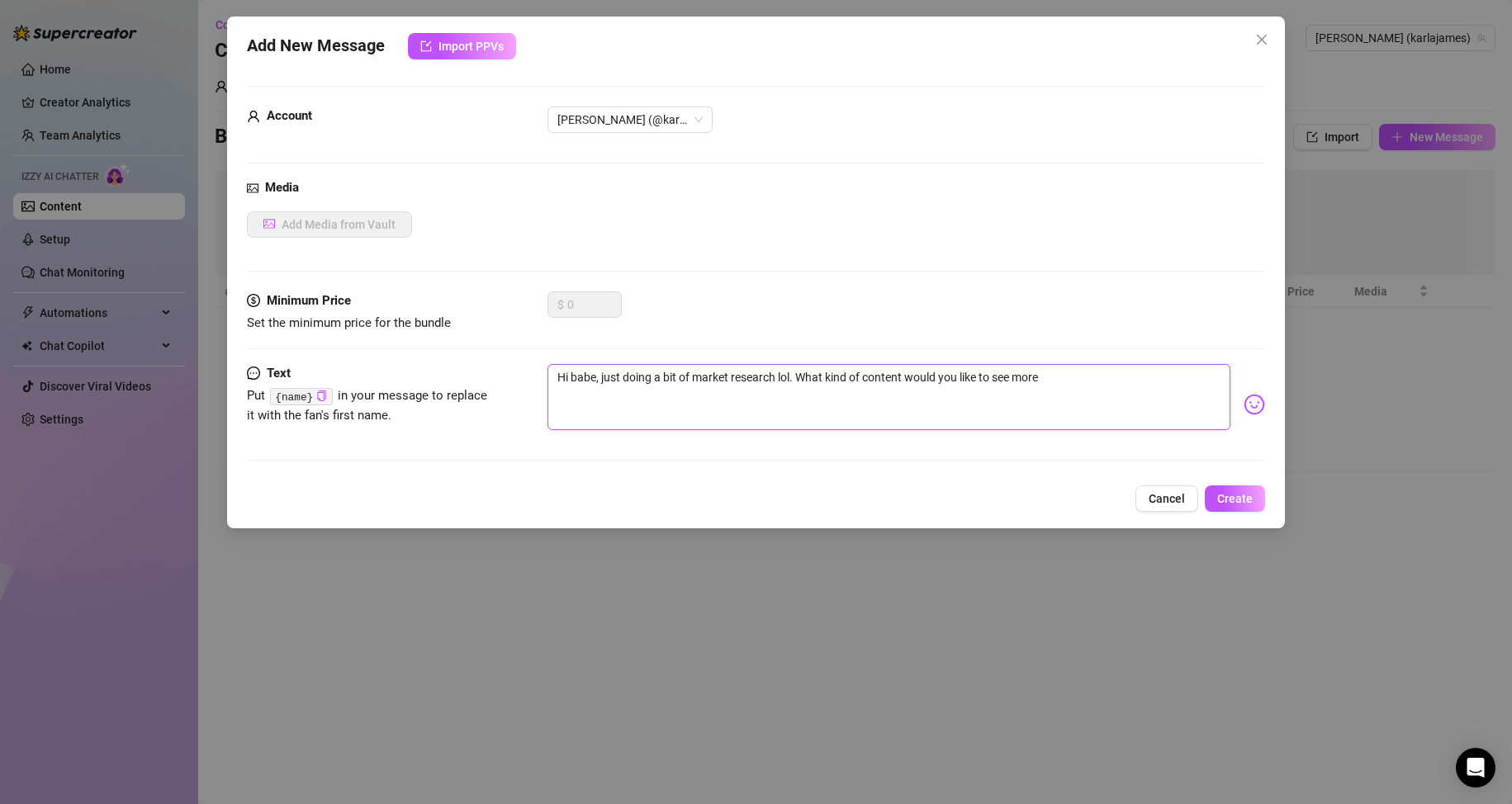
type textarea "Hi babe, just doing a bit of market research lol. What kind of content would yo…"
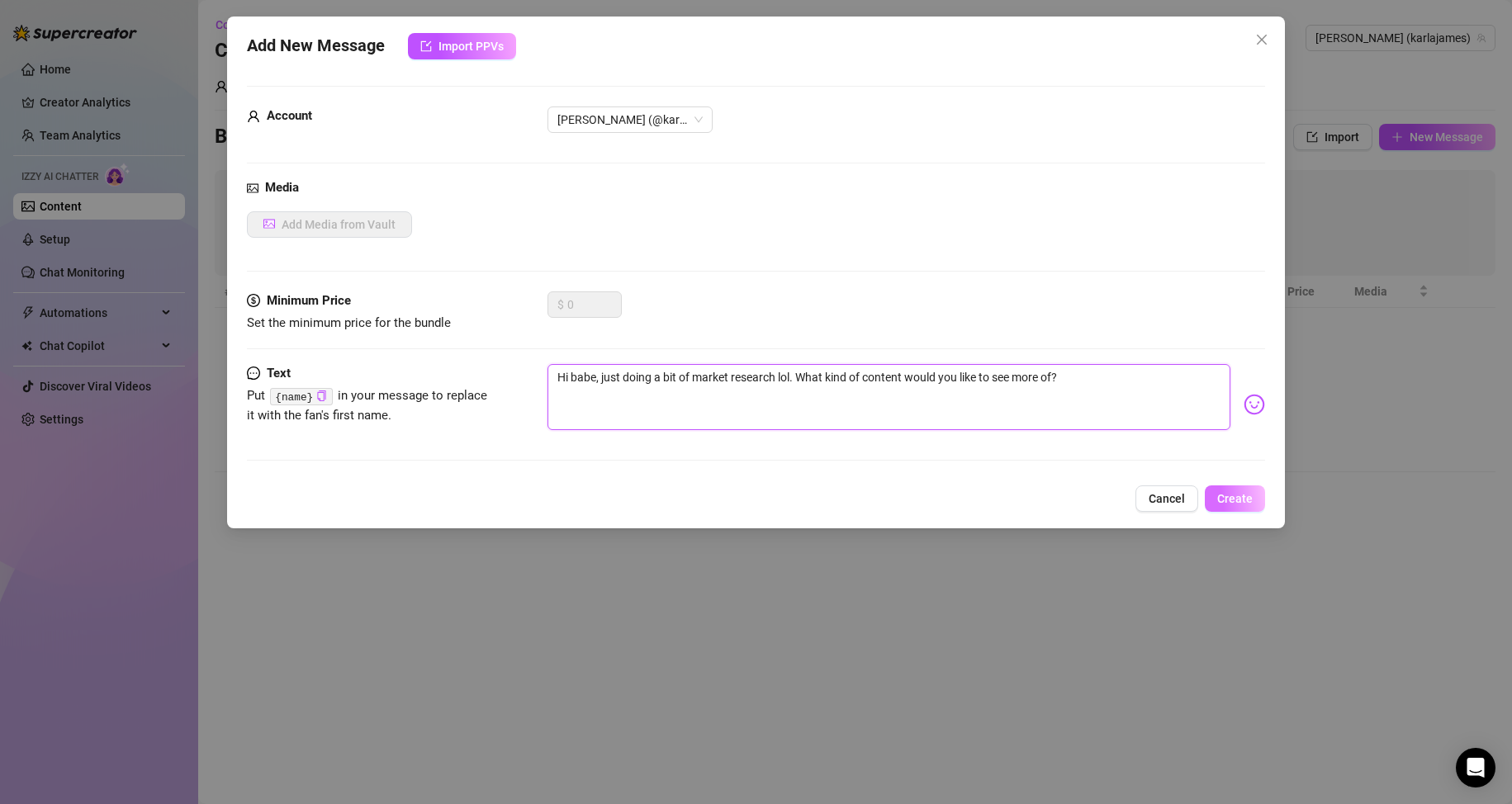
type textarea "Hi babe, just doing a bit of market research lol. What kind of content would yo…"
click at [1230, 501] on span "Create" at bounding box center [1234, 498] width 36 height 13
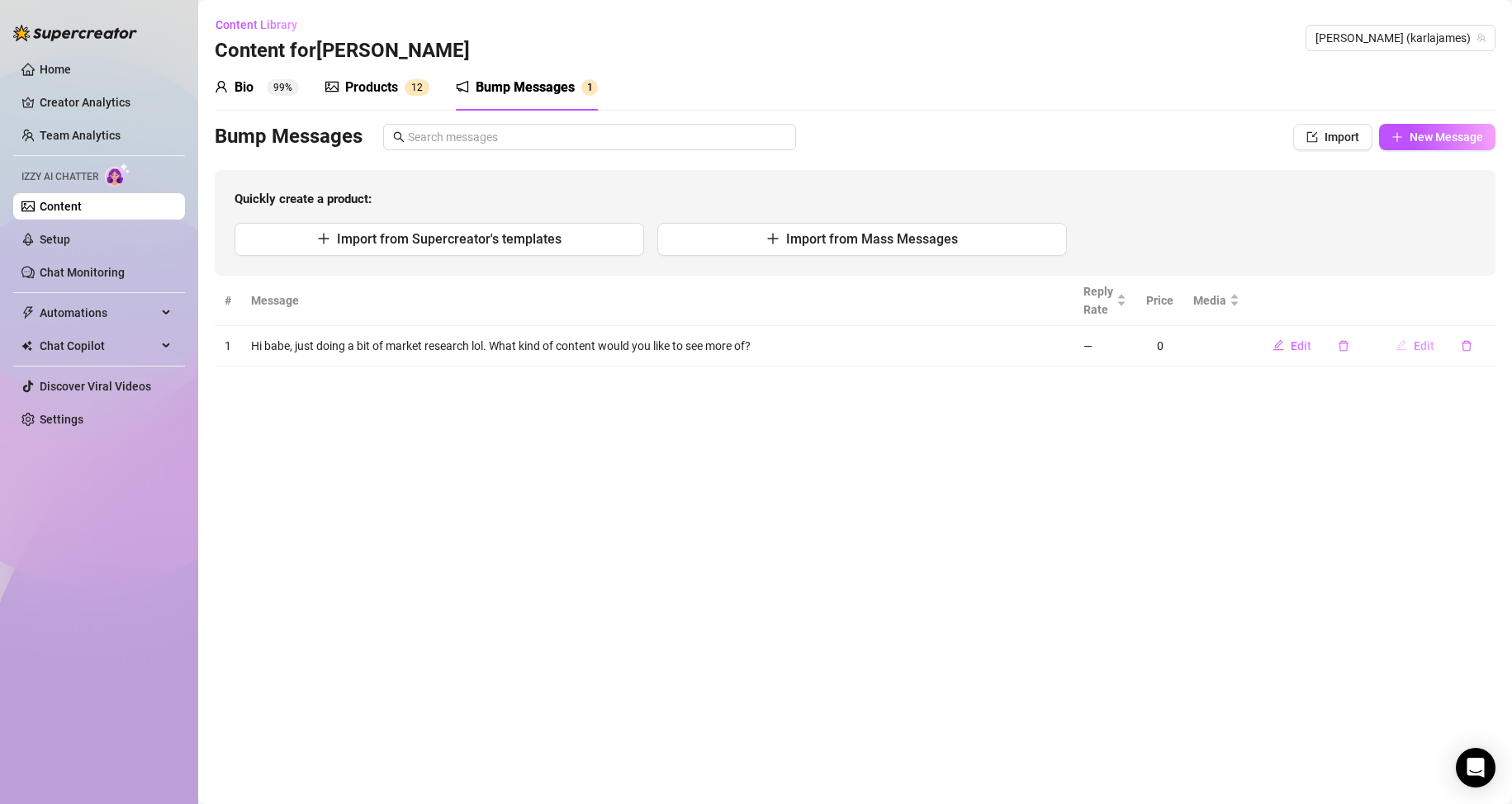
click at [1418, 349] on span "Edit" at bounding box center [1424, 345] width 21 height 13
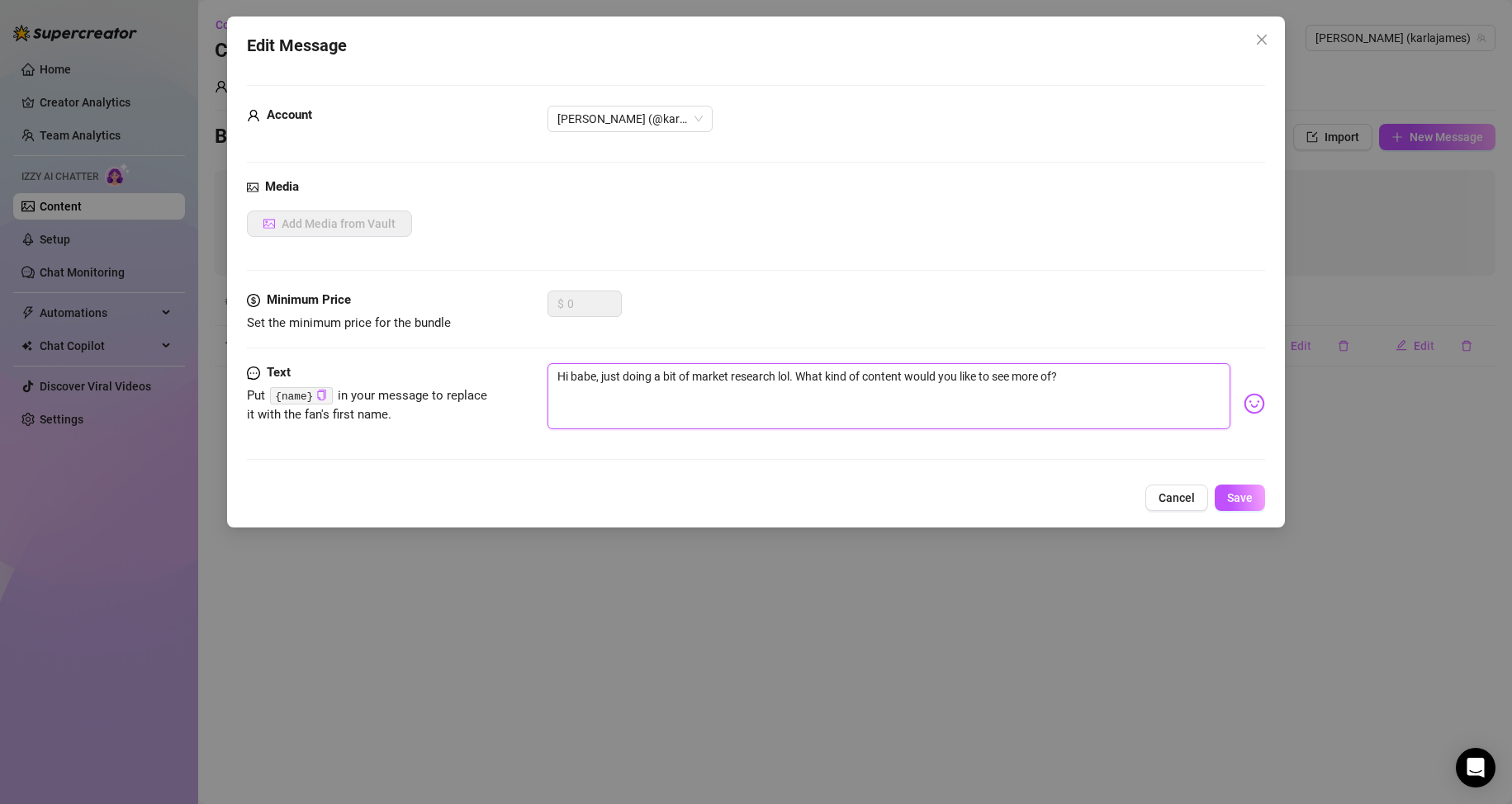
click at [1014, 377] on textarea "Hi babe, just doing a bit of market research lol. What kind of content would yo…" at bounding box center [889, 396] width 683 height 66
click at [1250, 501] on span "Save" at bounding box center [1240, 497] width 25 height 13
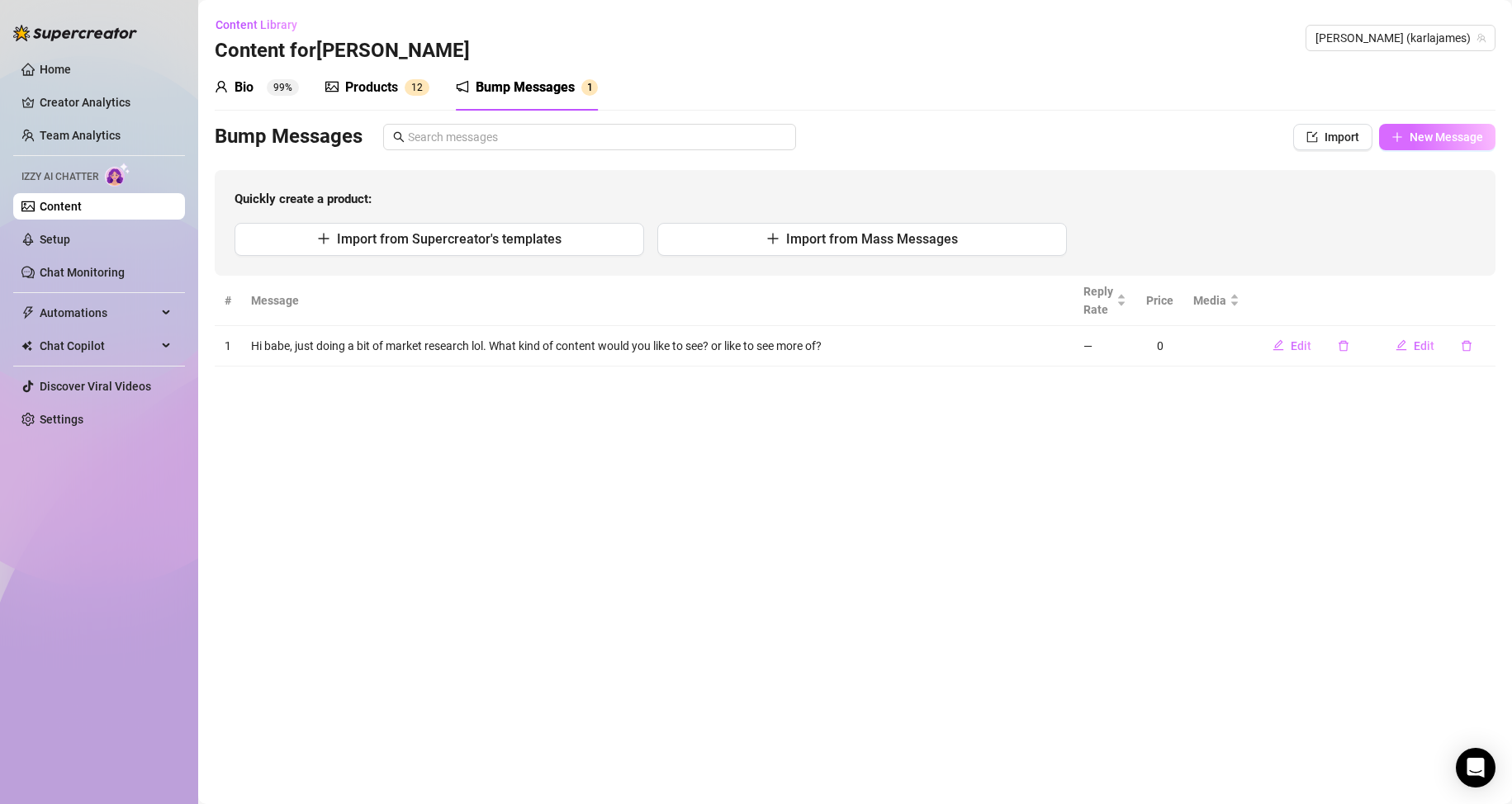
click at [1429, 143] on span "New Message" at bounding box center [1446, 137] width 74 height 13
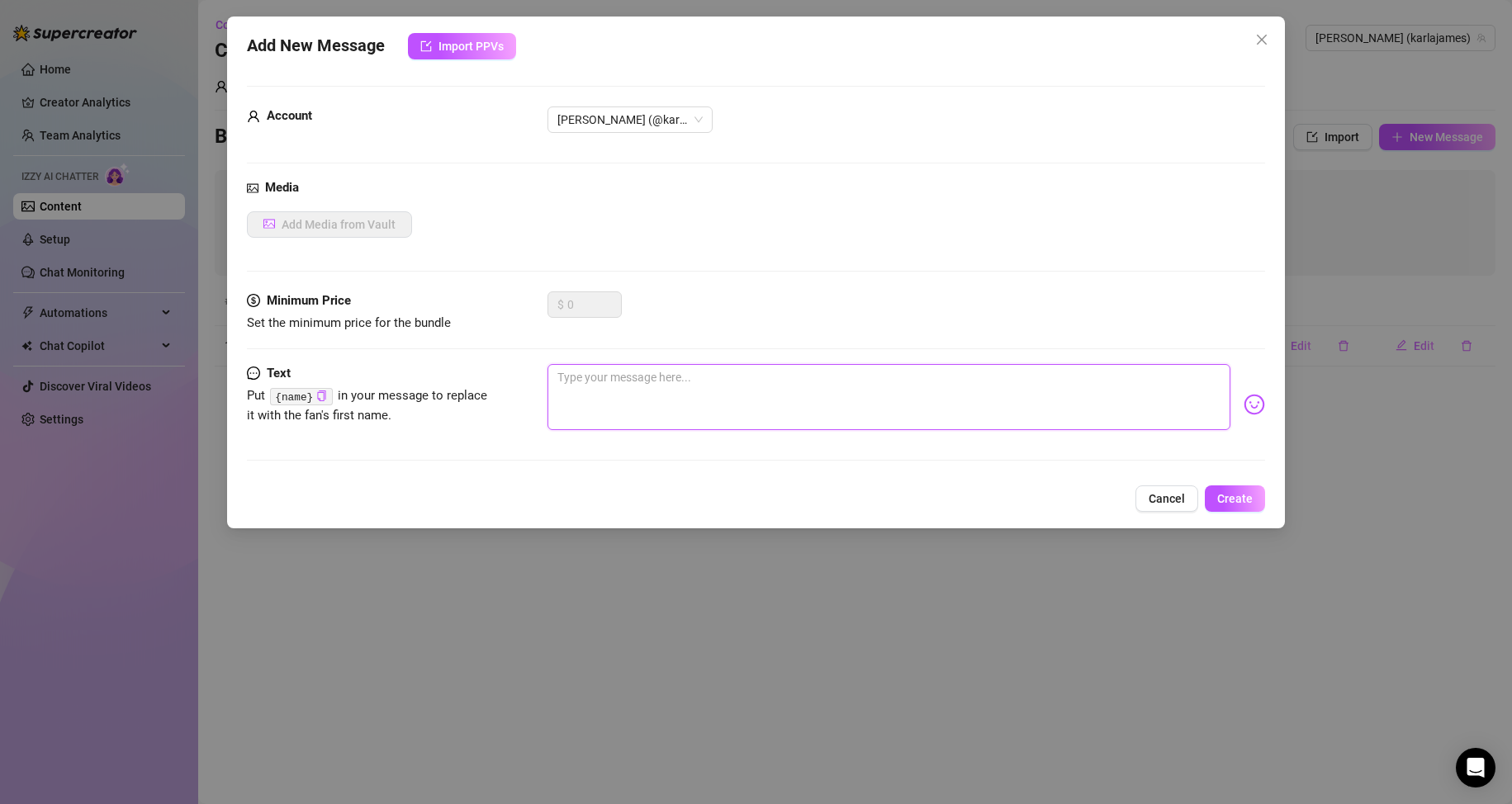
click at [738, 364] on textarea at bounding box center [889, 397] width 683 height 66
click at [1244, 410] on img at bounding box center [1254, 405] width 22 height 22
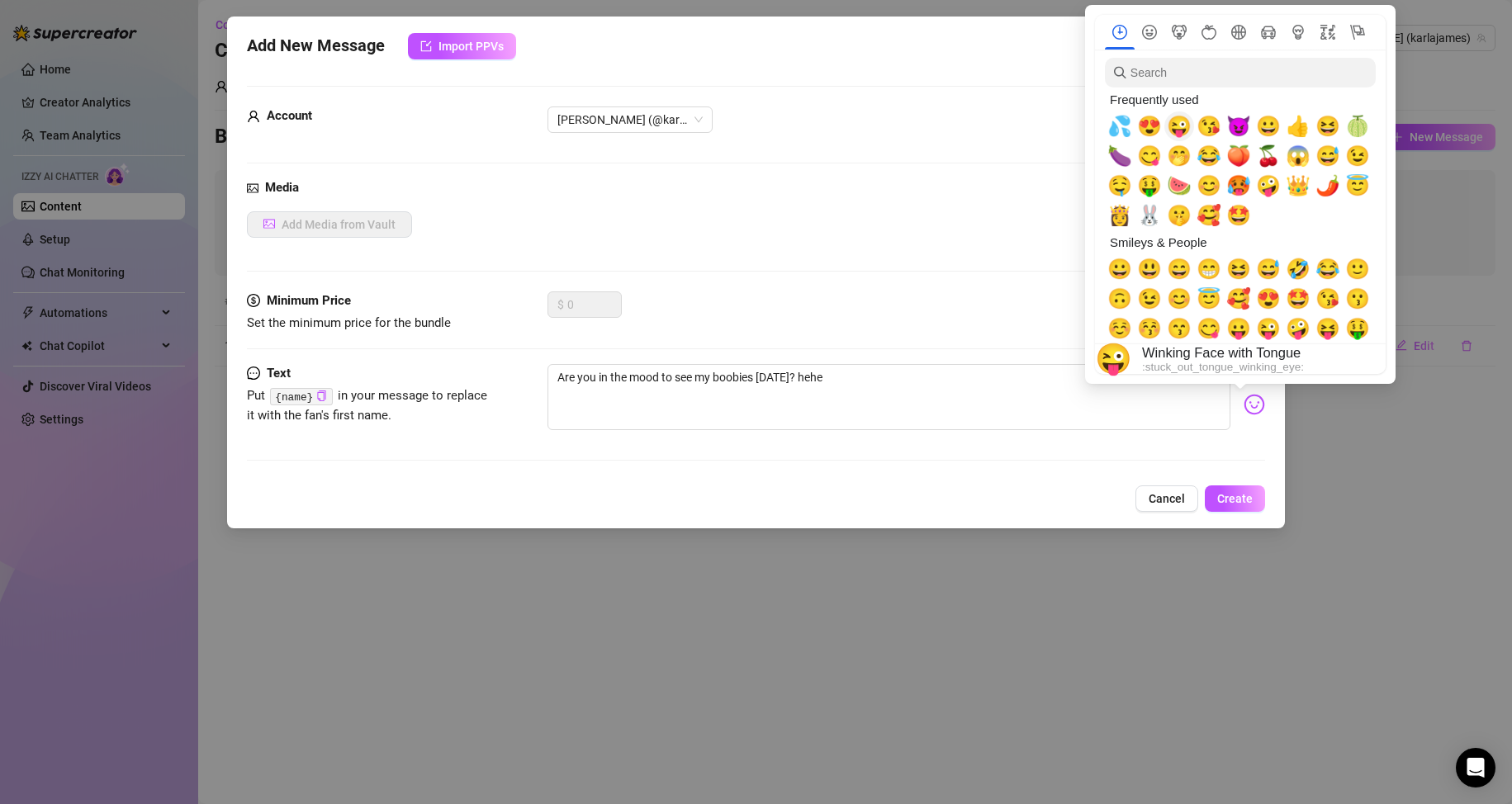
click at [1176, 124] on span "😜" at bounding box center [1179, 126] width 25 height 23
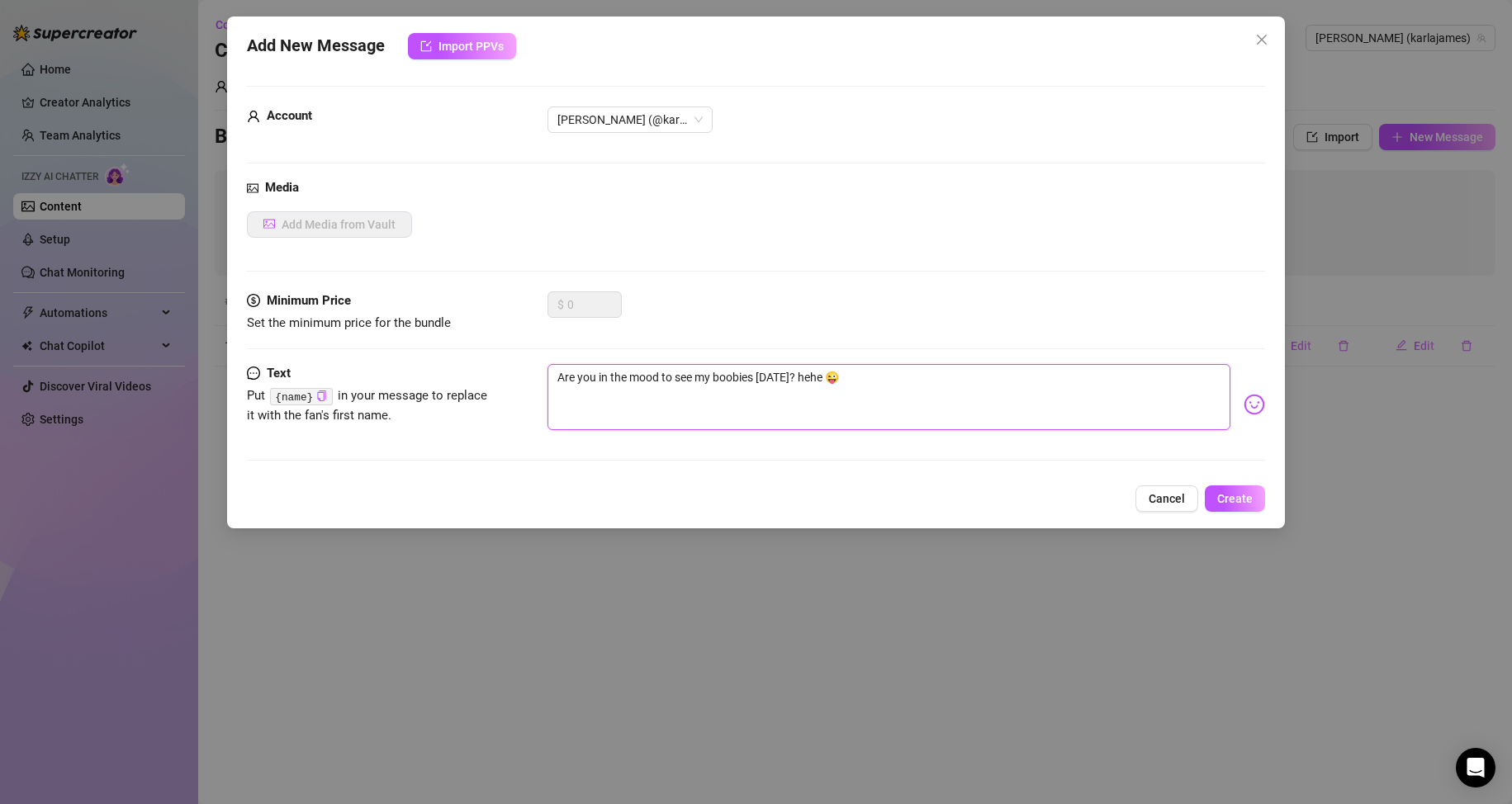
click at [787, 377] on textarea "Are you in the mood to see my boobies today? hehe 😜" at bounding box center [889, 397] width 683 height 66
click at [1237, 505] on span "Create" at bounding box center [1234, 498] width 36 height 13
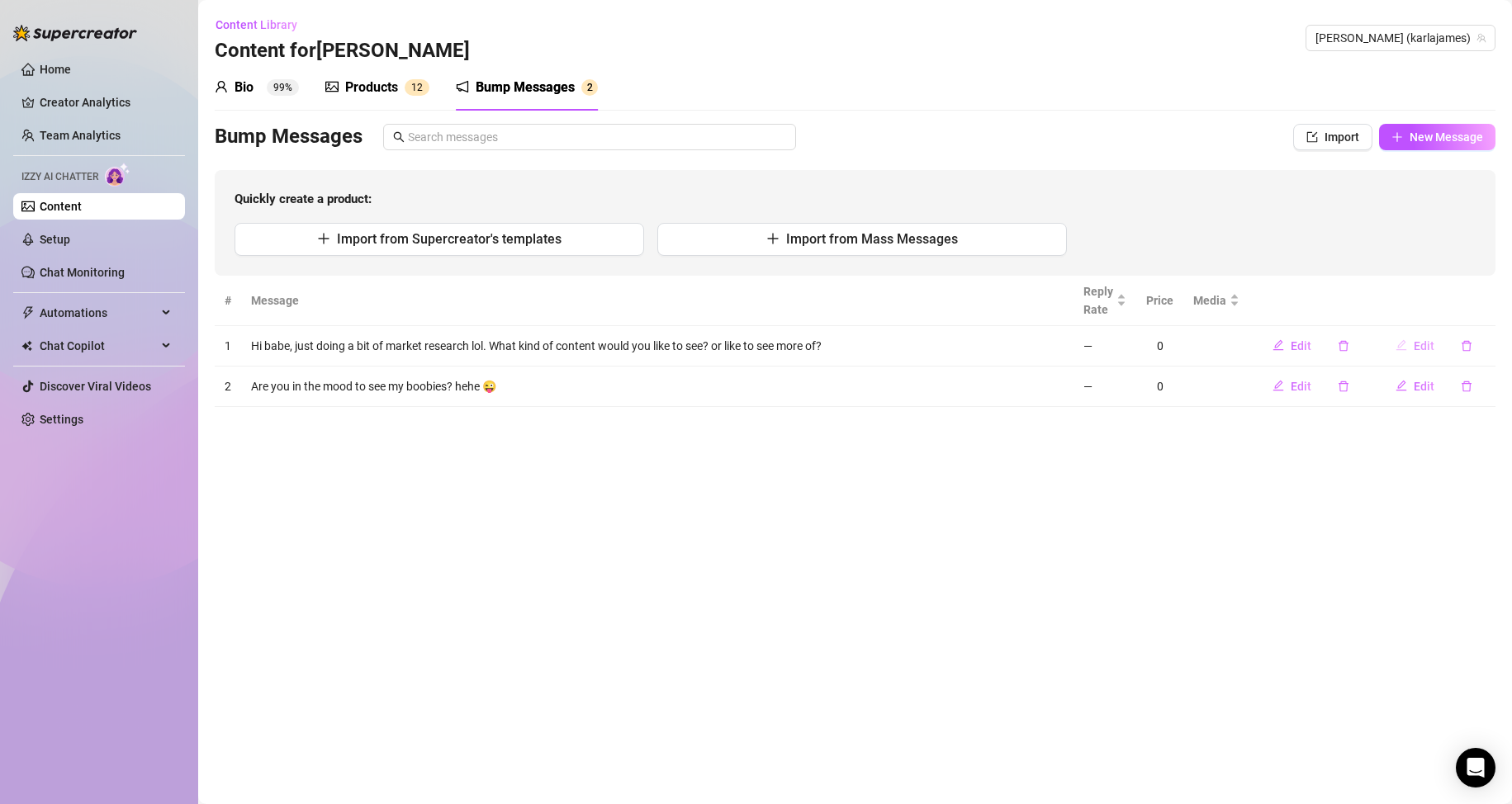
click at [1417, 343] on span "Edit" at bounding box center [1424, 345] width 21 height 13
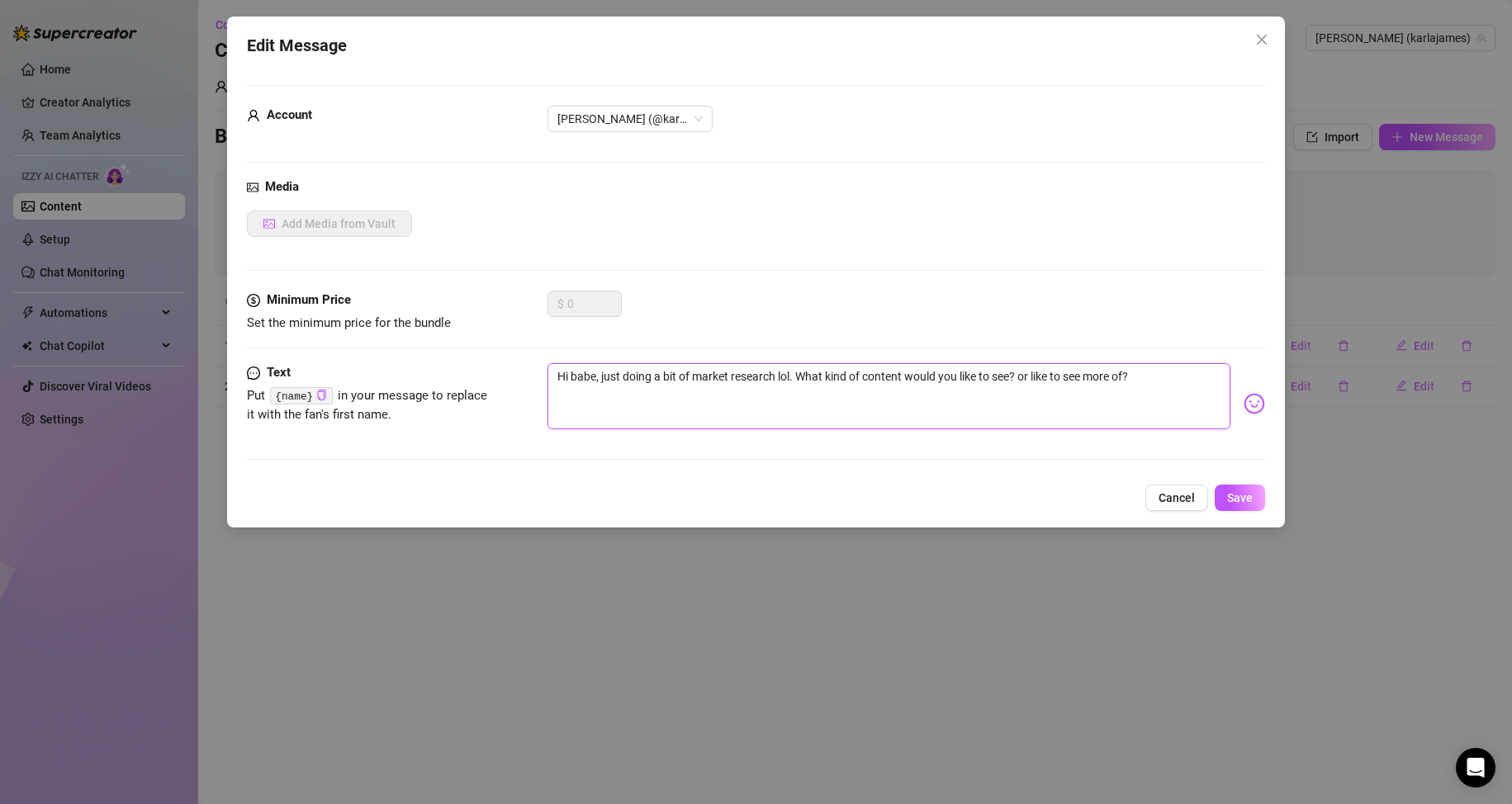
drag, startPoint x: 796, startPoint y: 374, endPoint x: 606, endPoint y: 363, distance: 190.3
click at [606, 363] on textarea "Hi babe, just doing a bit of market research lol. What kind of content would yo…" at bounding box center [889, 396] width 683 height 66
click at [772, 396] on textarea "Hi babe, question for you. What kind of content would you like to see? or like …" at bounding box center [889, 396] width 683 height 66
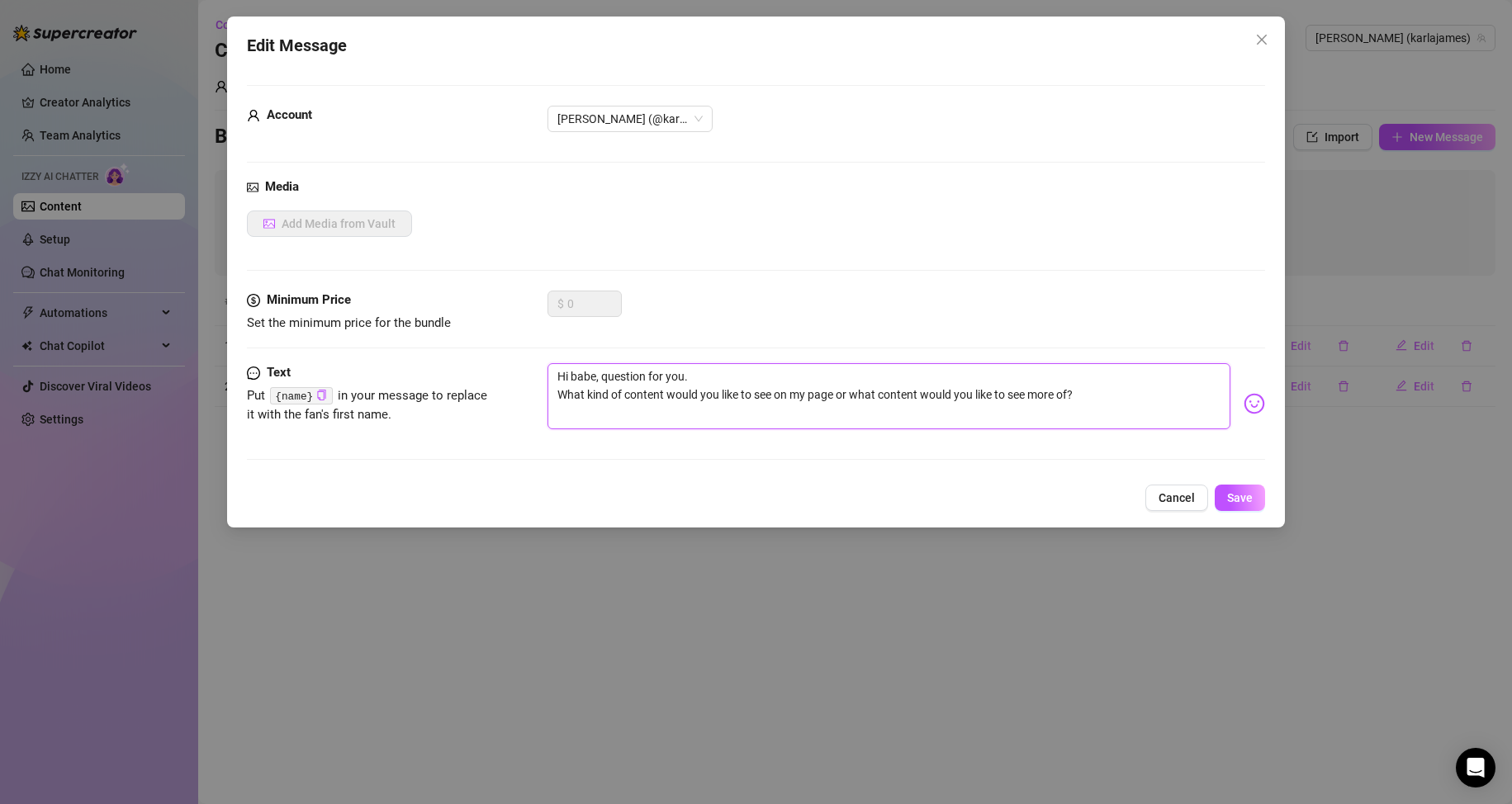
click at [1142, 399] on textarea "Hi babe, question for you. What kind of content would you like to see on my pag…" at bounding box center [889, 396] width 683 height 66
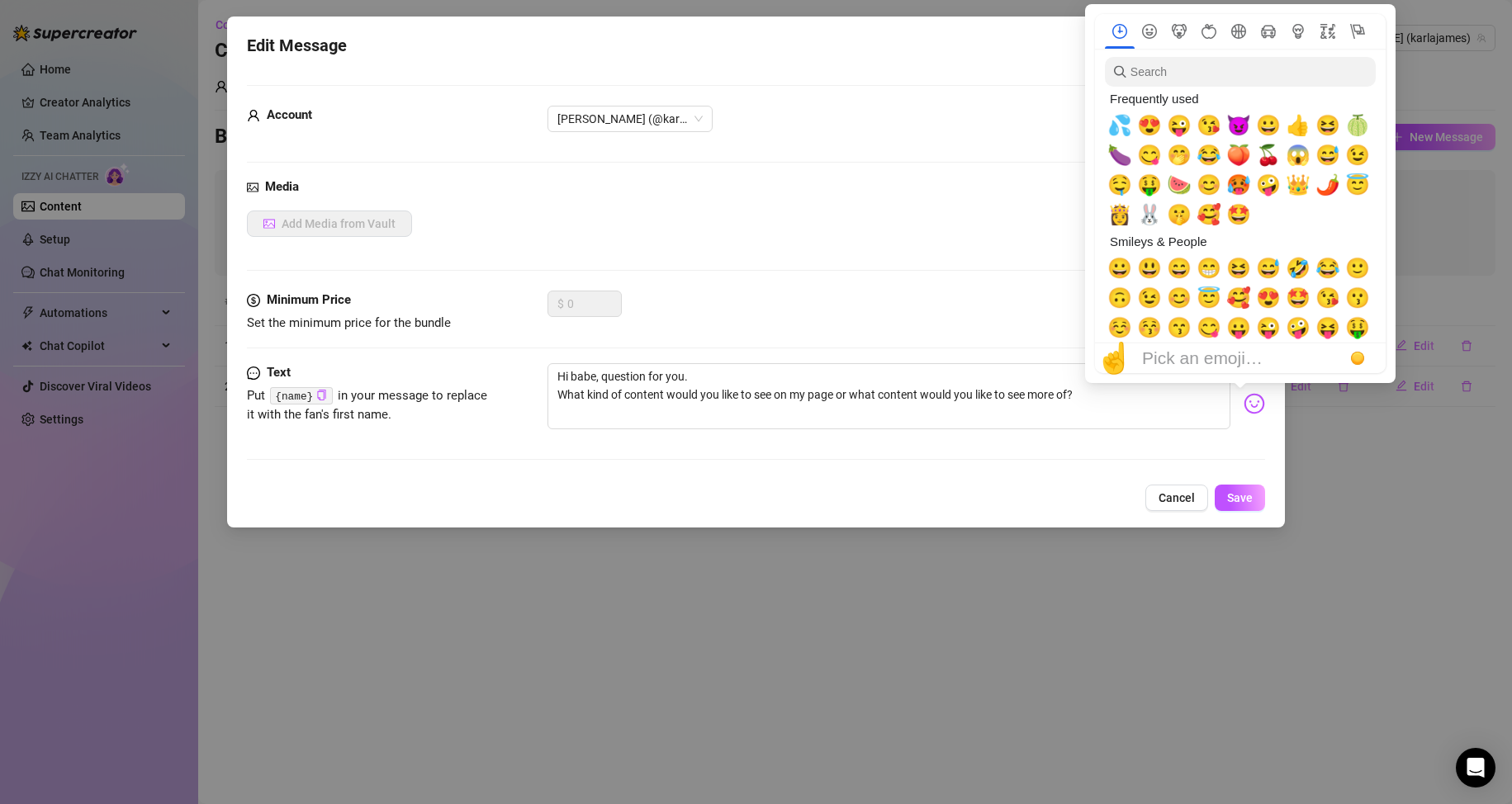
click at [1244, 406] on img at bounding box center [1254, 404] width 22 height 22
click at [1174, 298] on span "😊" at bounding box center [1179, 298] width 25 height 23
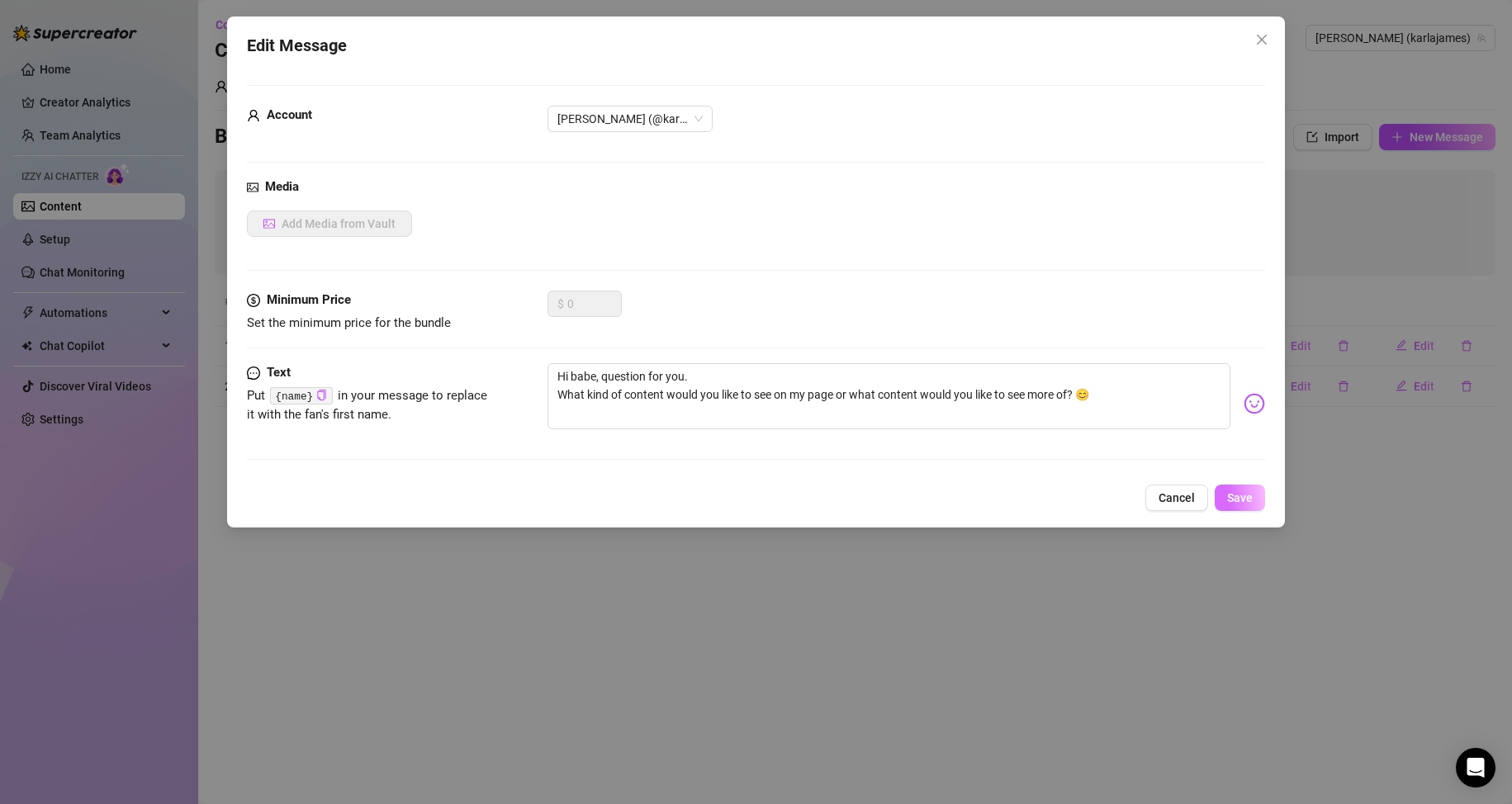
click at [1245, 505] on button "Save" at bounding box center [1240, 497] width 51 height 26
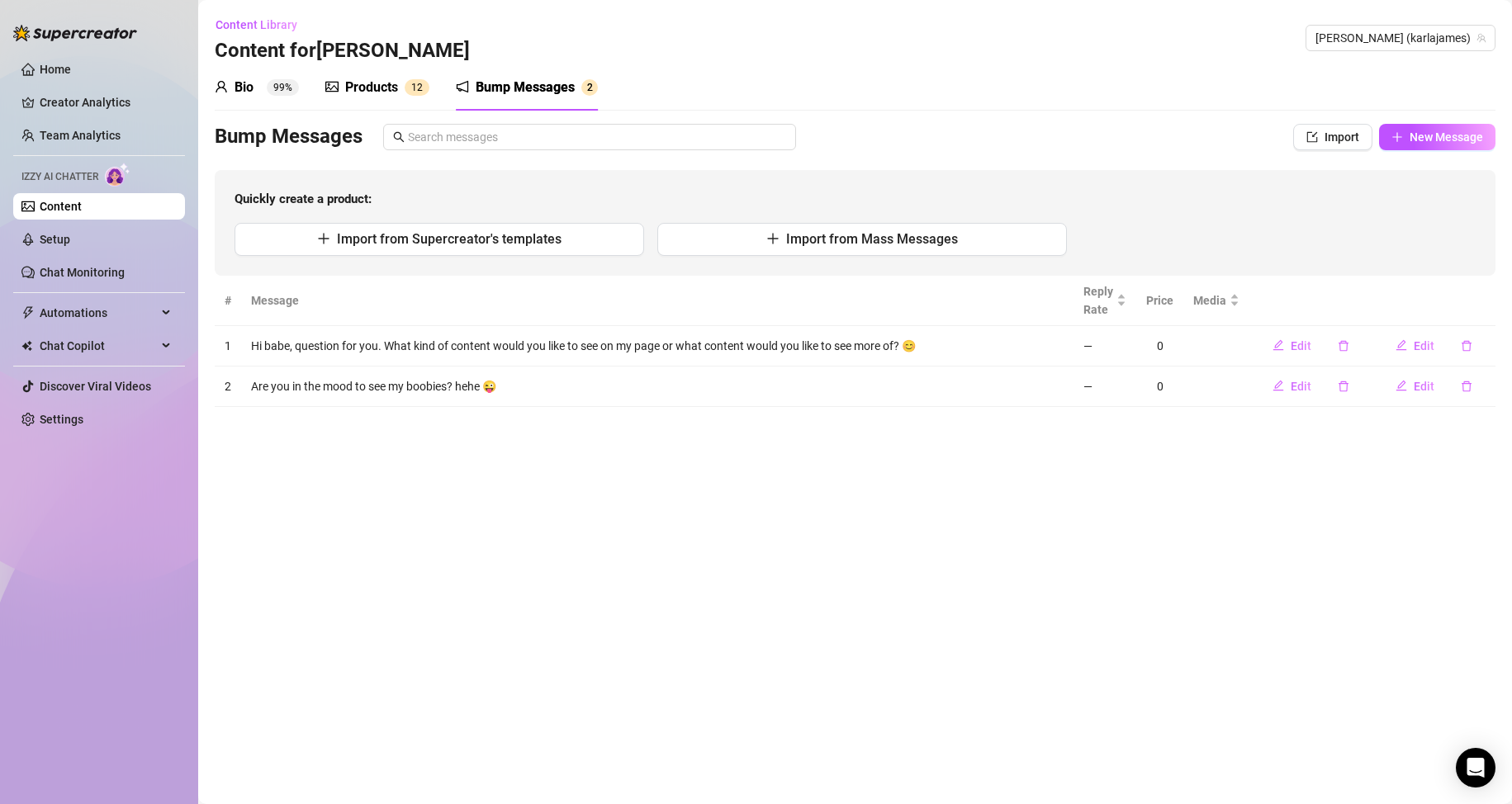
click at [383, 97] on div "Products 1 2" at bounding box center [377, 88] width 104 height 46
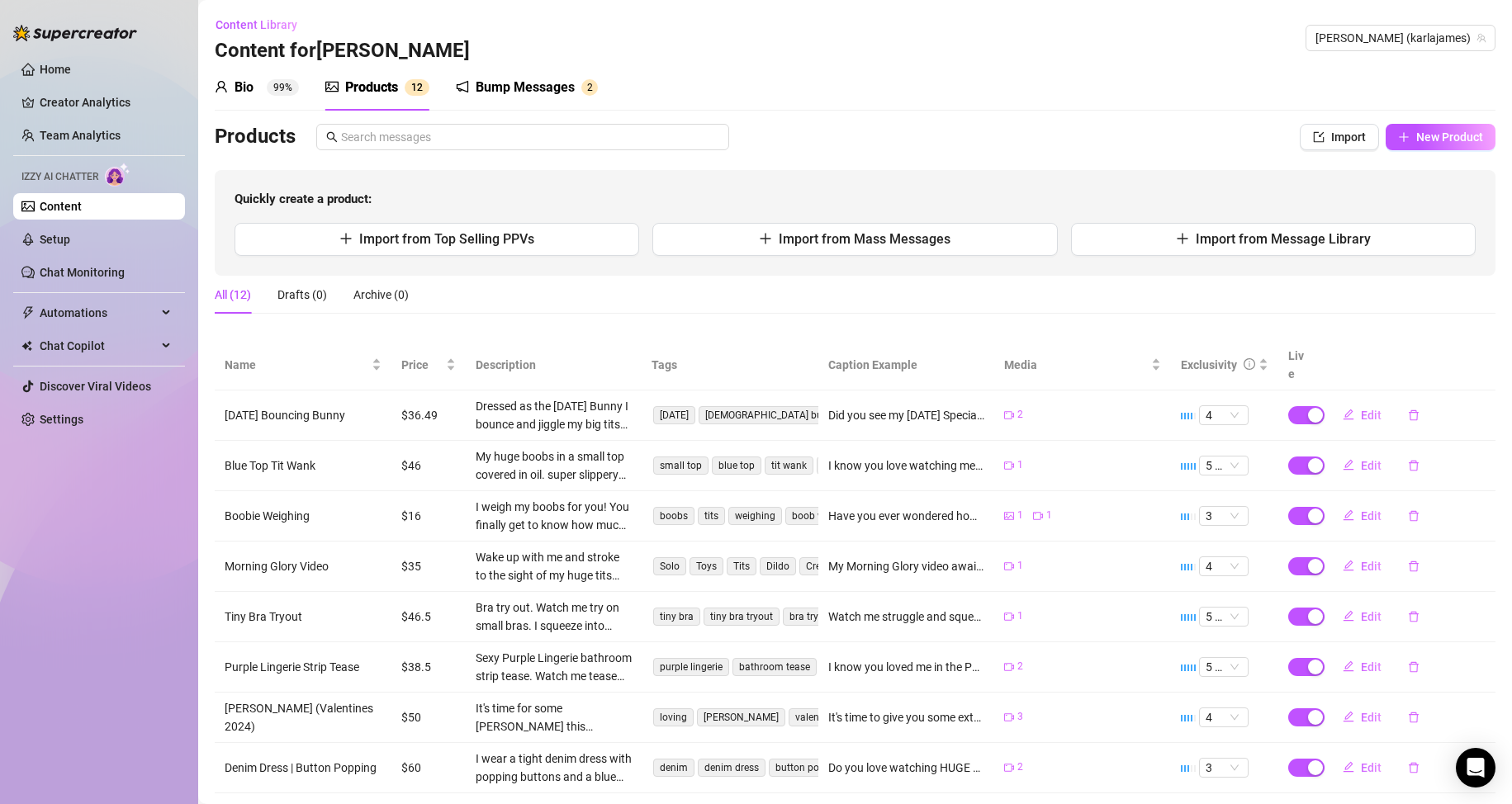
click at [286, 88] on sup "99%" at bounding box center [282, 87] width 32 height 17
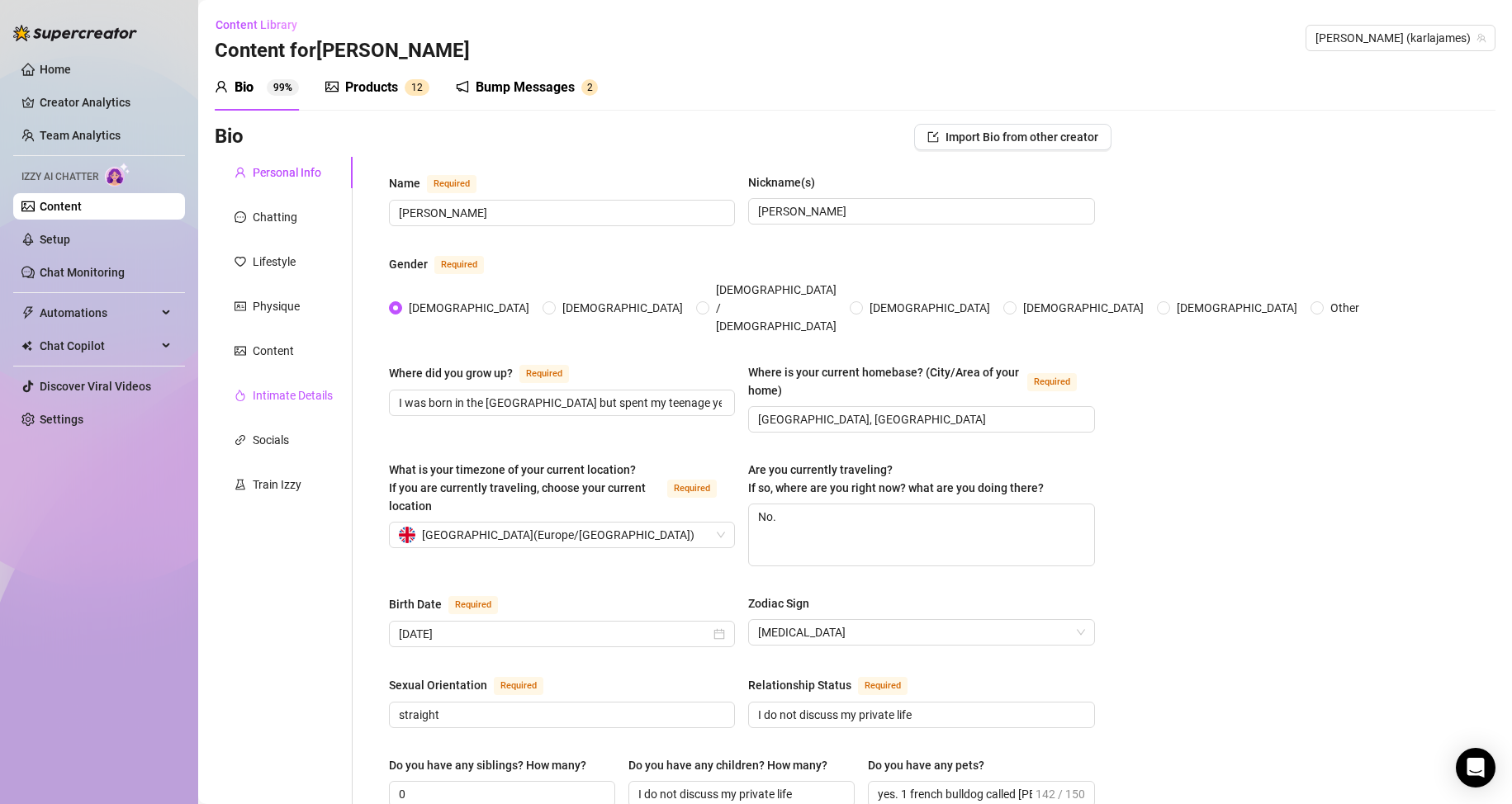
click at [293, 392] on div "Intimate Details" at bounding box center [292, 395] width 80 height 18
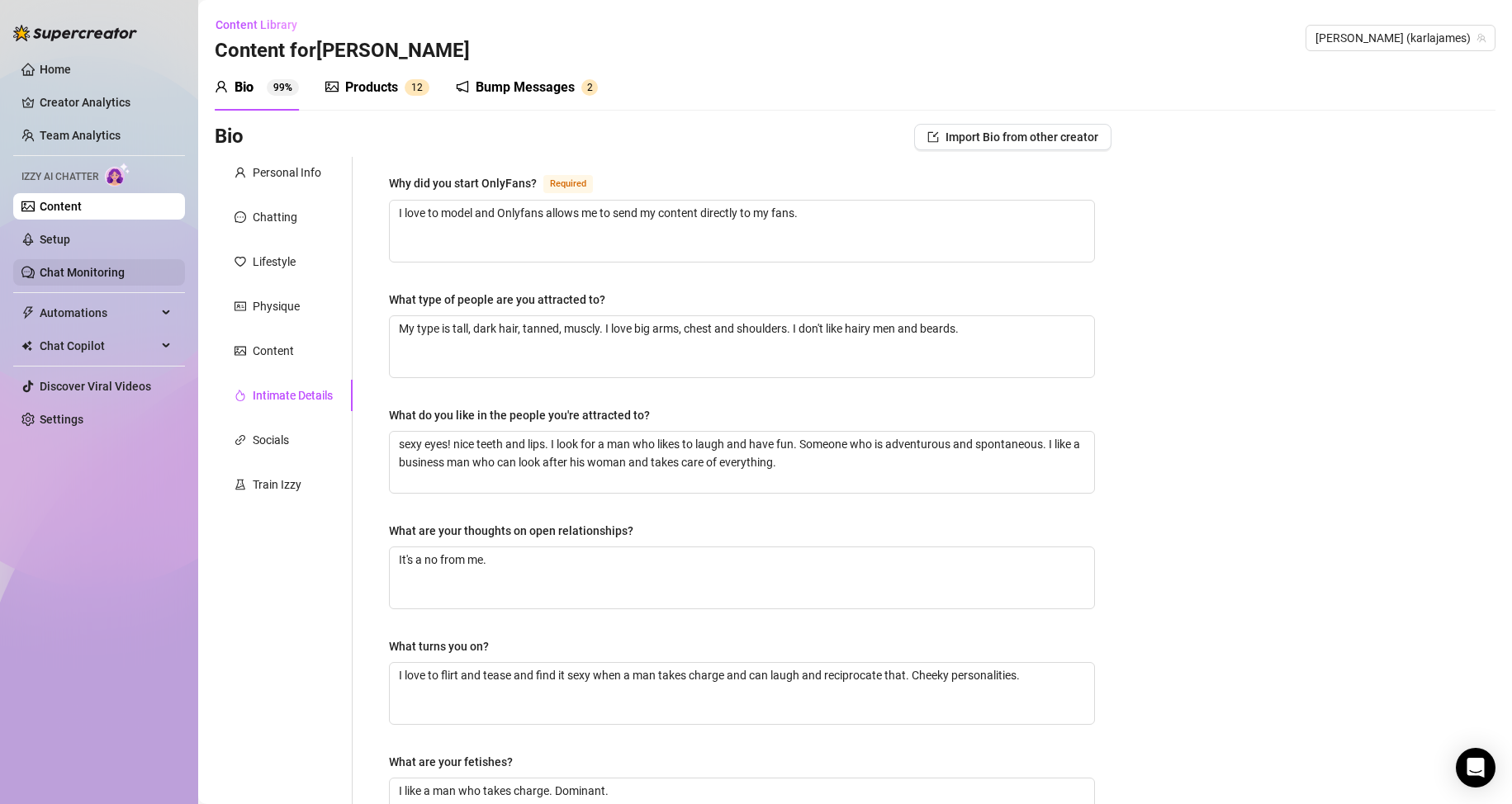
click at [114, 266] on link "Chat Monitoring" at bounding box center [81, 272] width 85 height 13
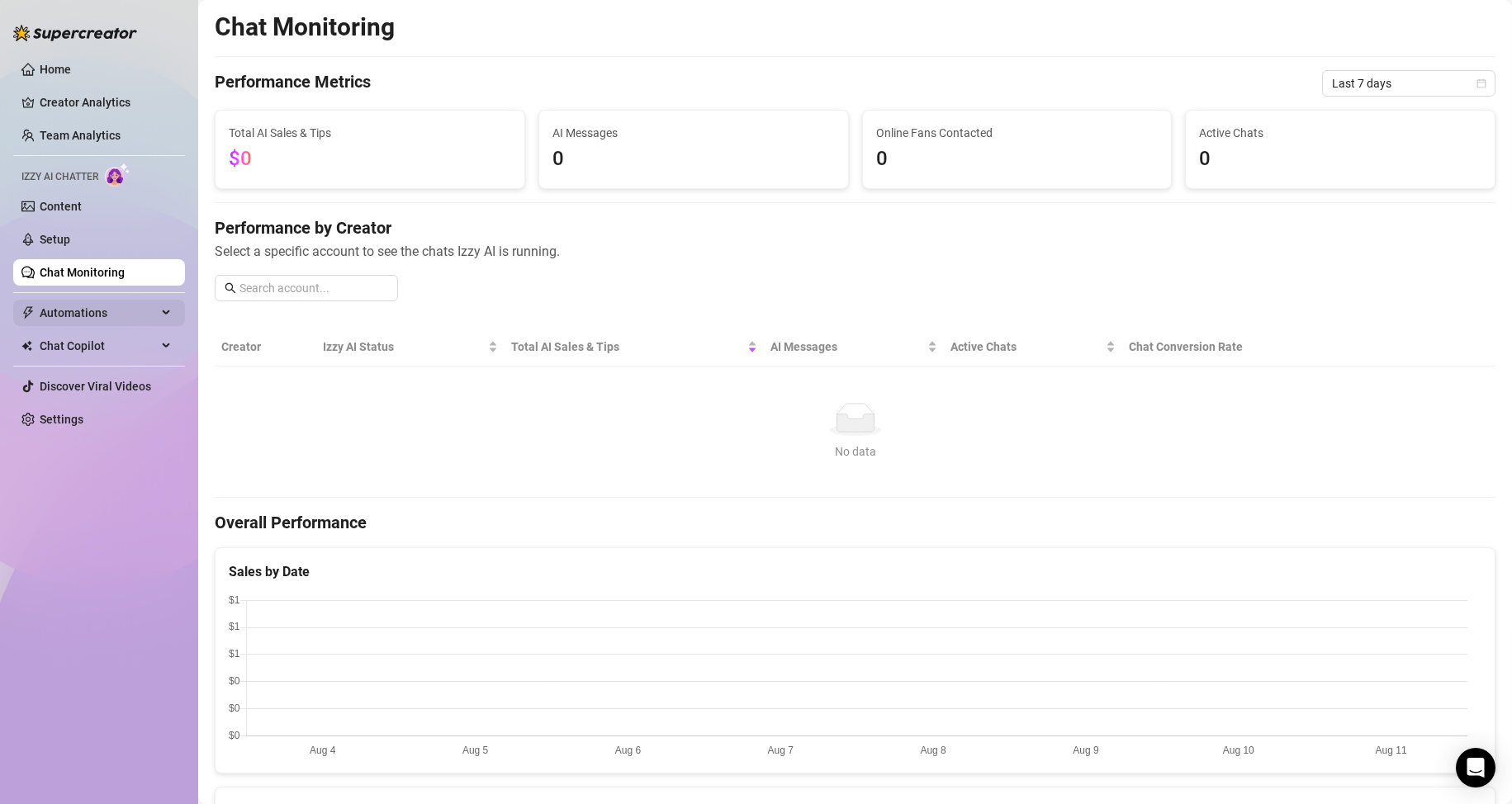
click at [88, 319] on span "Automations" at bounding box center [98, 313] width 117 height 26
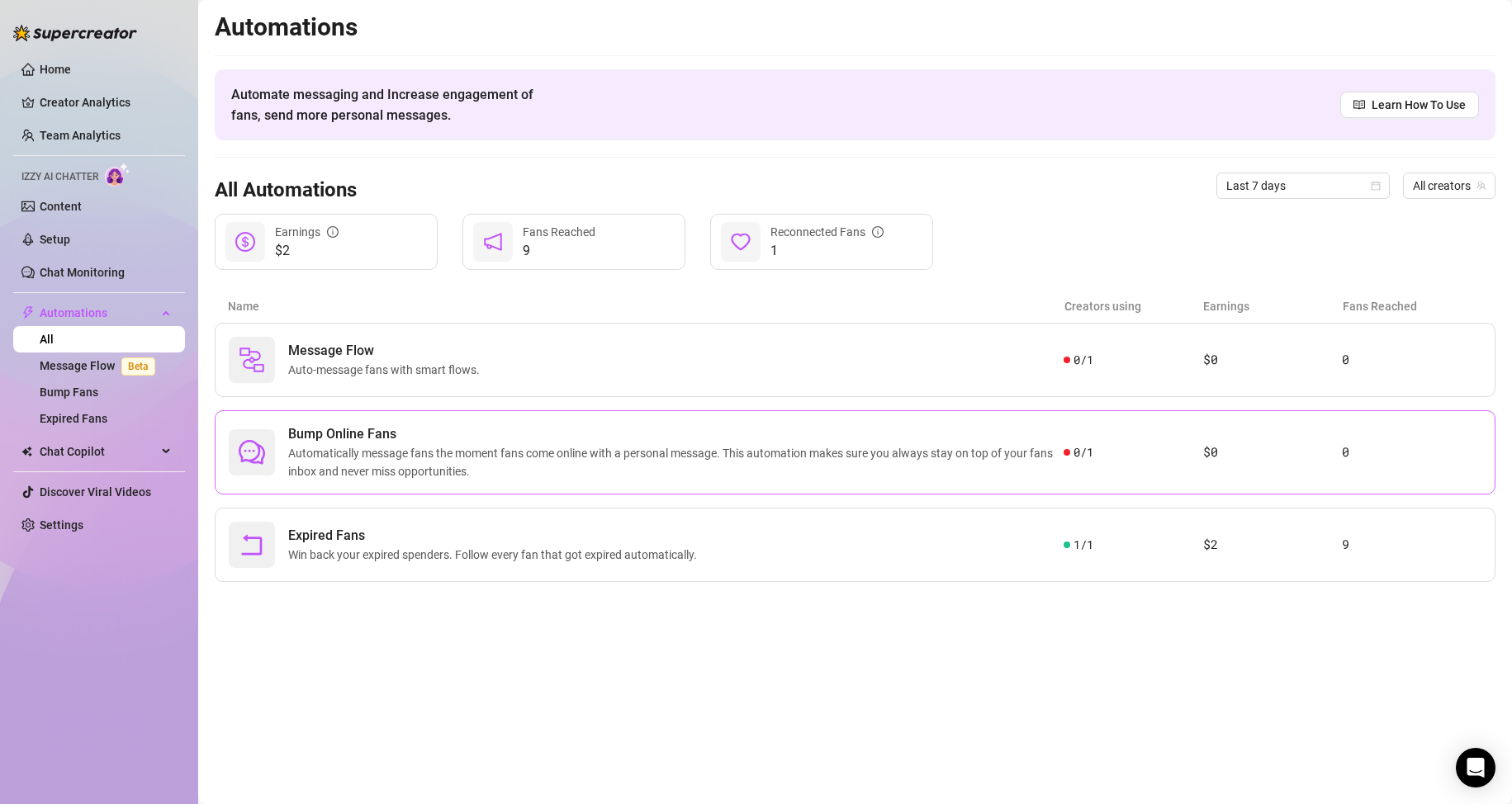
click at [418, 448] on span "Automatically message fans the moment fans come online with a personal message.…" at bounding box center [675, 462] width 775 height 36
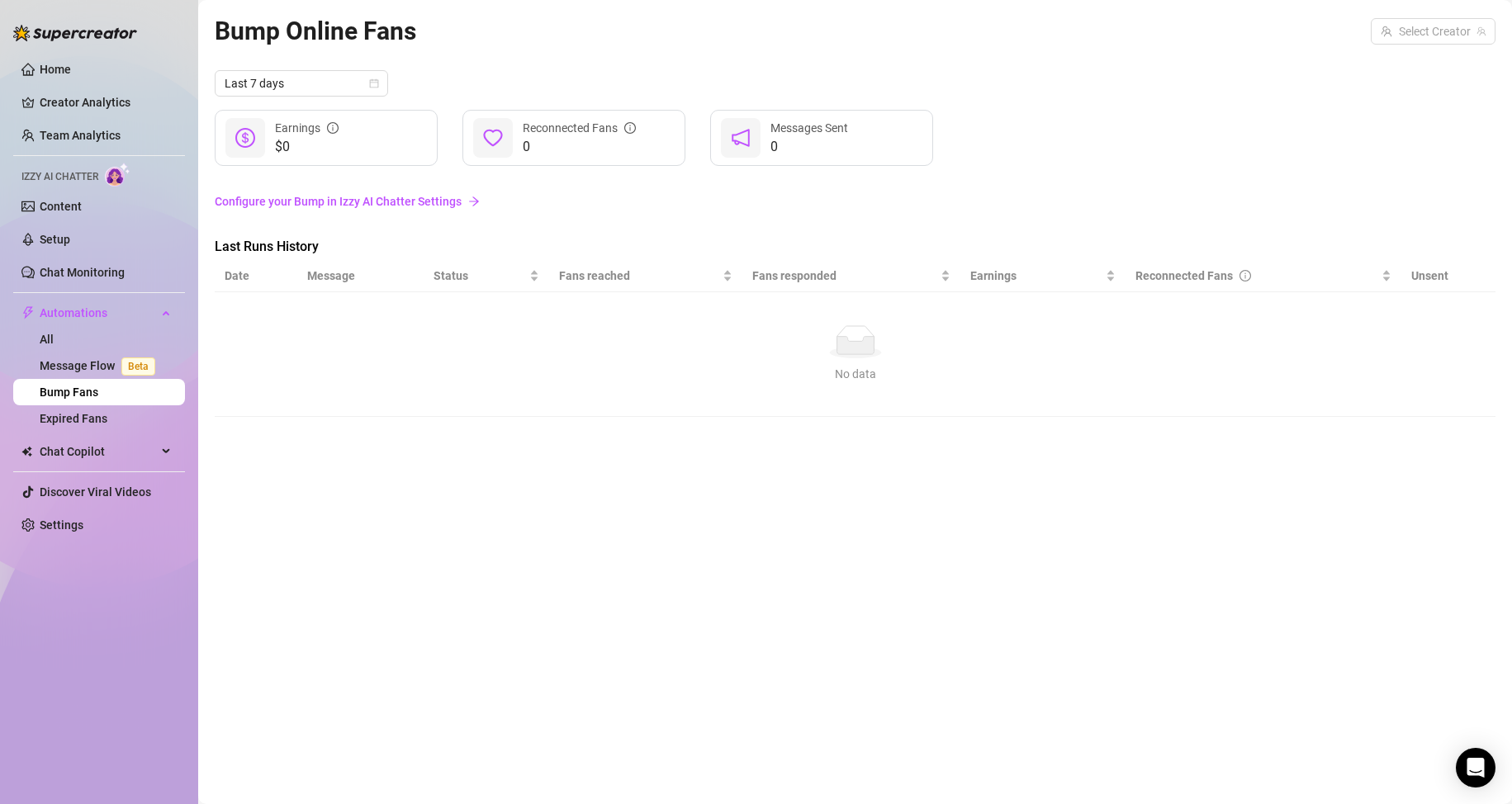
click at [392, 312] on td "No data No data" at bounding box center [855, 355] width 1281 height 124
click at [87, 418] on link "Expired Fans" at bounding box center [73, 418] width 67 height 13
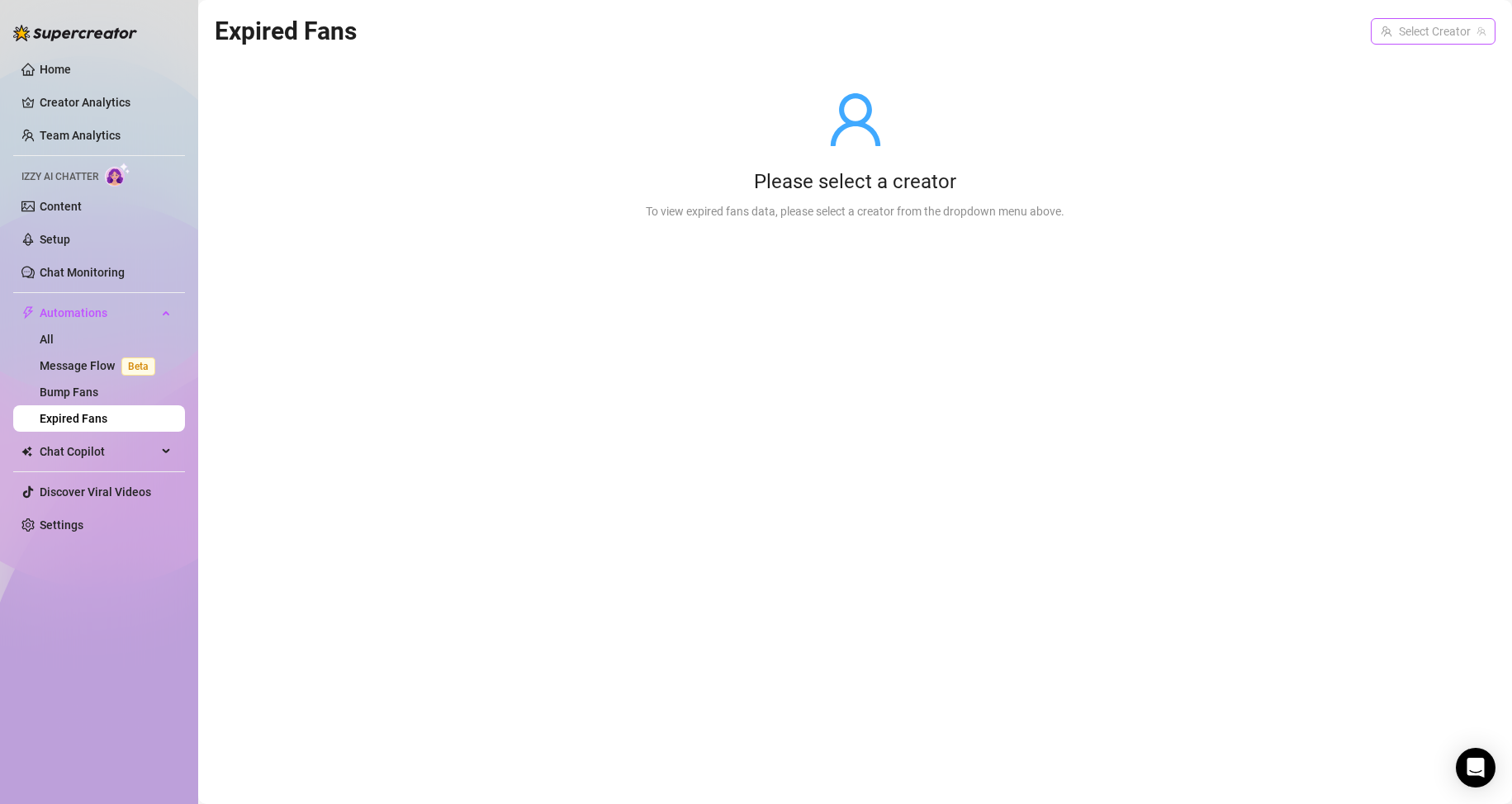
click at [1469, 29] on input "search" at bounding box center [1425, 32] width 90 height 25
click at [1425, 65] on span "( karlajames )" at bounding box center [1450, 65] width 65 height 18
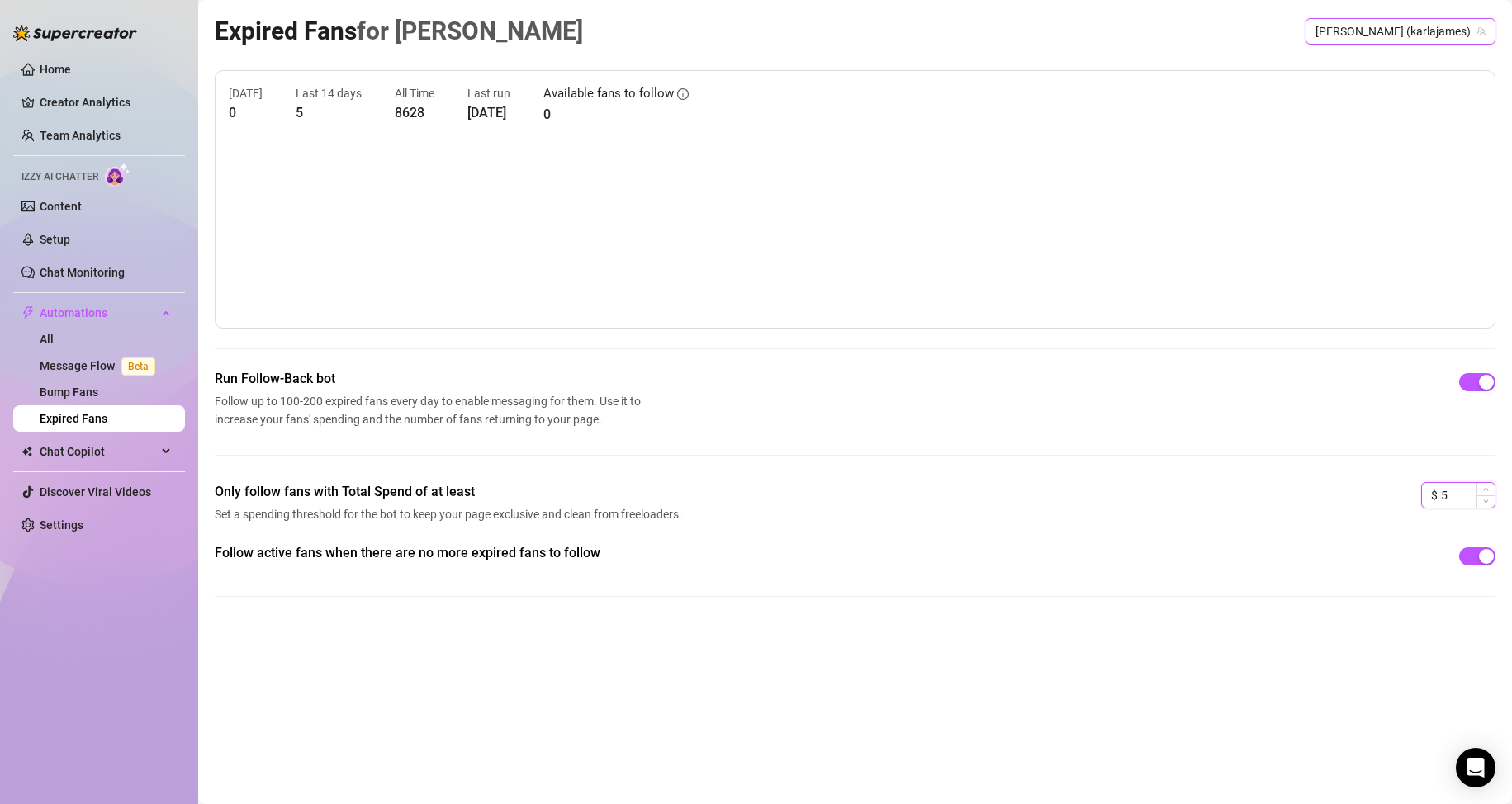
click at [1463, 497] on input "5" at bounding box center [1467, 495] width 53 height 25
click at [1198, 645] on div "Expired Fans for 𝗞𝗮𝗿𝗹𝗮 𝗞𝗮𝗿𝗹𝗮 (karlajames) Today 0 Last 14 days 5 All Time 8628 …" at bounding box center [855, 383] width 1281 height 743
click at [87, 370] on link "Message Flow Beta" at bounding box center [101, 365] width 123 height 13
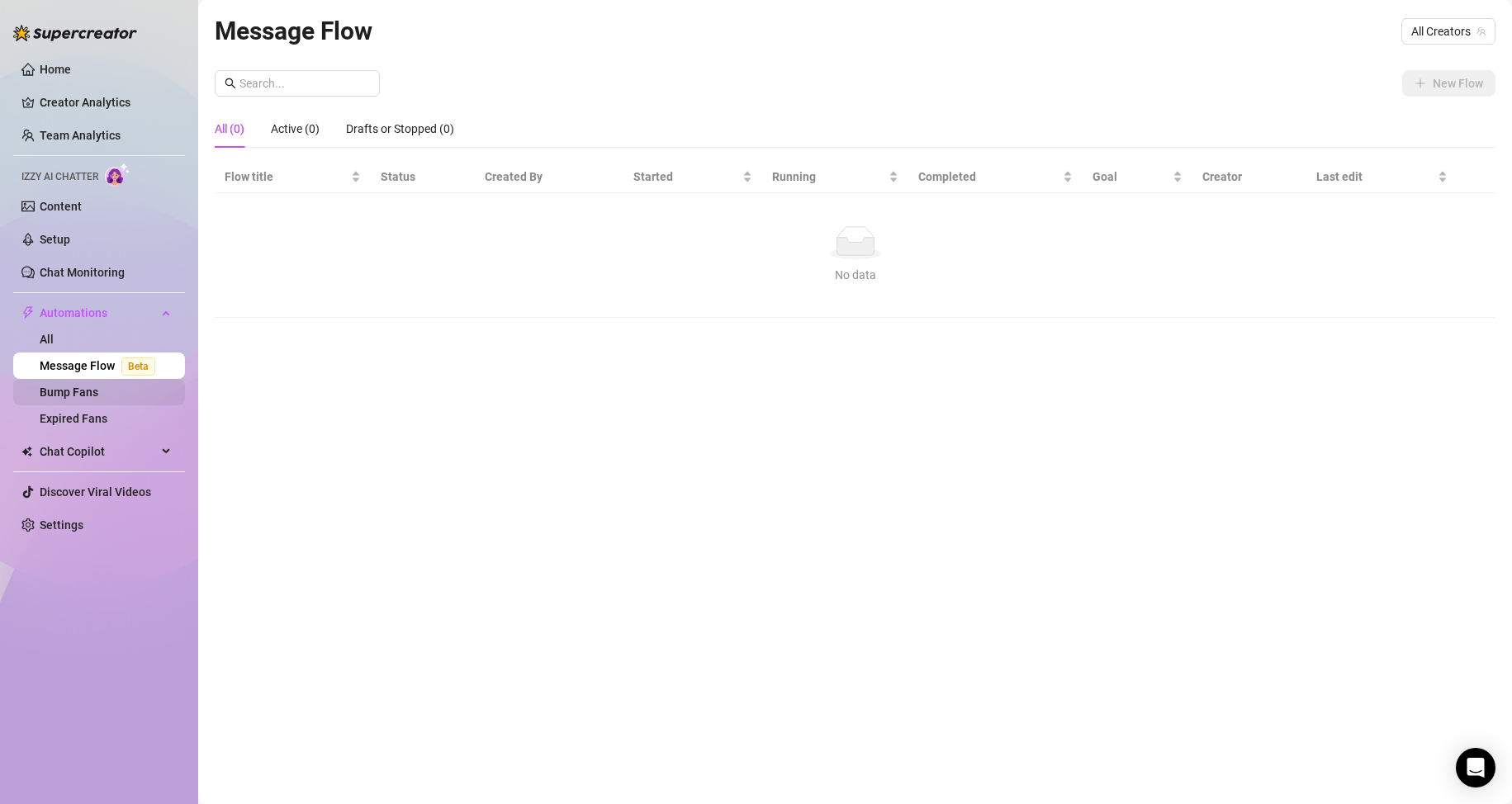
click at [88, 385] on link "Bump Fans" at bounding box center [68, 391] width 59 height 13
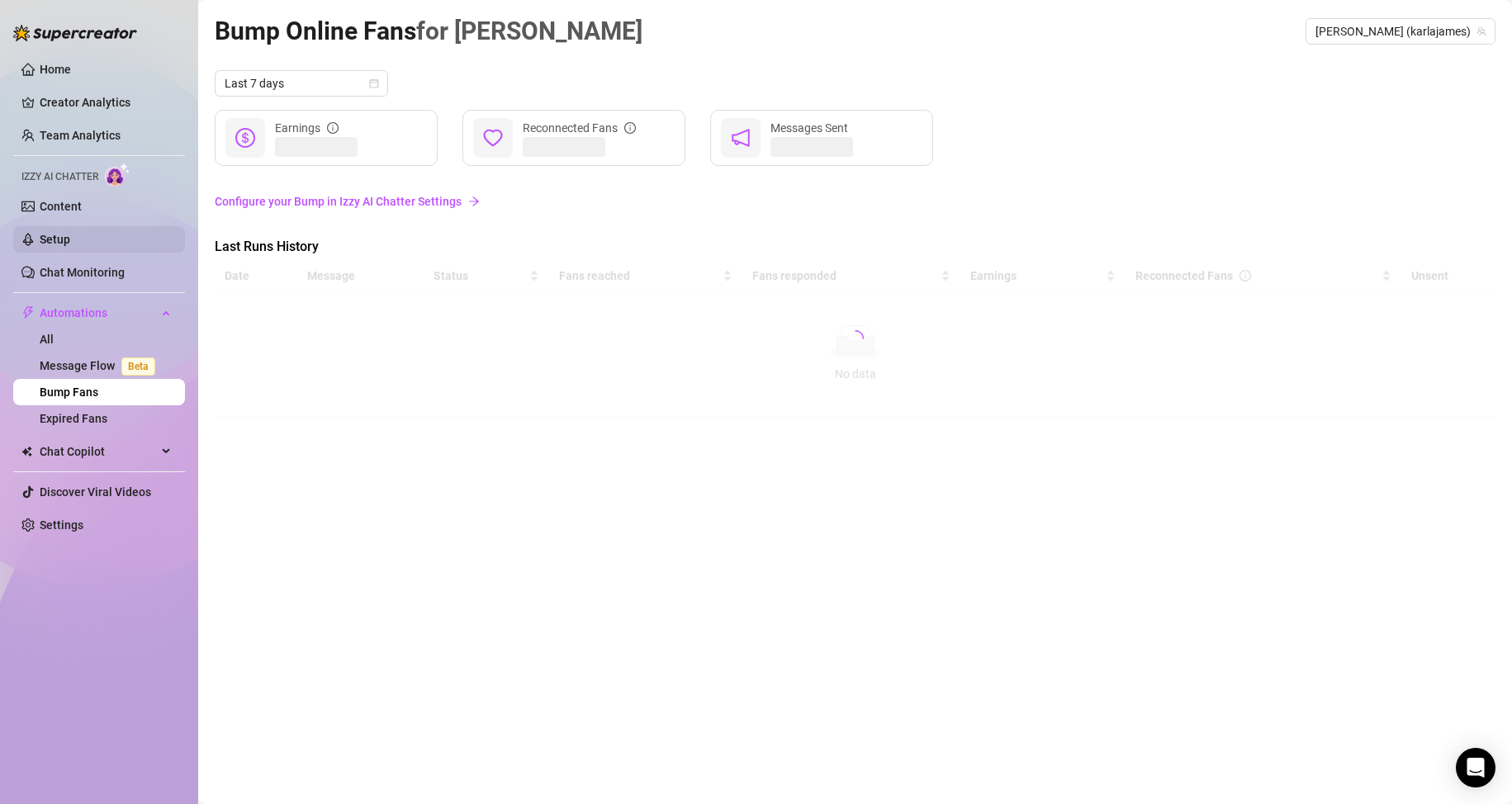
click at [70, 243] on link "Setup" at bounding box center [54, 239] width 31 height 13
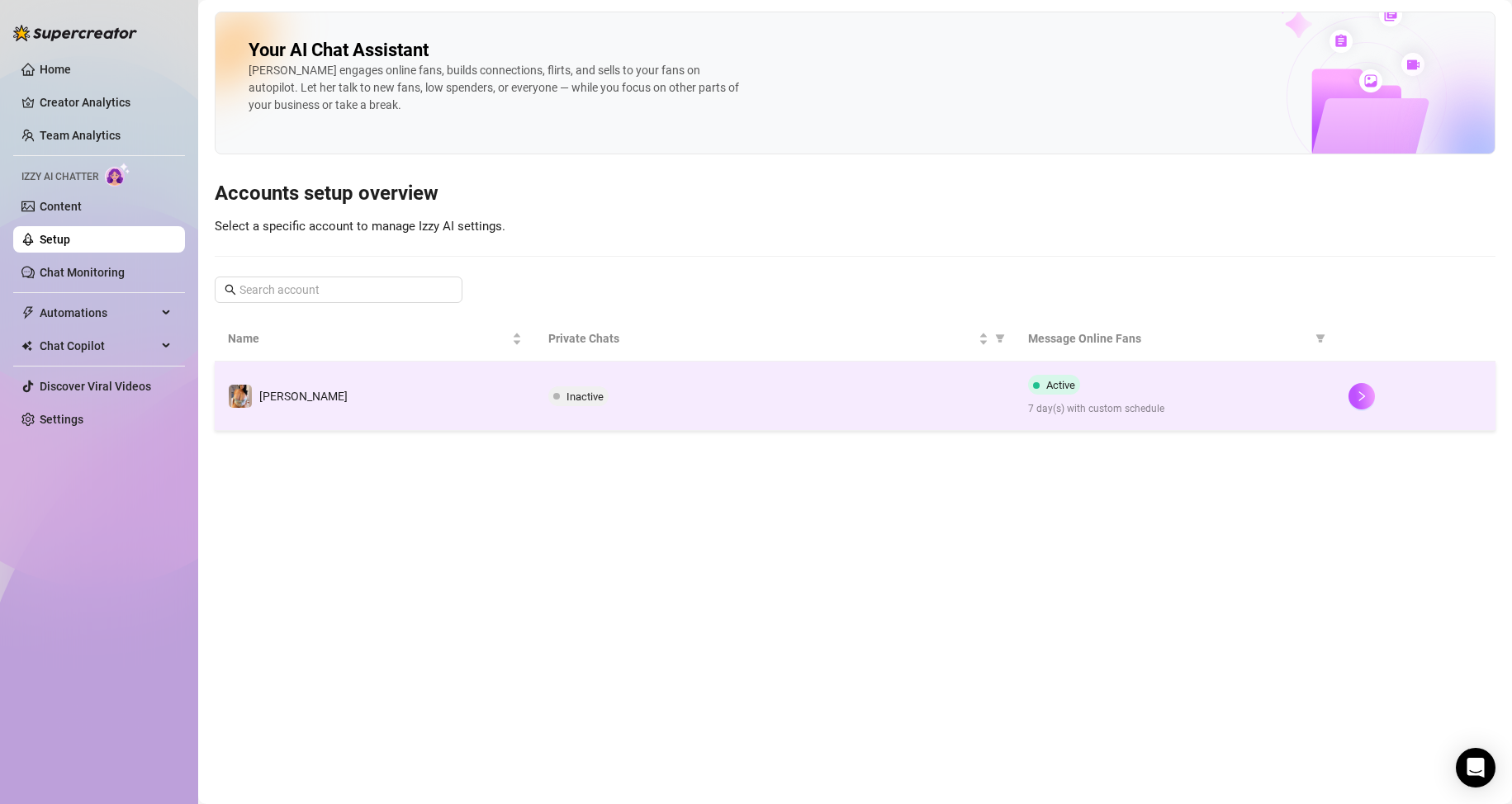
click at [583, 400] on span "Inactive" at bounding box center [585, 397] width 37 height 12
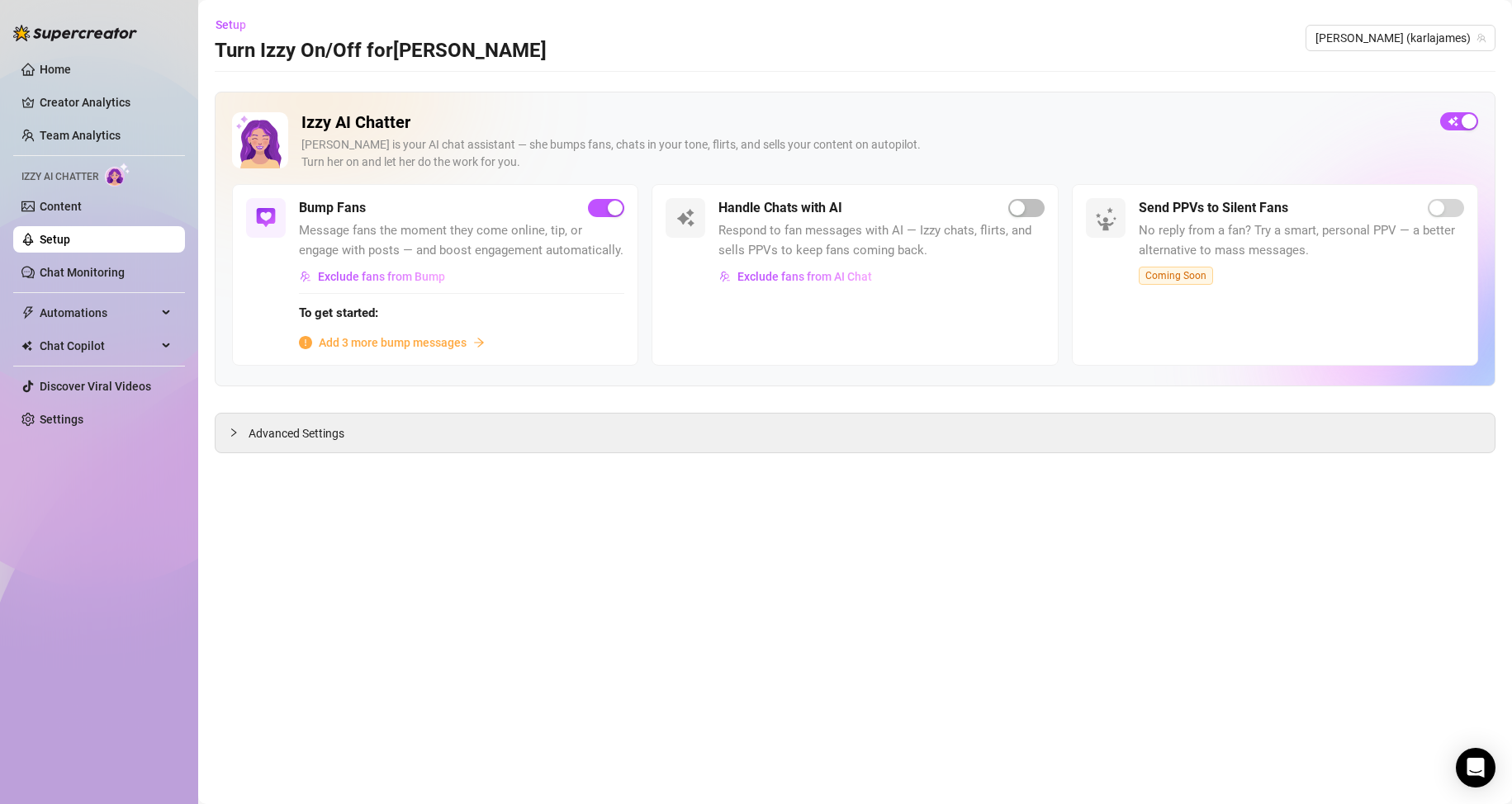
click at [604, 194] on div "Bump Fans Message fans the moment they come online, tip, or engage with posts —…" at bounding box center [435, 274] width 406 height 181
click at [599, 208] on span "button" at bounding box center [605, 208] width 36 height 18
click at [1466, 119] on span "button" at bounding box center [1459, 121] width 38 height 18
click at [446, 340] on span "Add 3 more bump messages" at bounding box center [392, 342] width 148 height 18
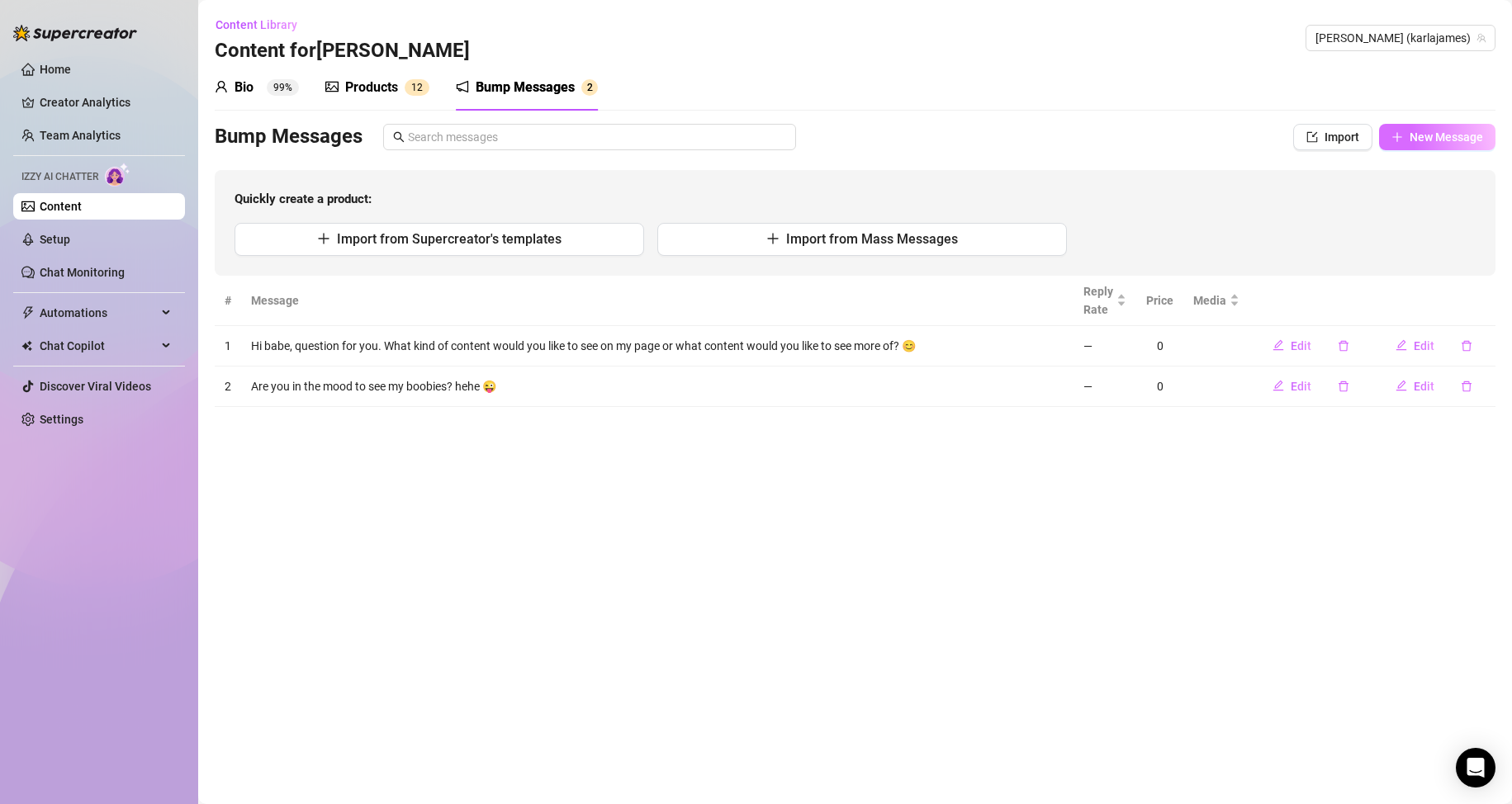
click at [1460, 138] on span "New Message" at bounding box center [1446, 137] width 74 height 13
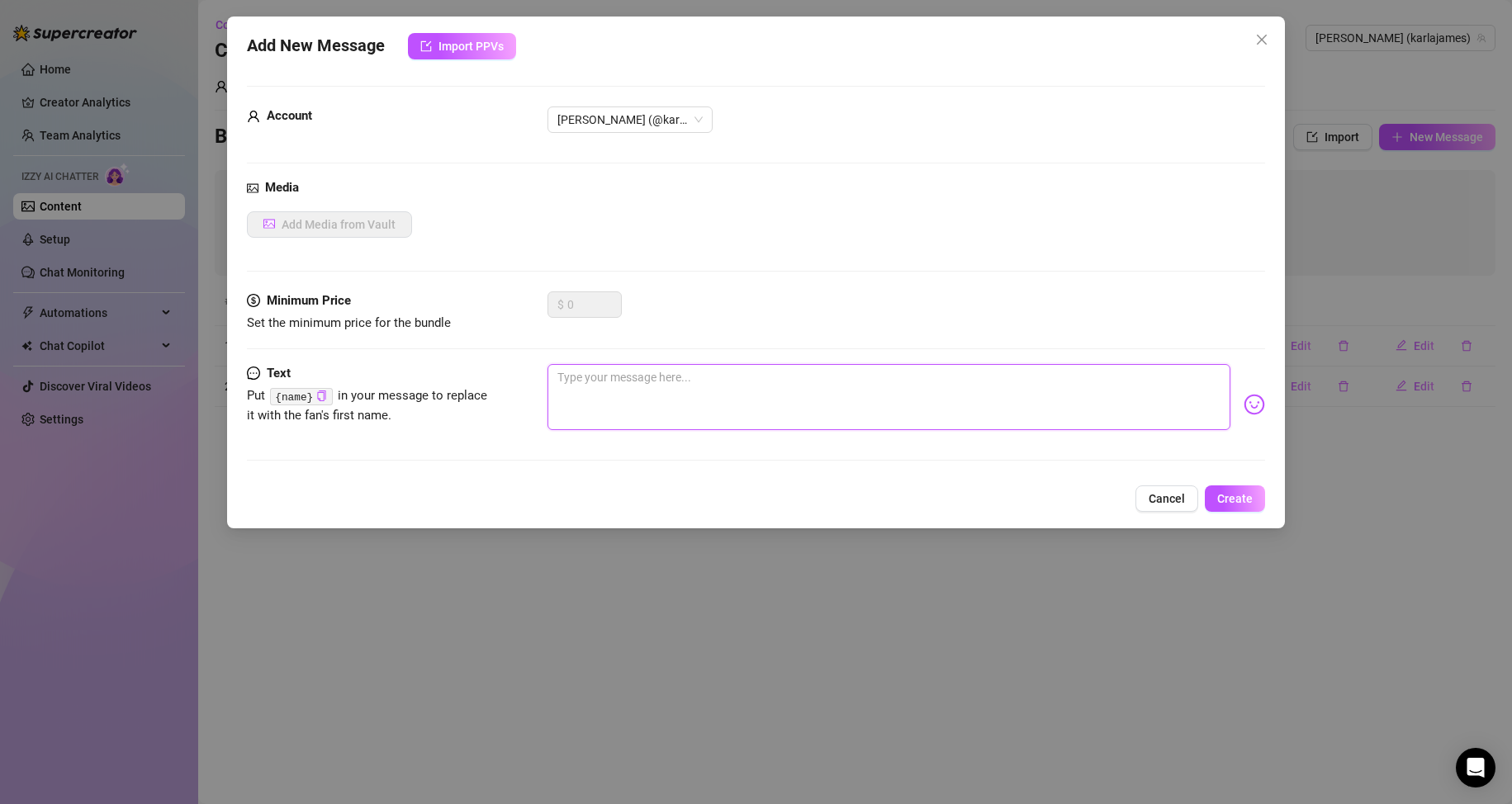
click at [677, 401] on textarea at bounding box center [889, 397] width 683 height 66
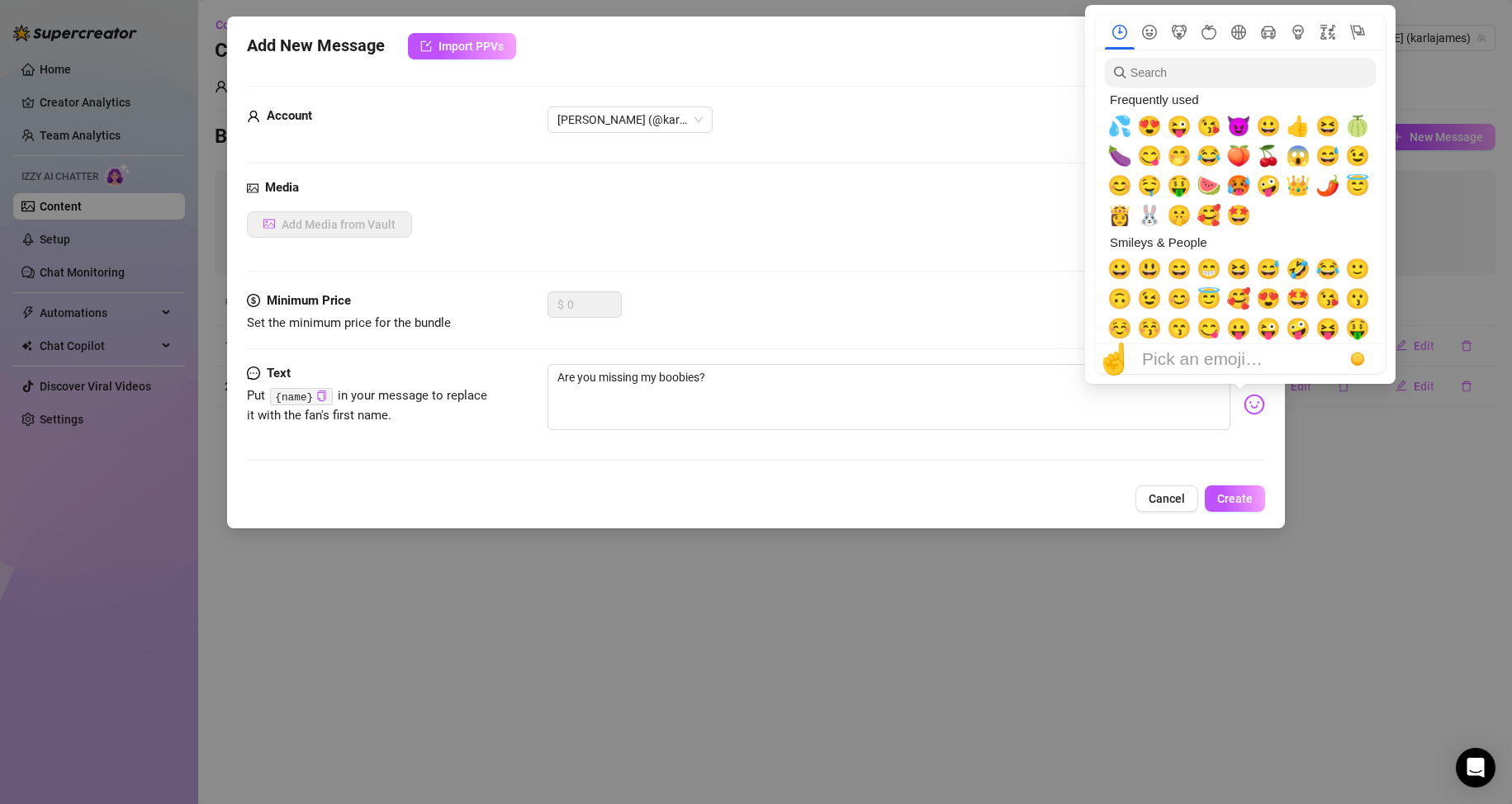
click at [1244, 403] on img at bounding box center [1254, 405] width 22 height 22
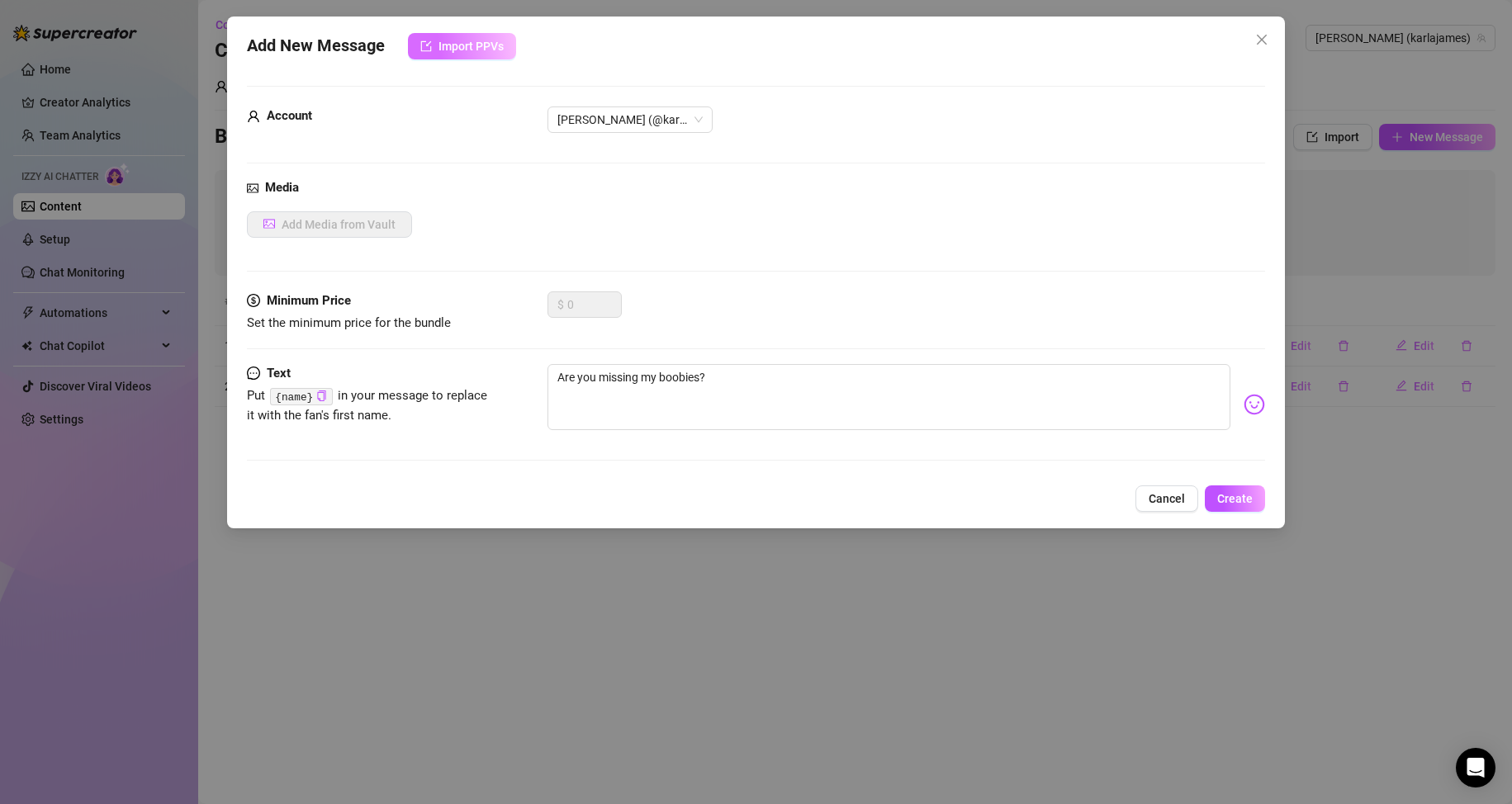
click at [477, 52] on span "Import PPVs" at bounding box center [471, 46] width 65 height 13
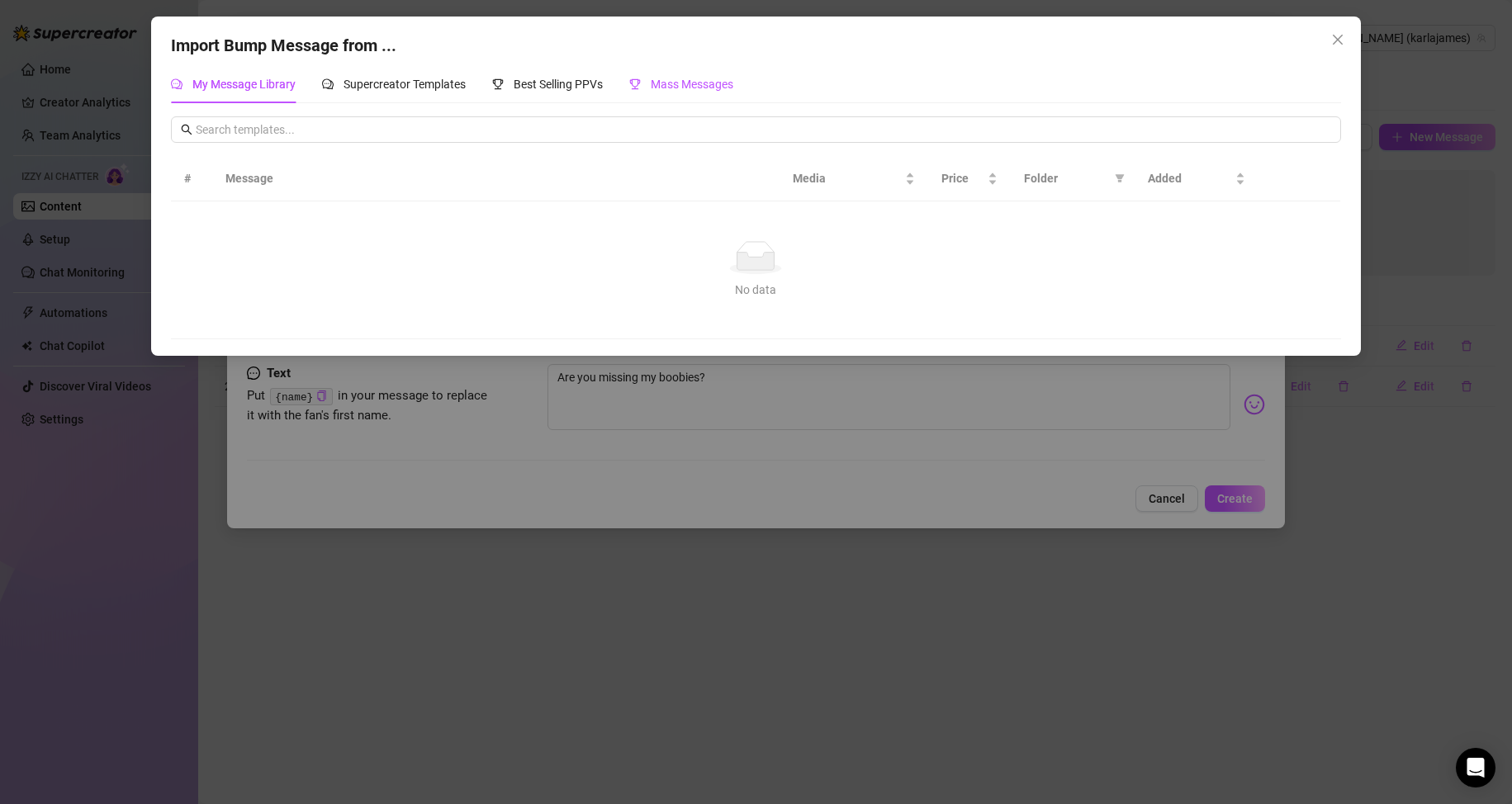
click at [681, 88] on span "Mass Messages" at bounding box center [692, 84] width 82 height 13
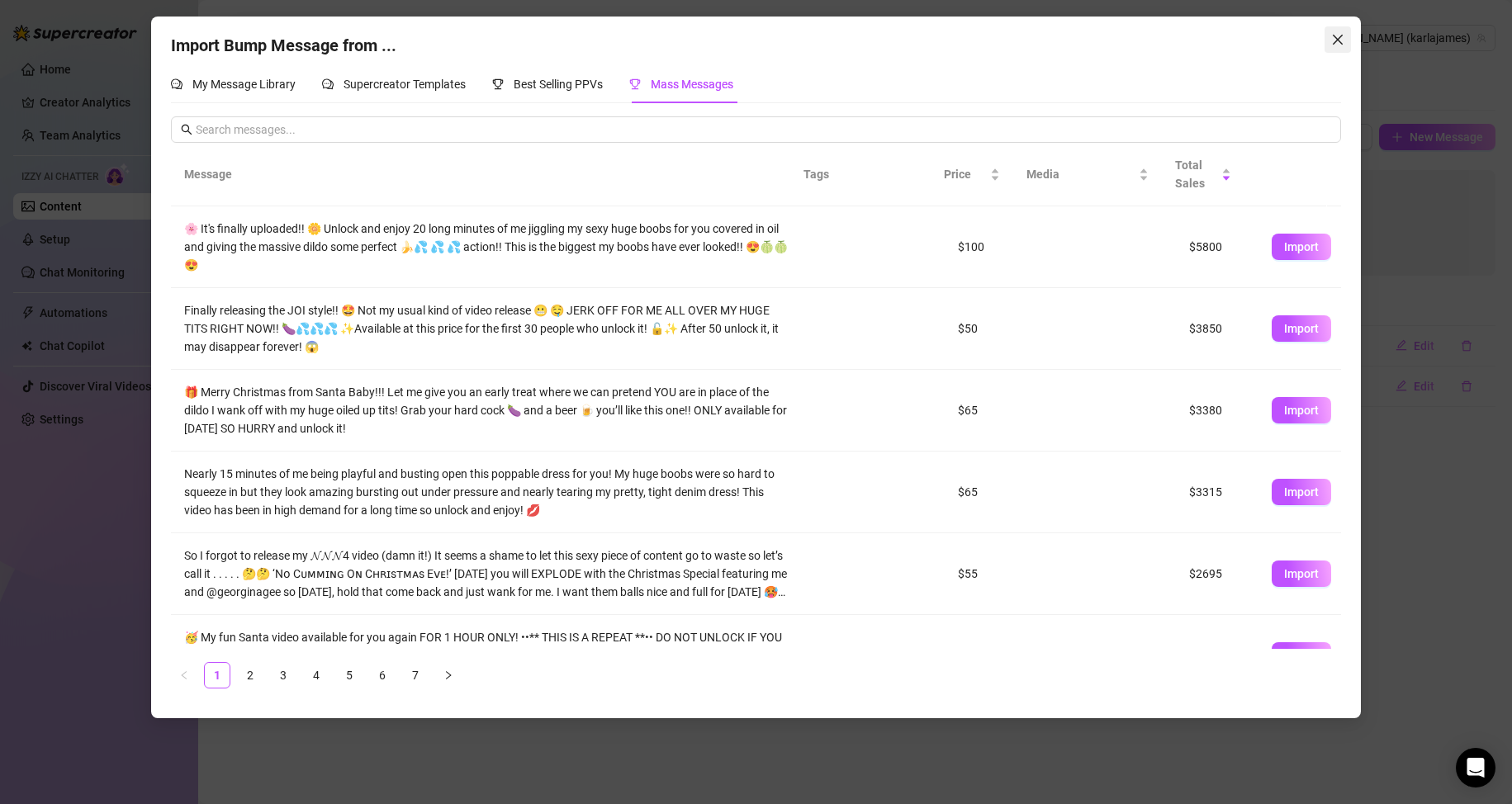
click at [1346, 43] on span "Close" at bounding box center [1338, 39] width 26 height 13
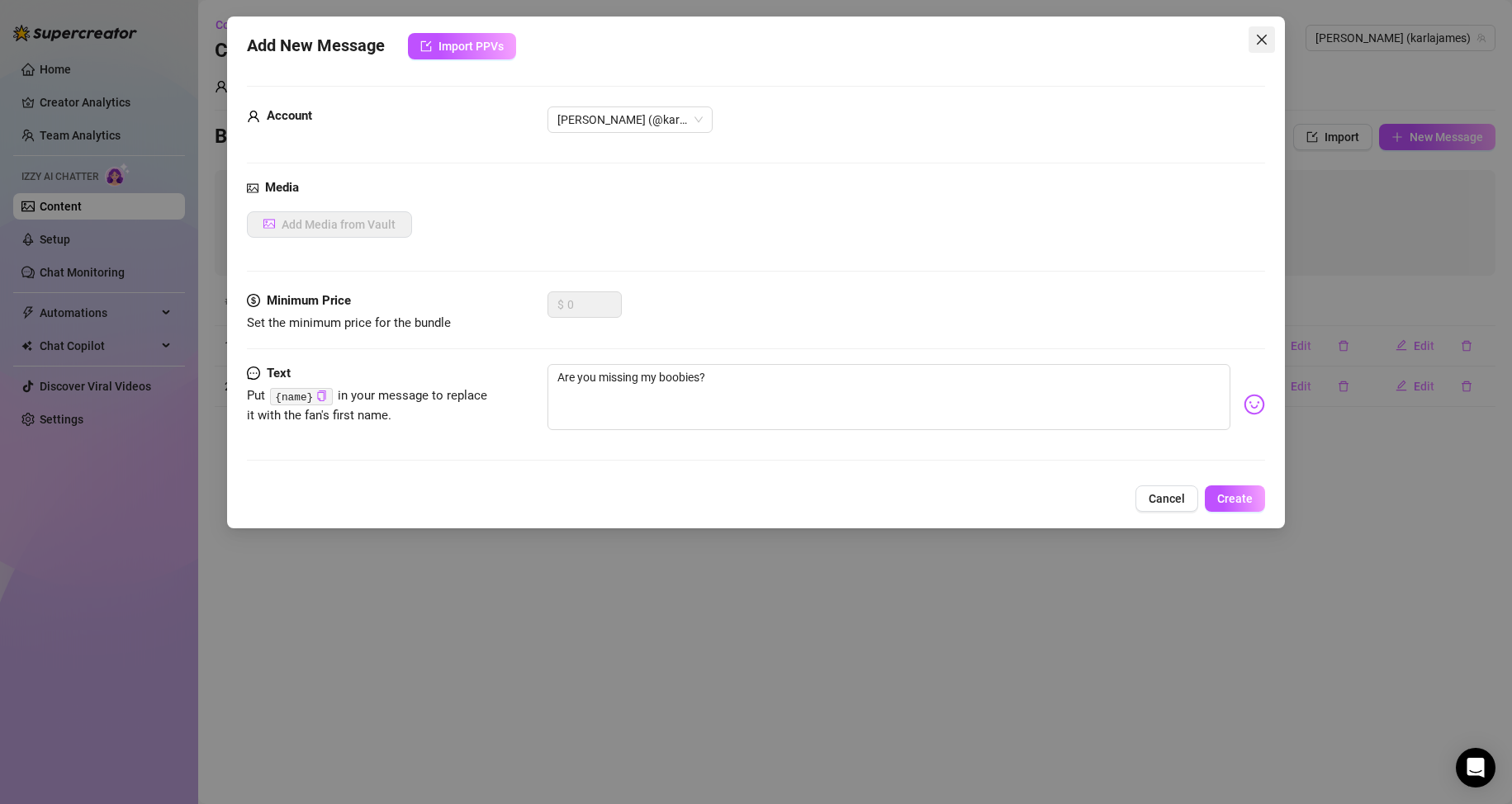
click at [1260, 44] on icon "close" at bounding box center [1261, 39] width 13 height 13
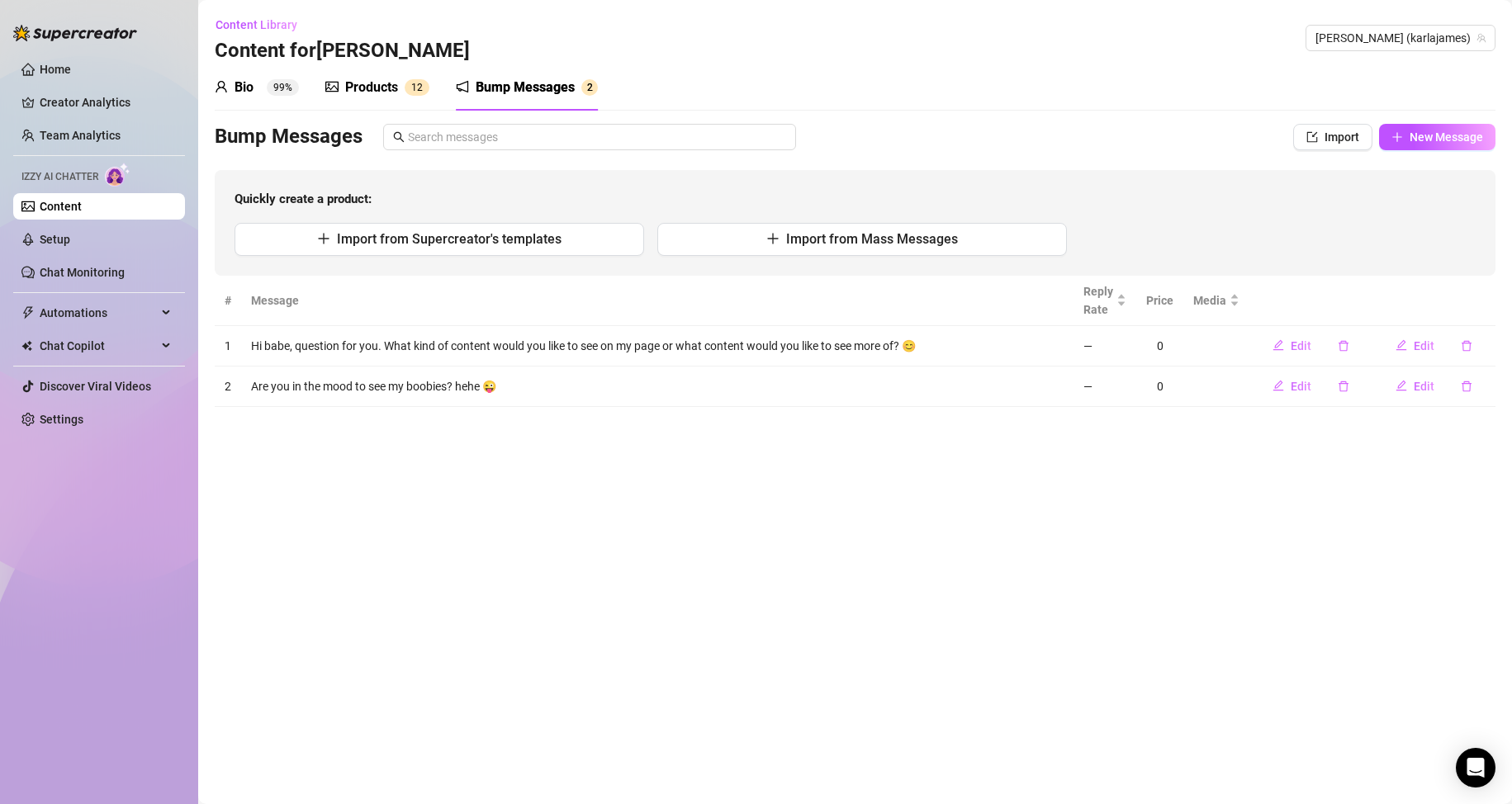
click at [1420, 152] on div "Bump Messages Import New Message Quickly create a product: Import from Supercre…" at bounding box center [855, 199] width 1281 height 152
click at [1420, 142] on span "New Message" at bounding box center [1446, 137] width 74 height 13
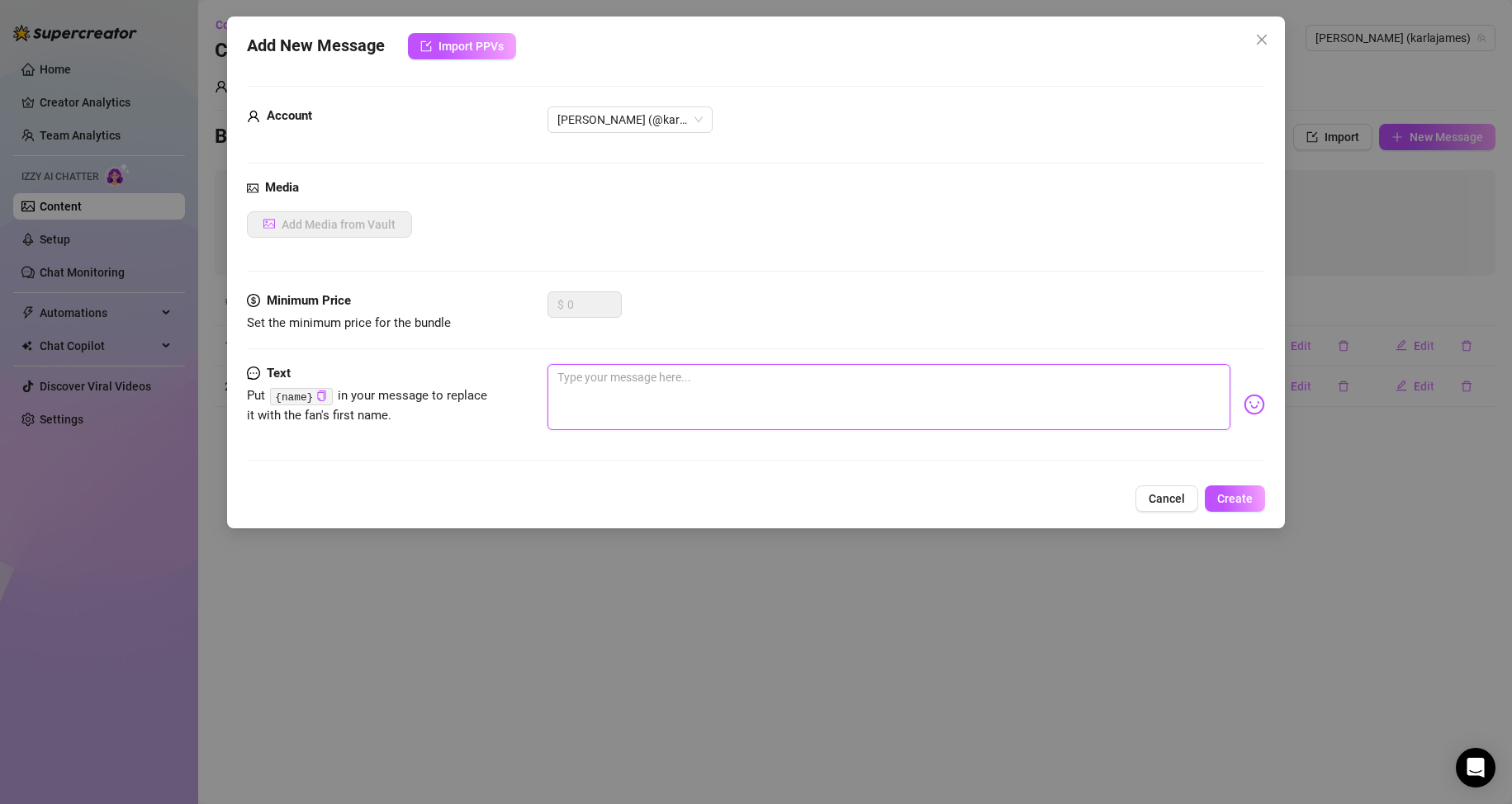
click at [615, 396] on textarea at bounding box center [889, 397] width 683 height 66
click at [1158, 504] on span "Cancel" at bounding box center [1166, 498] width 36 height 13
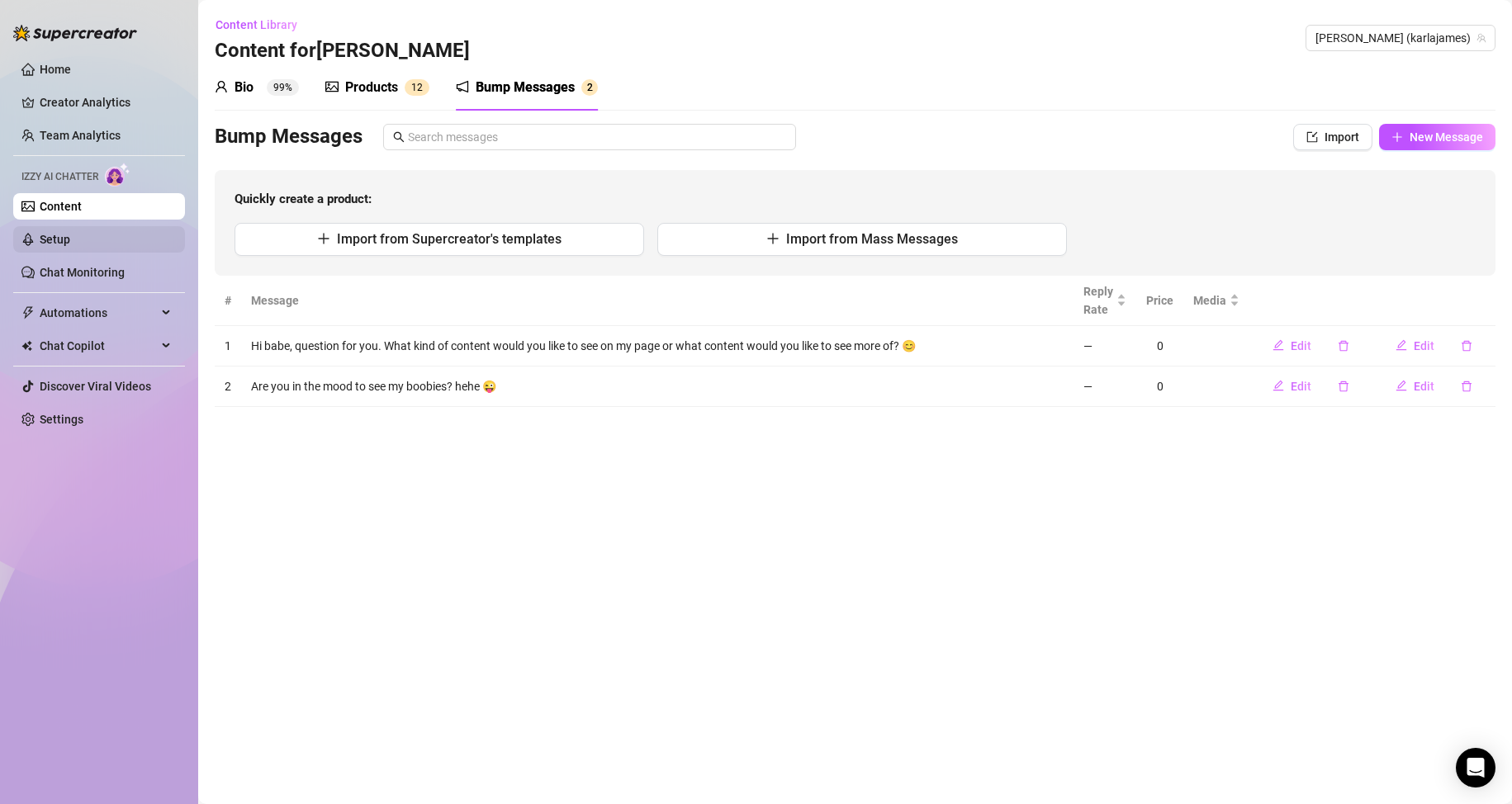
click at [70, 243] on link "Setup" at bounding box center [54, 239] width 31 height 13
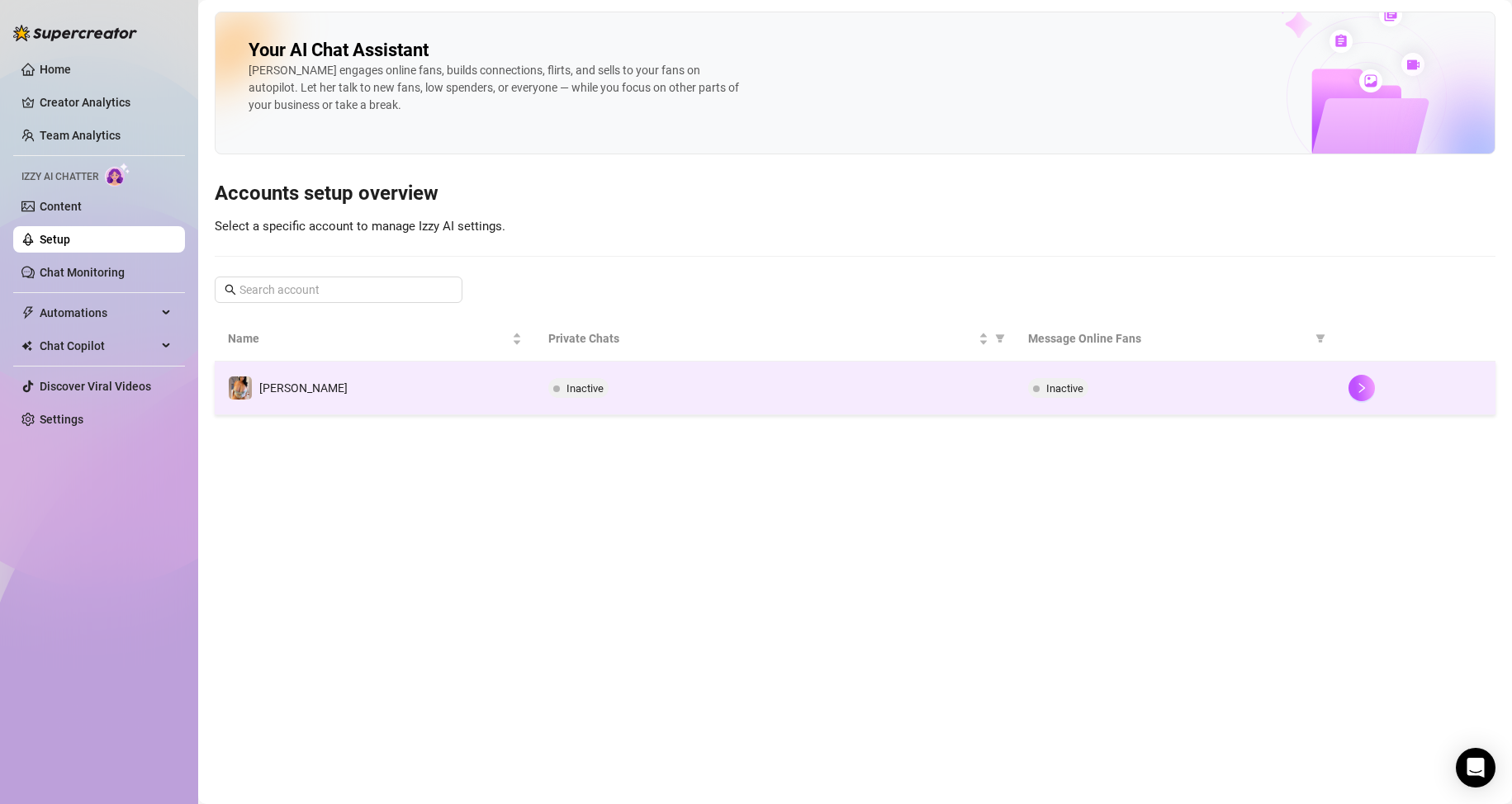
click at [581, 392] on span "Inactive" at bounding box center [585, 388] width 37 height 12
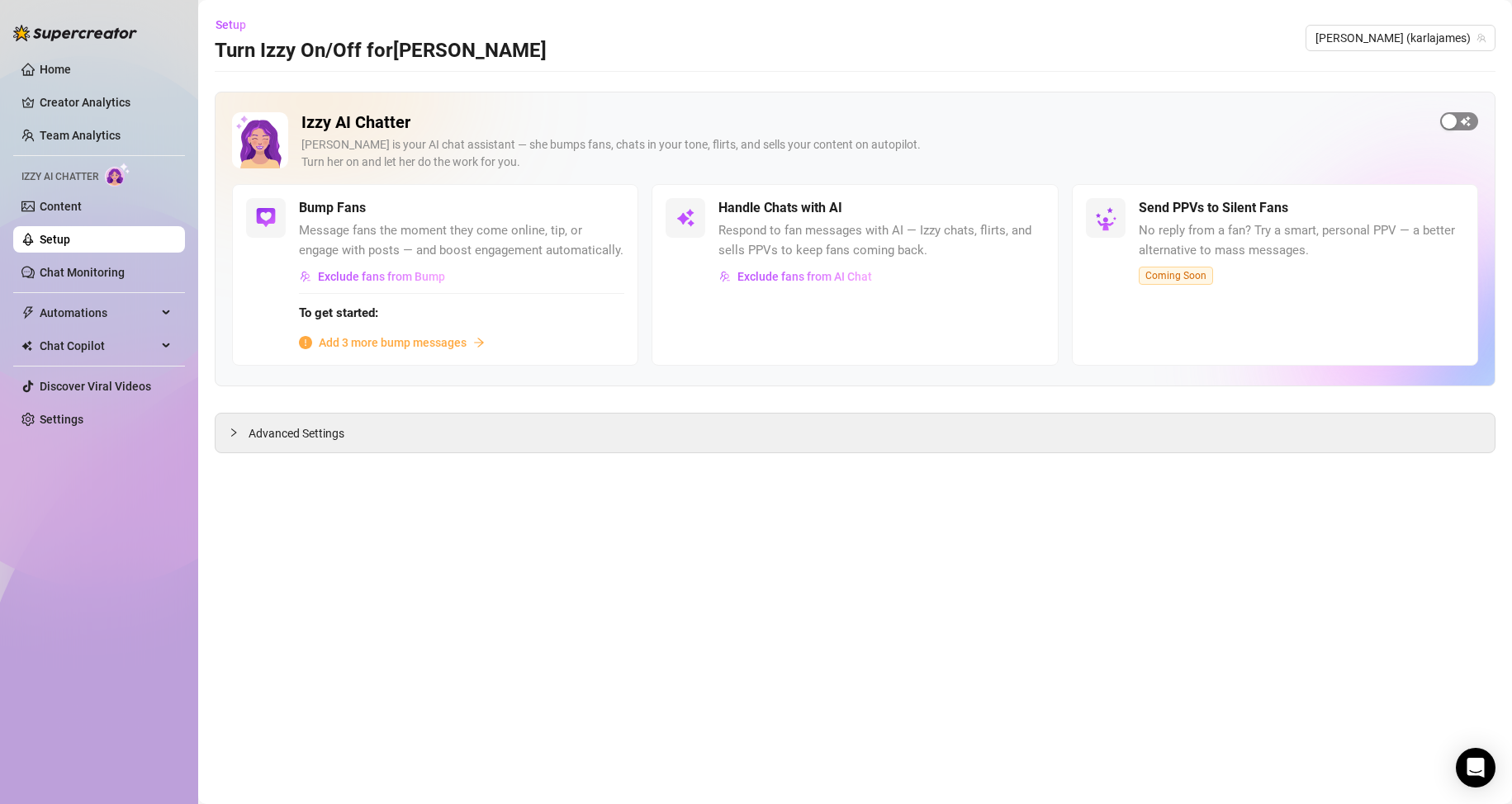
click at [1461, 122] on span "button" at bounding box center [1459, 121] width 38 height 18
click at [627, 217] on div "Bump Fans Message fans the moment they come online, tip, or engage with posts —…" at bounding box center [435, 274] width 406 height 181
click at [614, 208] on span "button" at bounding box center [605, 208] width 36 height 18
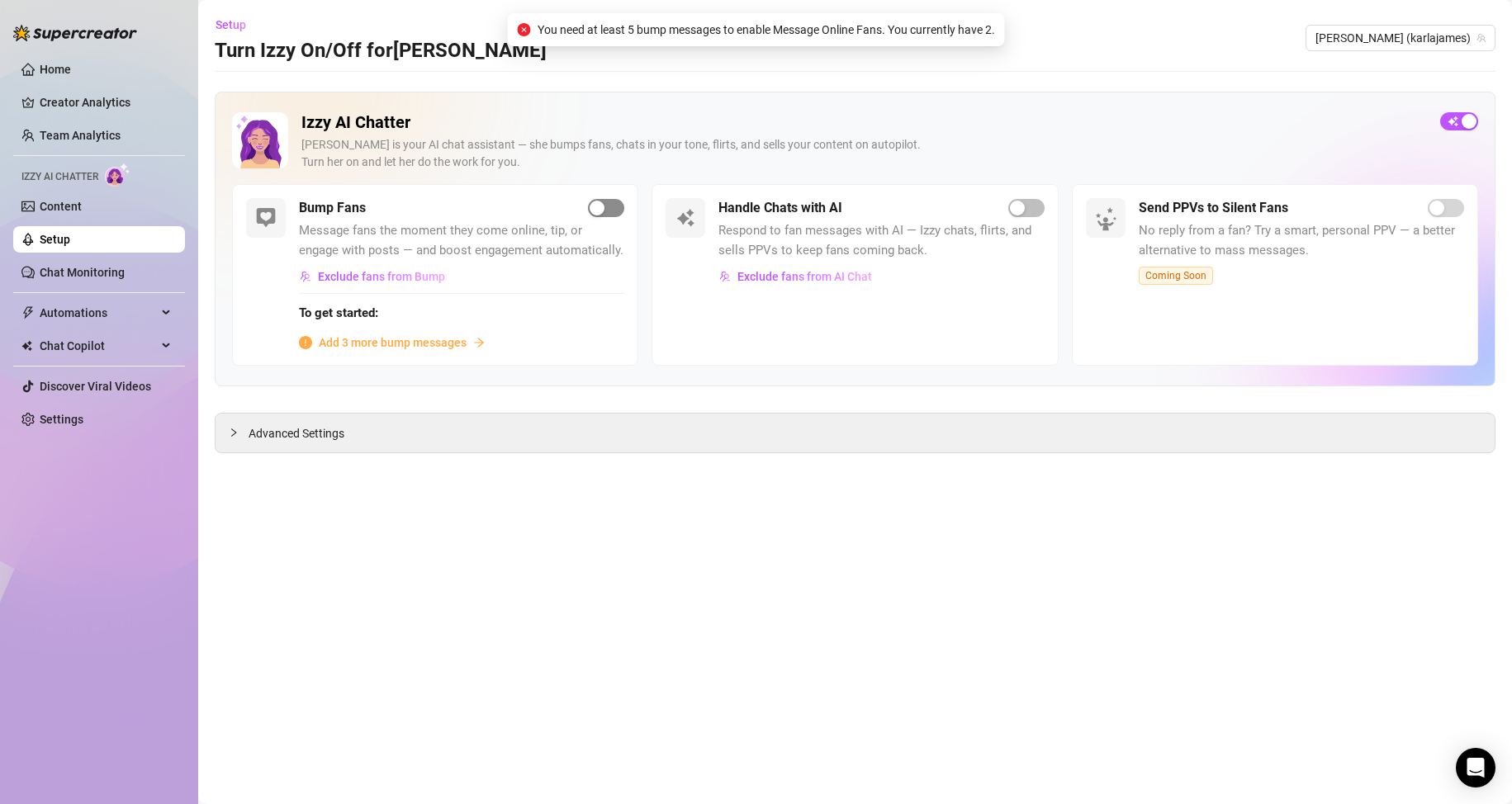
click at [615, 215] on span "button" at bounding box center [605, 208] width 36 height 18
click at [447, 342] on span "Add 3 more bump messages" at bounding box center [392, 342] width 148 height 18
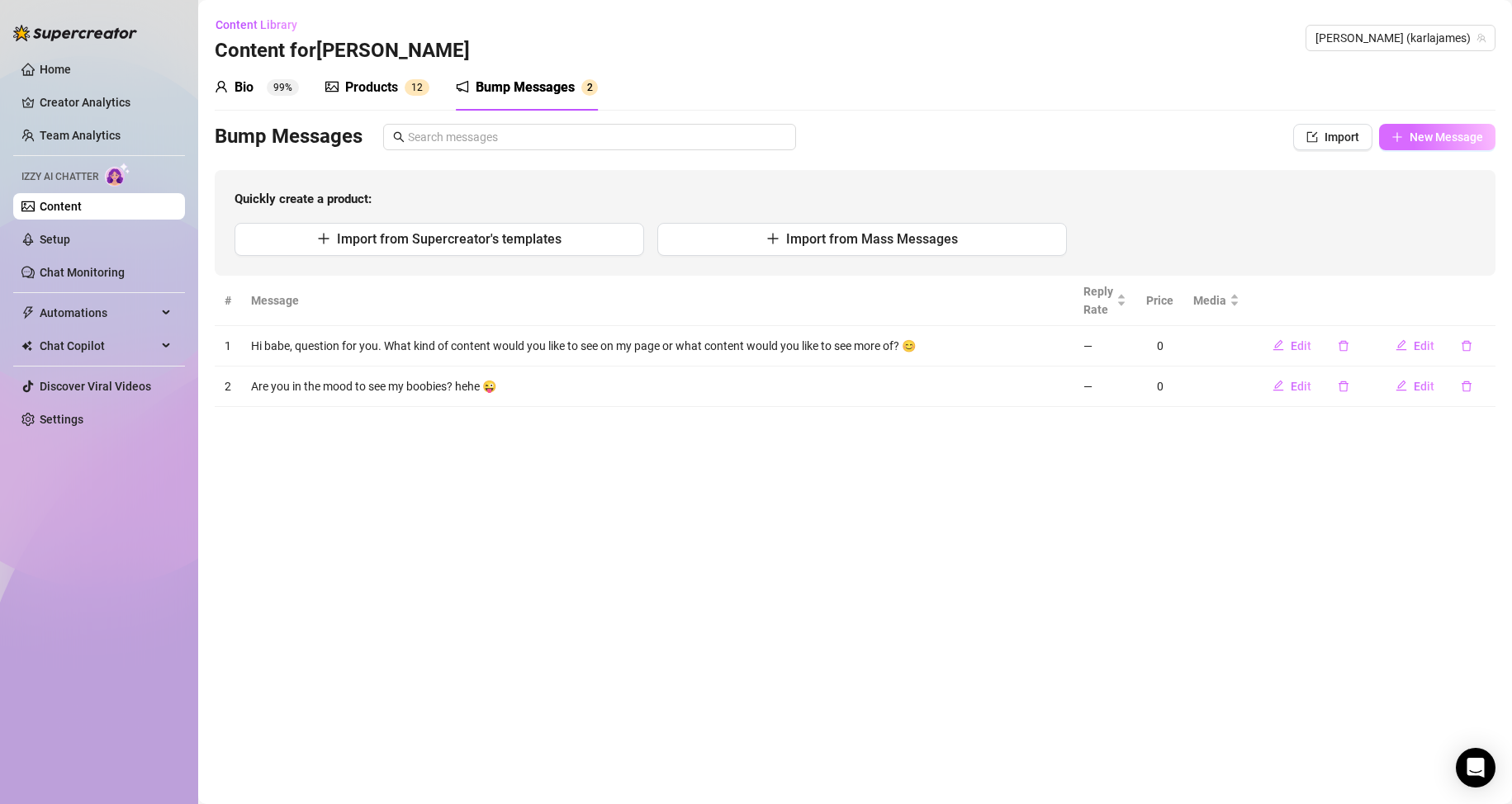
click at [1444, 144] on span "New Message" at bounding box center [1446, 137] width 74 height 13
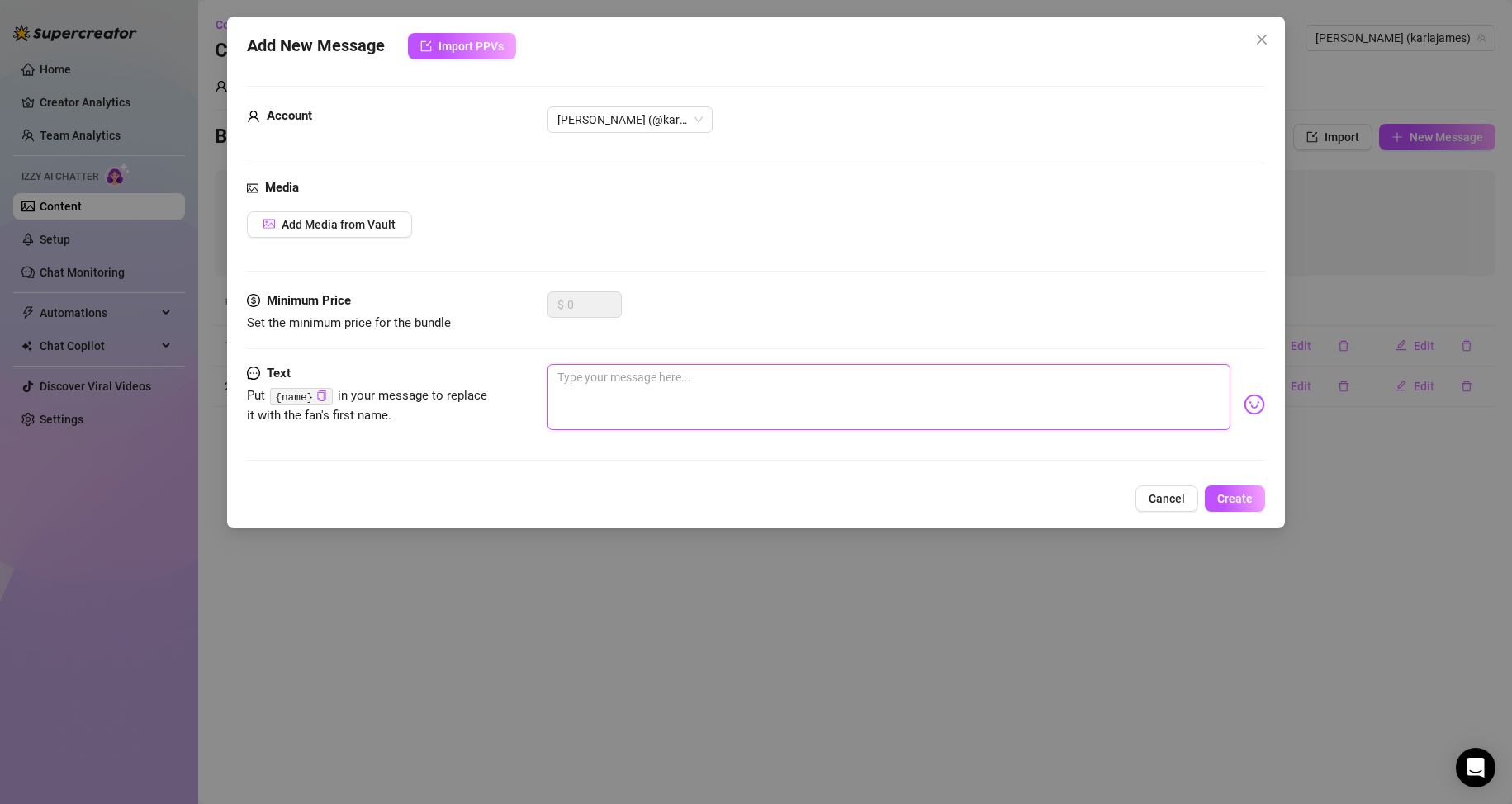
click at [626, 397] on textarea at bounding box center [889, 397] width 683 height 66
click at [1244, 403] on img at bounding box center [1254, 405] width 22 height 22
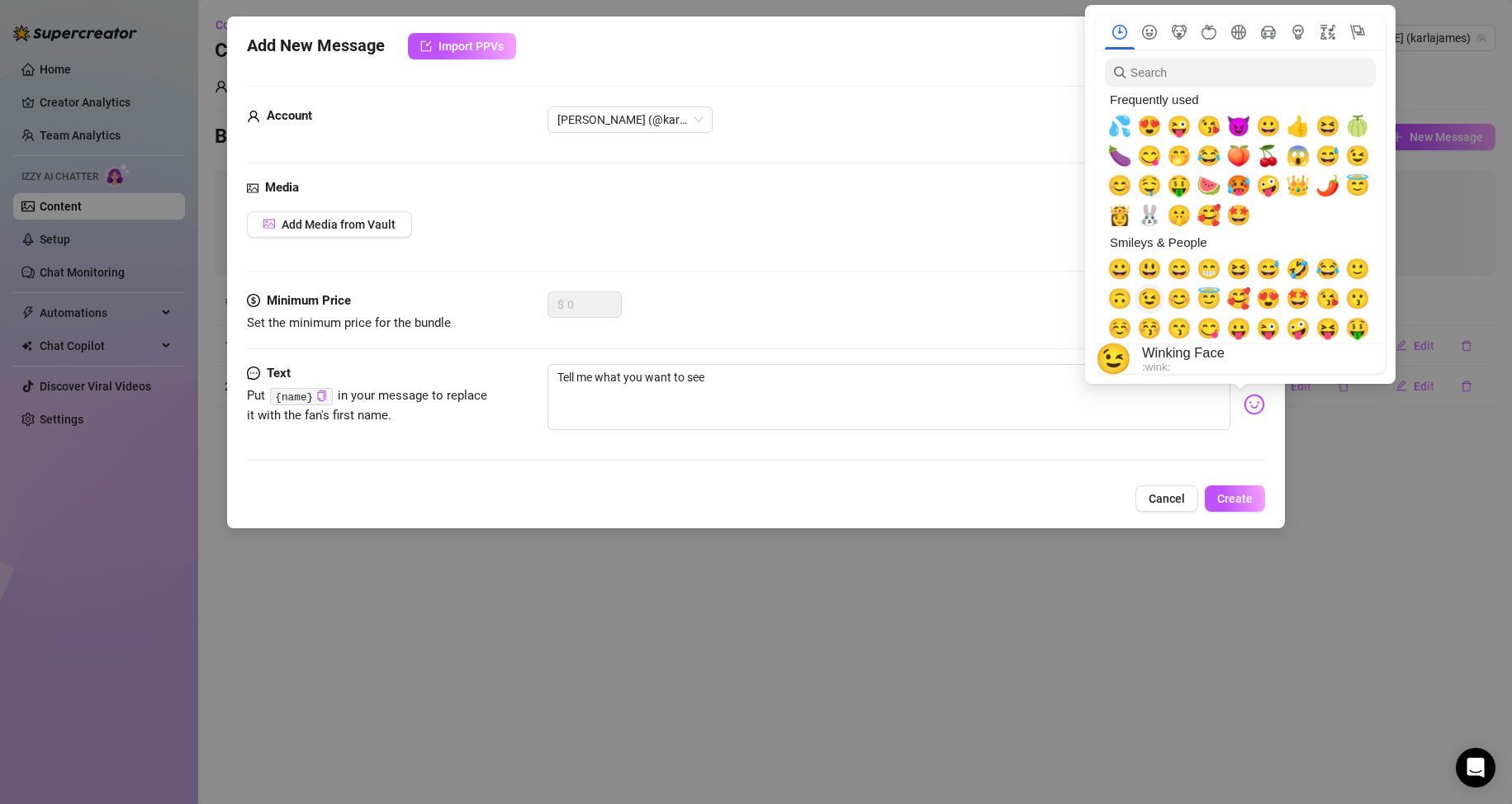
click at [1156, 302] on span "😉" at bounding box center [1149, 299] width 25 height 23
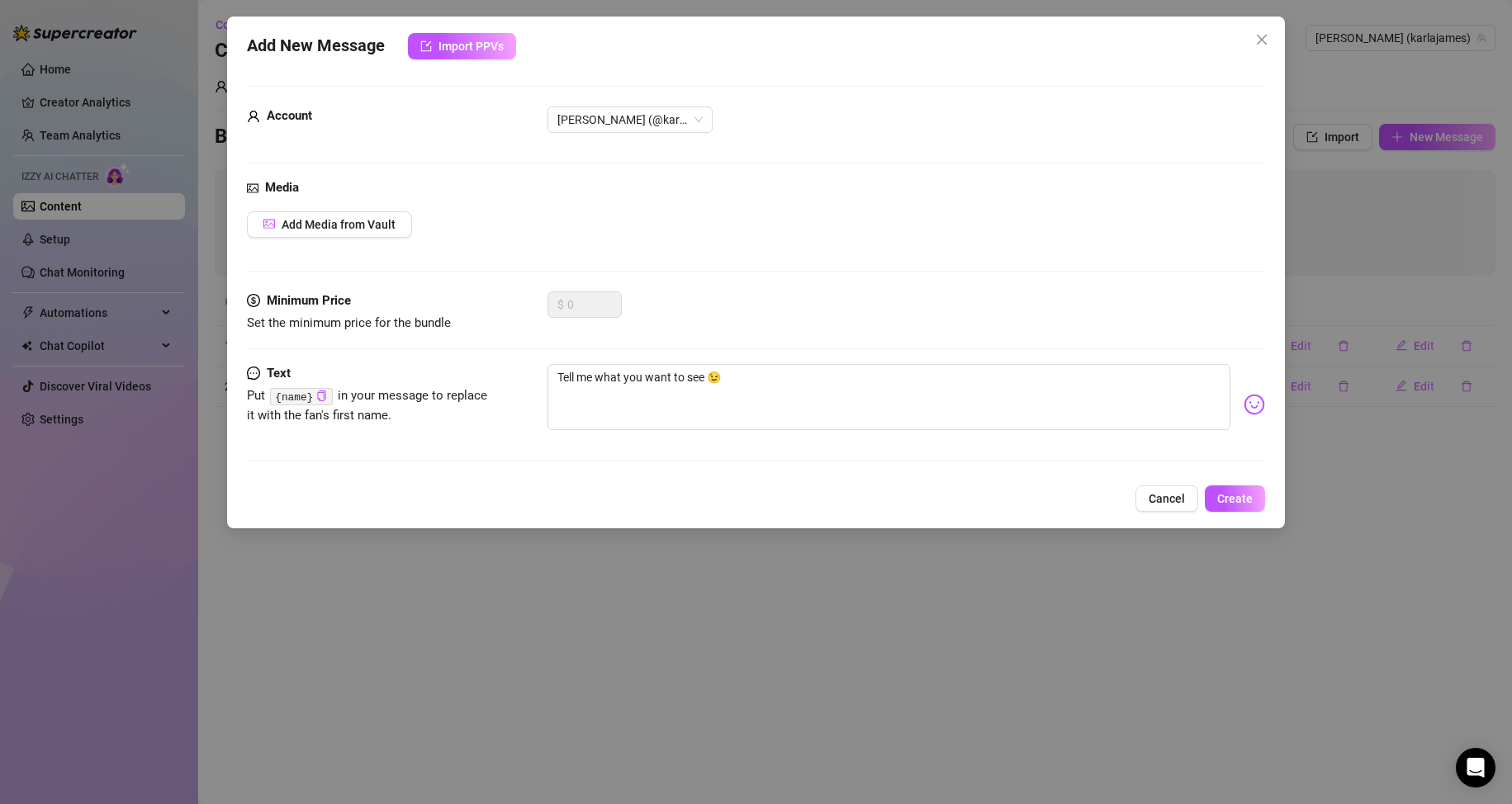
click at [1237, 476] on div "Add New Message Import PPVs Account 𝗞𝗮𝗿𝗹𝗮 (@karlajames) Media Add Media from Va…" at bounding box center [756, 272] width 1058 height 511
click at [1237, 498] on span "Create" at bounding box center [1234, 498] width 36 height 13
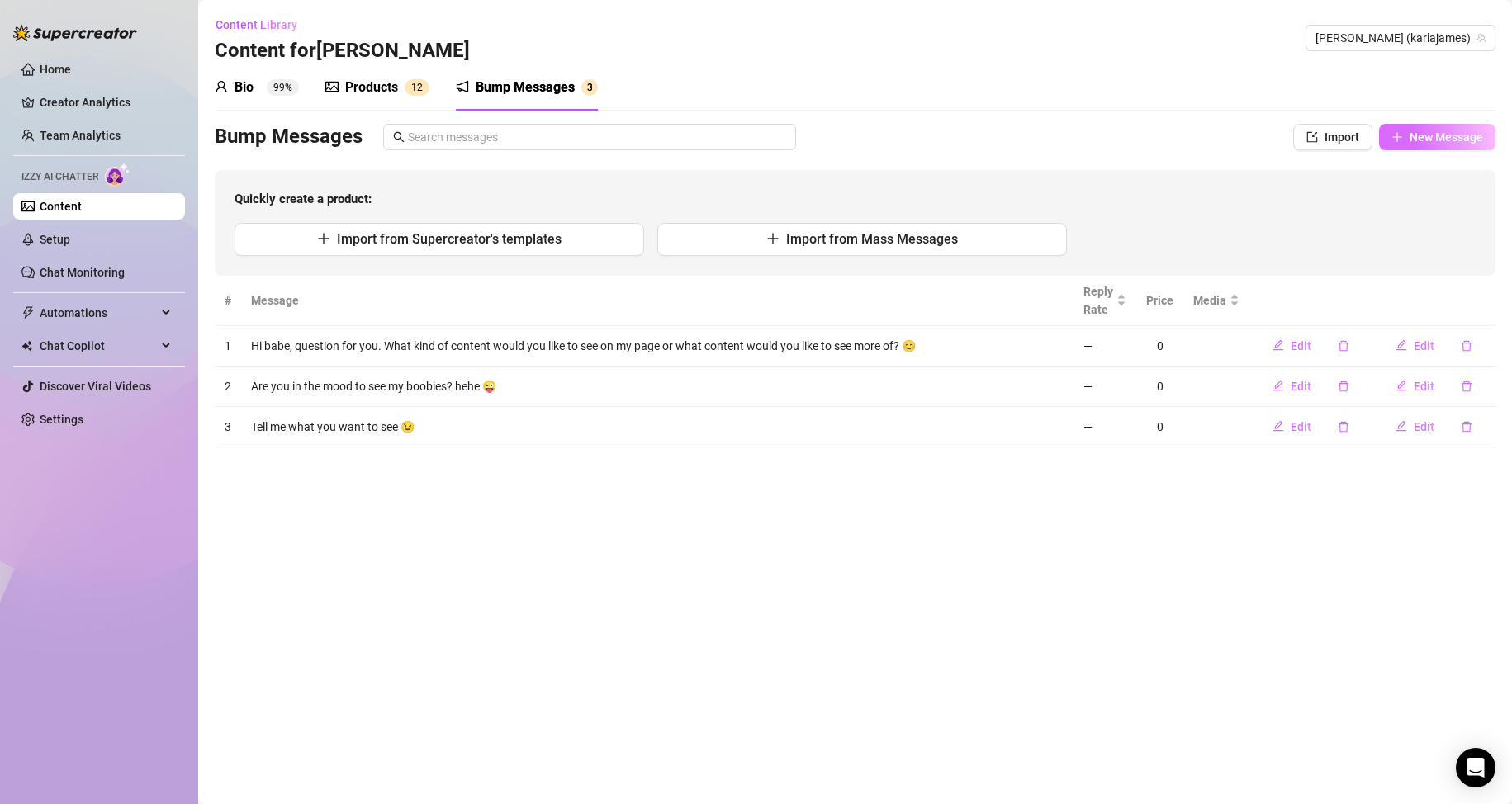
click at [1409, 133] on button "New Message" at bounding box center [1437, 137] width 117 height 26
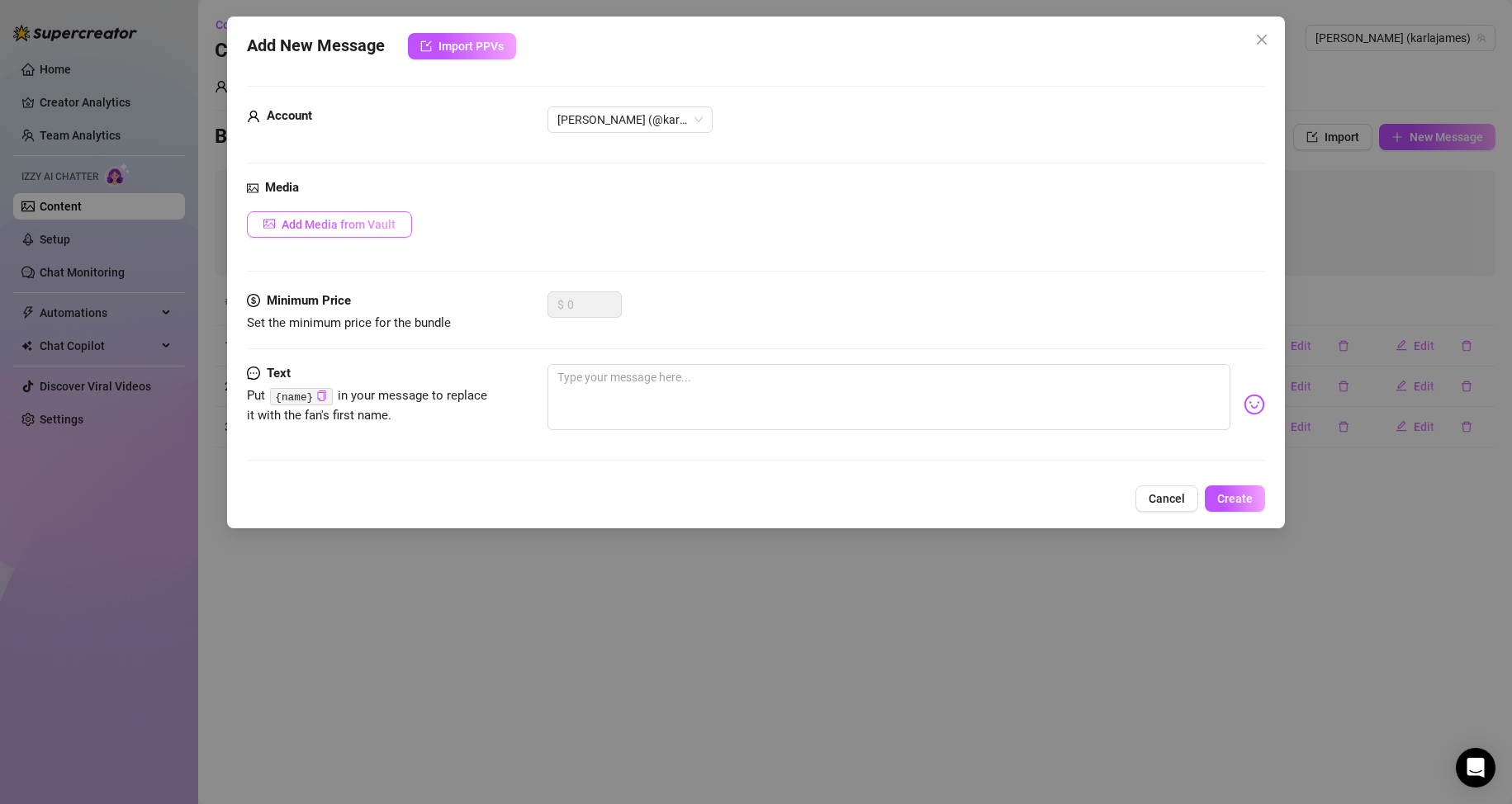
click at [378, 222] on span "Add Media from Vault" at bounding box center [338, 224] width 114 height 13
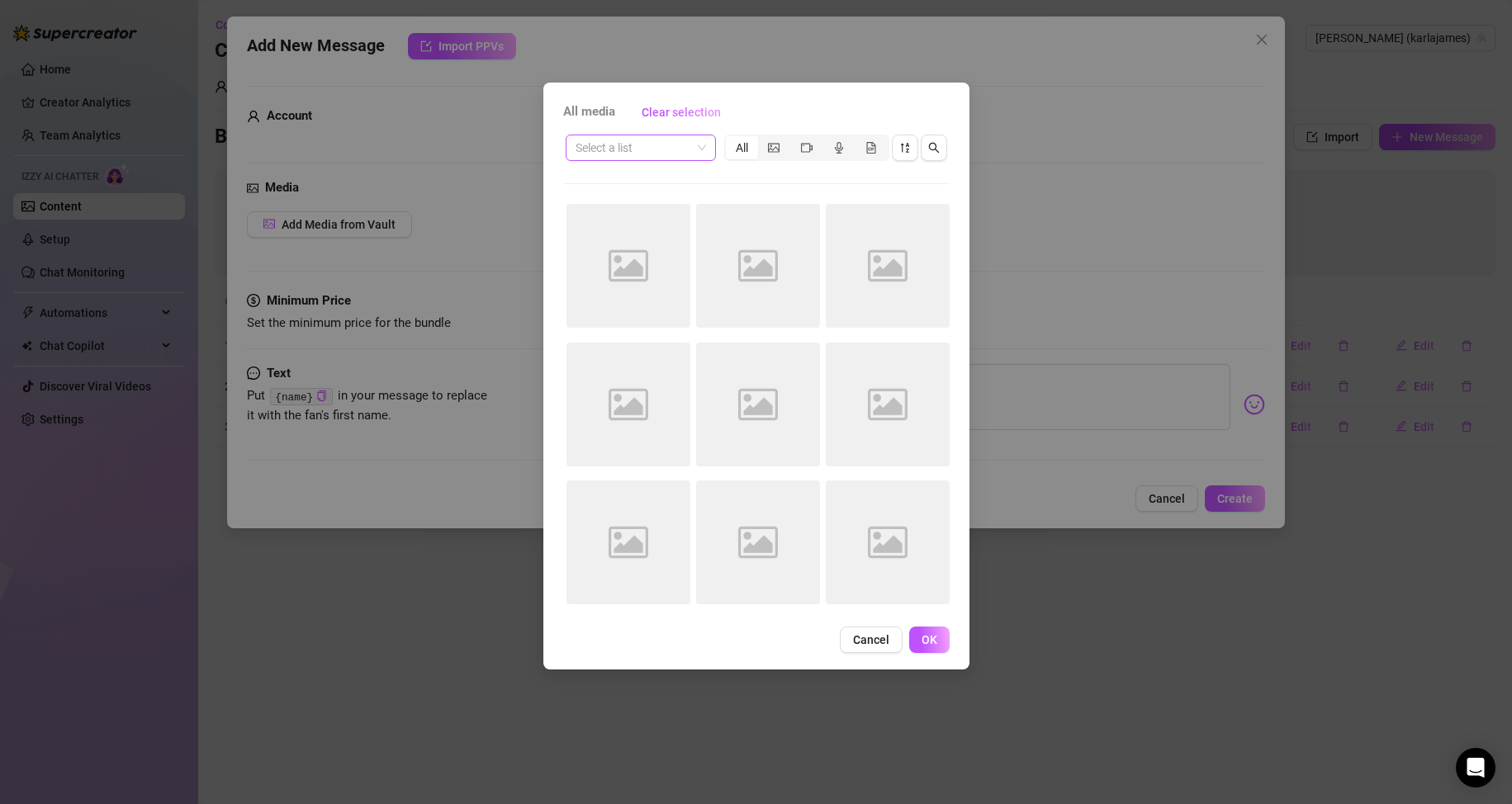
click at [700, 151] on span at bounding box center [640, 148] width 131 height 25
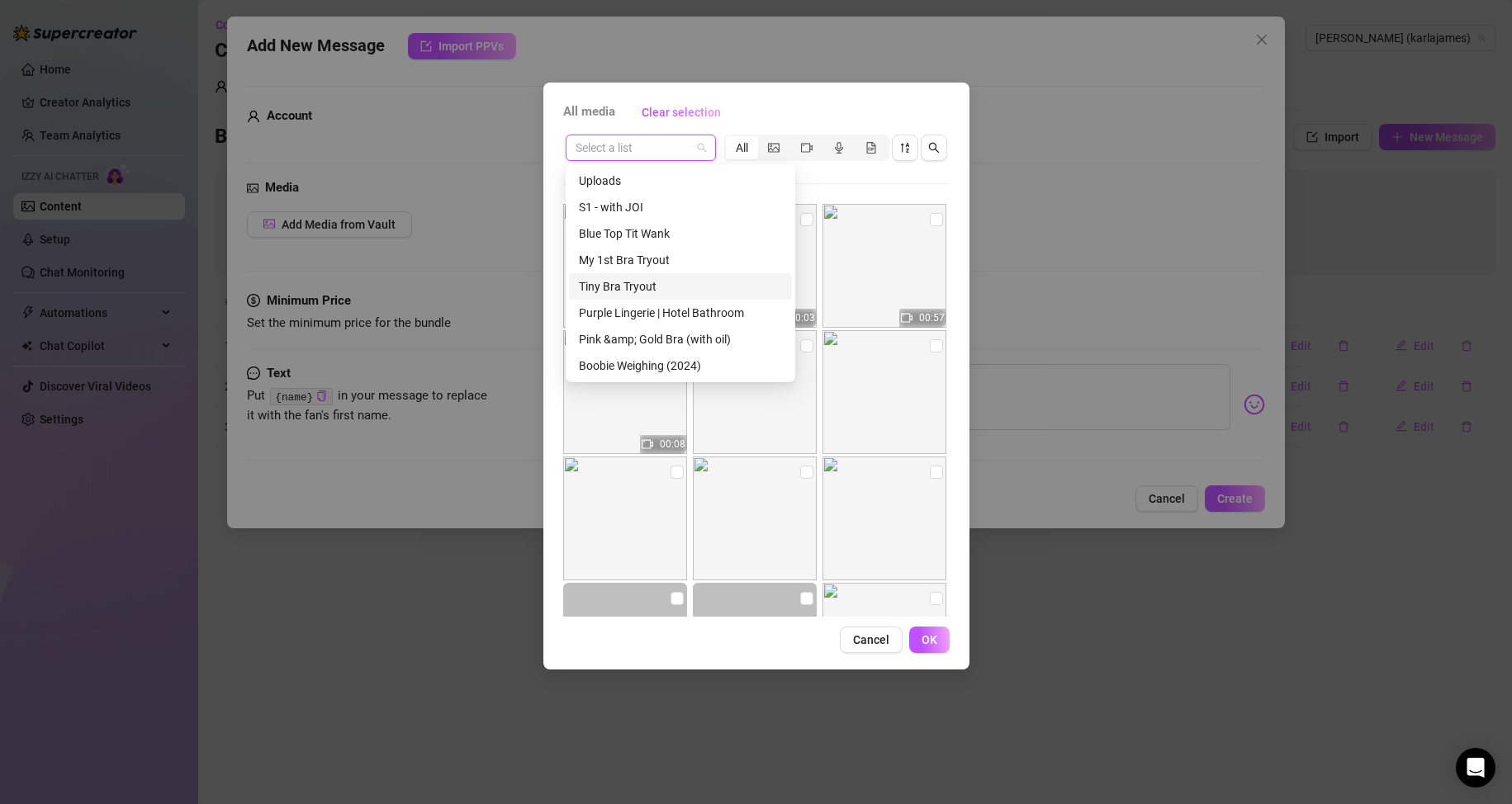
click at [665, 286] on div "Tiny Bra Tryout" at bounding box center [681, 286] width 203 height 18
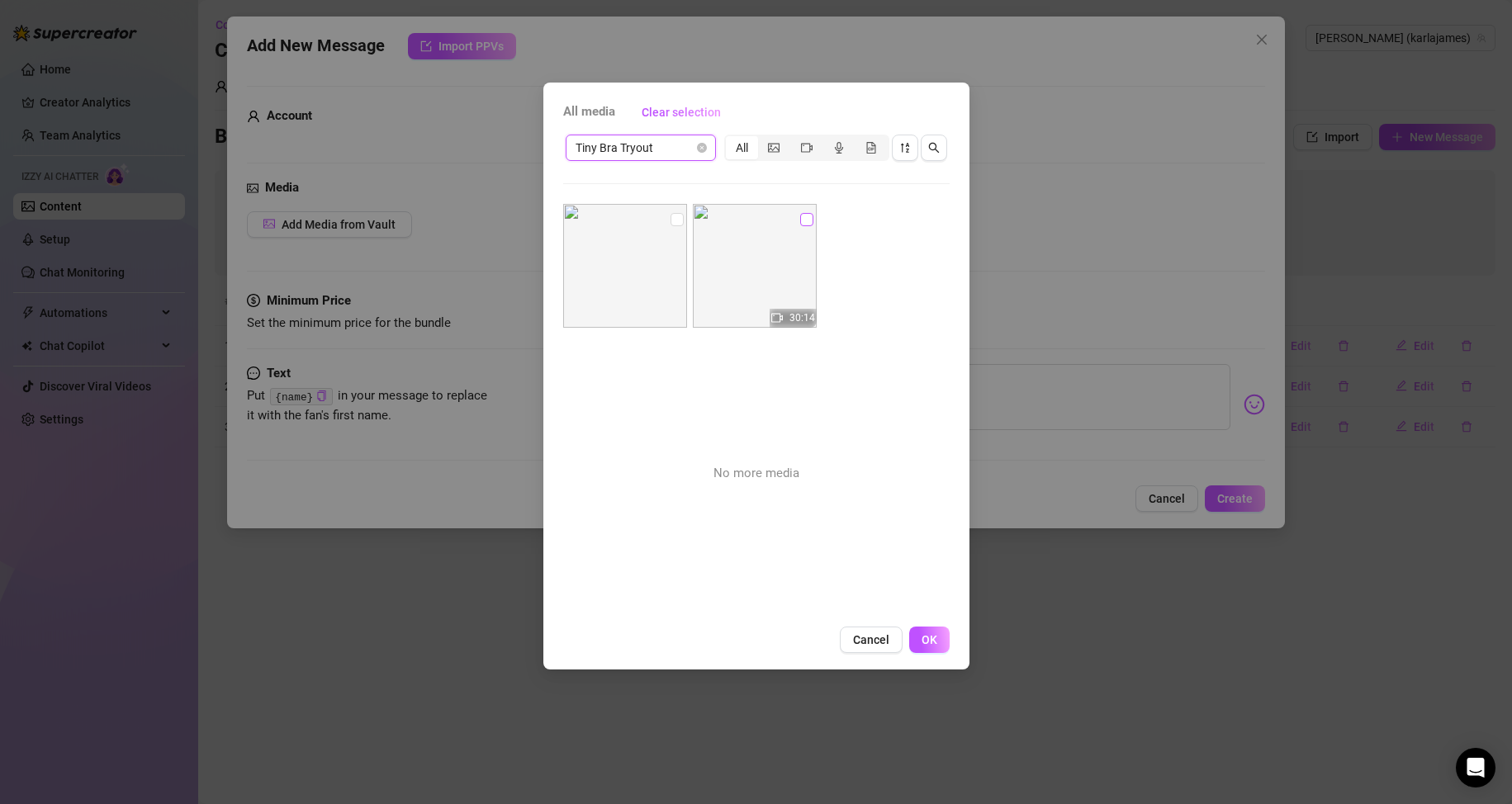
click at [800, 222] on input "checkbox" at bounding box center [806, 219] width 13 height 13
click at [925, 643] on span "OK" at bounding box center [929, 639] width 16 height 13
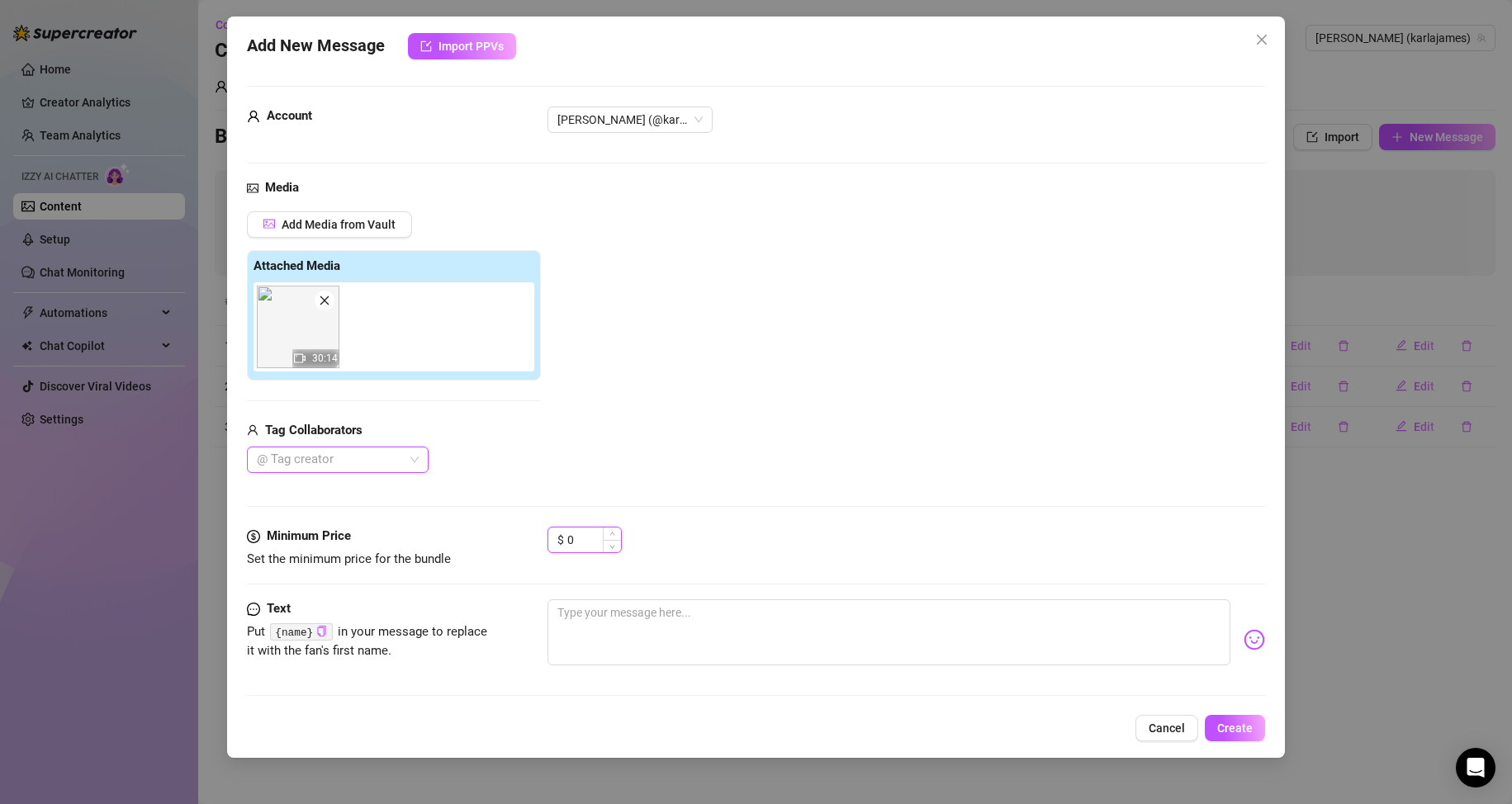
click at [589, 541] on input "0" at bounding box center [594, 540] width 53 height 25
click at [594, 603] on textarea at bounding box center [889, 631] width 683 height 66
click at [729, 614] on textarea "Babe did you see my Tiny Bra Tryout video?" at bounding box center [889, 631] width 683 height 66
click at [784, 603] on textarea "Babe did you see my Tiny Bra Try out video?" at bounding box center [889, 631] width 683 height 66
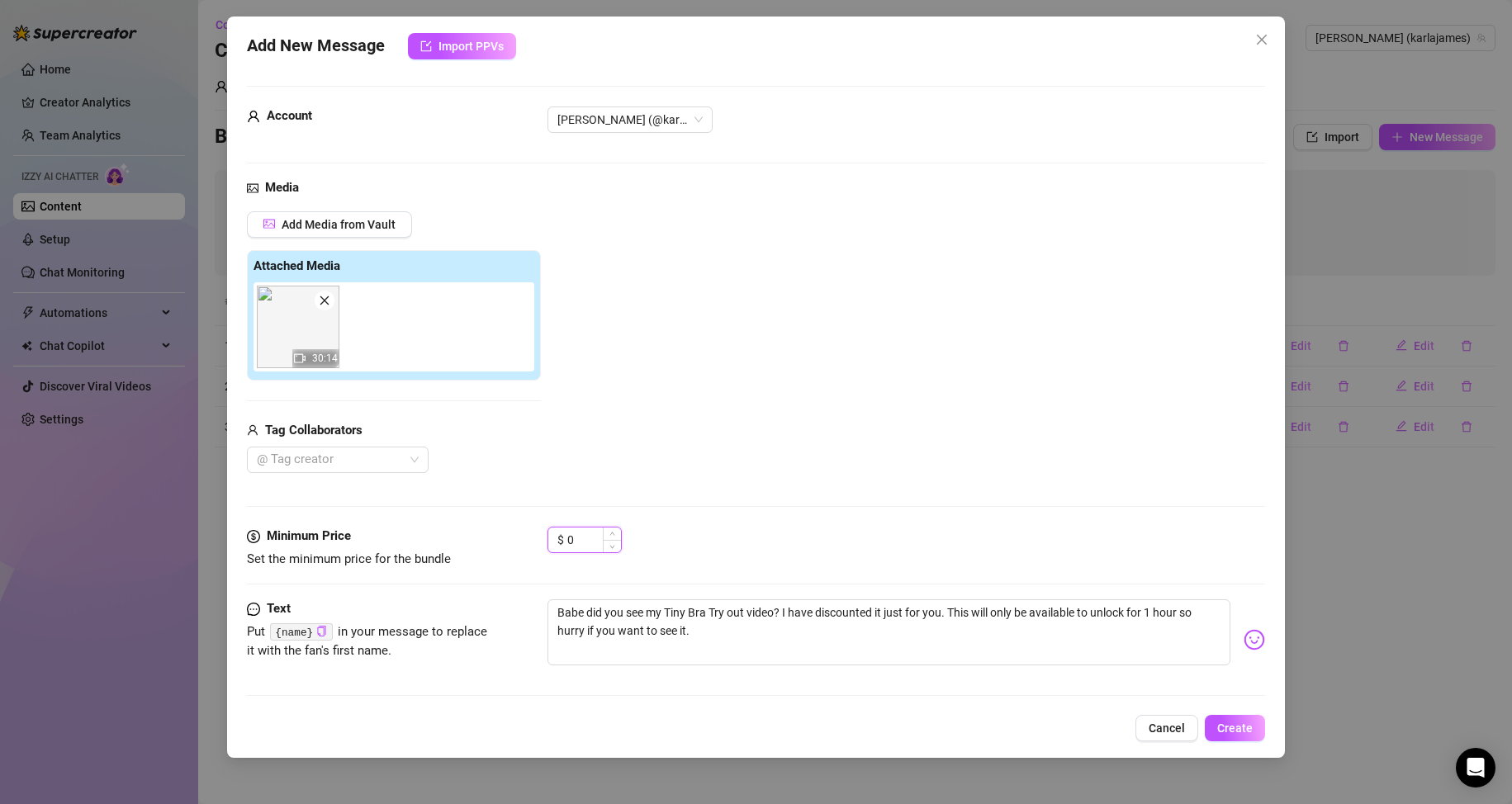
click at [584, 540] on input "0" at bounding box center [594, 540] width 53 height 25
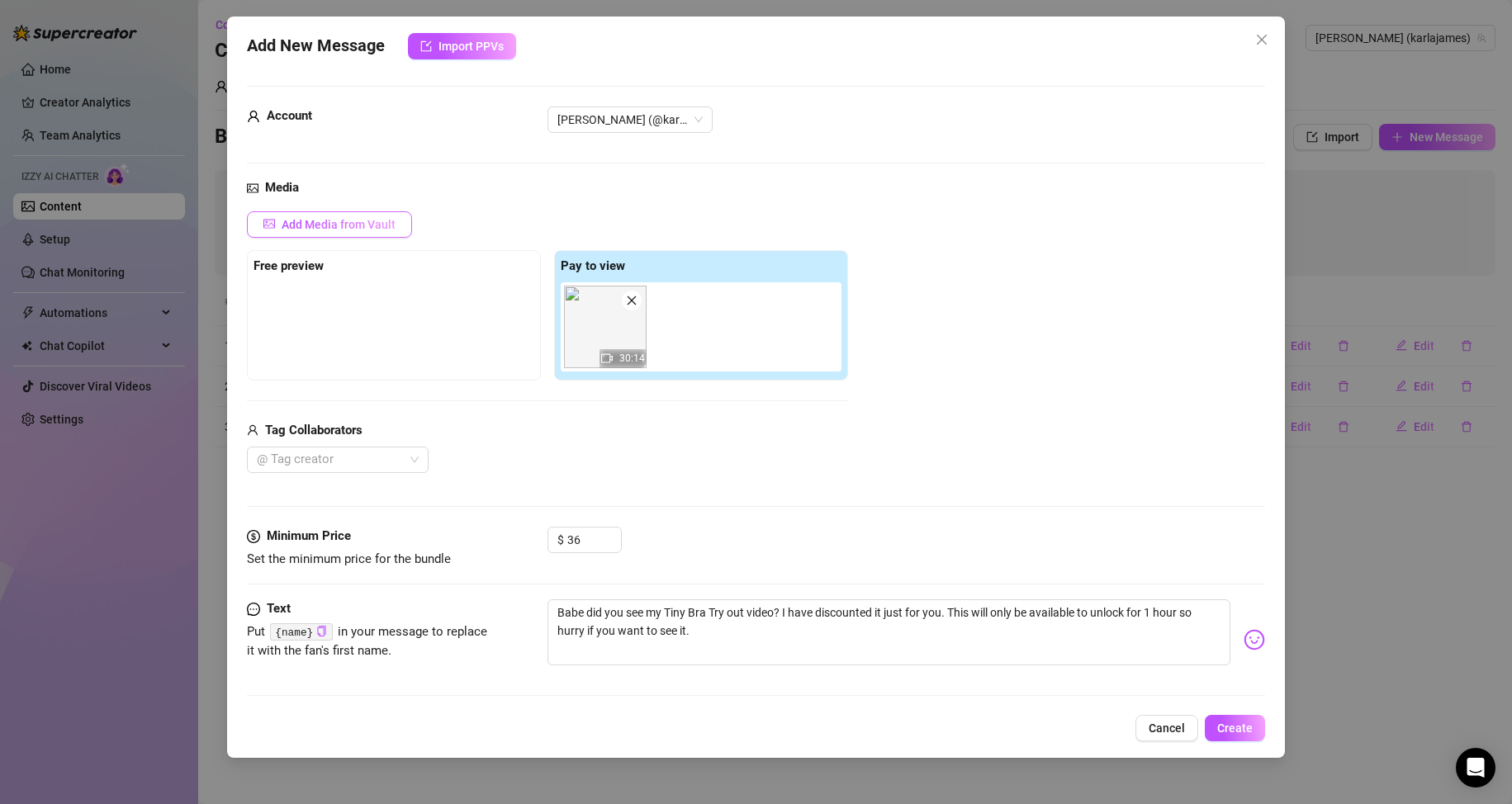
click at [295, 223] on span "Add Media from Vault" at bounding box center [338, 224] width 114 height 13
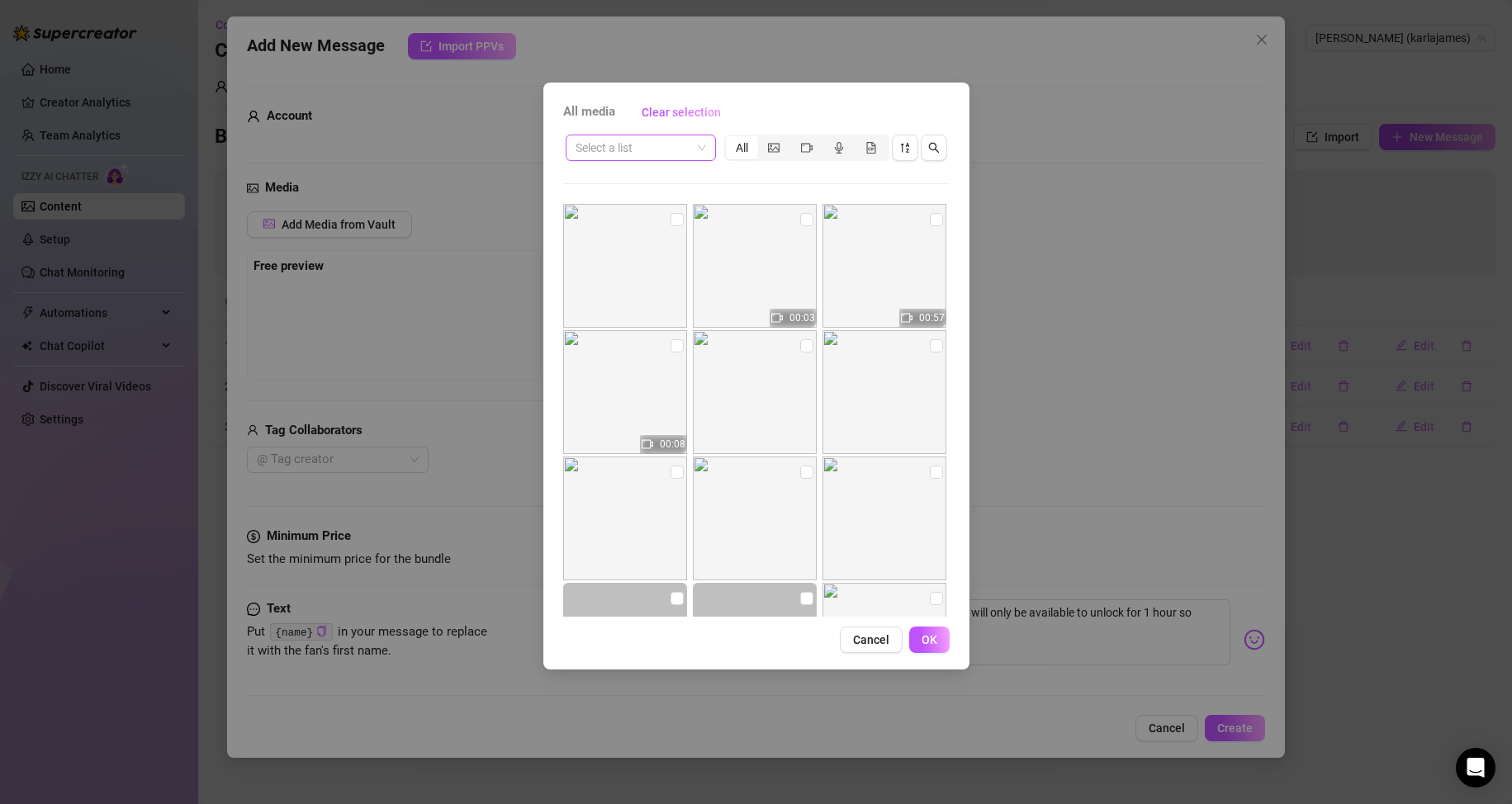
click at [704, 152] on span at bounding box center [640, 148] width 131 height 25
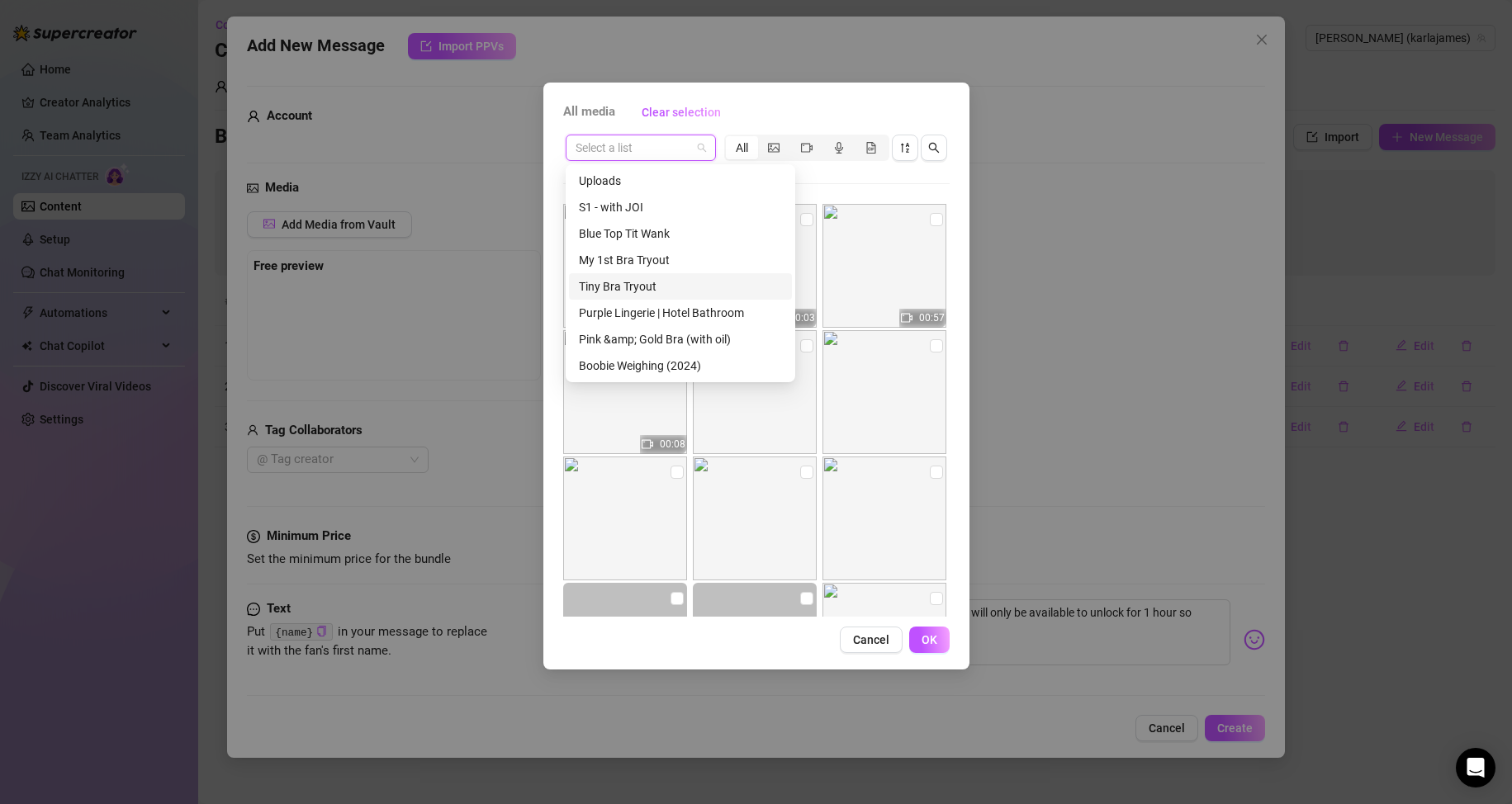
click at [654, 283] on div "Tiny Bra Tryout" at bounding box center [681, 286] width 203 height 18
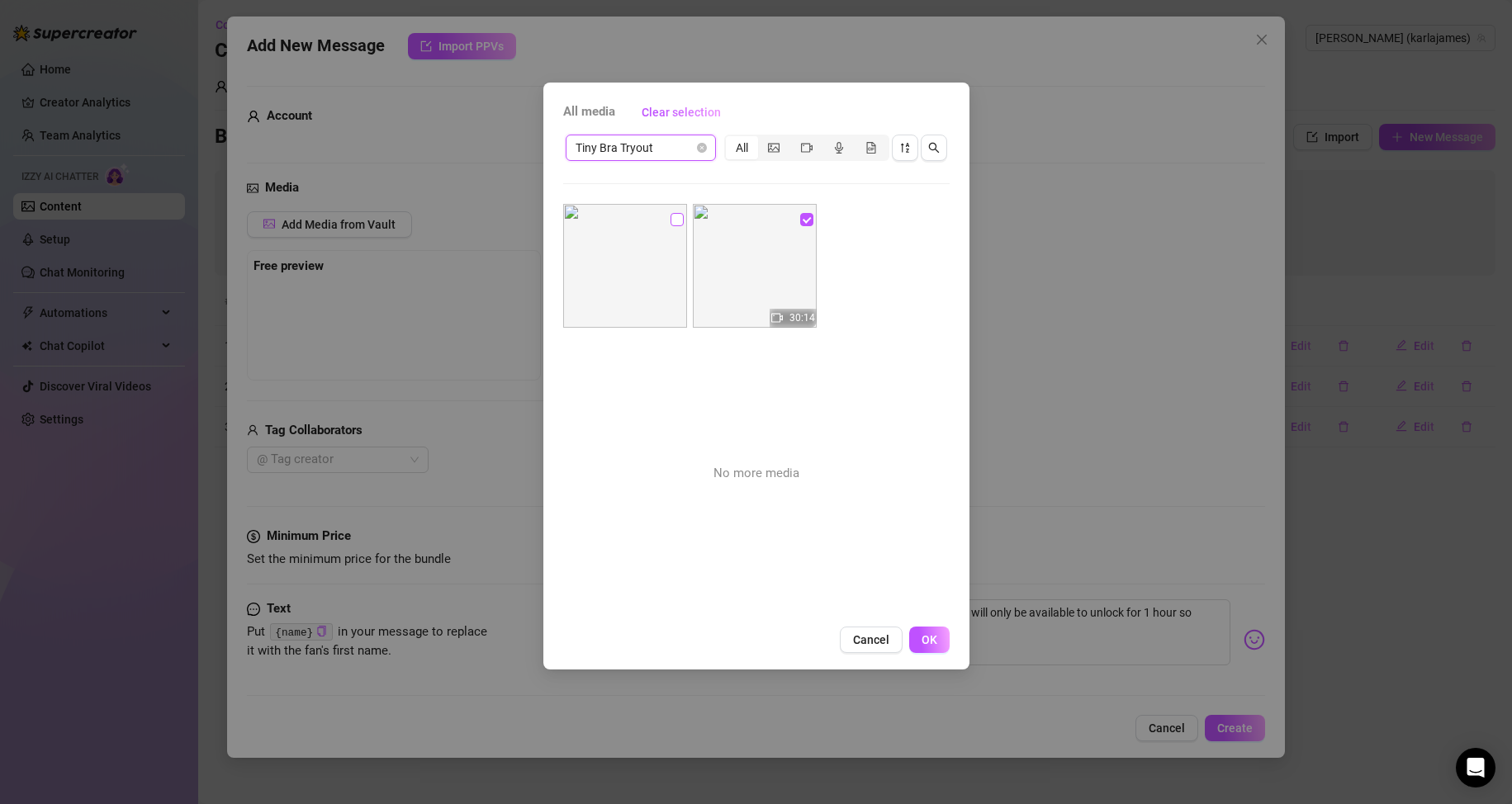
click at [675, 219] on input "checkbox" at bounding box center [676, 219] width 13 height 13
click at [938, 652] on button "OK" at bounding box center [929, 639] width 40 height 26
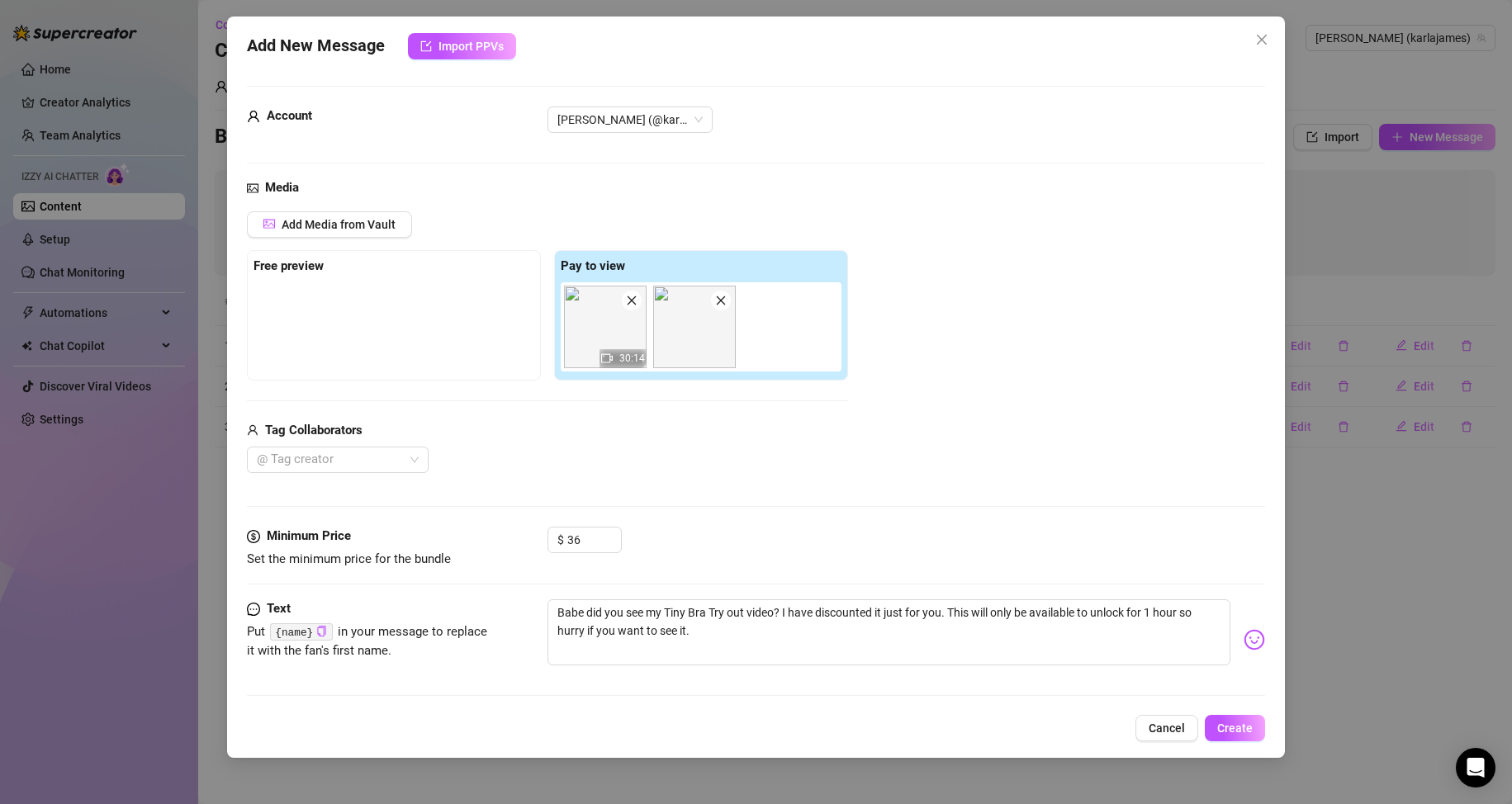
click at [438, 307] on div at bounding box center [393, 323] width 280 height 82
drag, startPoint x: 698, startPoint y: 338, endPoint x: 322, endPoint y: 341, distance: 376.0
click at [322, 341] on div "Free preview Pay to view 30:14" at bounding box center [548, 315] width 601 height 130
drag, startPoint x: 705, startPoint y: 329, endPoint x: 316, endPoint y: 322, distance: 389.1
click at [316, 322] on div "Free preview Pay to view 30:14" at bounding box center [548, 315] width 601 height 130
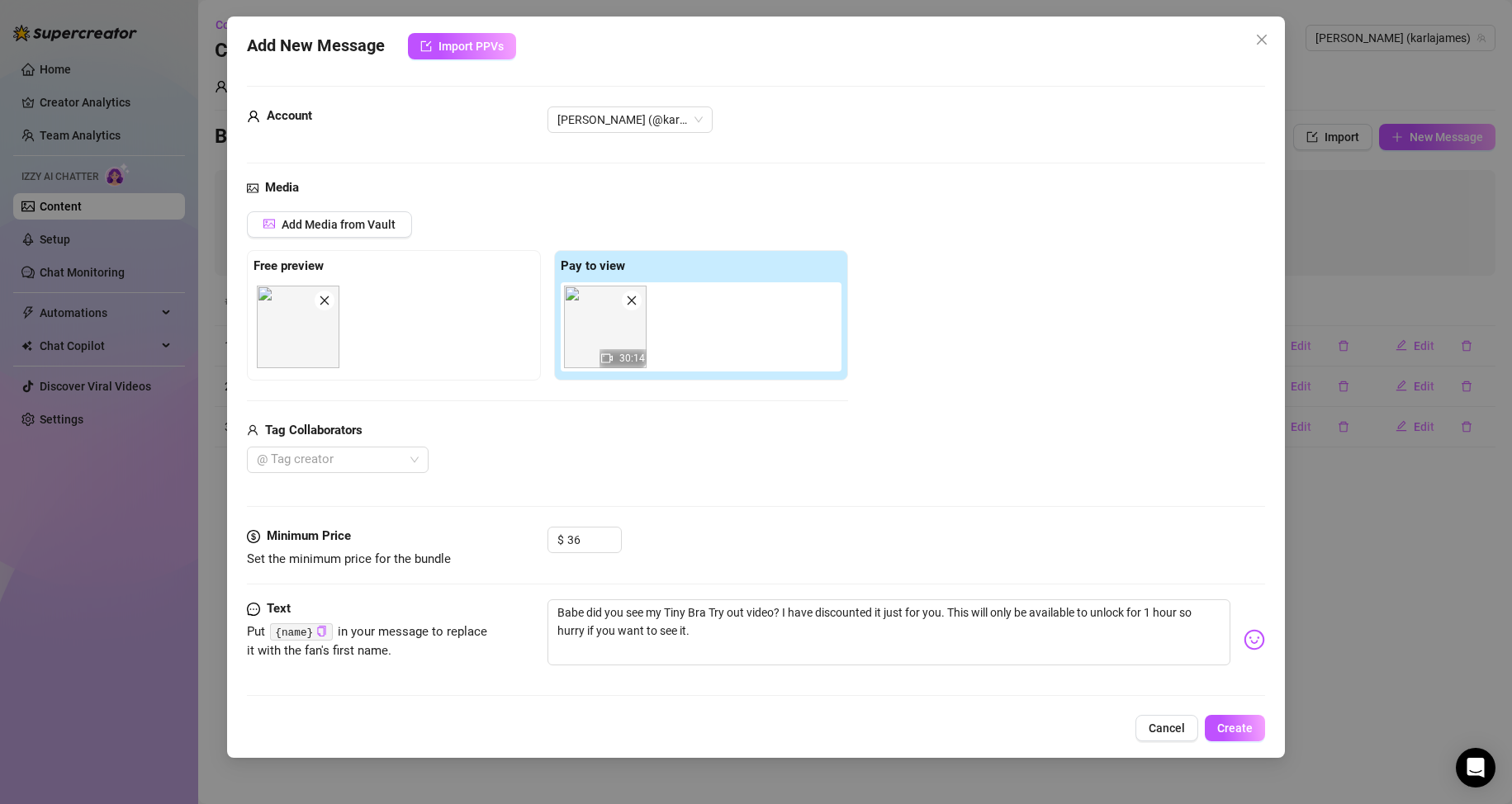
click at [715, 445] on div "Tag Collaborators @ Tag creator" at bounding box center [548, 448] width 601 height 53
click at [610, 532] on icon "up" at bounding box center [612, 535] width 6 height 6
click at [612, 549] on span "Decrease Value" at bounding box center [611, 545] width 18 height 15
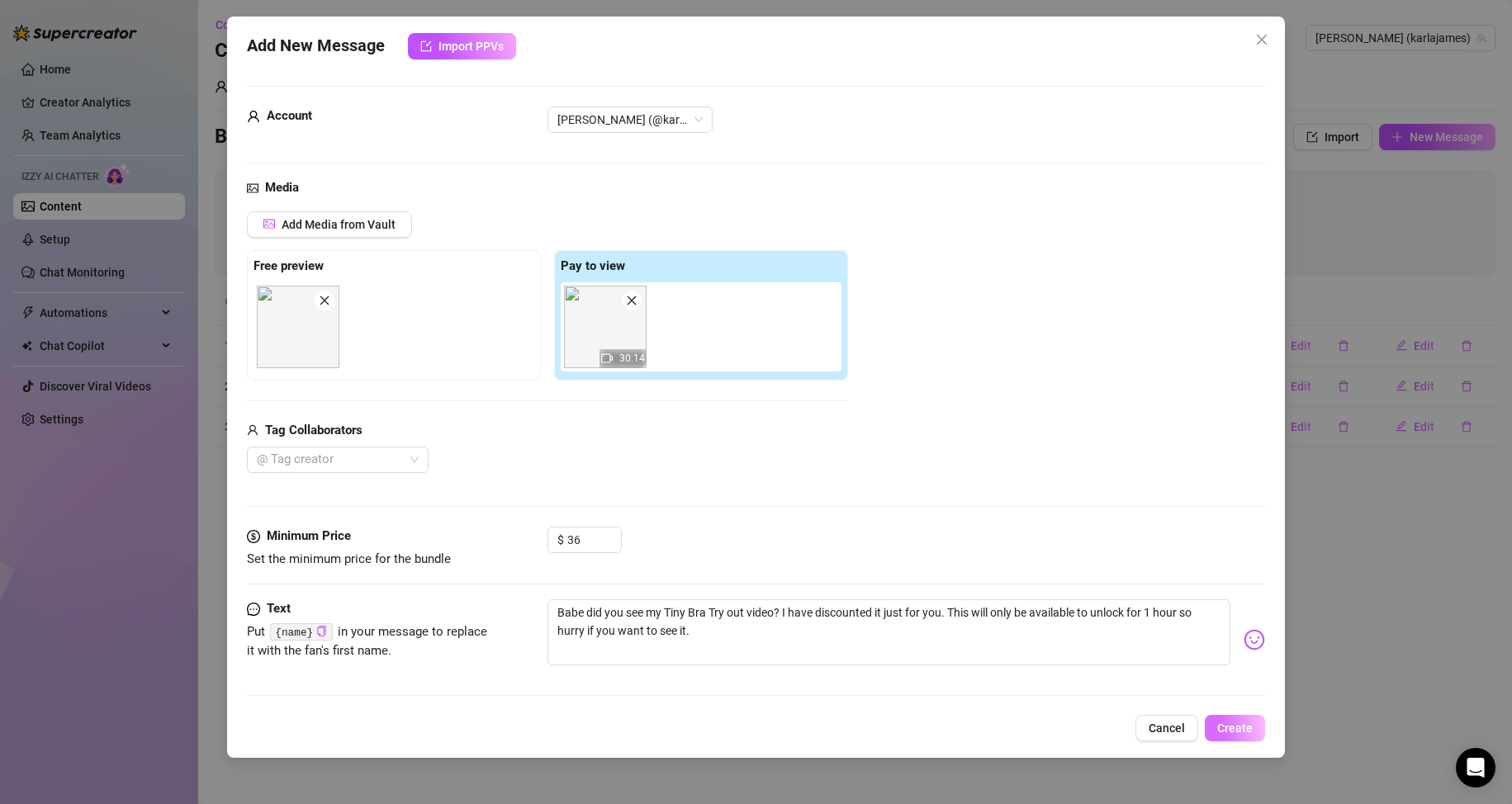
click at [1226, 728] on span "Create" at bounding box center [1234, 728] width 36 height 13
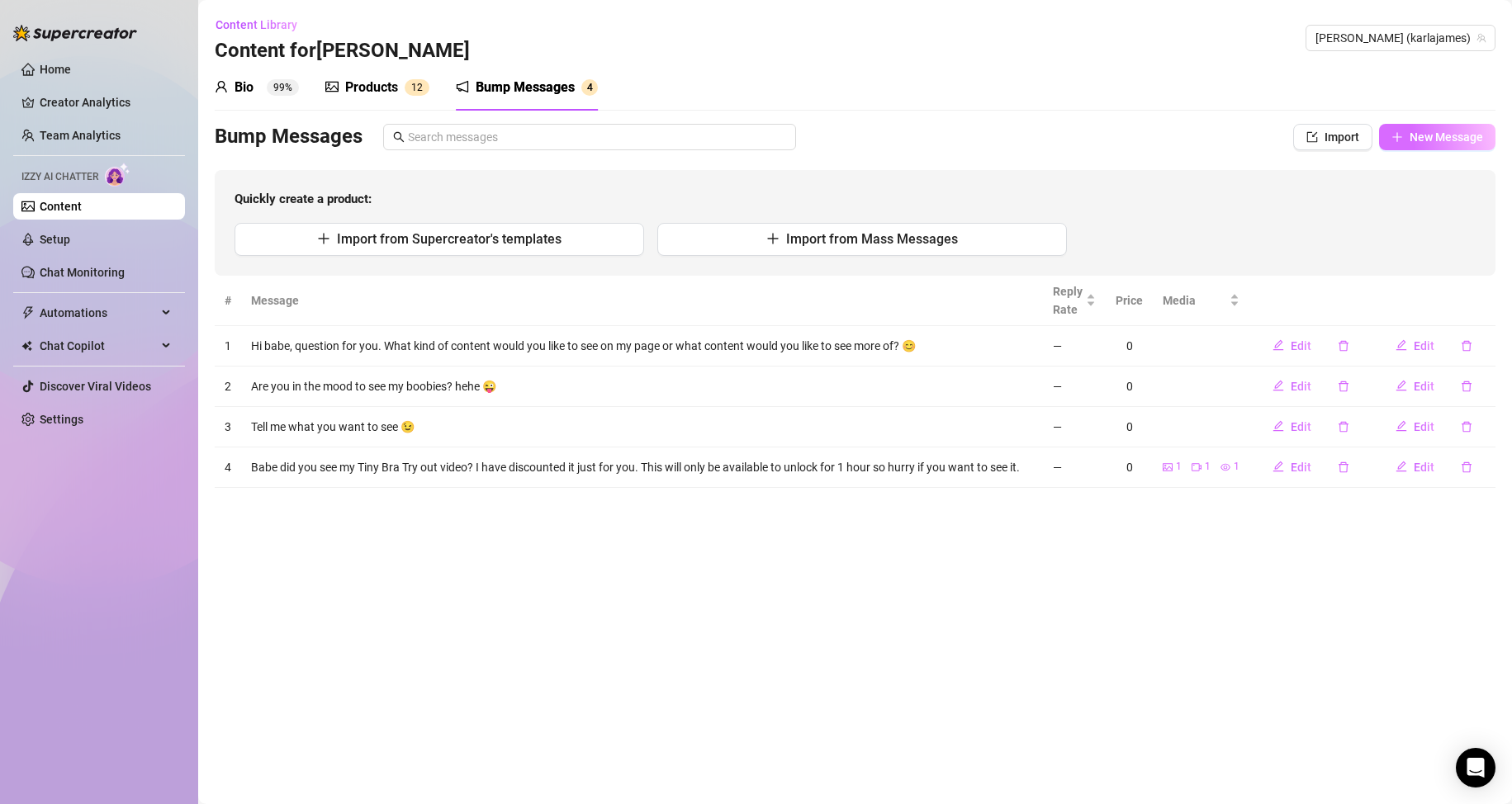
click at [1445, 138] on span "New Message" at bounding box center [1446, 137] width 74 height 13
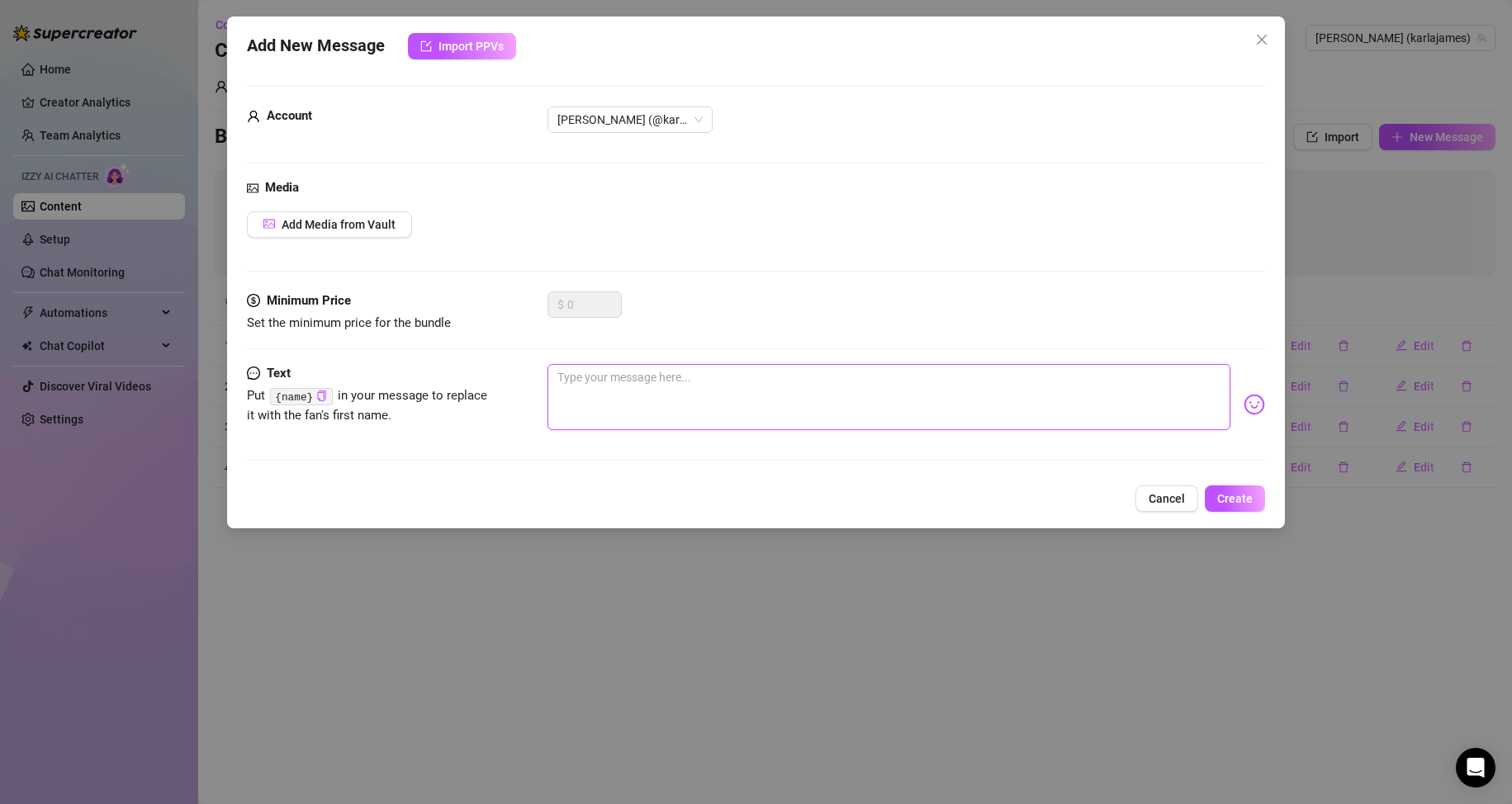
click at [659, 392] on textarea at bounding box center [889, 397] width 683 height 66
drag, startPoint x: 800, startPoint y: 391, endPoint x: 724, endPoint y: 386, distance: 76.2
click at [724, 386] on textarea "Have you seen my latest Tit wank video in the blue top yet?" at bounding box center [889, 397] width 683 height 66
click at [707, 379] on textarea "Have you seen my latest Tit wank video in the blue top yet?" at bounding box center [889, 397] width 683 height 66
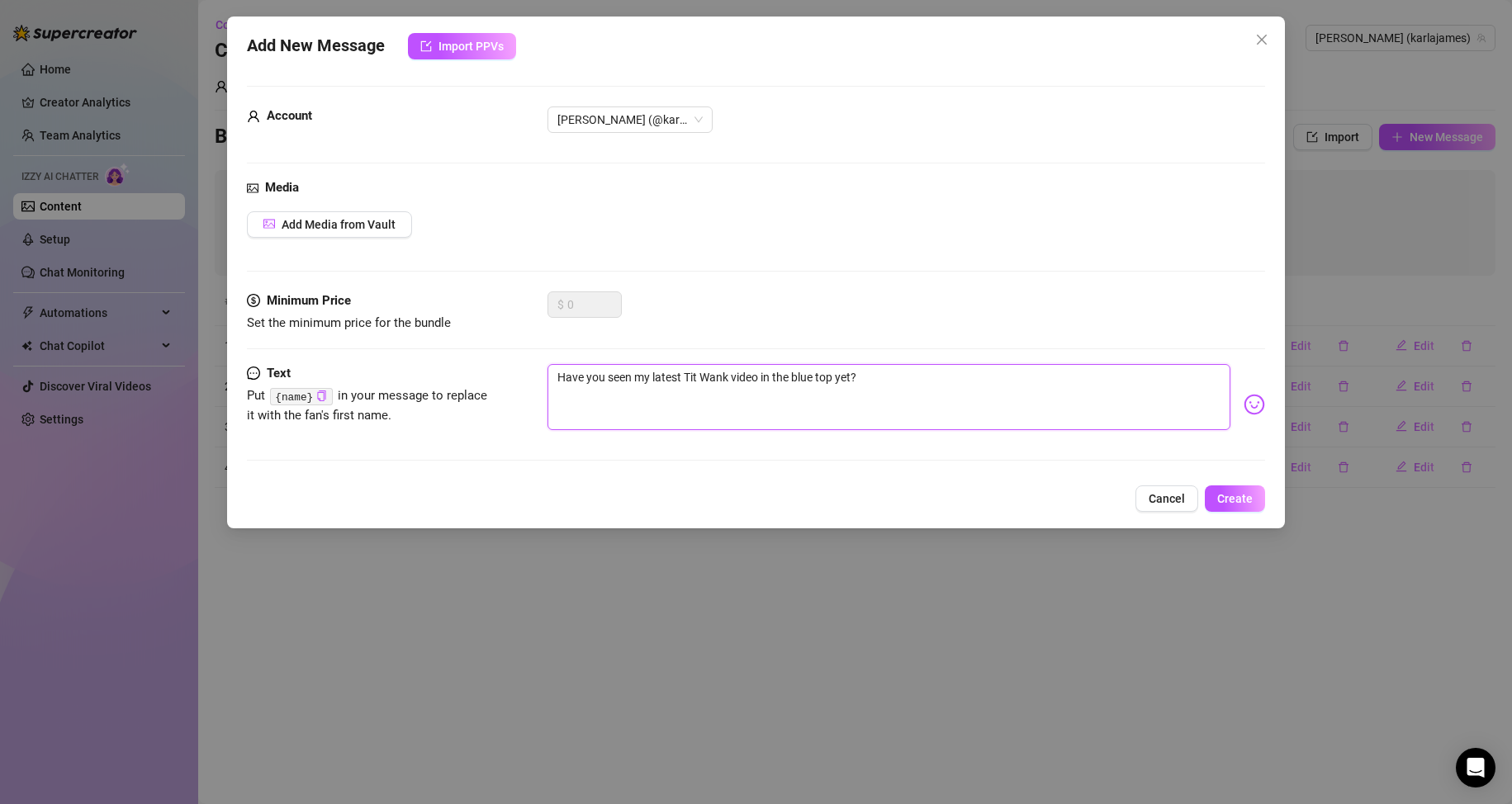
click at [873, 379] on textarea "Have you seen my latest Tit Wank video in the blue top yet?" at bounding box center [889, 397] width 683 height 66
click at [703, 377] on textarea "Have you seen my latest Tit Wank video in the blue top yet? I have given you a …" at bounding box center [889, 397] width 683 height 66
click at [360, 219] on span "Add Media from Vault" at bounding box center [338, 224] width 114 height 13
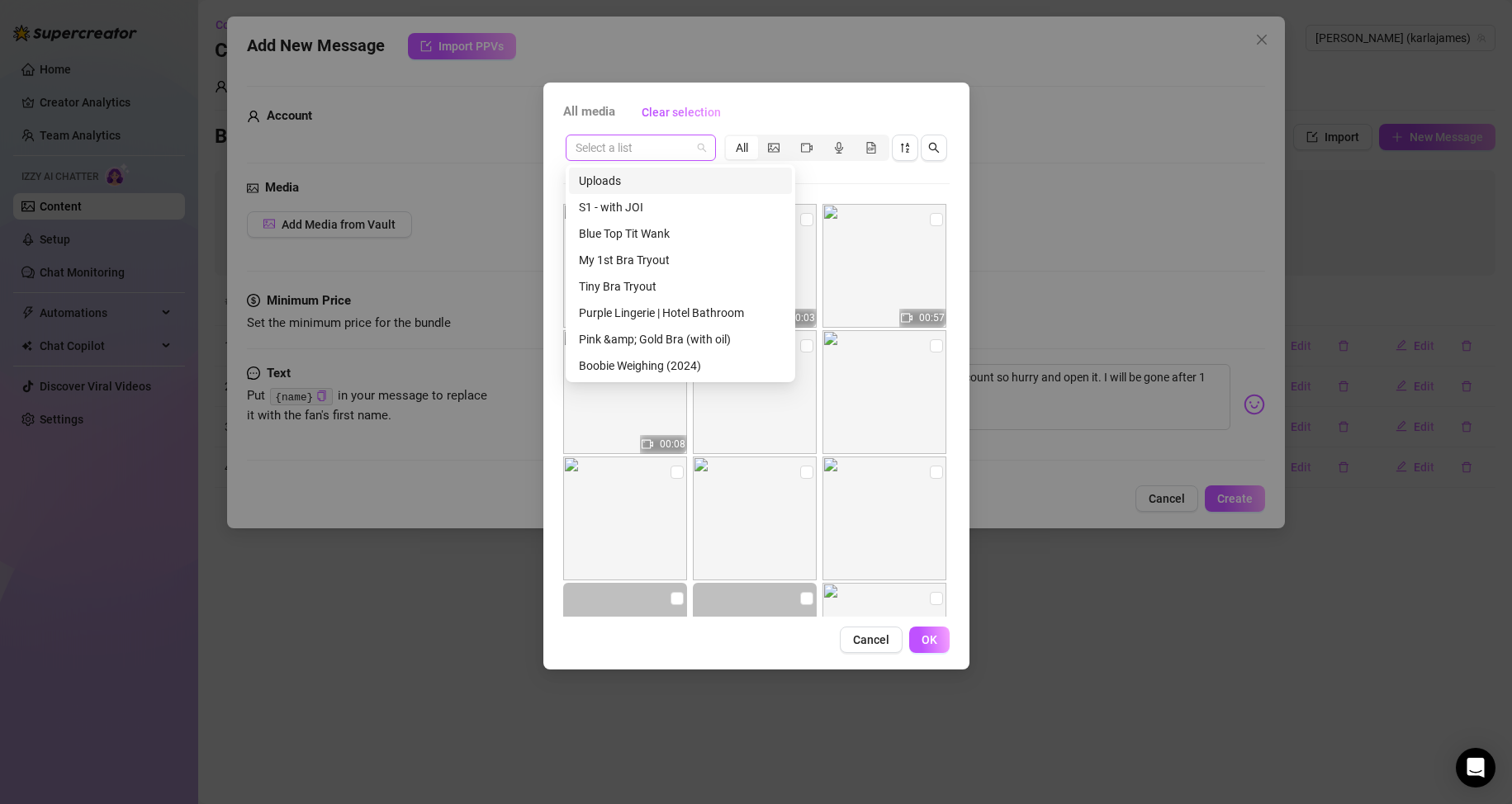
click at [705, 156] on span at bounding box center [640, 148] width 131 height 25
click at [669, 237] on div "Blue Top Tit Wank" at bounding box center [681, 233] width 203 height 18
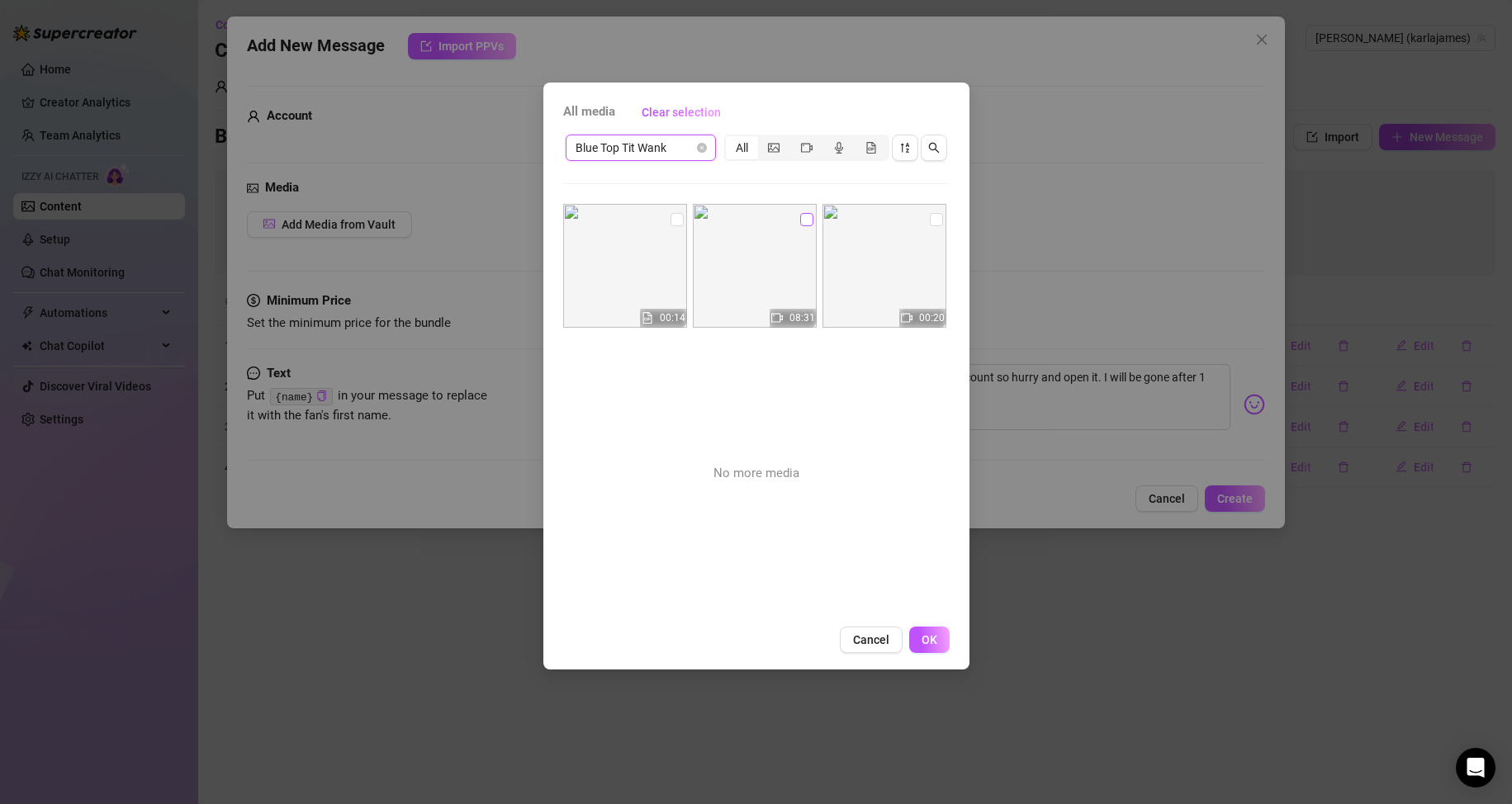
click at [800, 218] on input "checkbox" at bounding box center [806, 219] width 13 height 13
click at [929, 225] on input "checkbox" at bounding box center [936, 219] width 13 height 13
click at [925, 642] on span "OK" at bounding box center [929, 639] width 16 height 13
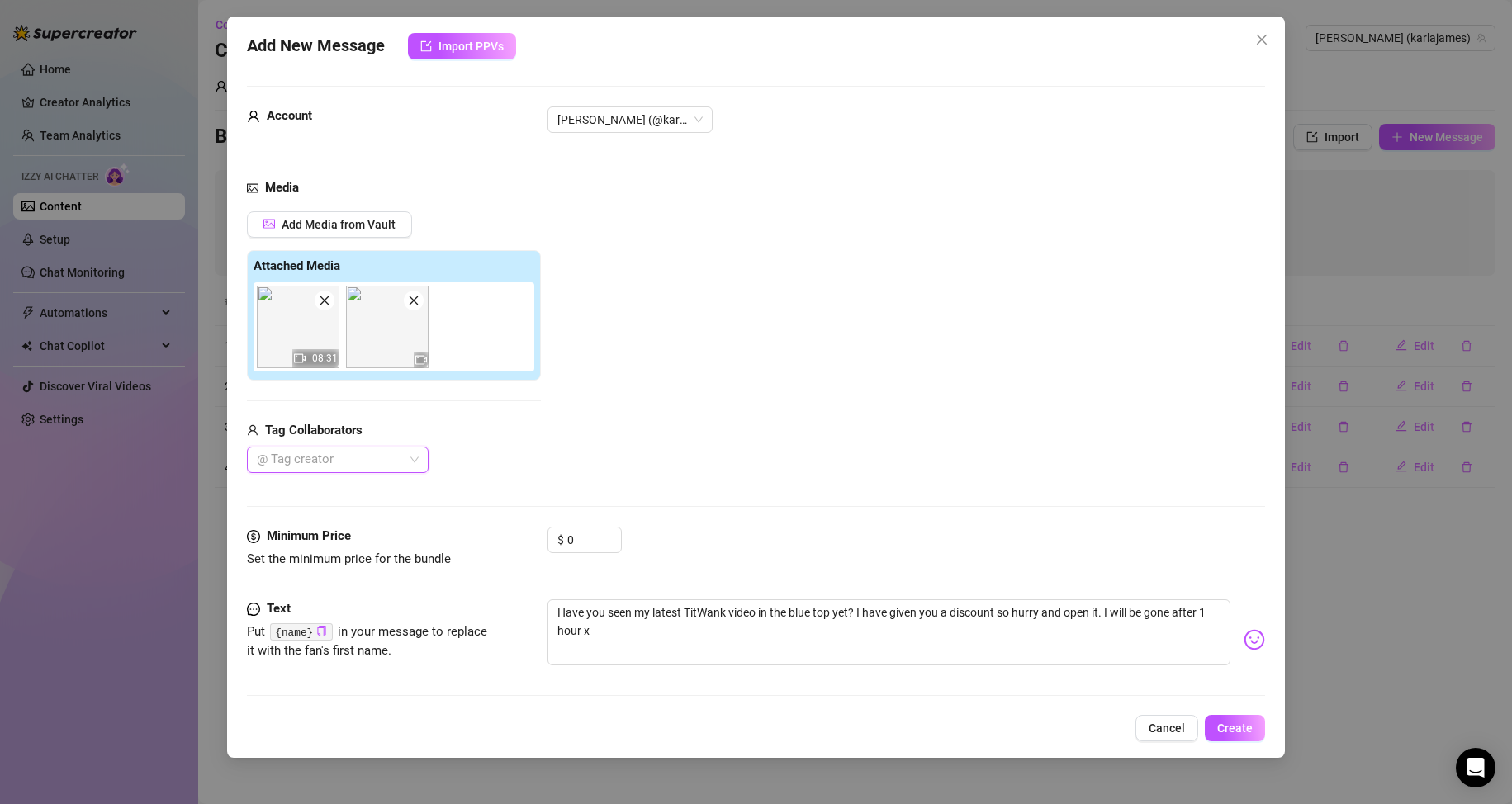
click at [399, 334] on img at bounding box center [387, 327] width 82 height 82
click at [577, 531] on input "0" at bounding box center [594, 540] width 53 height 25
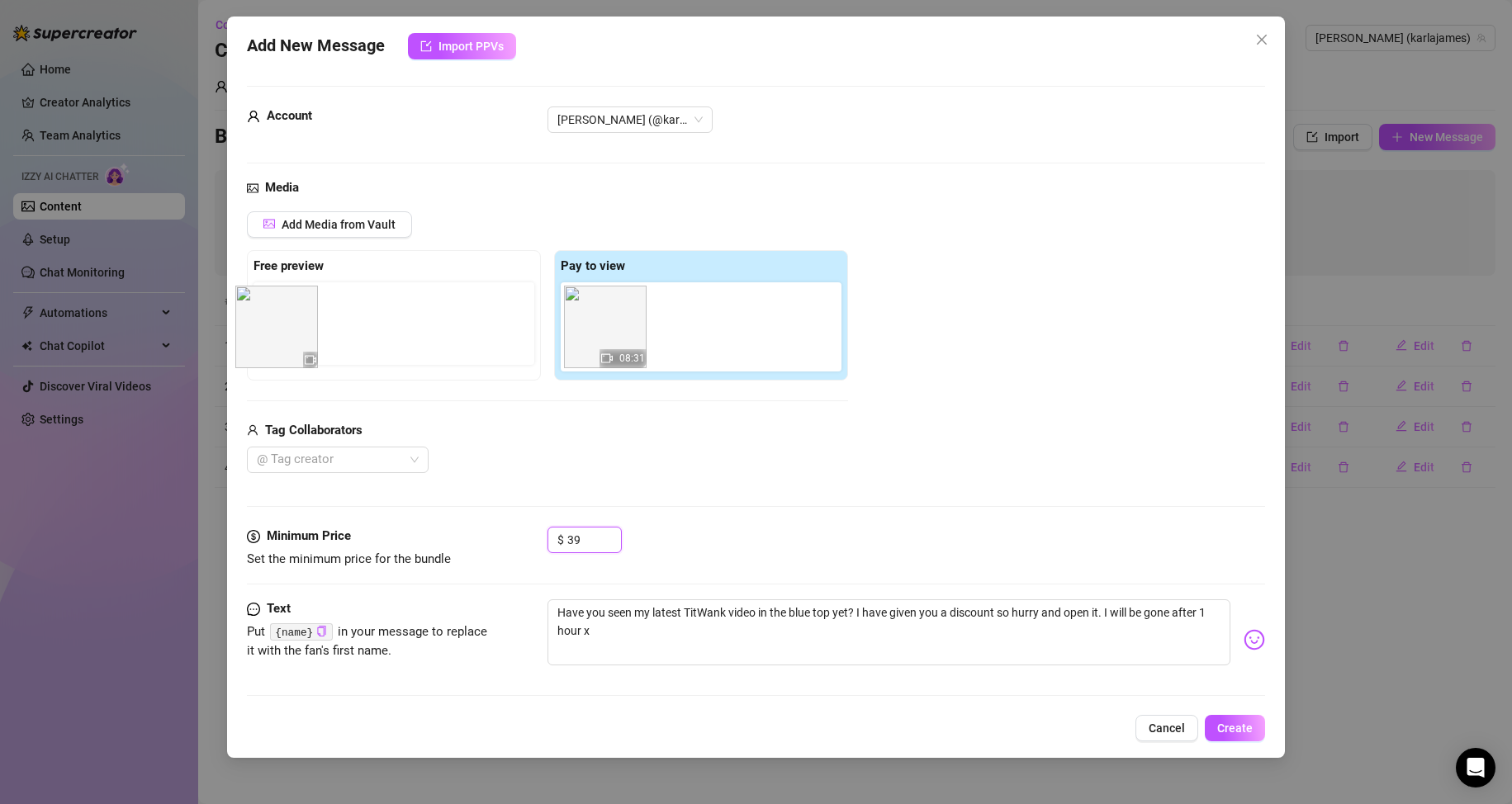
drag, startPoint x: 704, startPoint y: 333, endPoint x: 289, endPoint y: 331, distance: 415.0
click at [289, 331] on div "Free preview Pay to view 08:31" at bounding box center [548, 315] width 601 height 130
click at [298, 330] on img at bounding box center [298, 327] width 82 height 82
click at [333, 367] on div at bounding box center [331, 360] width 15 height 17
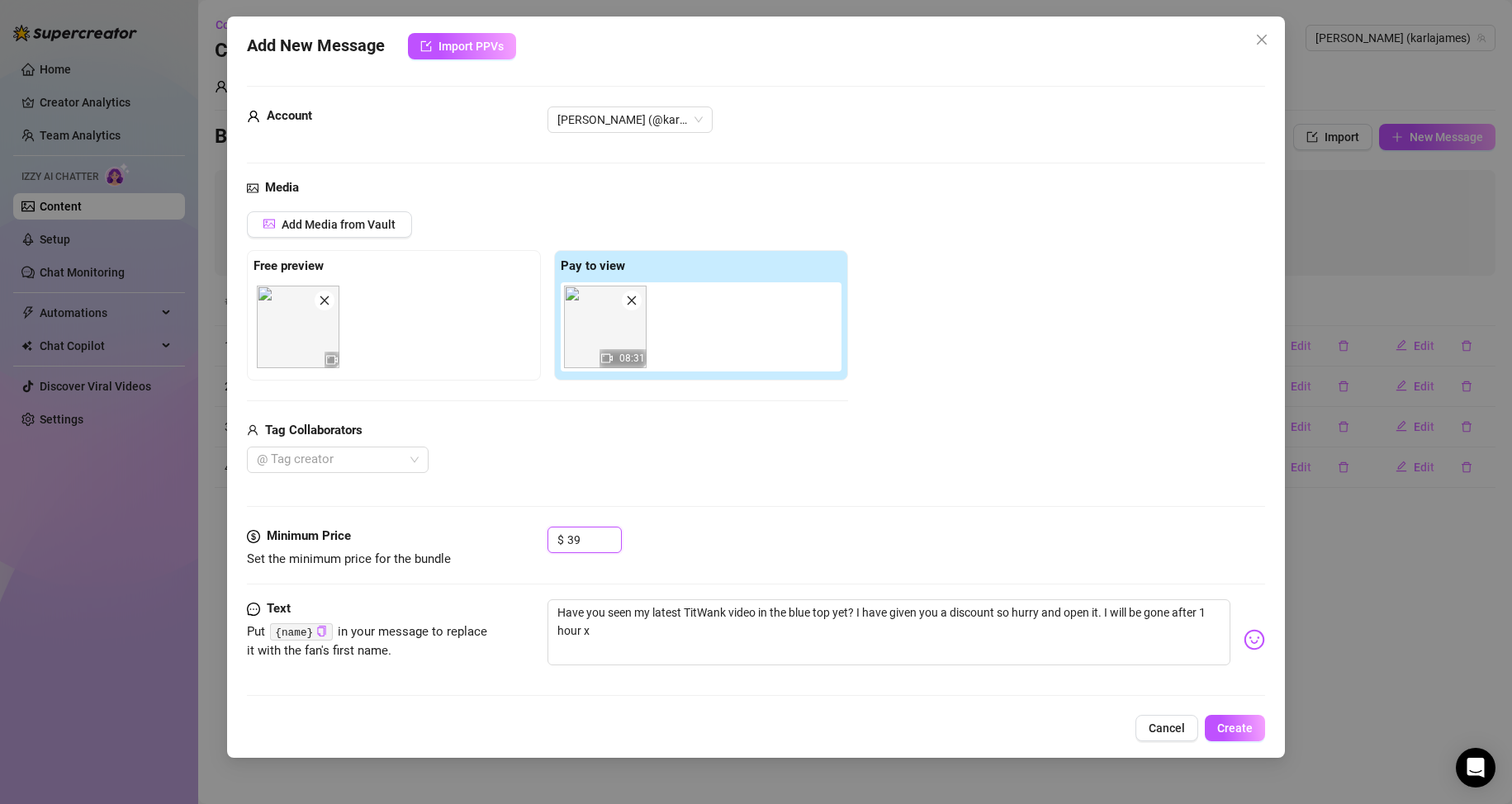
click at [333, 364] on icon "video-camera" at bounding box center [331, 359] width 11 height 11
click at [707, 612] on textarea "Have you seen my latest TitWank video in the blue top yet? I have given you a d…" at bounding box center [889, 631] width 683 height 66
click at [323, 304] on icon "close" at bounding box center [324, 300] width 11 height 11
click at [354, 236] on button "Add Media from Vault" at bounding box center [329, 224] width 166 height 26
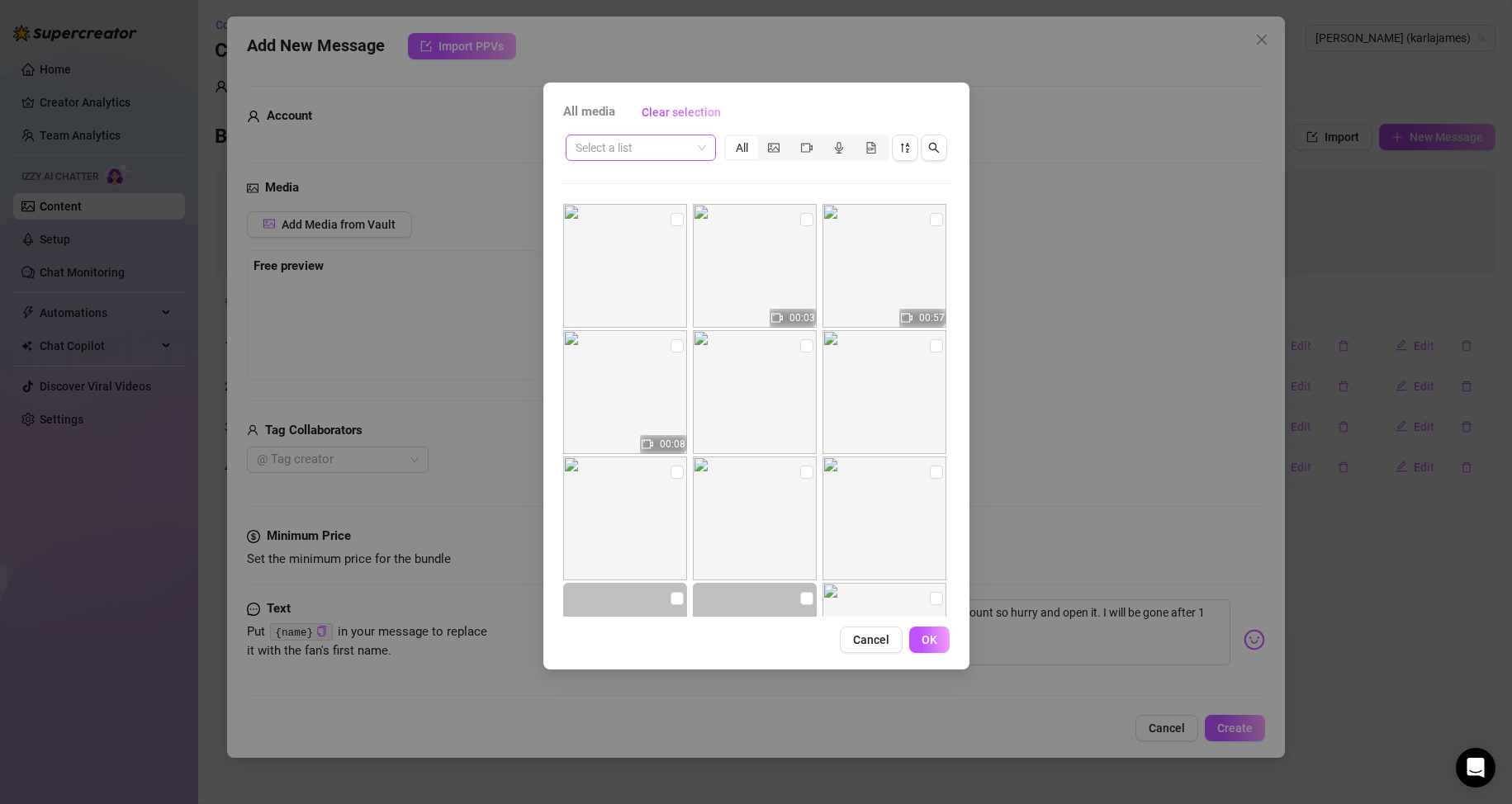
click at [710, 146] on div "Select a list" at bounding box center [641, 148] width 151 height 26
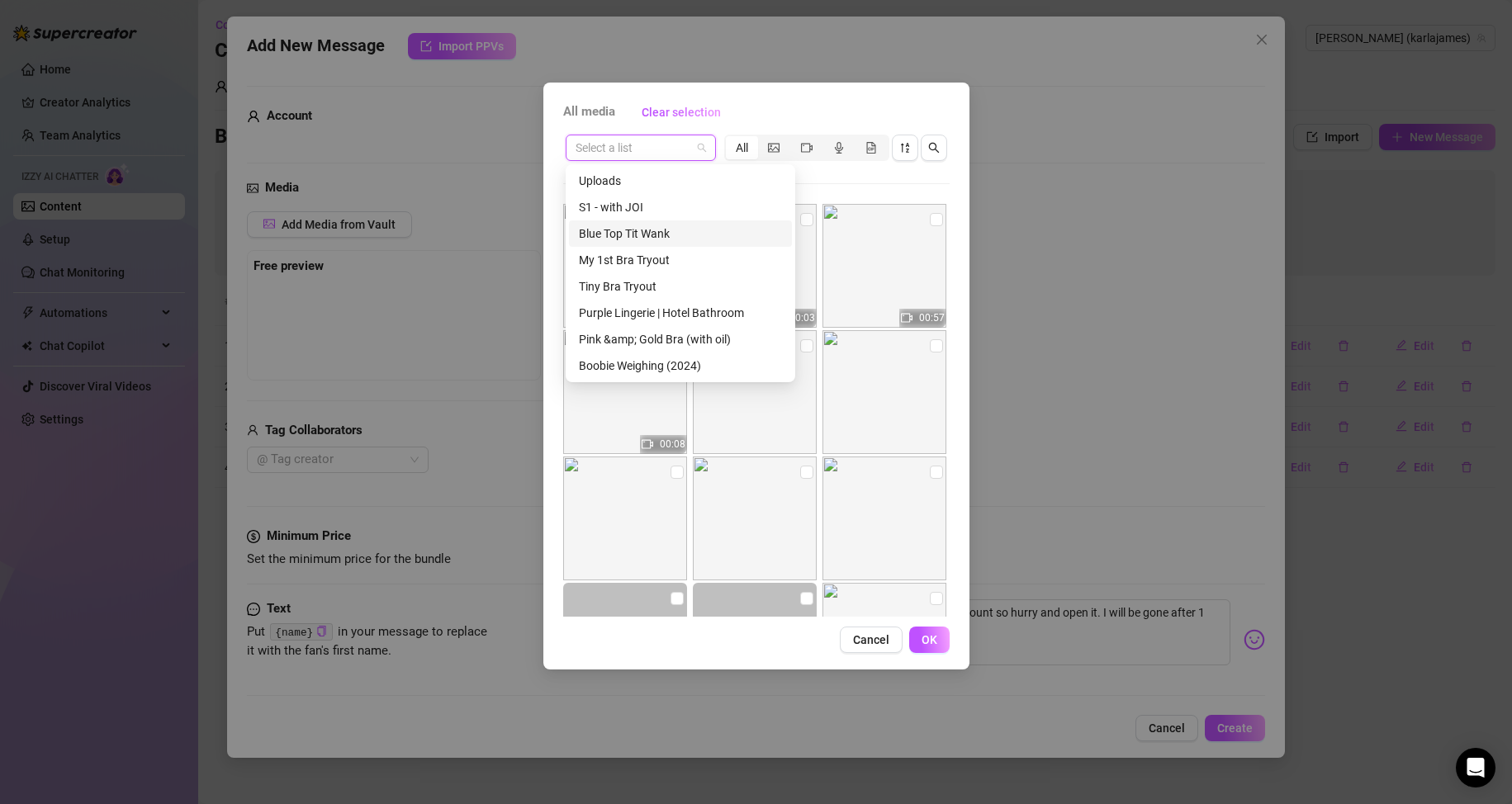
click at [650, 236] on div "Blue Top Tit Wank" at bounding box center [681, 233] width 203 height 18
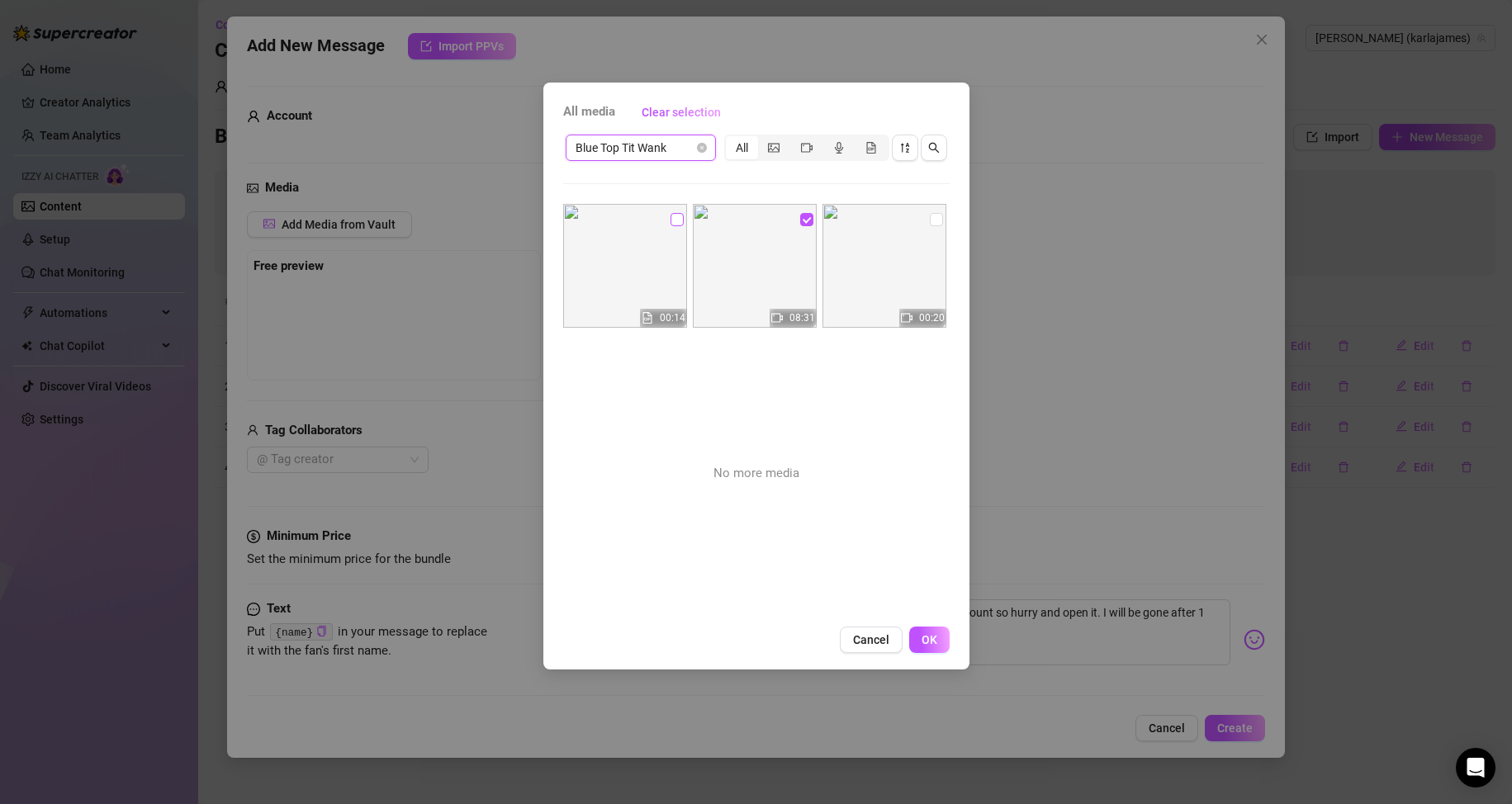
click at [670, 223] on input "checkbox" at bounding box center [676, 219] width 13 height 13
click at [934, 635] on span "OK" at bounding box center [929, 639] width 16 height 13
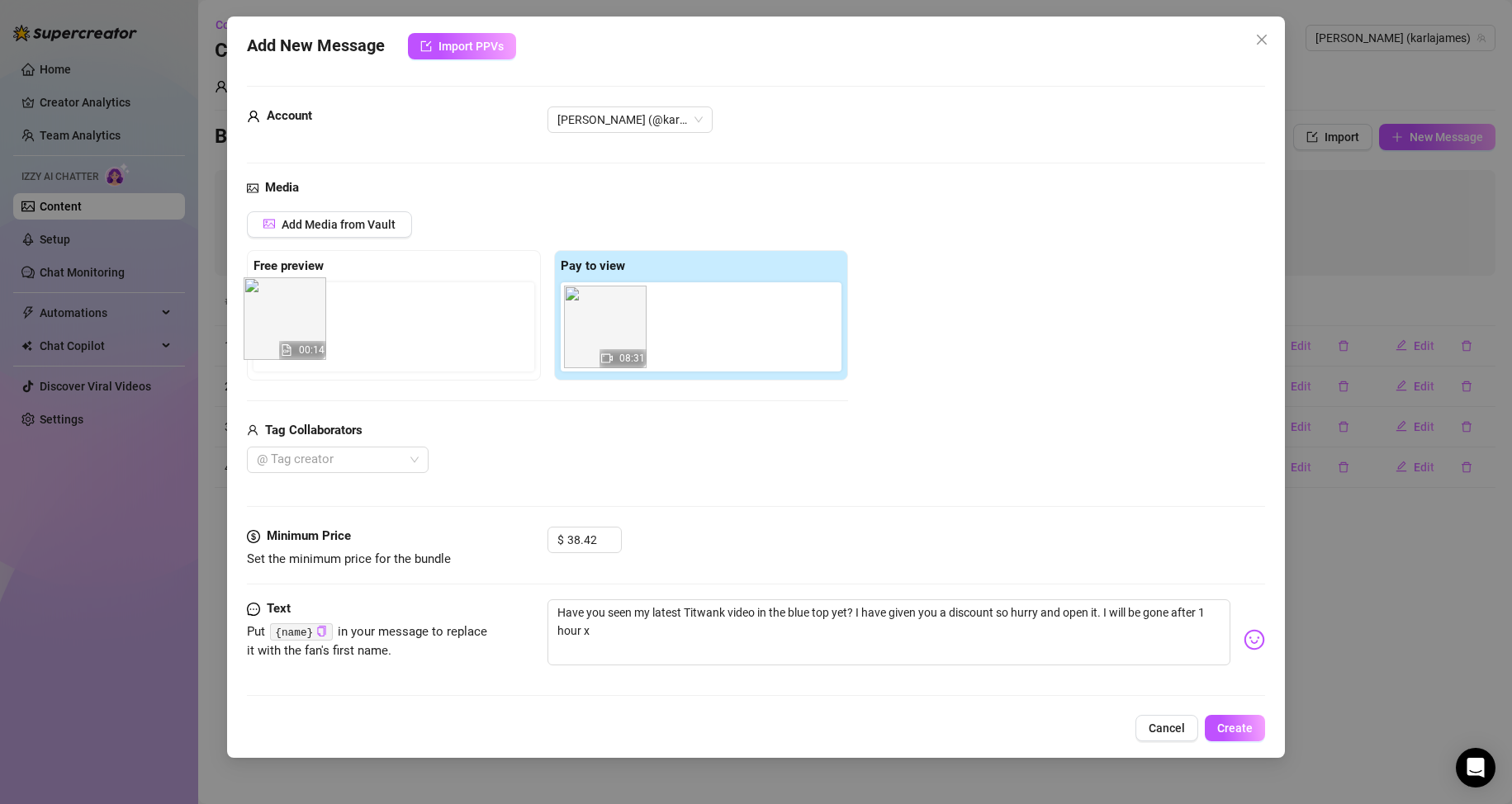
drag, startPoint x: 712, startPoint y: 325, endPoint x: 282, endPoint y: 323, distance: 430.0
click at [282, 323] on div "Free preview Pay to view 08:31 00:14" at bounding box center [548, 315] width 601 height 130
click at [1248, 730] on span "Create" at bounding box center [1234, 728] width 36 height 13
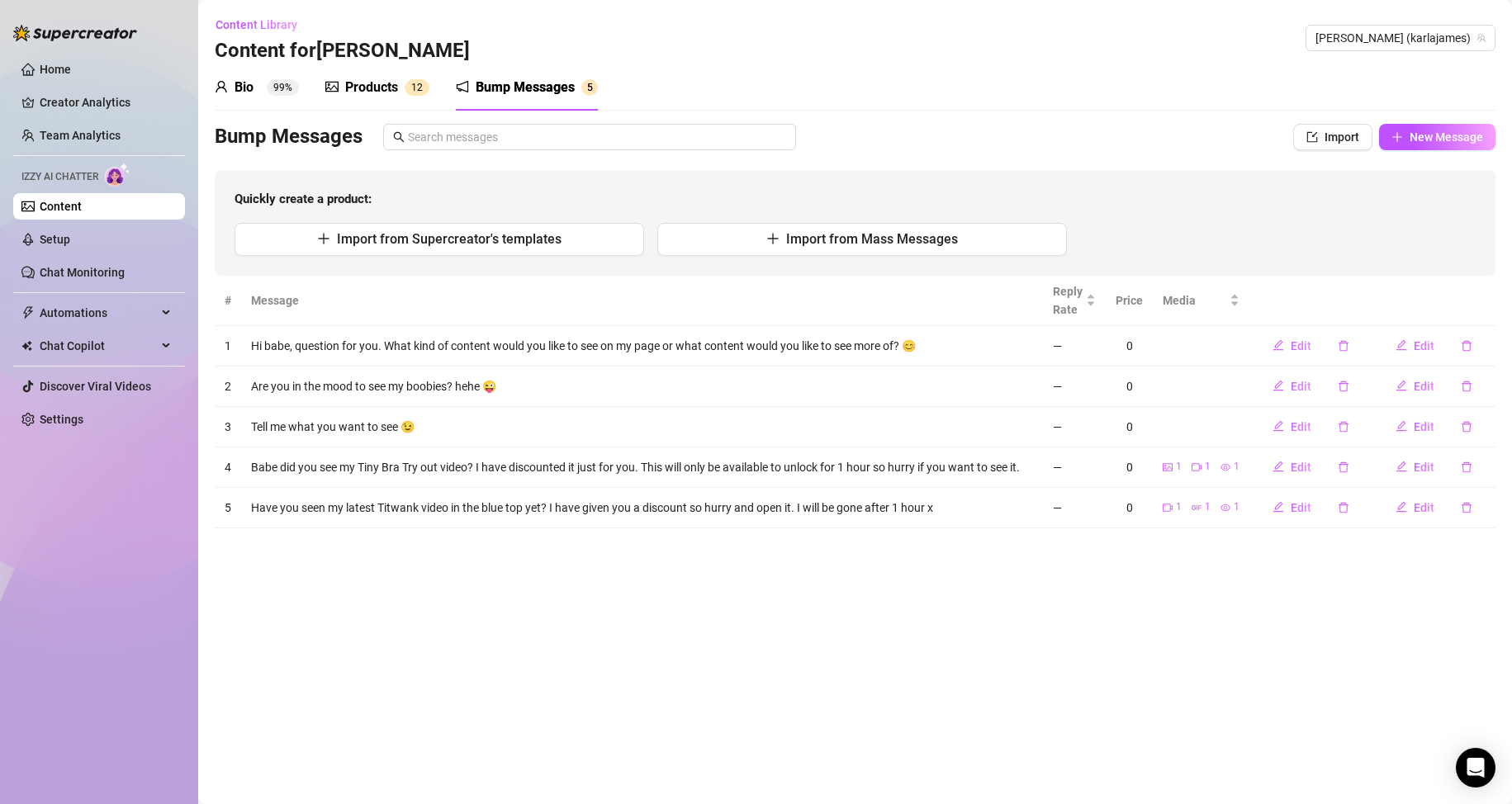
click at [503, 88] on div "Bump Messages" at bounding box center [525, 88] width 99 height 20
click at [70, 237] on link "Setup" at bounding box center [54, 239] width 31 height 13
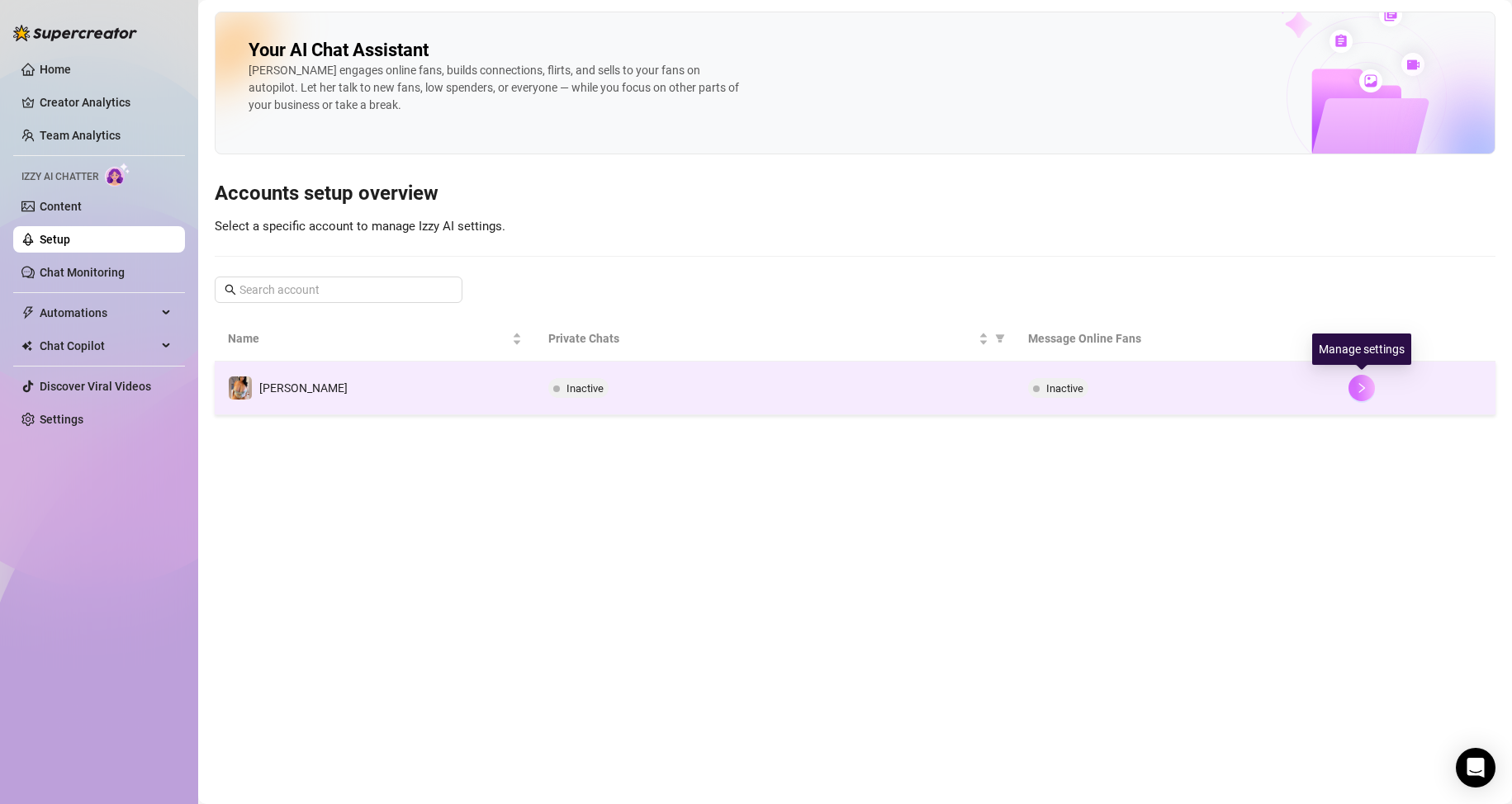
click at [1360, 386] on icon "right" at bounding box center [1361, 387] width 11 height 11
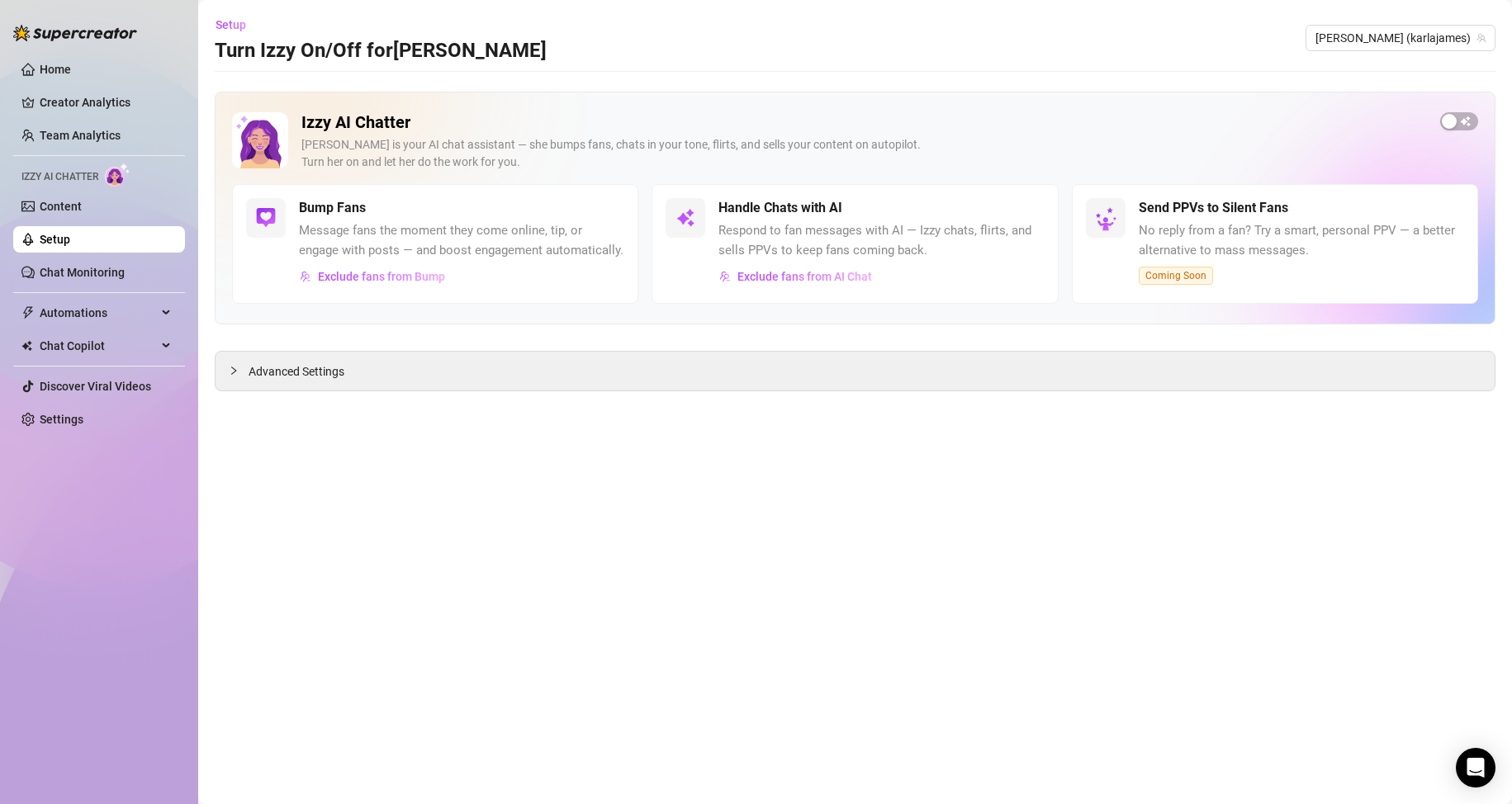
click at [546, 208] on div "Bump Fans" at bounding box center [461, 208] width 325 height 20
click at [417, 296] on div "Bump Fans Message fans the moment they come online, tip, or engage with posts —…" at bounding box center [435, 243] width 406 height 120
click at [390, 276] on span "Exclude fans from Bump" at bounding box center [381, 276] width 127 height 13
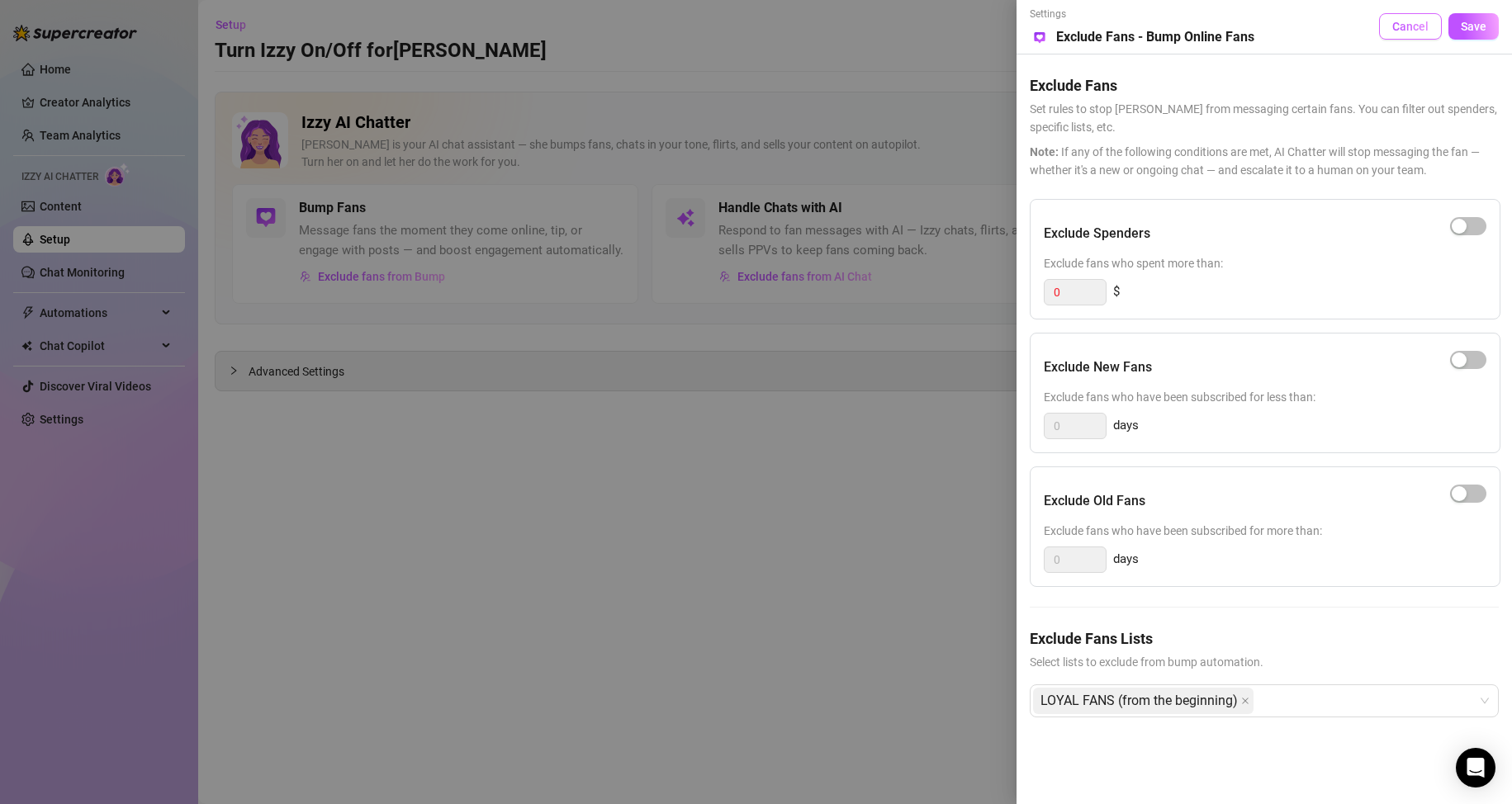
click at [1407, 31] on span "Cancel" at bounding box center [1410, 26] width 36 height 13
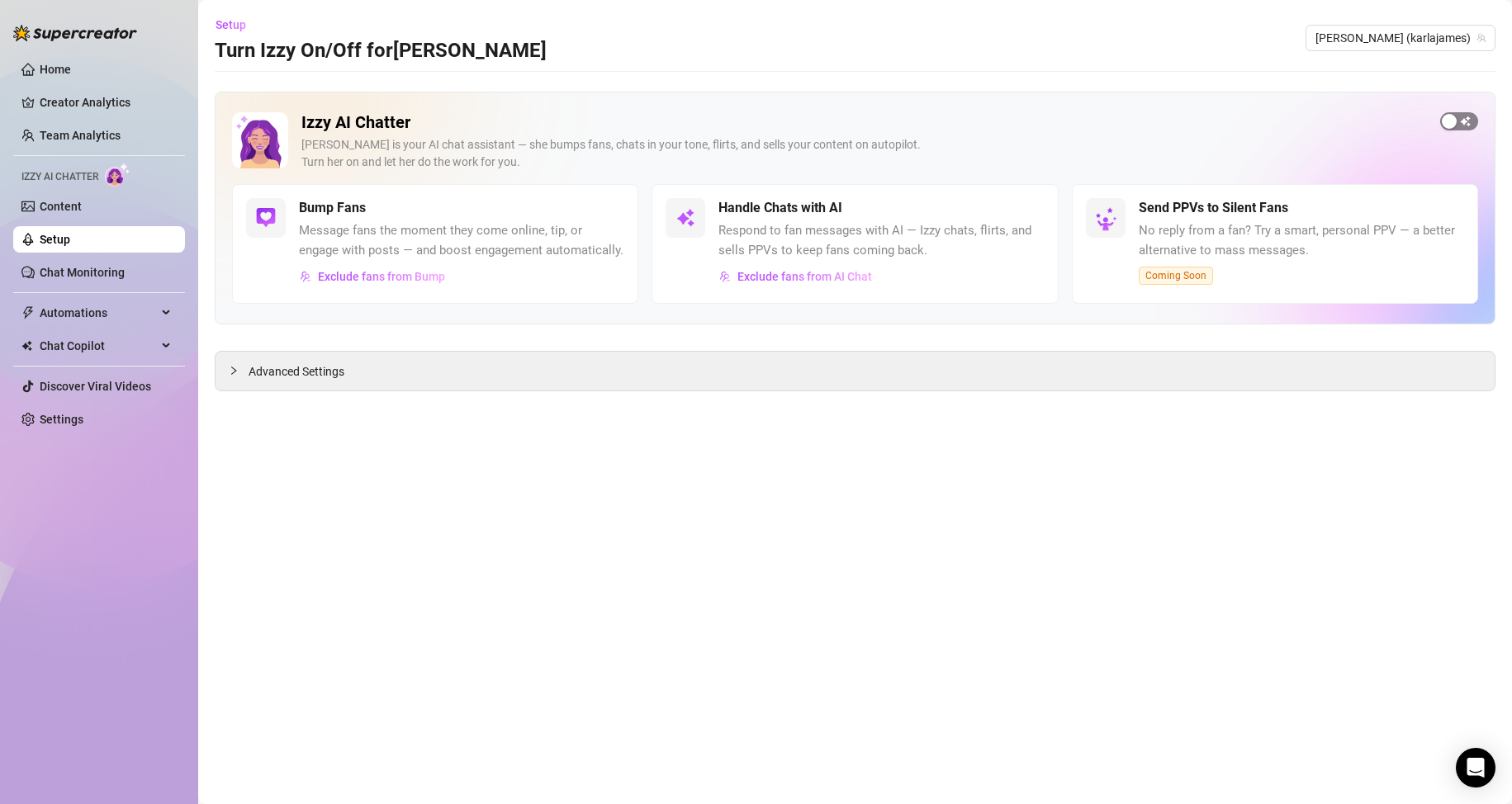
click at [1459, 130] on span "button" at bounding box center [1459, 121] width 38 height 18
click at [60, 75] on link "Home" at bounding box center [55, 69] width 32 height 13
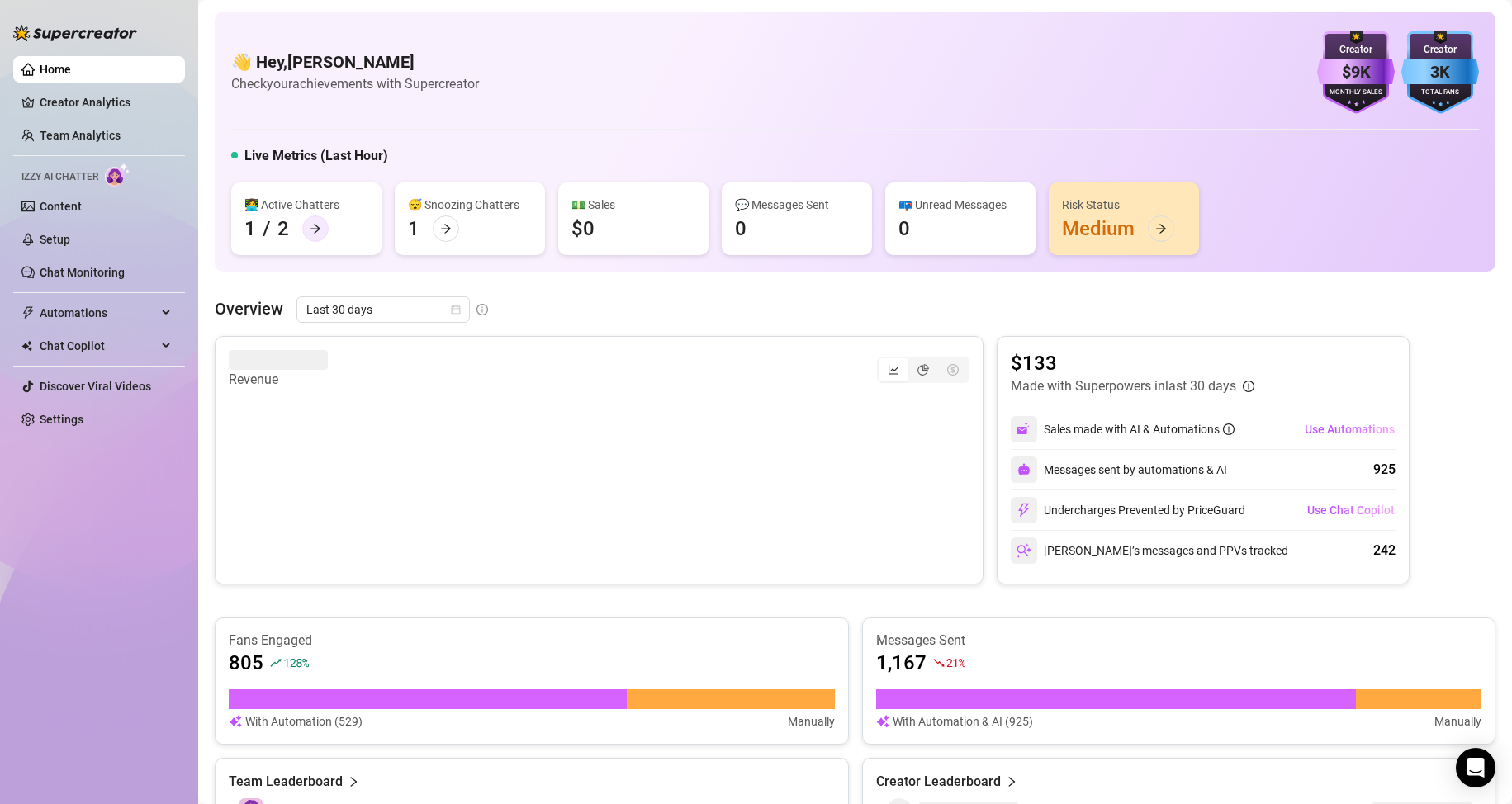
click at [318, 223] on icon "arrow-right" at bounding box center [314, 229] width 11 height 11
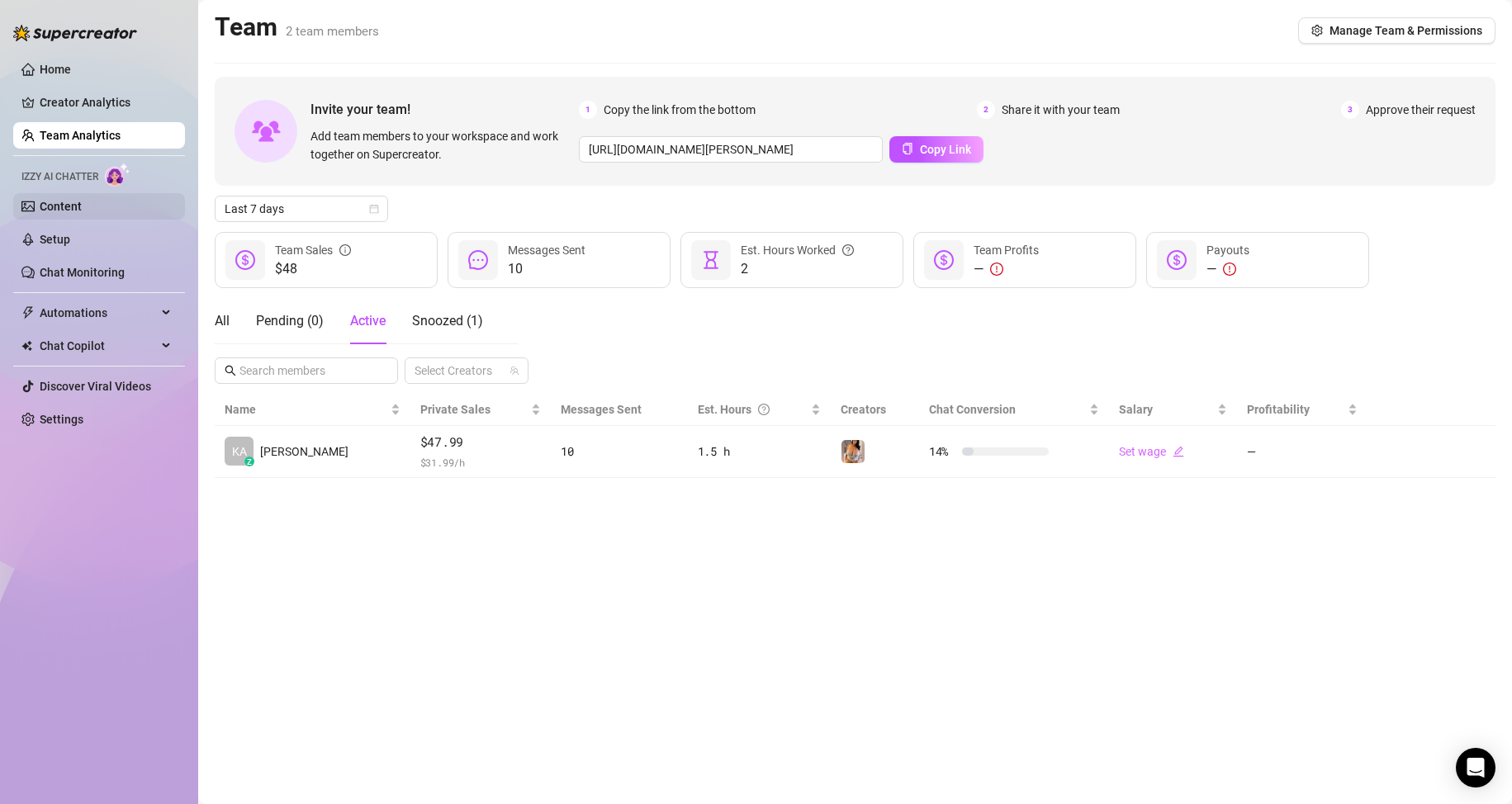
click at [81, 213] on link "Content" at bounding box center [60, 206] width 42 height 13
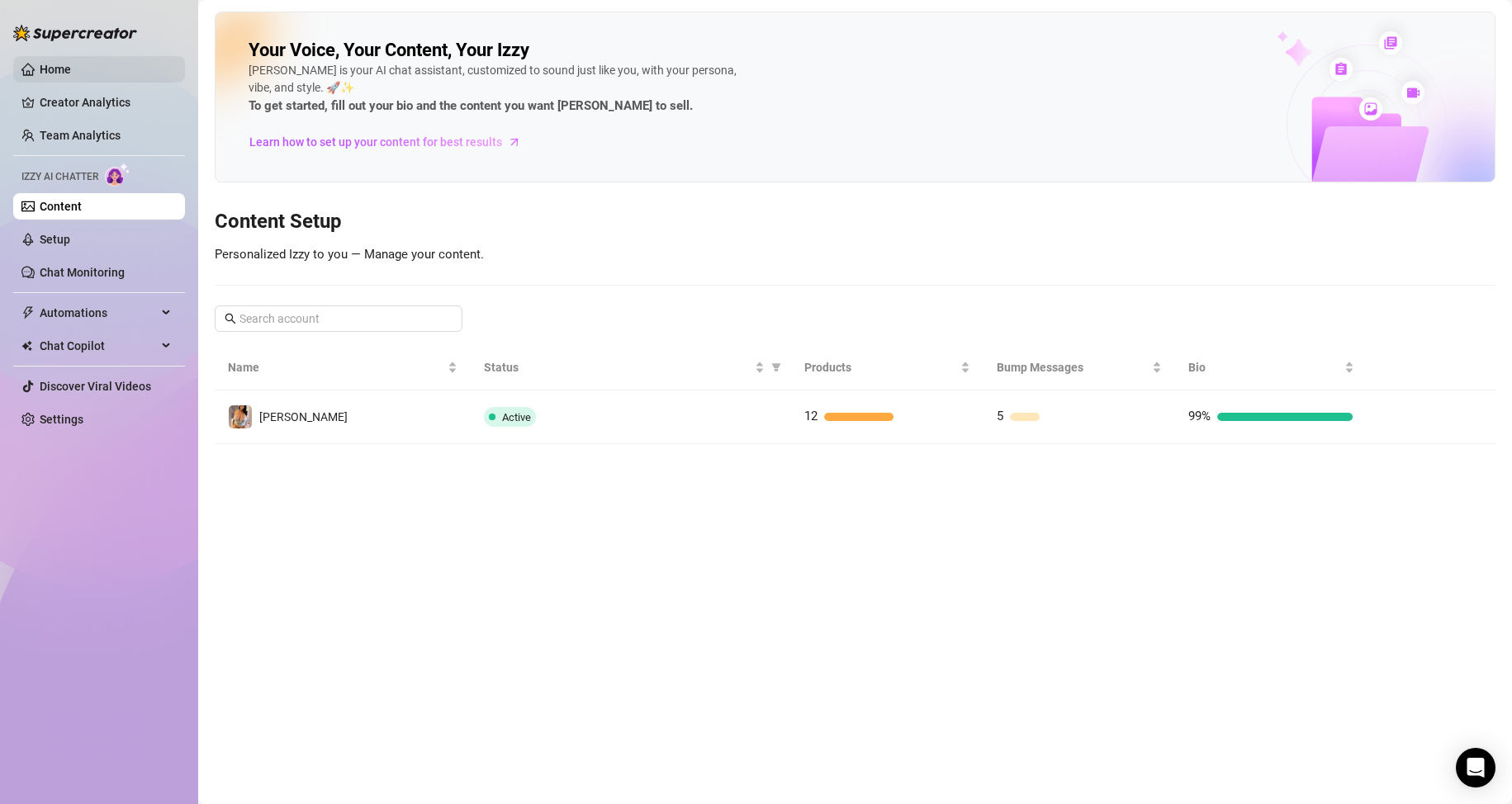
click at [54, 63] on link "Home" at bounding box center [55, 69] width 32 height 13
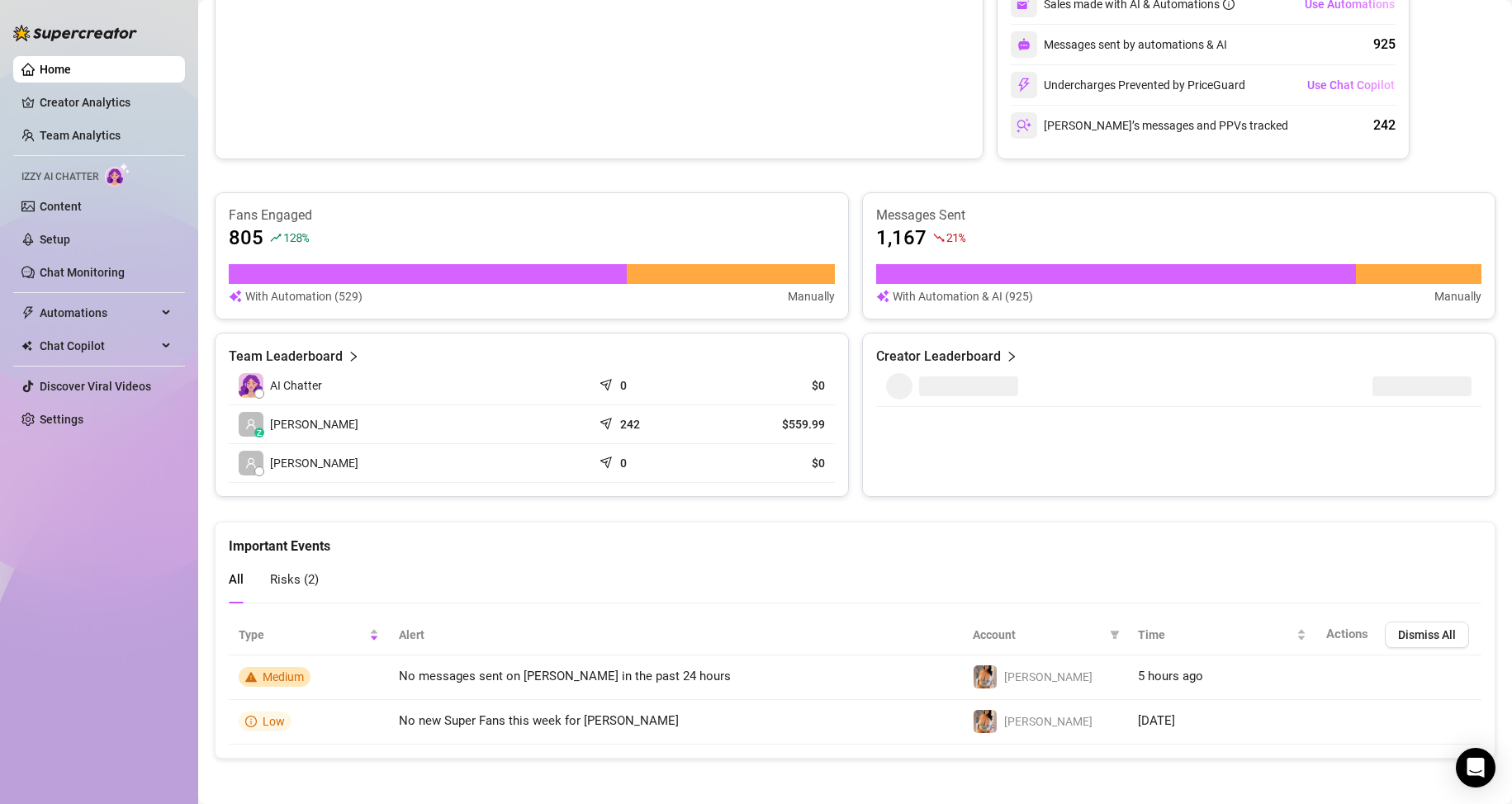
scroll to position [429, 0]
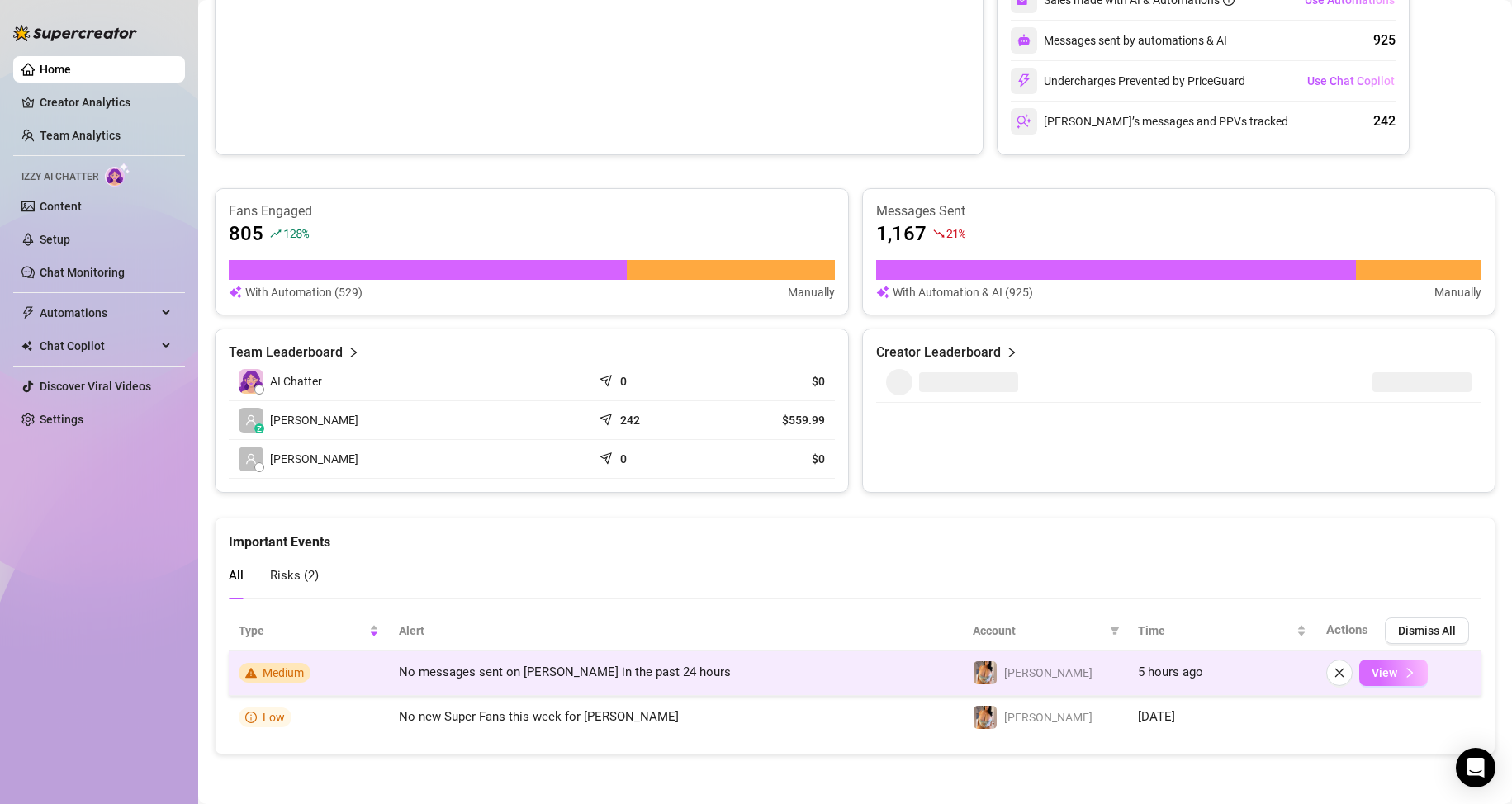
click at [1374, 674] on span "View" at bounding box center [1384, 673] width 25 height 13
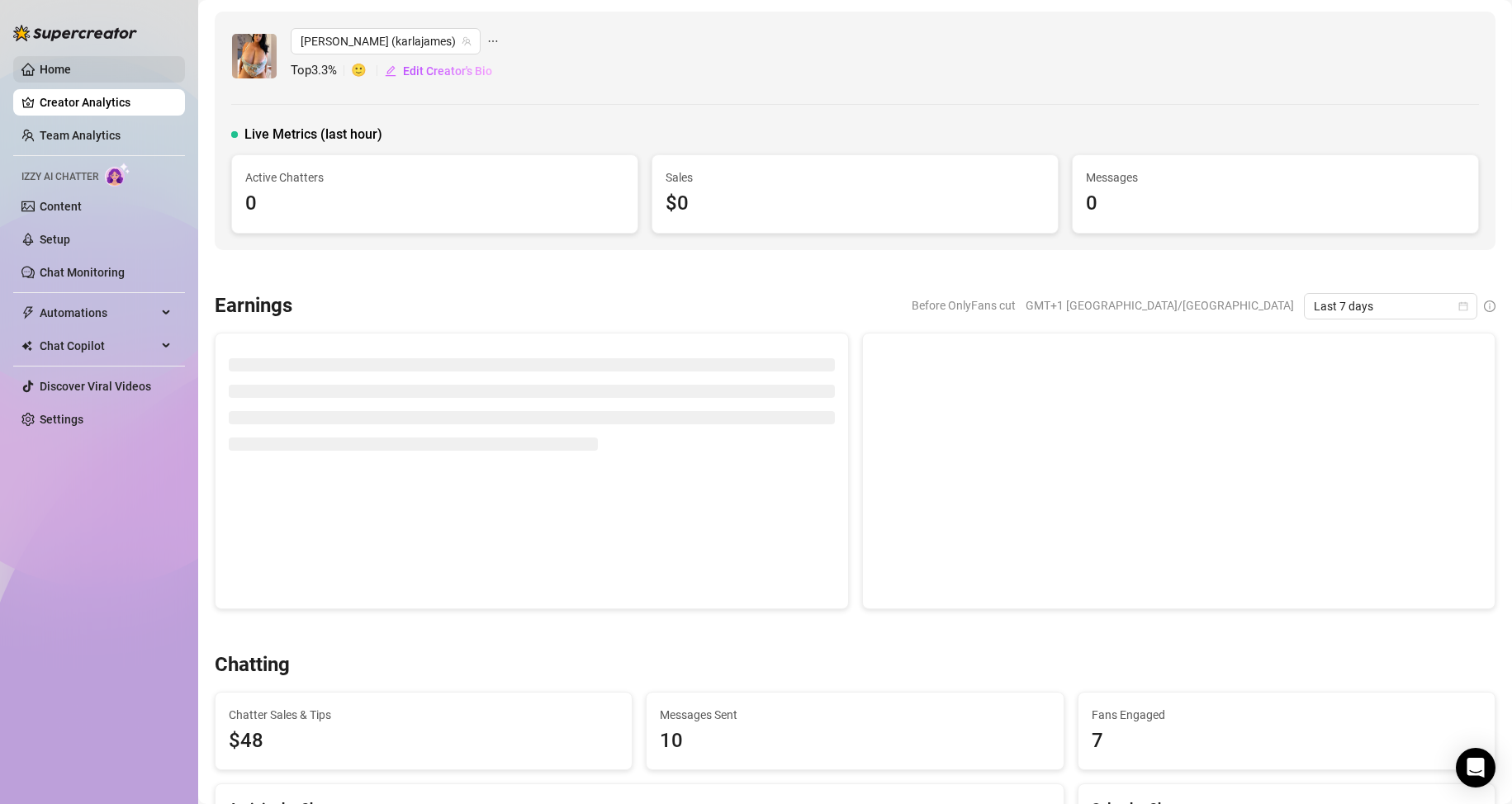
click at [39, 74] on link "Home" at bounding box center [55, 69] width 32 height 13
